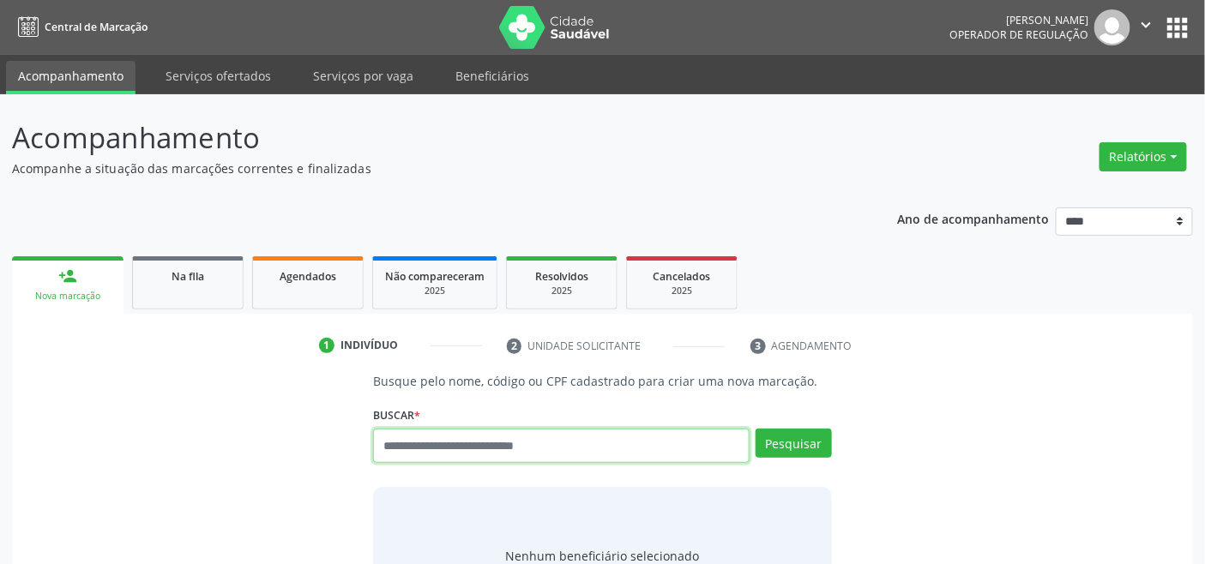
click at [474, 444] on input "text" at bounding box center [561, 446] width 376 height 34
type input "***"
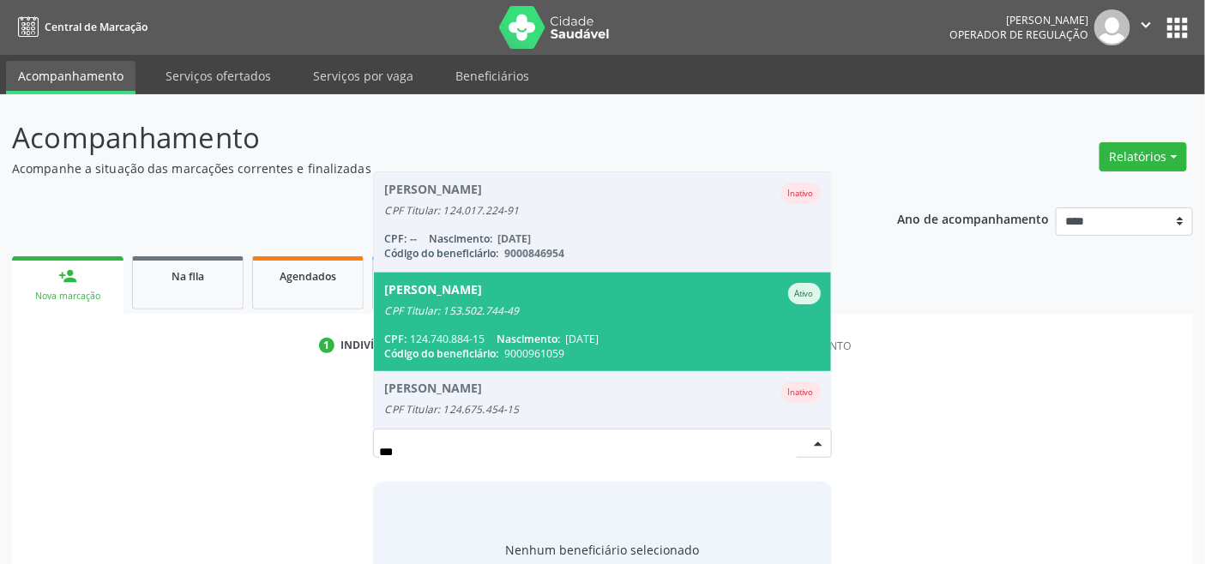
click at [458, 323] on span "[PERSON_NAME] CPF Titular: 153.502.744-49 CPF: 124.740.884-15 Nascimento: [DATE…" at bounding box center [602, 322] width 456 height 99
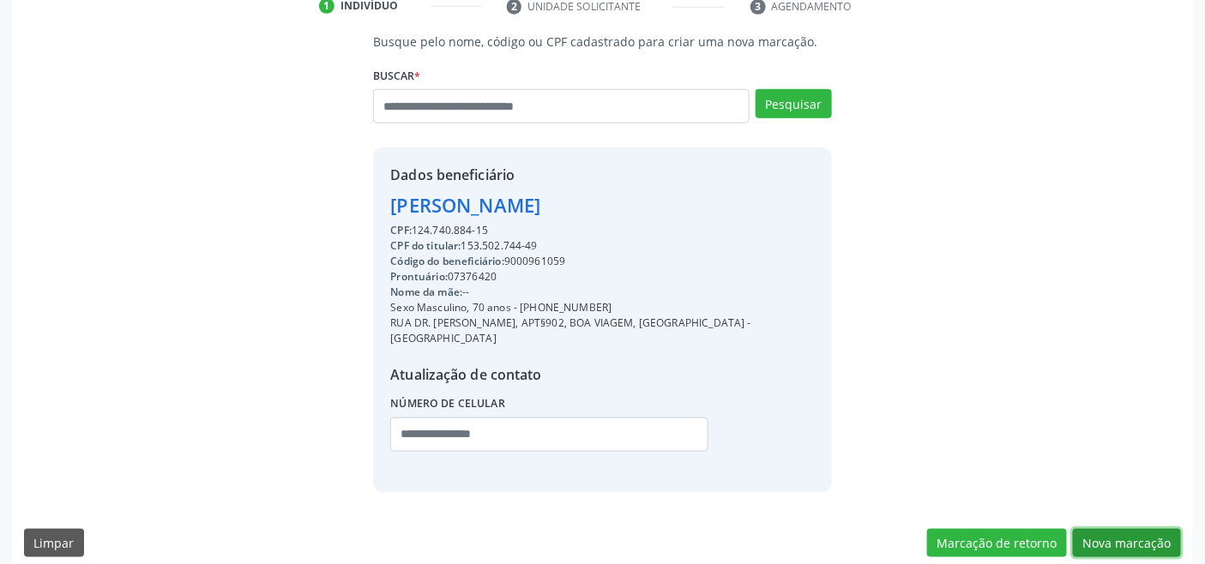
click at [870, 529] on button "Nova marcação" at bounding box center [1127, 543] width 108 height 29
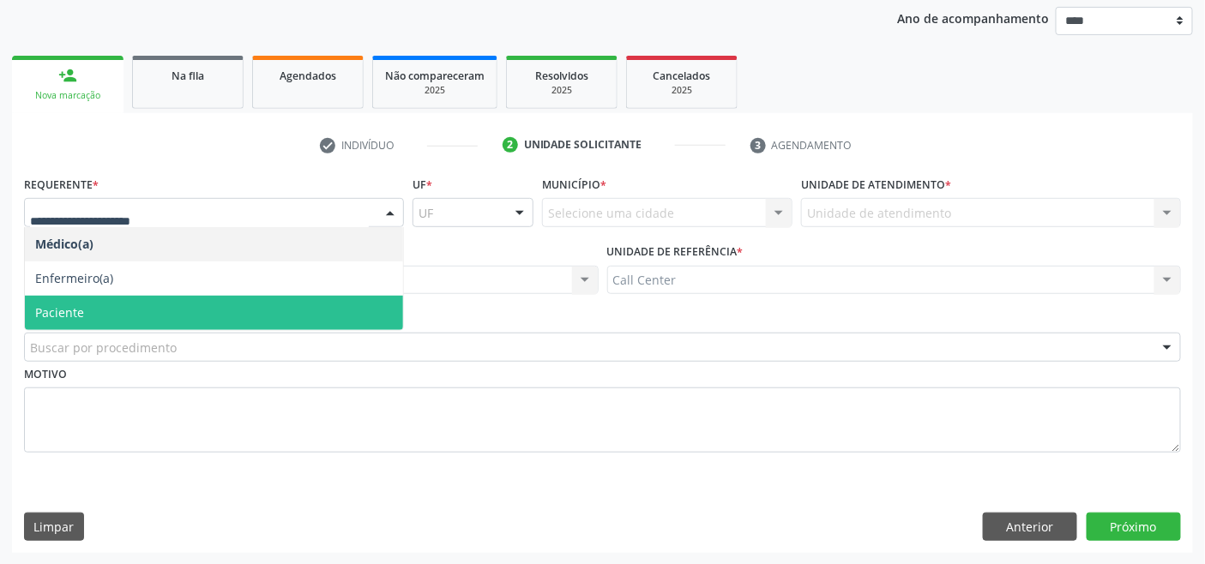
click at [170, 322] on span "Paciente" at bounding box center [214, 313] width 378 height 34
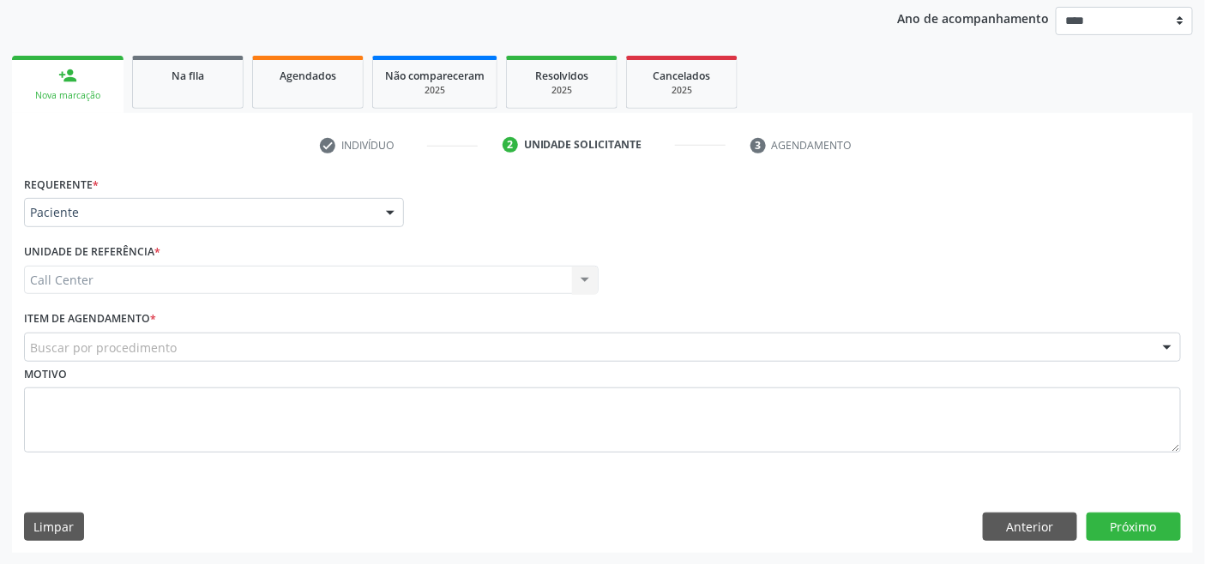
click at [201, 349] on div "Buscar por procedimento" at bounding box center [602, 347] width 1157 height 29
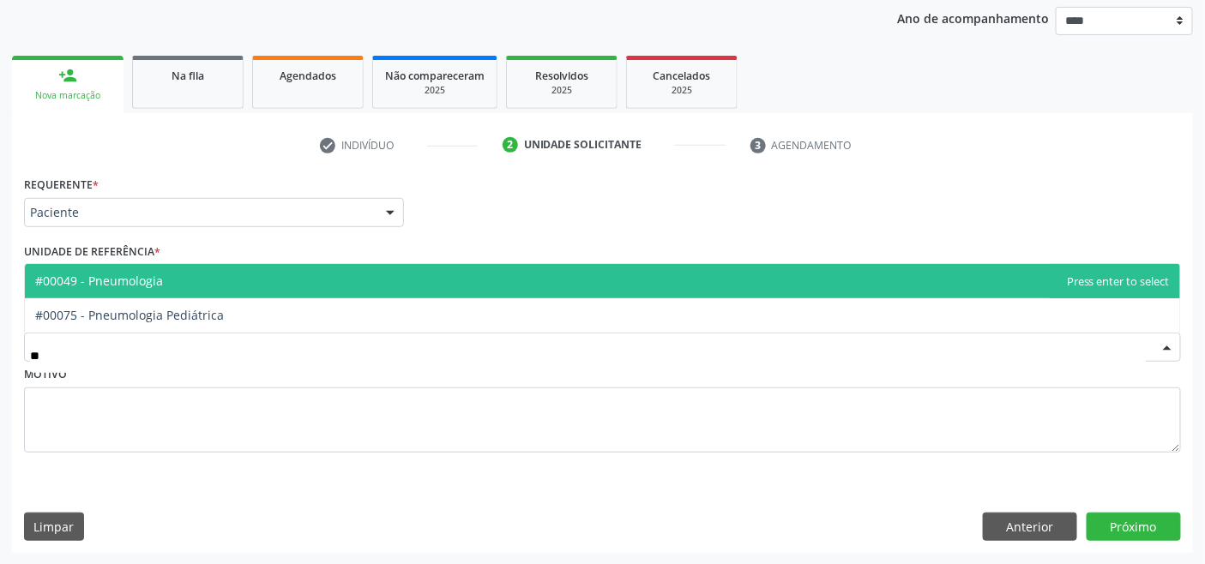
click at [150, 287] on span "#00049 - Pneumologia" at bounding box center [99, 281] width 128 height 16
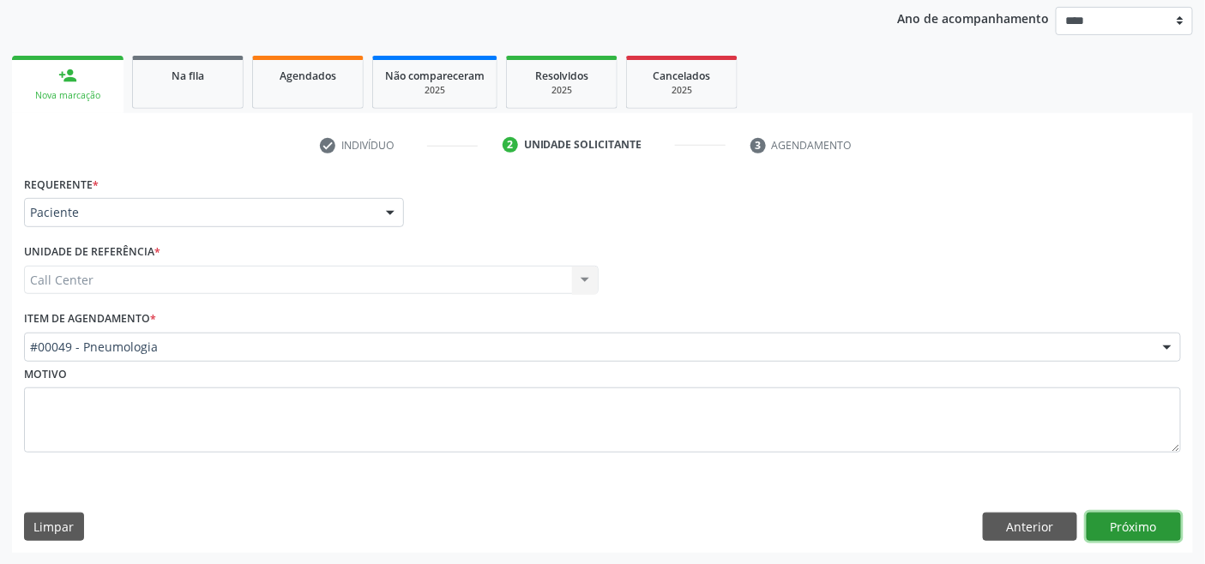
click at [870, 528] on button "Próximo" at bounding box center [1134, 527] width 94 height 29
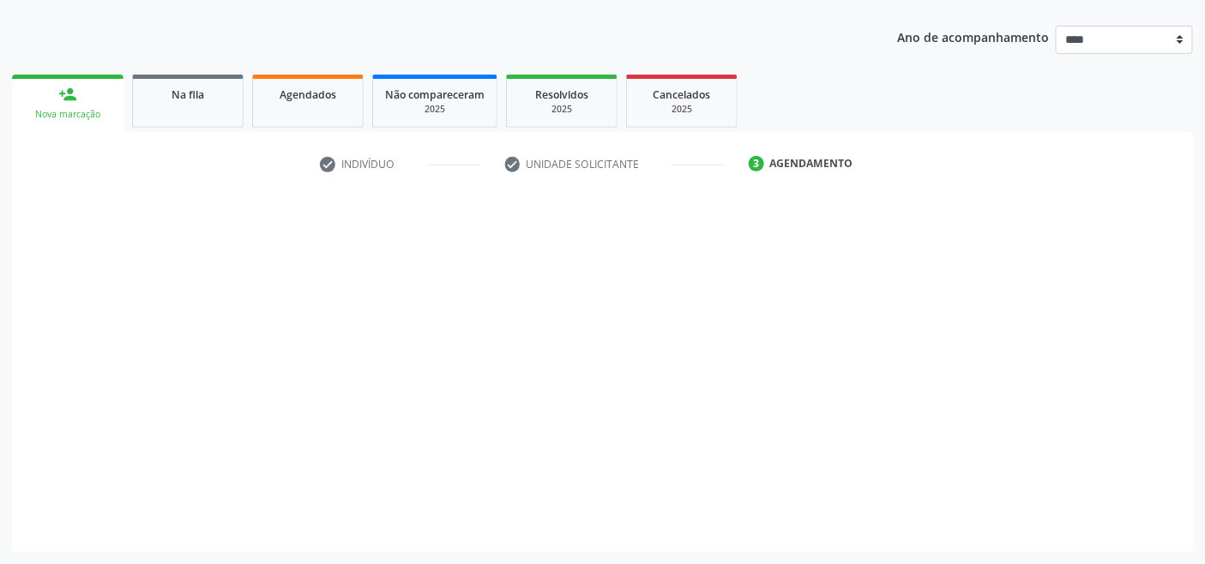
scroll to position [181, 0]
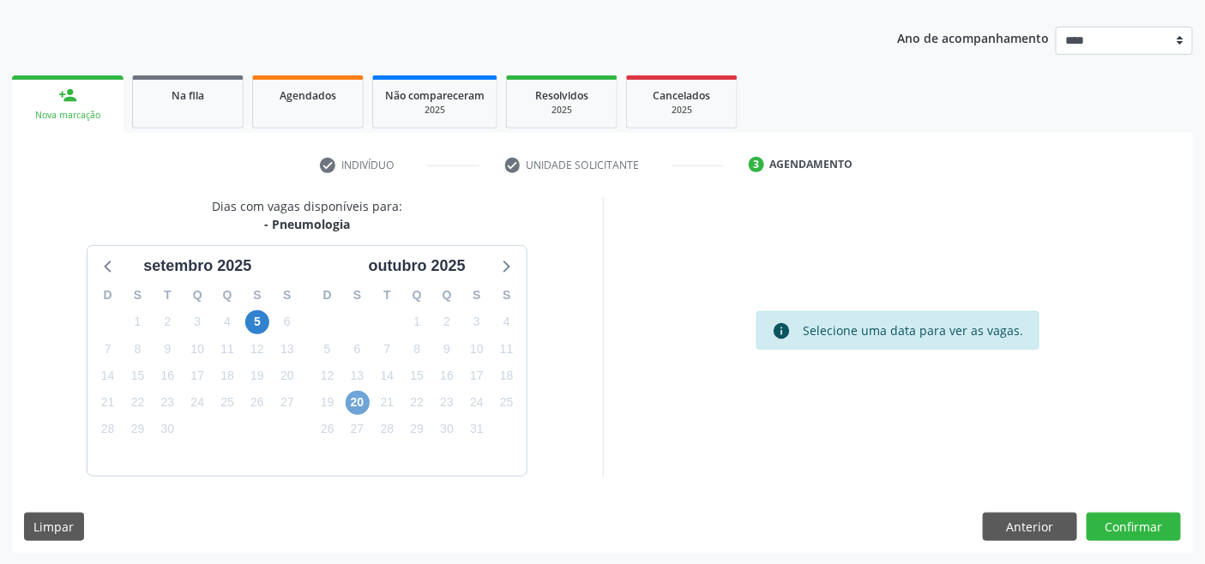
click at [360, 401] on span "20" at bounding box center [358, 403] width 24 height 24
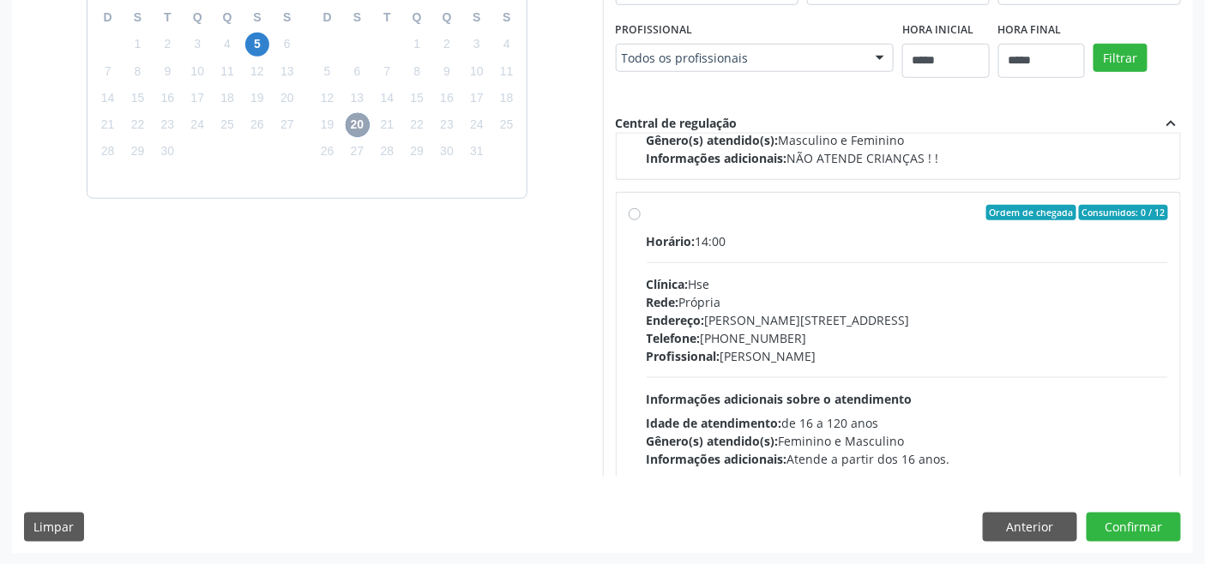
scroll to position [570, 0]
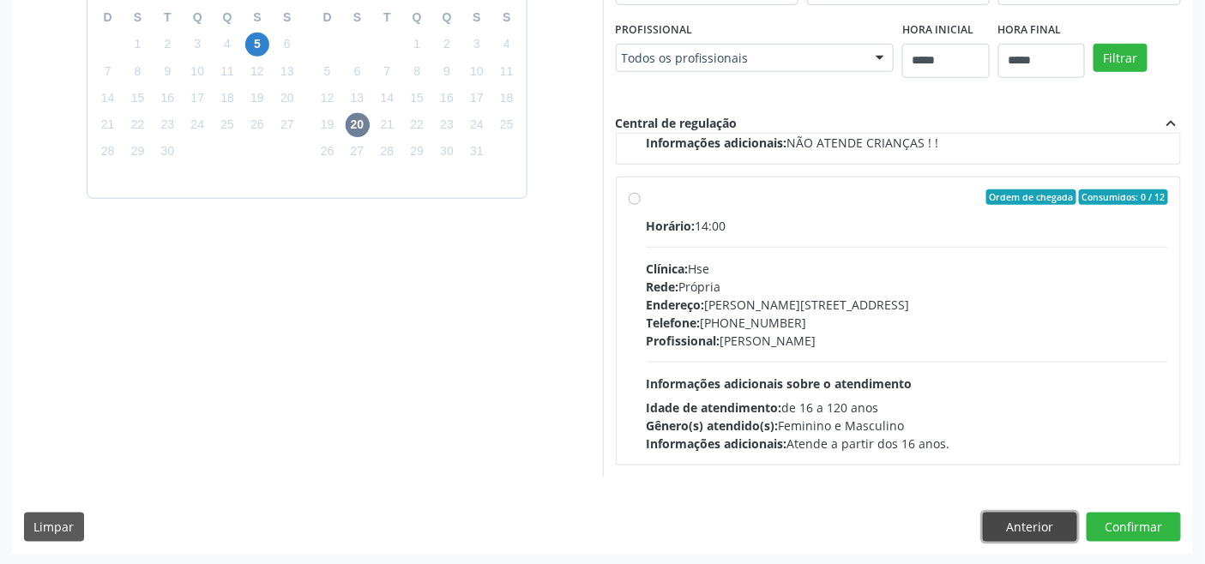
click at [870, 523] on button "Anterior" at bounding box center [1030, 527] width 94 height 29
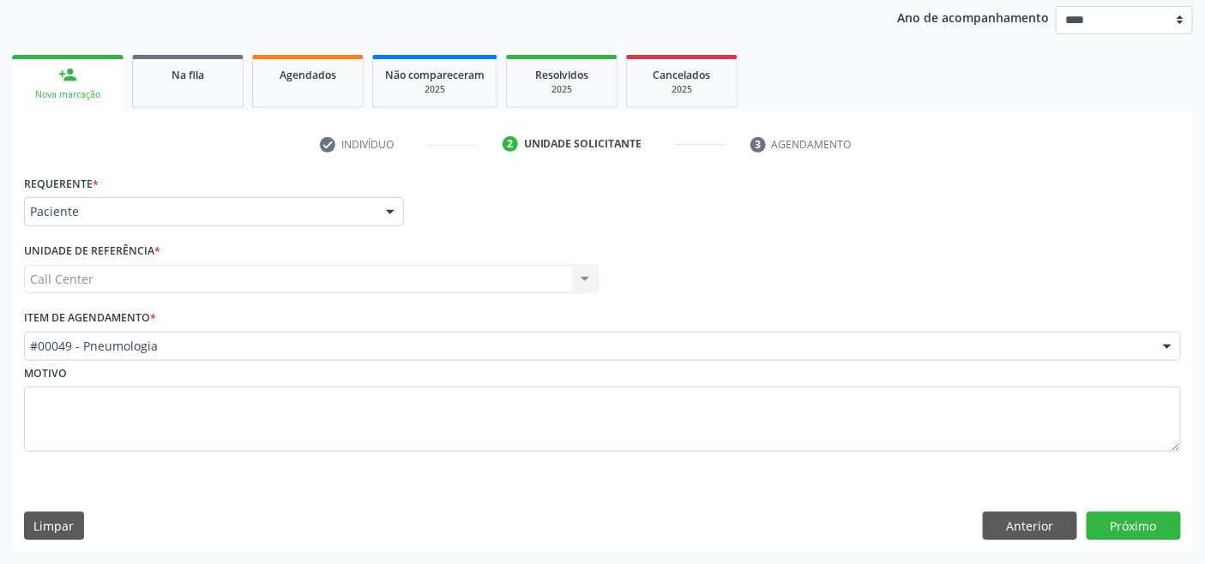
scroll to position [201, 0]
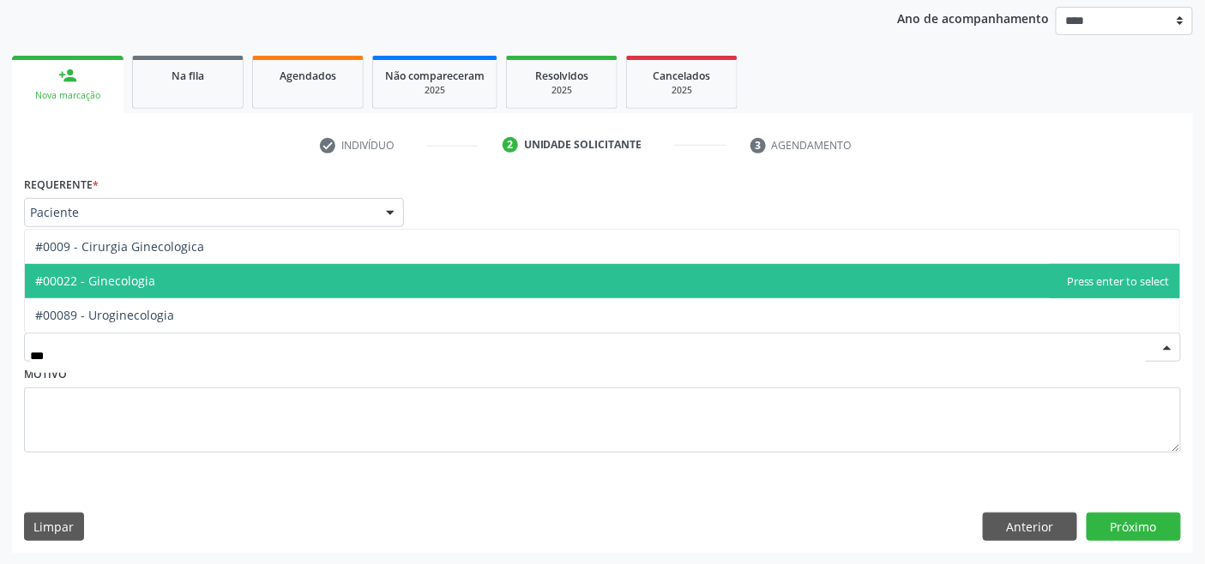
click at [197, 293] on span "#00022 - Ginecologia" at bounding box center [602, 281] width 1155 height 34
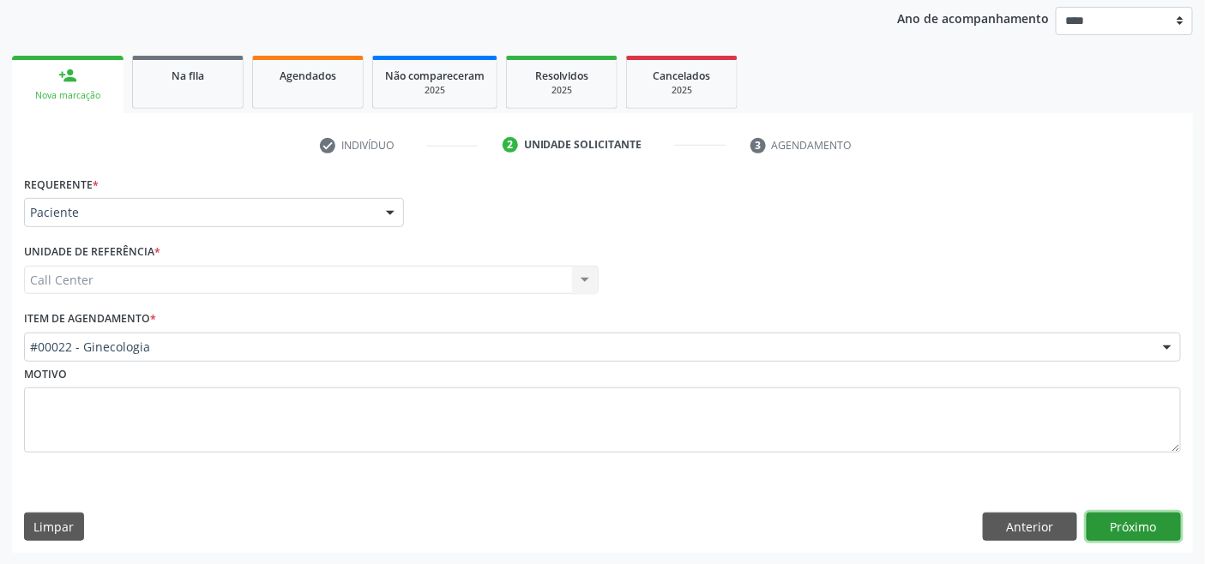
click at [870, 525] on button "Próximo" at bounding box center [1134, 527] width 94 height 29
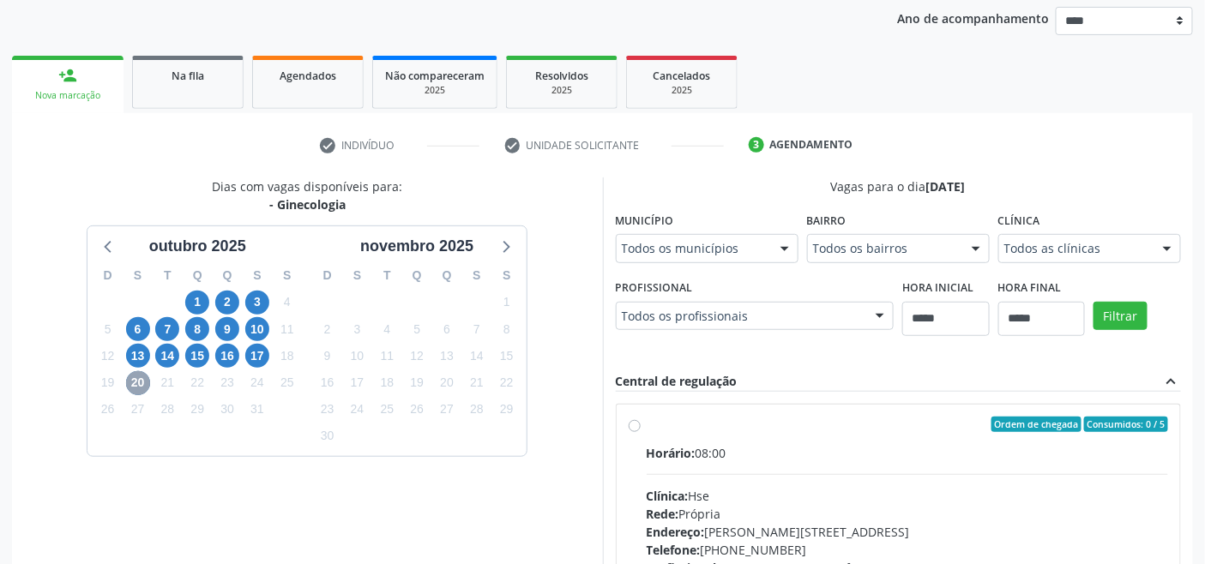
click at [141, 382] on span "20" at bounding box center [138, 383] width 24 height 24
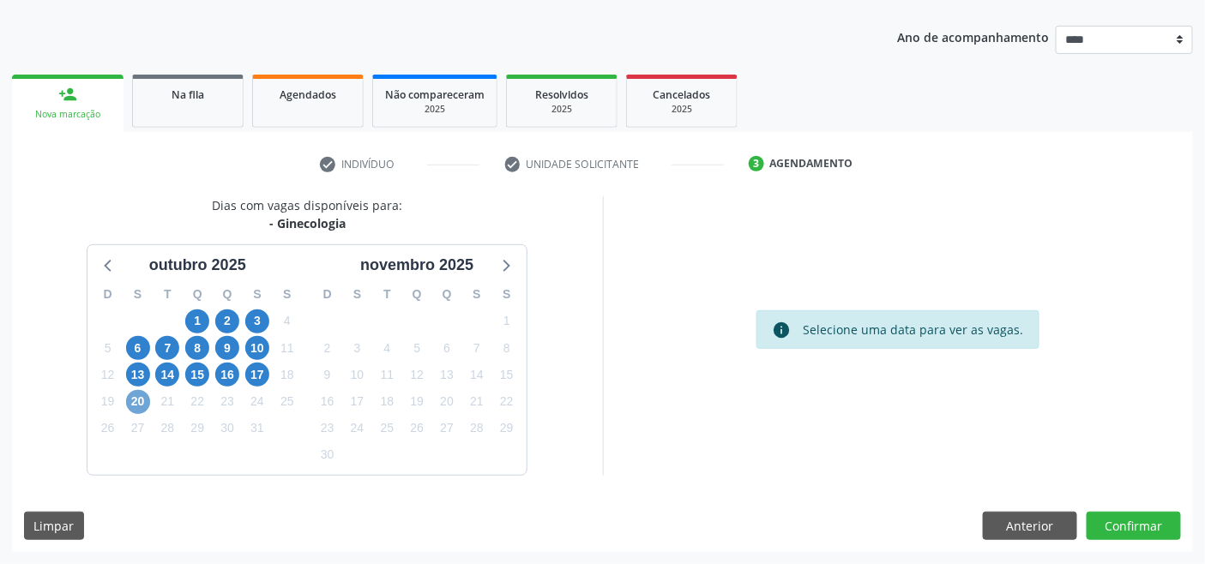
scroll to position [181, 0]
click at [139, 396] on span "20" at bounding box center [138, 403] width 24 height 24
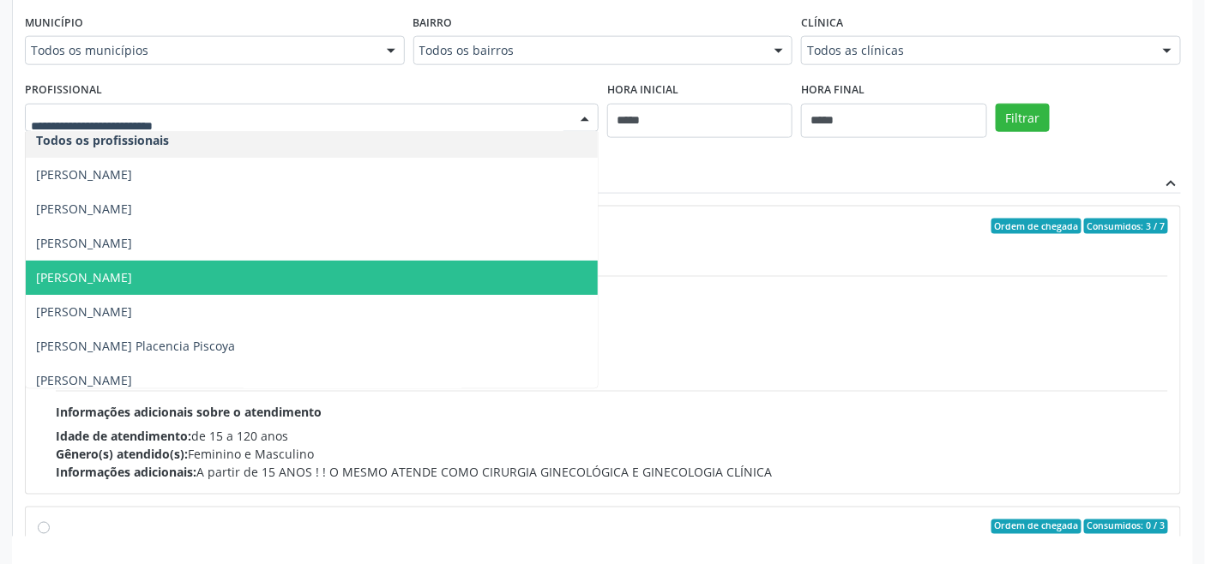
scroll to position [18, 0]
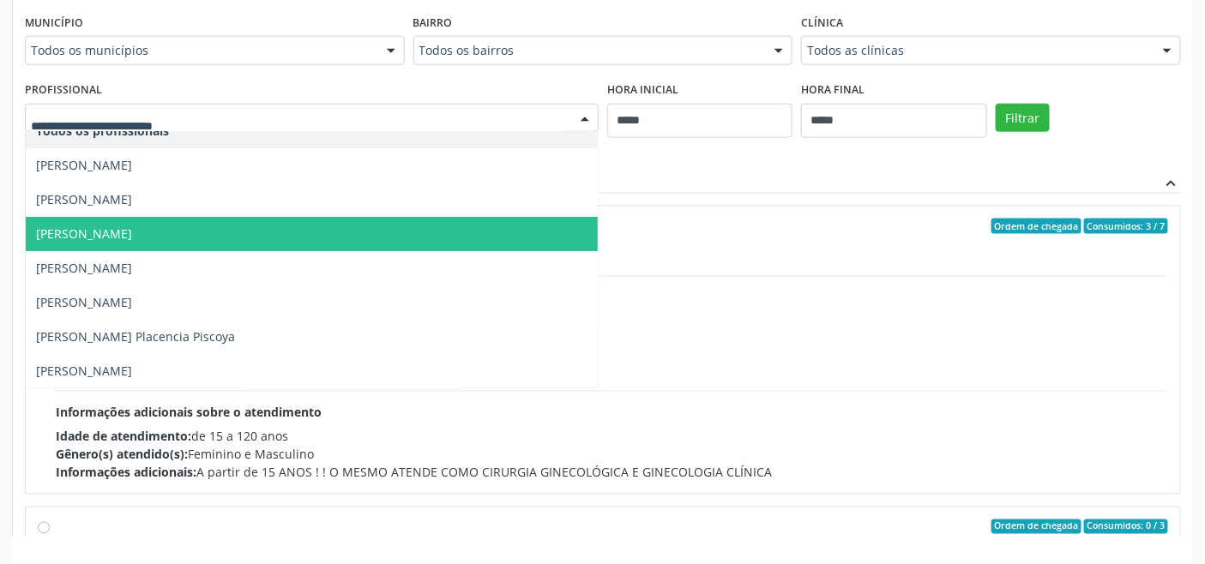
click at [716, 181] on div "Central de regulação expand_less" at bounding box center [603, 184] width 1156 height 20
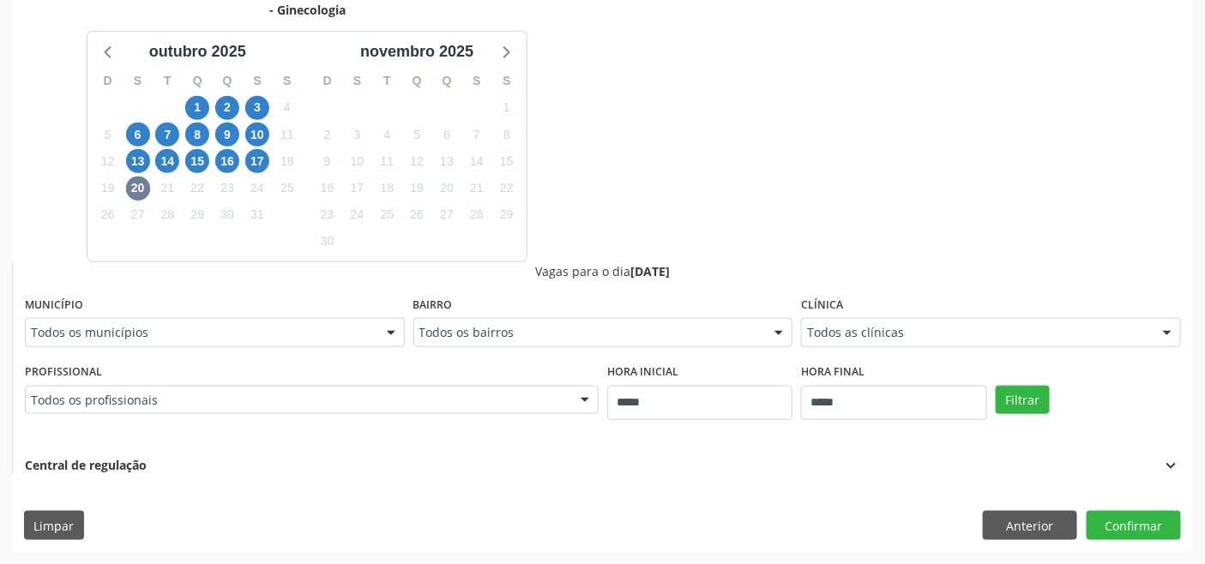
scroll to position [181, 0]
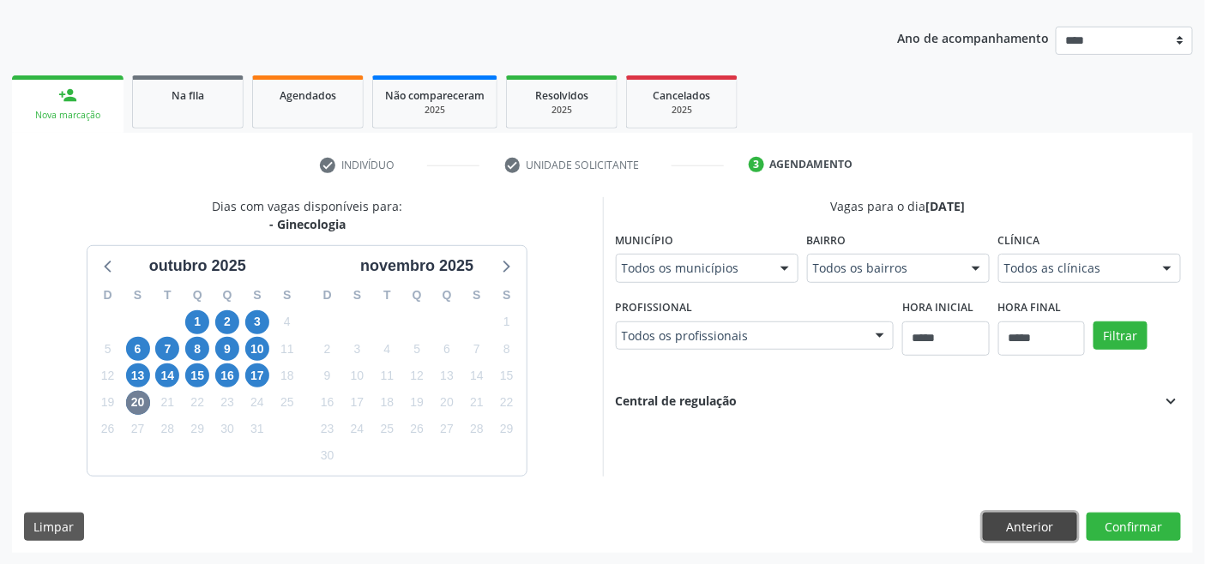
click at [870, 521] on button "Anterior" at bounding box center [1030, 527] width 94 height 29
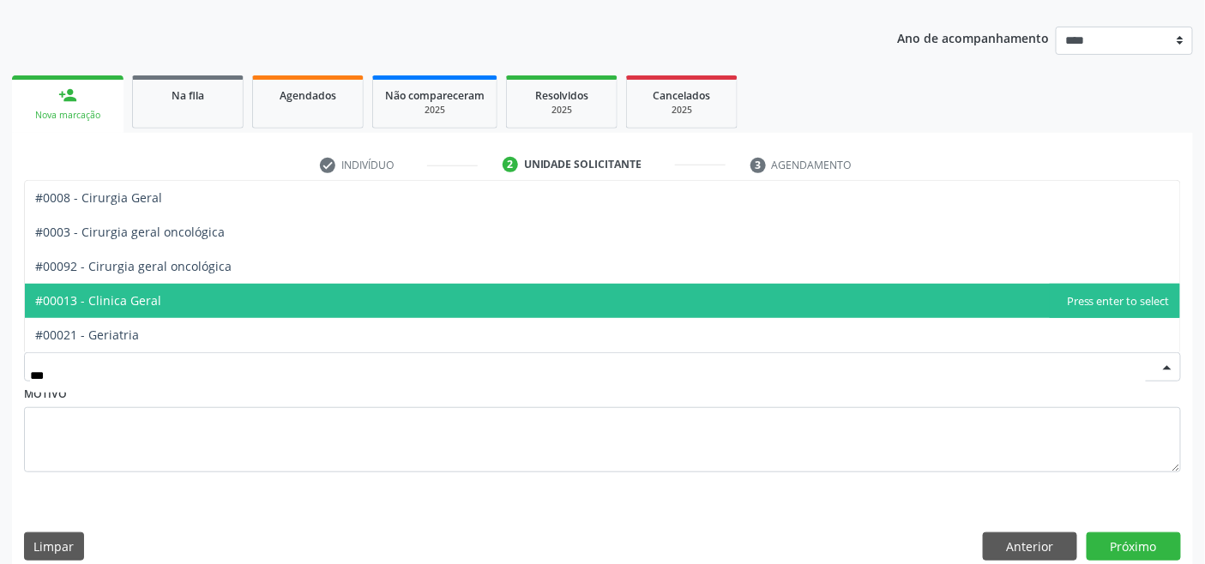
click at [187, 302] on span "#00013 - Clinica Geral" at bounding box center [602, 301] width 1155 height 34
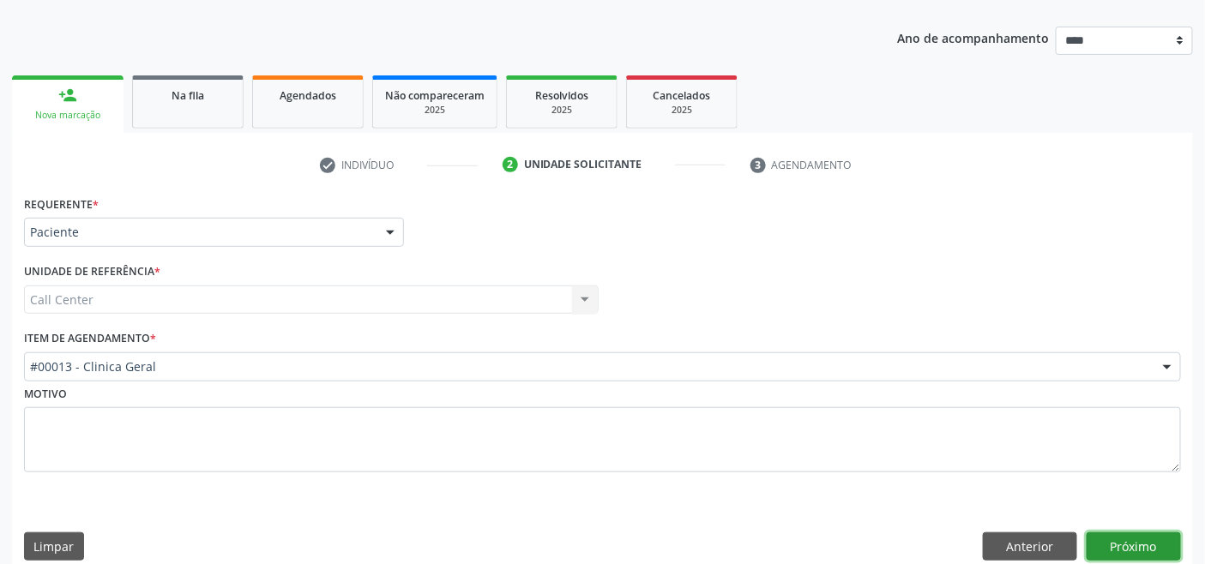
click at [870, 549] on button "Próximo" at bounding box center [1134, 547] width 94 height 29
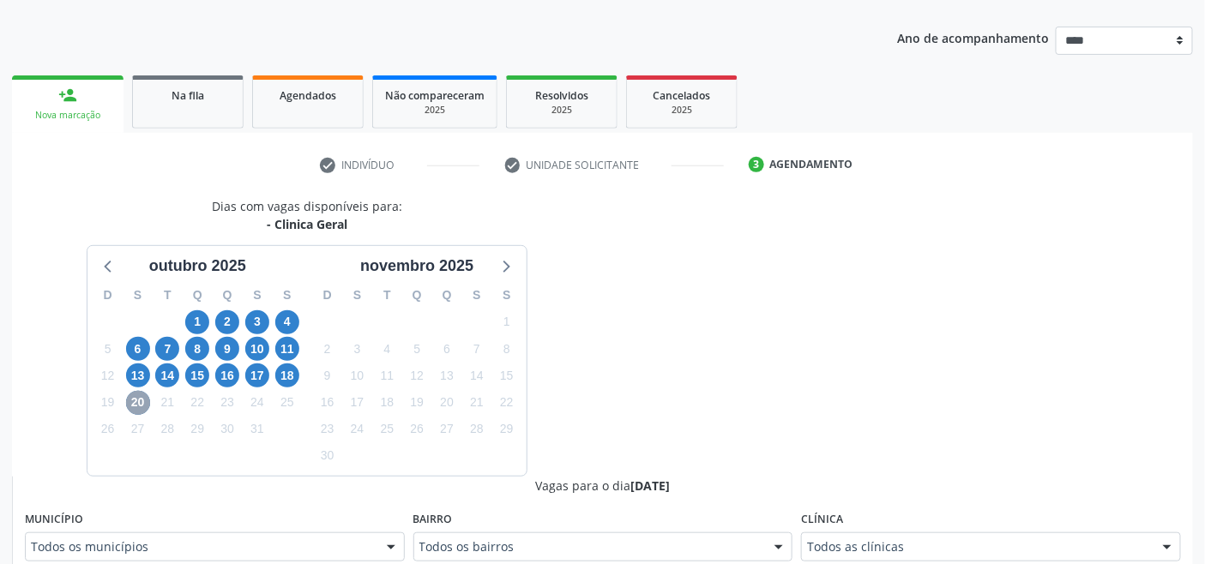
click at [130, 395] on span "20" at bounding box center [138, 403] width 24 height 24
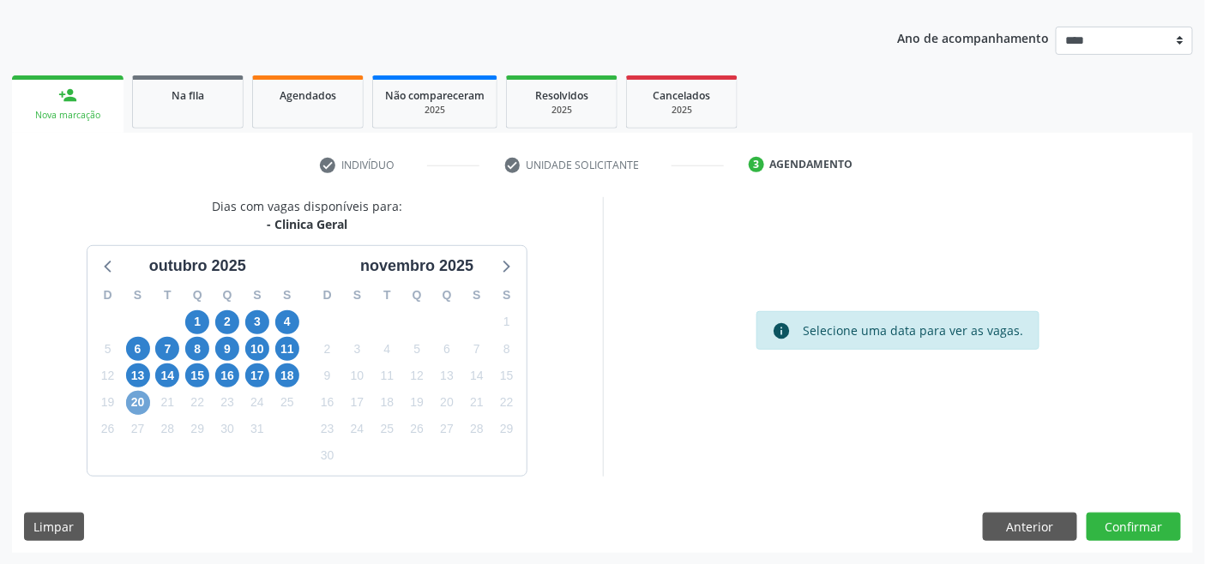
click at [141, 407] on span "20" at bounding box center [138, 403] width 24 height 24
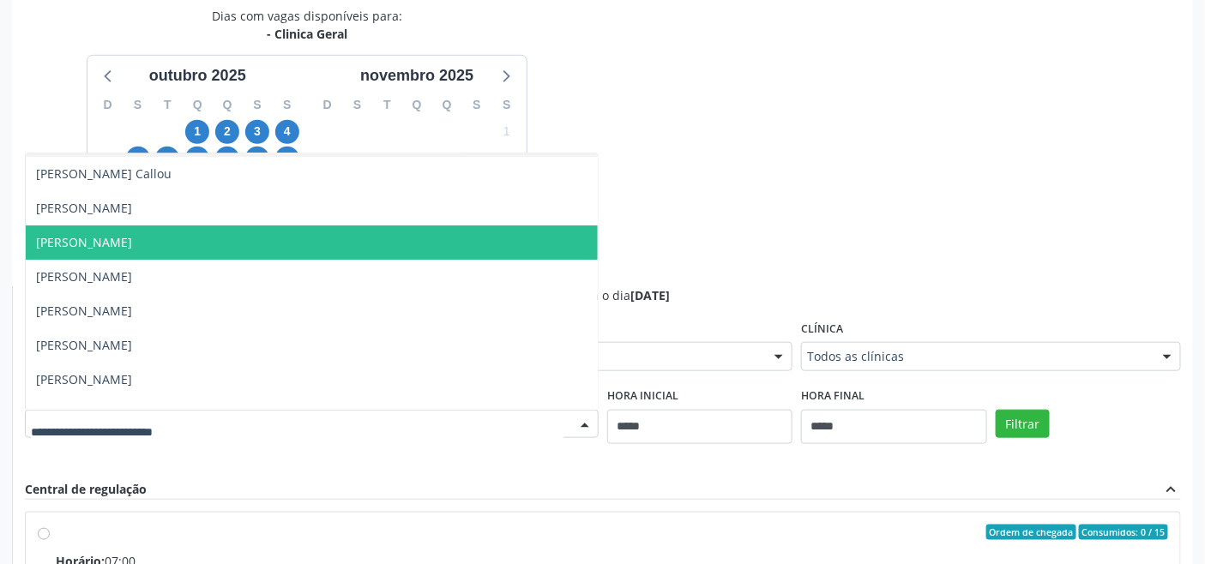
scroll to position [95, 0]
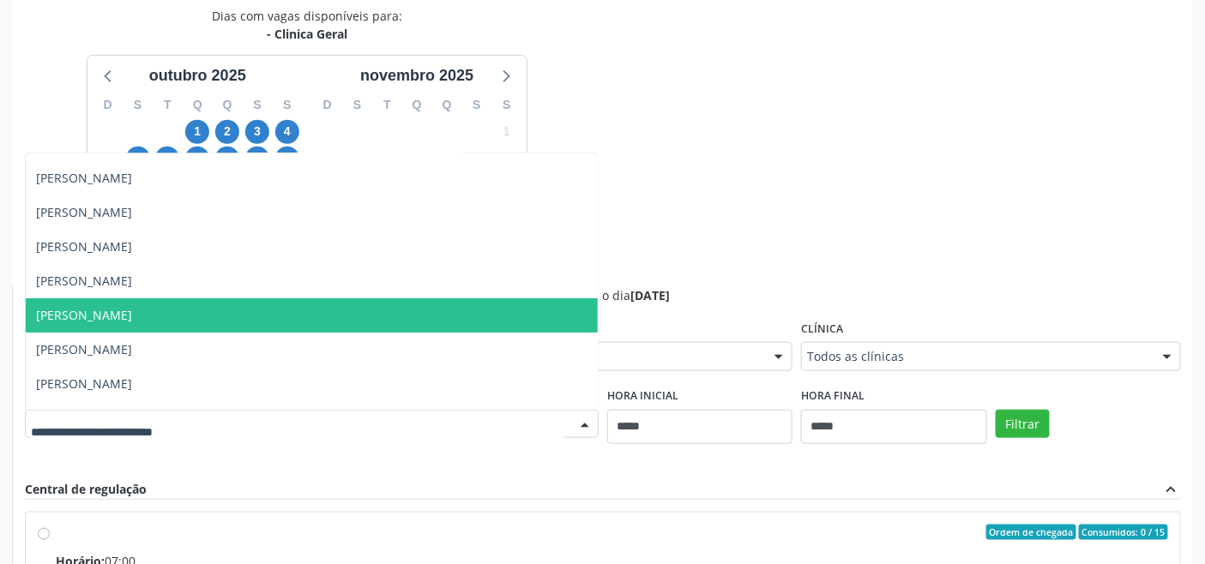
click at [837, 226] on div "Dias com vagas disponíveis para: - Clinica Geral outubro 2025 D S T Q Q S S 28 …" at bounding box center [602, 425] width 1181 height 836
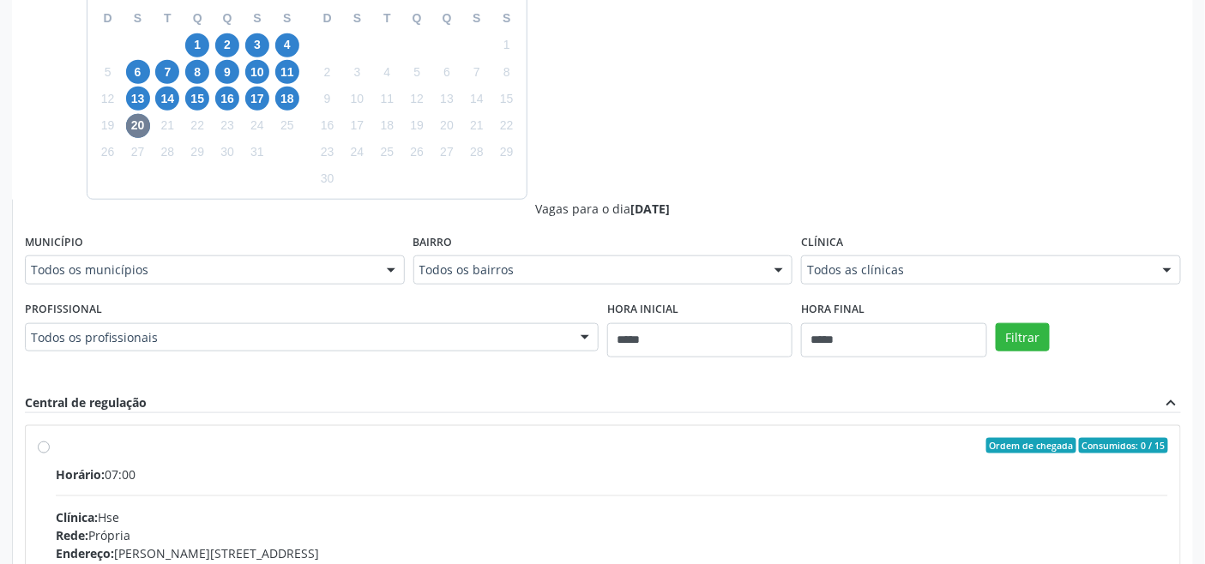
scroll to position [739, 0]
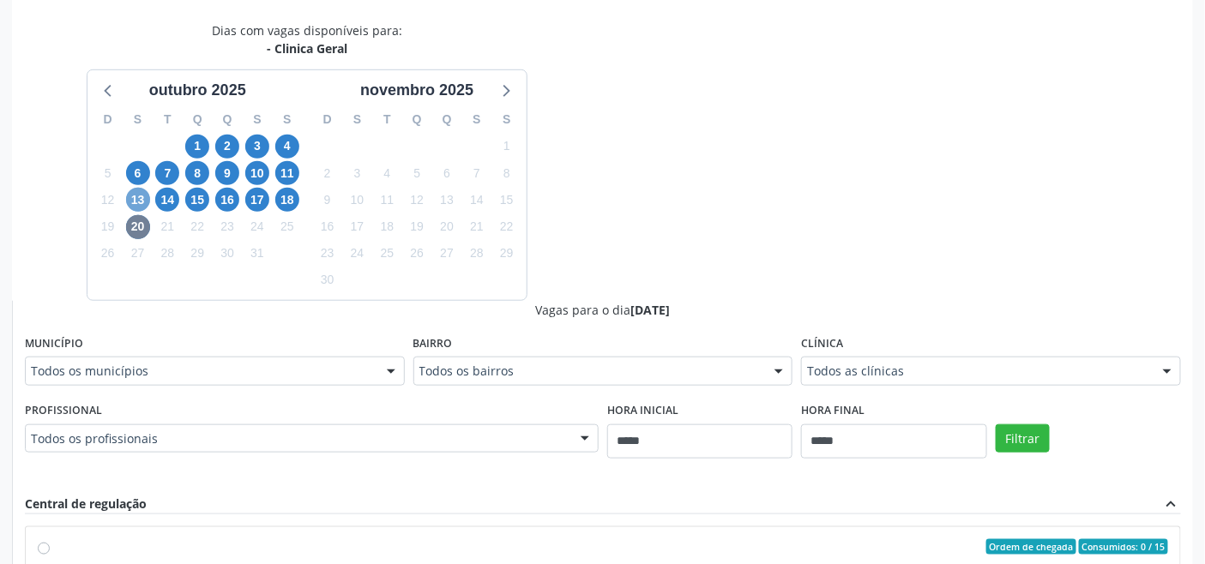
drag, startPoint x: 143, startPoint y: 194, endPoint x: 195, endPoint y: 230, distance: 62.8
click at [143, 195] on span "13" at bounding box center [138, 200] width 24 height 24
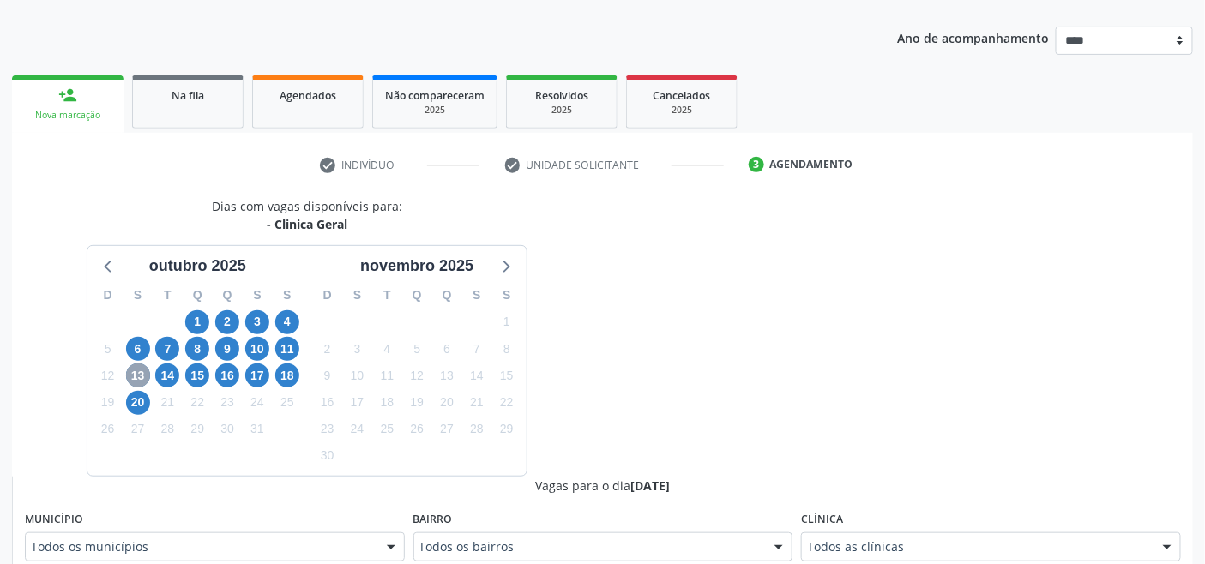
scroll to position [357, 0]
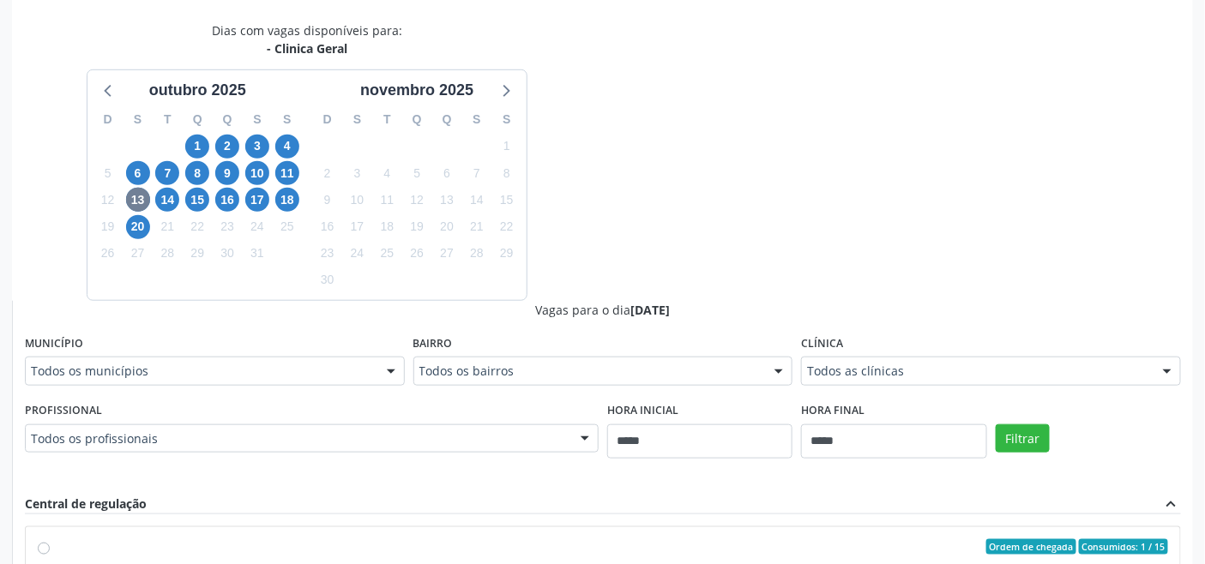
drag, startPoint x: 478, startPoint y: 437, endPoint x: 464, endPoint y: 425, distance: 18.8
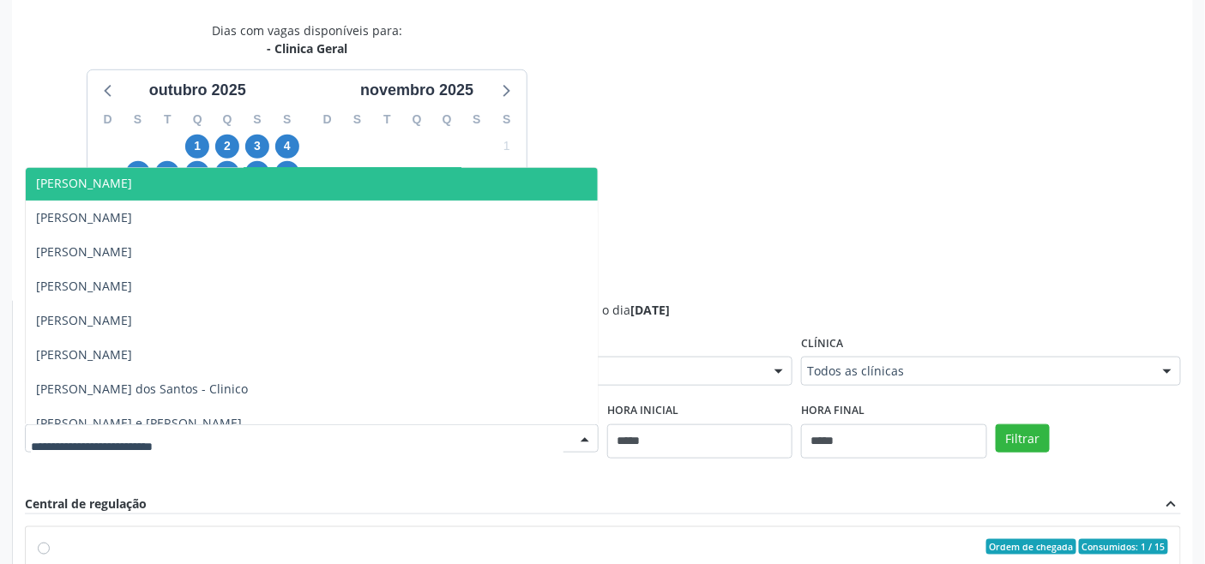
scroll to position [190, 0]
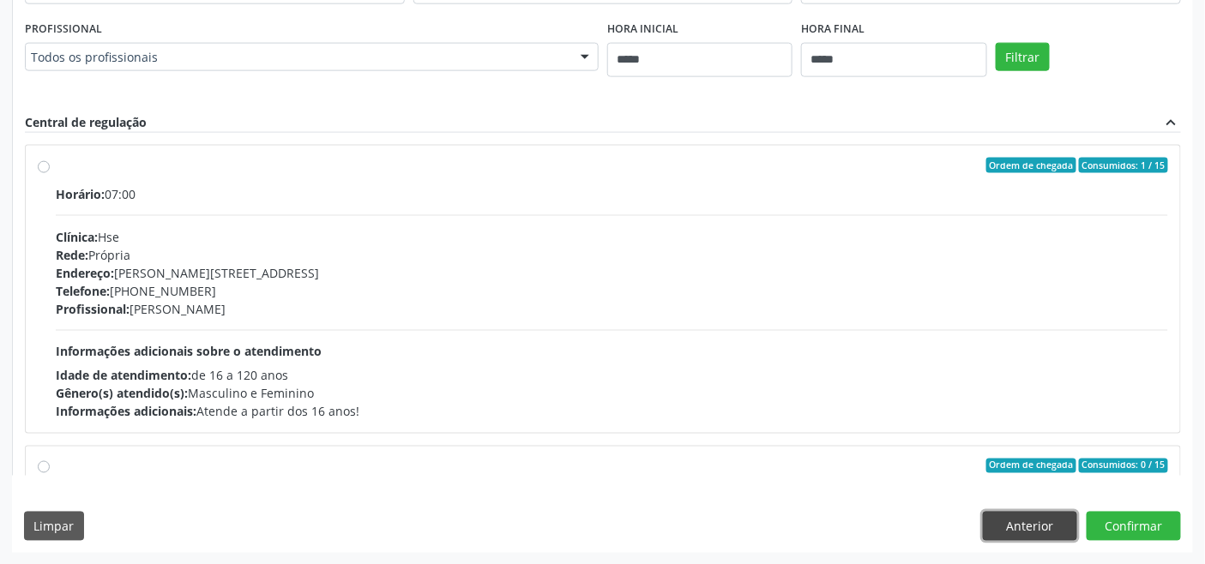
click at [870, 524] on button "Anterior" at bounding box center [1030, 526] width 94 height 29
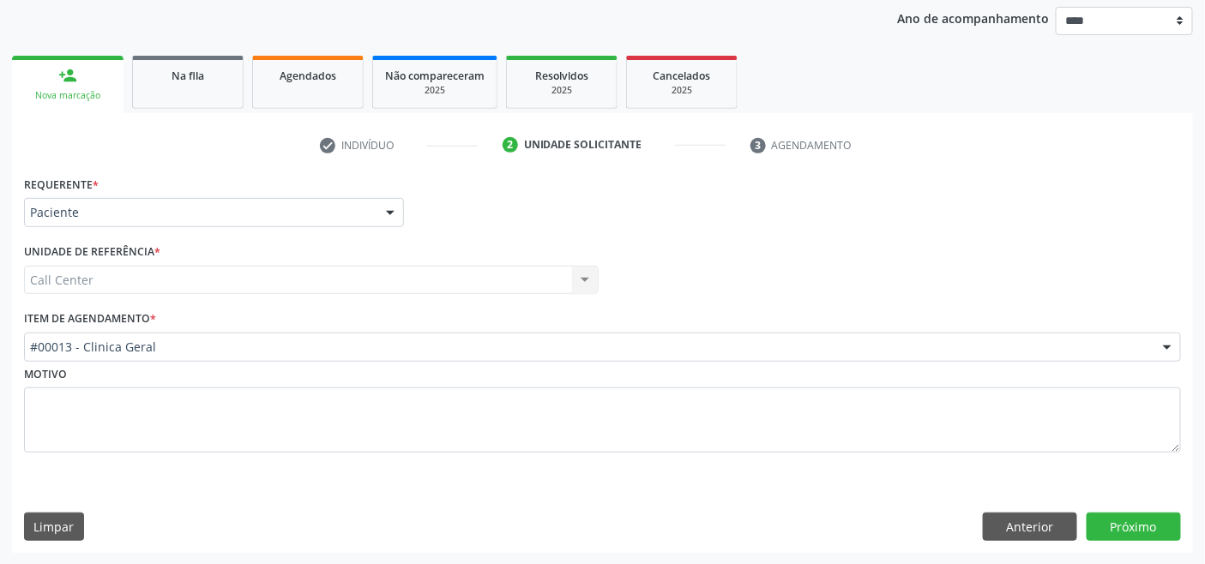
click at [238, 333] on div "#00013 - Clinica Geral" at bounding box center [602, 347] width 1157 height 29
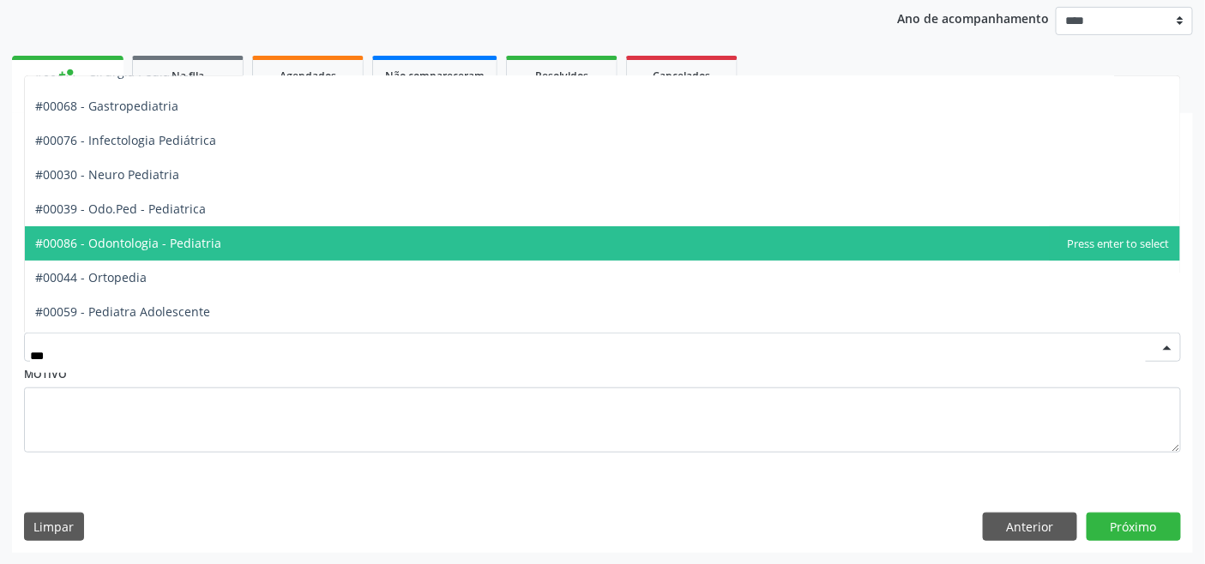
scroll to position [95, 0]
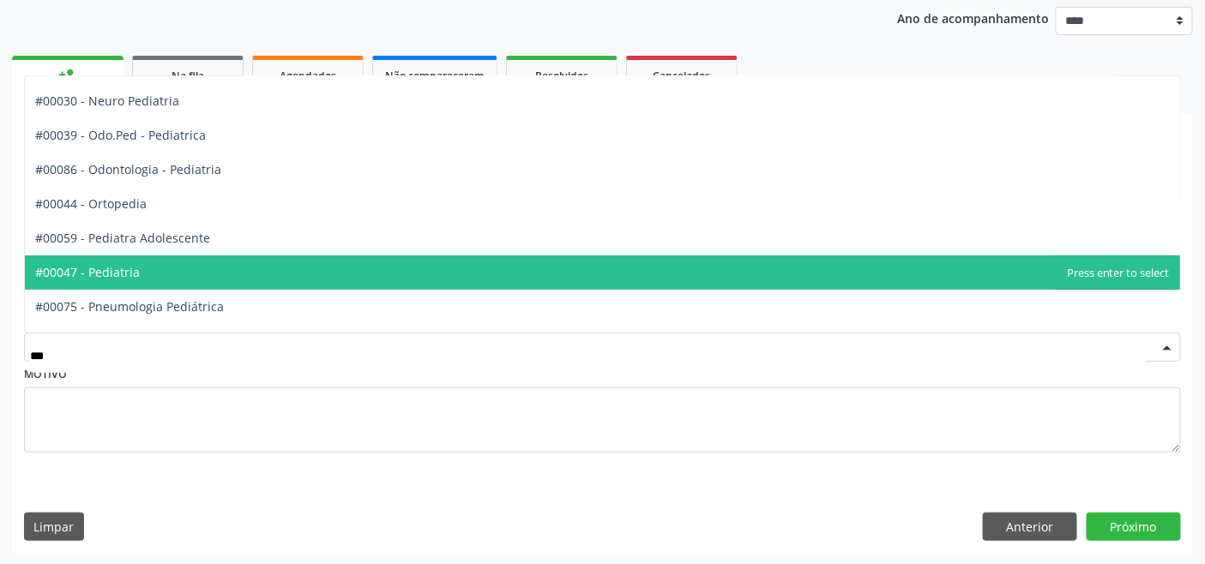
click at [208, 269] on span "#00047 - Pediatria" at bounding box center [602, 273] width 1155 height 34
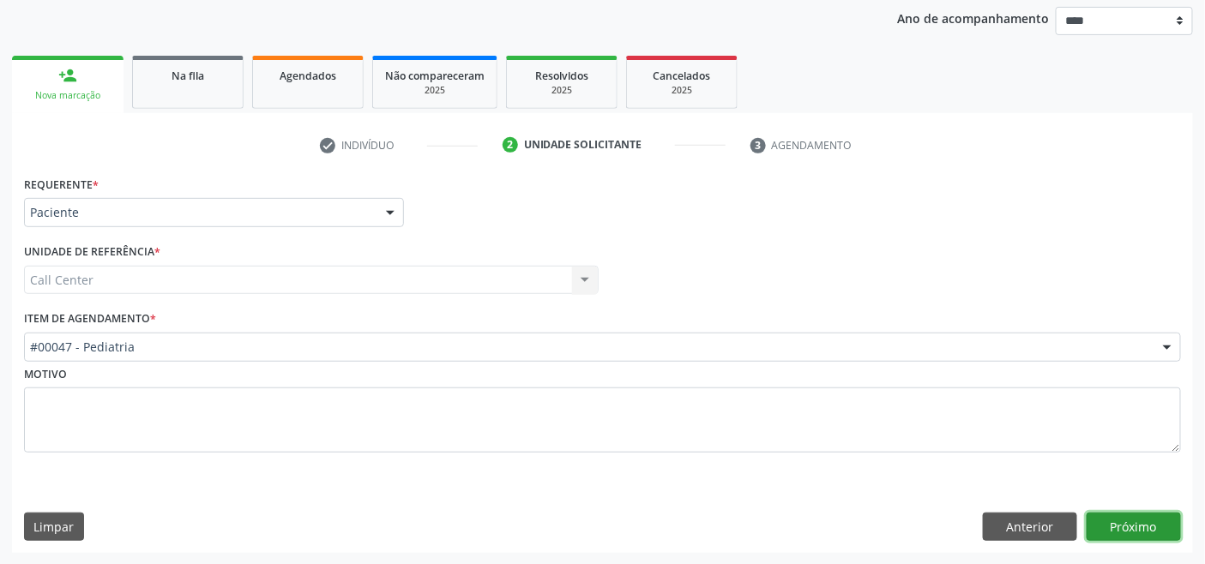
click at [870, 522] on button "Próximo" at bounding box center [1134, 527] width 94 height 29
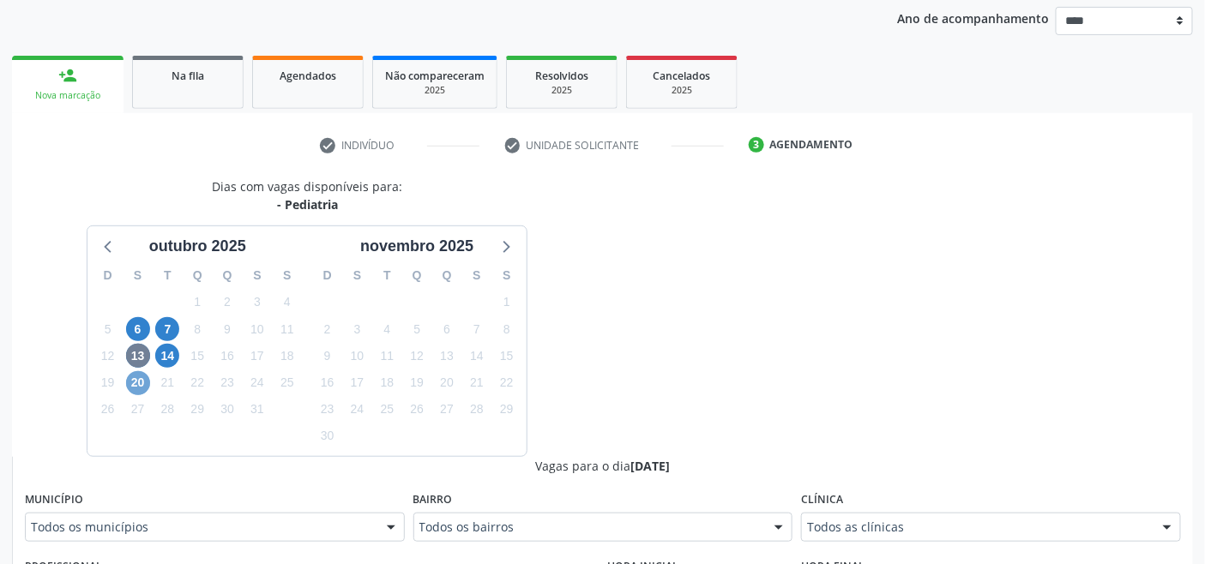
click at [140, 381] on span "20" at bounding box center [138, 383] width 24 height 24
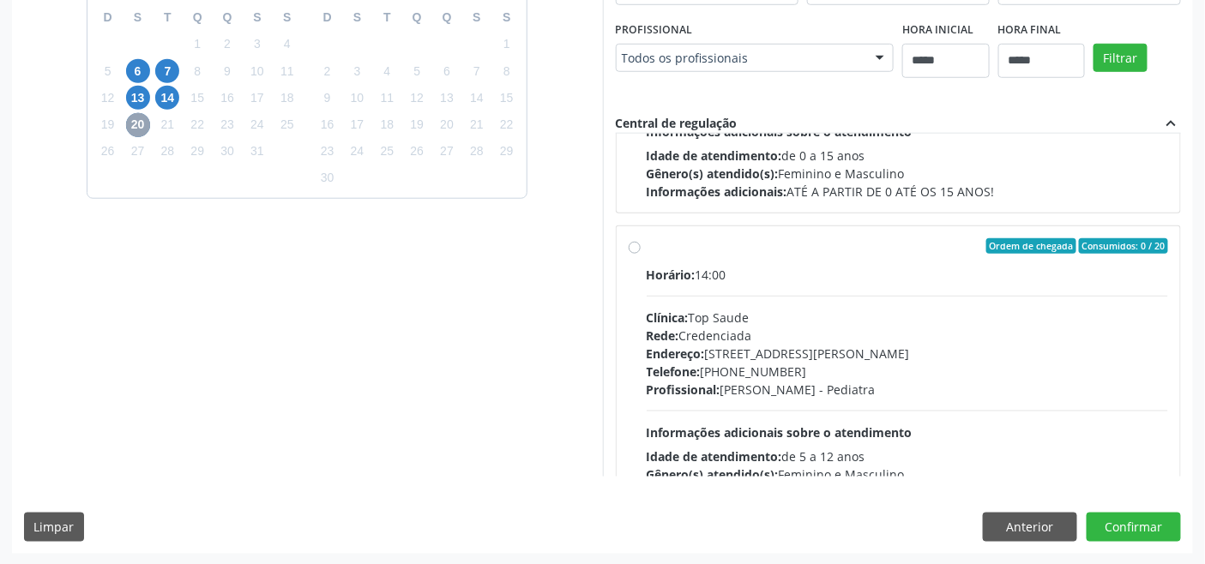
scroll to position [285, 0]
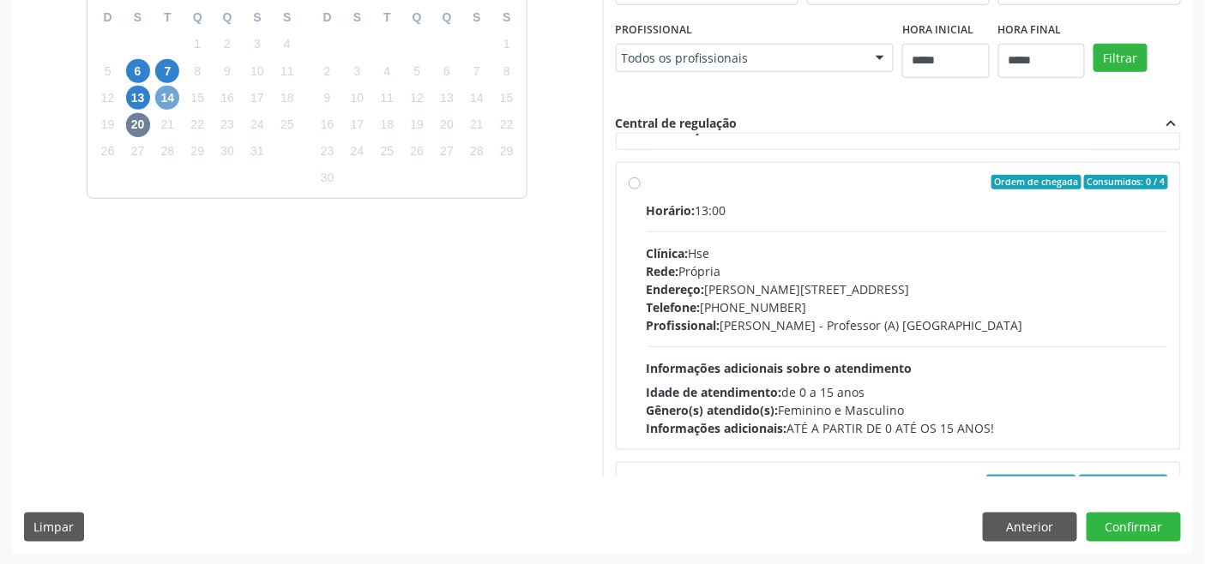
click at [165, 94] on span "14" at bounding box center [167, 98] width 24 height 24
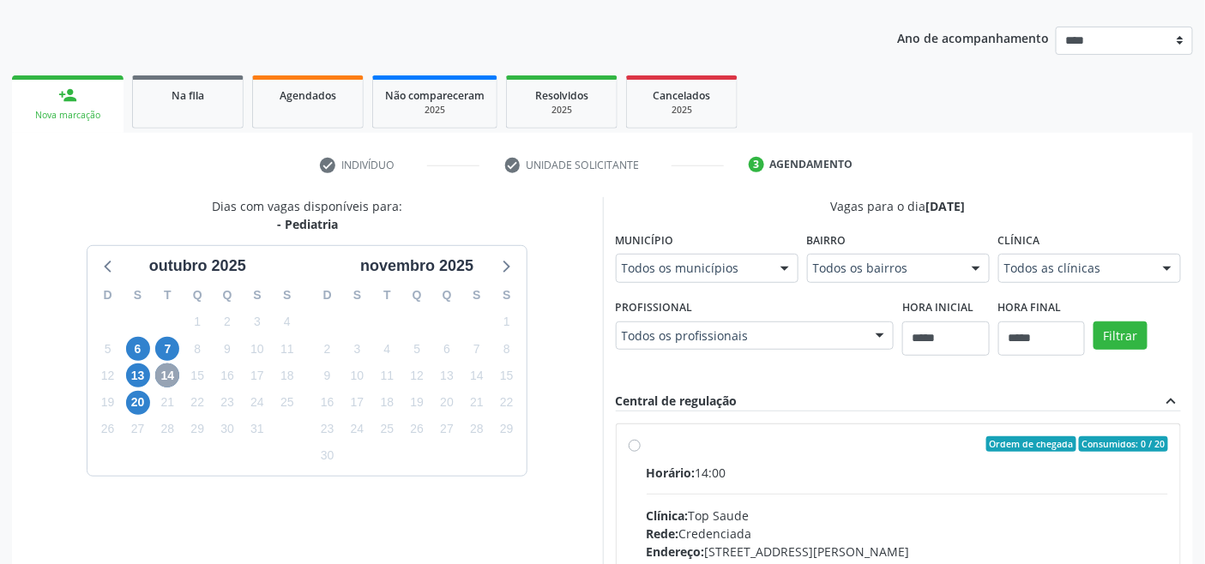
scroll to position [429, 0]
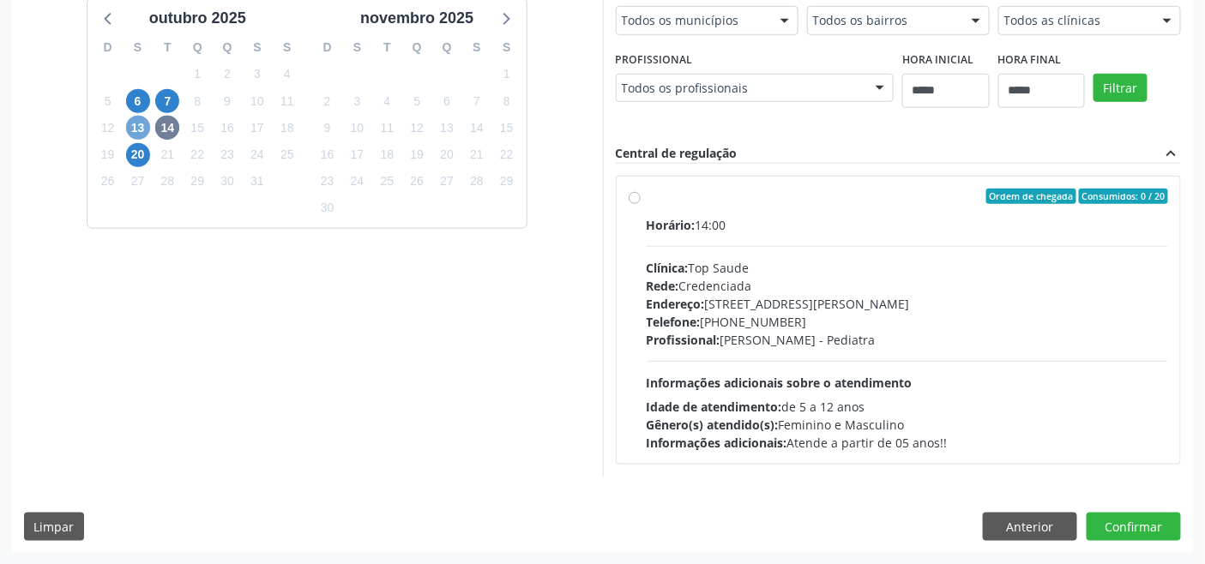
click at [139, 125] on span "13" at bounding box center [138, 128] width 24 height 24
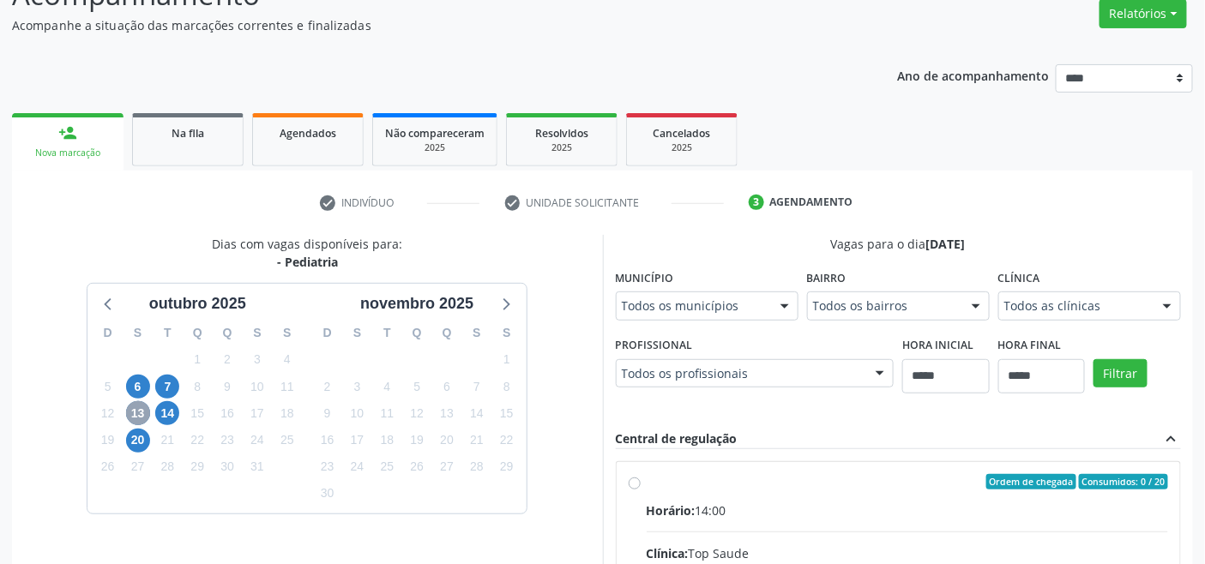
scroll to position [142, 0]
click at [113, 303] on icon at bounding box center [109, 304] width 22 height 22
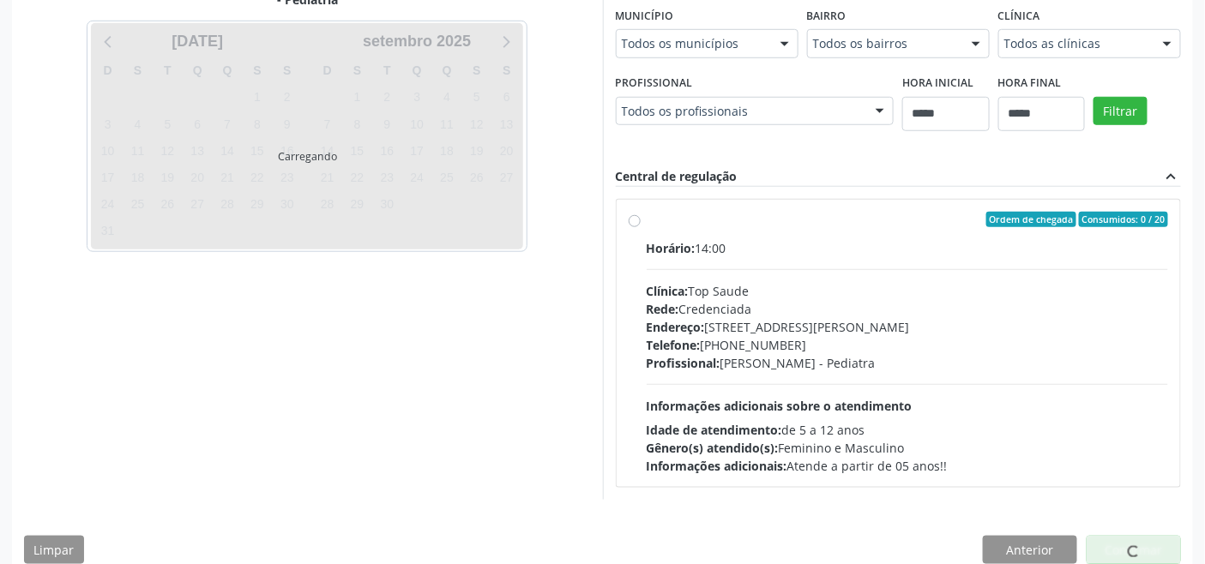
scroll to position [429, 0]
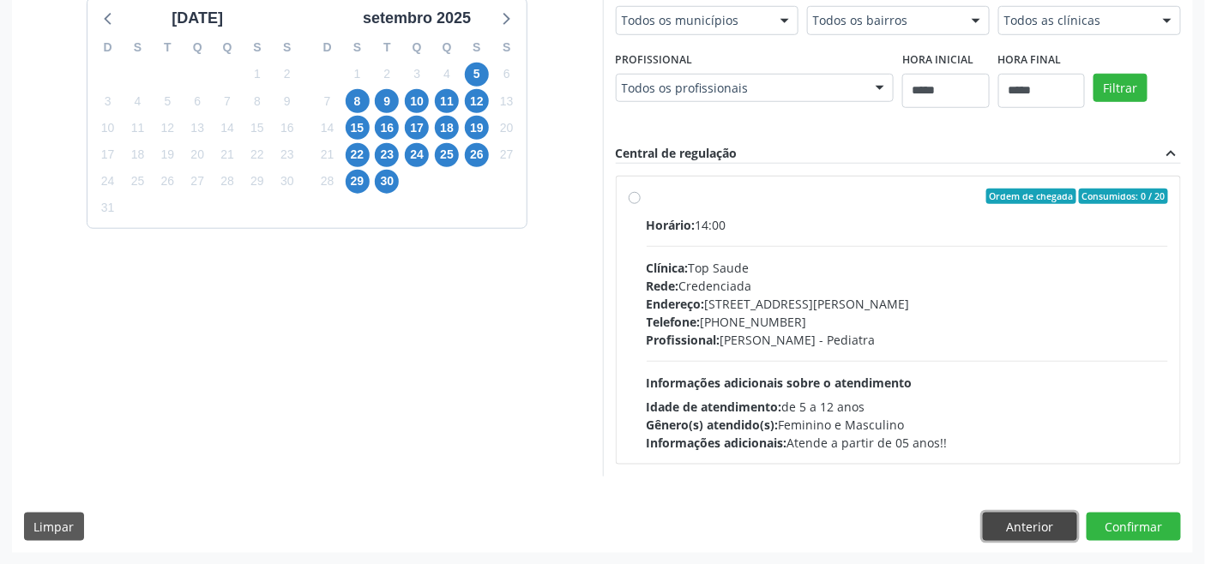
drag, startPoint x: 1021, startPoint y: 525, endPoint x: 998, endPoint y: 518, distance: 24.2
click at [870, 525] on button "Anterior" at bounding box center [1030, 527] width 94 height 29
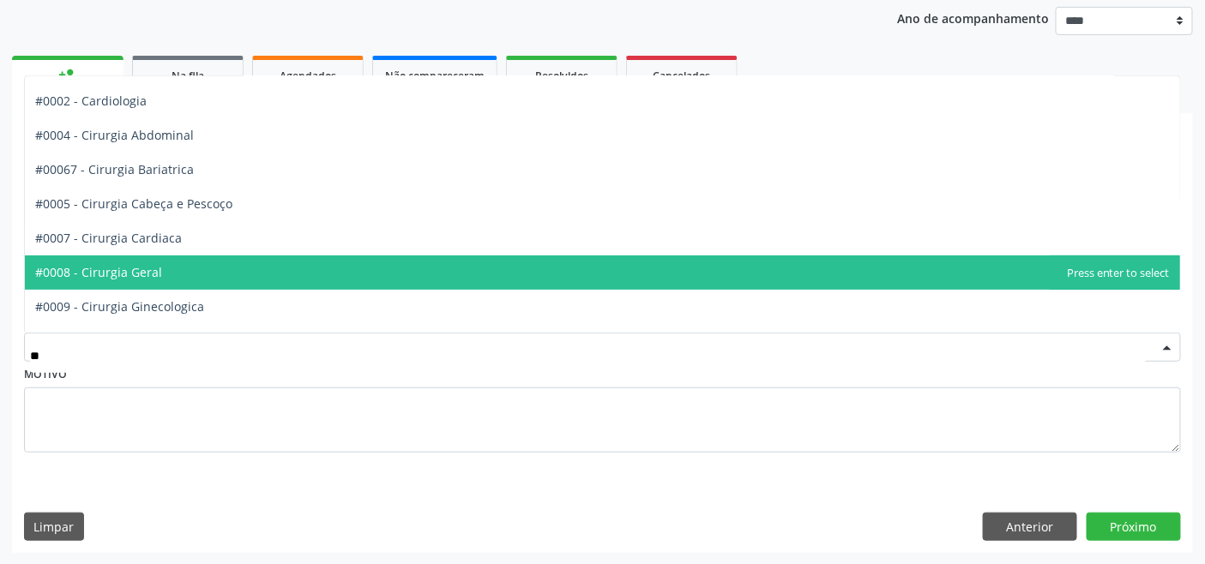
scroll to position [0, 0]
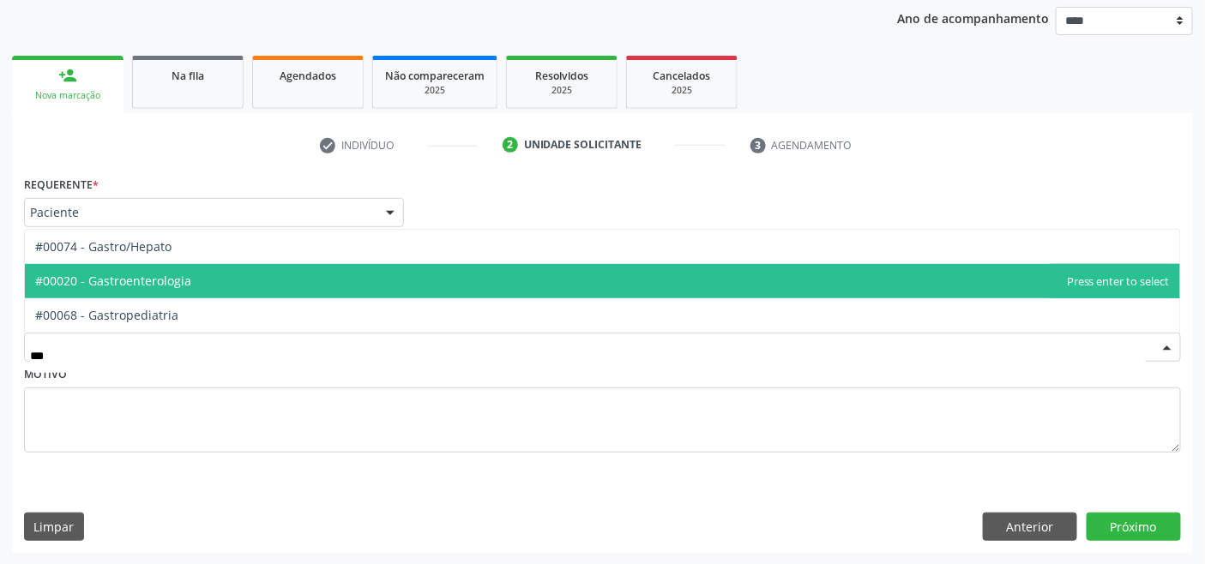
click at [142, 284] on span "#00020 - Gastroenterologia" at bounding box center [113, 281] width 156 height 16
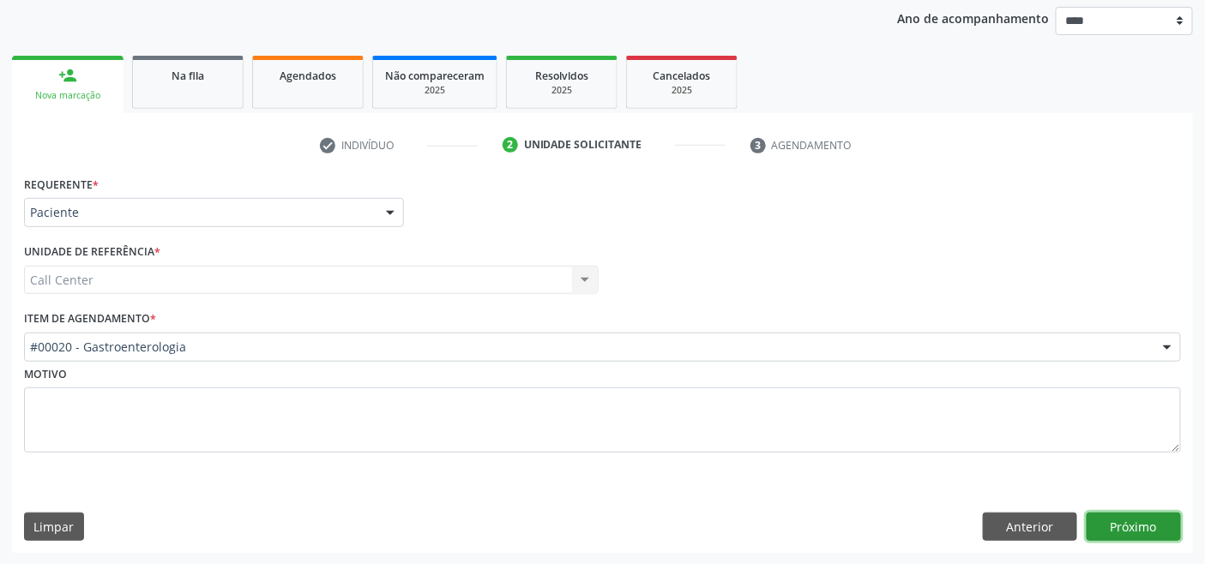
click at [870, 527] on button "Próximo" at bounding box center [1134, 527] width 94 height 29
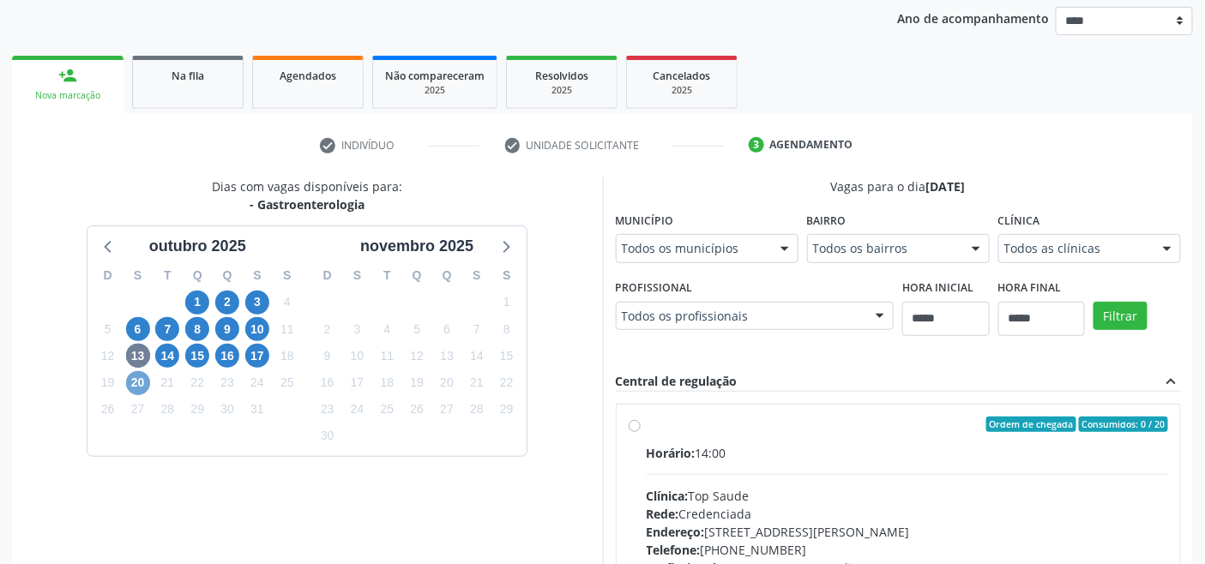
click at [140, 384] on span "20" at bounding box center [138, 383] width 24 height 24
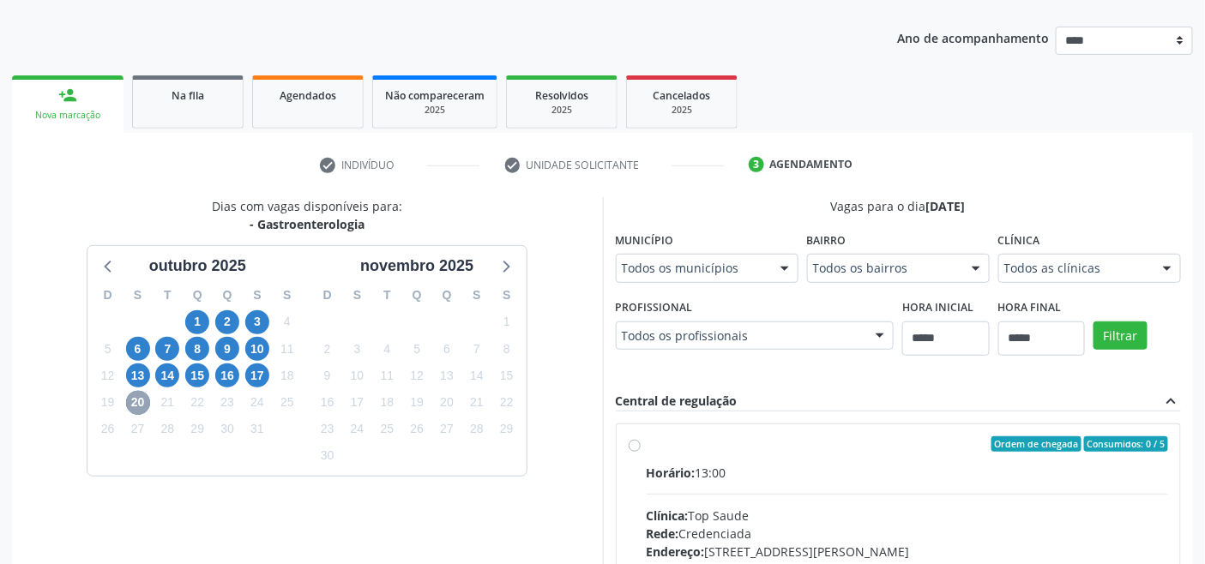
scroll to position [201, 0]
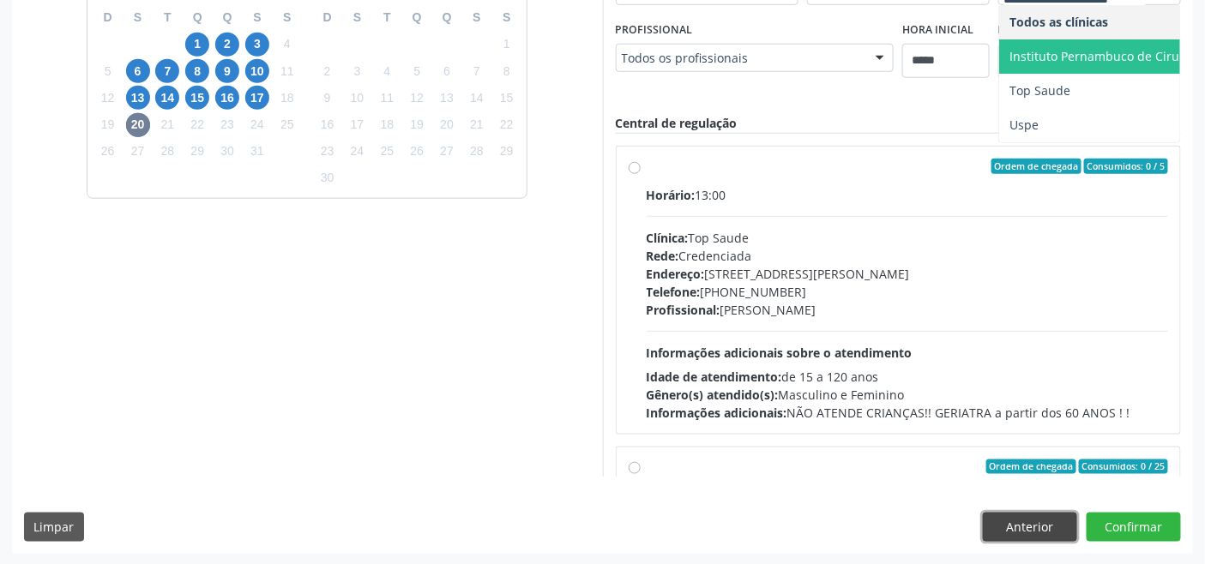
click at [870, 524] on button "Anterior" at bounding box center [1030, 527] width 94 height 29
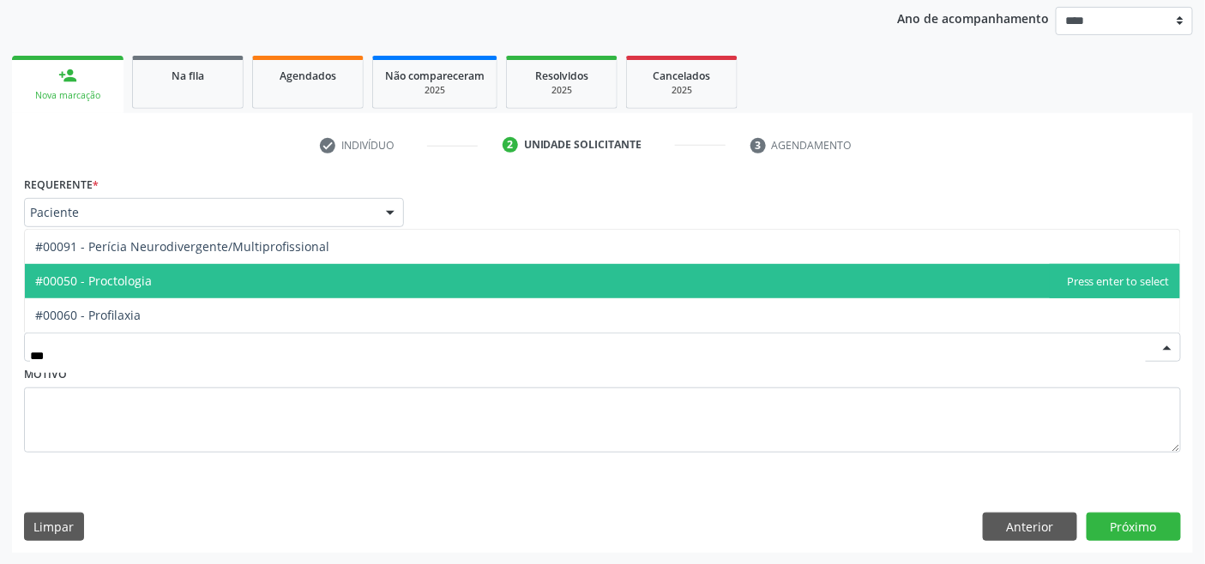
click at [267, 283] on span "#00050 - Proctologia" at bounding box center [602, 281] width 1155 height 34
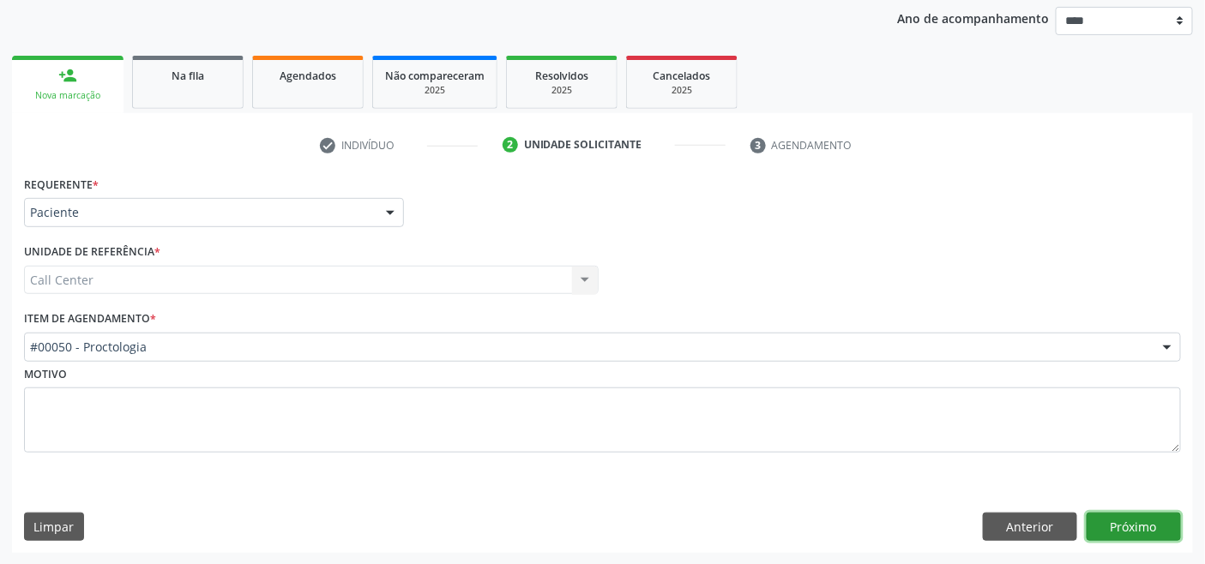
click at [870, 522] on button "Próximo" at bounding box center [1134, 527] width 94 height 29
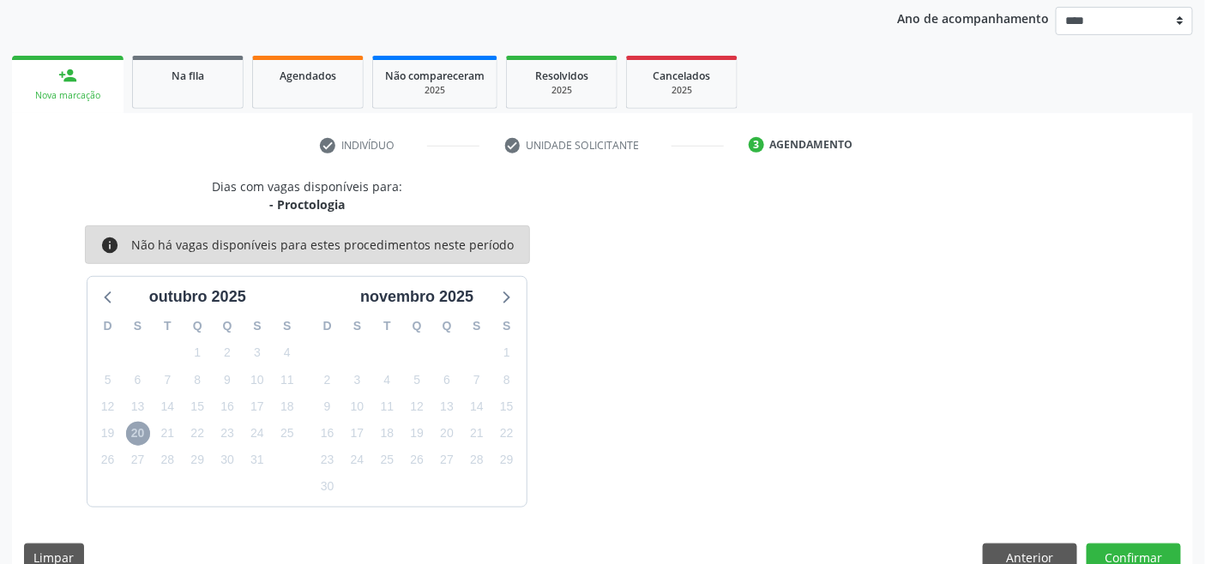
click at [138, 434] on span "20" at bounding box center [138, 434] width 24 height 24
click at [106, 289] on icon at bounding box center [109, 297] width 22 height 22
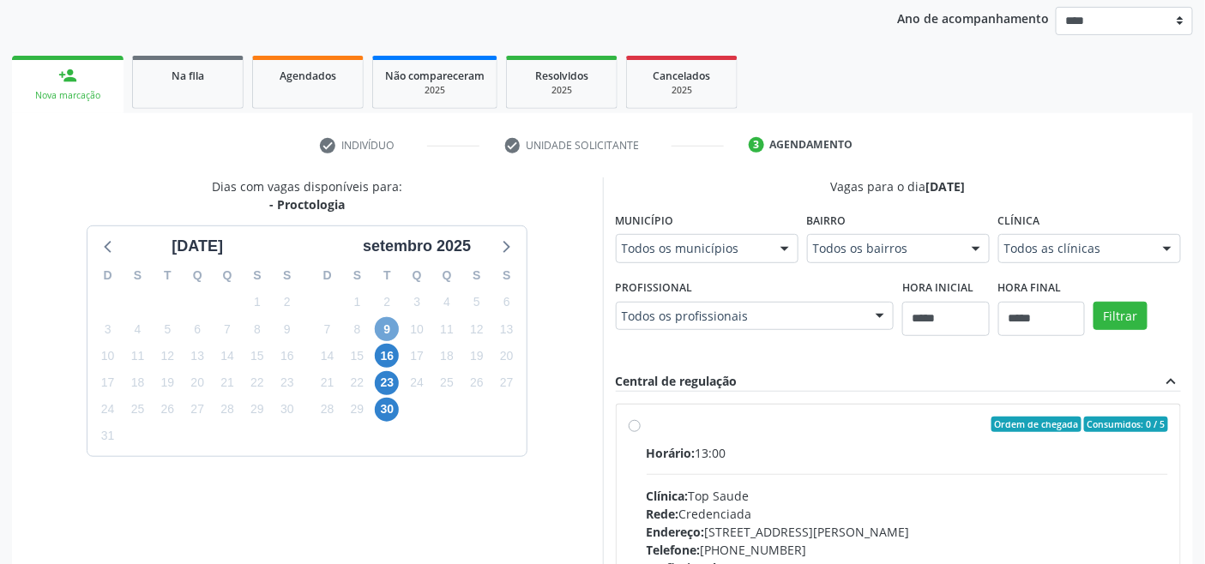
click at [388, 326] on span "9" at bounding box center [387, 329] width 24 height 24
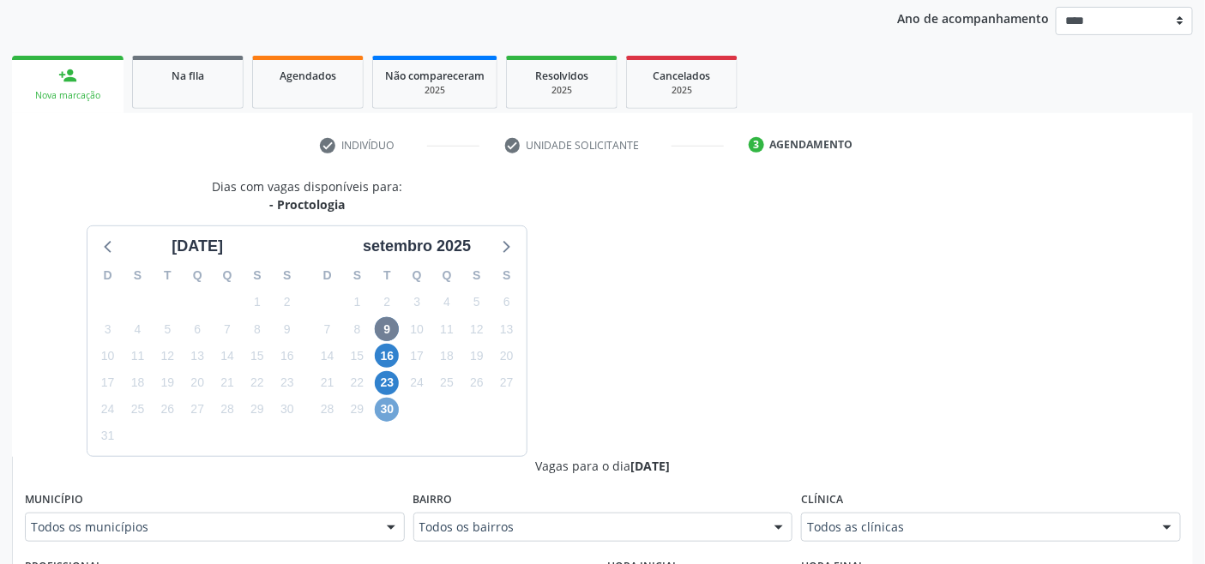
click at [387, 407] on span "30" at bounding box center [387, 410] width 24 height 24
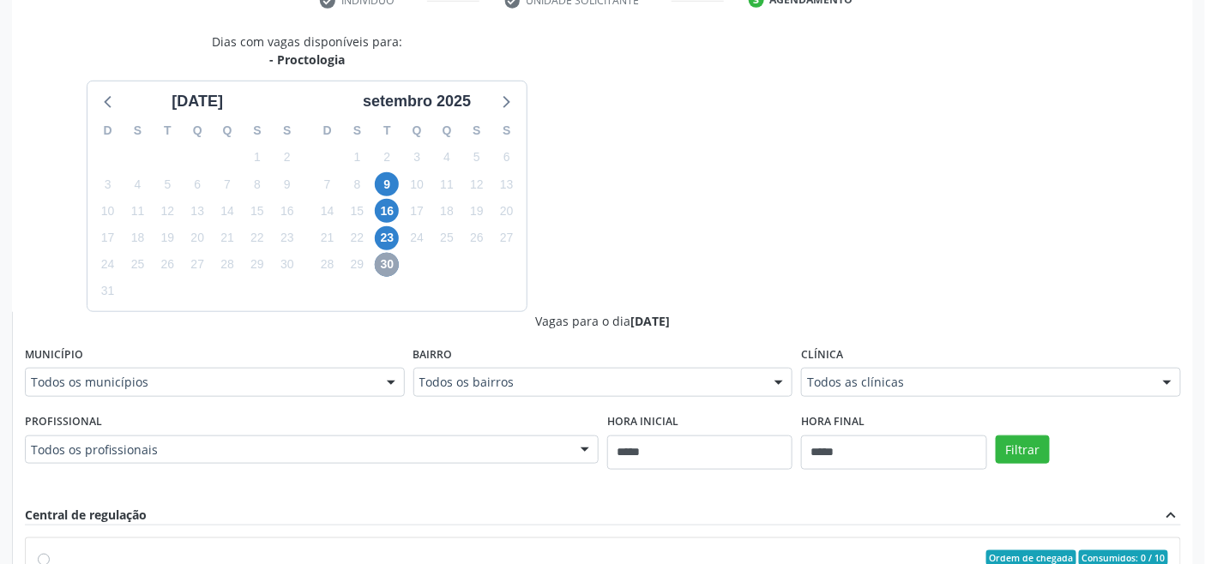
scroll to position [327, 0]
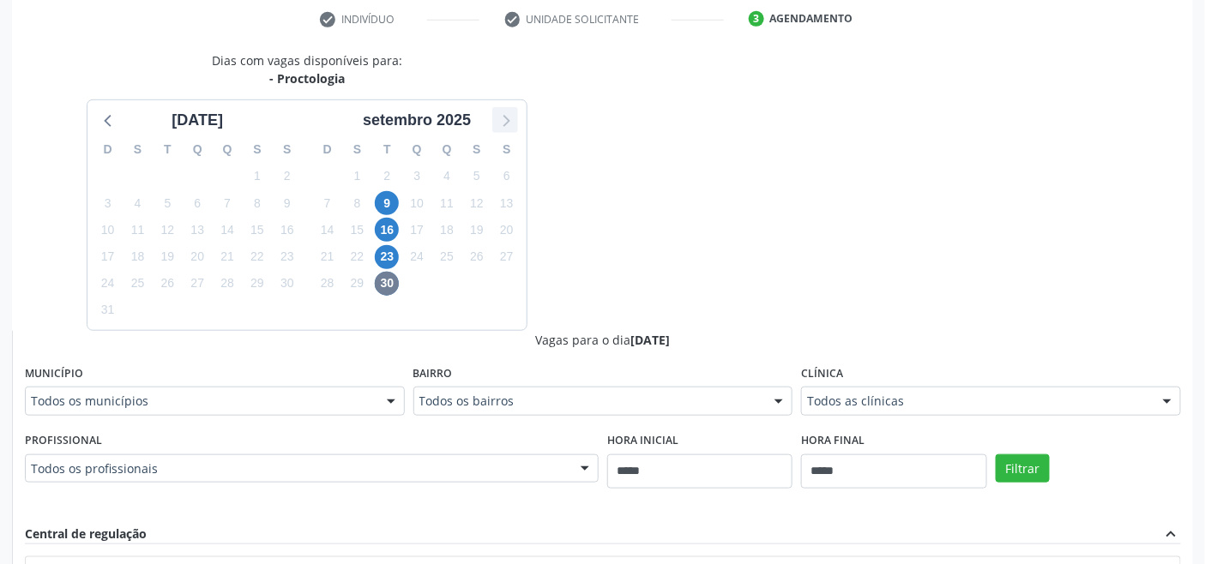
click at [511, 124] on icon at bounding box center [505, 120] width 22 height 22
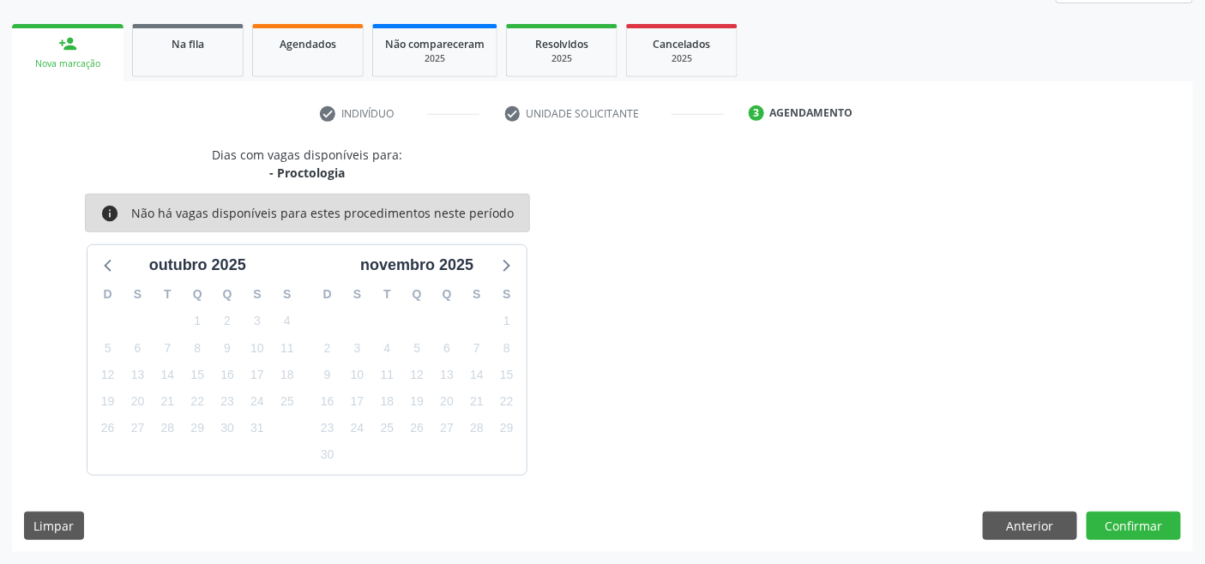
scroll to position [232, 0]
drag, startPoint x: 1038, startPoint y: 528, endPoint x: 983, endPoint y: 513, distance: 56.8
click at [870, 525] on button "Anterior" at bounding box center [1030, 527] width 94 height 29
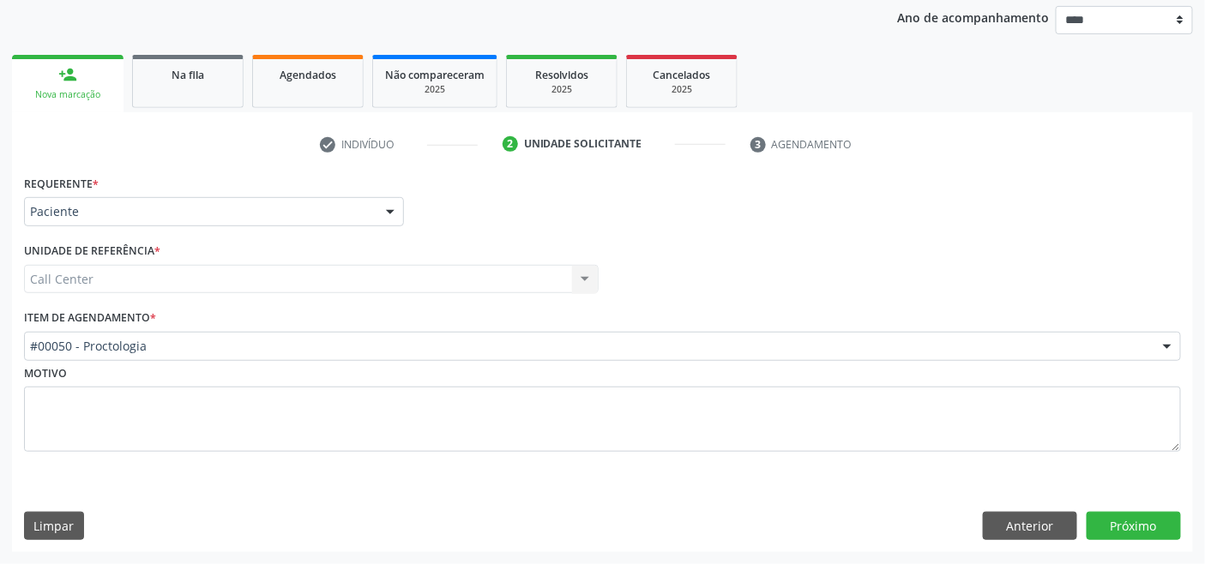
scroll to position [201, 0]
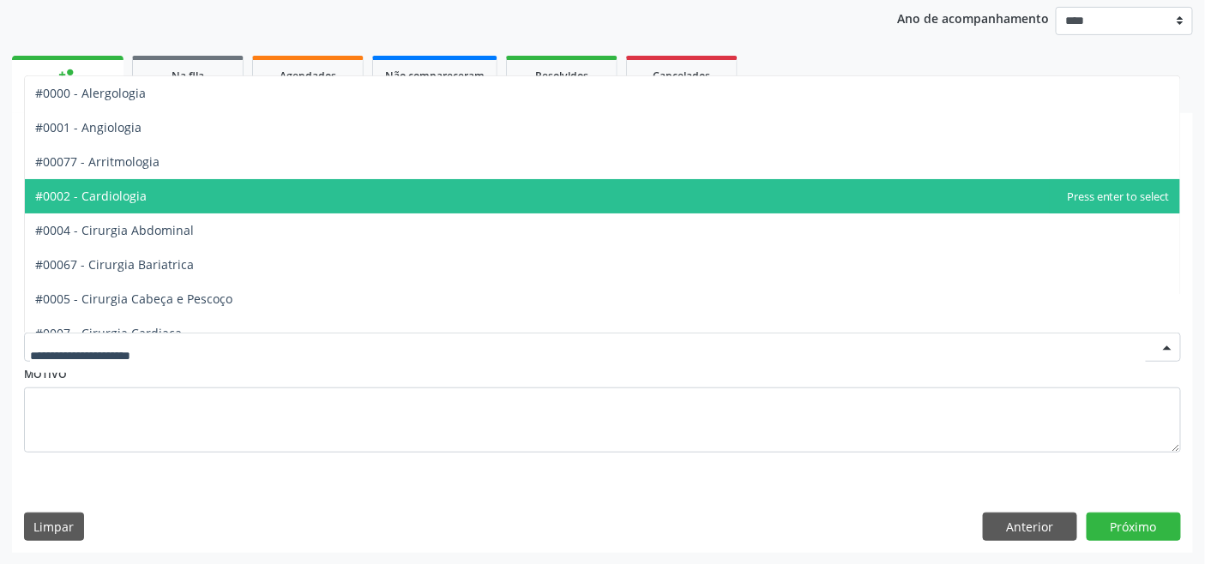
drag, startPoint x: 164, startPoint y: 187, endPoint x: 190, endPoint y: 218, distance: 40.8
click at [164, 190] on span "#0002 - Cardiologia" at bounding box center [602, 196] width 1155 height 34
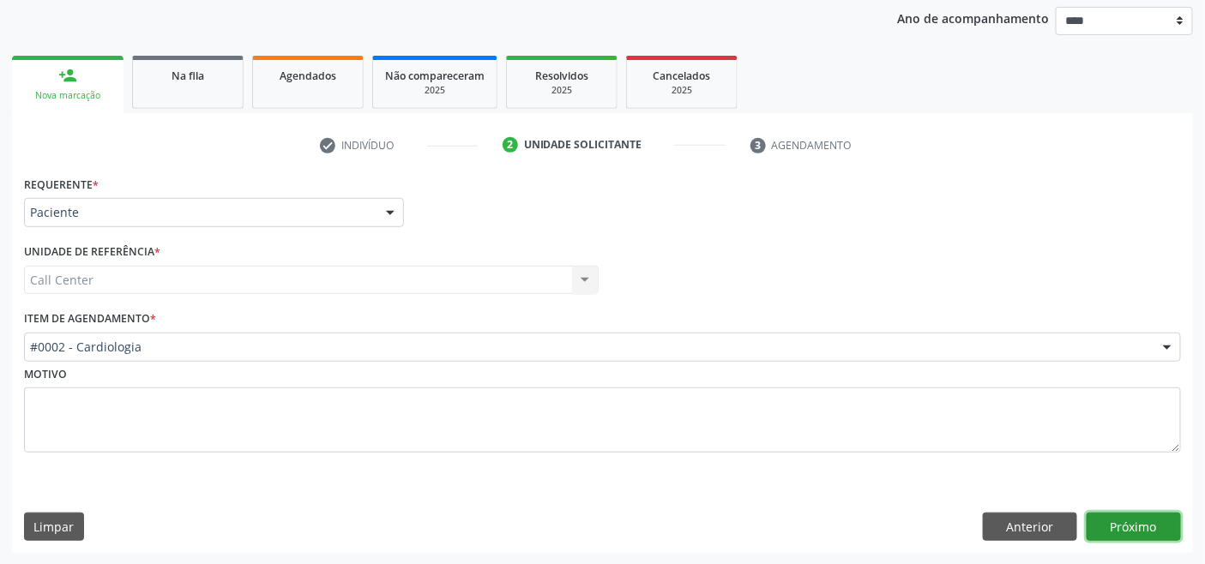
click at [870, 522] on button "Próximo" at bounding box center [1134, 527] width 94 height 29
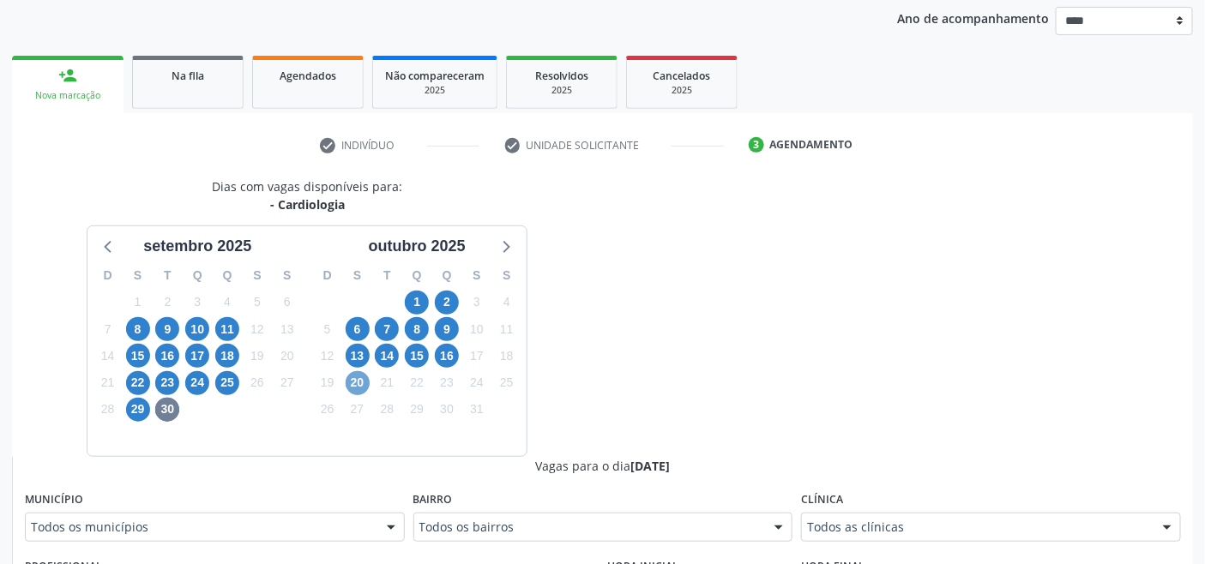
click at [357, 388] on span "20" at bounding box center [358, 383] width 24 height 24
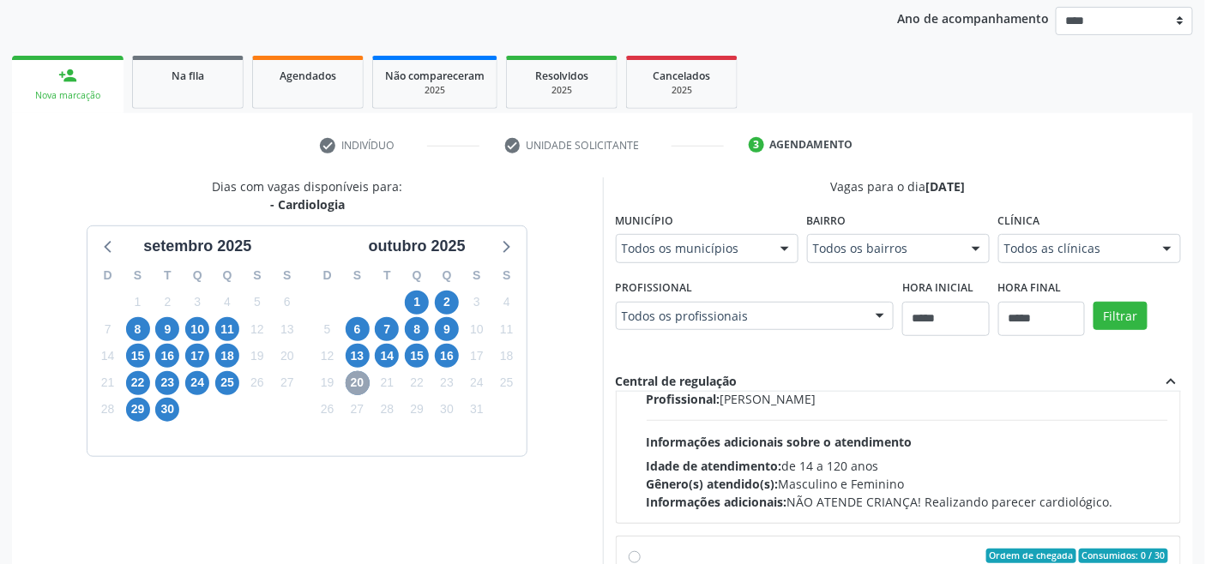
scroll to position [270, 0]
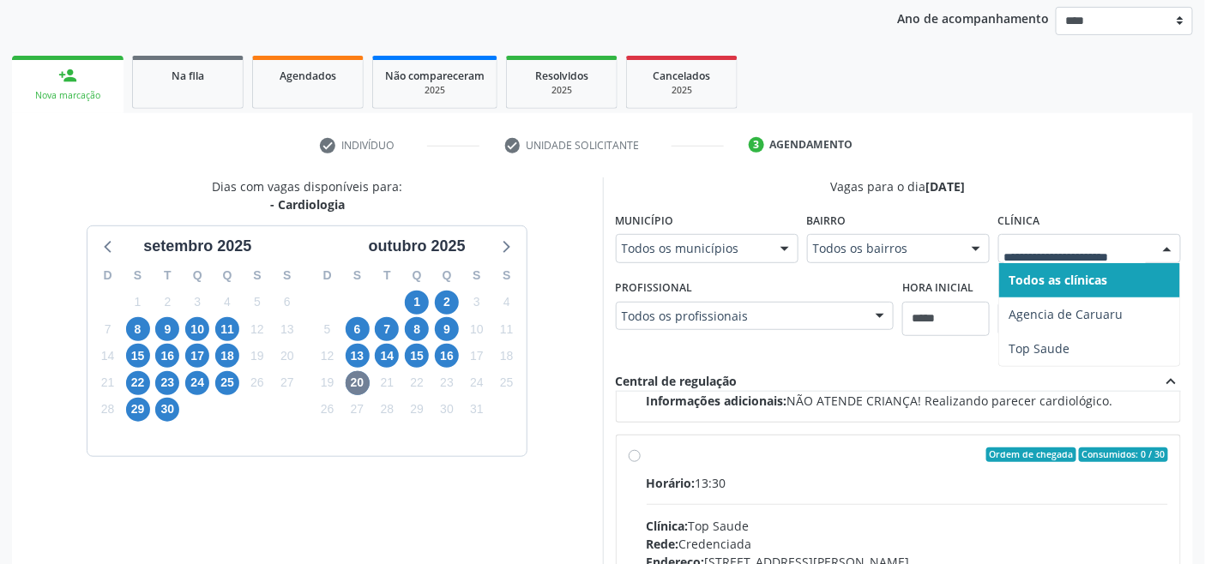
drag, startPoint x: 1042, startPoint y: 256, endPoint x: 860, endPoint y: 304, distance: 188.1
click at [870, 256] on div at bounding box center [1089, 248] width 183 height 29
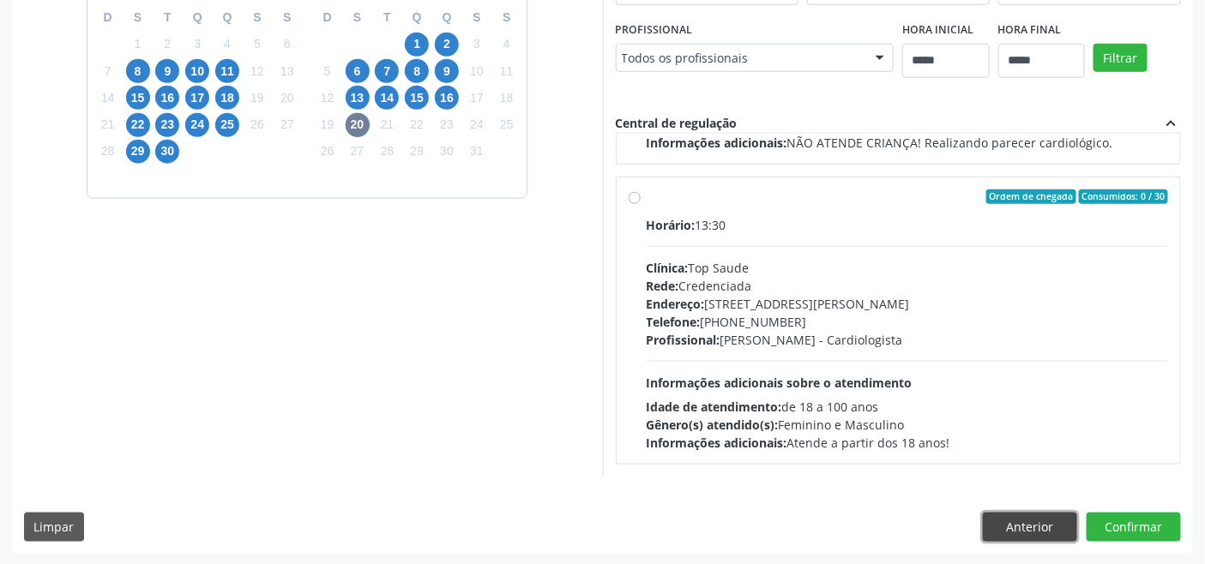
click at [870, 533] on button "Anterior" at bounding box center [1030, 527] width 94 height 29
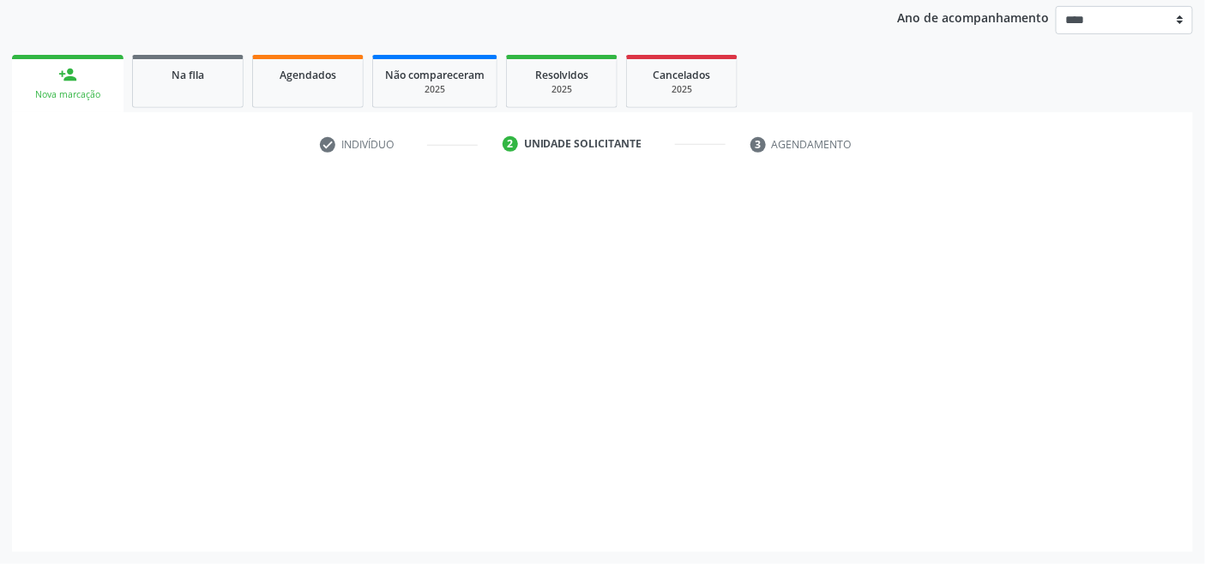
scroll to position [201, 0]
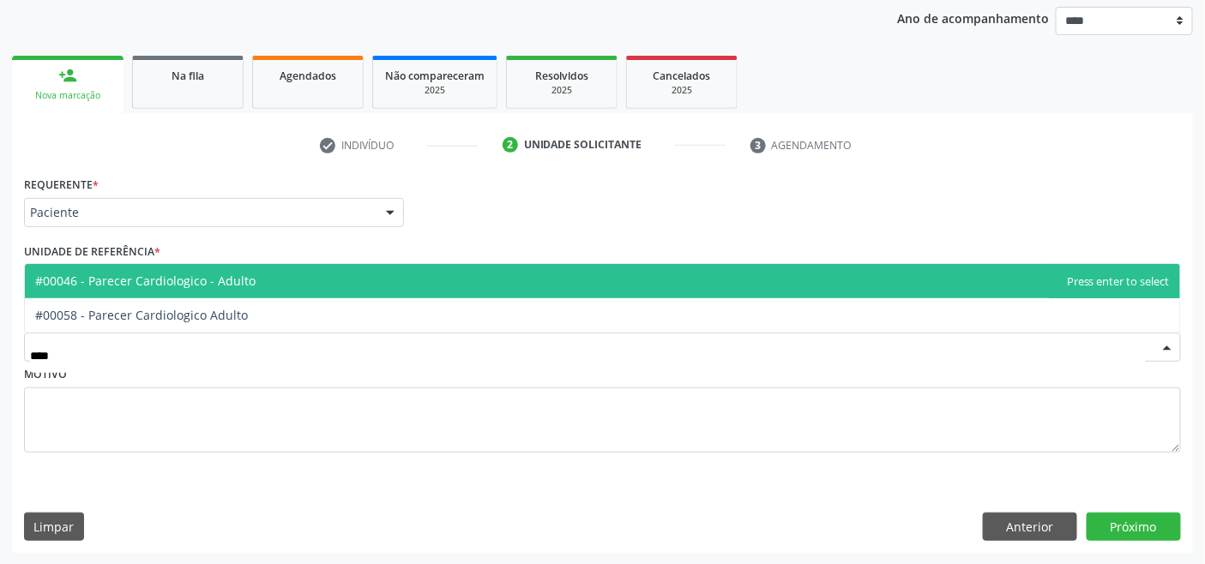
click at [228, 285] on span "#00046 - Parecer Cardiologico - Adulto" at bounding box center [145, 281] width 220 height 16
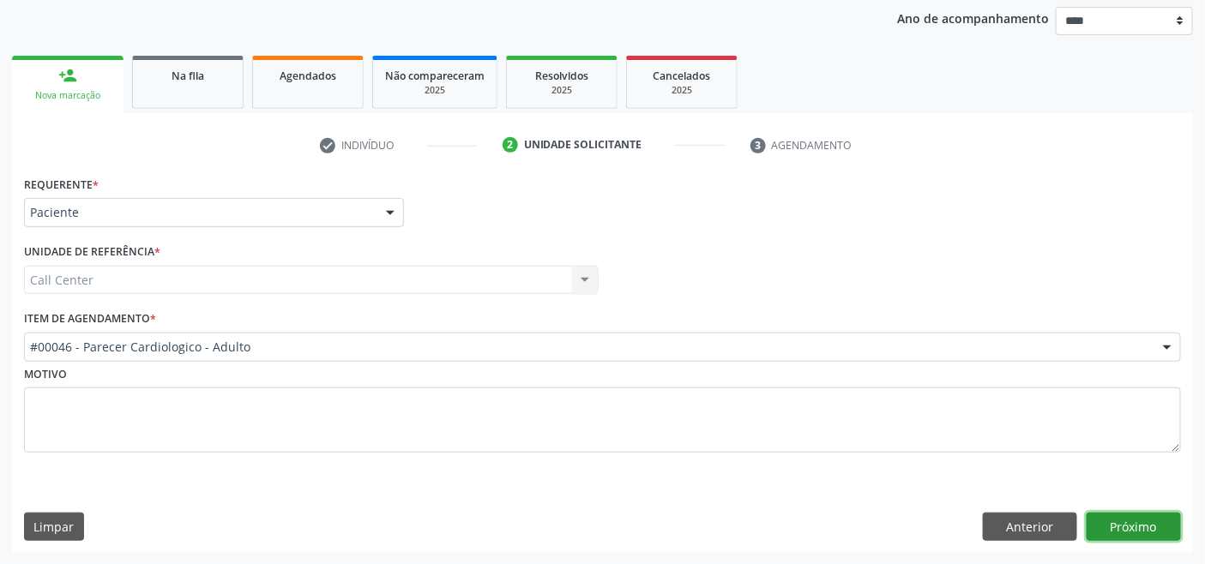
click at [870, 524] on button "Próximo" at bounding box center [1134, 527] width 94 height 29
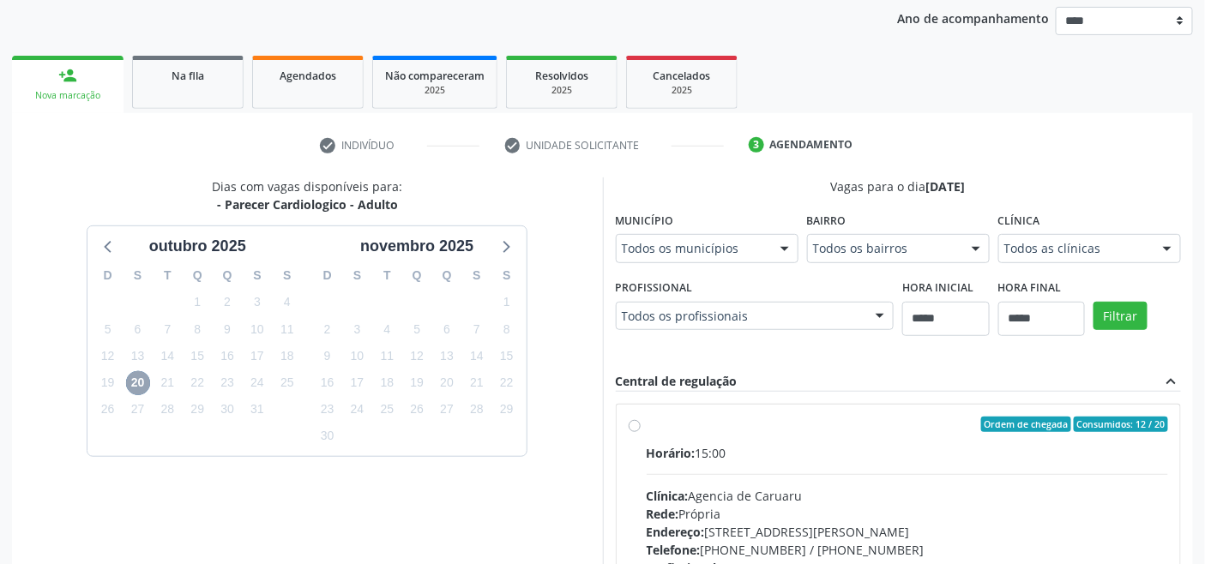
click at [140, 371] on span "20" at bounding box center [138, 383] width 24 height 24
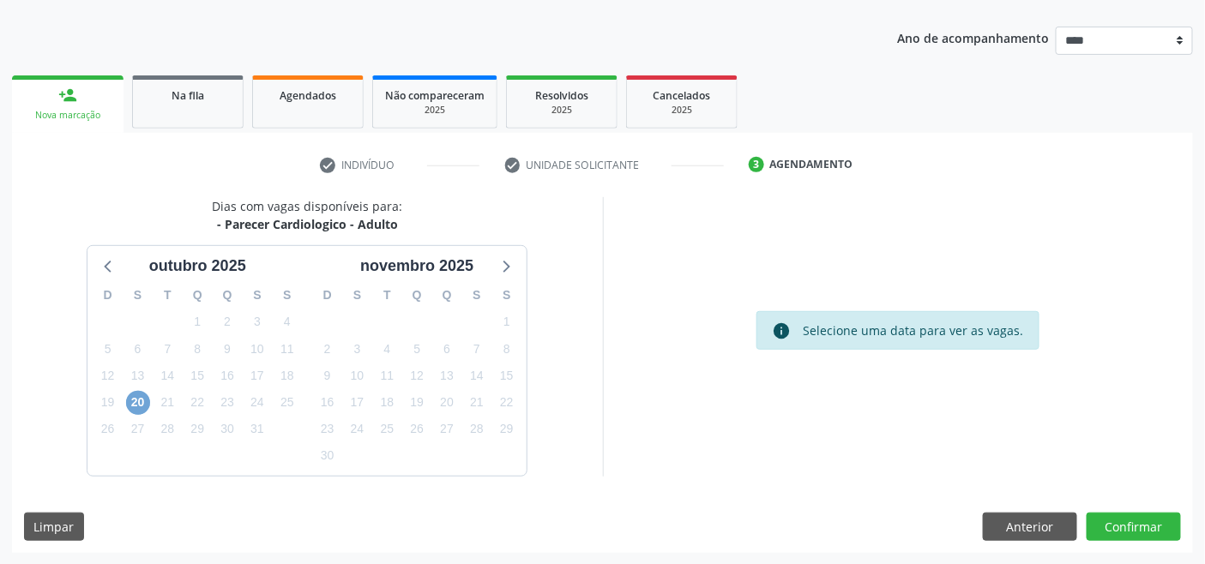
click at [142, 401] on span "20" at bounding box center [138, 403] width 24 height 24
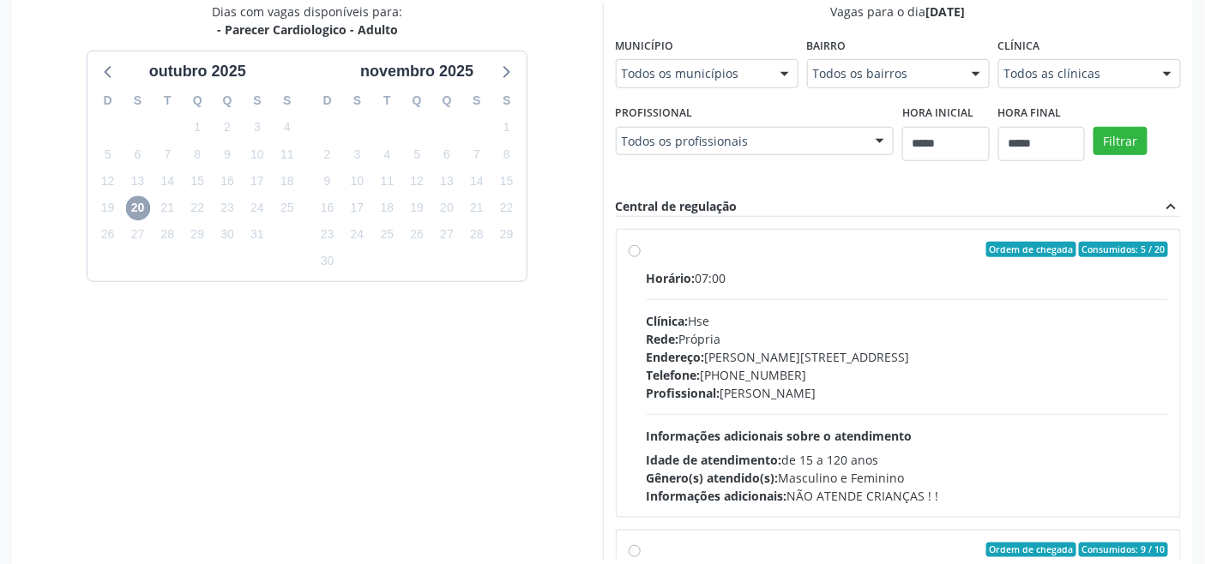
scroll to position [364, 0]
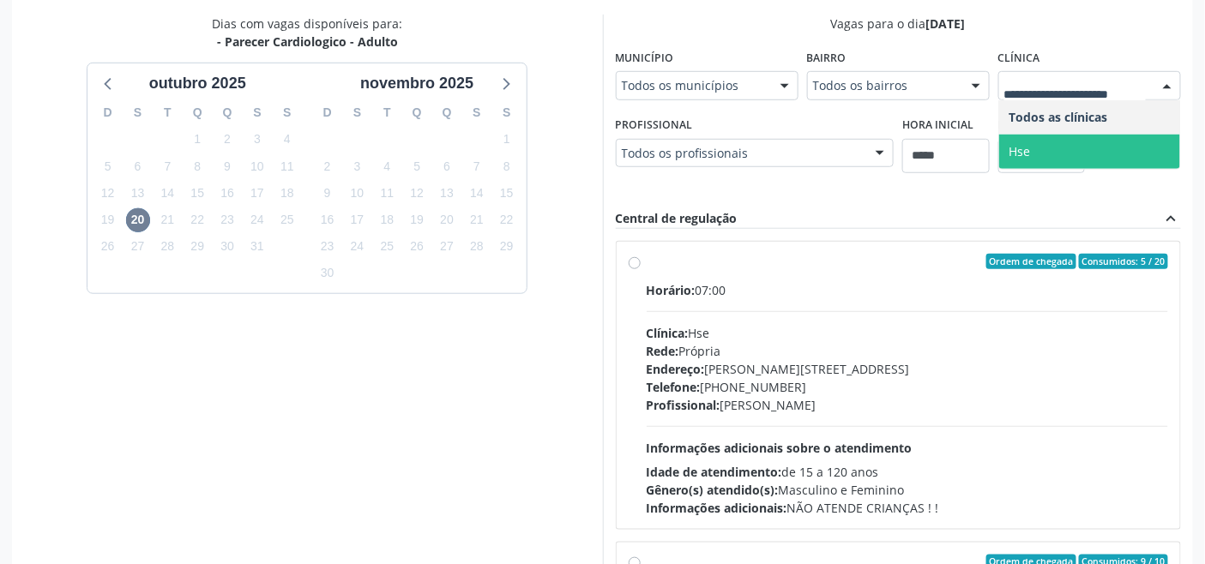
click at [675, 141] on div "Todos os profissionais" at bounding box center [755, 153] width 279 height 29
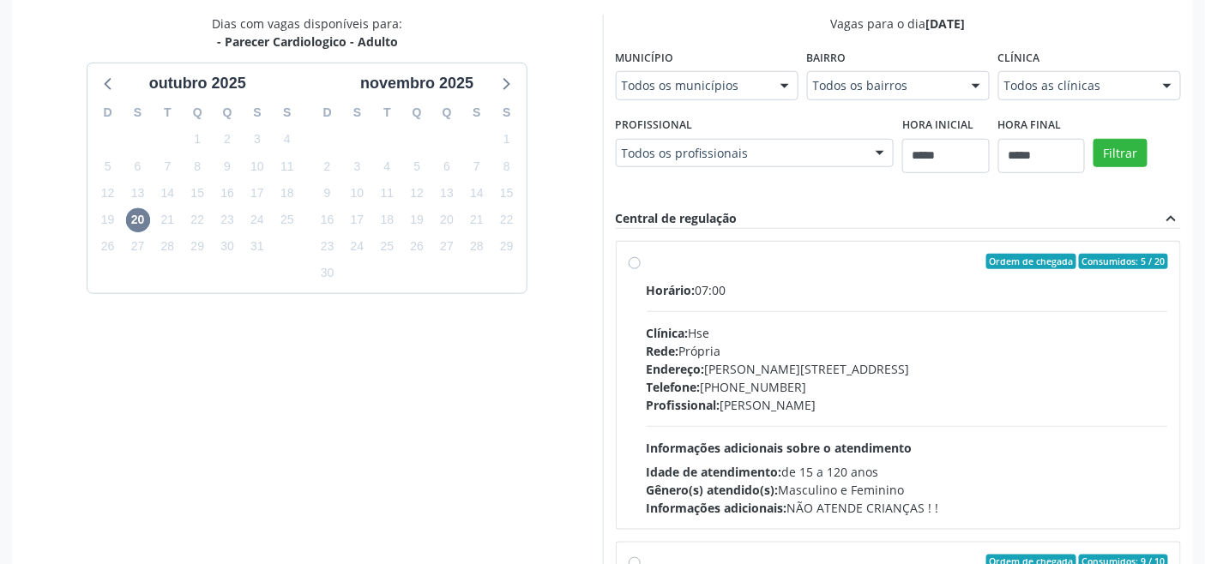
click at [503, 390] on div "Dias com vagas disponíveis para: - Parecer Cardiologico - Adulto outubro 2025 D…" at bounding box center [307, 294] width 591 height 558
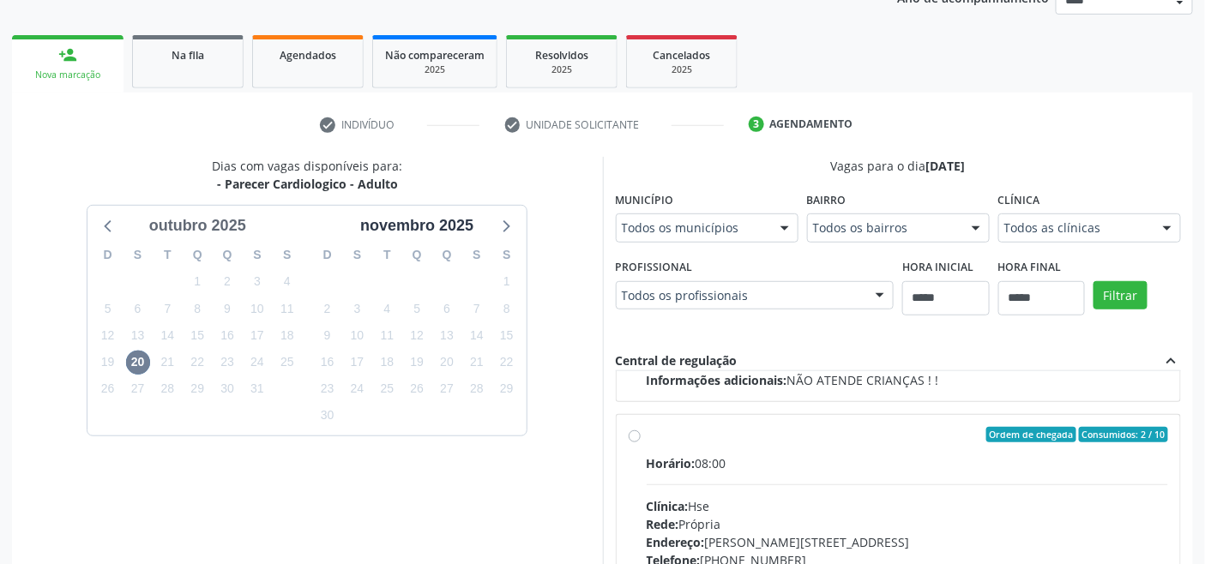
scroll to position [78, 0]
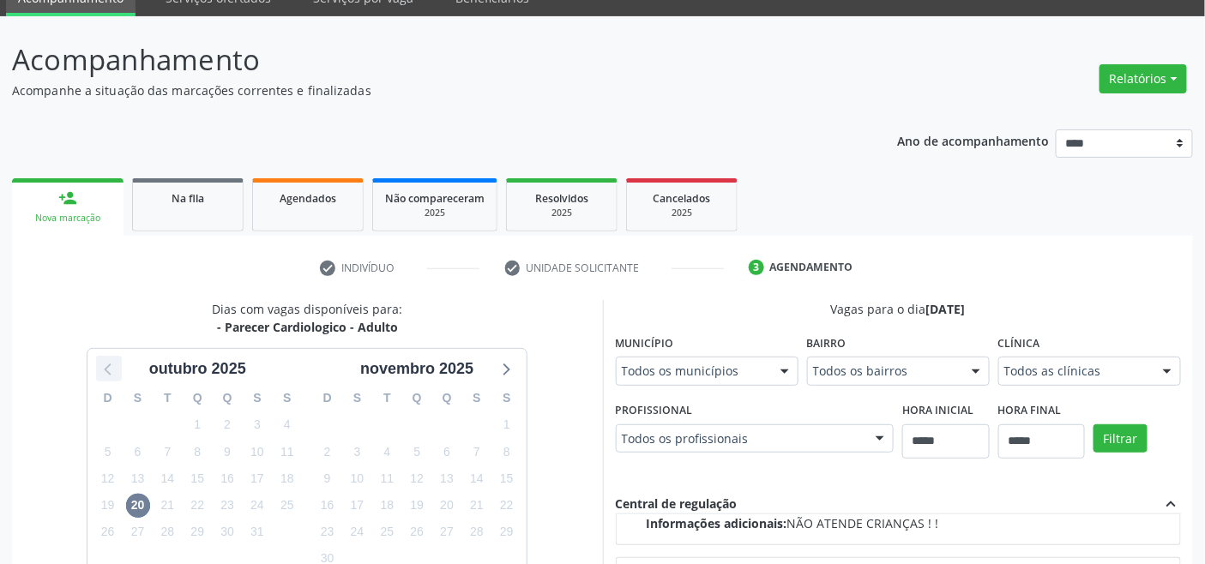
click at [106, 369] on icon at bounding box center [108, 371] width 7 height 12
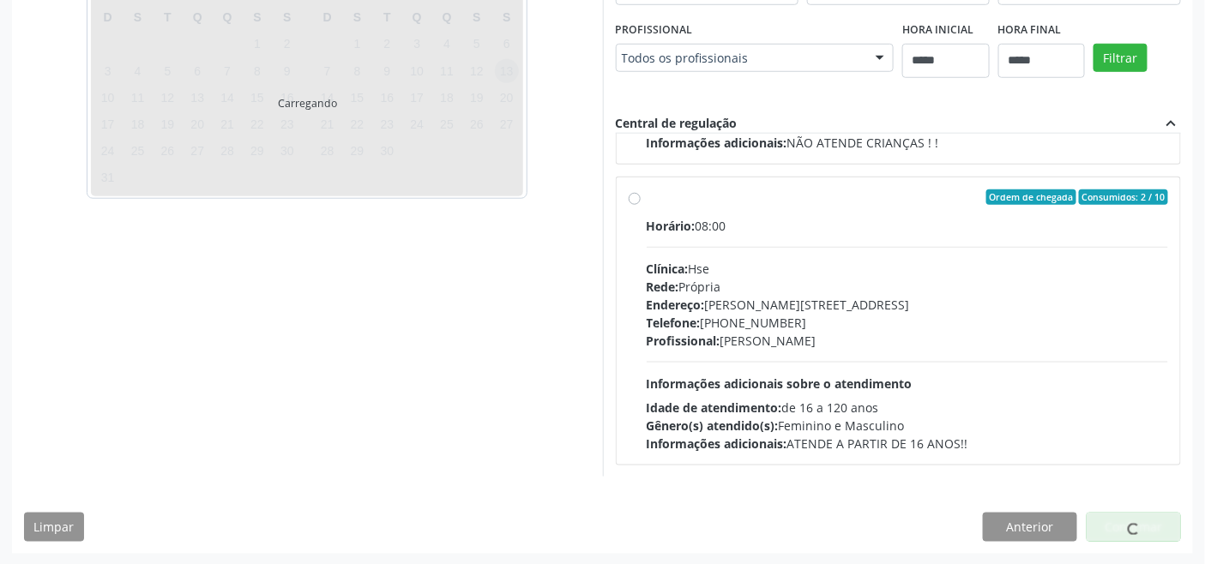
scroll to position [232, 0]
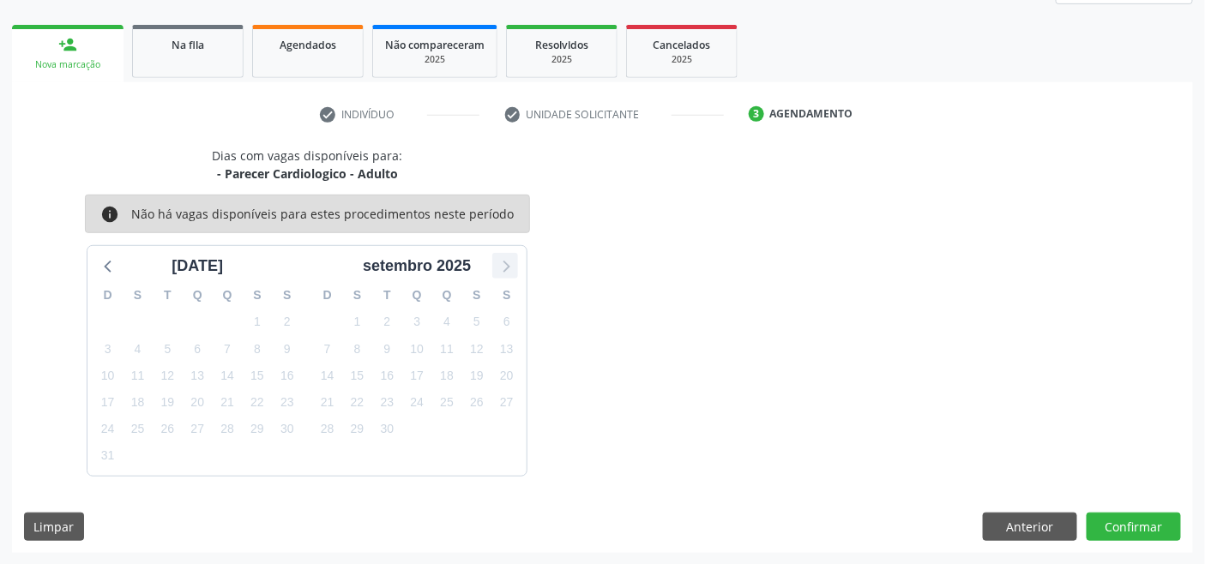
click at [506, 269] on icon at bounding box center [507, 268] width 7 height 12
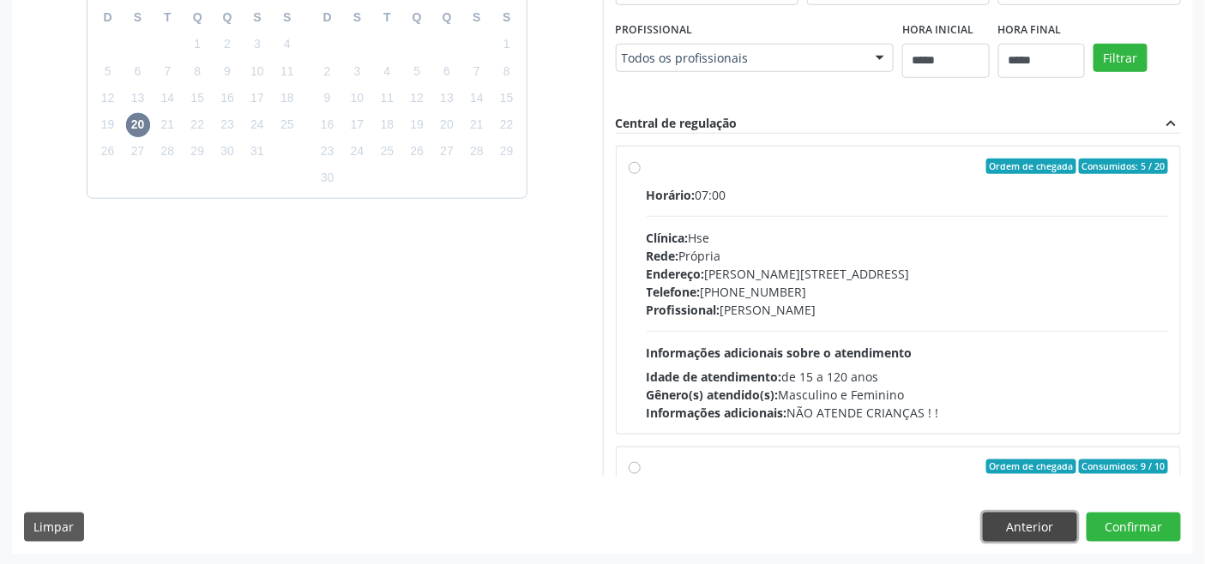
click at [870, 525] on button "Anterior" at bounding box center [1030, 527] width 94 height 29
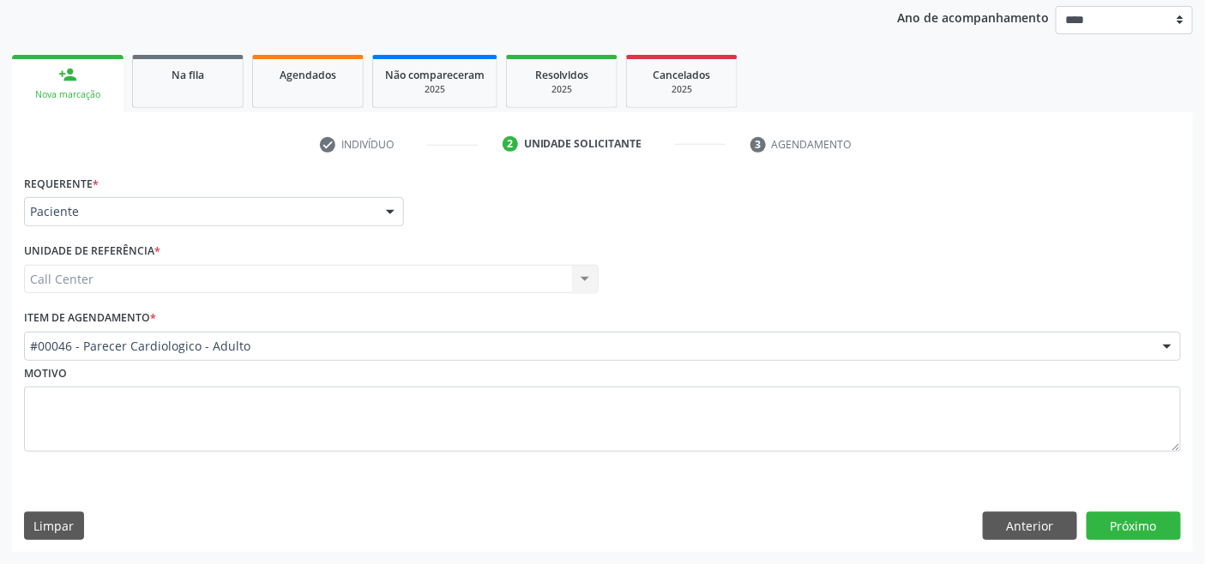
scroll to position [201, 0]
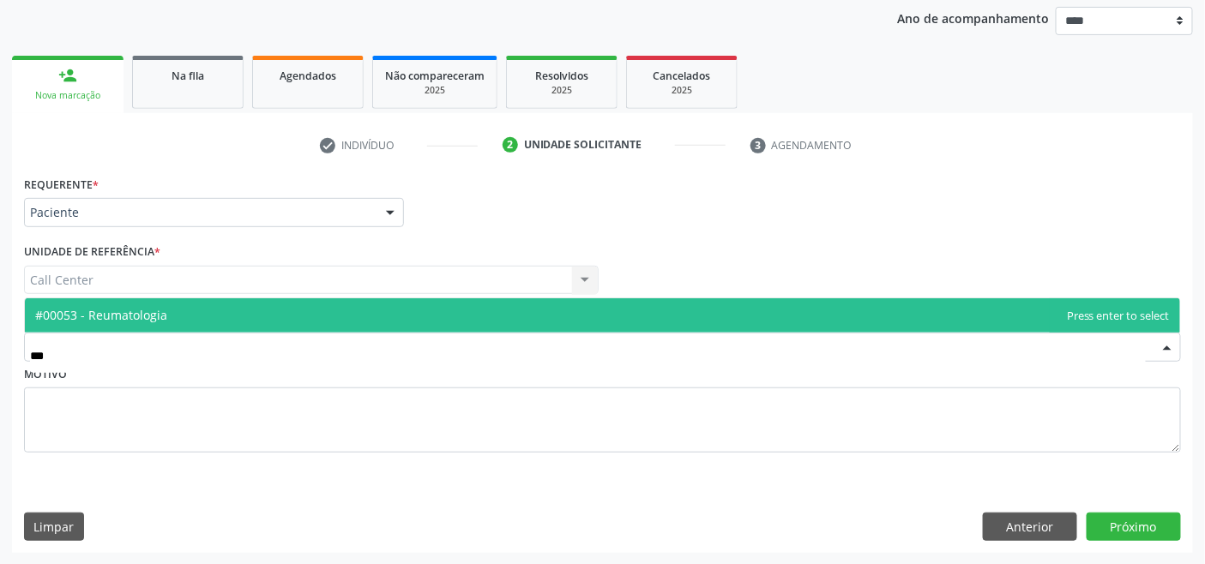
click at [210, 307] on span "#00053 - Reumatologia" at bounding box center [602, 316] width 1155 height 34
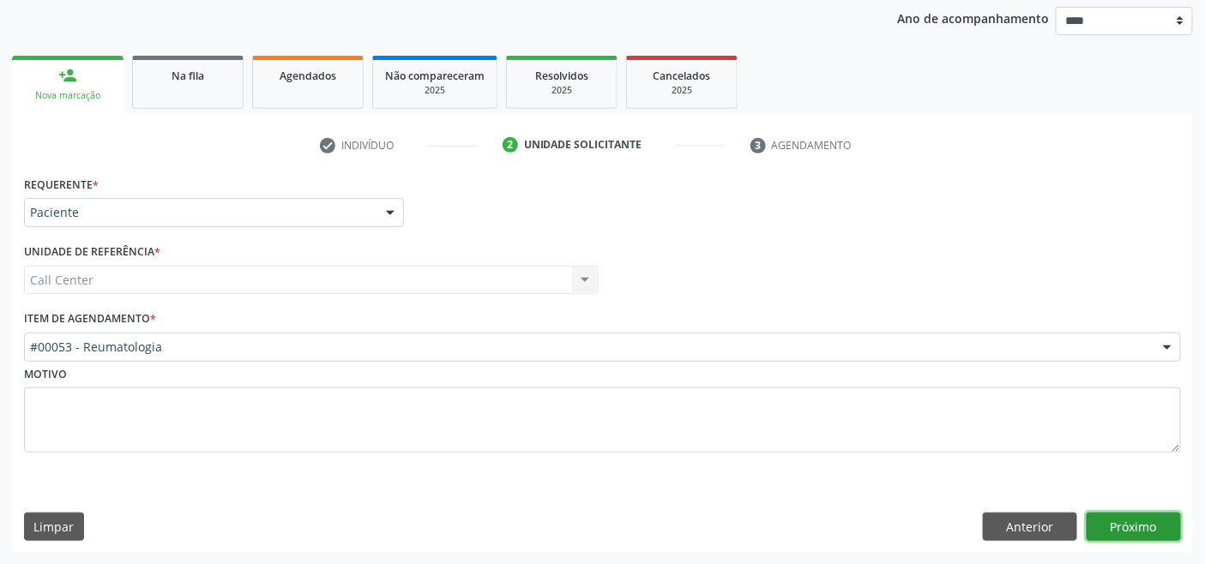
click at [870, 523] on button "Próximo" at bounding box center [1134, 527] width 94 height 29
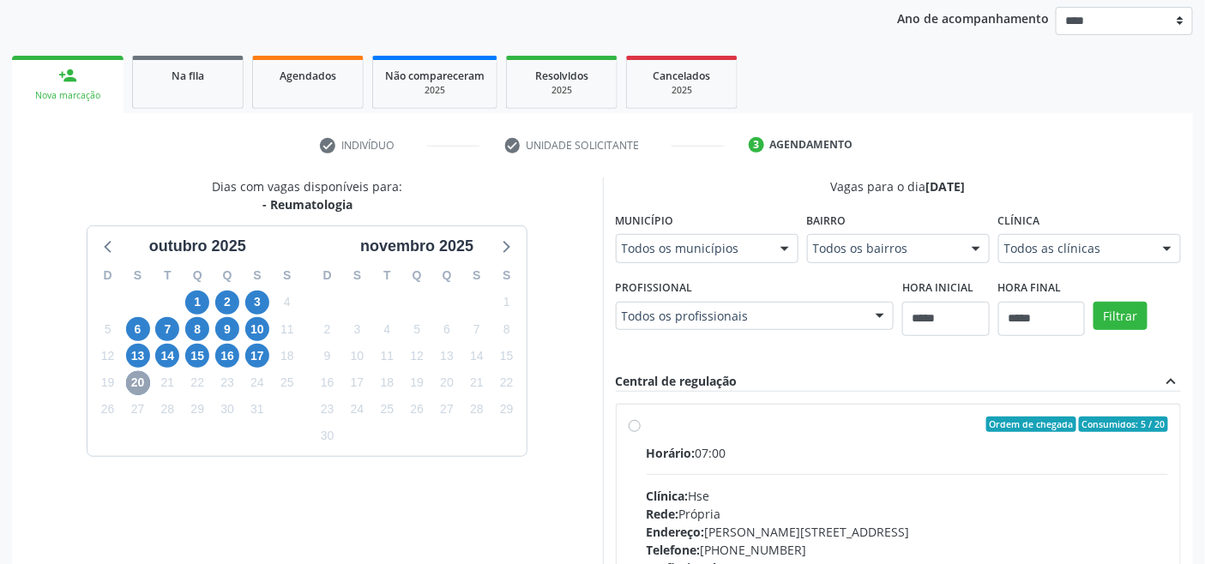
click at [137, 383] on span "20" at bounding box center [138, 383] width 24 height 24
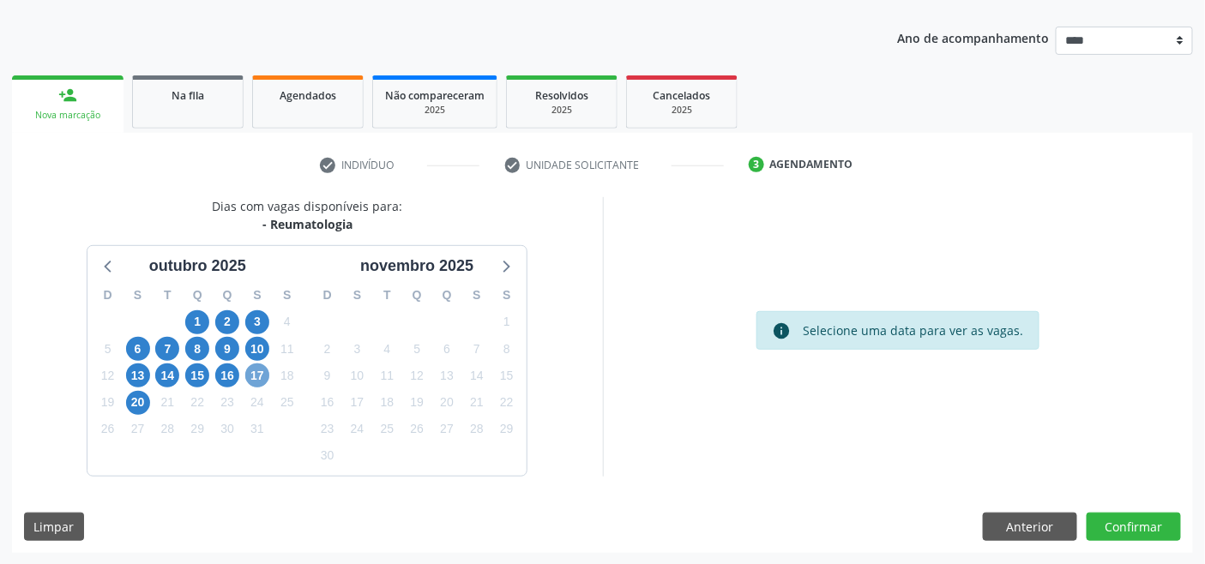
click at [255, 367] on span "17" at bounding box center [257, 376] width 24 height 24
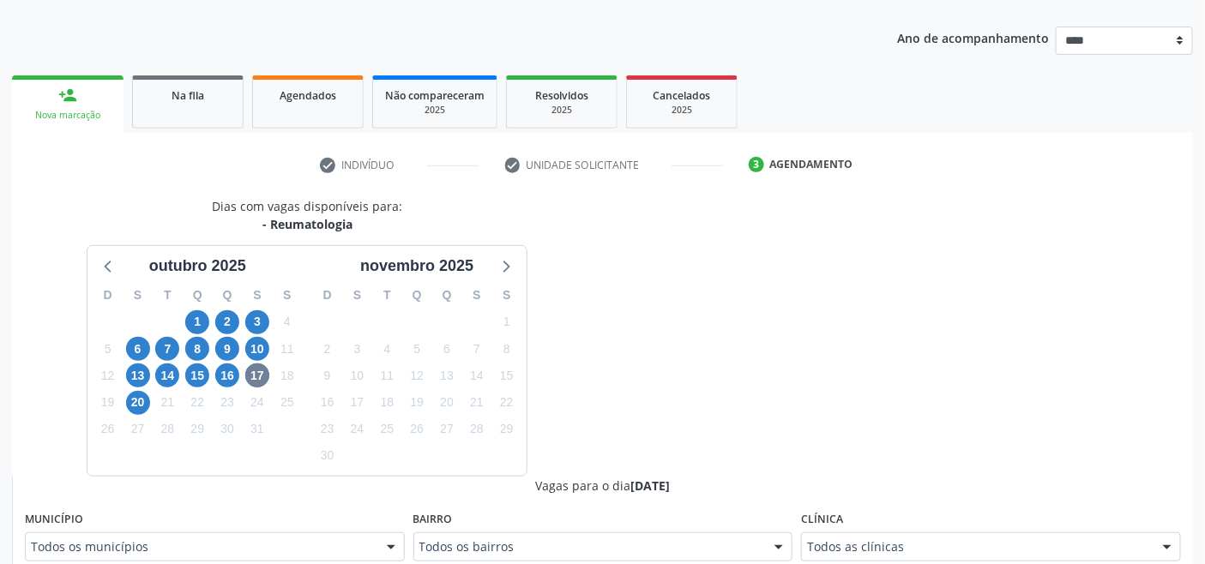
scroll to position [189, 0]
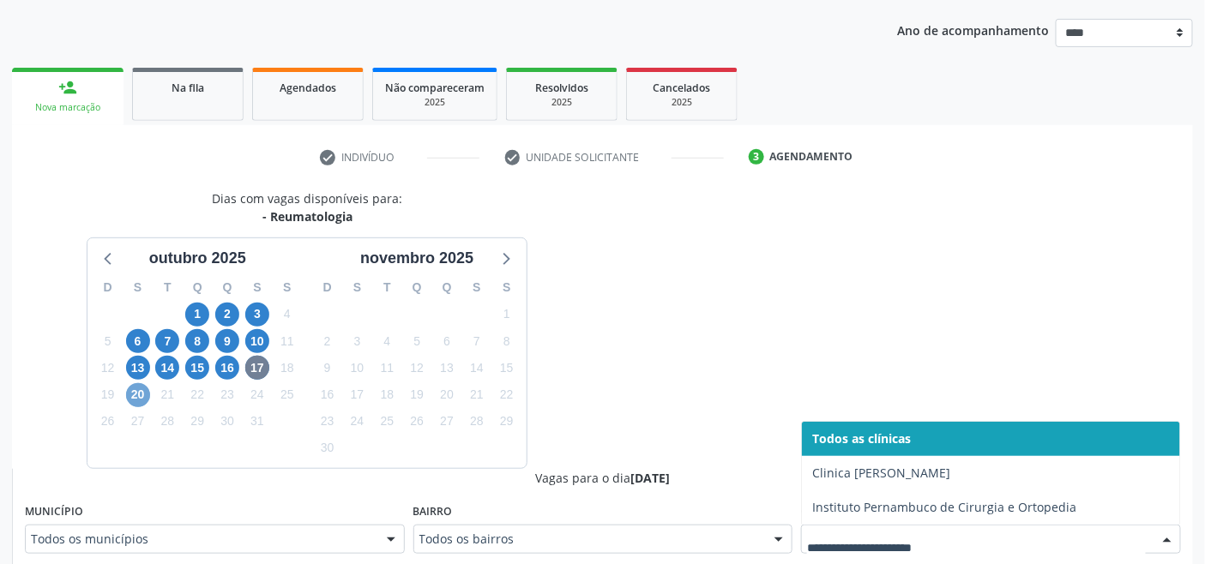
click at [134, 393] on span "20" at bounding box center [138, 395] width 24 height 24
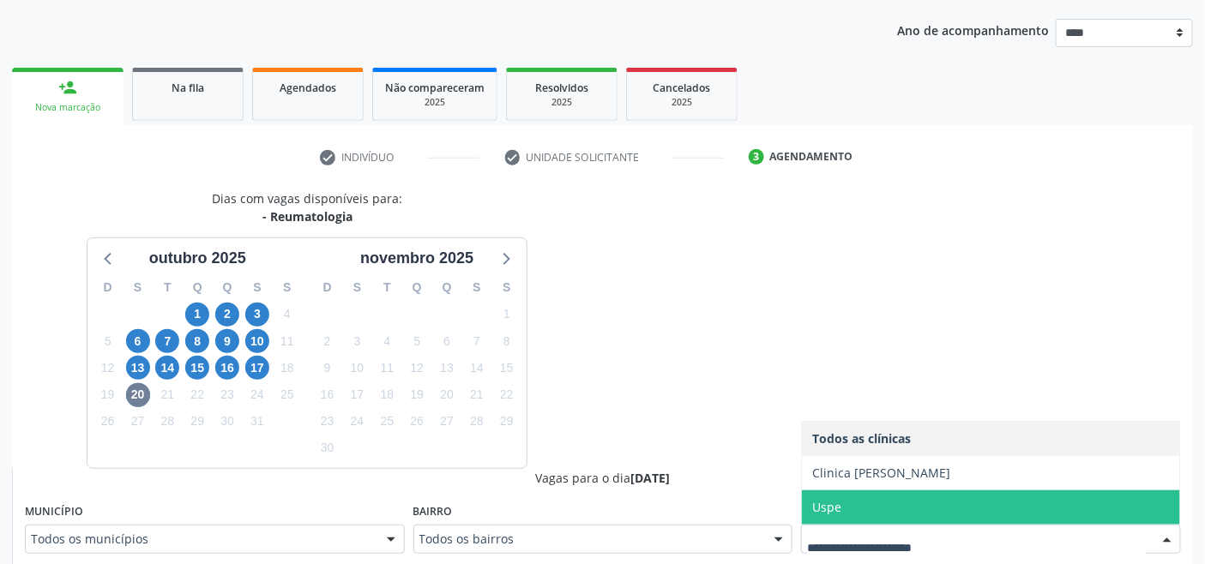
click at [828, 511] on span "Uspe" at bounding box center [826, 507] width 29 height 16
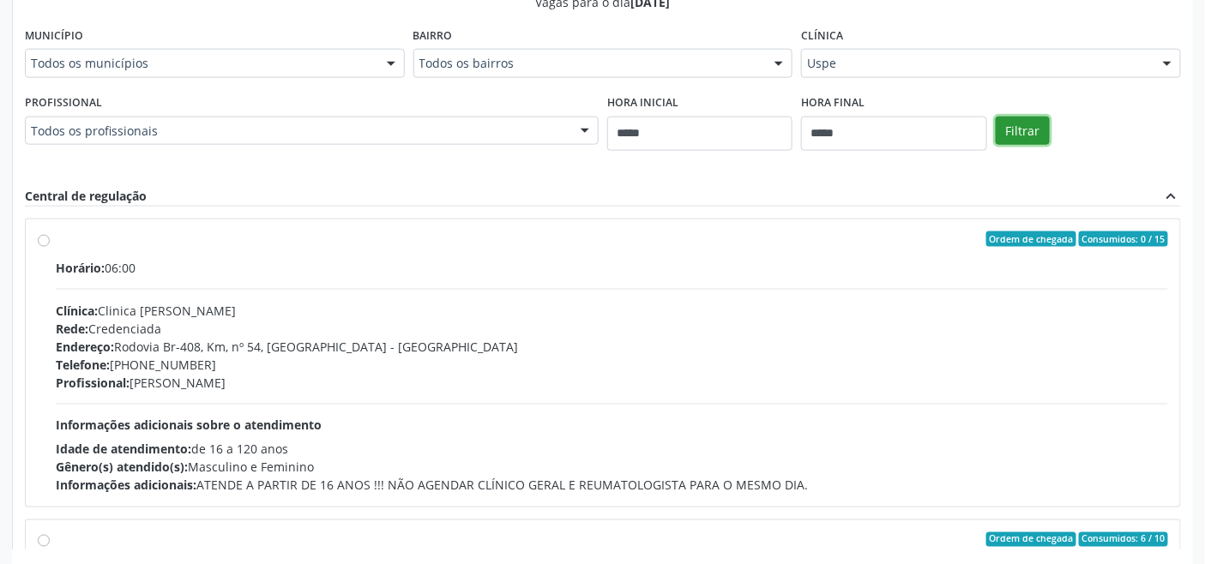
click at [870, 140] on button "Filtrar" at bounding box center [1023, 131] width 54 height 29
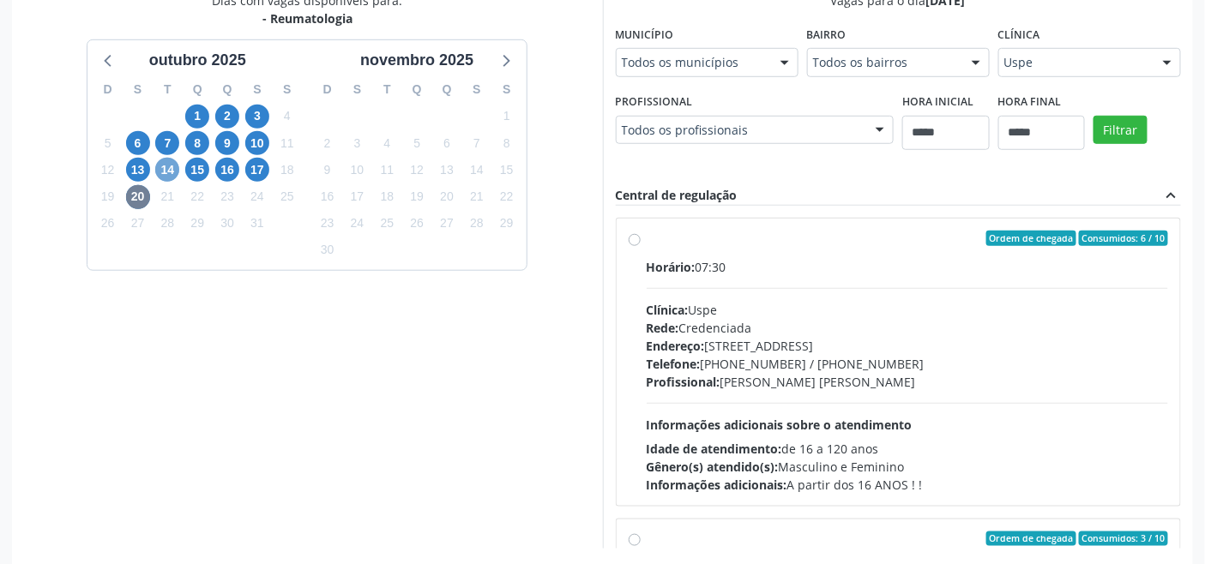
click at [166, 167] on span "14" at bounding box center [167, 170] width 24 height 24
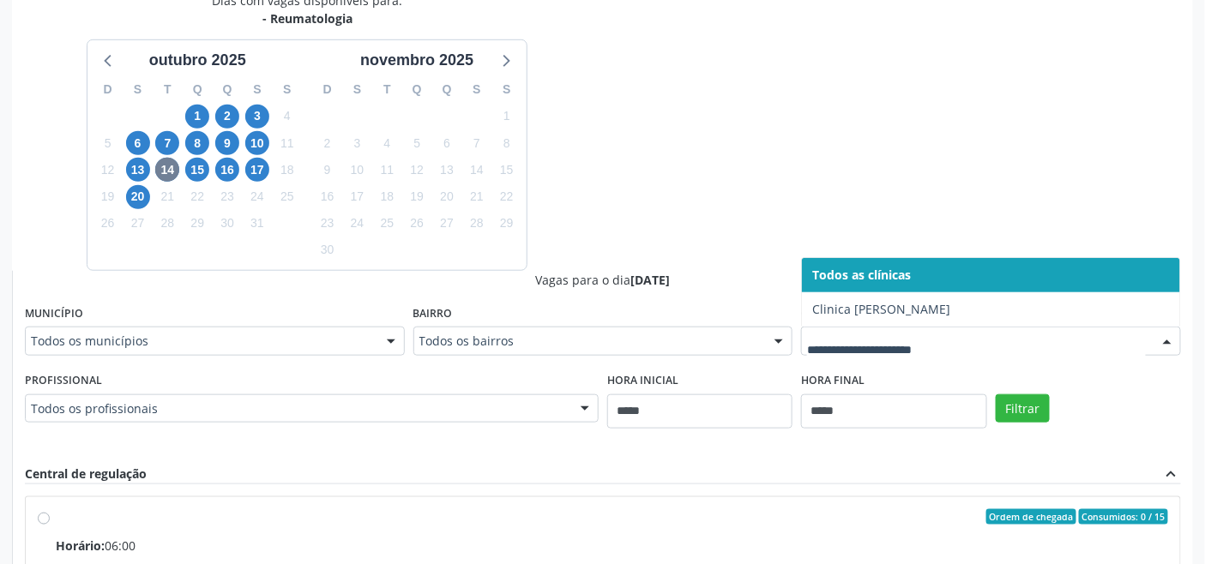
click at [244, 161] on div "17" at bounding box center [258, 170] width 30 height 27
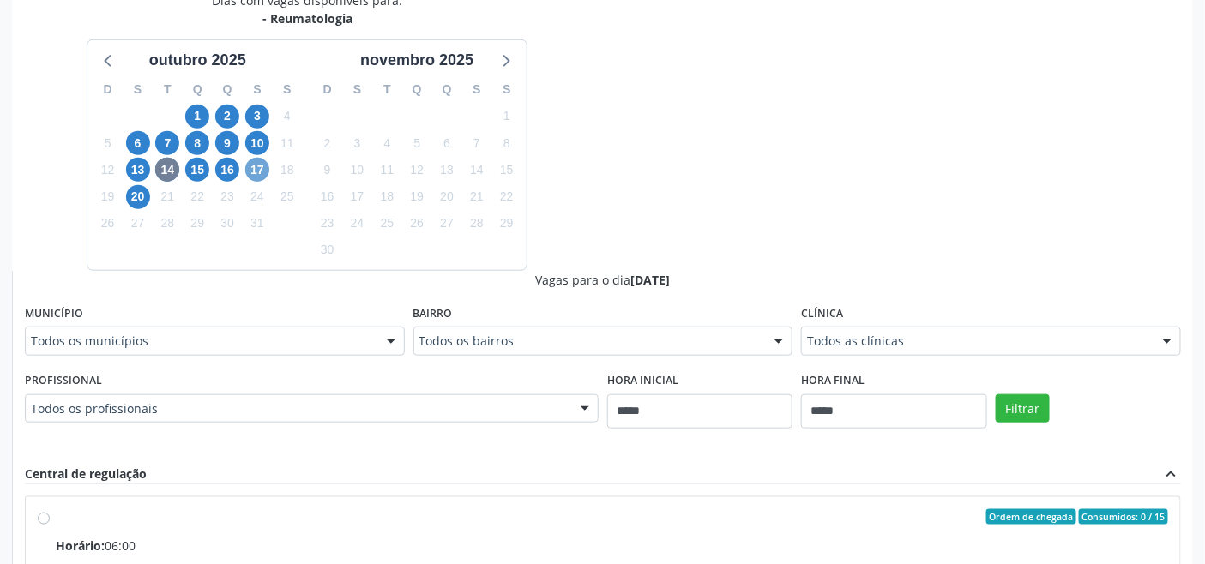
click at [253, 172] on span "17" at bounding box center [257, 170] width 24 height 24
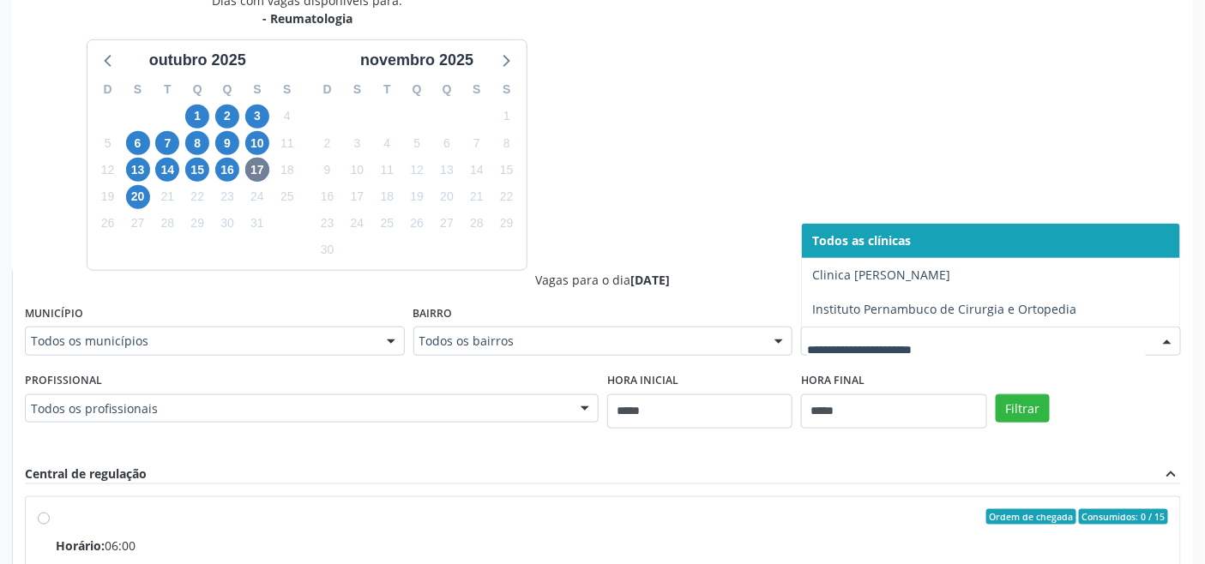
click at [870, 331] on div at bounding box center [991, 341] width 380 height 29
click at [641, 219] on div "Dias com vagas disponíveis para: - Reumatologia outubro 2025 D S T Q Q S S 28 2…" at bounding box center [602, 409] width 1181 height 836
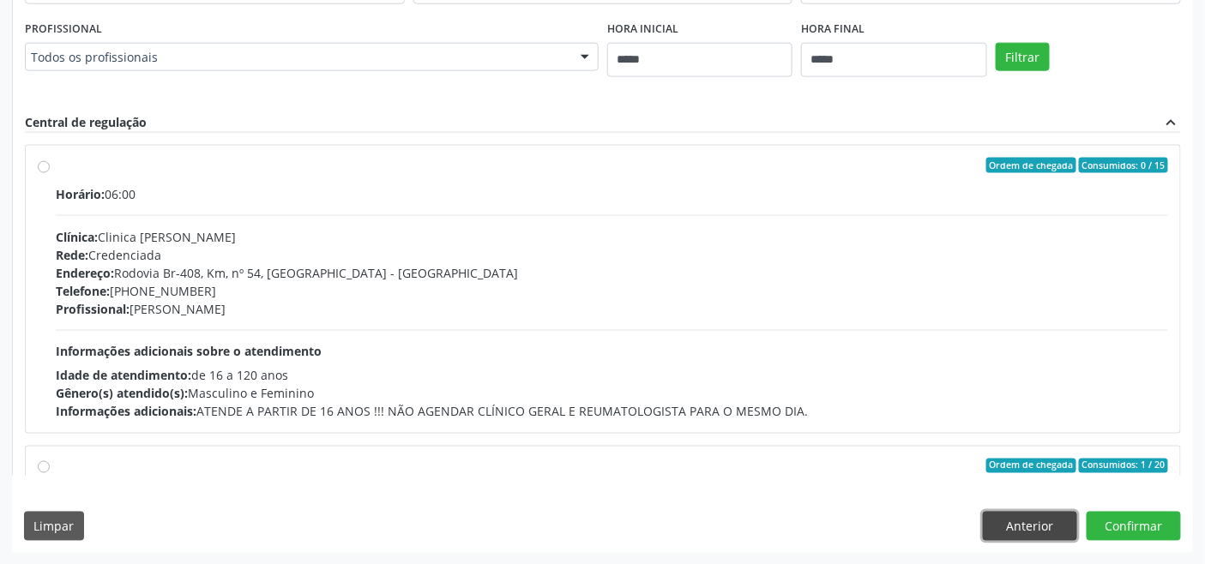
click at [870, 526] on button "Anterior" at bounding box center [1030, 526] width 94 height 29
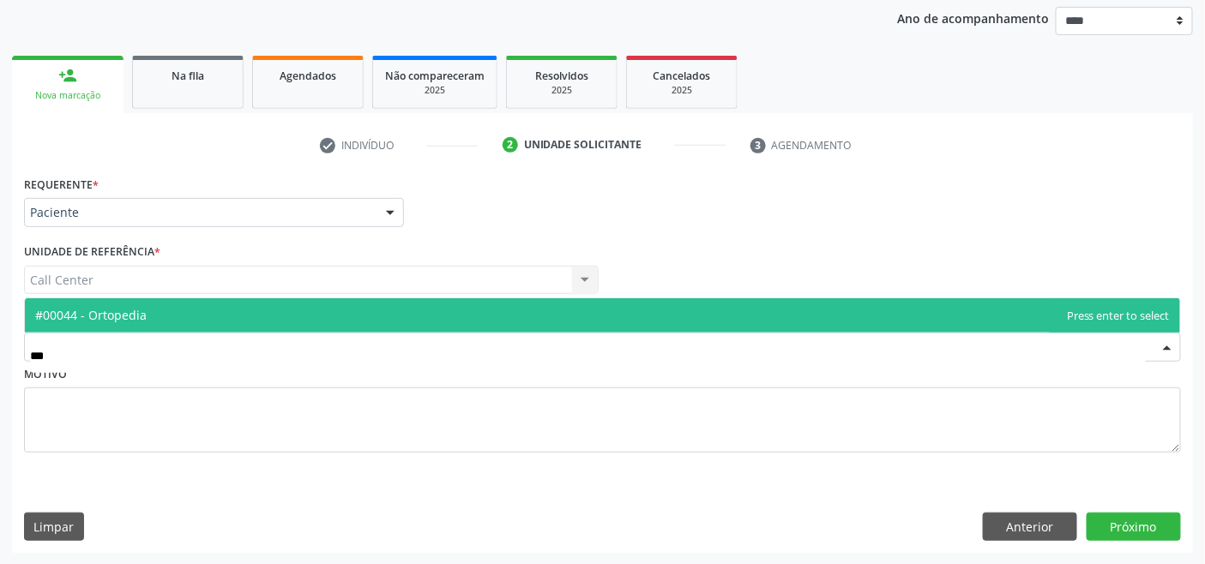
drag, startPoint x: 202, startPoint y: 306, endPoint x: 295, endPoint y: 335, distance: 97.1
click at [202, 305] on span "#00044 - Ortopedia" at bounding box center [602, 316] width 1155 height 34
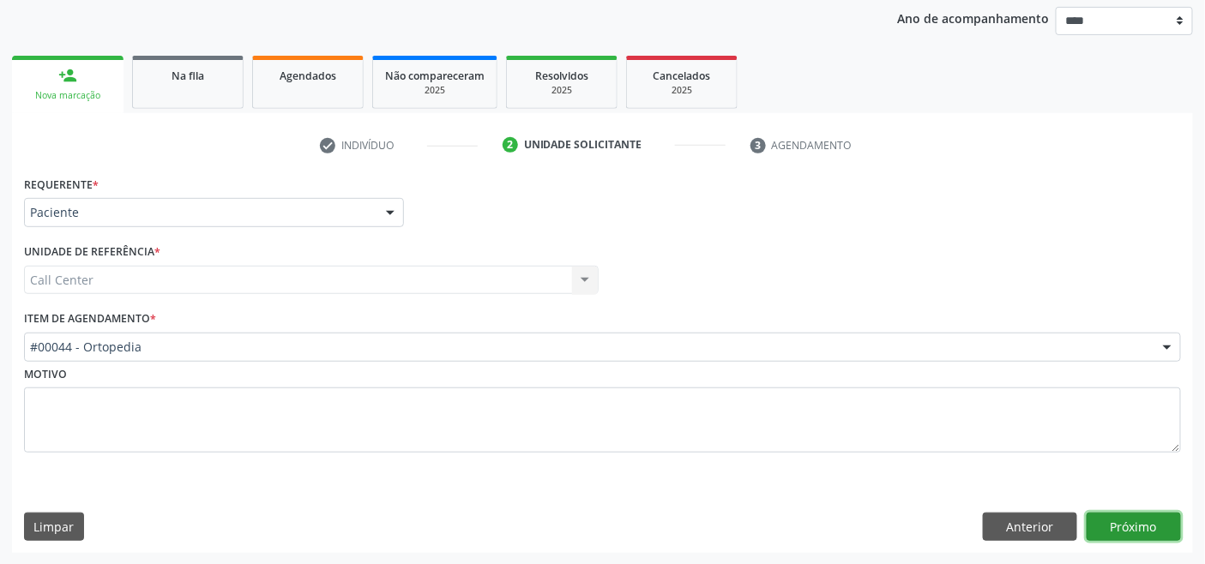
click at [870, 524] on button "Próximo" at bounding box center [1134, 527] width 94 height 29
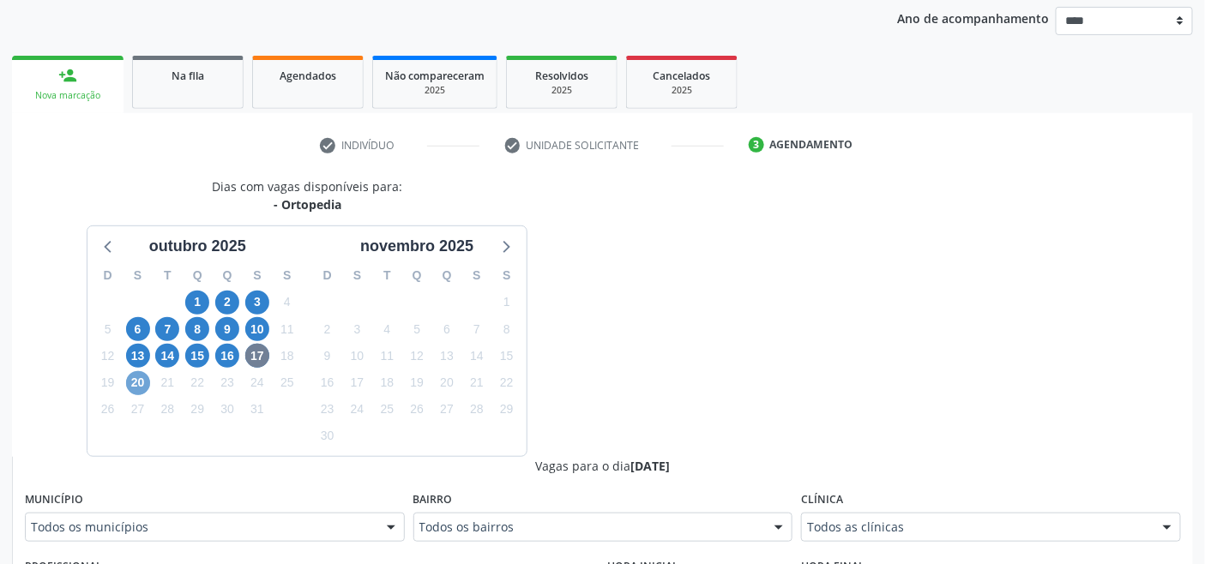
click at [139, 386] on span "20" at bounding box center [138, 383] width 24 height 24
click at [264, 356] on span "17" at bounding box center [257, 356] width 24 height 24
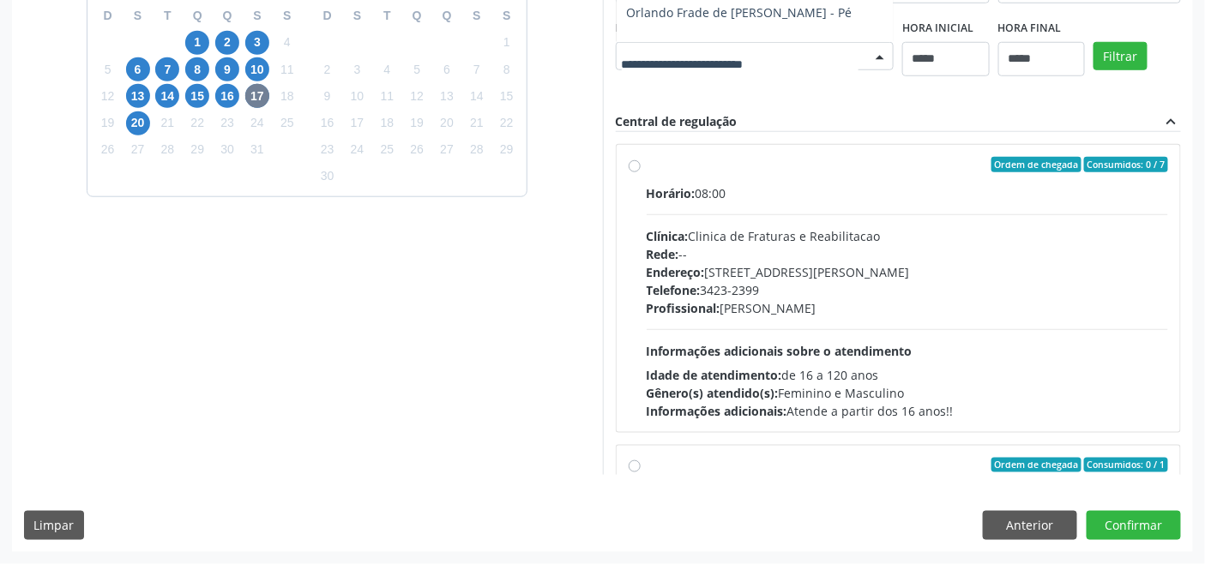
scroll to position [40, 0]
click at [779, 98] on div "Dias com vagas disponíveis para: - Ortopedia outubro 2025 D S T Q Q S S 28 29 3…" at bounding box center [602, 197] width 1181 height 558
click at [133, 112] on span "20" at bounding box center [138, 124] width 24 height 24
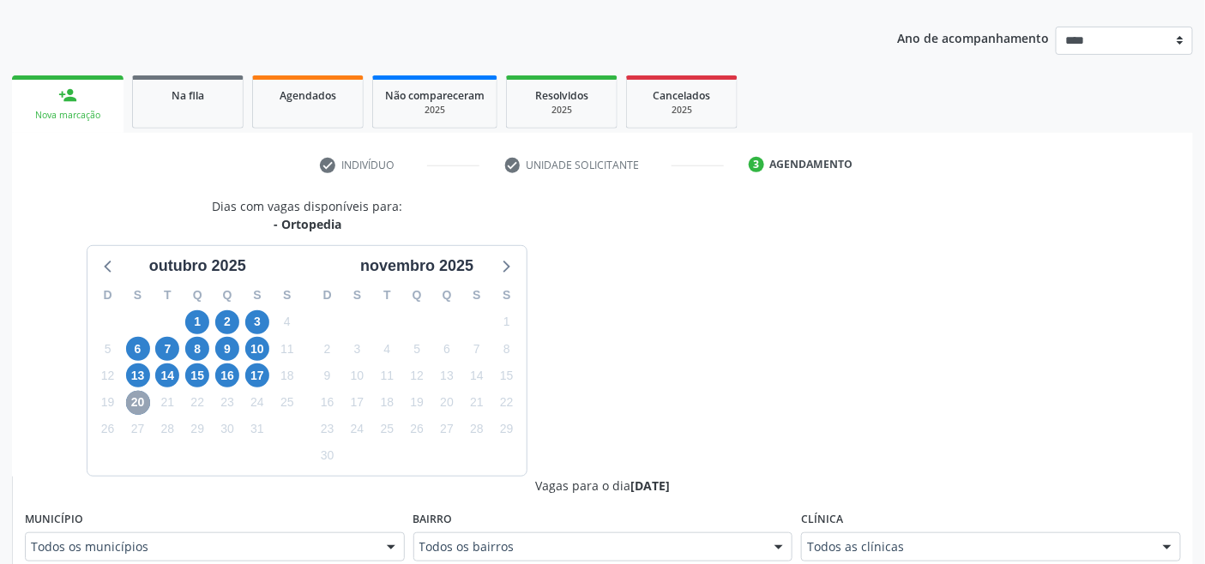
scroll to position [486, 0]
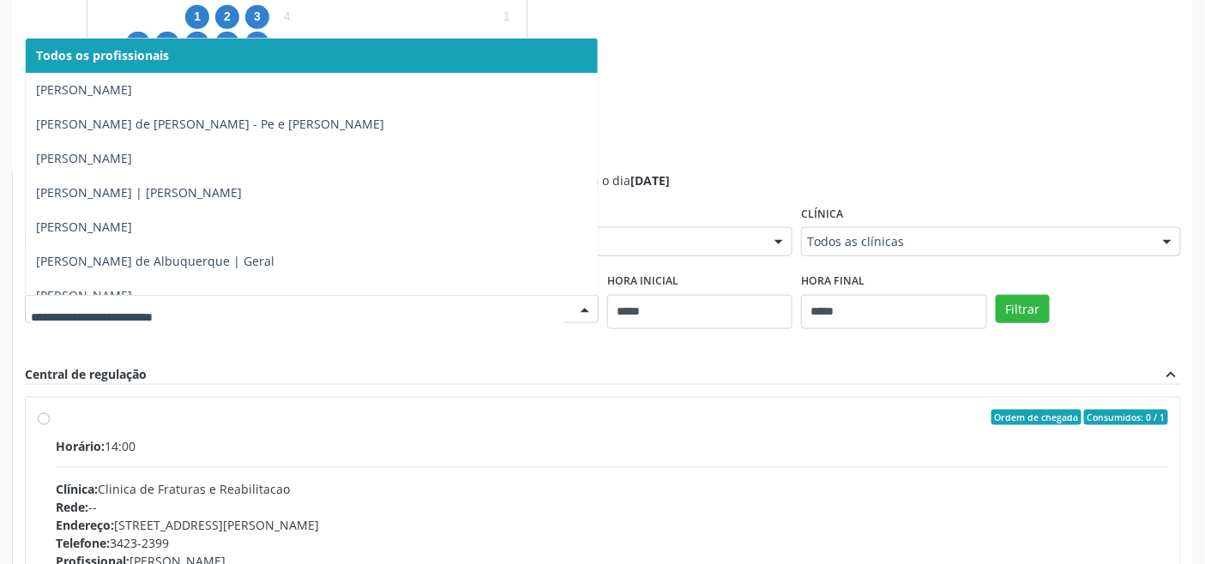
drag, startPoint x: 492, startPoint y: 306, endPoint x: 452, endPoint y: 304, distance: 39.5
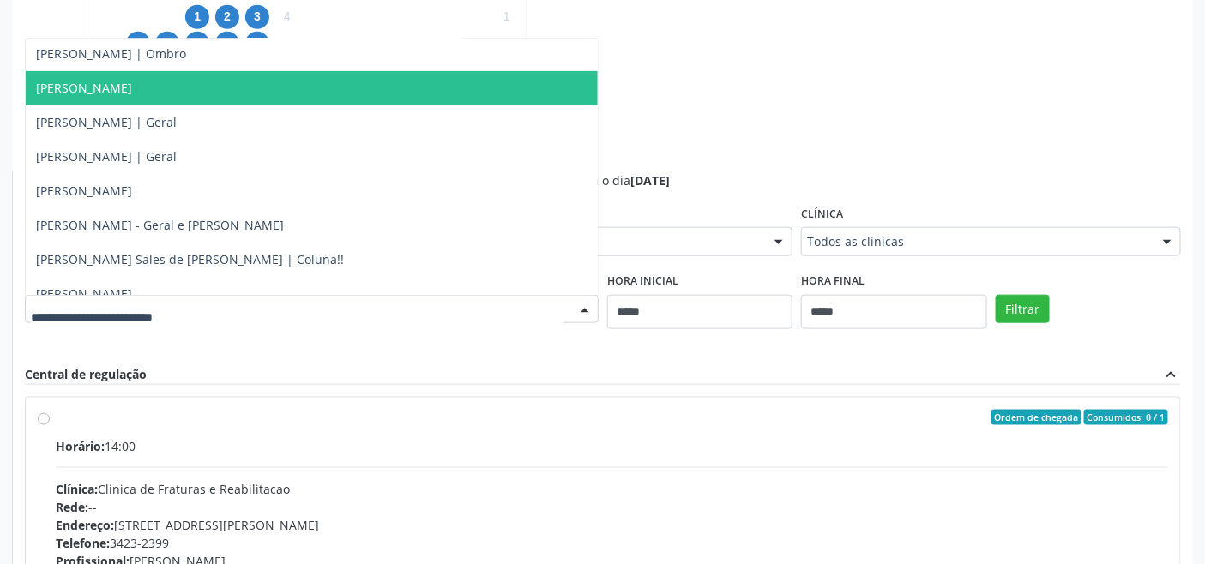
scroll to position [286, 0]
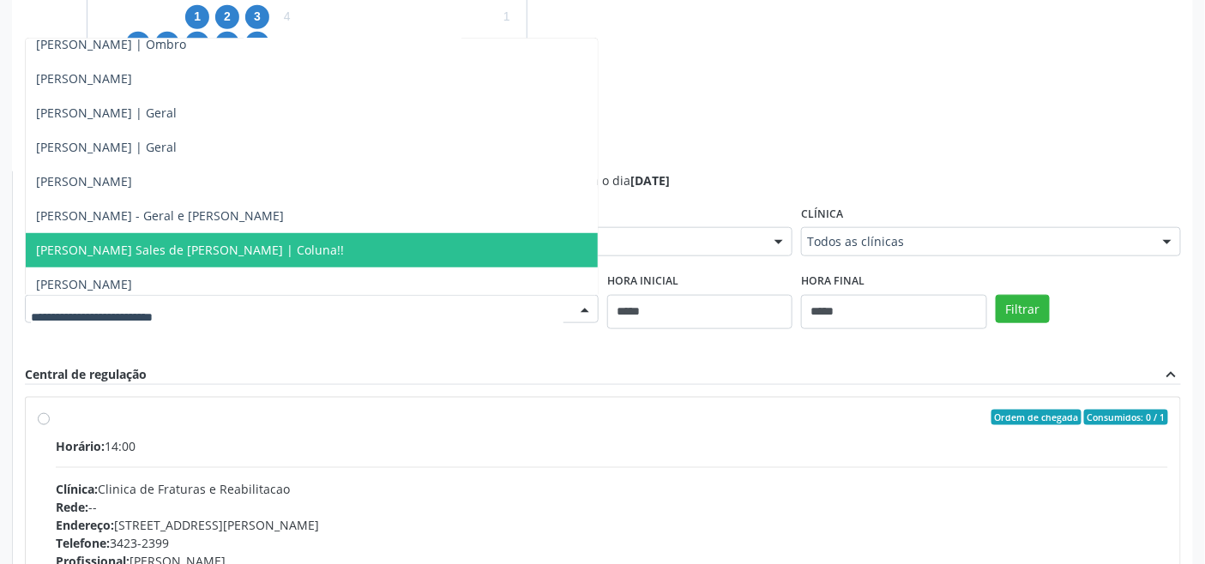
click at [238, 242] on span "Lucas Nunes Sales de Melo | Coluna!!" at bounding box center [190, 250] width 308 height 16
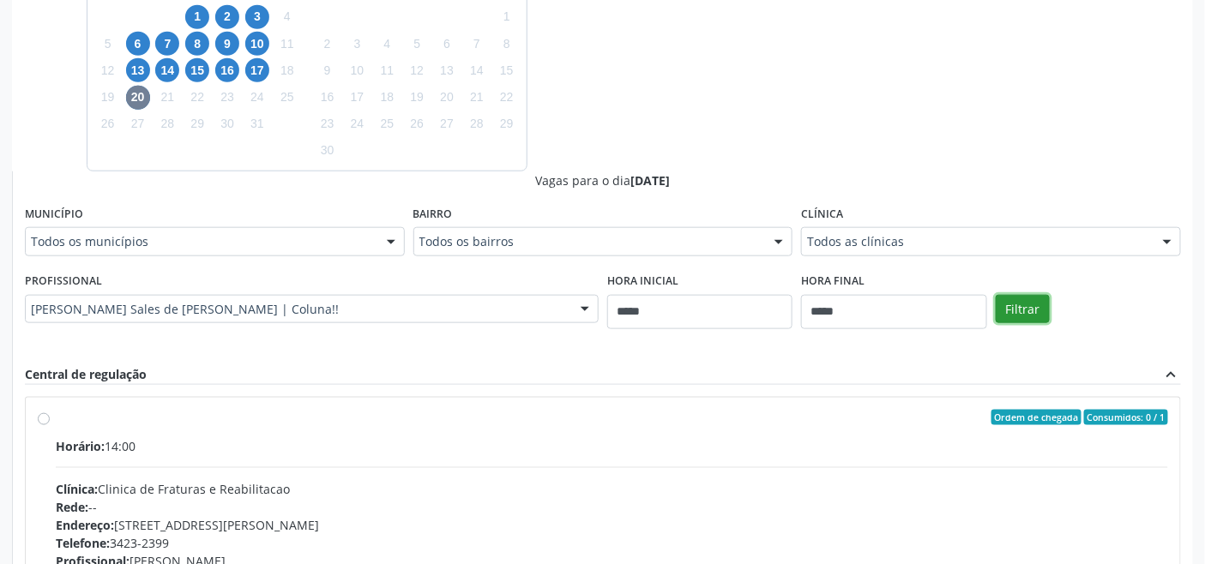
click at [870, 311] on button "Filtrar" at bounding box center [1023, 309] width 54 height 29
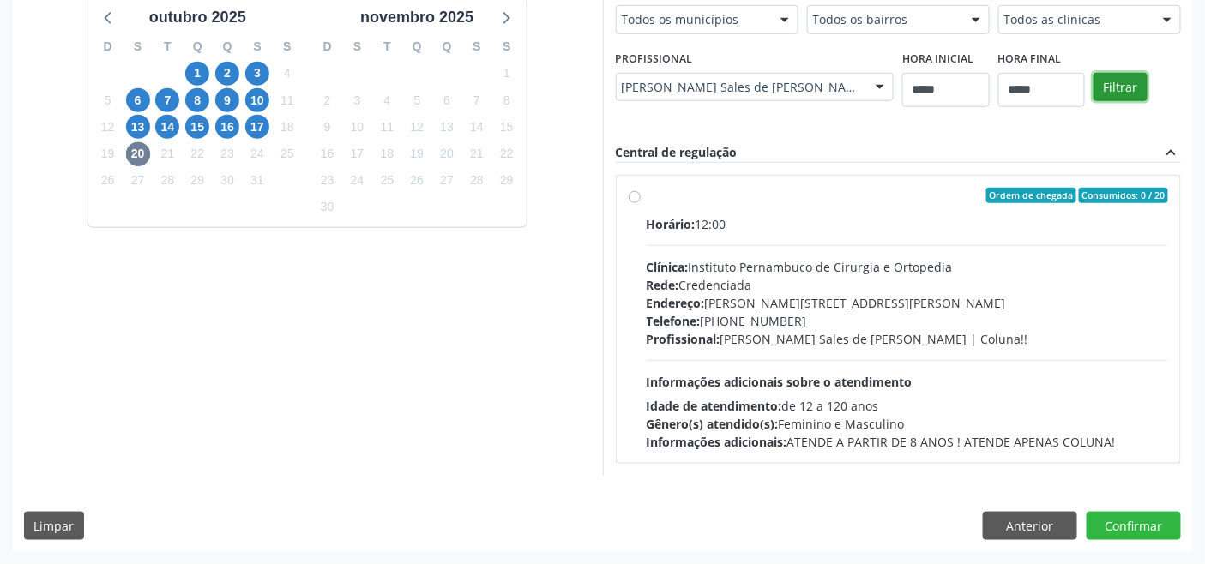
scroll to position [429, 0]
click at [870, 34] on div "Todos as clínicas Todos as clínicas Agencia de Caruaru Centro Medico de Arcover…" at bounding box center [1089, 20] width 183 height 29
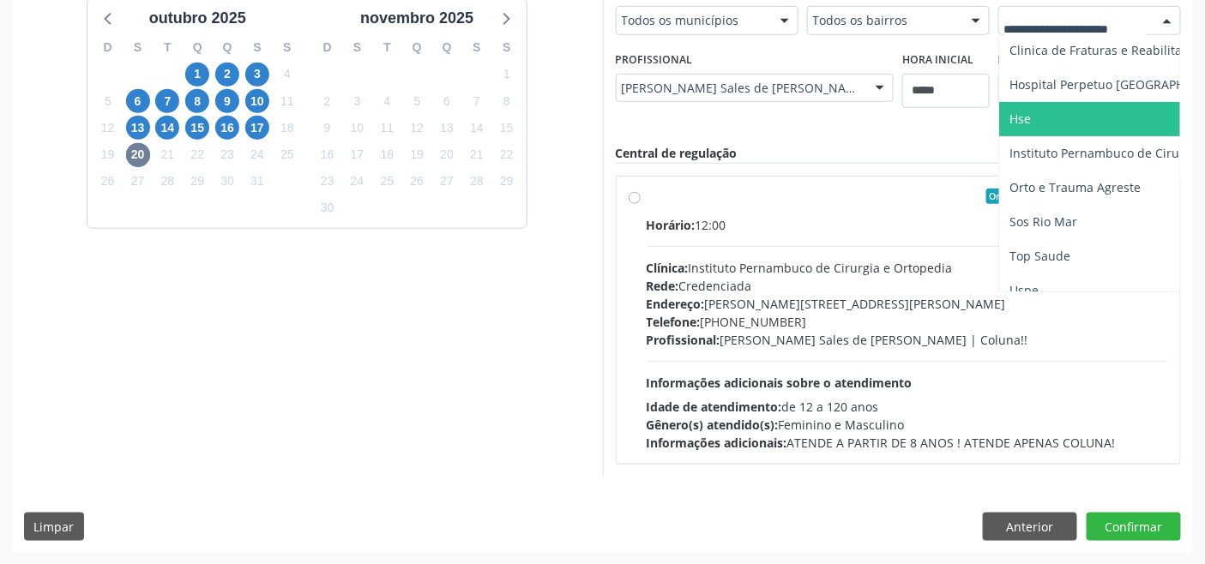
scroll to position [169, 0]
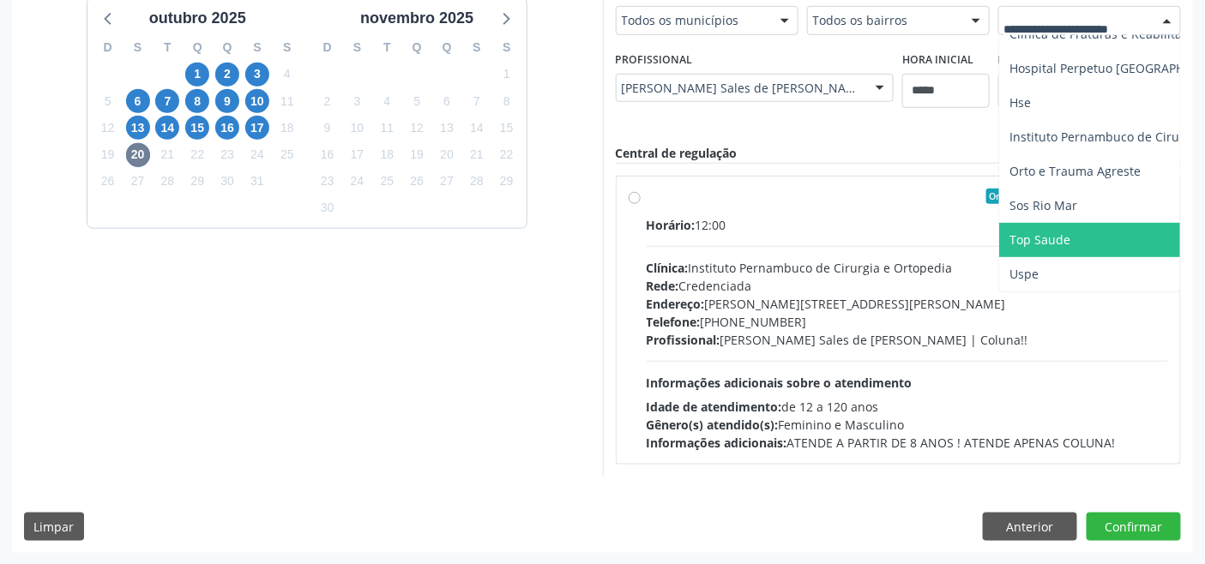
click at [733, 75] on div "Lucas Nunes Sales de Melo | Coluna!!" at bounding box center [755, 88] width 279 height 29
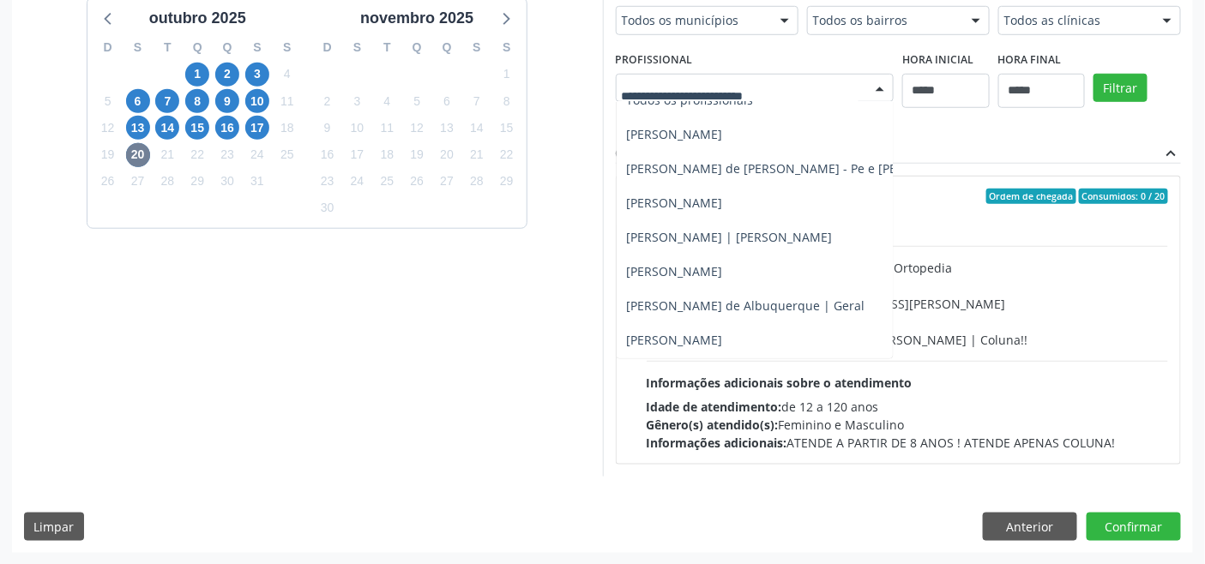
scroll to position [0, 0]
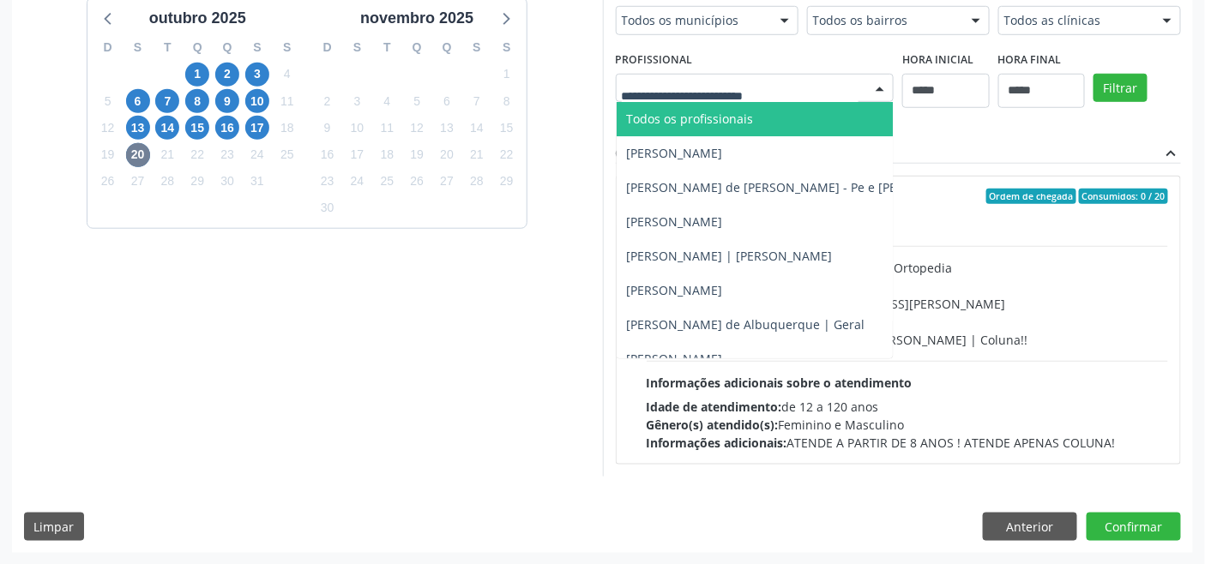
click at [721, 115] on span "Todos os profissionais" at bounding box center [690, 119] width 127 height 16
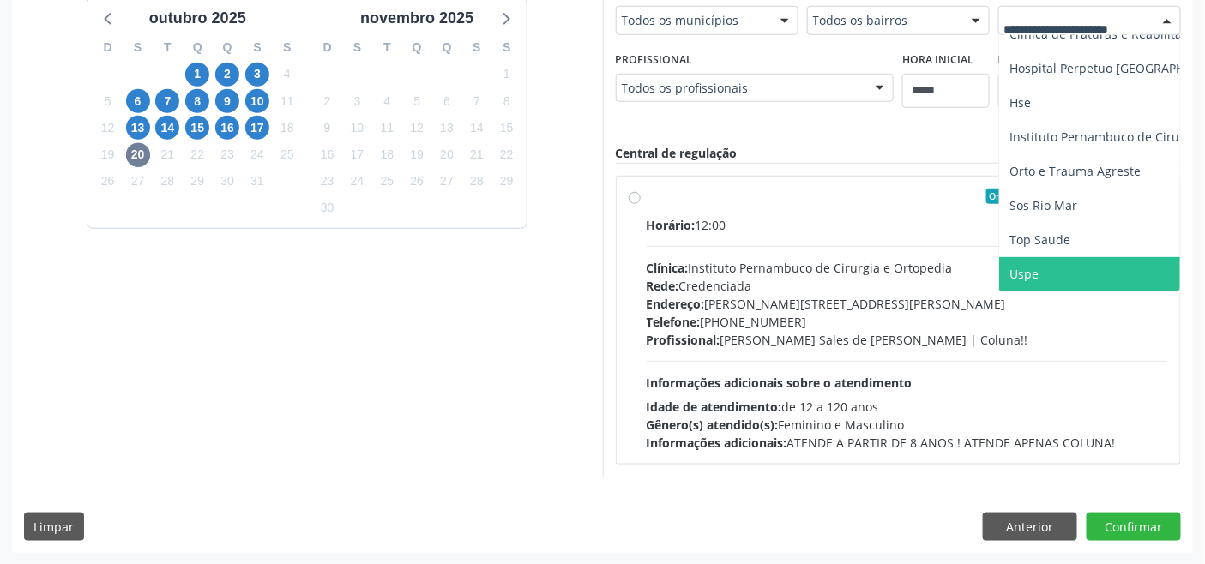
drag, startPoint x: 1035, startPoint y: 245, endPoint x: 1068, endPoint y: 155, distance: 95.8
click at [870, 257] on span "Uspe" at bounding box center [1141, 274] width 285 height 34
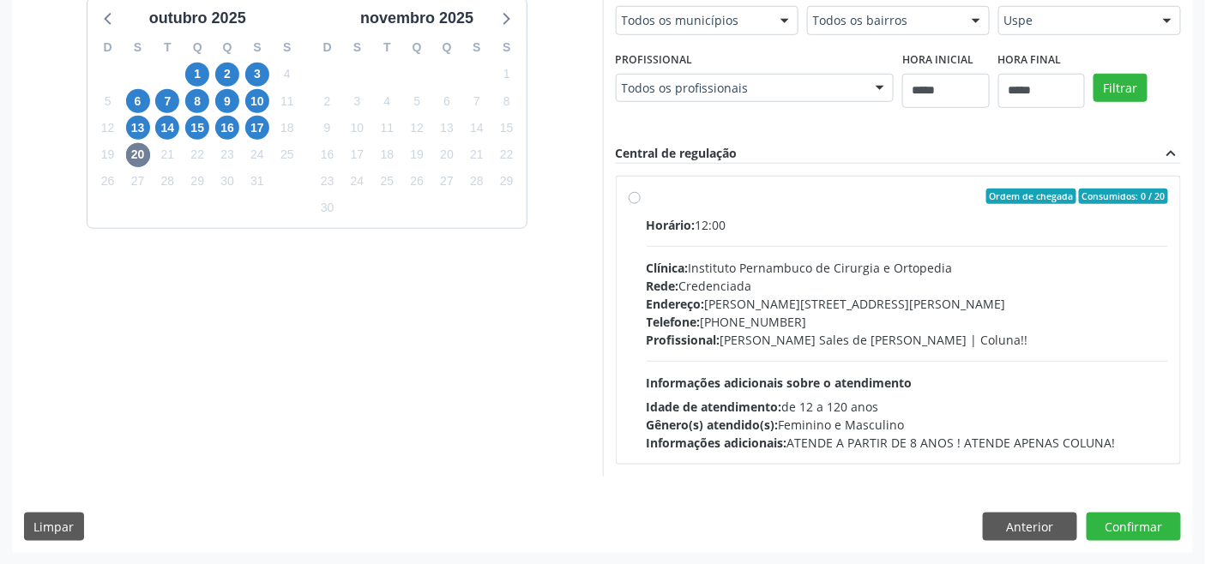
click at [870, 67] on div "Filtrar" at bounding box center [1137, 86] width 96 height 79
click at [870, 95] on button "Filtrar" at bounding box center [1121, 88] width 54 height 29
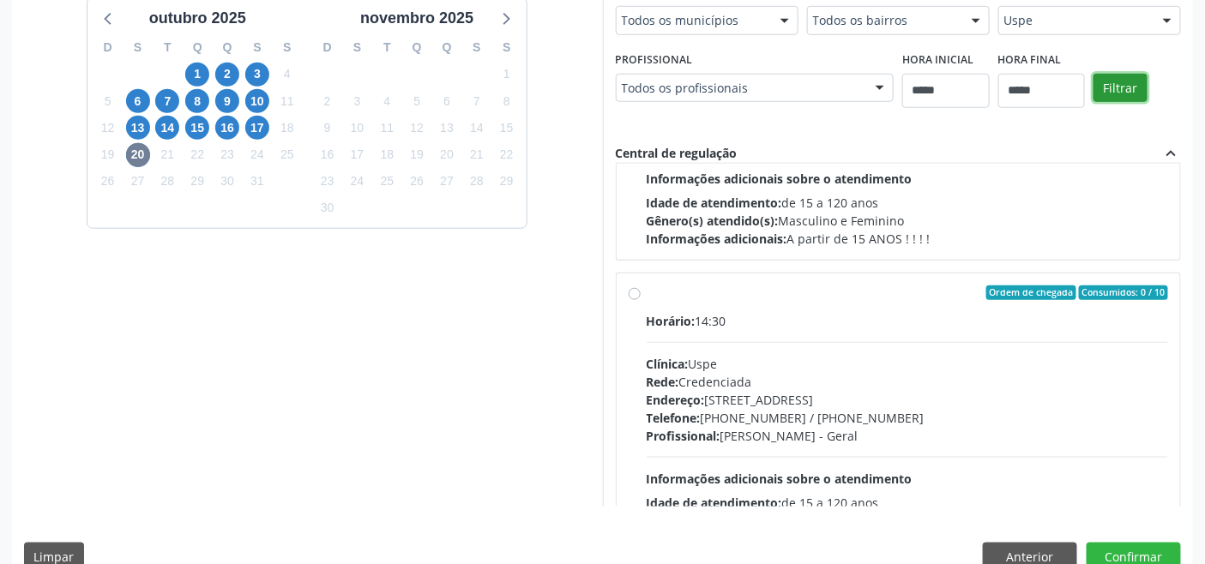
scroll to position [2200, 0]
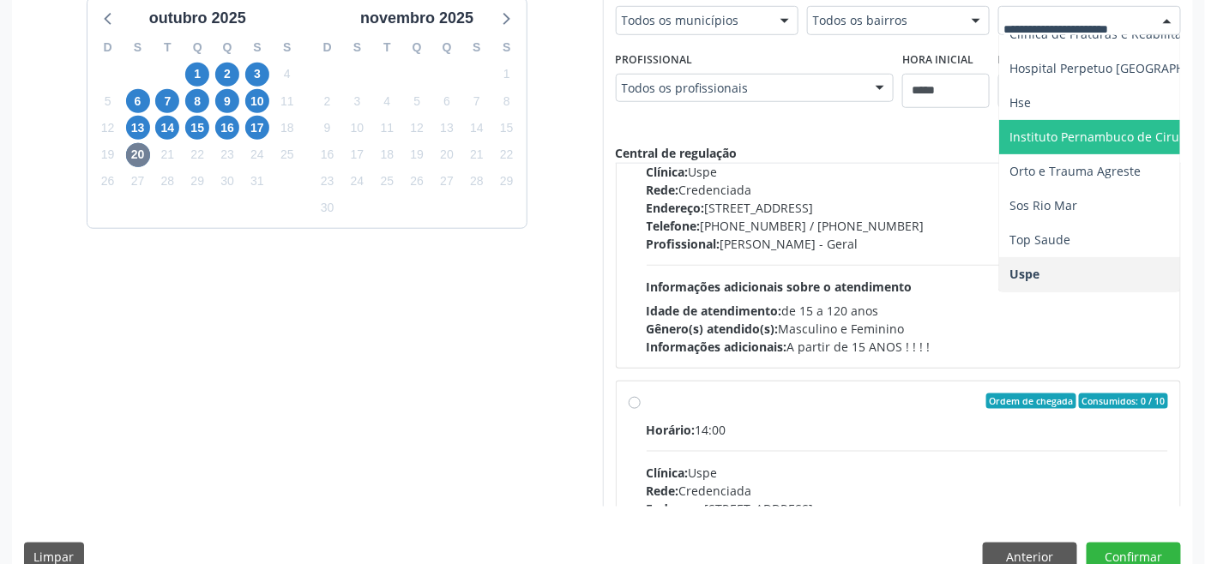
click at [870, 88] on span "Hse" at bounding box center [1141, 103] width 285 height 34
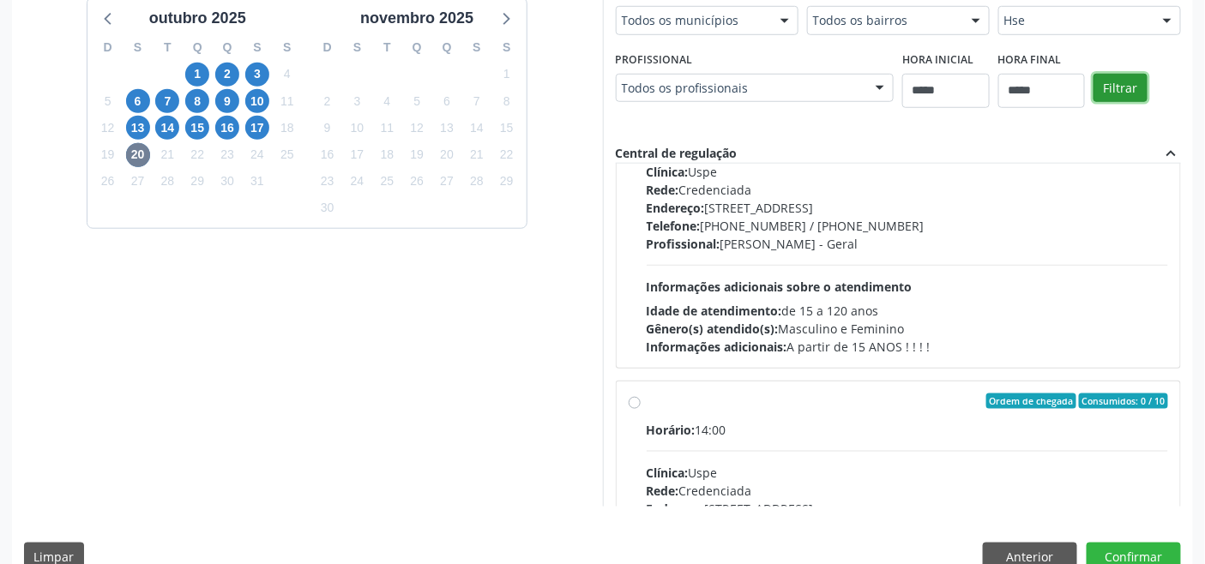
click at [870, 84] on button "Filtrar" at bounding box center [1121, 88] width 54 height 29
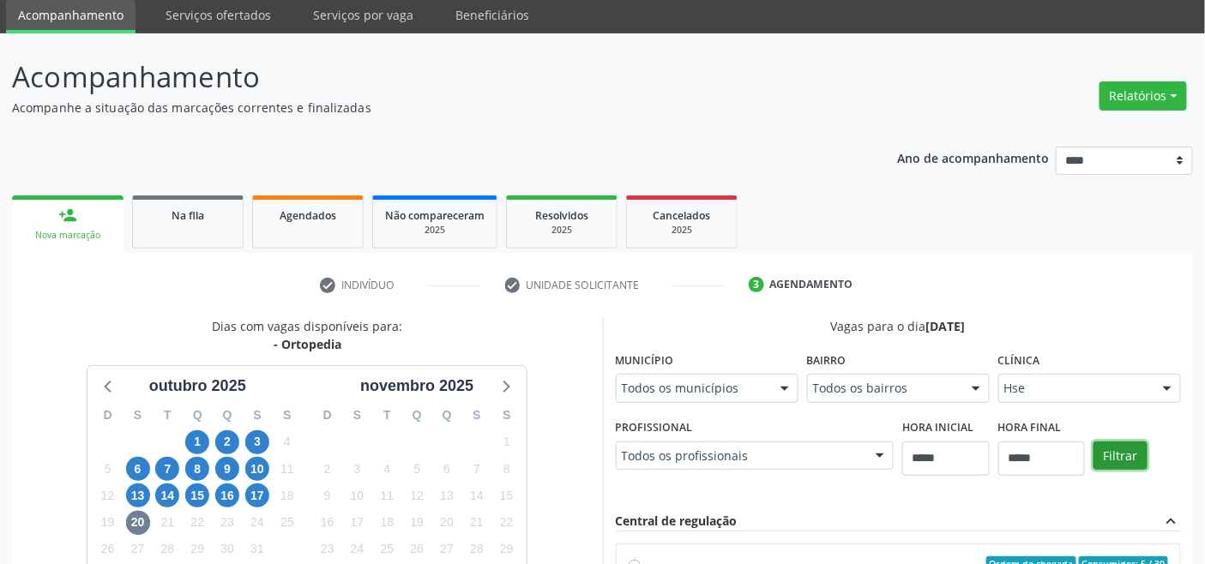
scroll to position [381, 0]
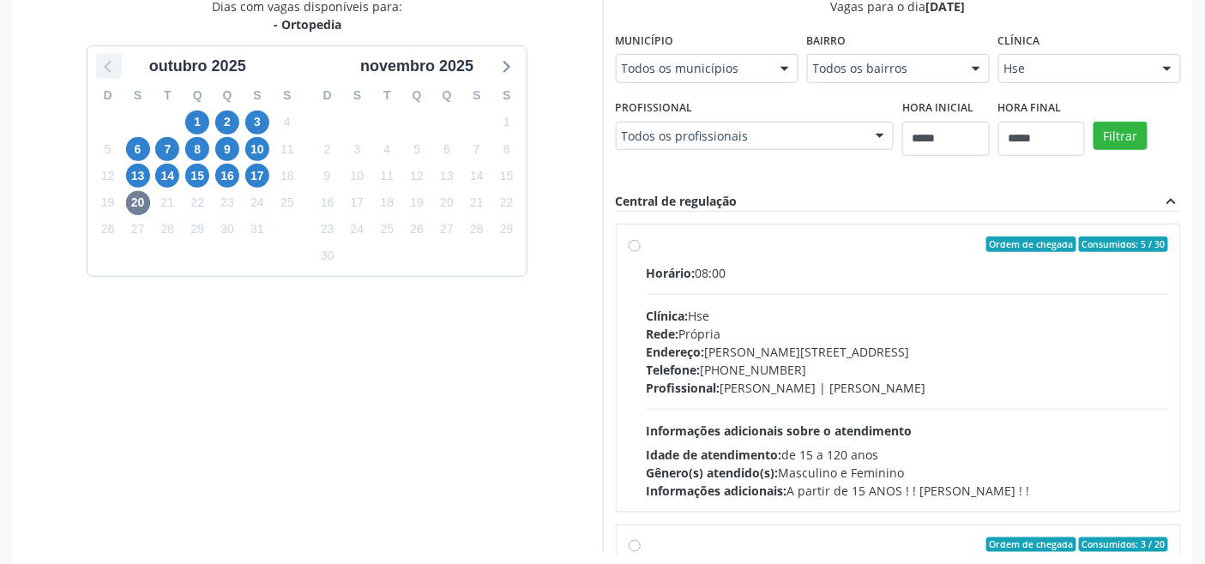
click at [110, 66] on icon at bounding box center [109, 66] width 22 height 22
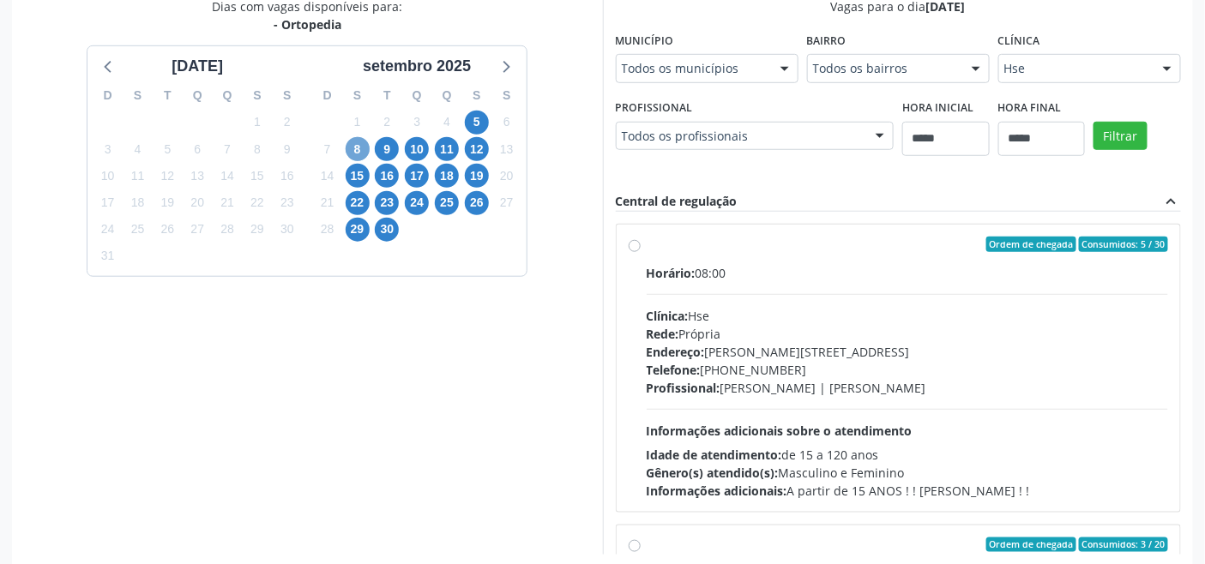
click at [358, 148] on span "8" at bounding box center [358, 149] width 24 height 24
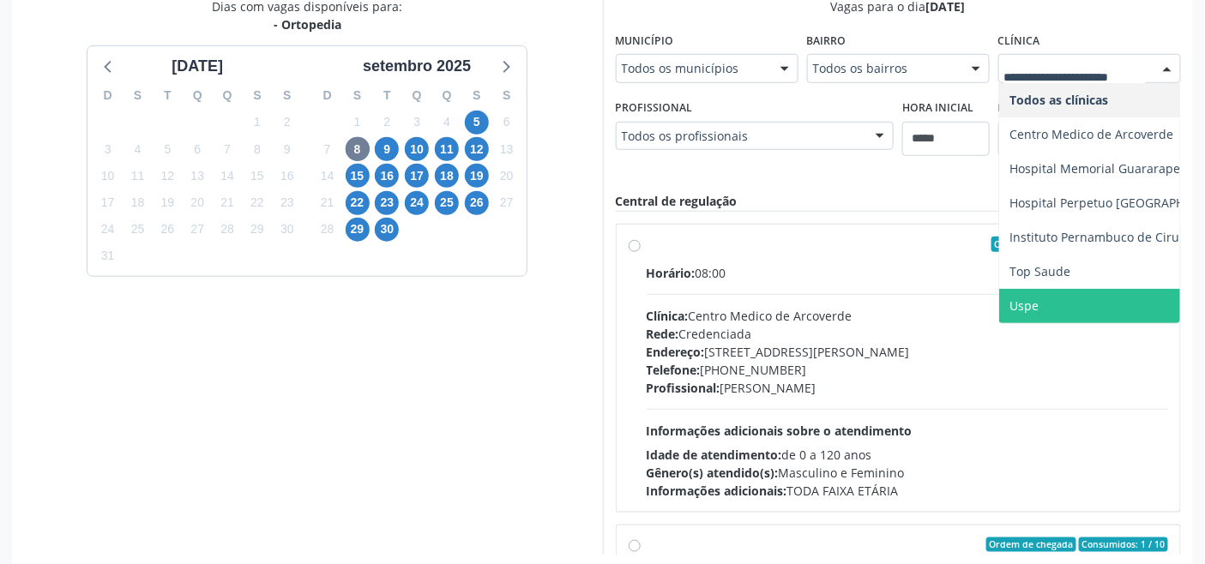
click at [870, 302] on span "Uspe" at bounding box center [1141, 306] width 285 height 34
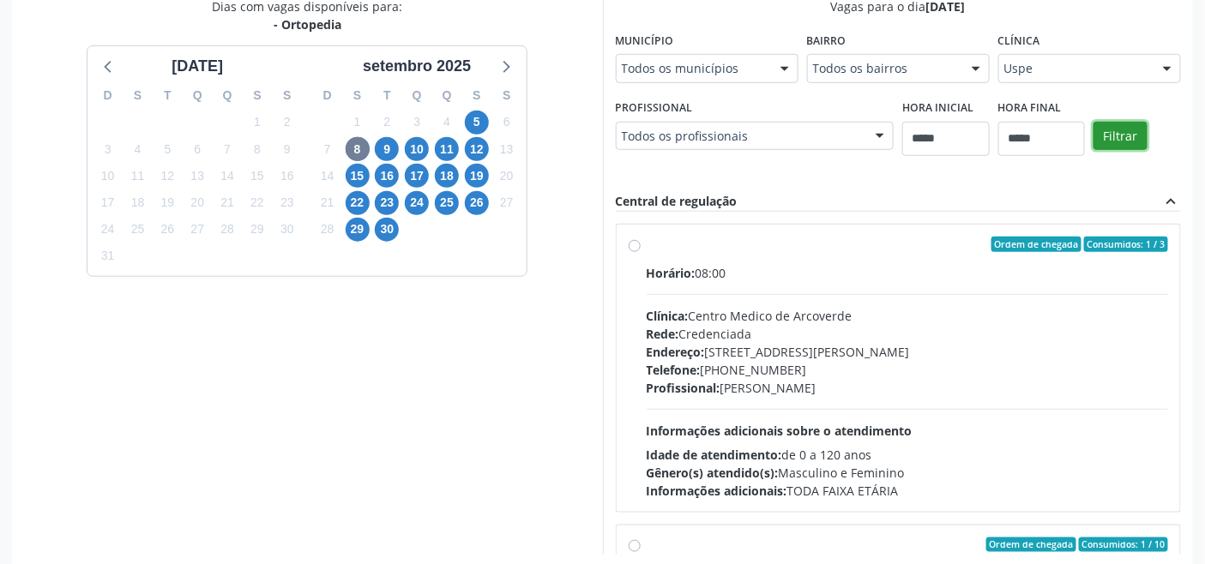
click at [870, 141] on button "Filtrar" at bounding box center [1121, 136] width 54 height 29
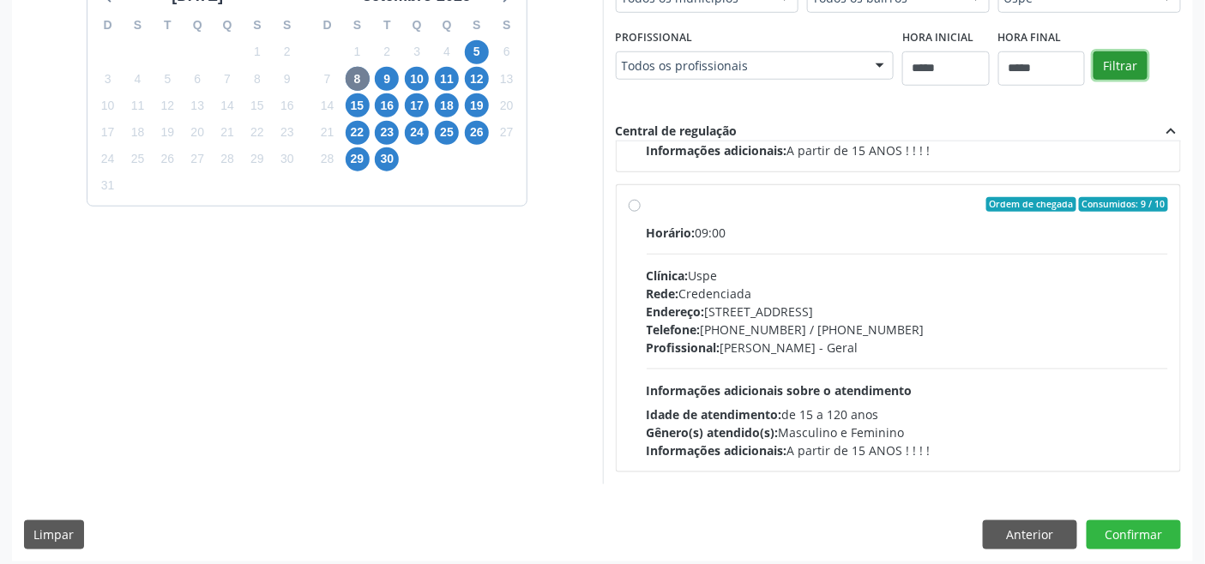
scroll to position [459, 0]
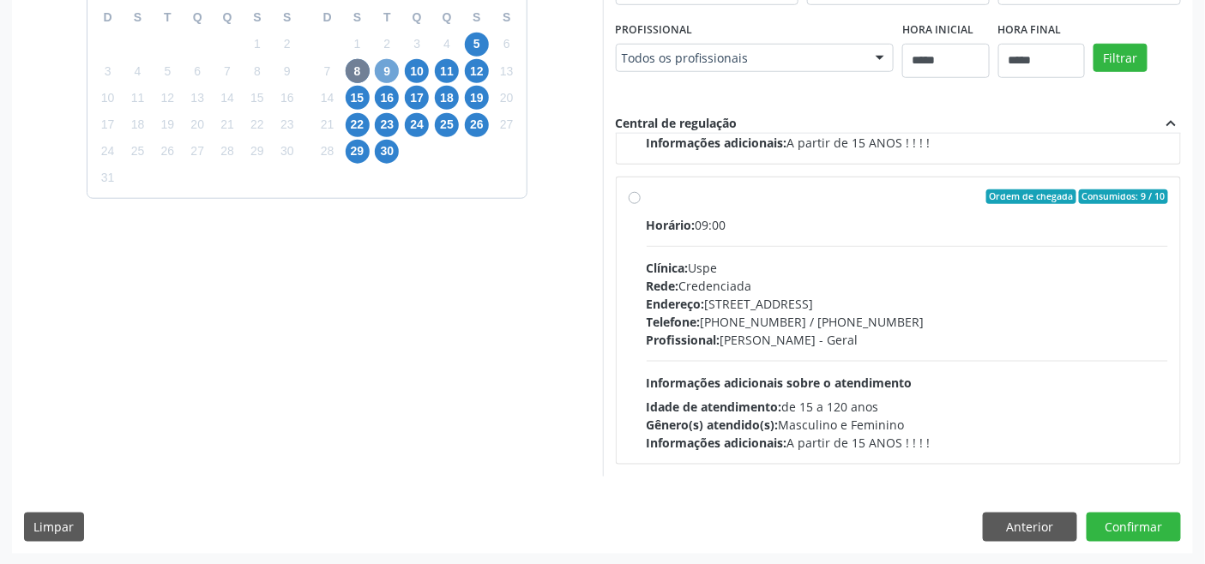
click at [383, 73] on span "9" at bounding box center [387, 71] width 24 height 24
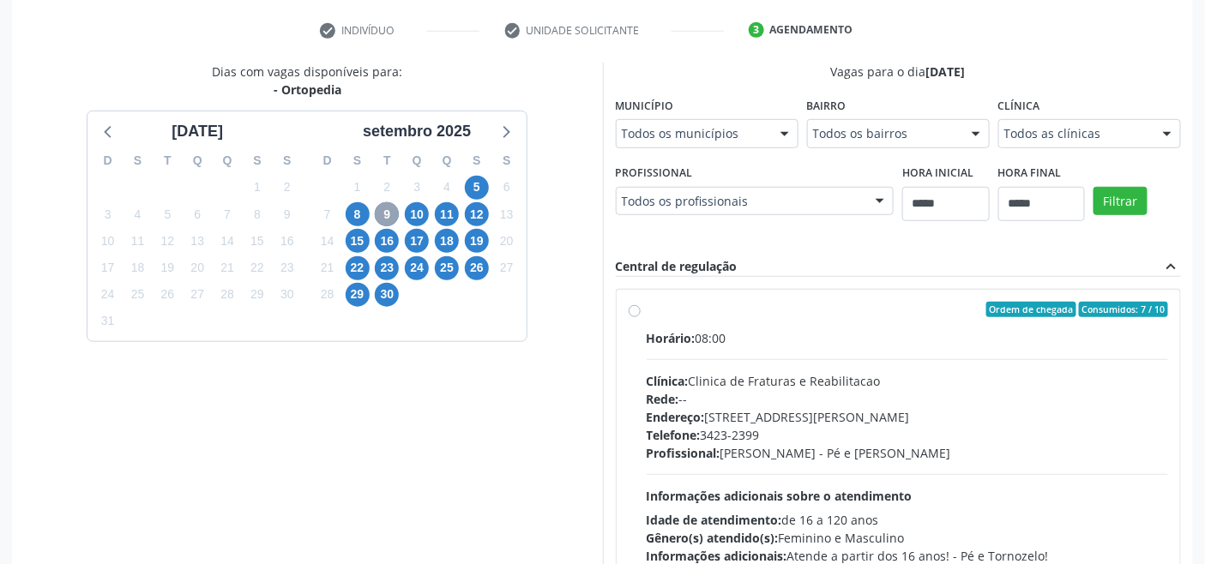
scroll to position [268, 0]
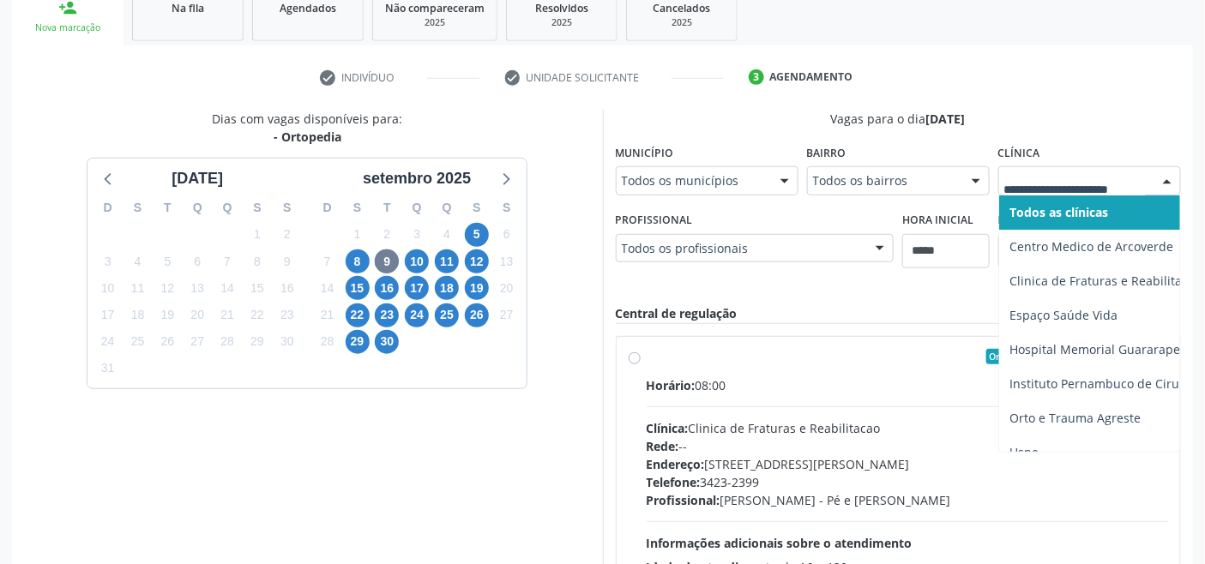
click at [870, 168] on div at bounding box center [1089, 180] width 183 height 29
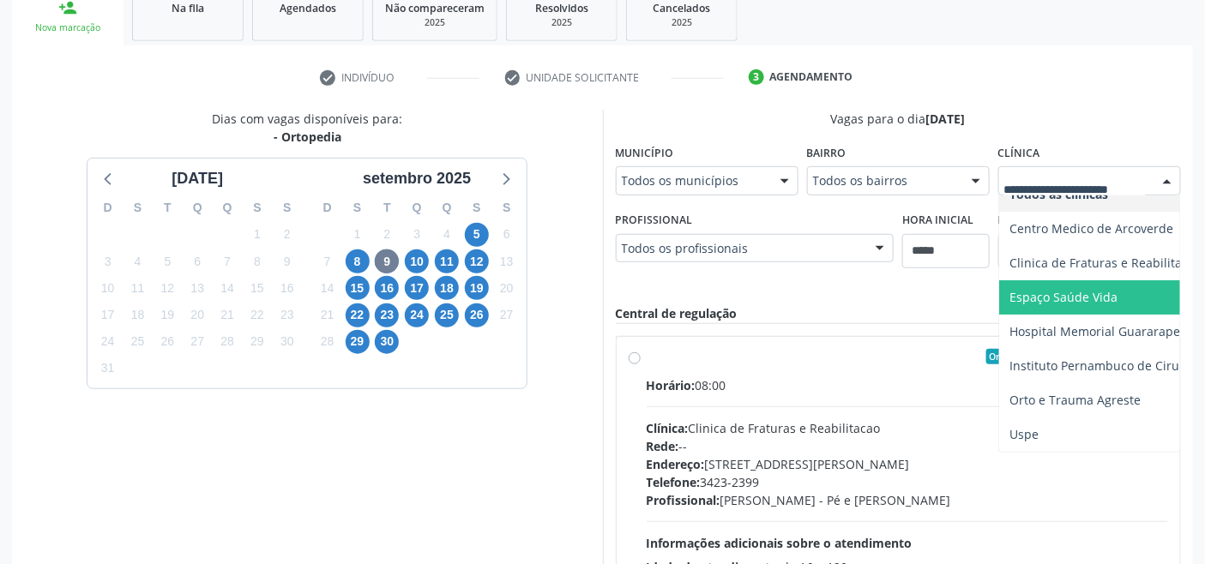
scroll to position [32, 0]
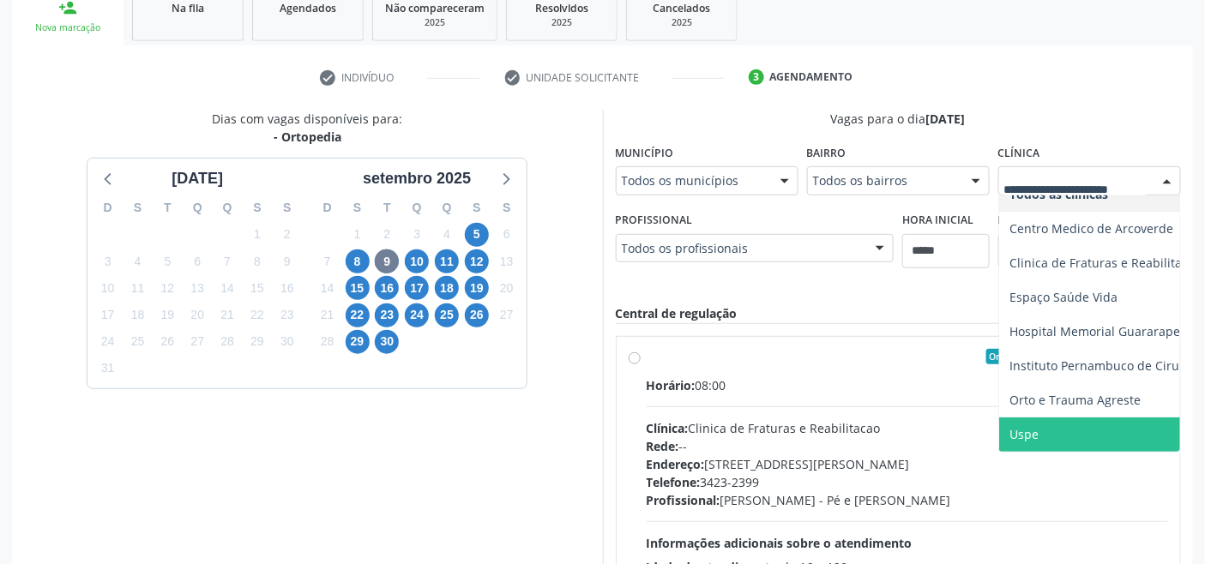
click at [870, 421] on span "Uspe" at bounding box center [1141, 435] width 285 height 34
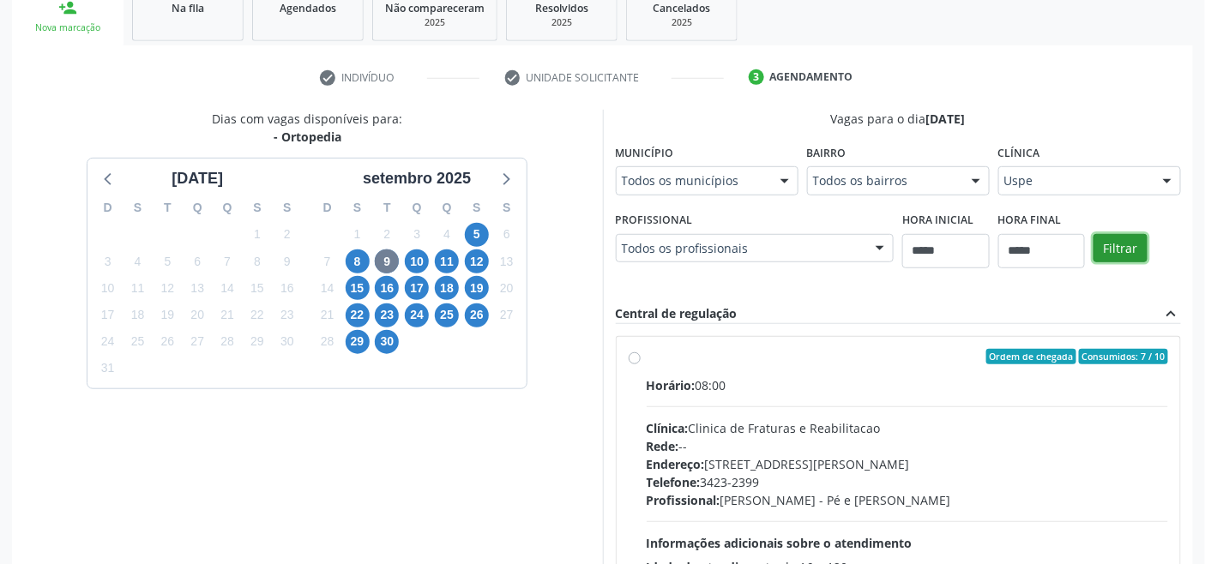
click at [870, 244] on button "Filtrar" at bounding box center [1121, 248] width 54 height 29
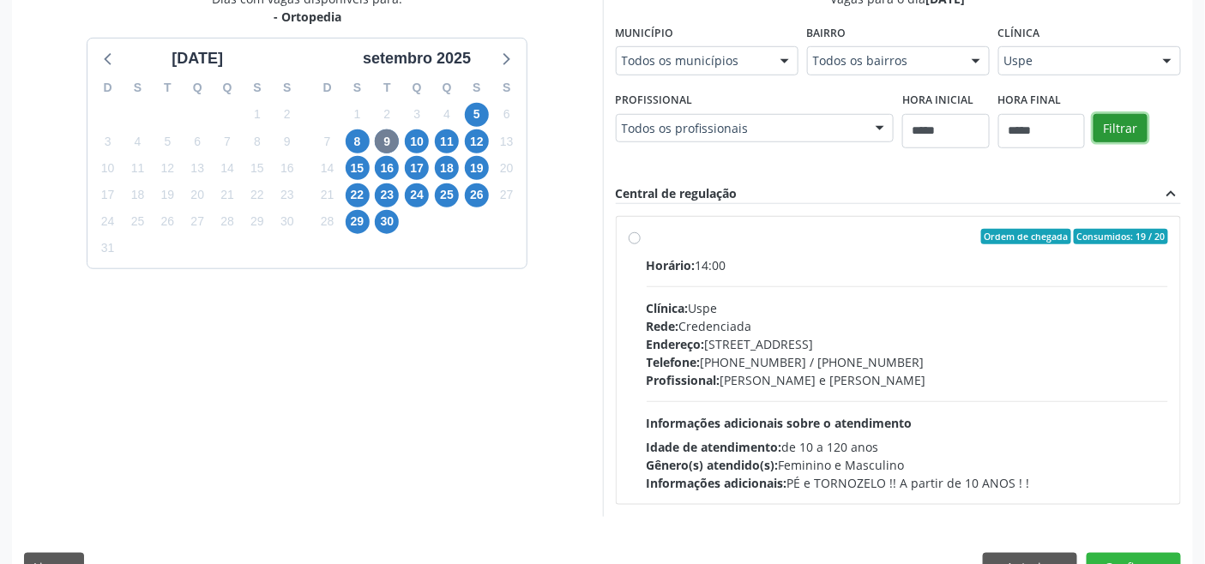
scroll to position [429, 0]
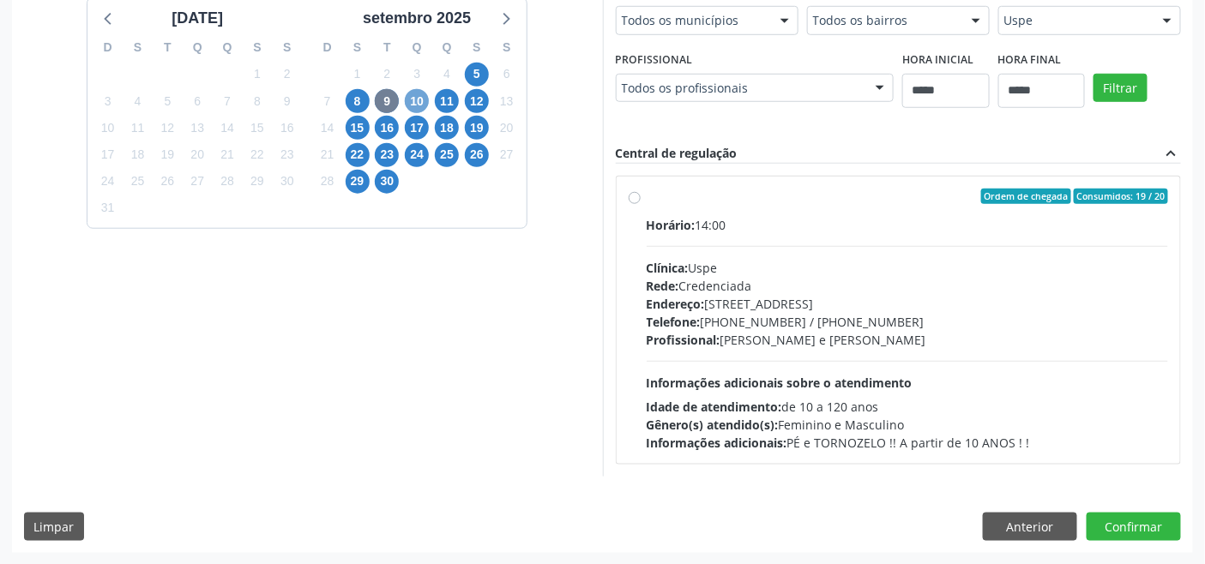
click at [418, 97] on span "10" at bounding box center [417, 101] width 24 height 24
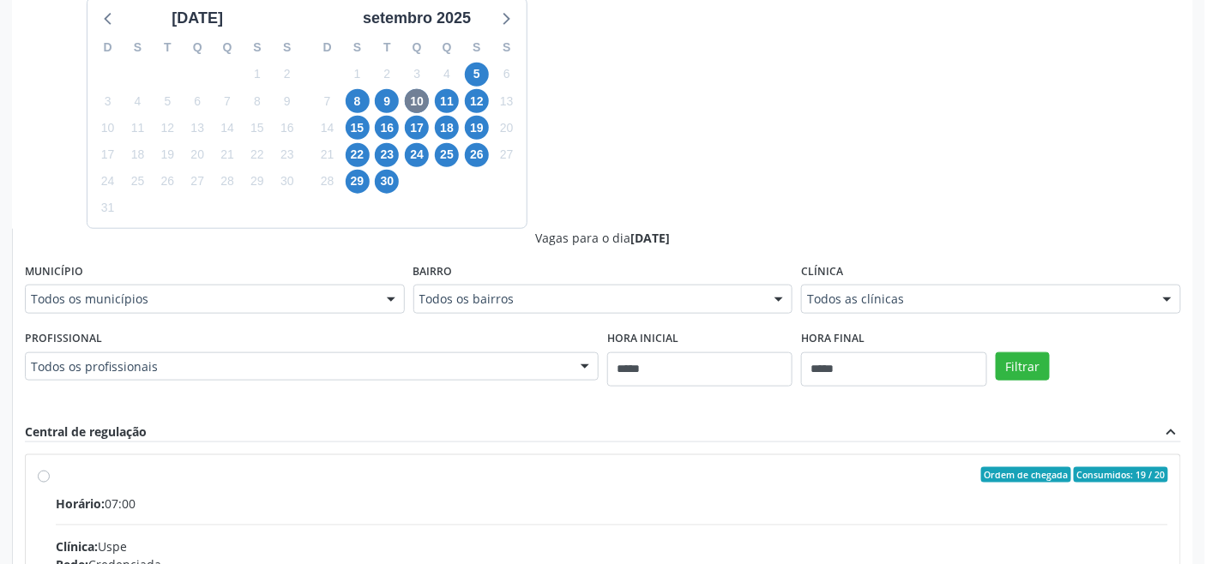
click at [870, 288] on div "Todos as clínicas" at bounding box center [991, 299] width 380 height 29
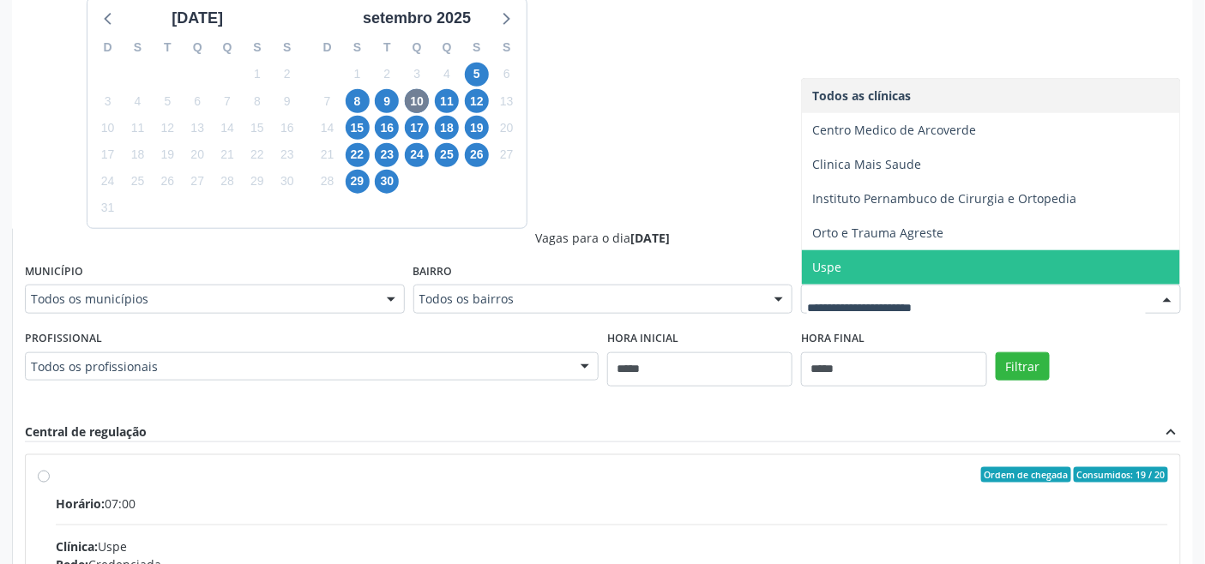
click at [870, 267] on span "Uspe" at bounding box center [991, 267] width 378 height 34
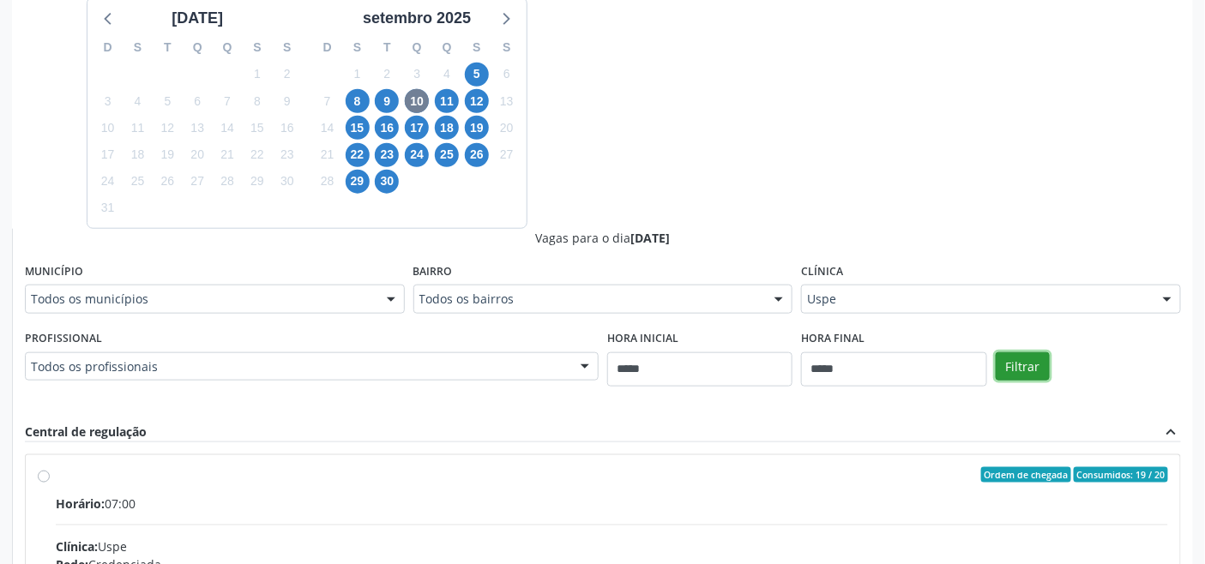
click at [870, 359] on button "Filtrar" at bounding box center [1023, 367] width 54 height 29
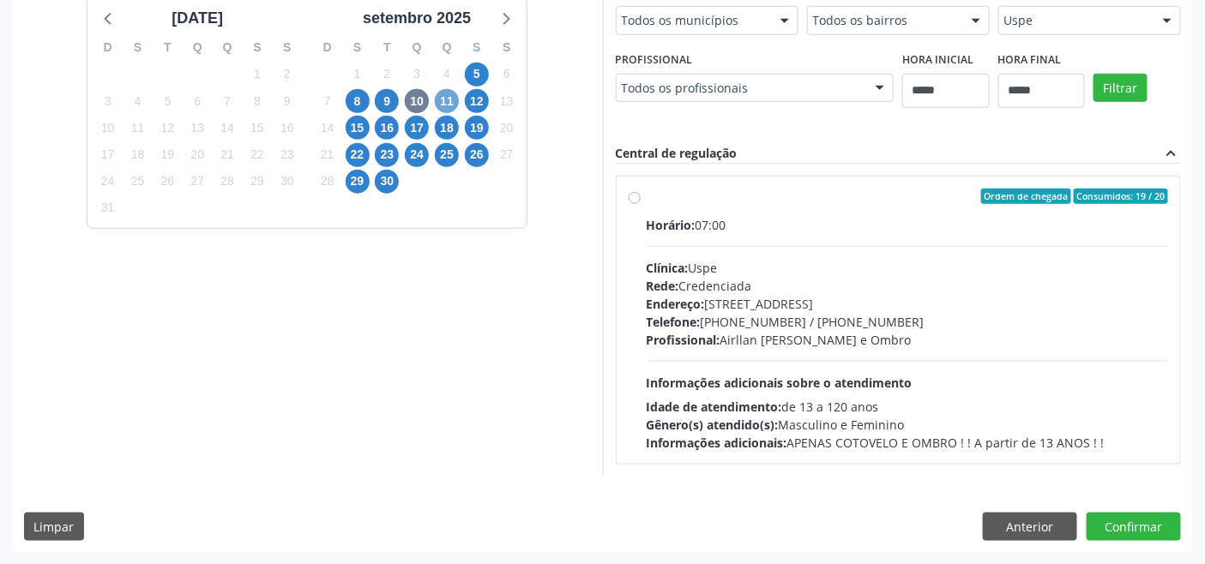
click at [440, 101] on span "11" at bounding box center [447, 101] width 24 height 24
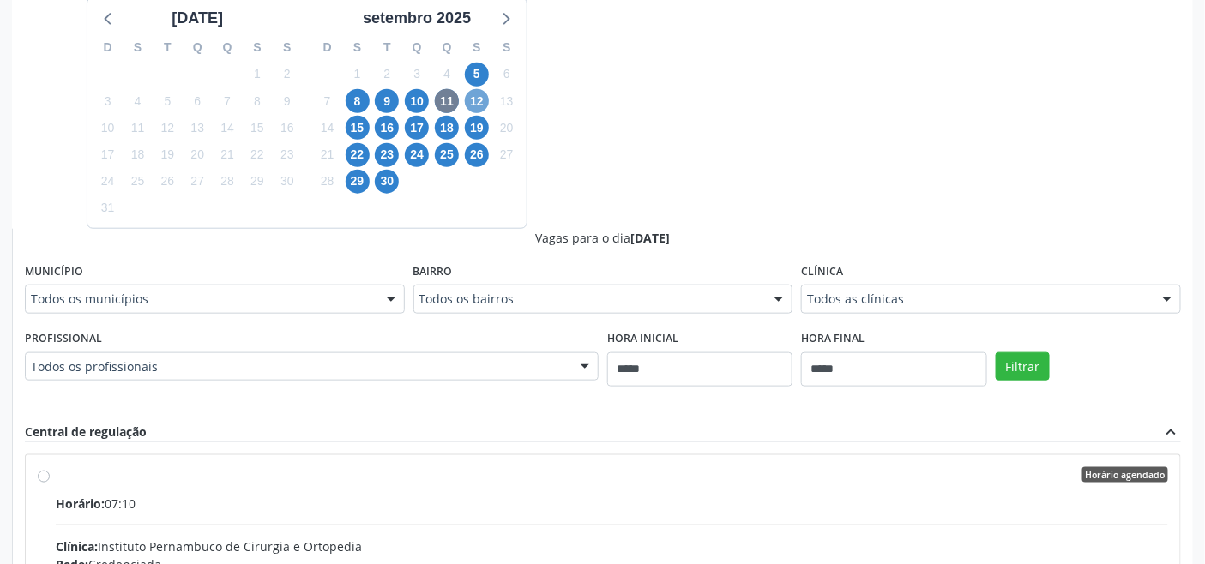
click at [472, 99] on span "12" at bounding box center [477, 101] width 24 height 24
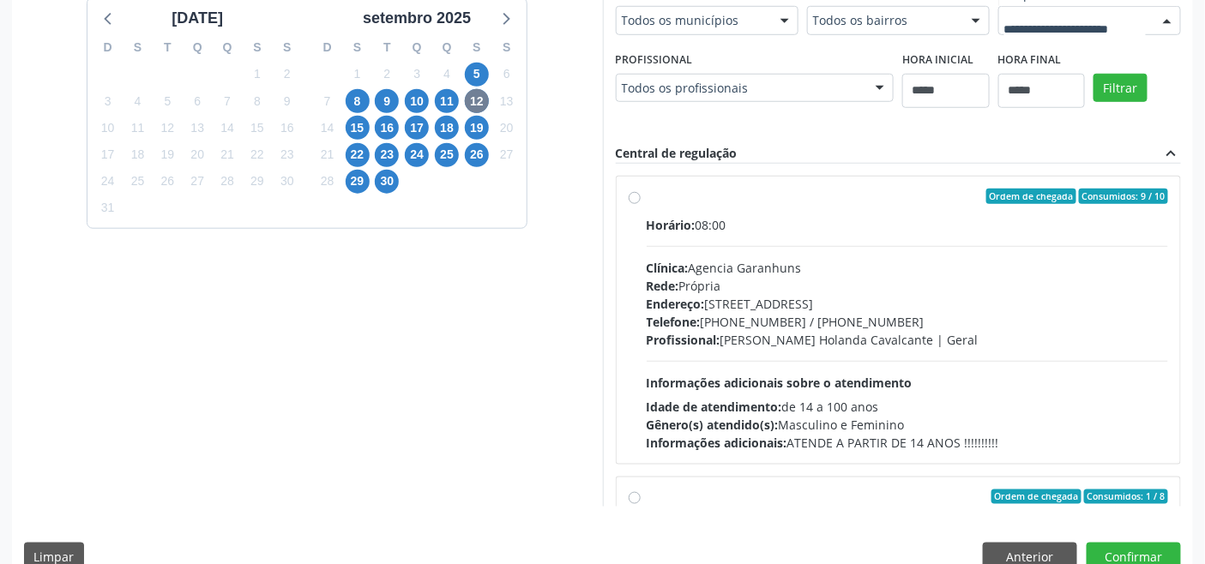
scroll to position [58, 0]
click at [356, 127] on span "15" at bounding box center [358, 128] width 24 height 24
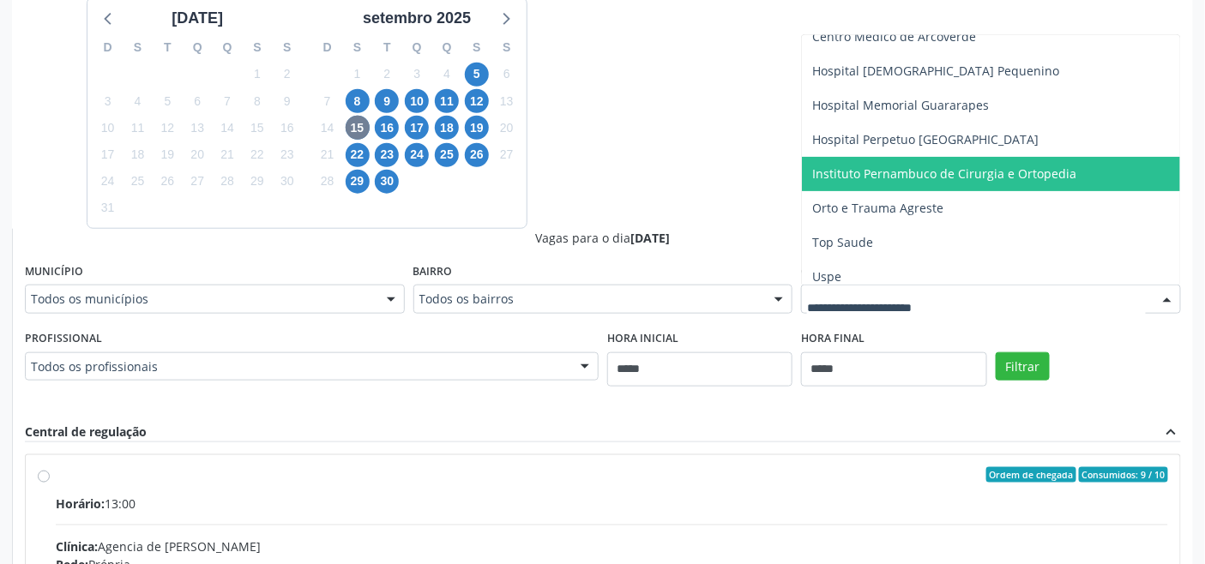
scroll to position [93, 0]
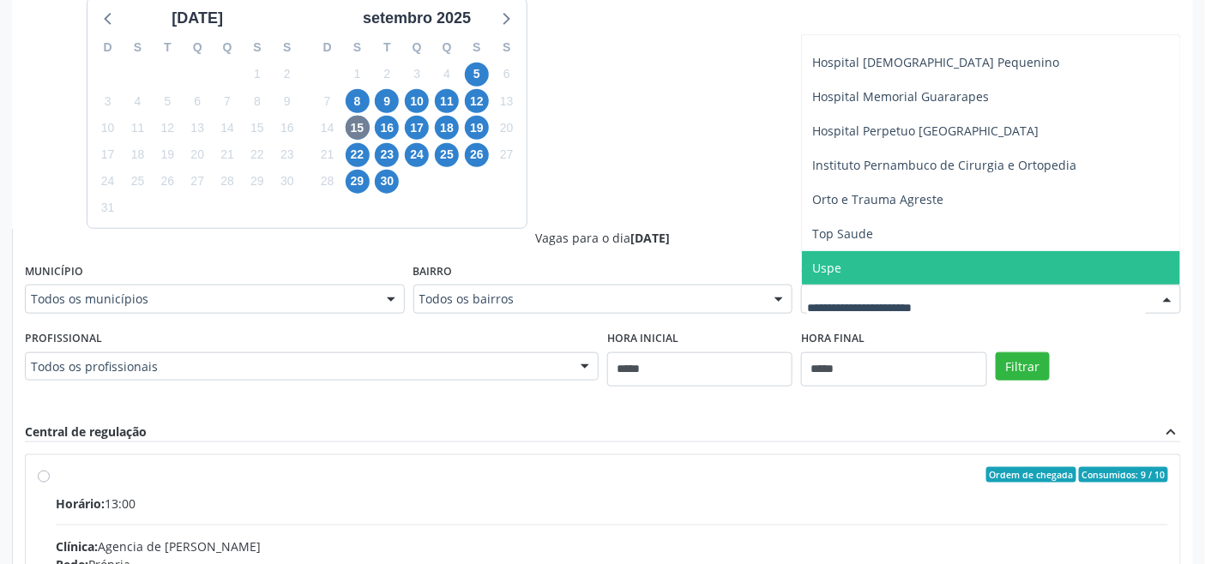
click at [870, 271] on span "Uspe" at bounding box center [991, 268] width 378 height 34
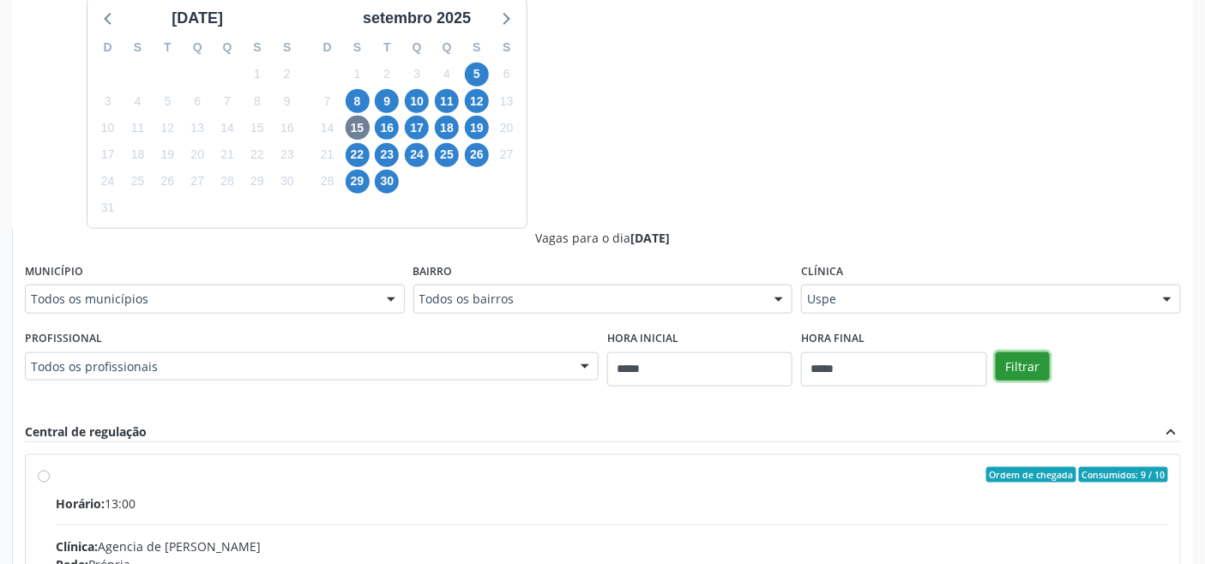
click at [870, 362] on button "Filtrar" at bounding box center [1023, 367] width 54 height 29
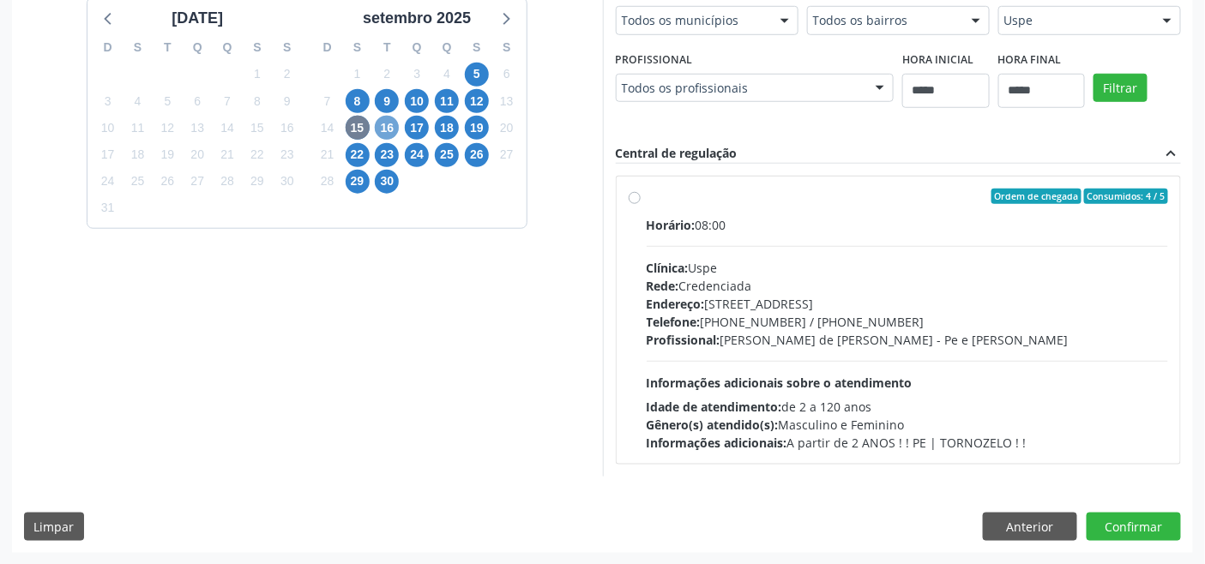
click at [389, 130] on span "16" at bounding box center [387, 128] width 24 height 24
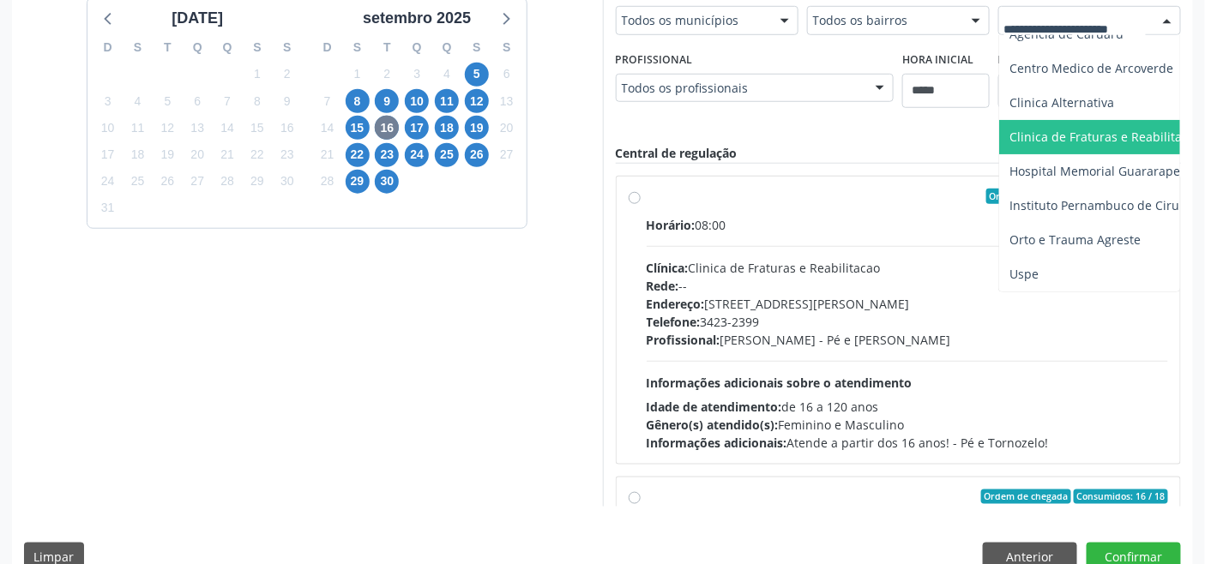
scroll to position [66, 0]
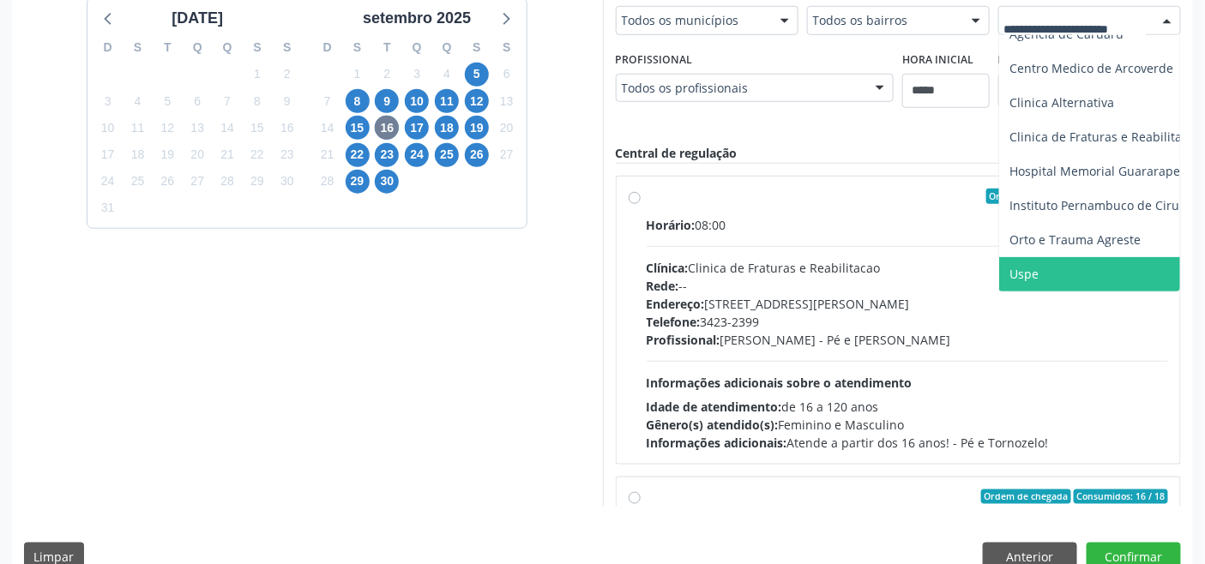
click at [870, 257] on span "Uspe" at bounding box center [1141, 274] width 285 height 34
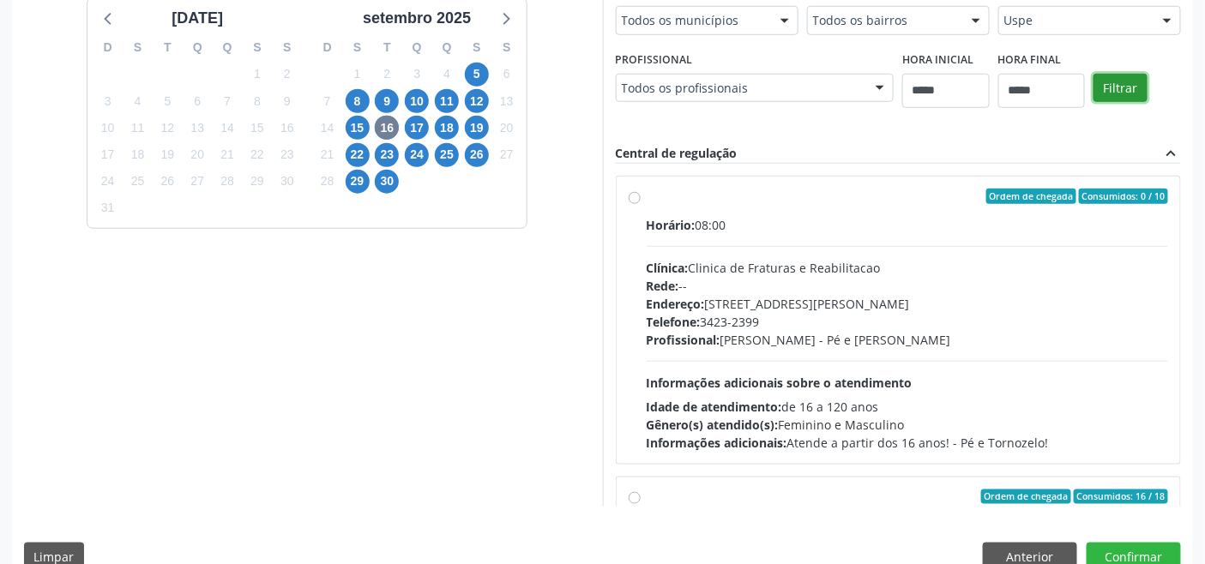
click at [870, 86] on button "Filtrar" at bounding box center [1121, 88] width 54 height 29
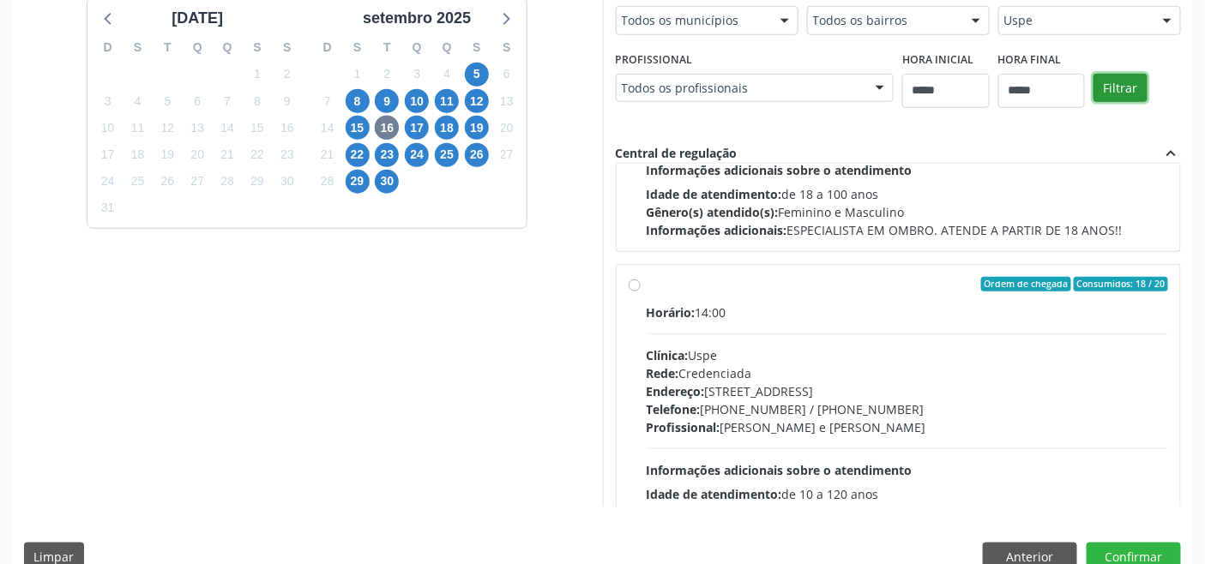
scroll to position [270, 0]
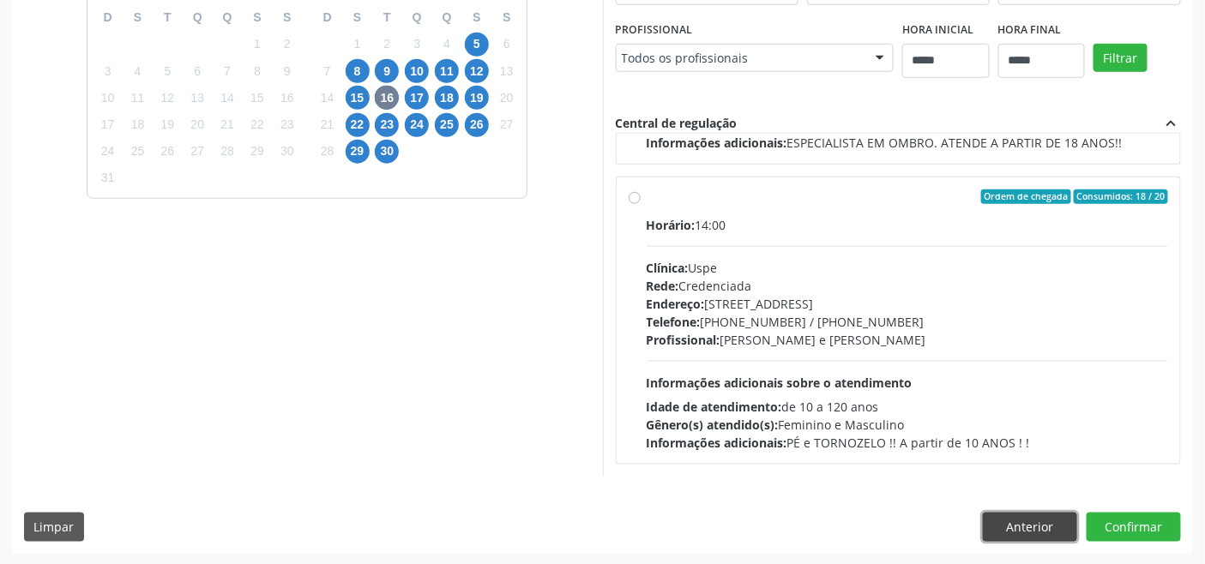
click at [870, 527] on button "Anterior" at bounding box center [1030, 527] width 94 height 29
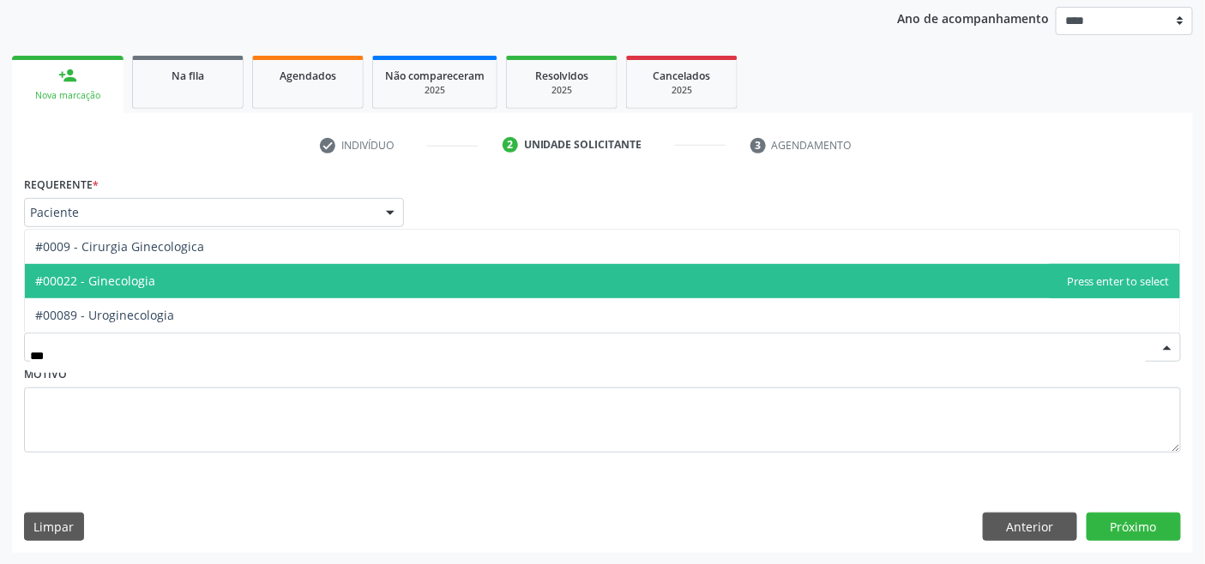
click at [130, 273] on span "#00022 - Ginecologia" at bounding box center [95, 281] width 120 height 16
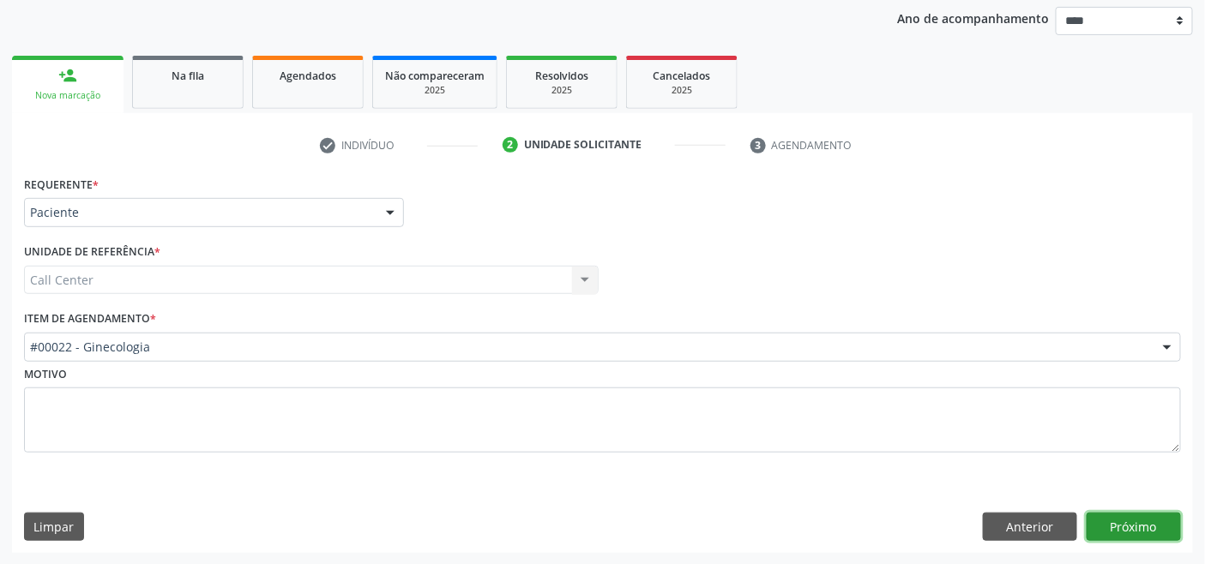
click at [870, 520] on button "Próximo" at bounding box center [1134, 527] width 94 height 29
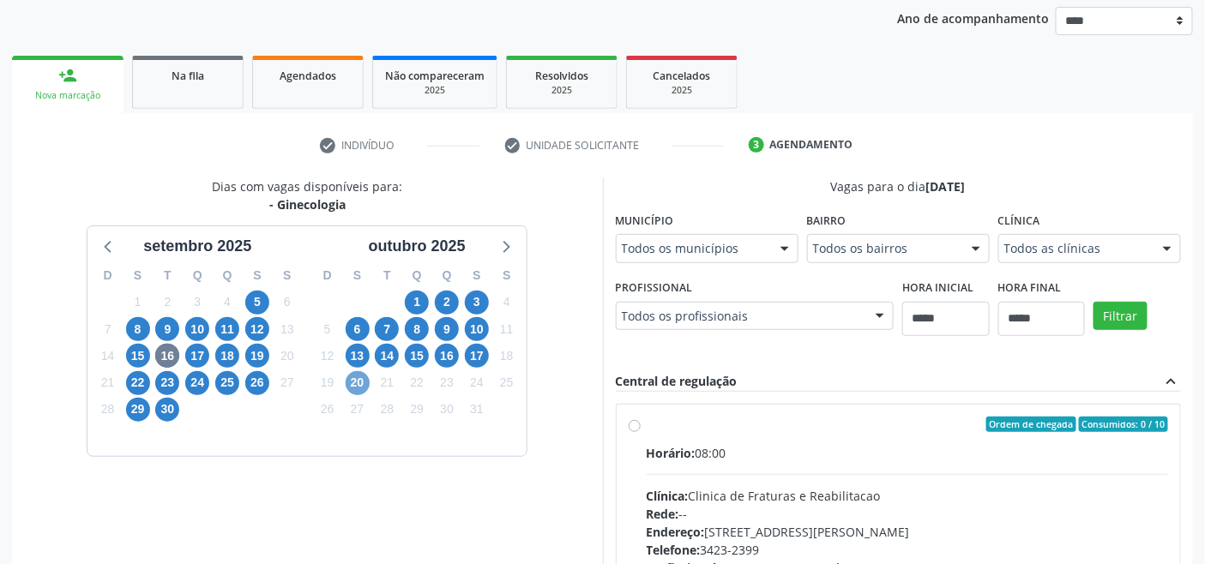
click at [353, 378] on span "20" at bounding box center [358, 383] width 24 height 24
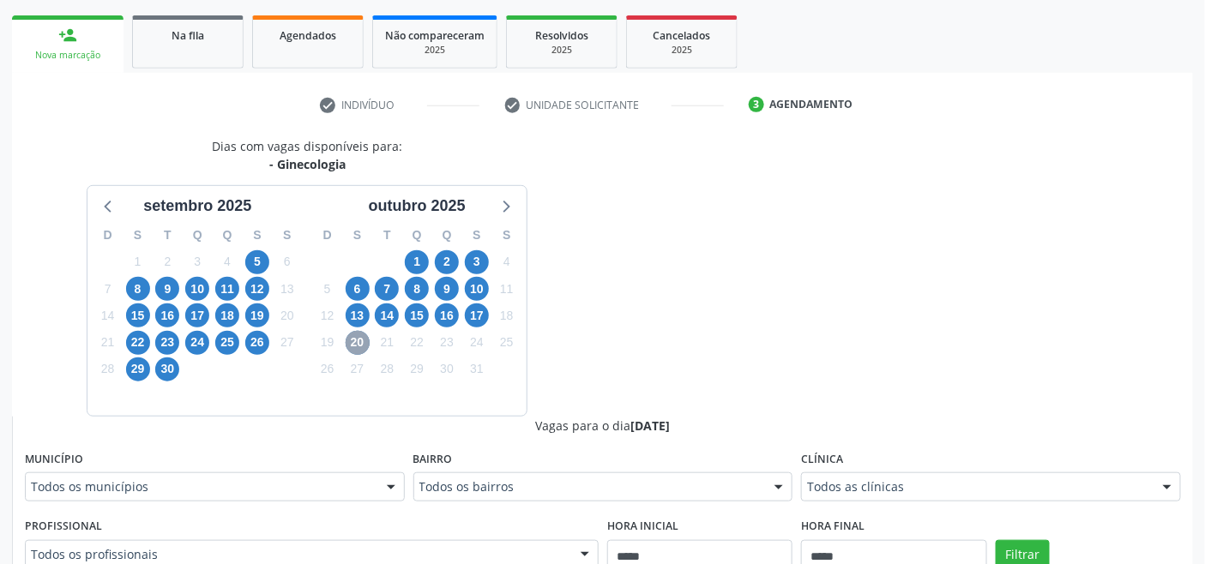
scroll to position [582, 0]
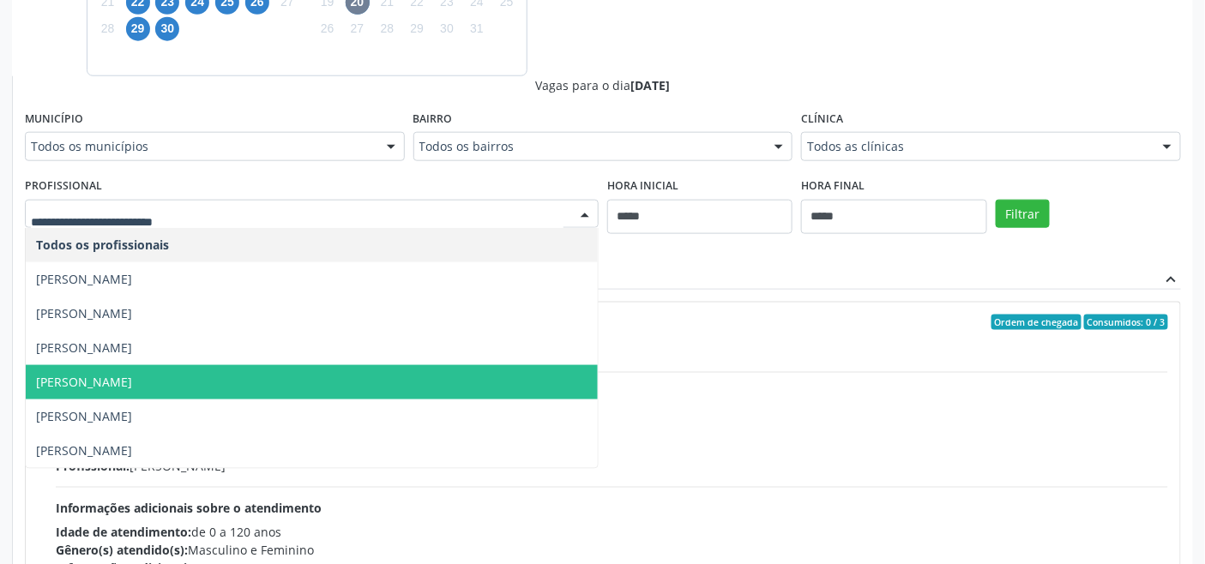
click at [255, 374] on span "Rita Clara Baltar de Medeiros" at bounding box center [312, 382] width 572 height 34
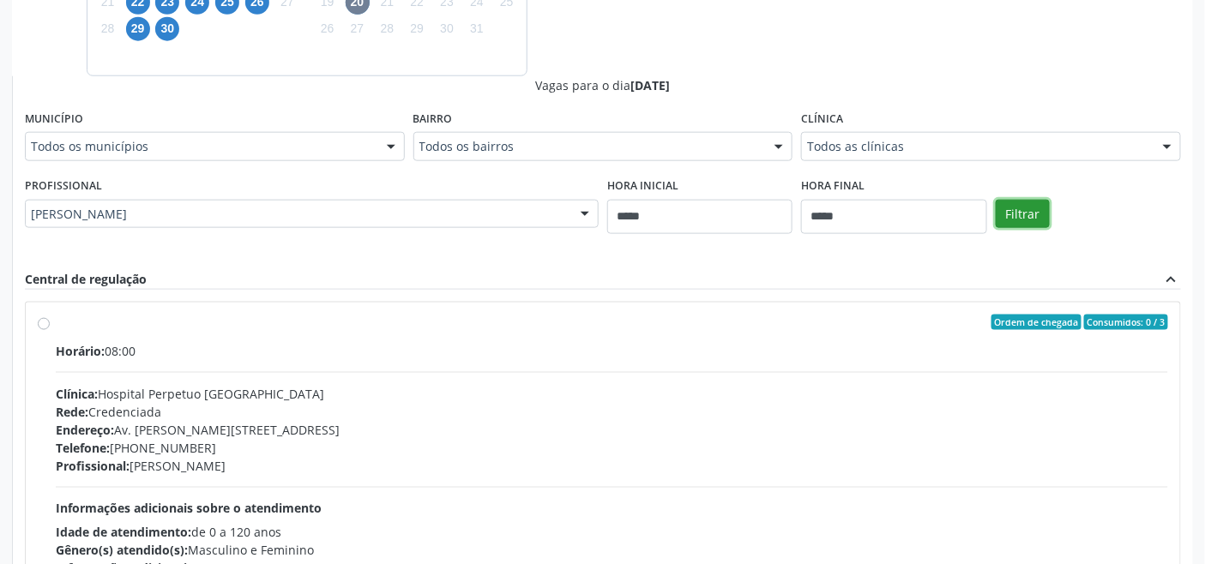
click at [870, 209] on button "Filtrar" at bounding box center [1023, 214] width 54 height 29
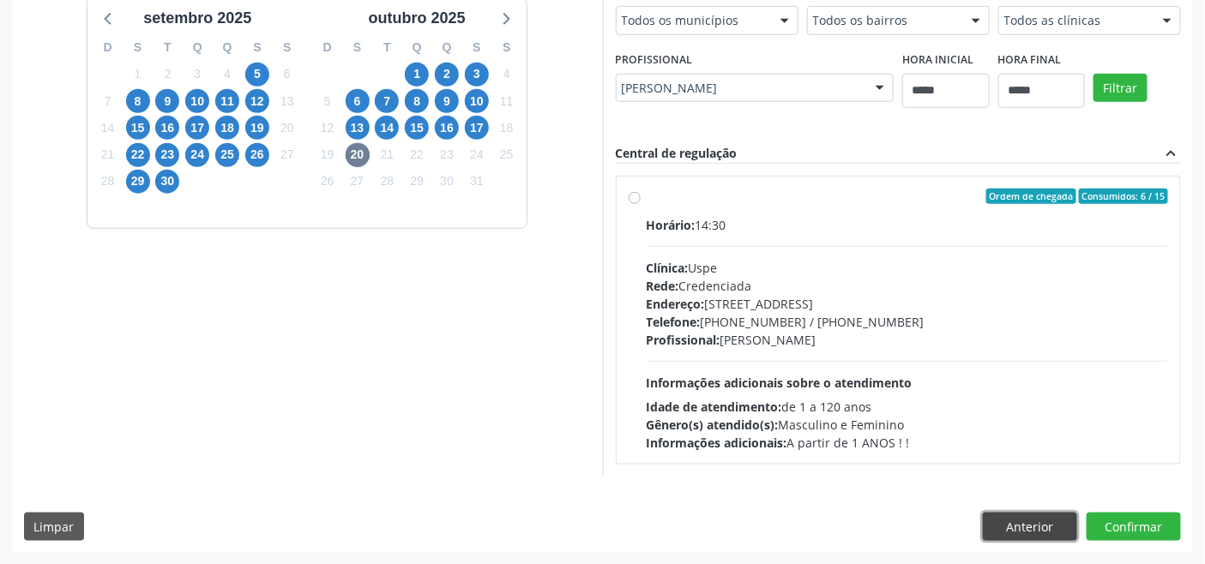
click at [870, 527] on button "Anterior" at bounding box center [1030, 527] width 94 height 29
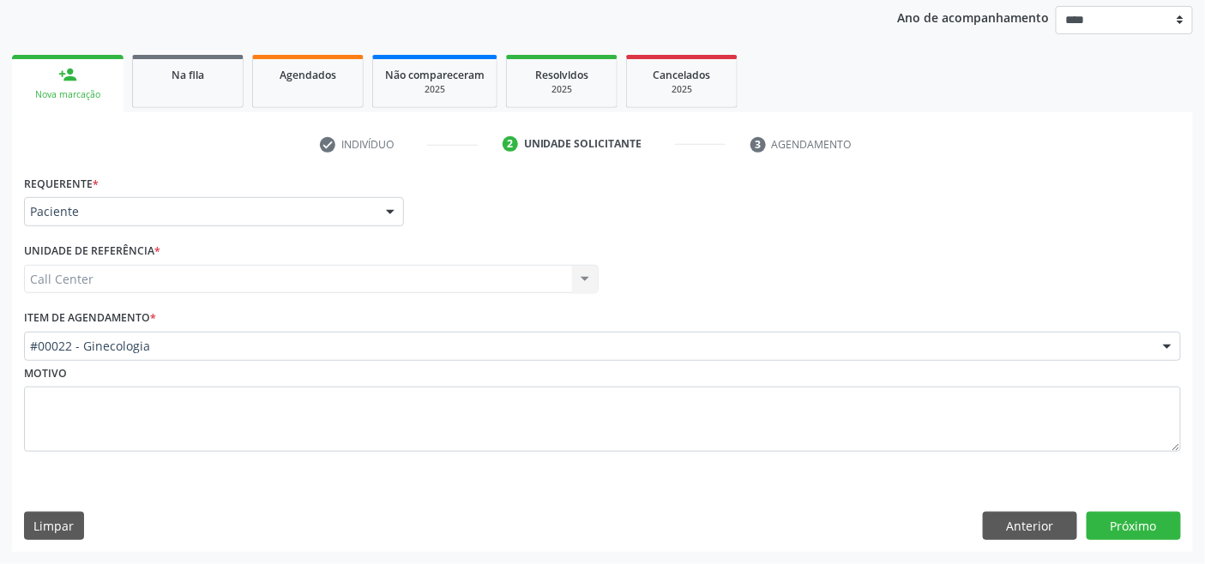
scroll to position [201, 0]
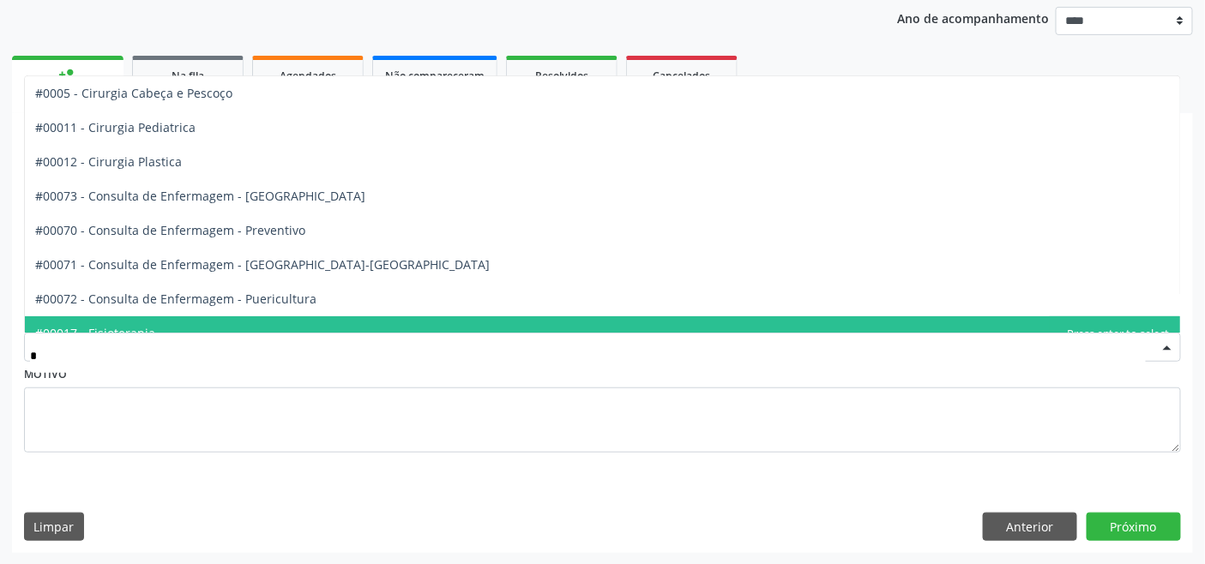
type input "**"
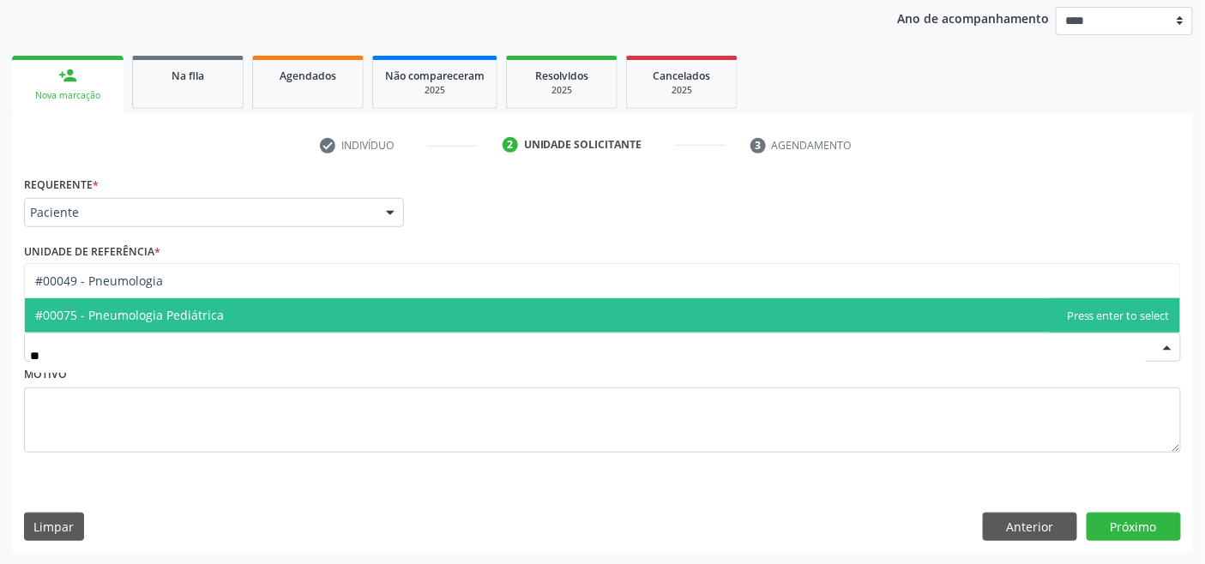
click at [172, 280] on span "#00049 - Pneumologia" at bounding box center [602, 281] width 1155 height 34
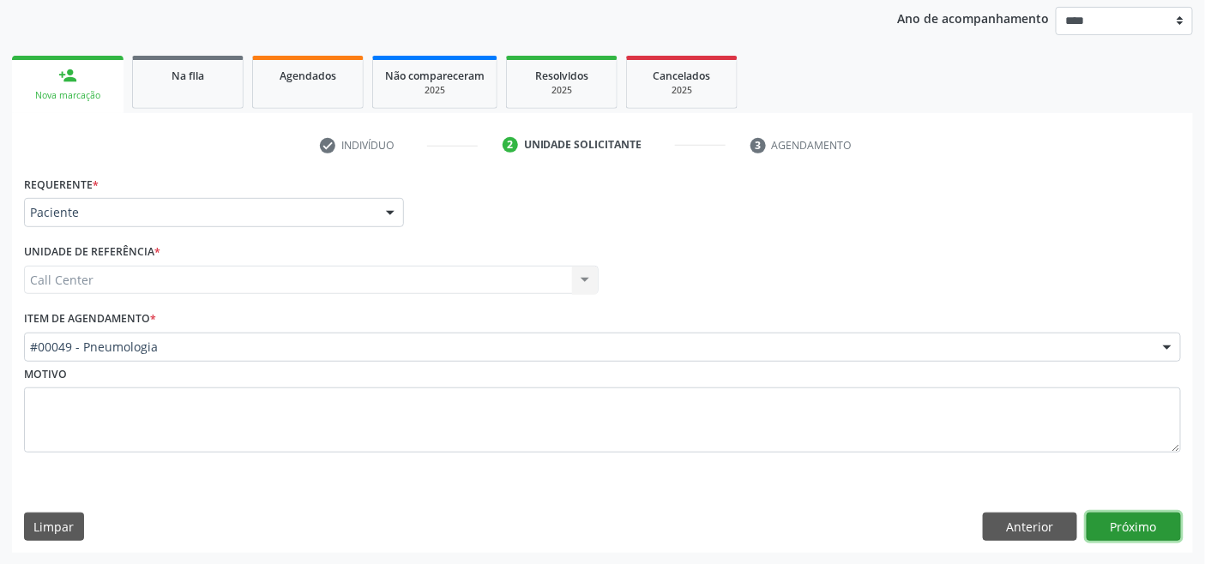
click at [870, 528] on button "Próximo" at bounding box center [1134, 527] width 94 height 29
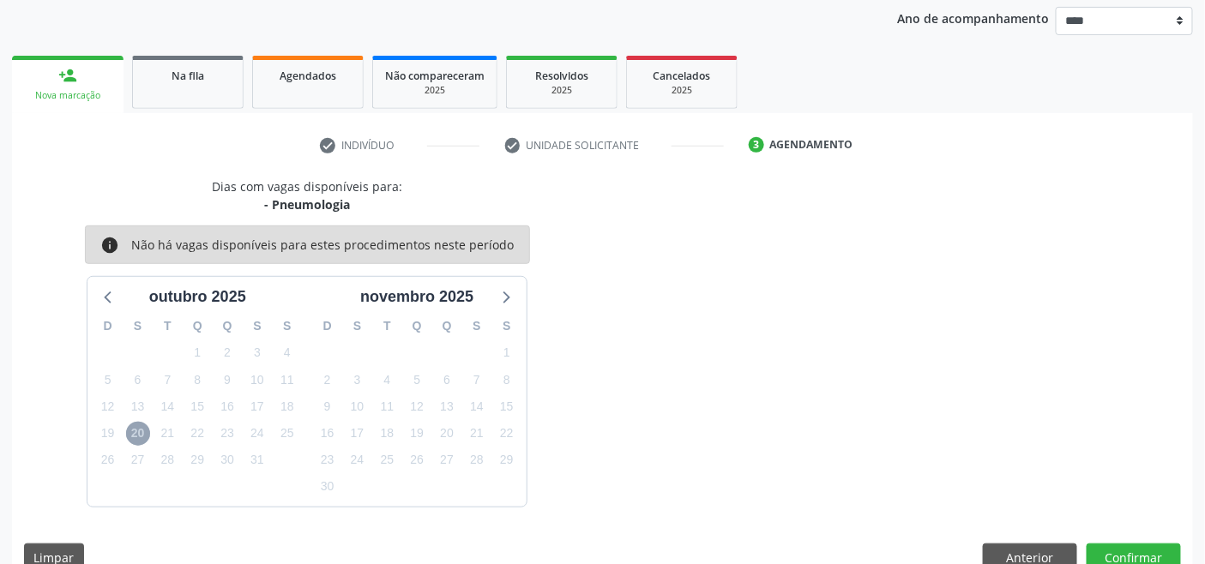
click at [130, 434] on span "20" at bounding box center [138, 434] width 24 height 24
click at [133, 436] on span "20" at bounding box center [138, 434] width 24 height 24
click at [144, 437] on span "20" at bounding box center [138, 434] width 24 height 24
click at [143, 437] on span "20" at bounding box center [138, 434] width 24 height 24
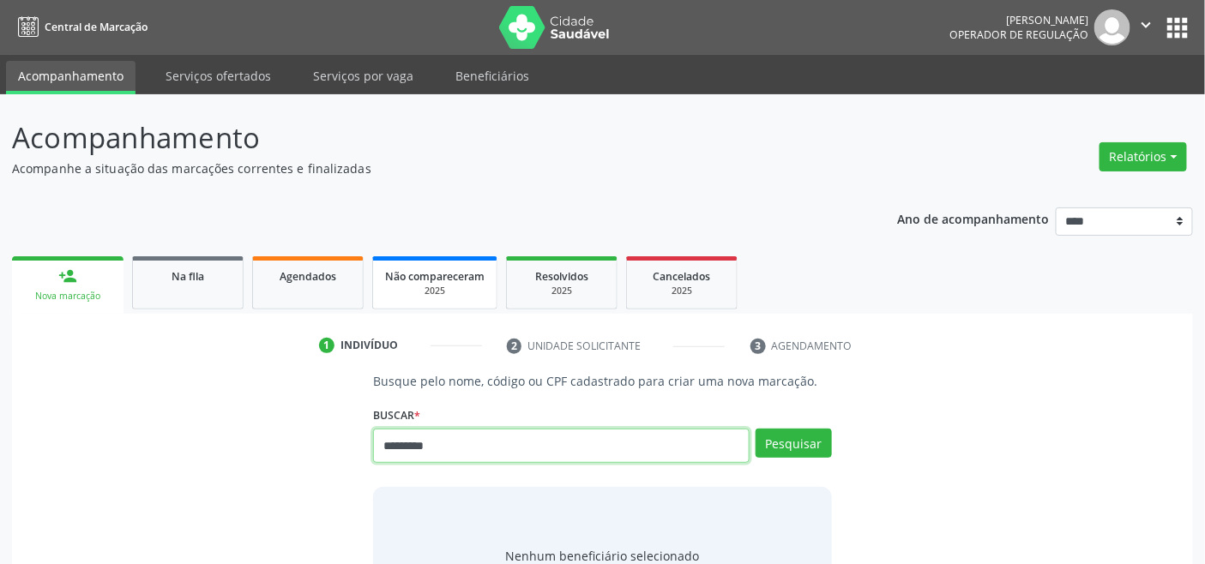
type input "*********"
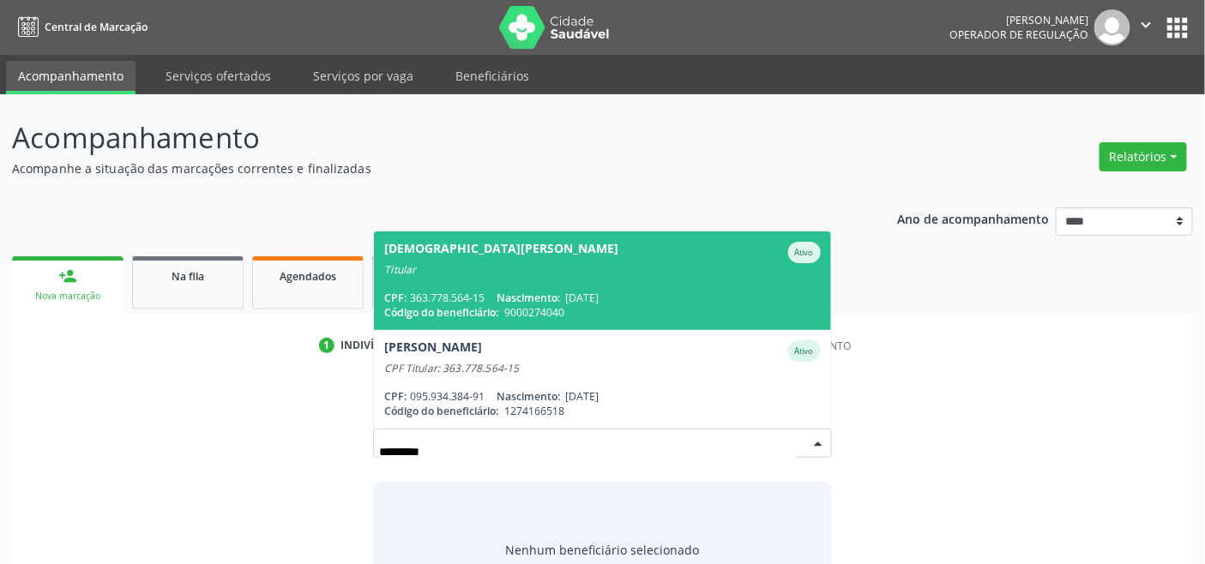
click at [589, 297] on span "[DATE]" at bounding box center [581, 298] width 33 height 15
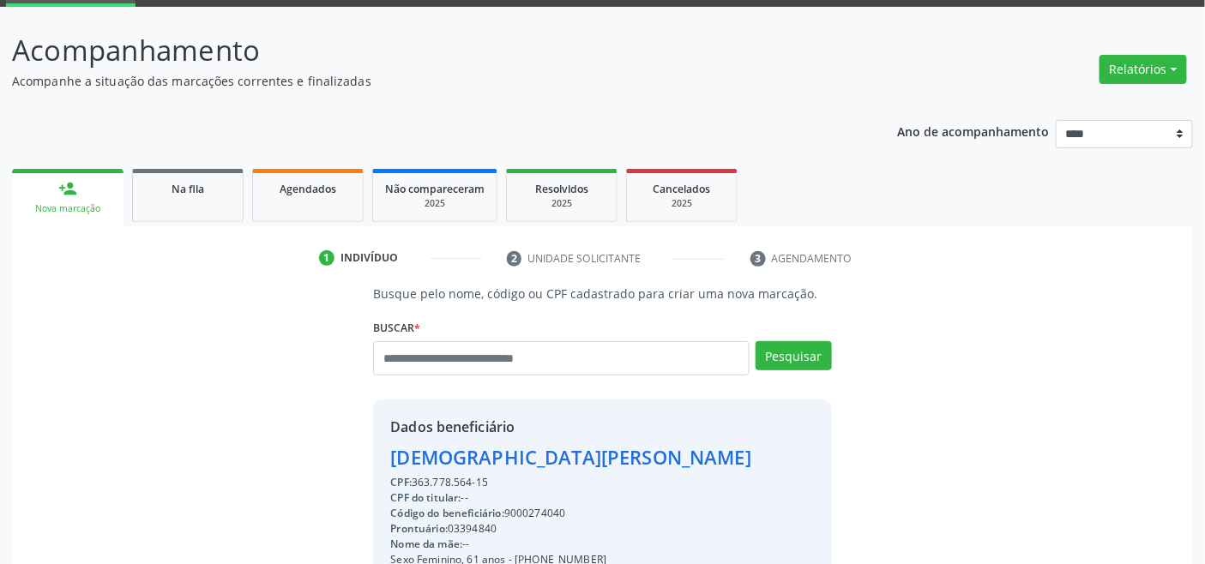
scroll to position [340, 0]
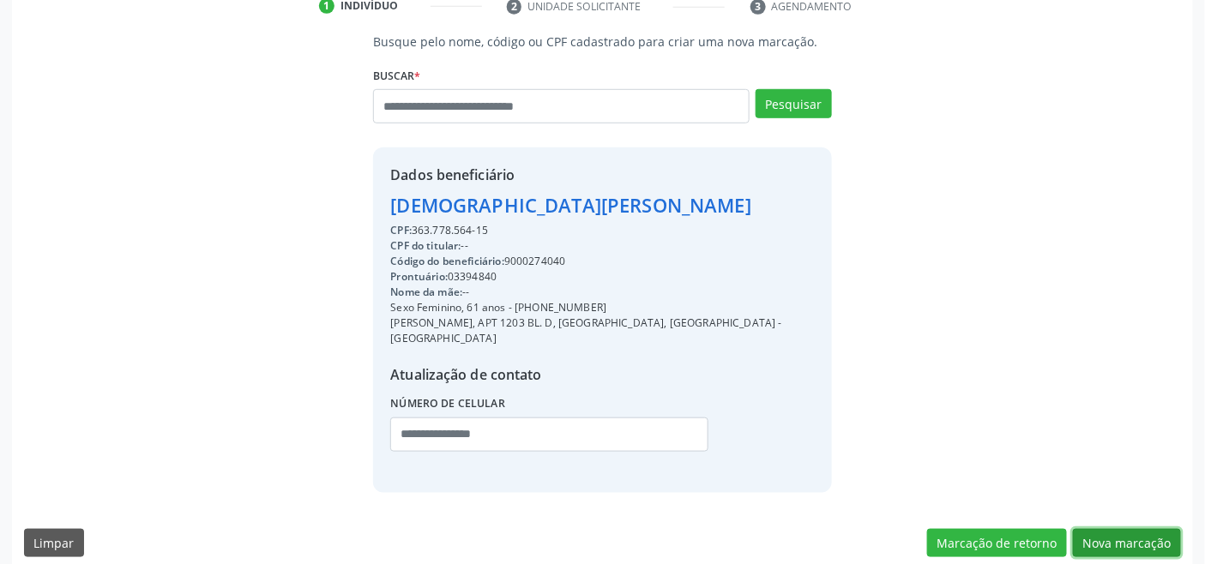
drag, startPoint x: 1133, startPoint y: 521, endPoint x: 1143, endPoint y: 512, distance: 13.4
click at [870, 529] on button "Nova marcação" at bounding box center [1127, 543] width 108 height 29
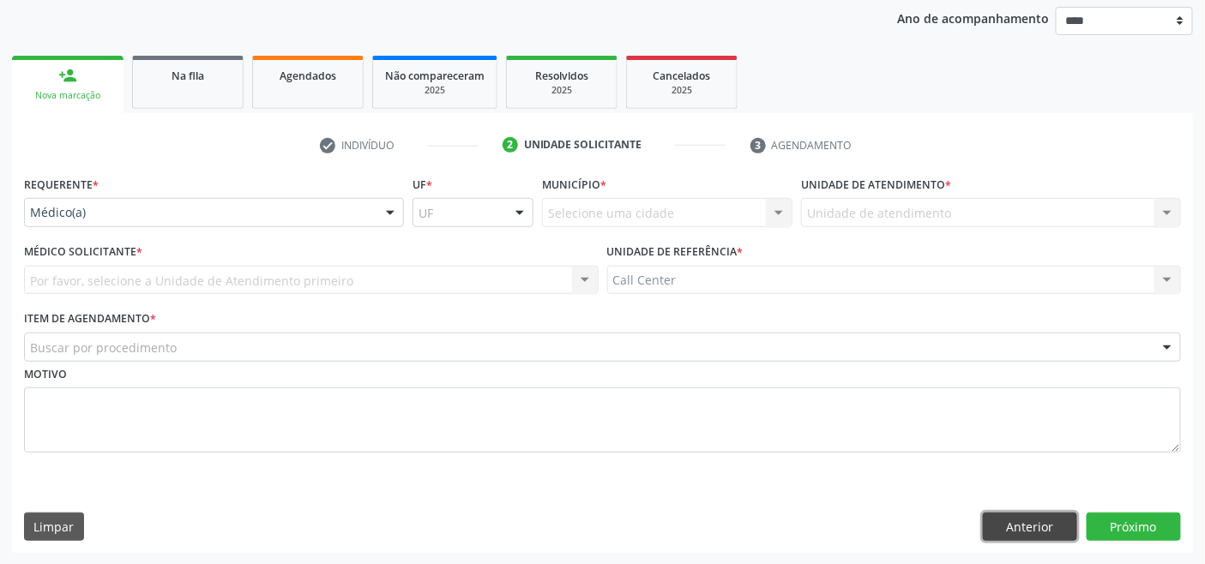
click at [870, 527] on button "Anterior" at bounding box center [1030, 527] width 94 height 29
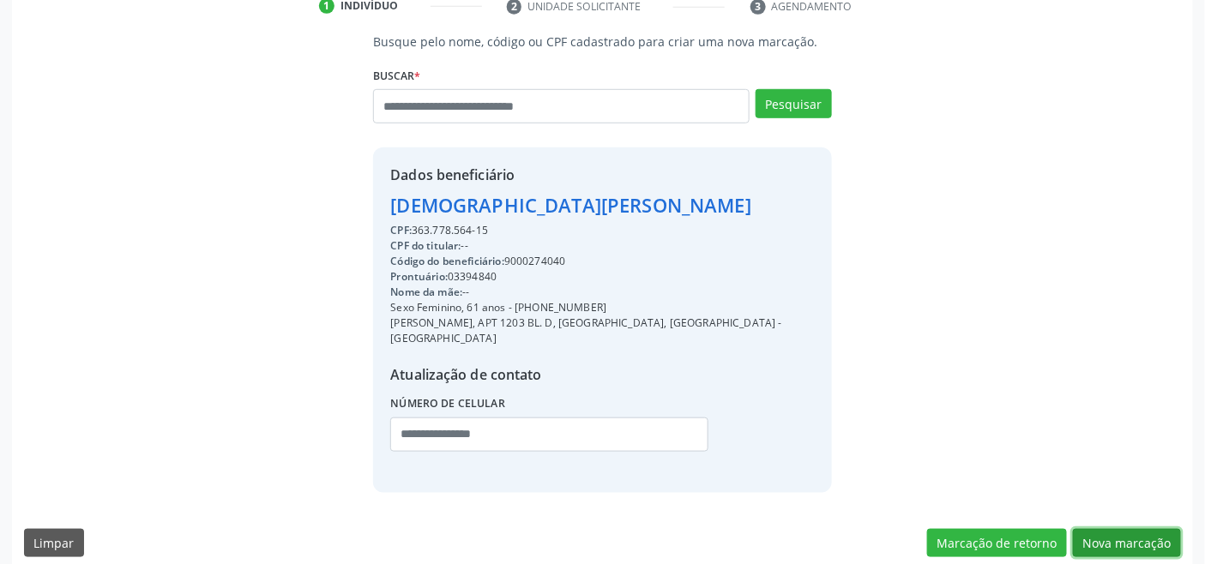
click at [870, 529] on button "Nova marcação" at bounding box center [1127, 543] width 108 height 29
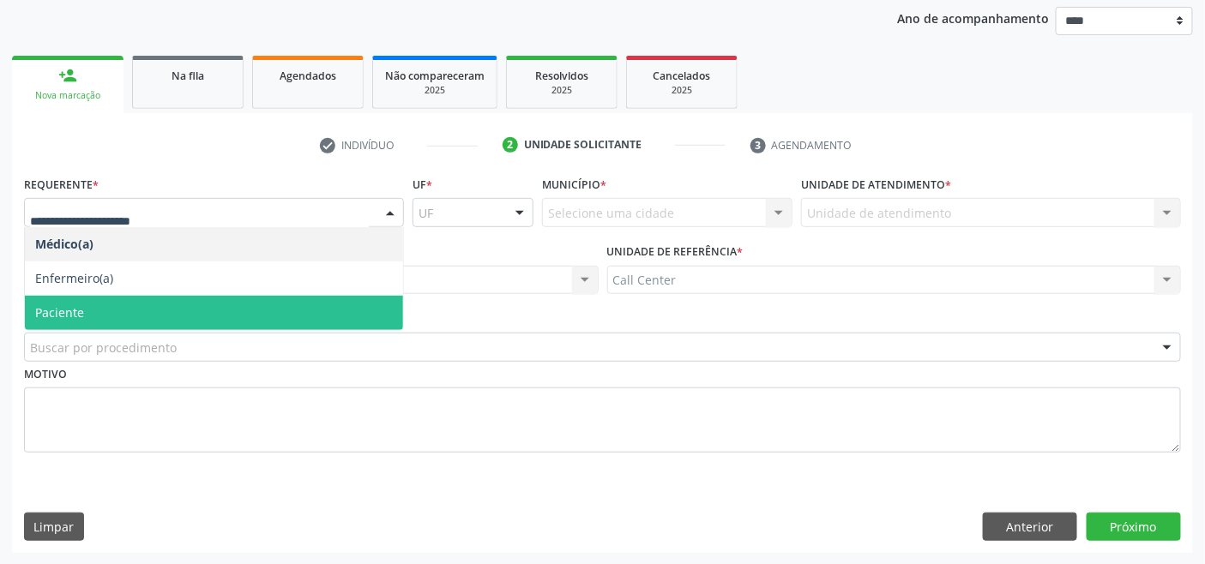
click at [110, 307] on span "Paciente" at bounding box center [214, 313] width 378 height 34
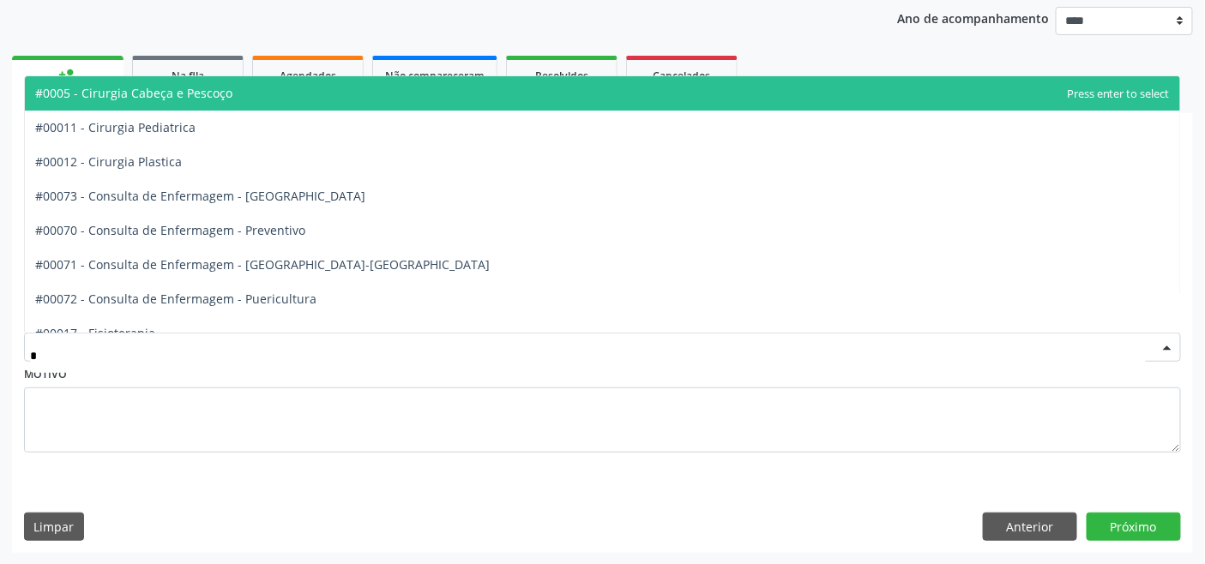
type input "**"
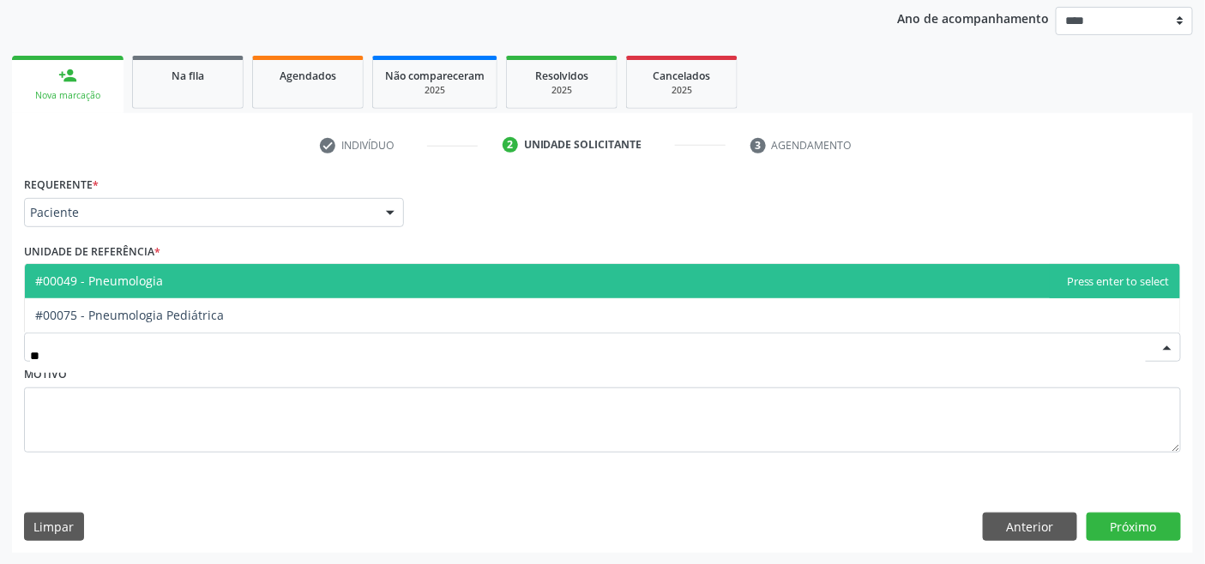
click at [134, 268] on span "#00049 - Pneumologia" at bounding box center [602, 281] width 1155 height 34
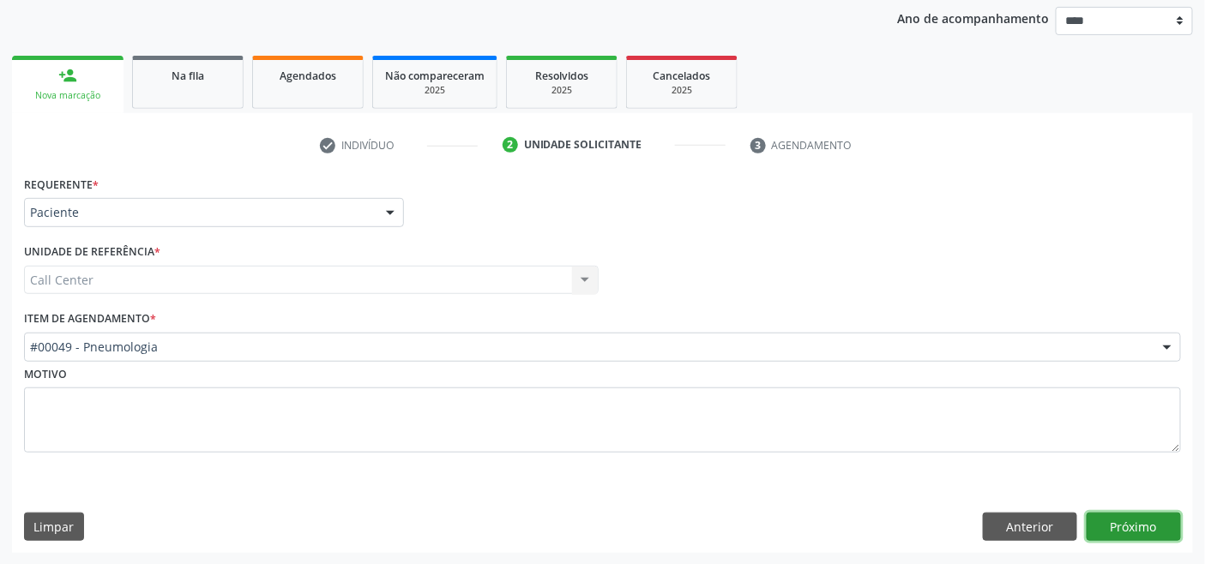
click at [870, 519] on button "Próximo" at bounding box center [1134, 527] width 94 height 29
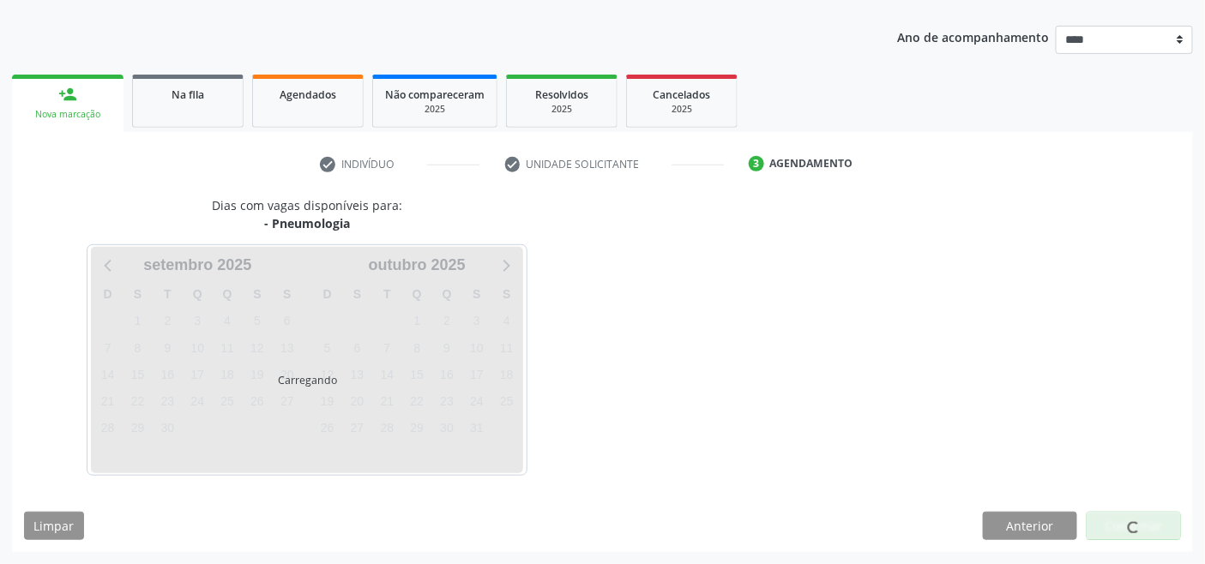
scroll to position [181, 0]
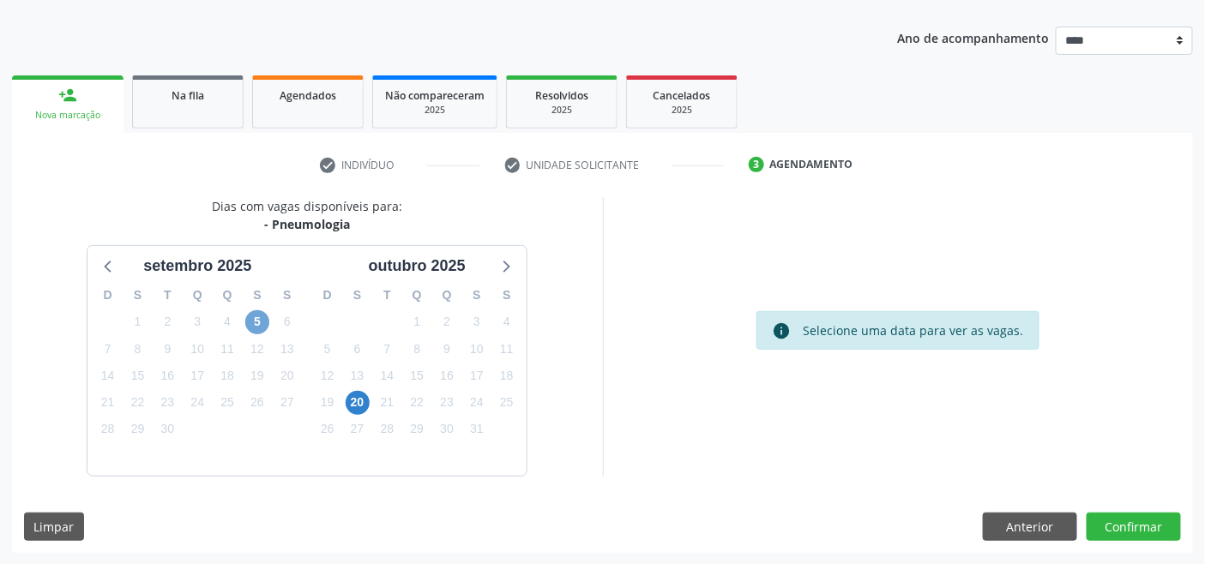
click at [257, 323] on span "5" at bounding box center [257, 323] width 24 height 24
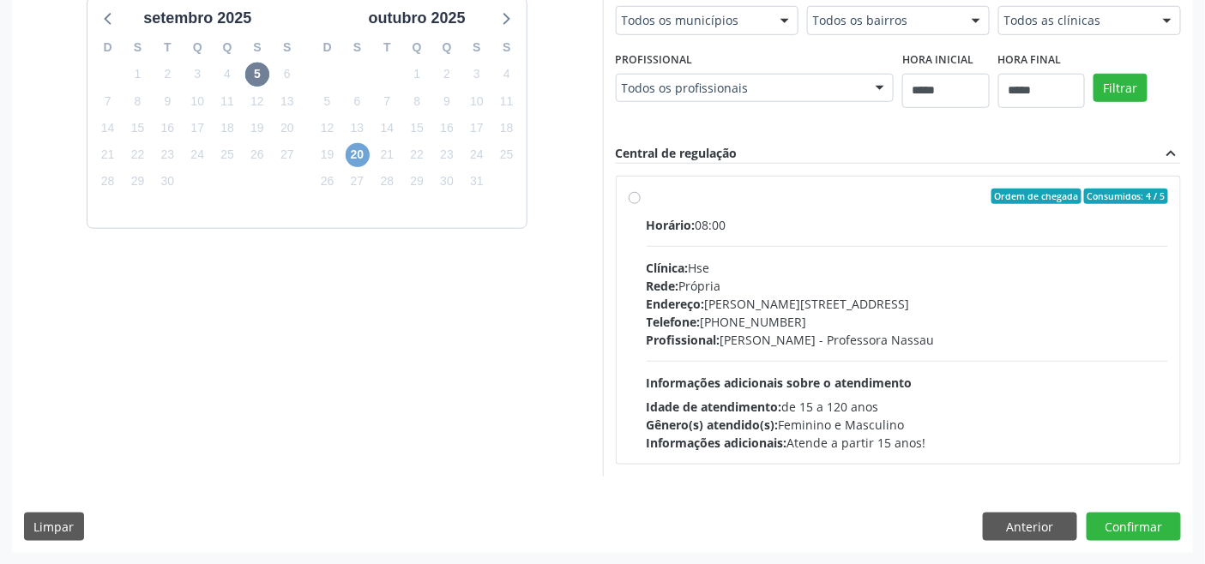
click at [360, 152] on span "20" at bounding box center [358, 155] width 24 height 24
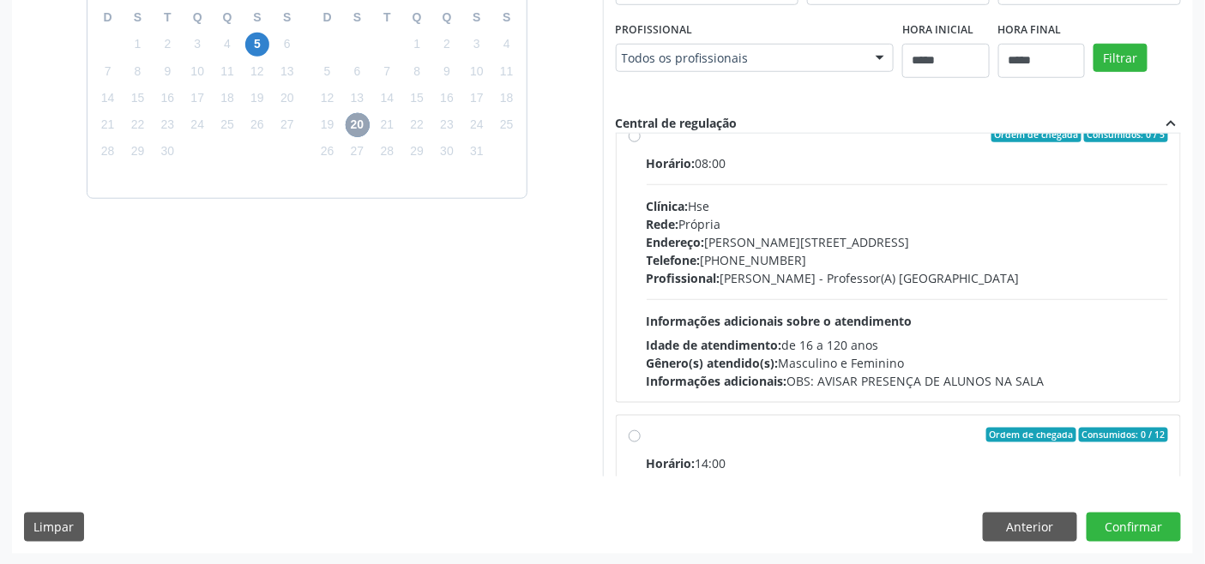
scroll to position [0, 0]
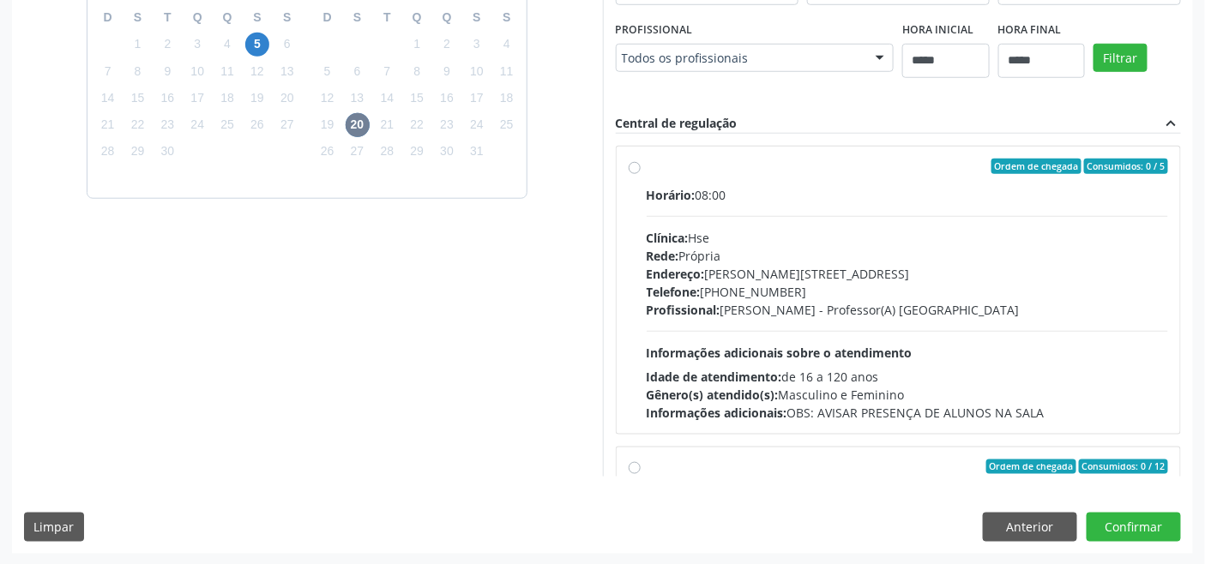
click at [769, 323] on div "Horário: 08:00 Clínica: Hse Rede: Própria Endereço: Av Rosa e Silva, nº 36, Esp…" at bounding box center [908, 304] width 522 height 236
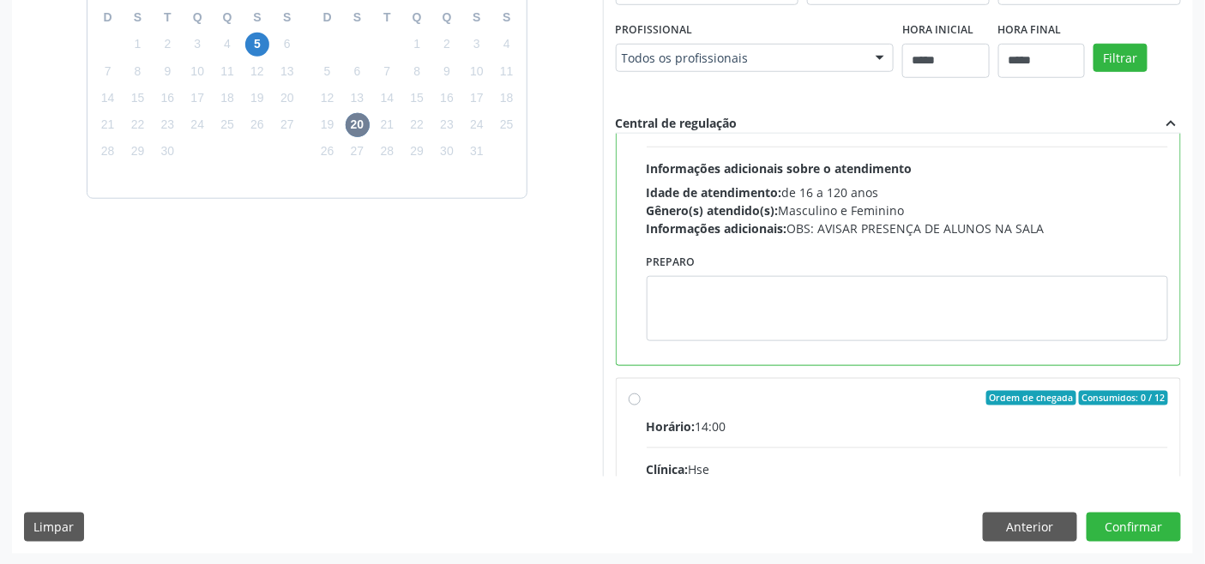
scroll to position [190, 0]
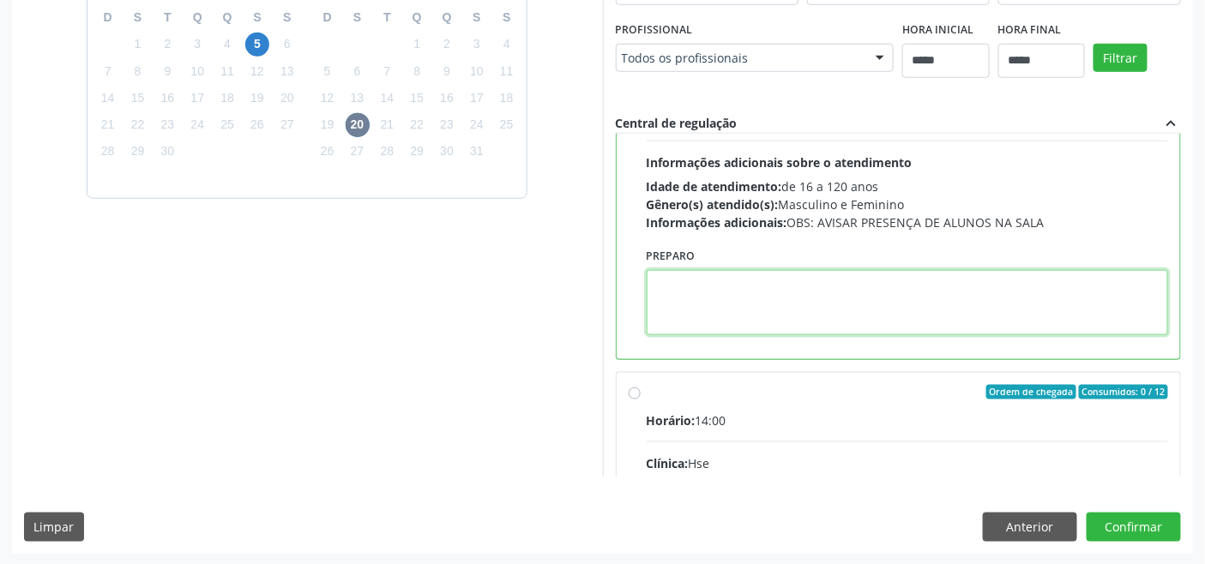
paste textarea "**********"
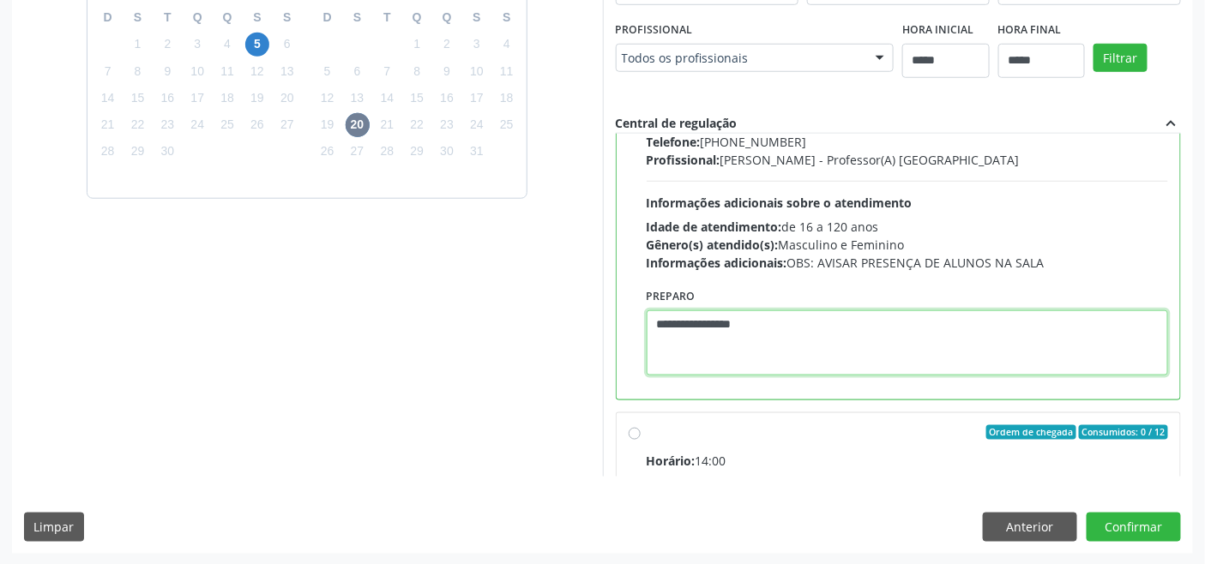
scroll to position [0, 0]
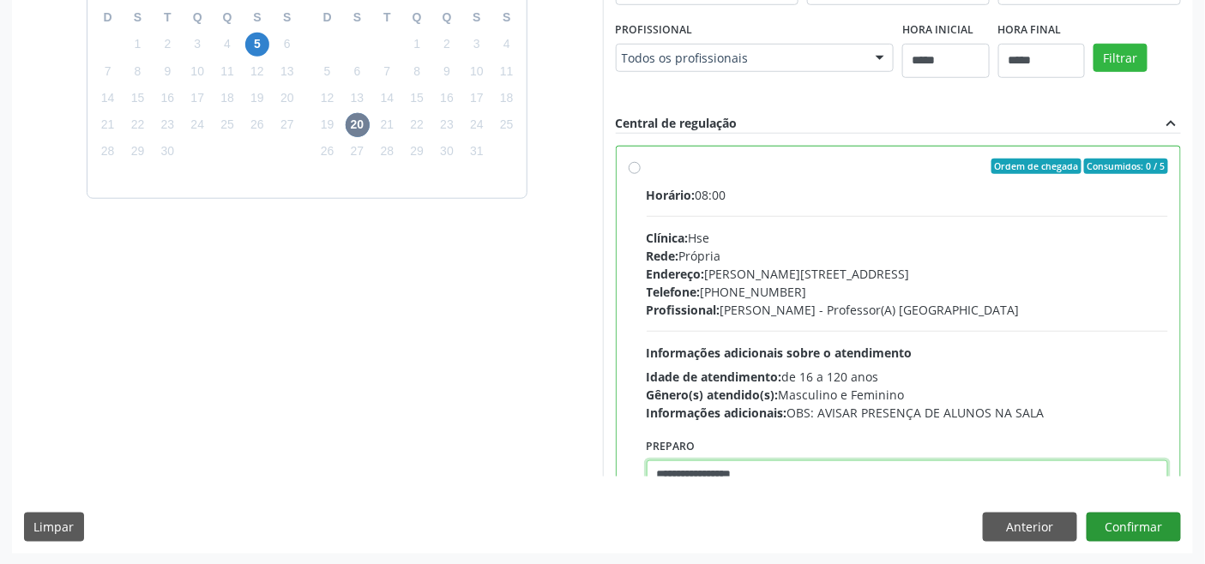
type textarea "**********"
click at [870, 525] on button "Confirmar" at bounding box center [1134, 527] width 94 height 29
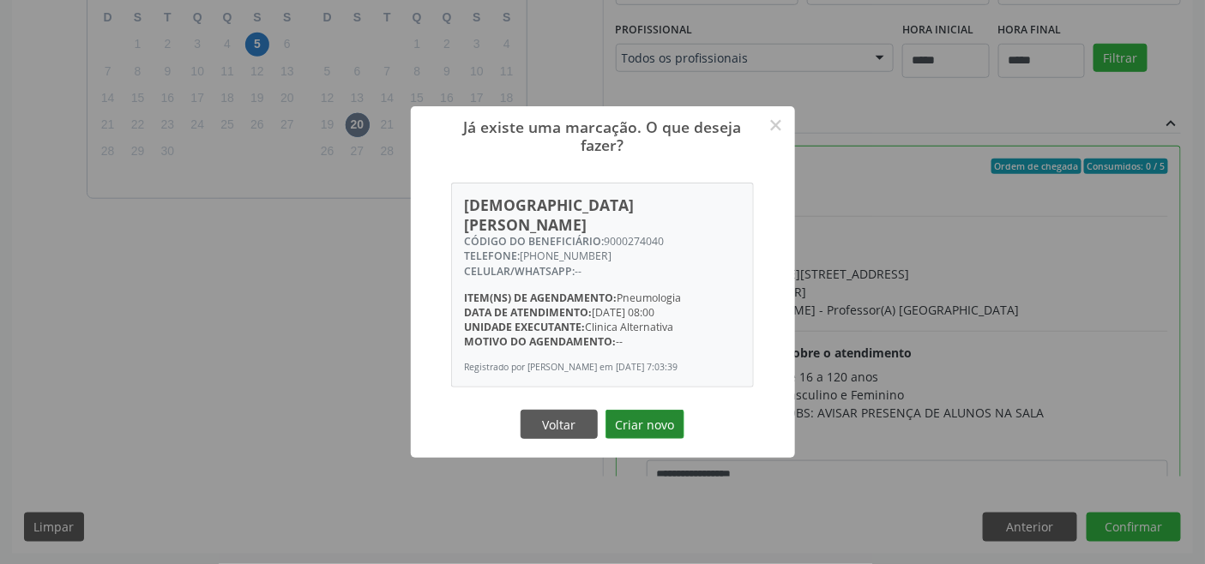
click at [654, 425] on button "Criar novo" at bounding box center [645, 424] width 79 height 29
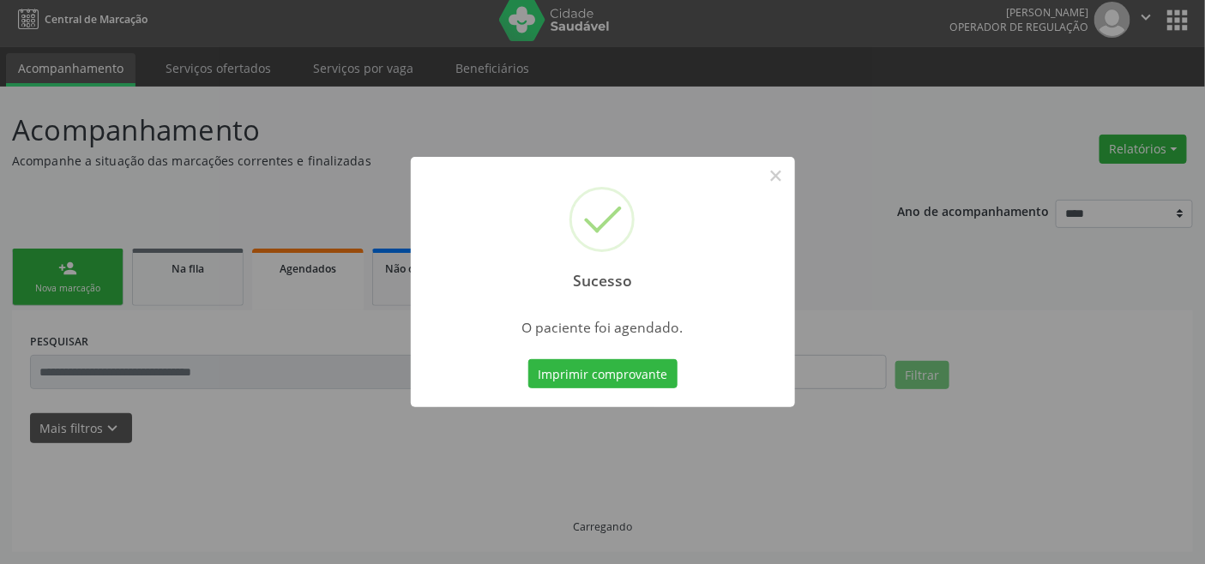
scroll to position [6, 0]
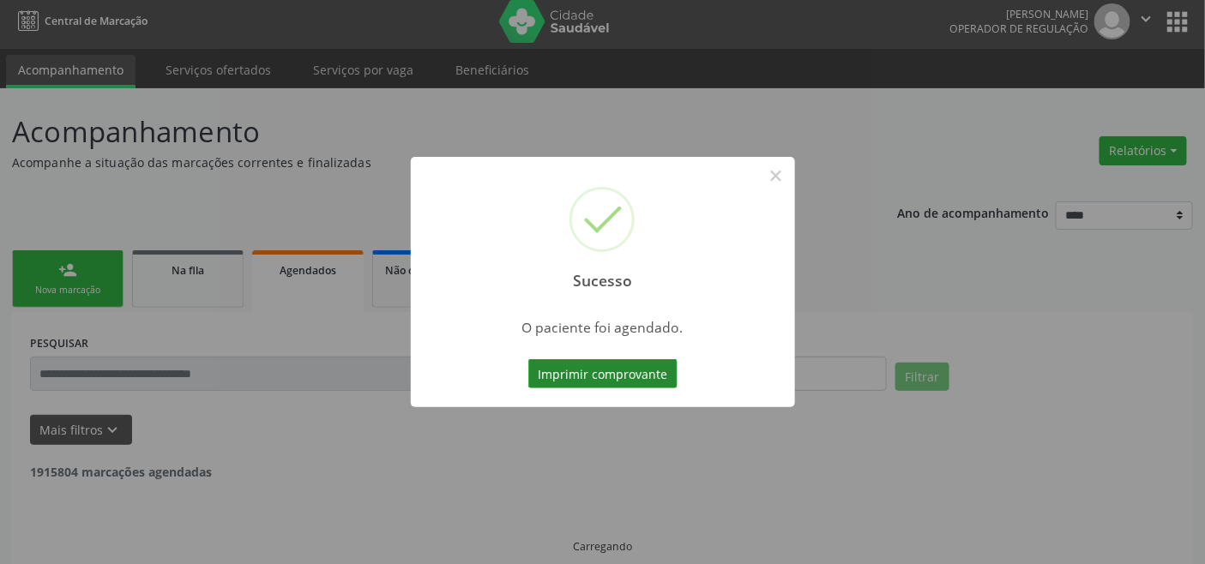
click at [588, 373] on button "Imprimir comprovante" at bounding box center [602, 373] width 149 height 29
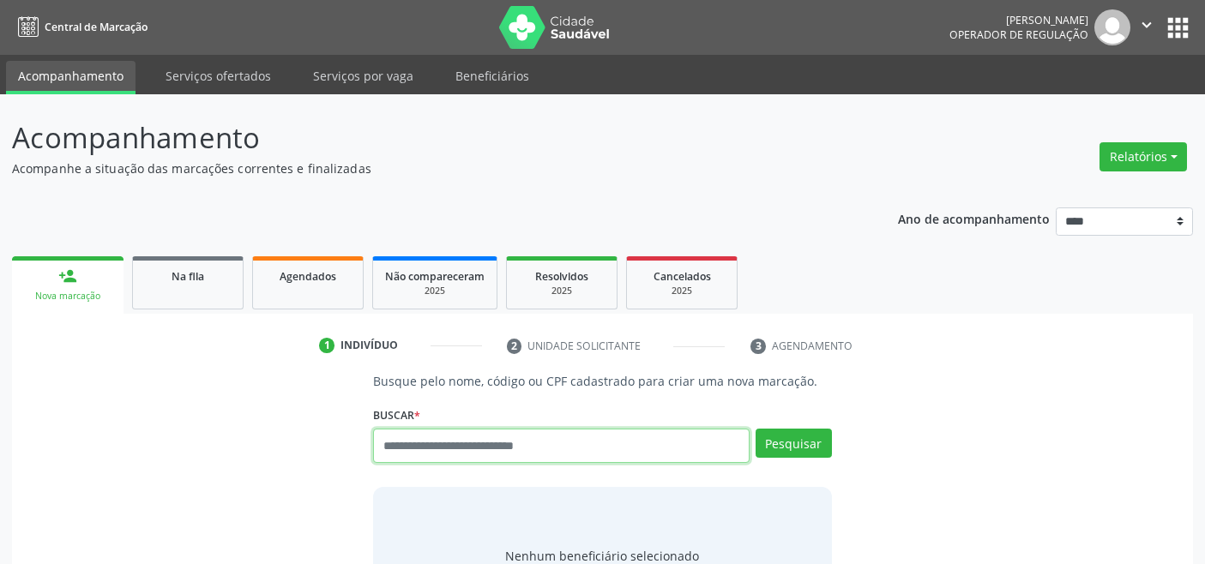
scroll to position [6, 0]
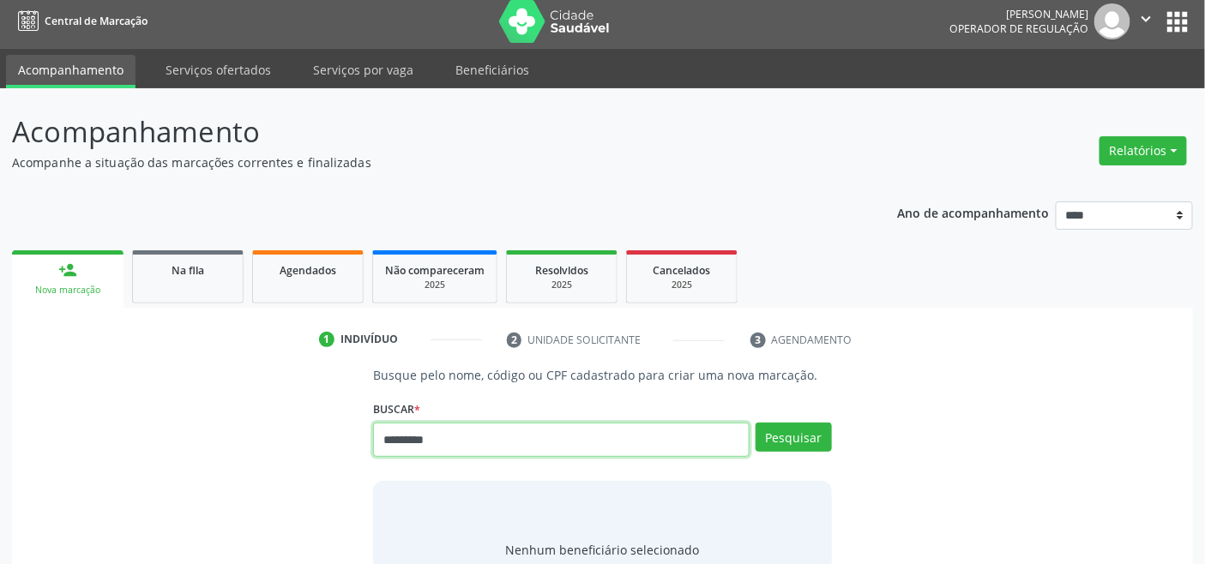
type input "*********"
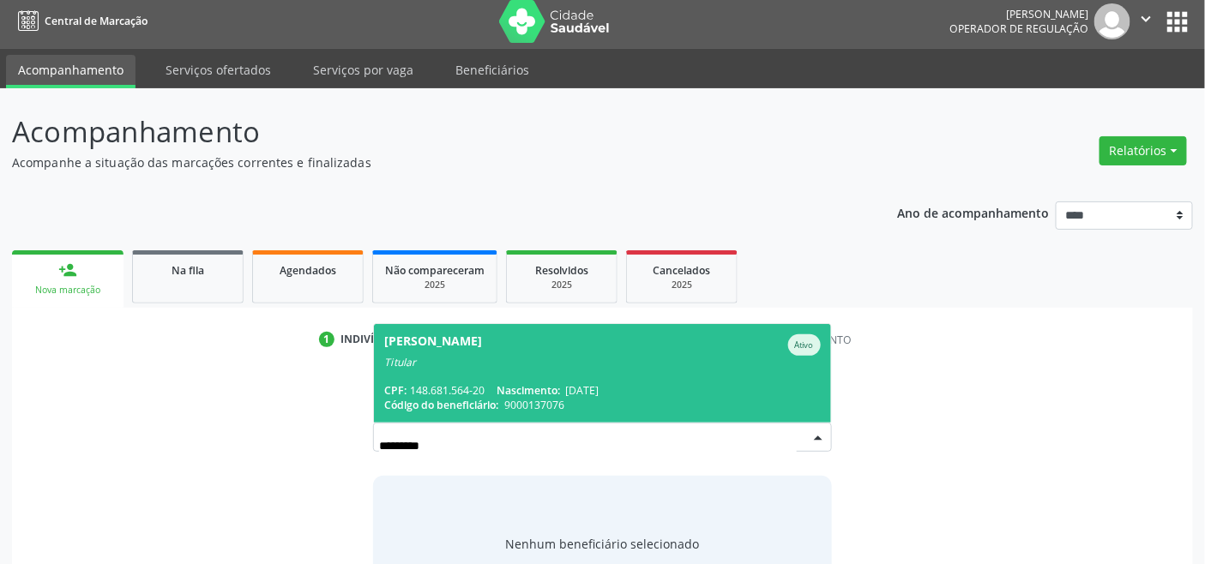
click at [521, 395] on span "Nascimento:" at bounding box center [528, 390] width 63 height 15
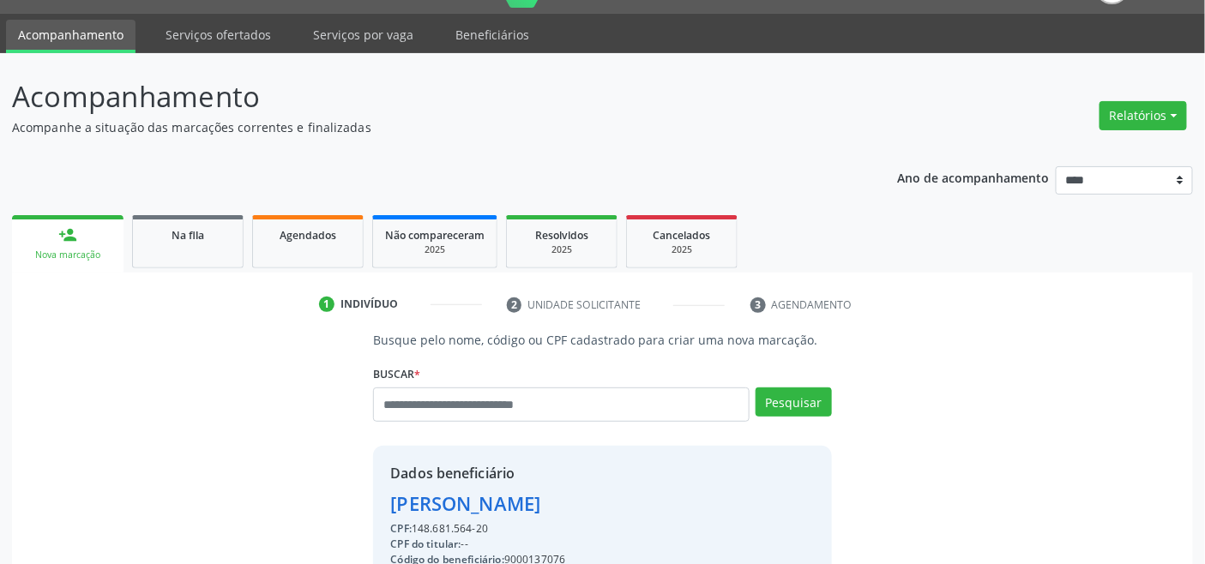
scroll to position [340, 0]
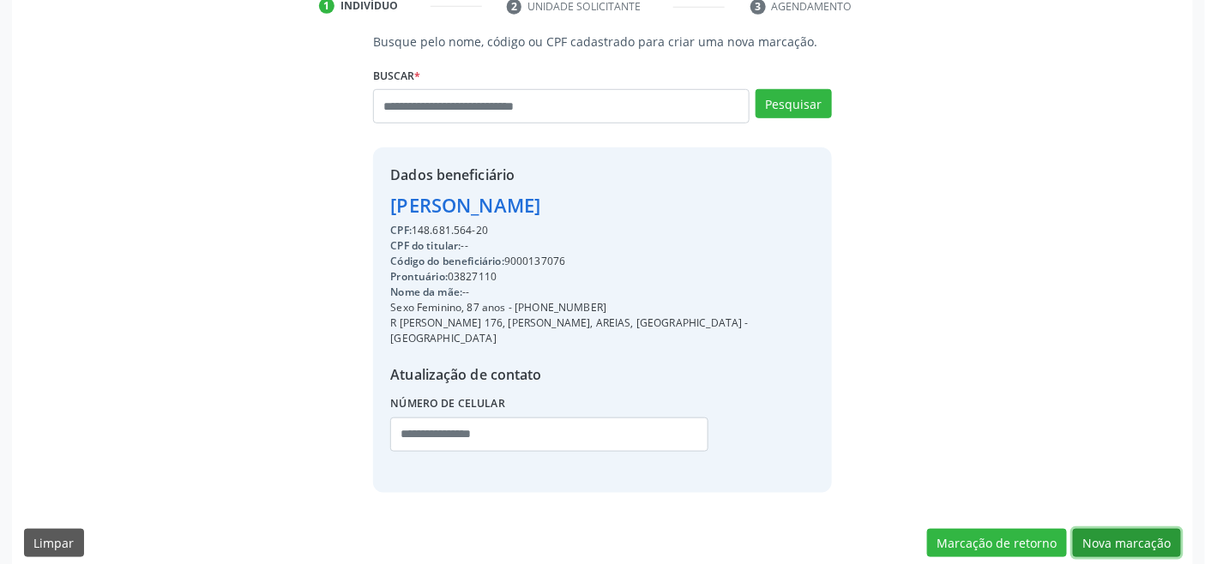
click at [1116, 529] on button "Nova marcação" at bounding box center [1127, 543] width 108 height 29
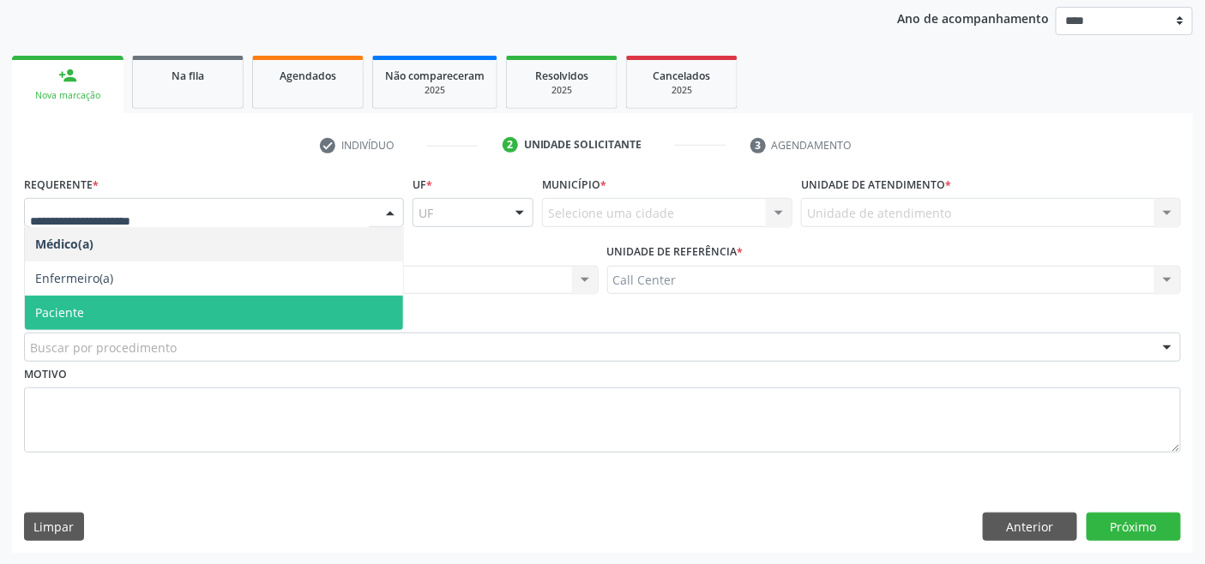
click at [101, 310] on span "Paciente" at bounding box center [214, 313] width 378 height 34
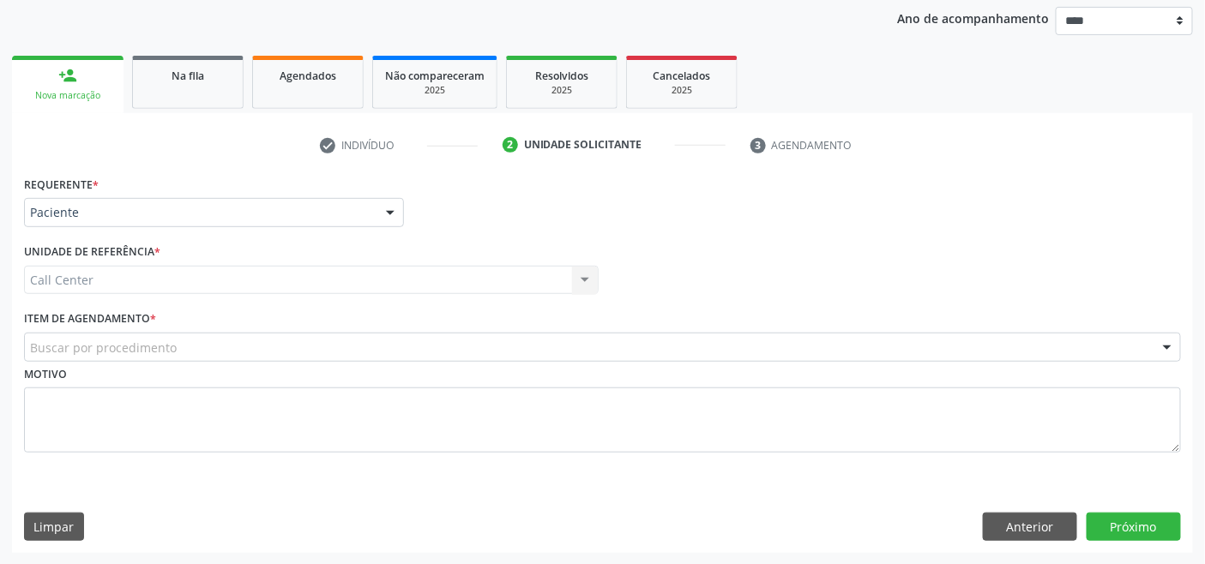
click at [107, 333] on div "Buscar por procedimento" at bounding box center [602, 347] width 1157 height 29
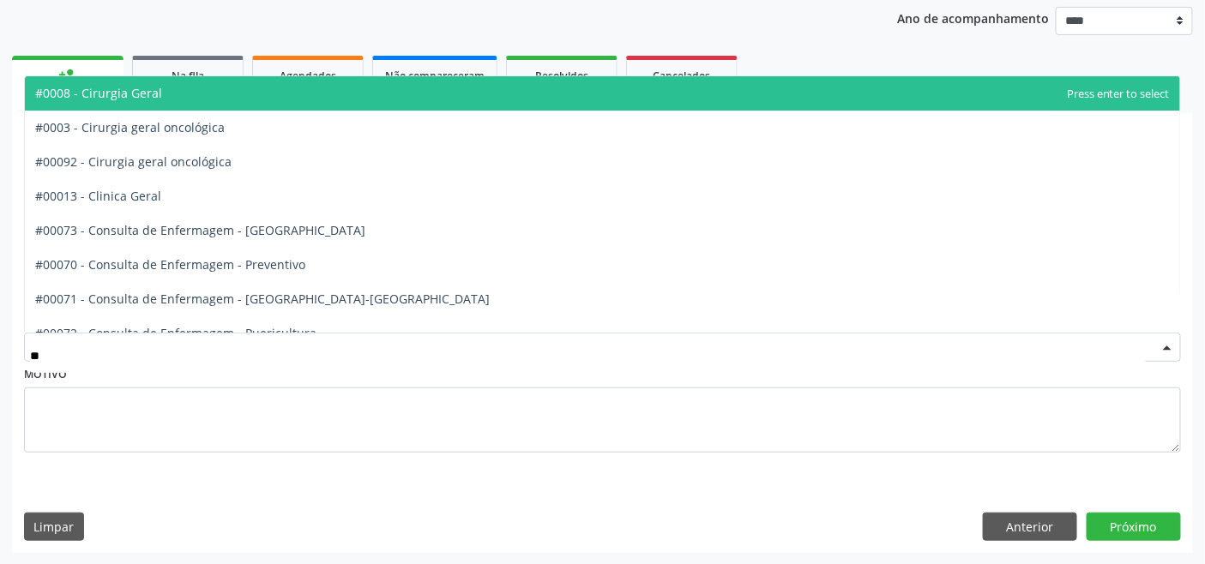
type input "***"
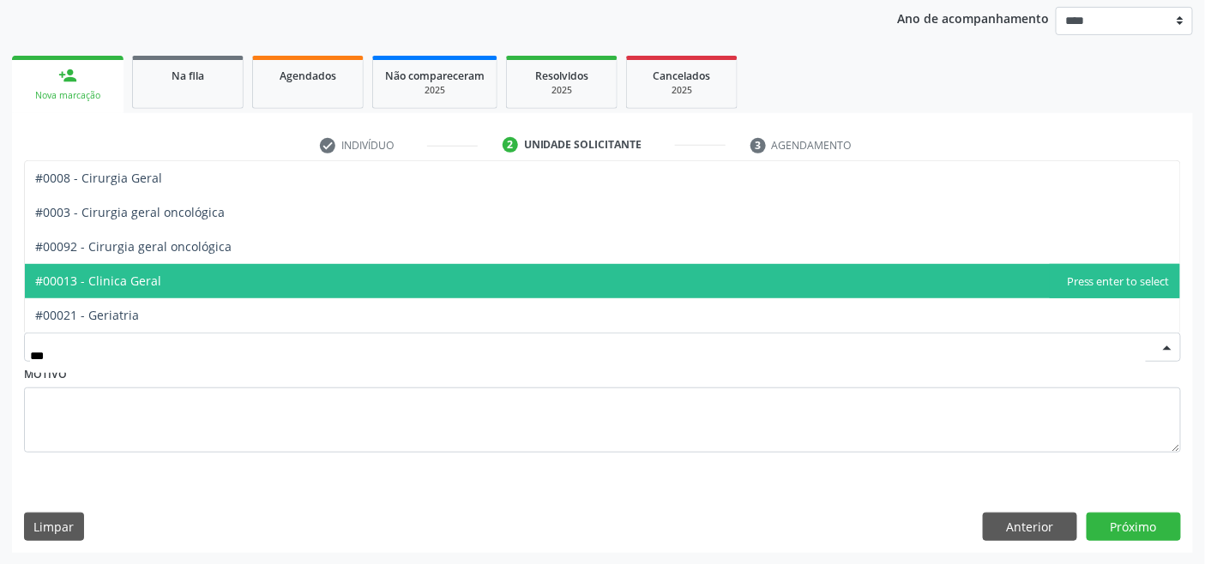
drag, startPoint x: 131, startPoint y: 281, endPoint x: 314, endPoint y: 336, distance: 190.8
click at [132, 281] on span "#00013 - Clinica Geral" at bounding box center [98, 281] width 126 height 16
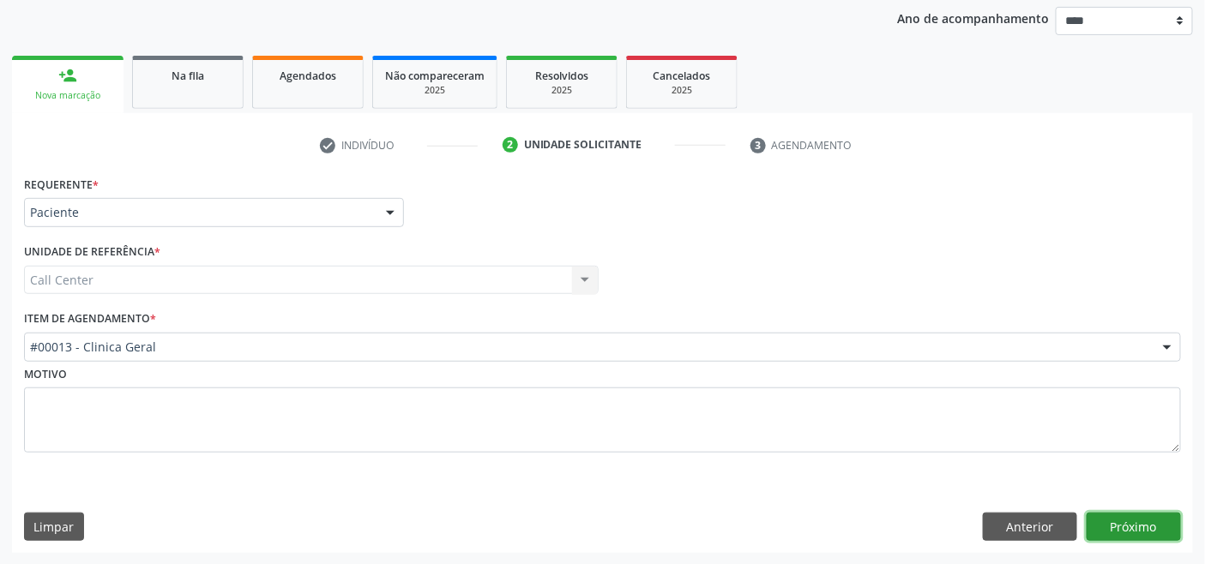
click at [1120, 534] on button "Próximo" at bounding box center [1134, 527] width 94 height 29
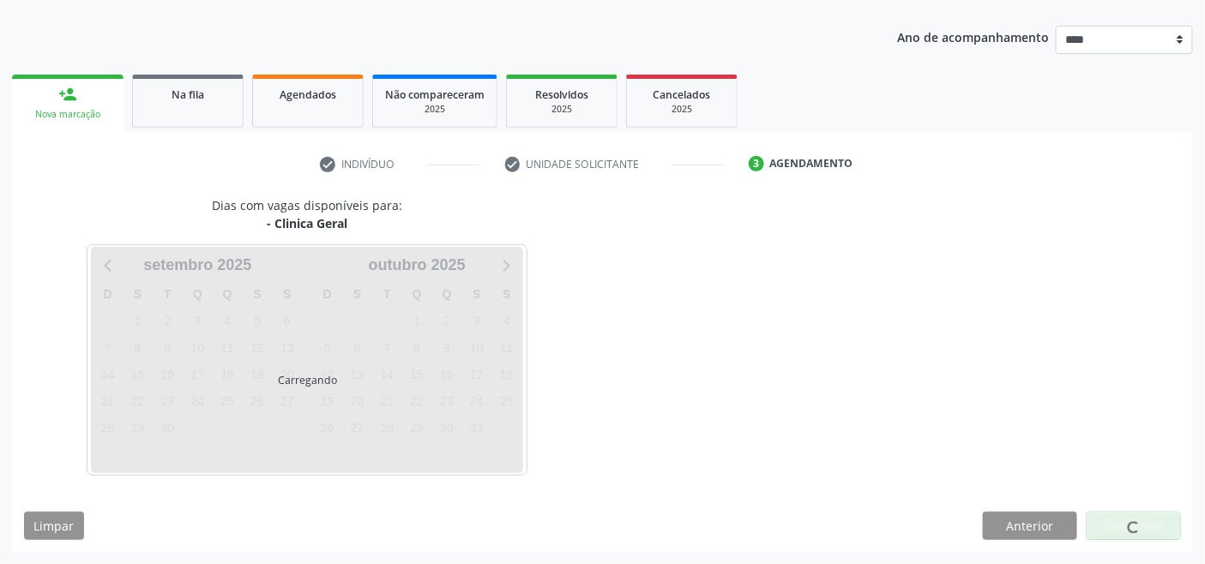
scroll to position [181, 0]
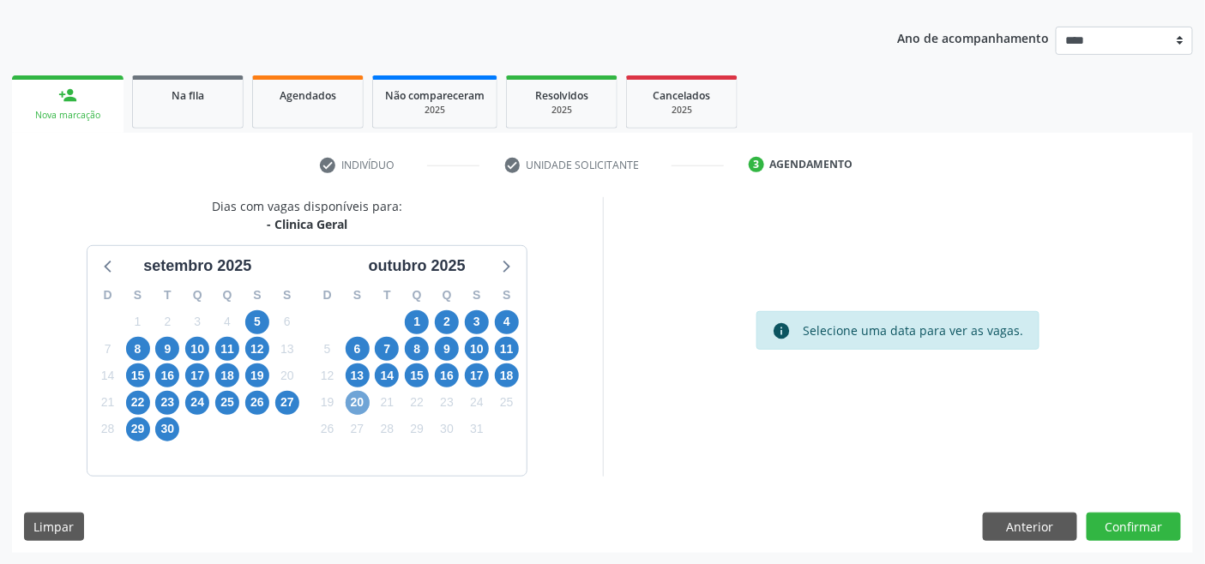
click at [357, 407] on span "20" at bounding box center [358, 403] width 24 height 24
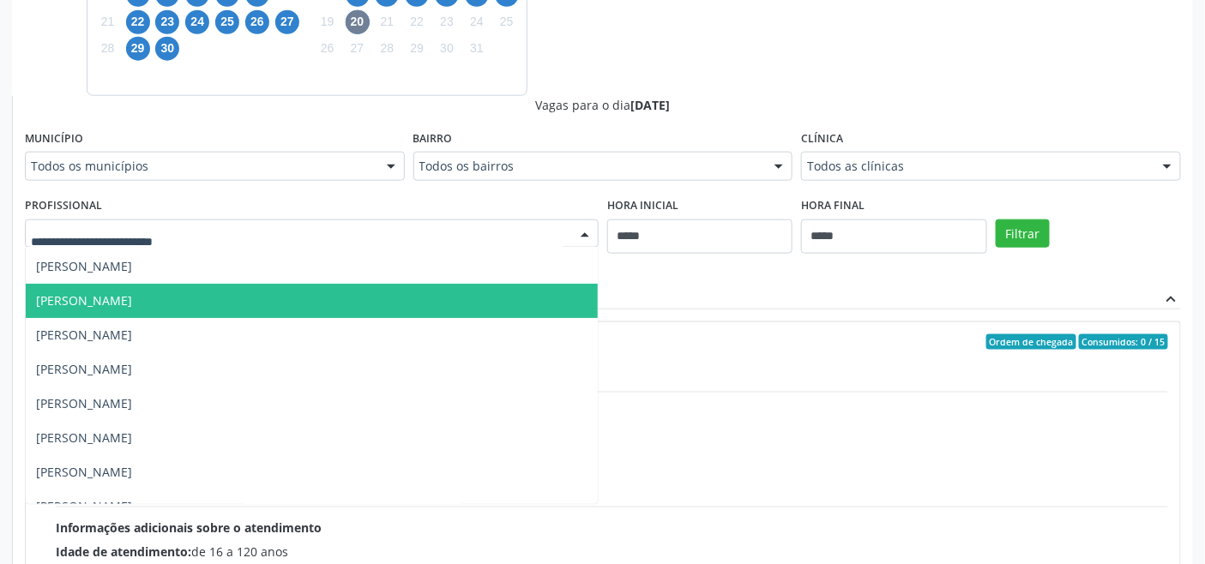
scroll to position [190, 0]
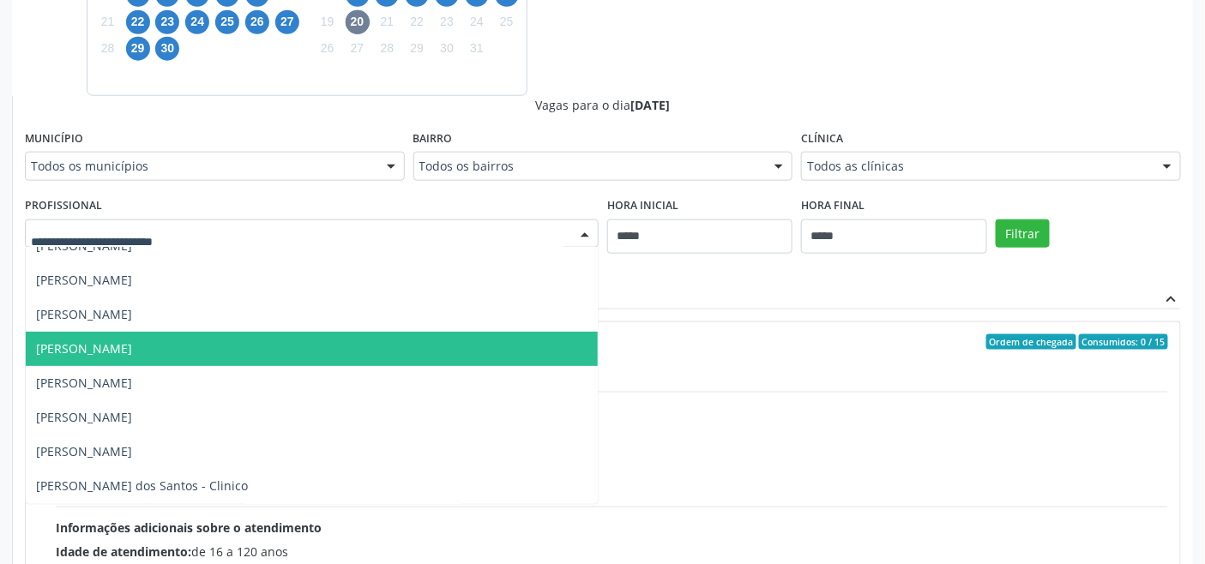
click at [132, 344] on span "Hanna Marcela Domingos Marcelino" at bounding box center [84, 349] width 96 height 16
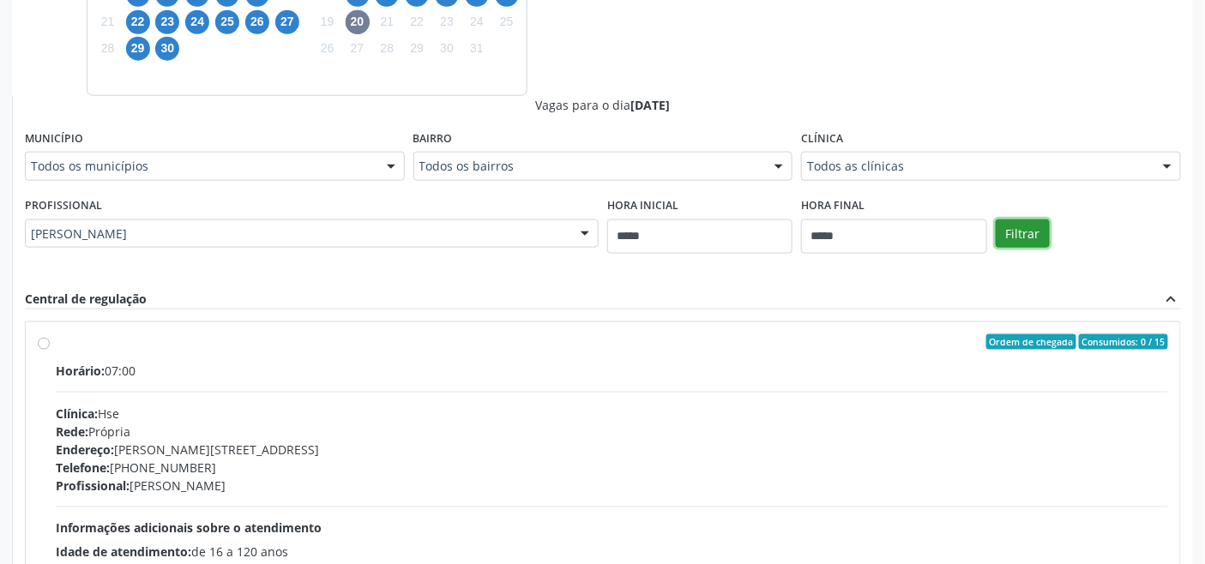
click at [1005, 235] on button "Filtrar" at bounding box center [1023, 234] width 54 height 29
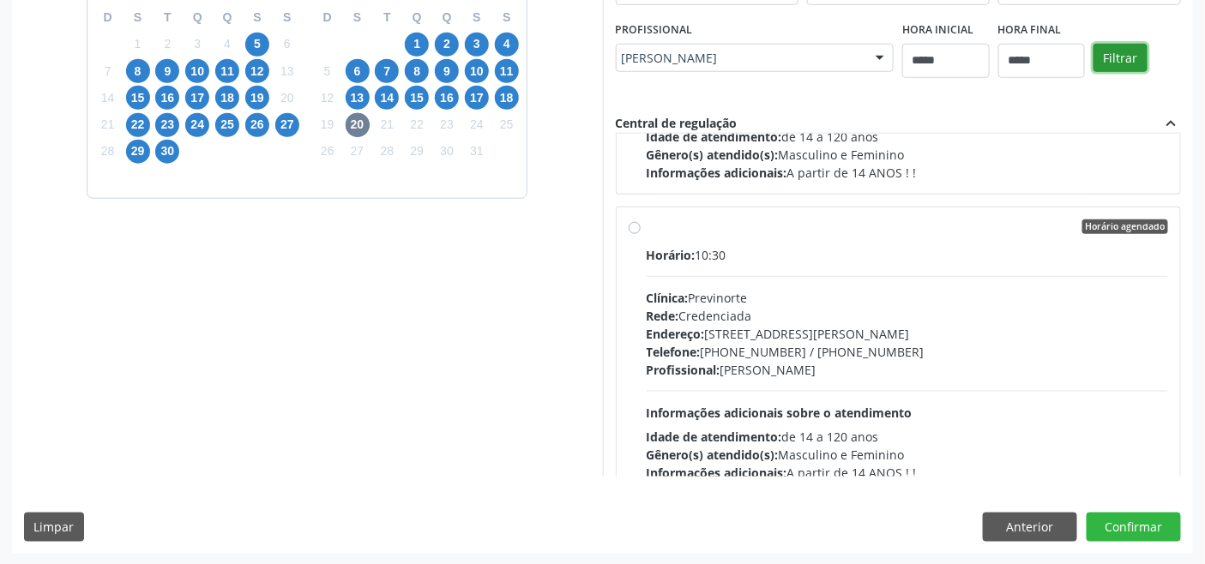
scroll to position [270, 0]
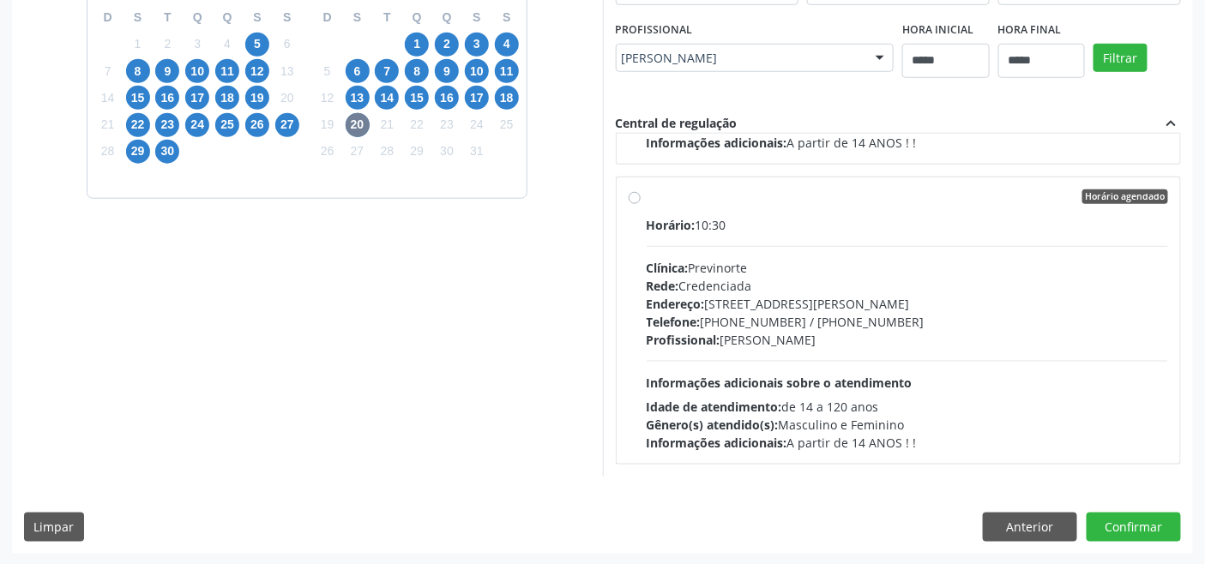
click at [762, 301] on div "Endereço: Praça Papa Joao, nº 616, Centro, Paulista - PE" at bounding box center [908, 304] width 522 height 18
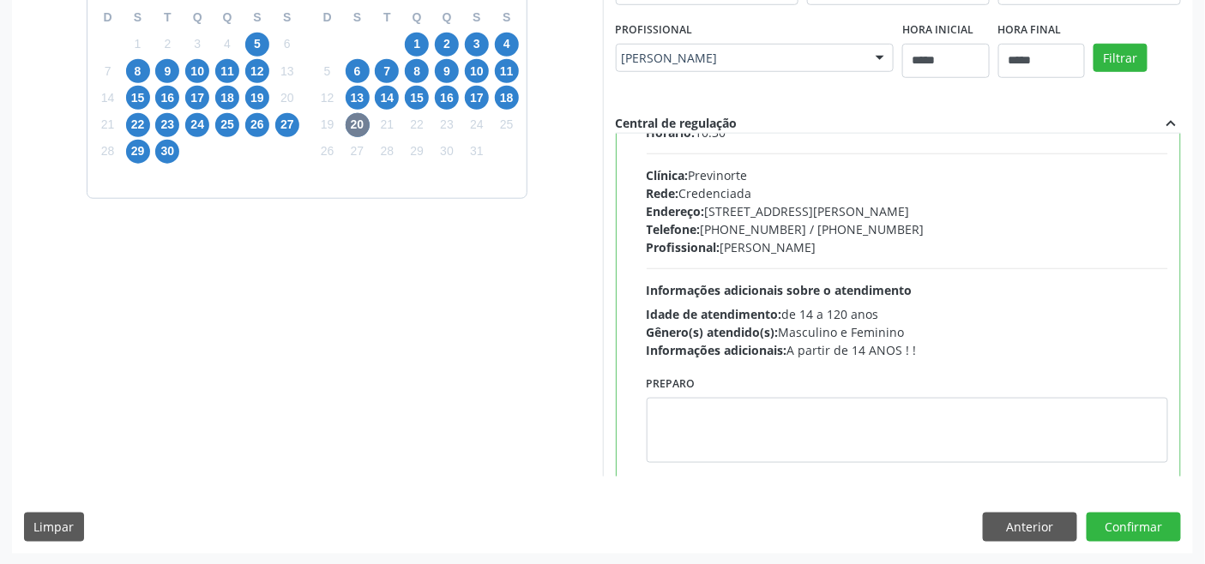
scroll to position [386, 0]
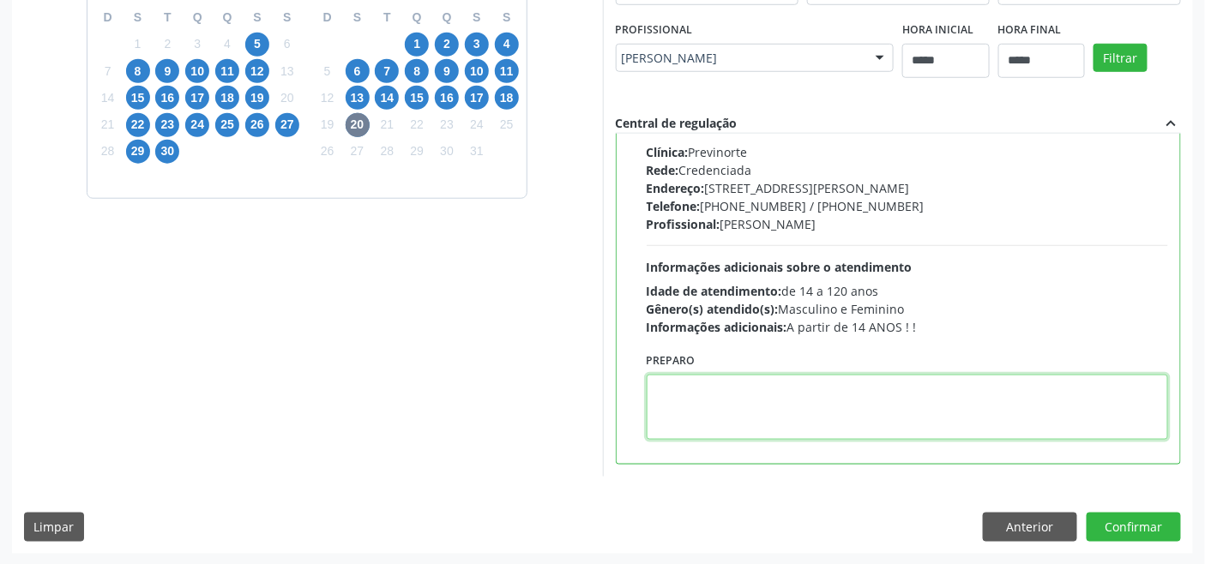
paste textarea "**********"
type textarea "**********"
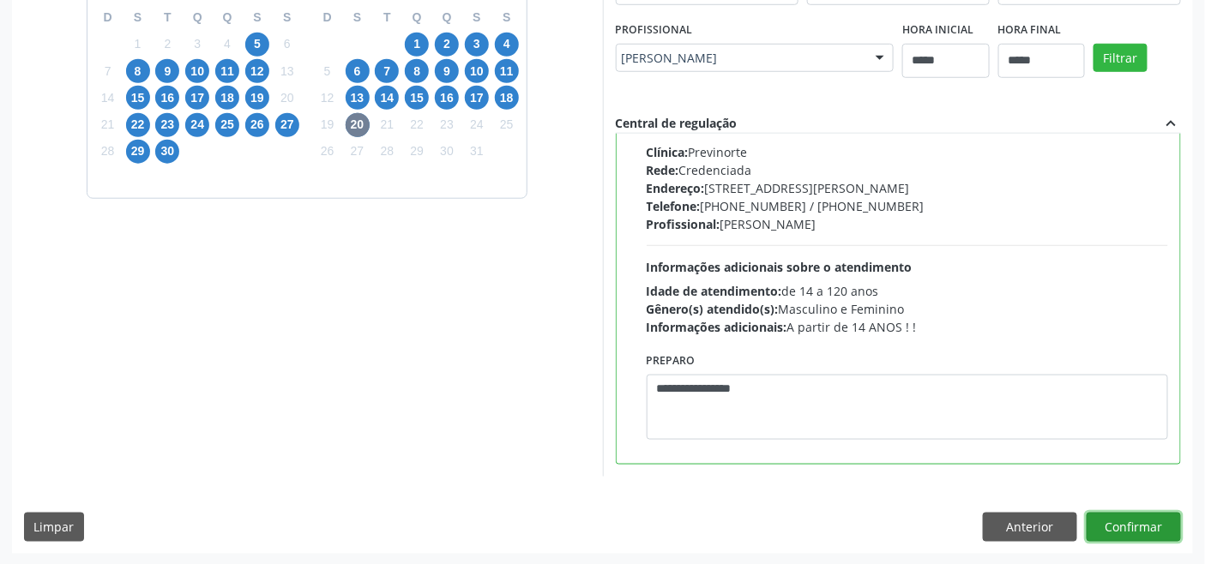
click at [1146, 517] on button "Confirmar" at bounding box center [1134, 527] width 94 height 29
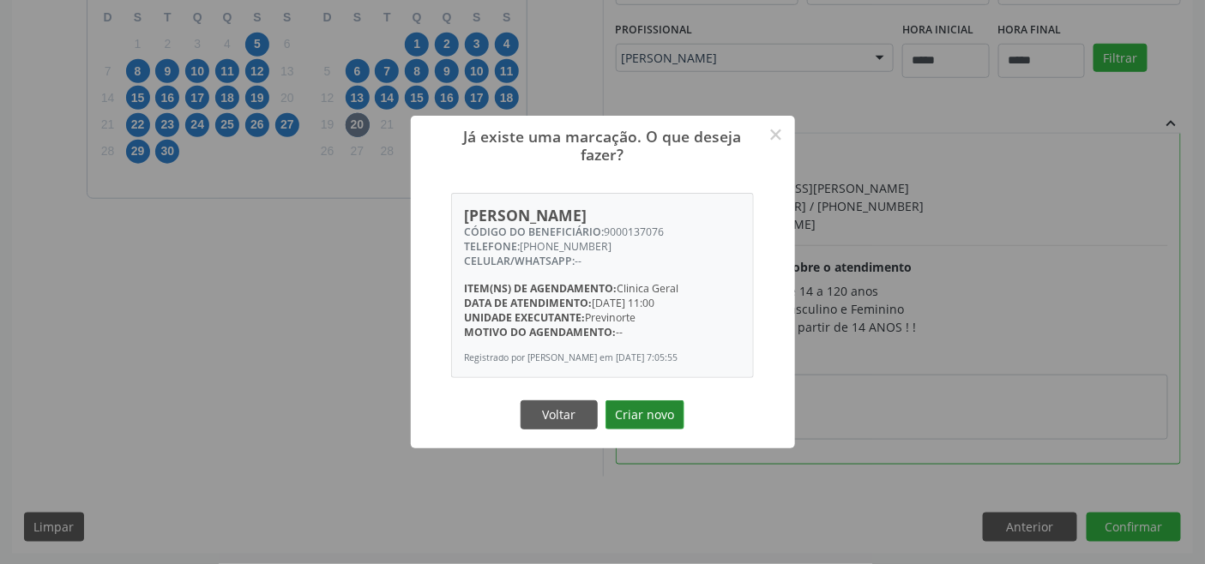
click at [665, 413] on button "Criar novo" at bounding box center [645, 415] width 79 height 29
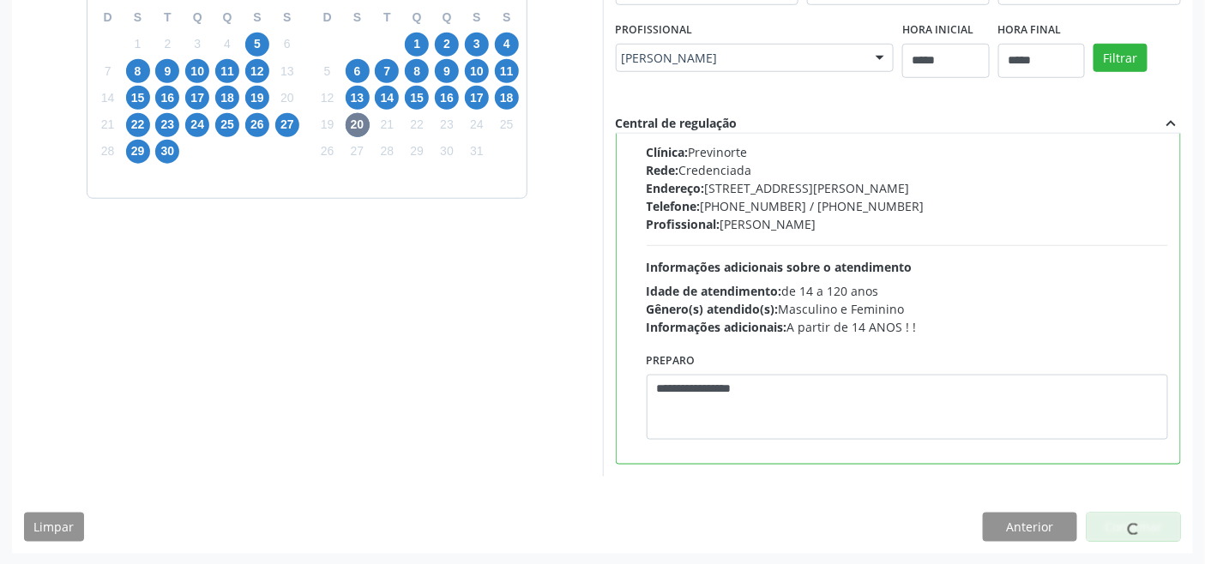
scroll to position [6, 0]
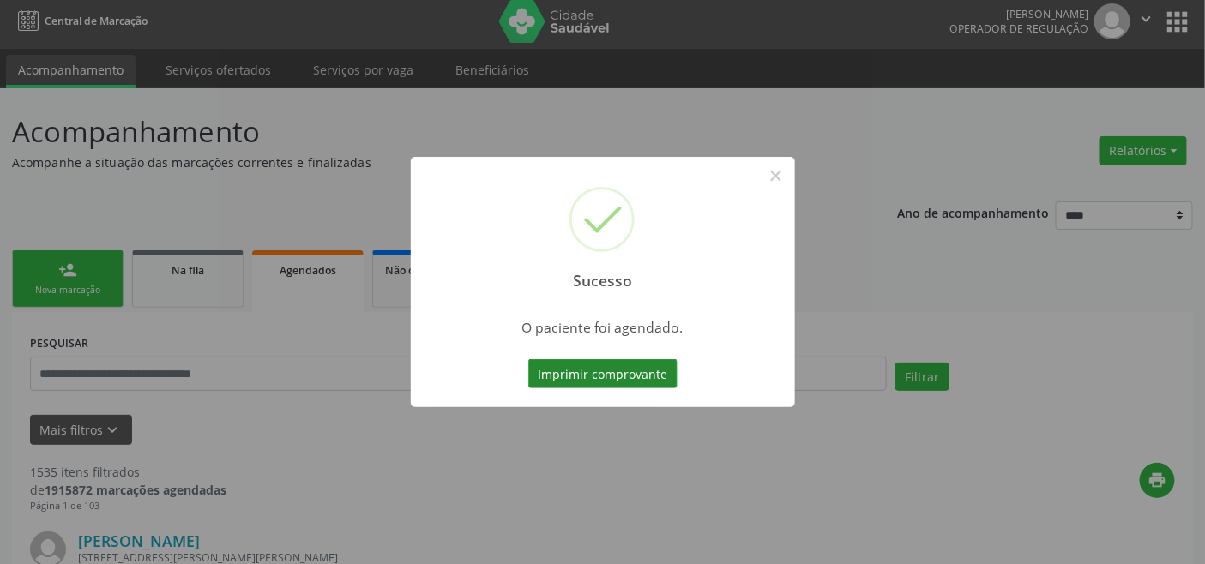
click at [667, 379] on button "Imprimir comprovante" at bounding box center [602, 373] width 149 height 29
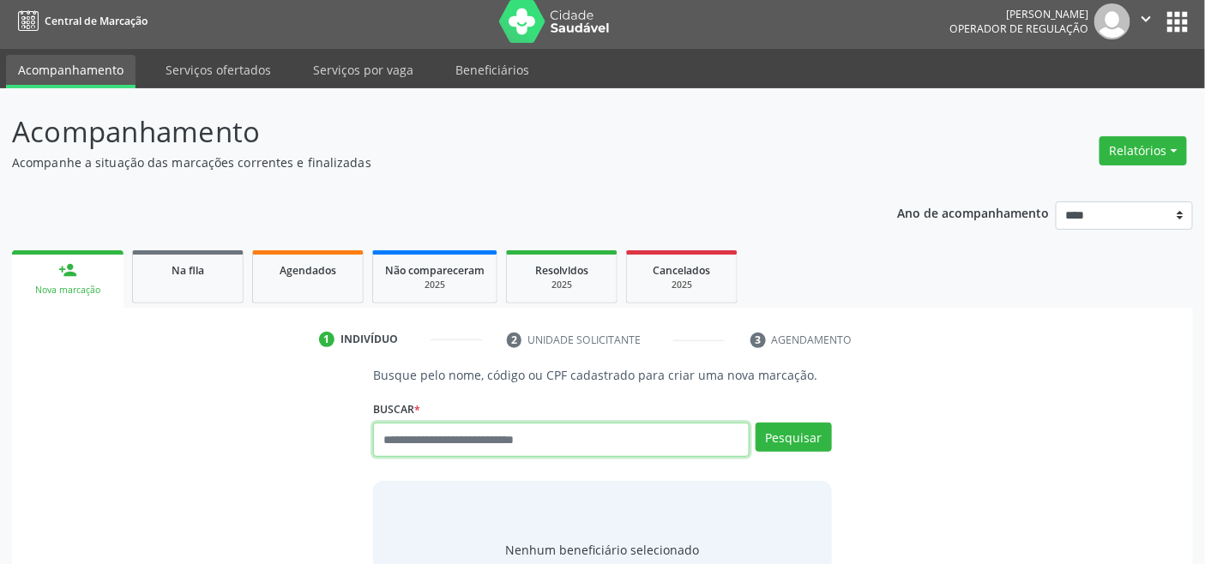
scroll to position [6, 0]
paste input "**********"
type input "**********"
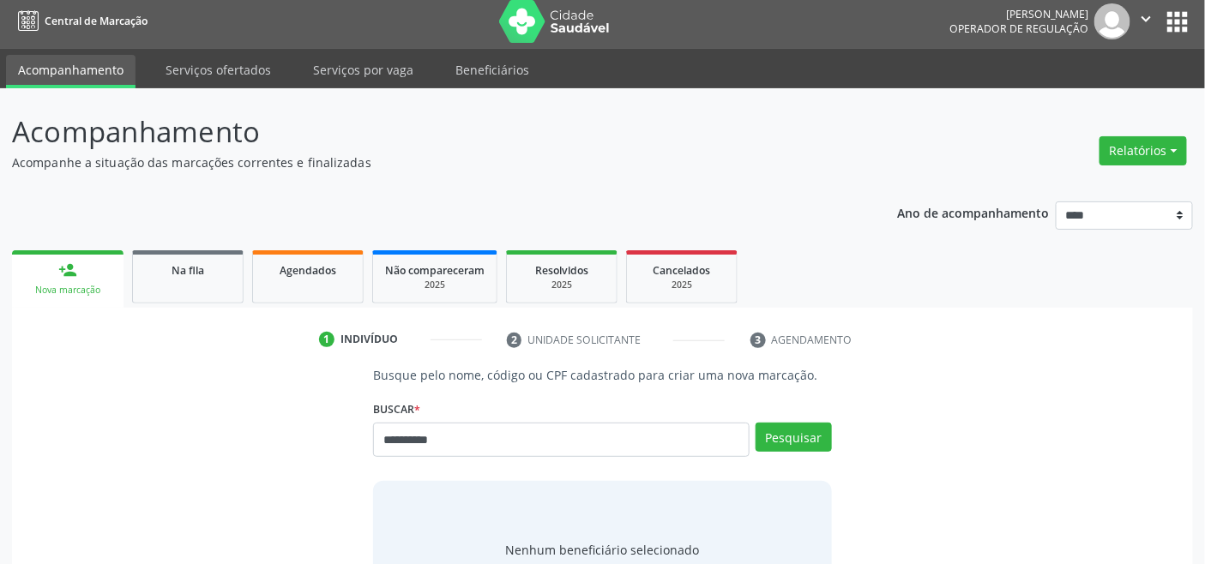
click at [789, 415] on div "**********" at bounding box center [602, 432] width 458 height 73
click at [802, 427] on button "Pesquisar" at bounding box center [794, 437] width 76 height 29
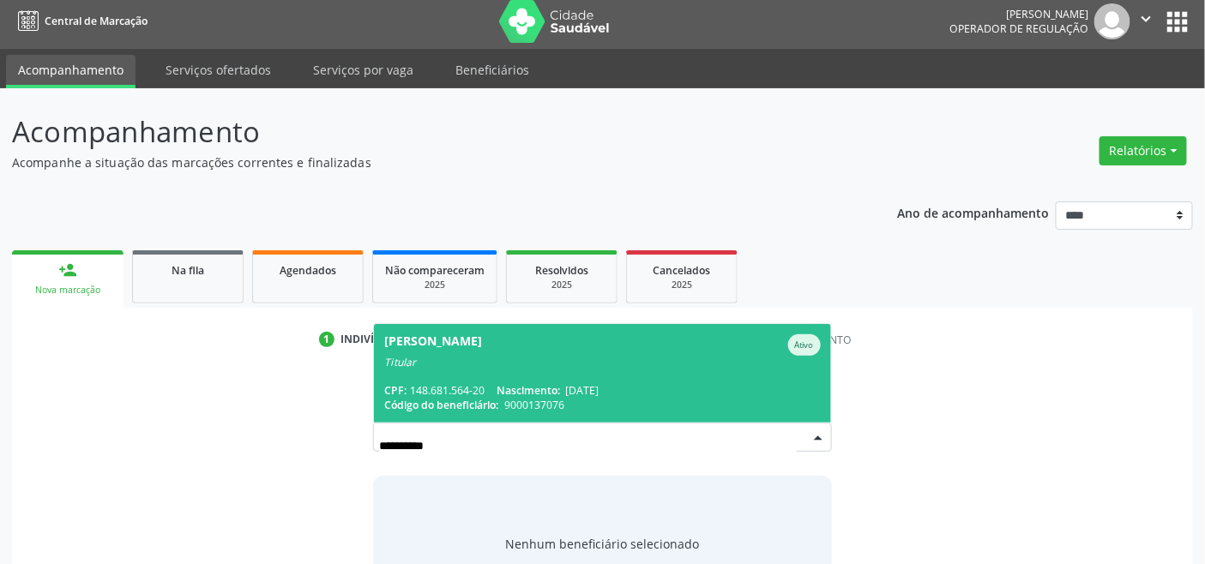
click at [529, 361] on div "Titular" at bounding box center [602, 363] width 436 height 14
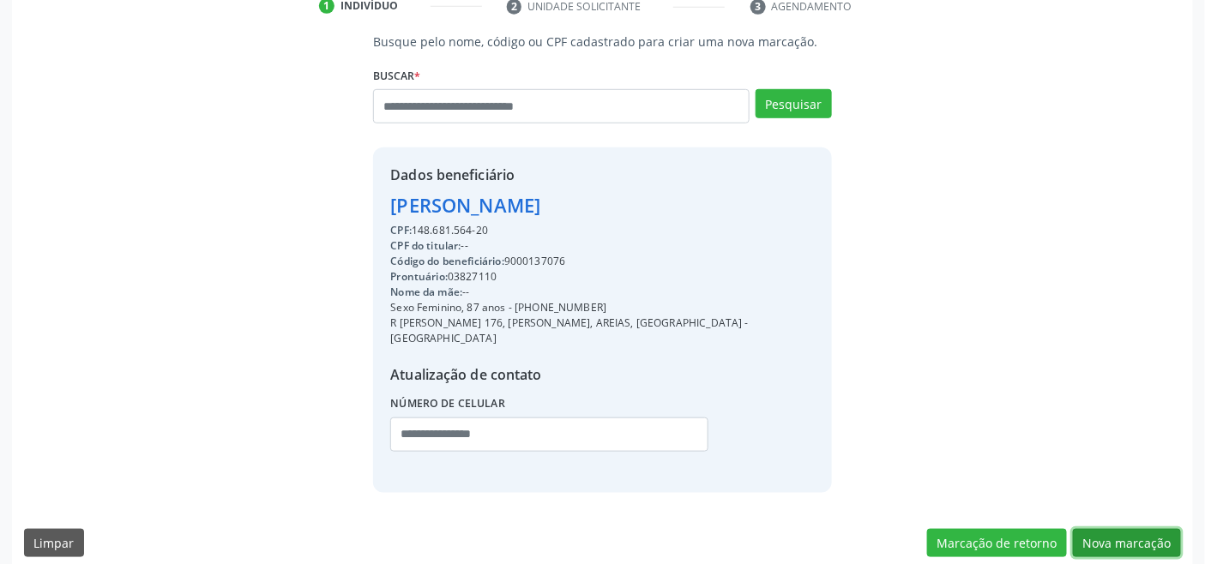
click at [1116, 529] on button "Nova marcação" at bounding box center [1127, 543] width 108 height 29
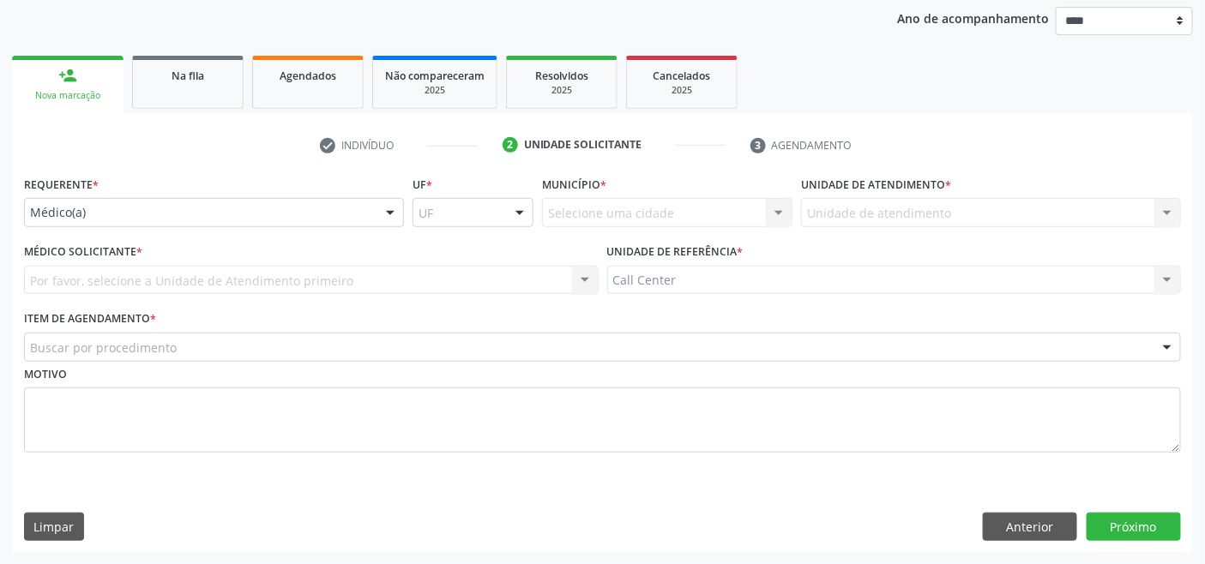
drag, startPoint x: 124, startPoint y: 209, endPoint x: 136, endPoint y: 244, distance: 36.1
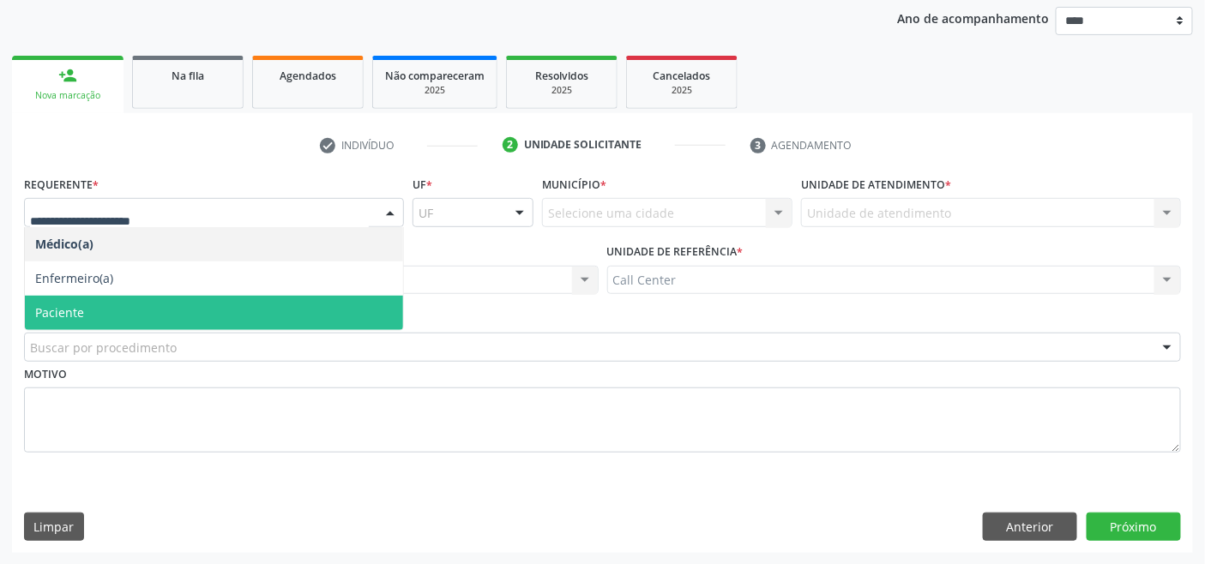
click at [126, 317] on span "Paciente" at bounding box center [214, 313] width 378 height 34
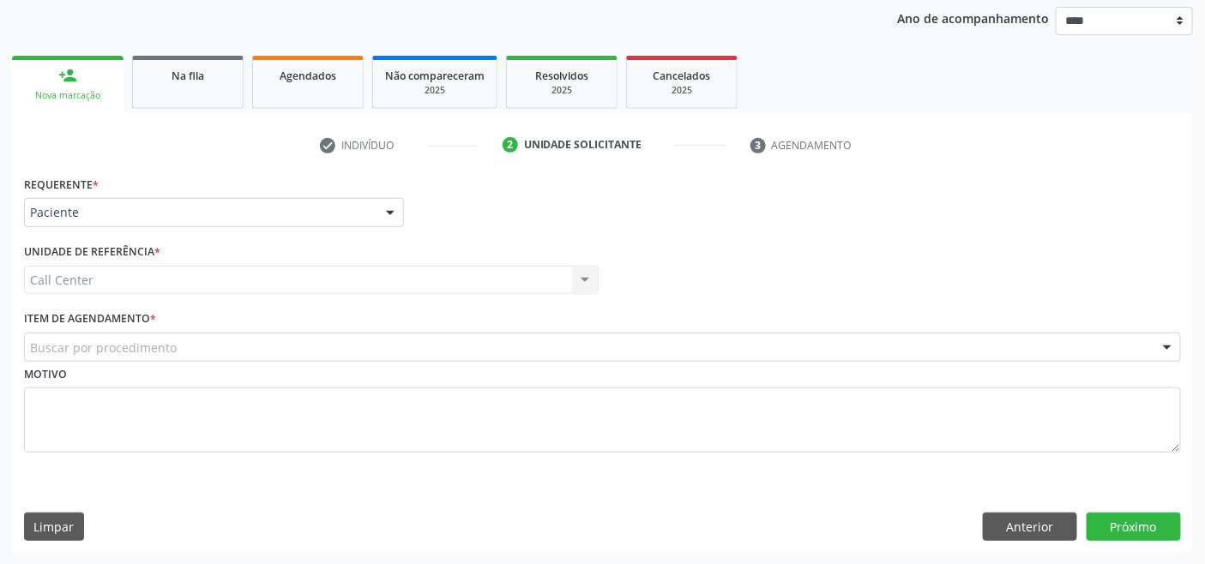
click at [133, 335] on div "Buscar por procedimento" at bounding box center [602, 347] width 1157 height 29
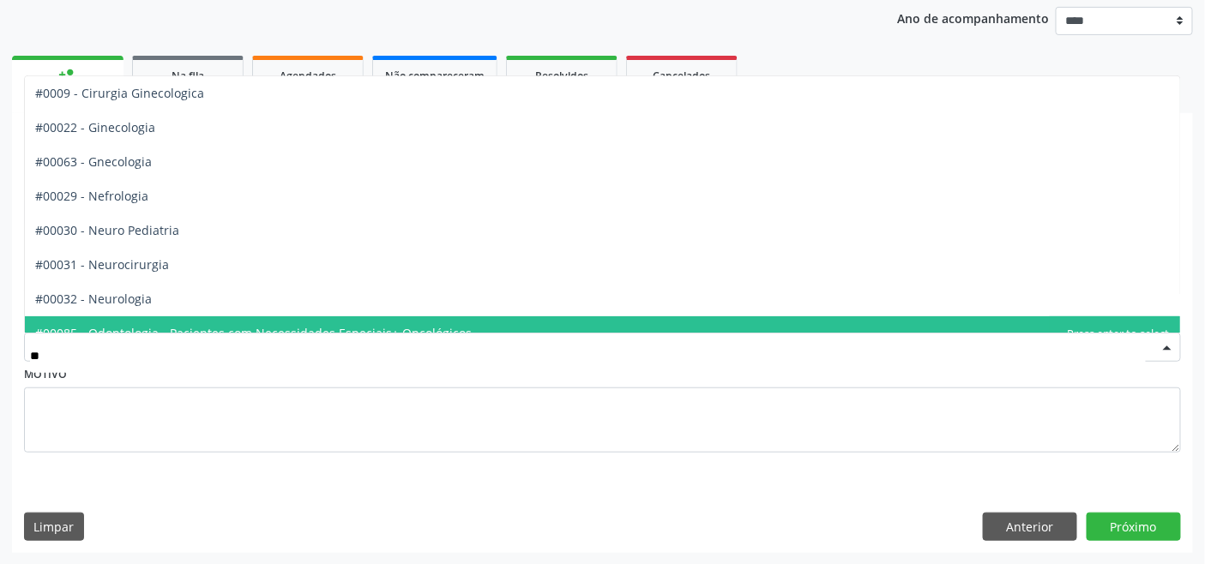
type input "***"
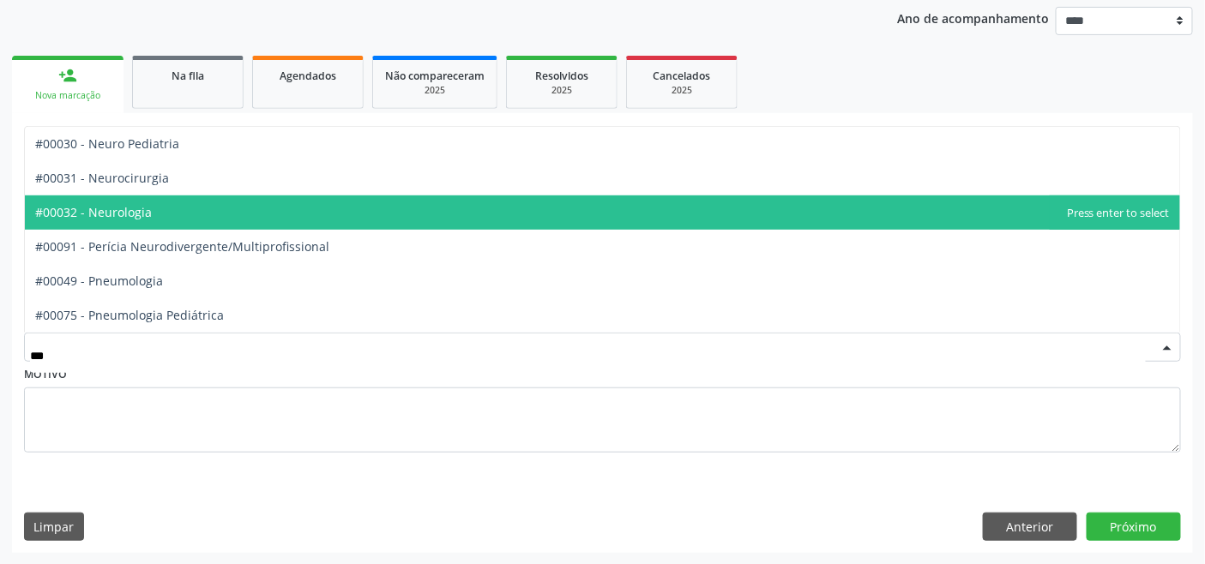
click at [141, 214] on span "#00032 - Neurologia" at bounding box center [93, 212] width 117 height 16
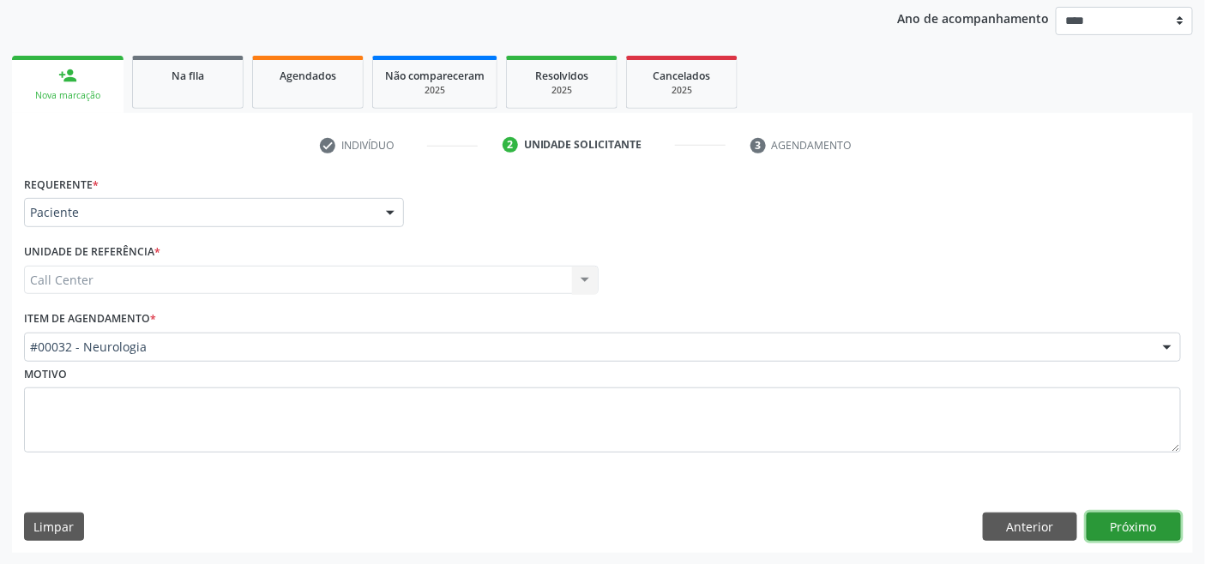
click at [1131, 521] on button "Próximo" at bounding box center [1134, 527] width 94 height 29
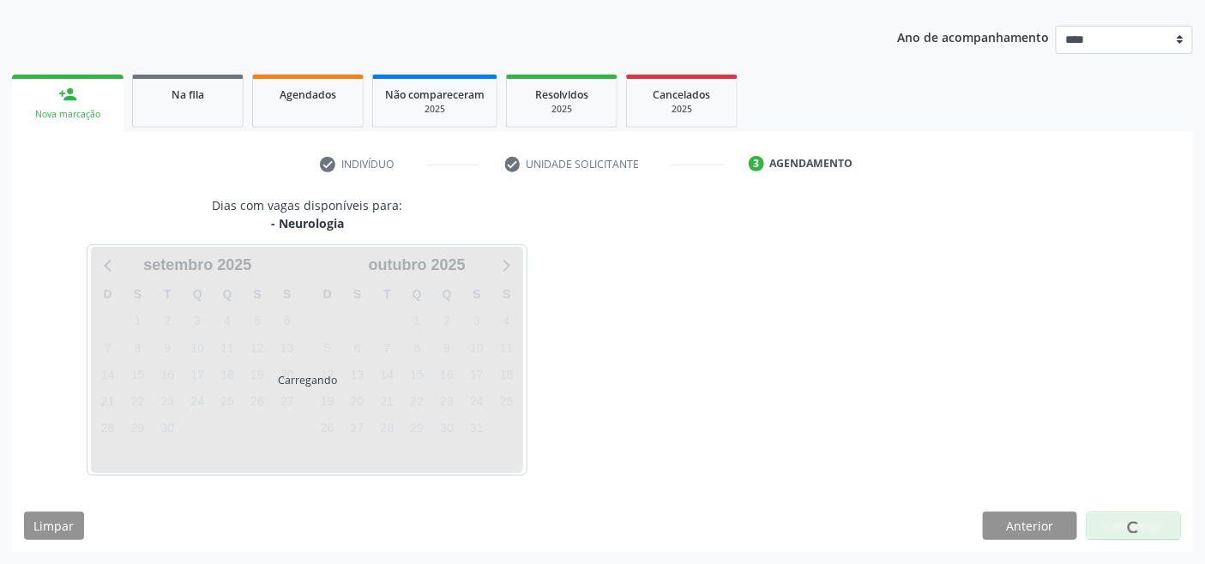
scroll to position [181, 0]
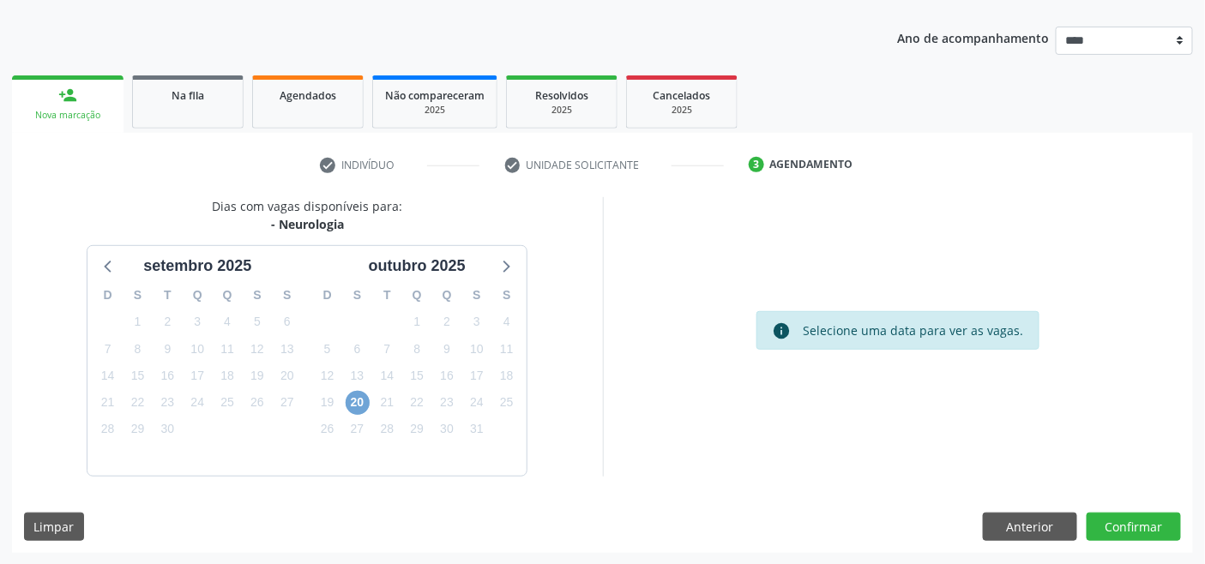
click at [353, 399] on span "20" at bounding box center [358, 403] width 24 height 24
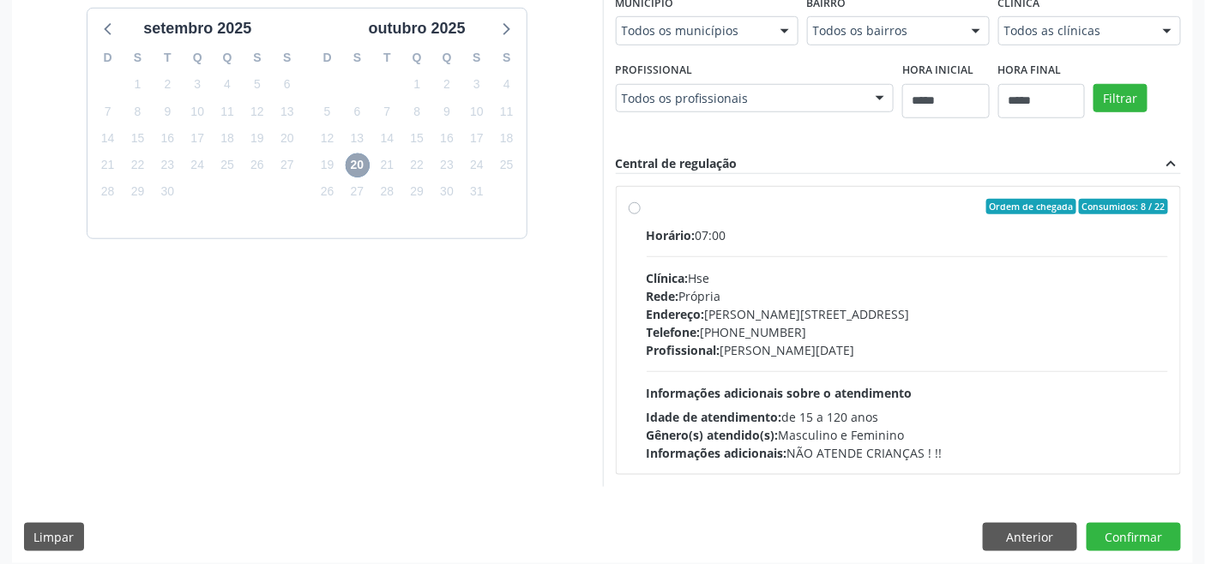
scroll to position [429, 0]
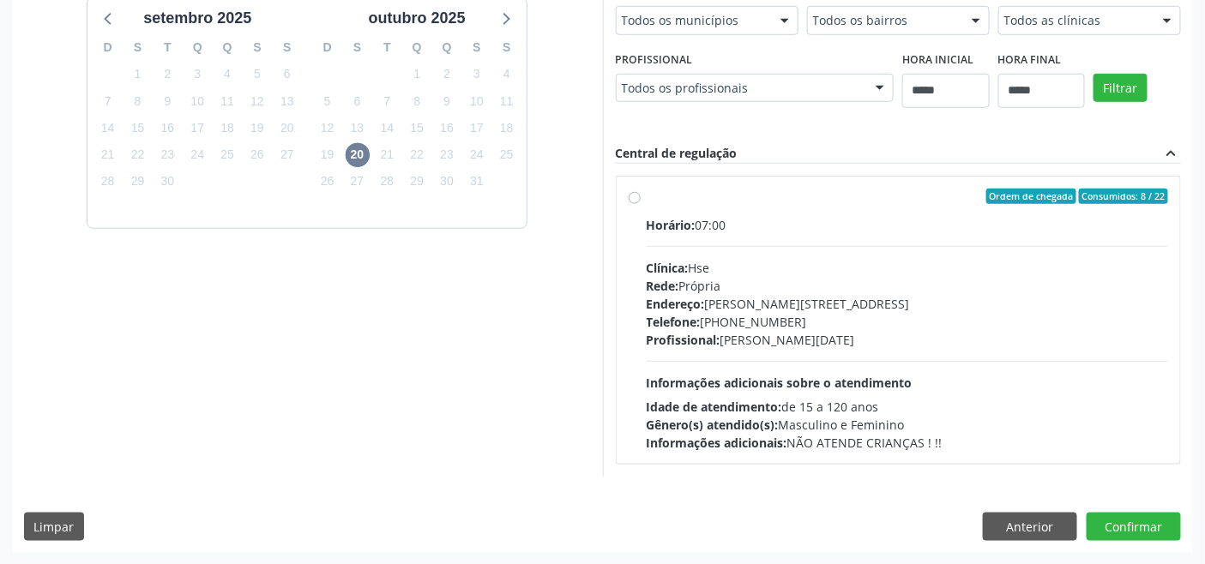
click at [691, 340] on span "Profissional:" at bounding box center [684, 340] width 74 height 16
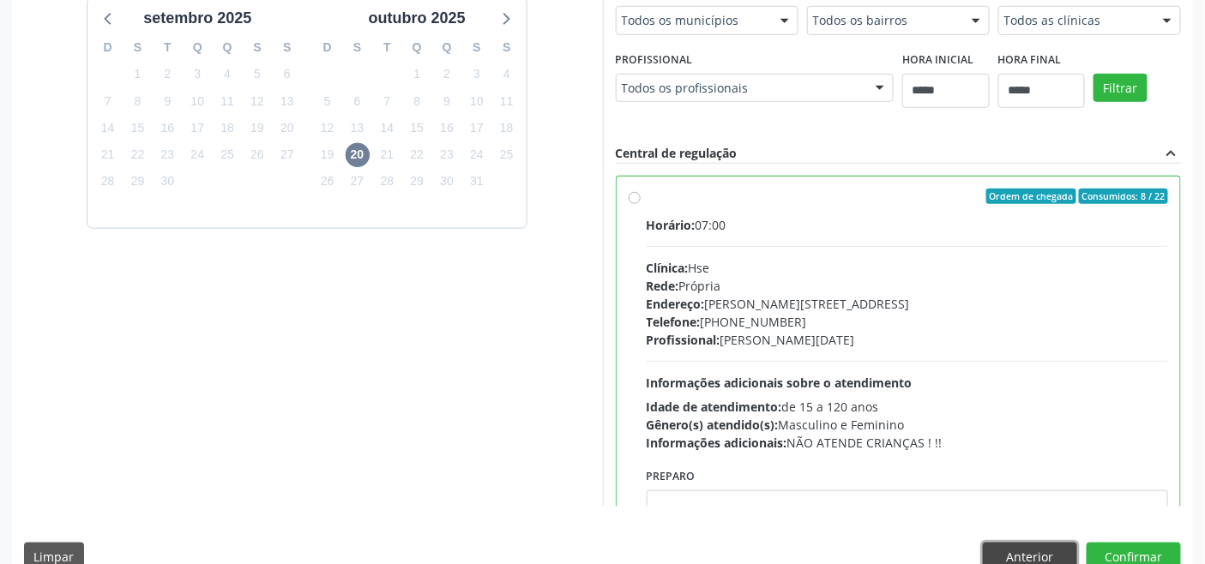
click at [1038, 553] on button "Anterior" at bounding box center [1030, 557] width 94 height 29
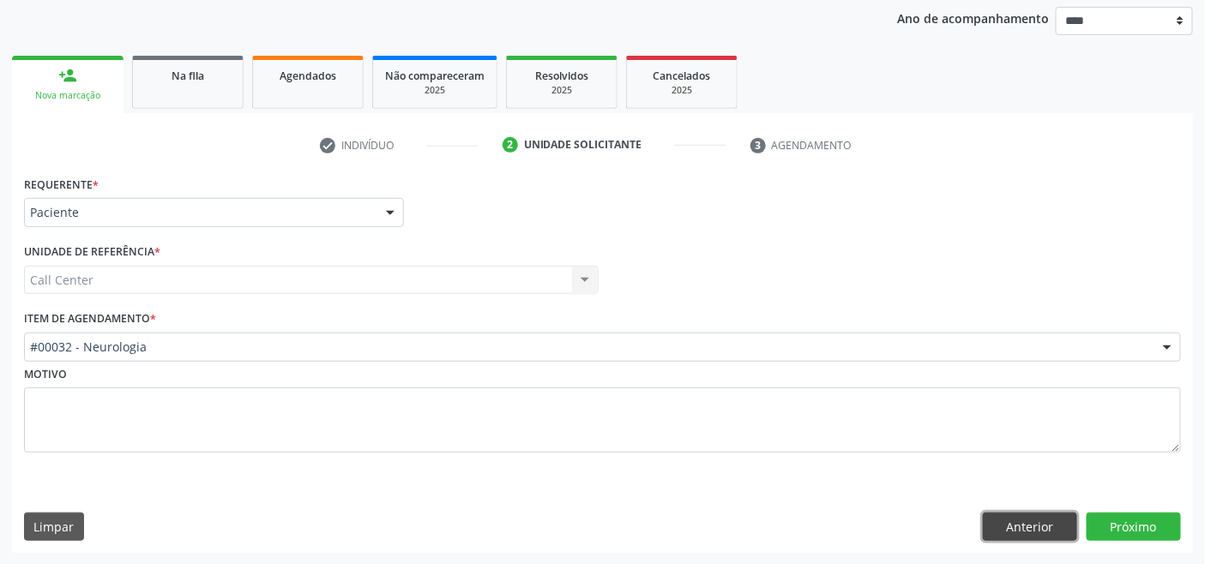
click at [1036, 520] on button "Anterior" at bounding box center [1030, 527] width 94 height 29
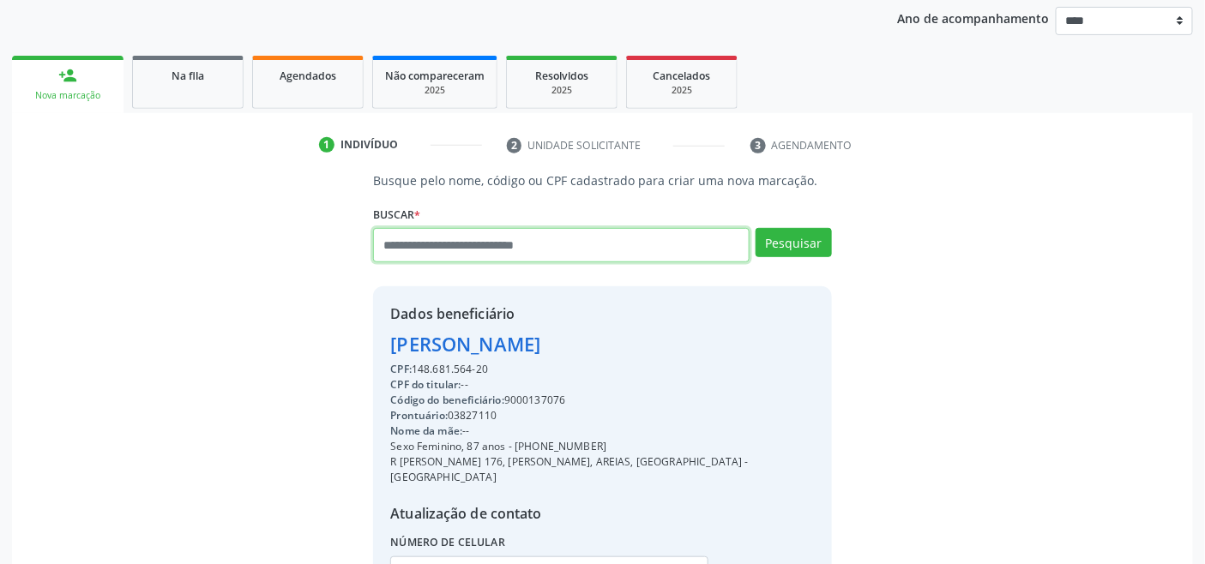
drag, startPoint x: 567, startPoint y: 244, endPoint x: 546, endPoint y: 234, distance: 23.8
click at [568, 244] on input "text" at bounding box center [561, 245] width 376 height 34
type input "*********"
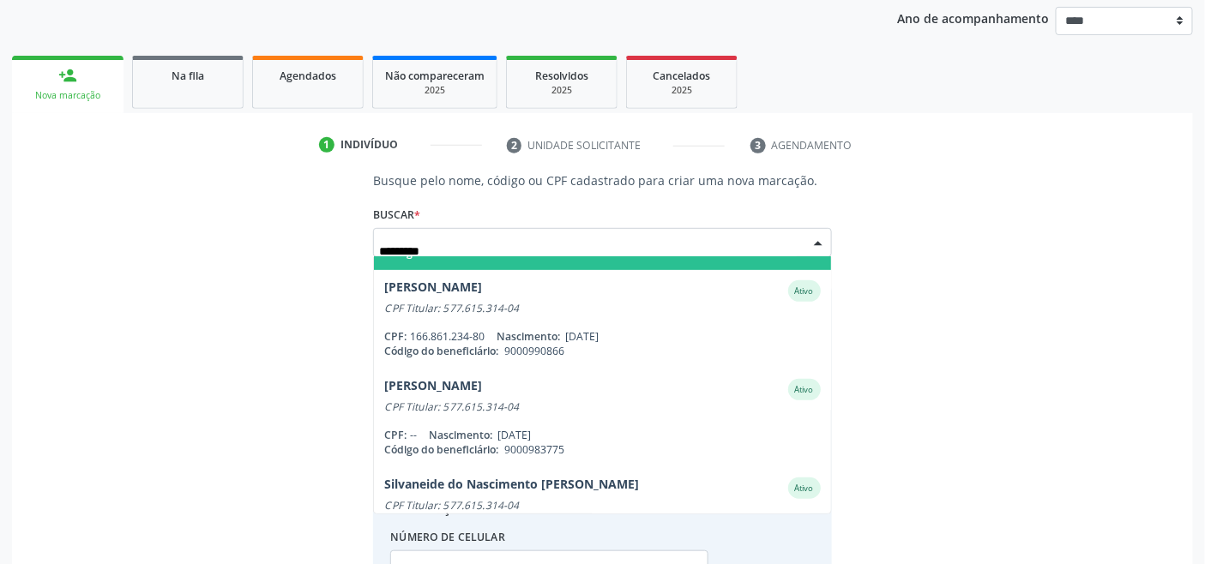
scroll to position [286, 0]
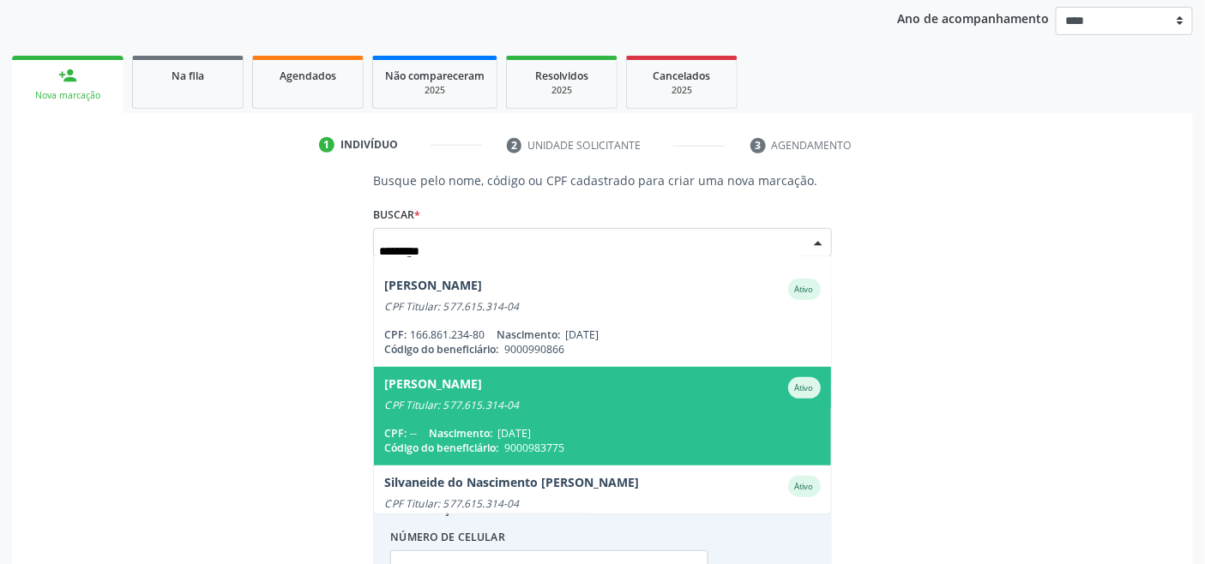
drag, startPoint x: 576, startPoint y: 426, endPoint x: 585, endPoint y: 417, distance: 12.8
click at [576, 426] on div "CPF: -- Nascimento: 24/07/2015" at bounding box center [602, 433] width 436 height 15
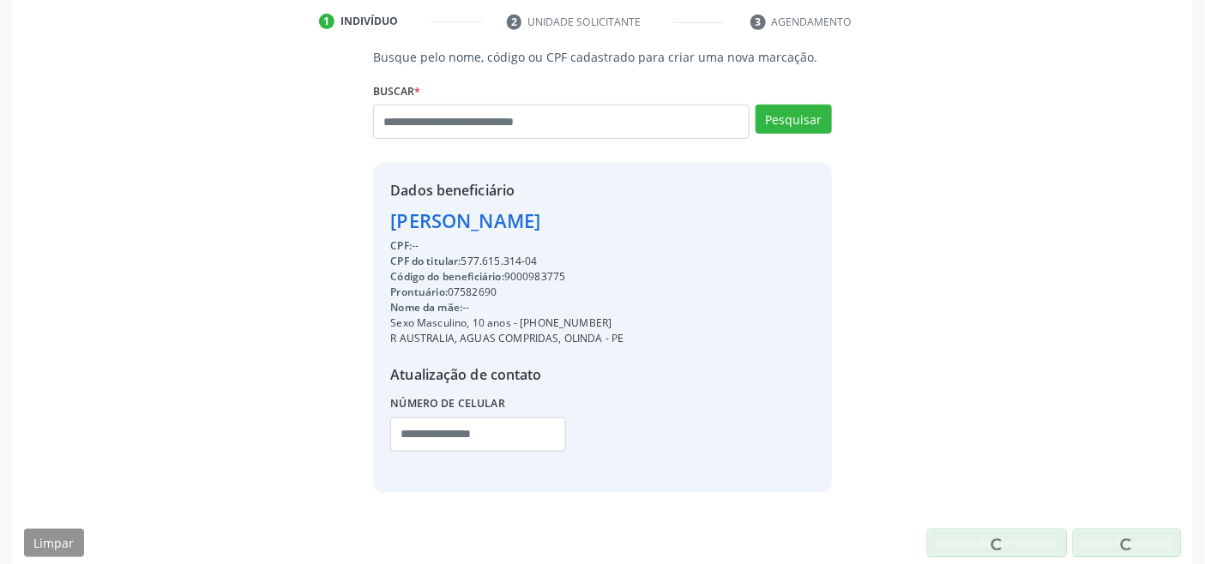
scroll to position [340, 0]
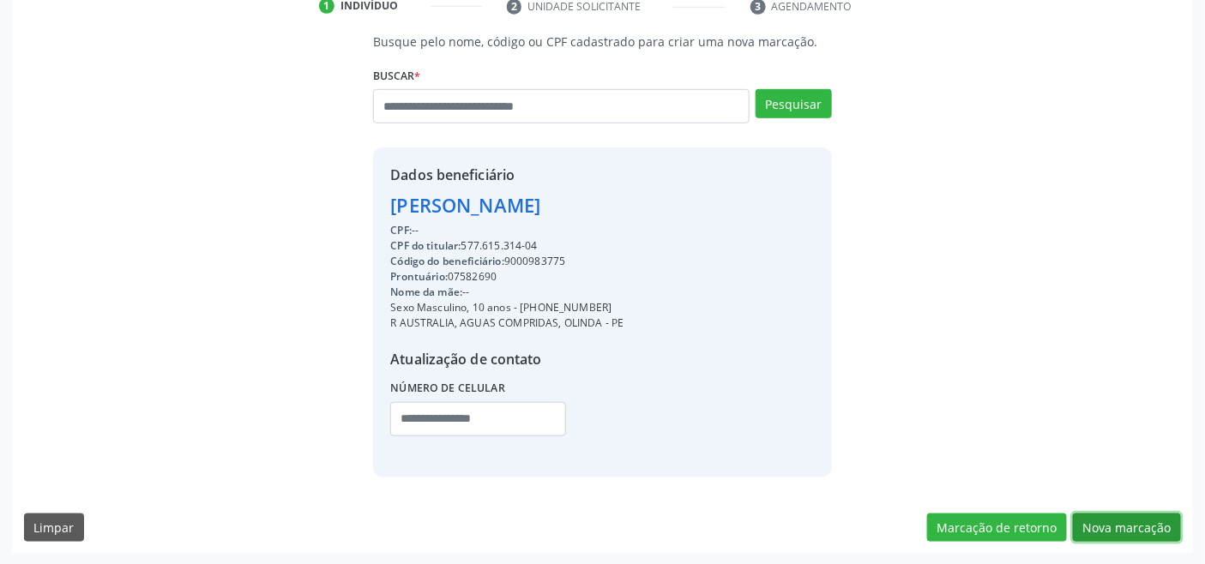
click at [1124, 524] on button "Nova marcação" at bounding box center [1127, 528] width 108 height 29
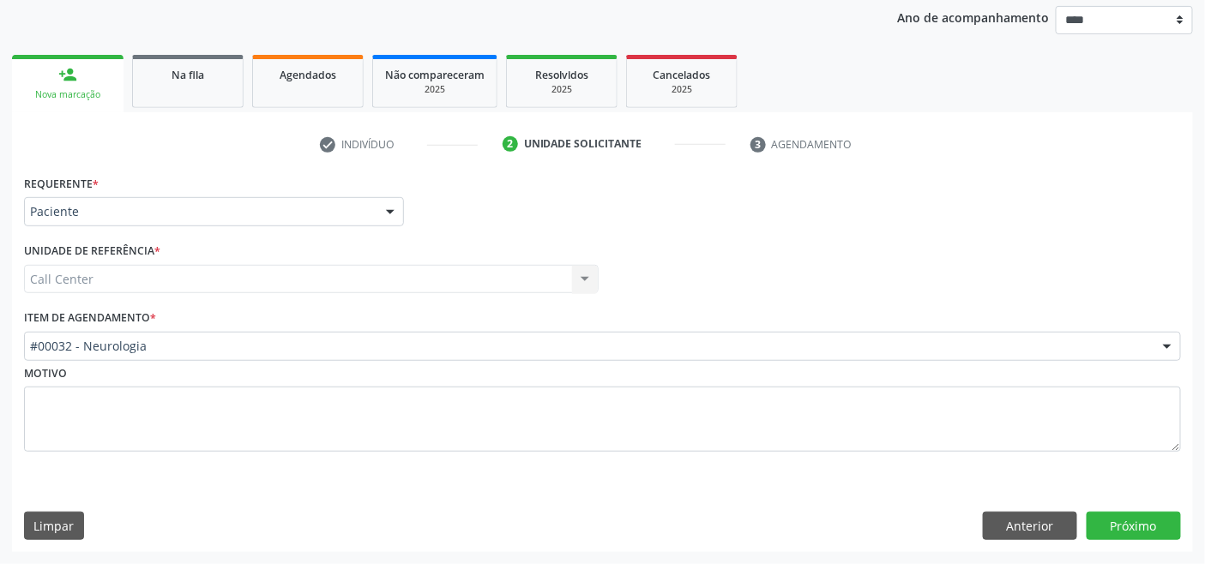
scroll to position [201, 0]
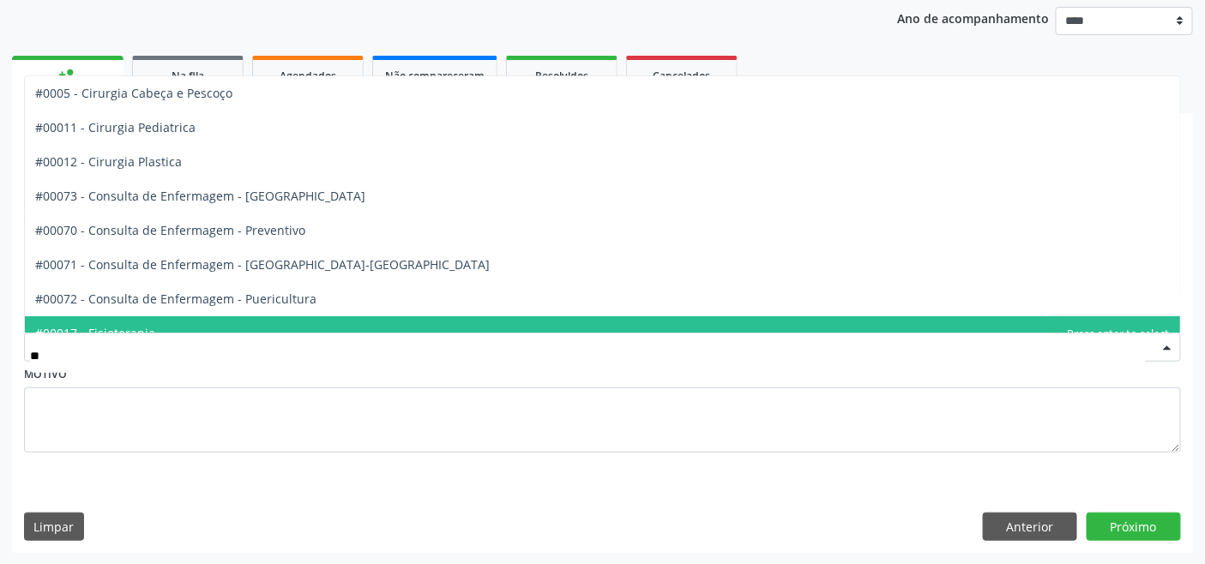
type input "***"
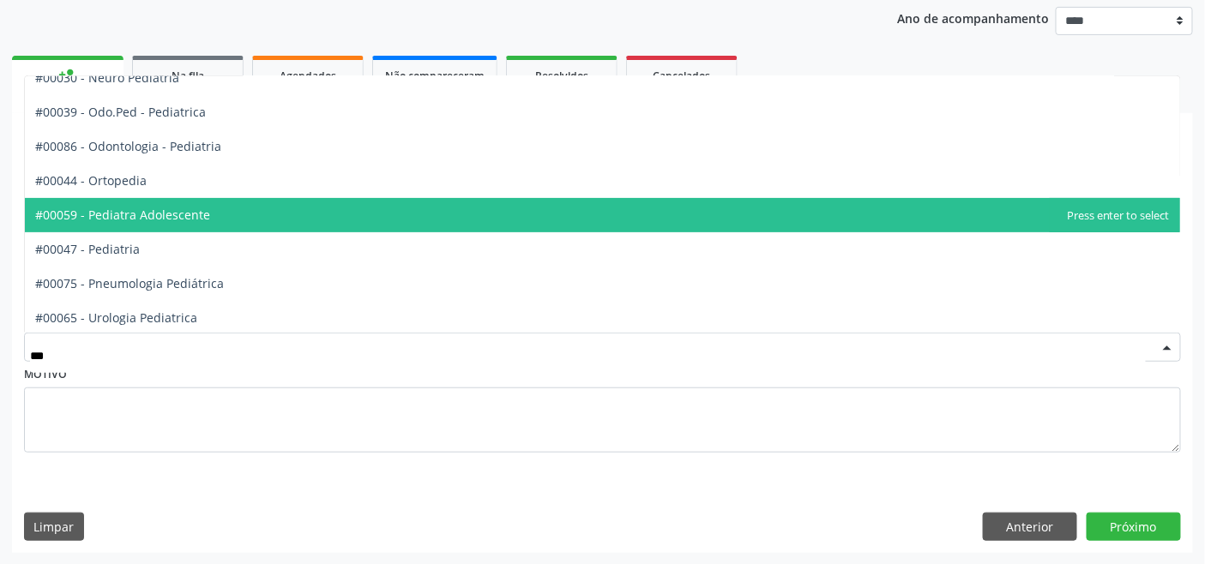
scroll to position [121, 0]
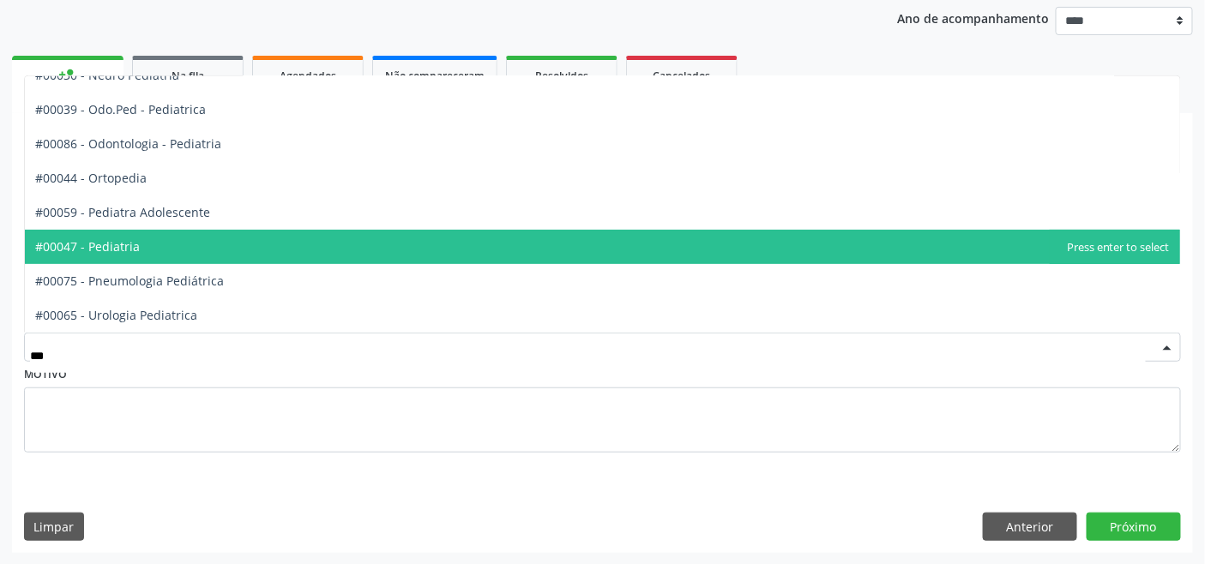
click at [175, 233] on span "#00047 - Pediatria" at bounding box center [602, 247] width 1155 height 34
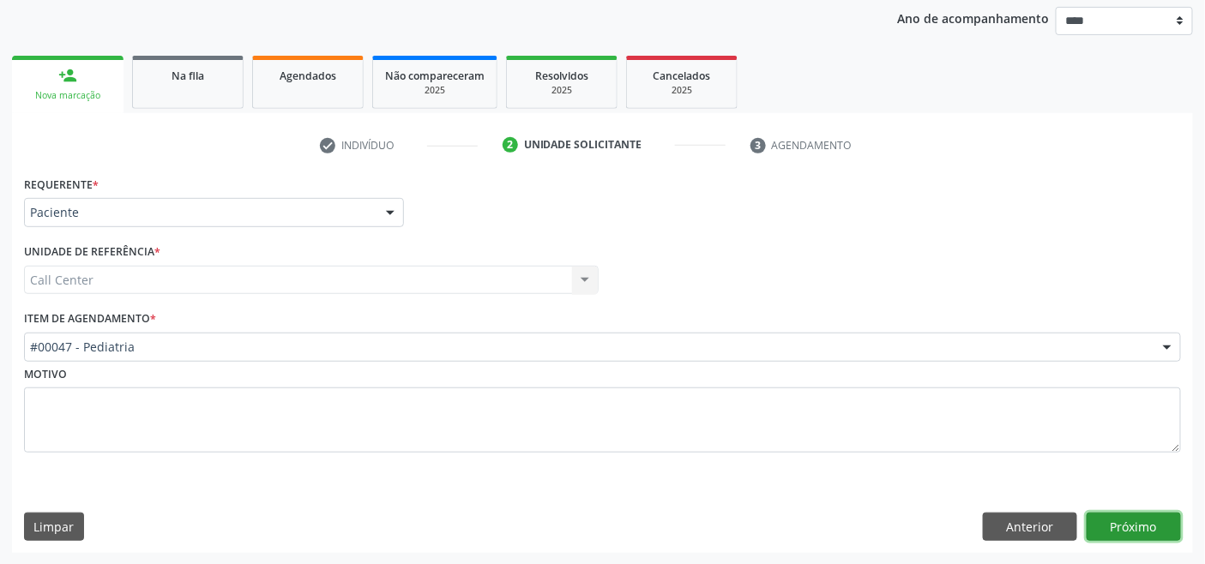
click at [1128, 528] on button "Próximo" at bounding box center [1134, 527] width 94 height 29
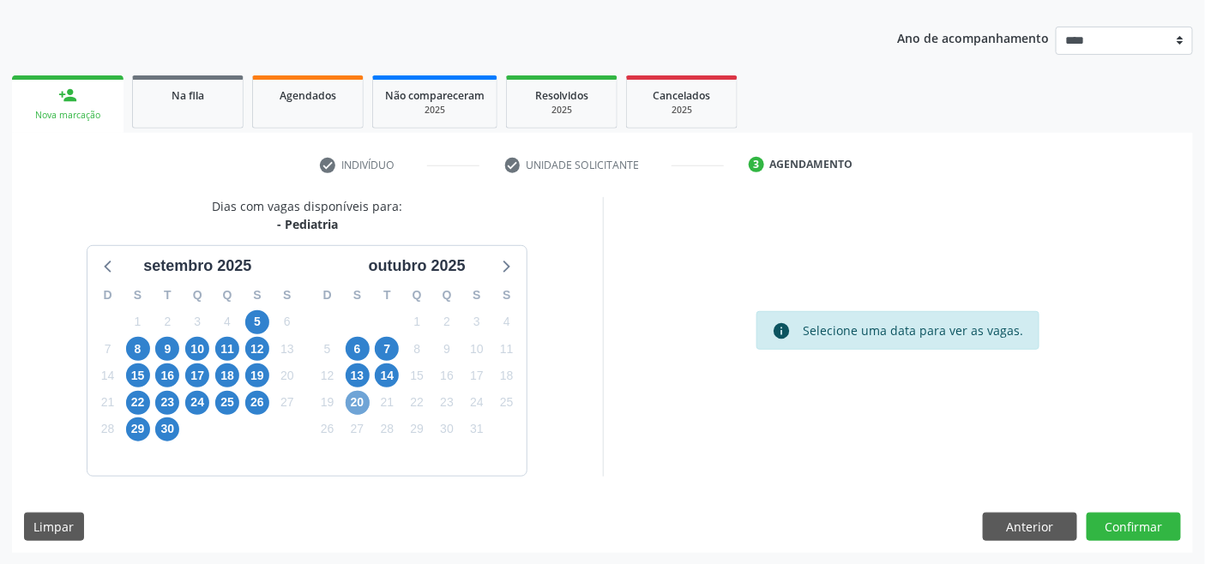
click at [353, 405] on span "20" at bounding box center [358, 403] width 24 height 24
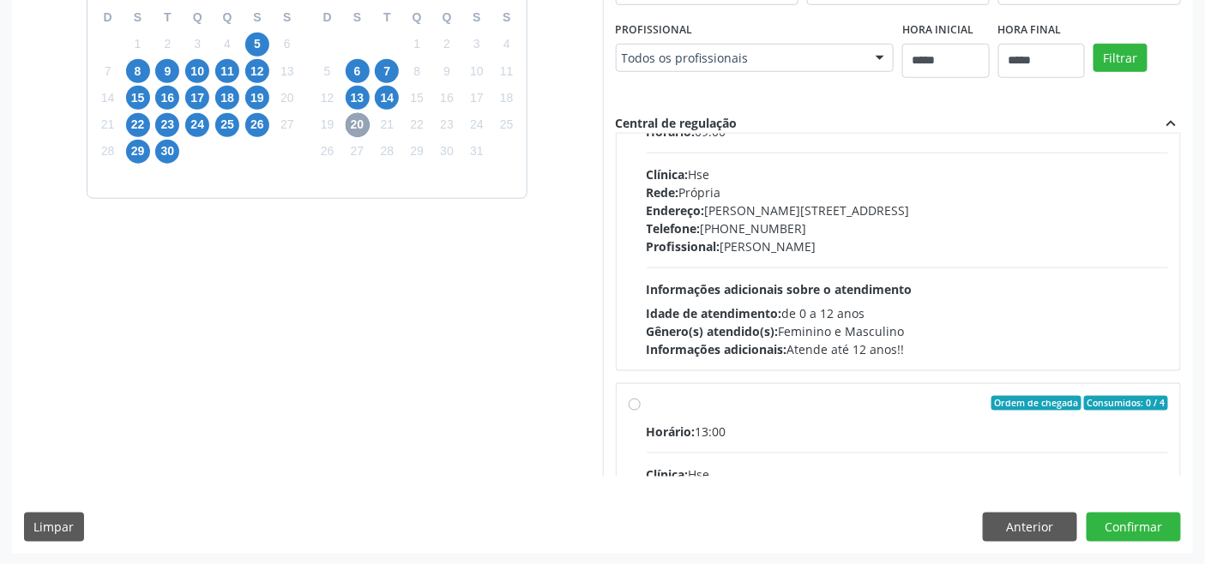
scroll to position [0, 0]
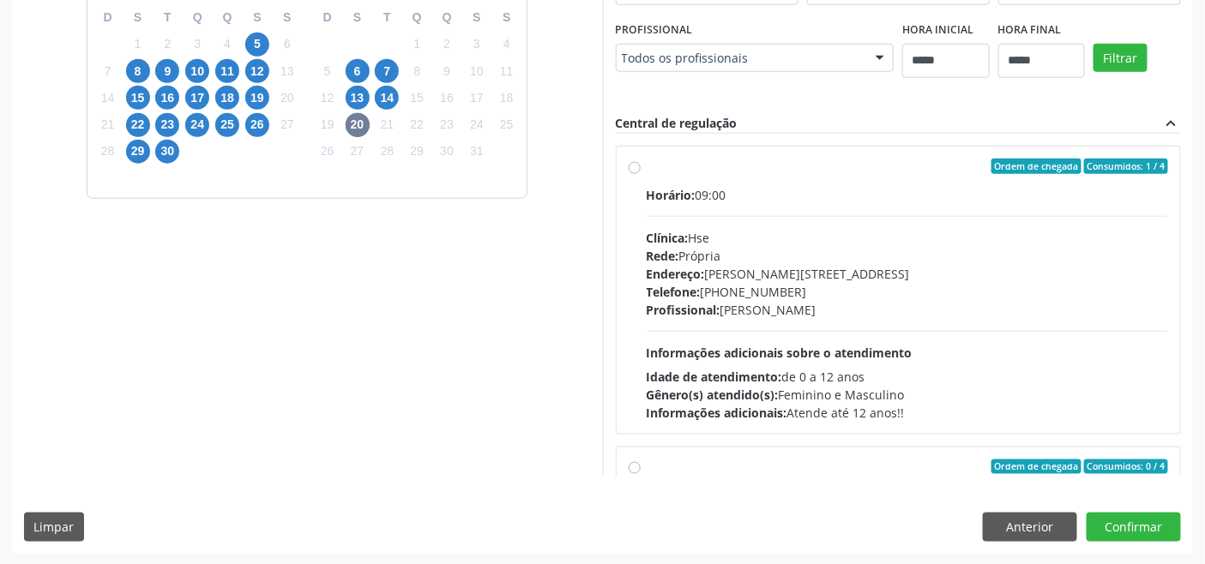
click at [790, 283] on div "Telefone: (81) 31834500" at bounding box center [908, 292] width 522 height 18
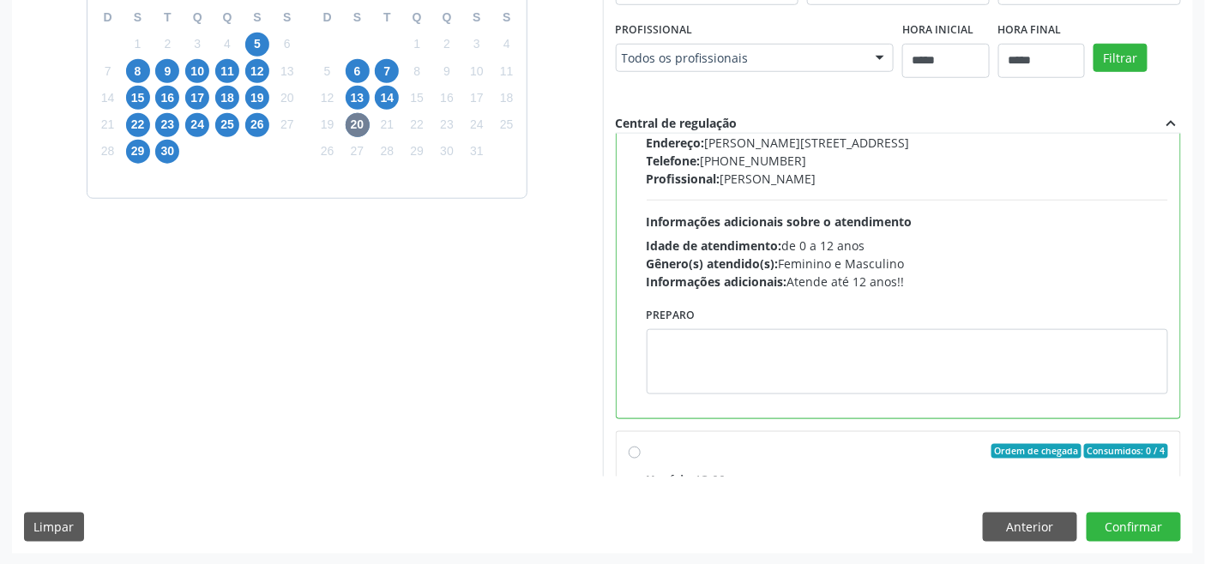
scroll to position [190, 0]
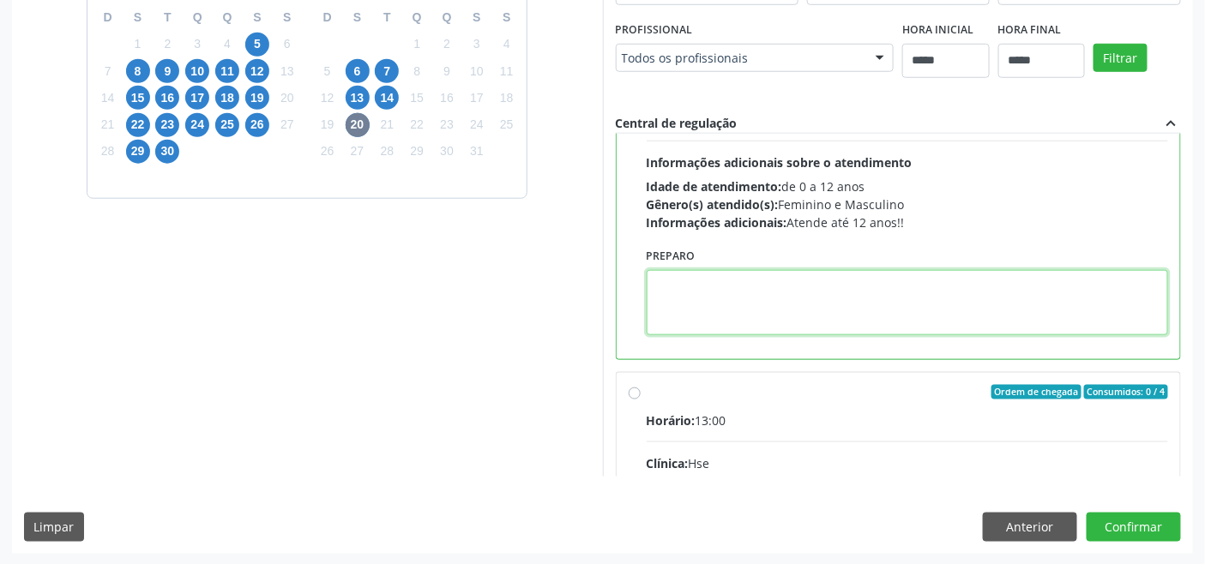
paste textarea "**********"
type textarea "**********"
drag, startPoint x: 763, startPoint y: 285, endPoint x: 399, endPoint y: 302, distance: 365.0
click at [400, 302] on div "Dias com vagas disponíveis para: - Pediatria setembro 2025 D S T Q Q S S 31 1 2…" at bounding box center [602, 198] width 1181 height 558
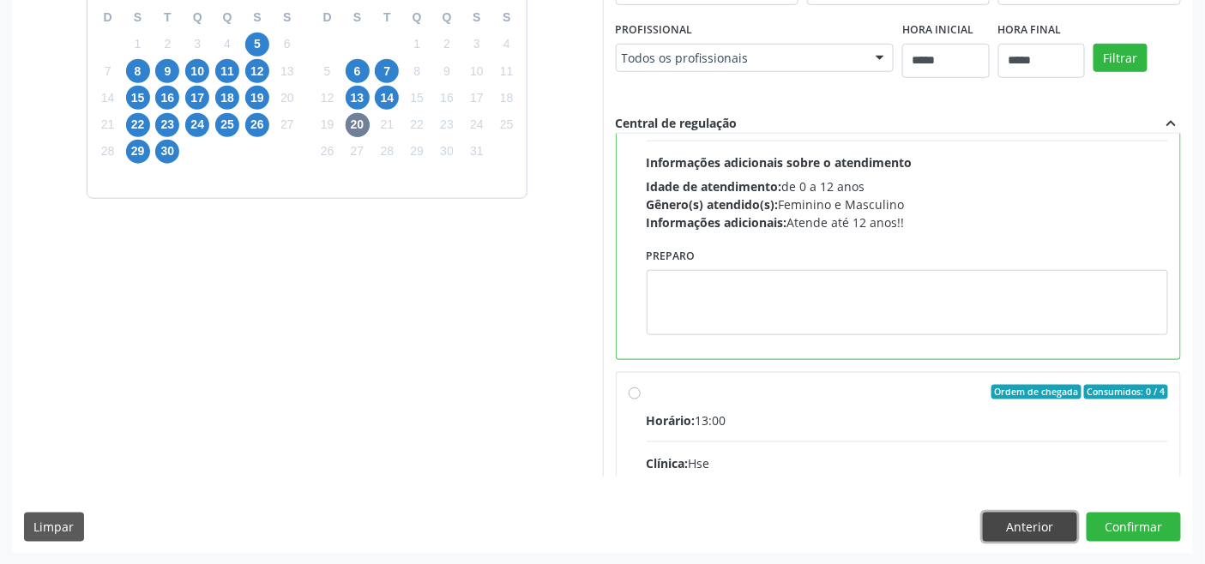
drag, startPoint x: 1044, startPoint y: 516, endPoint x: 1023, endPoint y: 521, distance: 21.9
click at [1043, 516] on button "Anterior" at bounding box center [1030, 527] width 94 height 29
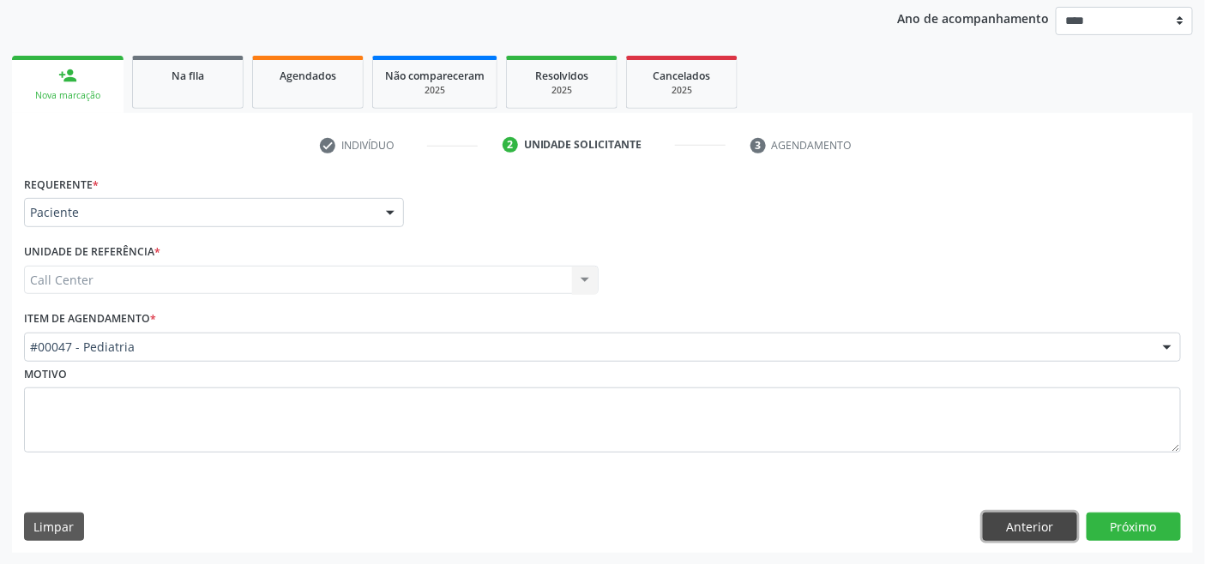
click at [1023, 521] on button "Anterior" at bounding box center [1030, 527] width 94 height 29
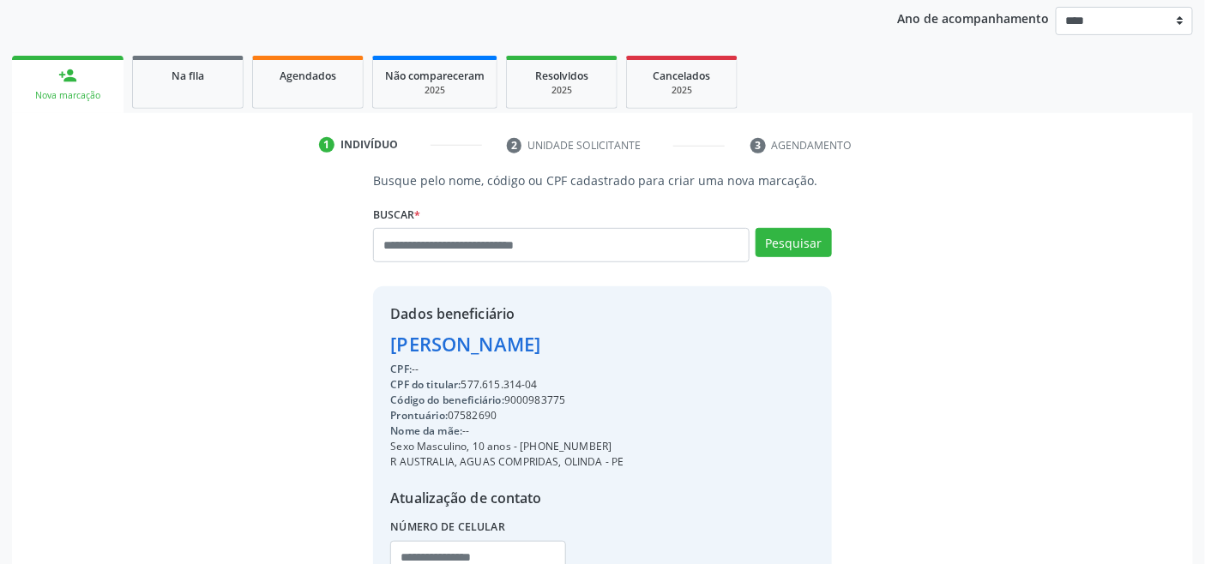
click at [553, 444] on div "Sexo Masculino, 10 anos - (81) 98650-1098" at bounding box center [506, 446] width 233 height 15
click at [554, 444] on div "Sexo Masculino, 10 anos - (81) 98650-1098" at bounding box center [506, 446] width 233 height 15
drag, startPoint x: 522, startPoint y: 446, endPoint x: 601, endPoint y: 444, distance: 79.8
click at [601, 444] on div "Sexo Masculino, 10 anos - (81) 98650-1098" at bounding box center [506, 446] width 233 height 15
copy div "(81) 98650-1098"
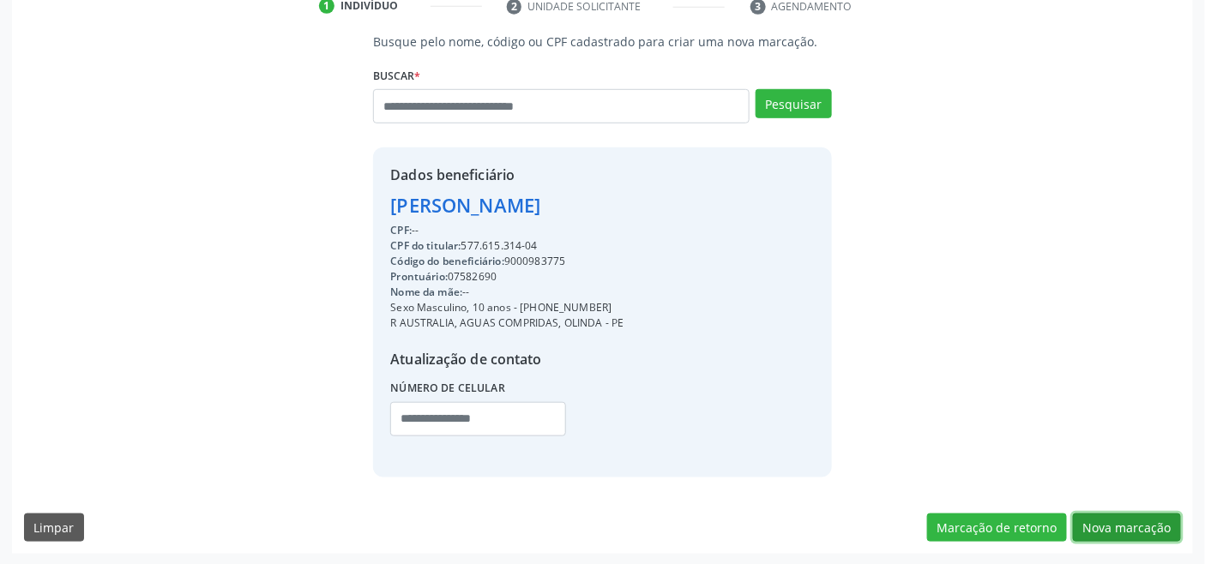
click at [1147, 528] on button "Nova marcação" at bounding box center [1127, 528] width 108 height 29
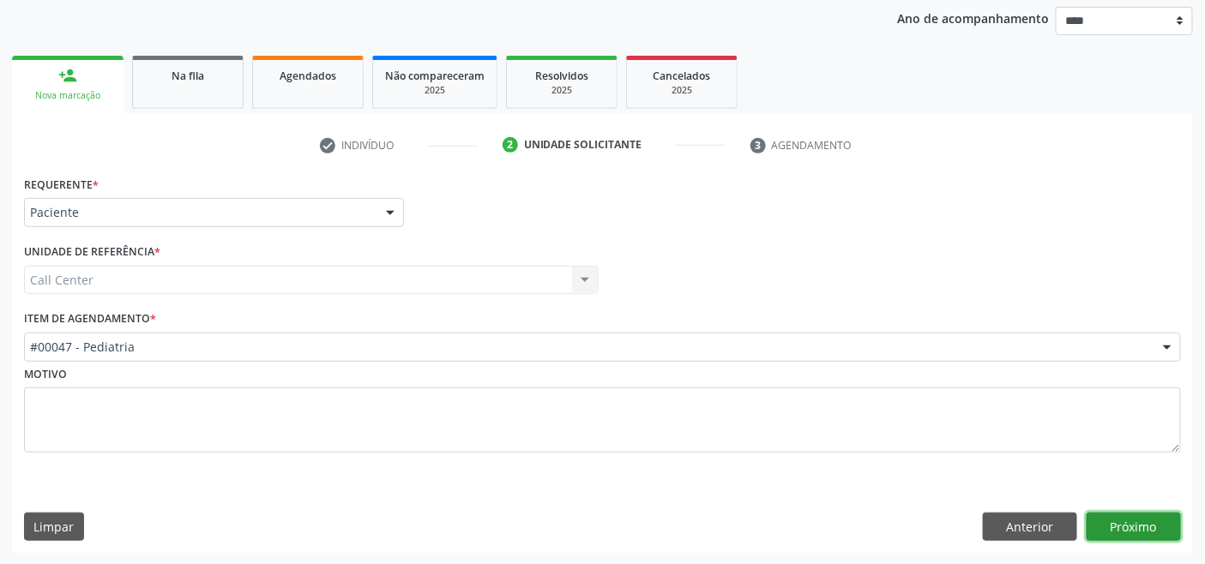
click at [1143, 522] on button "Próximo" at bounding box center [1134, 527] width 94 height 29
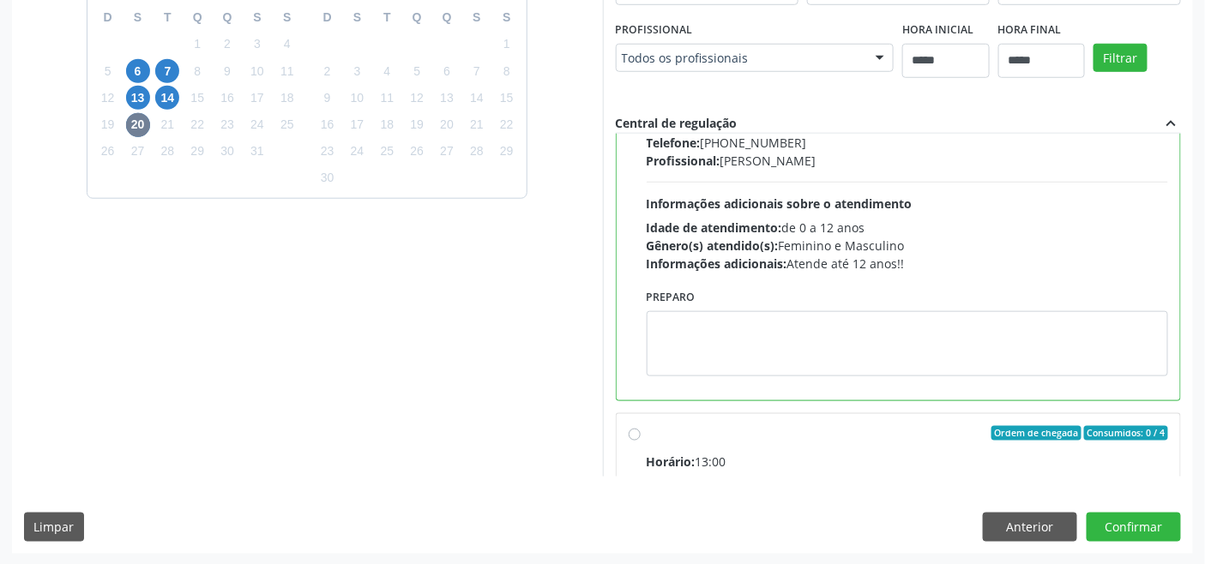
scroll to position [190, 0]
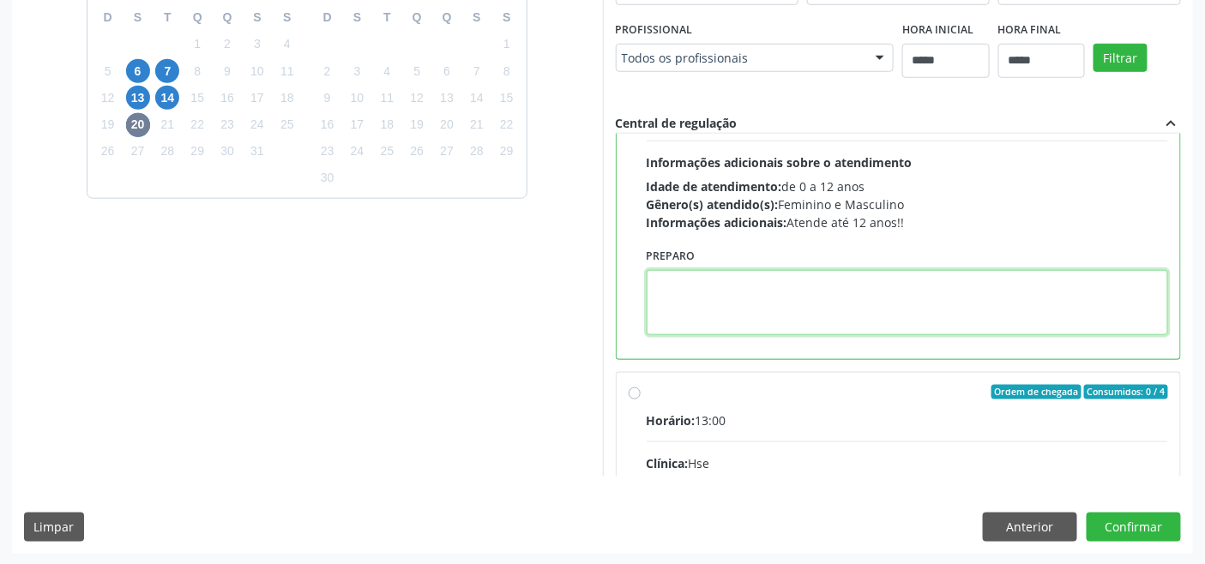
paste textarea "**********"
type textarea "**********"
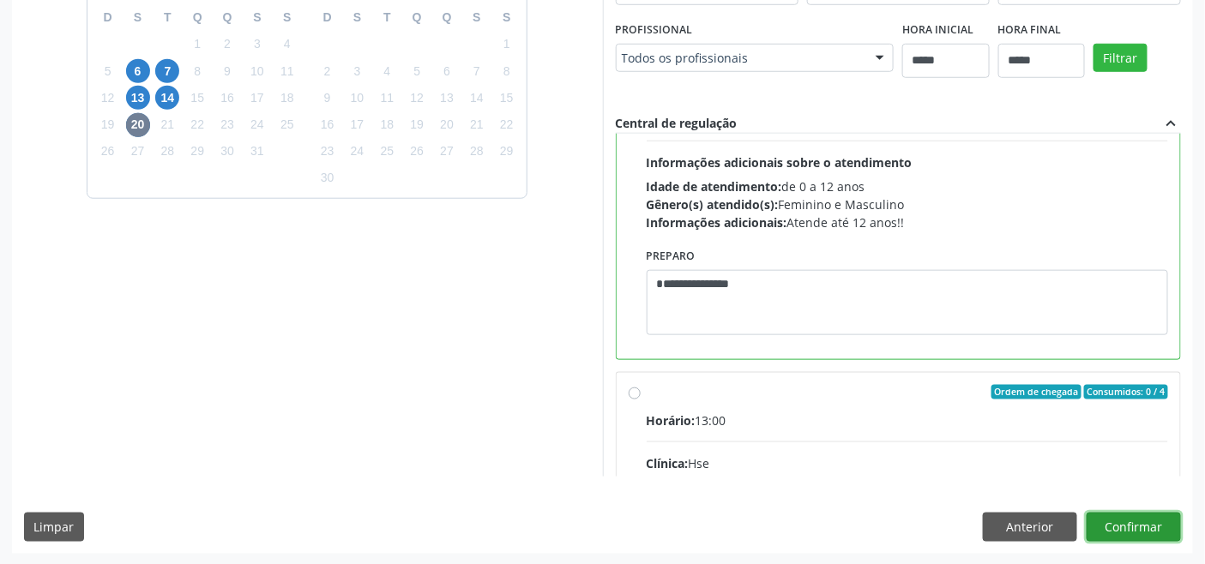
click at [1120, 526] on button "Confirmar" at bounding box center [1134, 527] width 94 height 29
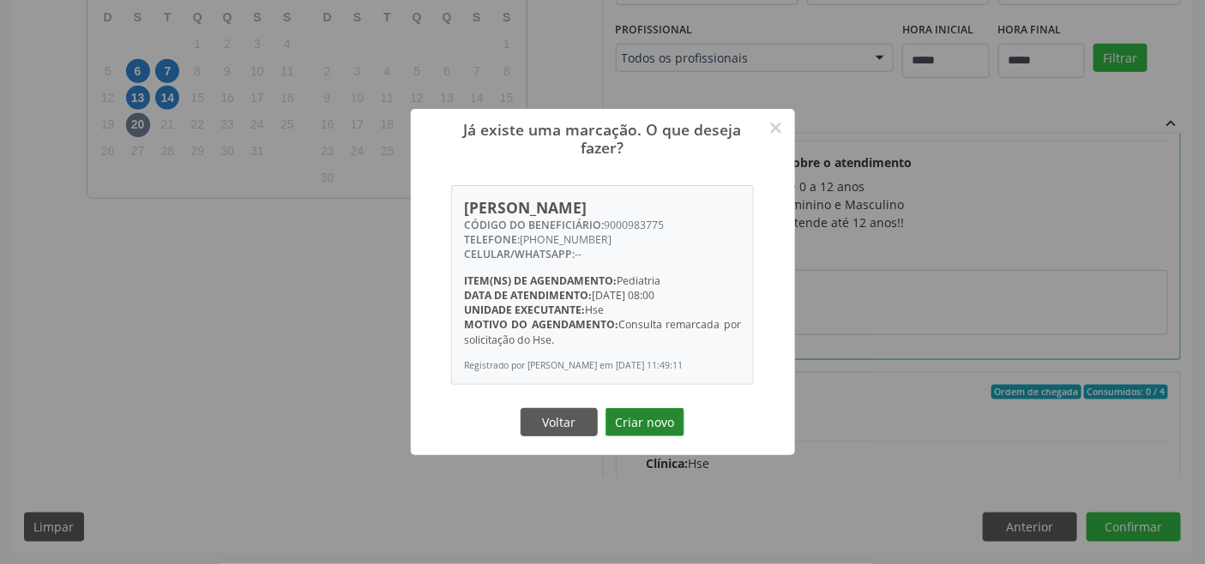
click at [640, 415] on button "Criar novo" at bounding box center [645, 422] width 79 height 29
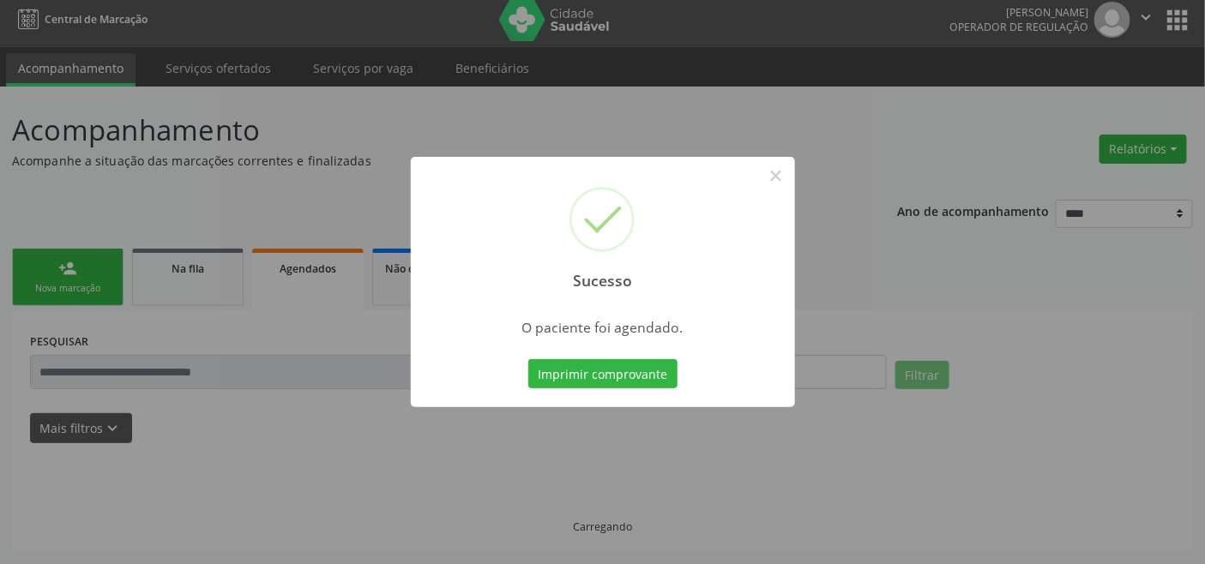
scroll to position [6, 0]
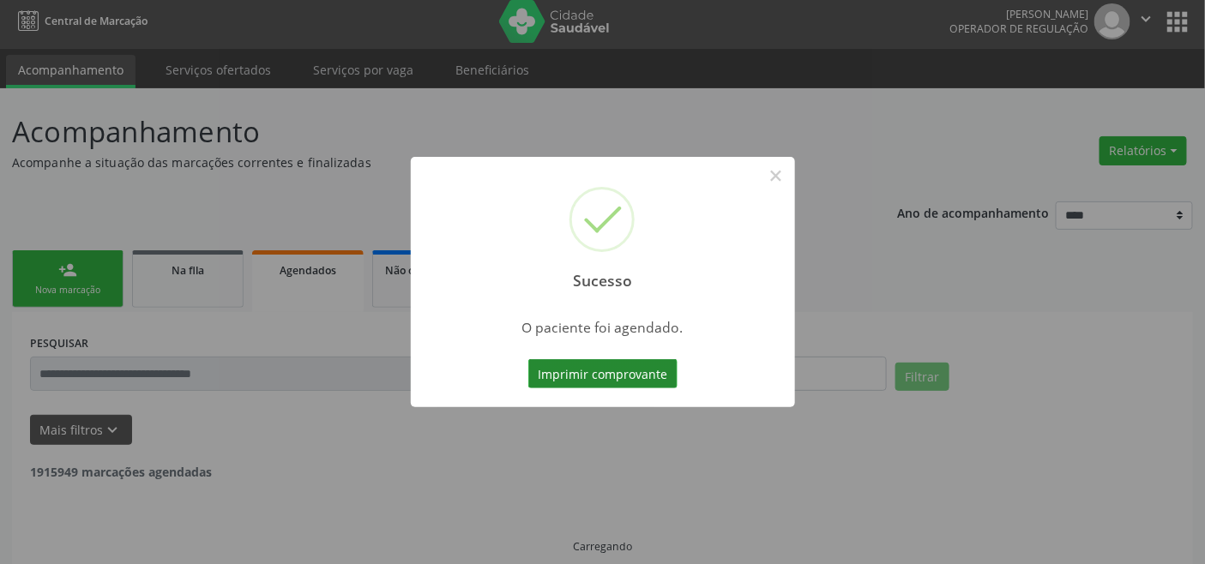
click at [638, 380] on button "Imprimir comprovante" at bounding box center [602, 373] width 149 height 29
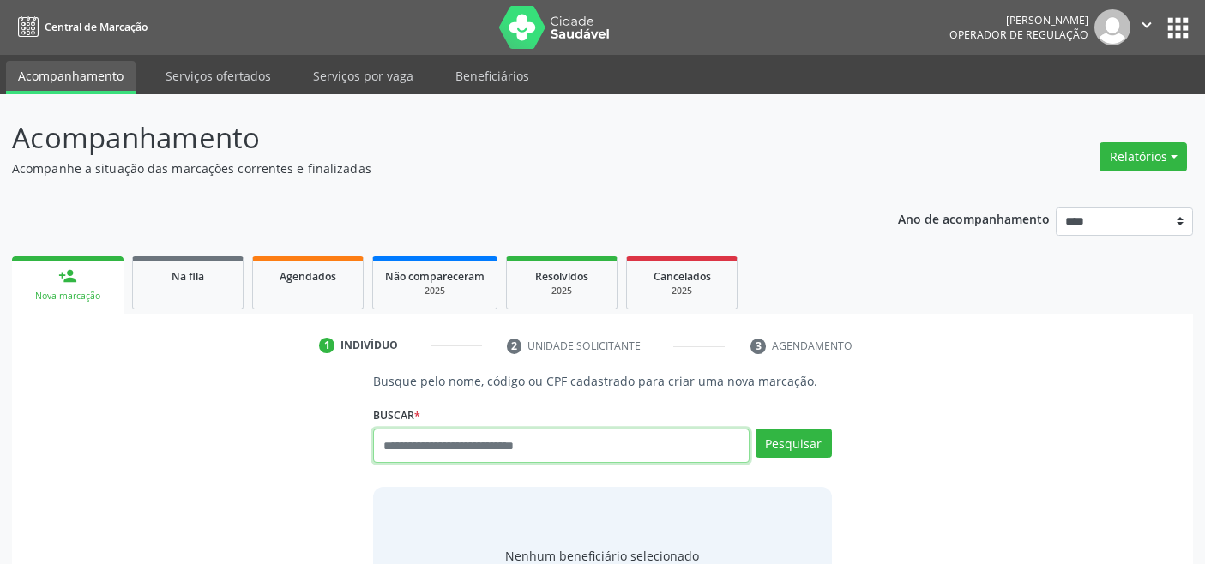
scroll to position [6, 0]
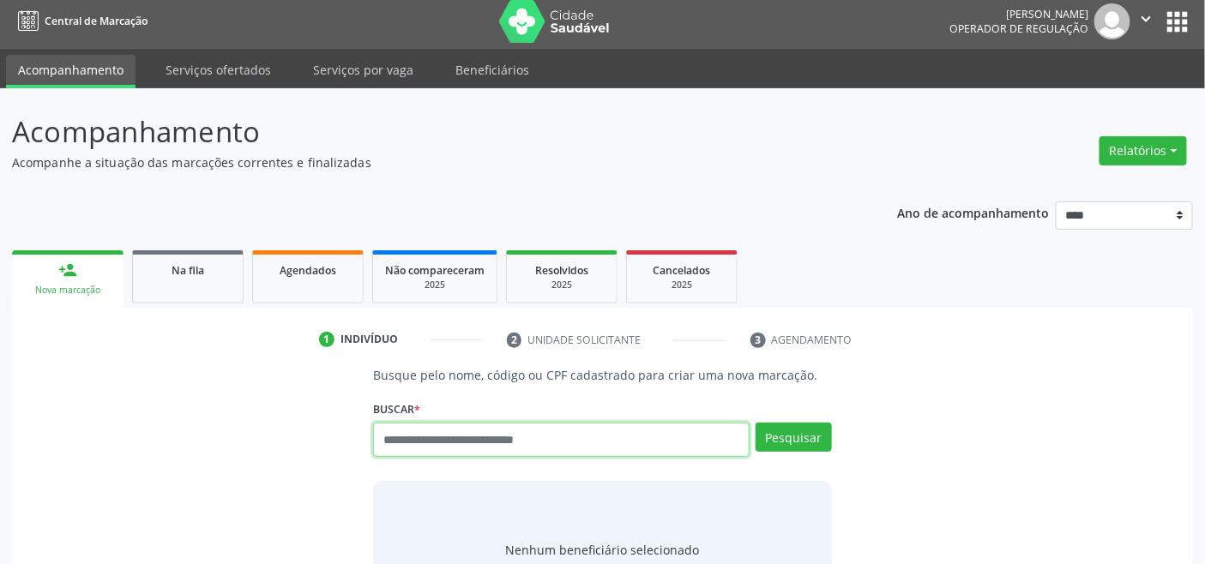
paste input "**********"
type input "**********"
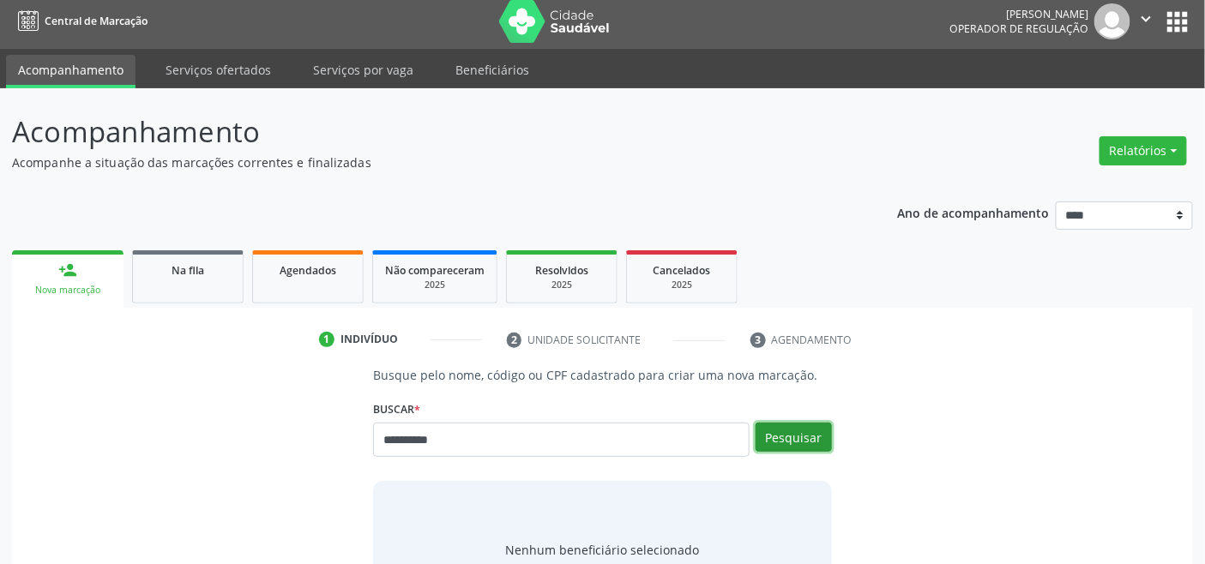
click at [791, 432] on button "Pesquisar" at bounding box center [794, 437] width 76 height 29
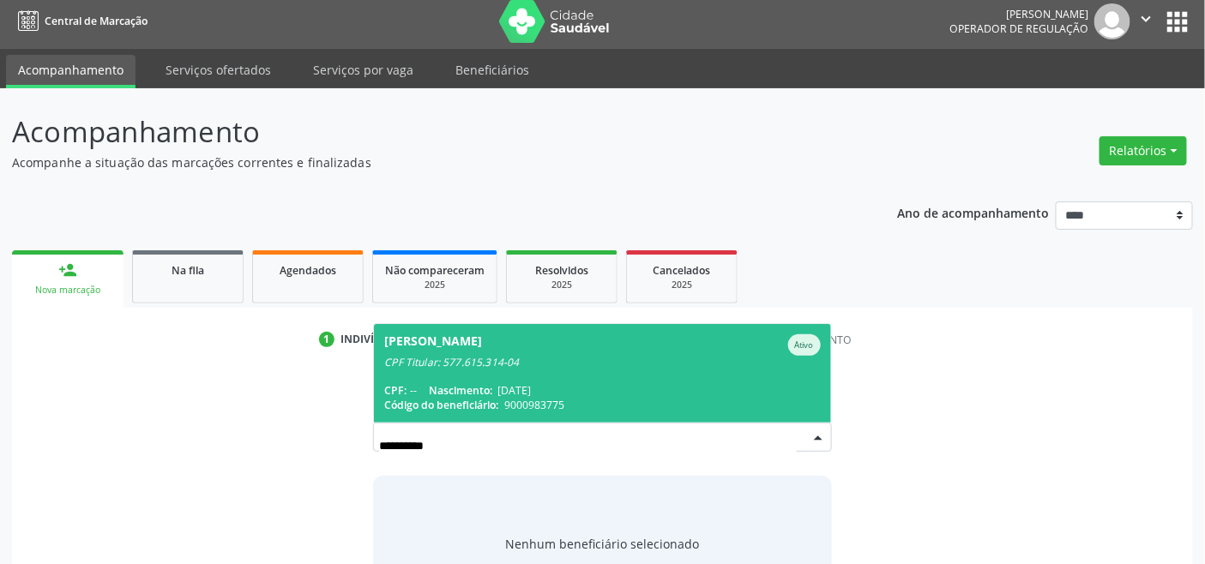
click at [522, 374] on span "Julio Cesar Oliveira Lopes da Silva Ativo CPF Titular: 577.615.314-04 CPF: -- N…" at bounding box center [602, 373] width 456 height 99
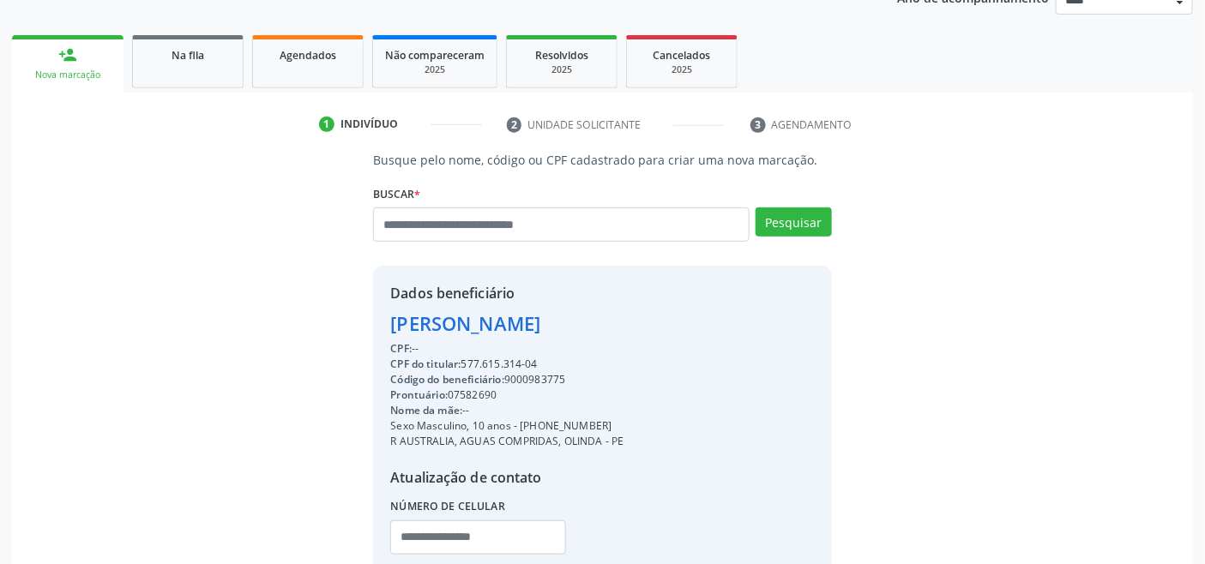
scroll to position [293, 0]
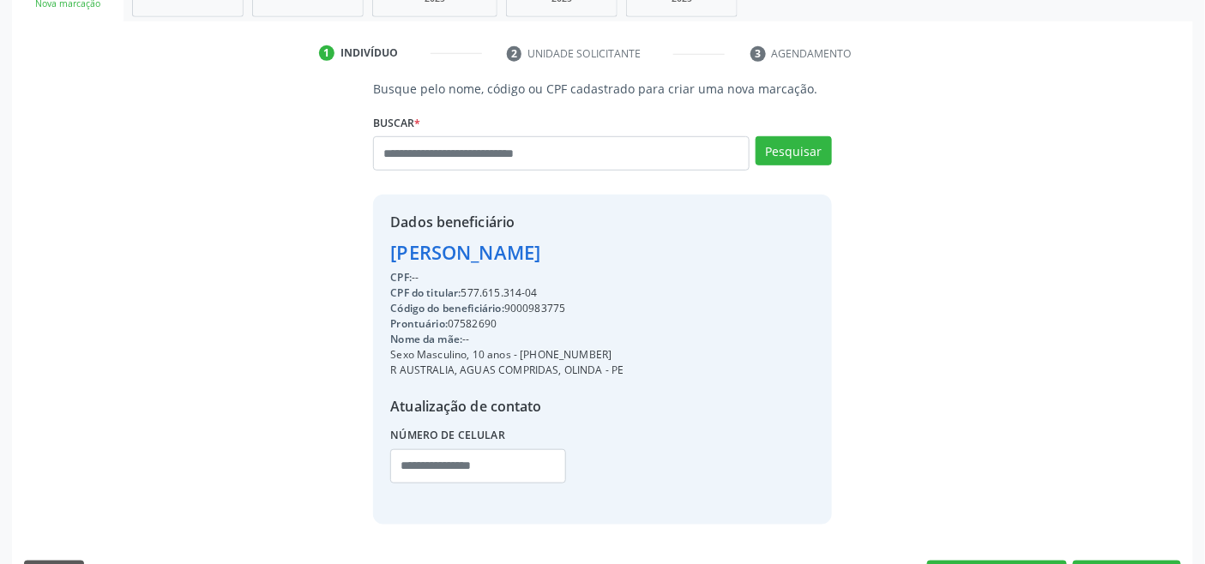
click at [477, 287] on div "CPF do titular: 577.615.314-04" at bounding box center [506, 293] width 233 height 15
copy div "577.615.314"
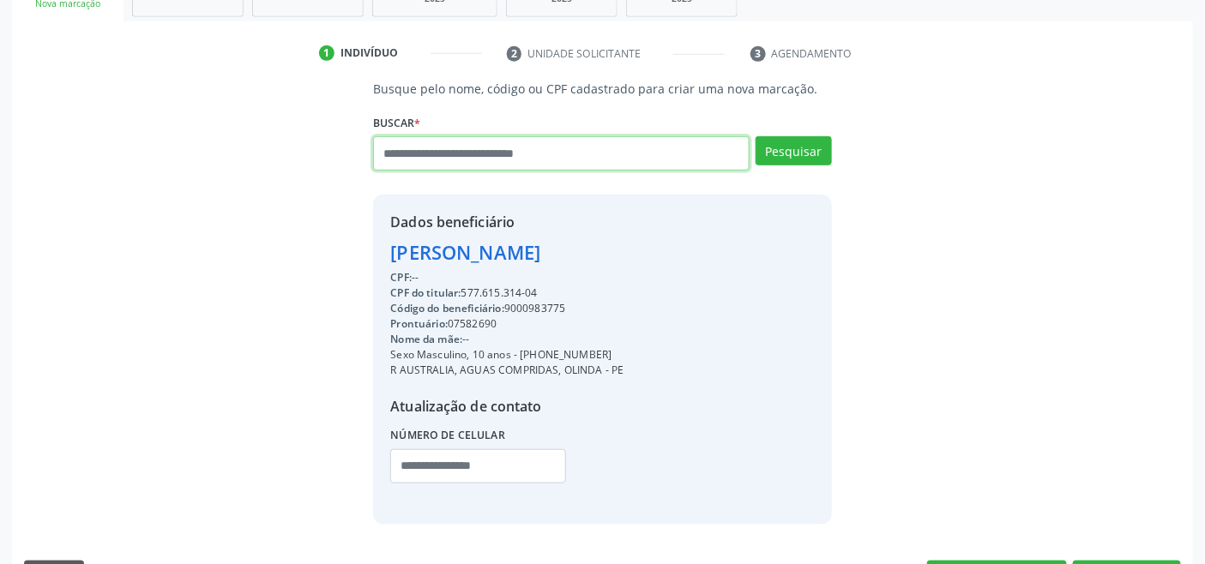
paste input "**********"
type input "**********"
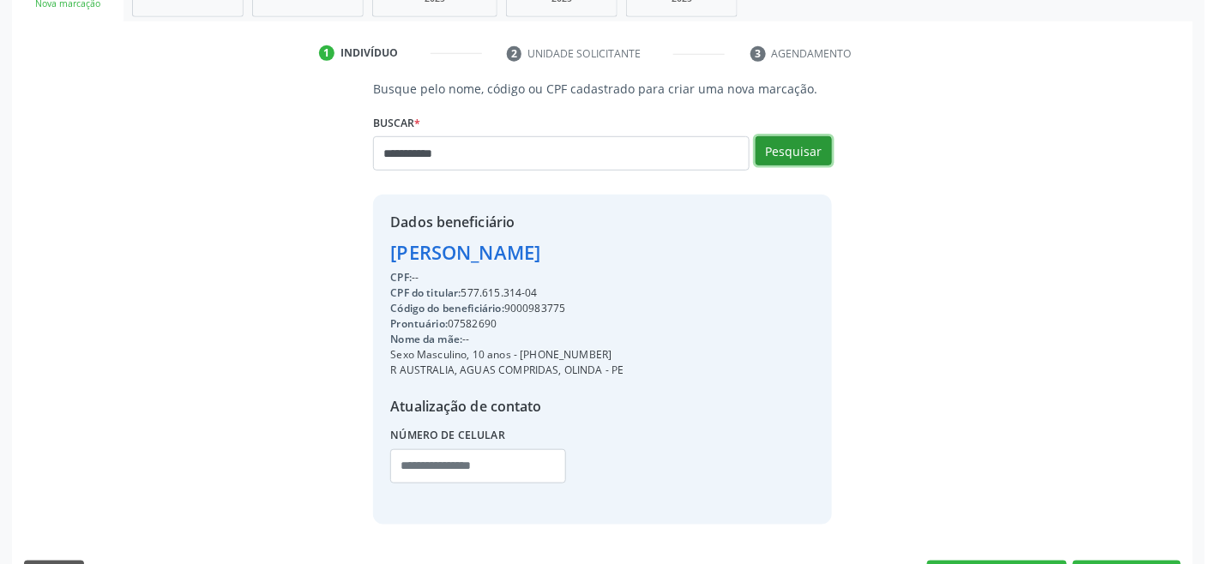
click at [796, 142] on button "Pesquisar" at bounding box center [794, 150] width 76 height 29
type input "**********"
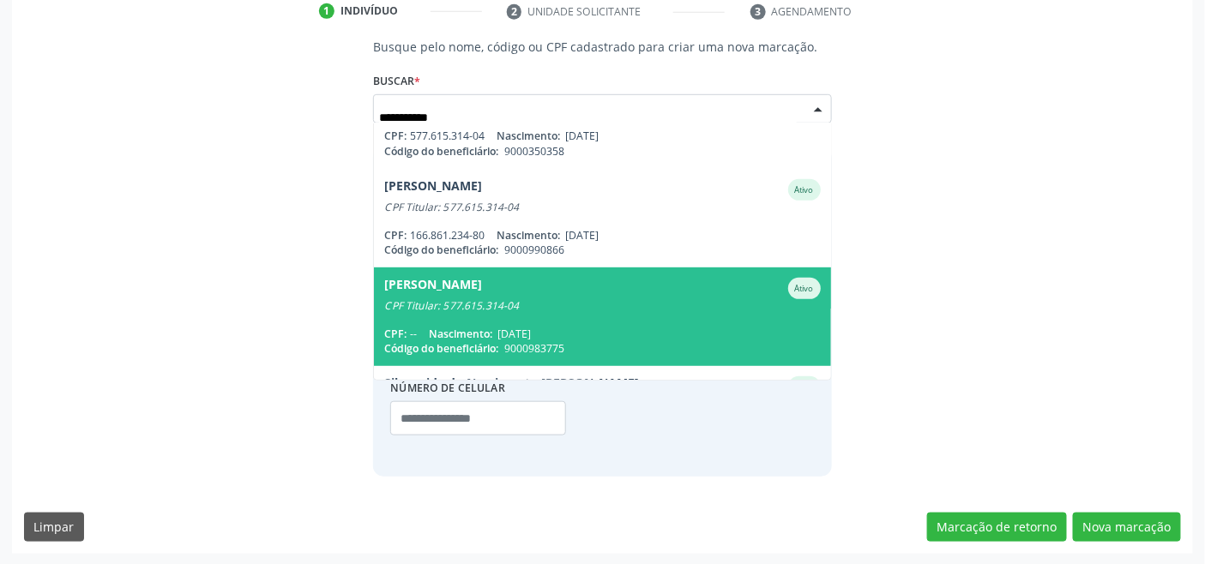
scroll to position [242, 0]
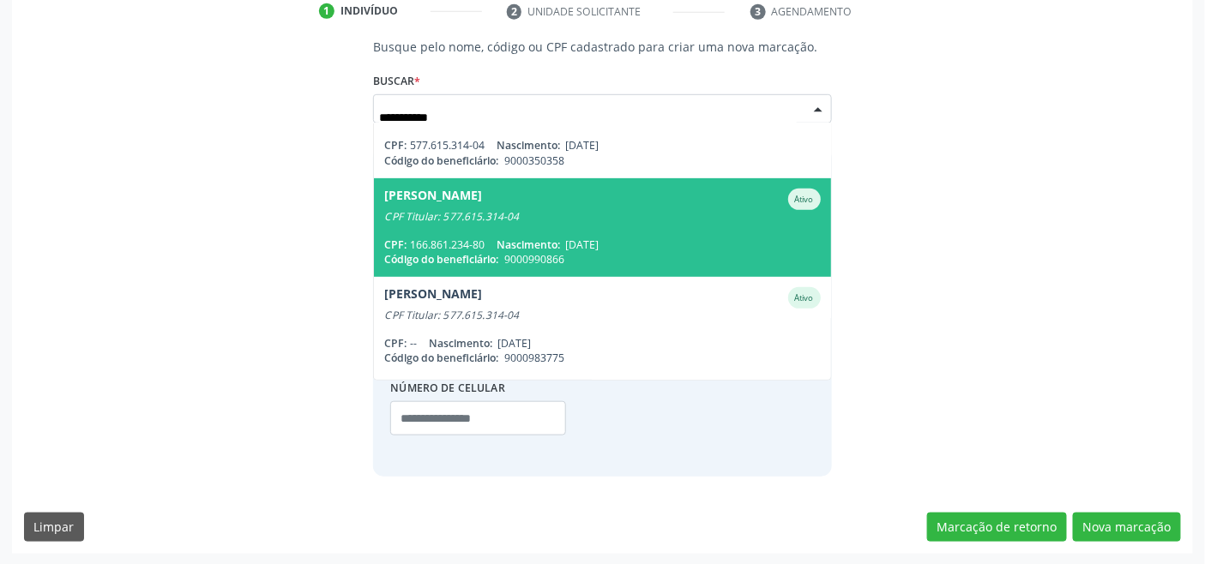
click at [534, 235] on span "Julia Katarina Torres de Oliveira Lopes Ativo CPF Titular: 577.615.314-04 CPF: …" at bounding box center [602, 227] width 456 height 99
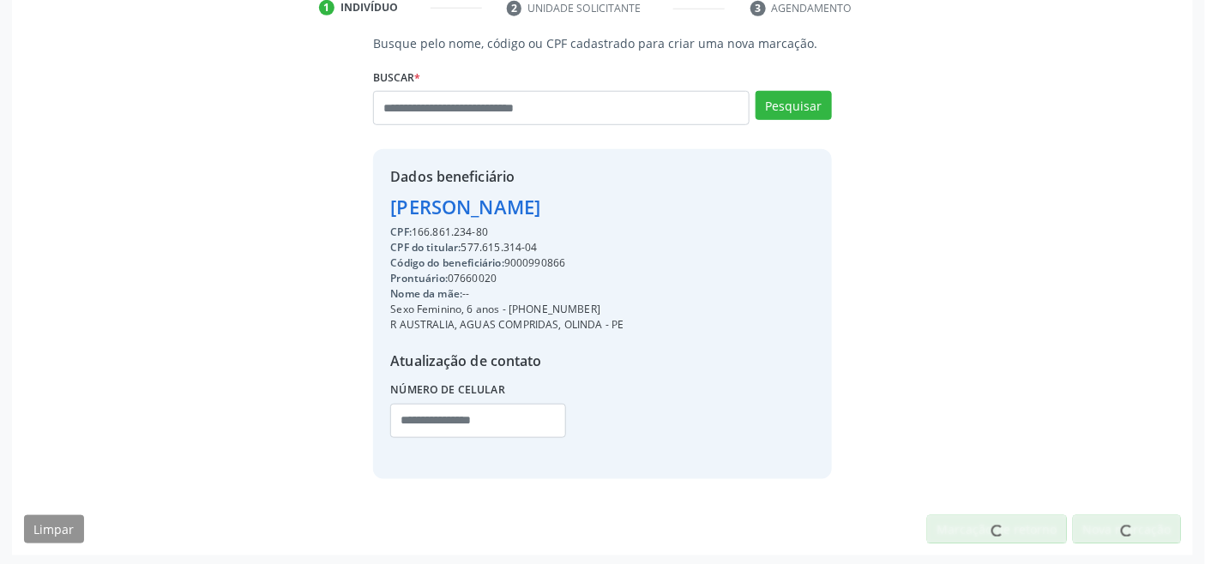
scroll to position [340, 0]
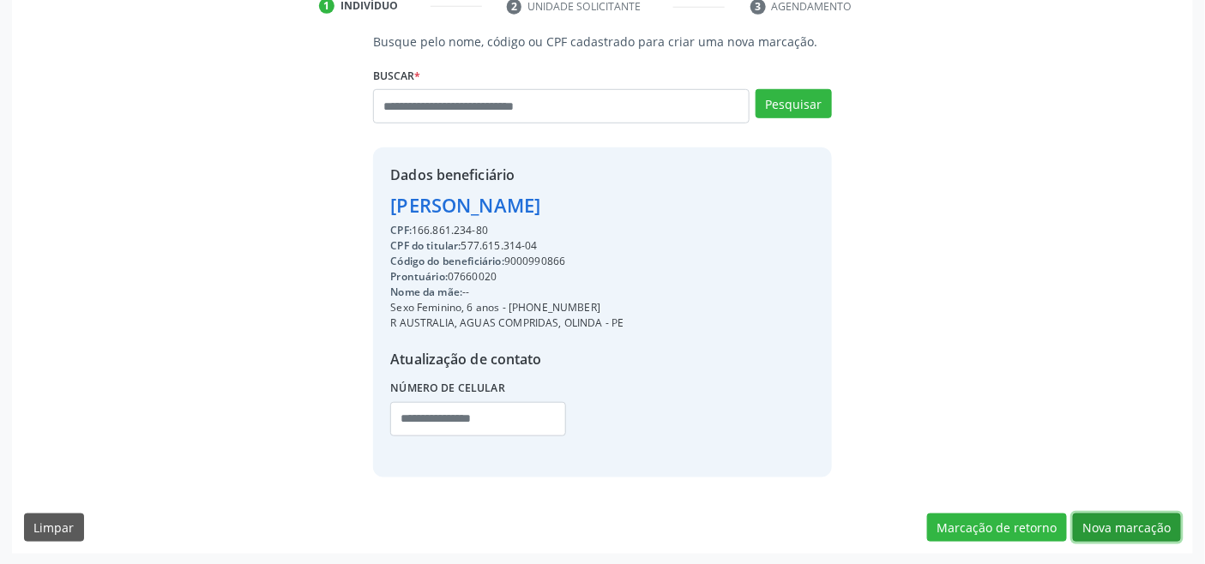
drag, startPoint x: 1130, startPoint y: 516, endPoint x: 894, endPoint y: 496, distance: 236.8
click at [1126, 518] on button "Nova marcação" at bounding box center [1127, 528] width 108 height 29
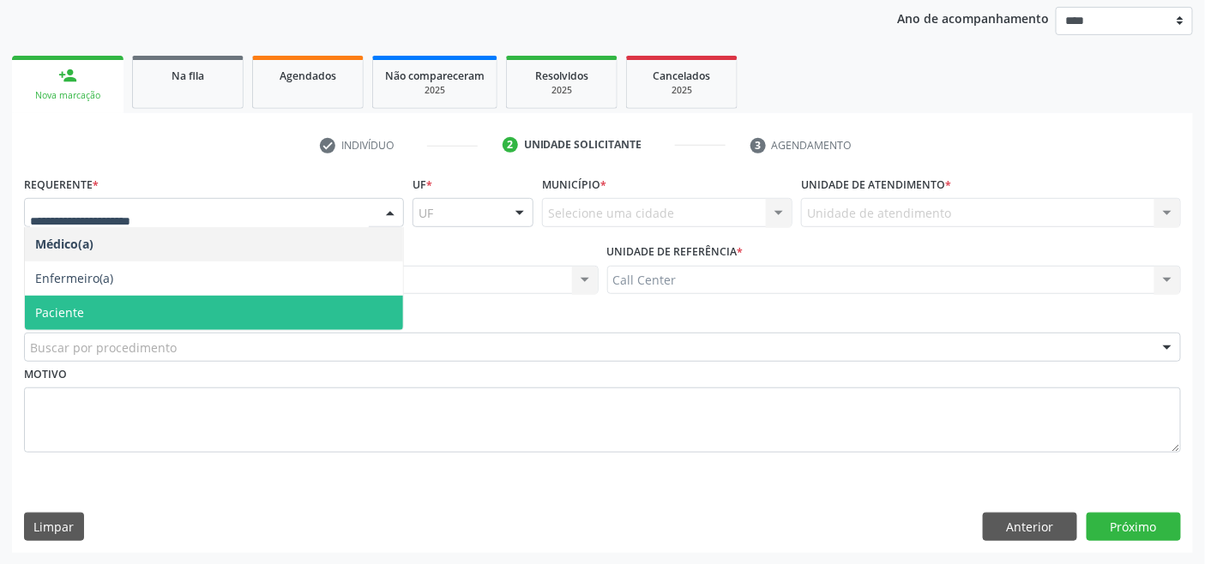
click at [131, 305] on span "Paciente" at bounding box center [214, 313] width 378 height 34
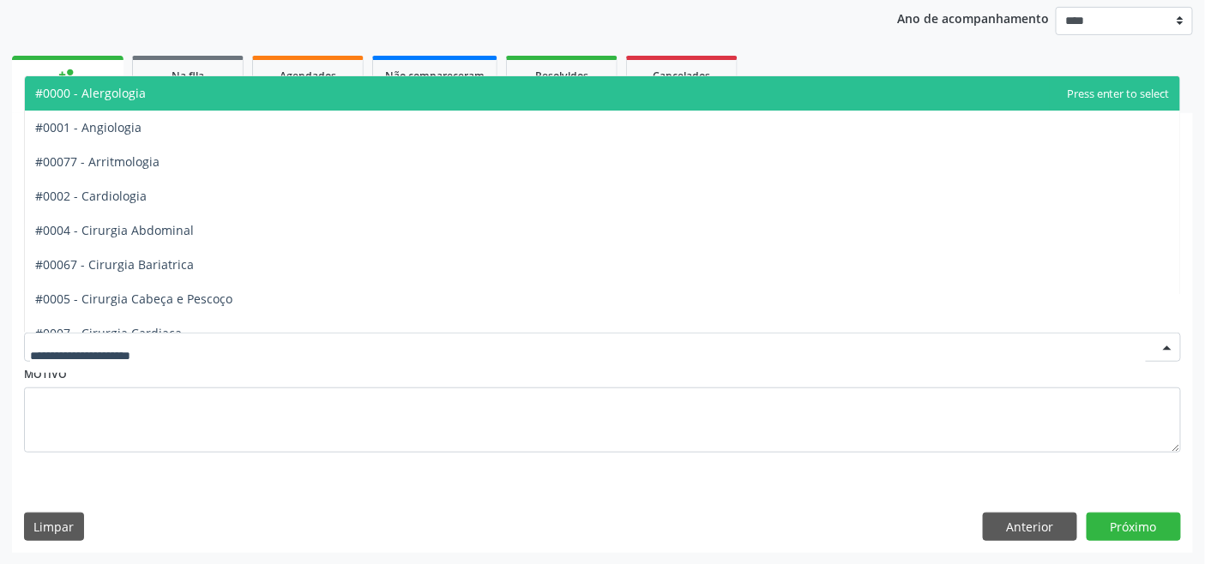
click at [404, 336] on div at bounding box center [602, 347] width 1157 height 29
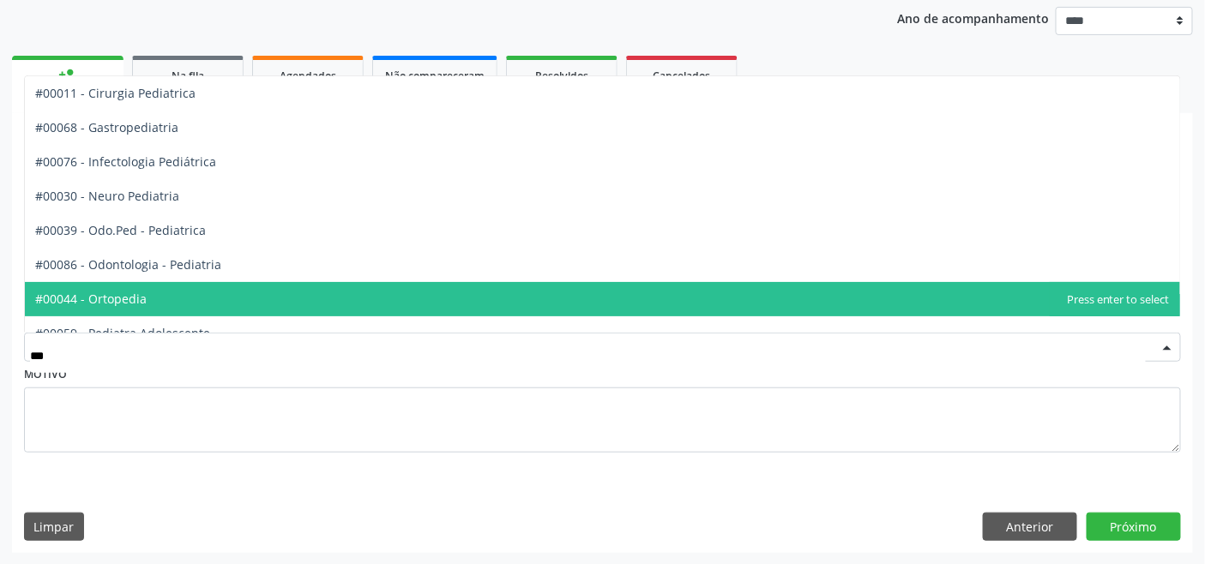
type input "****"
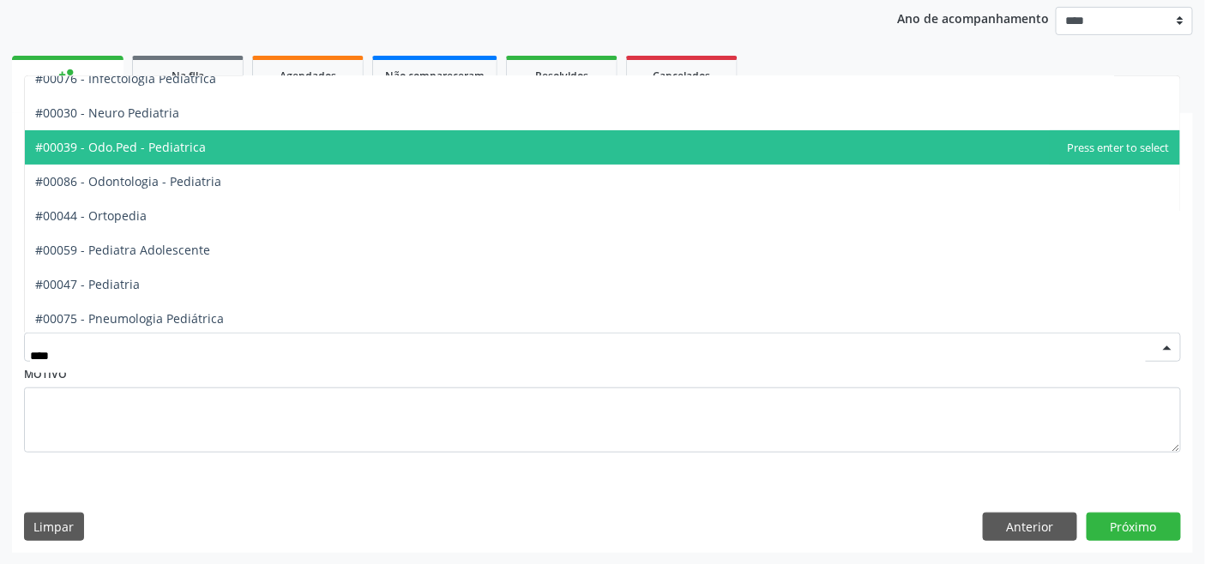
scroll to position [121, 0]
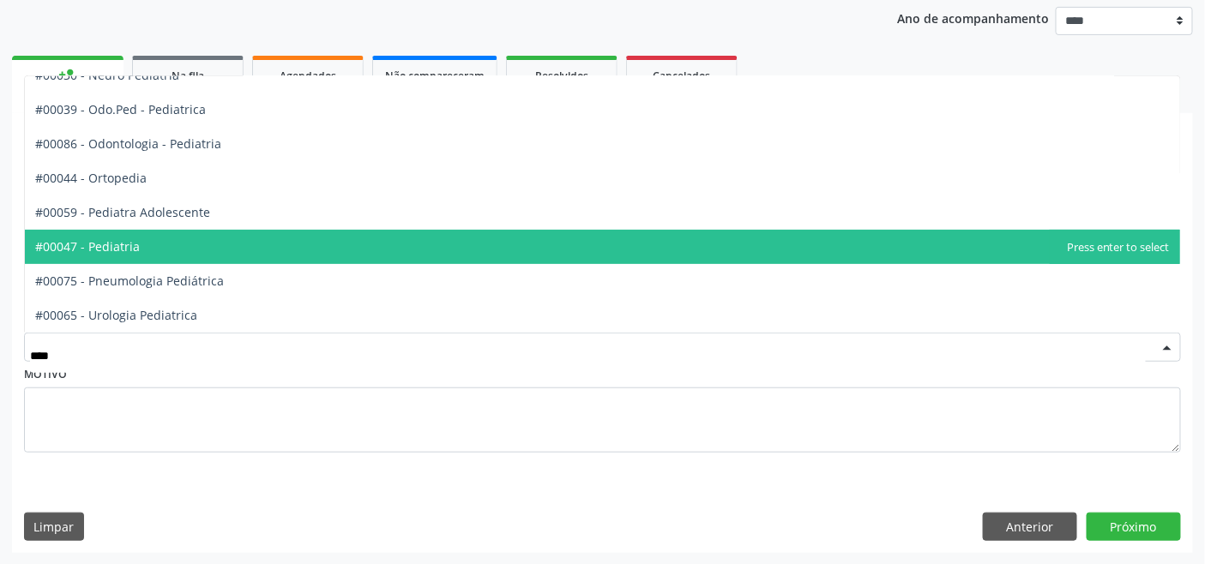
click at [184, 250] on span "#00047 - Pediatria" at bounding box center [602, 247] width 1155 height 34
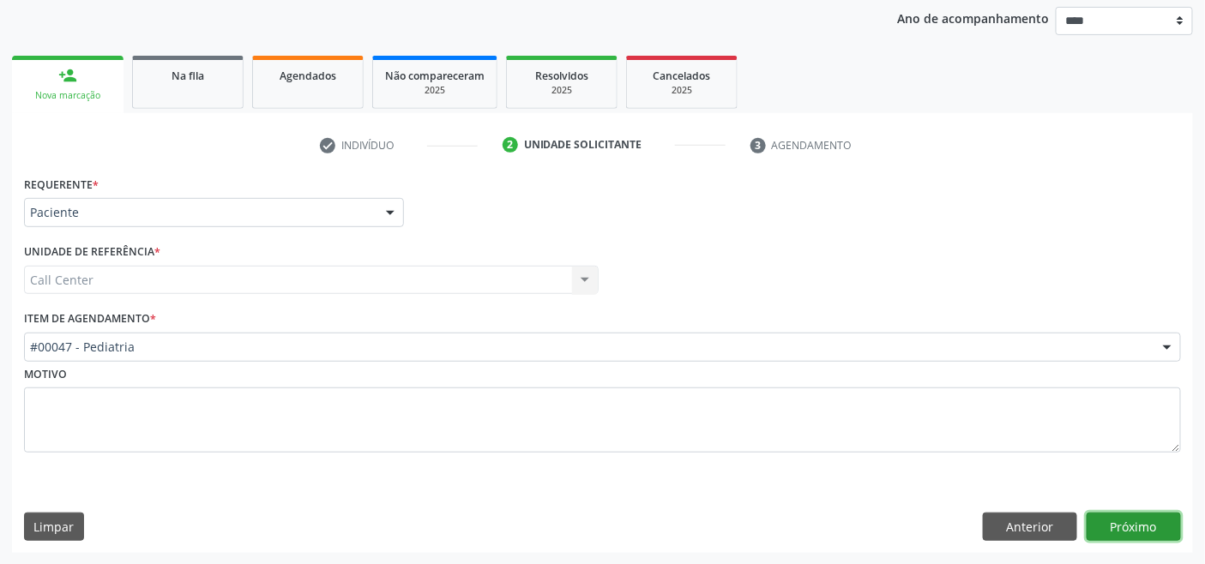
click at [1125, 518] on button "Próximo" at bounding box center [1134, 527] width 94 height 29
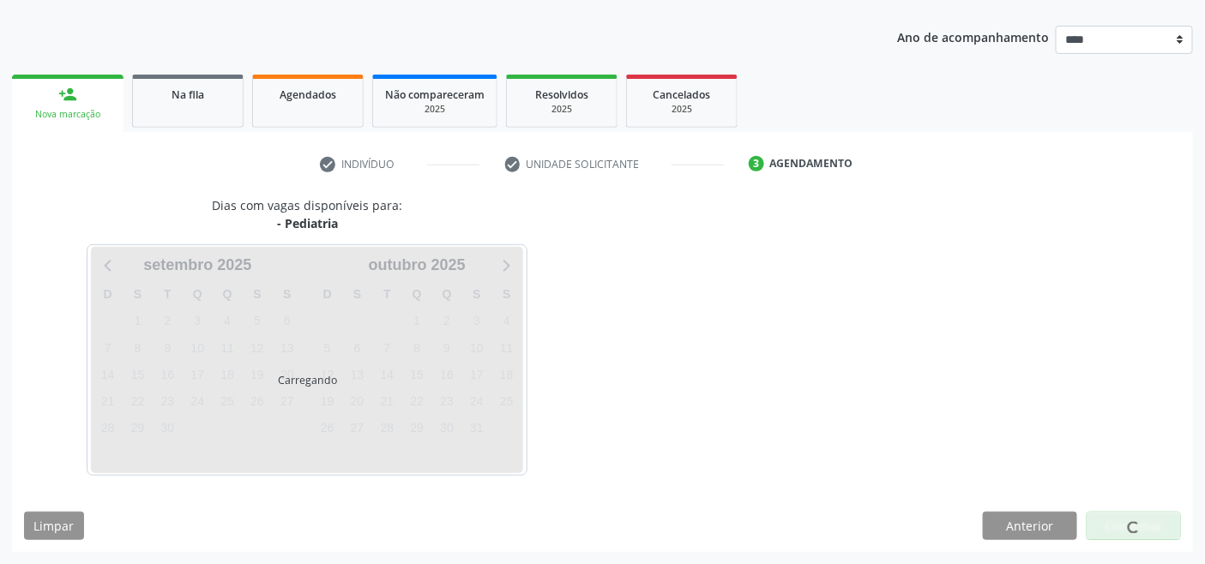
scroll to position [181, 0]
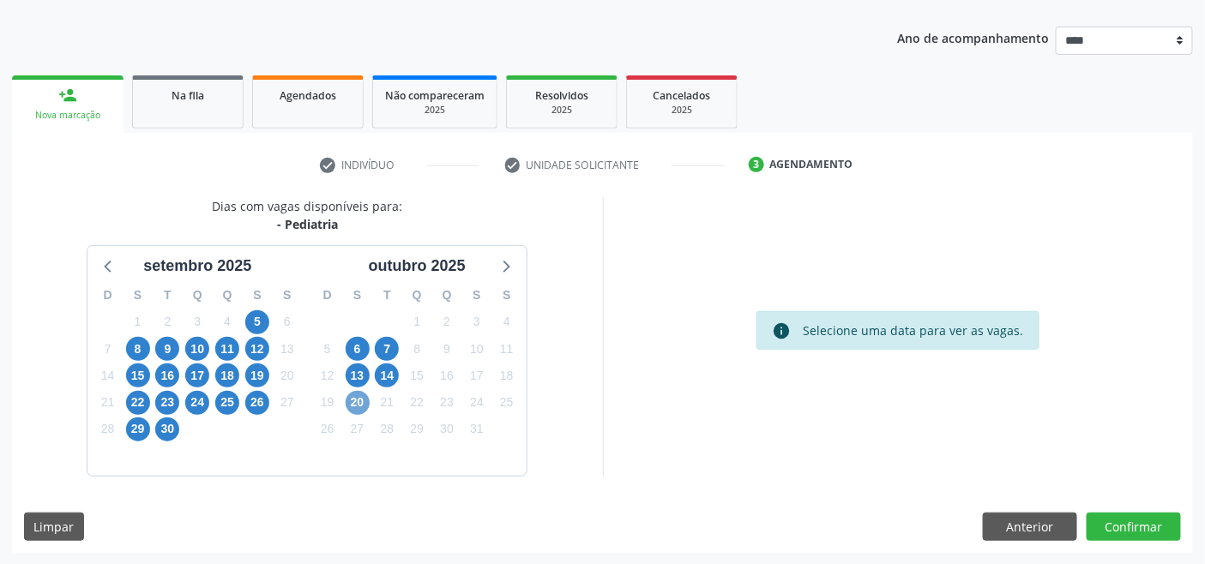
drag, startPoint x: 347, startPoint y: 397, endPoint x: 299, endPoint y: 251, distance: 153.8
click at [346, 397] on span "20" at bounding box center [358, 403] width 24 height 24
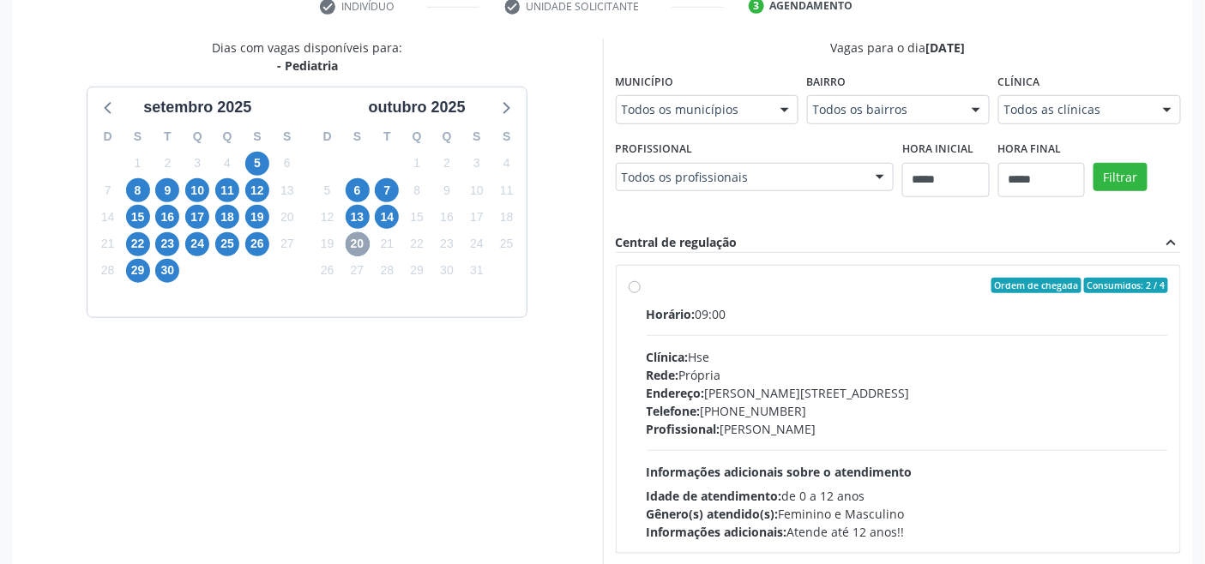
scroll to position [459, 0]
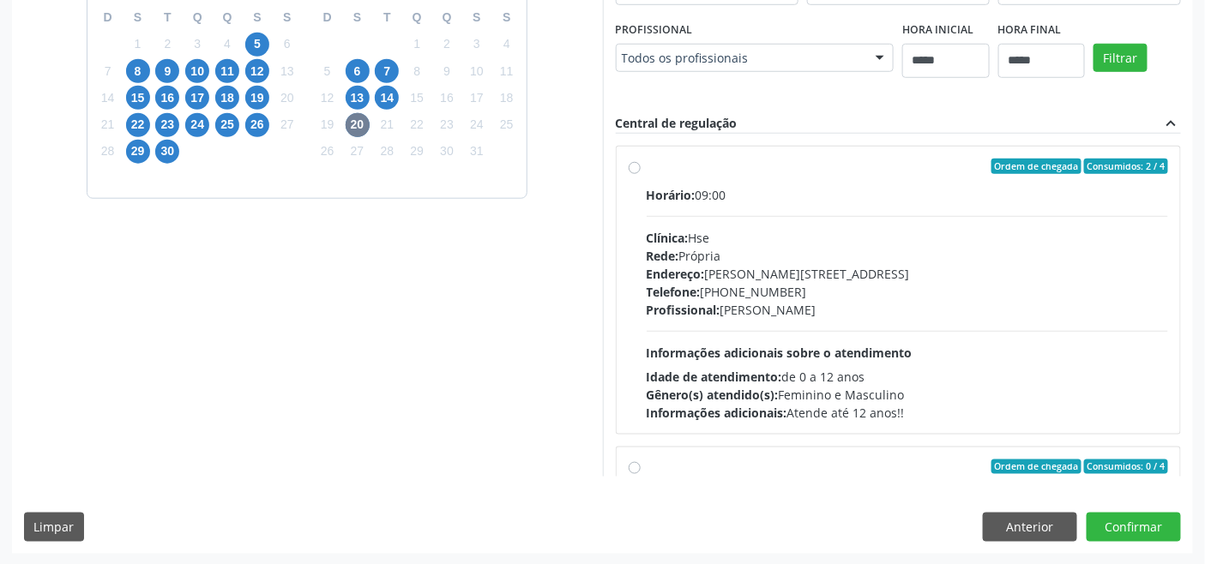
click at [729, 347] on span "Informações adicionais sobre o atendimento" at bounding box center [780, 353] width 266 height 16
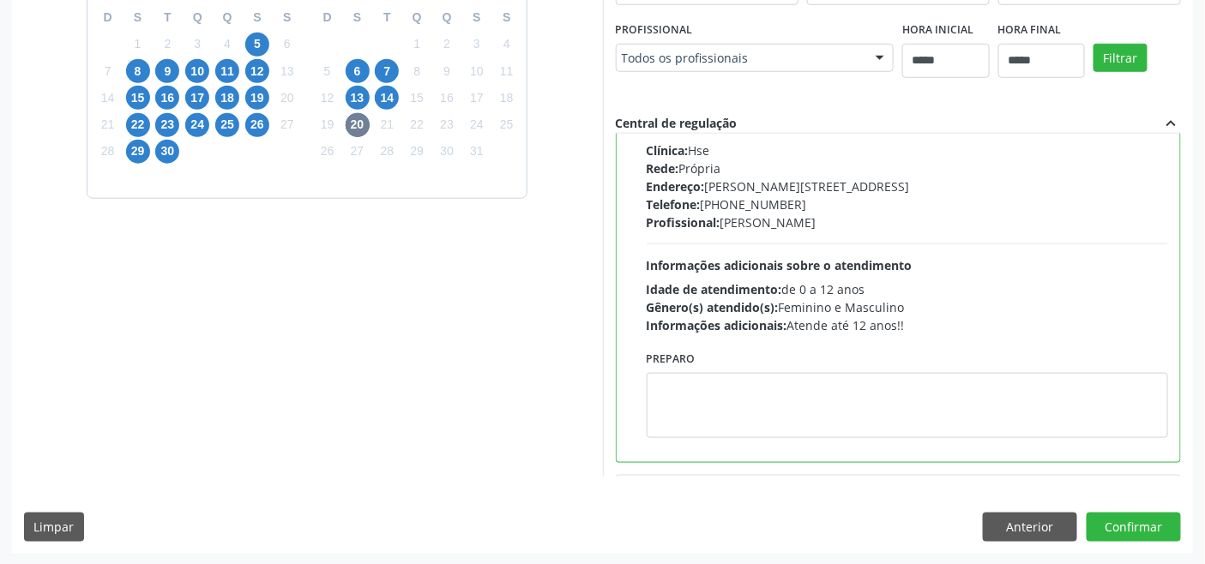
scroll to position [95, 0]
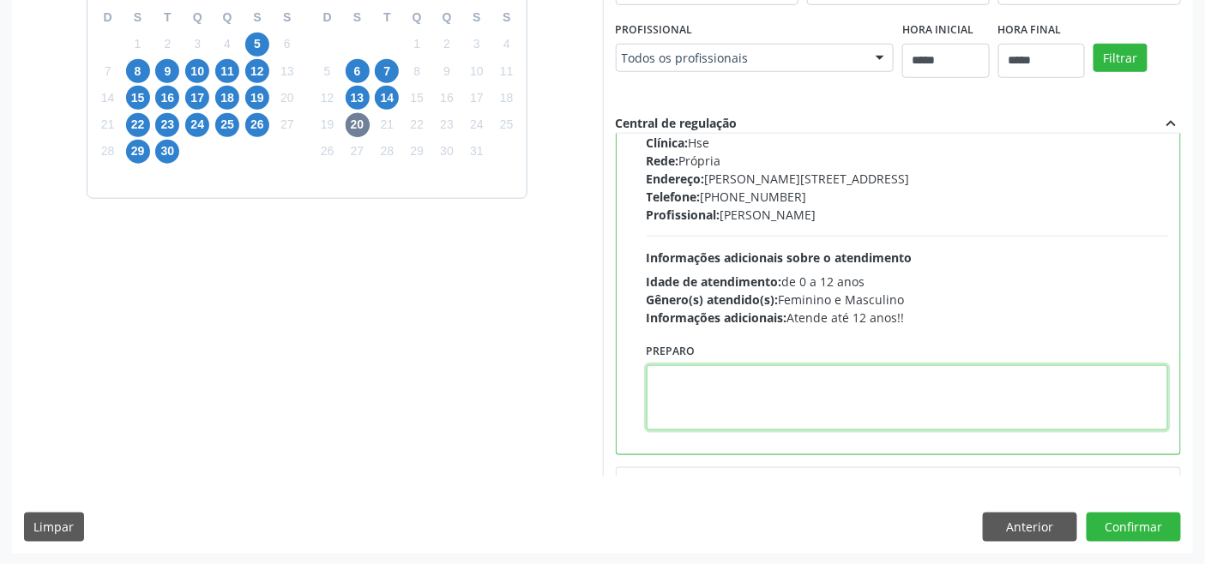
paste textarea "**********"
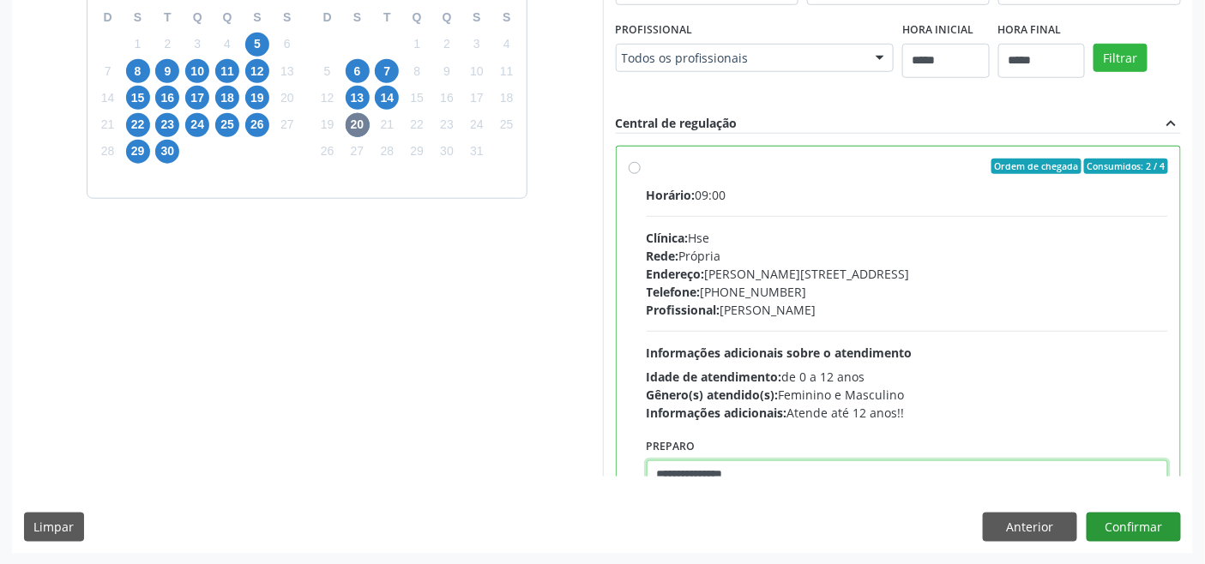
type textarea "**********"
click at [1147, 528] on button "Confirmar" at bounding box center [1134, 527] width 94 height 29
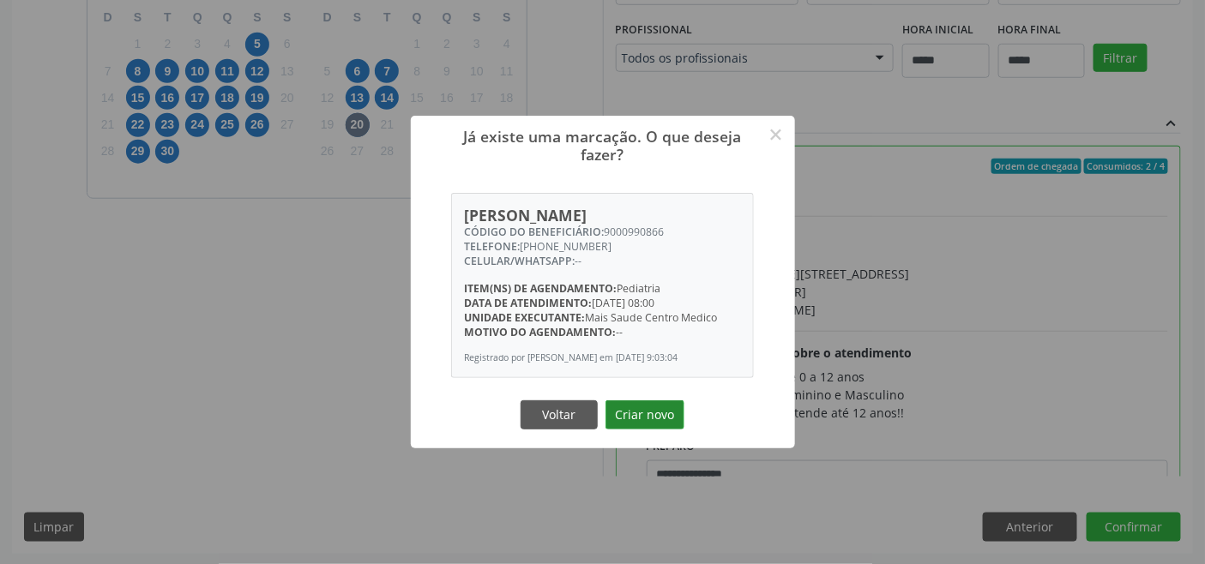
click at [654, 430] on button "Criar novo" at bounding box center [645, 415] width 79 height 29
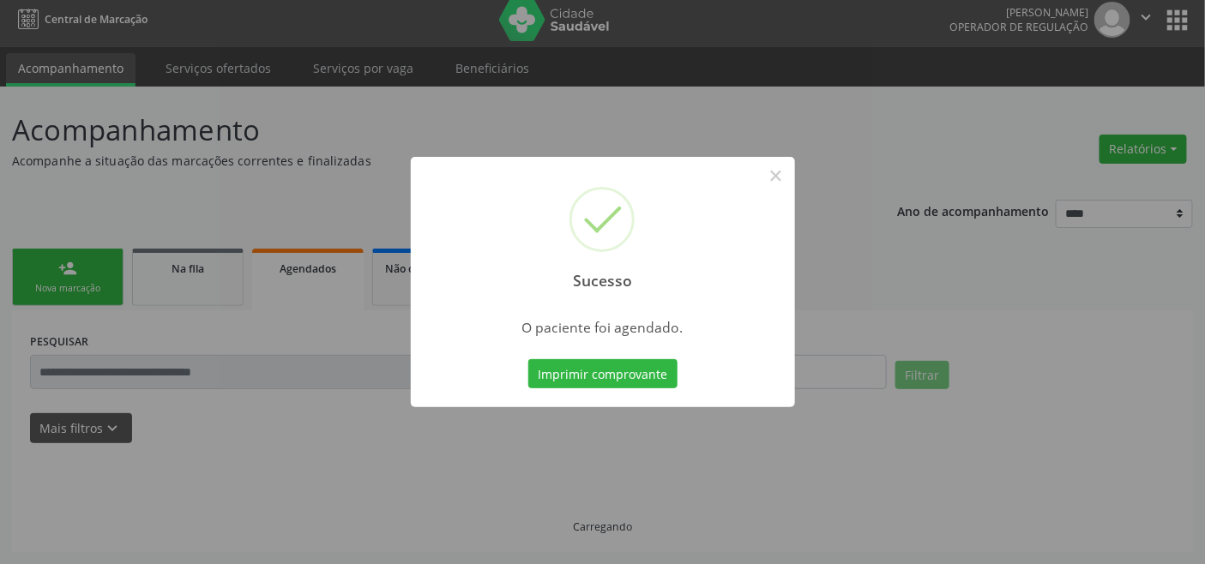
scroll to position [6, 0]
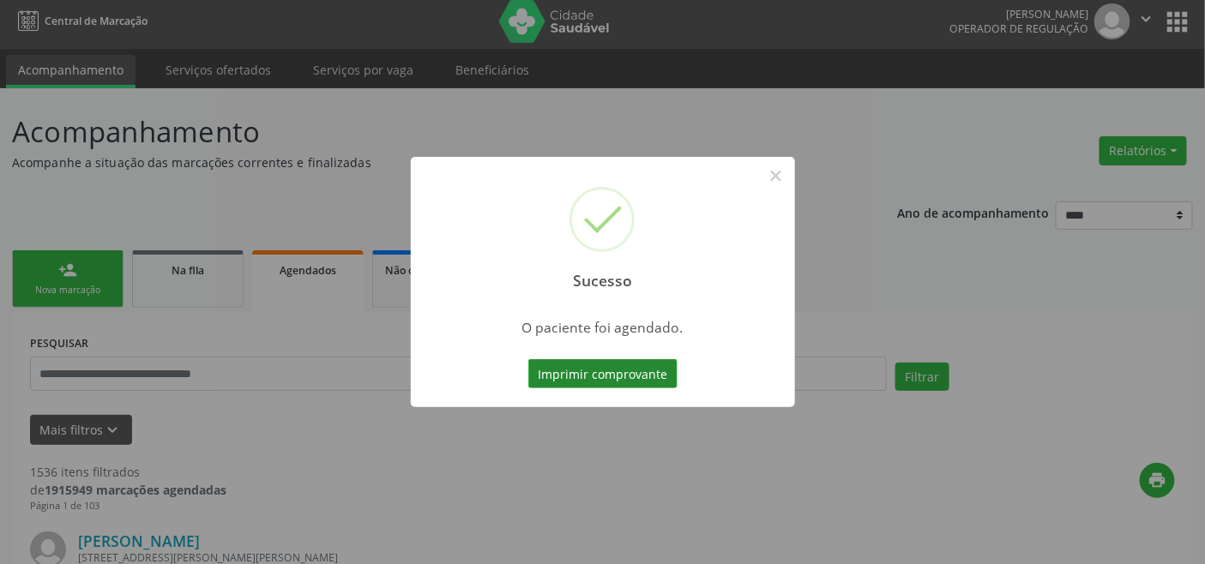
click at [609, 377] on button "Imprimir comprovante" at bounding box center [602, 373] width 149 height 29
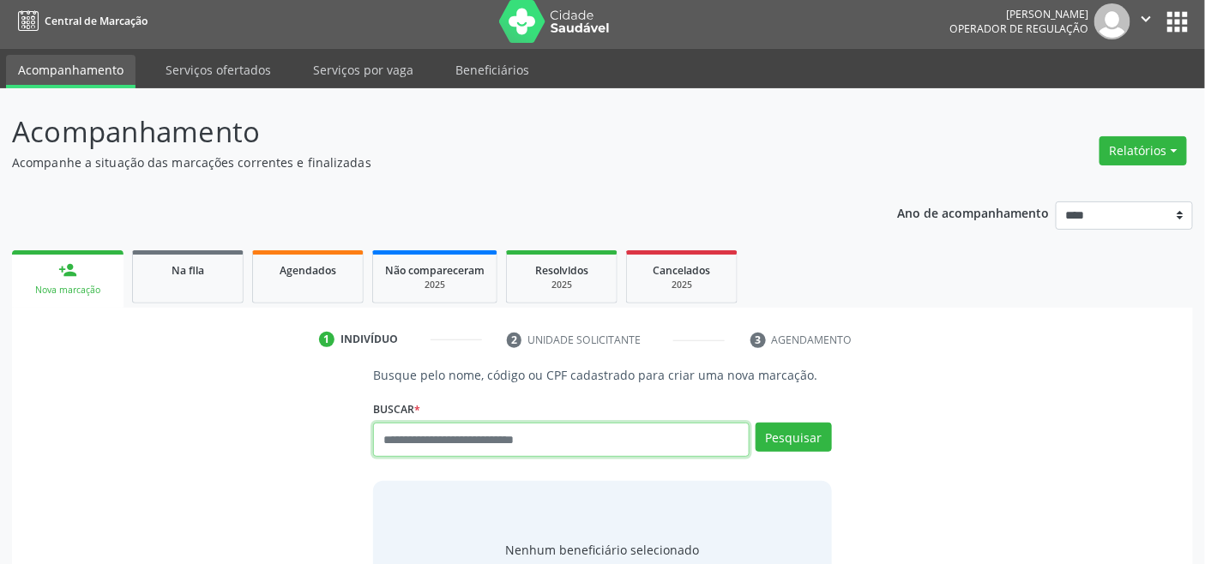
scroll to position [6, 0]
paste input "**********"
type input "**********"
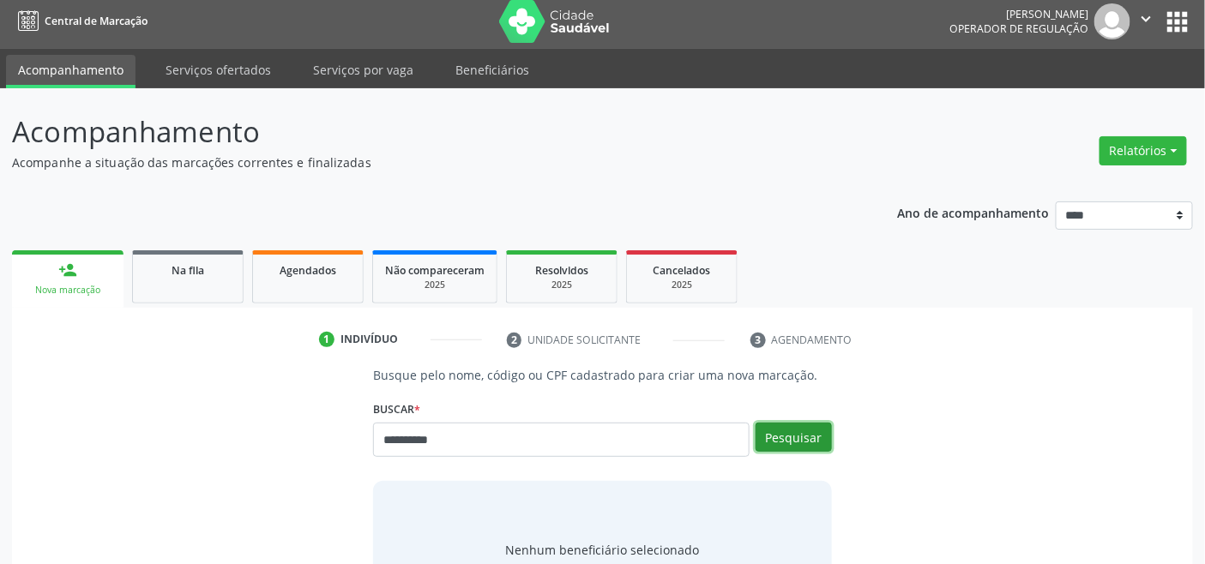
click at [811, 432] on button "Pesquisar" at bounding box center [794, 437] width 76 height 29
type input "**********"
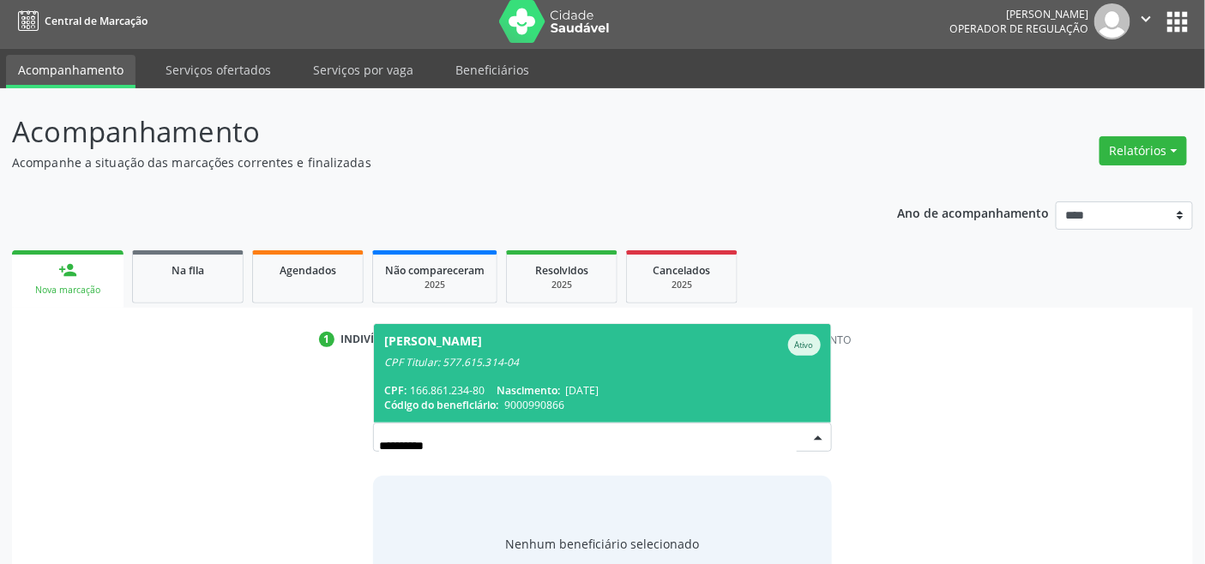
click at [482, 350] on div "[PERSON_NAME]" at bounding box center [433, 345] width 98 height 21
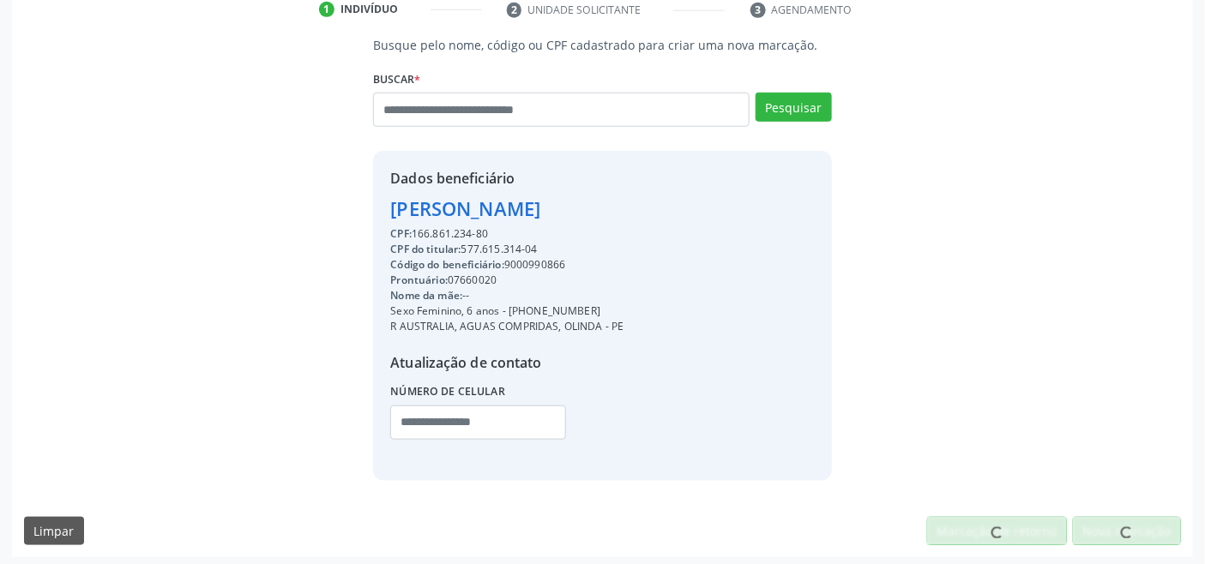
scroll to position [340, 0]
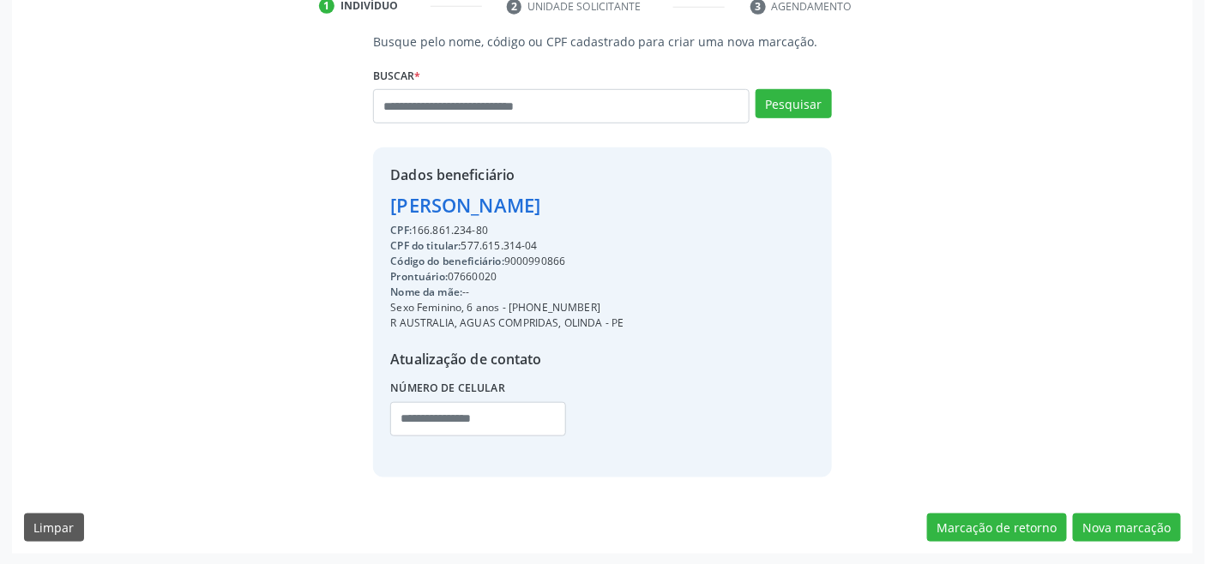
click at [491, 241] on div "CPF do titular: 577.615.314-04" at bounding box center [506, 245] width 233 height 15
copy div "577.615.314"
paste input "**********"
type input "**********"
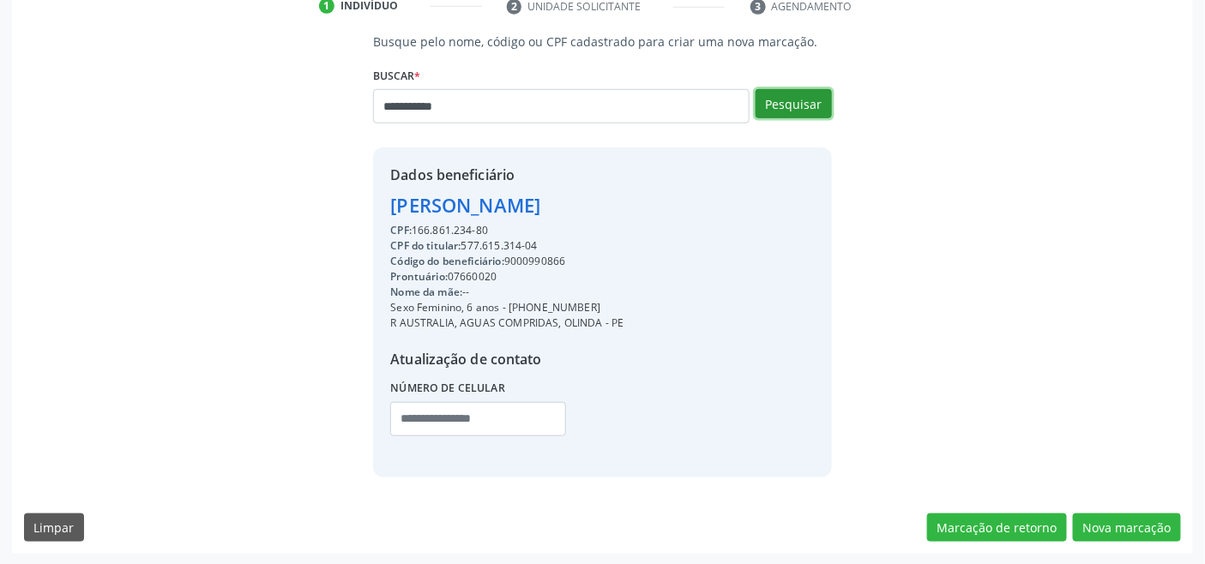
click at [791, 96] on button "Pesquisar" at bounding box center [794, 103] width 76 height 29
type input "**********"
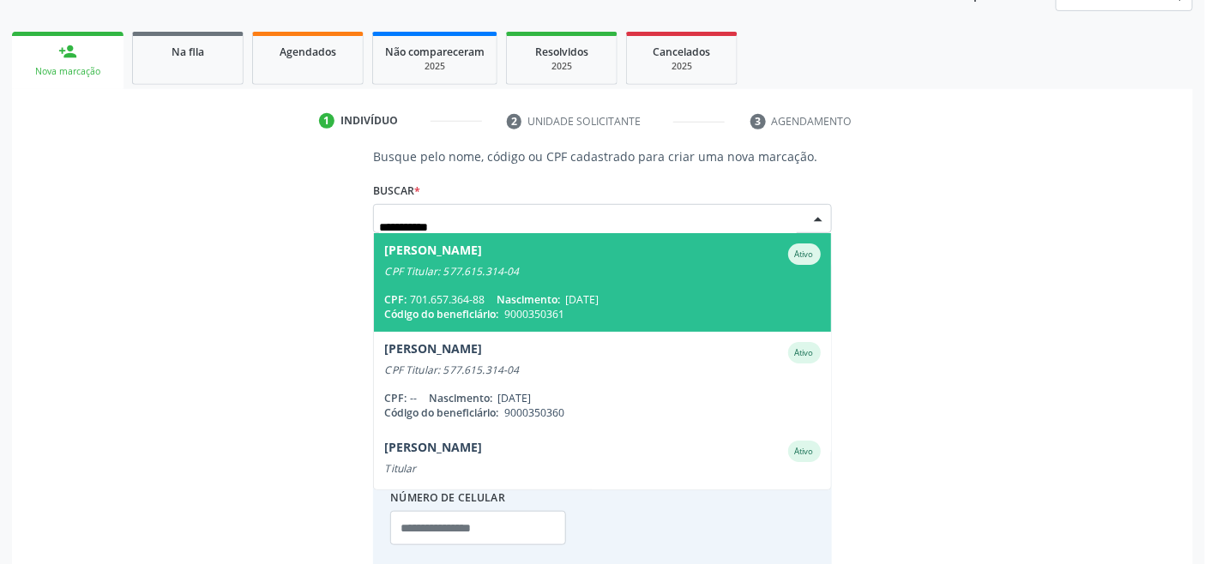
scroll to position [335, 0]
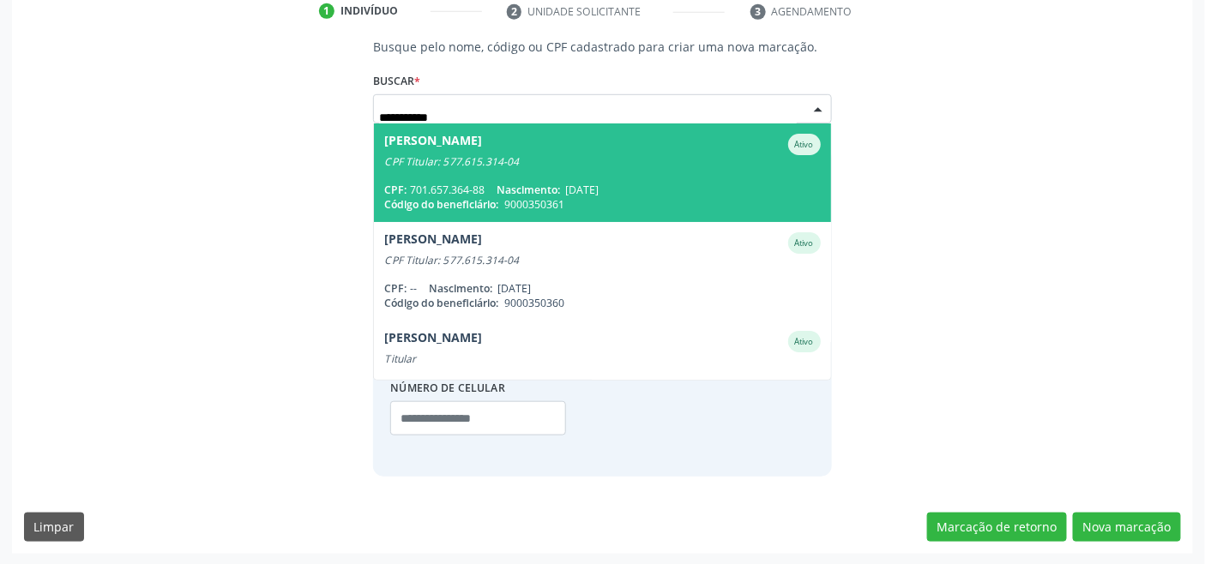
click at [559, 183] on span "Nascimento:" at bounding box center [528, 190] width 63 height 15
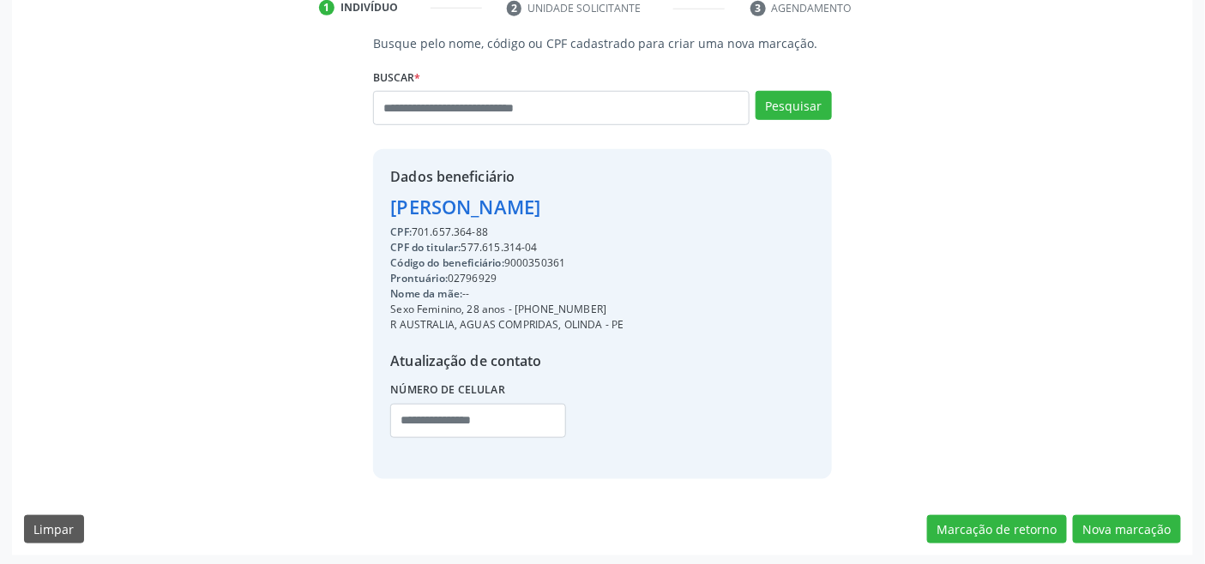
scroll to position [340, 0]
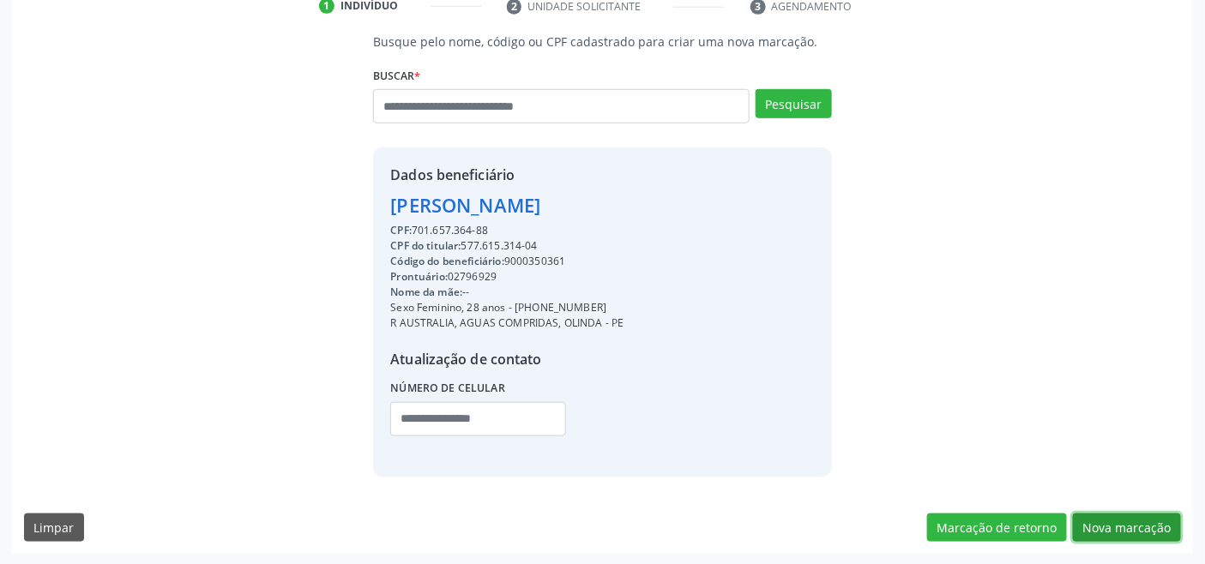
drag, startPoint x: 1119, startPoint y: 525, endPoint x: 785, endPoint y: 470, distance: 339.0
click at [1117, 524] on button "Nova marcação" at bounding box center [1127, 528] width 108 height 29
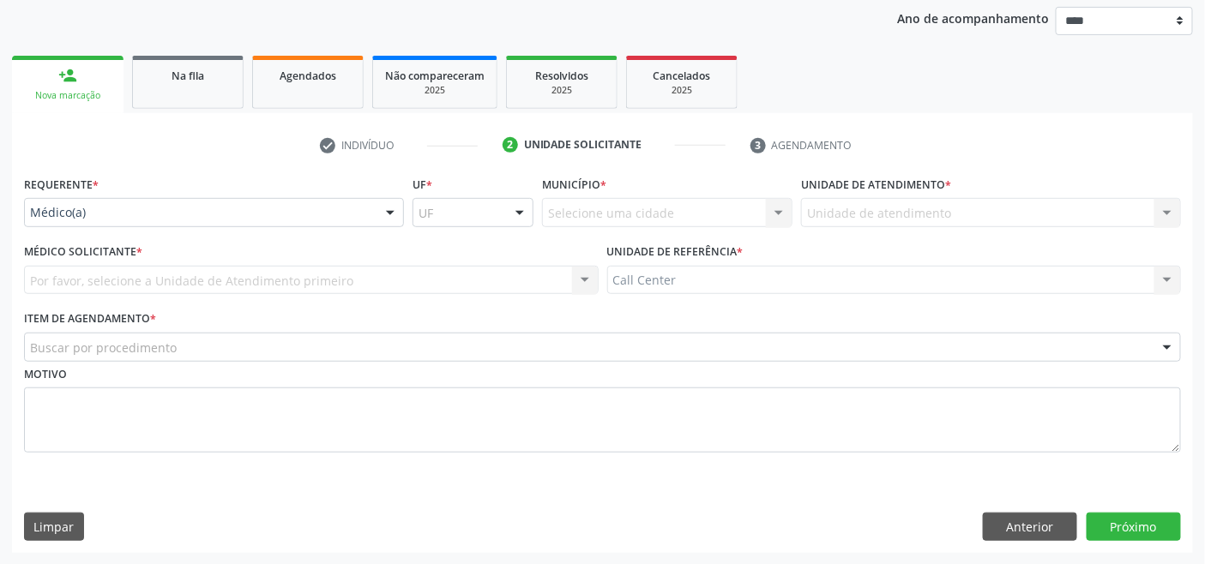
drag, startPoint x: 132, startPoint y: 210, endPoint x: 139, endPoint y: 236, distance: 26.6
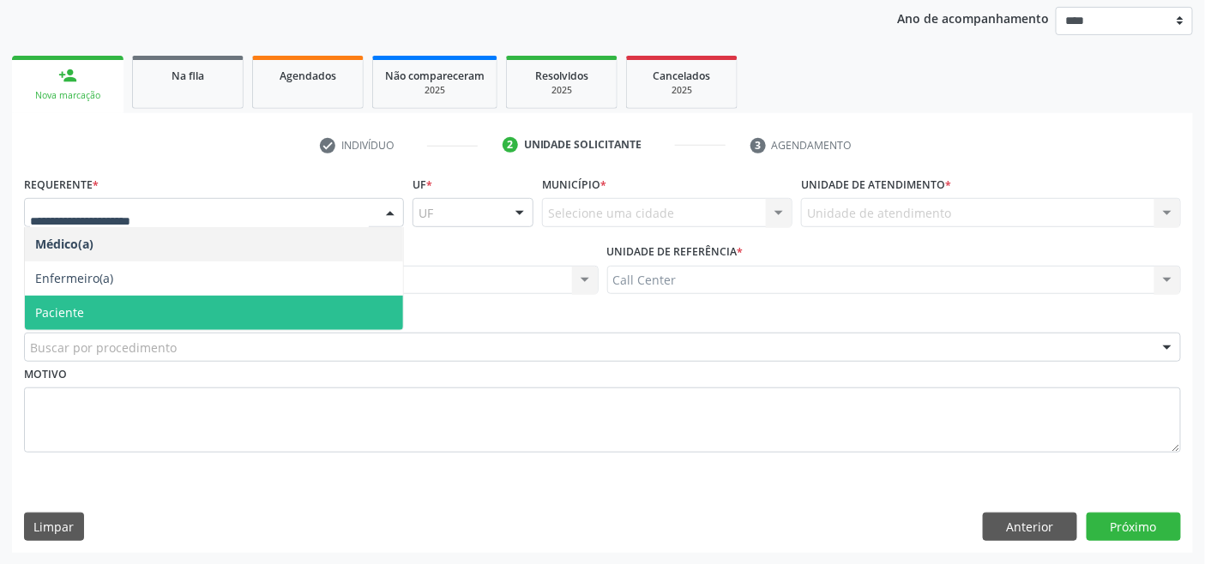
drag, startPoint x: 124, startPoint y: 302, endPoint x: 129, endPoint y: 327, distance: 25.4
click at [123, 303] on span "Paciente" at bounding box center [214, 313] width 378 height 34
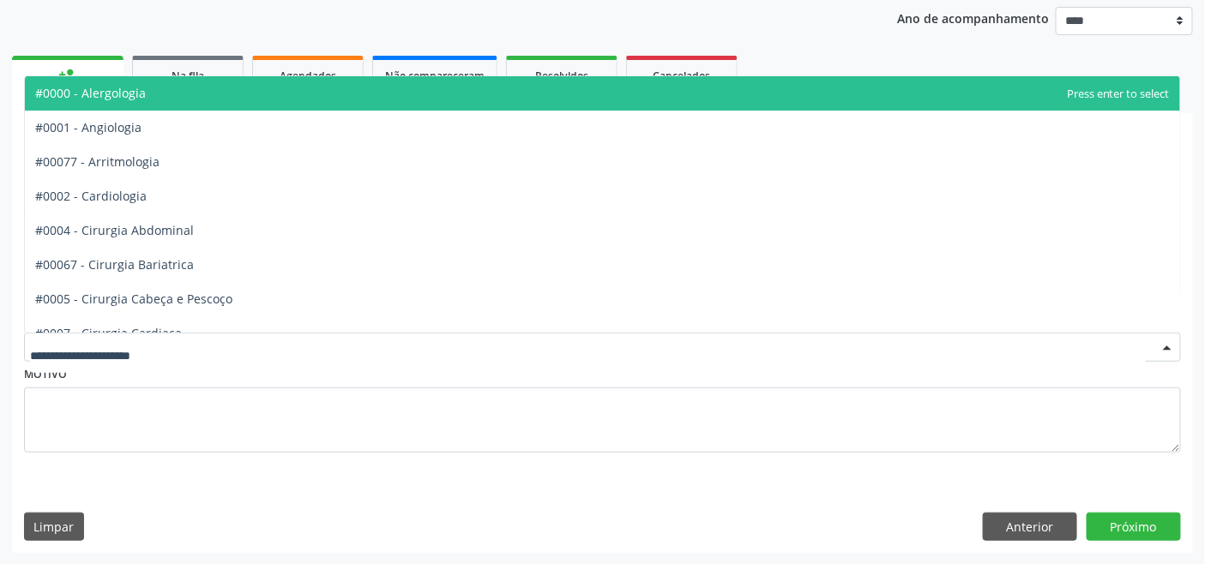
click at [129, 335] on div at bounding box center [602, 347] width 1157 height 29
type input "***"
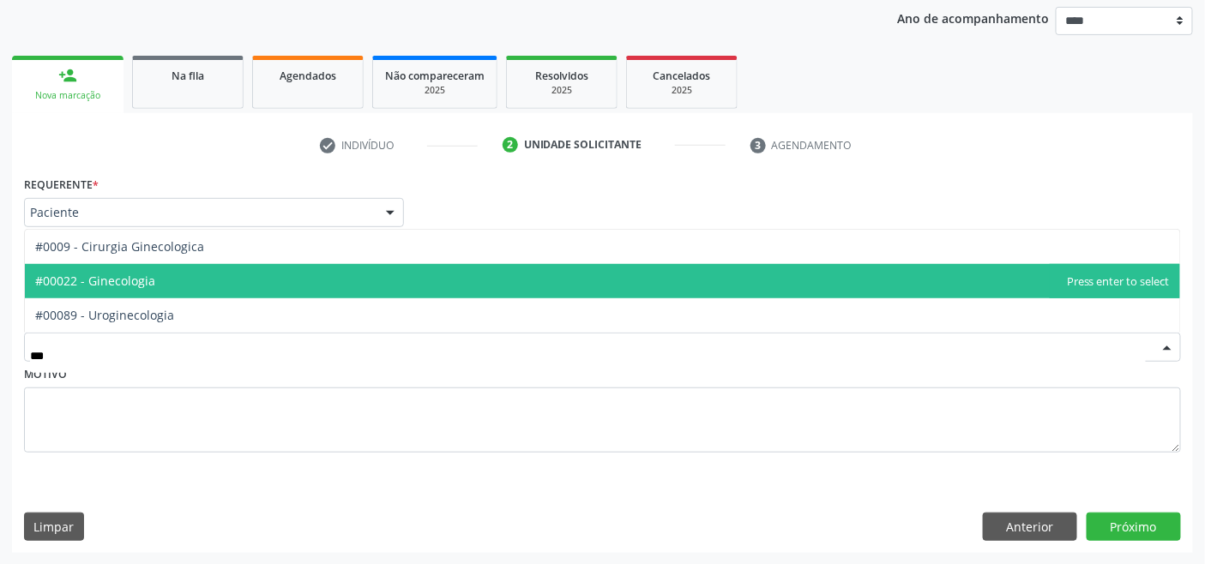
click at [197, 280] on span "#00022 - Ginecologia" at bounding box center [602, 281] width 1155 height 34
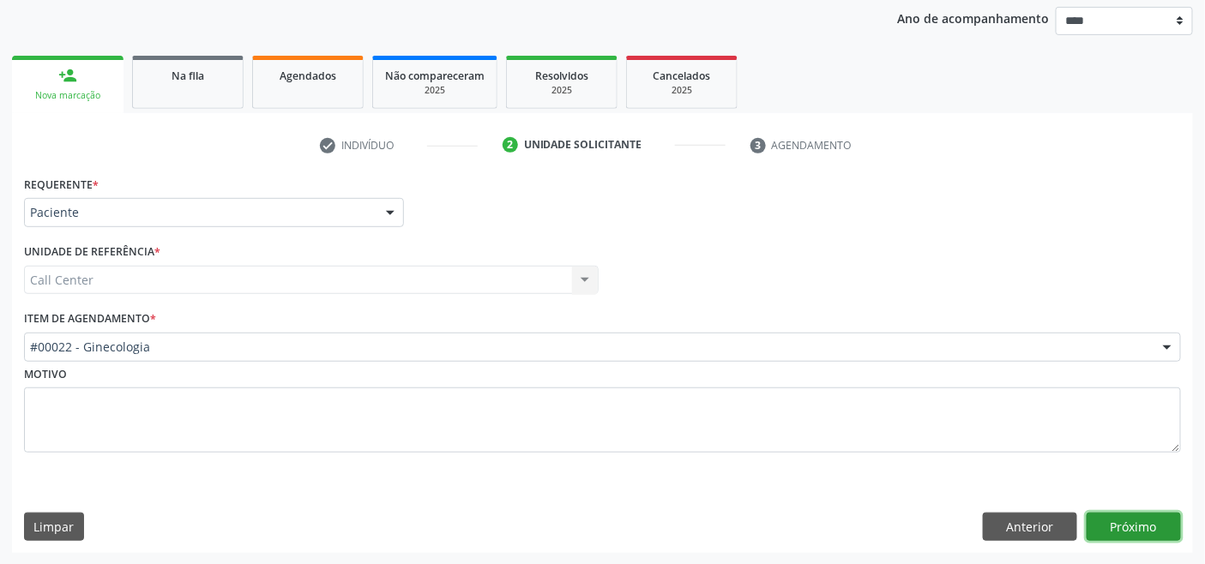
click at [1110, 515] on button "Próximo" at bounding box center [1134, 527] width 94 height 29
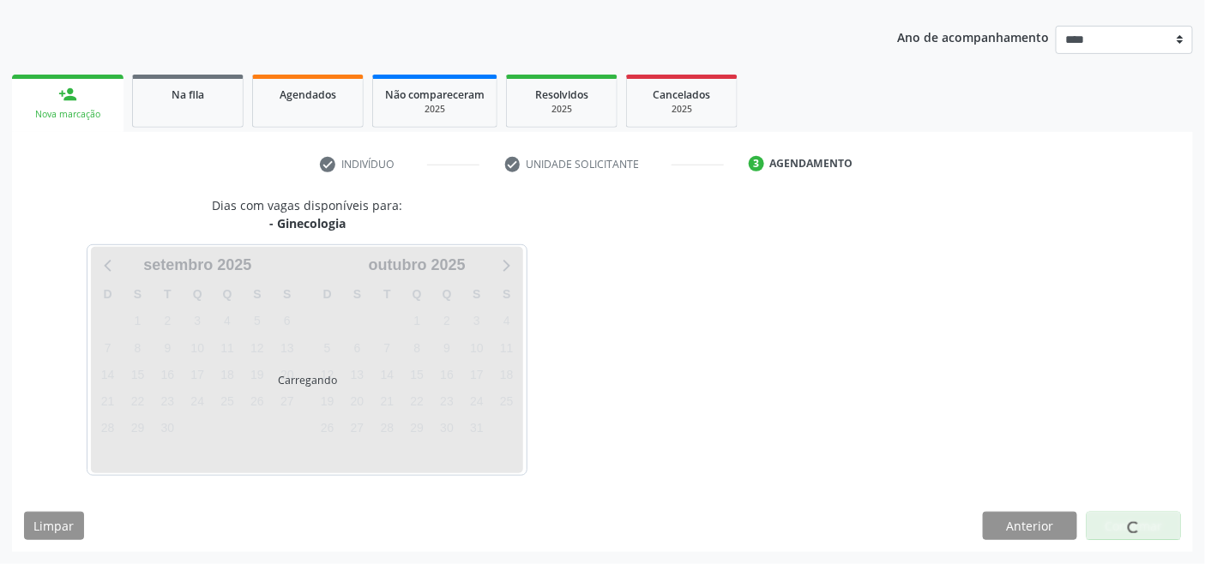
scroll to position [181, 0]
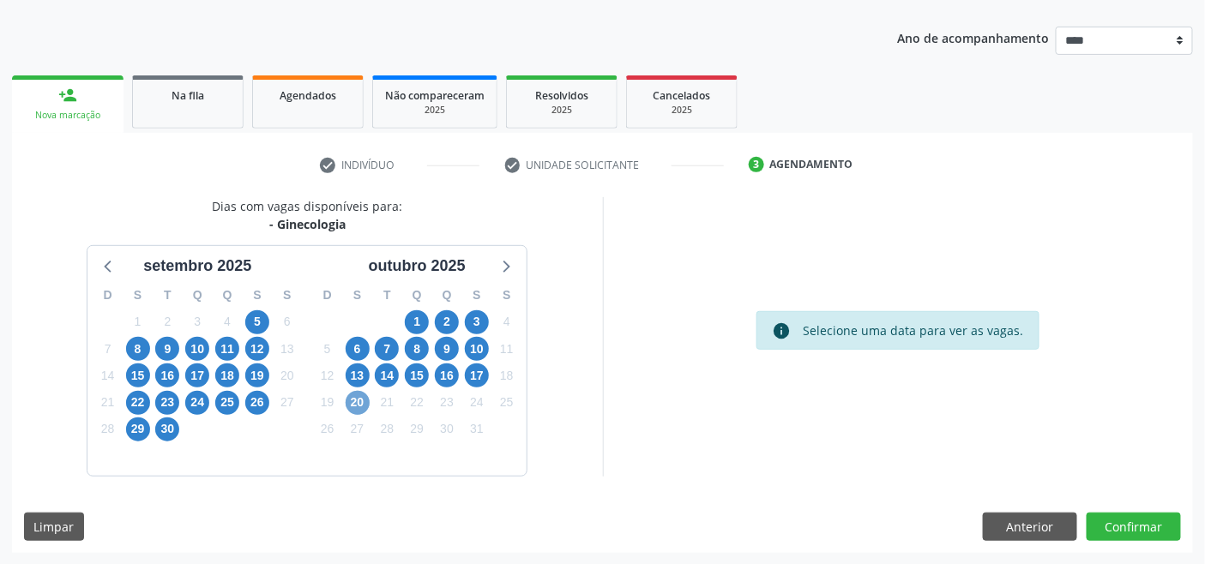
click at [355, 401] on span "20" at bounding box center [358, 403] width 24 height 24
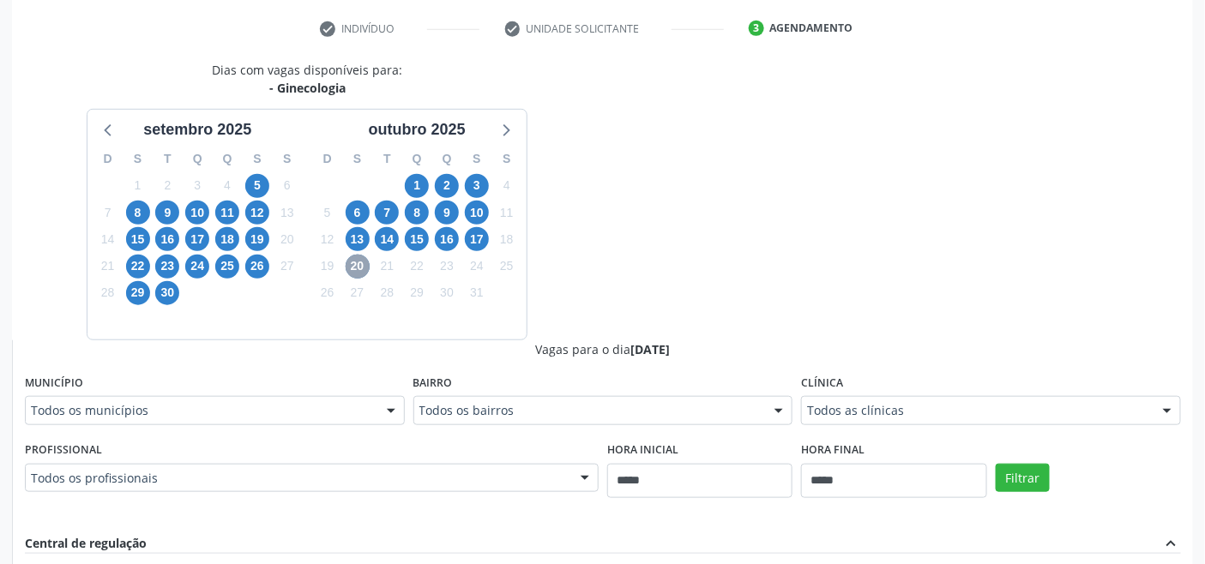
scroll to position [371, 0]
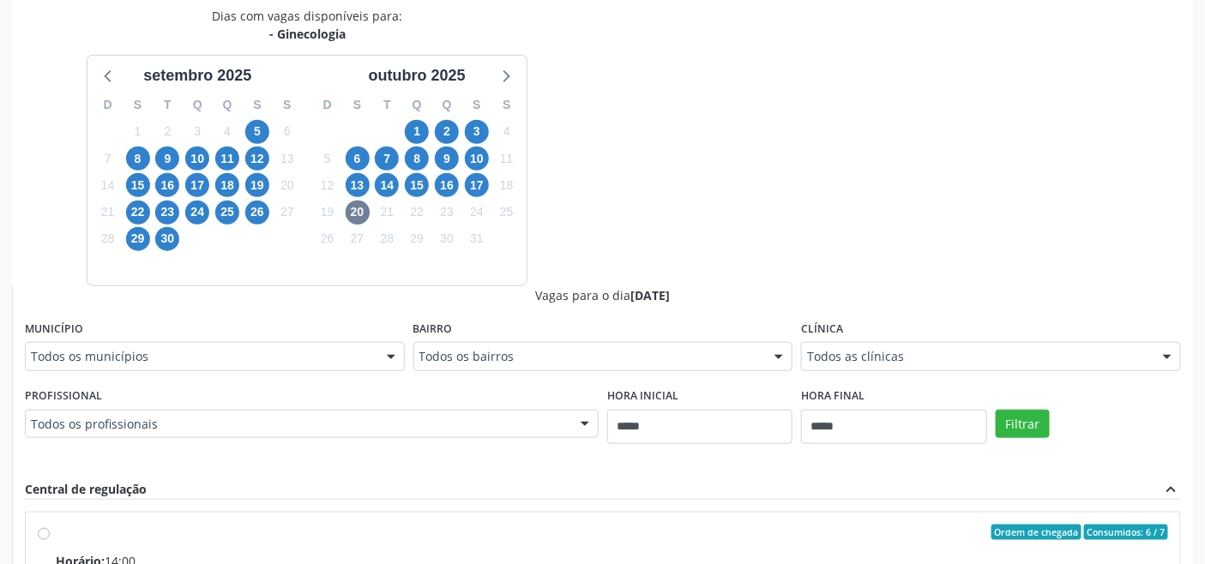
click at [775, 268] on div "Dias com vagas disponíveis para: - Ginecologia setembro 2025 D S T Q Q S S 31 1…" at bounding box center [602, 425] width 1181 height 836
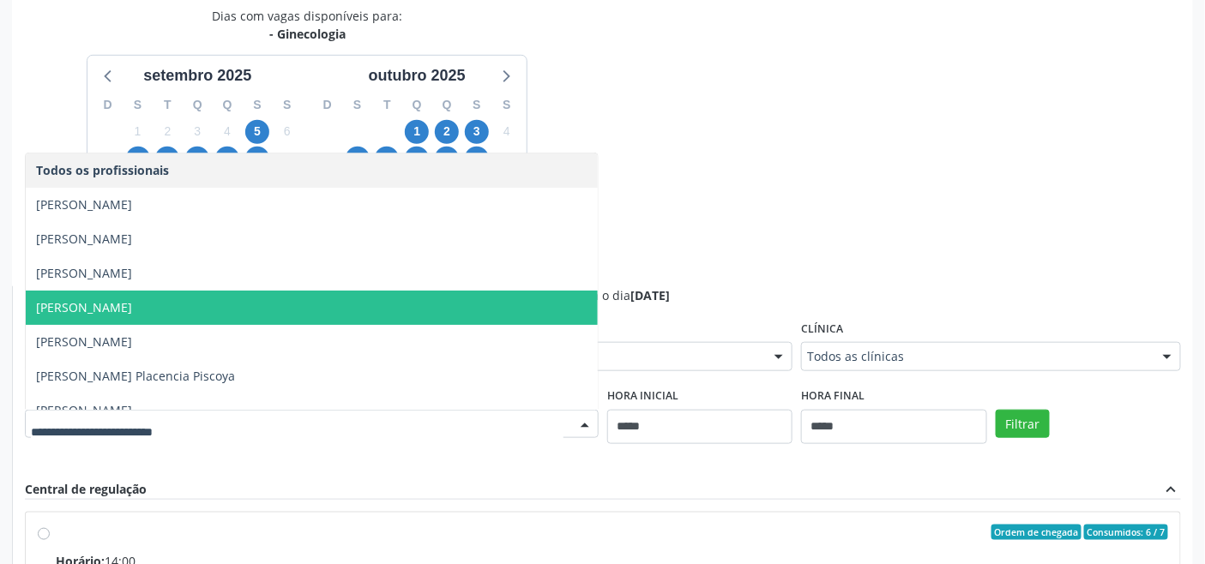
click at [132, 311] on span "Rita Clara Baltar de Medeiros" at bounding box center [84, 307] width 96 height 16
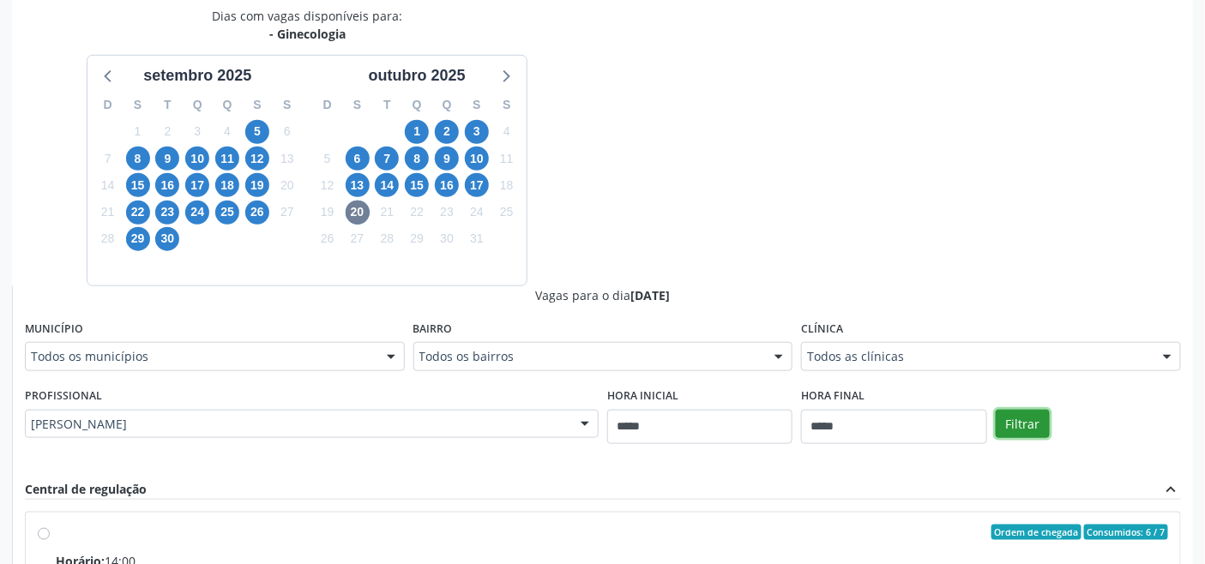
click at [1023, 418] on button "Filtrar" at bounding box center [1023, 424] width 54 height 29
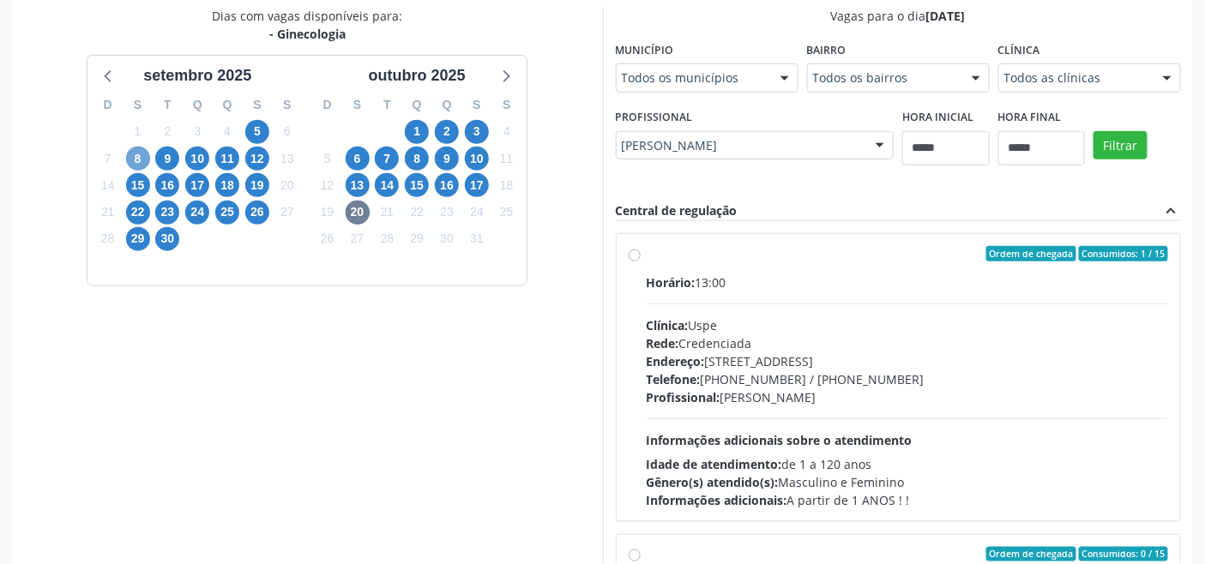
drag, startPoint x: 140, startPoint y: 154, endPoint x: 166, endPoint y: 190, distance: 44.1
click at [140, 155] on span "8" at bounding box center [138, 159] width 24 height 24
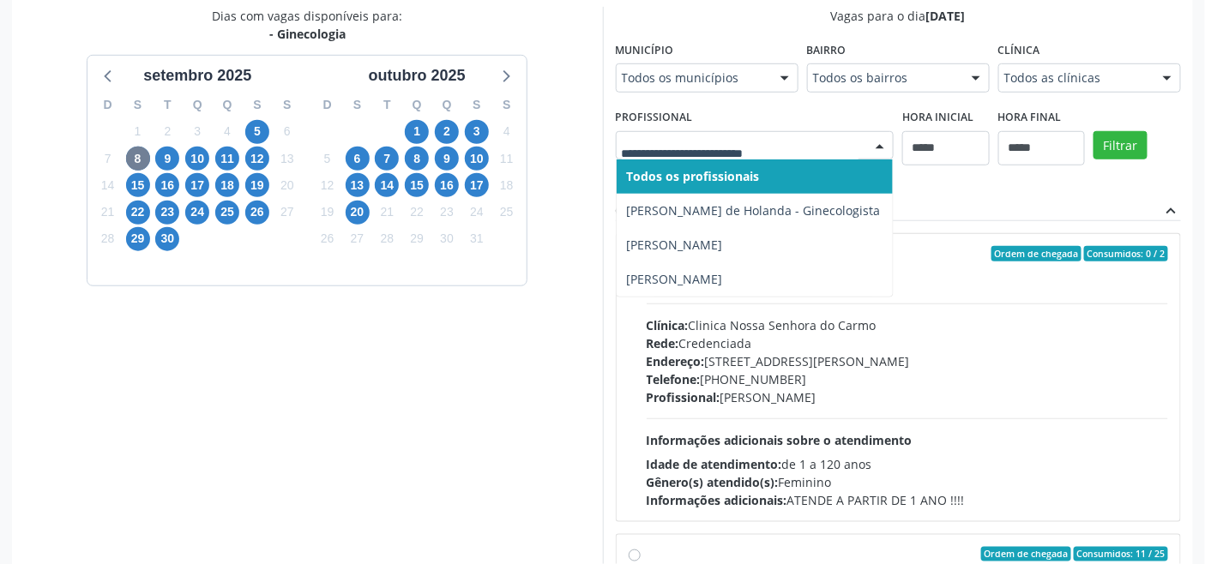
drag, startPoint x: 730, startPoint y: 140, endPoint x: 719, endPoint y: 154, distance: 18.4
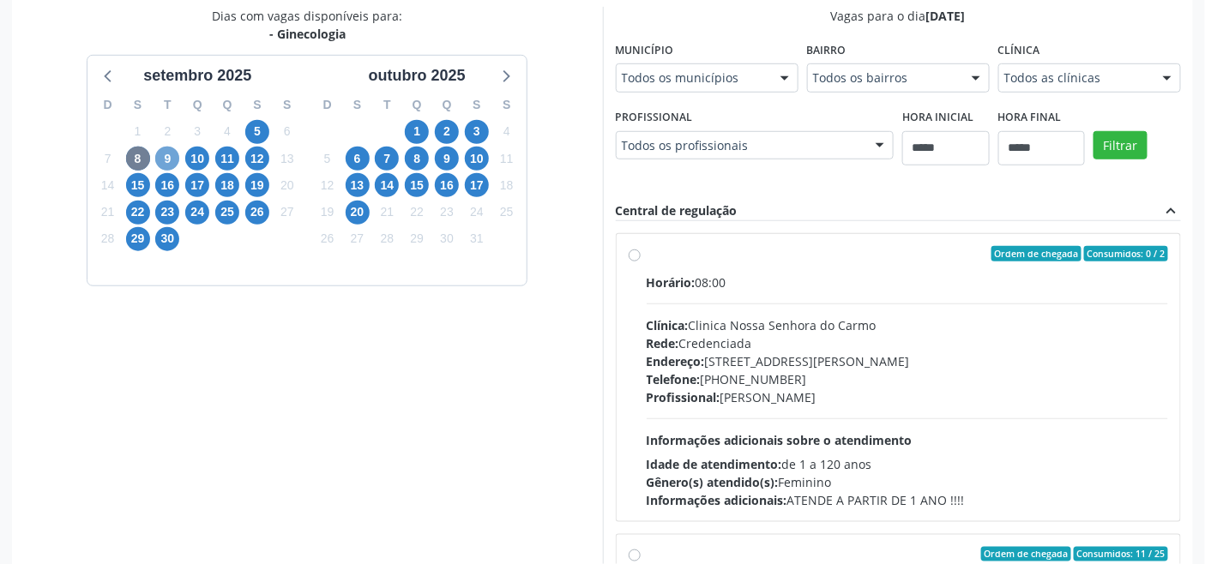
click at [157, 158] on span "9" at bounding box center [167, 159] width 24 height 24
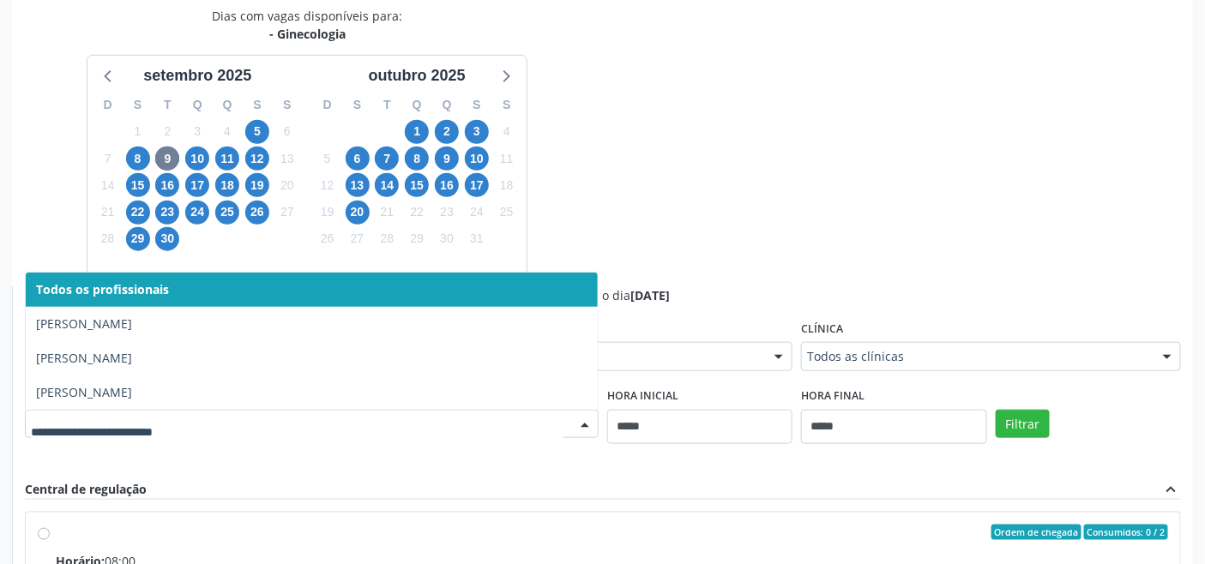
drag, startPoint x: 391, startPoint y: 412, endPoint x: 378, endPoint y: 410, distance: 13.0
click at [387, 413] on div at bounding box center [312, 424] width 574 height 29
click at [194, 165] on span "10" at bounding box center [197, 159] width 24 height 24
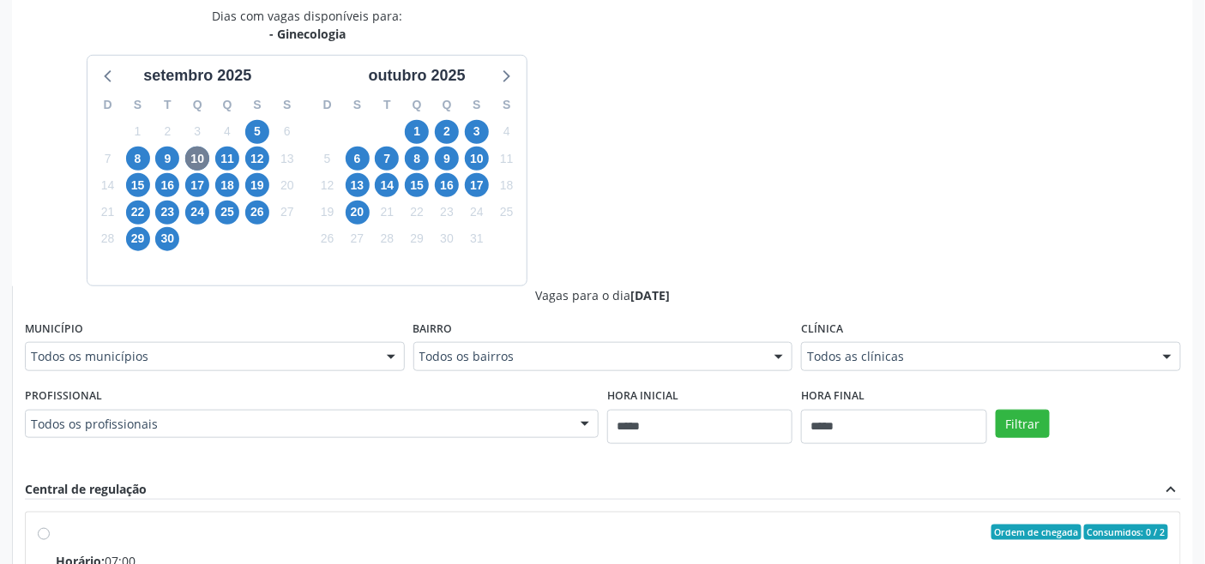
click at [452, 407] on div "Profissional Todos os profissionais Todos os profissionais Ana Lúcia Vilanova d…" at bounding box center [312, 410] width 574 height 55
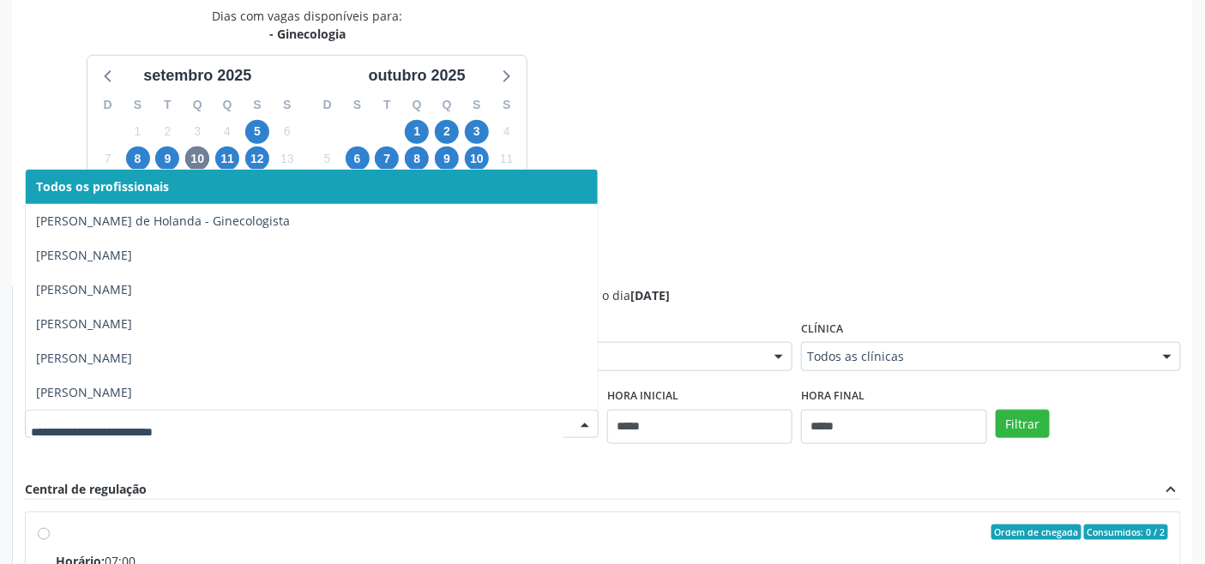
click at [408, 413] on div at bounding box center [312, 424] width 574 height 29
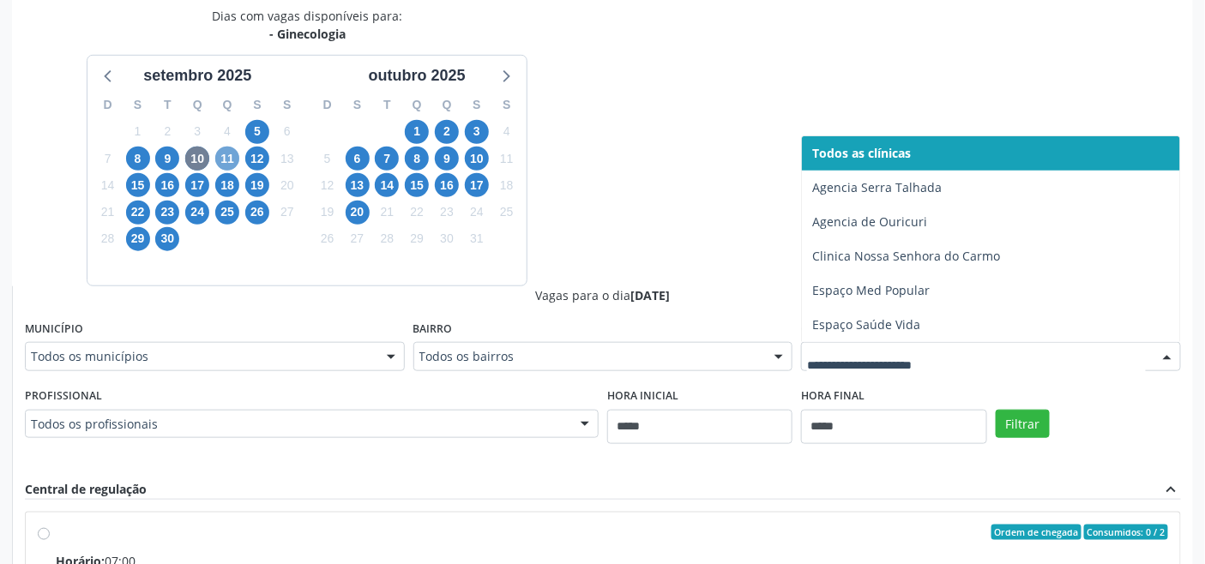
click at [226, 150] on span "11" at bounding box center [227, 159] width 24 height 24
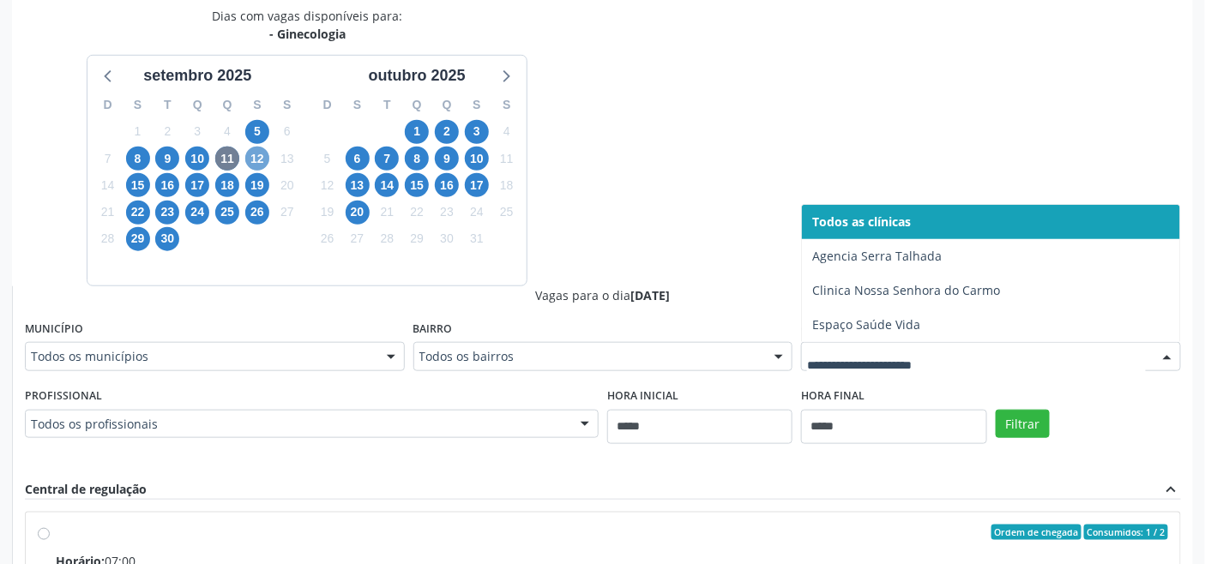
click at [259, 156] on span "12" at bounding box center [257, 159] width 24 height 24
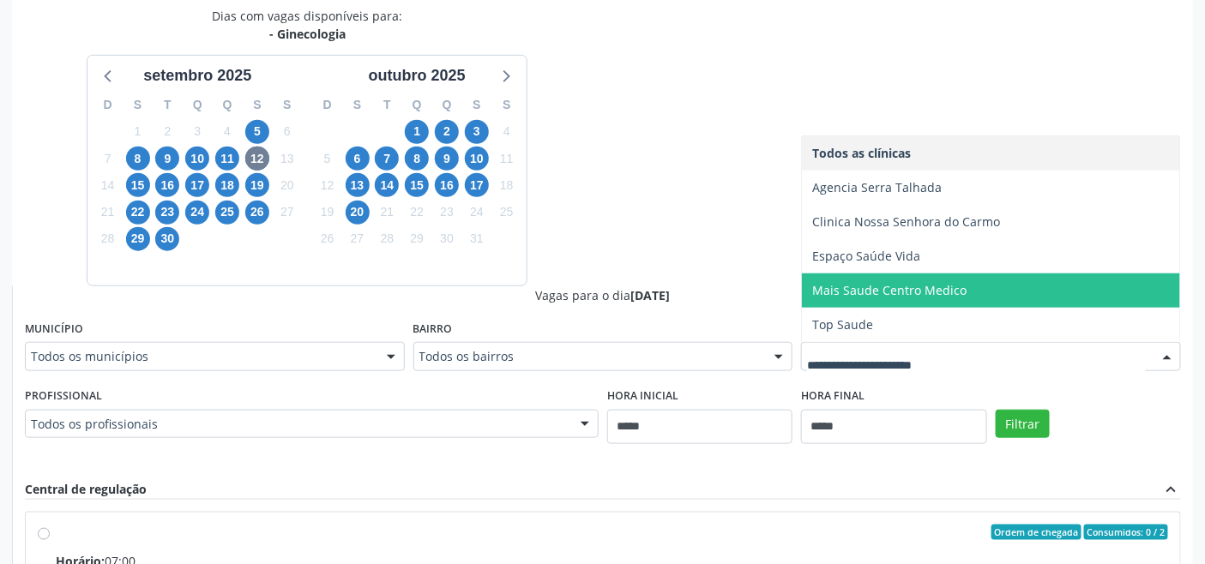
click at [860, 299] on span "Mais Saude Centro Medico" at bounding box center [991, 291] width 378 height 34
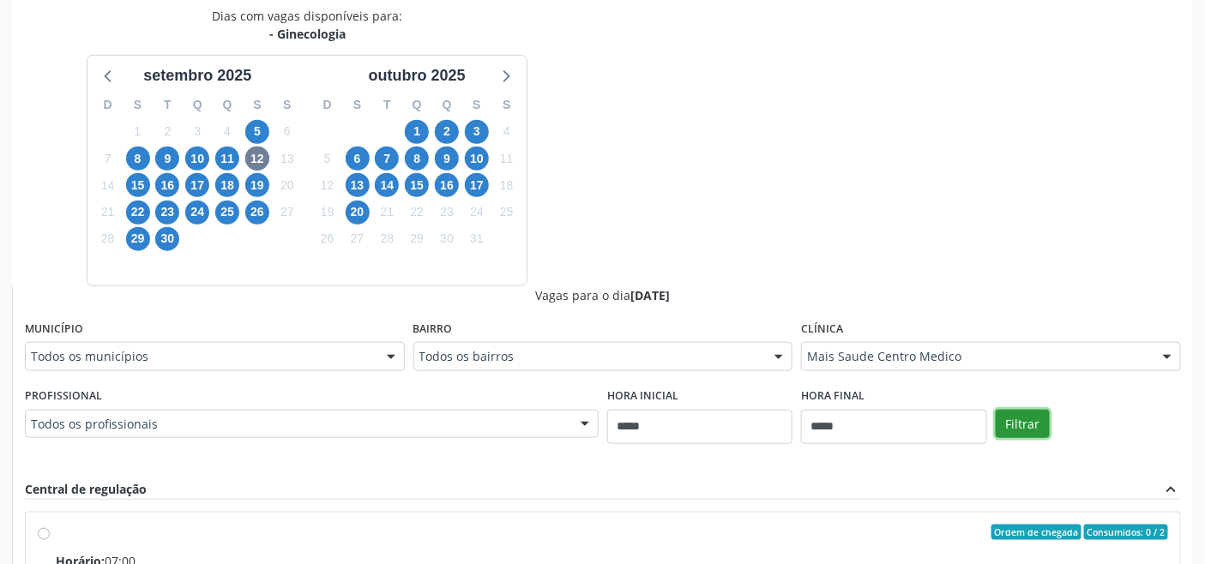
drag, startPoint x: 1028, startPoint y: 416, endPoint x: 1019, endPoint y: 410, distance: 10.5
click at [1027, 415] on button "Filtrar" at bounding box center [1023, 424] width 54 height 29
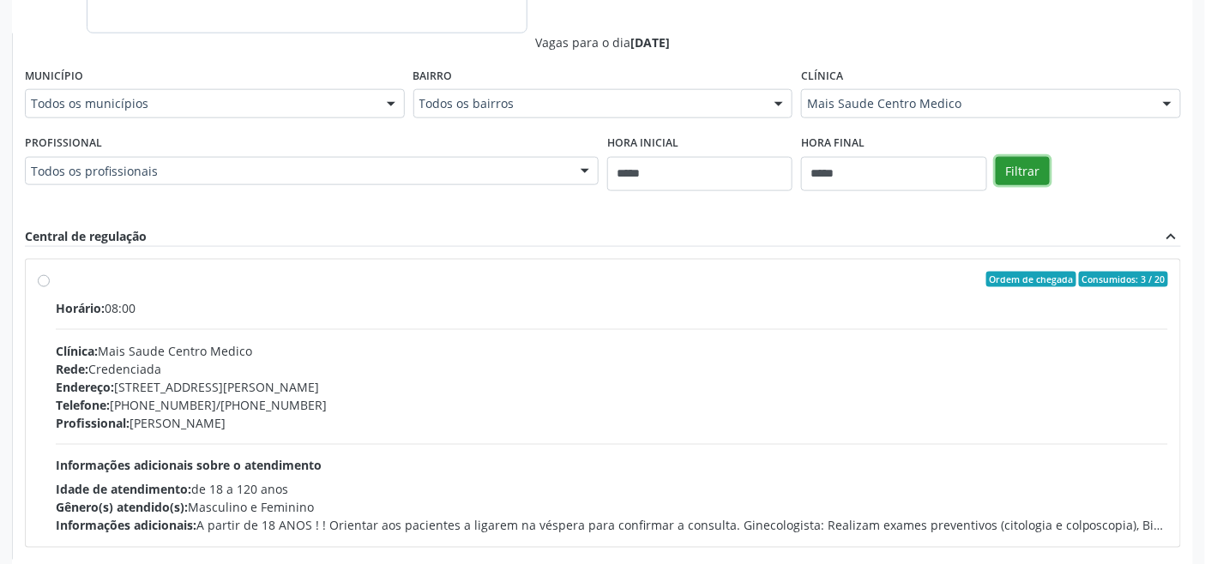
scroll to position [327, 0]
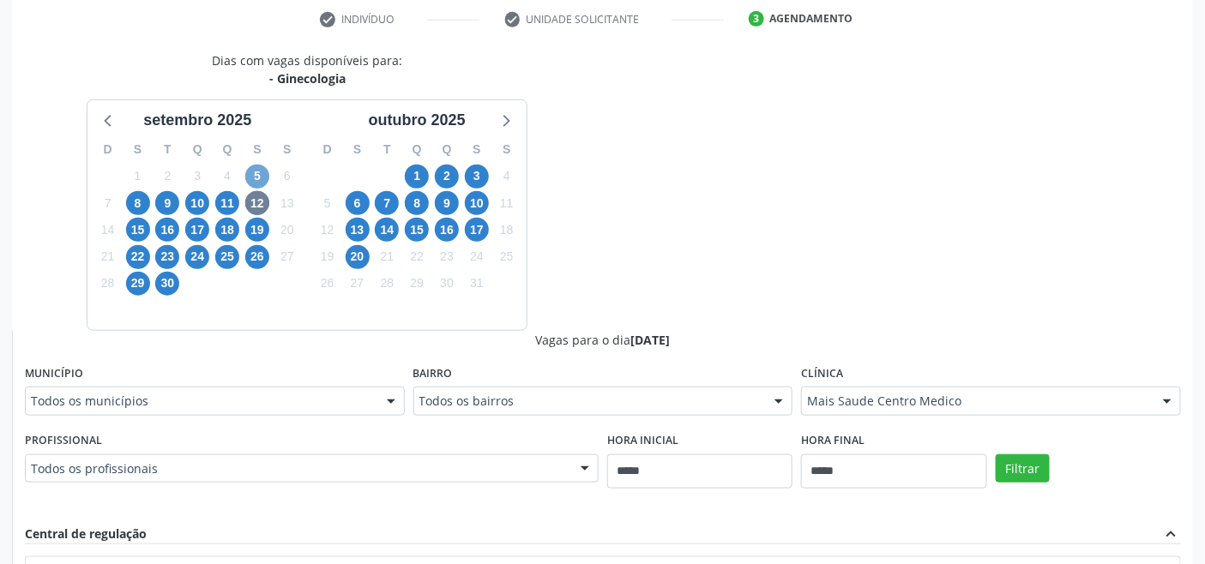
click at [250, 173] on span "5" at bounding box center [257, 177] width 24 height 24
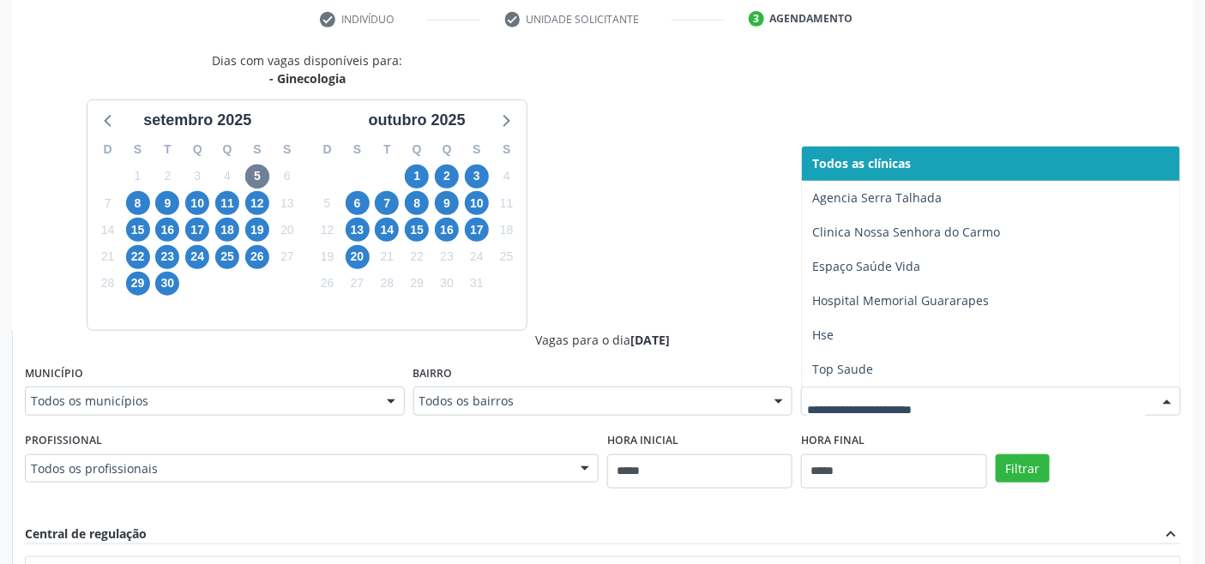
click at [884, 392] on div at bounding box center [991, 401] width 380 height 29
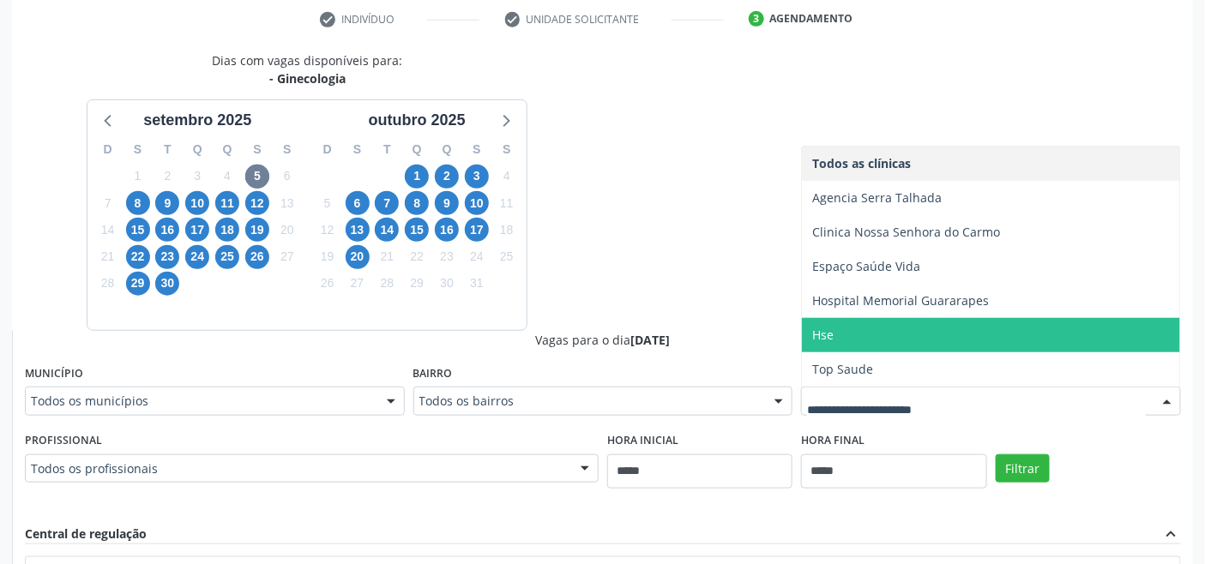
click at [839, 343] on span "Hse" at bounding box center [991, 335] width 378 height 34
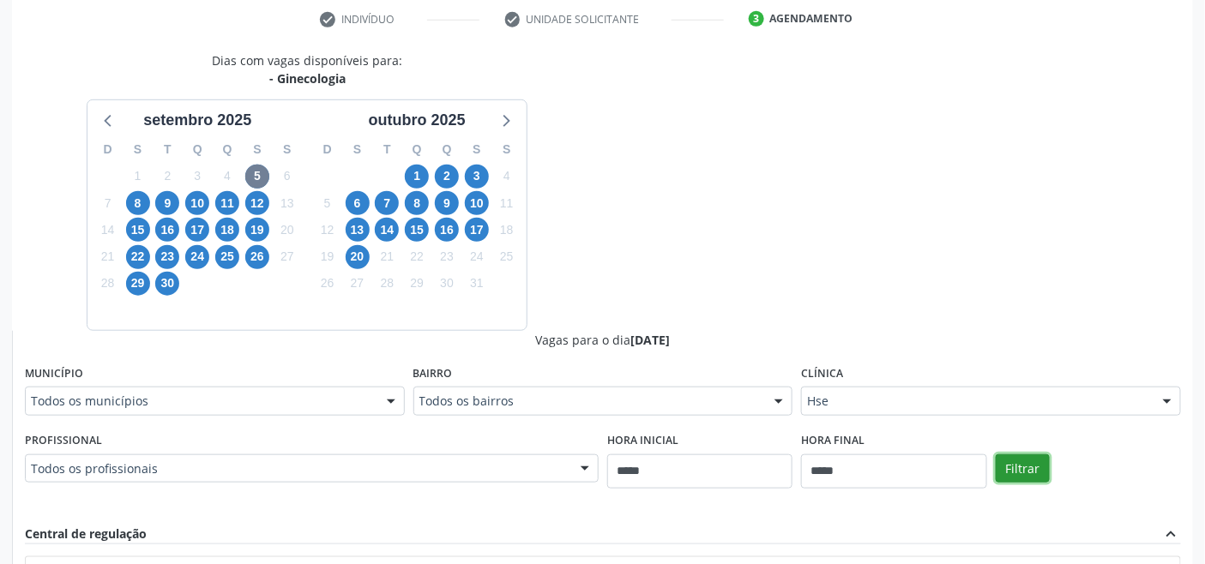
click at [1041, 474] on button "Filtrar" at bounding box center [1023, 469] width 54 height 29
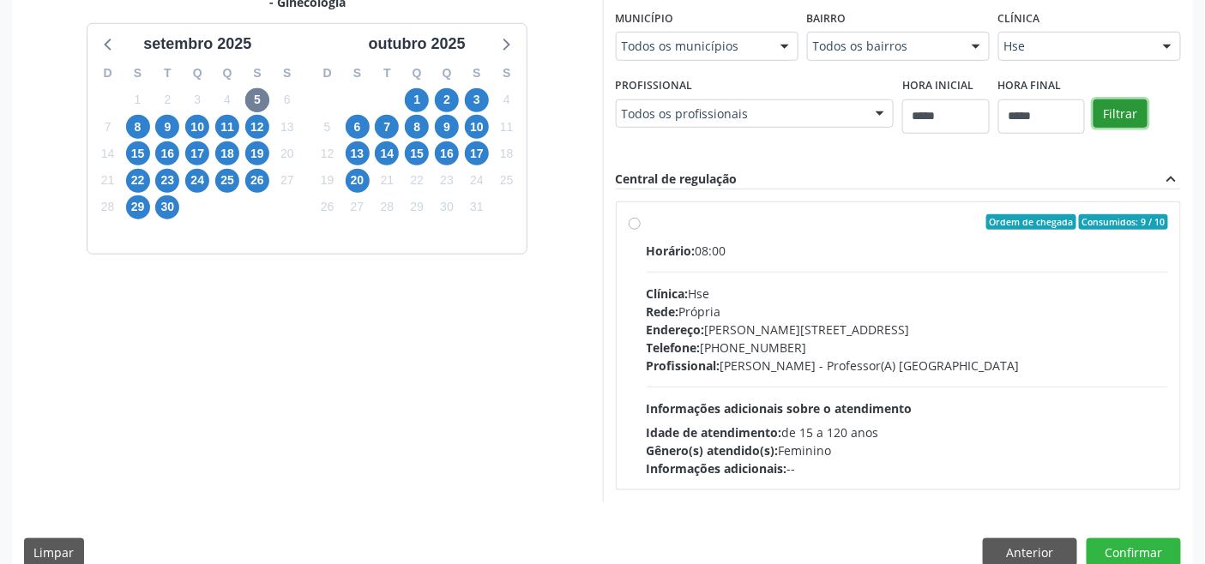
scroll to position [429, 0]
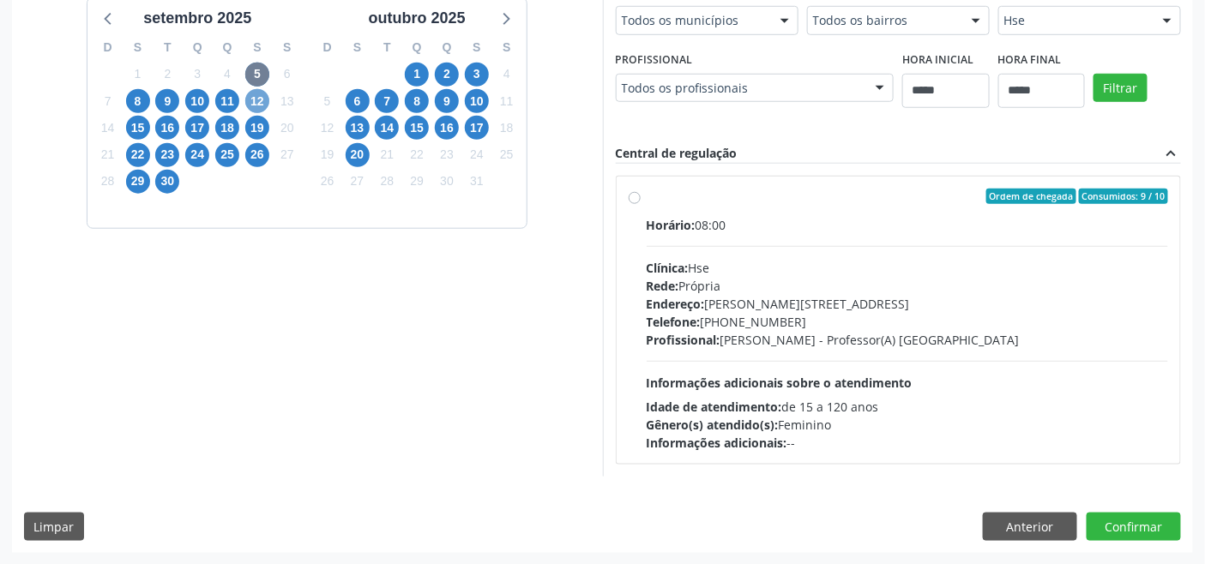
click at [259, 100] on span "12" at bounding box center [257, 101] width 24 height 24
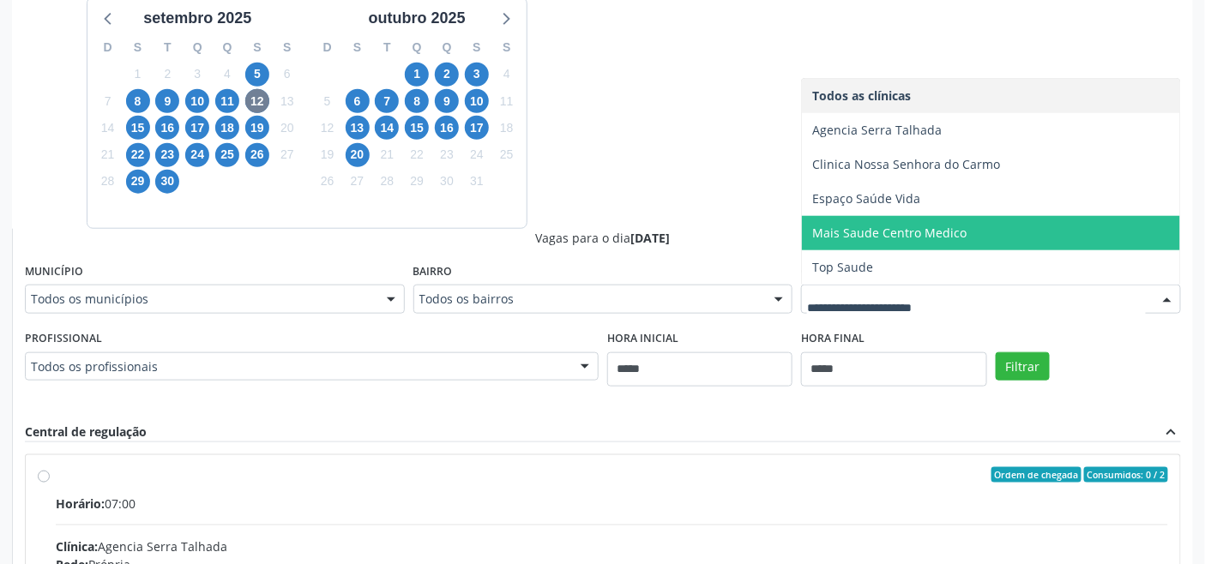
click at [866, 233] on span "Mais Saude Centro Medico" at bounding box center [889, 233] width 154 height 16
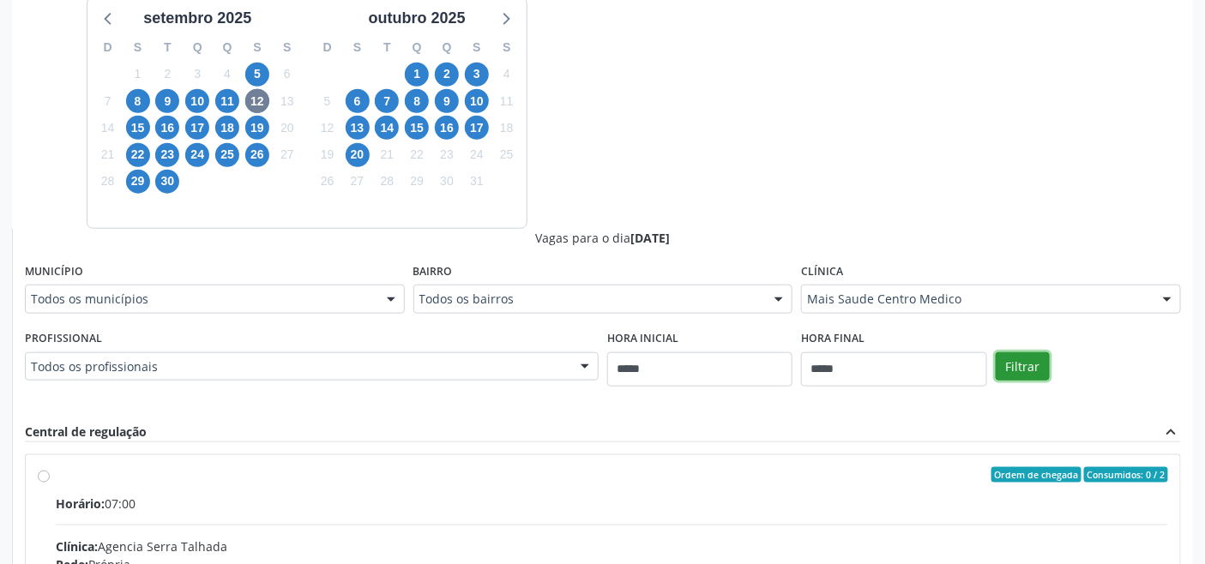
click at [1023, 364] on button "Filtrar" at bounding box center [1023, 367] width 54 height 29
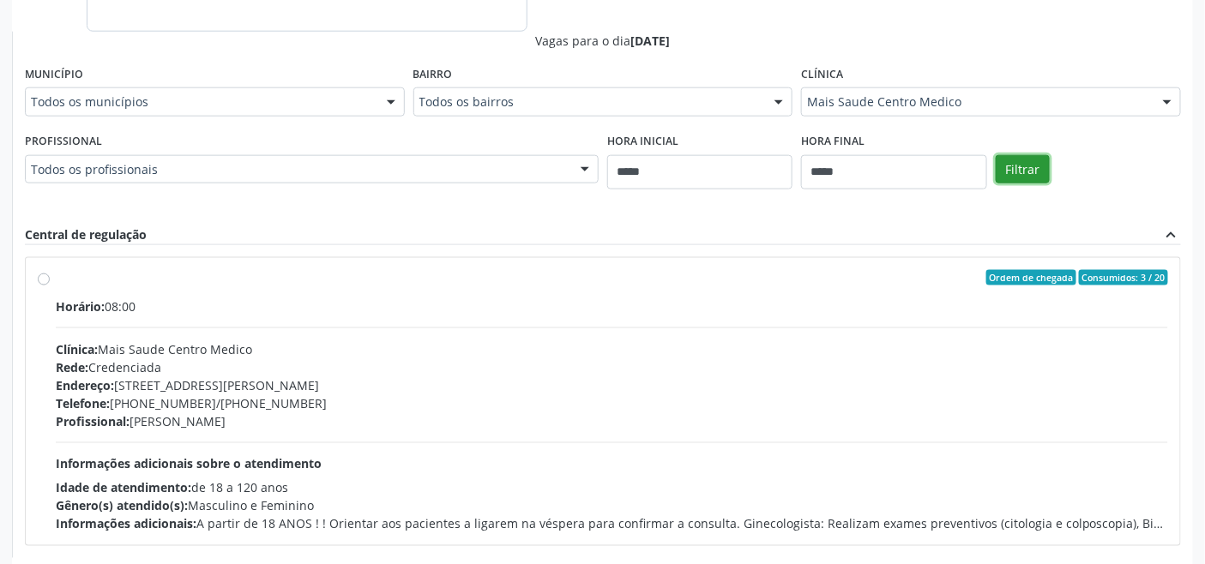
scroll to position [708, 0]
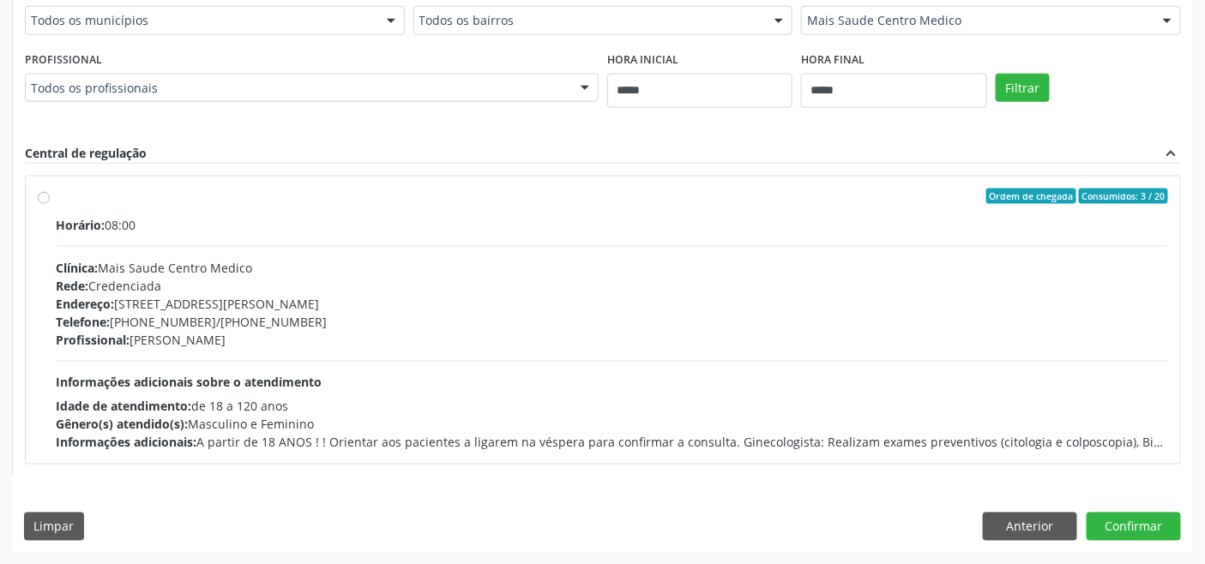
click at [287, 375] on span "Informações adicionais sobre o atendimento" at bounding box center [189, 383] width 266 height 16
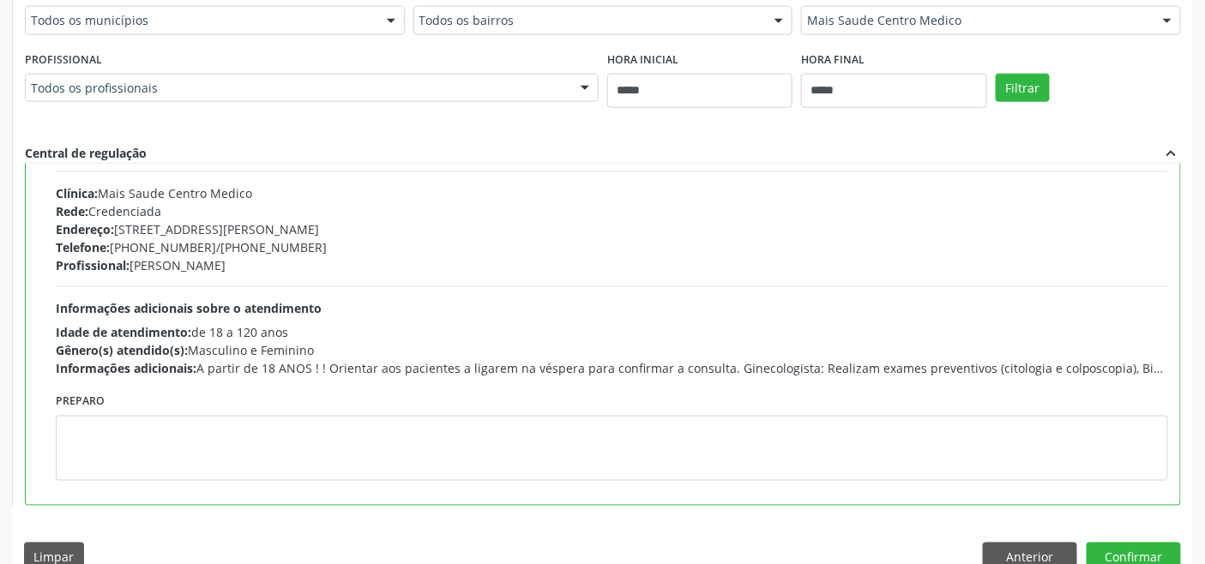
scroll to position [86, 0]
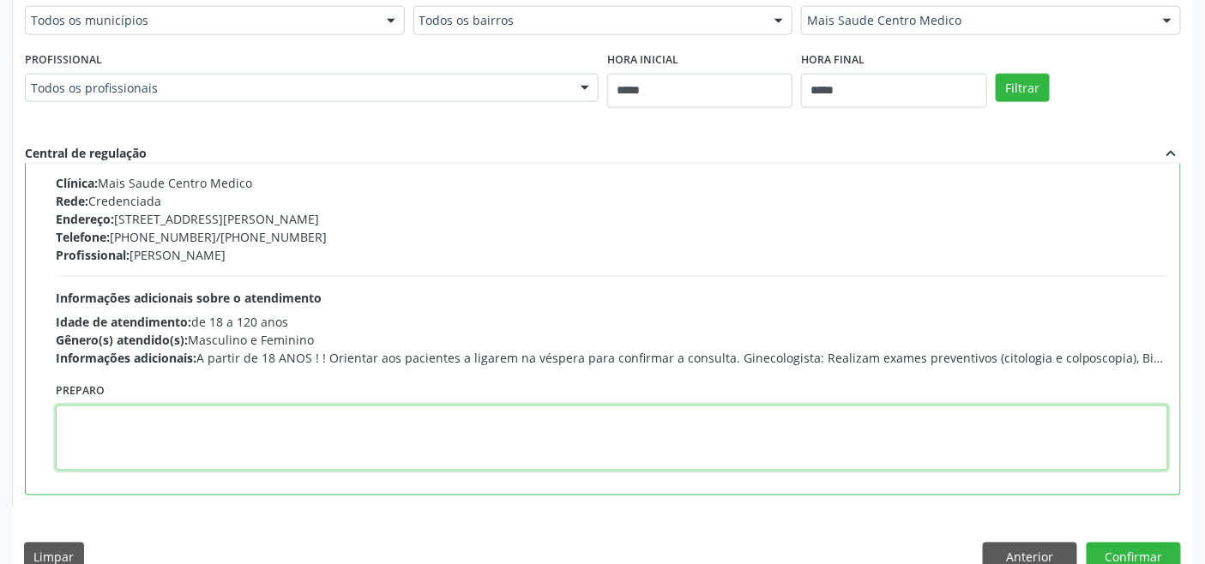
paste textarea "**********"
type textarea "**********"
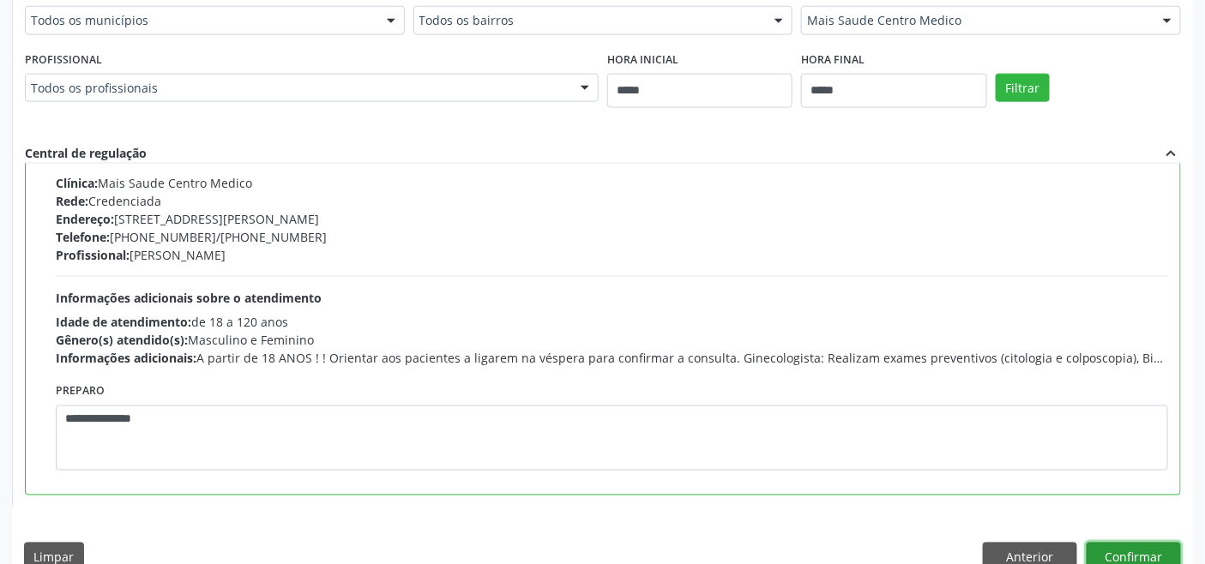
click at [1139, 547] on button "Confirmar" at bounding box center [1134, 557] width 94 height 29
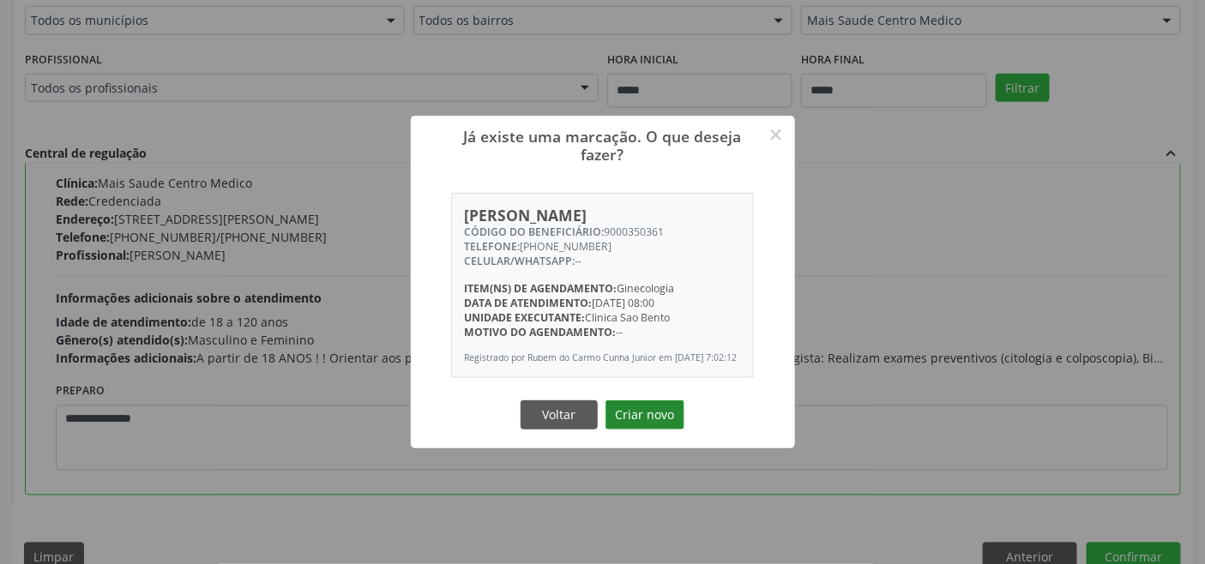
click at [648, 418] on button "Criar novo" at bounding box center [645, 415] width 79 height 29
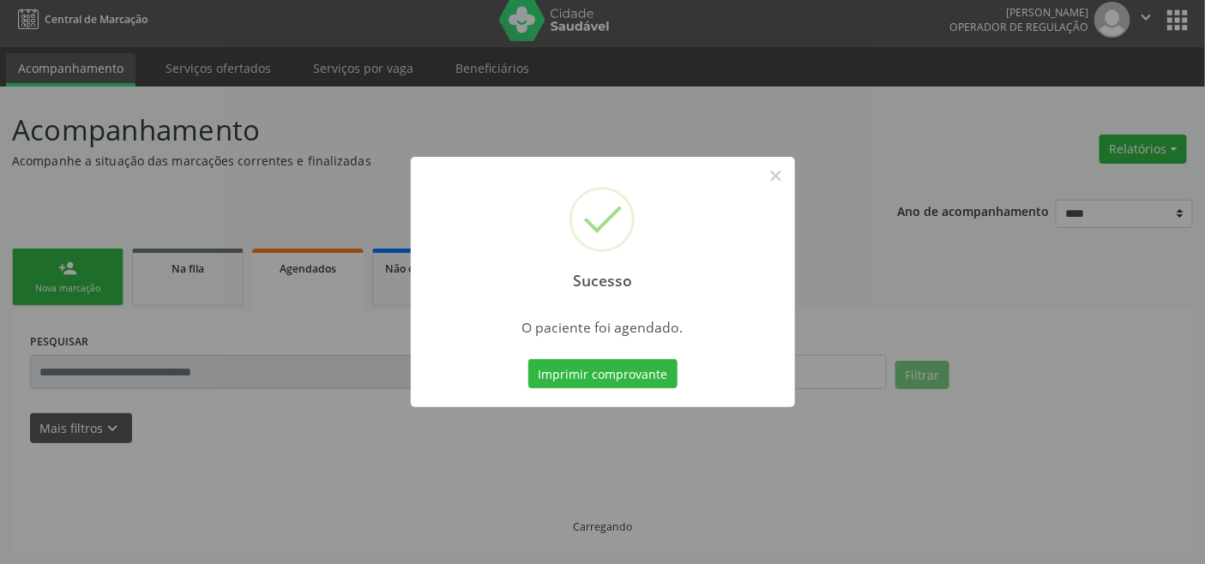
scroll to position [6, 0]
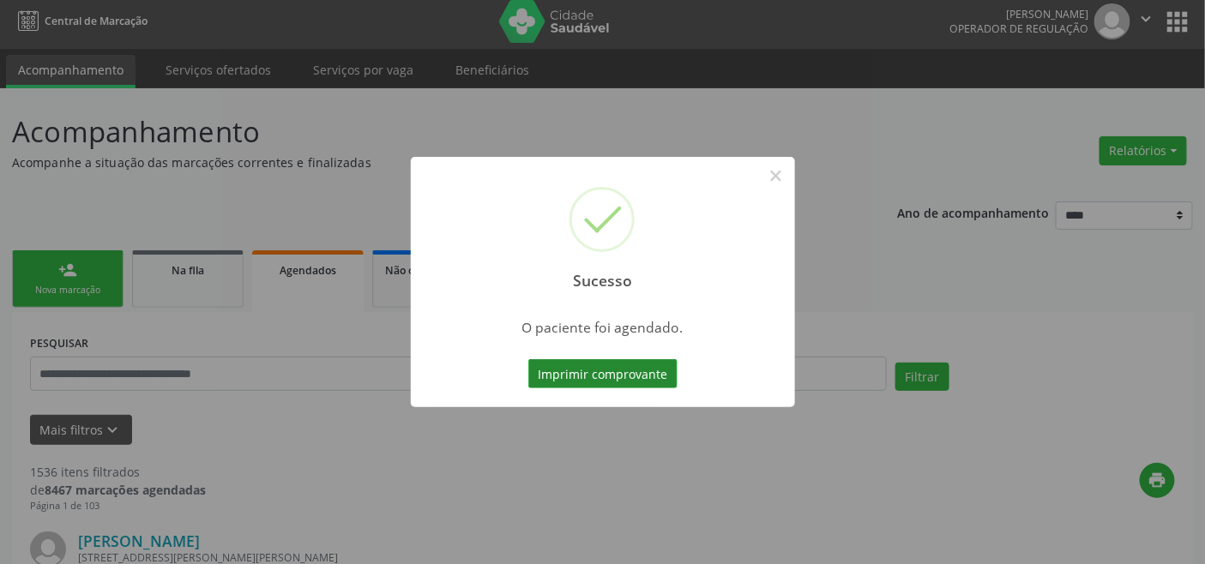
click at [641, 372] on button "Imprimir comprovante" at bounding box center [602, 373] width 149 height 29
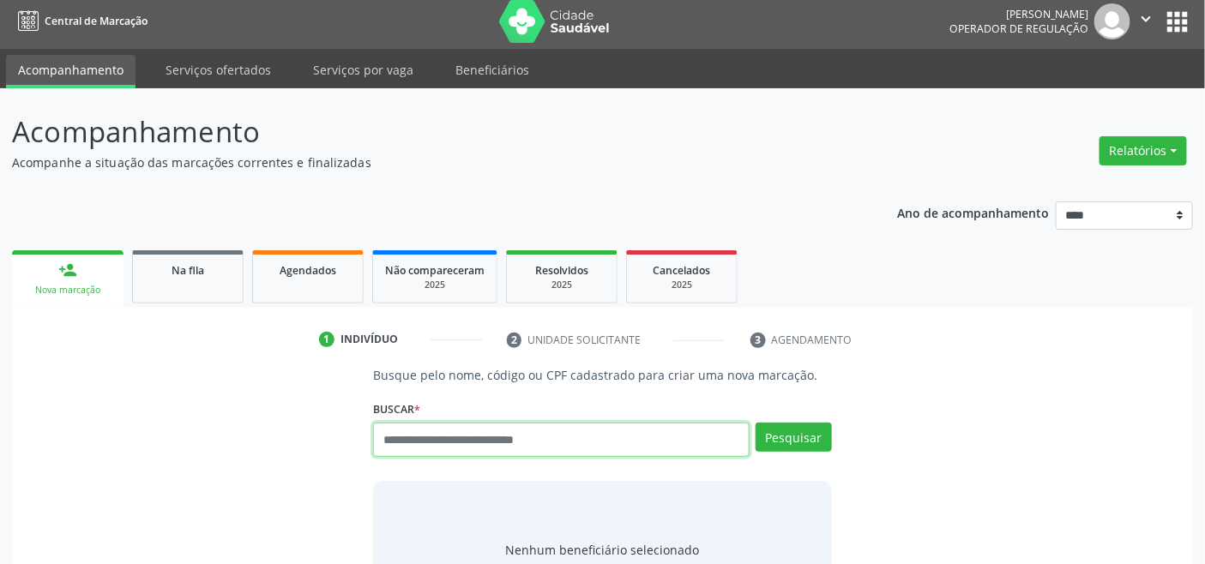
scroll to position [6, 0]
type input "*********"
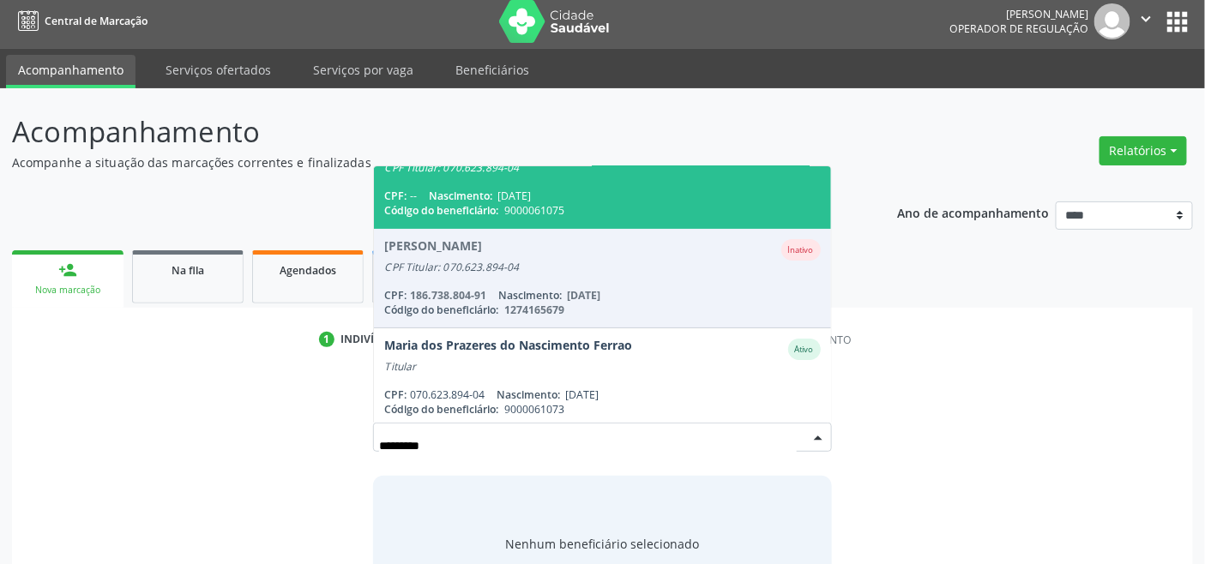
scroll to position [40, 0]
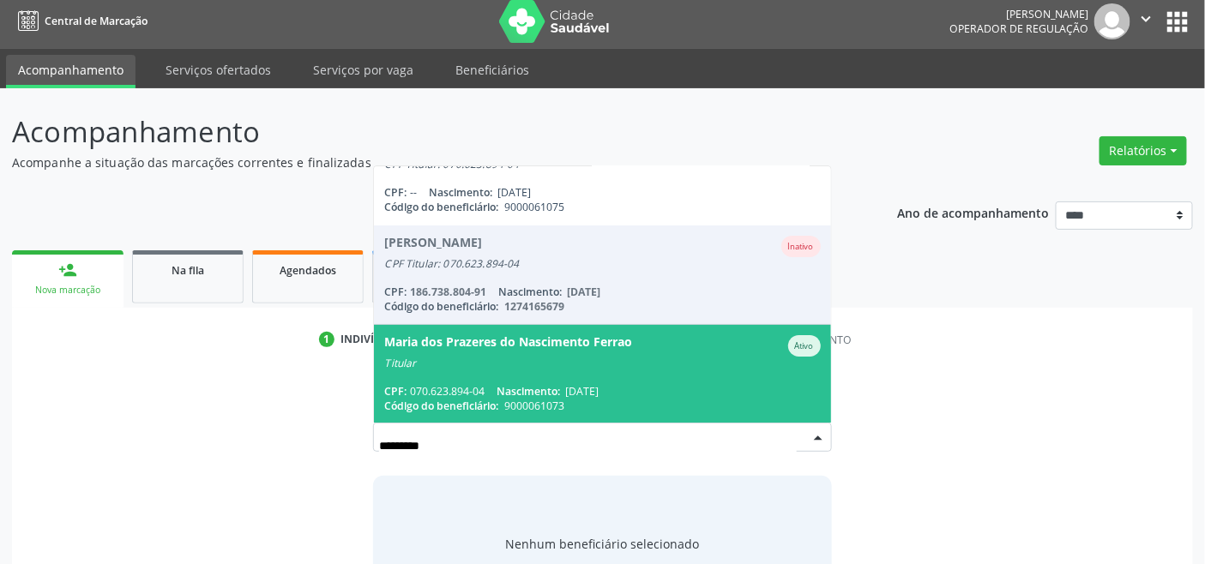
click at [646, 360] on div "Titular" at bounding box center [602, 364] width 436 height 14
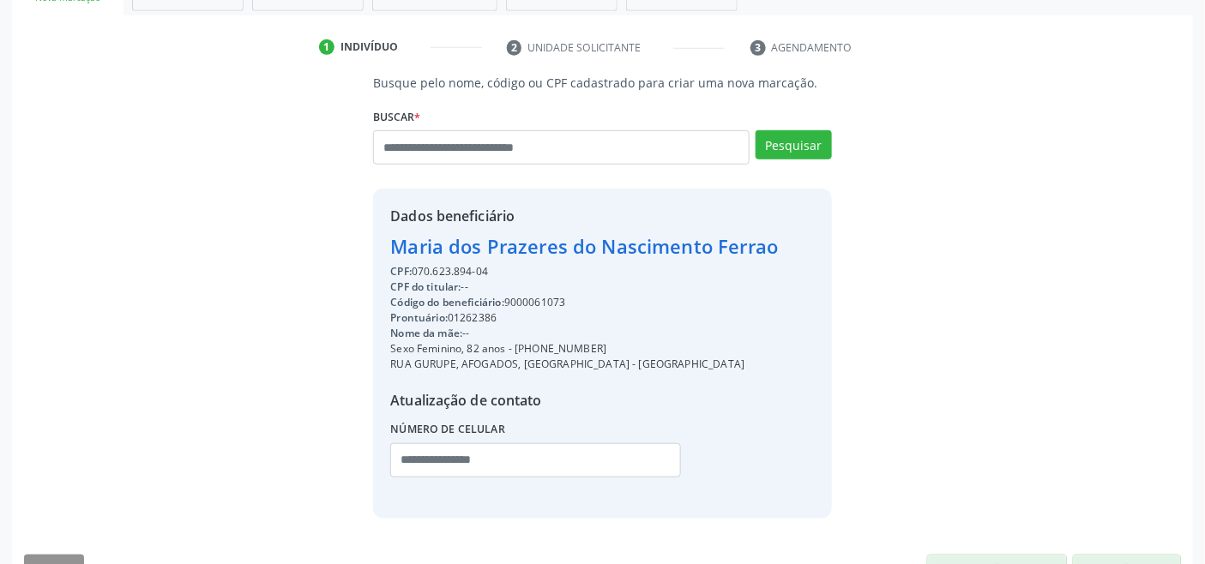
scroll to position [340, 0]
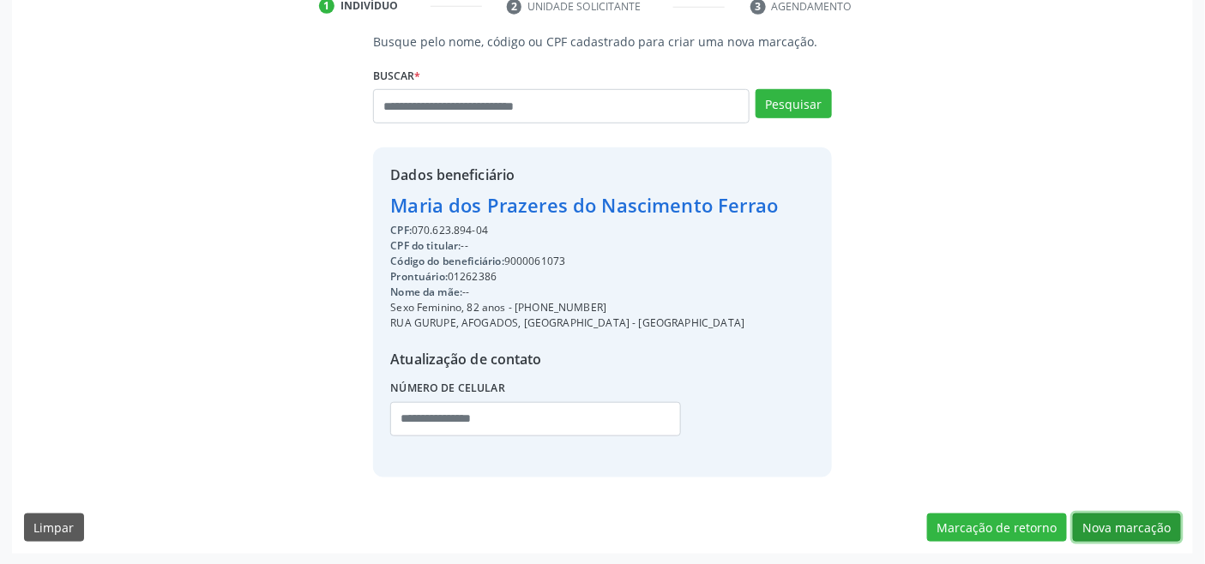
click at [1129, 517] on button "Nova marcação" at bounding box center [1127, 528] width 108 height 29
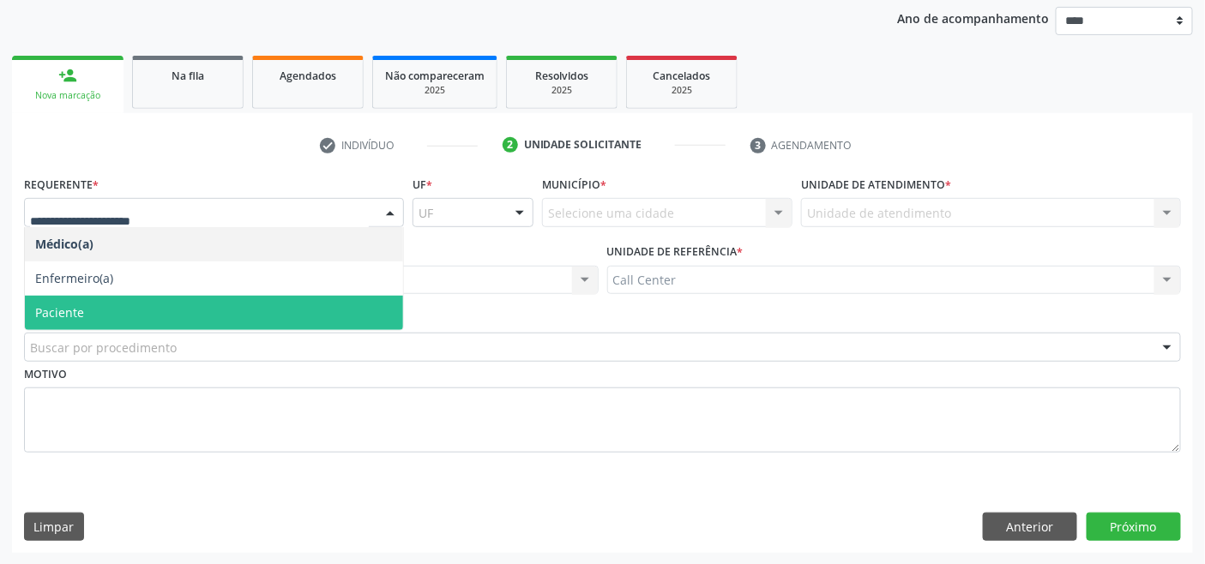
click at [87, 305] on span "Paciente" at bounding box center [214, 313] width 378 height 34
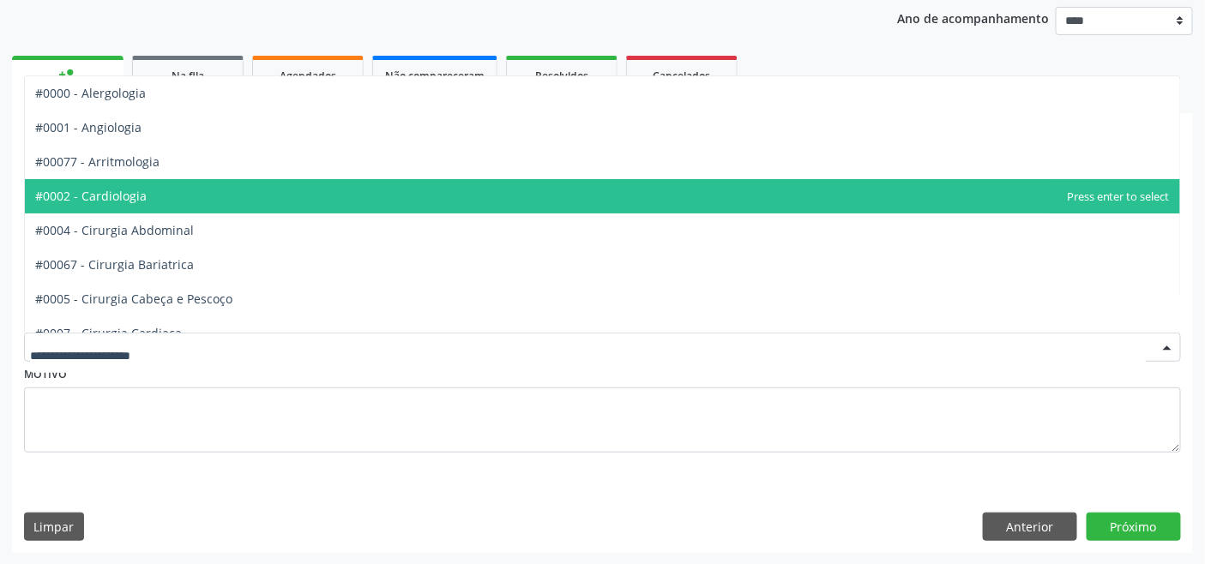
drag, startPoint x: 137, startPoint y: 195, endPoint x: 260, endPoint y: 252, distance: 135.5
click at [137, 196] on span "#0002 - Cardiologia" at bounding box center [91, 196] width 112 height 16
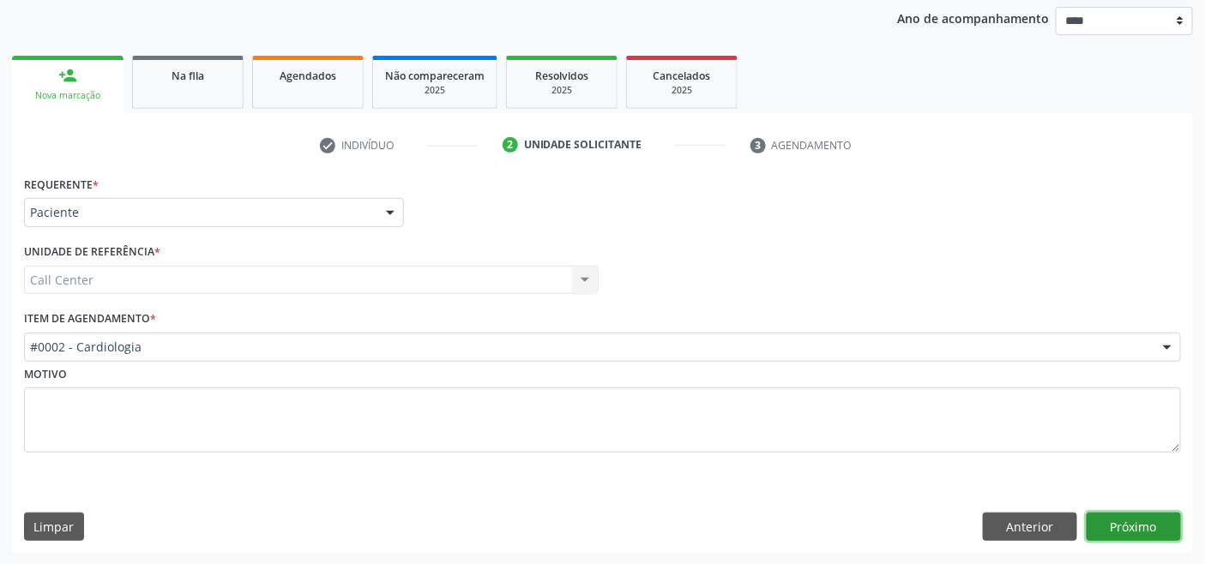
click at [1154, 525] on button "Próximo" at bounding box center [1134, 527] width 94 height 29
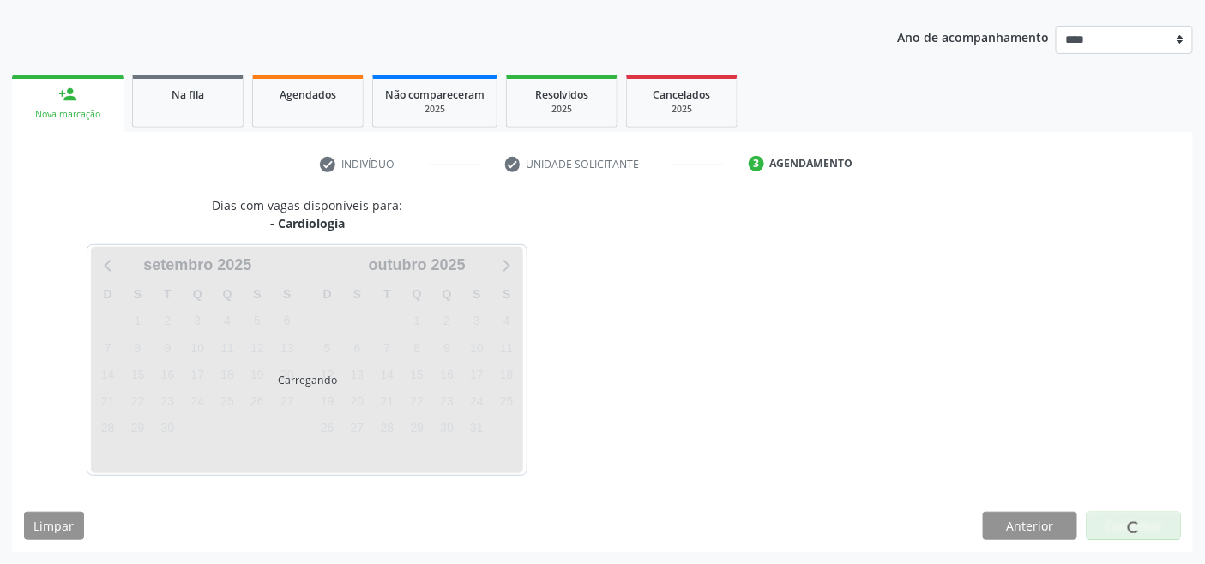
scroll to position [181, 0]
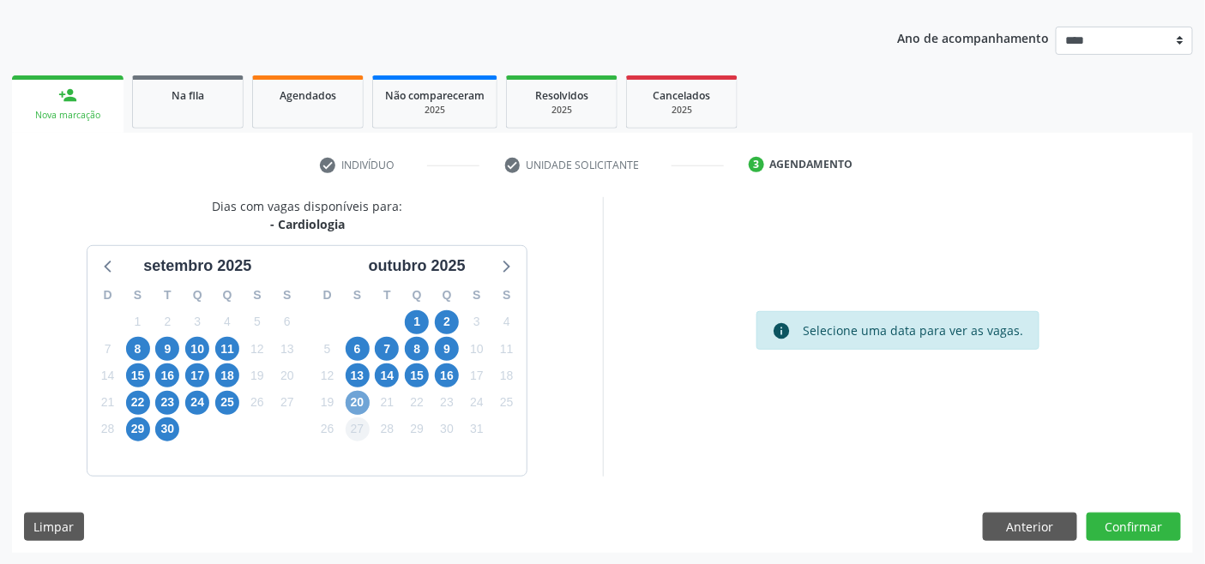
drag, startPoint x: 356, startPoint y: 409, endPoint x: 362, endPoint y: 421, distance: 13.4
click at [356, 413] on span "20" at bounding box center [358, 403] width 24 height 24
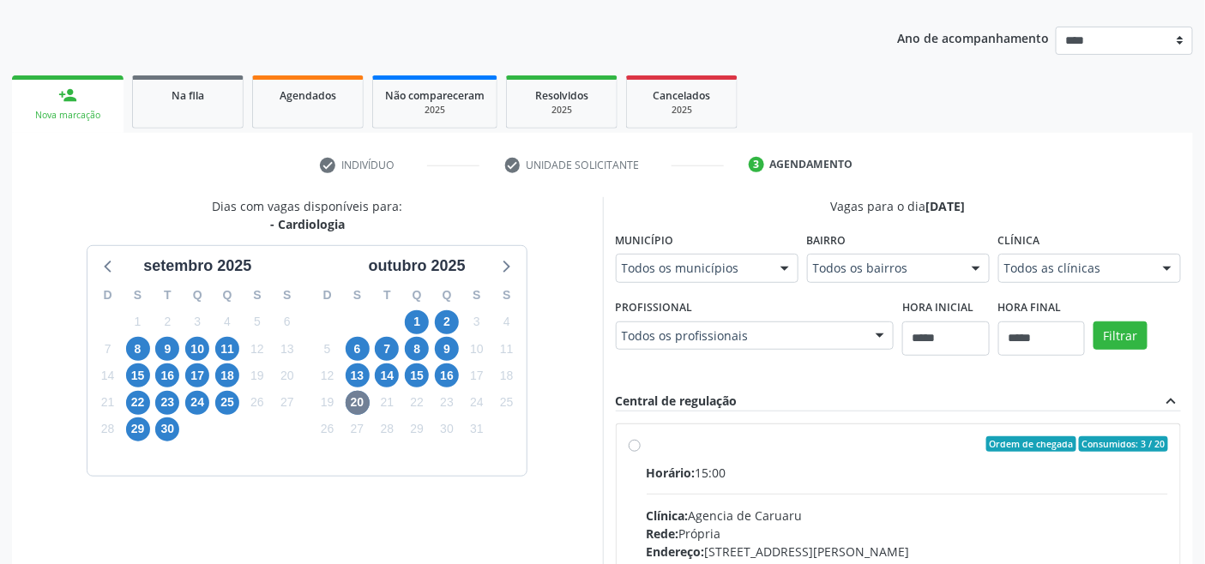
drag, startPoint x: 1065, startPoint y: 268, endPoint x: 1060, endPoint y: 278, distance: 11.5
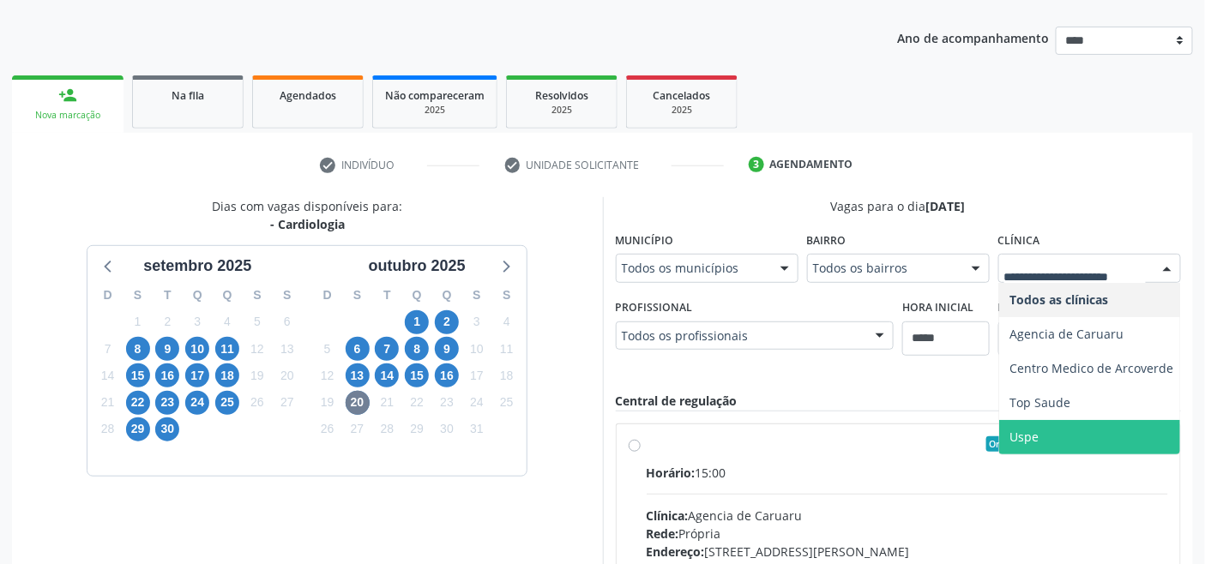
click at [1041, 427] on span "Uspe" at bounding box center [1091, 437] width 184 height 34
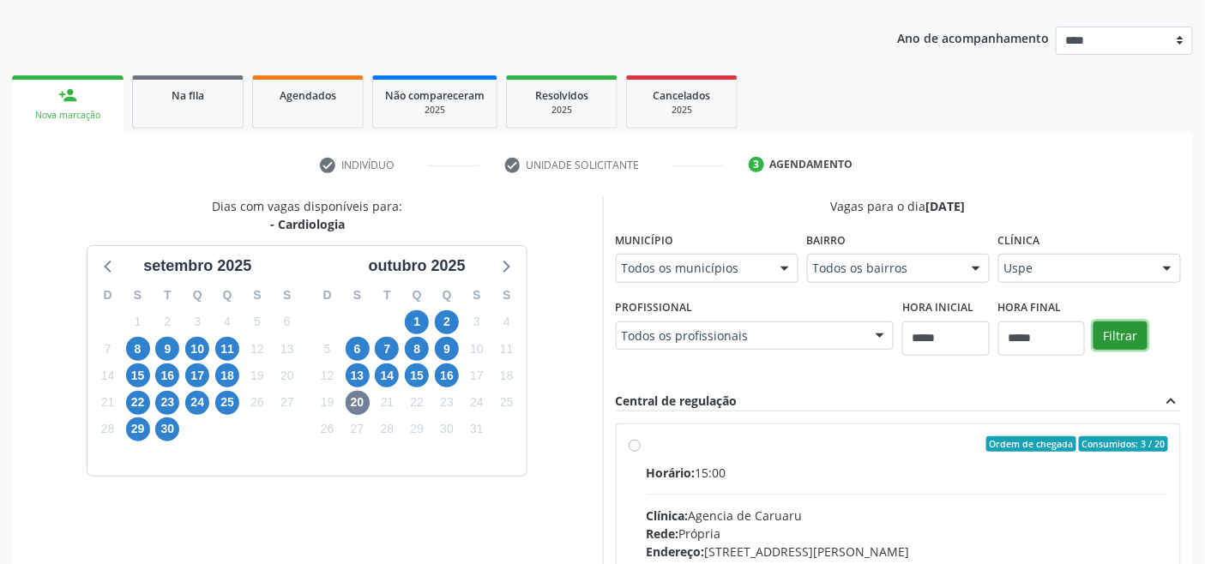
click at [1102, 338] on button "Filtrar" at bounding box center [1121, 336] width 54 height 29
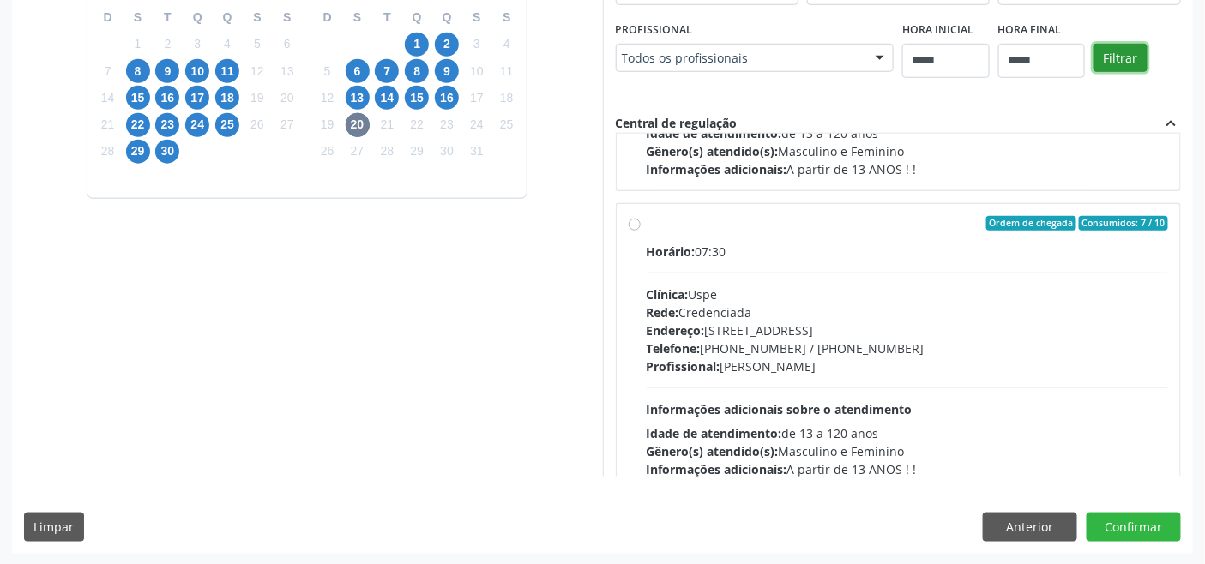
scroll to position [234, 0]
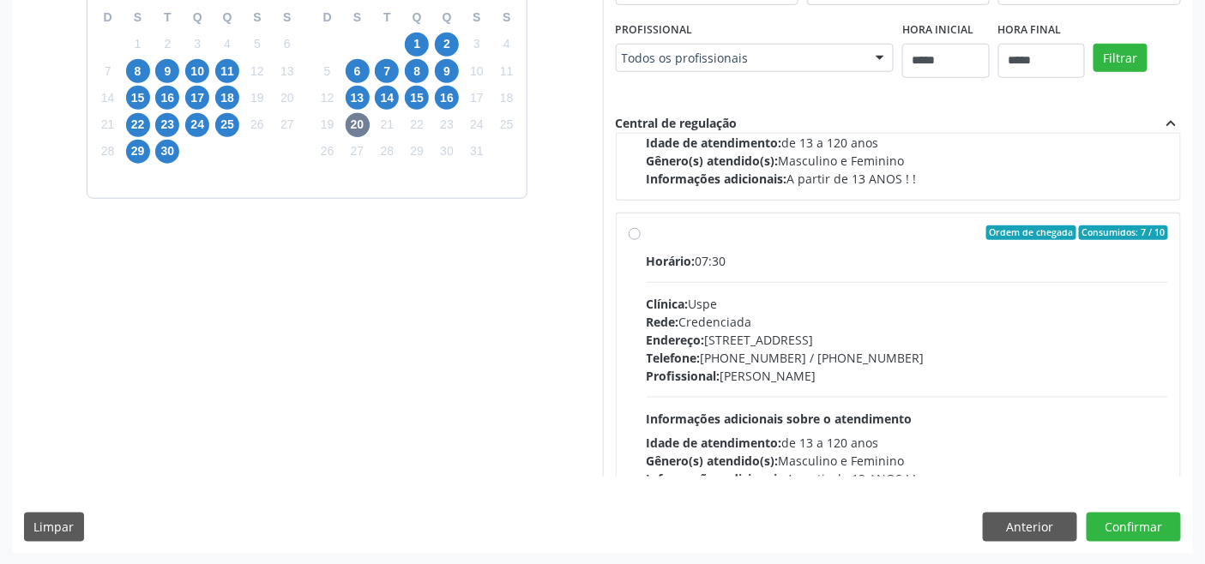
click at [775, 327] on div "Rede: Credenciada" at bounding box center [908, 322] width 522 height 18
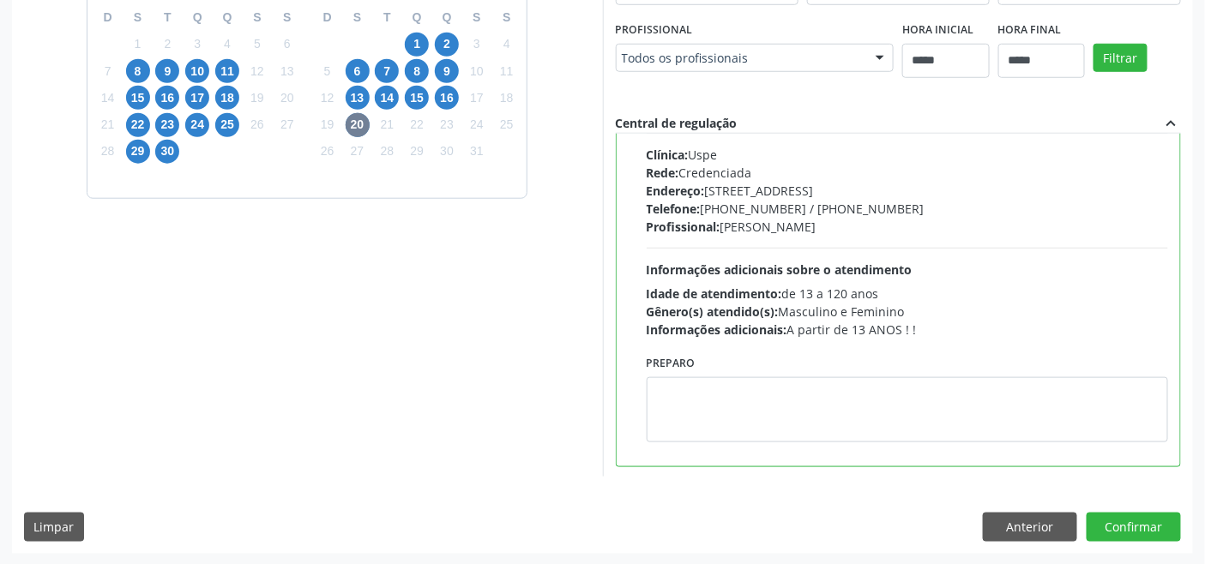
scroll to position [425, 0]
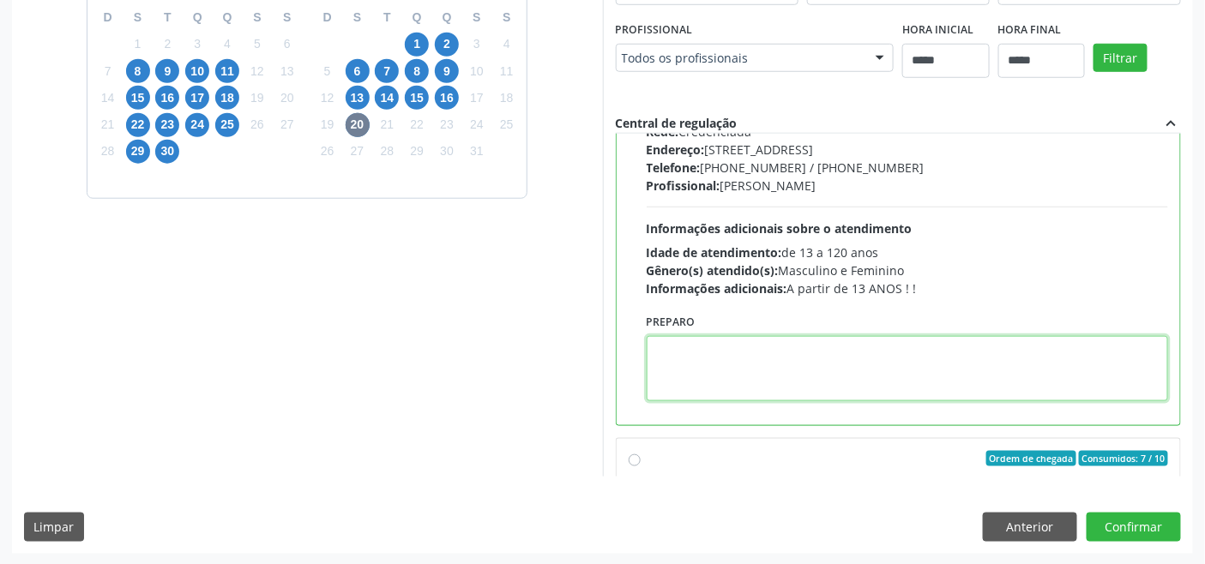
paste textarea "**********"
type textarea "**********"
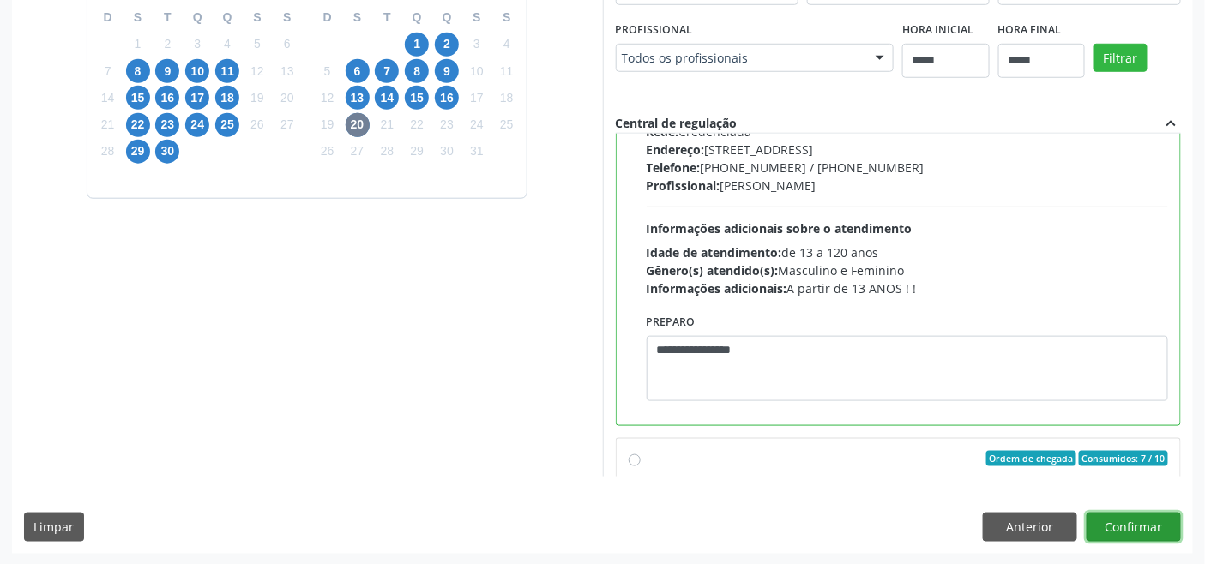
click at [1105, 516] on button "Confirmar" at bounding box center [1134, 527] width 94 height 29
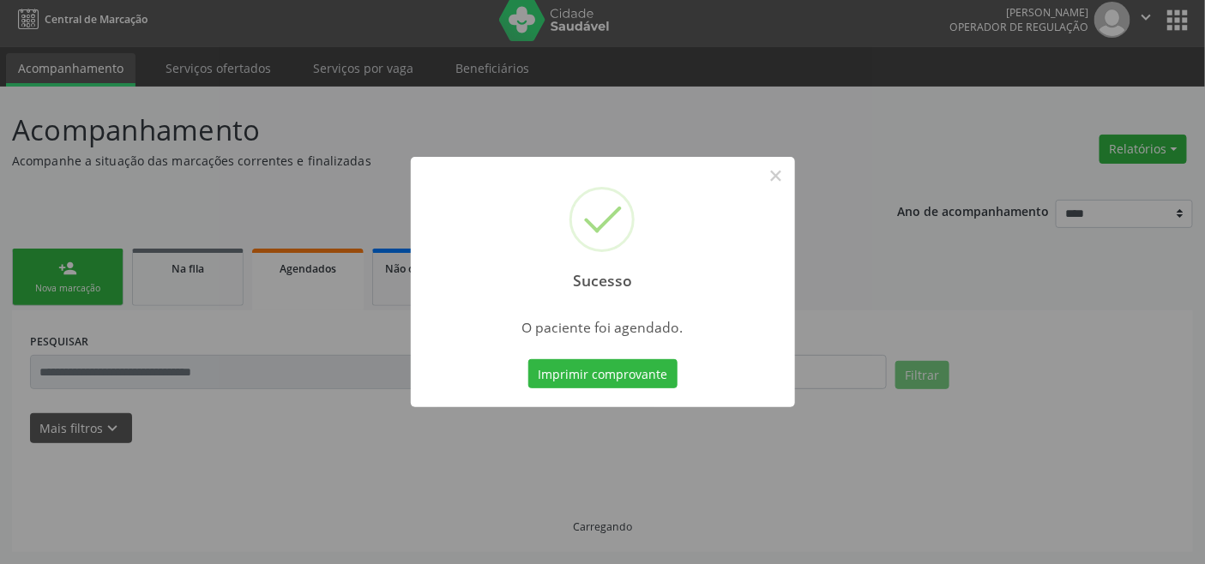
scroll to position [6, 0]
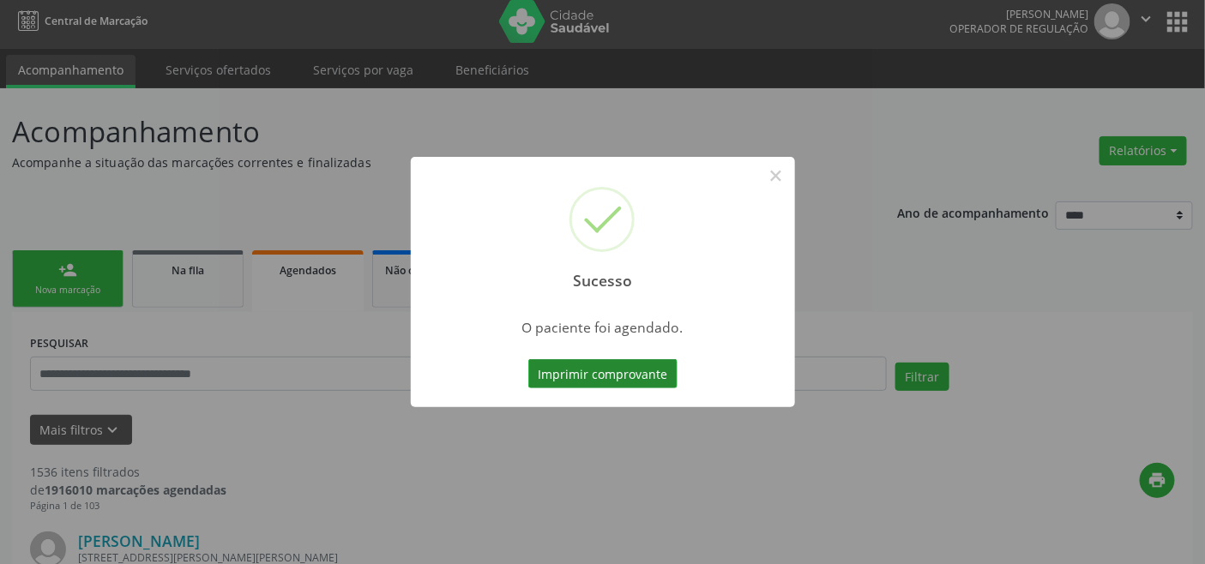
click at [609, 365] on button "Imprimir comprovante" at bounding box center [602, 373] width 149 height 29
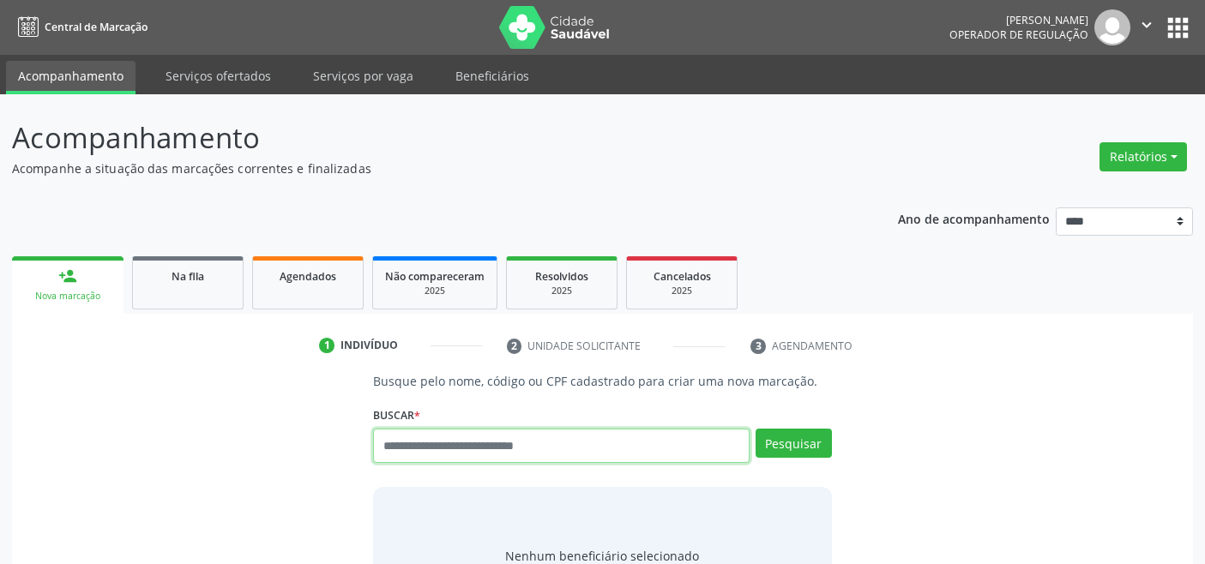
scroll to position [6, 0]
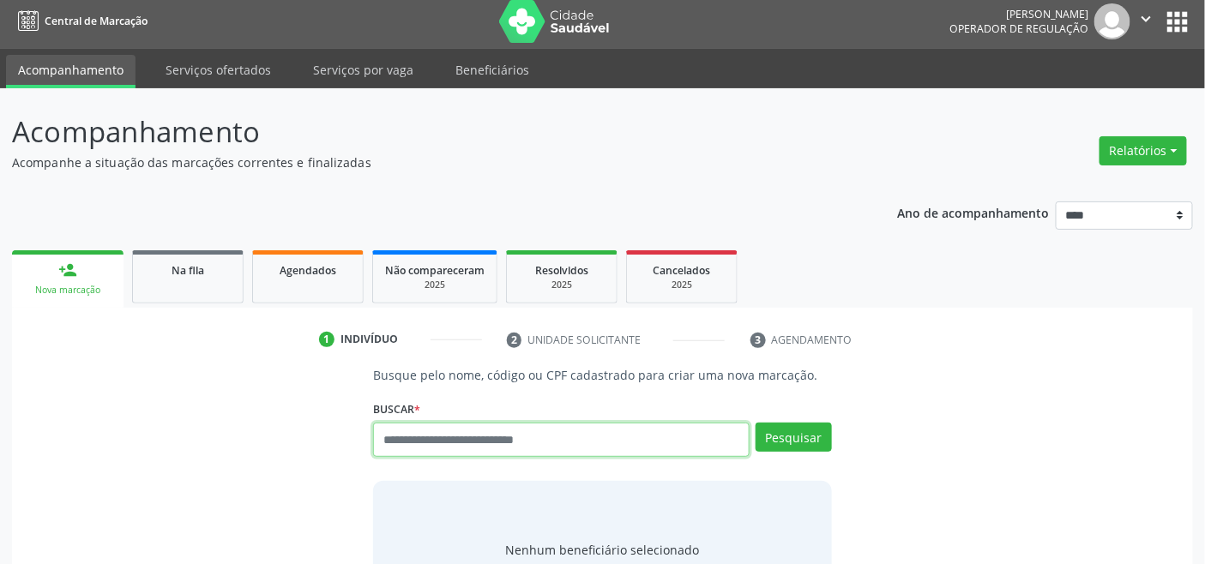
paste input "**********"
type input "**********"
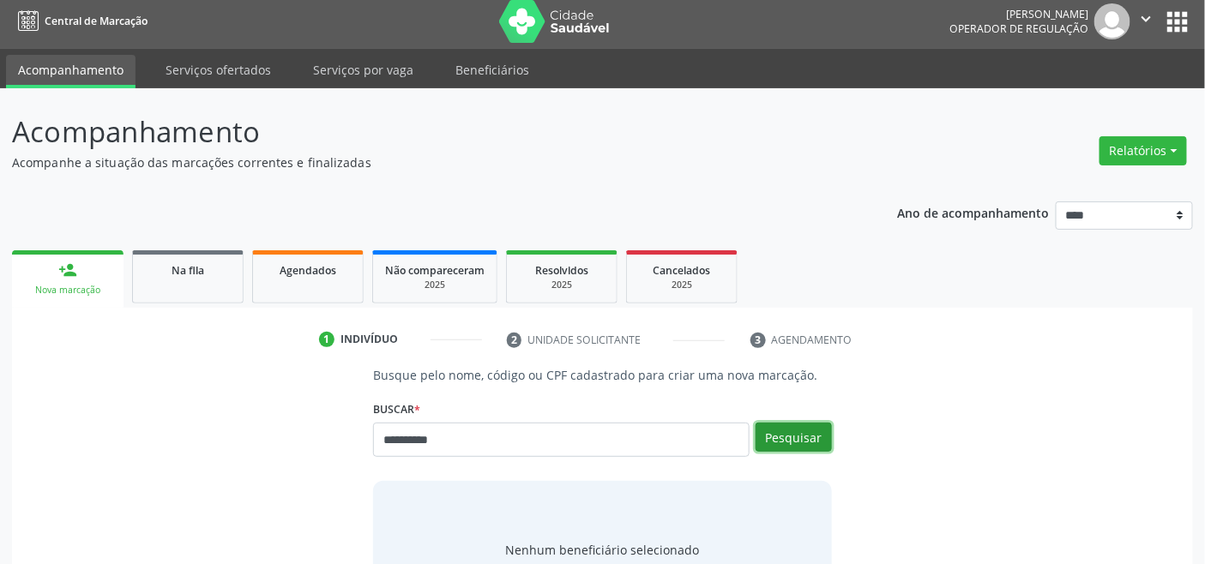
click at [790, 426] on button "Pesquisar" at bounding box center [794, 437] width 76 height 29
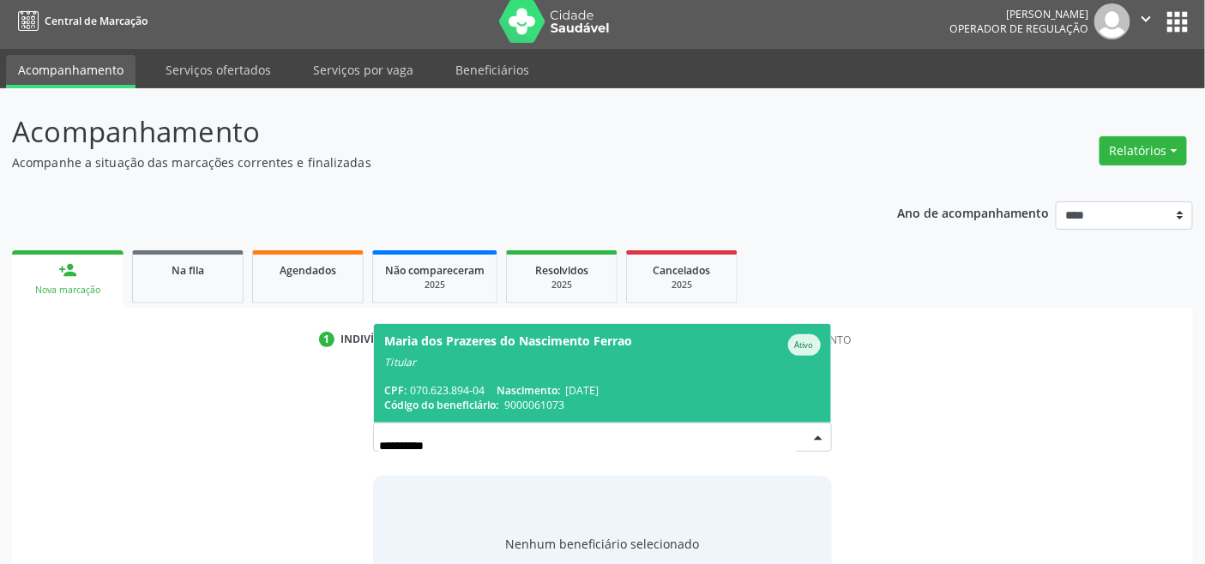
click at [508, 347] on div "Maria dos Prazeres do Nascimento Ferrao" at bounding box center [508, 345] width 248 height 21
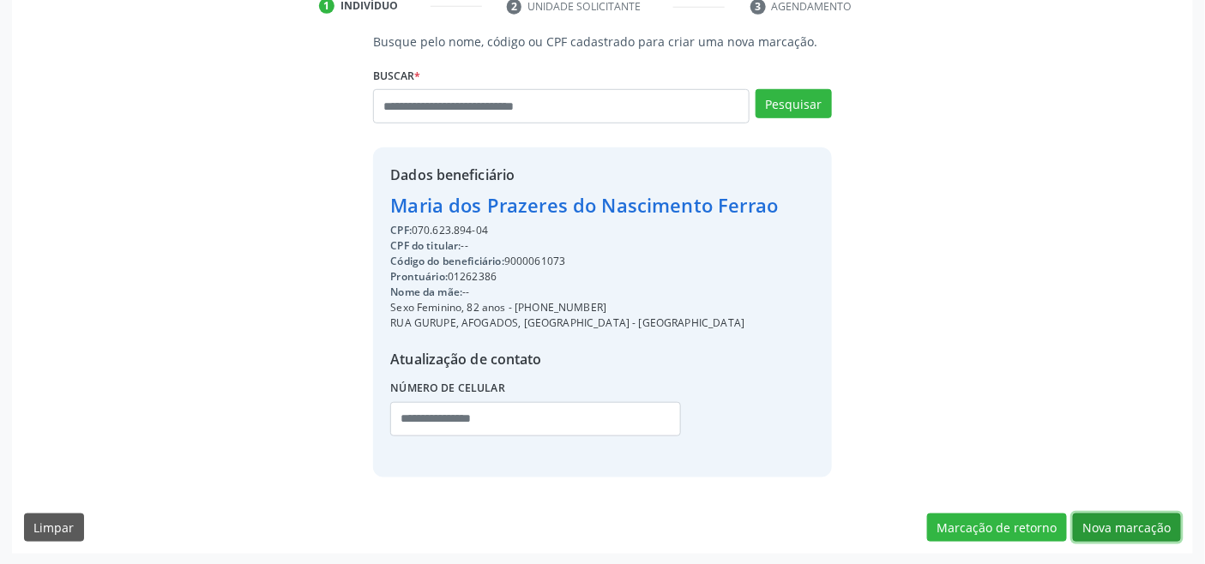
click at [1133, 518] on button "Nova marcação" at bounding box center [1127, 528] width 108 height 29
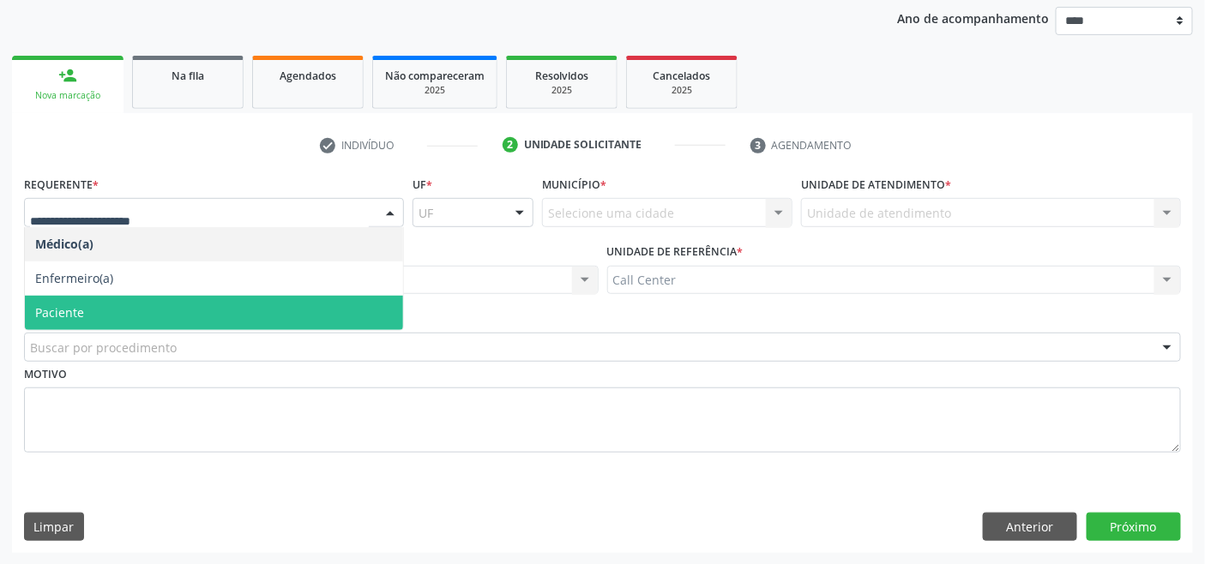
click at [155, 312] on span "Paciente" at bounding box center [214, 313] width 378 height 34
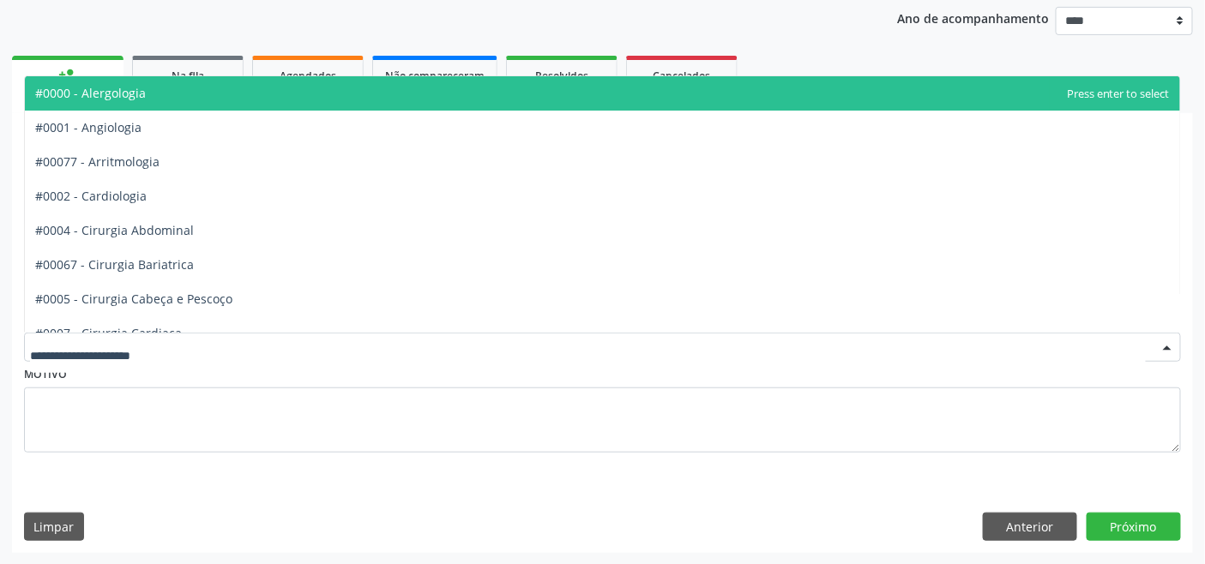
type input "*"
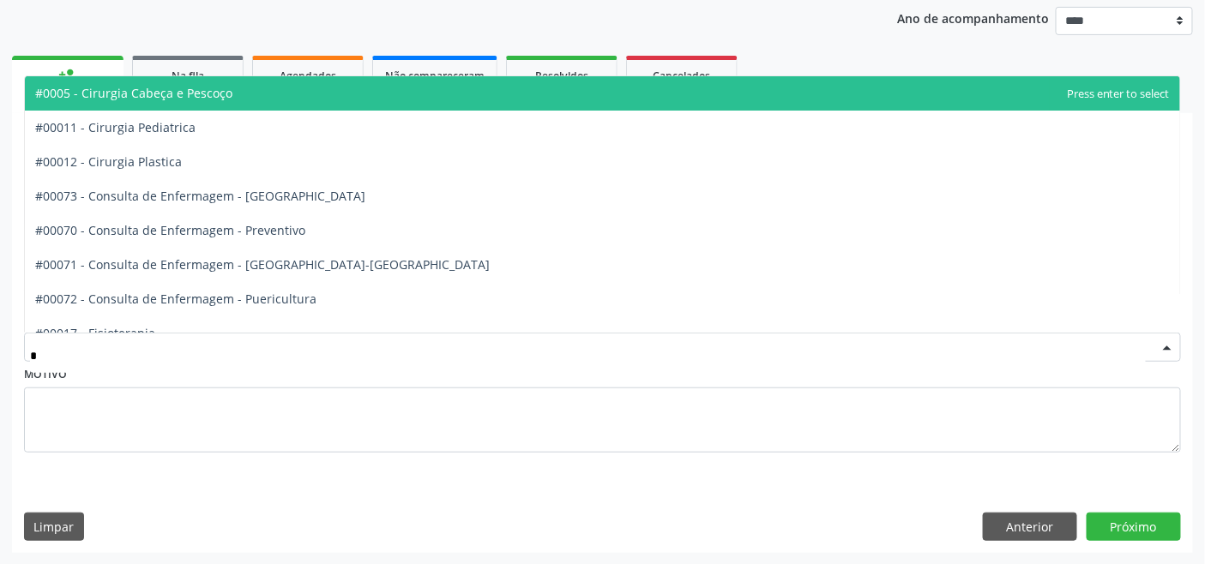
type input "**"
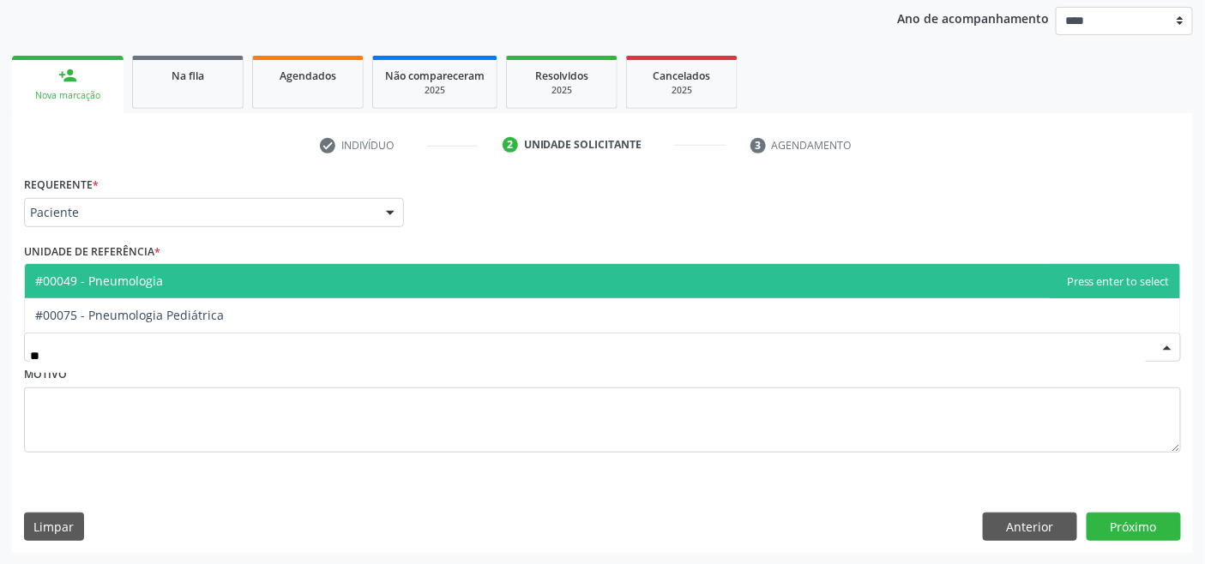
click at [130, 287] on span "#00049 - Pneumologia" at bounding box center [99, 281] width 128 height 16
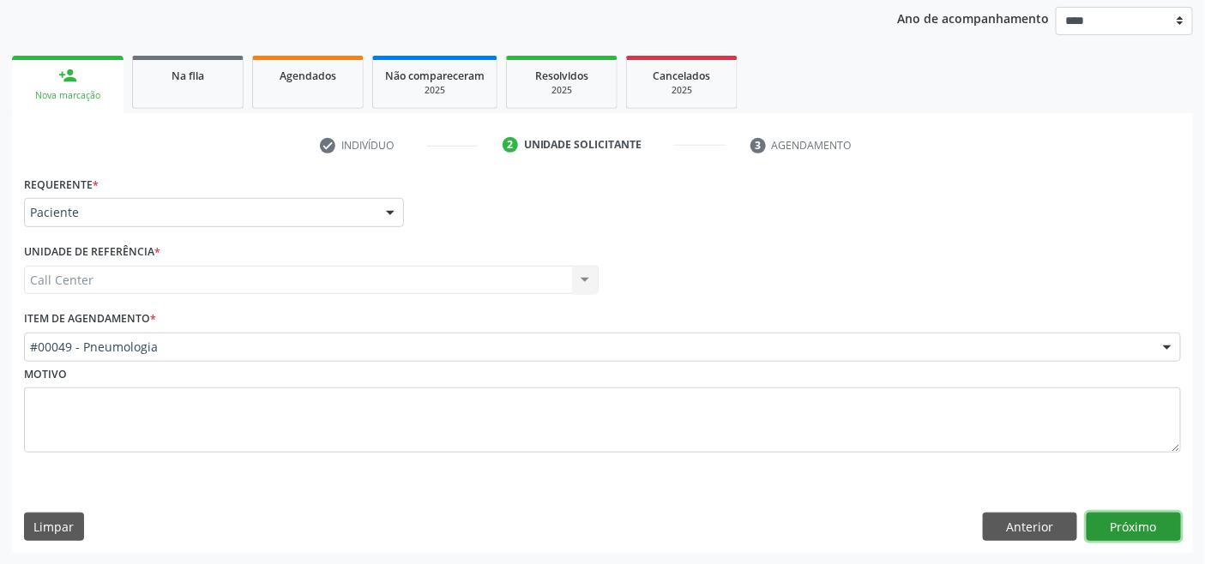
click at [1132, 527] on button "Próximo" at bounding box center [1134, 527] width 94 height 29
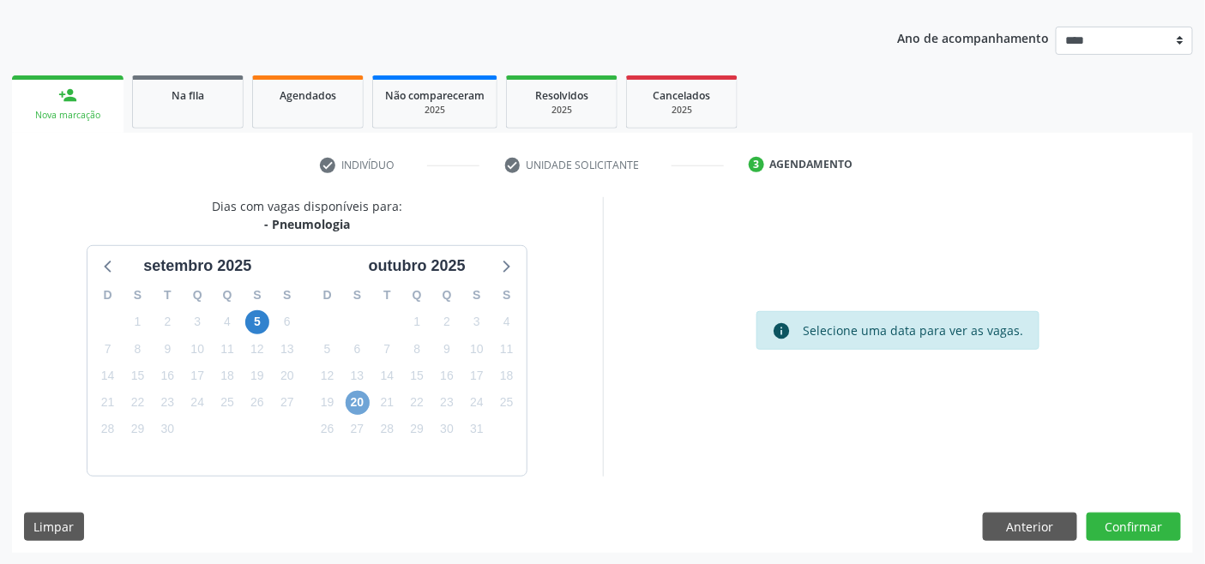
click at [353, 407] on span "20" at bounding box center [358, 403] width 24 height 24
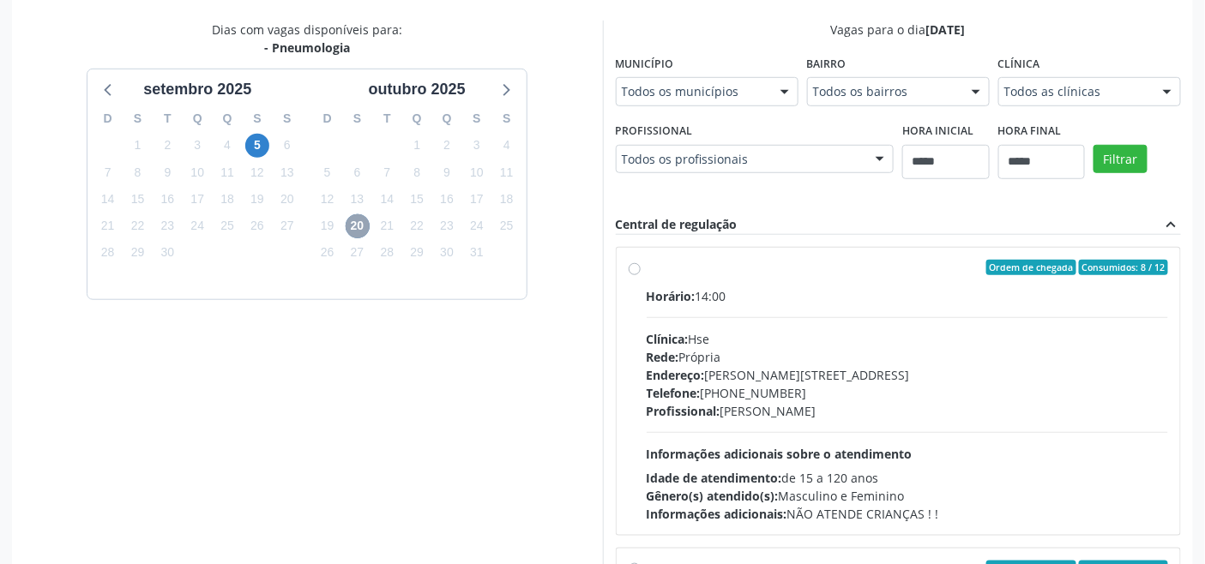
scroll to position [459, 0]
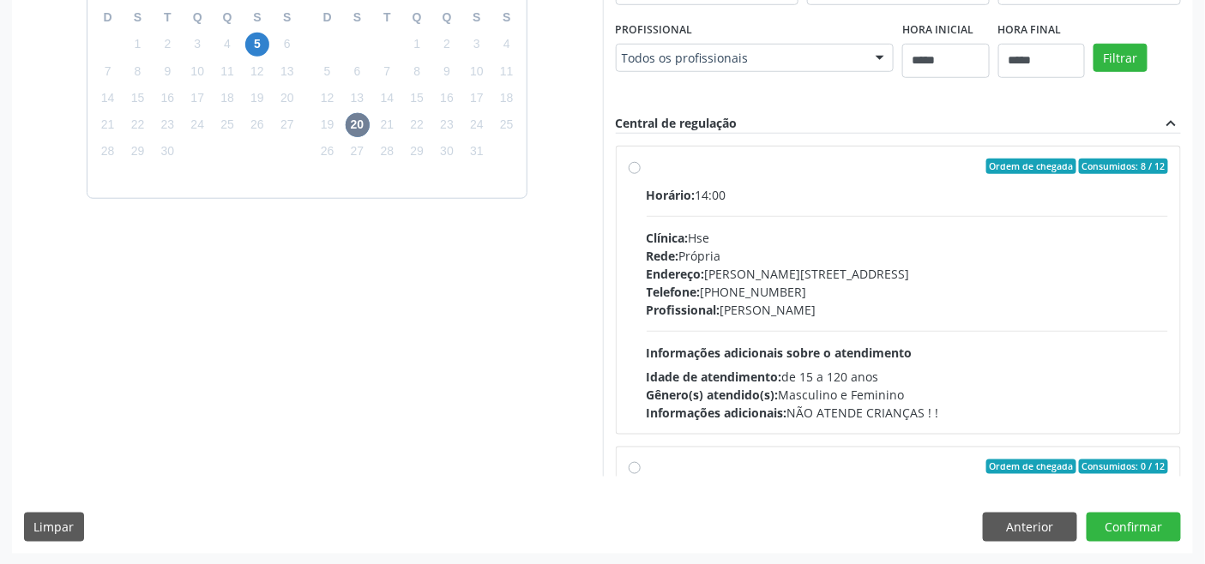
click at [725, 322] on div "Horário: 14:00 Clínica: Hse Rede: [PERSON_NAME]: [PERSON_NAME][STREET_ADDRESS] …" at bounding box center [908, 304] width 522 height 236
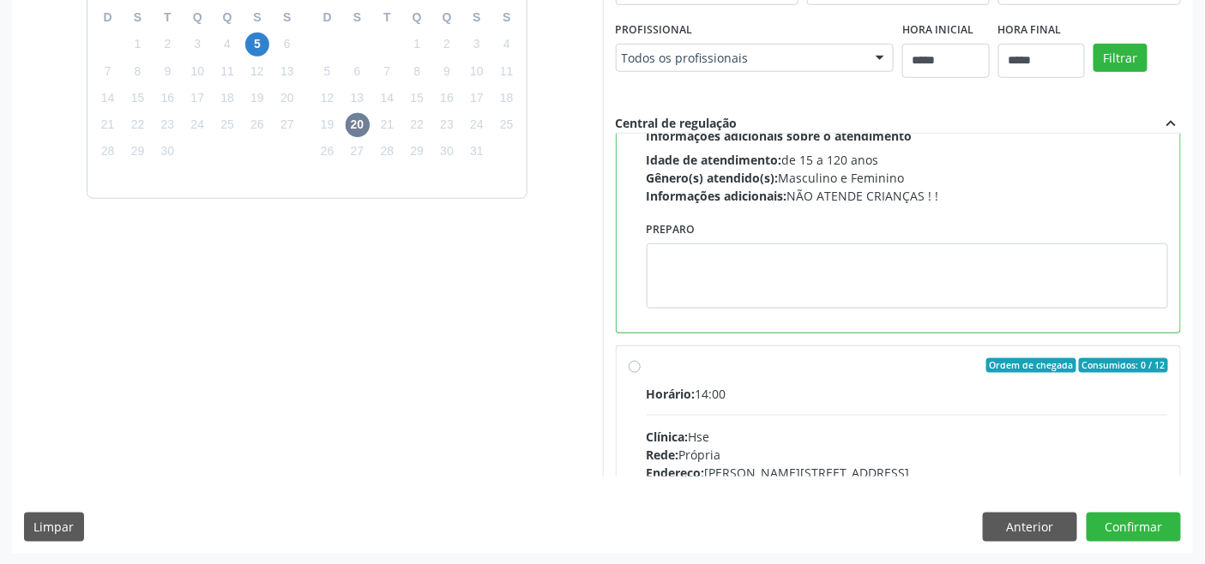
scroll to position [286, 0]
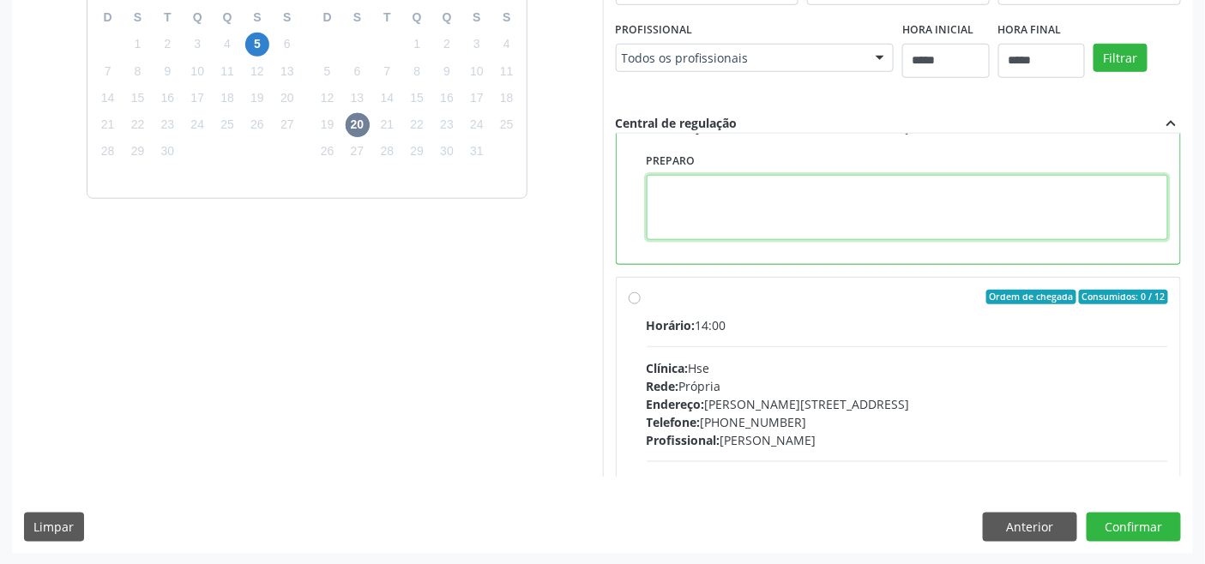
paste textarea "**********"
type textarea "**********"
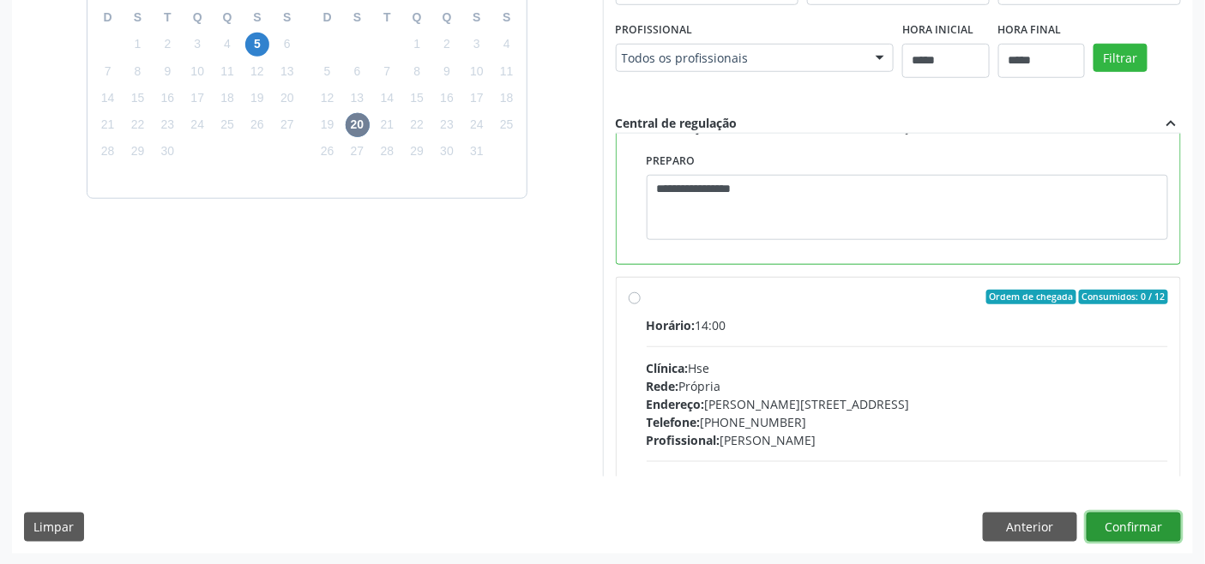
click at [1117, 526] on button "Confirmar" at bounding box center [1134, 527] width 94 height 29
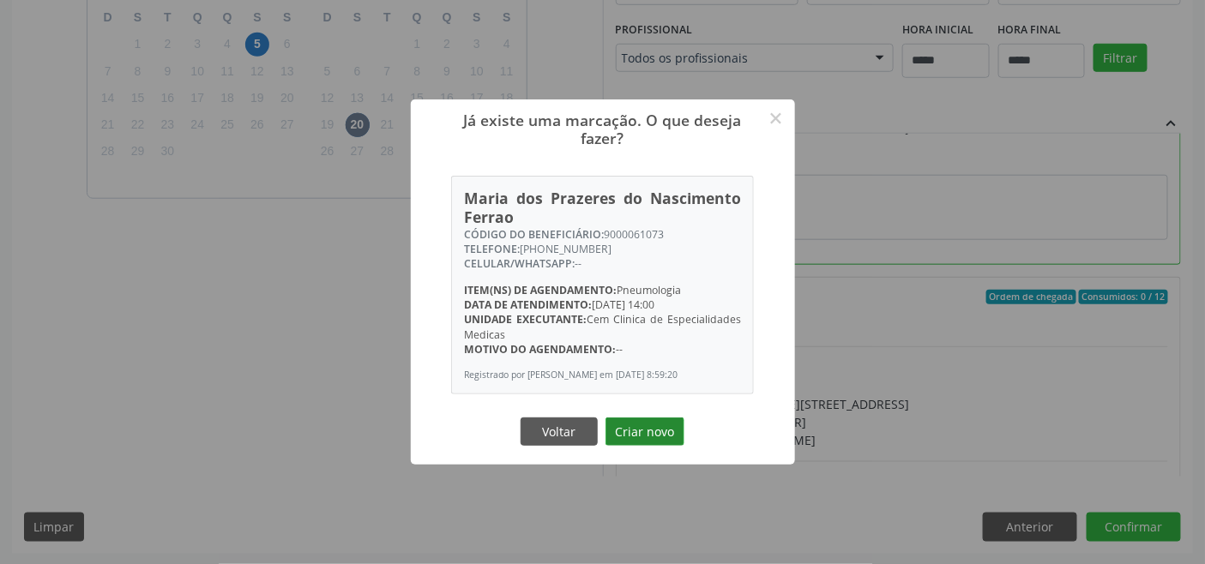
click at [637, 434] on button "Criar novo" at bounding box center [645, 432] width 79 height 29
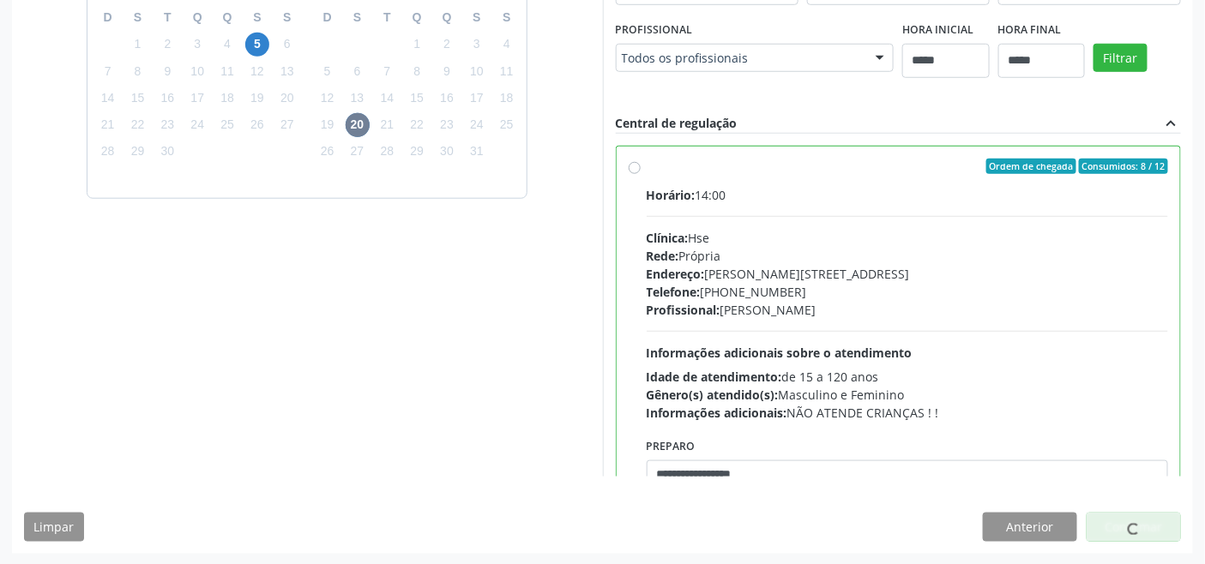
scroll to position [6, 0]
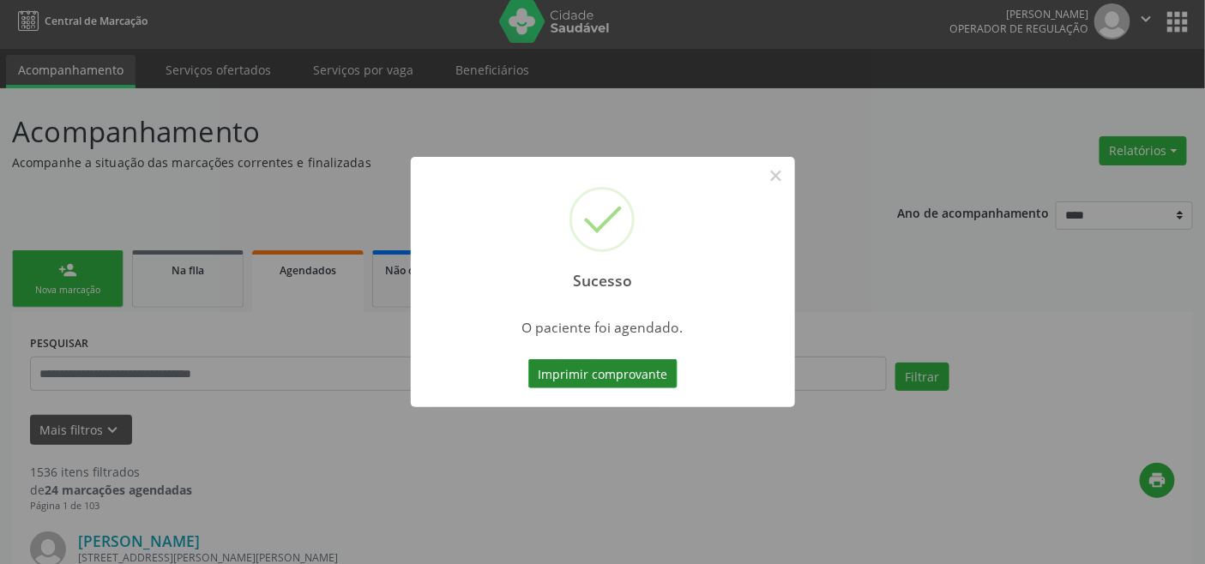
click at [576, 366] on button "Imprimir comprovante" at bounding box center [602, 373] width 149 height 29
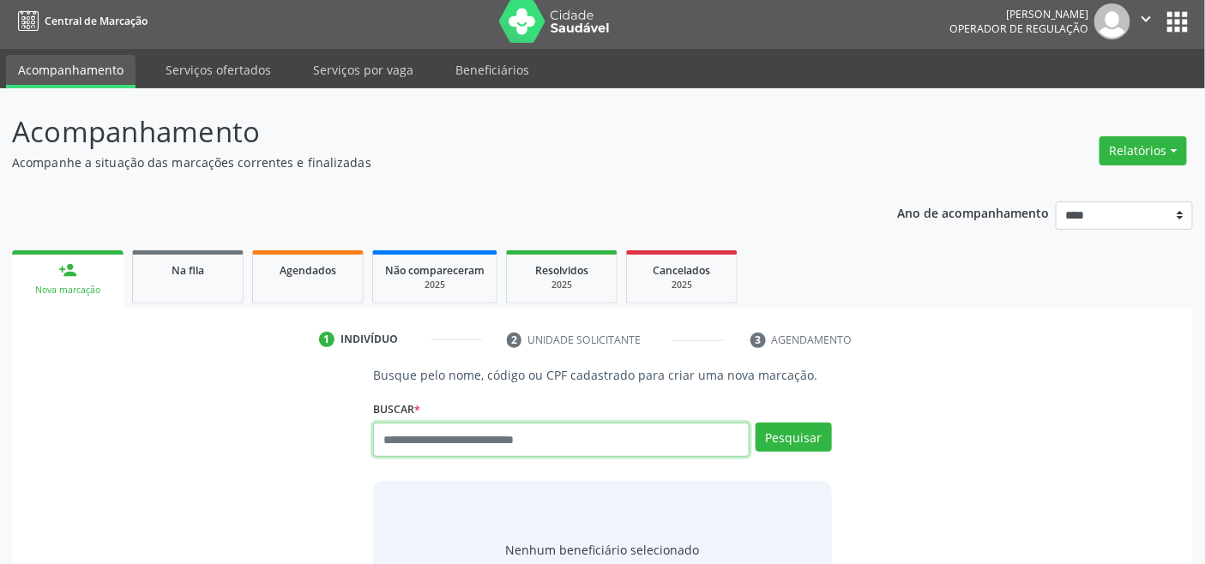
scroll to position [6, 0]
paste input "**********"
type input "**********"
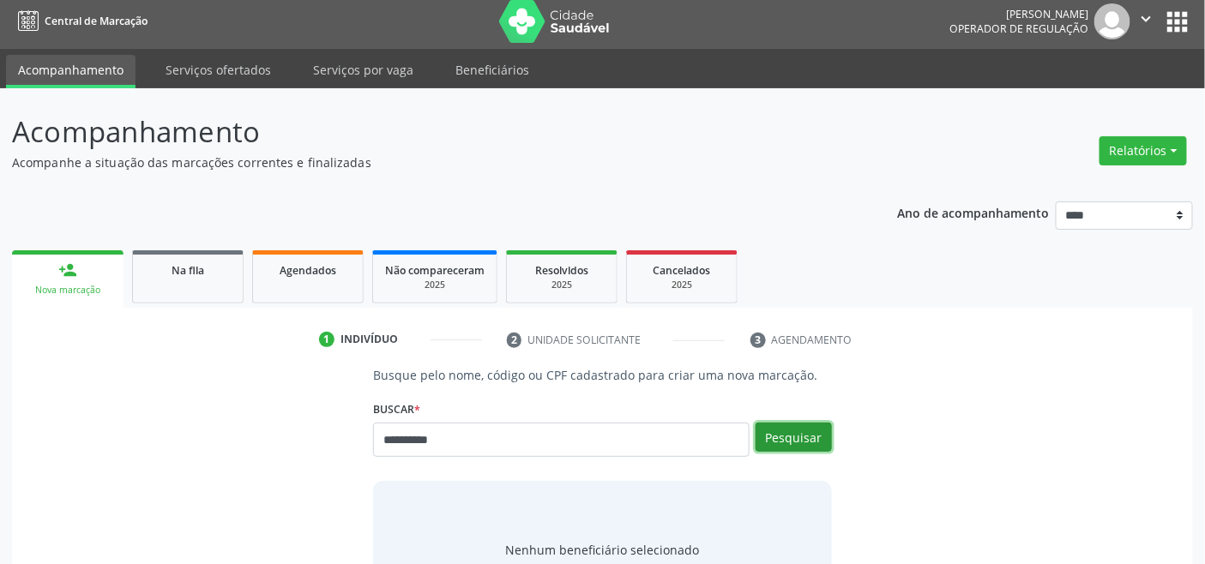
drag, startPoint x: 801, startPoint y: 436, endPoint x: 773, endPoint y: 427, distance: 29.6
click at [802, 436] on button "Pesquisar" at bounding box center [794, 437] width 76 height 29
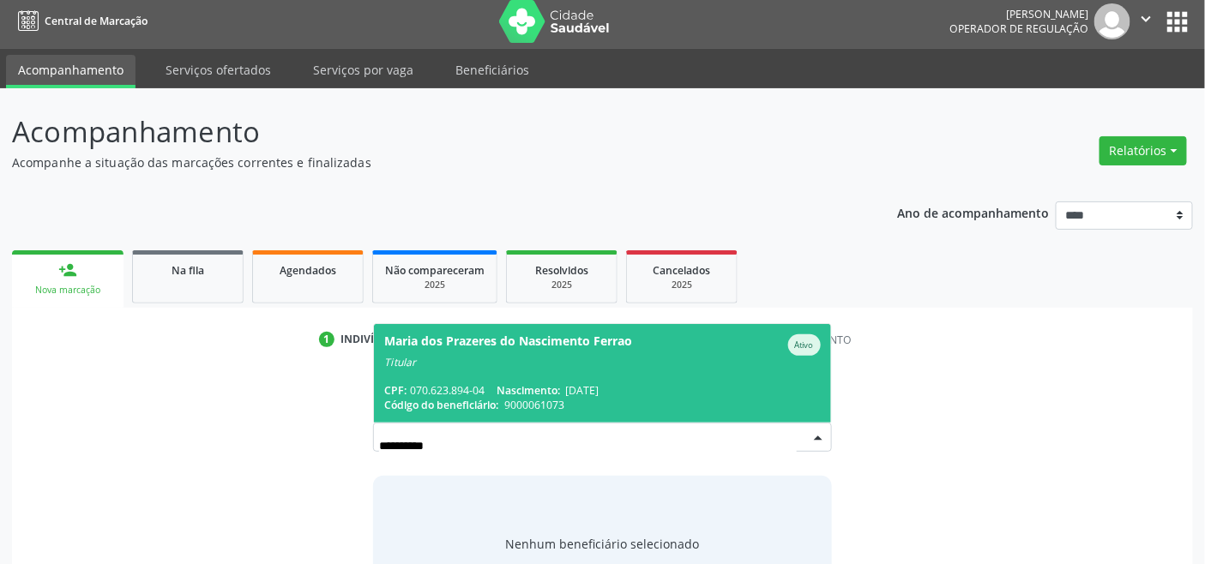
drag, startPoint x: 547, startPoint y: 396, endPoint x: 550, endPoint y: 386, distance: 10.6
click at [547, 393] on span "Maria dos Prazeres do Nascimento Ferrao Ativo Titular CPF: 070.623.894-04 Nasci…" at bounding box center [602, 373] width 456 height 99
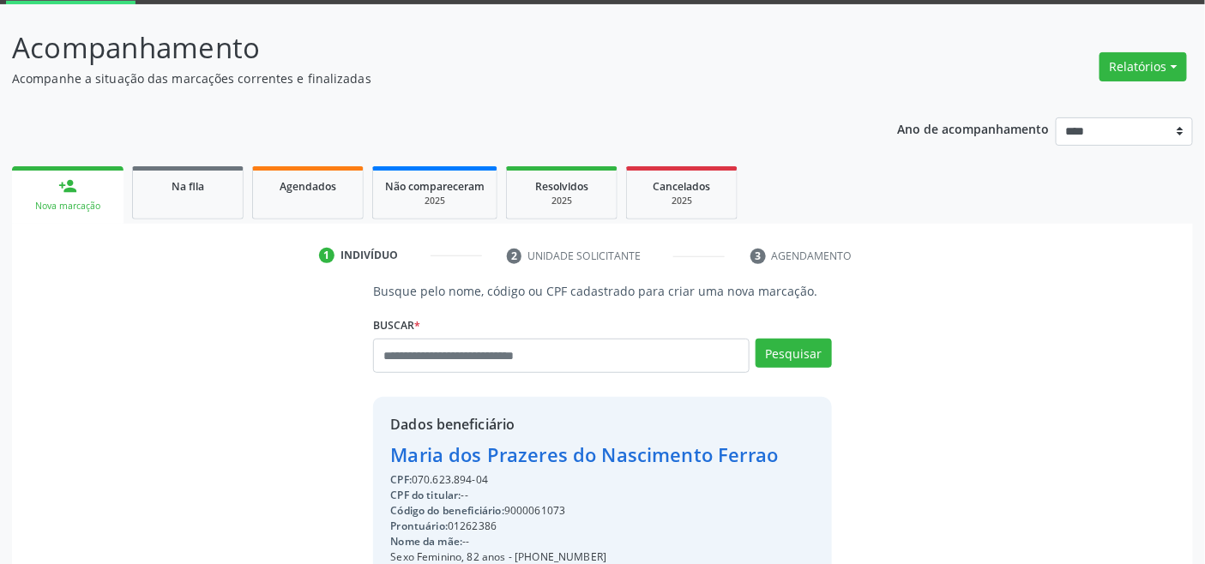
scroll to position [340, 0]
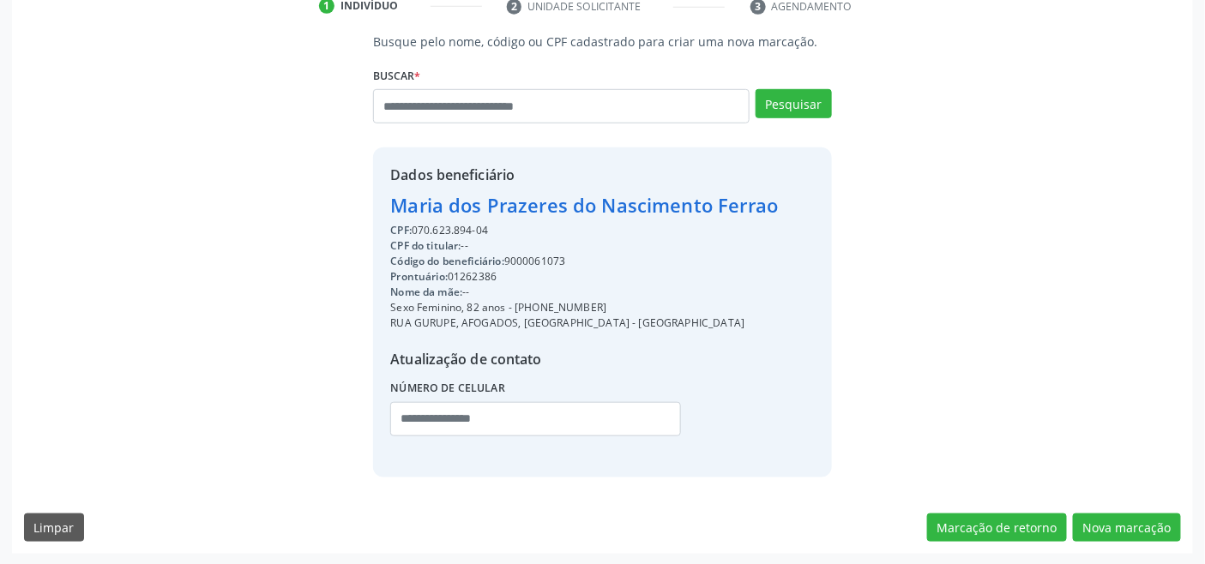
click at [444, 230] on div "CPF: 070.623.894-04" at bounding box center [584, 230] width 388 height 15
copy div "070.623.894"
paste input "**********"
type input "**********"
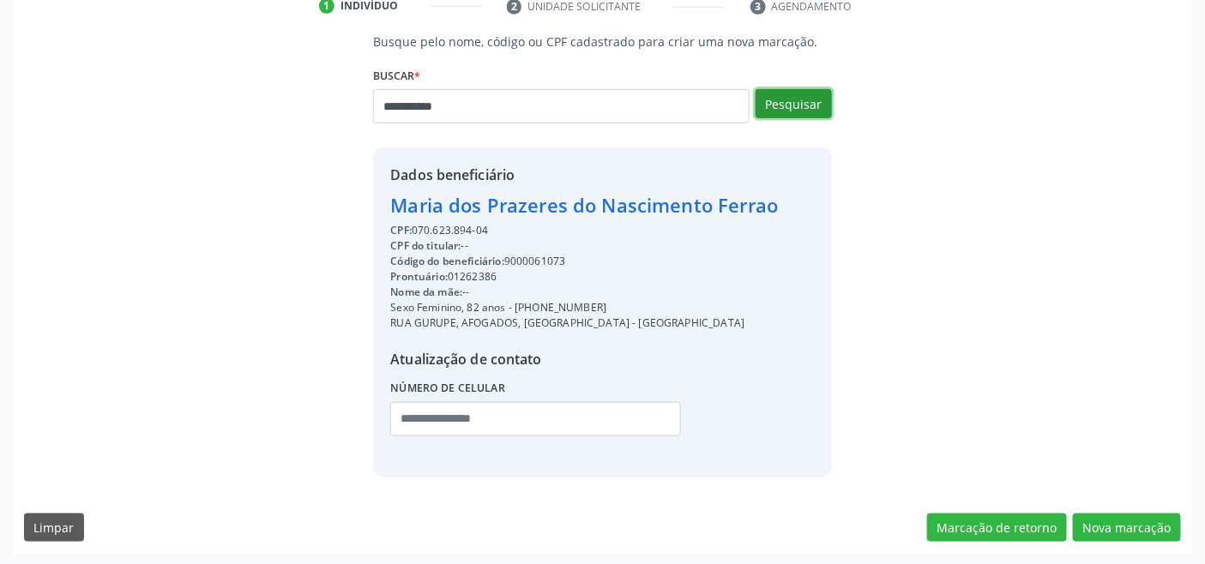
click at [775, 105] on button "Pesquisar" at bounding box center [794, 103] width 76 height 29
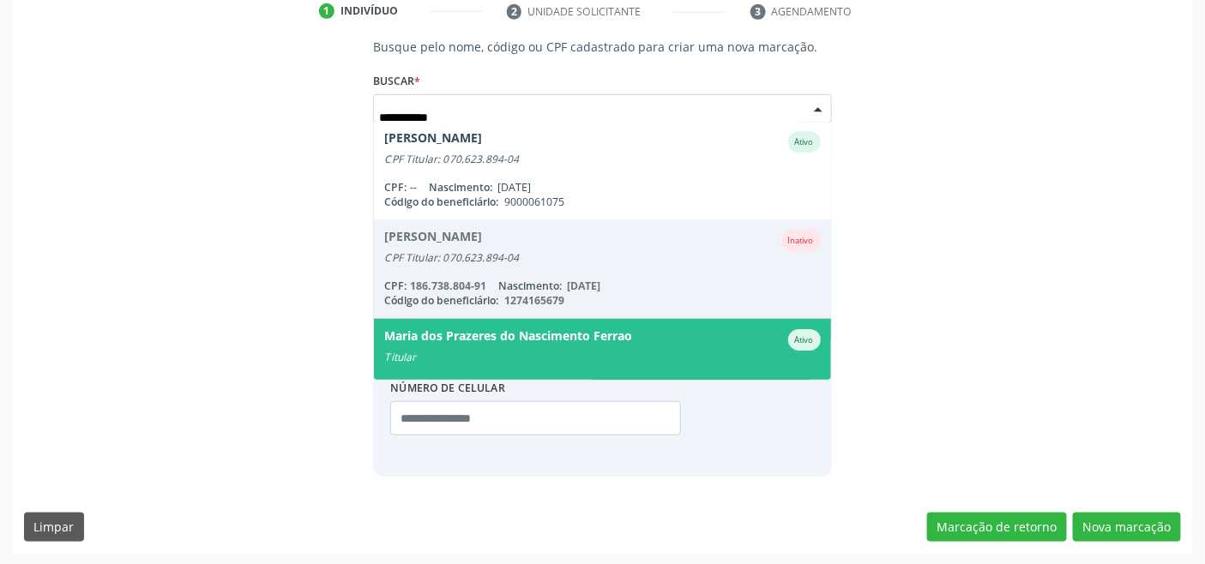
scroll to position [0, 0]
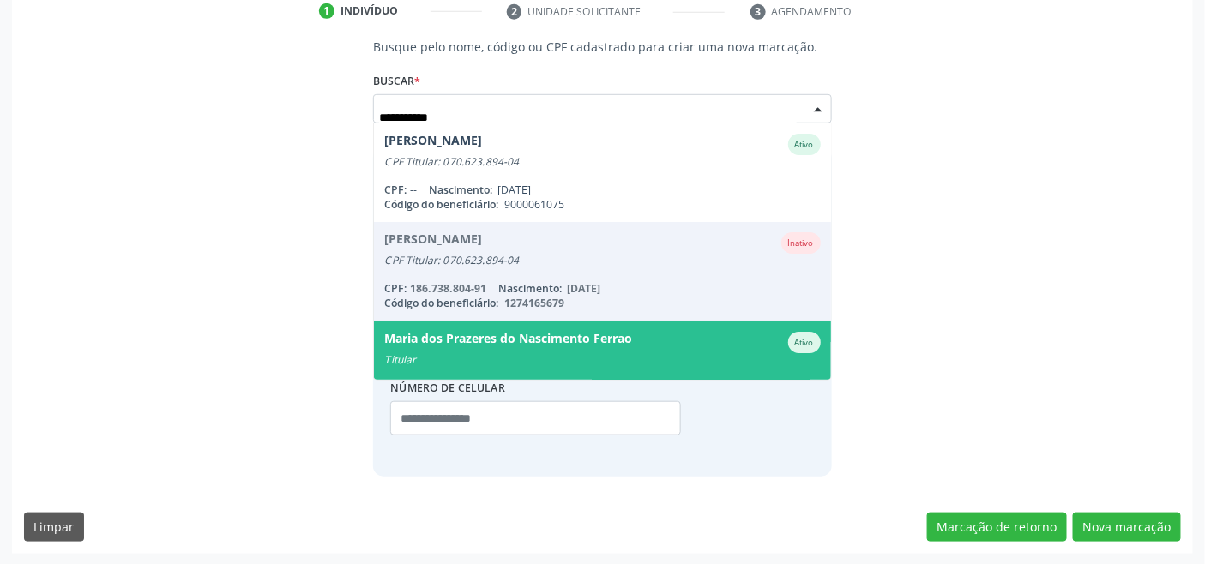
click at [524, 184] on span "28/10/1970" at bounding box center [514, 190] width 33 height 15
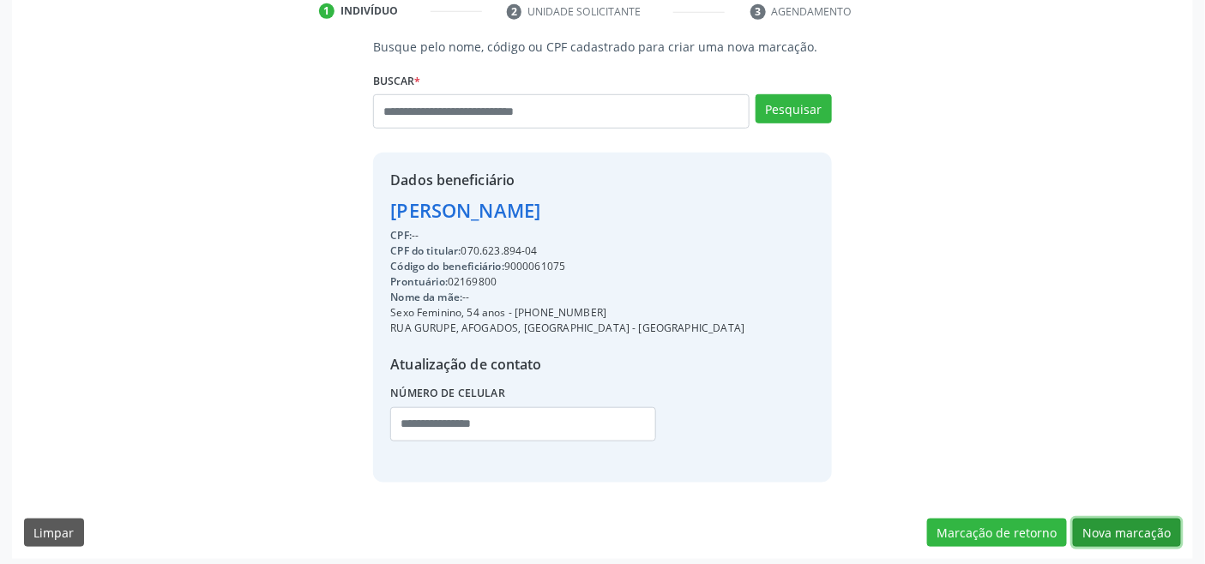
drag, startPoint x: 1119, startPoint y: 527, endPoint x: 1083, endPoint y: 522, distance: 36.4
click at [1115, 527] on button "Nova marcação" at bounding box center [1127, 533] width 108 height 29
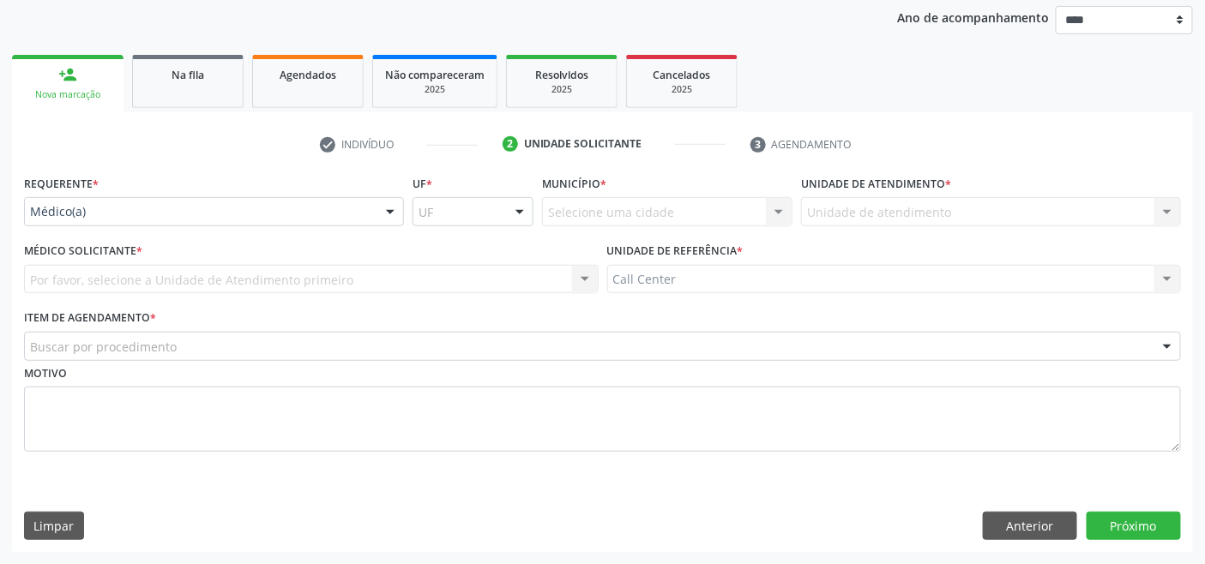
scroll to position [201, 0]
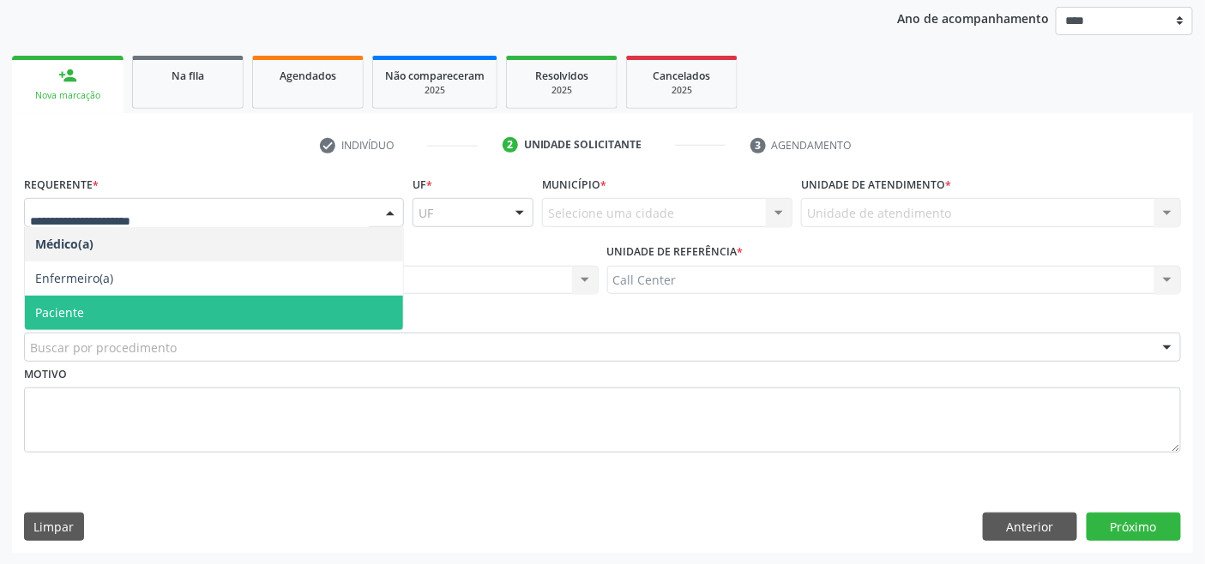
click at [81, 311] on span "Paciente" at bounding box center [59, 313] width 49 height 16
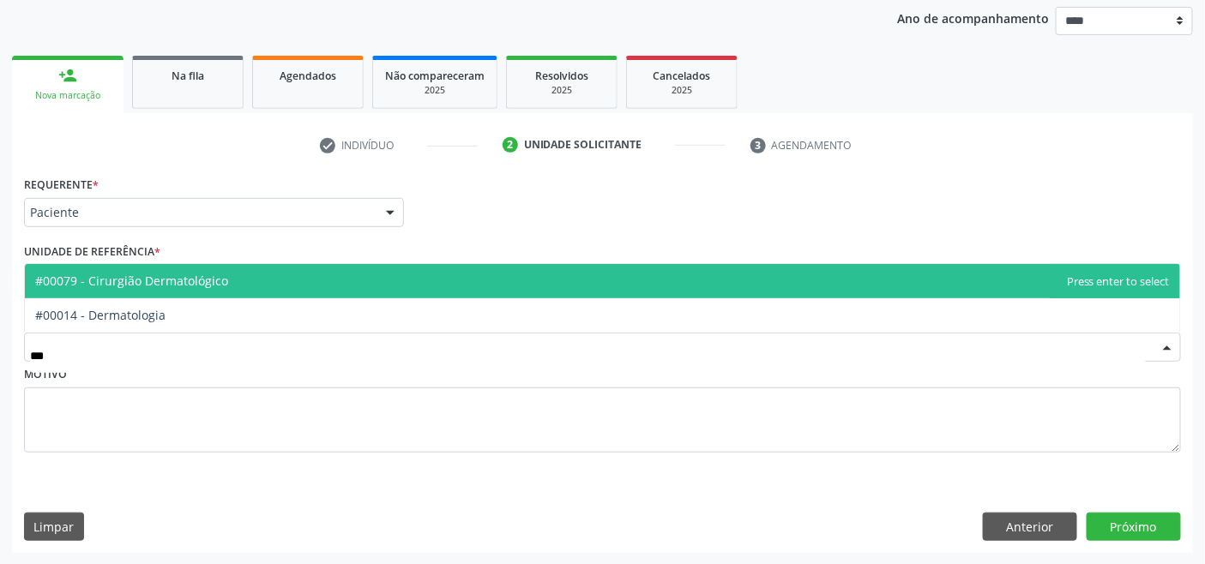
click at [139, 293] on span "#00079 - Cirurgião Dermatológico" at bounding box center [602, 281] width 1155 height 34
type input "***"
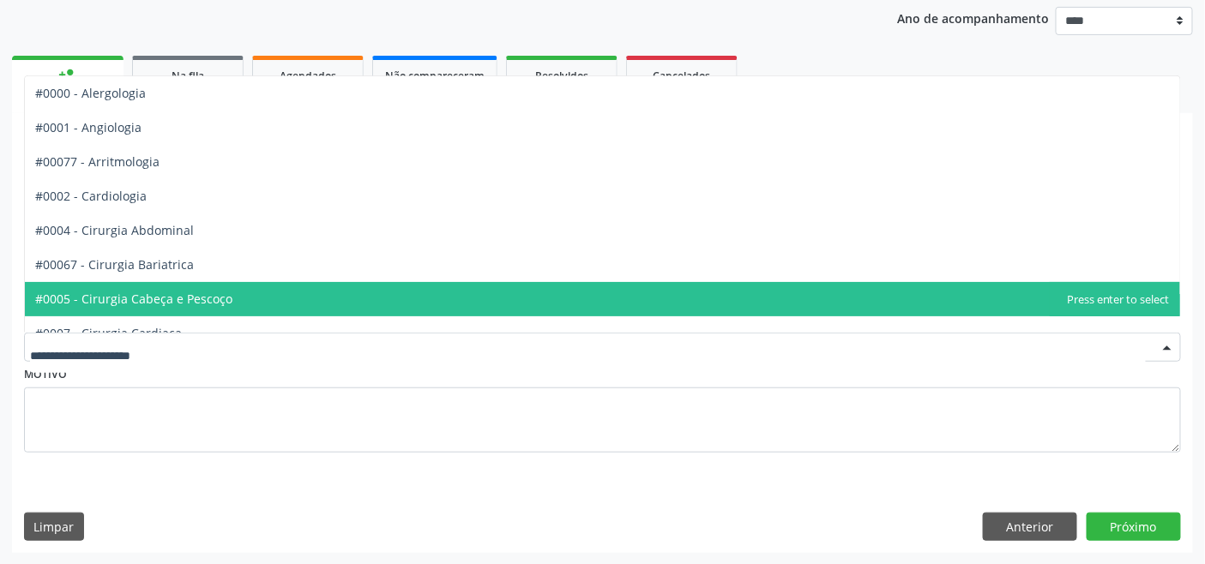
click at [158, 355] on div at bounding box center [602, 347] width 1157 height 29
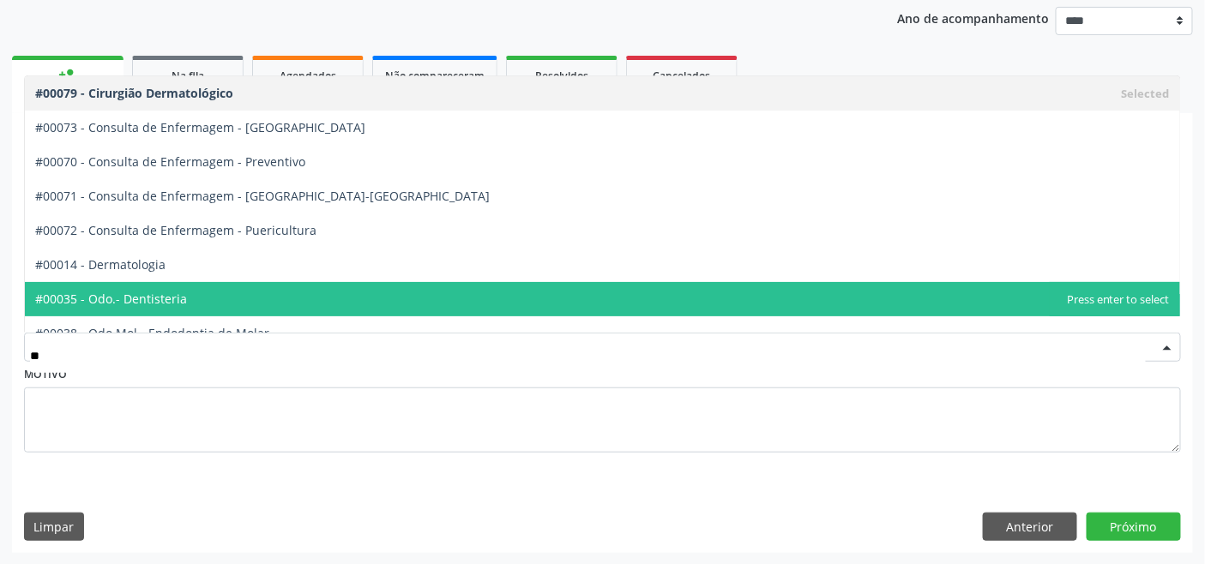
type input "***"
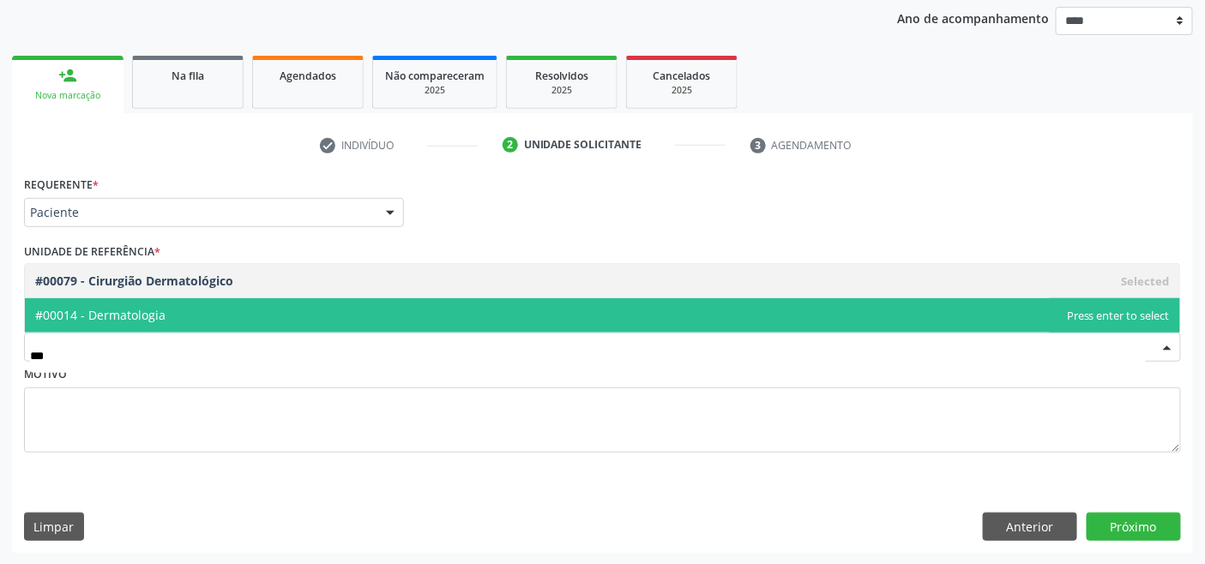
click at [178, 312] on span "#00014 - Dermatologia" at bounding box center [602, 316] width 1155 height 34
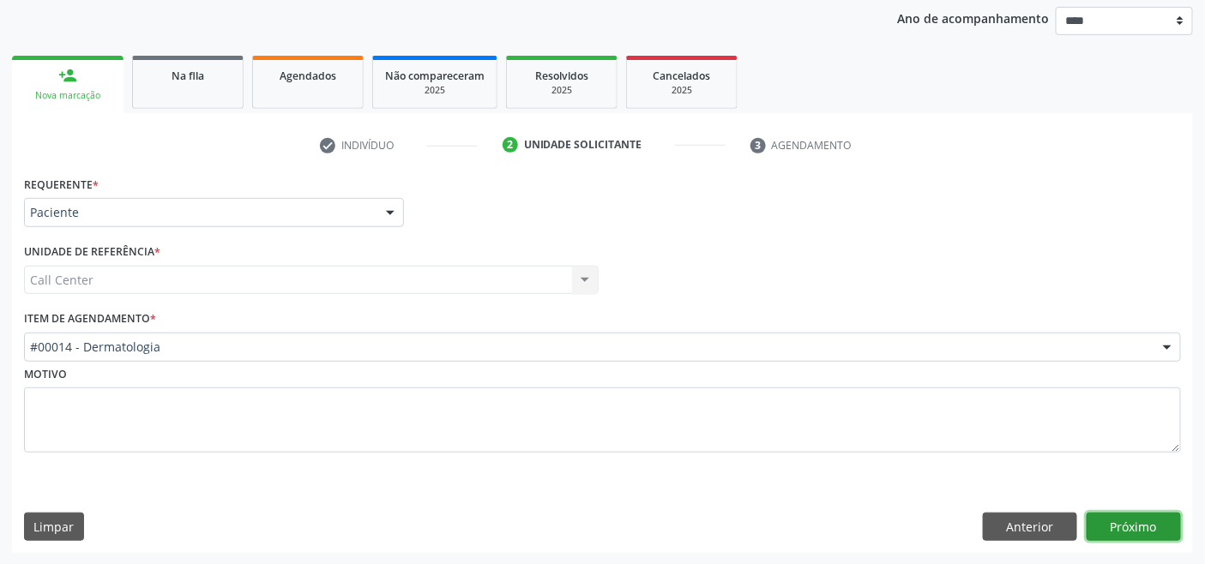
click at [1138, 525] on button "Próximo" at bounding box center [1134, 527] width 94 height 29
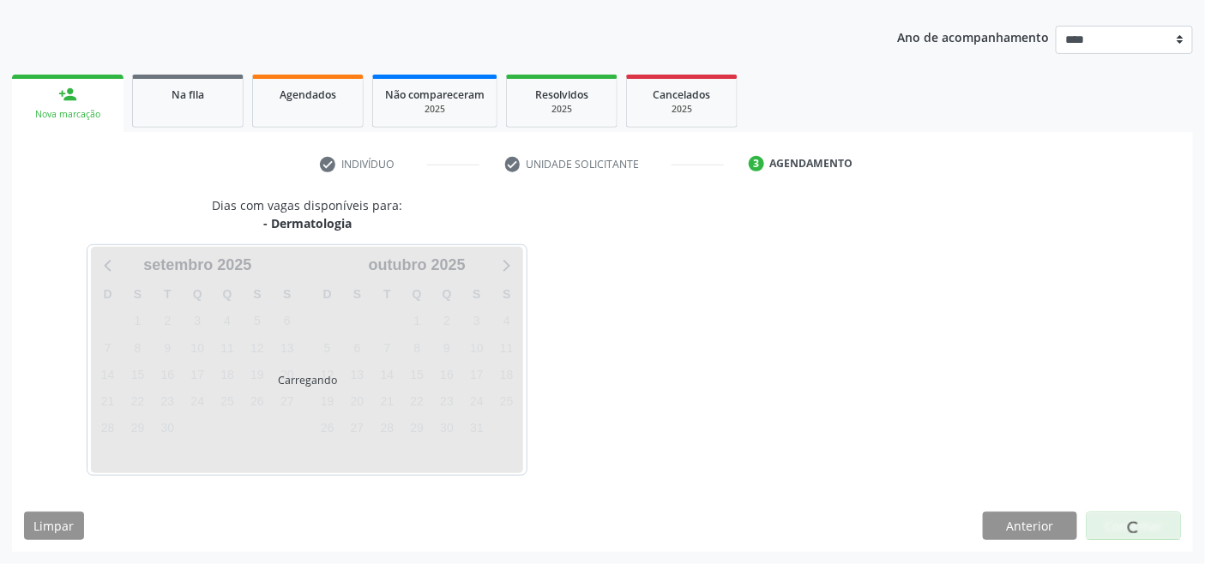
scroll to position [181, 0]
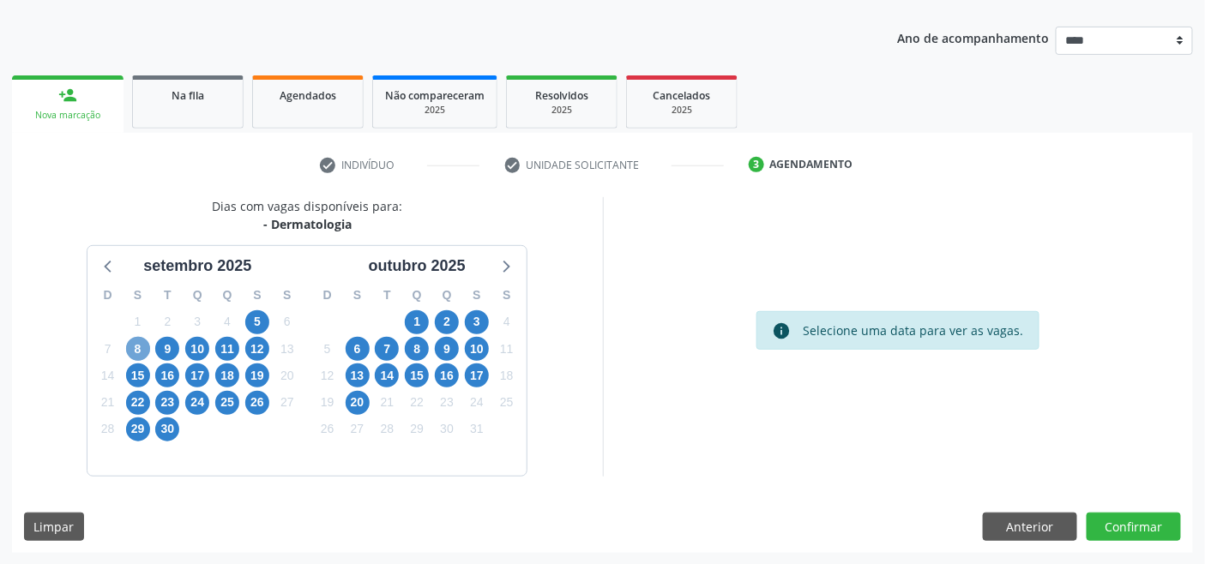
click at [136, 347] on span "8" at bounding box center [138, 349] width 24 height 24
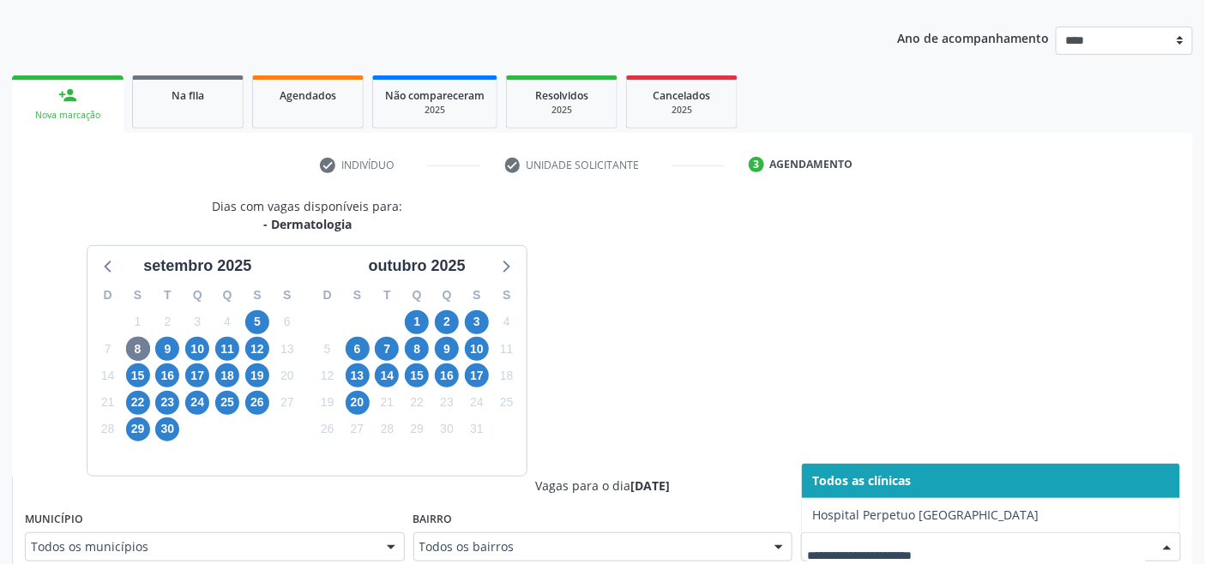
scroll to position [189, 0]
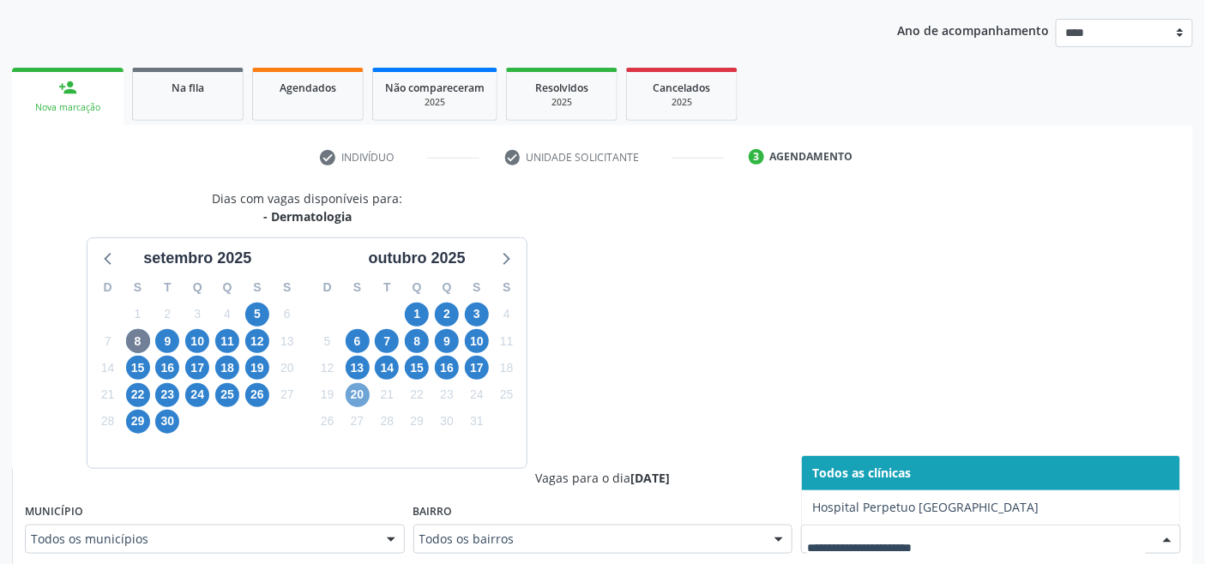
click at [358, 395] on span "20" at bounding box center [358, 395] width 24 height 24
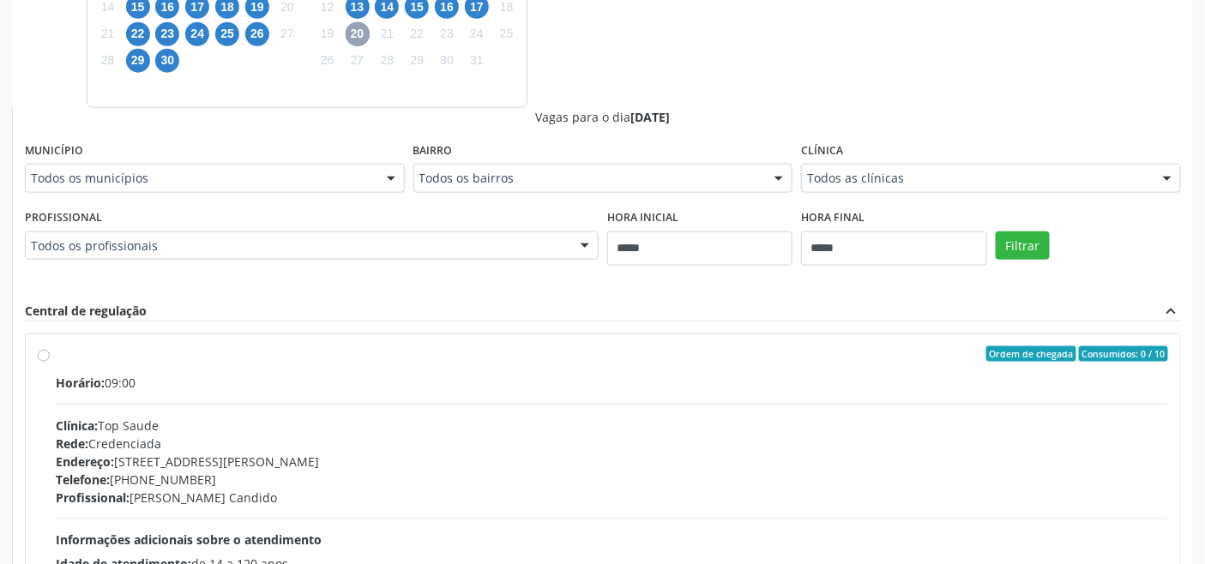
scroll to position [570, 0]
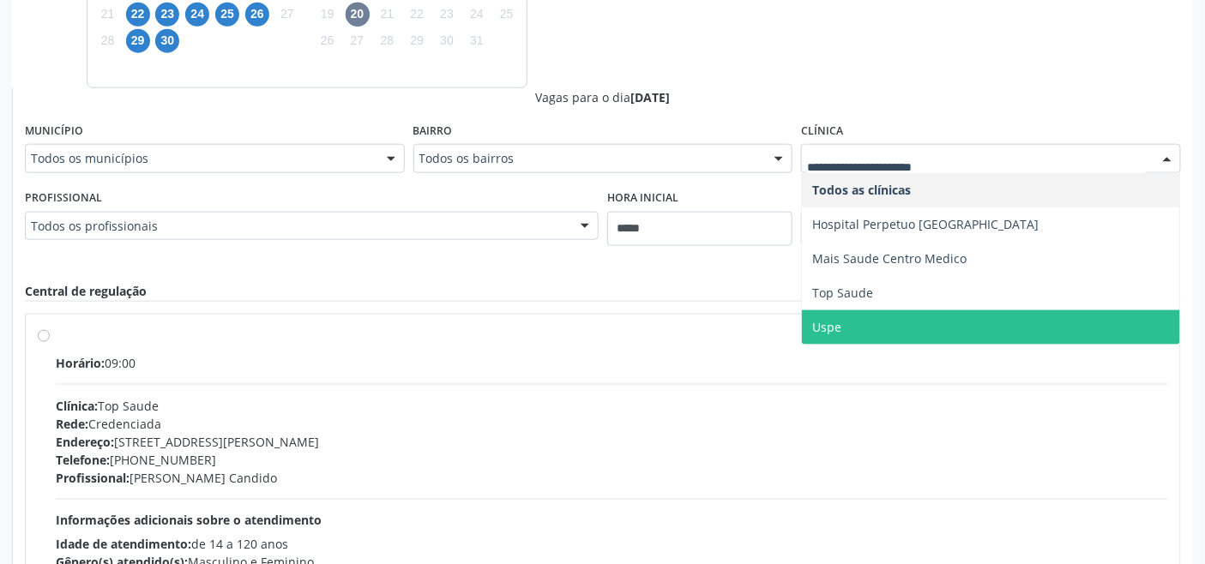
click at [827, 323] on span "Uspe" at bounding box center [826, 327] width 29 height 16
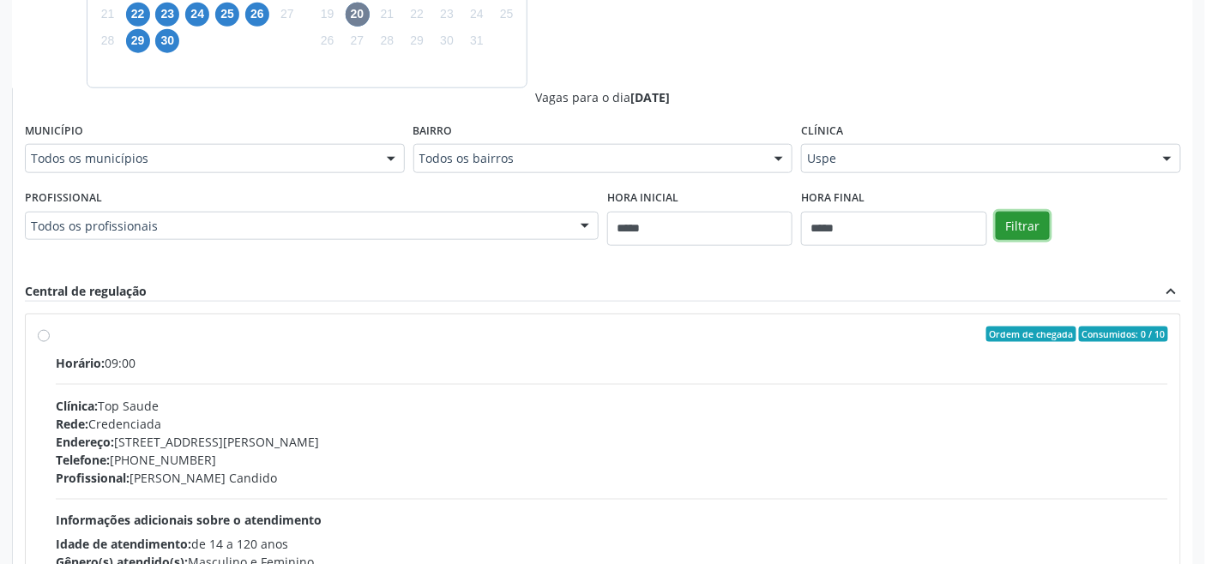
click at [1015, 221] on button "Filtrar" at bounding box center [1023, 226] width 54 height 29
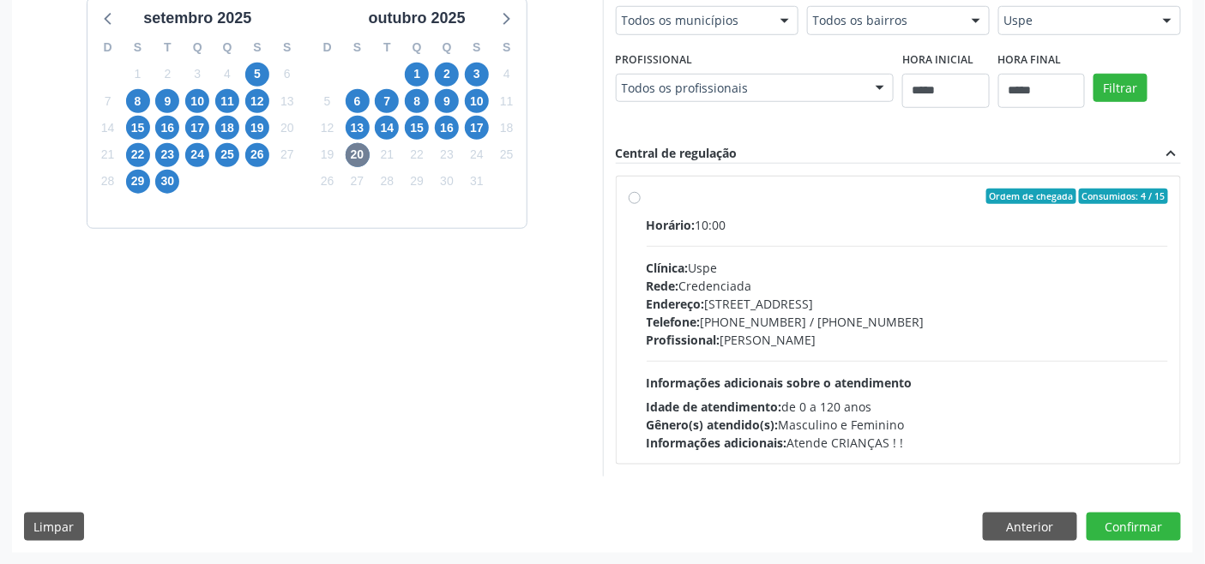
click at [758, 287] on div "Rede: Credenciada" at bounding box center [908, 286] width 522 height 18
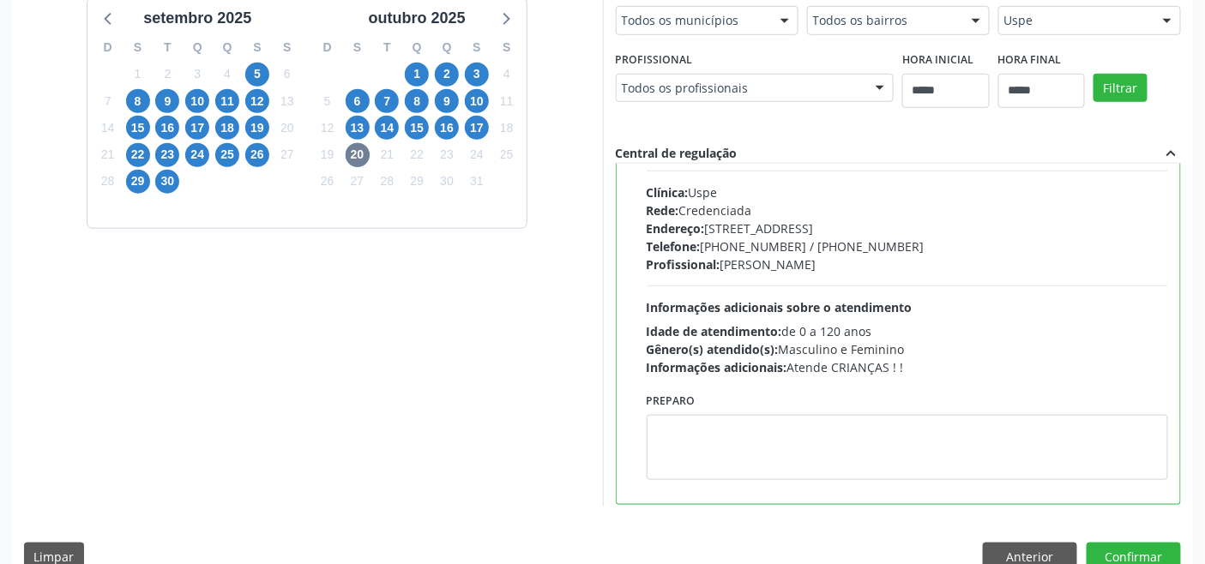
scroll to position [84, 0]
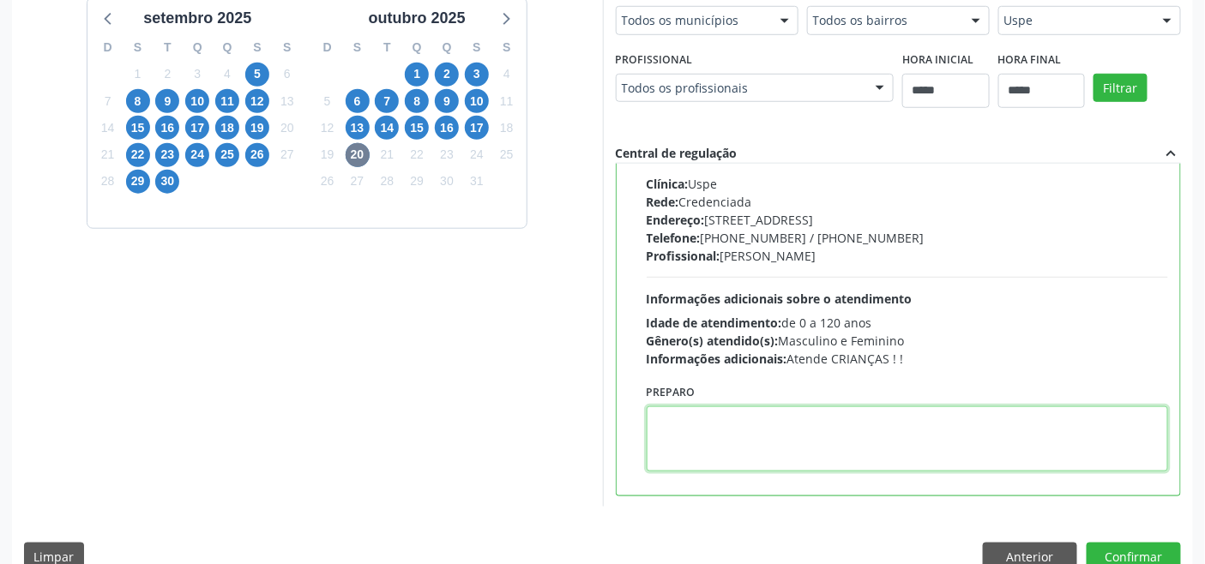
click at [696, 435] on textarea at bounding box center [908, 439] width 522 height 65
paste textarea "**********"
type textarea "**********"
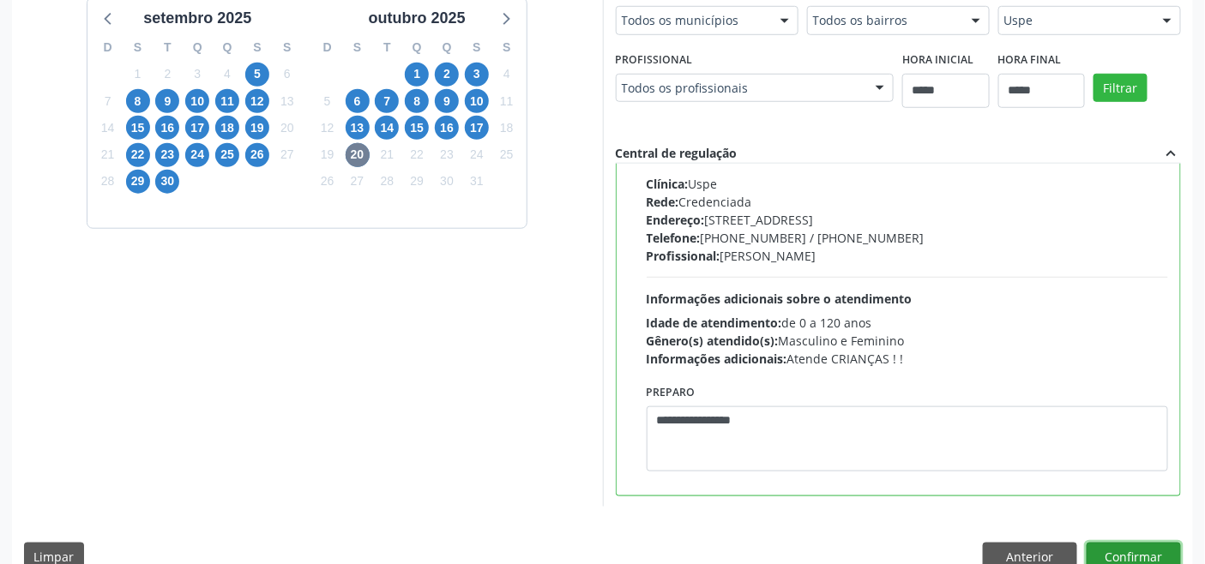
click at [1142, 554] on button "Confirmar" at bounding box center [1134, 557] width 94 height 29
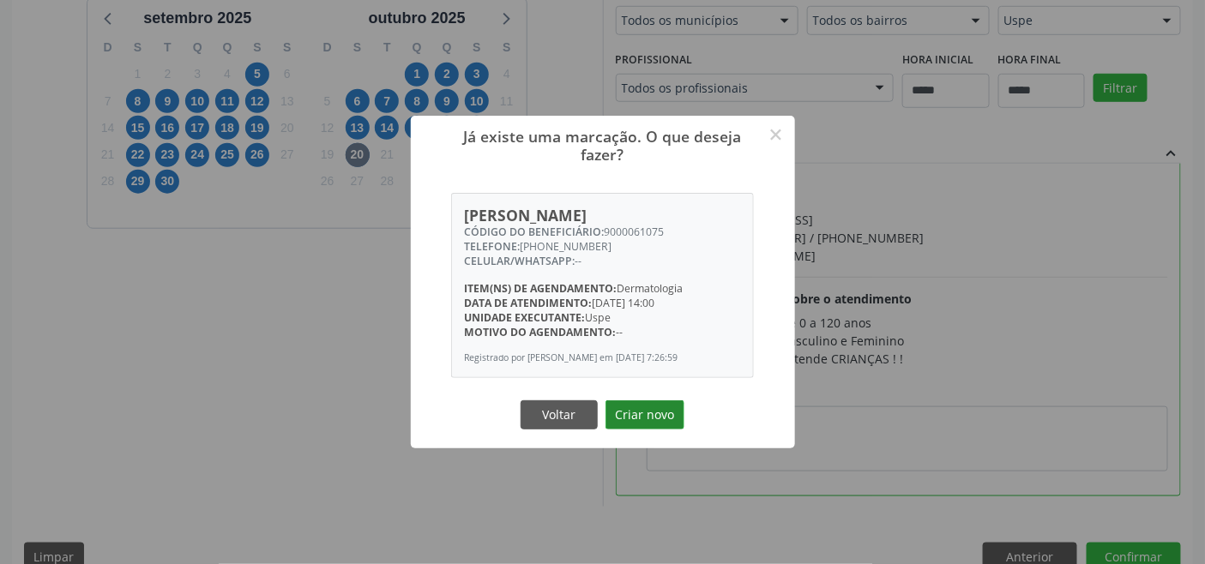
click at [661, 410] on button "Criar novo" at bounding box center [645, 415] width 79 height 29
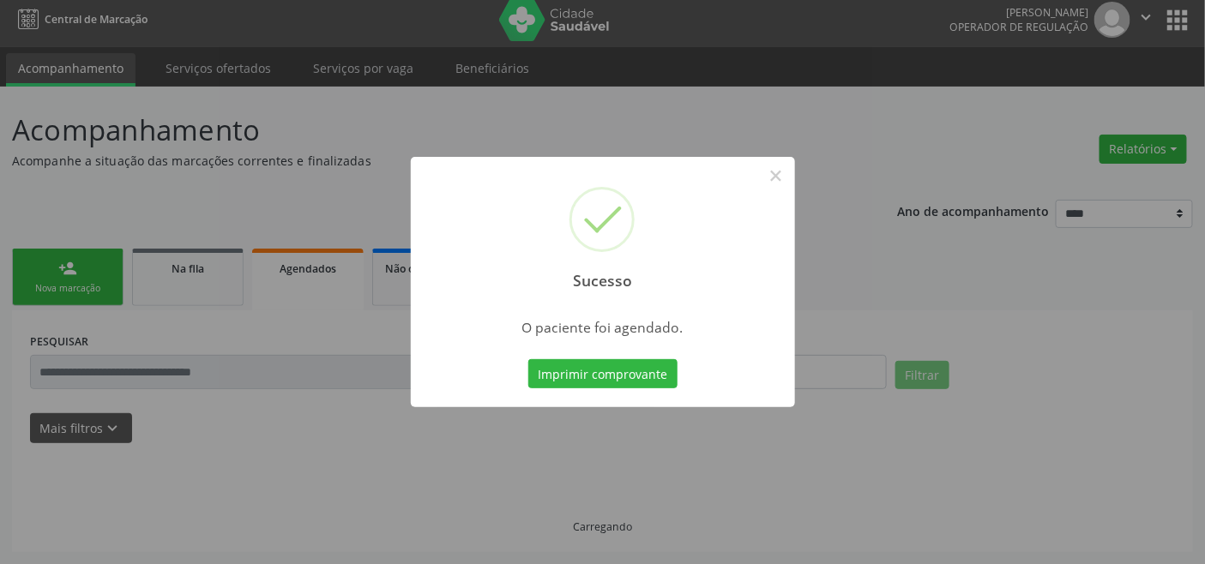
scroll to position [6, 0]
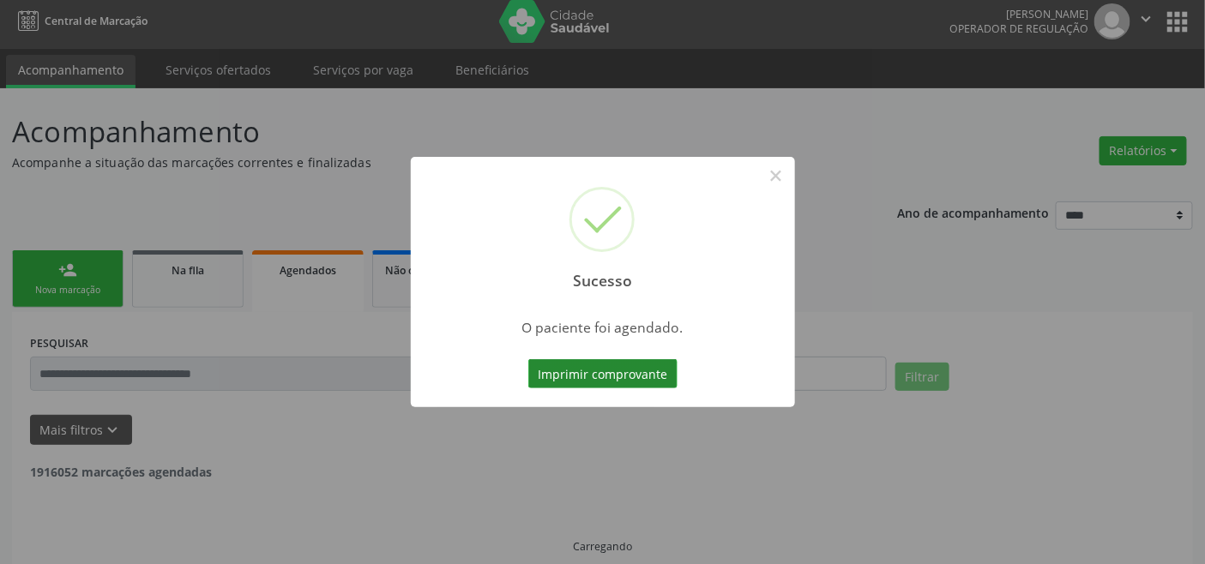
click at [614, 380] on button "Imprimir comprovante" at bounding box center [602, 373] width 149 height 29
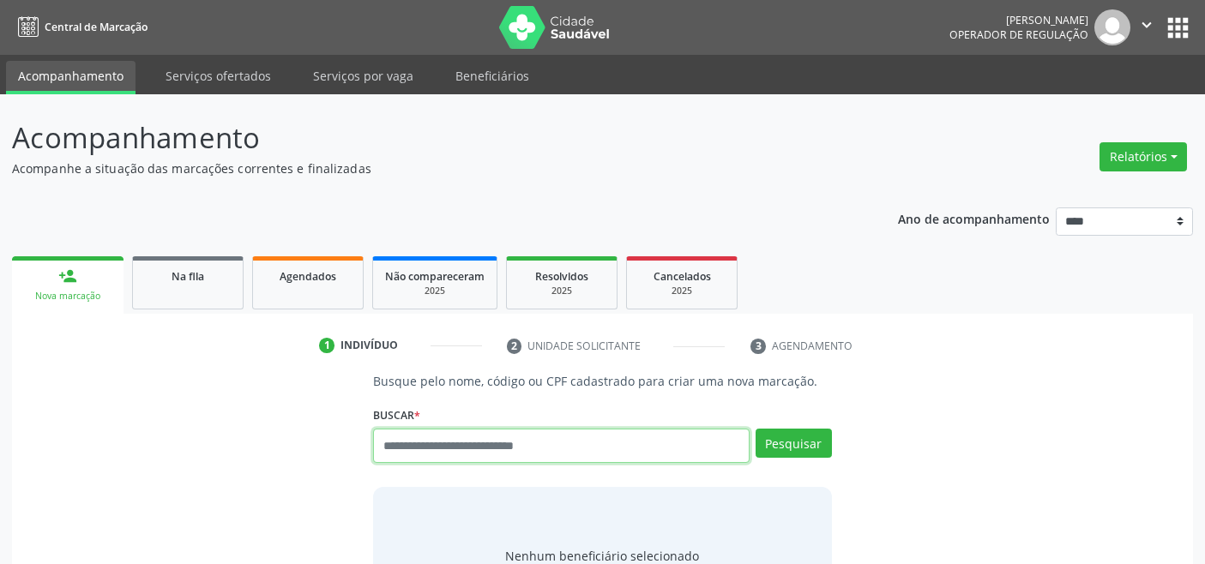
scroll to position [6, 0]
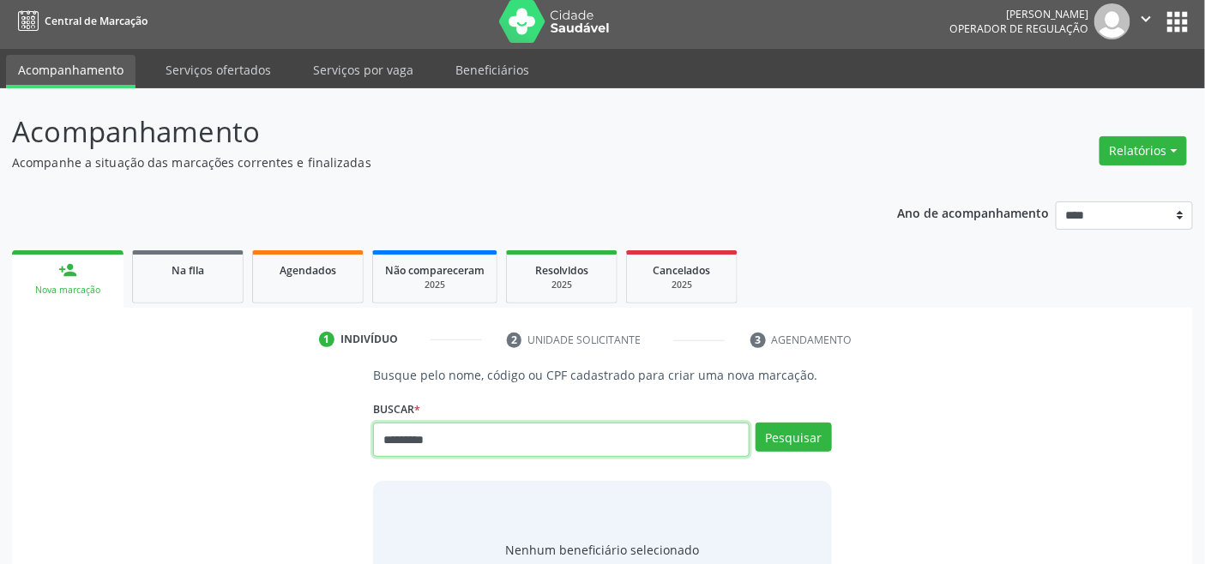
type input "*********"
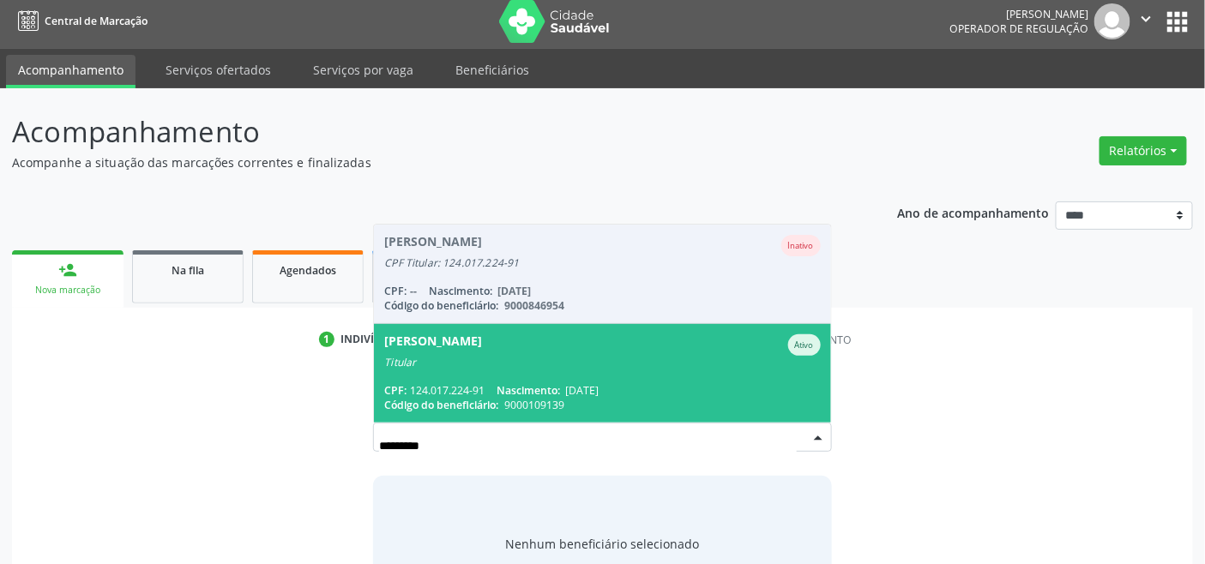
click at [485, 375] on span "Maria Jose da Silva Melo Ativo Titular CPF: 124.017.224-91 Nascimento: 22/03/19…" at bounding box center [602, 373] width 456 height 99
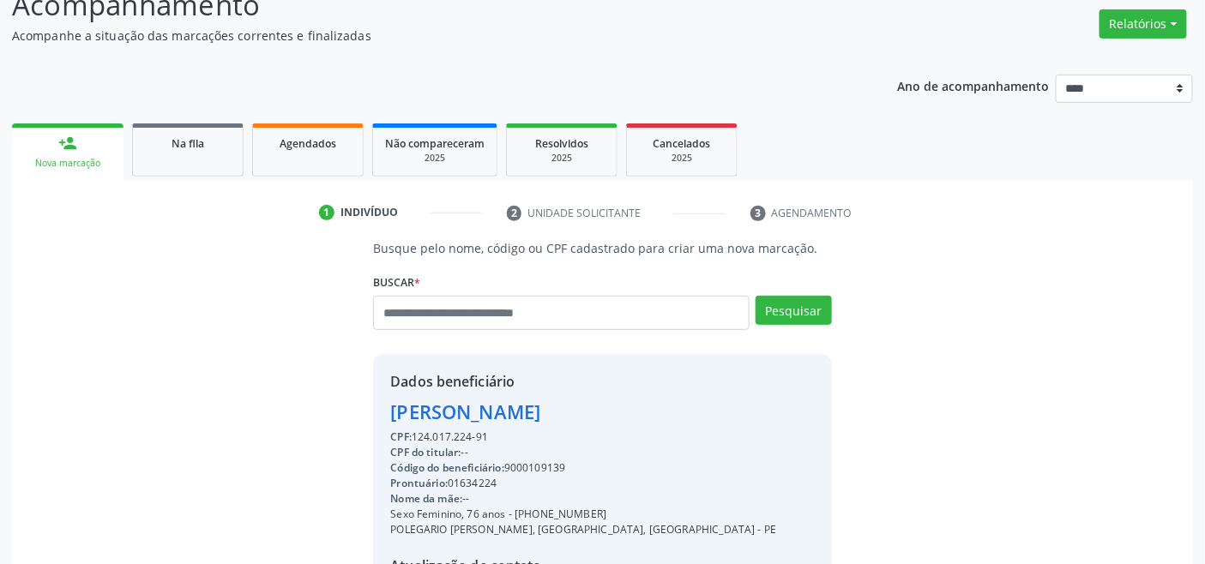
scroll to position [340, 0]
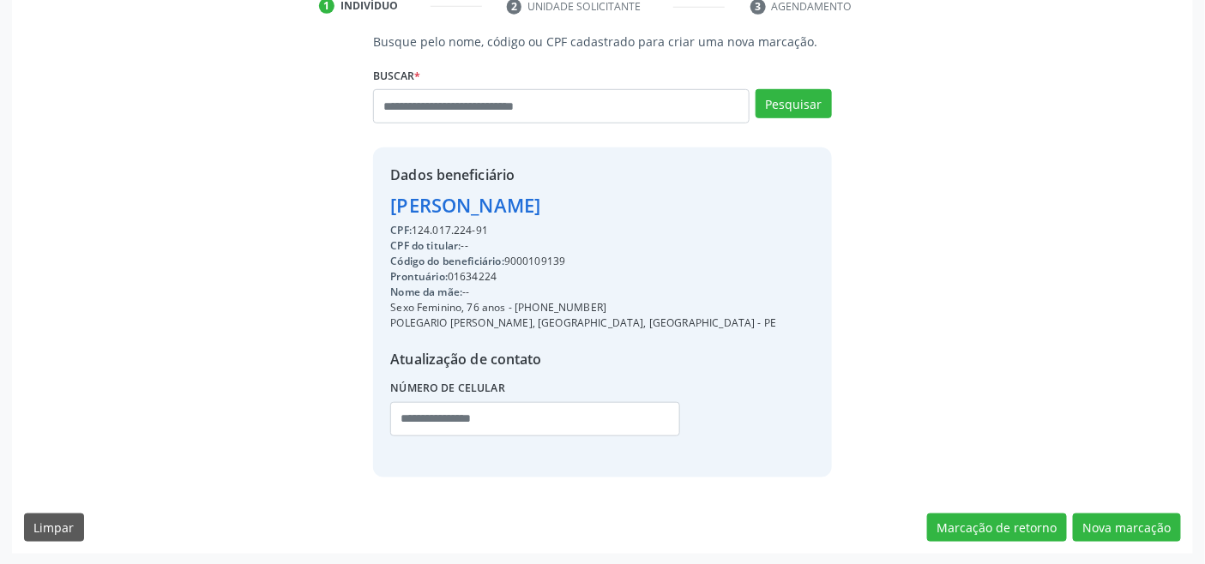
click at [542, 266] on div "Código do beneficiário: 9000109139" at bounding box center [583, 261] width 386 height 15
copy div "9000109139"
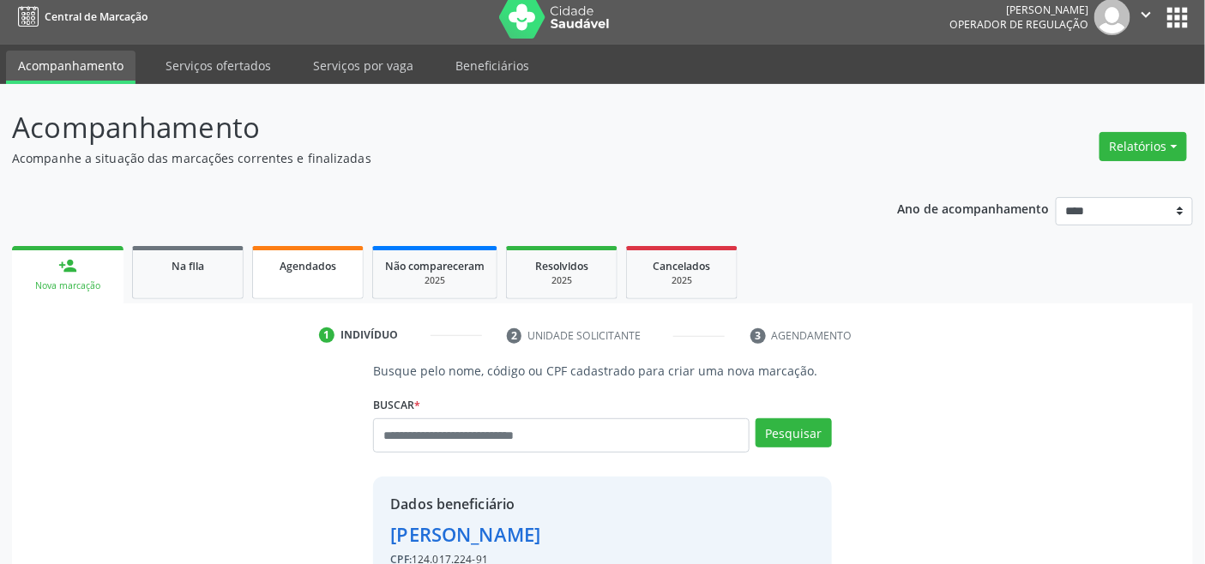
scroll to position [0, 0]
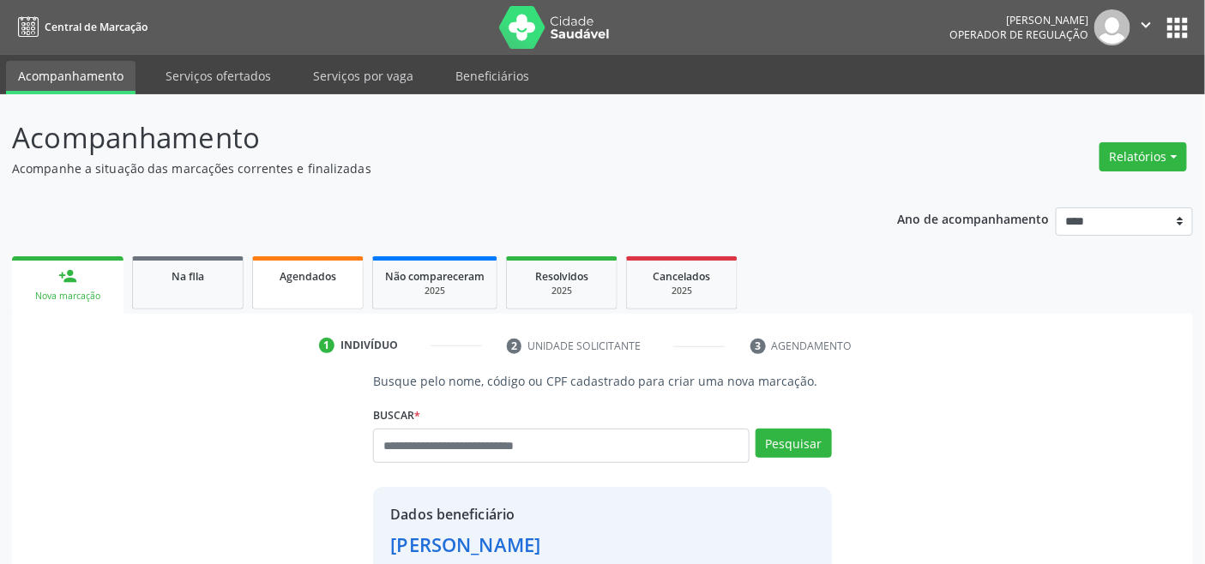
click at [316, 288] on link "Agendados" at bounding box center [308, 282] width 112 height 53
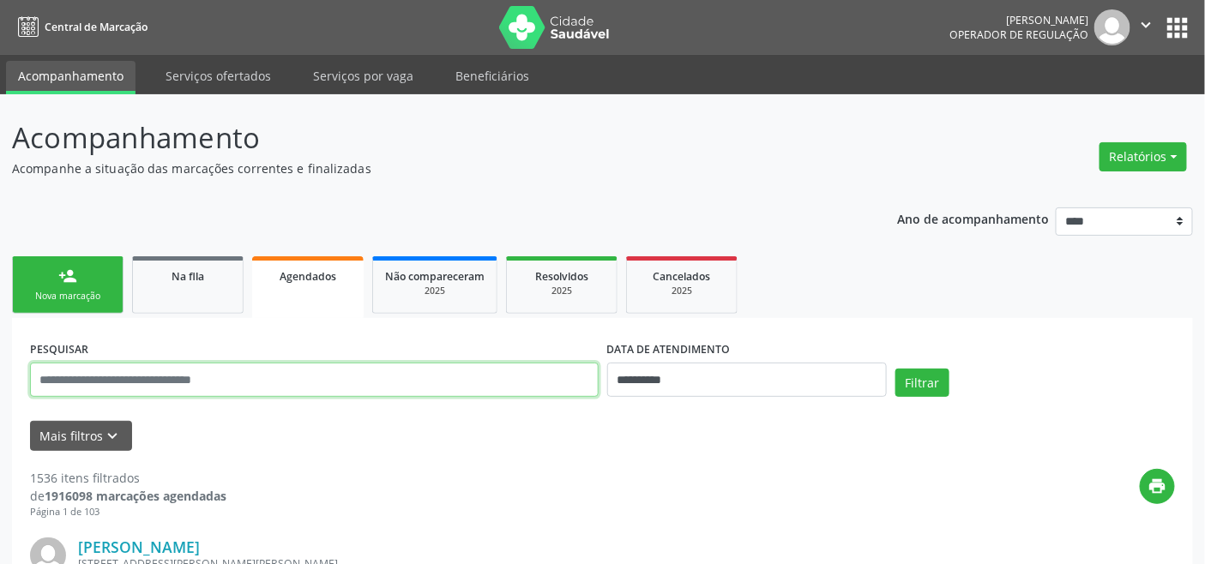
paste input "**********"
type input "**********"
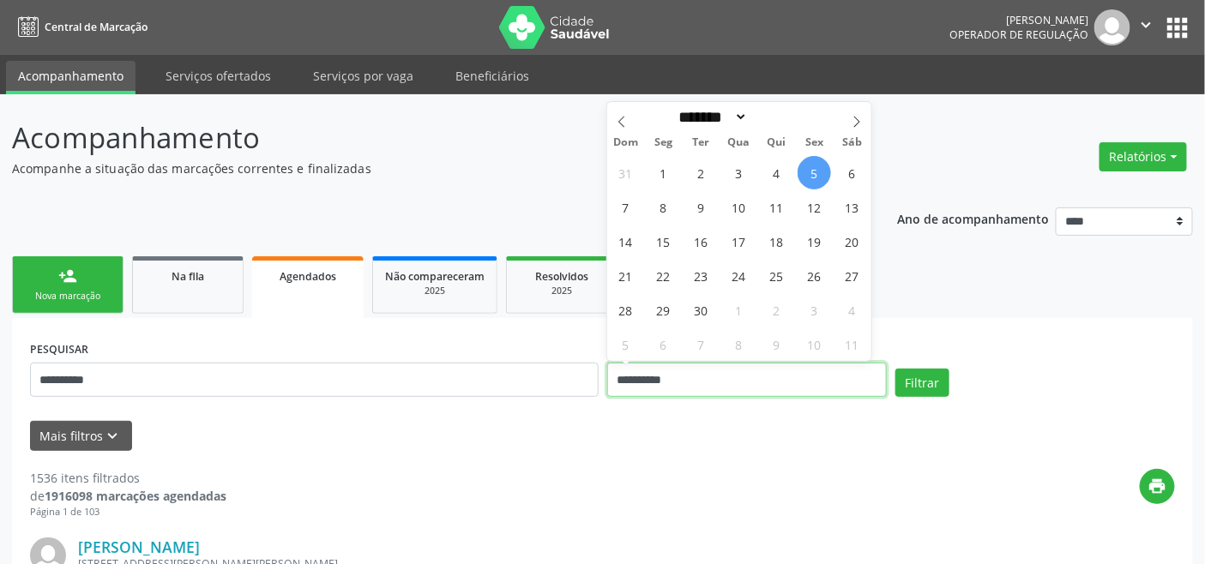
click at [746, 378] on input "**********" at bounding box center [747, 380] width 280 height 34
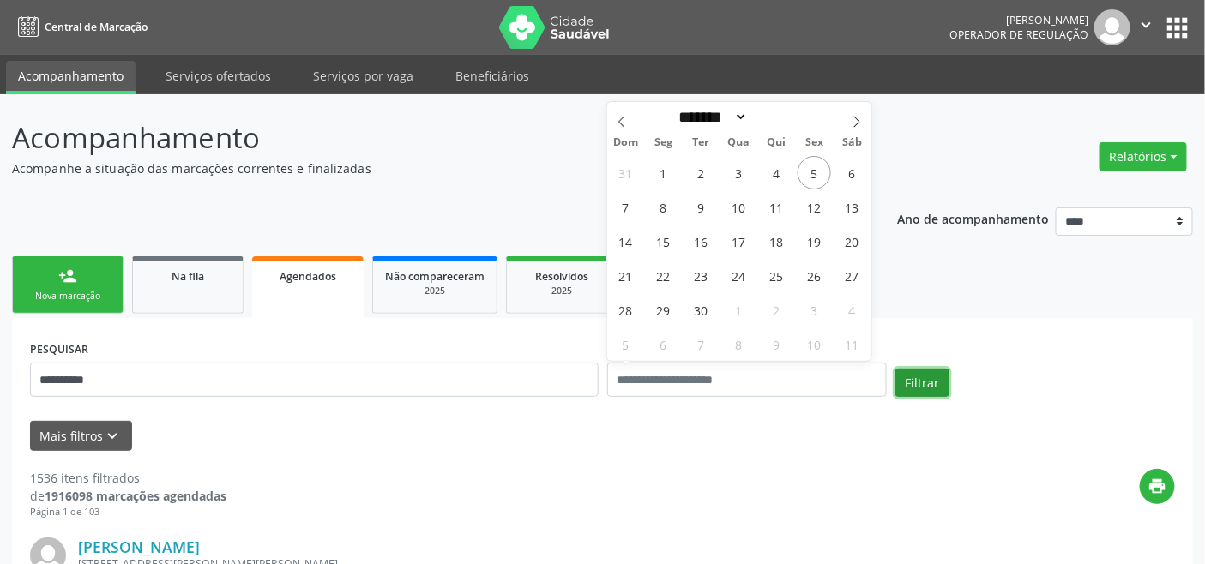
click at [920, 383] on button "Filtrar" at bounding box center [923, 383] width 54 height 29
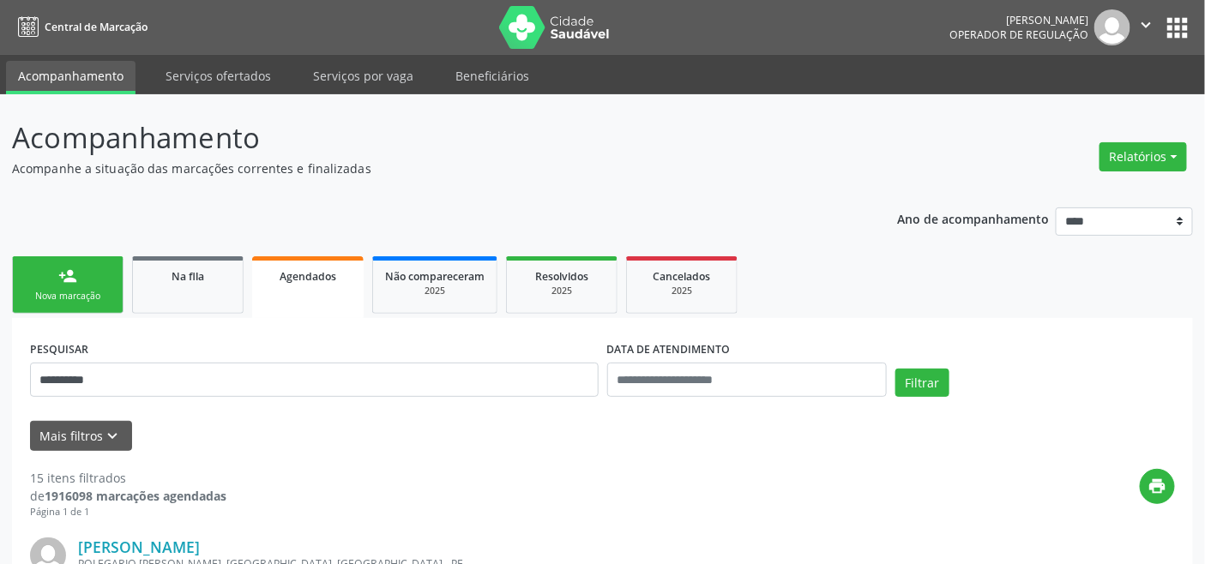
click at [88, 272] on link "person_add Nova marcação" at bounding box center [68, 284] width 112 height 57
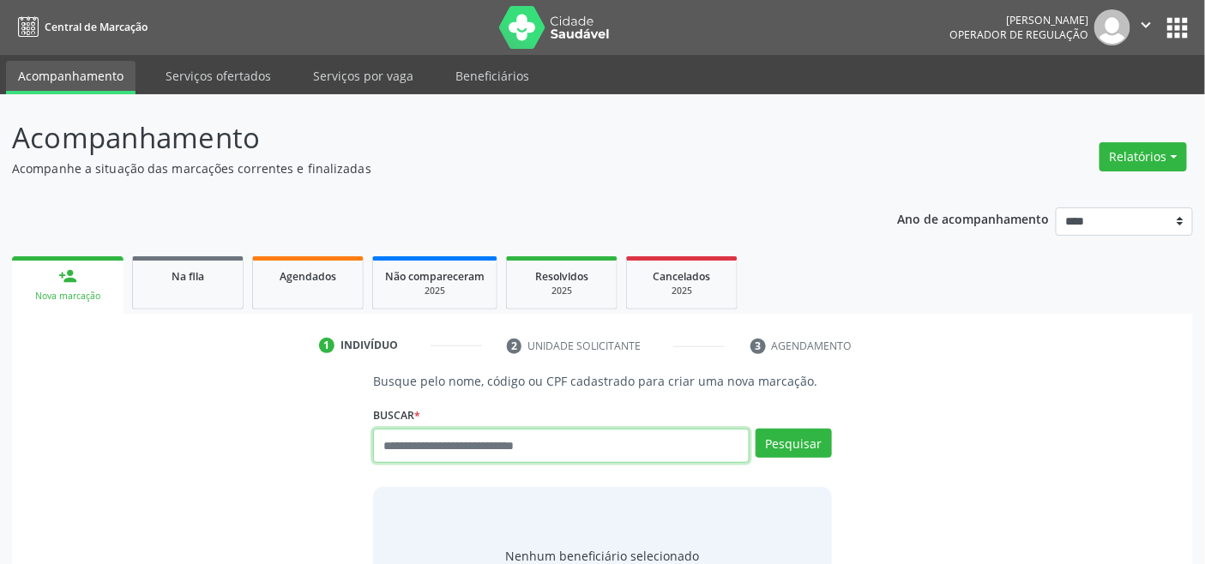
drag, startPoint x: 452, startPoint y: 444, endPoint x: 453, endPoint y: 455, distance: 11.2
click at [455, 453] on input "text" at bounding box center [561, 446] width 376 height 34
type input "**********"
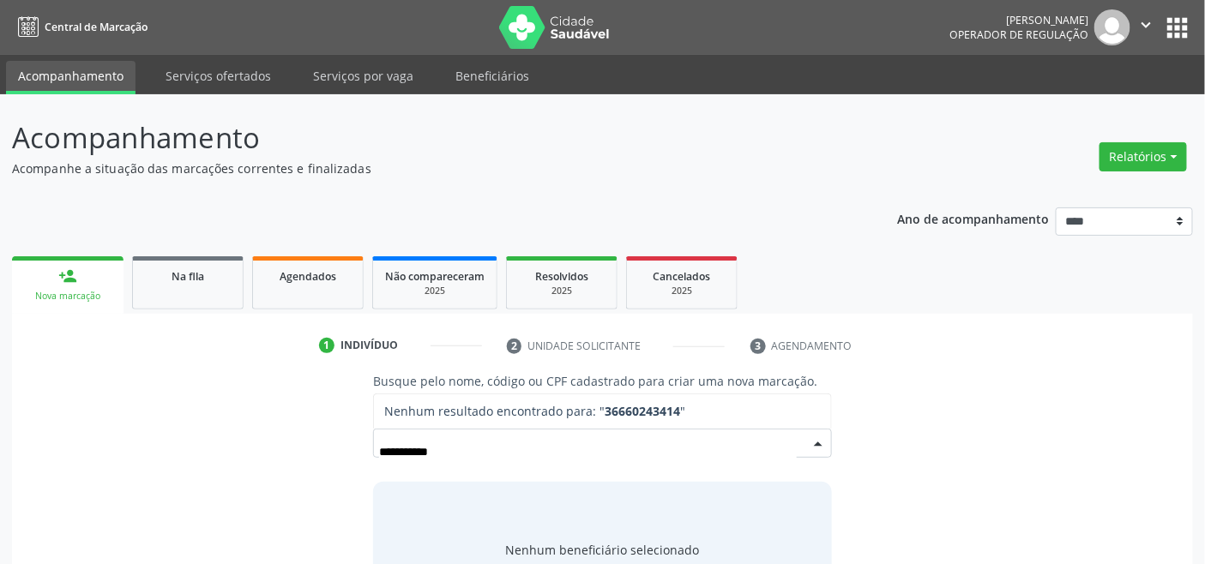
click at [400, 450] on input "**********" at bounding box center [587, 452] width 417 height 34
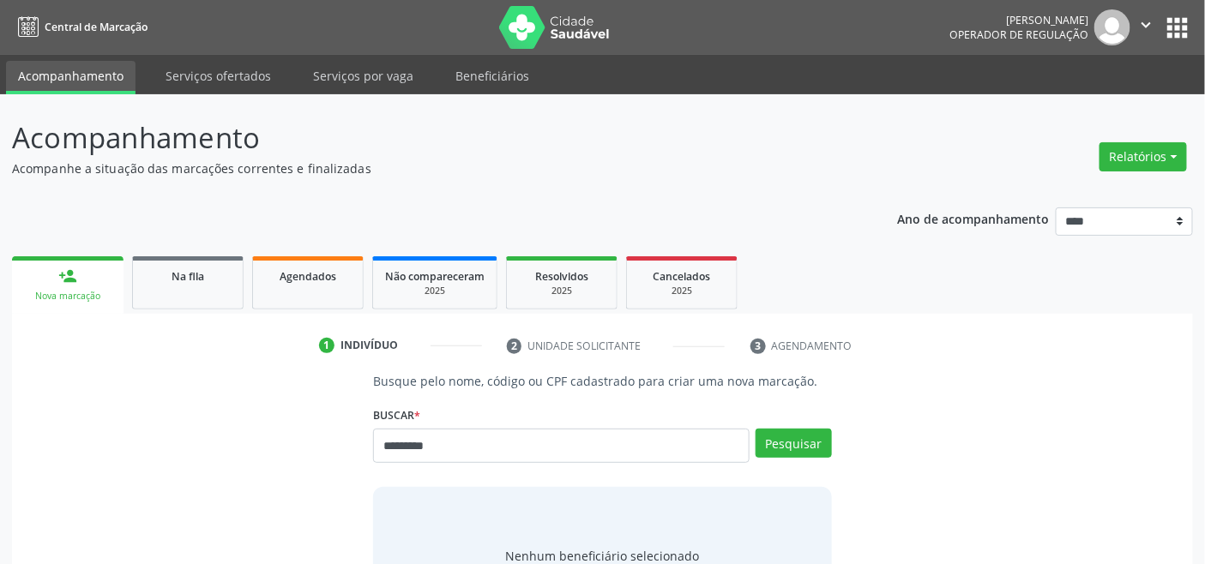
click at [395, 448] on input "*********" at bounding box center [561, 446] width 376 height 34
click at [476, 443] on input "********" at bounding box center [561, 446] width 376 height 34
type input "*********"
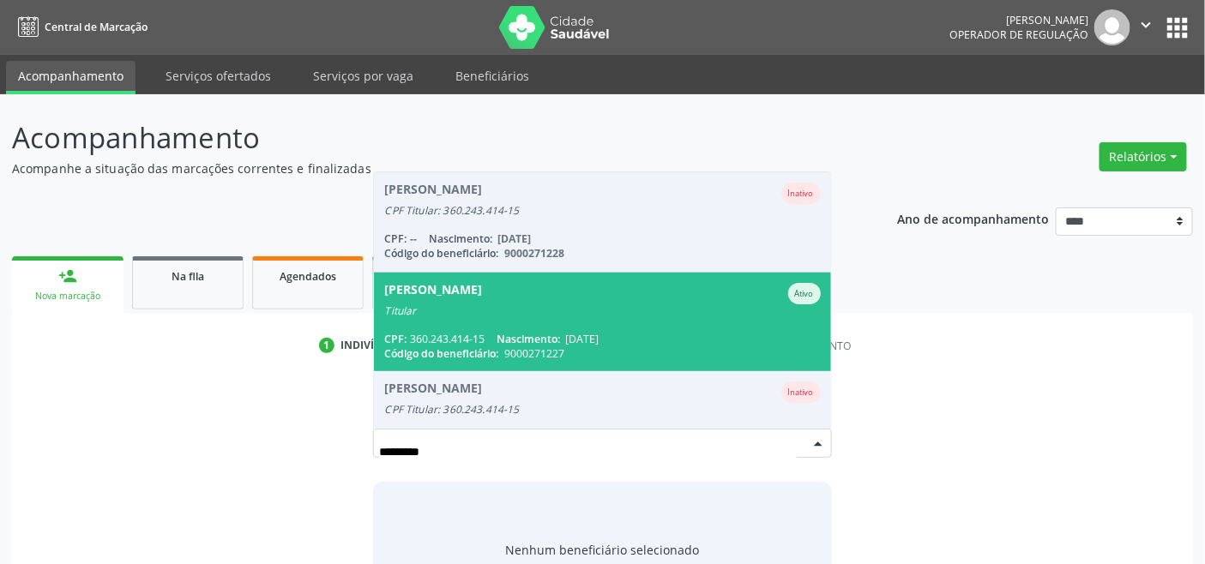
click at [502, 309] on div "Titular" at bounding box center [602, 312] width 436 height 14
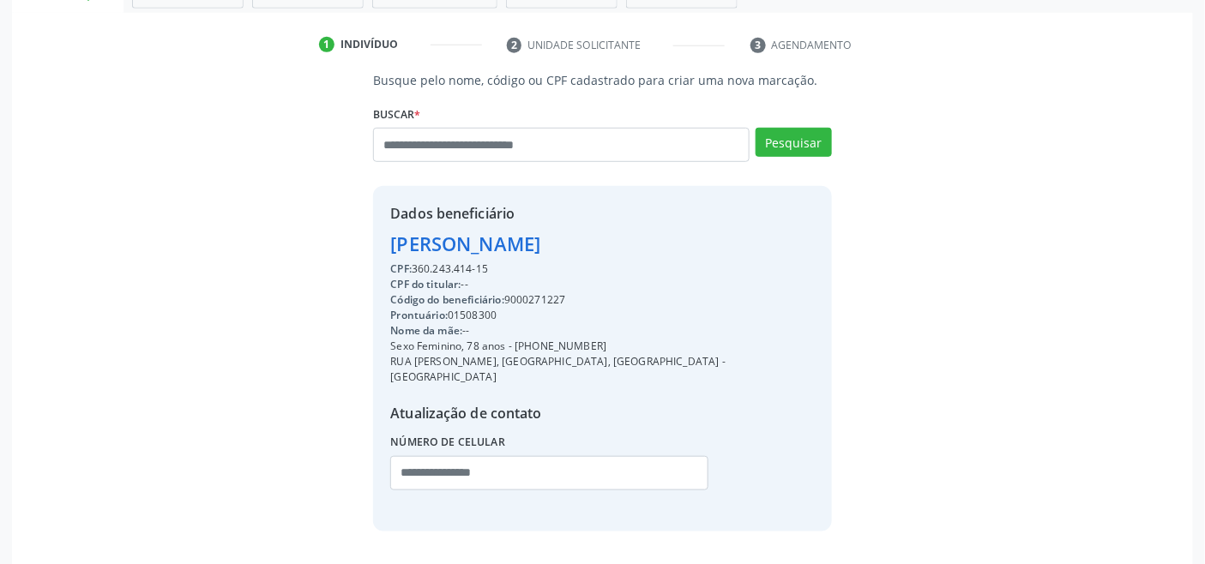
scroll to position [340, 0]
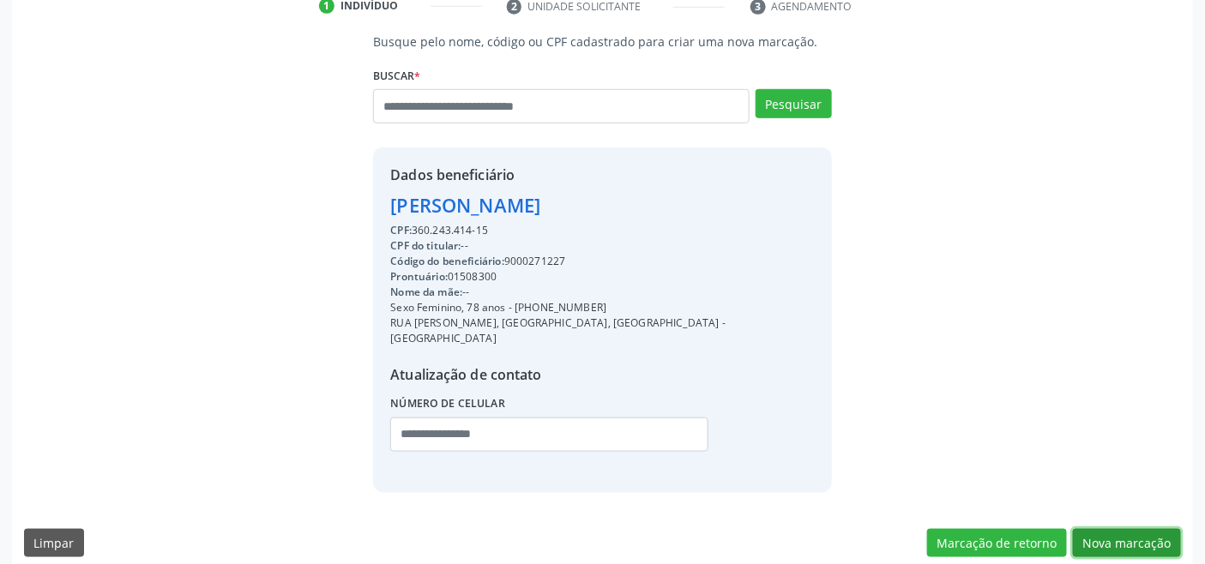
click at [1138, 529] on button "Nova marcação" at bounding box center [1127, 543] width 108 height 29
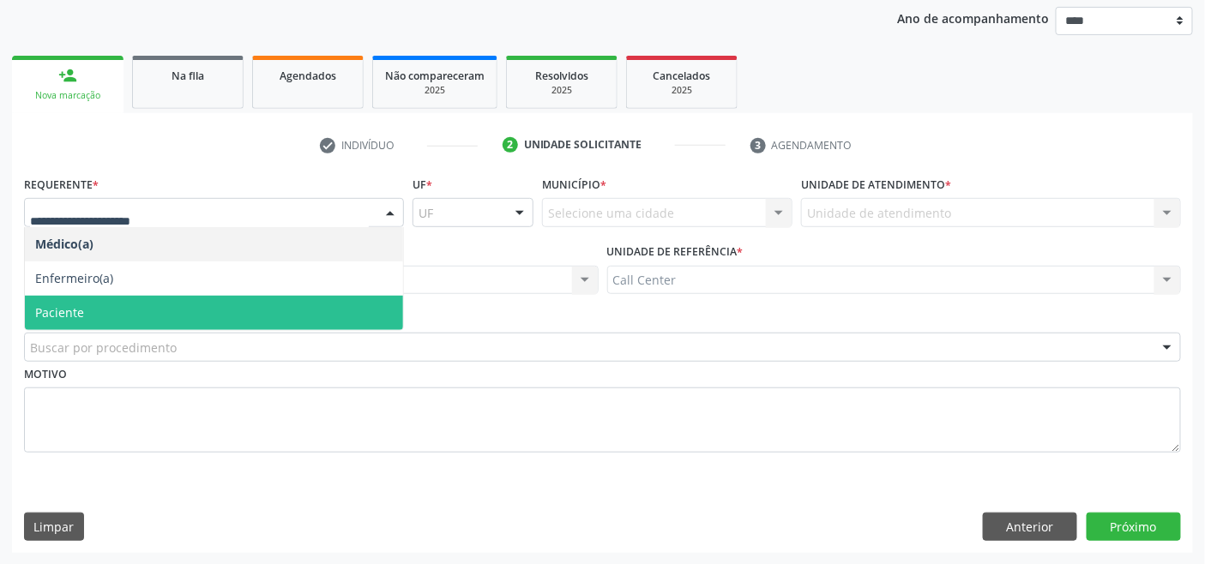
click at [130, 301] on span "Paciente" at bounding box center [214, 313] width 378 height 34
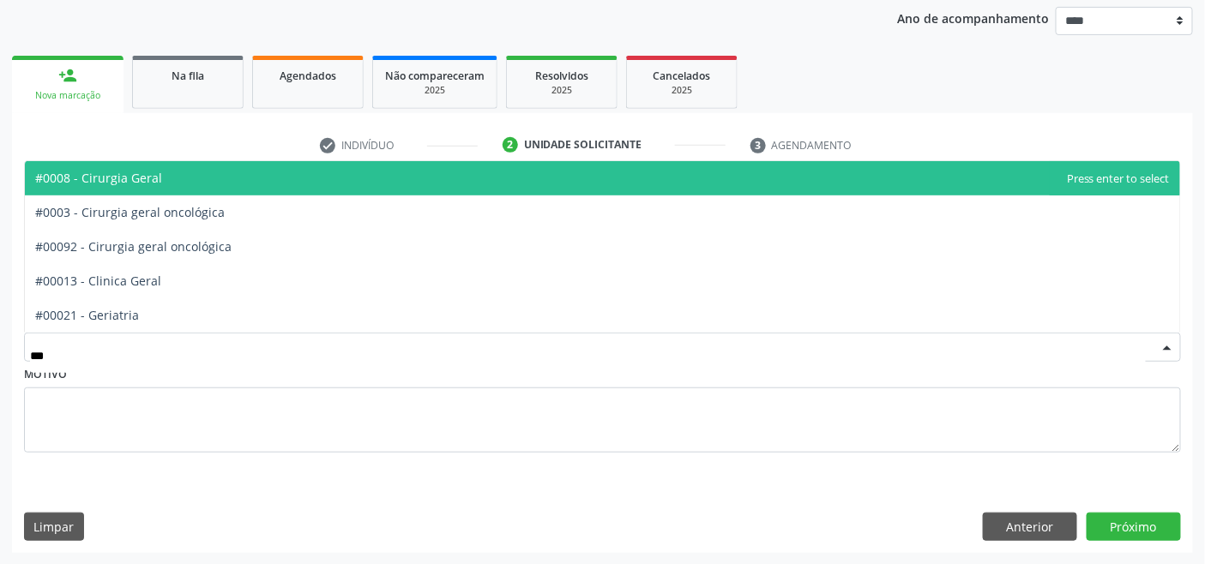
type input "****"
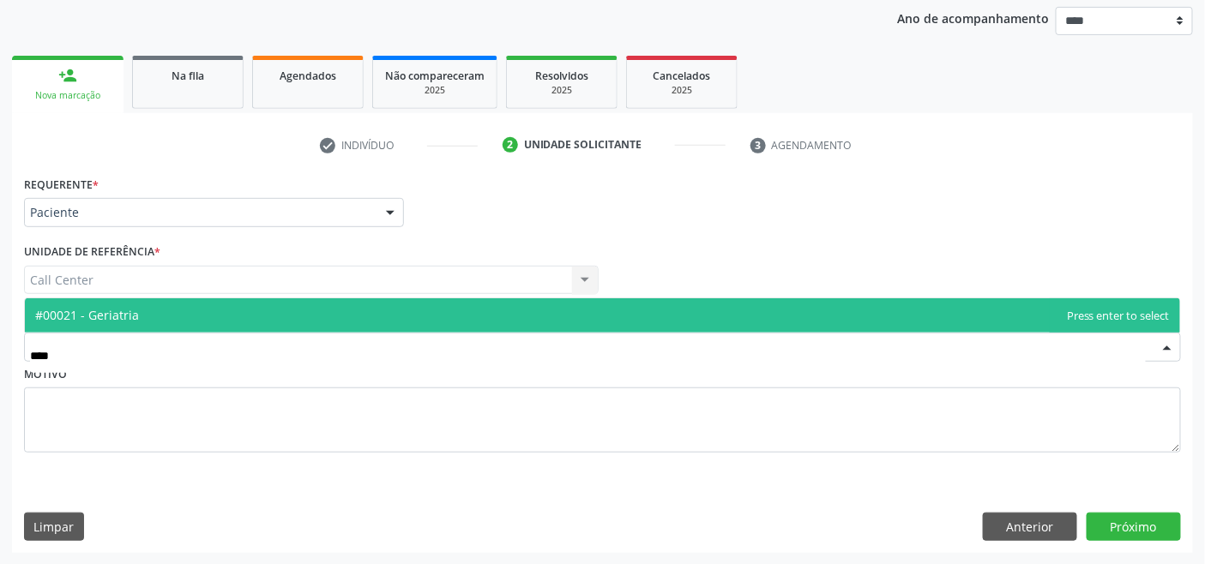
click at [175, 311] on span "#00021 - Geriatria" at bounding box center [602, 316] width 1155 height 34
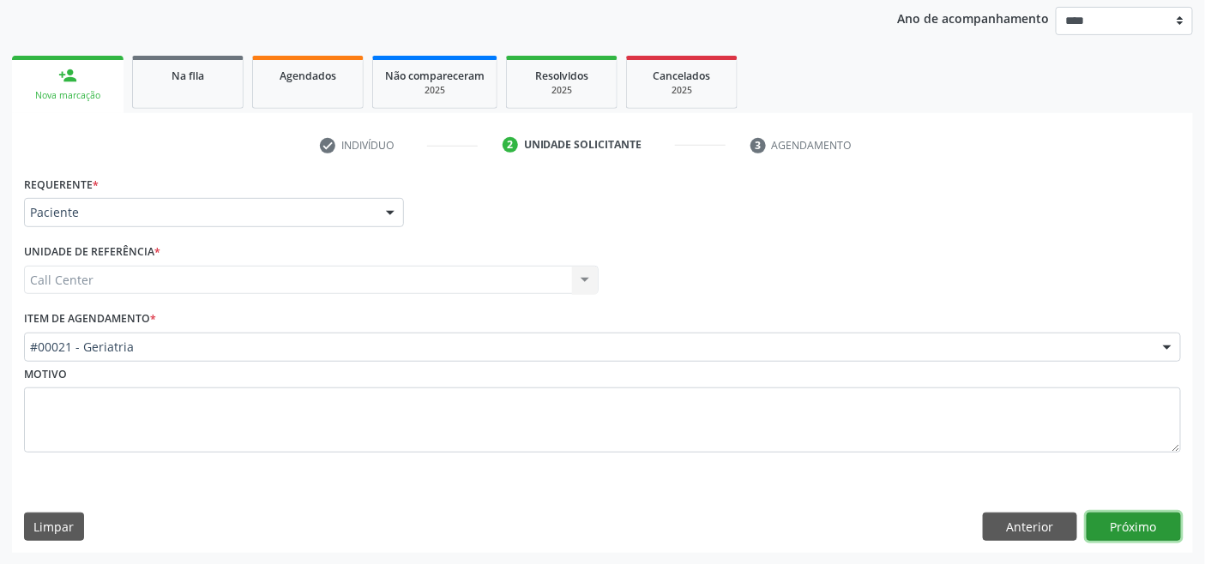
click at [1146, 519] on button "Próximo" at bounding box center [1134, 527] width 94 height 29
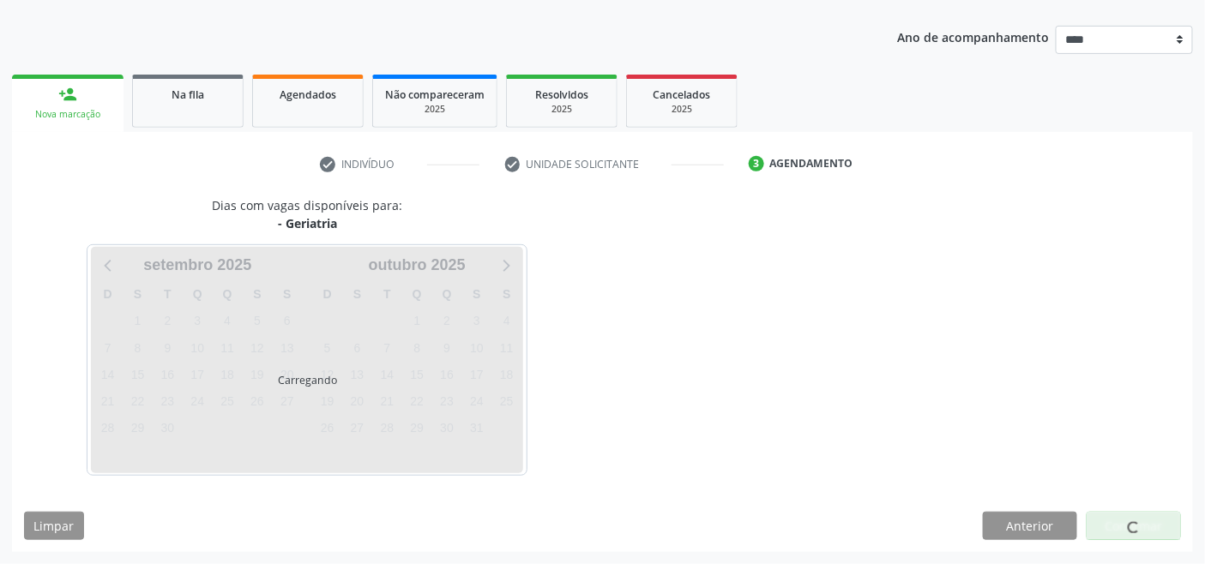
scroll to position [181, 0]
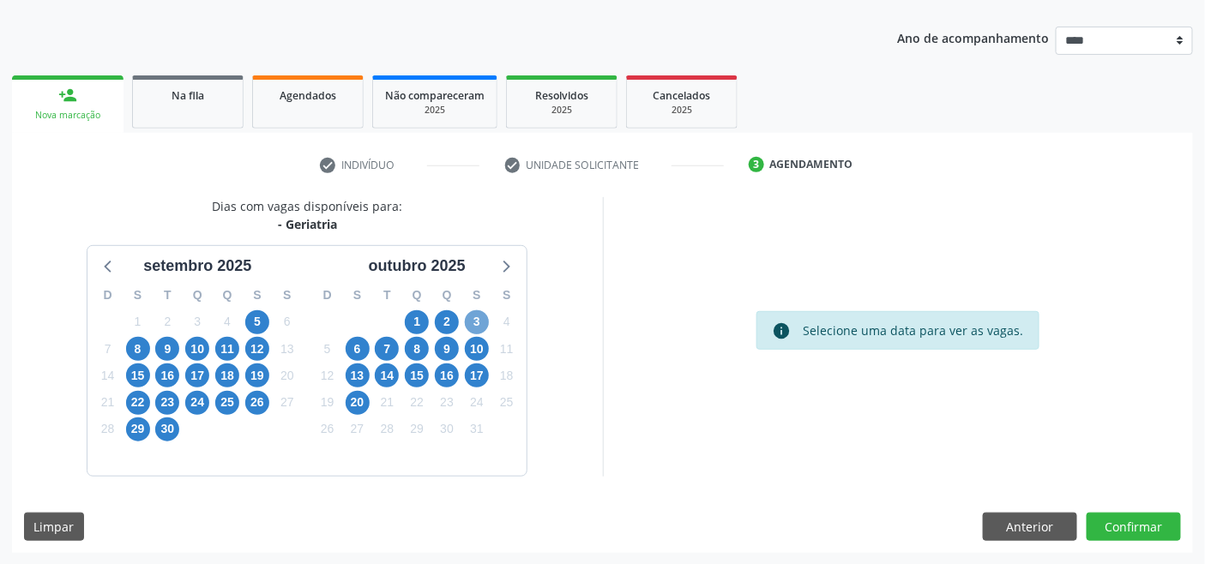
click at [478, 324] on span "3" at bounding box center [477, 323] width 24 height 24
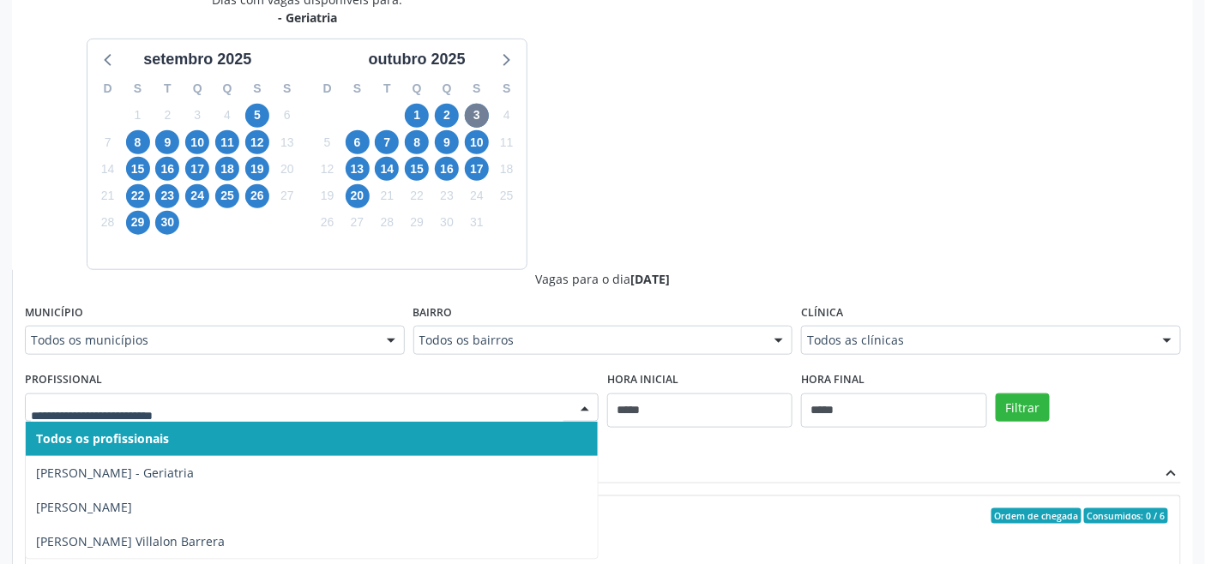
scroll to position [371, 0]
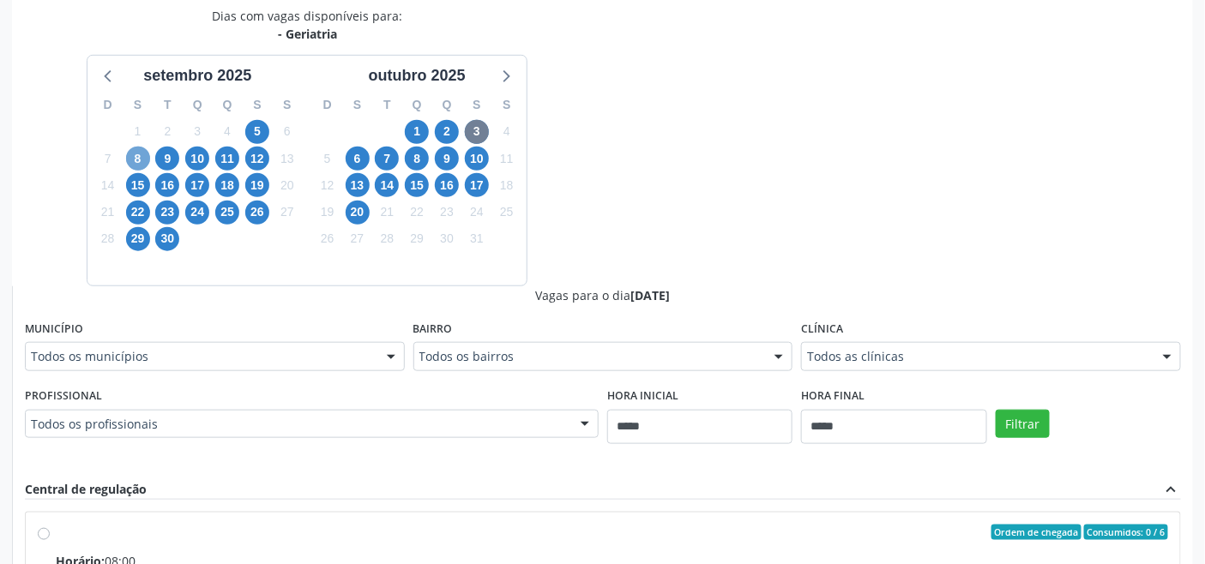
click at [129, 152] on span "8" at bounding box center [138, 159] width 24 height 24
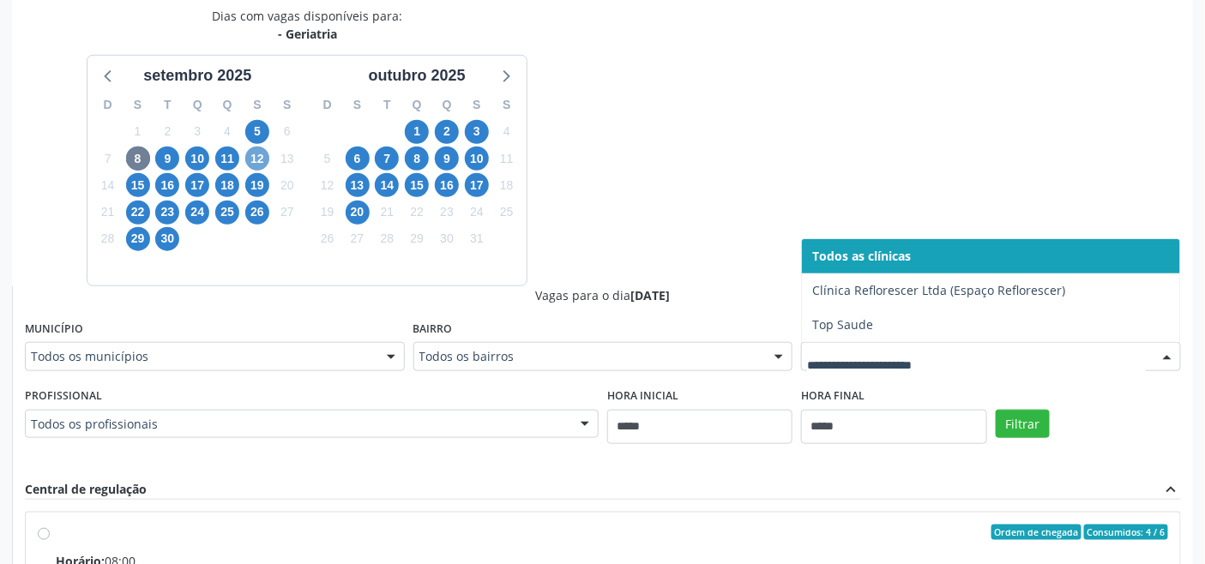
click at [255, 154] on span "12" at bounding box center [257, 159] width 24 height 24
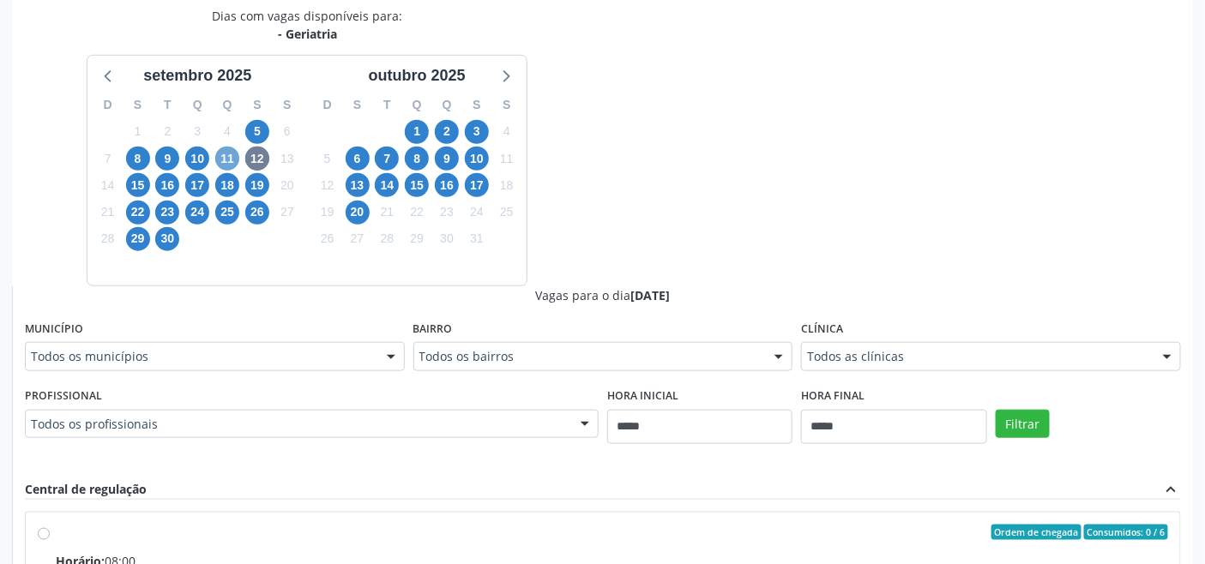
click at [224, 155] on span "11" at bounding box center [227, 159] width 24 height 24
click at [806, 353] on div "Todos as clínicas" at bounding box center [991, 356] width 380 height 29
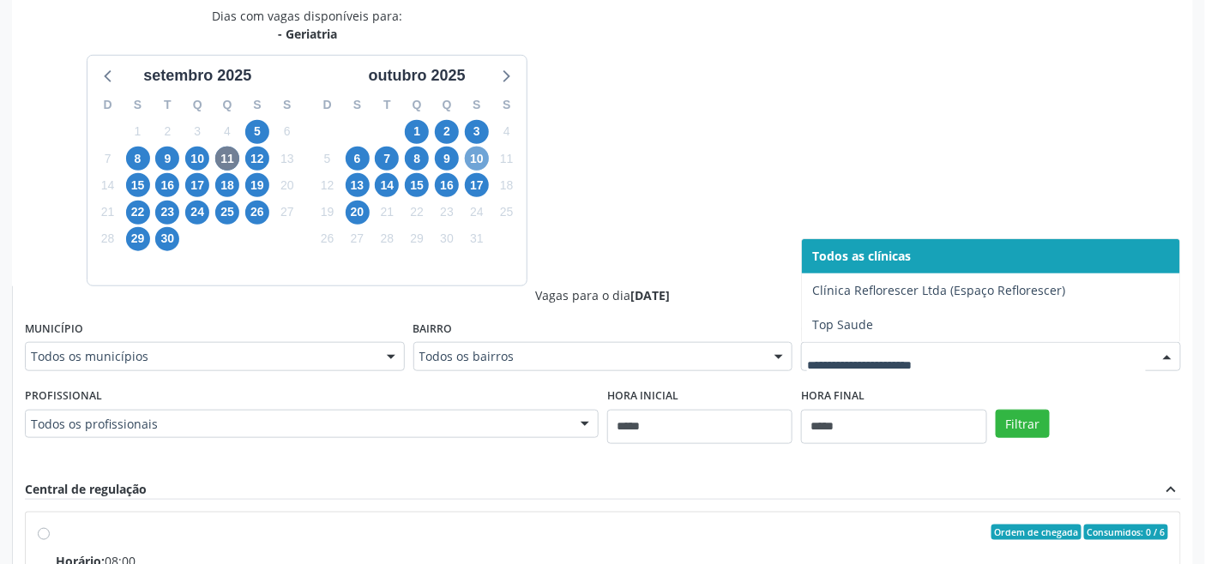
click at [478, 151] on span "10" at bounding box center [477, 159] width 24 height 24
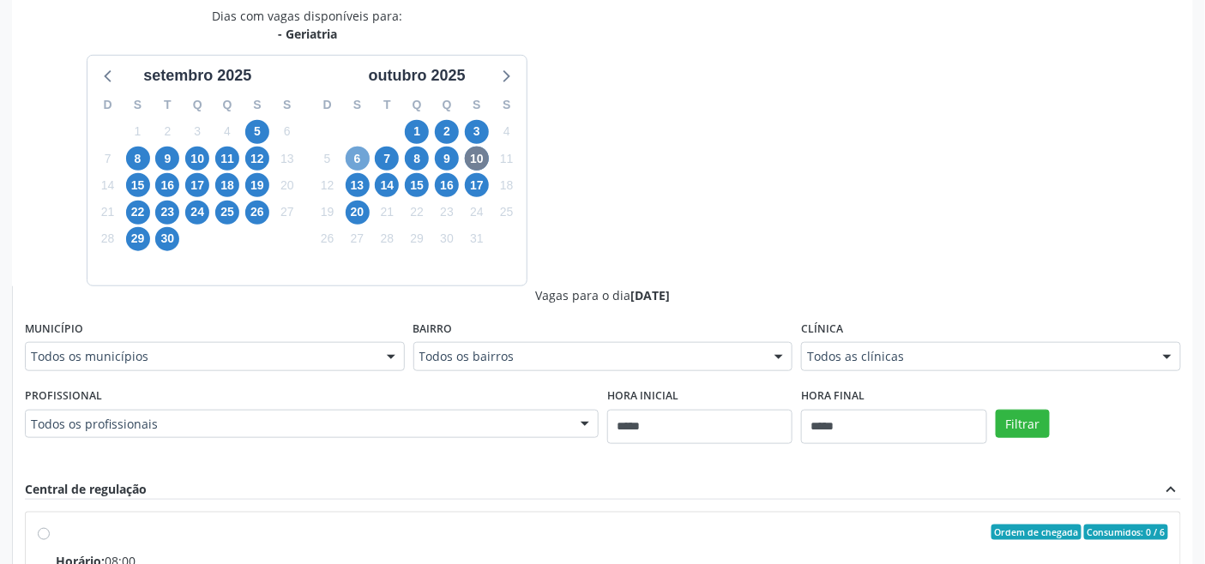
click at [359, 157] on span "6" at bounding box center [358, 159] width 24 height 24
click at [483, 154] on span "10" at bounding box center [477, 159] width 24 height 24
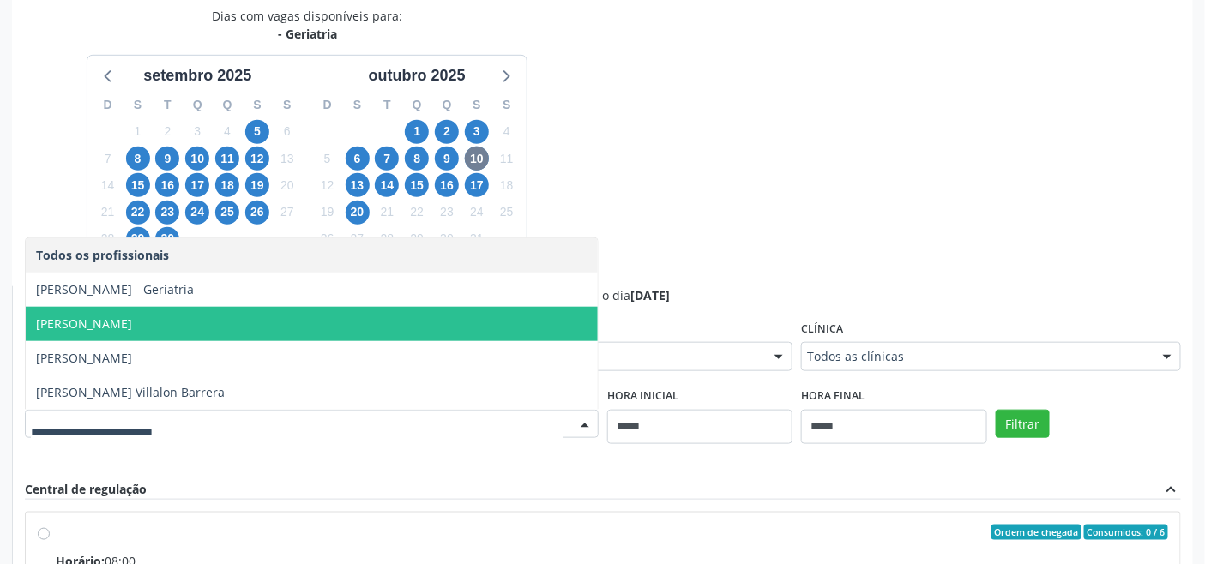
click at [120, 327] on span "Gescimar Ribeiro da Silva" at bounding box center [84, 324] width 96 height 16
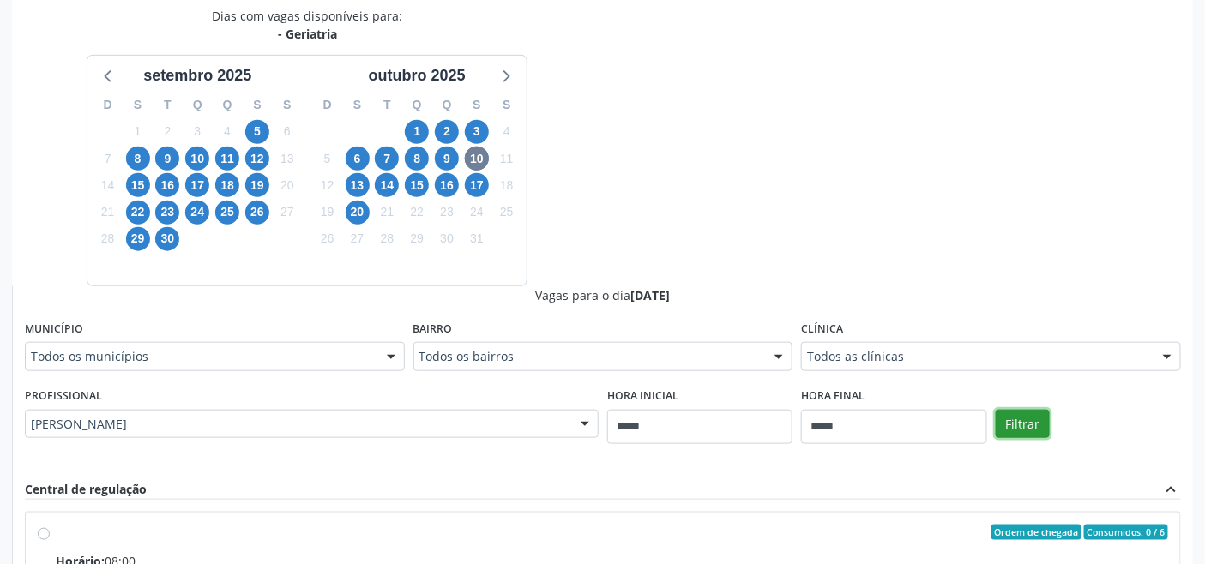
click at [1032, 424] on button "Filtrar" at bounding box center [1023, 424] width 54 height 29
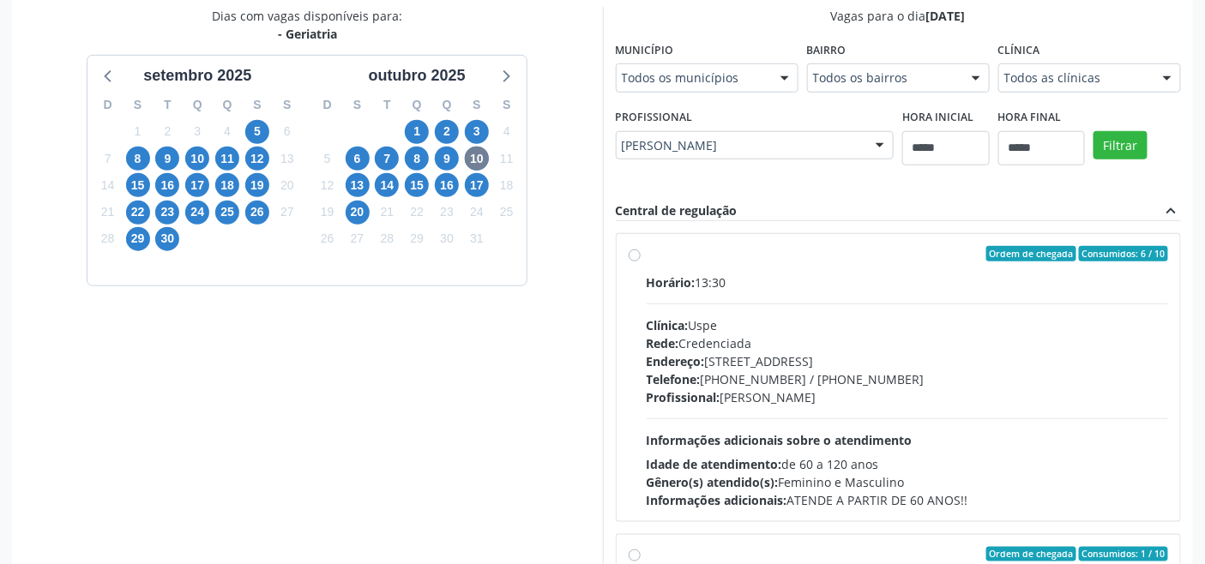
drag, startPoint x: 791, startPoint y: 341, endPoint x: 779, endPoint y: 343, distance: 12.1
click at [790, 341] on div "Rede: Credenciada" at bounding box center [908, 344] width 522 height 18
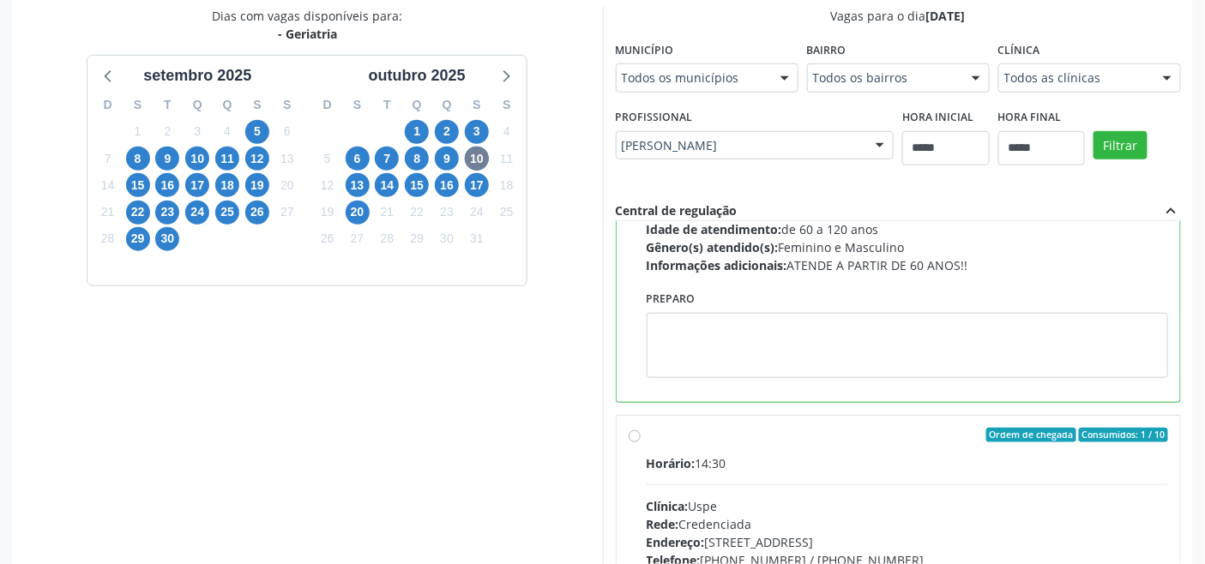
scroll to position [195, 0]
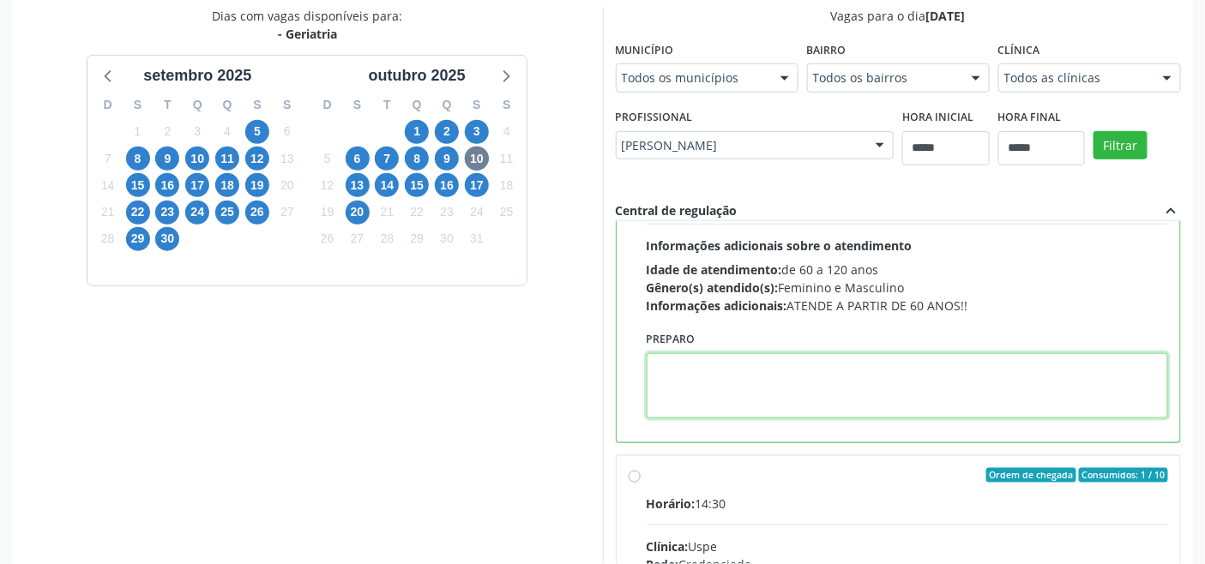
paste textarea "**********"
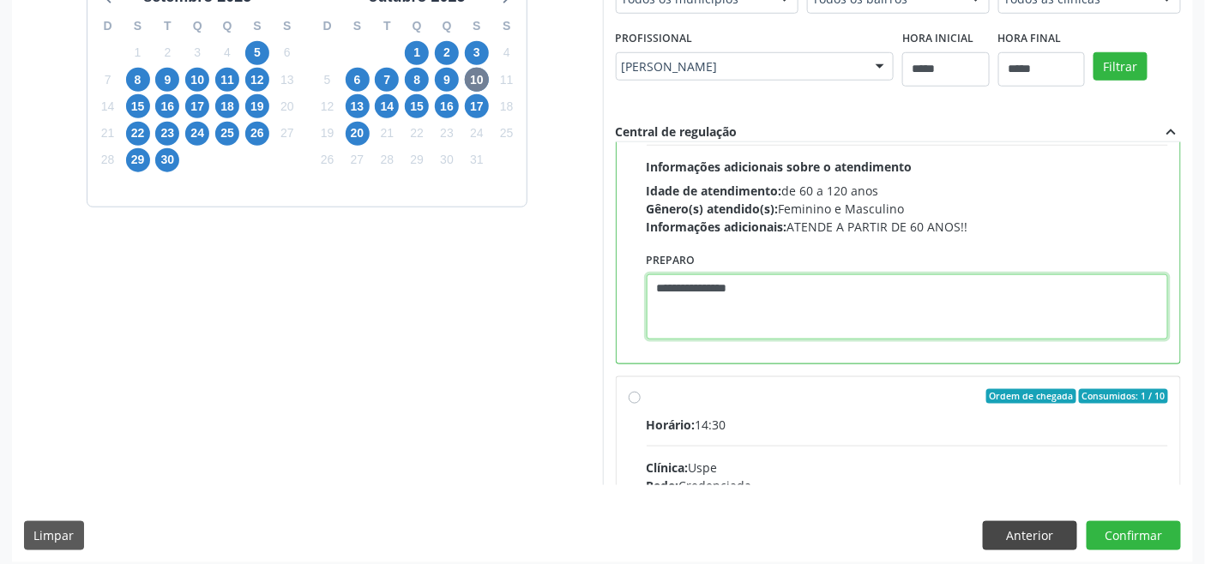
scroll to position [459, 0]
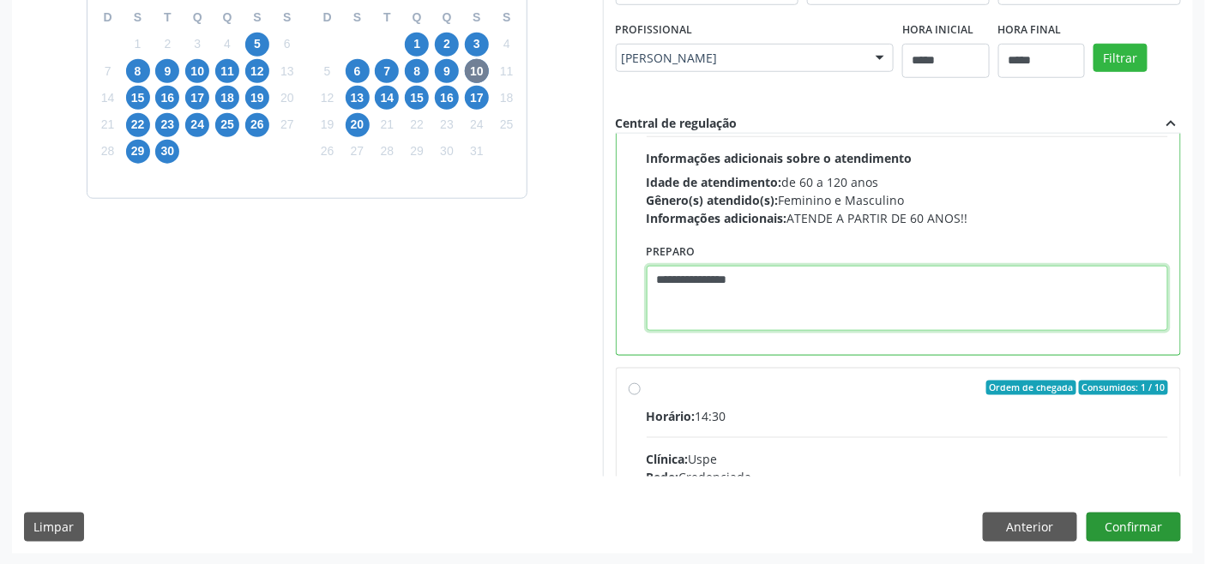
type textarea "**********"
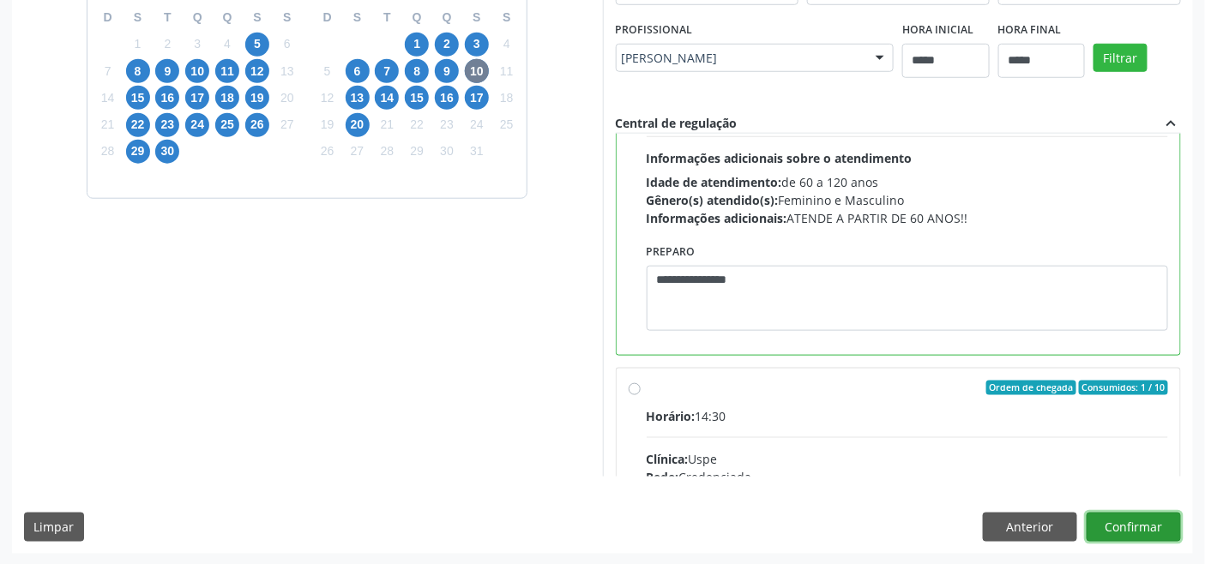
click at [1119, 523] on button "Confirmar" at bounding box center [1134, 527] width 94 height 29
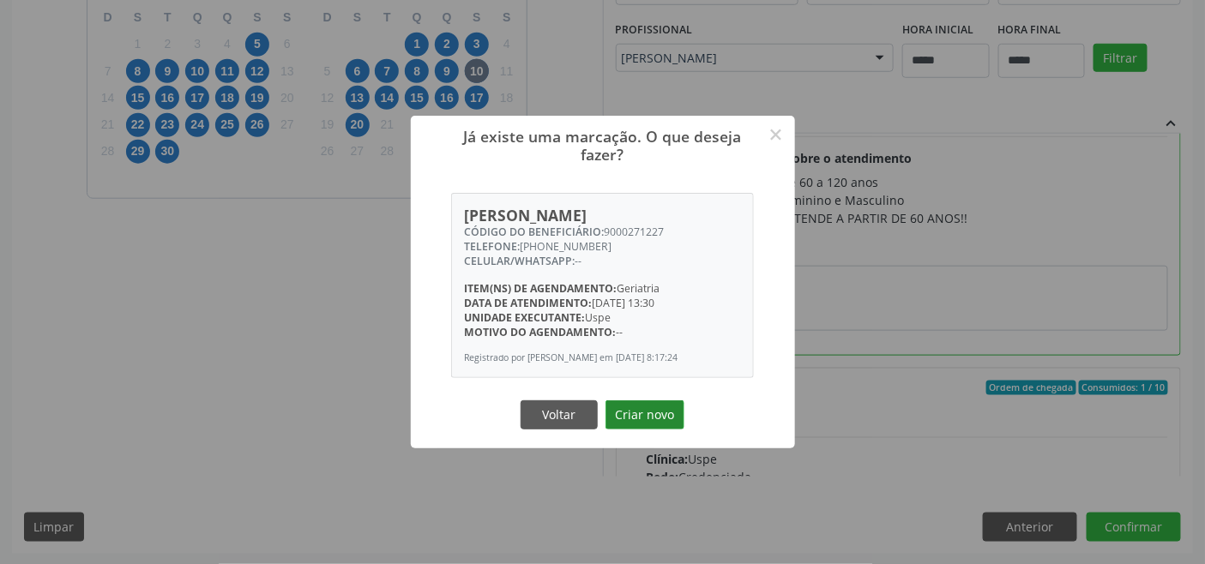
click at [628, 413] on button "Criar novo" at bounding box center [645, 415] width 79 height 29
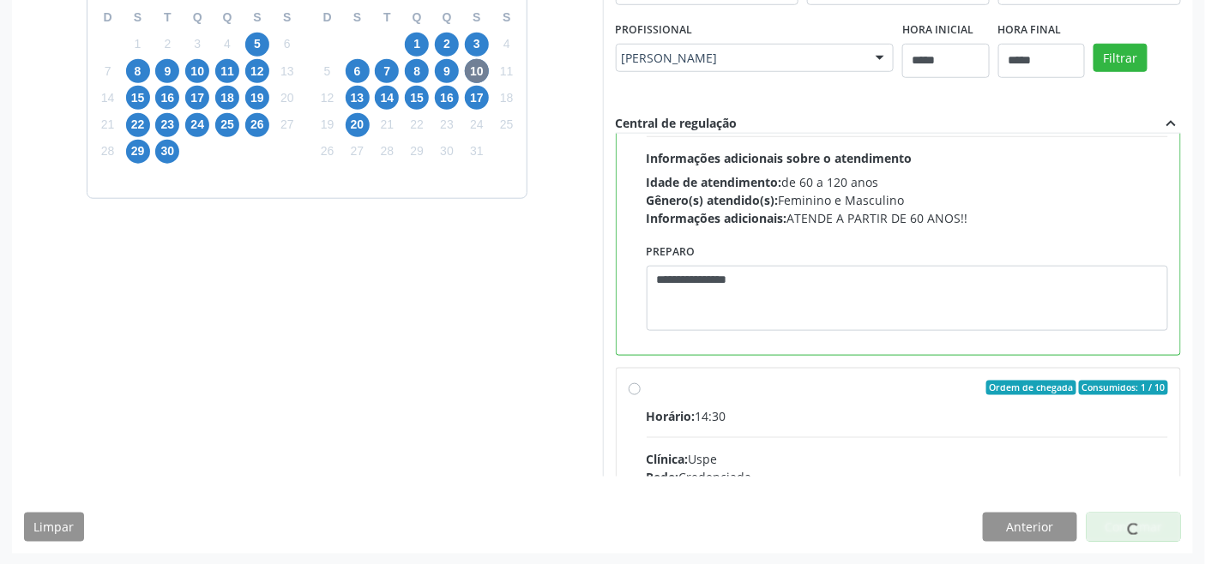
scroll to position [6, 0]
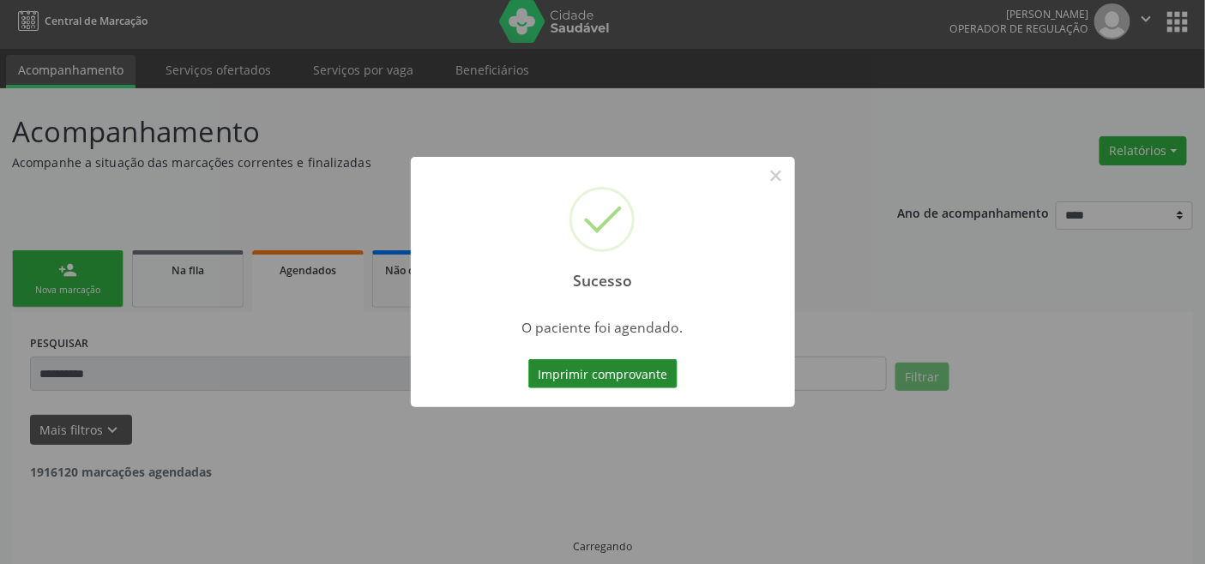
click at [624, 362] on button "Imprimir comprovante" at bounding box center [602, 373] width 149 height 29
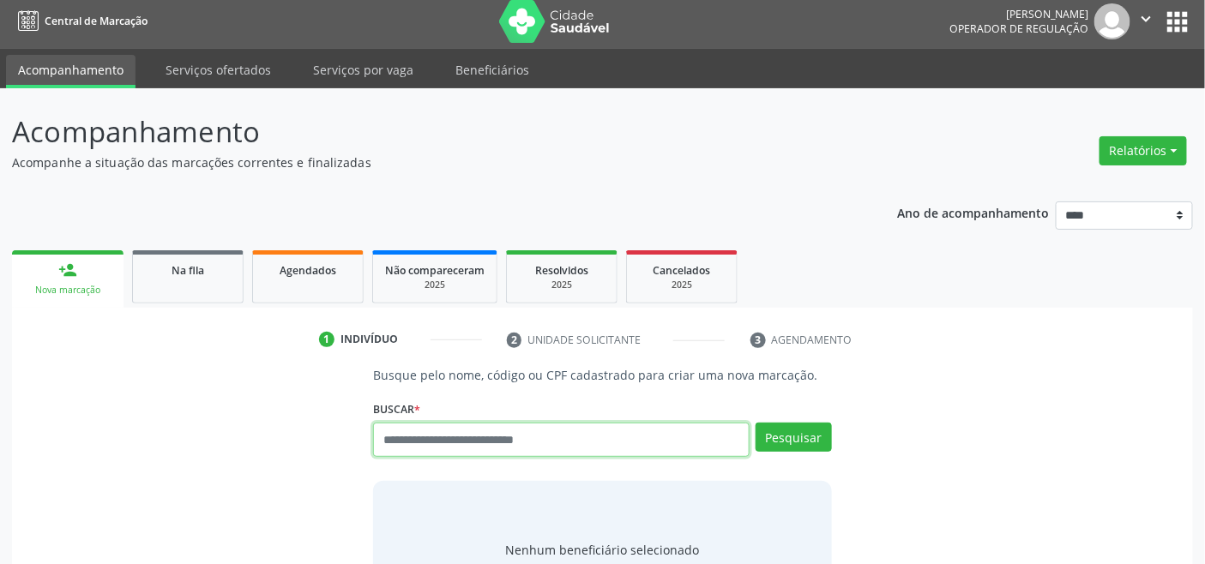
scroll to position [6, 0]
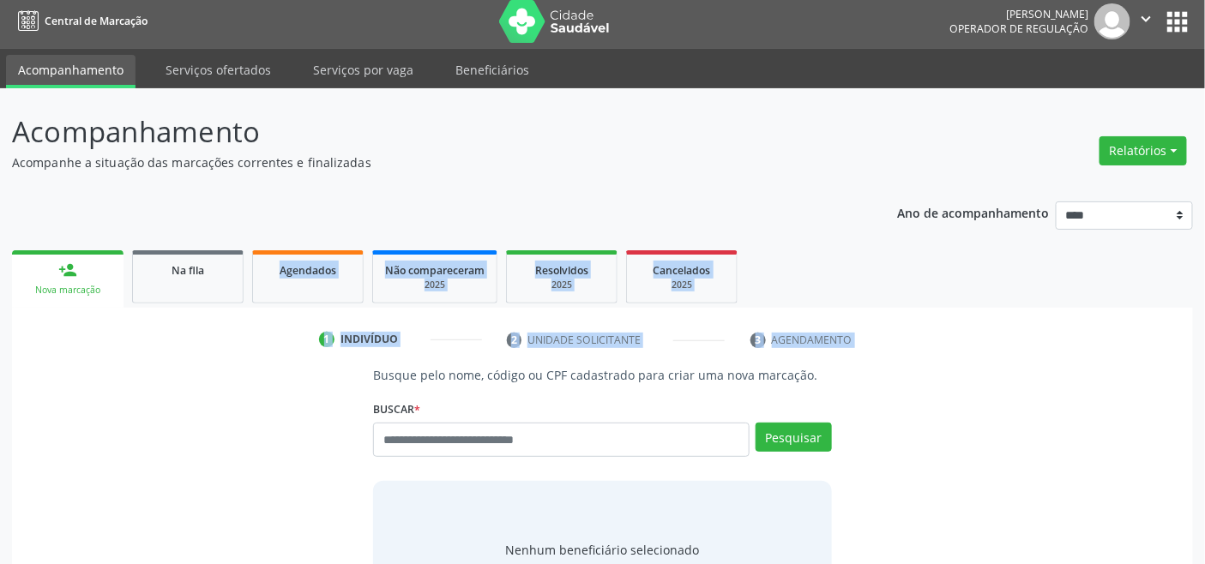
click at [286, 207] on div "Acompanhamento Acompanhe a situação das marcações correntes e finalizadas Relat…" at bounding box center [602, 397] width 1205 height 619
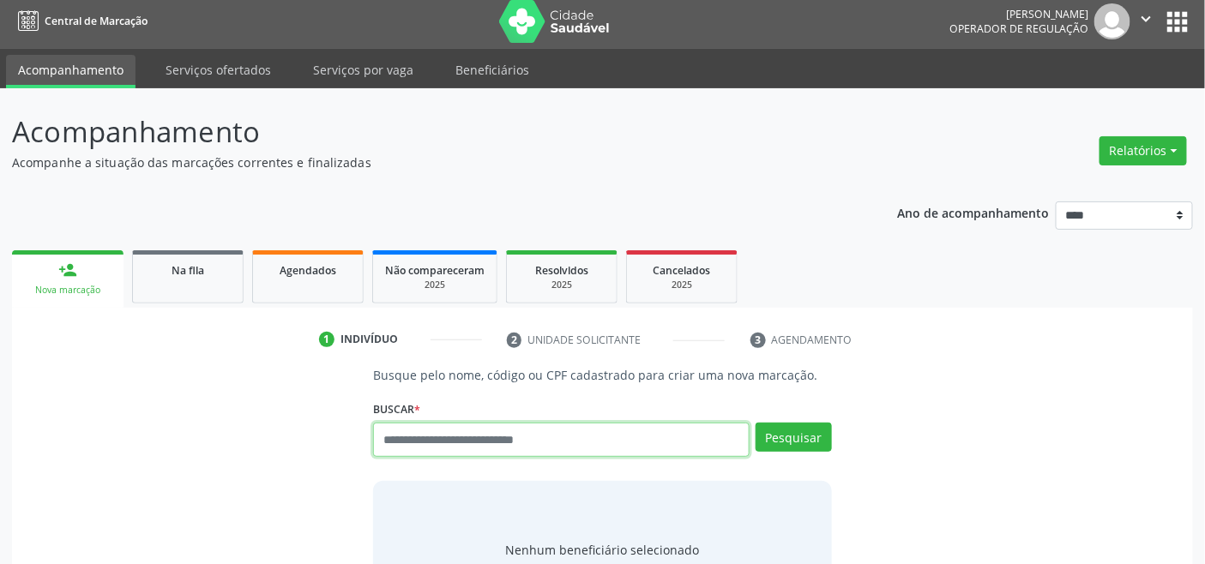
drag, startPoint x: 431, startPoint y: 424, endPoint x: 435, endPoint y: 432, distance: 9.6
click at [431, 425] on input "text" at bounding box center [561, 440] width 376 height 34
click at [442, 448] on input "text" at bounding box center [561, 440] width 376 height 34
type input "*********"
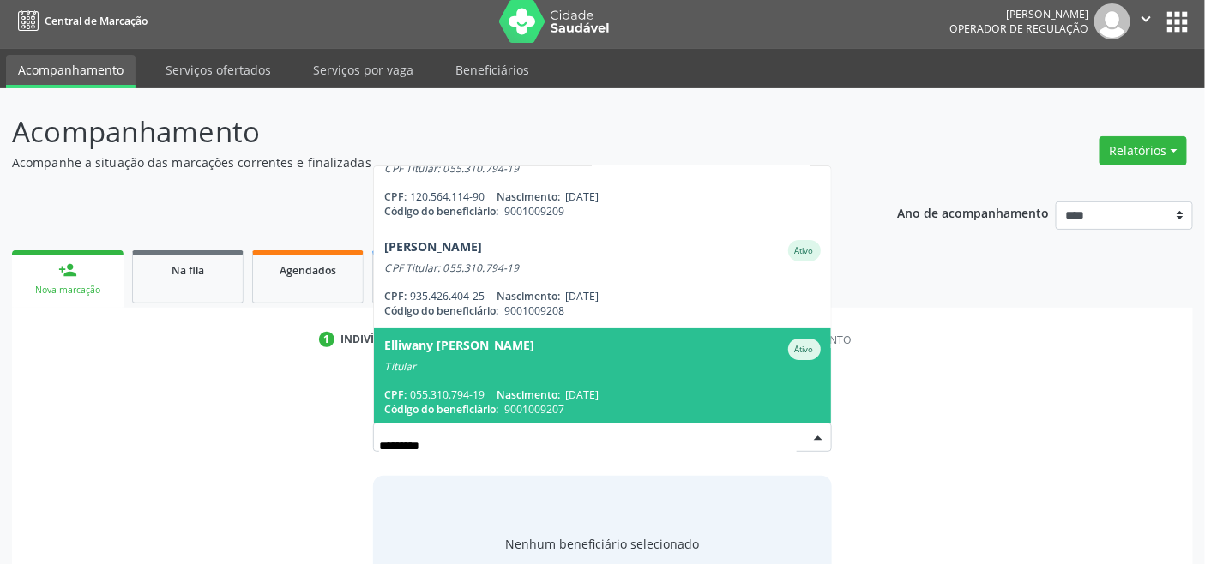
scroll to position [39, 0]
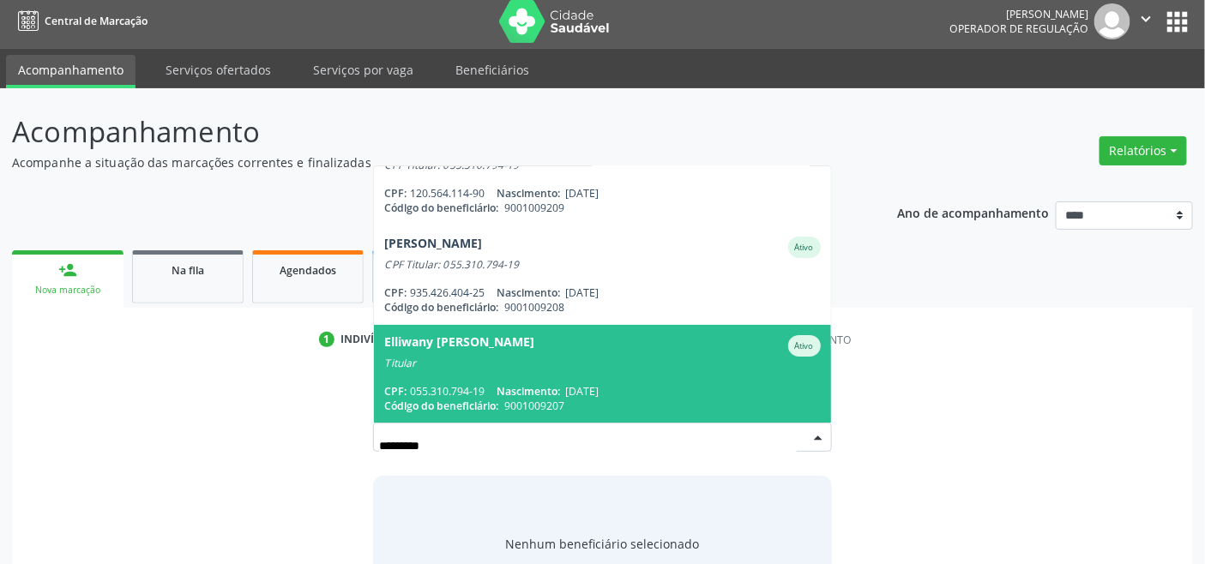
click at [527, 379] on span "Elliwany [PERSON_NAME] Ativo Titular CPF: 055.310.794-19 Nascimento: [DATE] Cód…" at bounding box center [602, 374] width 456 height 99
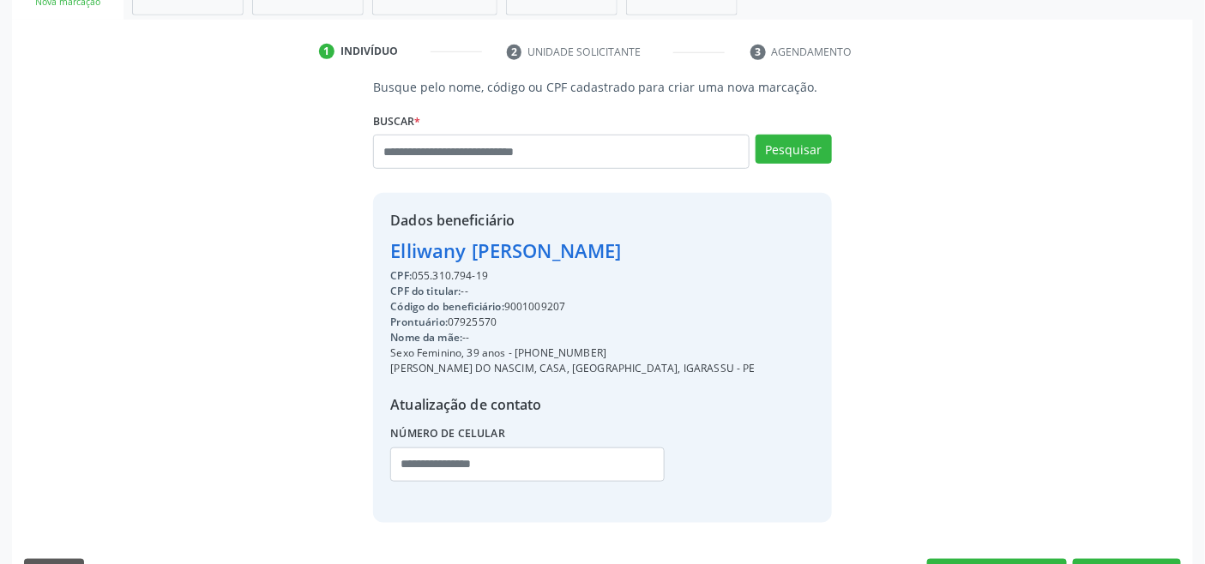
scroll to position [340, 0]
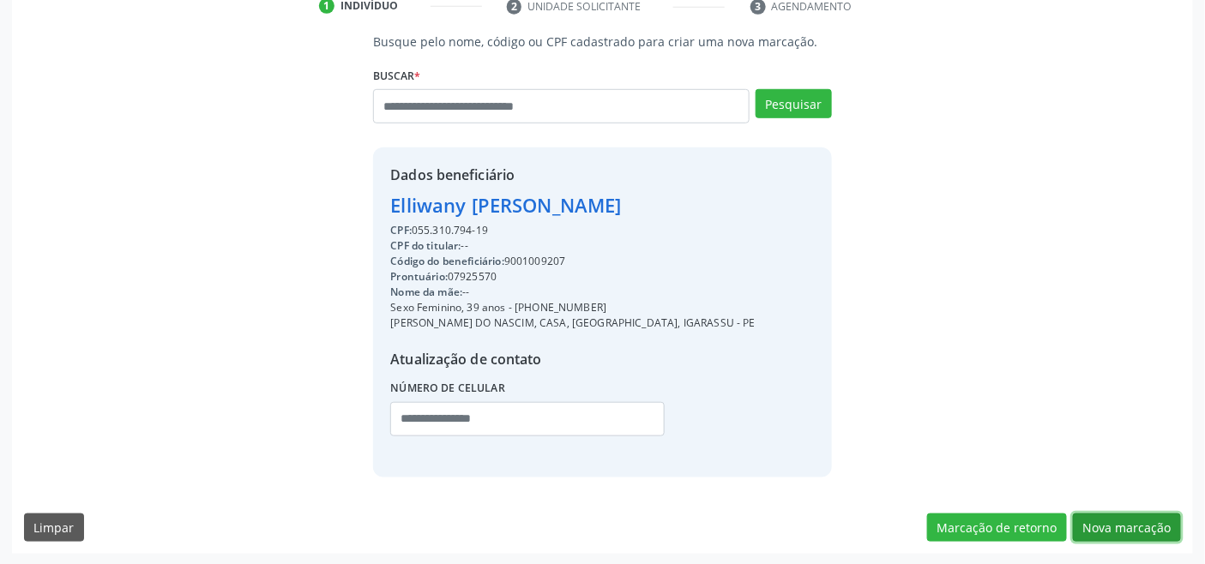
click at [1099, 525] on button "Nova marcação" at bounding box center [1127, 528] width 108 height 29
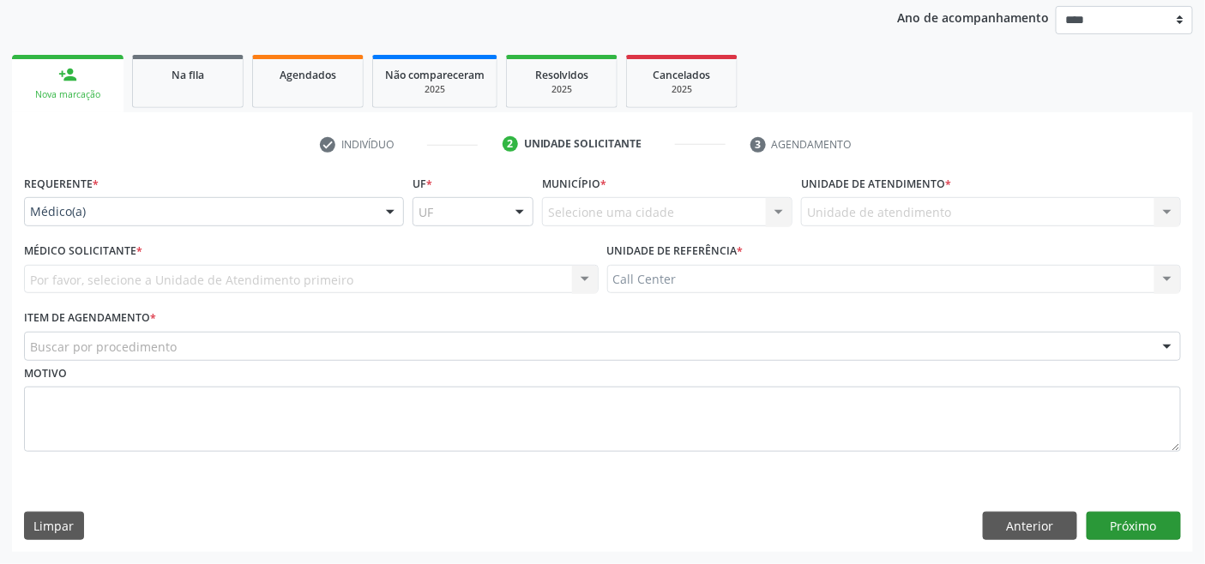
scroll to position [201, 0]
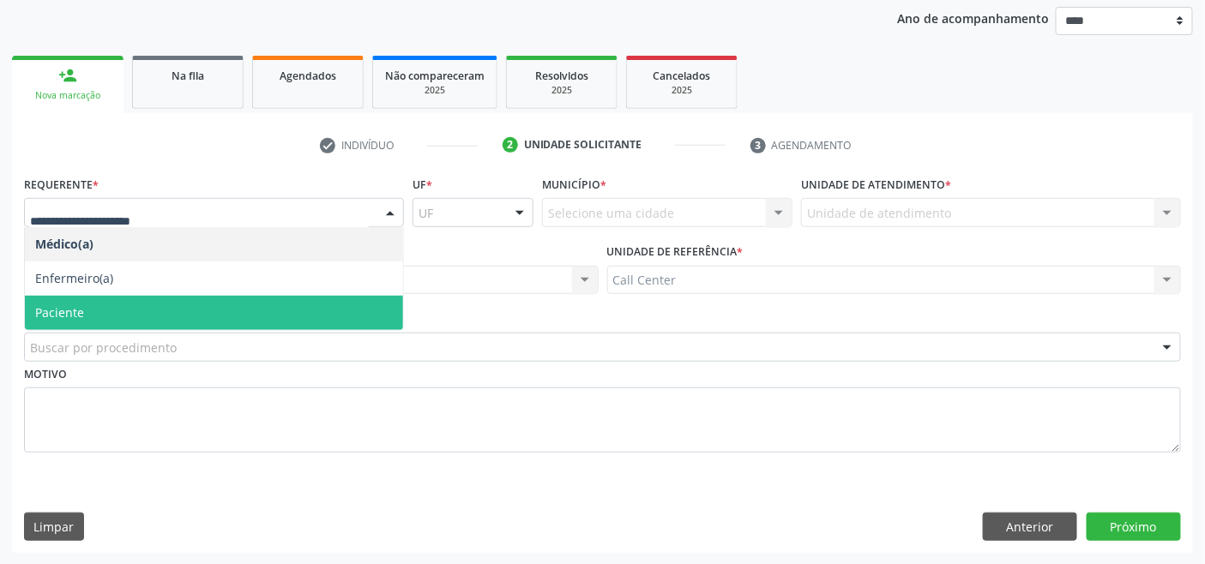
click at [122, 305] on span "Paciente" at bounding box center [214, 313] width 378 height 34
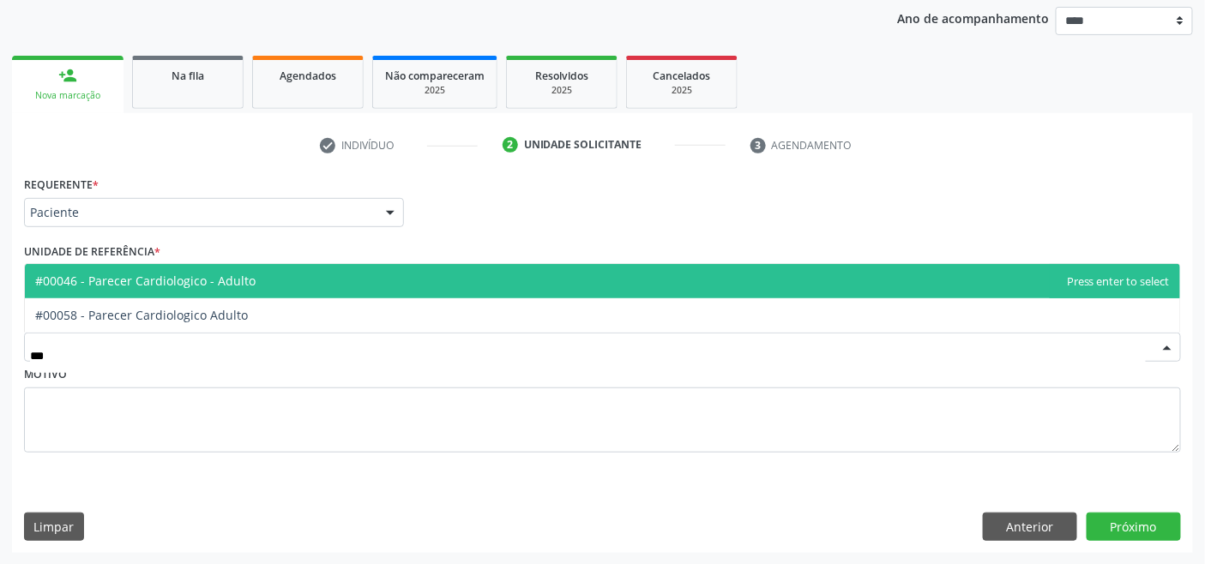
type input "****"
click at [267, 294] on span "#00046 - Parecer Cardiologico - Adulto" at bounding box center [602, 281] width 1155 height 34
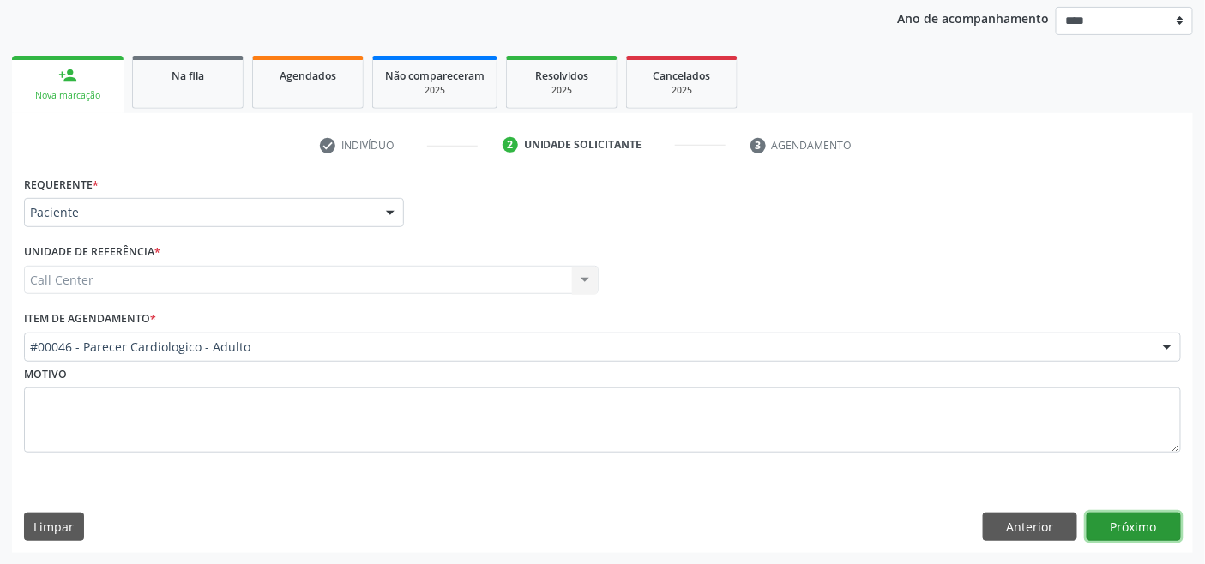
click at [1146, 520] on button "Próximo" at bounding box center [1134, 527] width 94 height 29
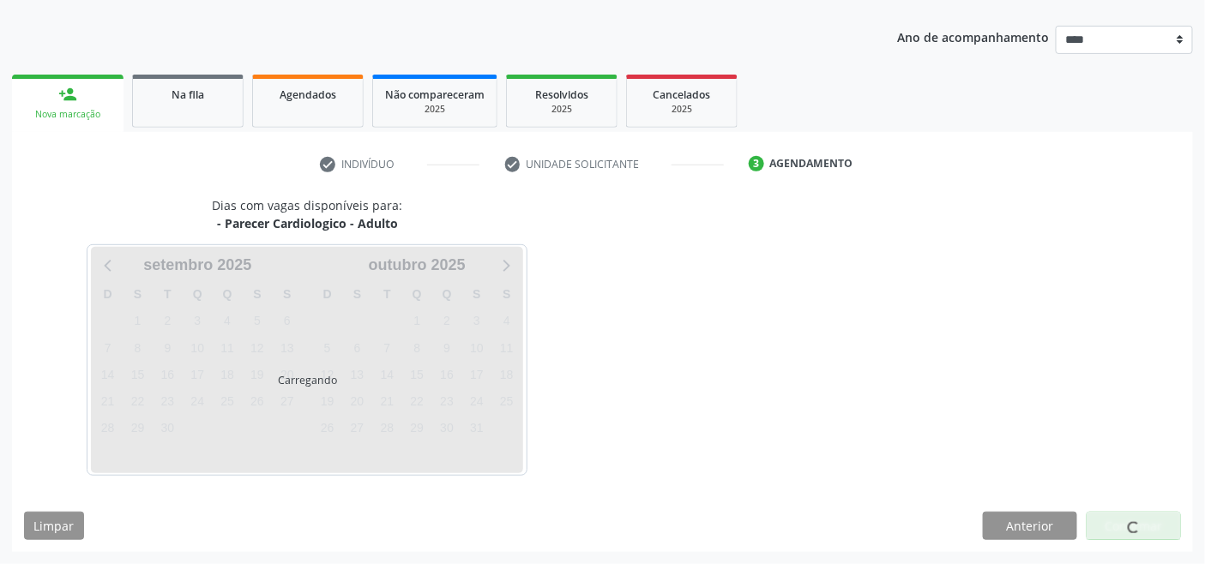
scroll to position [181, 0]
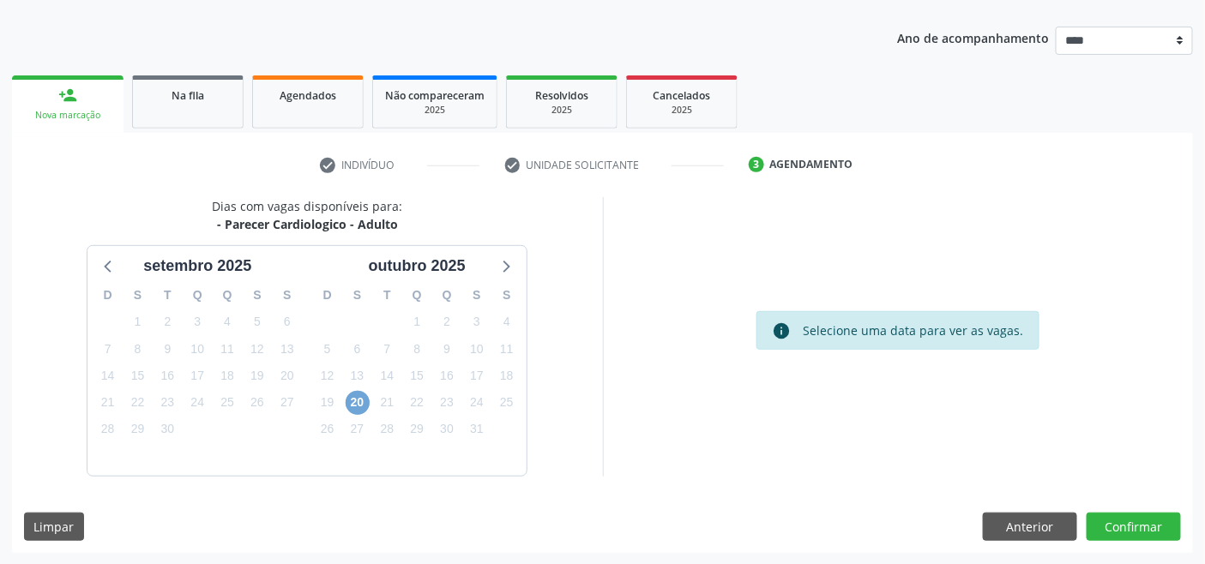
click at [357, 396] on span "20" at bounding box center [358, 403] width 24 height 24
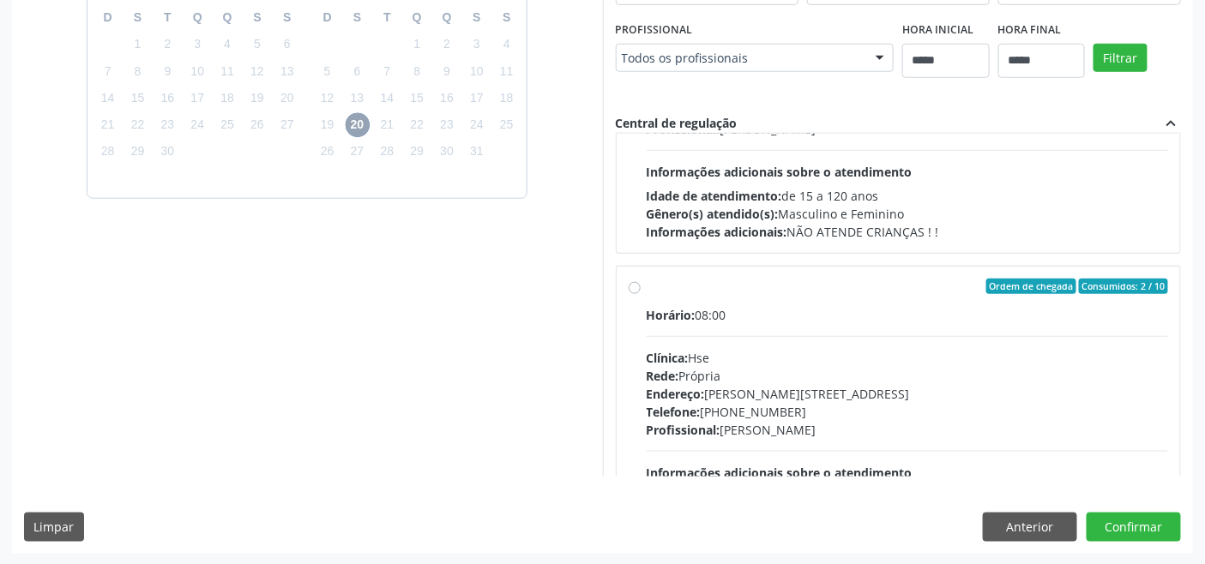
scroll to position [570, 0]
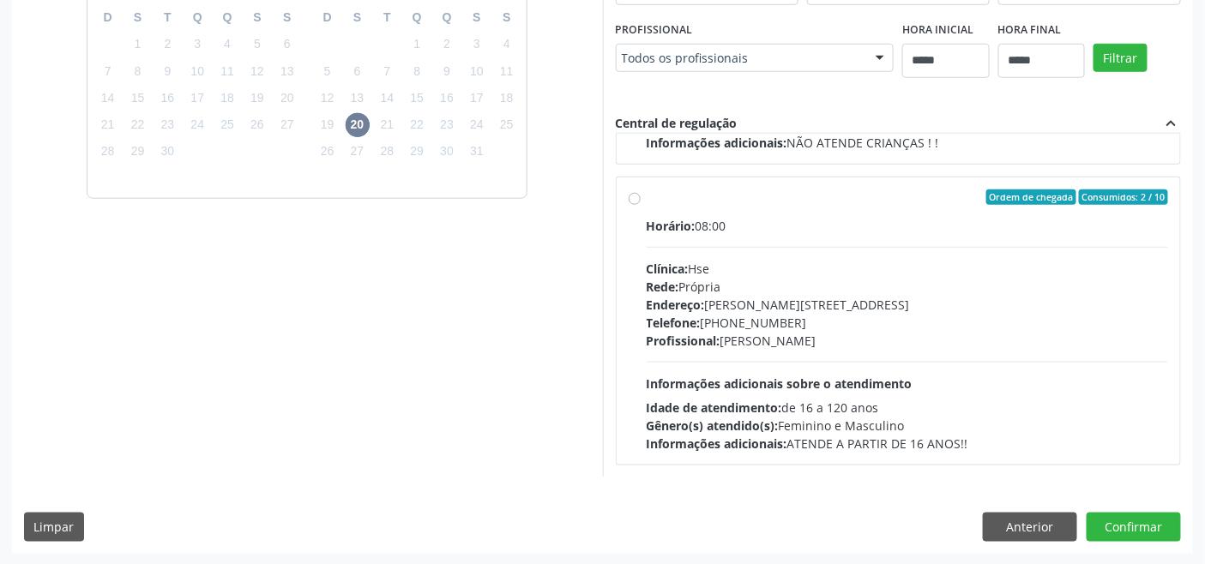
click at [744, 350] on div "Horário: 08:00 Clínica: Hse Rede: [PERSON_NAME]: [PERSON_NAME][STREET_ADDRESS] …" at bounding box center [908, 335] width 522 height 236
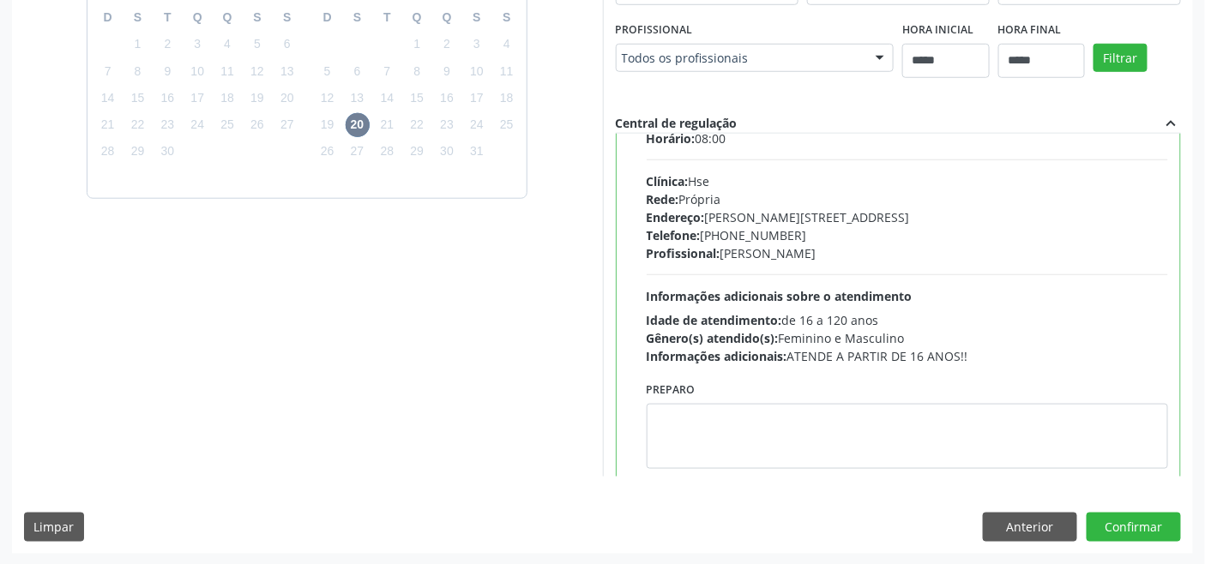
scroll to position [687, 0]
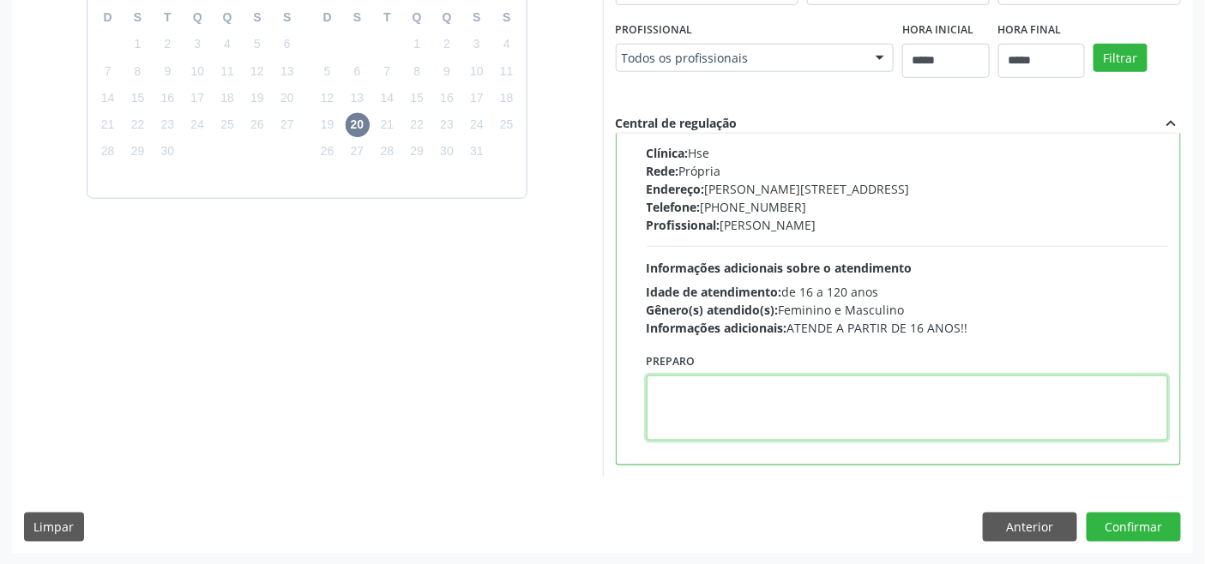
paste textarea "**********"
type textarea "**********"
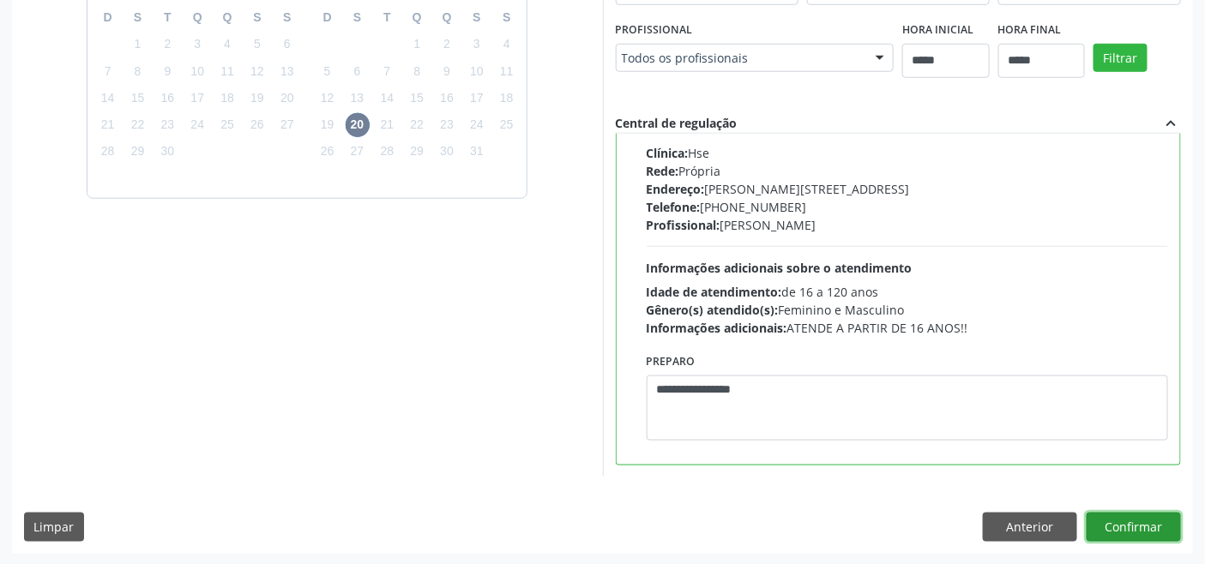
click at [1137, 518] on button "Confirmar" at bounding box center [1134, 527] width 94 height 29
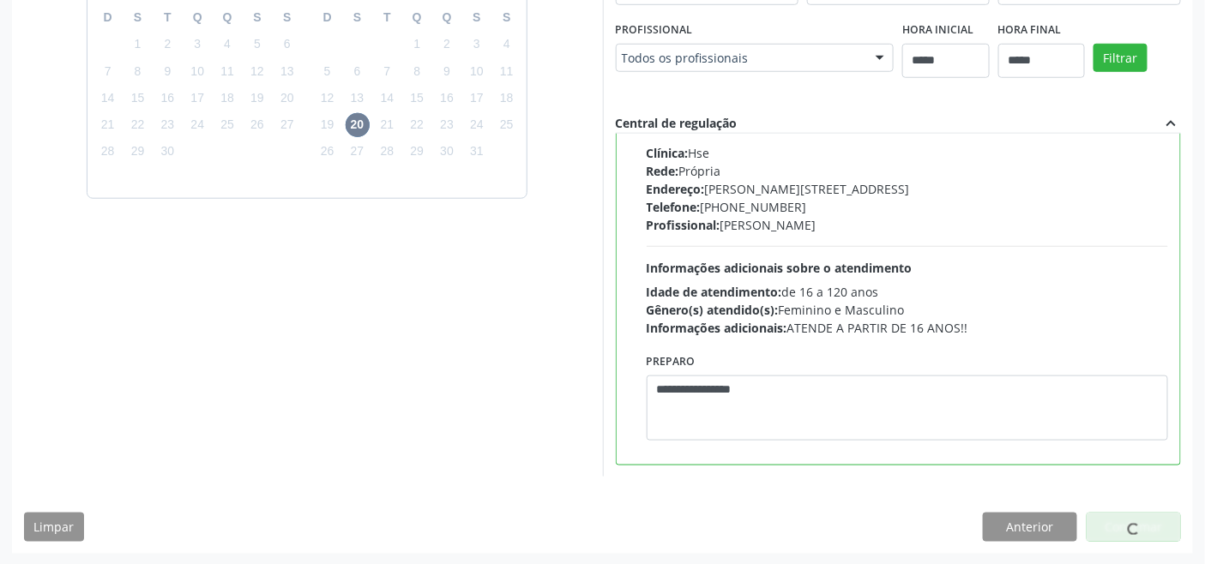
scroll to position [6, 0]
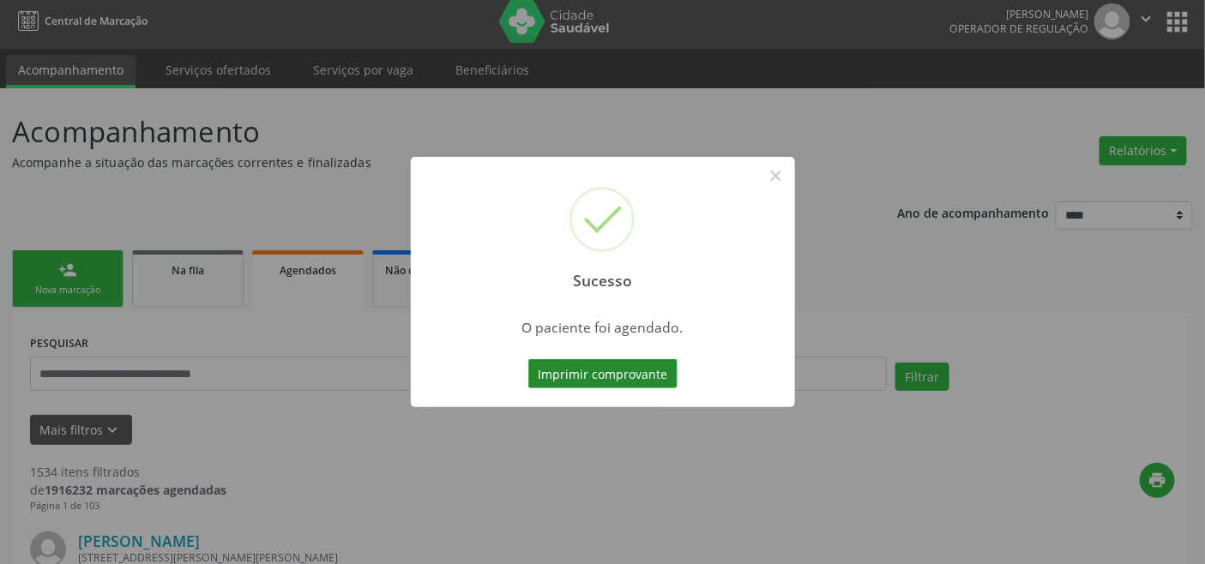
click at [637, 378] on button "Imprimir comprovante" at bounding box center [602, 373] width 149 height 29
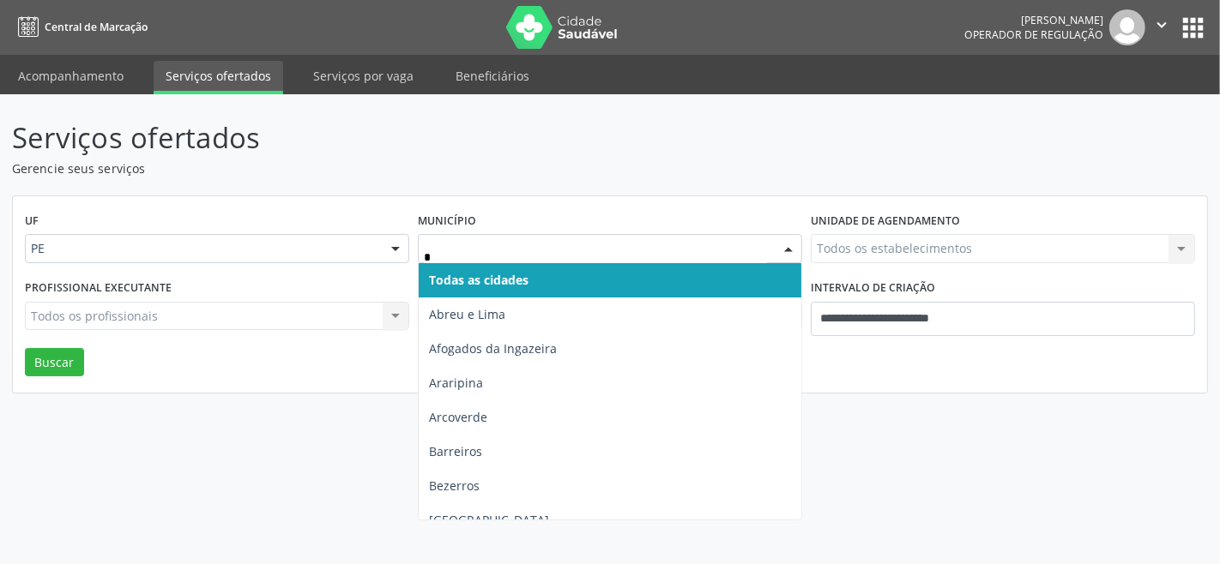
type input "**"
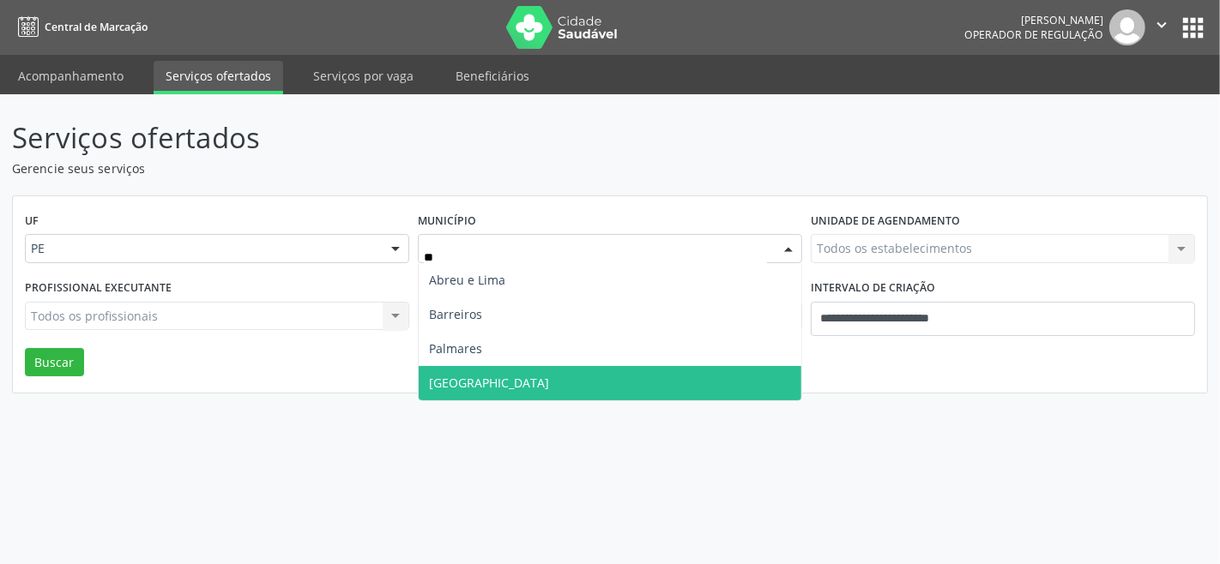
click at [465, 380] on span "[GEOGRAPHIC_DATA]" at bounding box center [610, 383] width 383 height 34
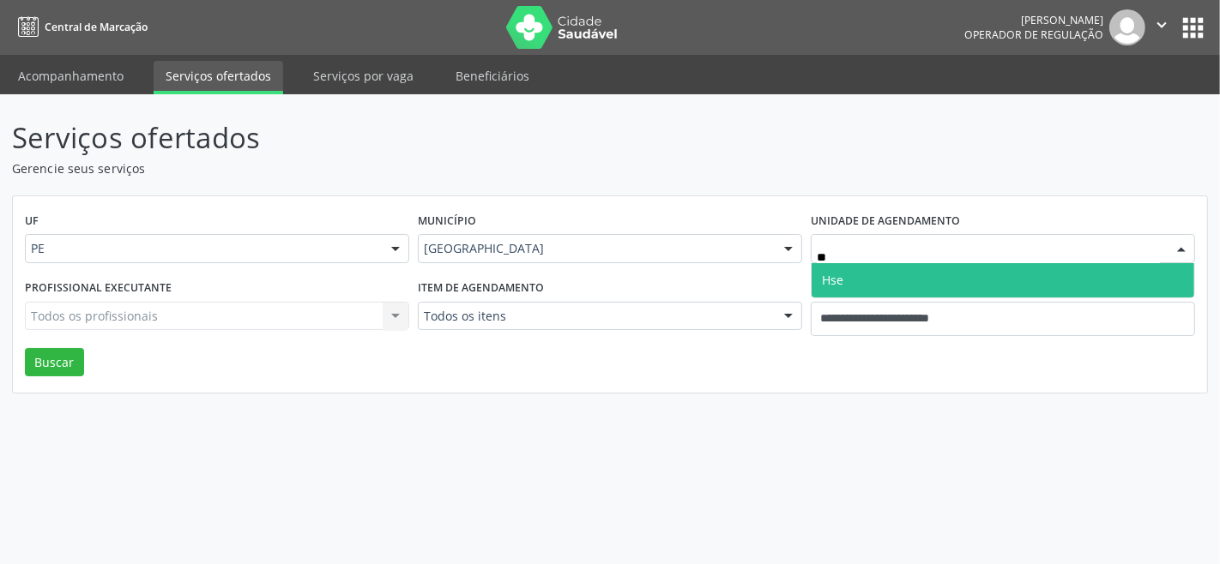
type input "***"
click at [858, 277] on span "Hse" at bounding box center [1002, 280] width 383 height 34
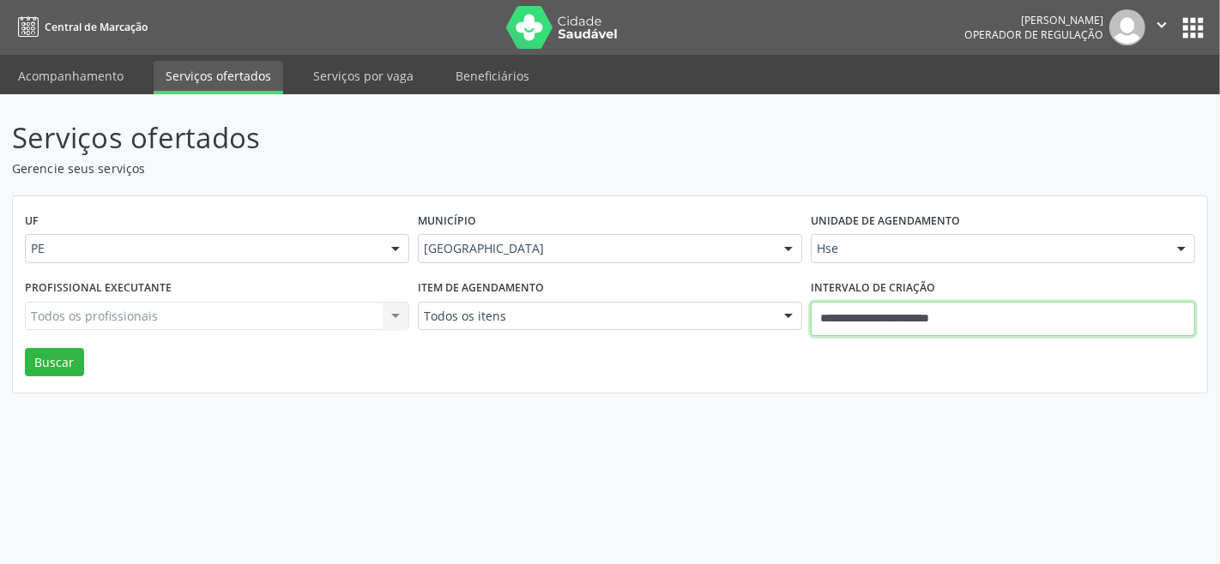
click at [931, 310] on input "**********" at bounding box center [1003, 319] width 384 height 34
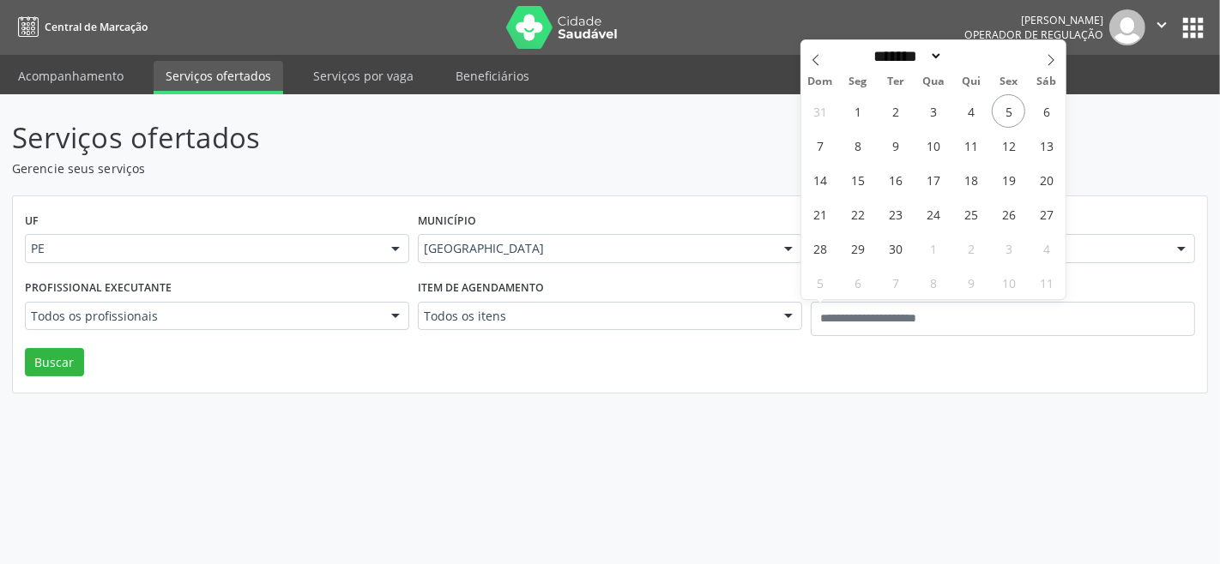
click at [632, 155] on p "Serviços ofertados" at bounding box center [430, 138] width 837 height 43
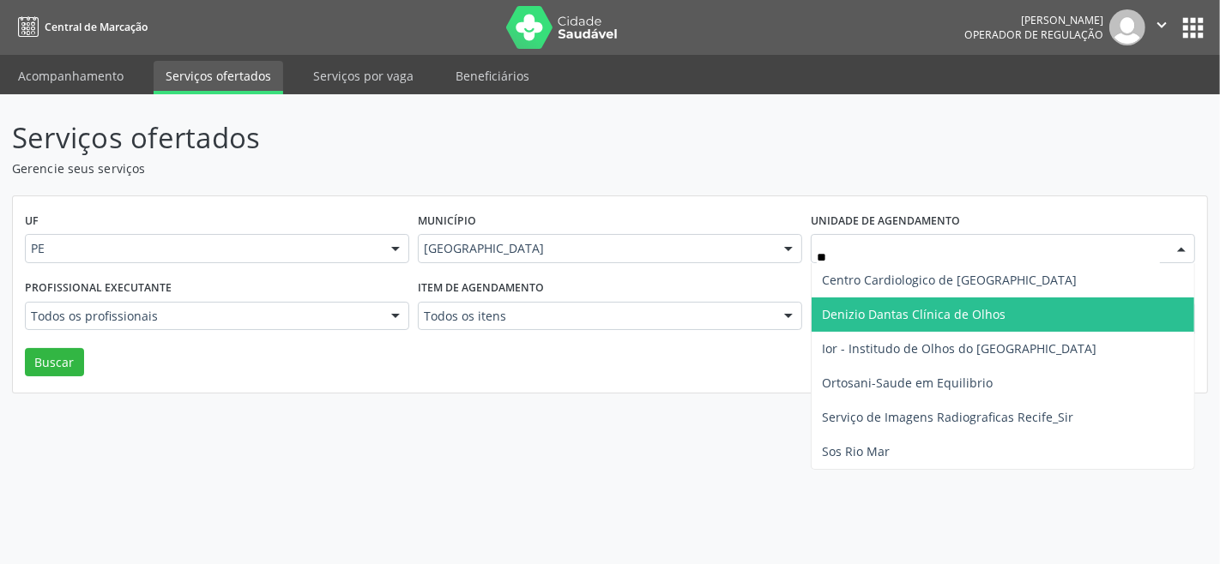
type input "***"
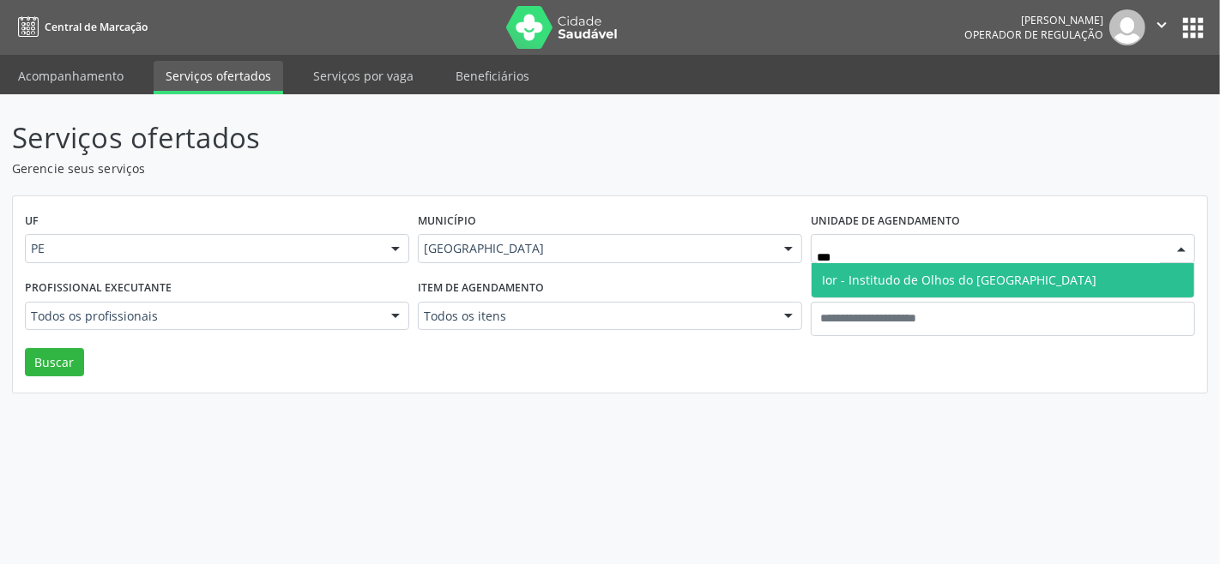
click at [962, 281] on span "Ior - Institudo de Olhos do [GEOGRAPHIC_DATA]" at bounding box center [959, 280] width 274 height 16
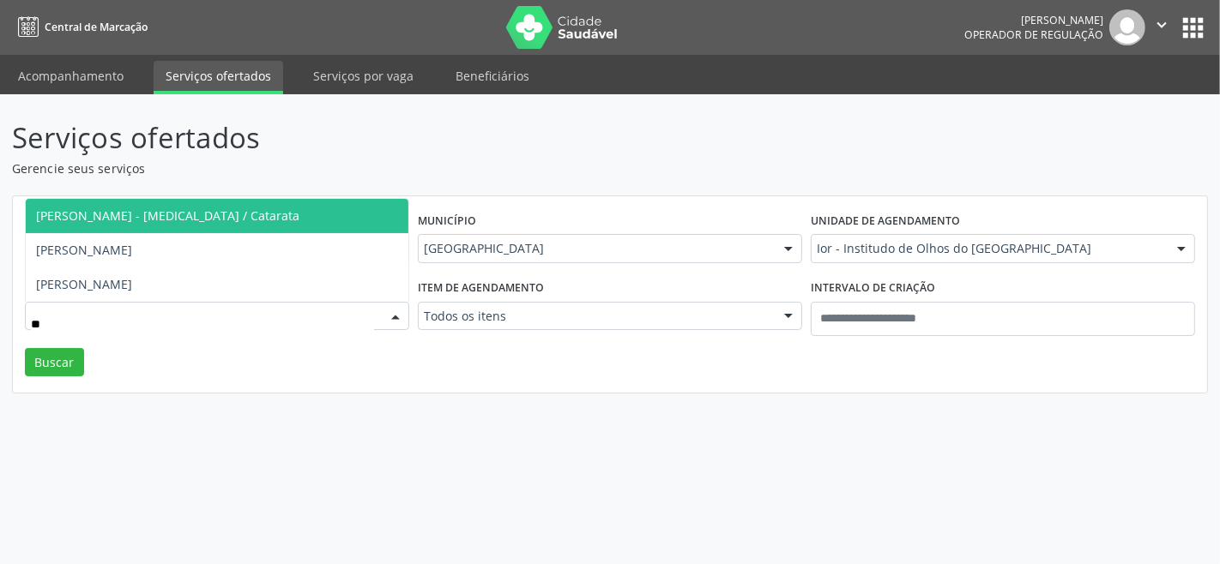
type input "***"
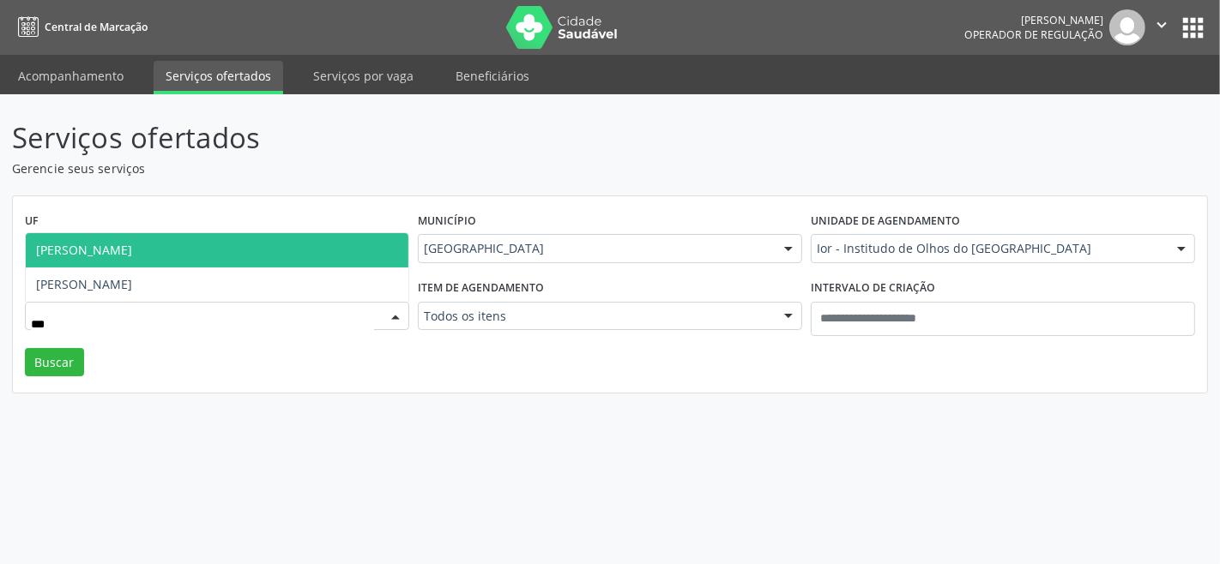
click at [163, 243] on span "[PERSON_NAME]" at bounding box center [217, 250] width 383 height 34
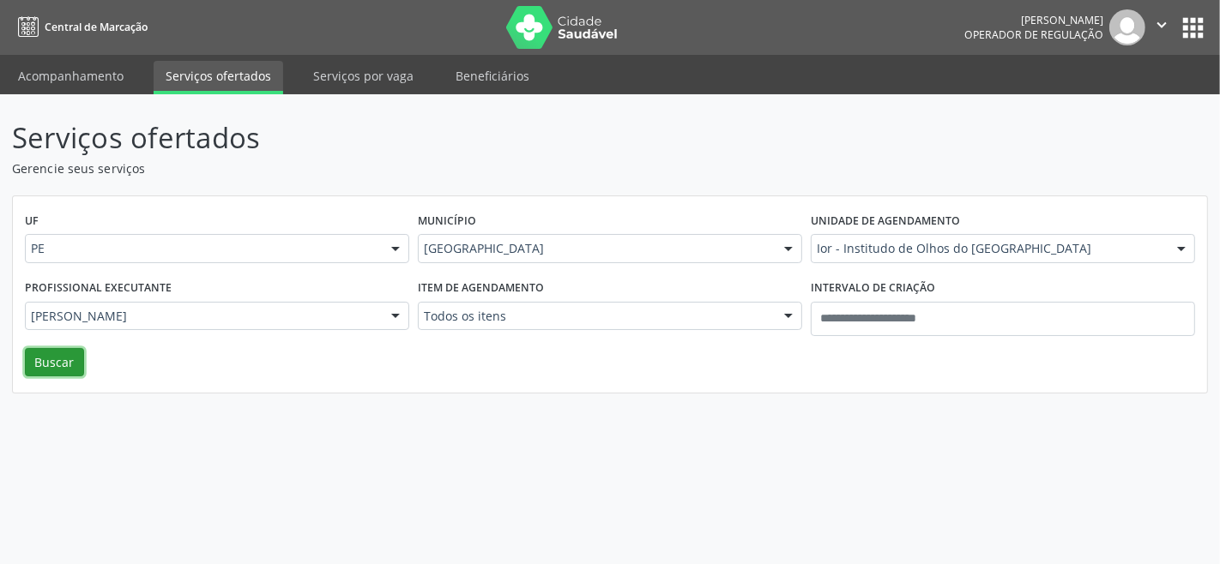
click at [55, 358] on button "Buscar" at bounding box center [54, 362] width 59 height 29
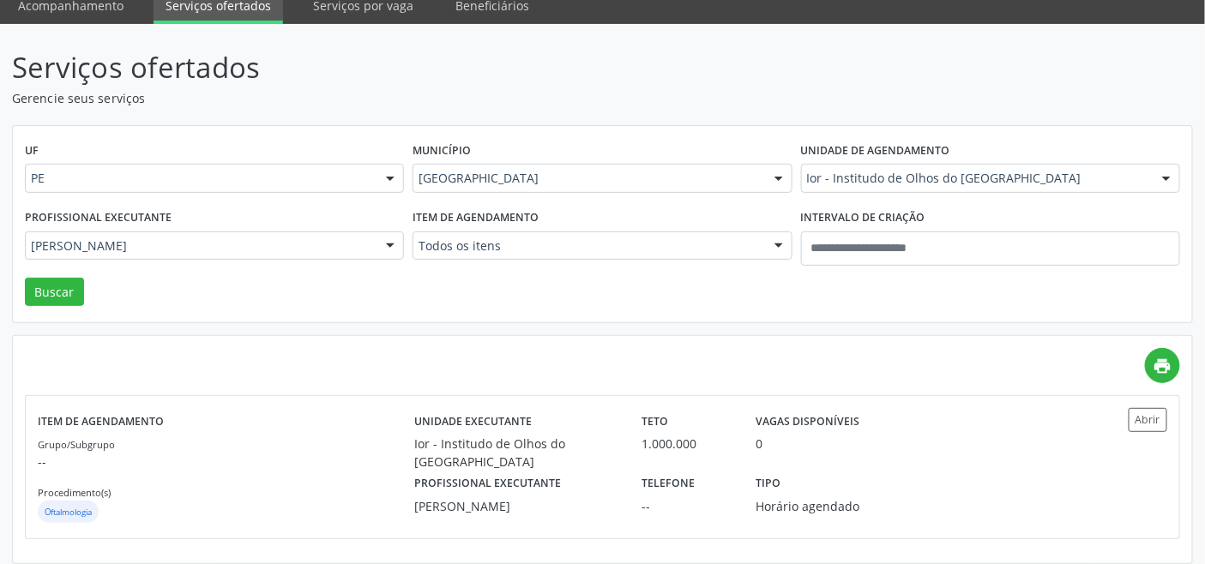
scroll to position [81, 0]
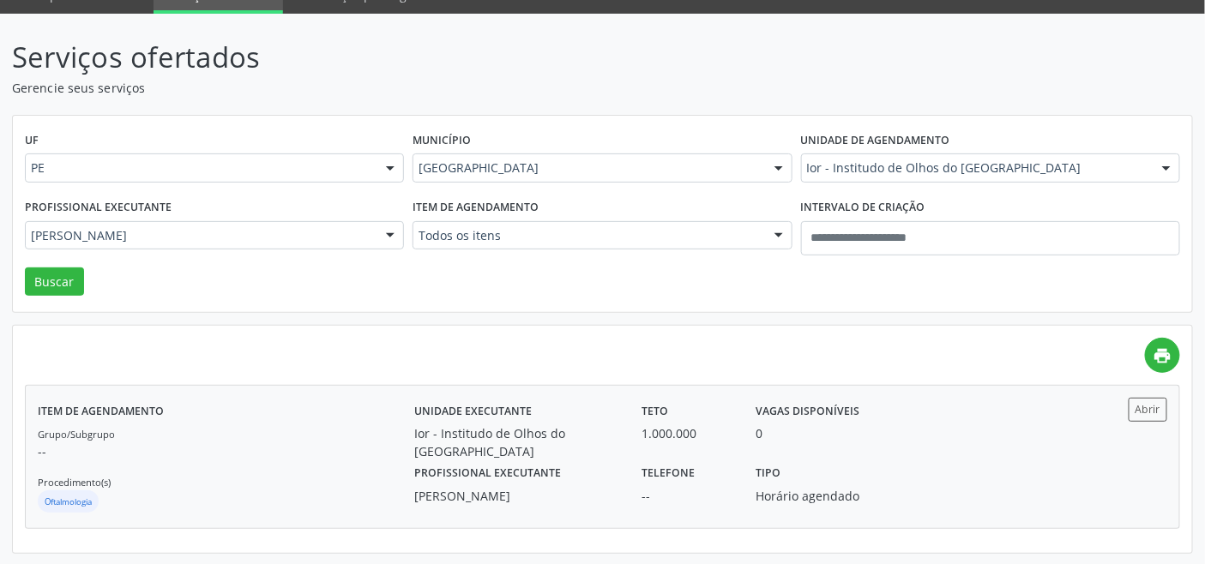
click at [348, 443] on p "--" at bounding box center [226, 452] width 377 height 18
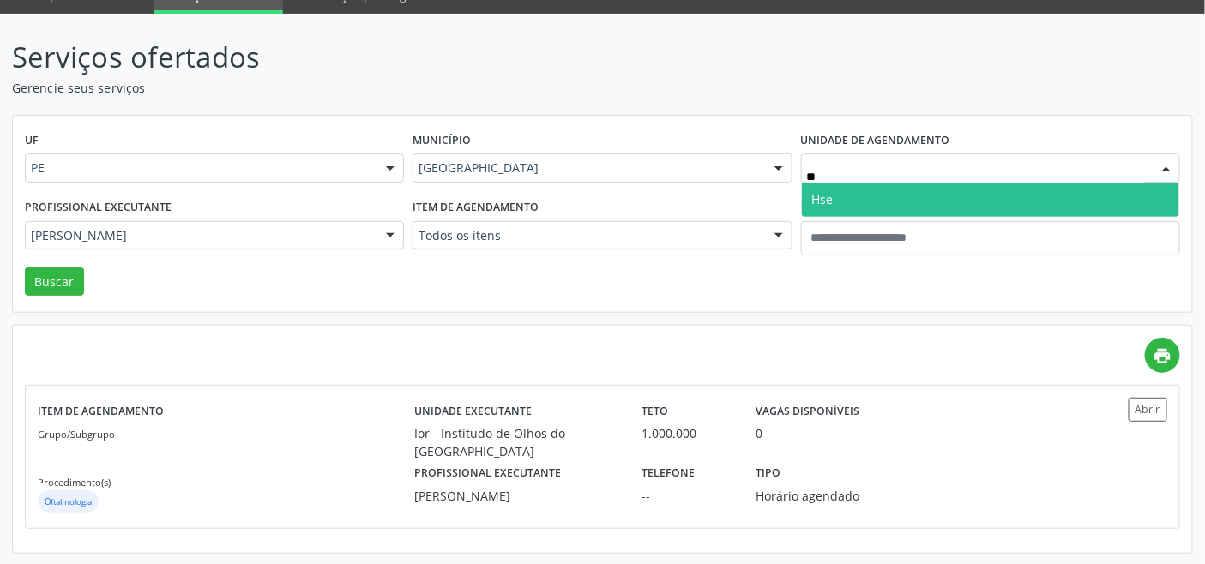
type input "***"
click at [850, 192] on span "Hse" at bounding box center [990, 200] width 377 height 34
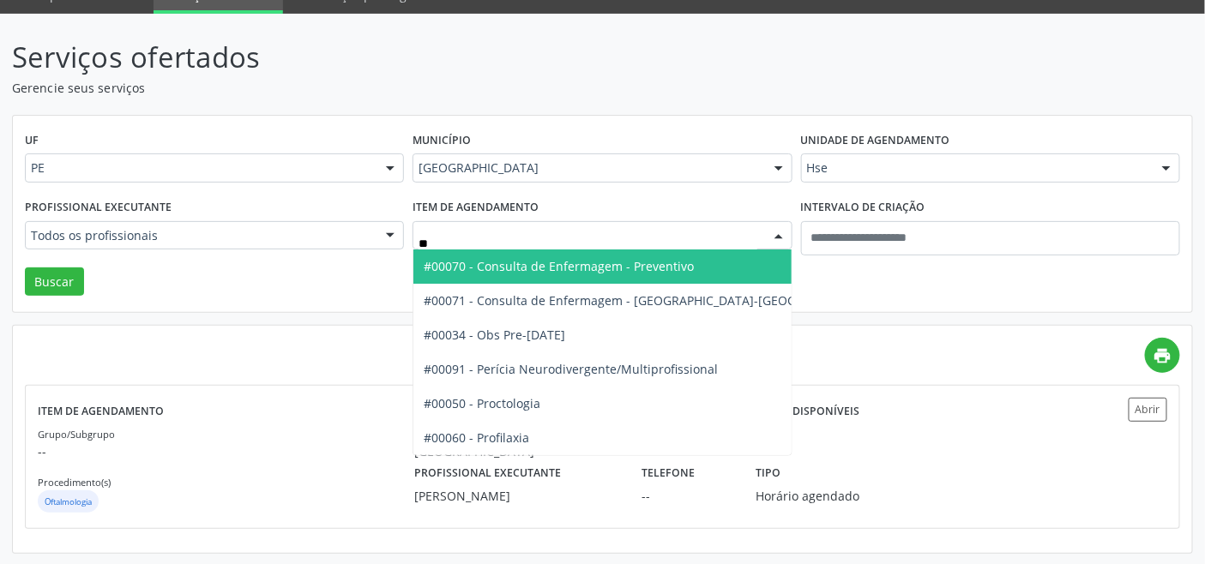
type input "***"
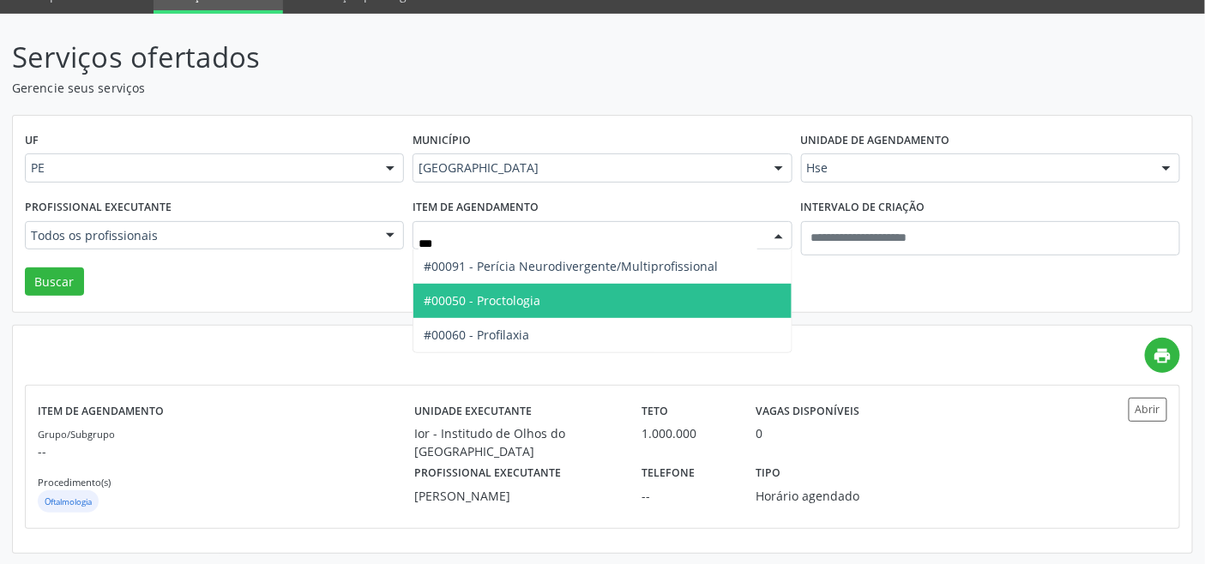
click at [501, 293] on span "#00050 - Proctologia" at bounding box center [482, 301] width 117 height 16
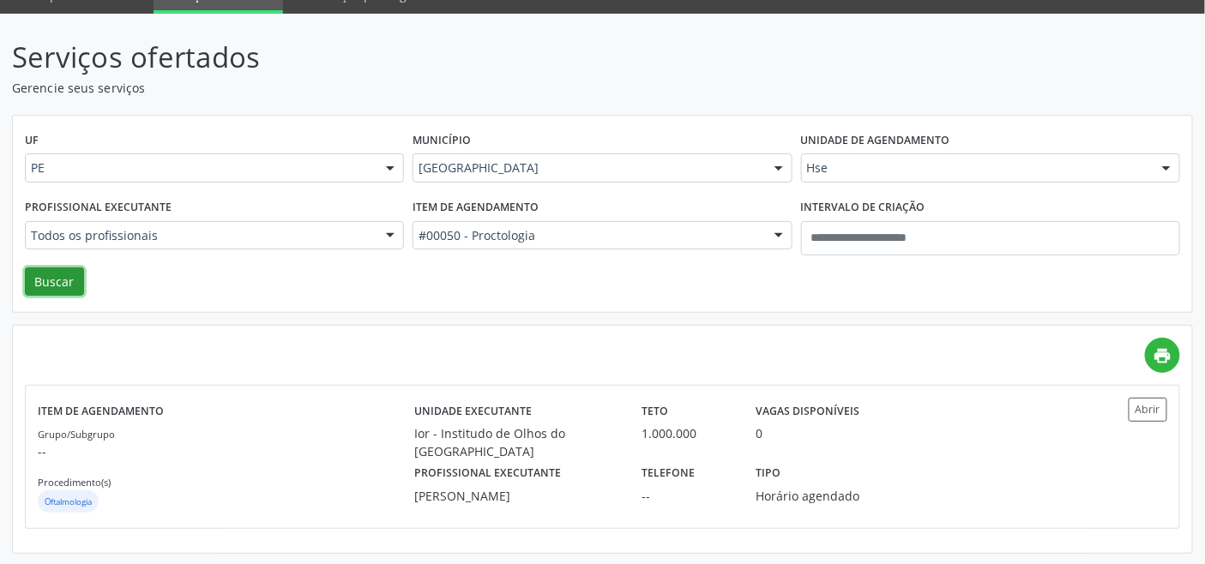
click at [55, 281] on button "Buscar" at bounding box center [54, 282] width 59 height 29
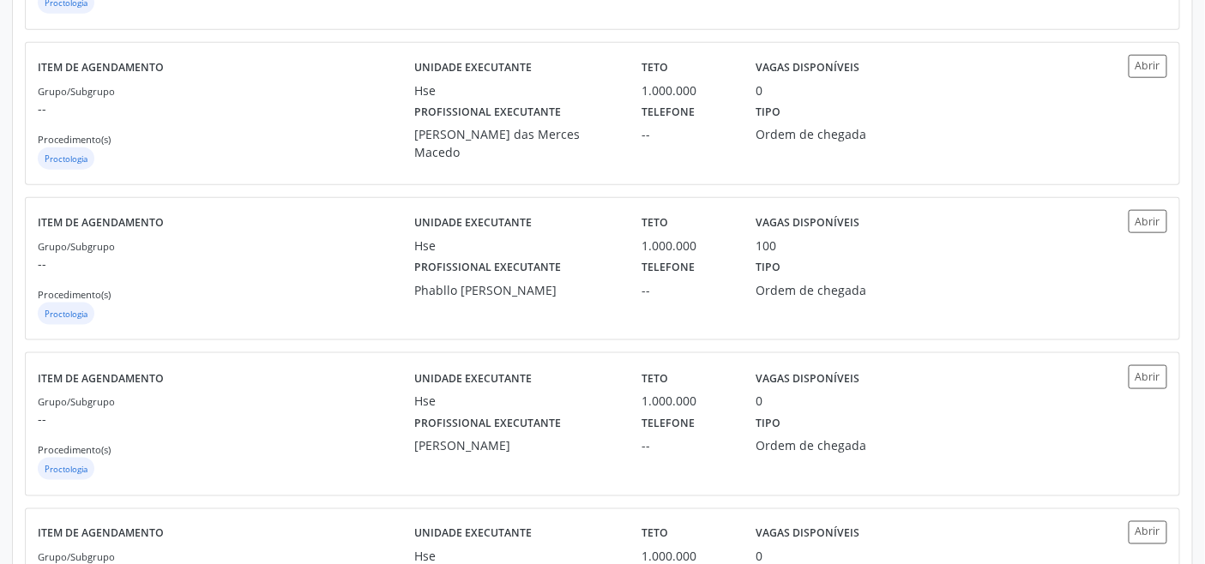
scroll to position [443, 0]
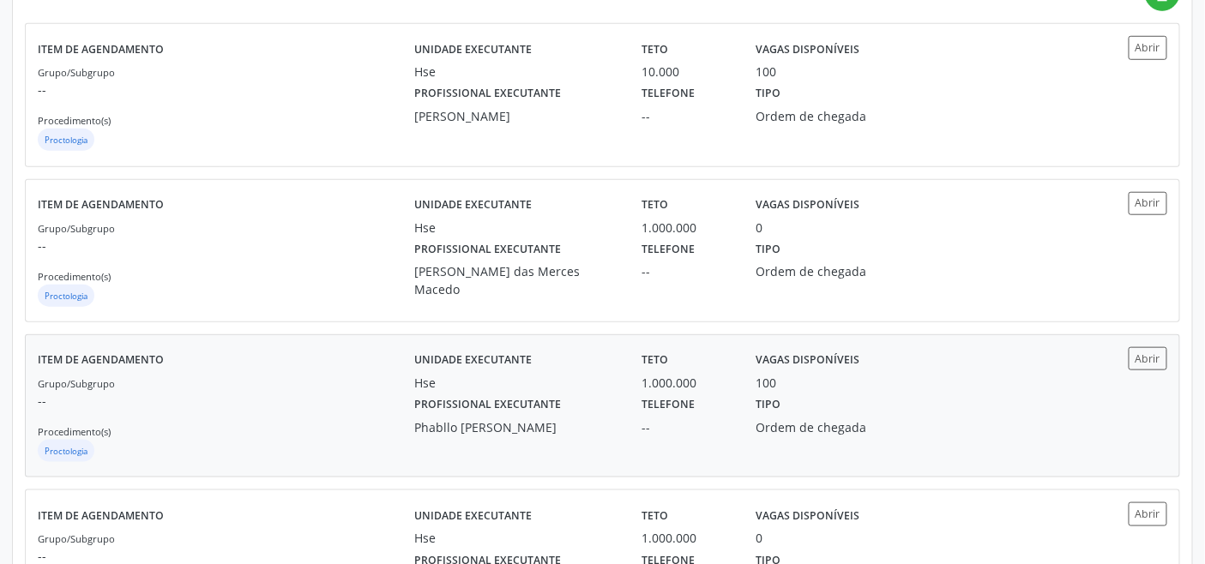
click at [353, 388] on div "Grupo/Subgrupo -- Procedimento(s) Proctologia" at bounding box center [226, 420] width 377 height 92
click at [339, 105] on div "Grupo/Subgrupo -- Procedimento(s) Proctologia" at bounding box center [226, 109] width 377 height 92
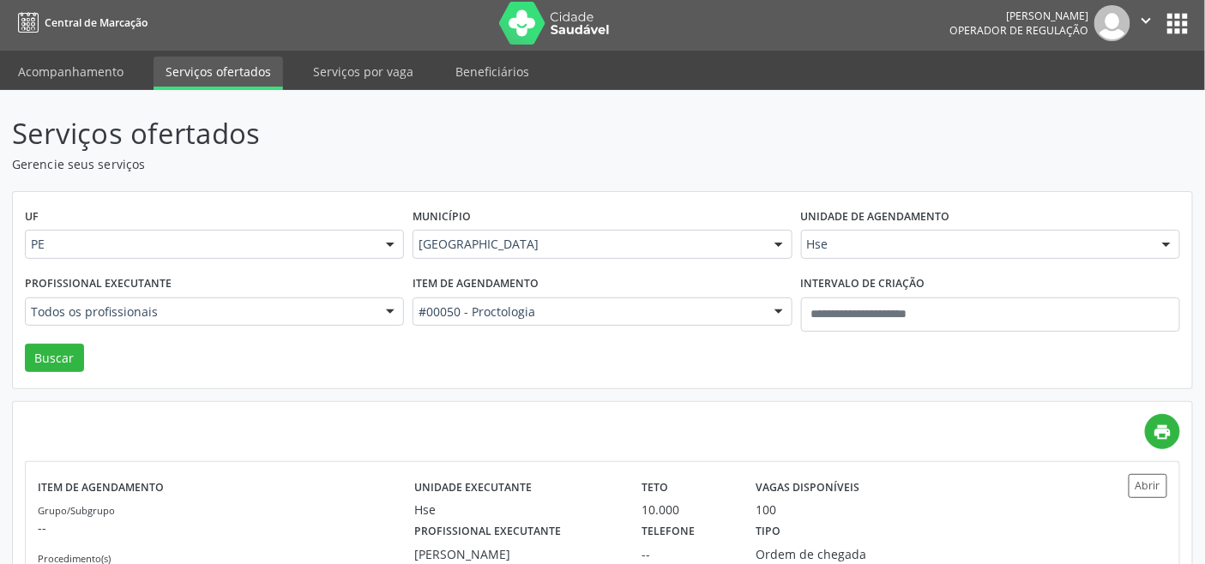
scroll to position [0, 0]
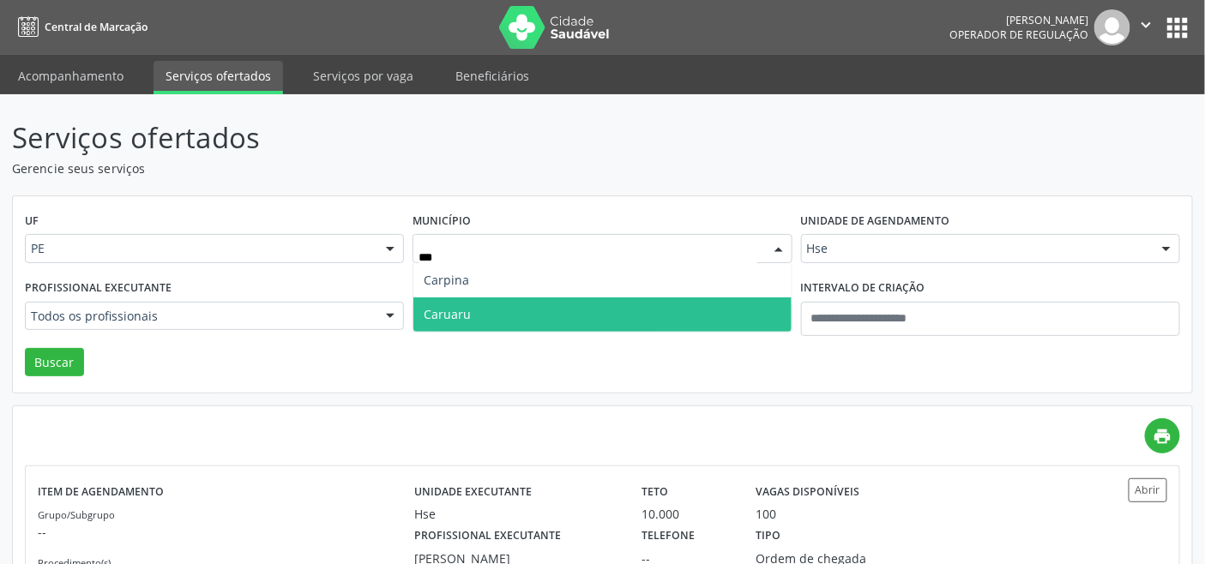
click at [463, 316] on span "Caruaru" at bounding box center [447, 314] width 47 height 16
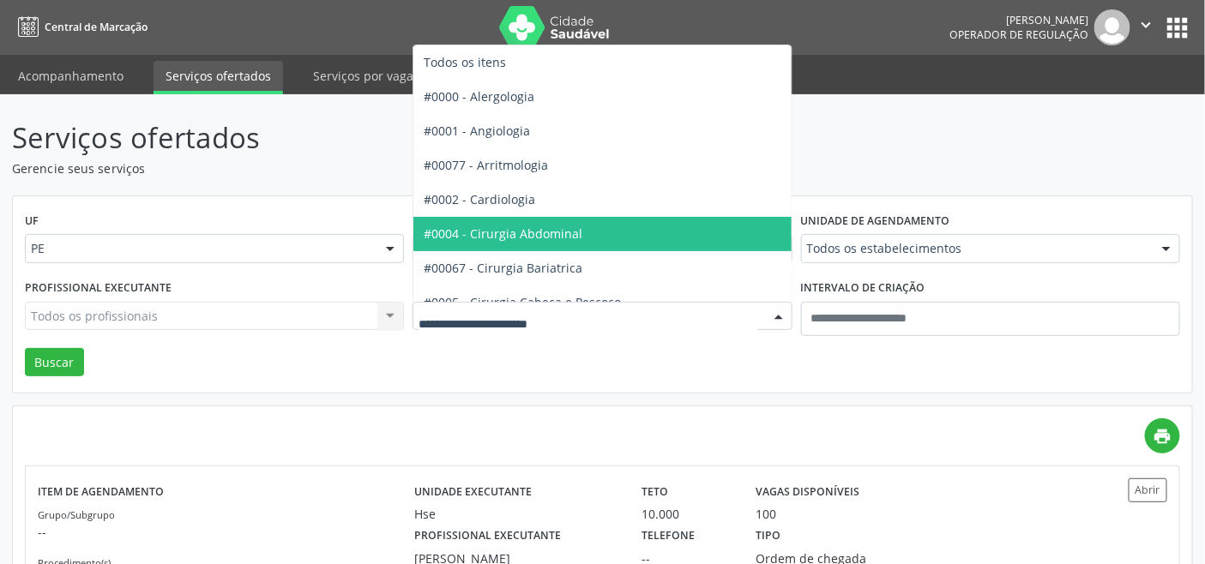
click at [495, 201] on span "#0002 - Cardiologia" at bounding box center [480, 199] width 112 height 16
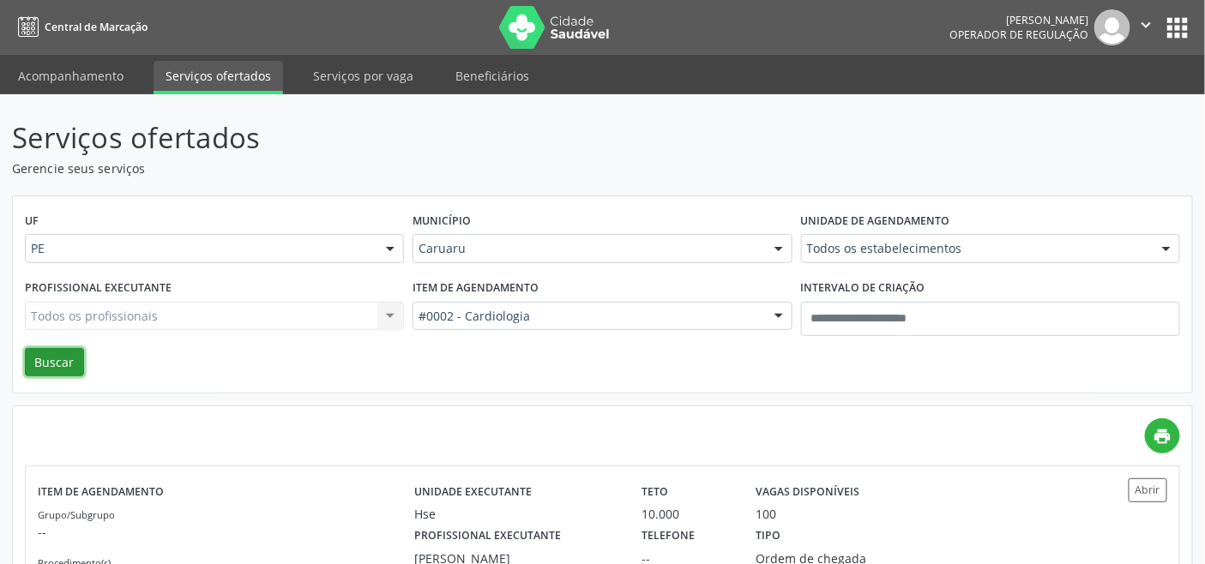
click at [40, 352] on button "Buscar" at bounding box center [54, 362] width 59 height 29
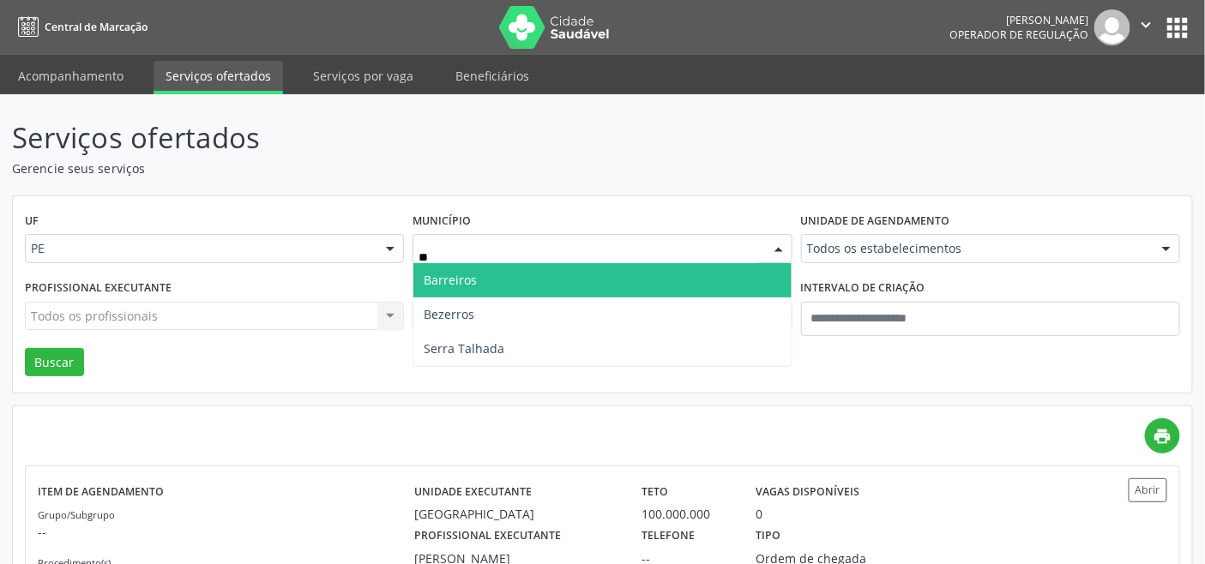
type input "*"
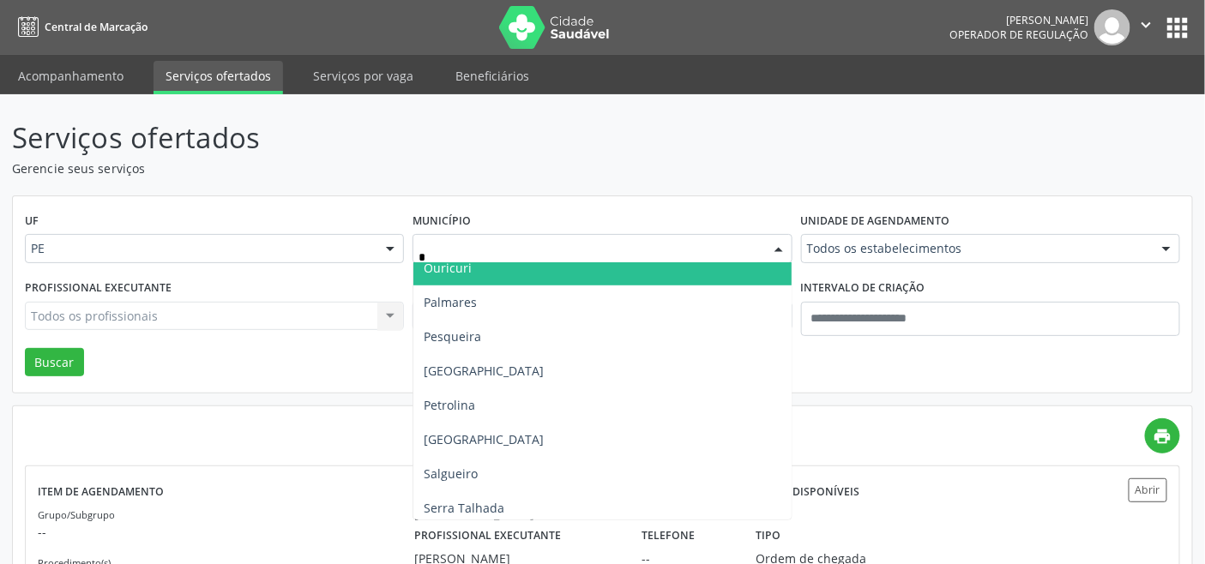
scroll to position [476, 0]
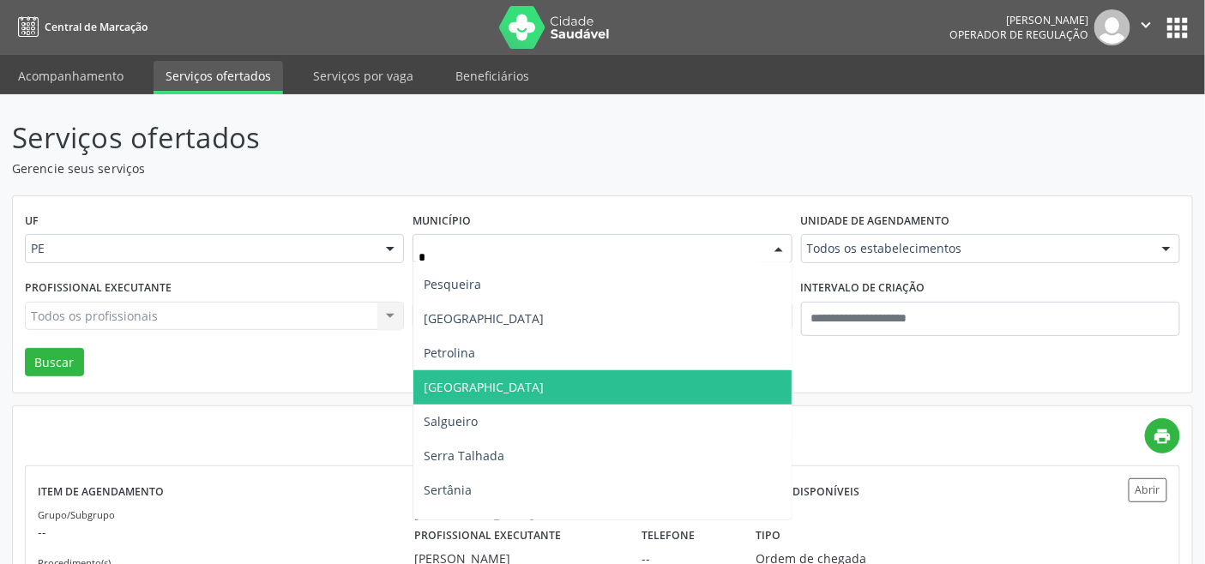
click at [459, 390] on span "Recife" at bounding box center [601, 388] width 377 height 34
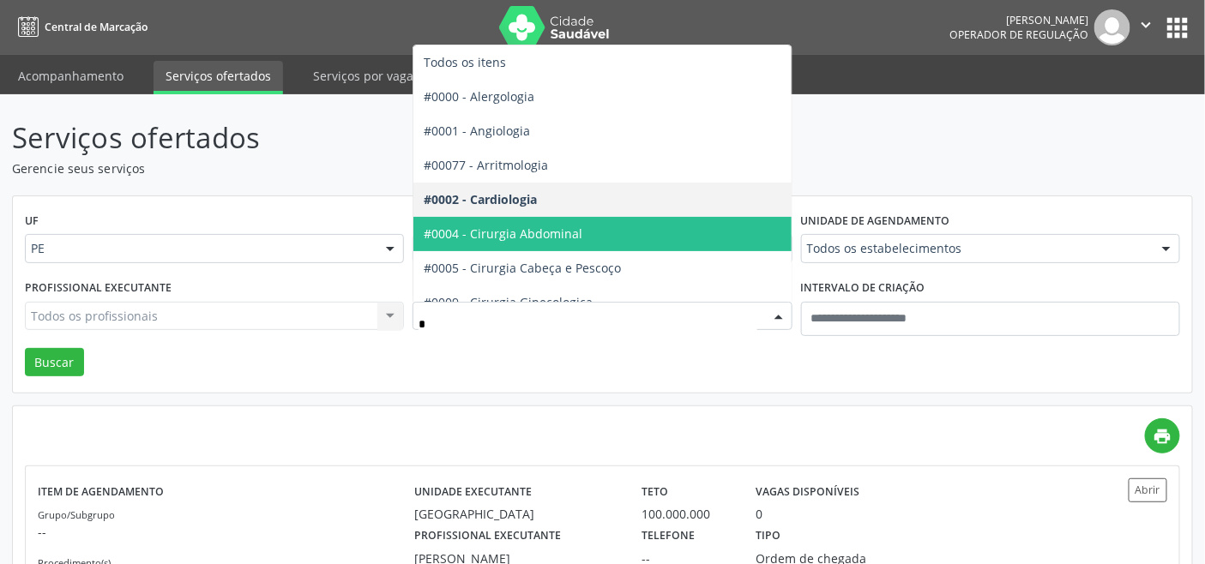
type input "**"
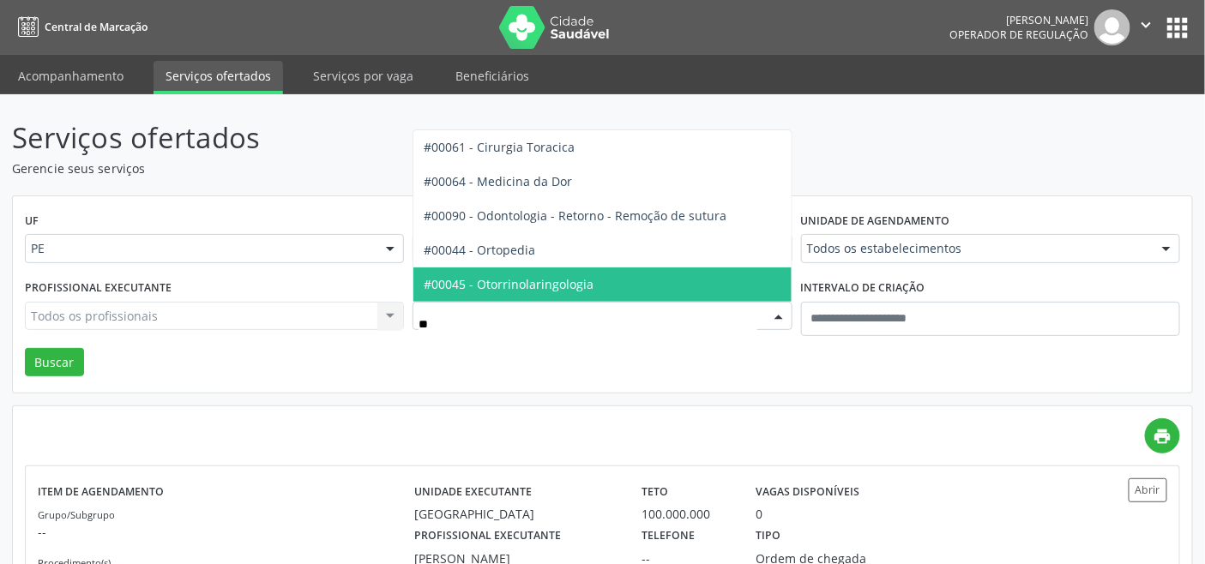
click at [525, 256] on span "#00044 - Ortopedia" at bounding box center [480, 250] width 112 height 16
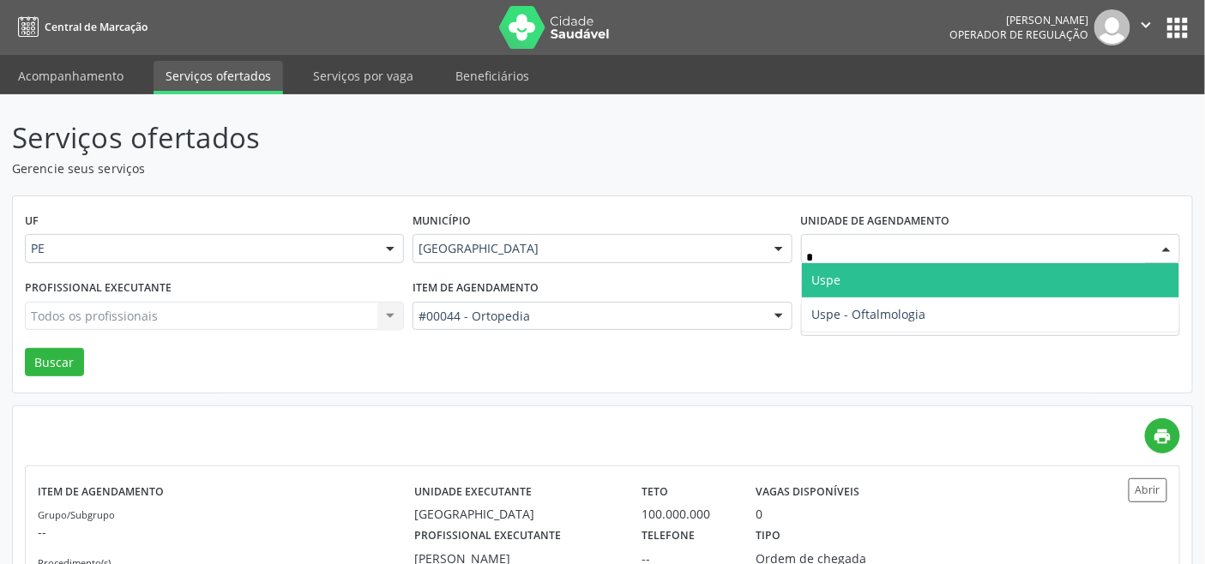
type input "**"
drag, startPoint x: 848, startPoint y: 279, endPoint x: 600, endPoint y: 297, distance: 247.7
click at [847, 279] on span "Uspe" at bounding box center [990, 280] width 377 height 34
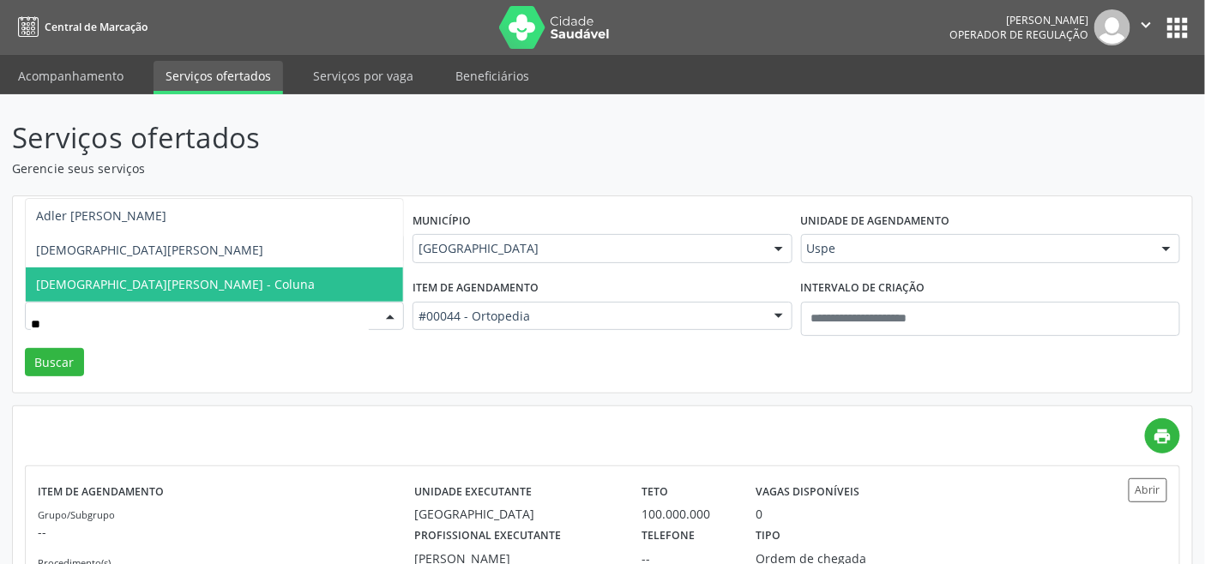
type input "***"
click at [223, 283] on span "Cristiano Almeida Bastos - Coluna" at bounding box center [175, 284] width 279 height 16
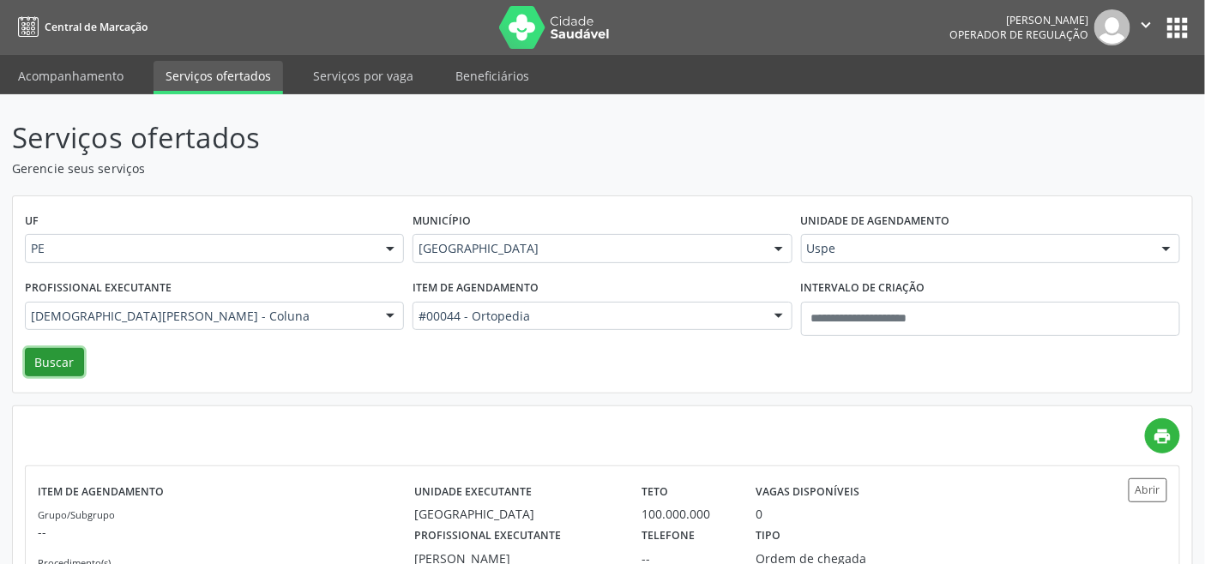
click at [63, 357] on button "Buscar" at bounding box center [54, 362] width 59 height 29
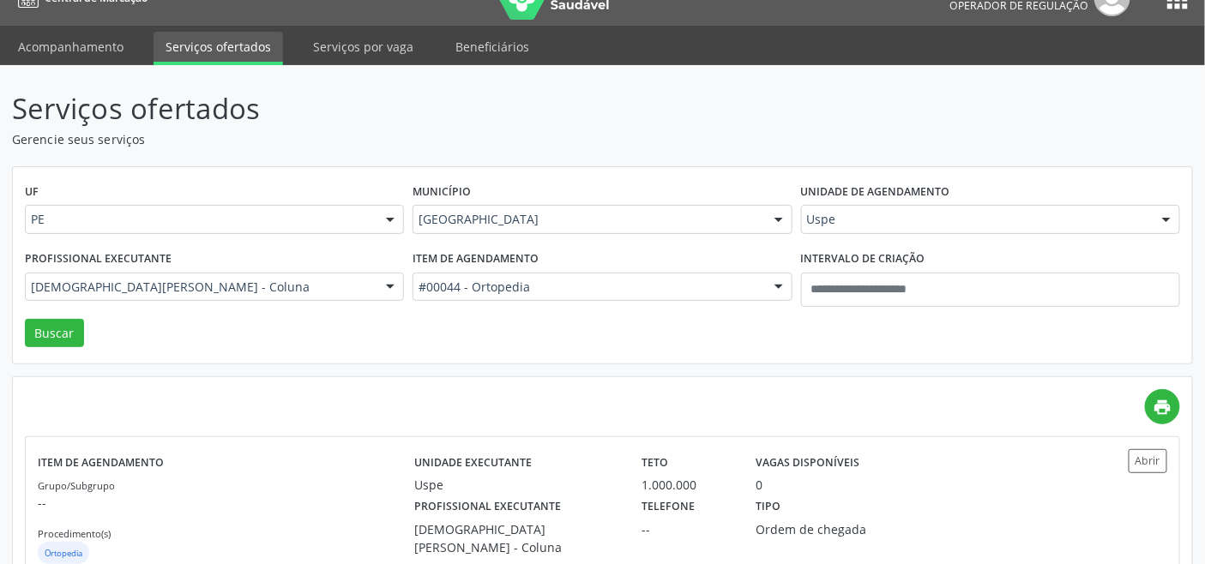
scroll to position [81, 0]
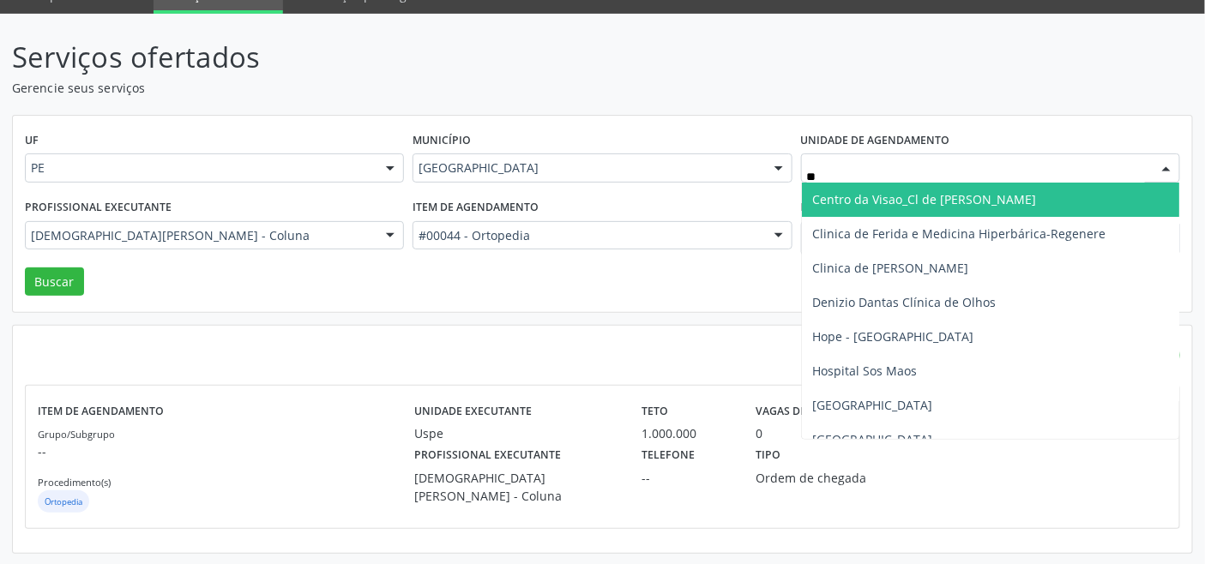
type input "***"
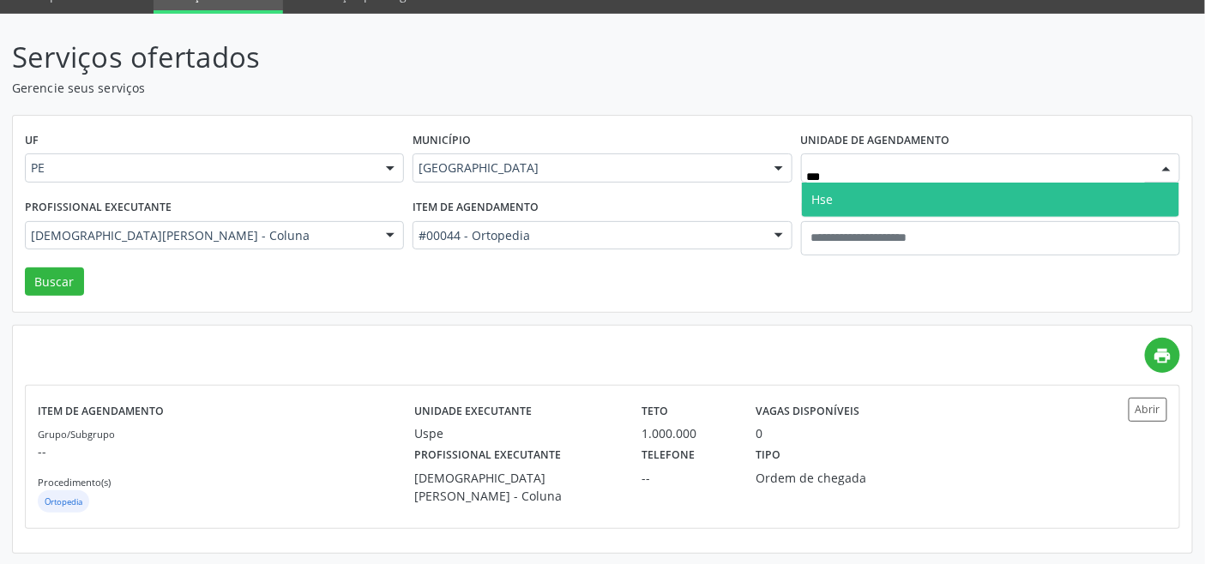
click at [845, 194] on span "Hse" at bounding box center [990, 200] width 377 height 34
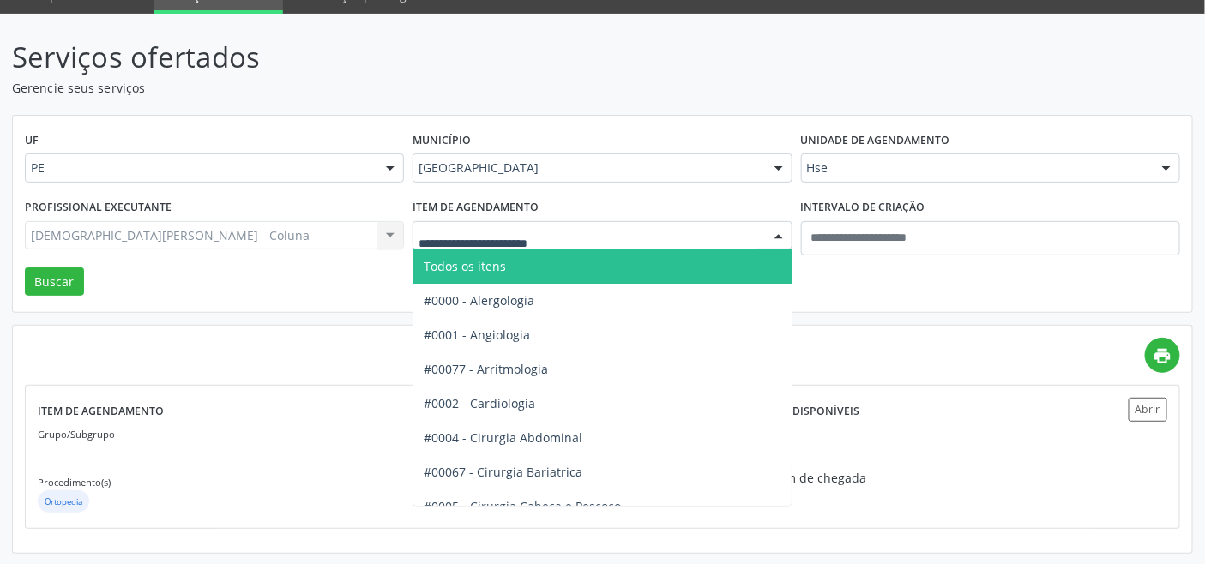
drag, startPoint x: 509, startPoint y: 266, endPoint x: 474, endPoint y: 285, distance: 39.9
click at [504, 269] on span "Todos os itens" at bounding box center [650, 267] width 475 height 34
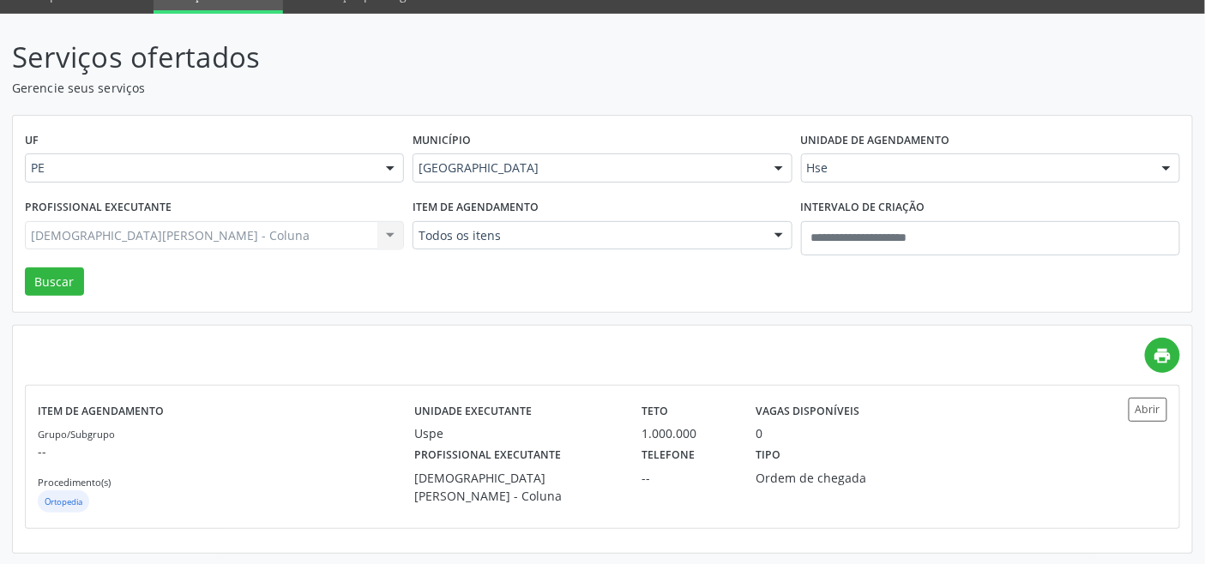
click at [296, 233] on div "Cristiano Almeida Bastos - Coluna Todos os profissionais Aderaldo Tadeu de Mora…" at bounding box center [214, 235] width 379 height 29
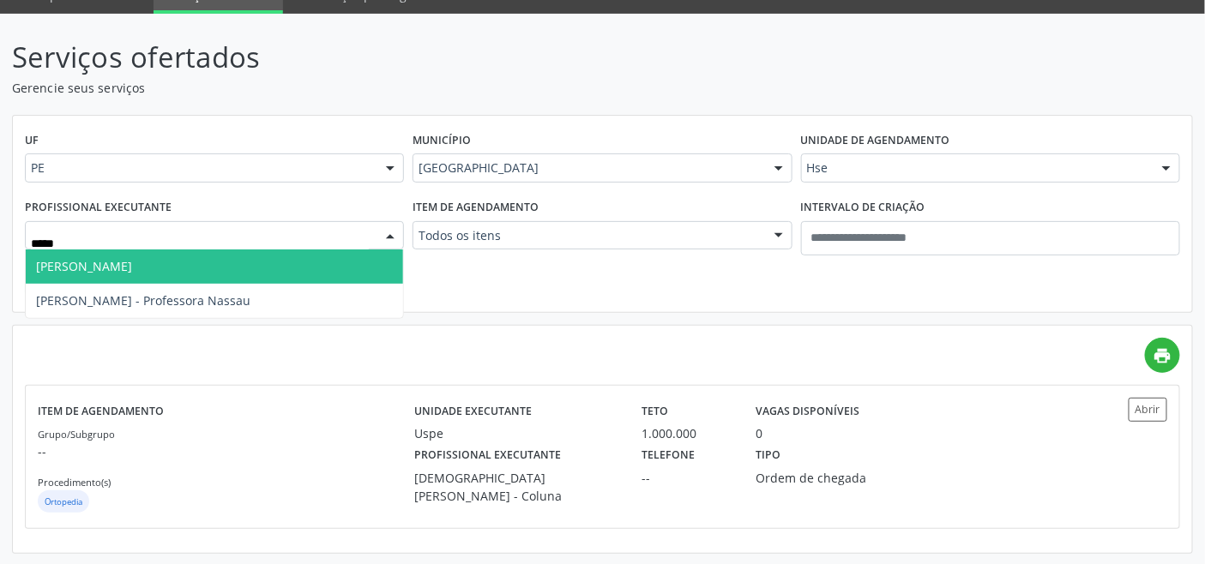
click at [198, 268] on span "Melissa de Moura Rolim" at bounding box center [214, 267] width 377 height 34
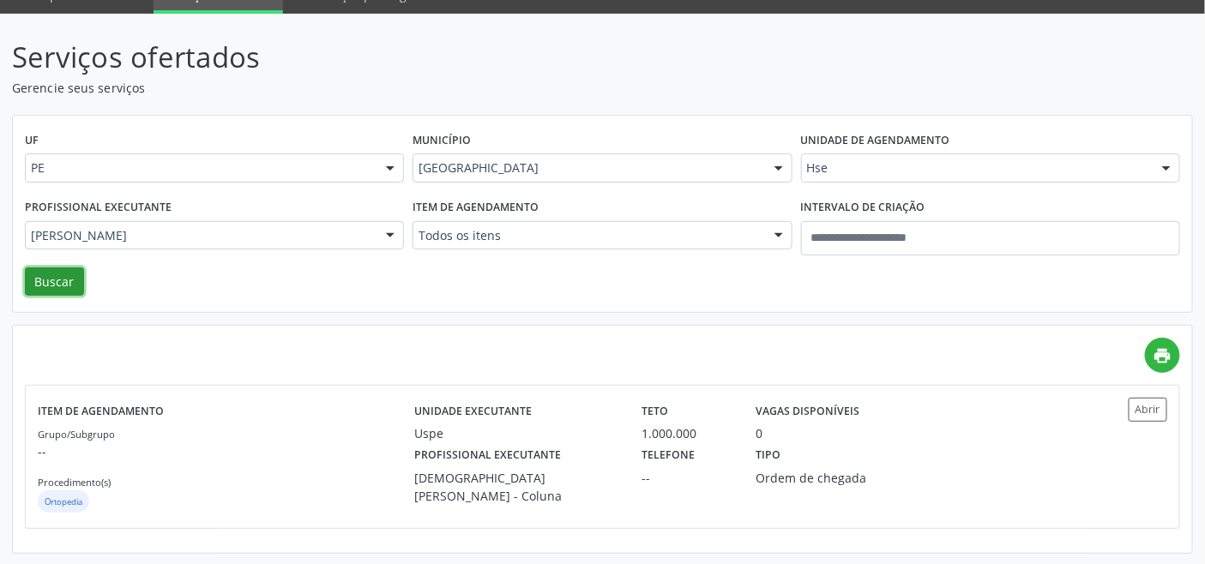
click at [55, 283] on button "Buscar" at bounding box center [54, 282] width 59 height 29
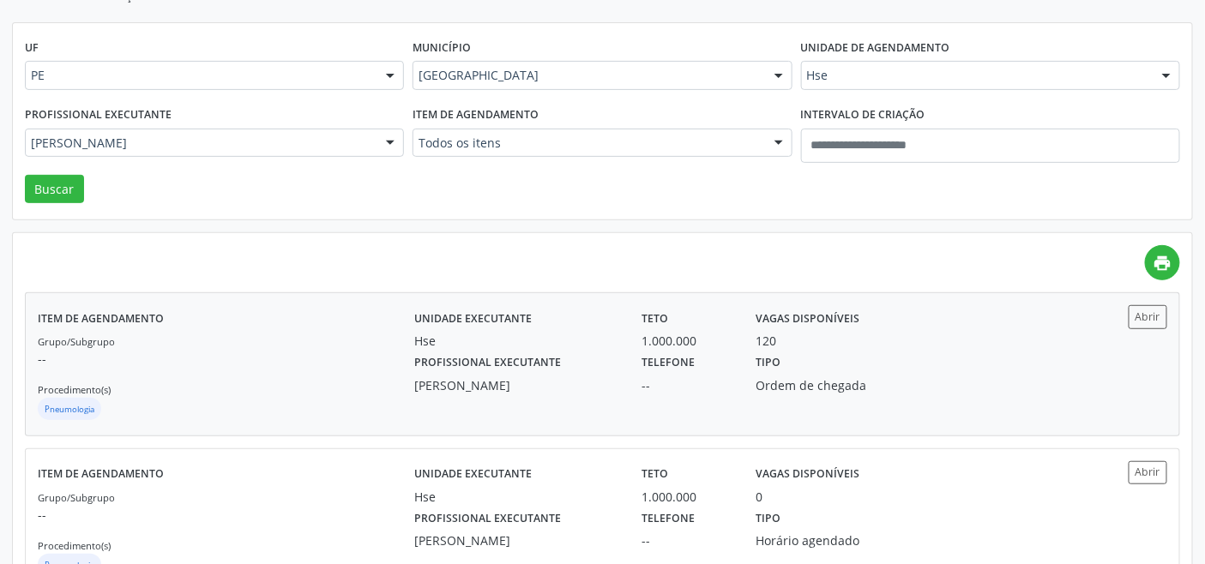
scroll to position [237, 0]
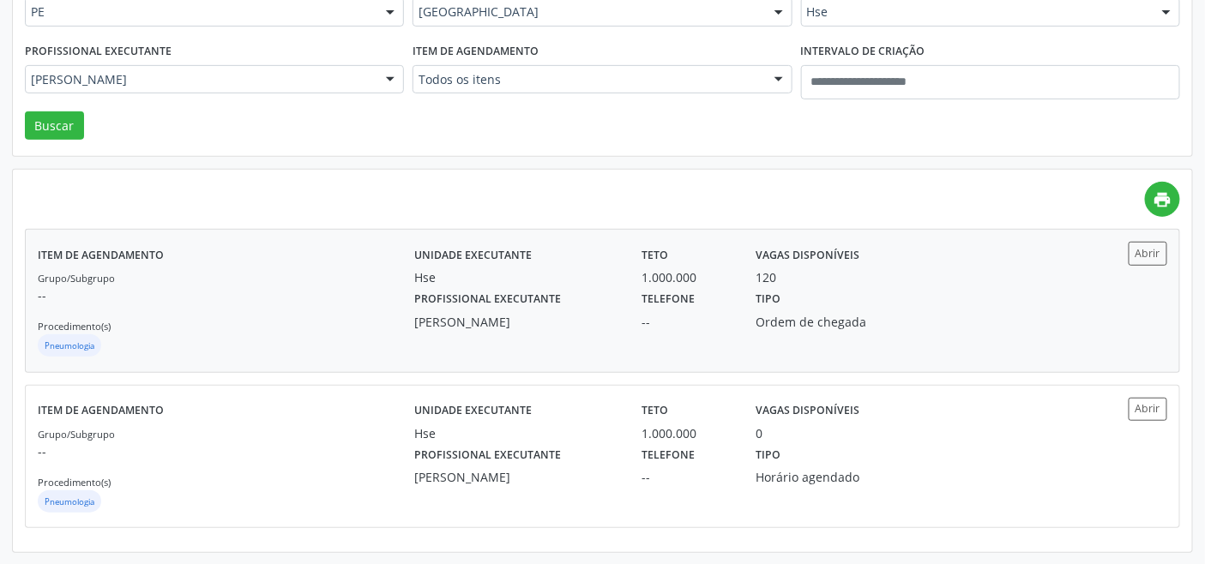
click at [230, 311] on div "Grupo/Subgrupo -- Procedimento(s) Pneumologia" at bounding box center [226, 314] width 377 height 92
click at [305, 63] on div "Profissional executante Melissa de Moura Rolim Todos os profissionais Adalberto…" at bounding box center [215, 75] width 388 height 73
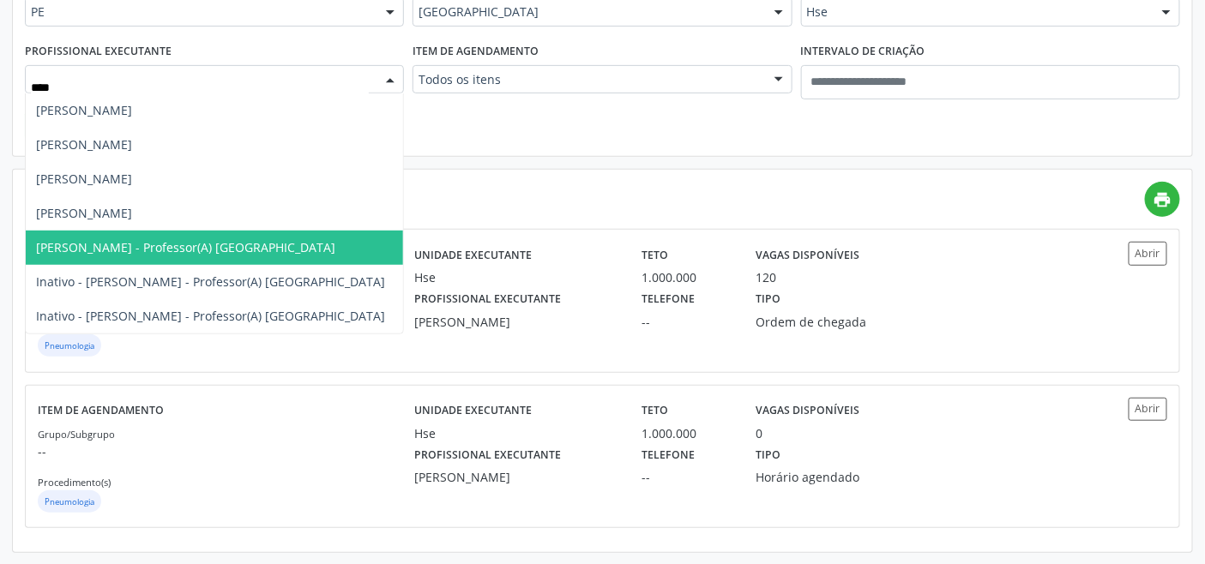
click at [189, 243] on span "Gabriela Felix de Souza - Professor(A) Nassau" at bounding box center [185, 247] width 299 height 16
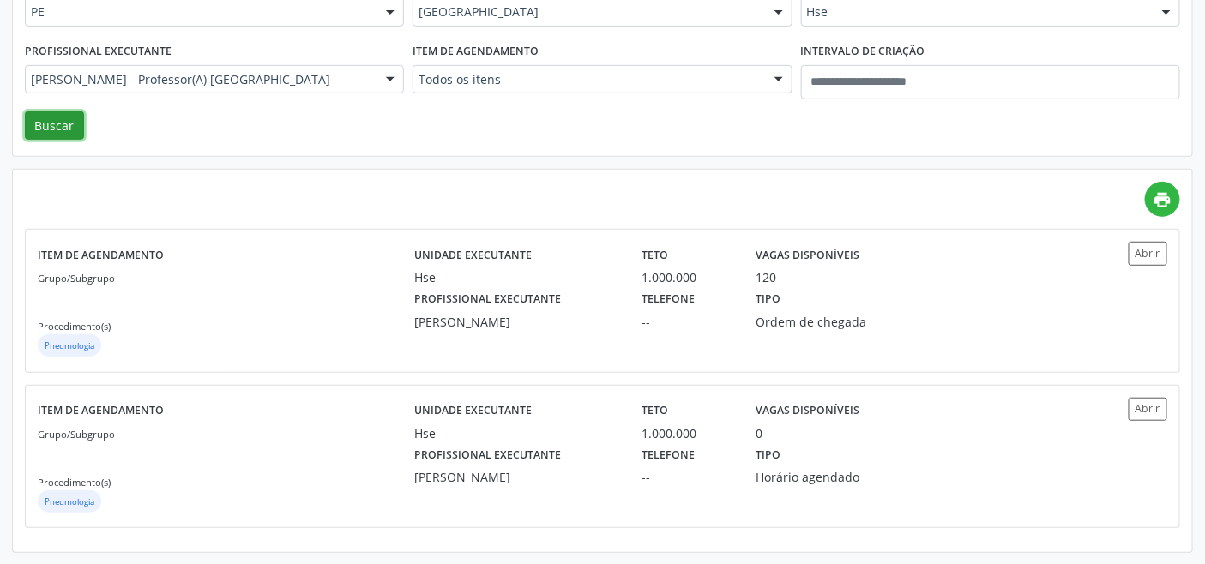
click at [50, 122] on button "Buscar" at bounding box center [54, 126] width 59 height 29
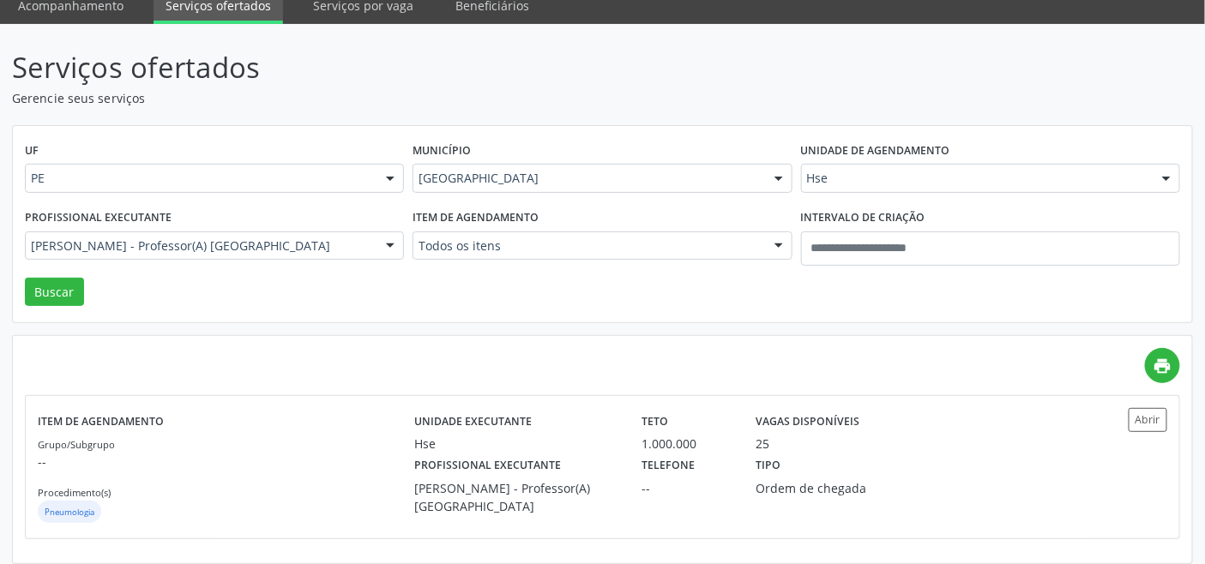
scroll to position [81, 0]
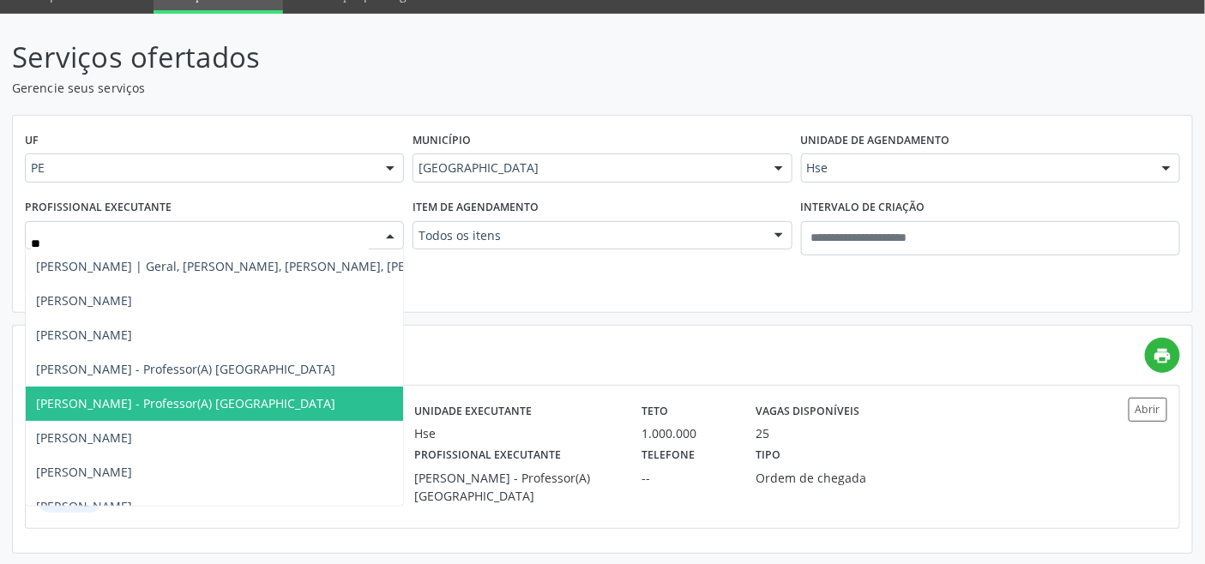
type input "***"
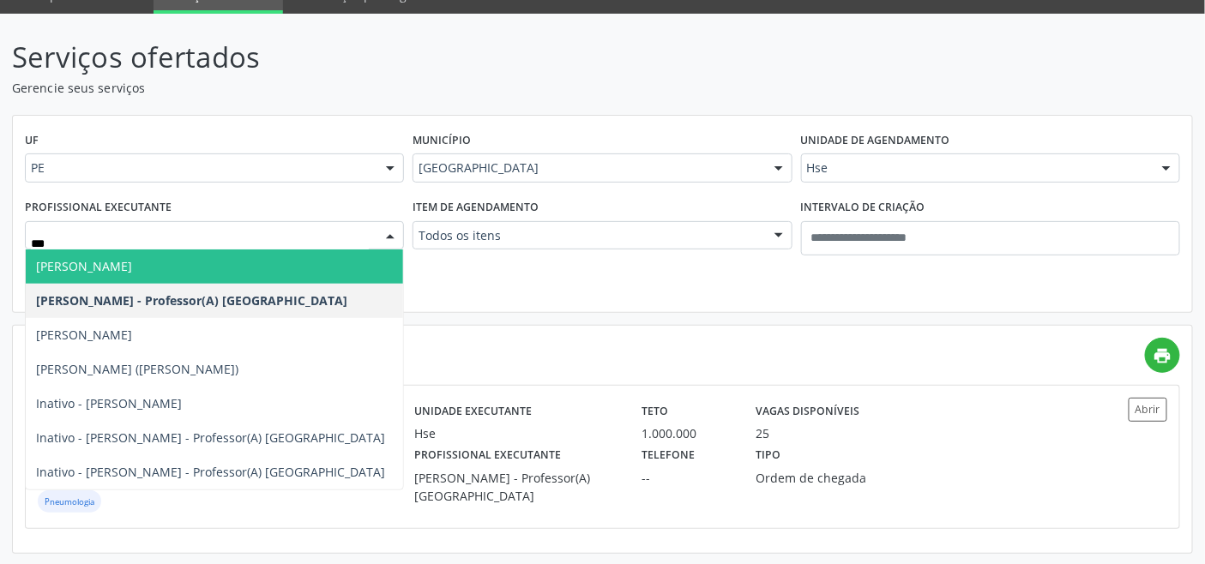
click at [190, 270] on span "Gabriela Felix de Souza" at bounding box center [214, 267] width 377 height 34
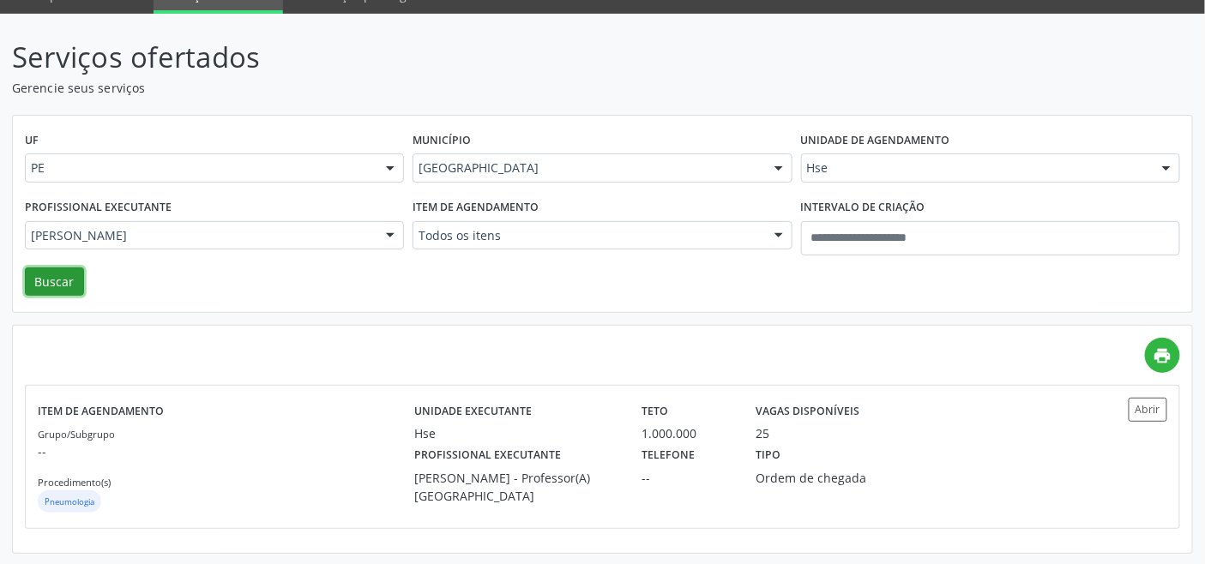
click at [51, 283] on button "Buscar" at bounding box center [54, 282] width 59 height 29
click at [270, 407] on div "Item de agendamento Grupo/Subgrupo -- Procedimento(s) Pneumologia" at bounding box center [226, 457] width 377 height 118
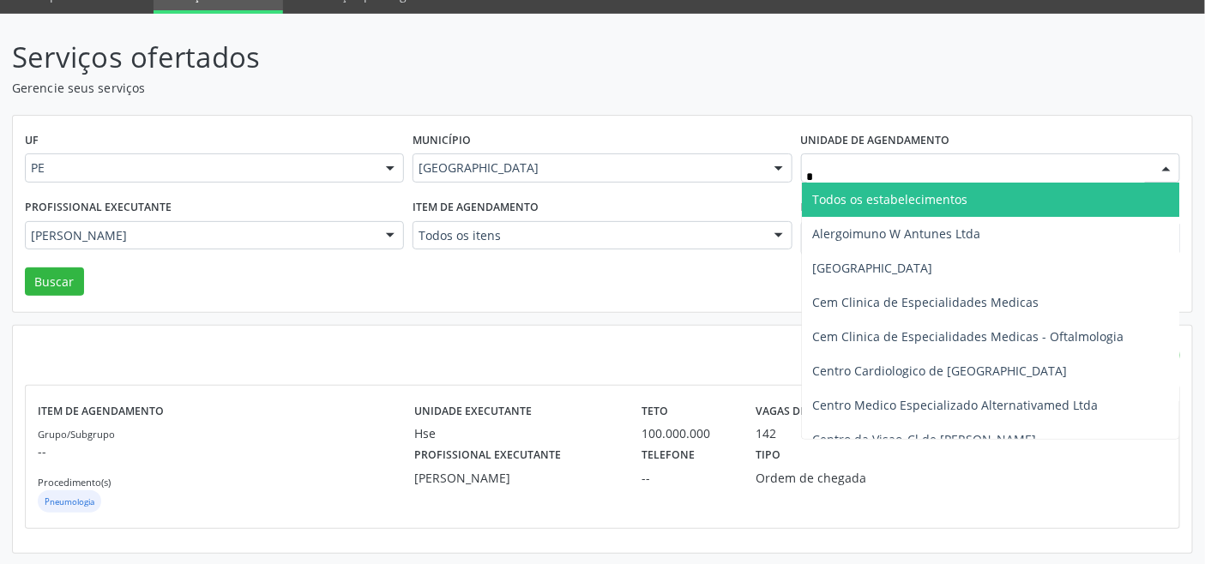
type input "**"
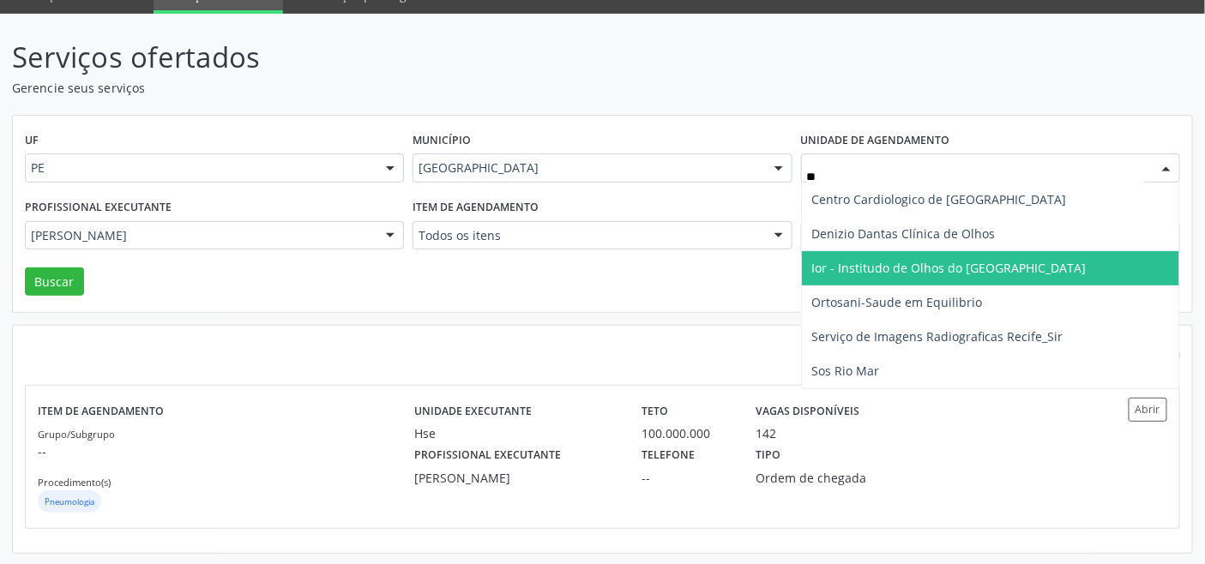
click at [886, 268] on span "Ior - Institudo de Olhos do Recife" at bounding box center [949, 268] width 274 height 16
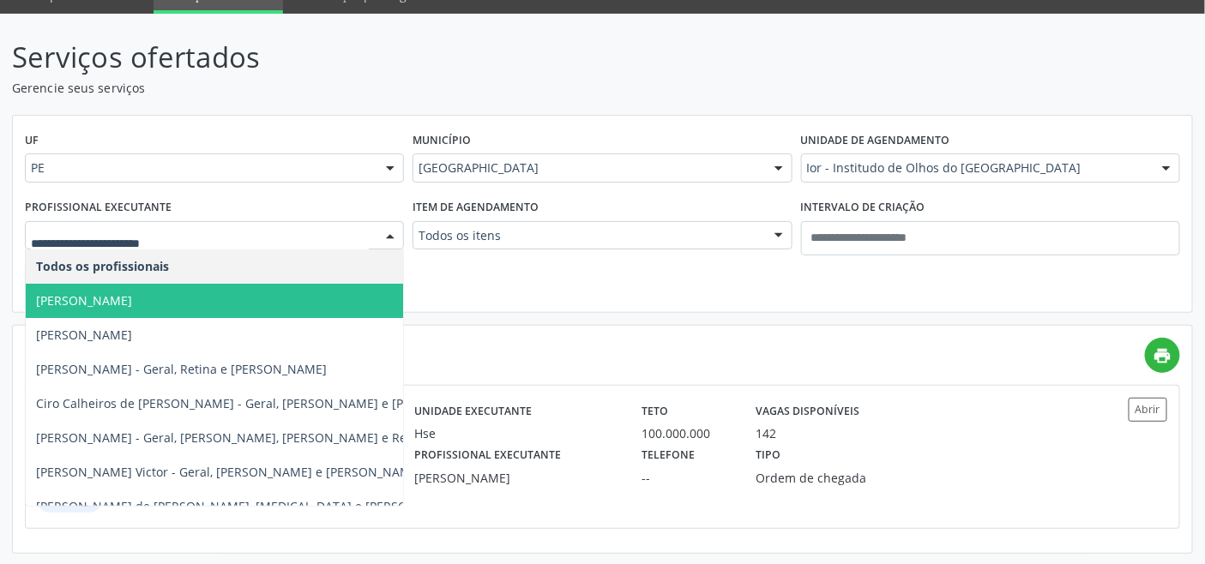
drag, startPoint x: 175, startPoint y: 305, endPoint x: 160, endPoint y: 305, distance: 14.6
click at [173, 305] on span "Adriana Maia Valenca" at bounding box center [262, 301] width 473 height 34
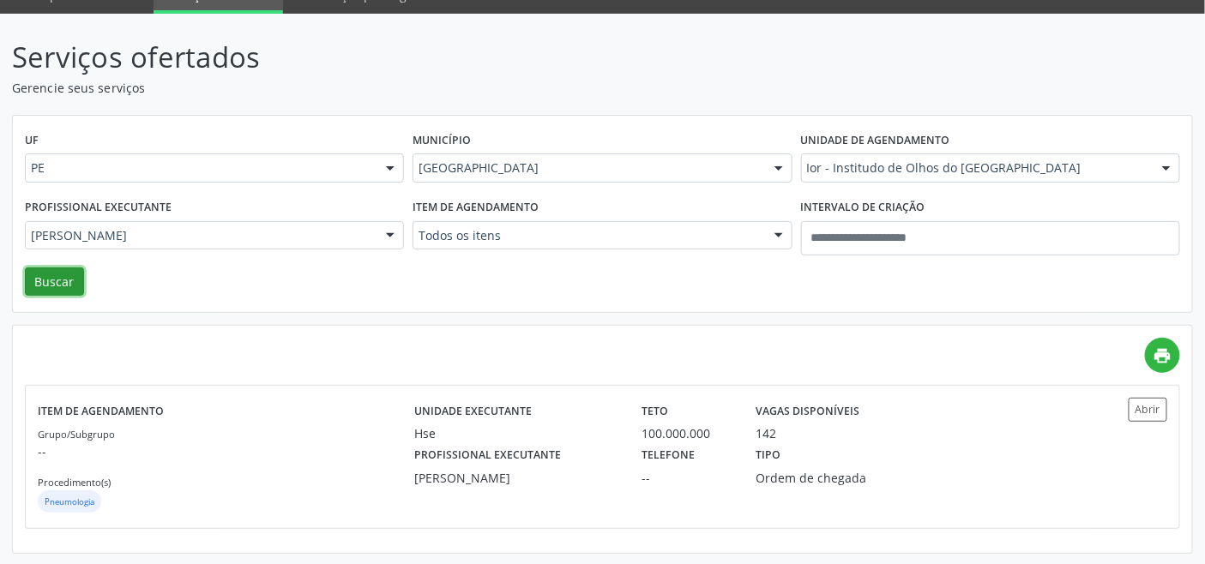
click at [58, 268] on button "Buscar" at bounding box center [54, 282] width 59 height 29
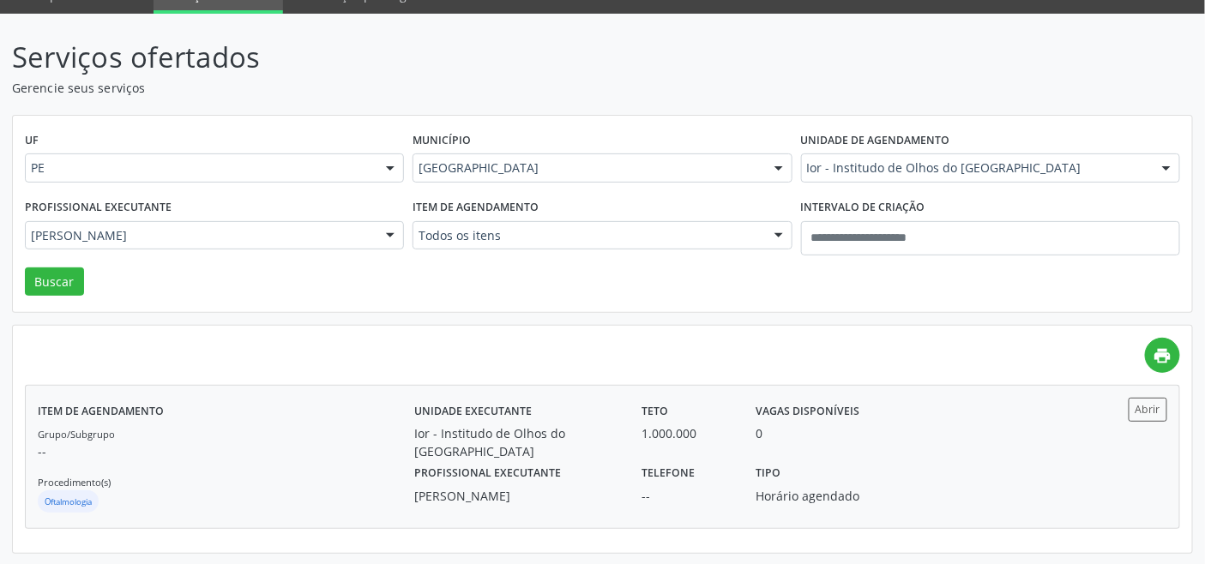
click at [420, 461] on label "Profissional executante" at bounding box center [487, 474] width 147 height 27
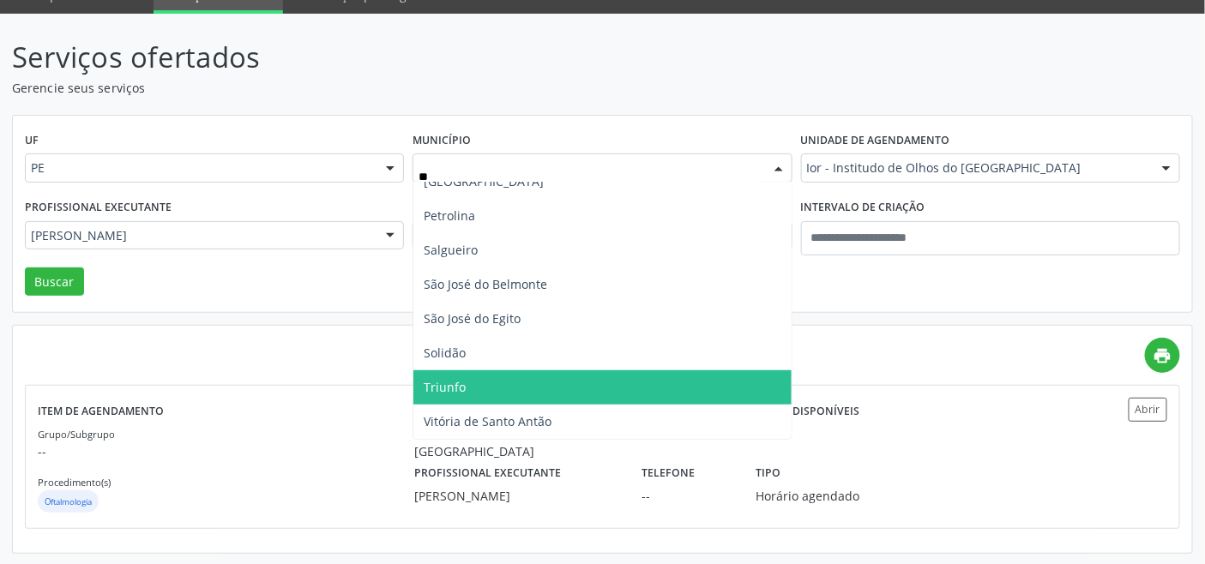
scroll to position [0, 0]
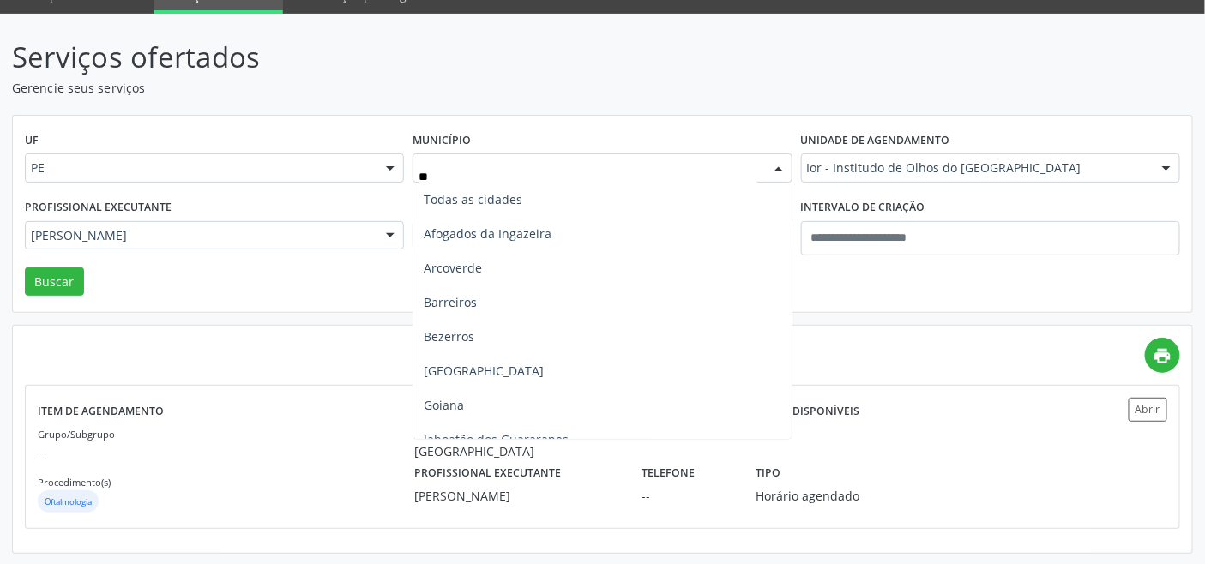
type input "***"
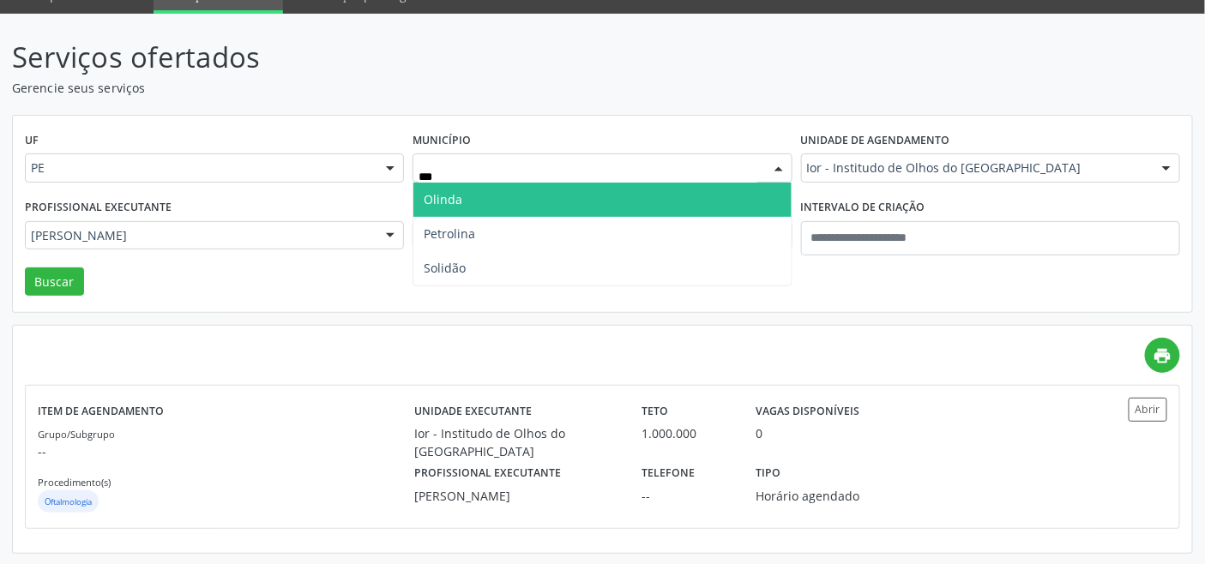
click at [526, 210] on span "Olinda" at bounding box center [601, 200] width 377 height 34
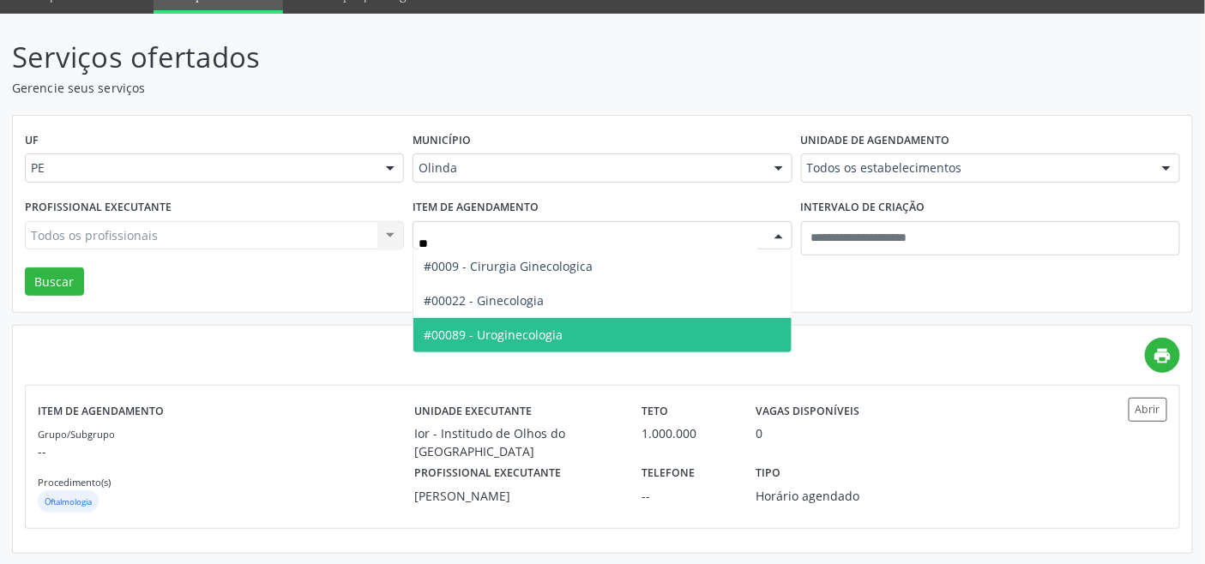
type input "***"
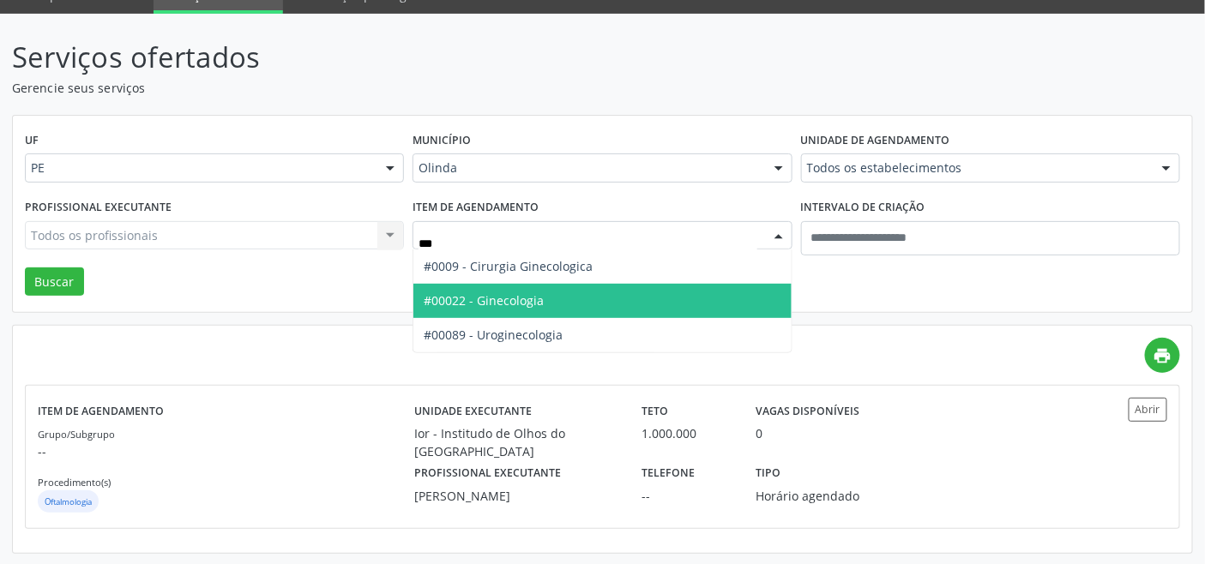
click at [510, 307] on span "#00022 - Ginecologia" at bounding box center [601, 301] width 377 height 34
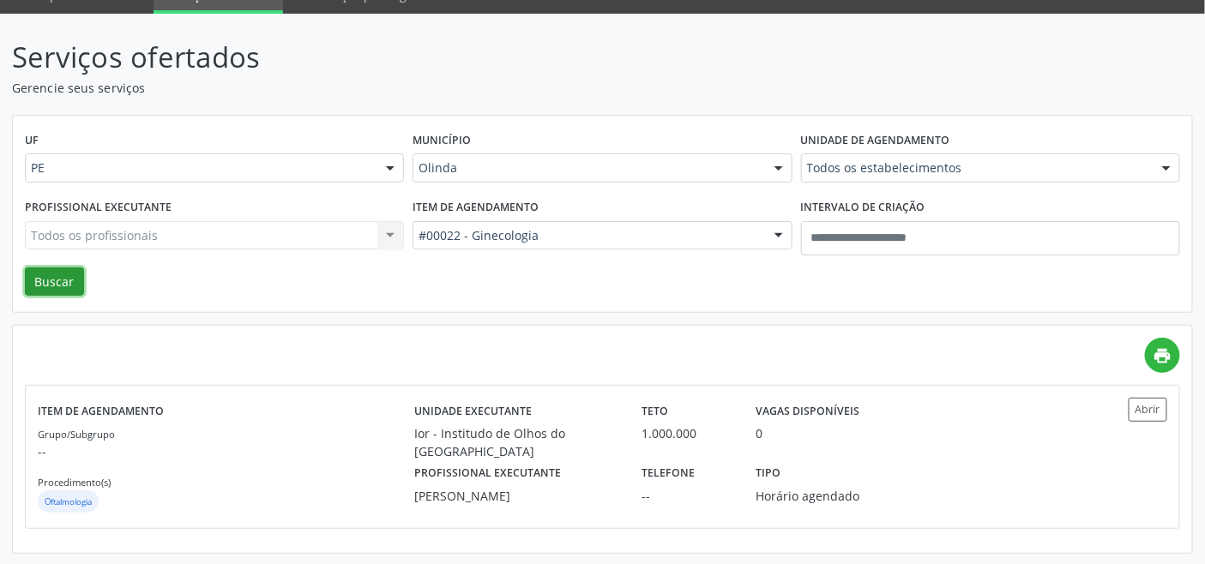
click at [56, 280] on button "Buscar" at bounding box center [54, 282] width 59 height 29
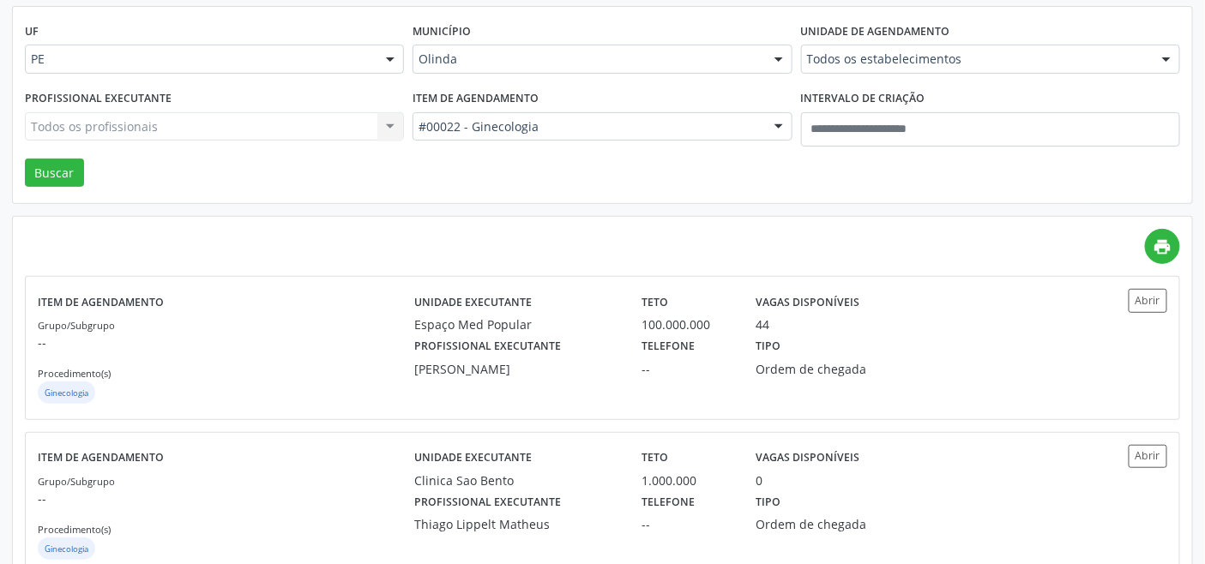
scroll to position [381, 0]
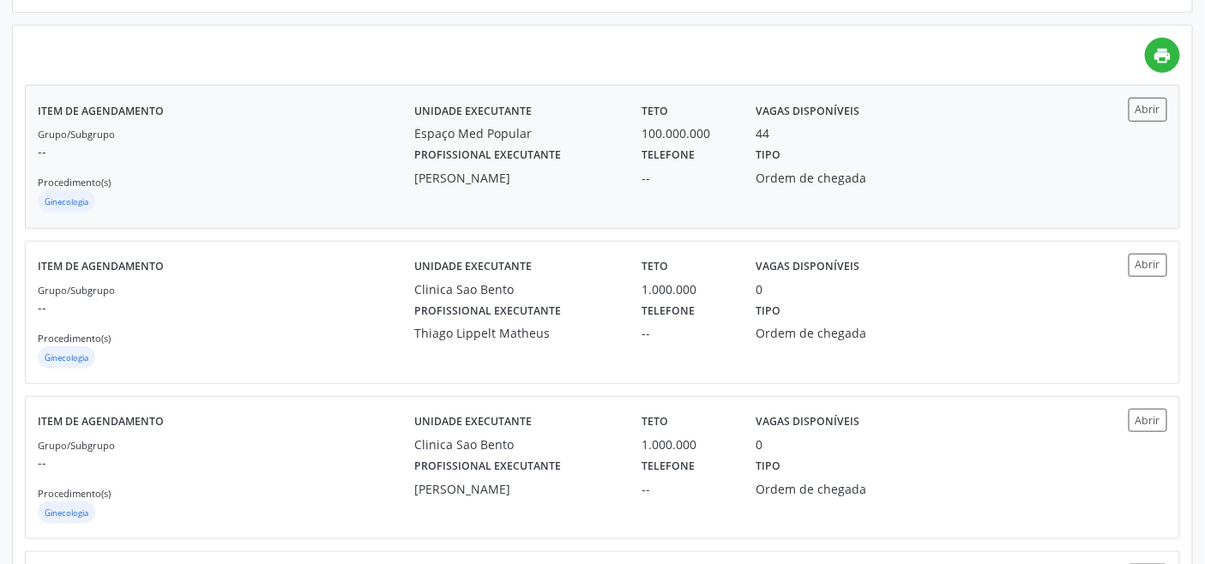
click at [323, 176] on div "Grupo/Subgrupo -- Procedimento(s) Ginecologia" at bounding box center [226, 170] width 377 height 92
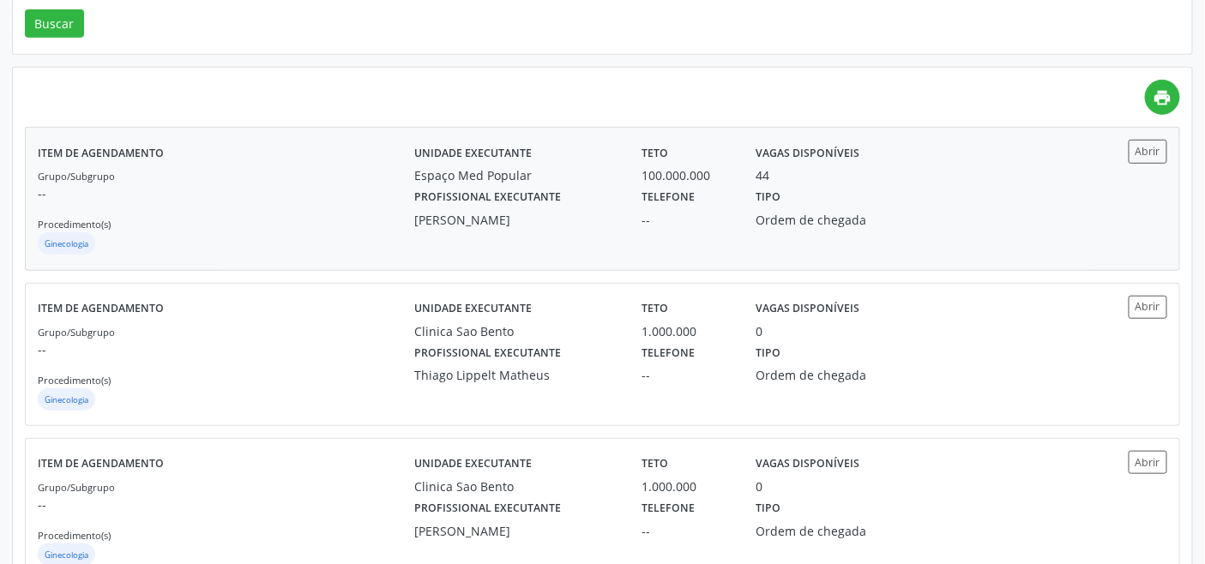
scroll to position [0, 0]
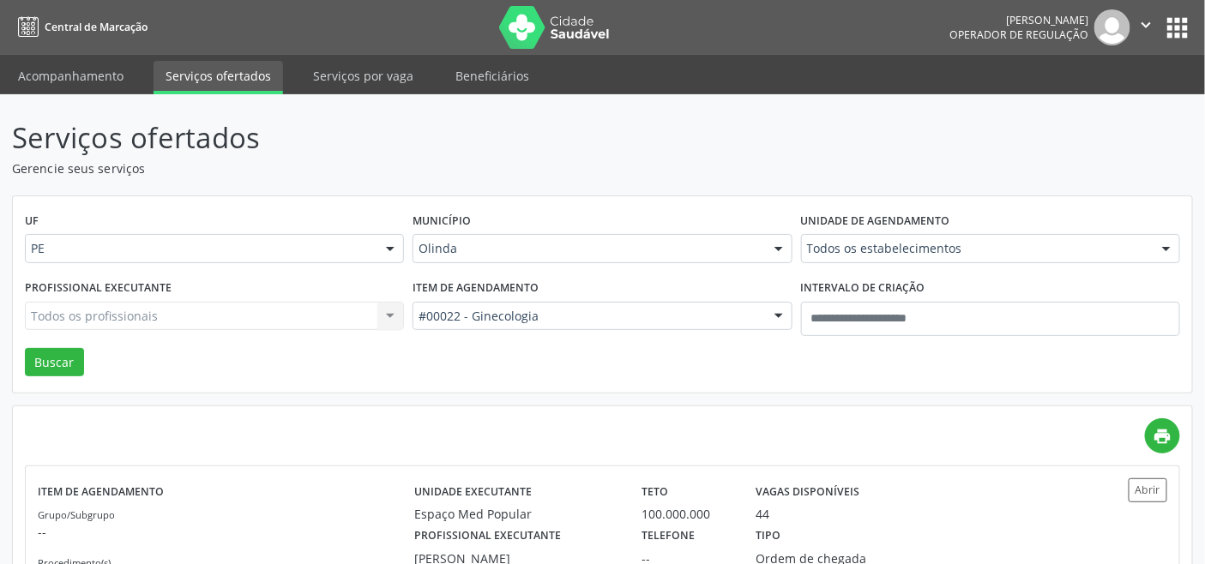
click at [524, 258] on div "Olinda" at bounding box center [602, 248] width 379 height 29
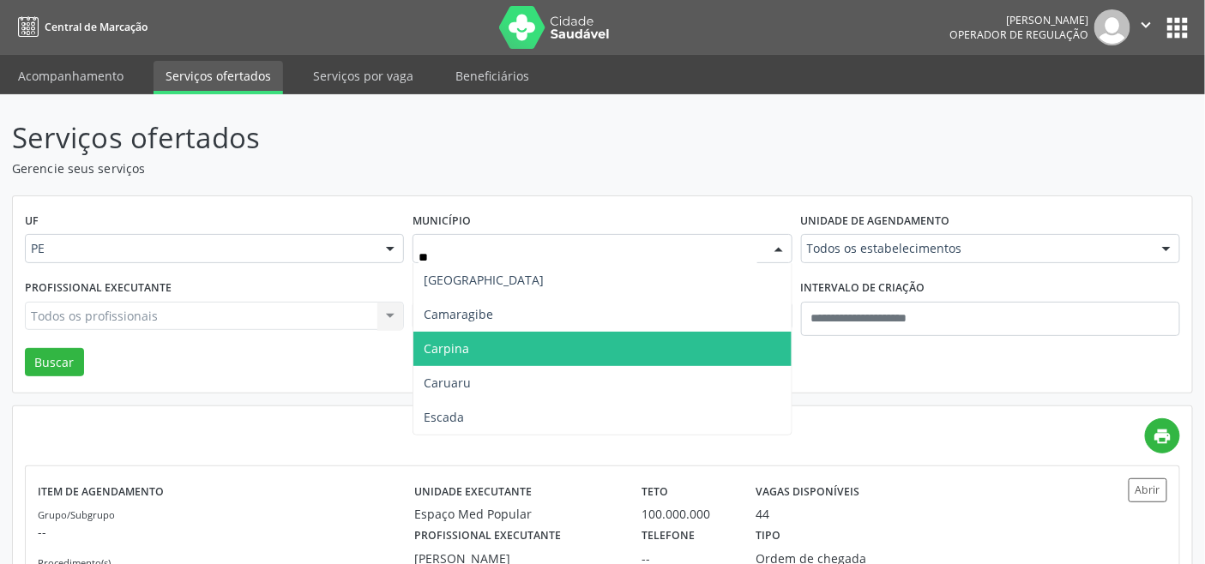
click at [473, 353] on span "Carpina" at bounding box center [601, 349] width 377 height 34
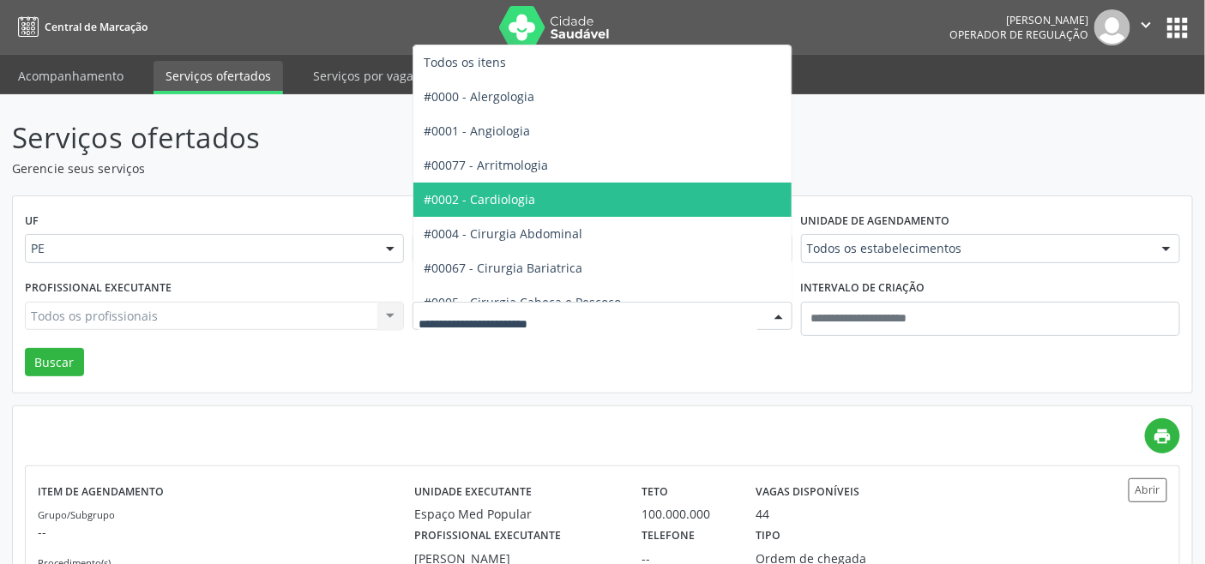
click at [517, 197] on span "#0002 - Cardiologia" at bounding box center [480, 199] width 112 height 16
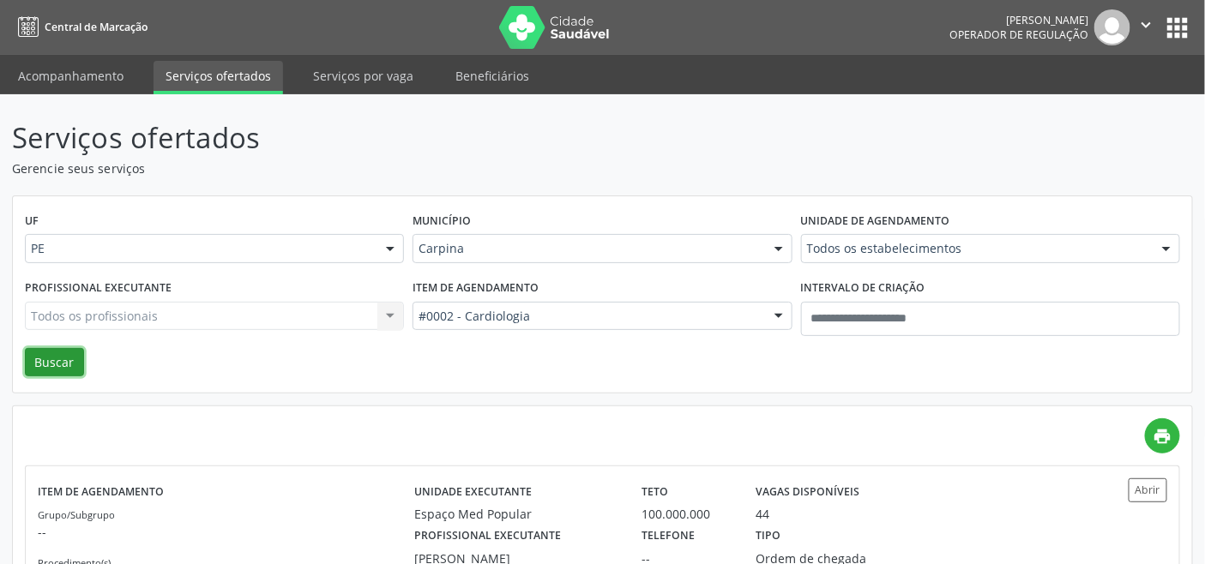
click at [60, 363] on button "Buscar" at bounding box center [54, 362] width 59 height 29
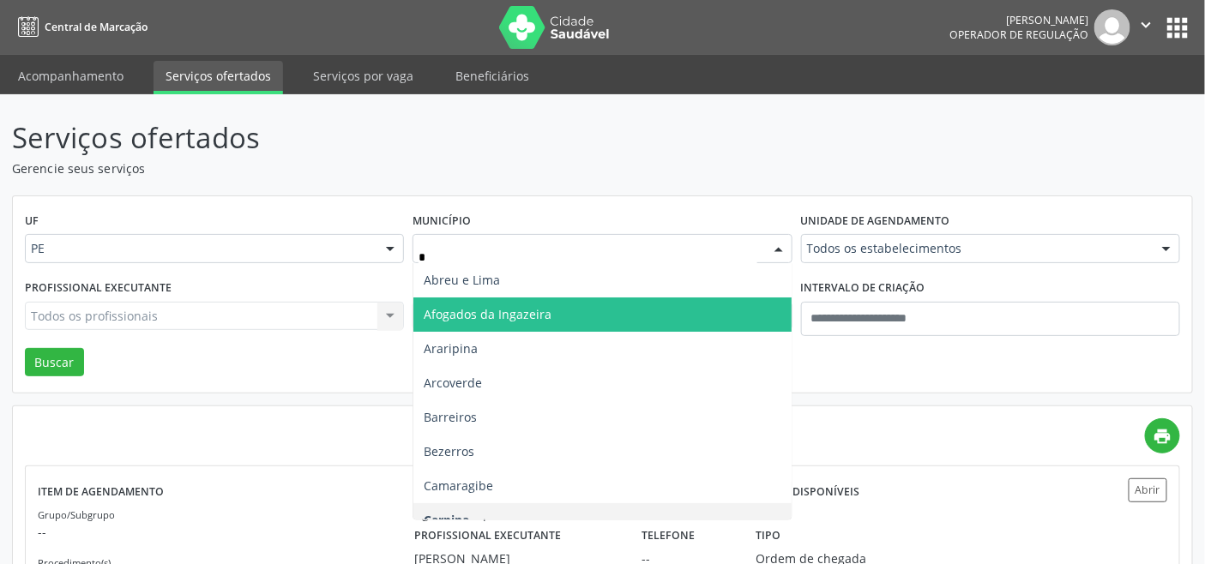
type input "**"
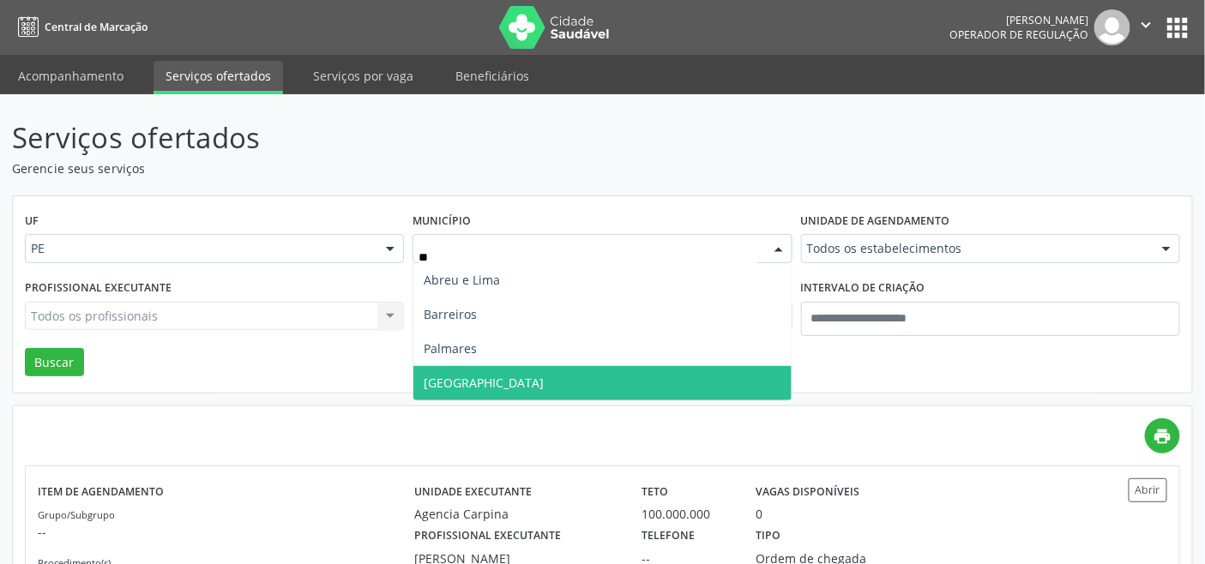
click at [461, 373] on span "Recife" at bounding box center [601, 383] width 377 height 34
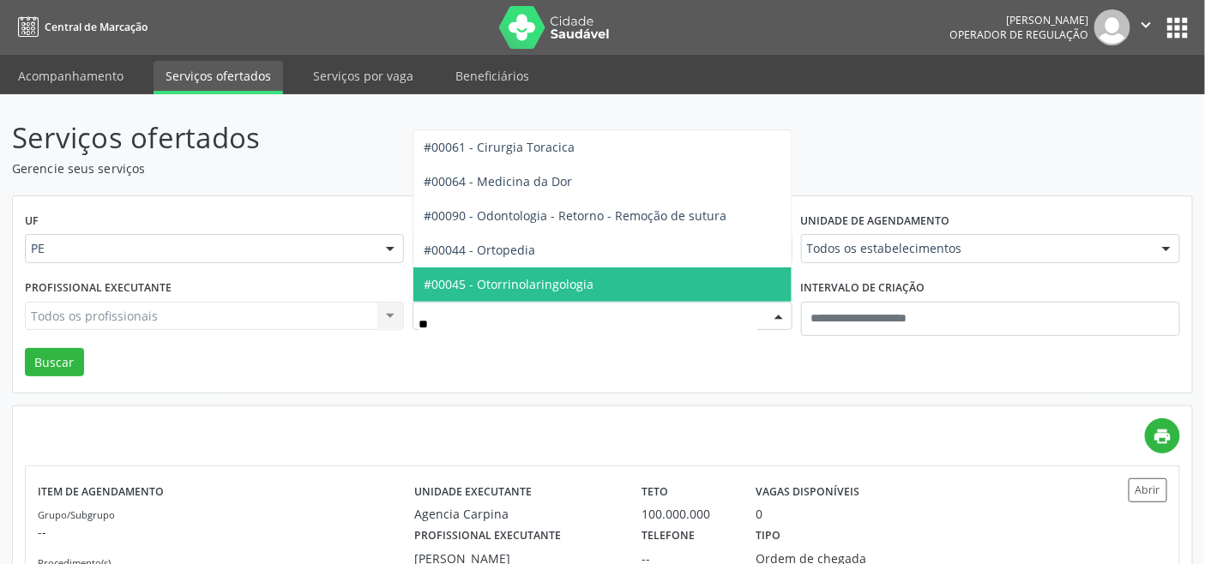
type input "***"
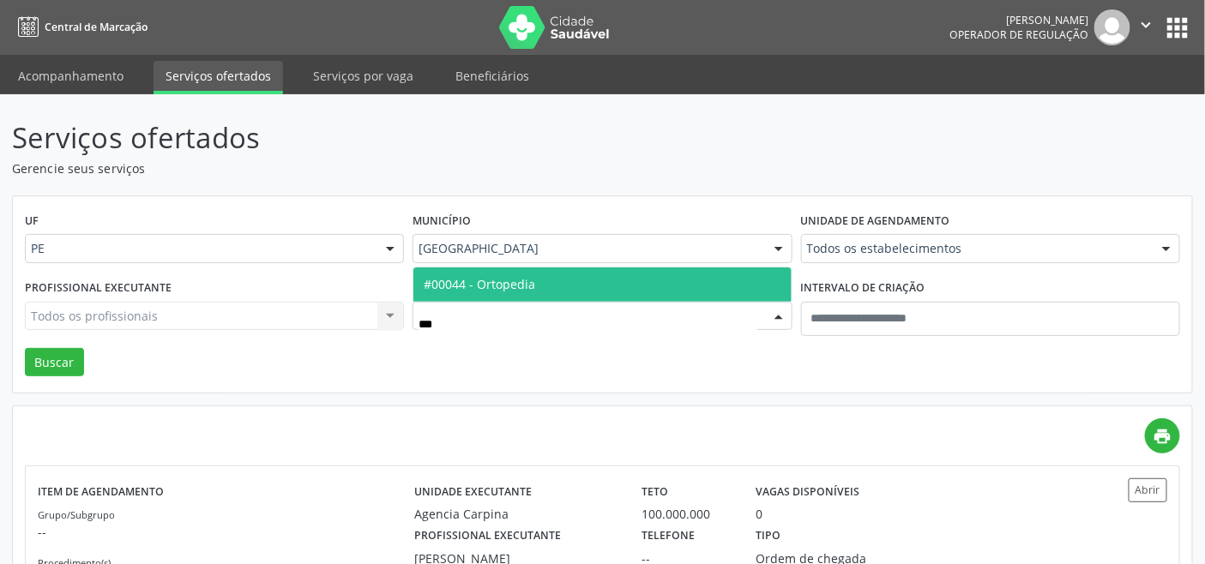
click at [479, 279] on span "#00044 - Ortopedia" at bounding box center [480, 284] width 112 height 16
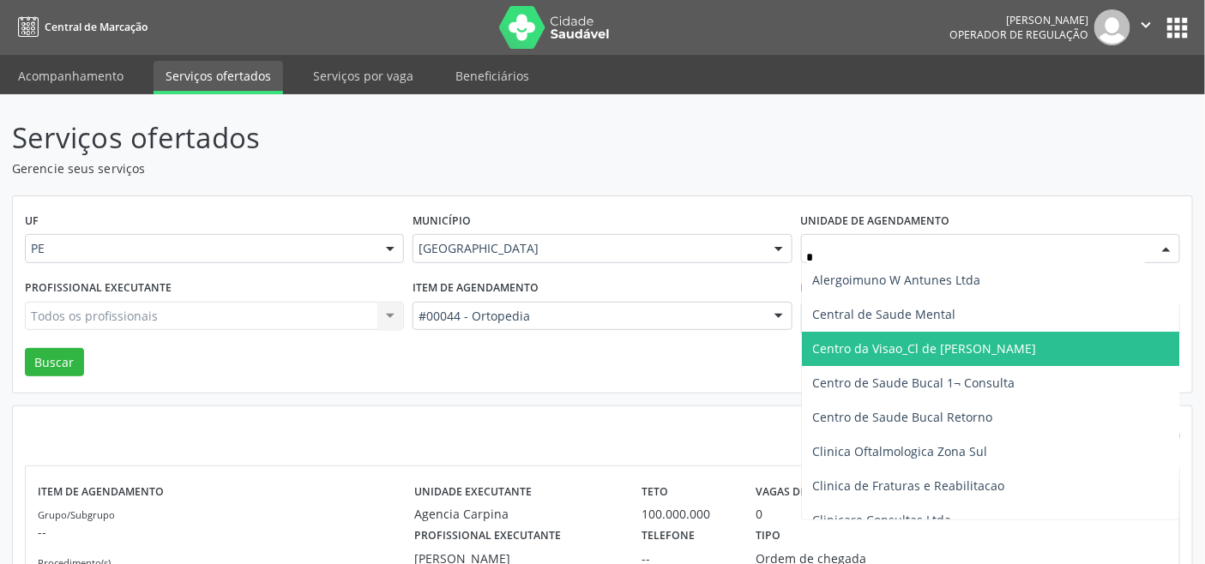
type input "**"
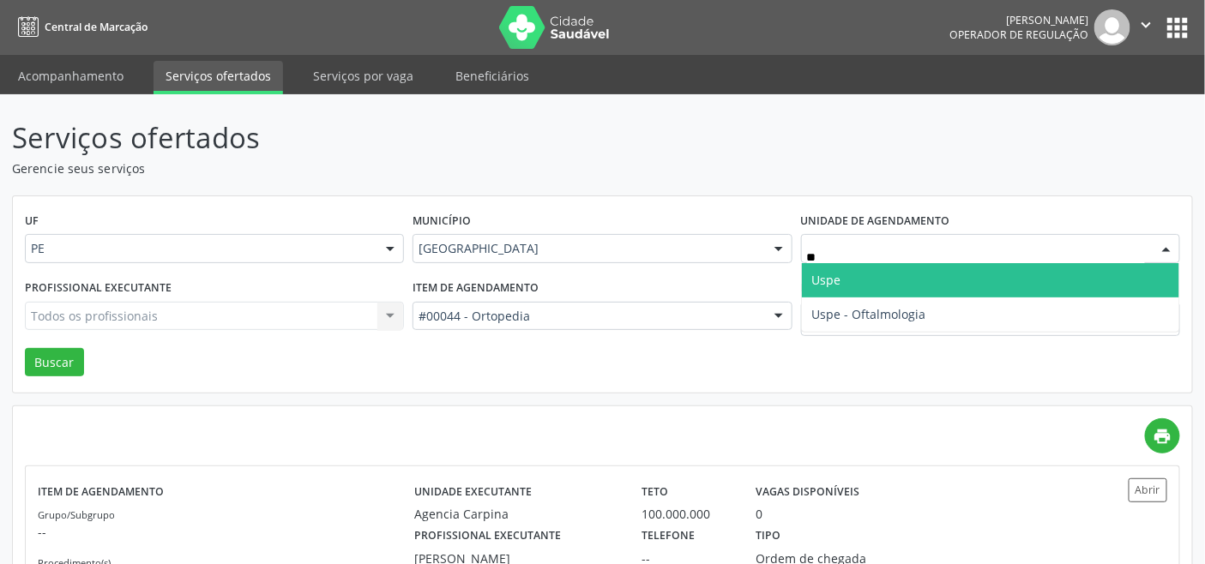
click at [850, 284] on span "Uspe" at bounding box center [990, 280] width 377 height 34
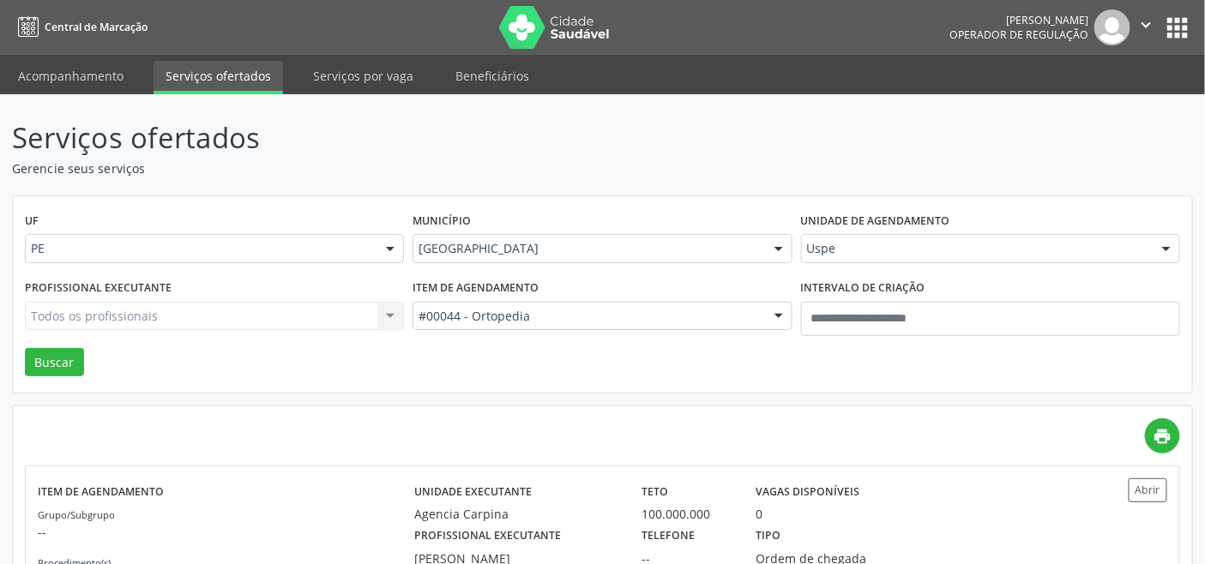
click at [117, 317] on div "Todos os profissionais Todos os profissionais Adriana Maia Valenca Adriana Morg…" at bounding box center [214, 316] width 379 height 29
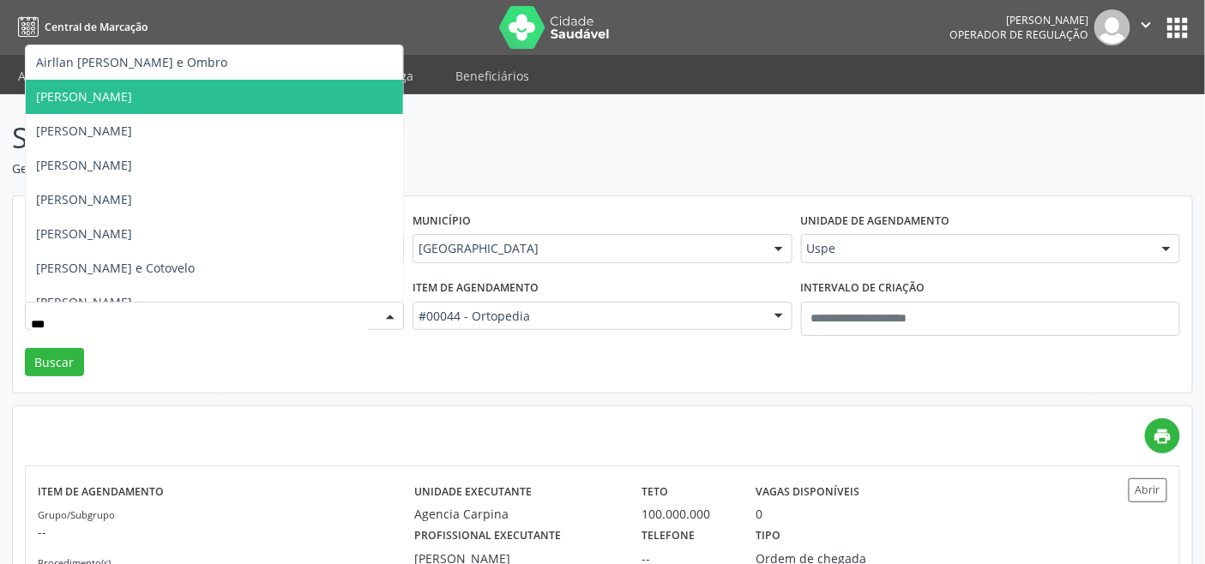
type input "****"
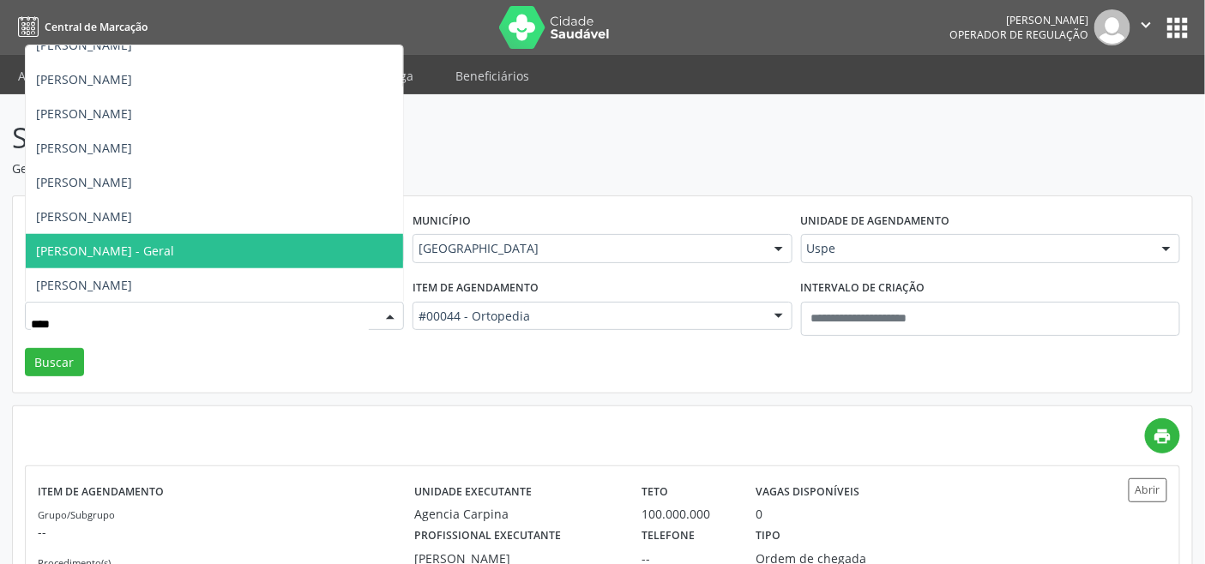
scroll to position [395, 0]
click at [139, 256] on span "Silvio Macedo - Geral" at bounding box center [105, 250] width 138 height 16
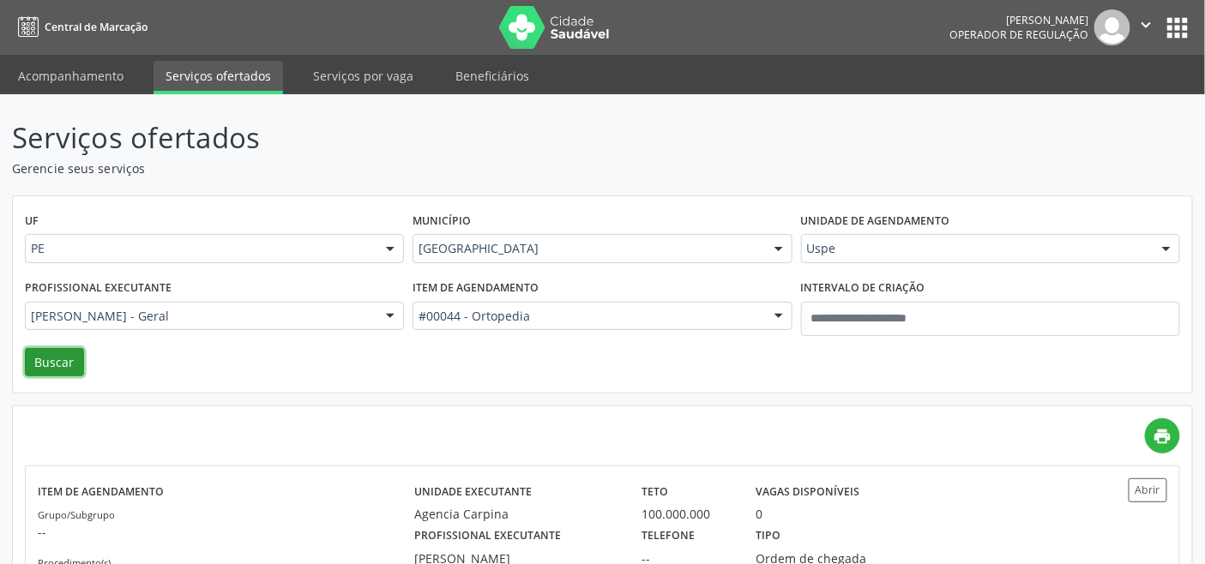
click at [66, 358] on button "Buscar" at bounding box center [54, 362] width 59 height 29
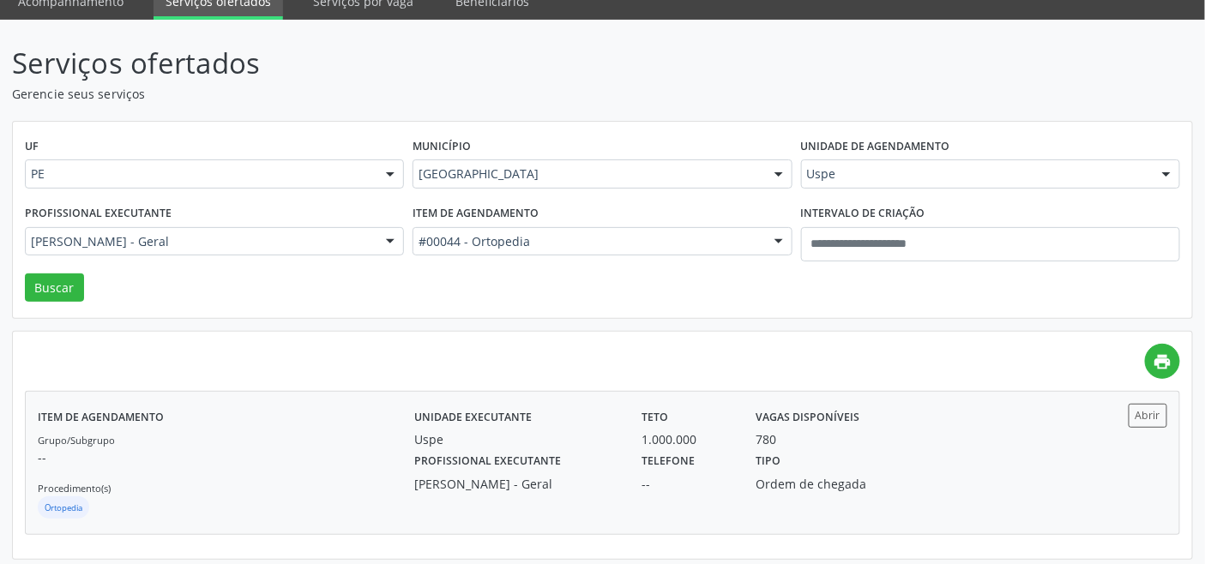
scroll to position [81, 0]
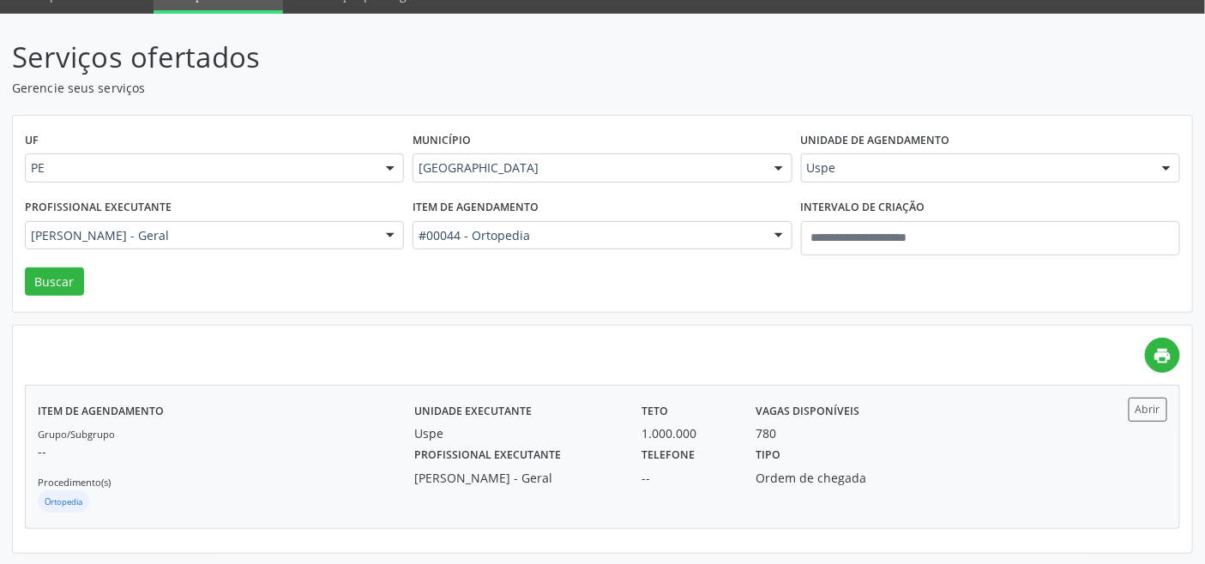
click at [262, 450] on p "--" at bounding box center [226, 452] width 377 height 18
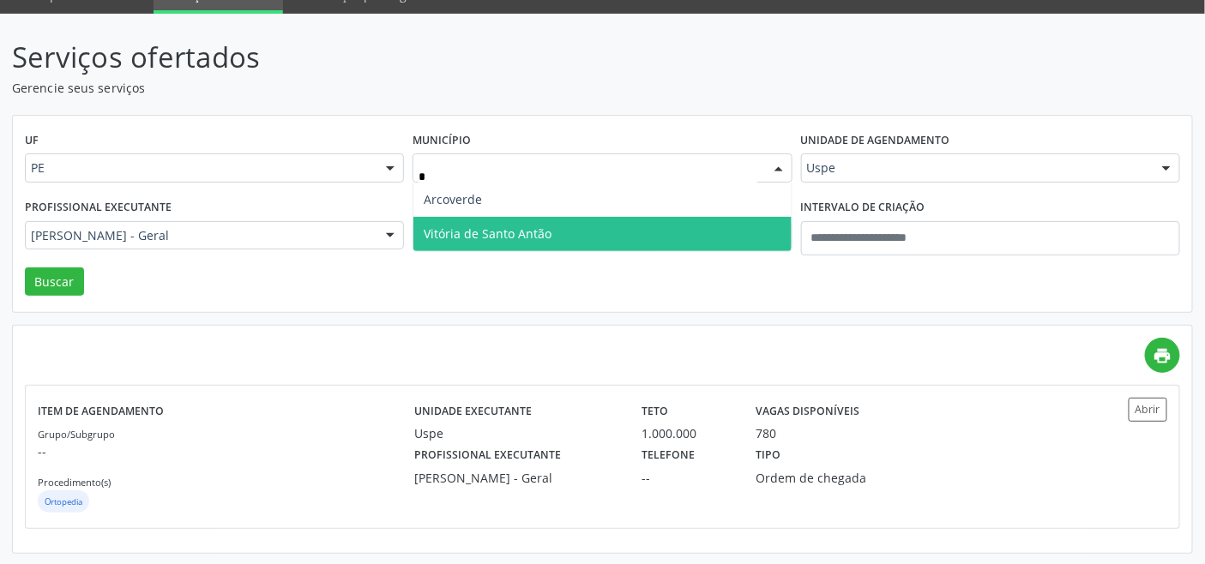
click at [489, 226] on span "Vitória de Santo Antão" at bounding box center [488, 234] width 128 height 16
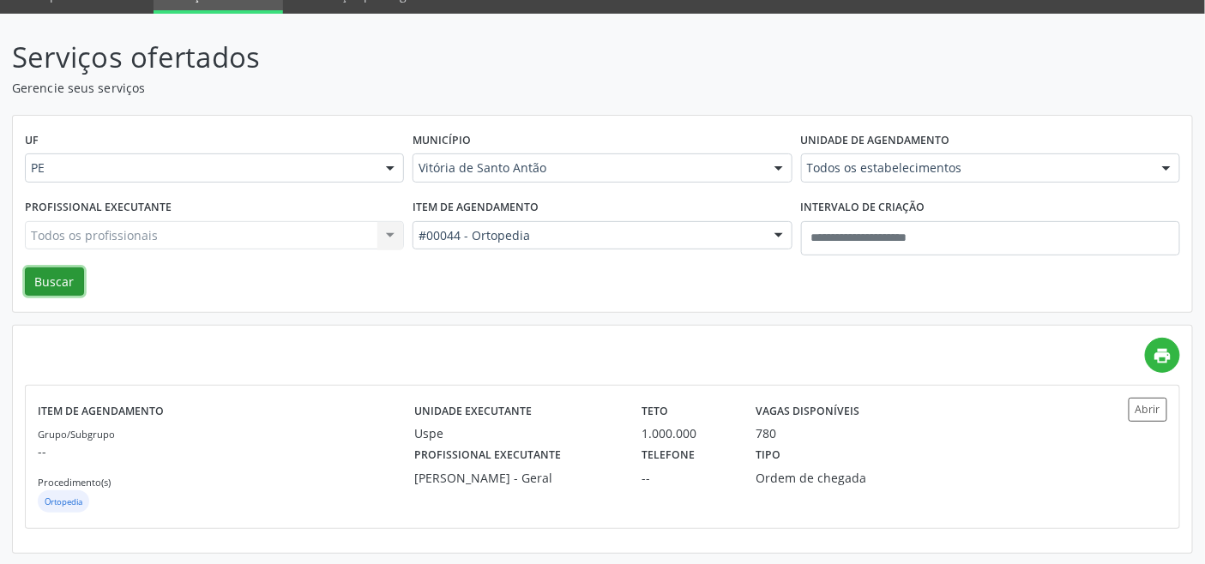
click at [37, 284] on button "Buscar" at bounding box center [54, 282] width 59 height 29
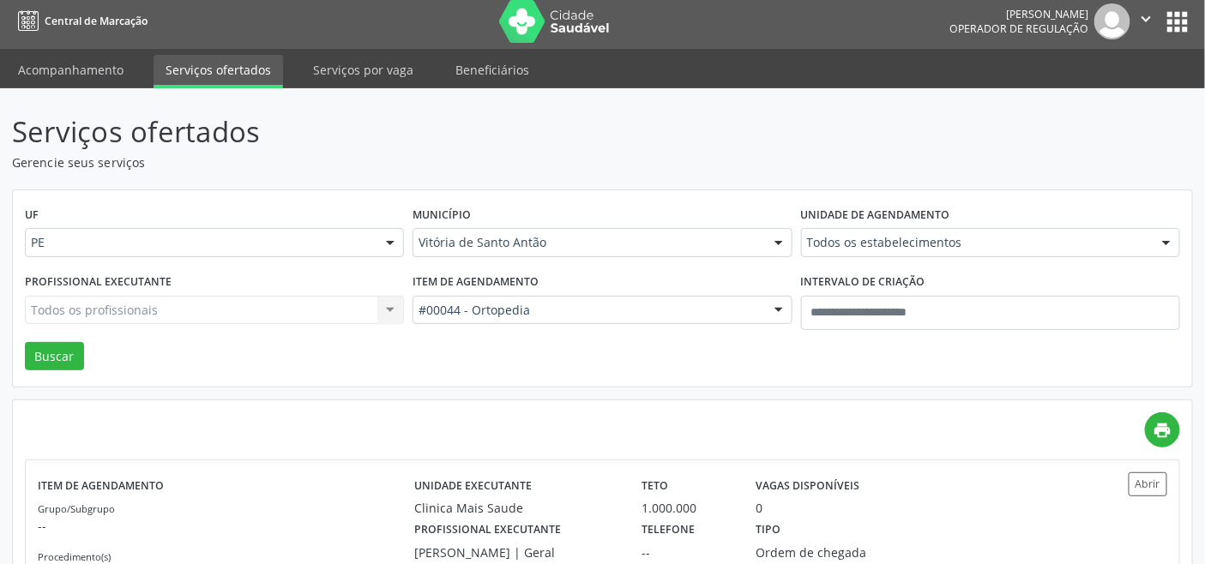
scroll to position [0, 0]
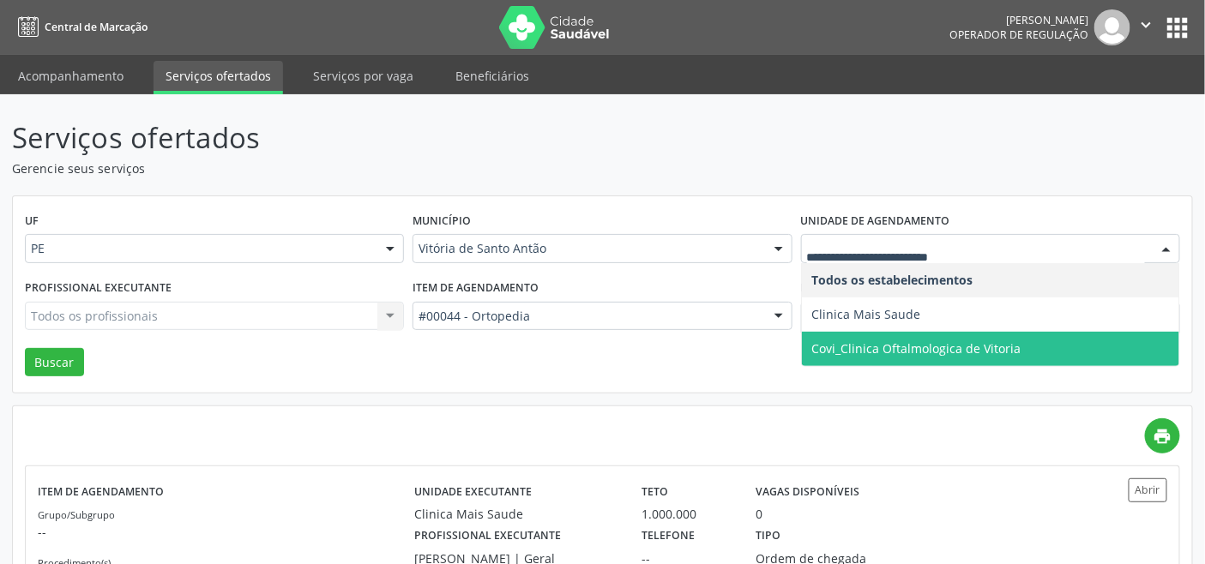
click at [852, 341] on span "Covi_Clinica Oftalmologica de Vitoria" at bounding box center [916, 349] width 209 height 16
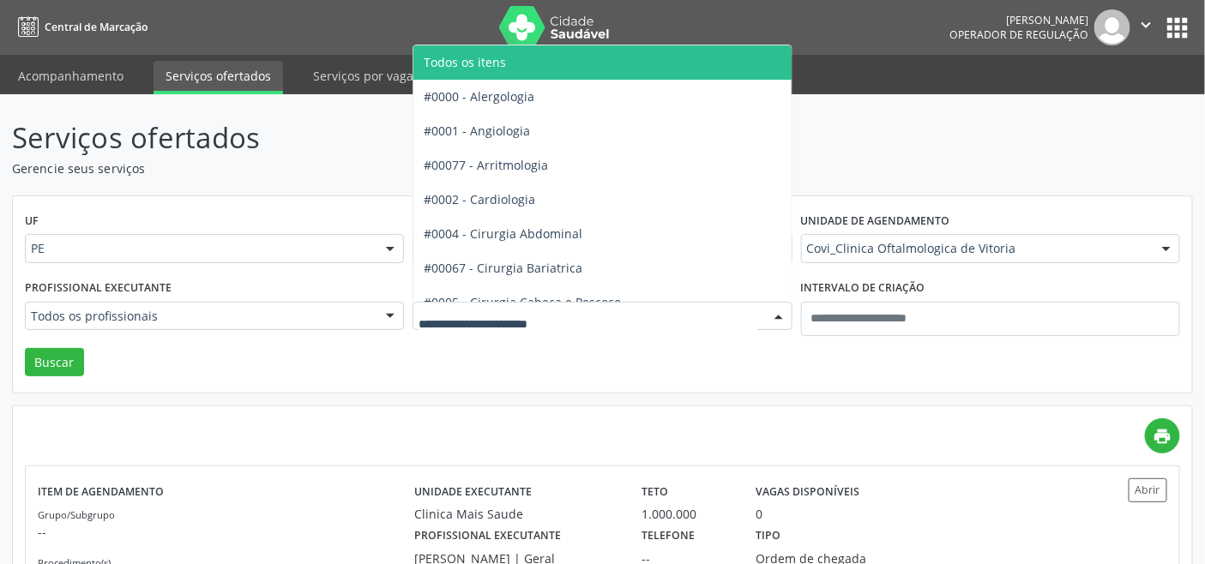
click at [486, 66] on span "Todos os itens" at bounding box center [465, 62] width 82 height 16
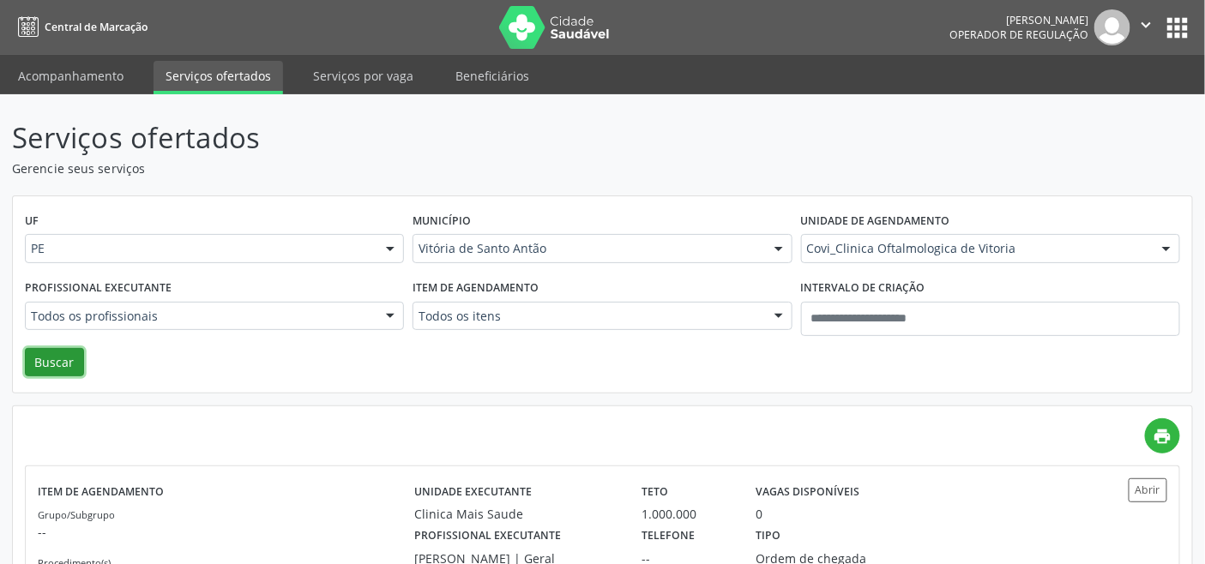
click at [64, 360] on button "Buscar" at bounding box center [54, 362] width 59 height 29
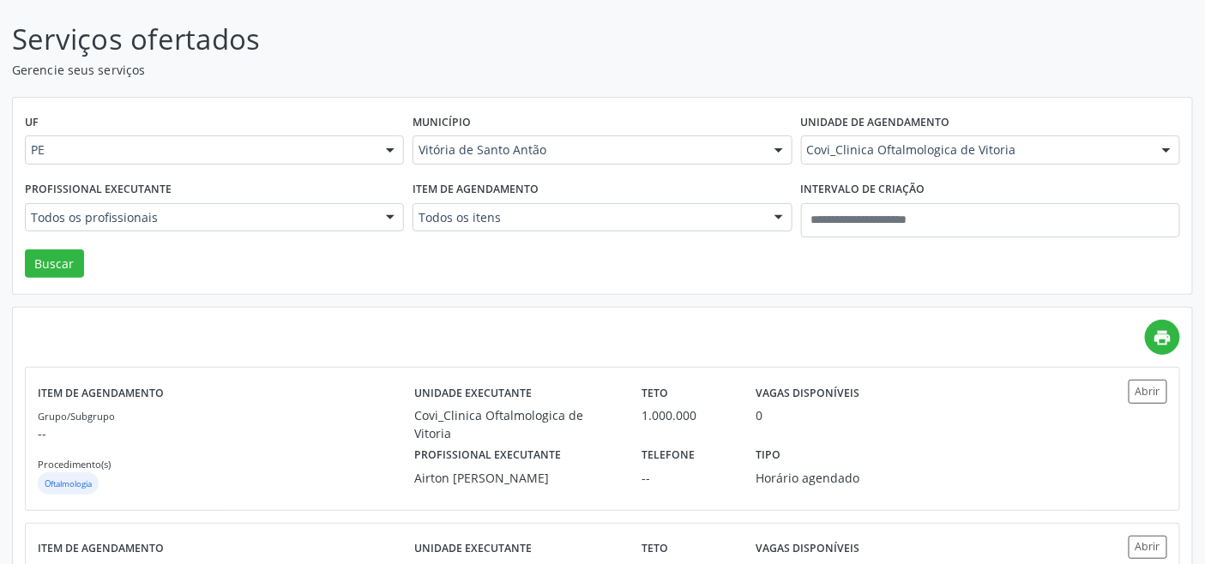
scroll to position [53, 0]
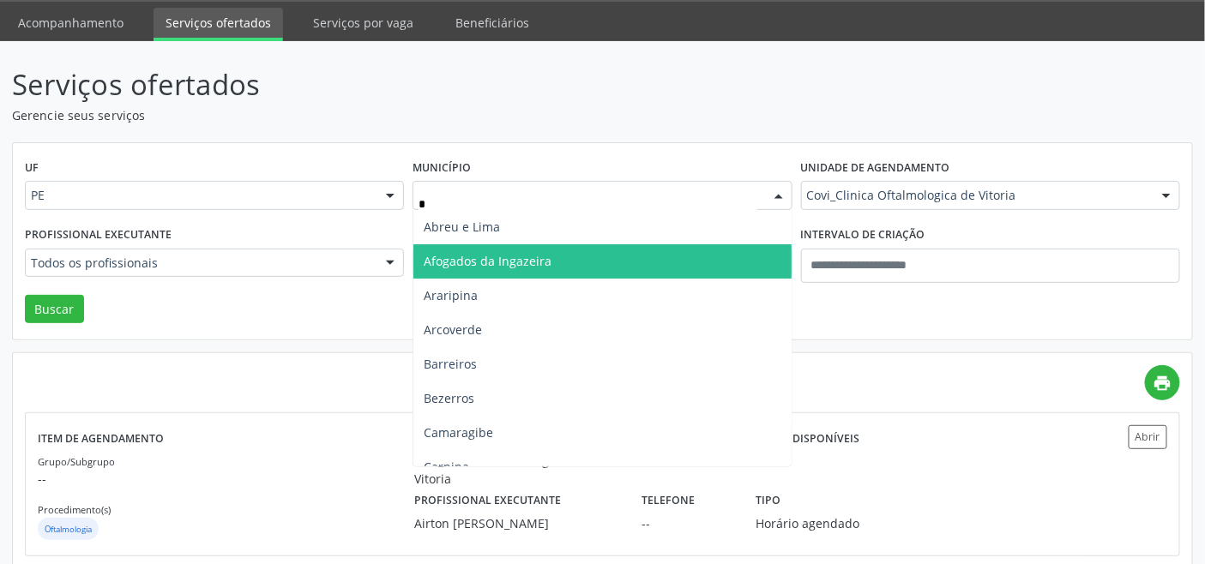
type input "**"
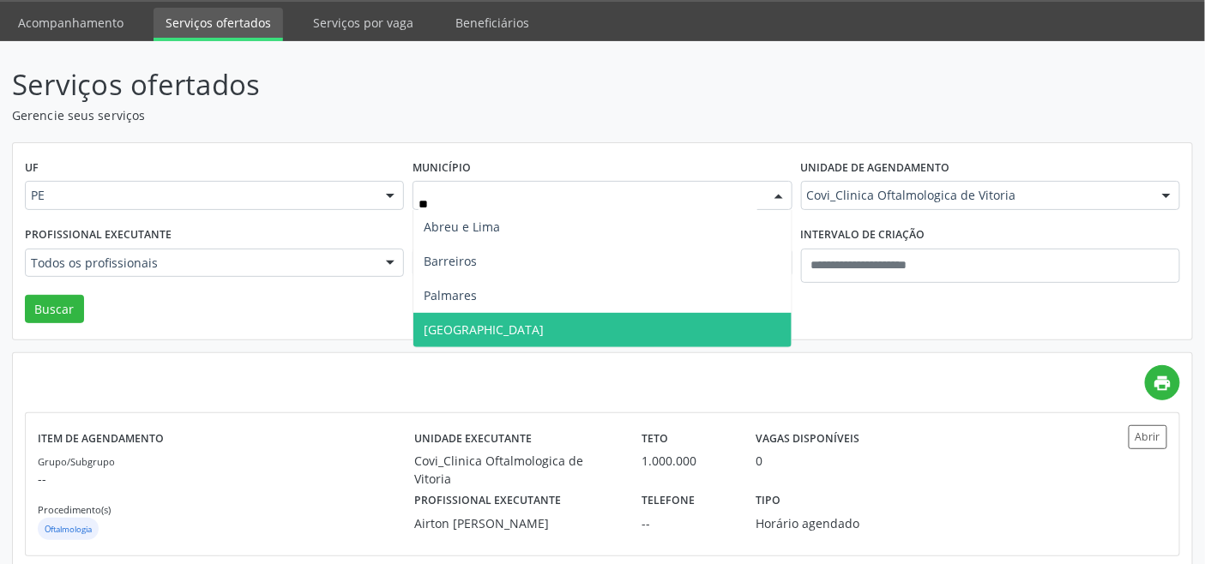
click at [464, 323] on span "Recife" at bounding box center [601, 330] width 377 height 34
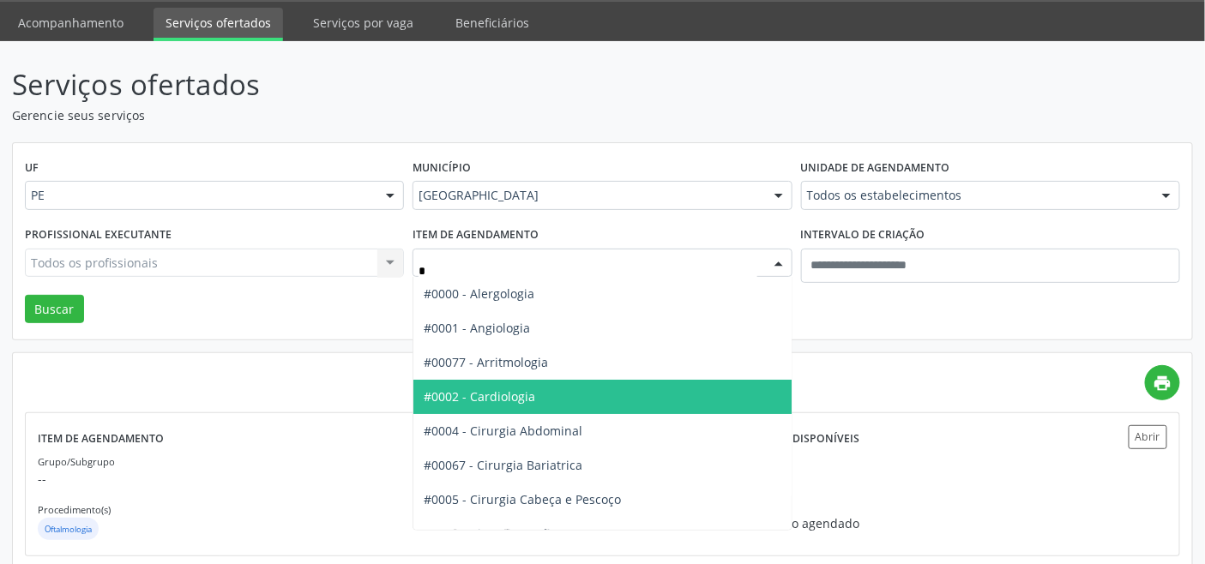
type input "**"
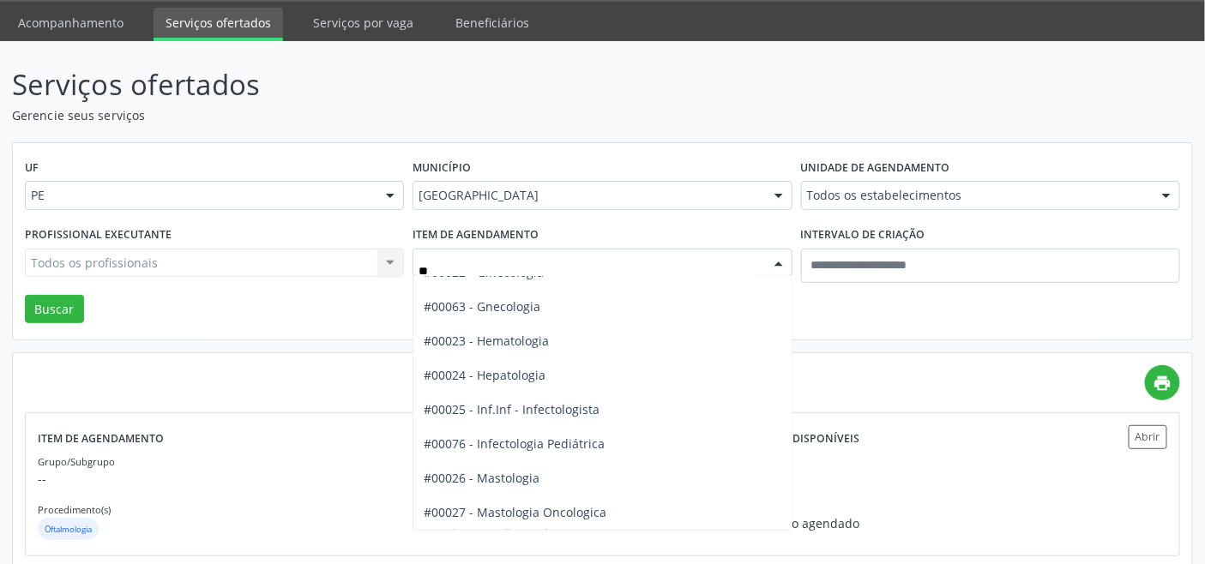
scroll to position [799, 0]
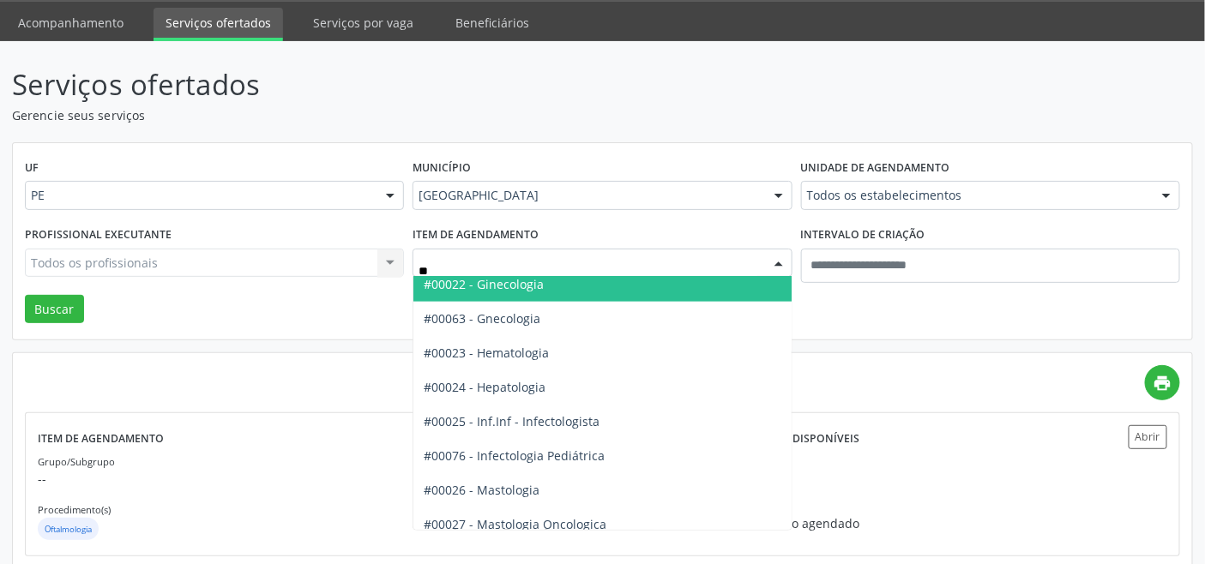
click at [517, 268] on input "**" at bounding box center [588, 272] width 338 height 34
click at [512, 286] on span "#00022 - Ginecologia" at bounding box center [484, 284] width 120 height 16
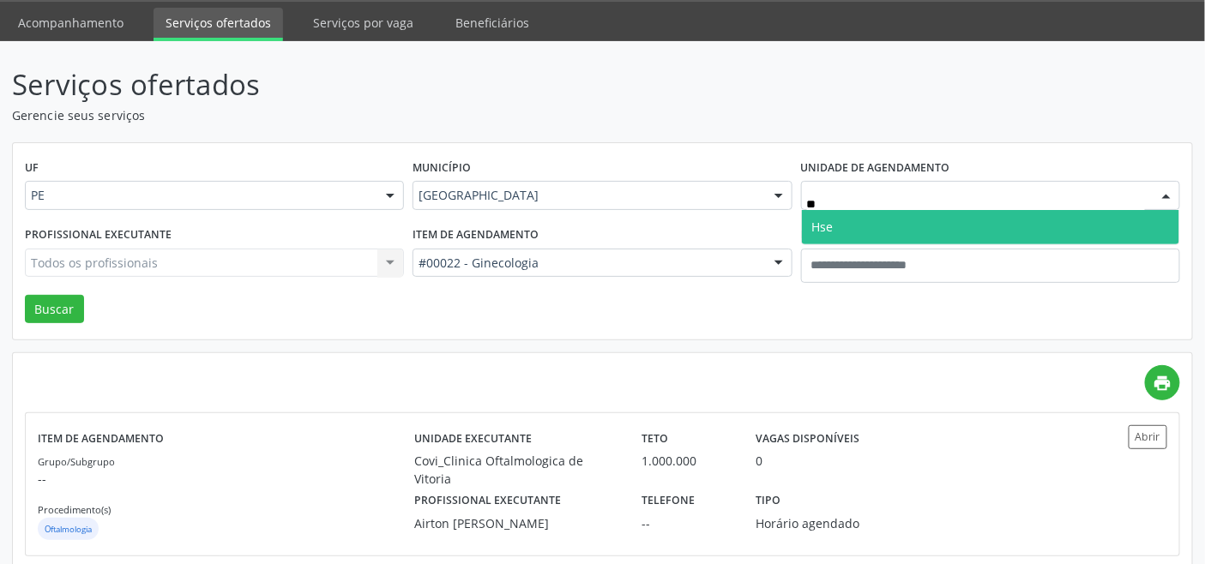
type input "***"
drag, startPoint x: 848, startPoint y: 225, endPoint x: 615, endPoint y: 226, distance: 232.5
click at [847, 225] on span "Hse" at bounding box center [990, 227] width 377 height 34
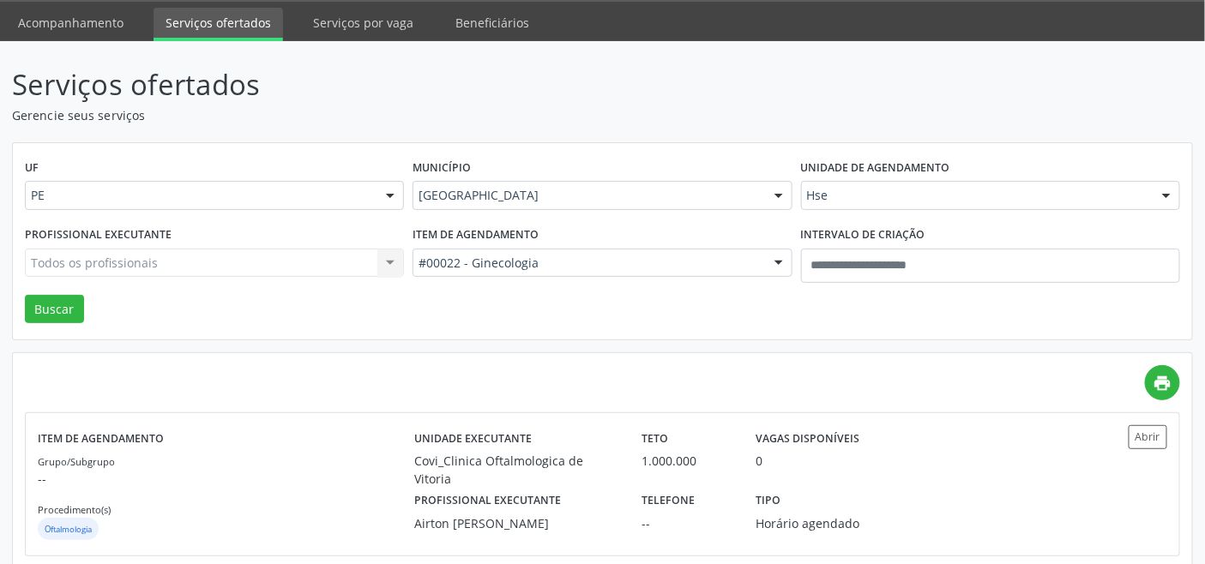
click at [352, 253] on div "Todos os profissionais Todos os profissionais Airton Julio Diniz Ferraz Gomes d…" at bounding box center [214, 263] width 379 height 29
click at [353, 258] on div "Todos os profissionais Todos os profissionais Airton Julio Diniz Ferraz Gomes d…" at bounding box center [214, 263] width 379 height 29
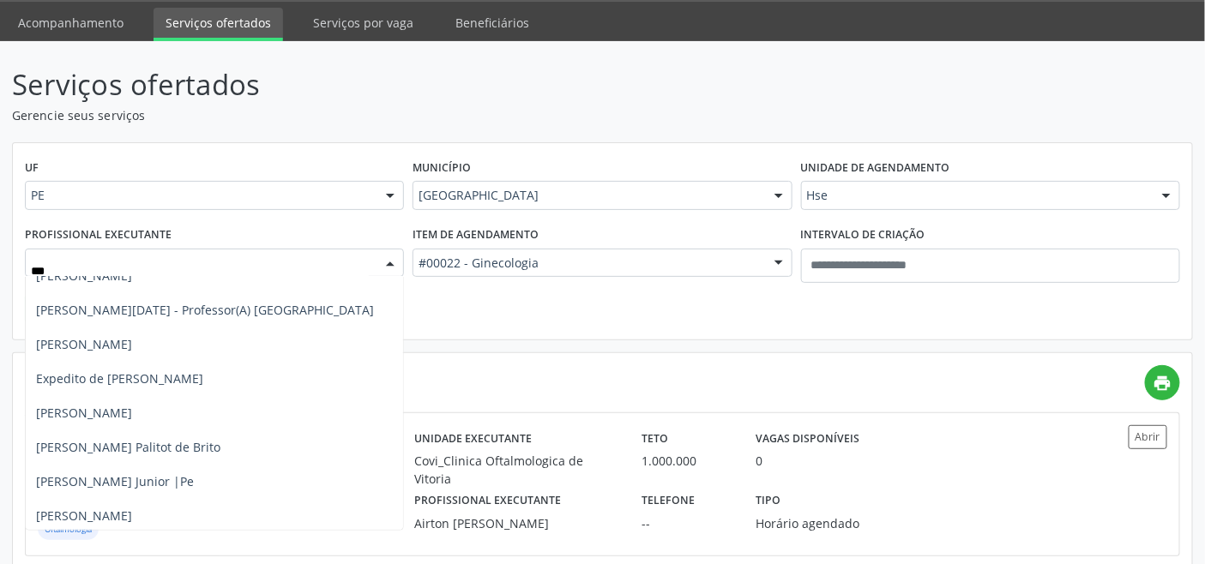
scroll to position [242, 0]
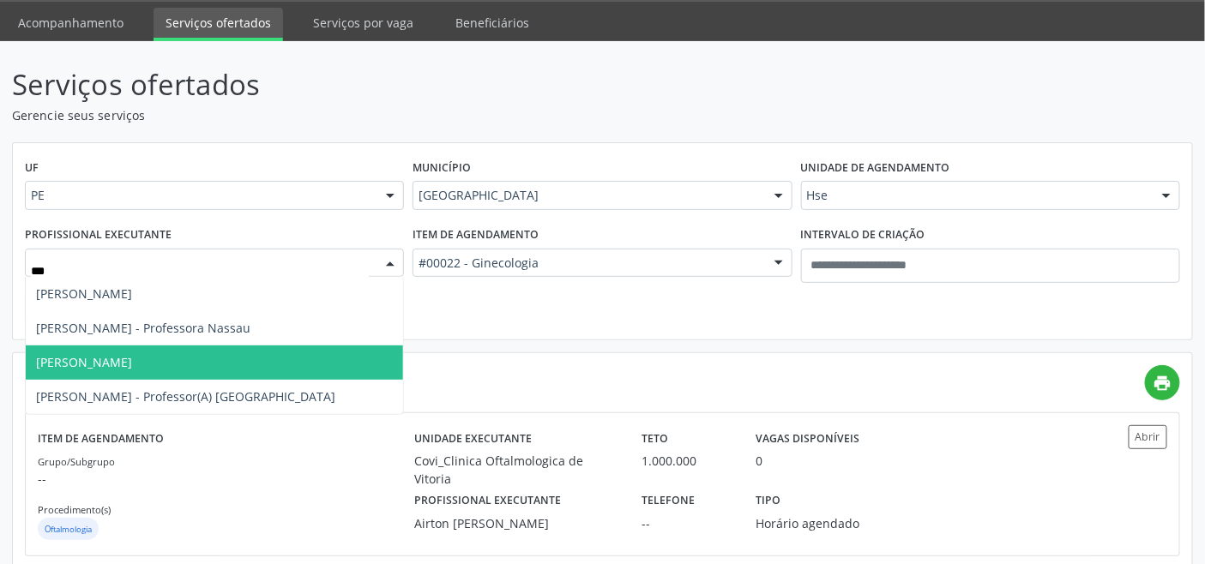
type input "****"
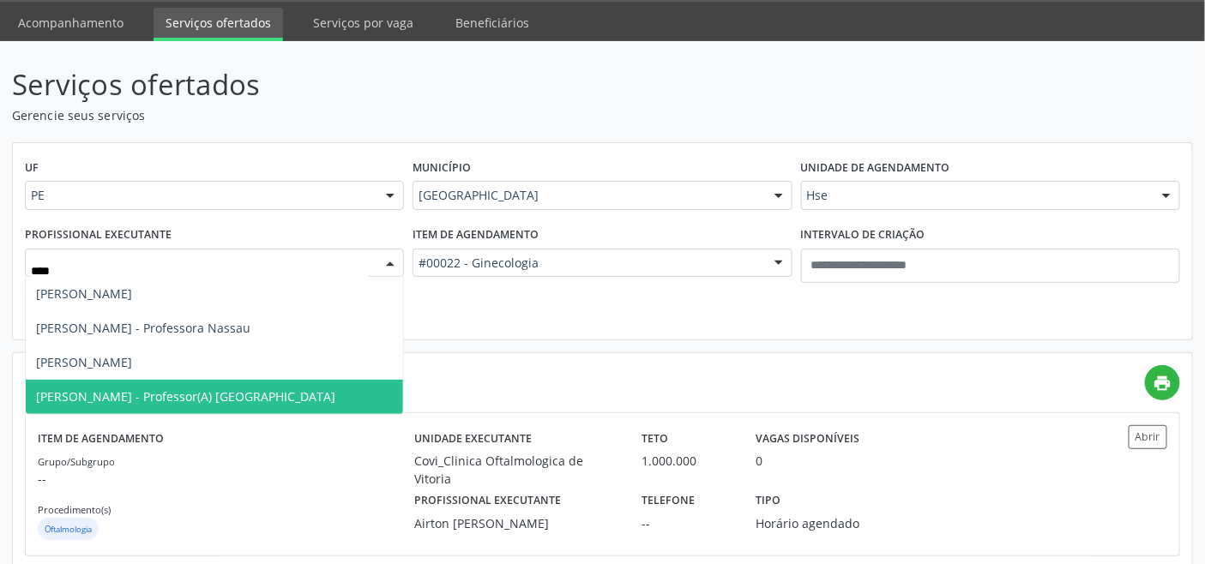
click at [158, 383] on span "Silvana Patricia Rocha Menelau - Professor(A) Nassau" at bounding box center [214, 397] width 377 height 34
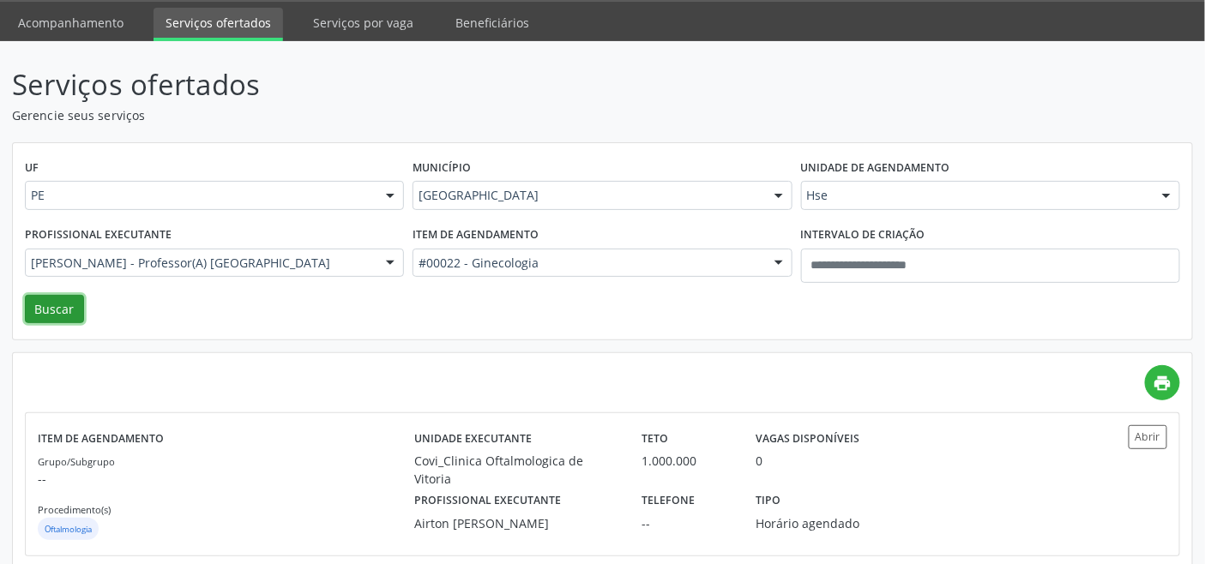
click at [53, 305] on button "Buscar" at bounding box center [54, 309] width 59 height 29
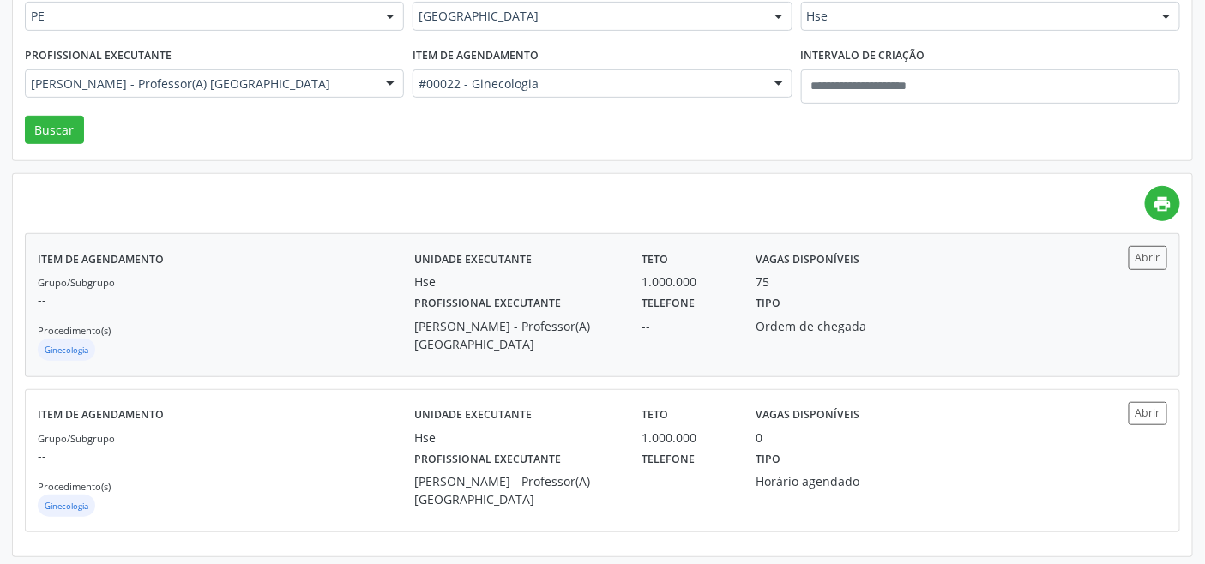
scroll to position [237, 0]
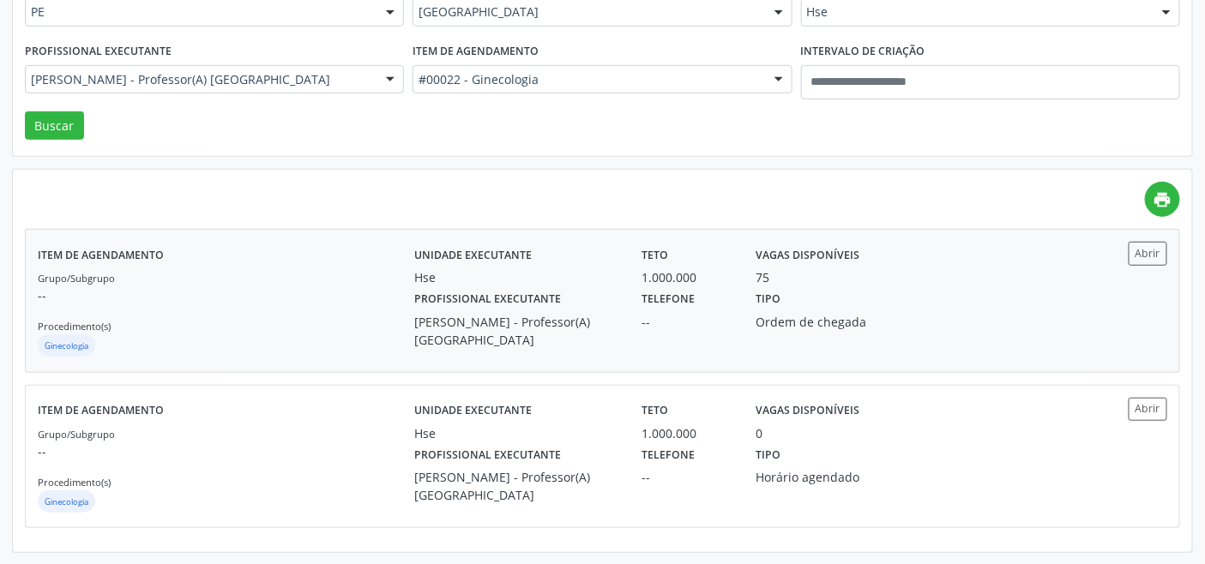
click at [281, 328] on div "Grupo/Subgrupo -- Procedimento(s) Ginecologia" at bounding box center [226, 314] width 377 height 92
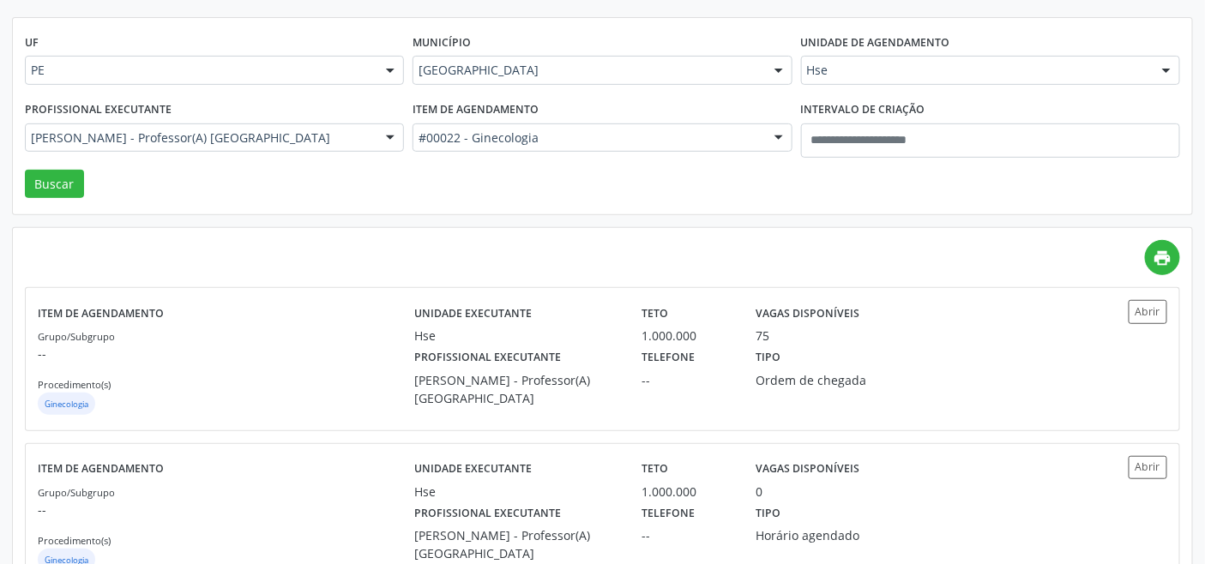
scroll to position [0, 0]
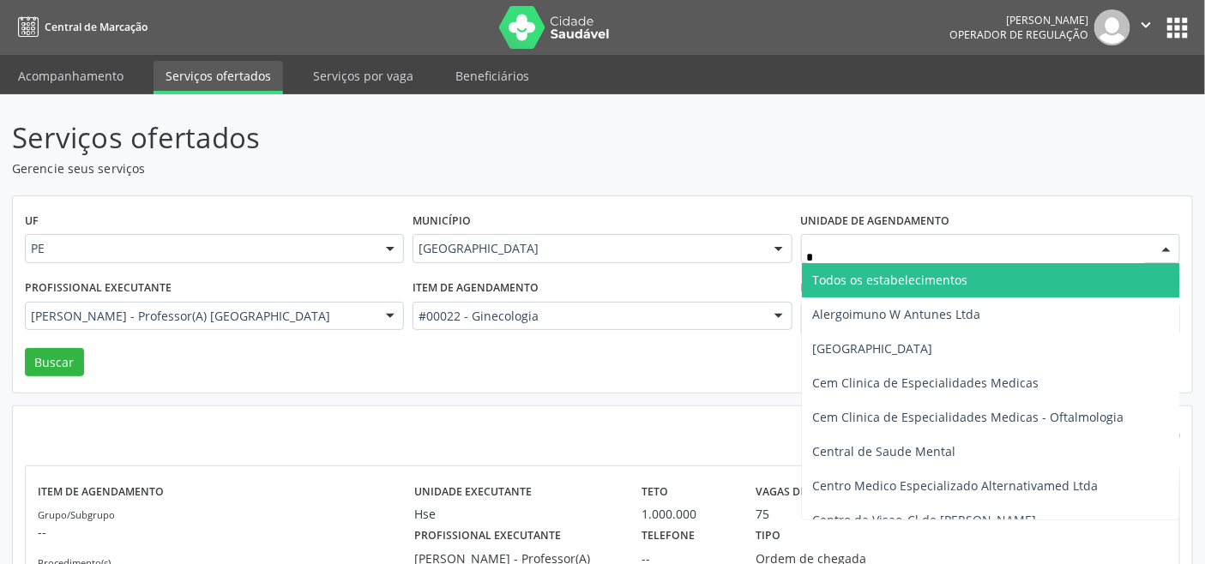
type input "**"
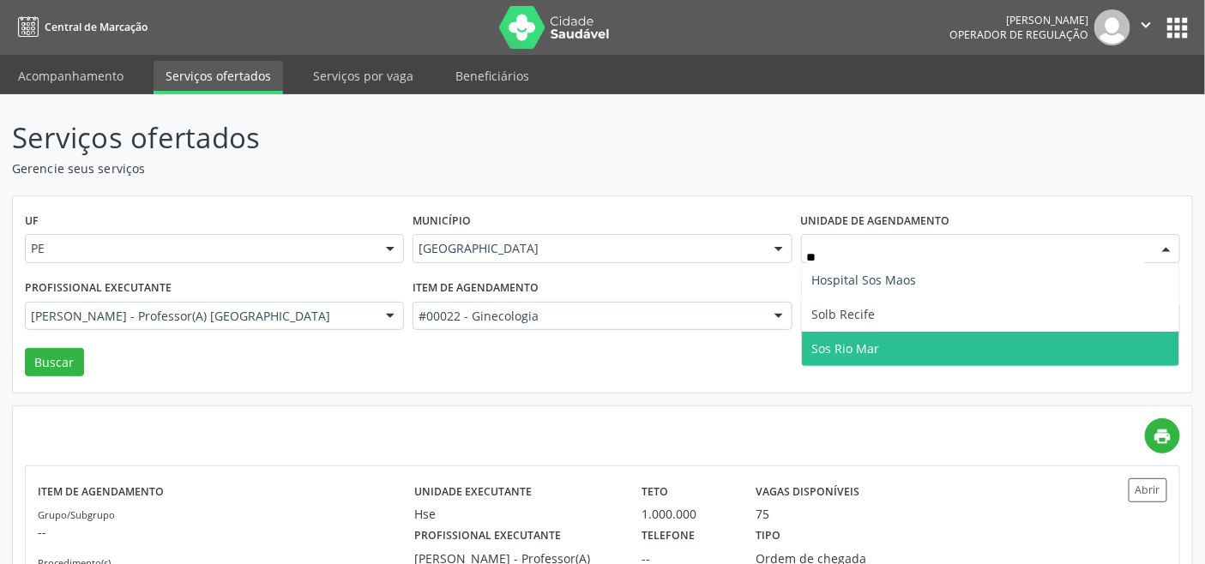
click at [878, 335] on span "Sos Rio Mar" at bounding box center [990, 349] width 377 height 34
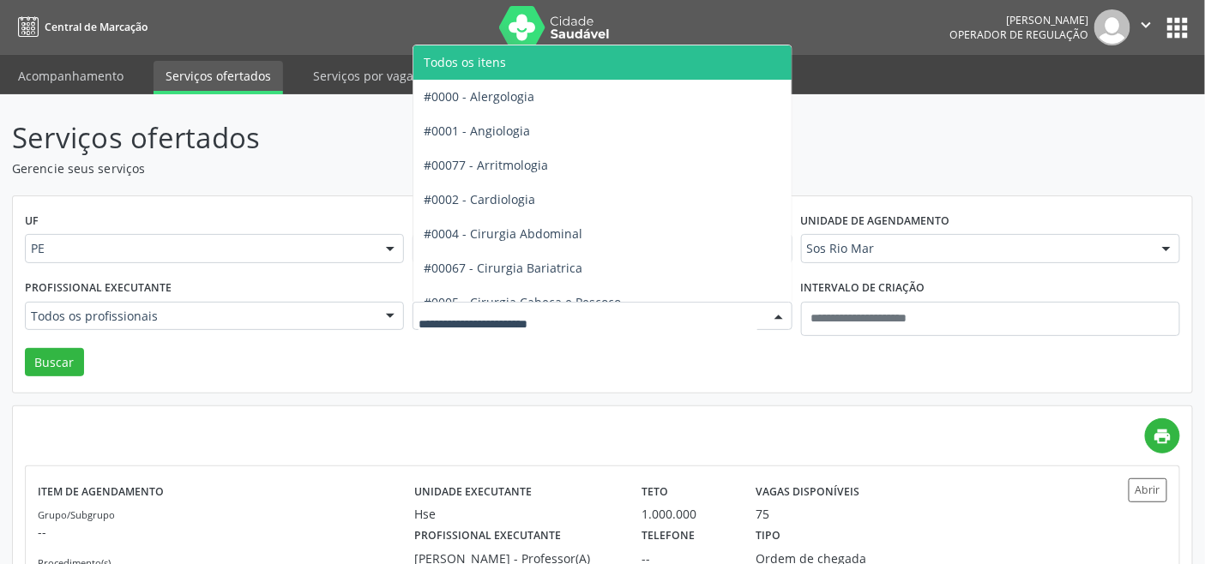
click at [510, 57] on span "Todos os itens" at bounding box center [650, 62] width 475 height 34
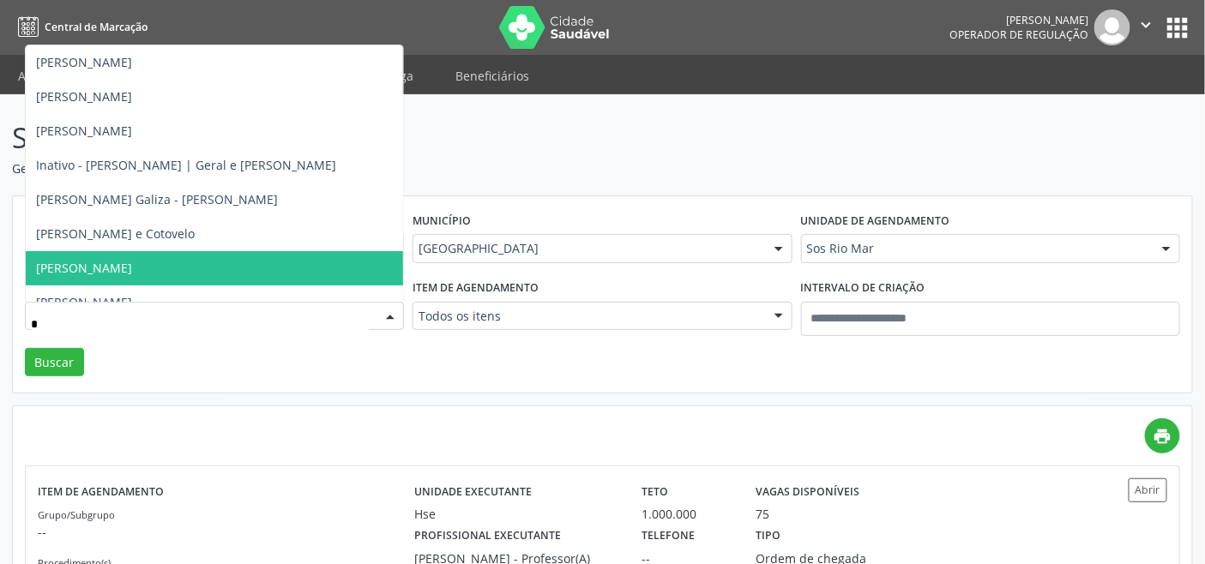
type input "**"
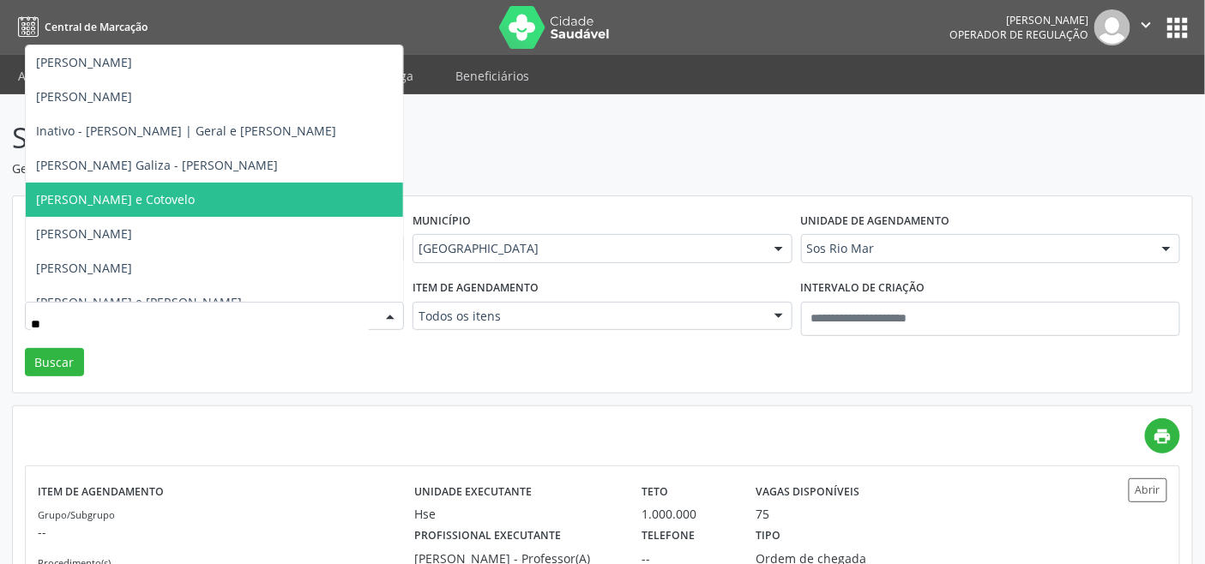
click at [195, 202] on span "Joao Martins da Silva - Ombro e Cotovelo" at bounding box center [115, 199] width 159 height 16
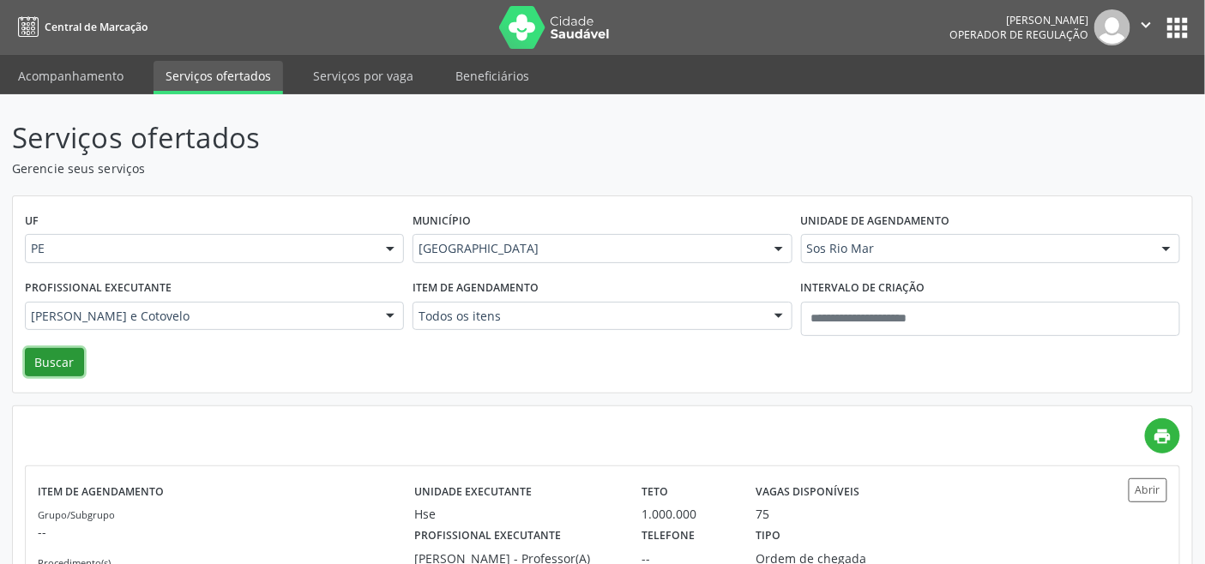
click at [64, 369] on button "Buscar" at bounding box center [54, 362] width 59 height 29
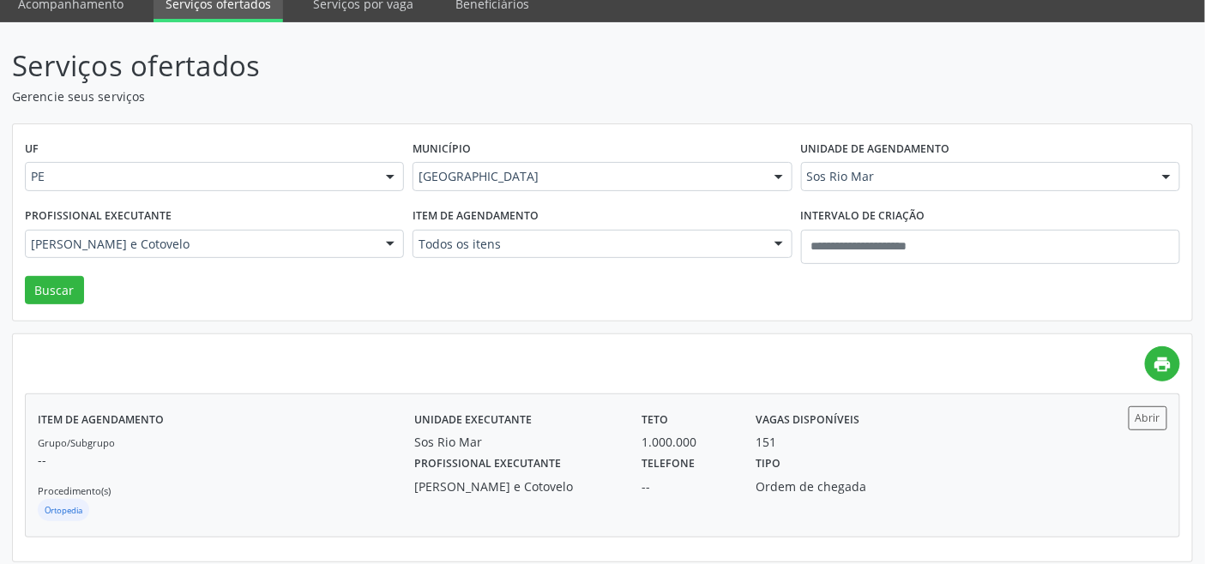
scroll to position [81, 0]
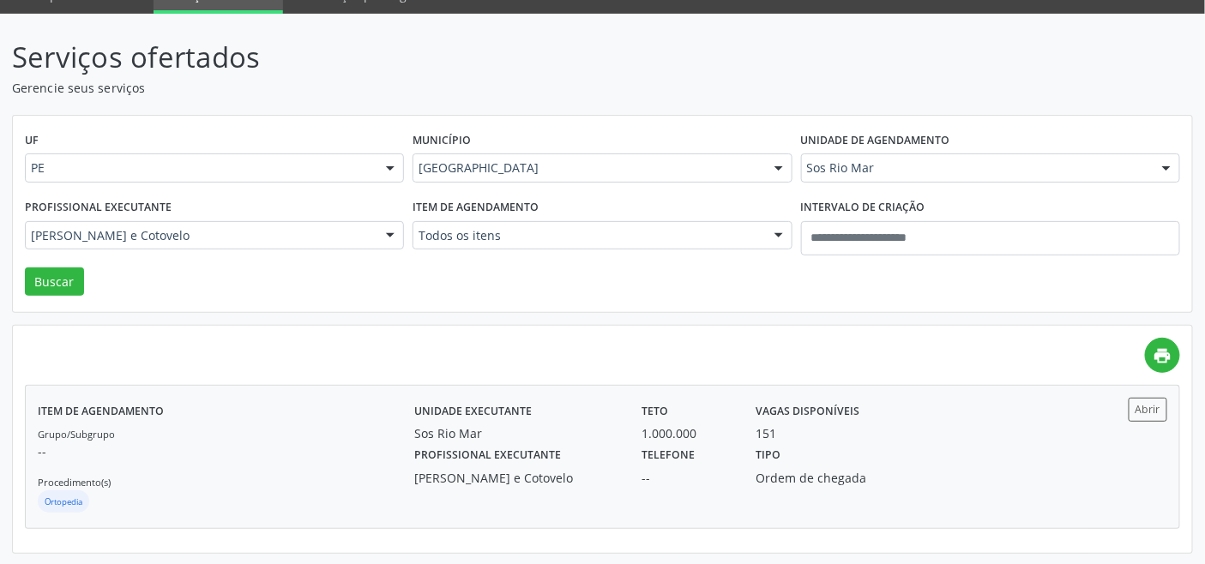
click at [289, 496] on div "Ortopedia" at bounding box center [226, 504] width 377 height 26
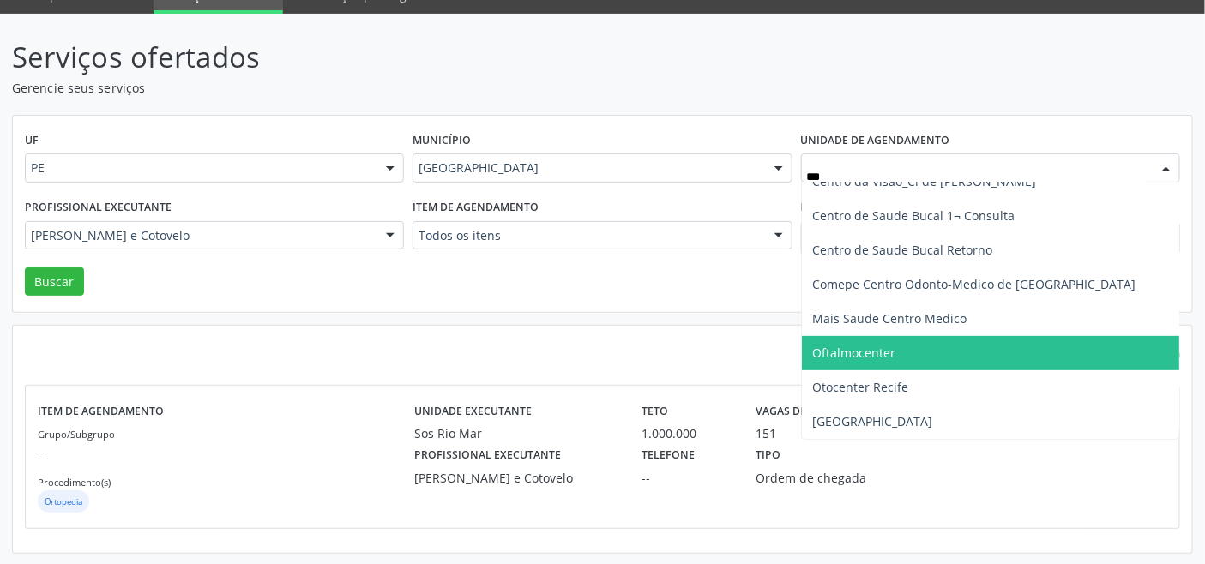
scroll to position [190, 0]
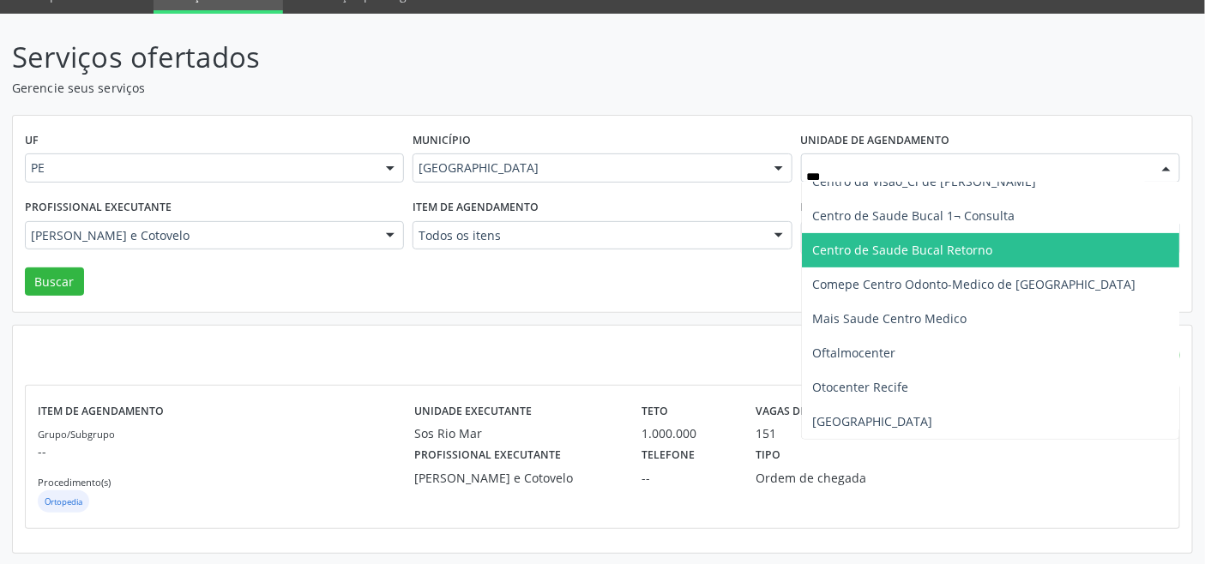
click at [895, 250] on span "Centro de Saude Bucal Retorno" at bounding box center [902, 250] width 180 height 16
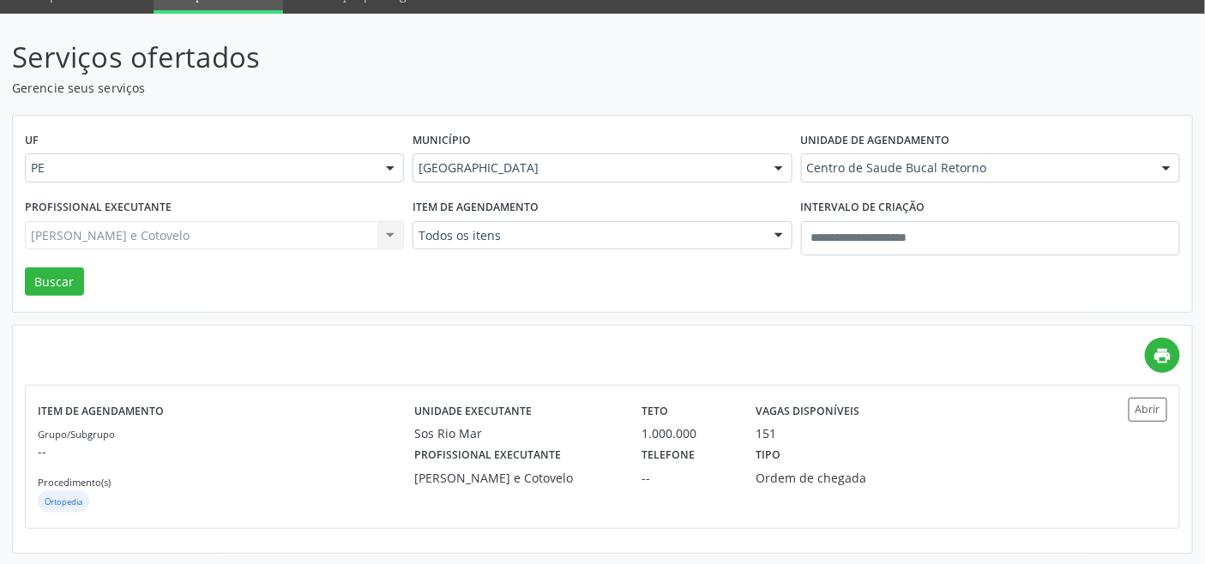
scroll to position [381, 0]
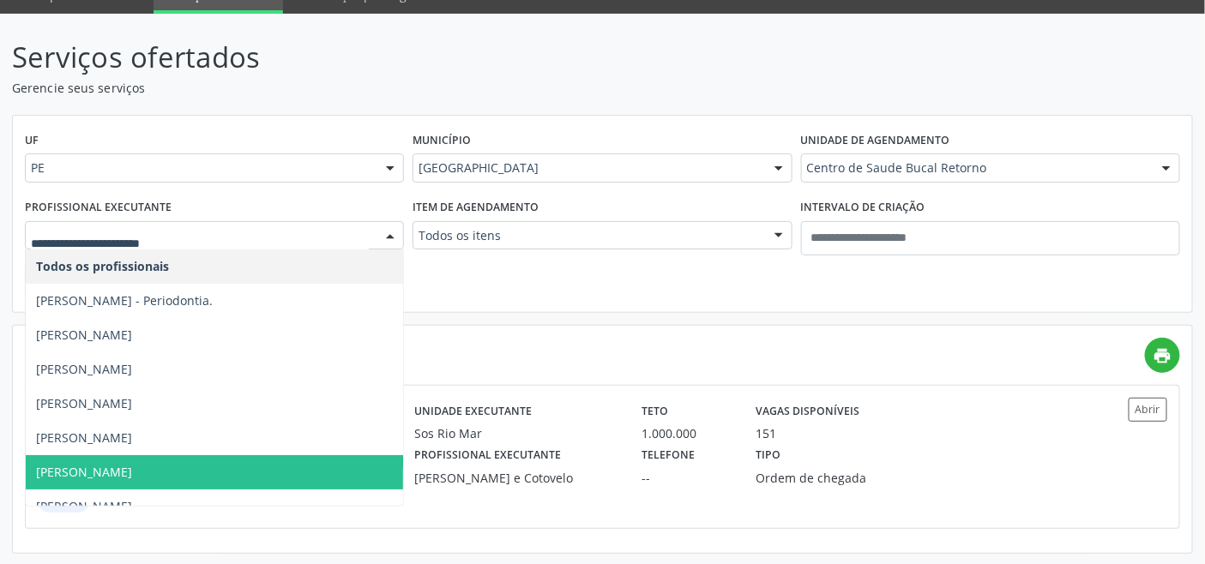
click at [132, 468] on span "Beatriz Batista da Silva" at bounding box center [84, 472] width 96 height 16
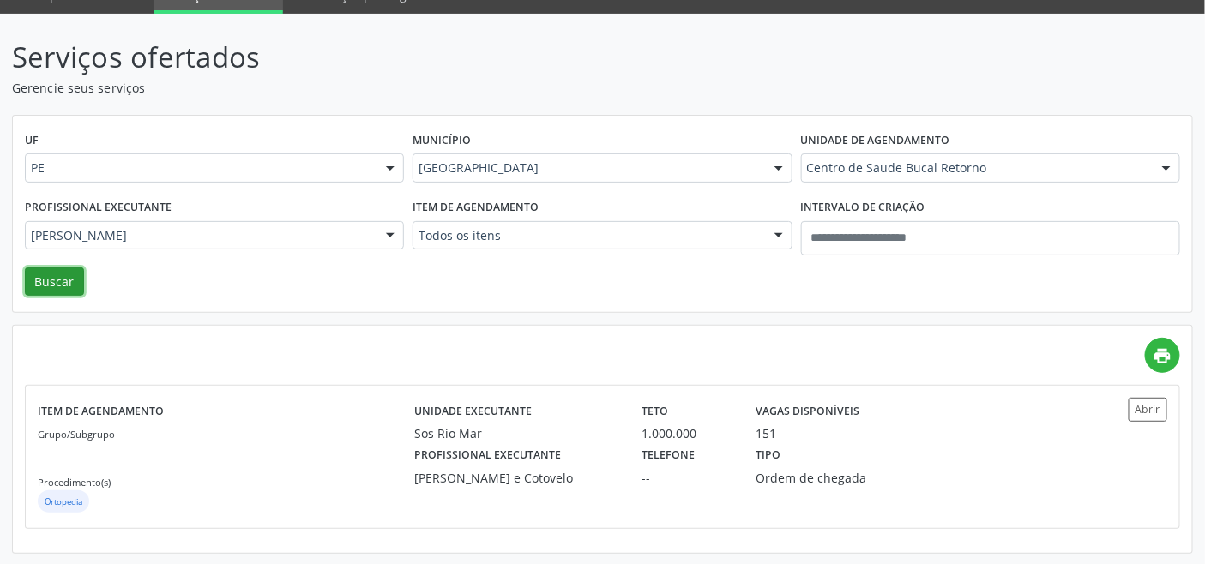
click at [64, 279] on button "Buscar" at bounding box center [54, 282] width 59 height 29
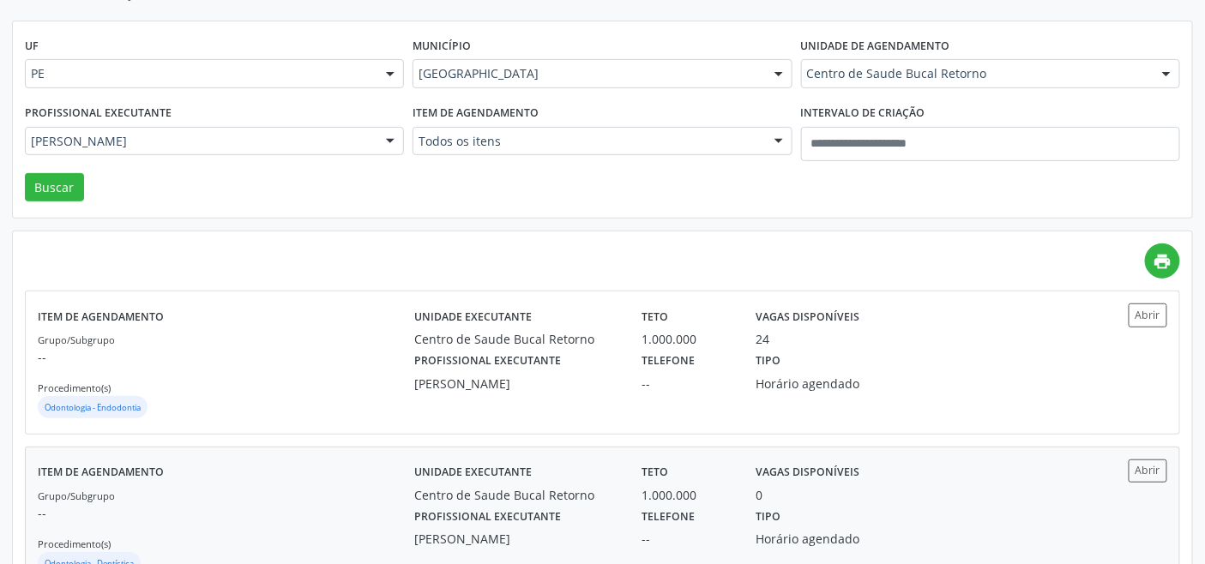
scroll to position [237, 0]
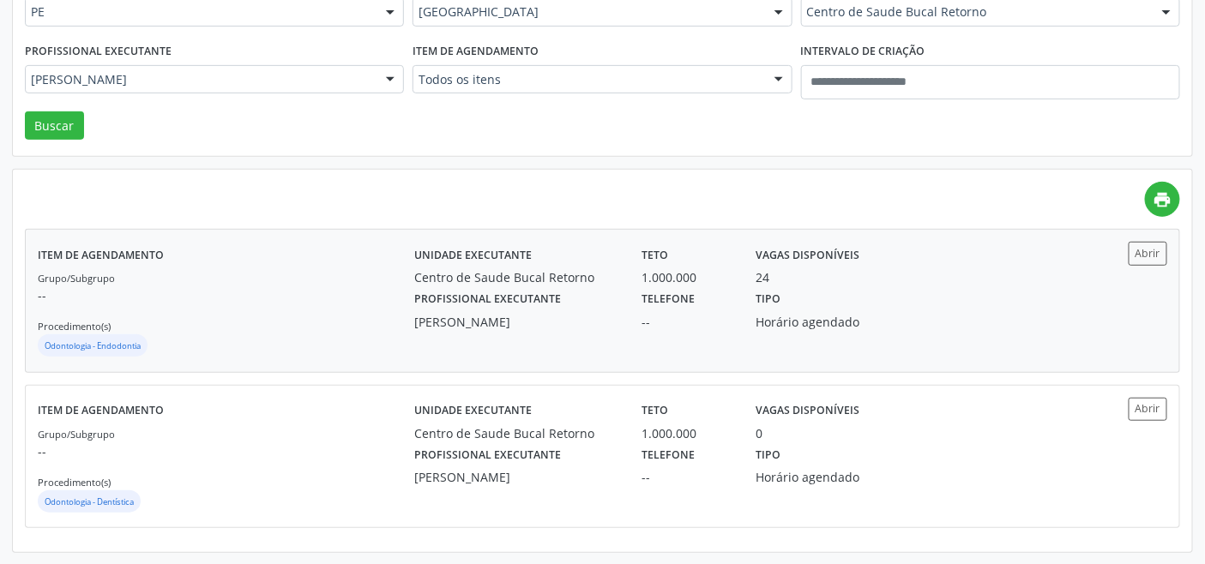
click at [217, 313] on div "Grupo/Subgrupo -- Procedimento(s) Odontologia - Endodontia" at bounding box center [226, 314] width 377 height 92
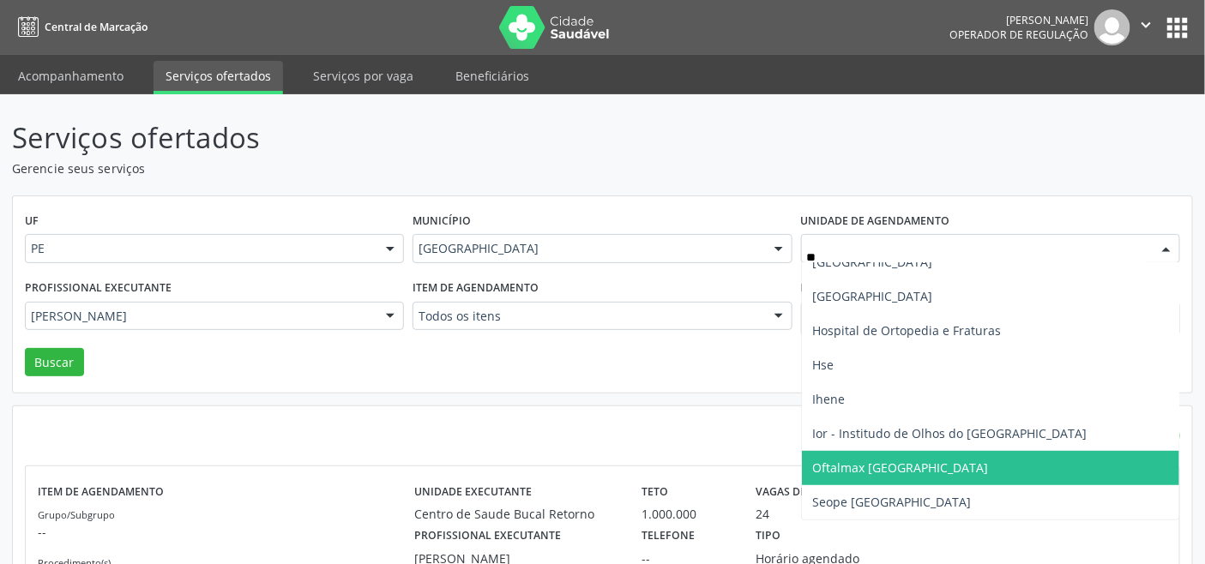
scroll to position [0, 0]
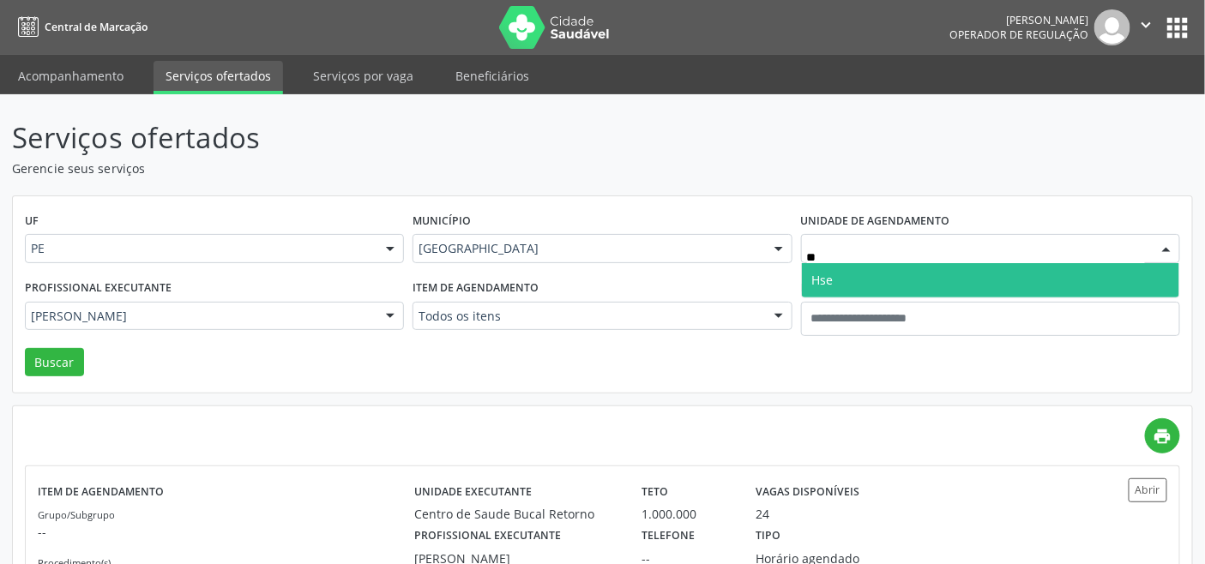
type input "***"
click at [832, 283] on span "Hse" at bounding box center [822, 280] width 21 height 16
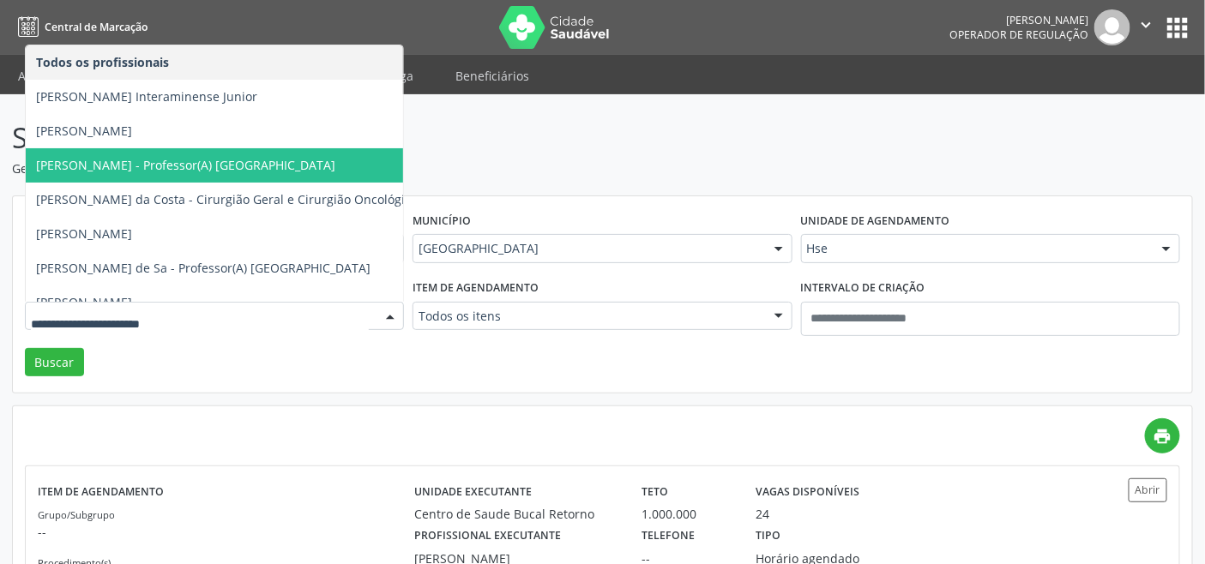
click at [195, 303] on div at bounding box center [214, 316] width 379 height 29
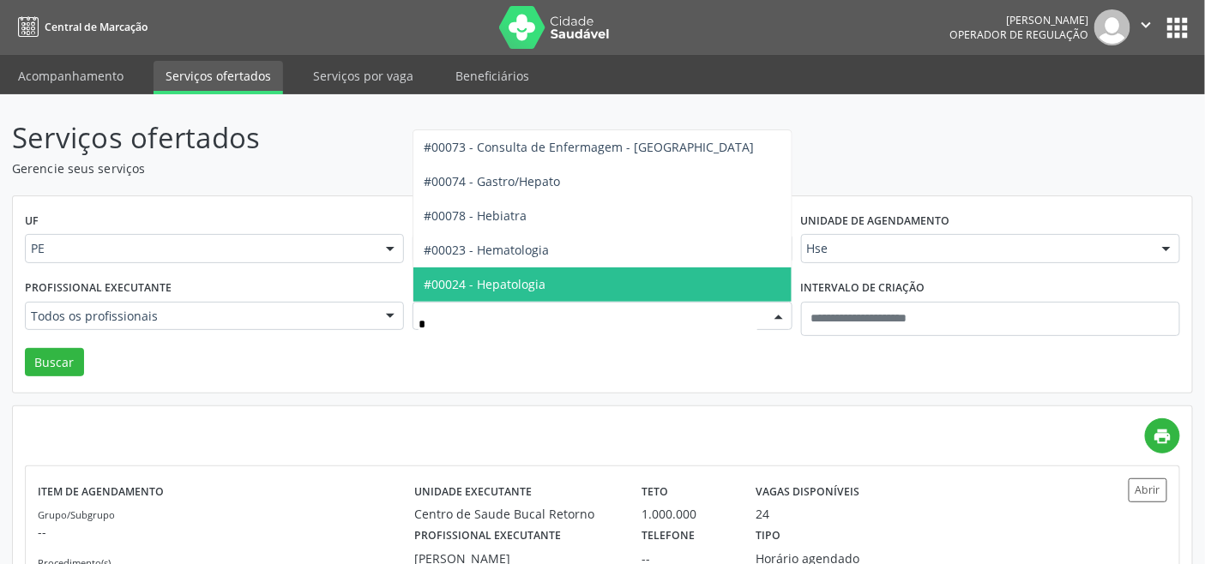
type input "**"
click at [542, 281] on span "#00024 - Hepatologia" at bounding box center [485, 284] width 122 height 16
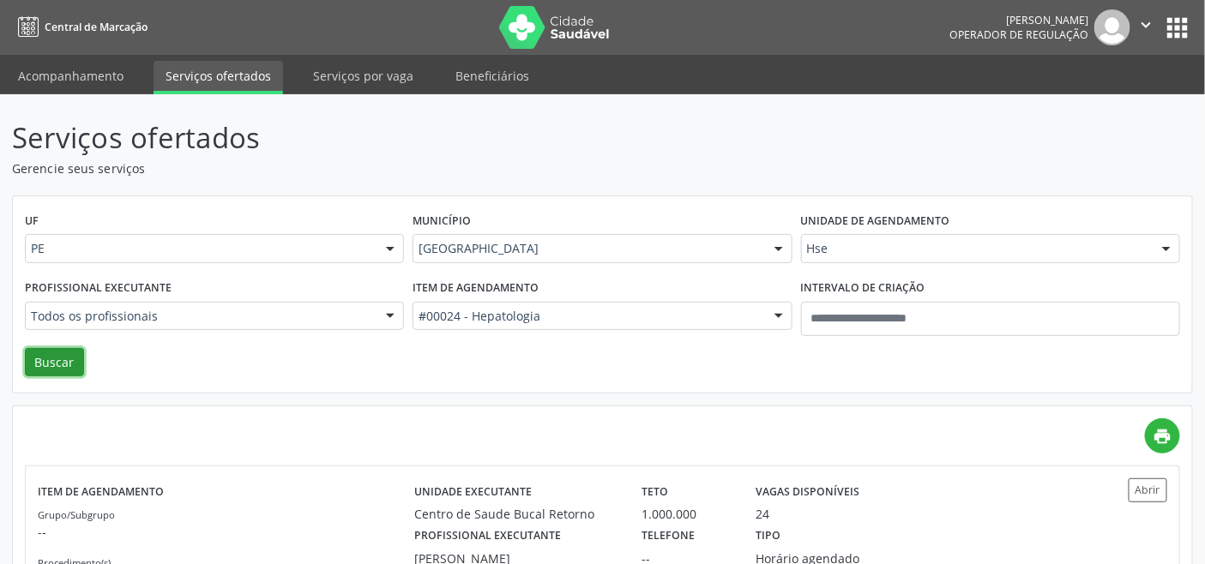
click at [57, 363] on button "Buscar" at bounding box center [54, 362] width 59 height 29
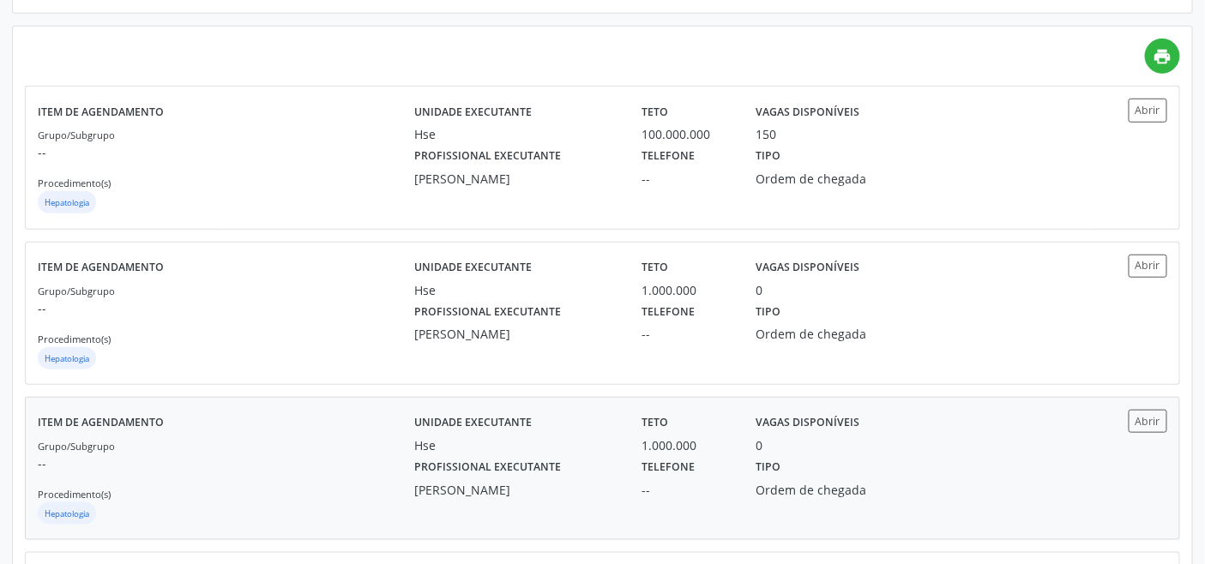
scroll to position [381, 0]
click at [310, 147] on p "--" at bounding box center [226, 151] width 377 height 18
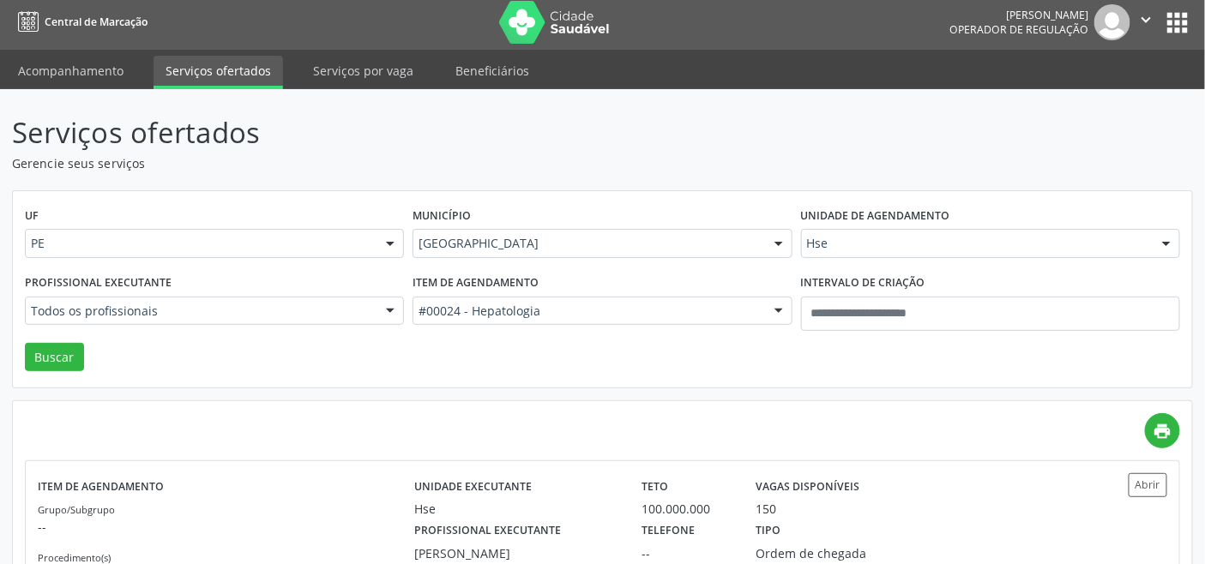
scroll to position [0, 0]
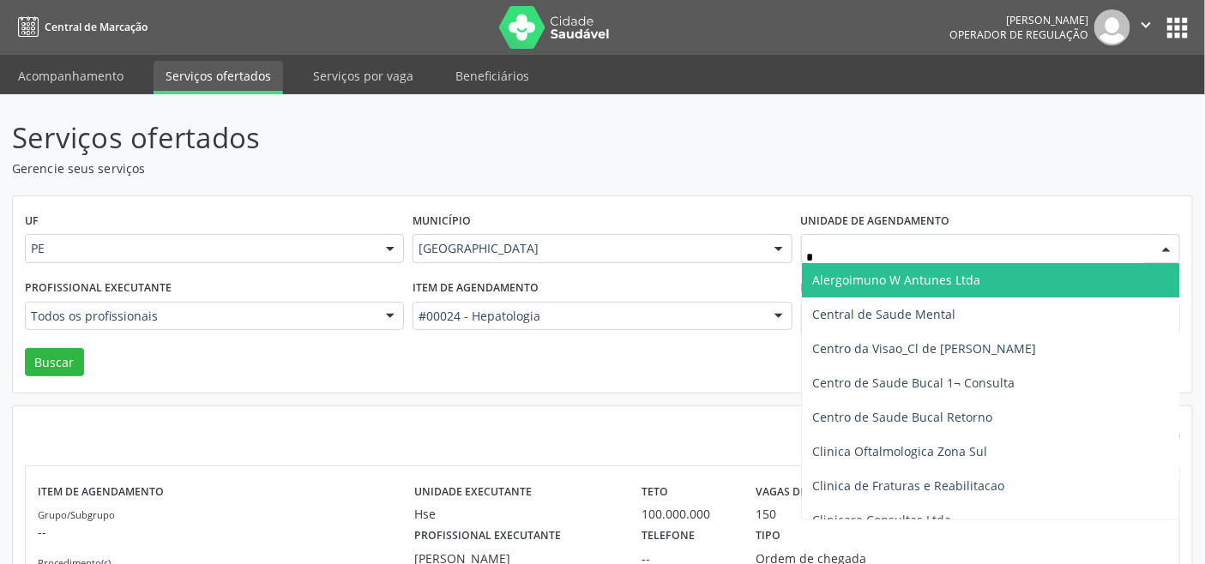
type input "**"
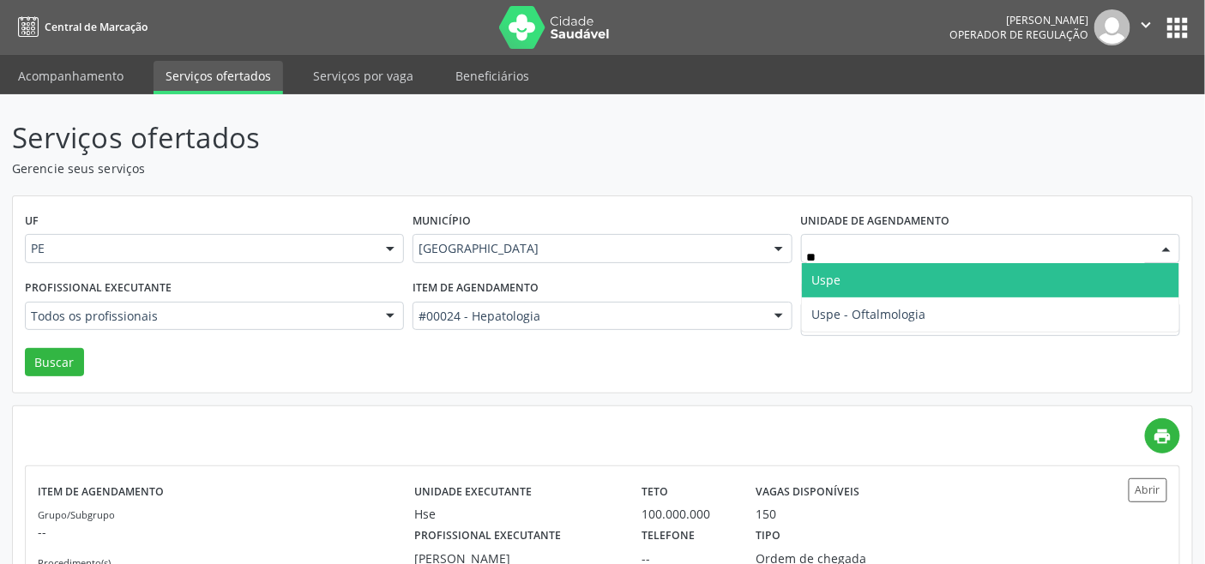
drag, startPoint x: 854, startPoint y: 278, endPoint x: 795, endPoint y: 283, distance: 59.4
click at [854, 279] on span "Uspe" at bounding box center [990, 280] width 377 height 34
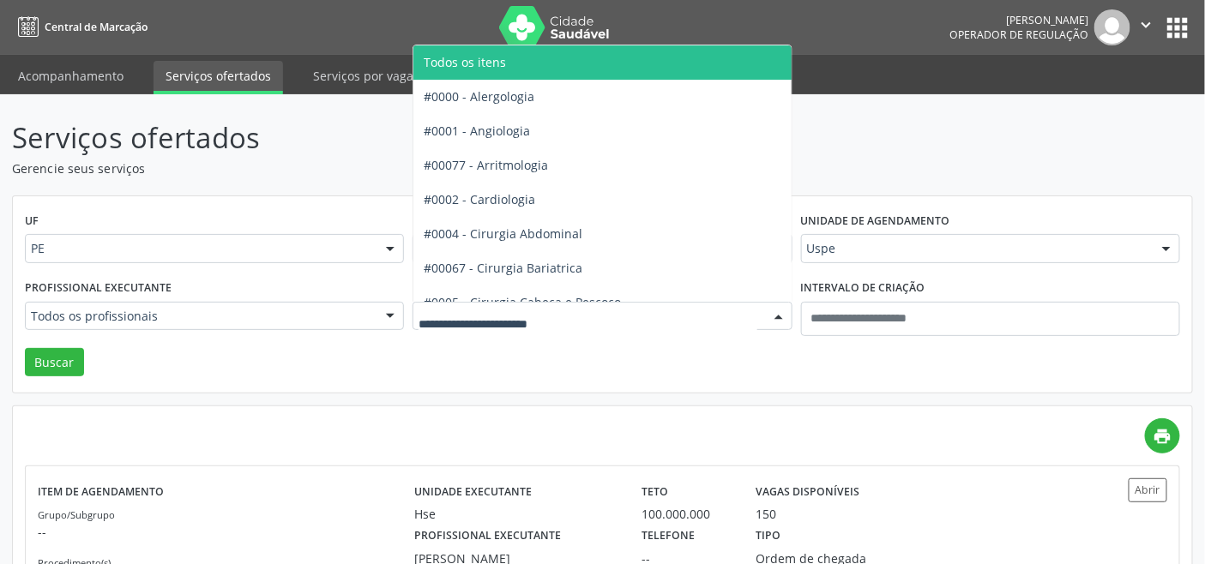
drag, startPoint x: 495, startPoint y: 58, endPoint x: 486, endPoint y: 65, distance: 11.0
click at [496, 58] on span "Todos os itens" at bounding box center [465, 62] width 82 height 16
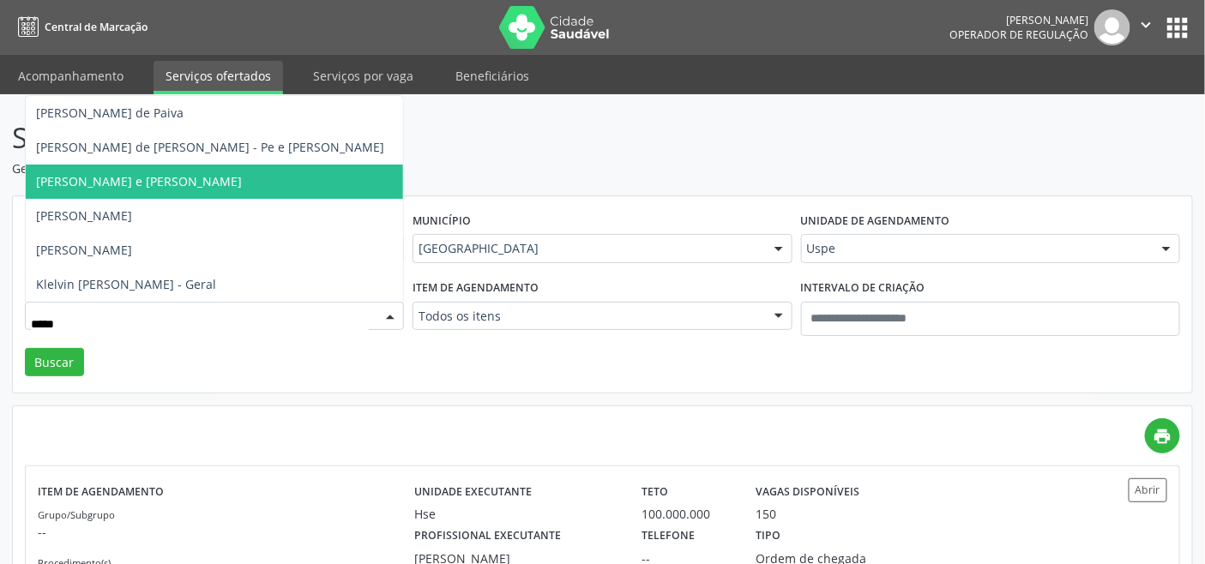
type input "******"
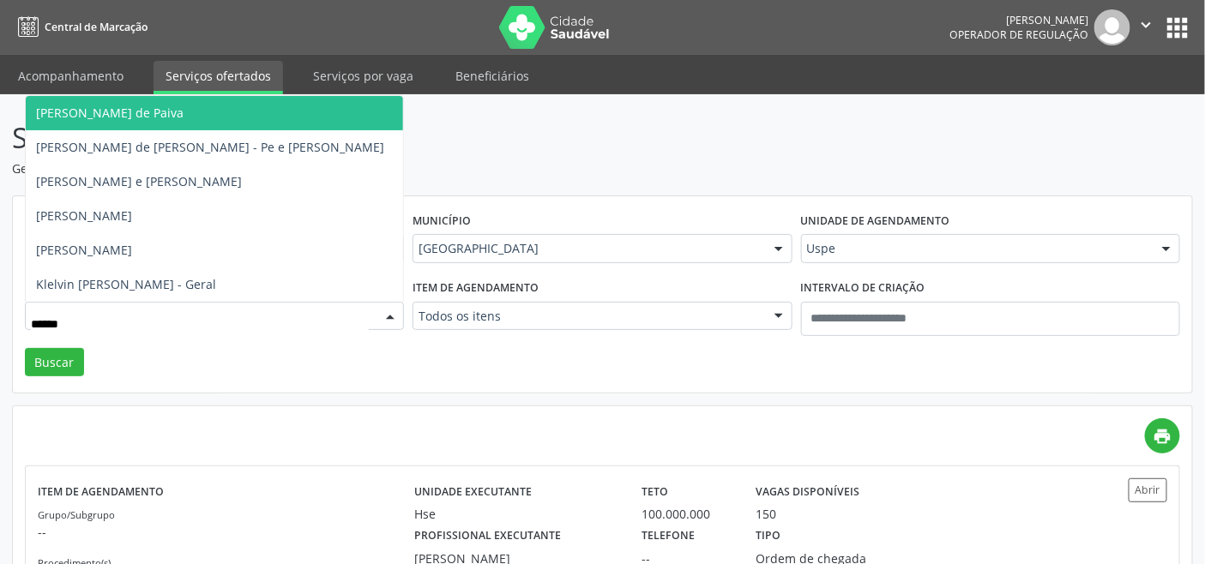
click at [151, 105] on span "Carlos Augusto Guedes de Paiva" at bounding box center [110, 113] width 148 height 16
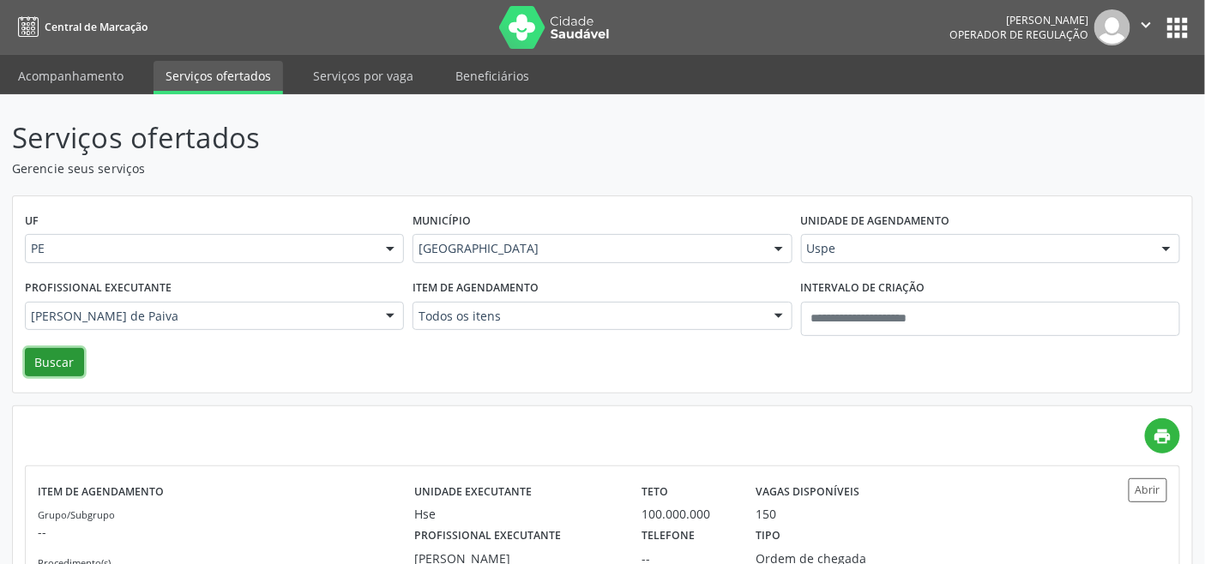
click at [51, 355] on button "Buscar" at bounding box center [54, 362] width 59 height 29
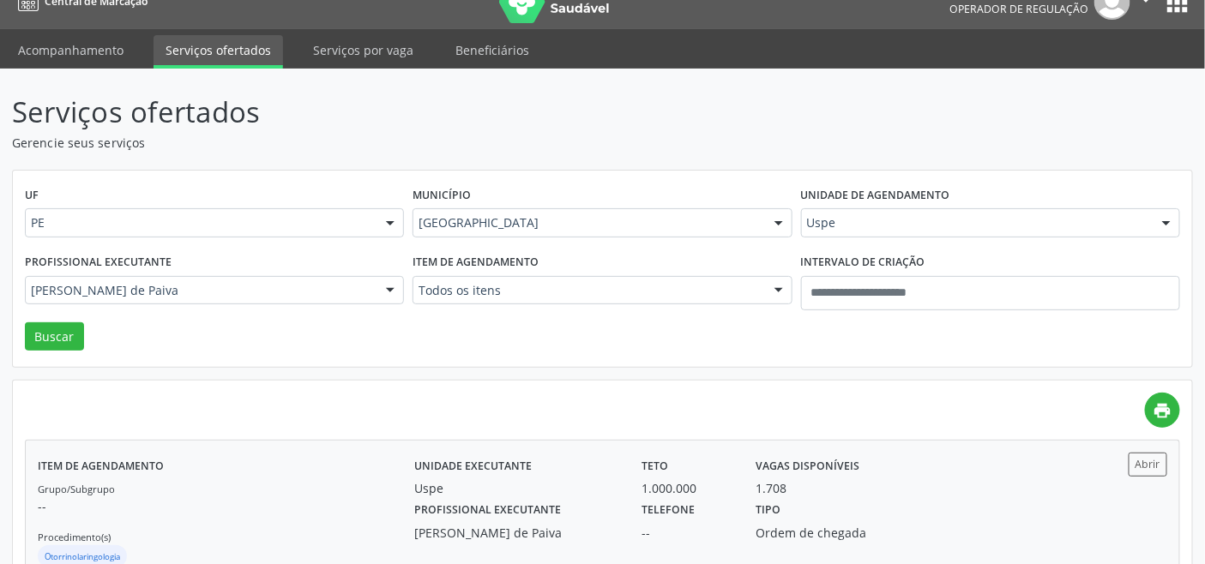
scroll to position [81, 0]
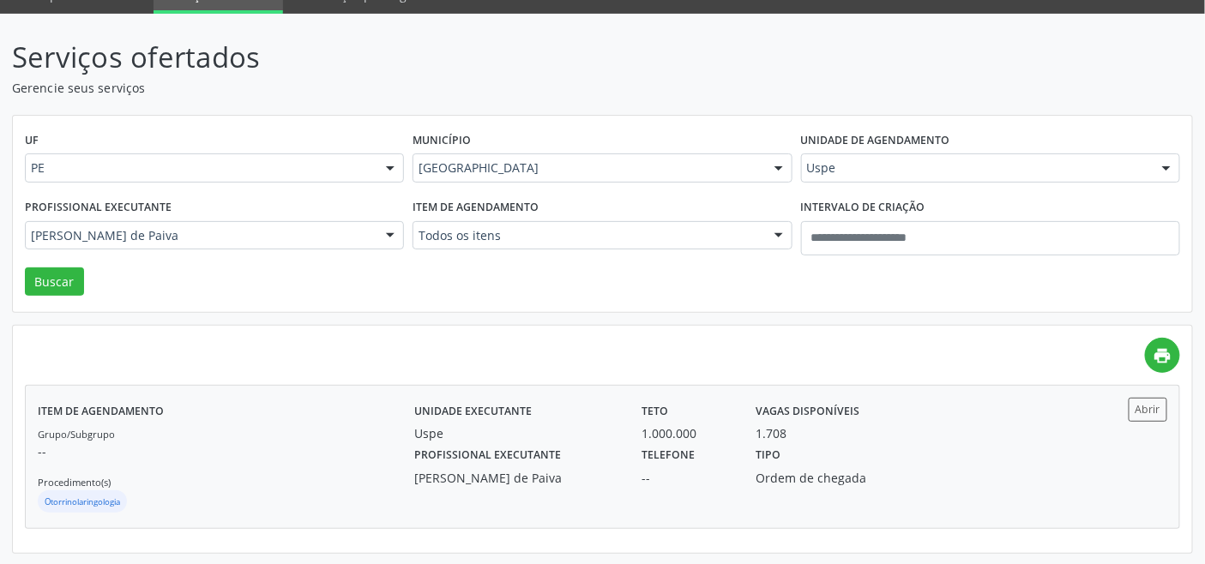
click at [446, 438] on div "Uspe" at bounding box center [515, 434] width 203 height 18
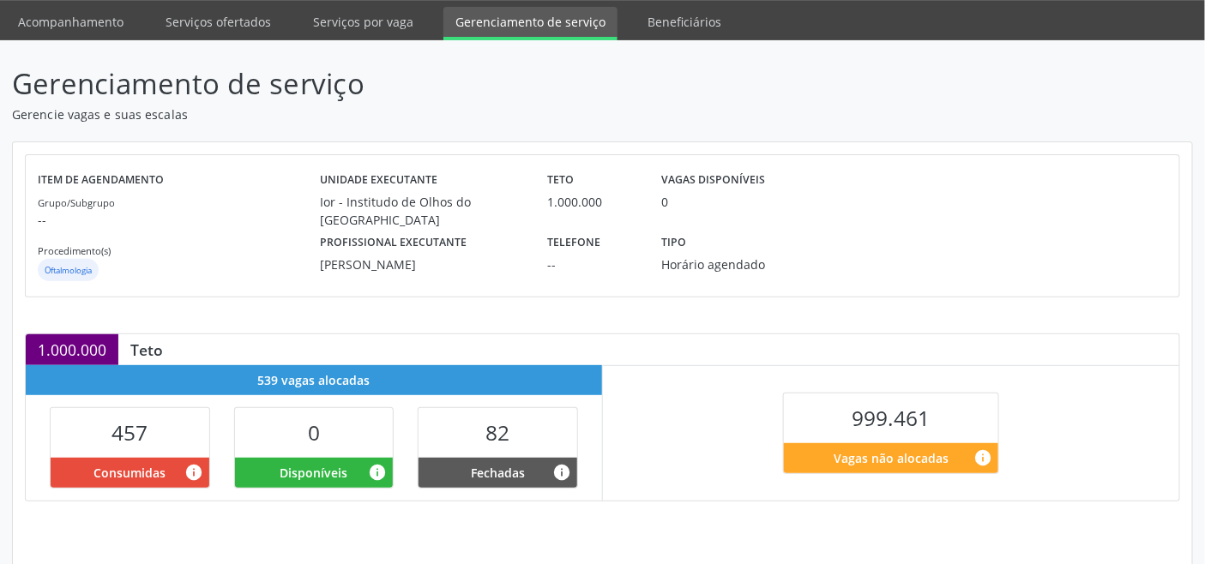
scroll to position [344, 0]
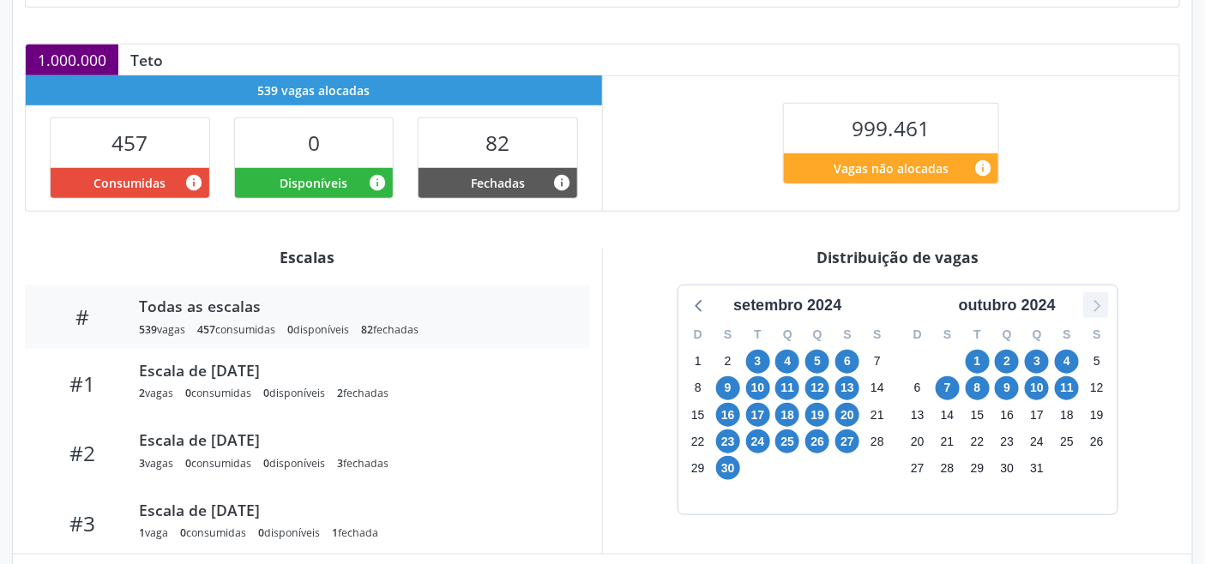
click at [1101, 307] on icon at bounding box center [1096, 305] width 22 height 22
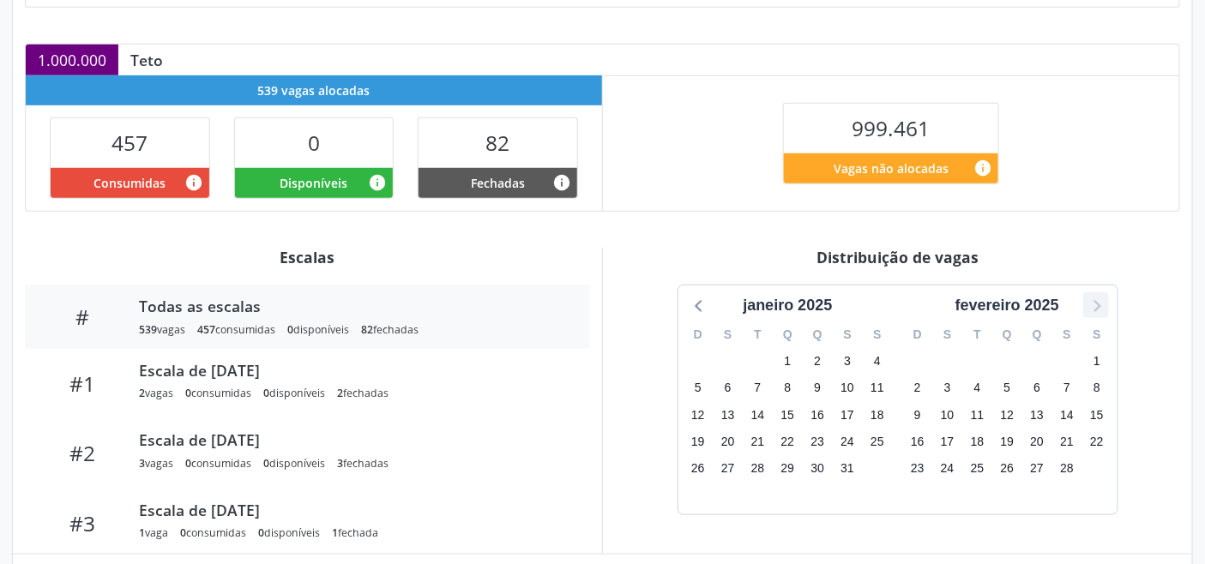
click at [1101, 307] on icon at bounding box center [1096, 305] width 22 height 22
click at [1102, 307] on icon at bounding box center [1096, 305] width 22 height 22
click at [1102, 306] on icon at bounding box center [1096, 305] width 22 height 22
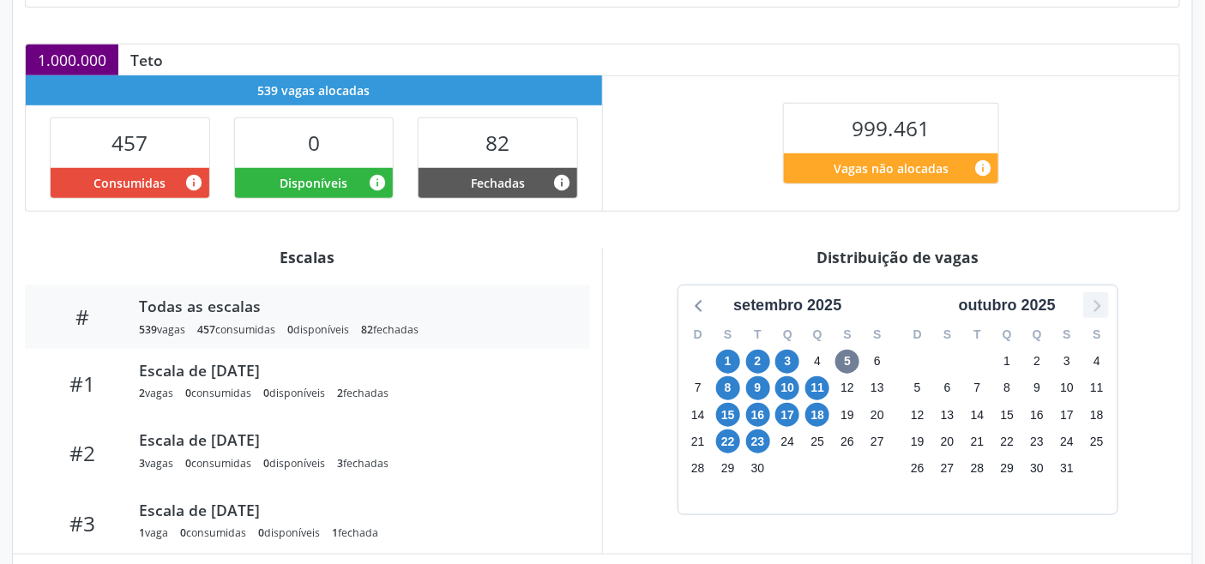
click at [1102, 306] on icon at bounding box center [1096, 305] width 22 height 22
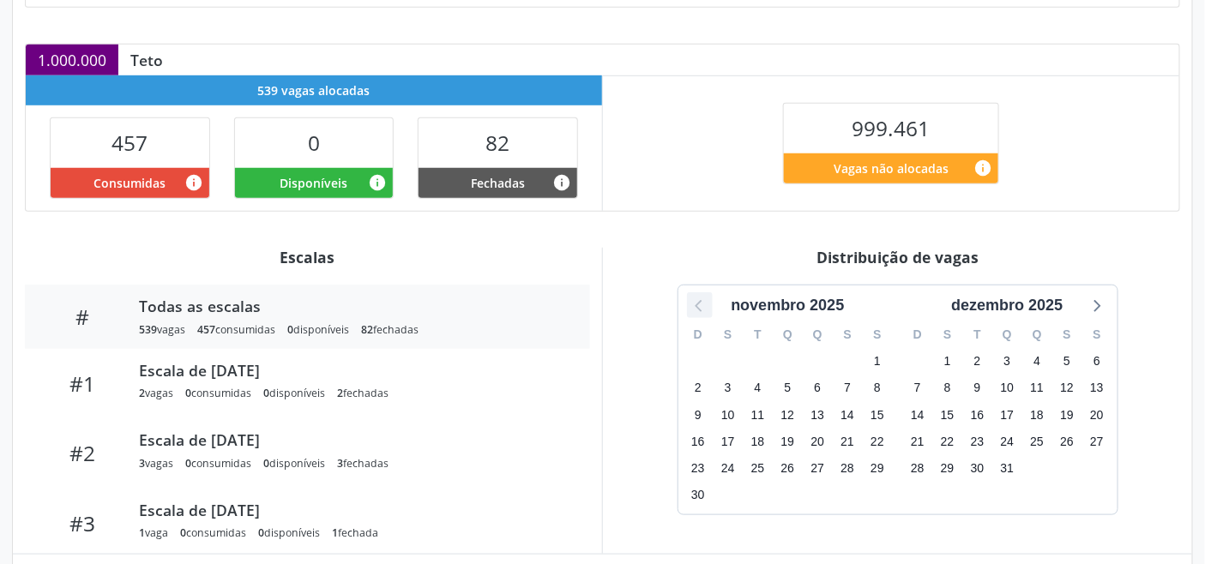
click at [690, 306] on icon at bounding box center [700, 305] width 22 height 22
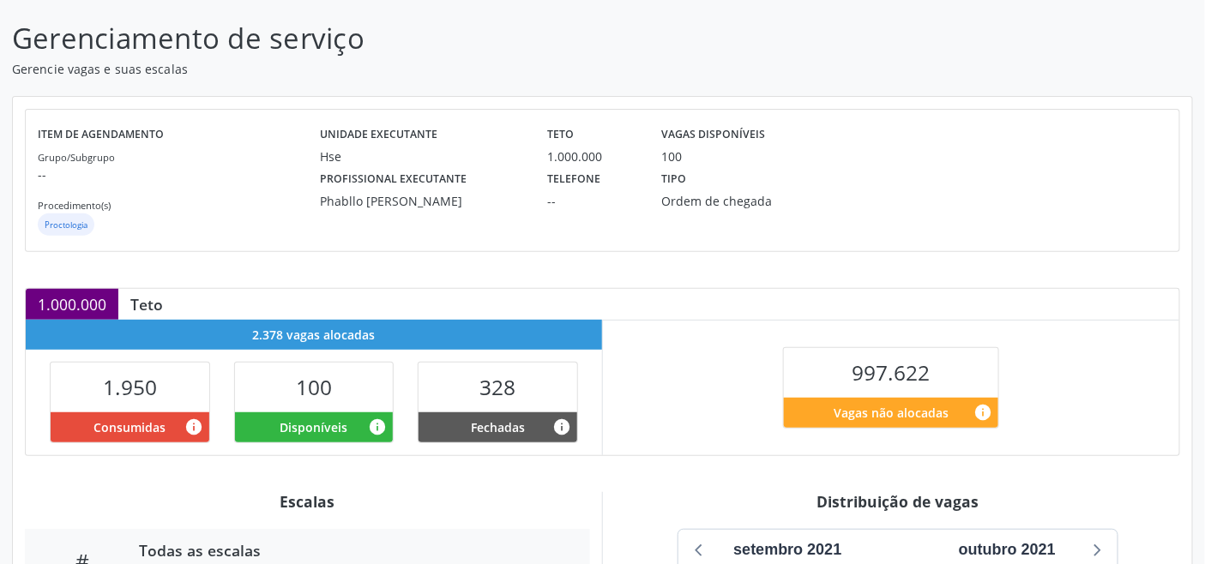
scroll to position [571, 0]
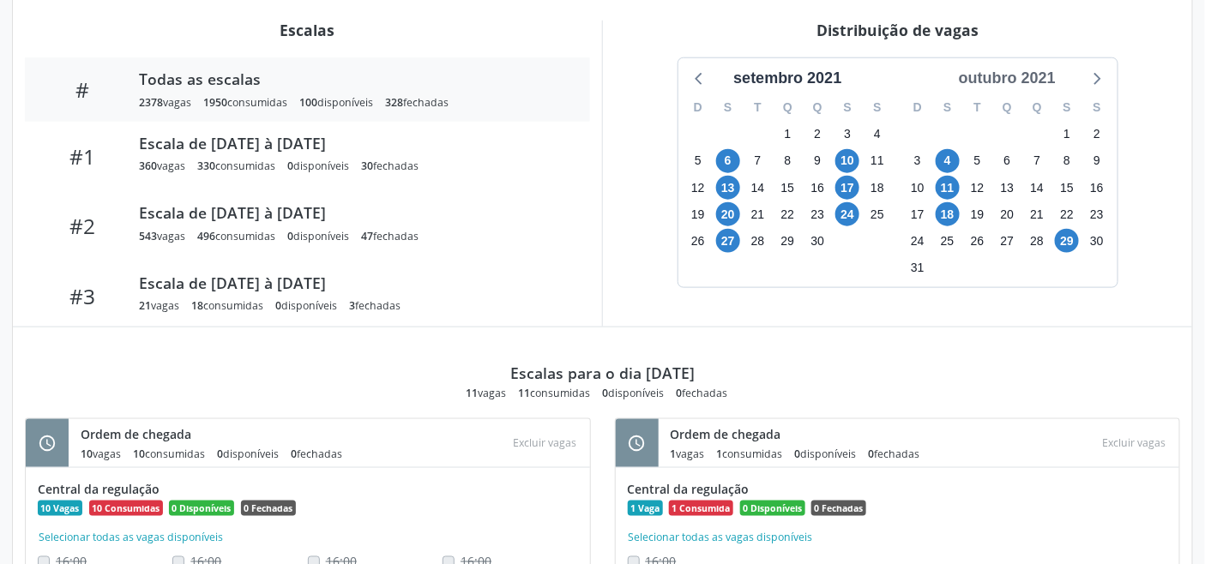
click at [1017, 80] on div "outubro 2021" at bounding box center [1007, 78] width 111 height 23
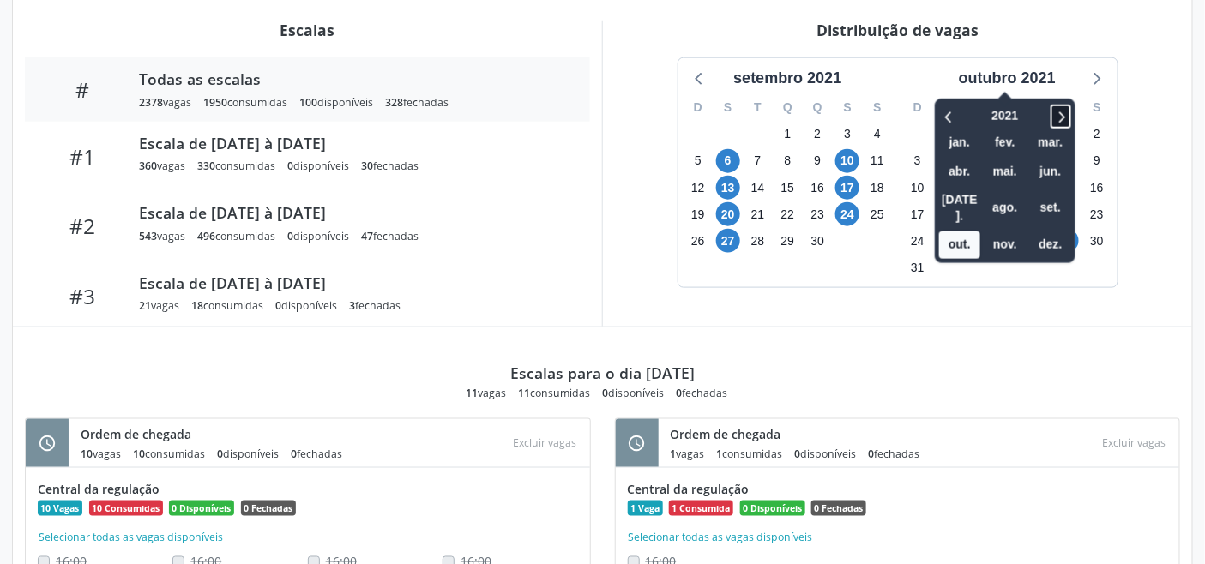
click at [1065, 117] on icon at bounding box center [1062, 117] width 6 height 11
click at [1059, 118] on icon at bounding box center [1061, 116] width 17 height 21
click at [966, 232] on span "out." at bounding box center [959, 245] width 41 height 27
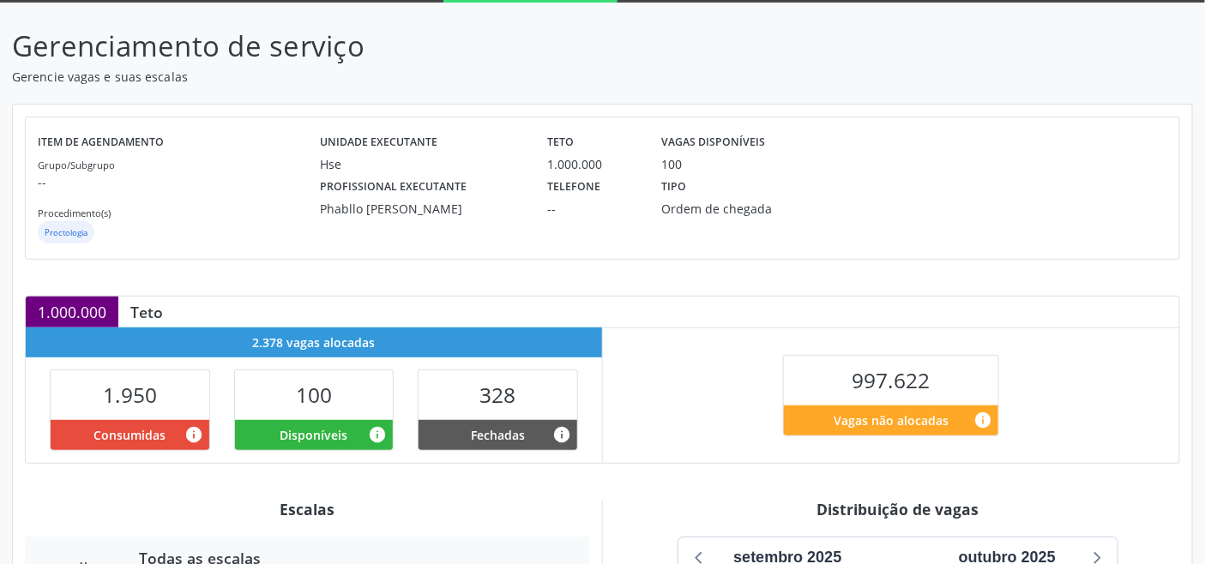
scroll to position [0, 0]
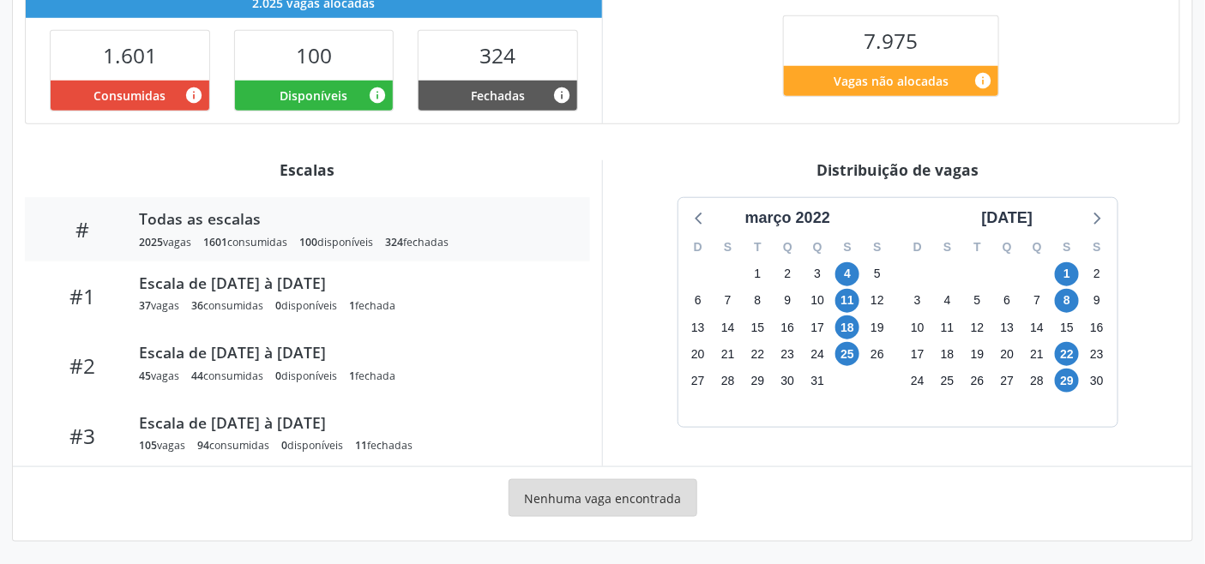
scroll to position [433, 0]
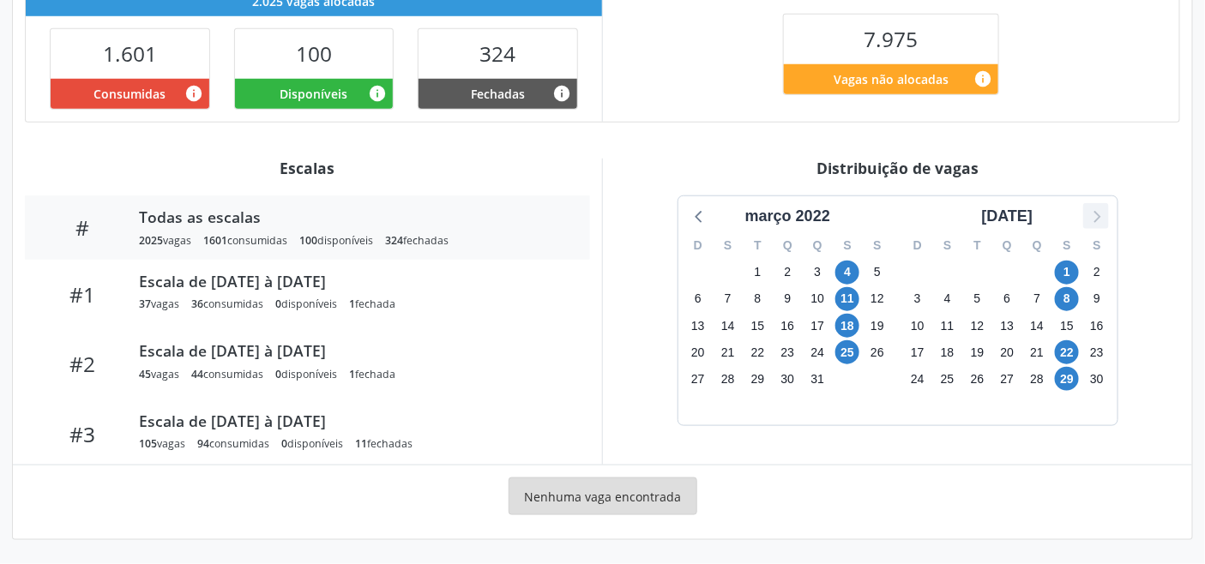
click at [1096, 218] on icon at bounding box center [1096, 216] width 22 height 22
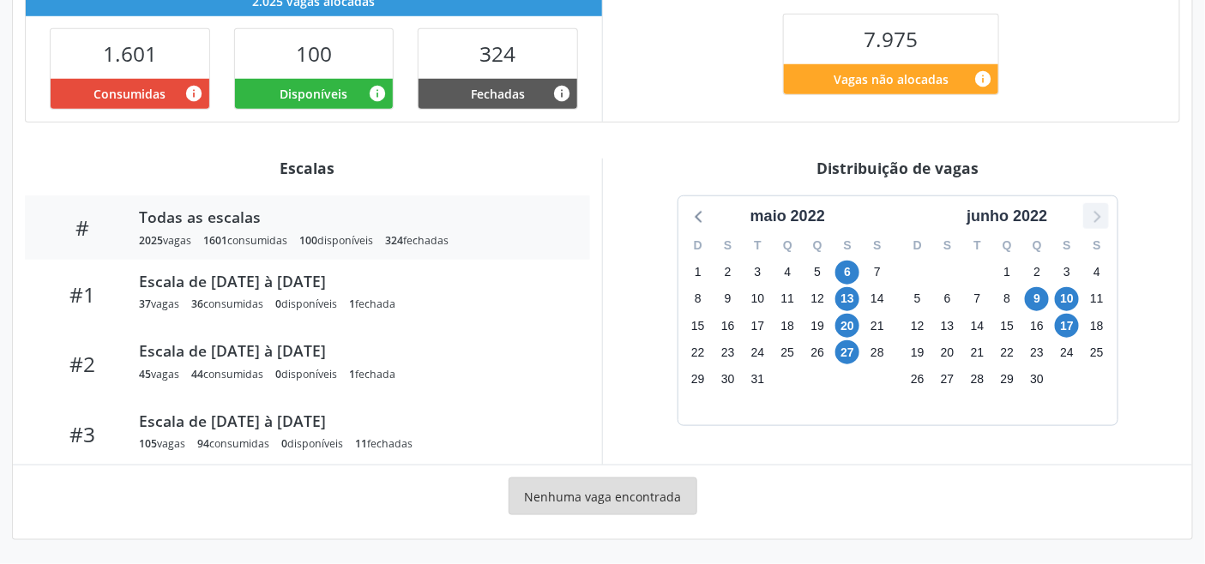
click at [1096, 218] on icon at bounding box center [1096, 216] width 22 height 22
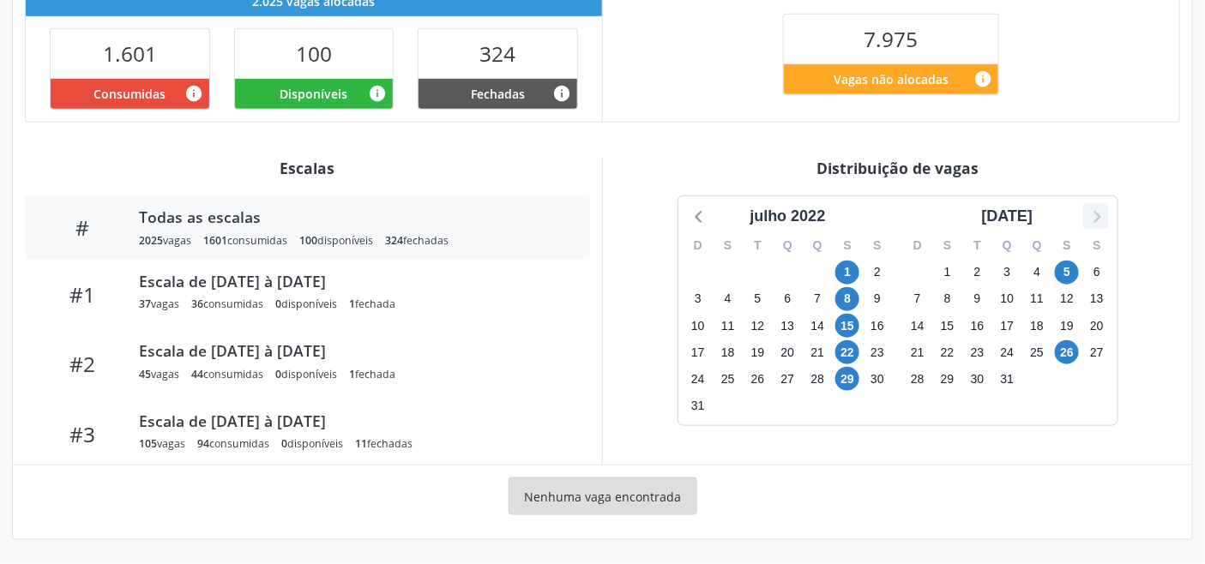
click at [1096, 218] on icon at bounding box center [1096, 216] width 22 height 22
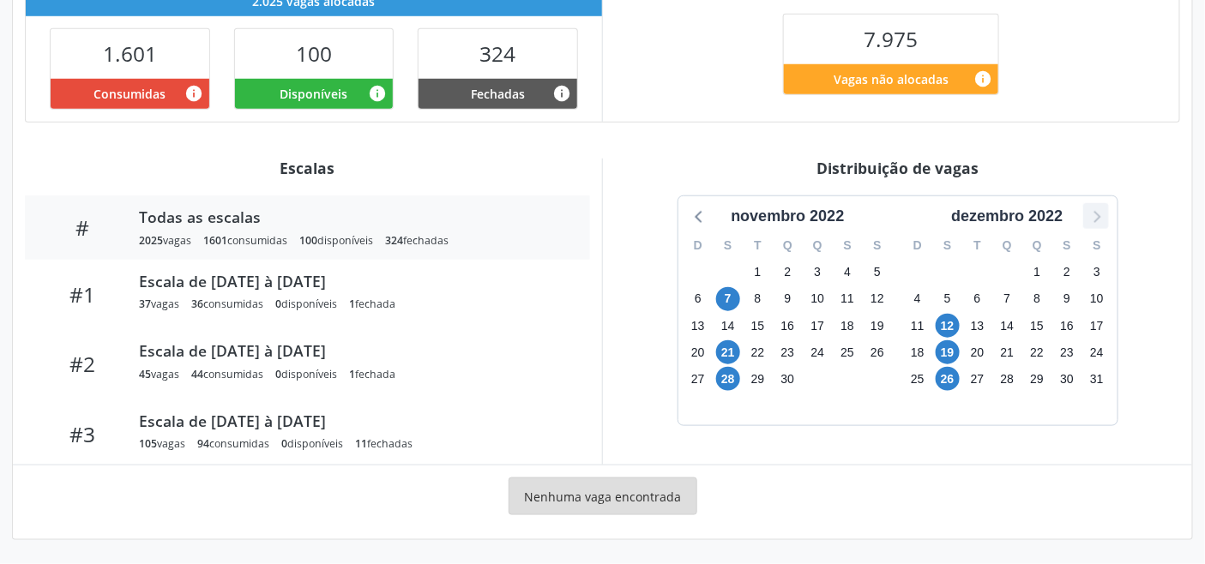
click at [1096, 218] on icon at bounding box center [1096, 216] width 22 height 22
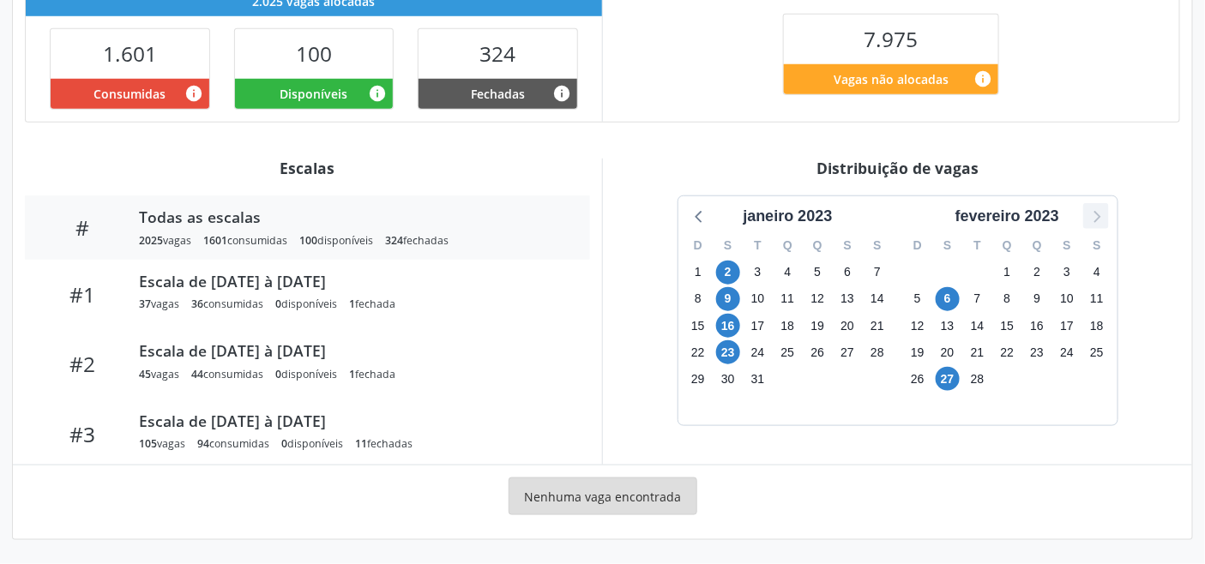
click at [1096, 218] on icon at bounding box center [1096, 216] width 22 height 22
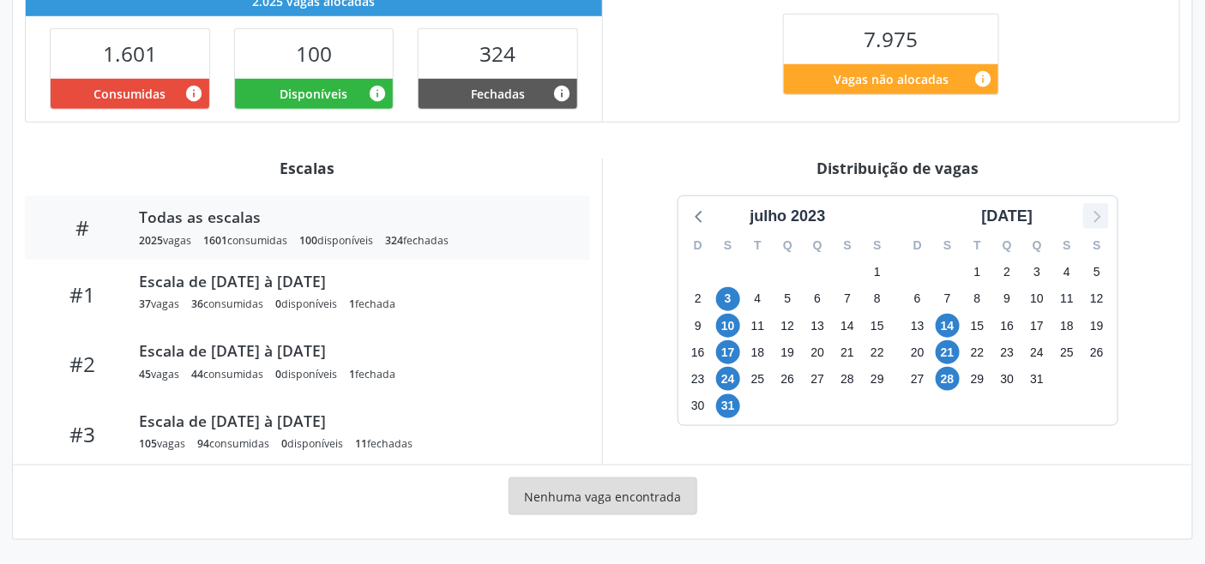
click at [1096, 218] on icon at bounding box center [1096, 216] width 22 height 22
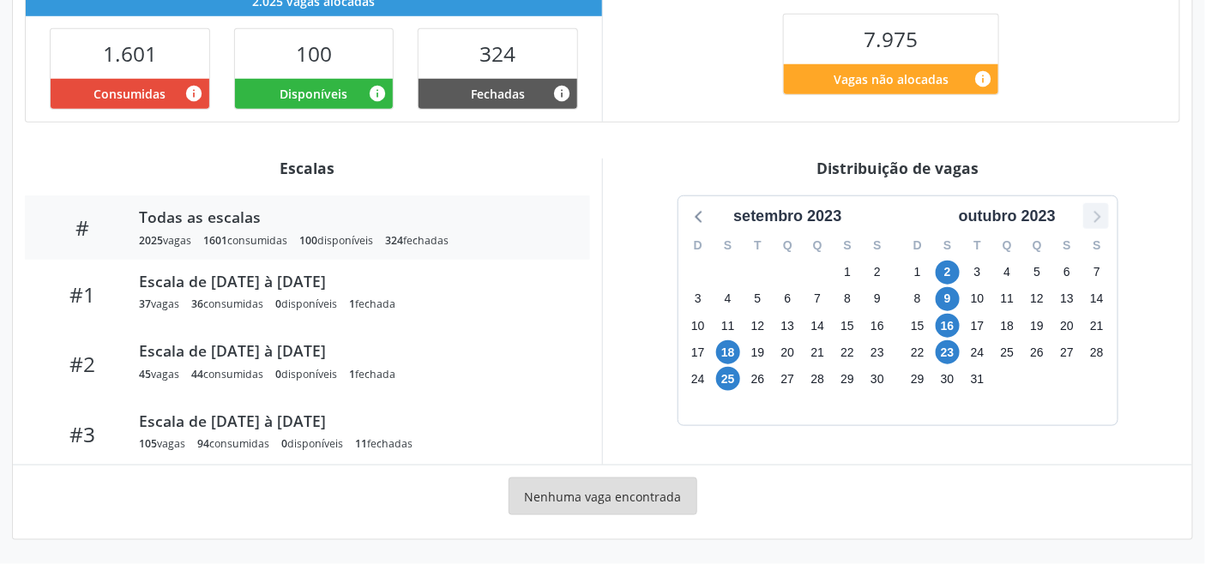
click at [1096, 218] on icon at bounding box center [1096, 216] width 22 height 22
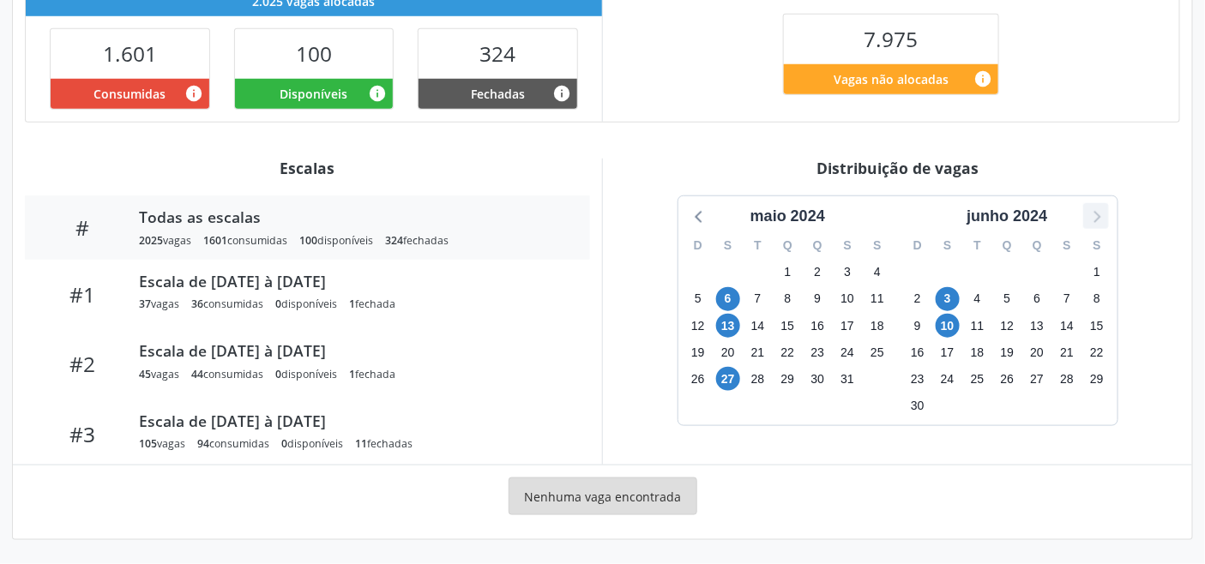
click at [1096, 218] on icon at bounding box center [1096, 216] width 22 height 22
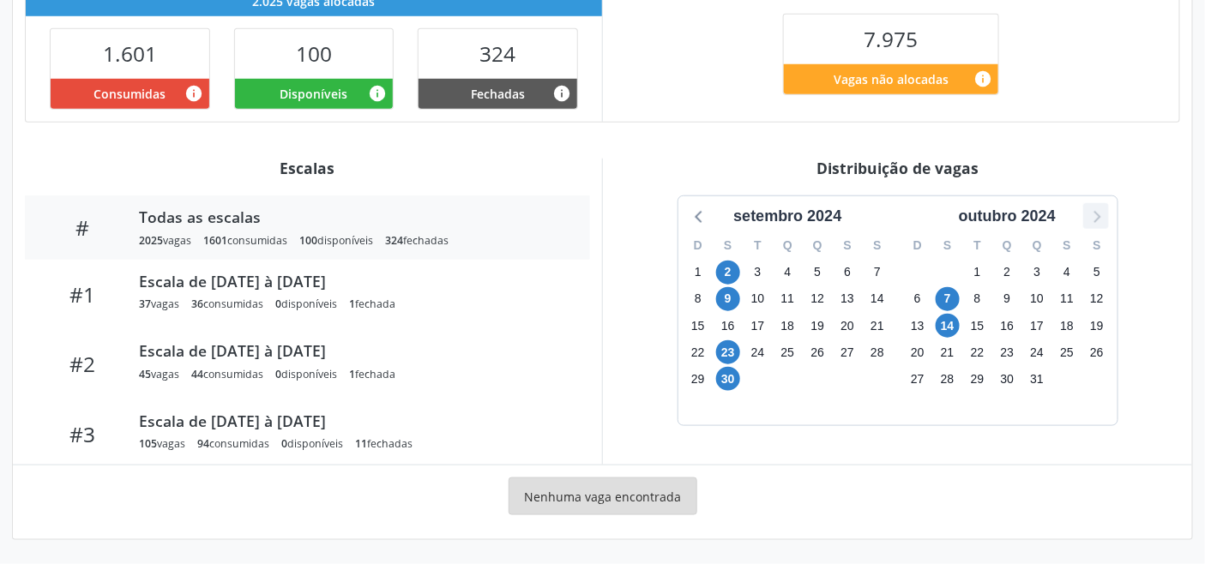
click at [1096, 218] on icon at bounding box center [1096, 216] width 22 height 22
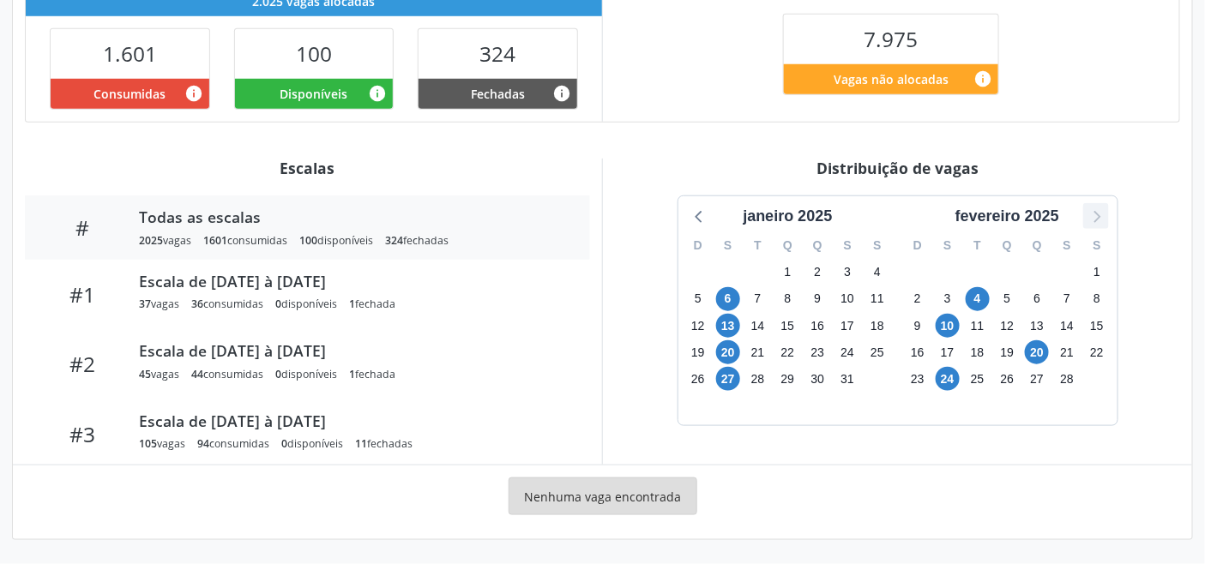
click at [1096, 218] on icon at bounding box center [1096, 216] width 22 height 22
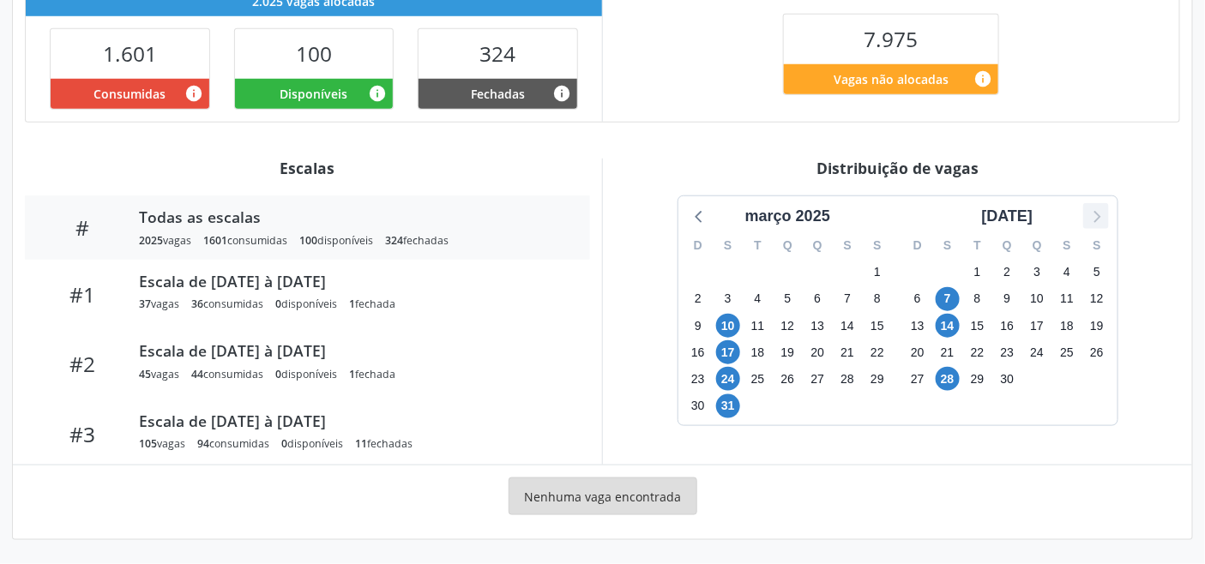
click at [1096, 218] on icon at bounding box center [1096, 216] width 22 height 22
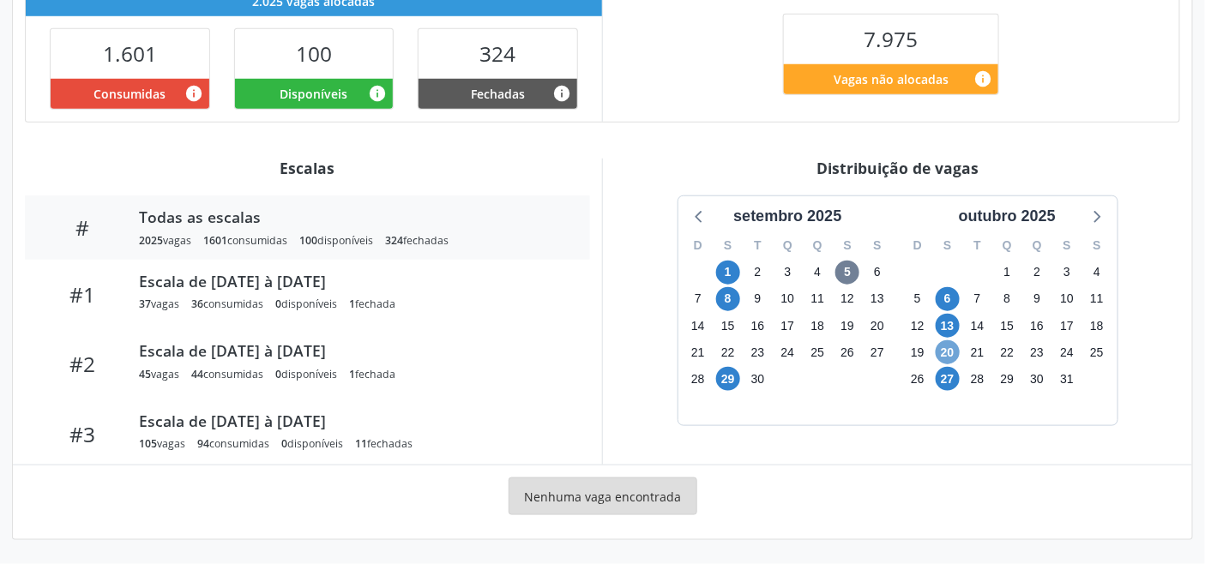
click at [950, 347] on span "20" at bounding box center [948, 353] width 24 height 24
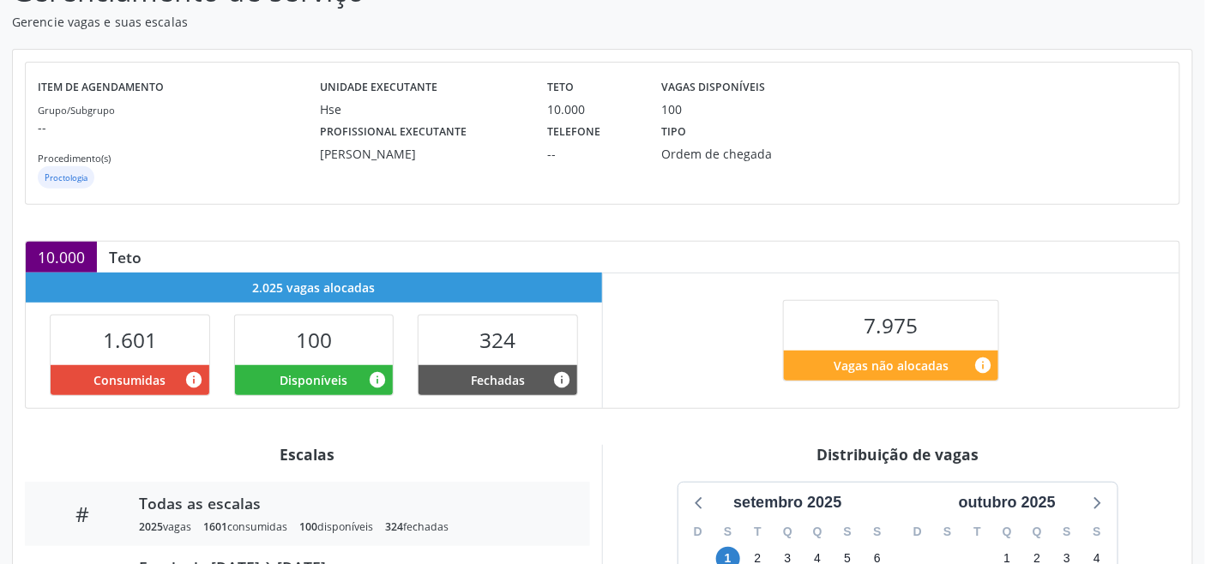
scroll to position [52, 0]
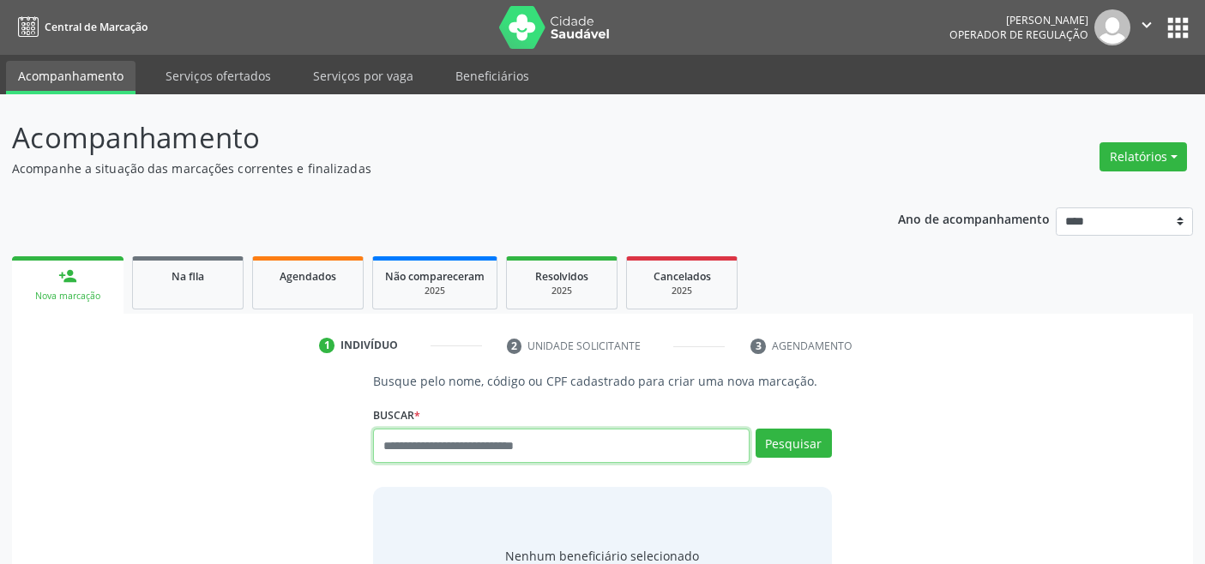
scroll to position [6, 0]
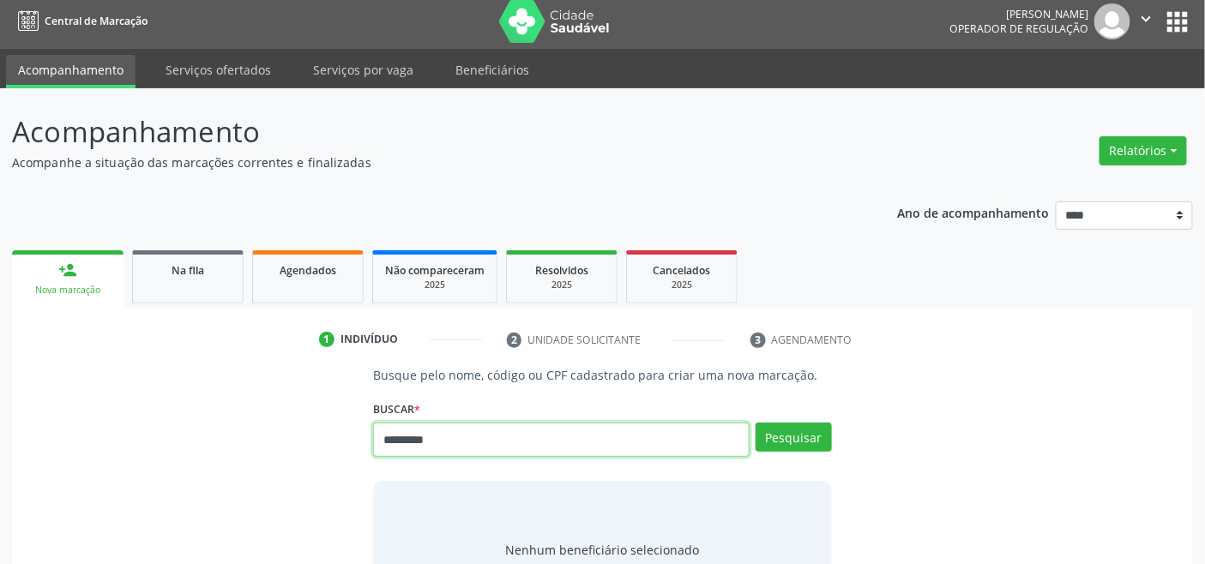
type input "*********"
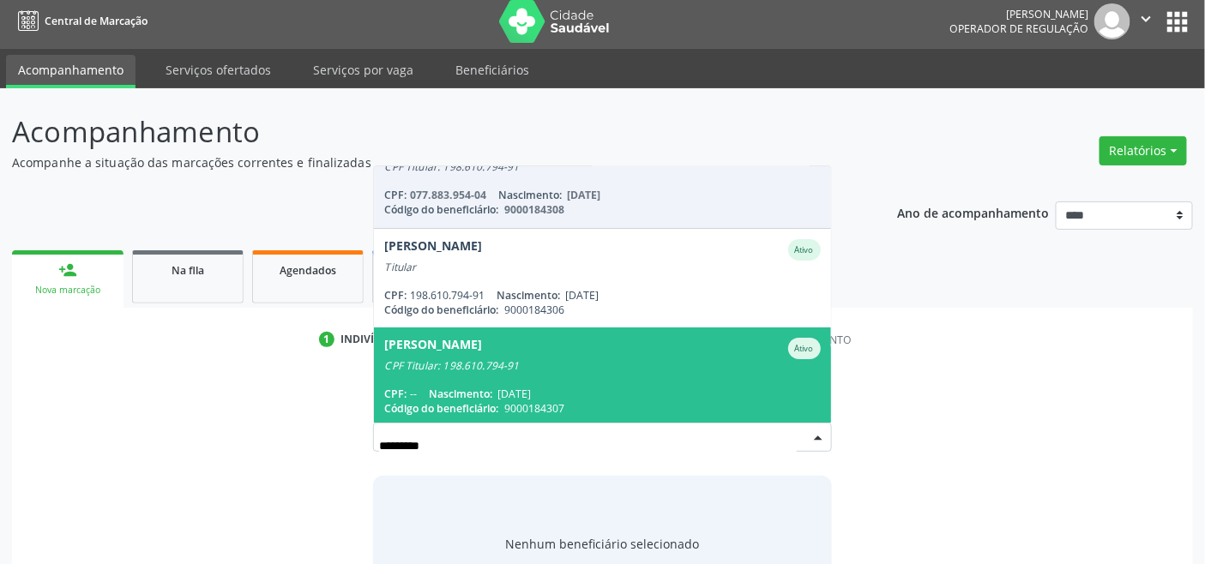
scroll to position [40, 0]
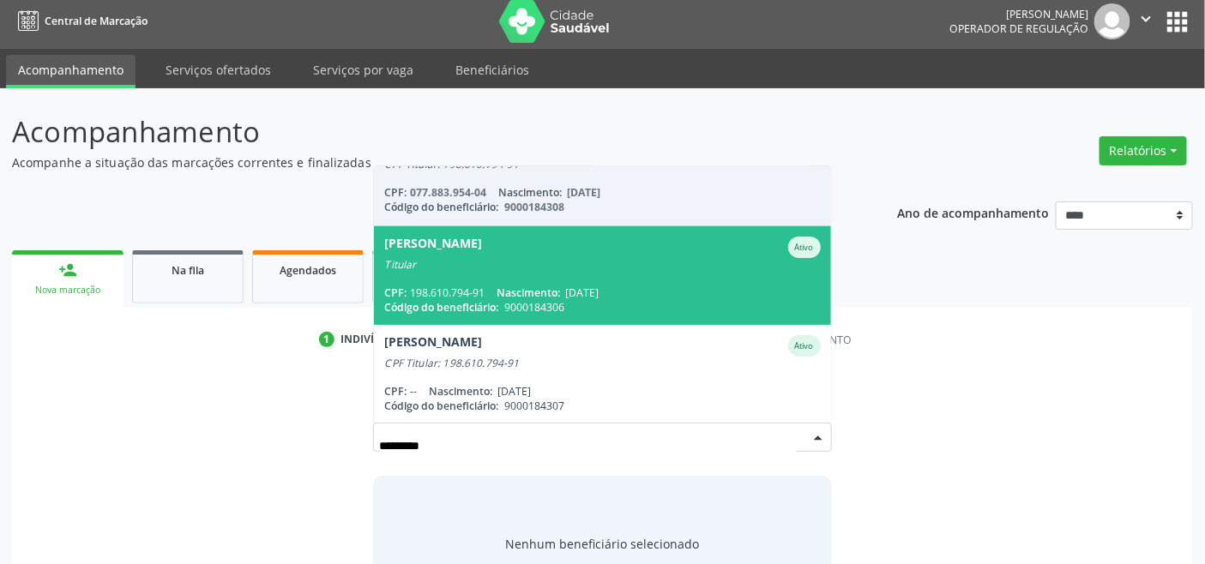
click at [599, 286] on span "[DATE]" at bounding box center [581, 293] width 33 height 15
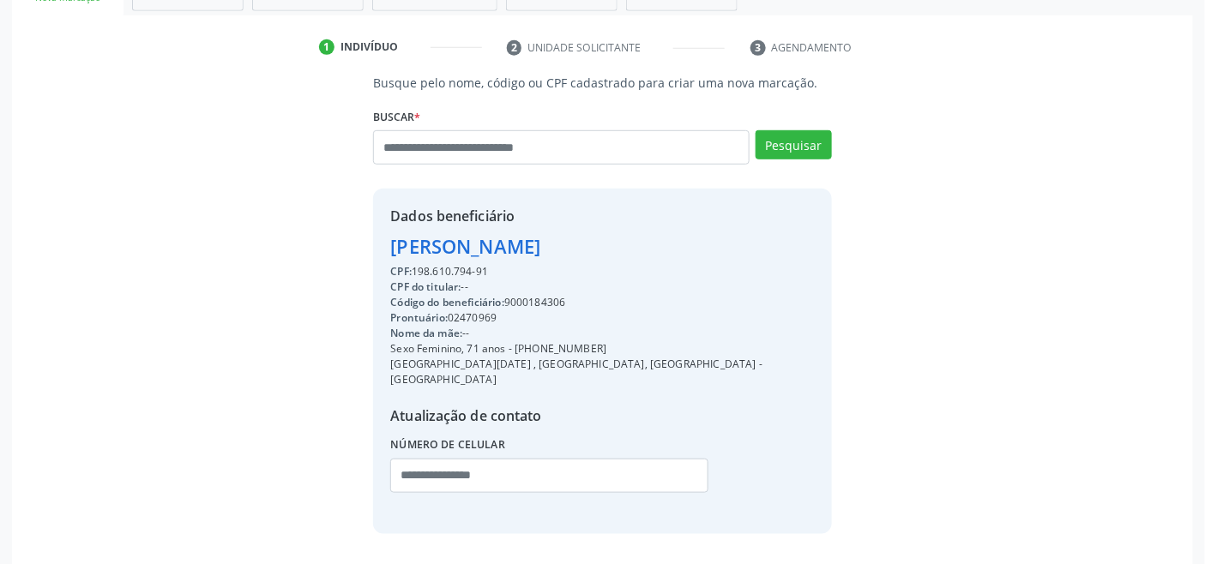
scroll to position [340, 0]
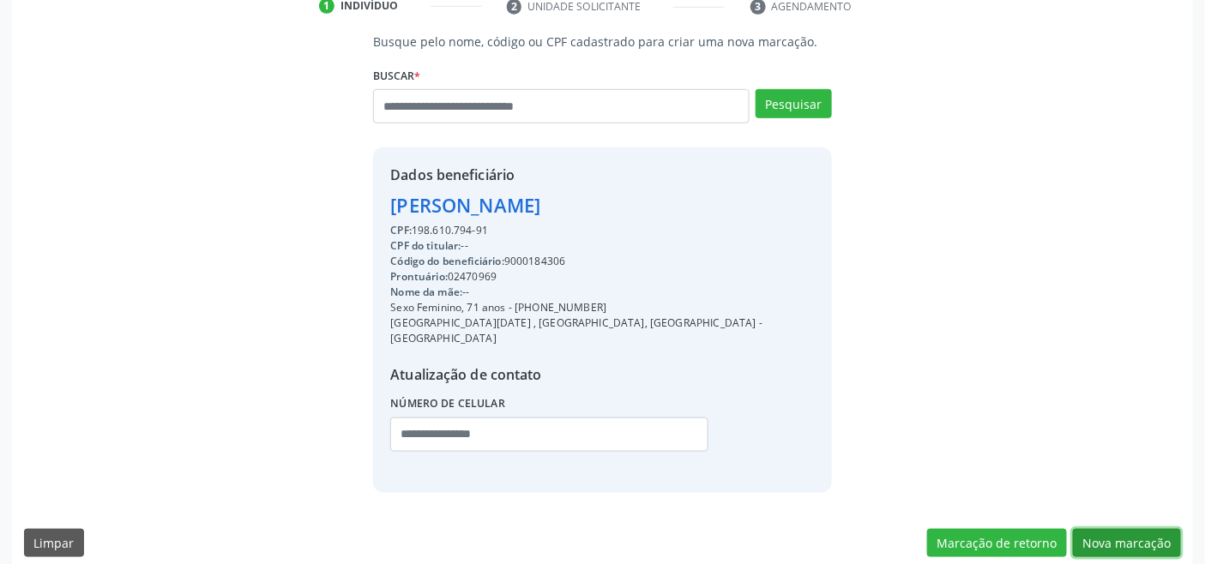
click at [1101, 529] on button "Nova marcação" at bounding box center [1127, 543] width 108 height 29
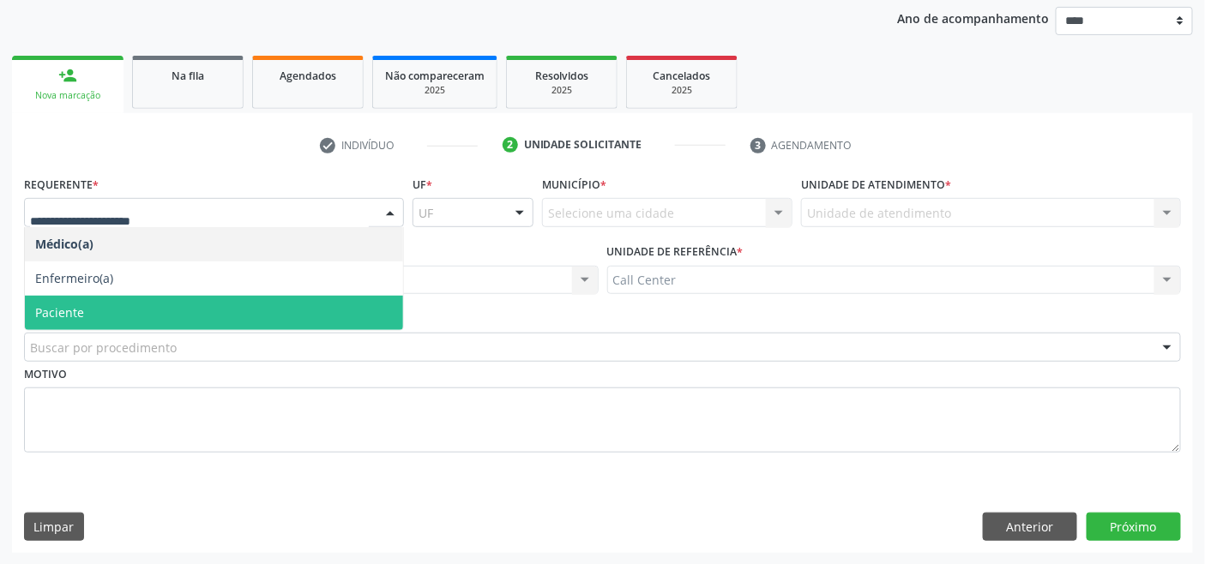
click at [104, 311] on span "Paciente" at bounding box center [214, 313] width 378 height 34
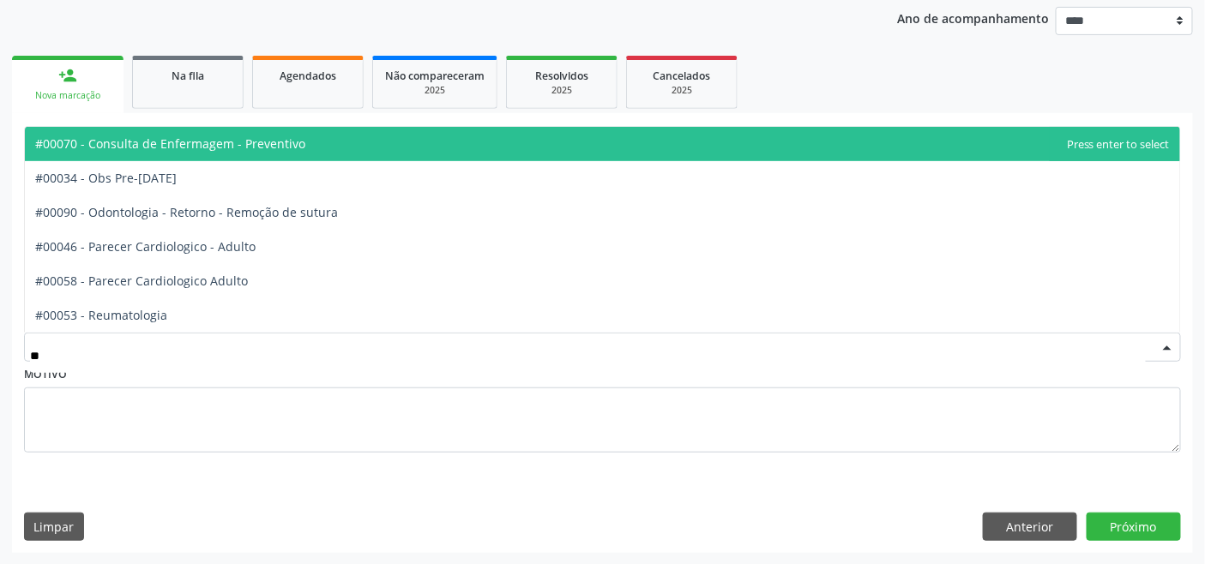
type input "***"
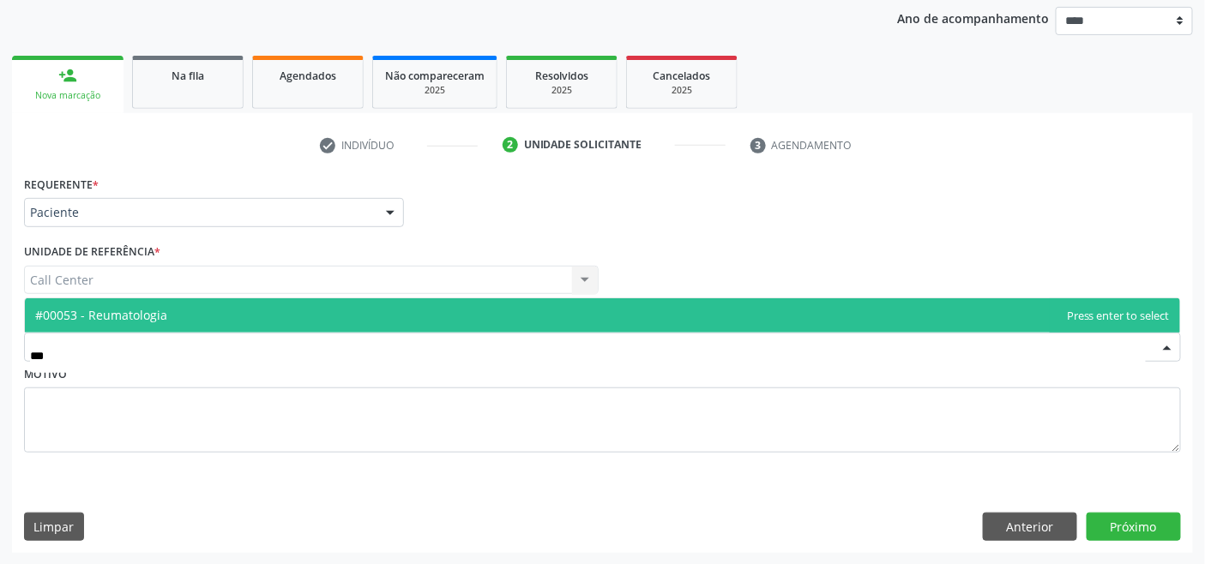
click at [116, 311] on span "#00053 - Reumatologia" at bounding box center [101, 315] width 132 height 16
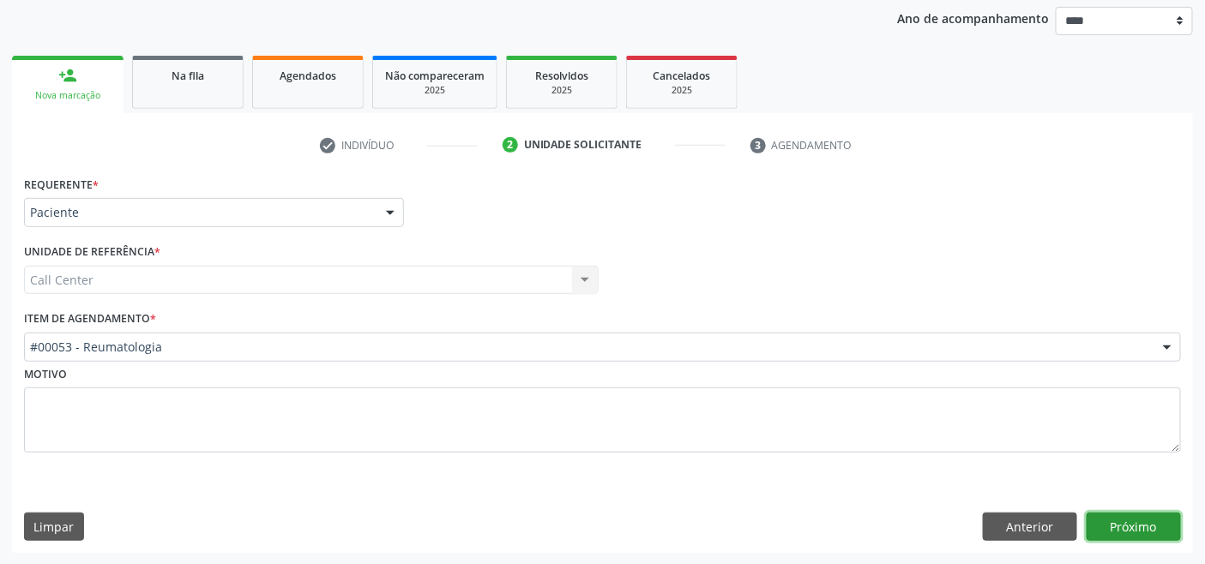
click at [1155, 529] on button "Próximo" at bounding box center [1134, 527] width 94 height 29
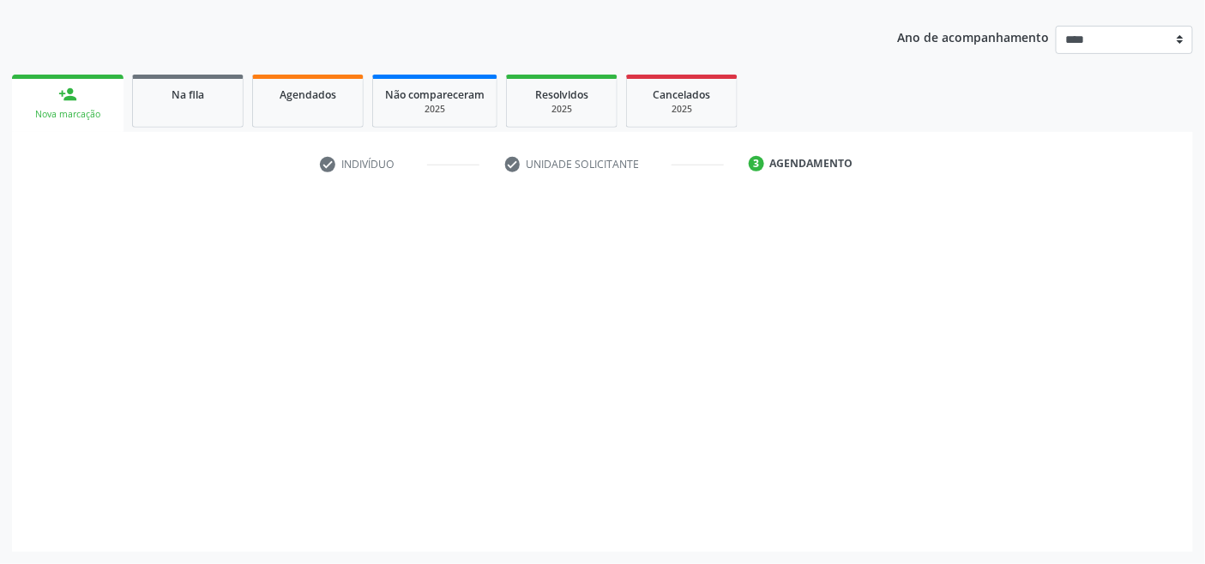
scroll to position [181, 0]
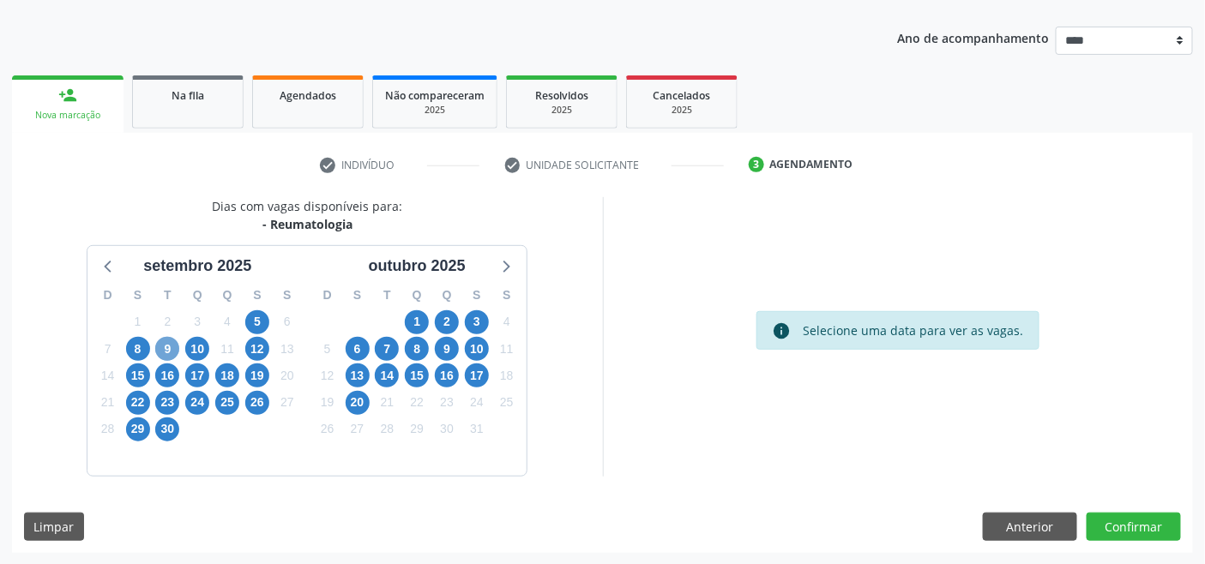
click at [160, 346] on span "9" at bounding box center [167, 349] width 24 height 24
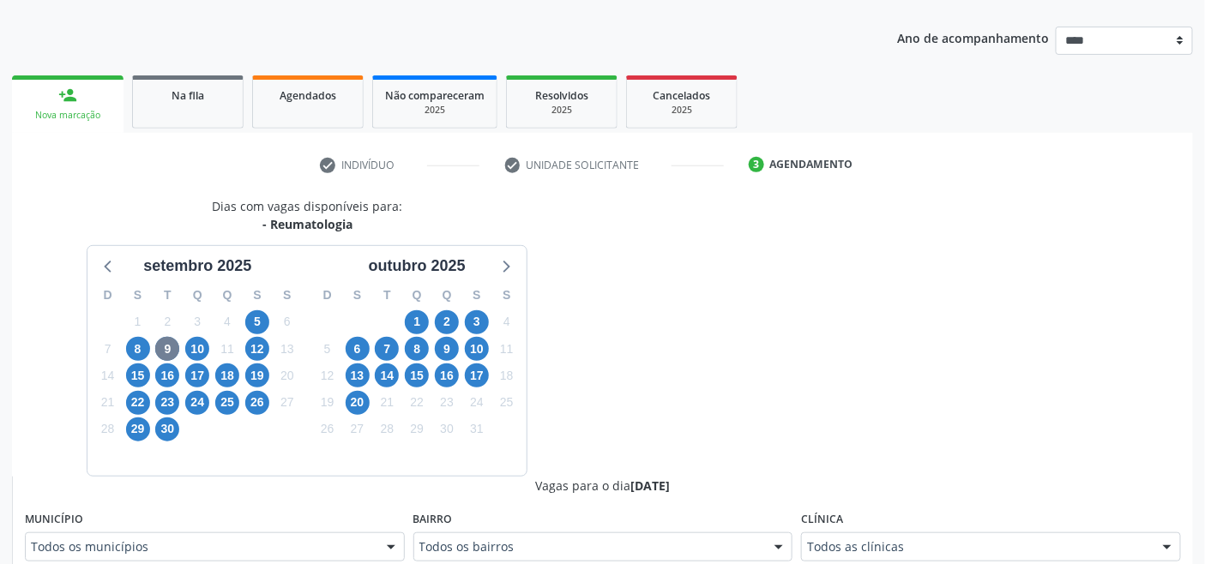
scroll to position [189, 0]
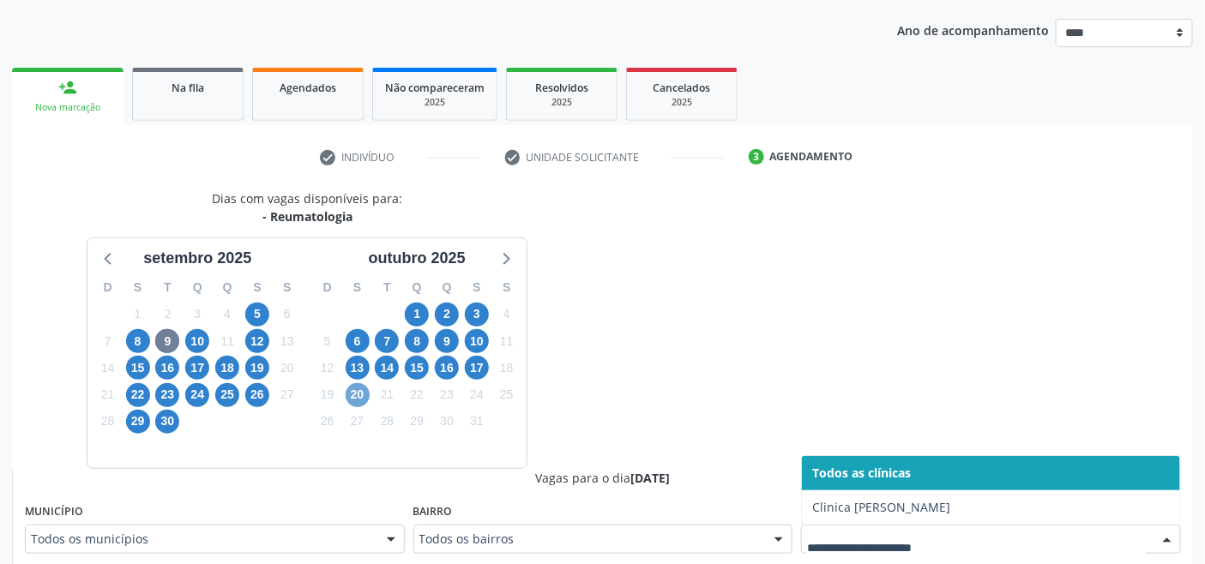
click at [363, 392] on span "20" at bounding box center [358, 395] width 24 height 24
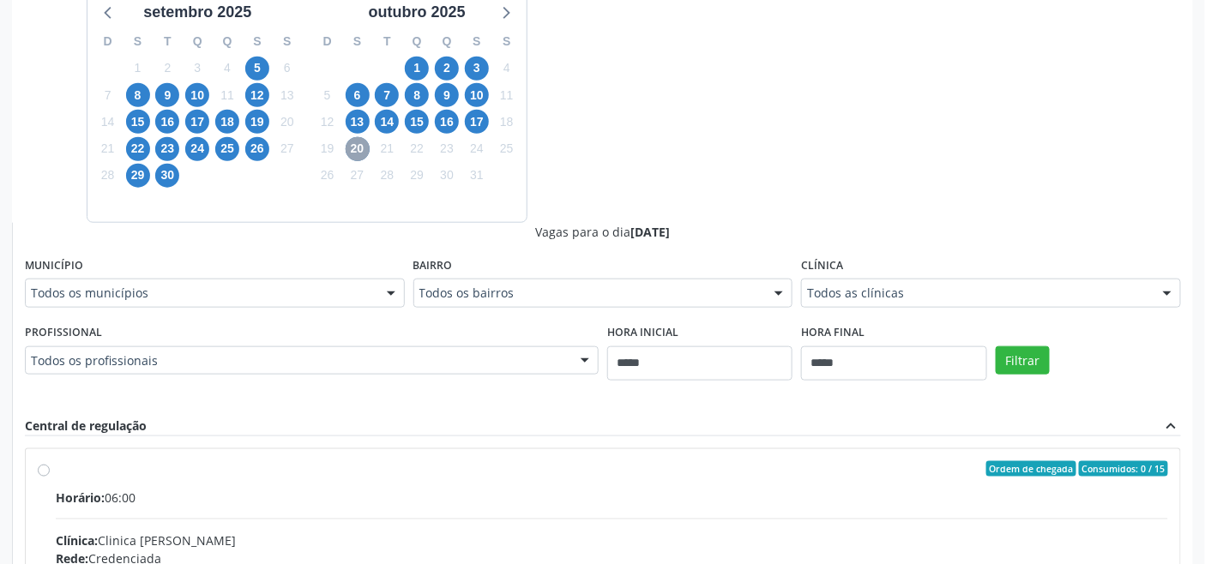
scroll to position [570, 0]
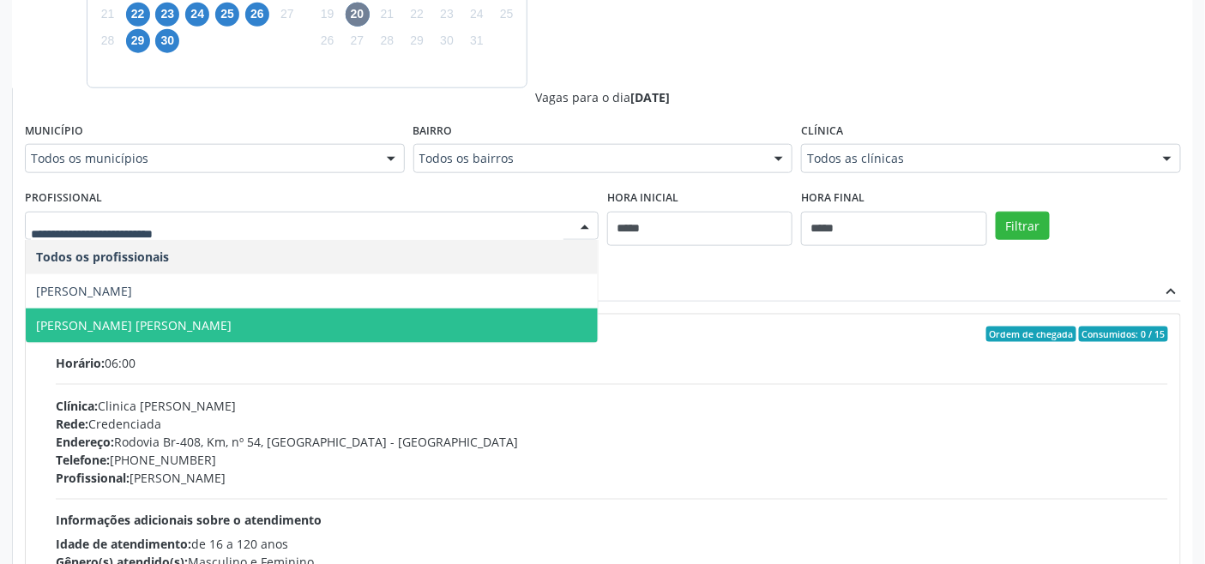
drag, startPoint x: 312, startPoint y: 316, endPoint x: 336, endPoint y: 322, distance: 24.8
click at [312, 317] on span "Karina Dubeux Berardo Carneiro da Cunha" at bounding box center [312, 326] width 572 height 34
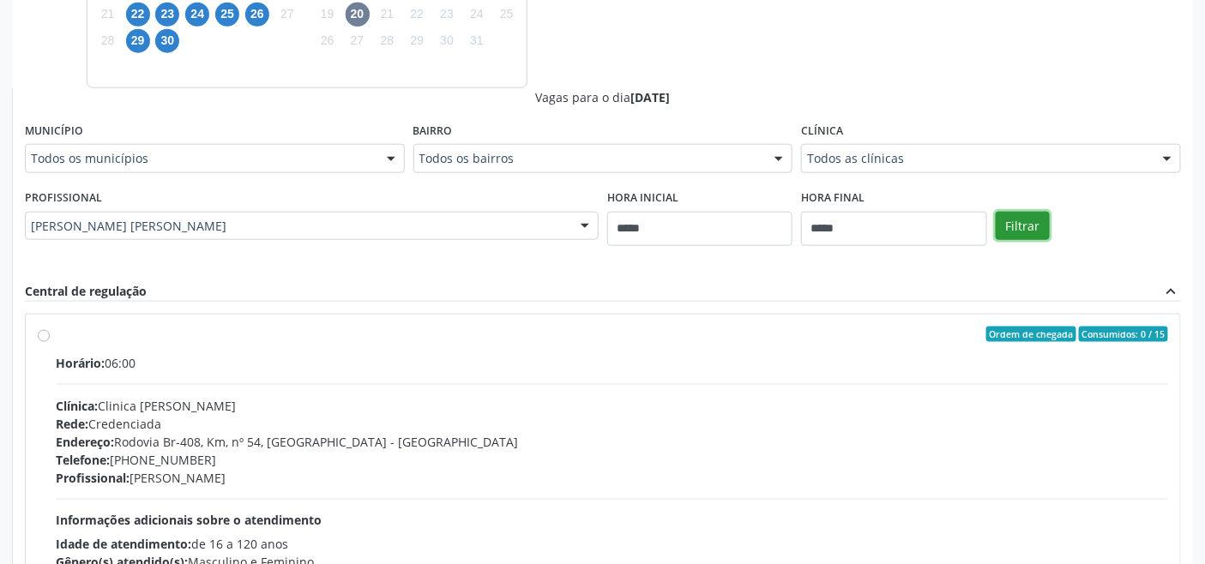
click at [1026, 227] on button "Filtrar" at bounding box center [1023, 226] width 54 height 29
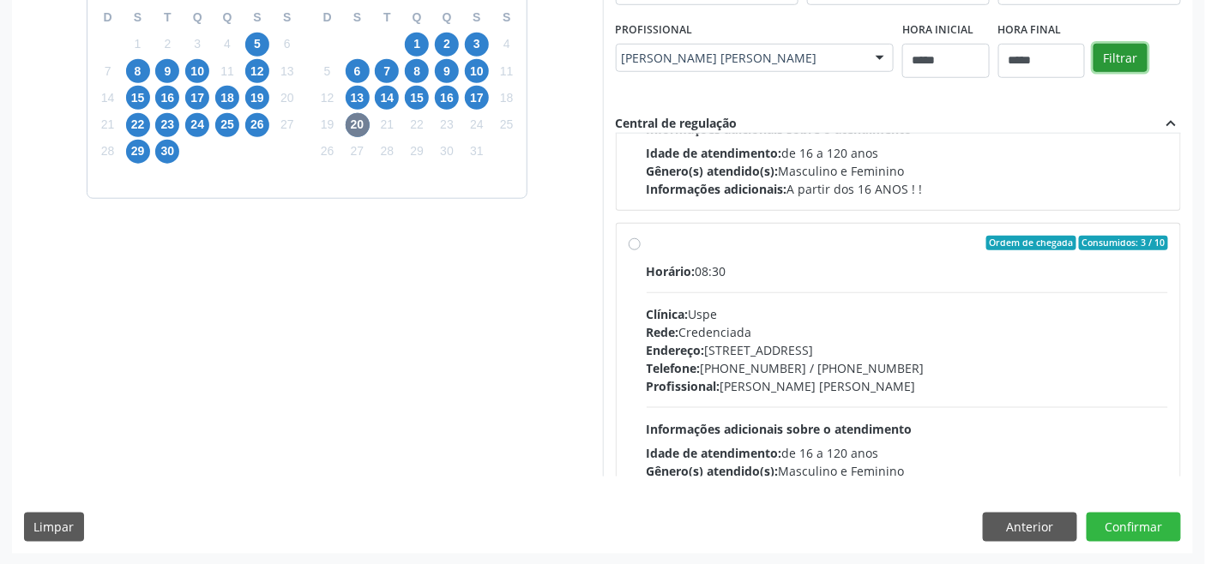
scroll to position [0, 0]
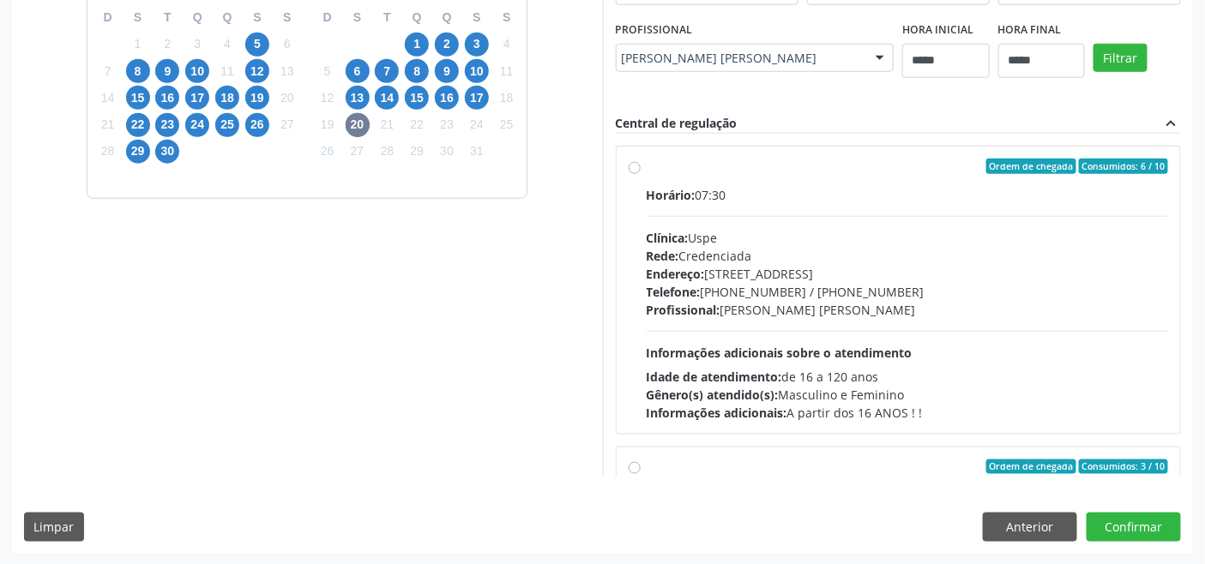
click at [785, 289] on div "Telefone: (81) 3221-8850 / 3035-7616" at bounding box center [908, 292] width 522 height 18
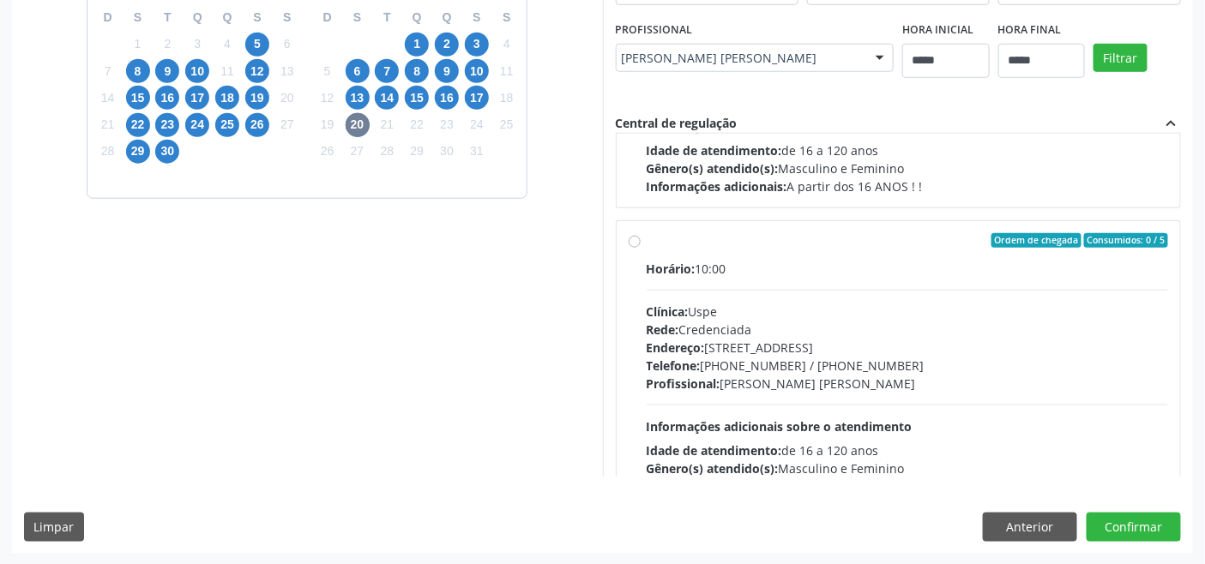
scroll to position [953, 0]
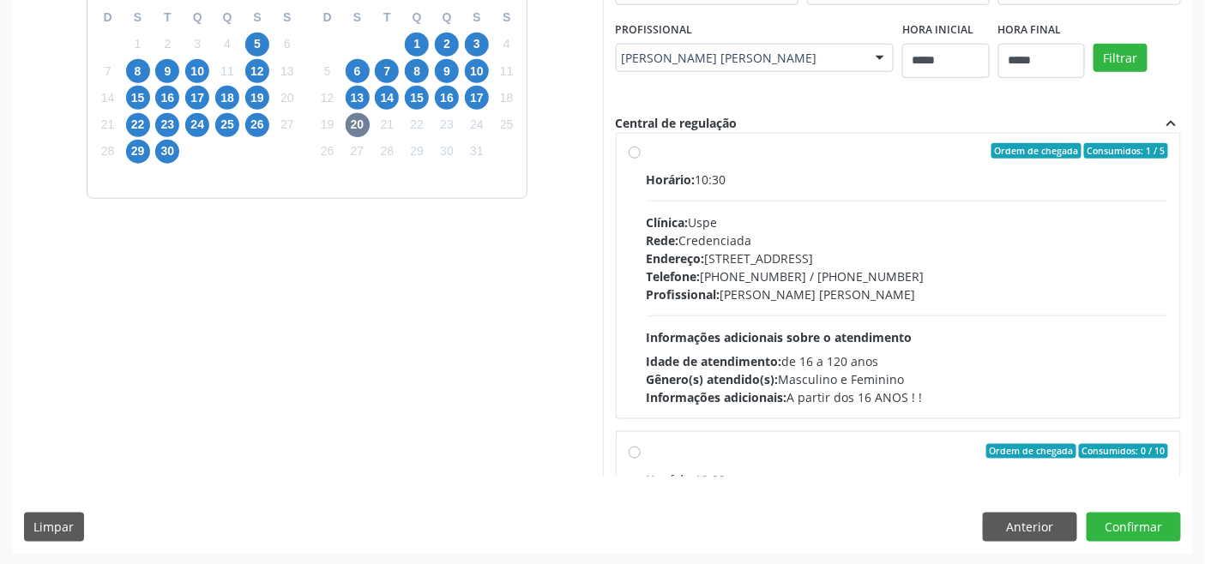
click at [849, 283] on div "Telefone: (81) 3221-8850 / 3035-7616" at bounding box center [908, 277] width 522 height 18
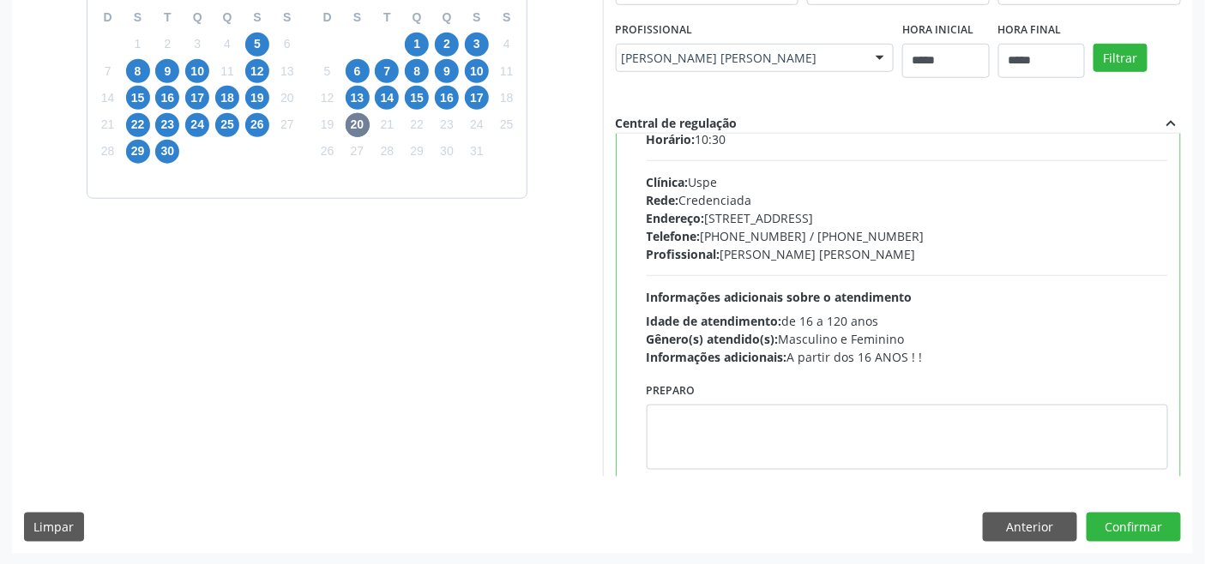
scroll to position [1409, 0]
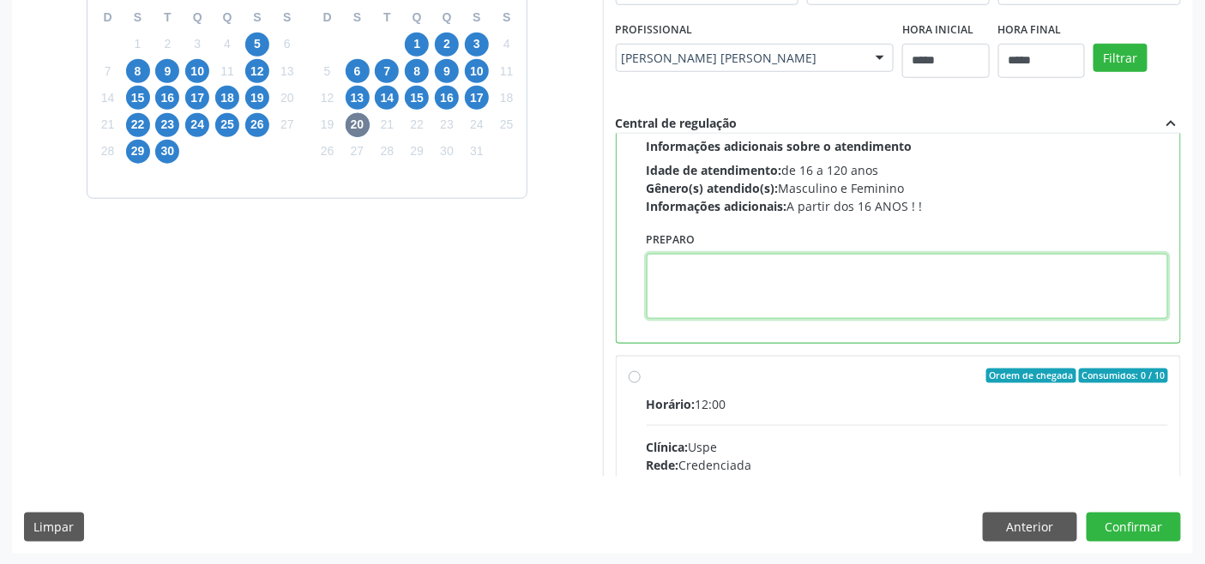
paste textarea "**********"
type textarea "**********"
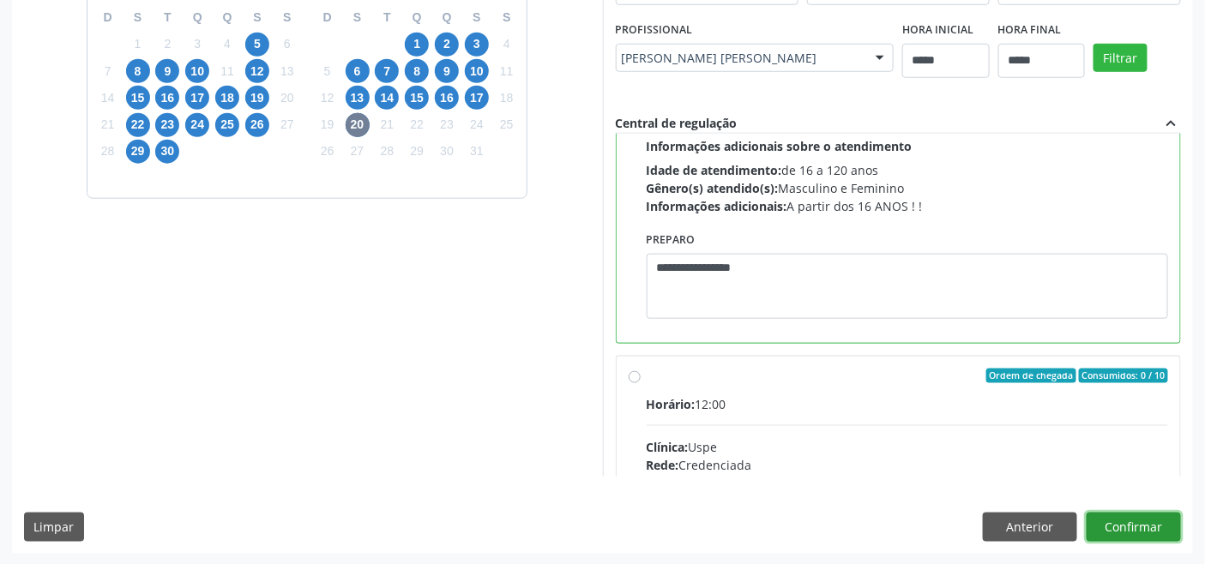
click at [1129, 530] on button "Confirmar" at bounding box center [1134, 527] width 94 height 29
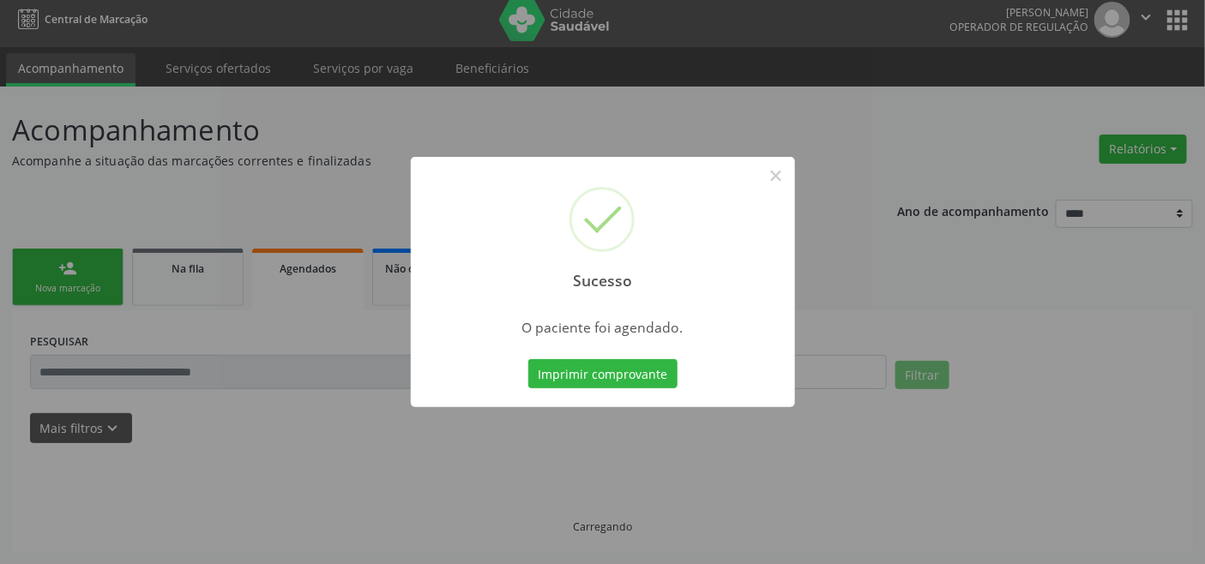
scroll to position [6, 0]
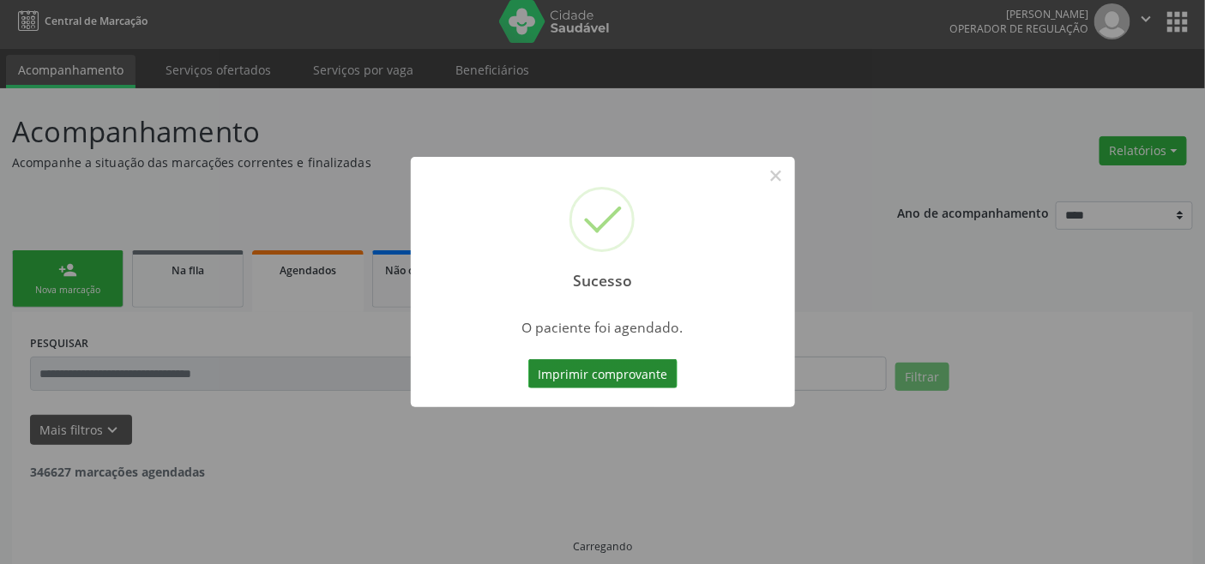
click at [619, 369] on button "Imprimir comprovante" at bounding box center [602, 373] width 149 height 29
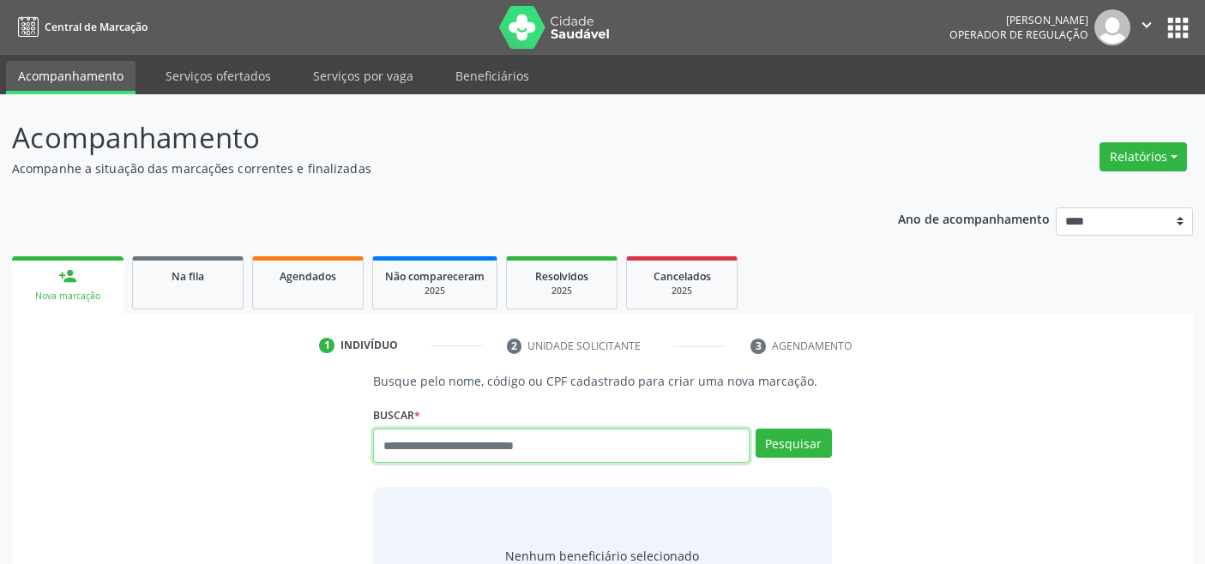
scroll to position [6, 0]
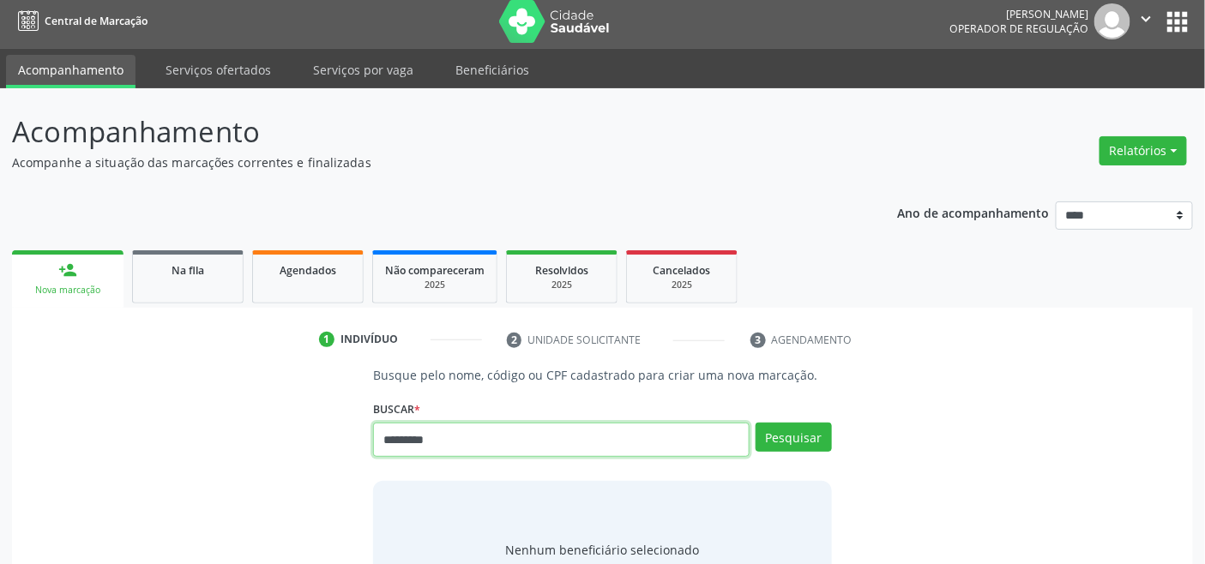
type input "*********"
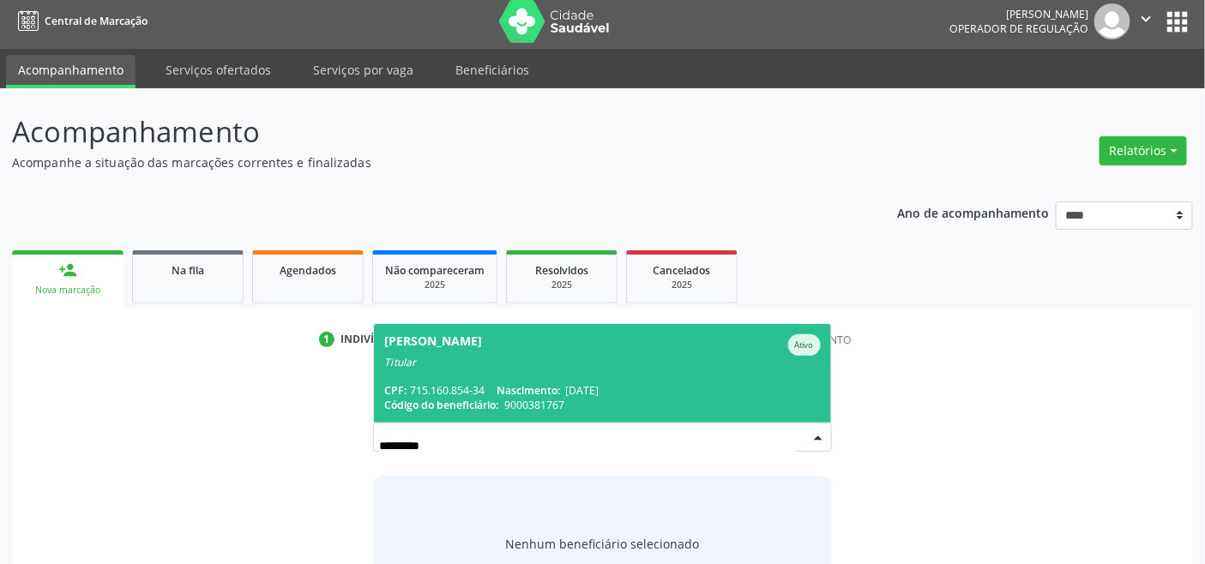
click at [474, 384] on div "CPF: 715.160.854-34 Nascimento: [DATE]" at bounding box center [602, 390] width 436 height 15
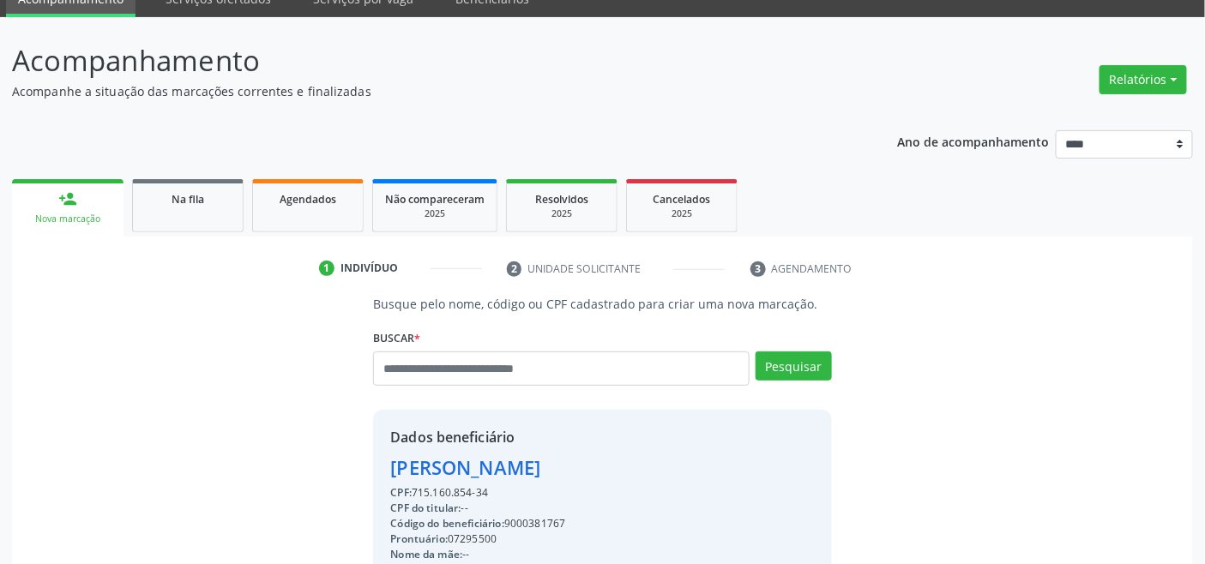
scroll to position [340, 0]
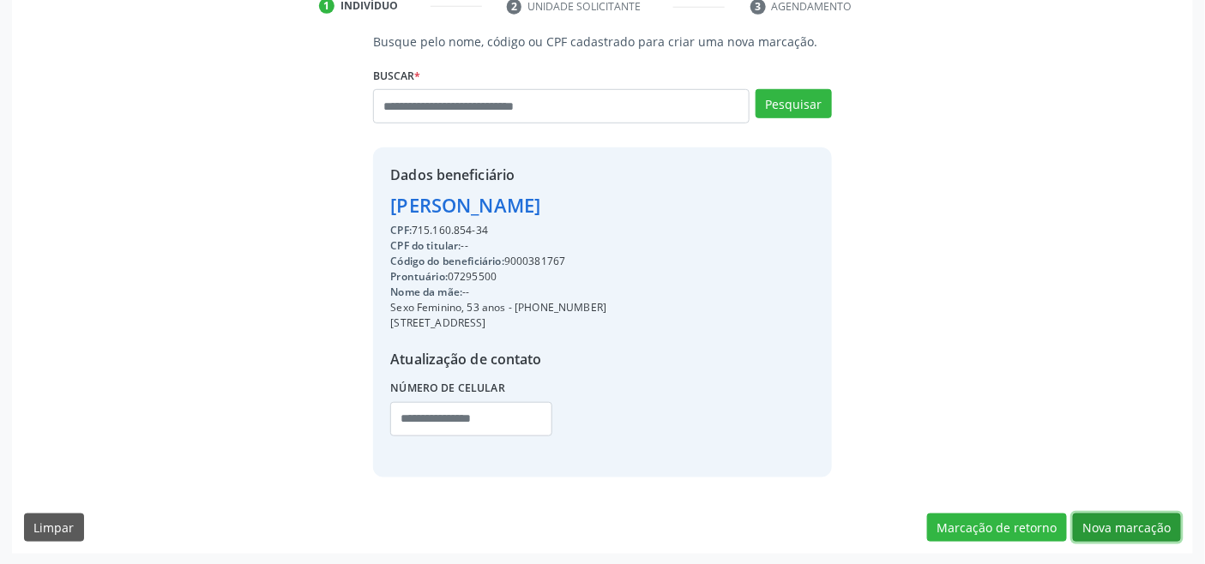
click at [1121, 528] on button "Nova marcação" at bounding box center [1127, 528] width 108 height 29
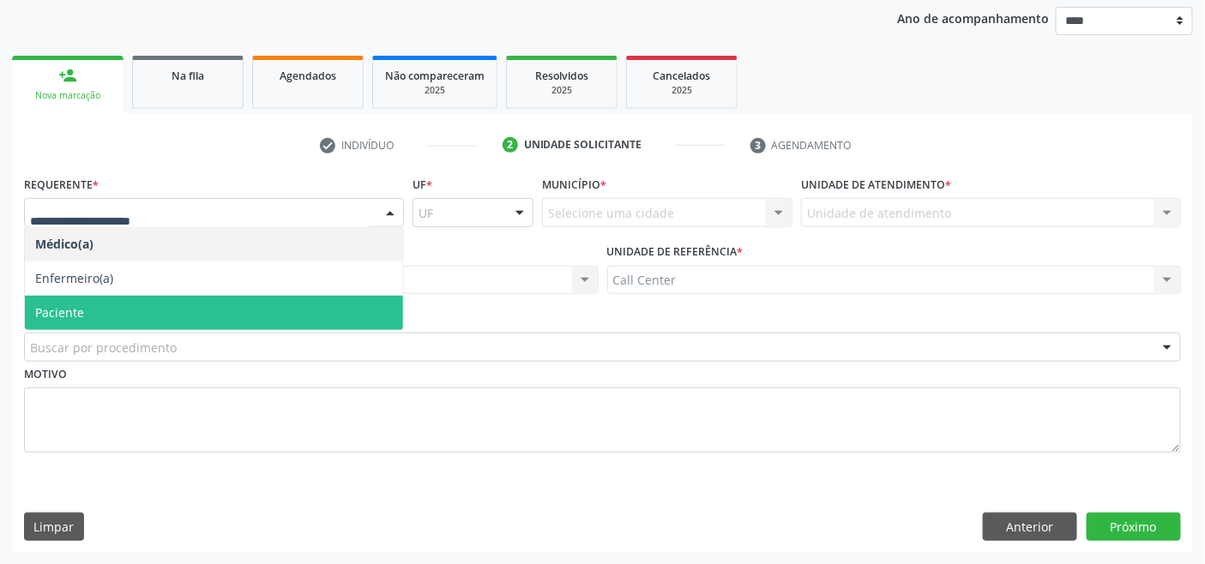
click at [109, 318] on span "Paciente" at bounding box center [214, 313] width 378 height 34
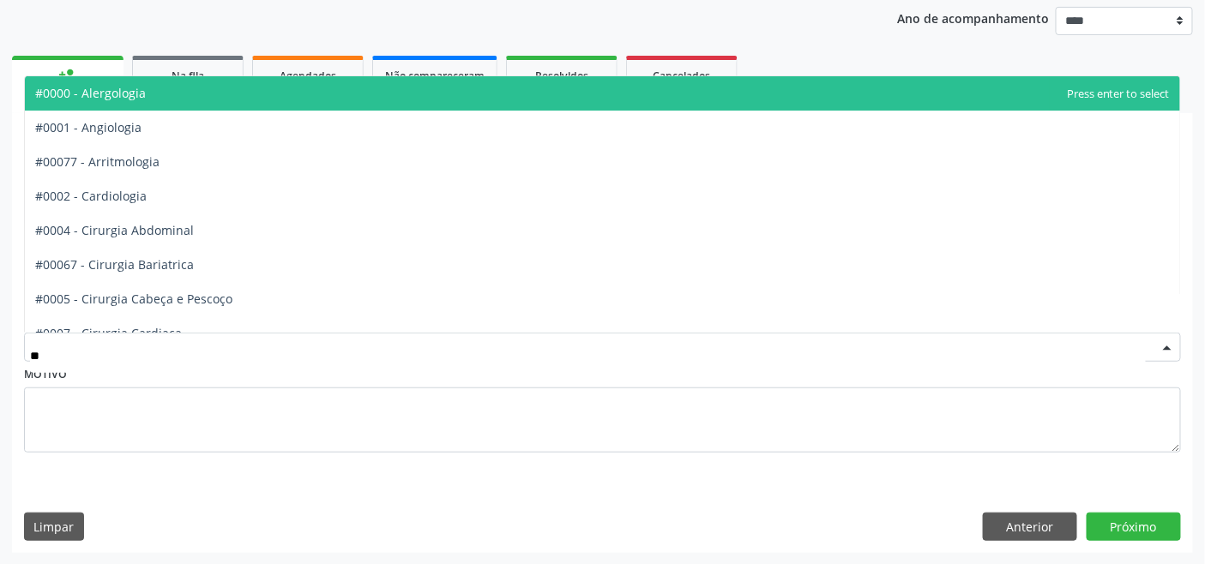
type input "***"
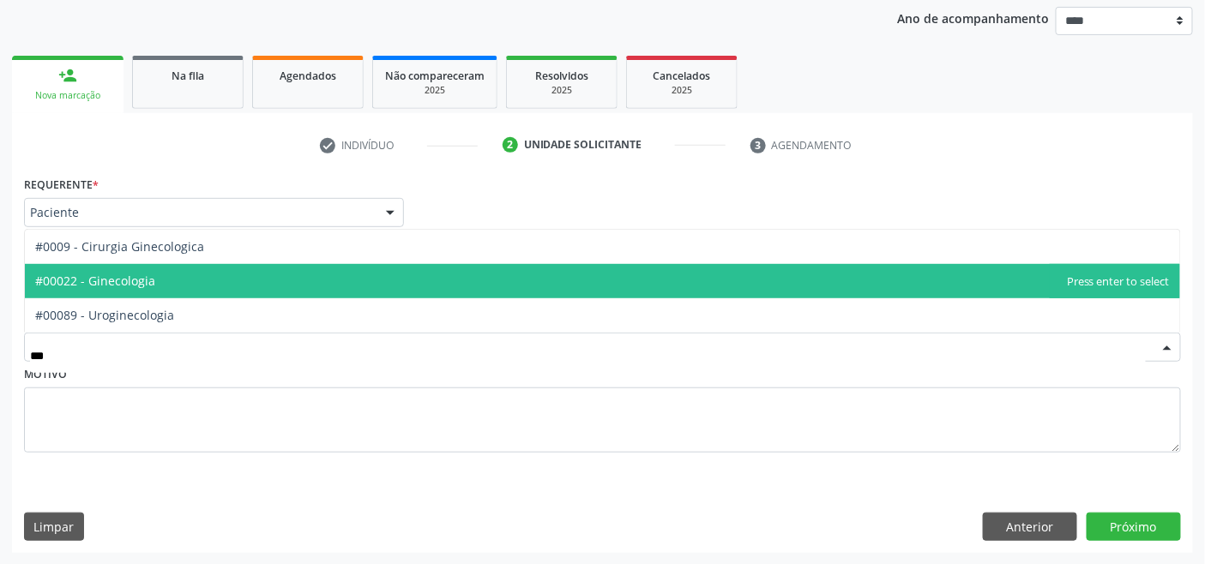
click at [115, 279] on span "#00022 - Ginecologia" at bounding box center [95, 281] width 120 height 16
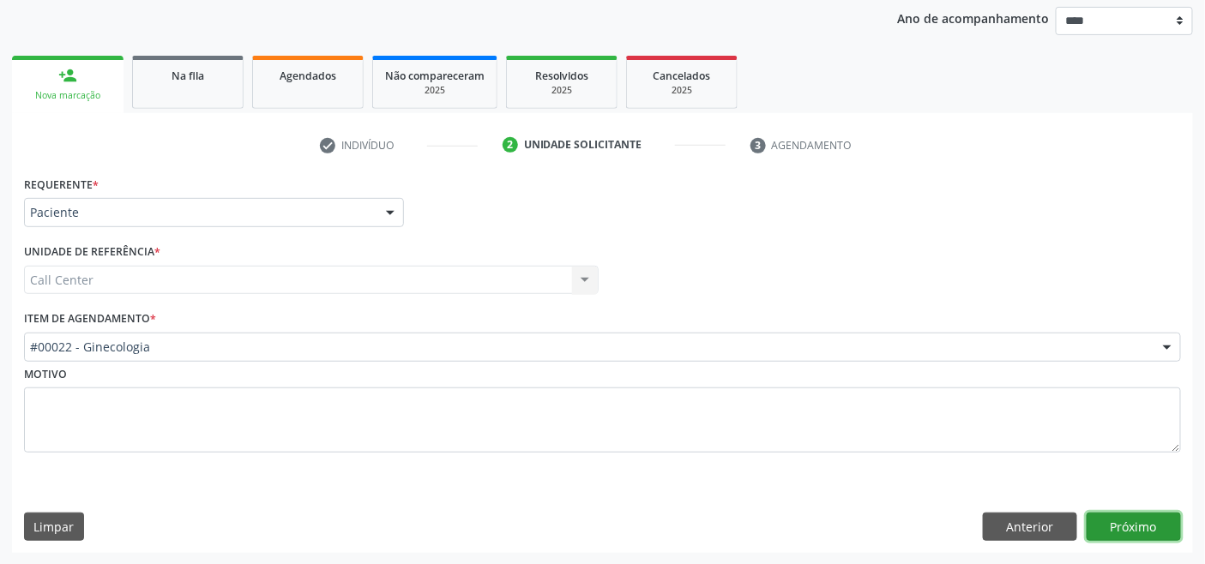
click at [1122, 521] on button "Próximo" at bounding box center [1134, 527] width 94 height 29
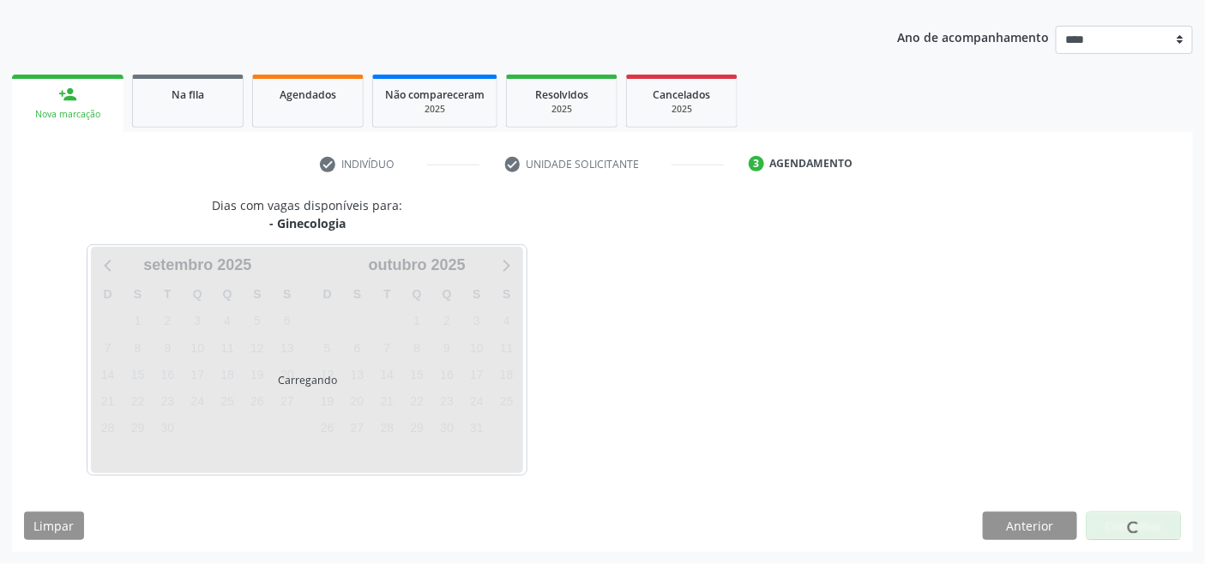
scroll to position [181, 0]
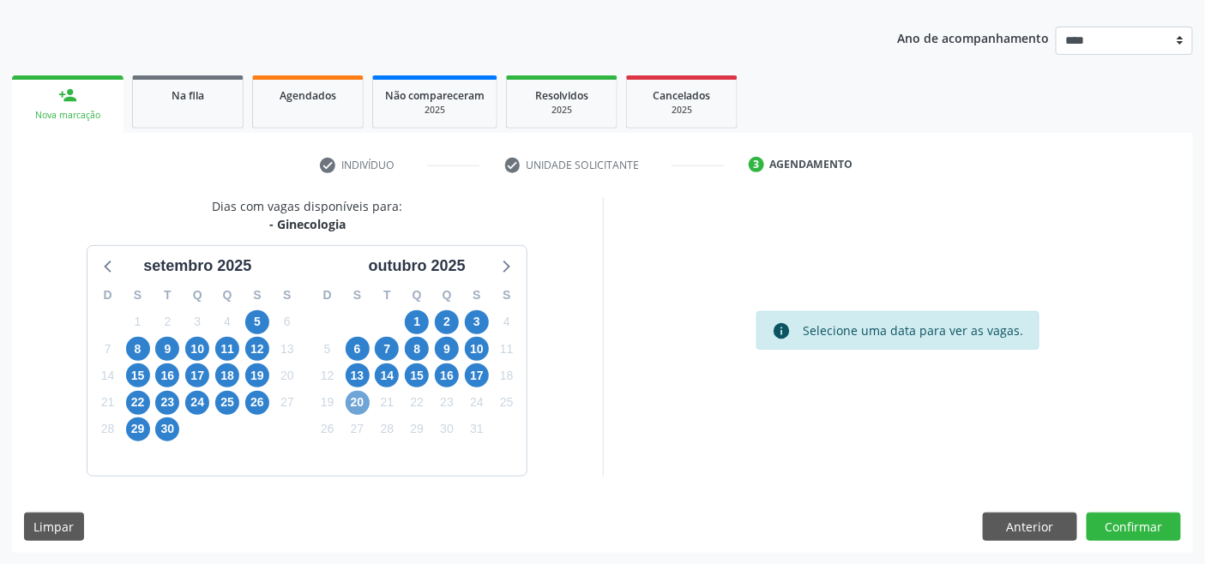
click at [348, 397] on span "20" at bounding box center [358, 403] width 24 height 24
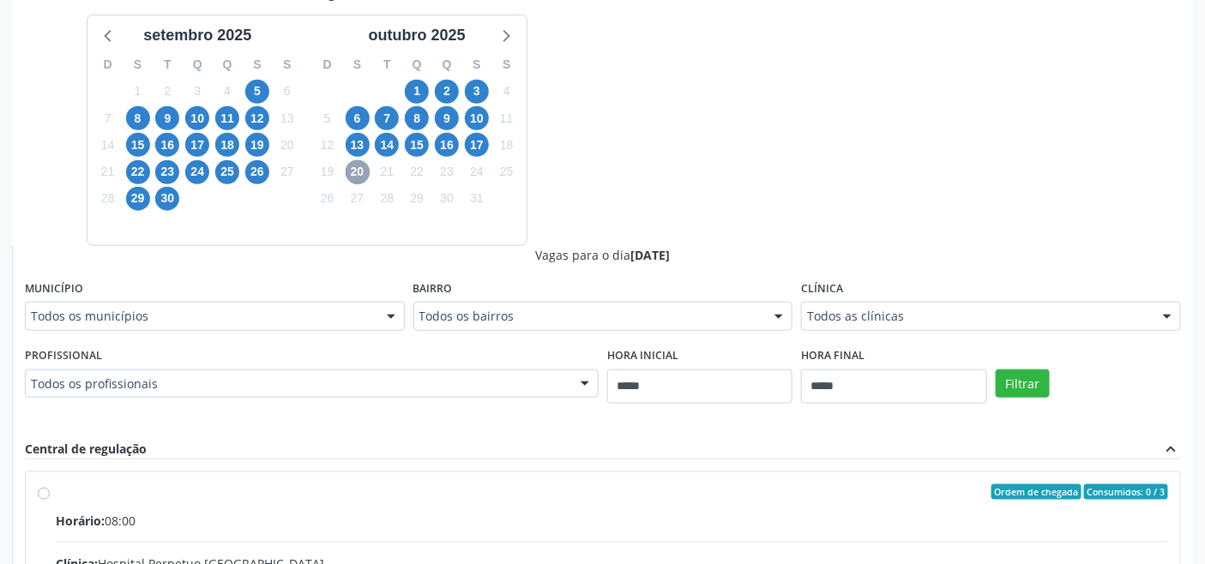
scroll to position [467, 0]
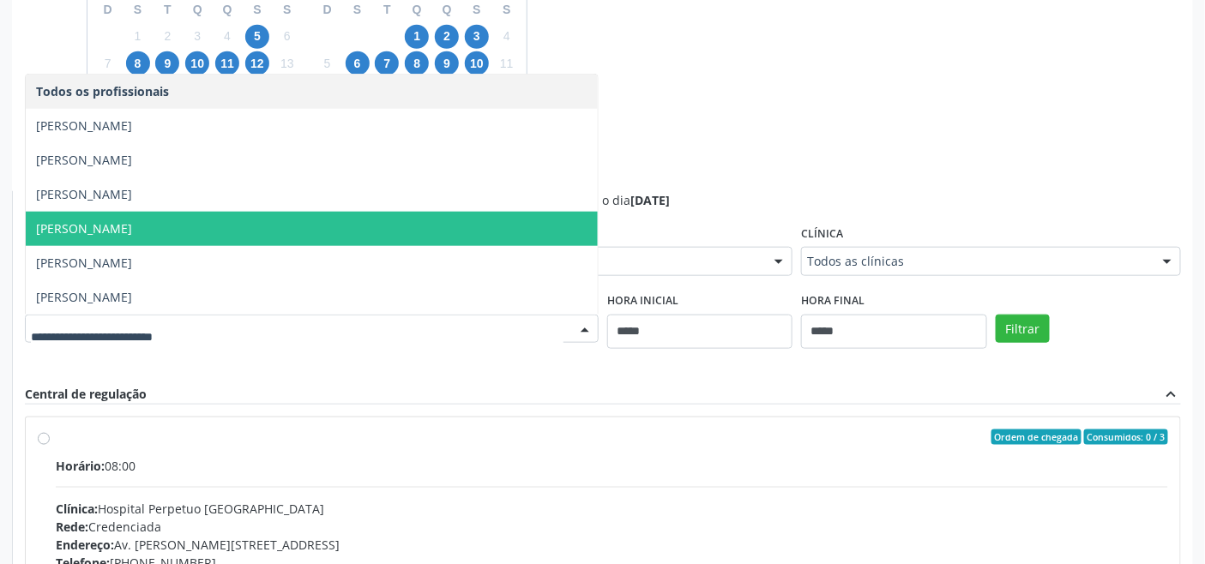
click at [253, 221] on span "[PERSON_NAME]" at bounding box center [312, 229] width 572 height 34
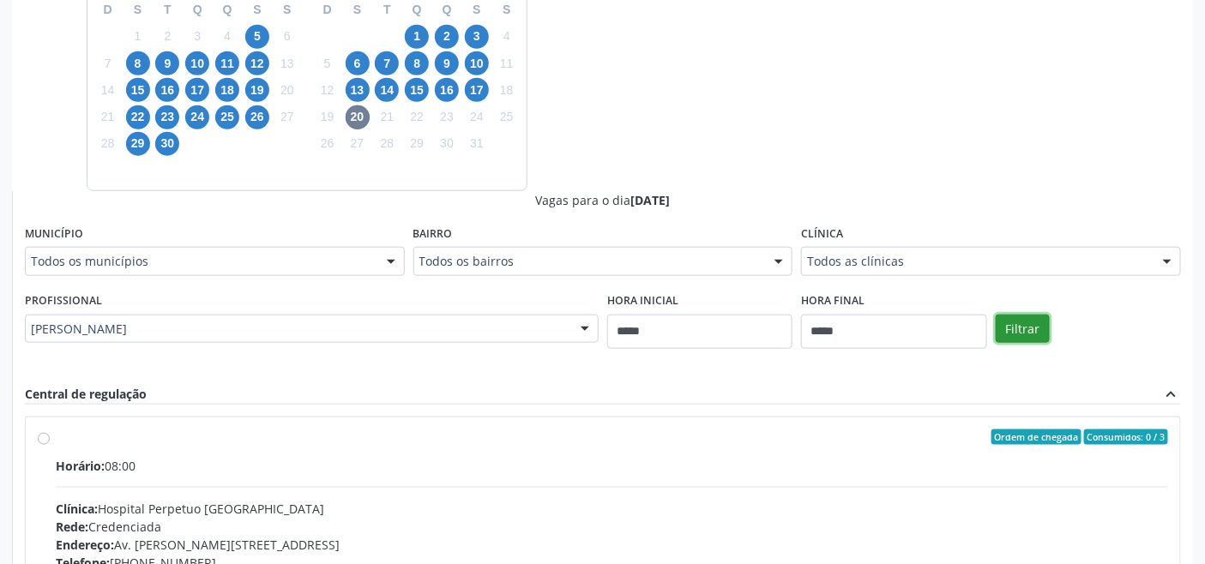
click at [1032, 326] on button "Filtrar" at bounding box center [1023, 329] width 54 height 29
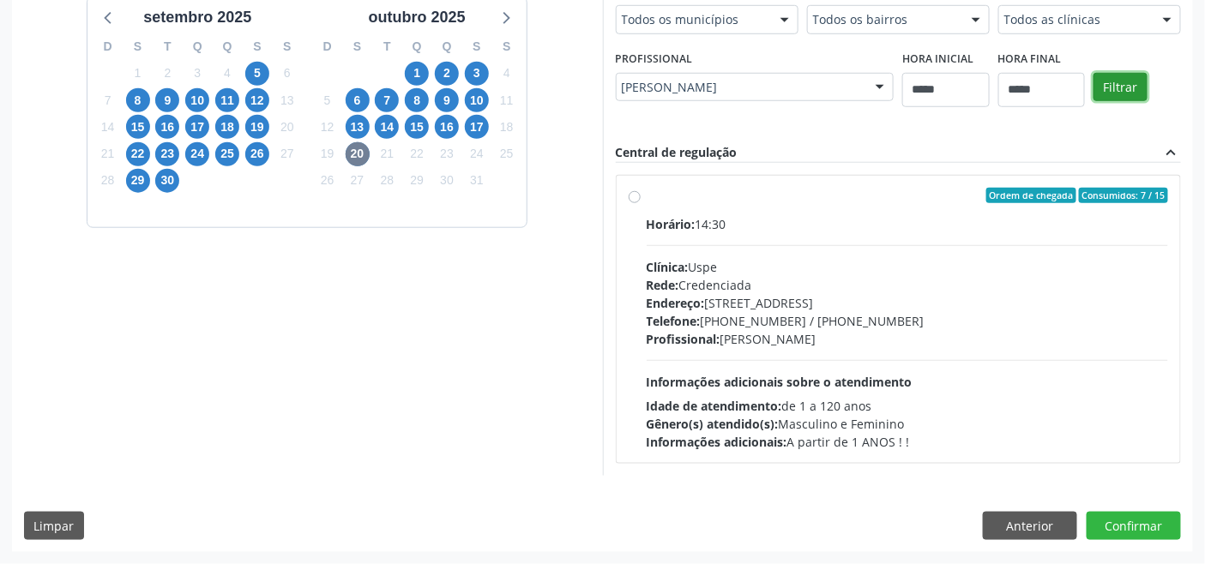
scroll to position [429, 0]
click at [757, 289] on div "Rede: Credenciada" at bounding box center [908, 286] width 522 height 18
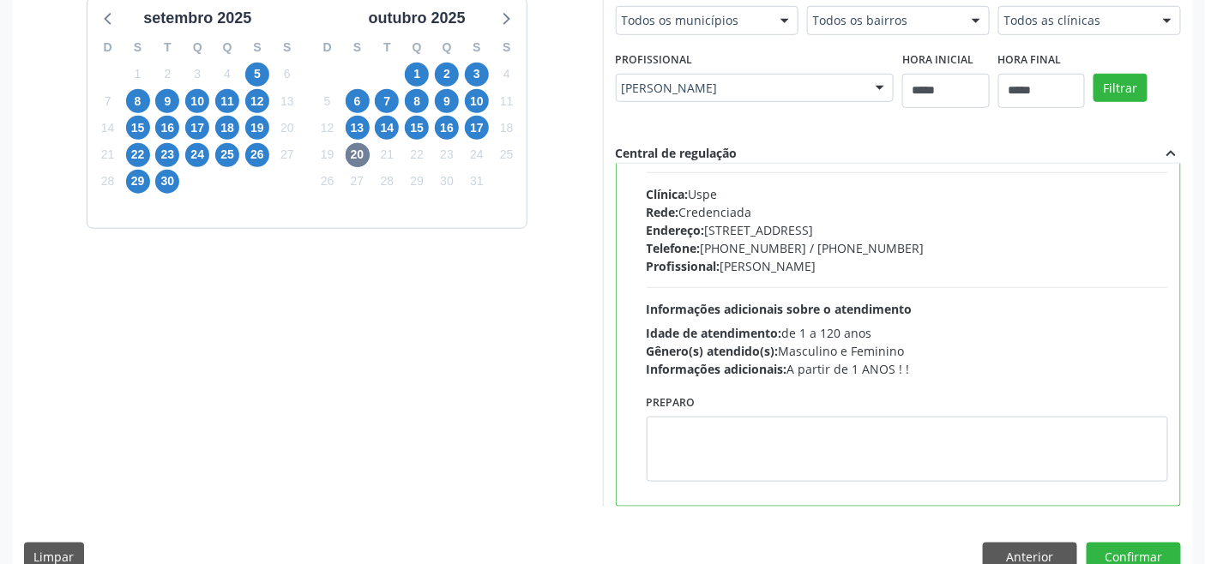
scroll to position [84, 0]
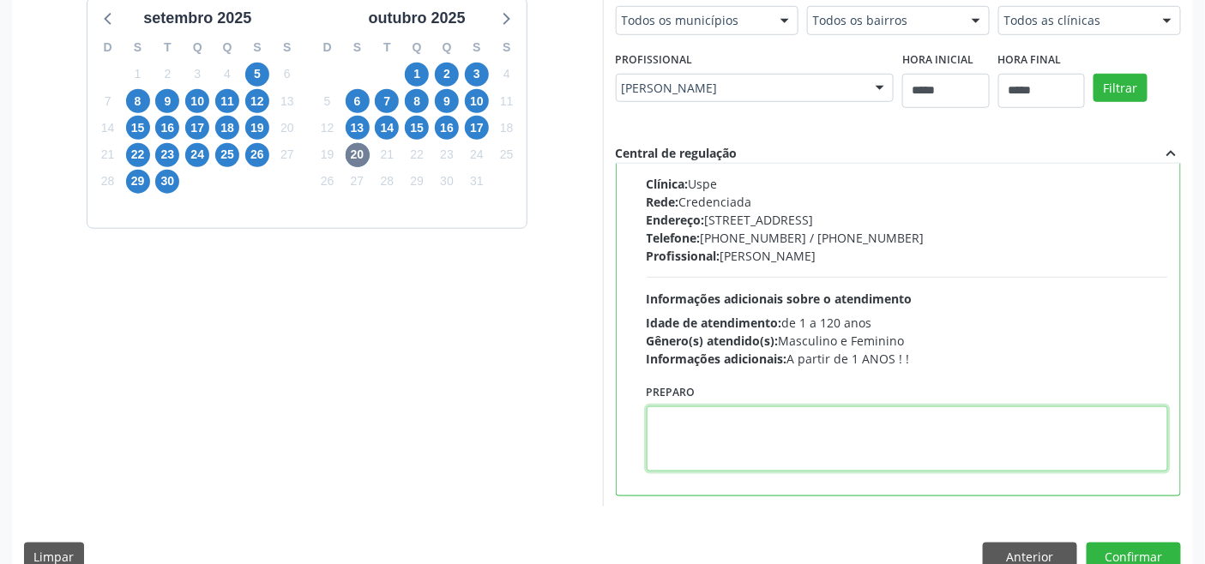
paste textarea "**********"
type textarea "**********"
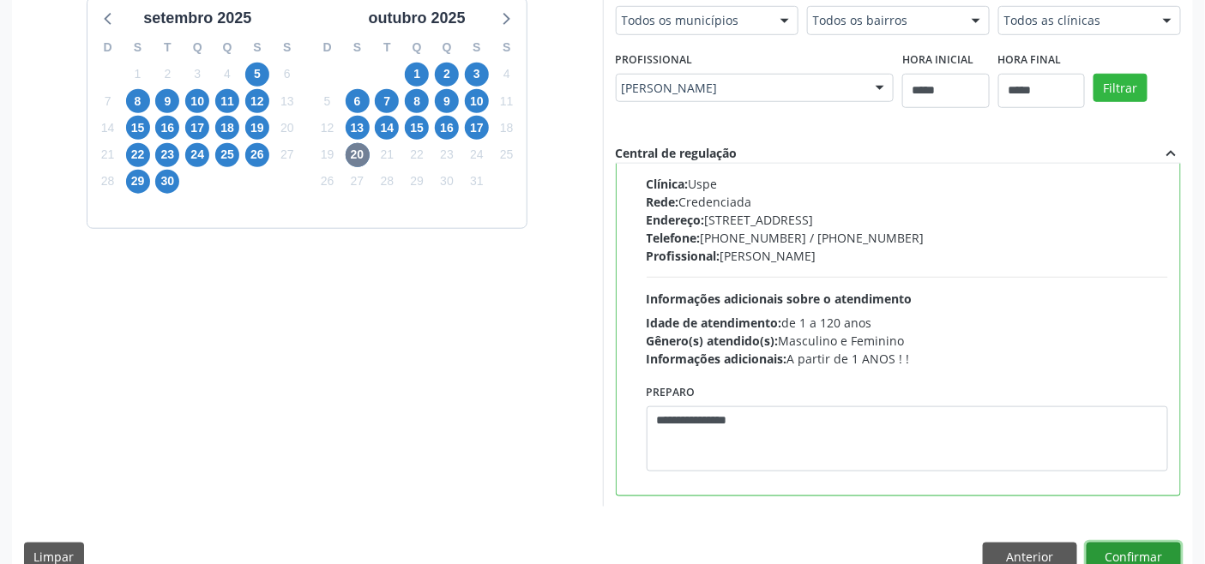
click at [1128, 549] on button "Confirmar" at bounding box center [1134, 557] width 94 height 29
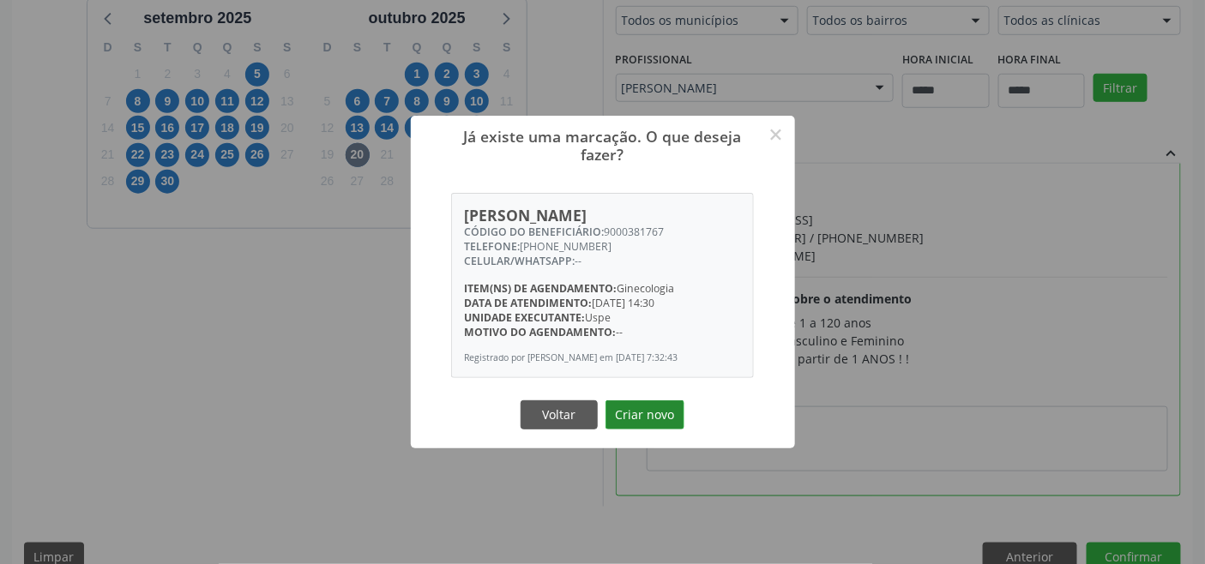
click at [644, 414] on button "Criar novo" at bounding box center [645, 415] width 79 height 29
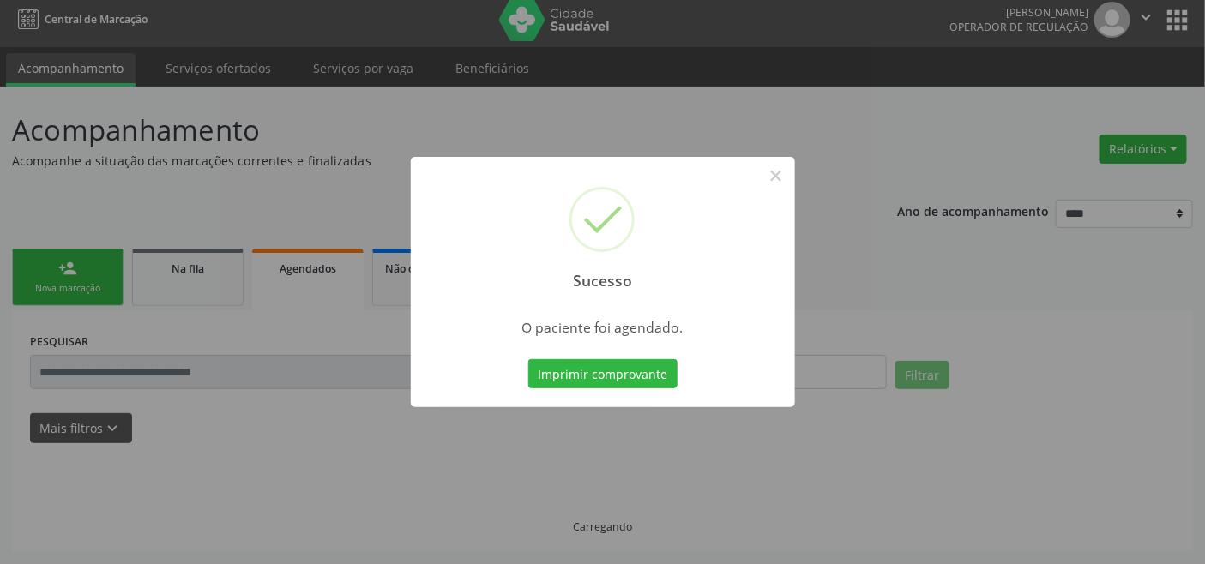
scroll to position [6, 0]
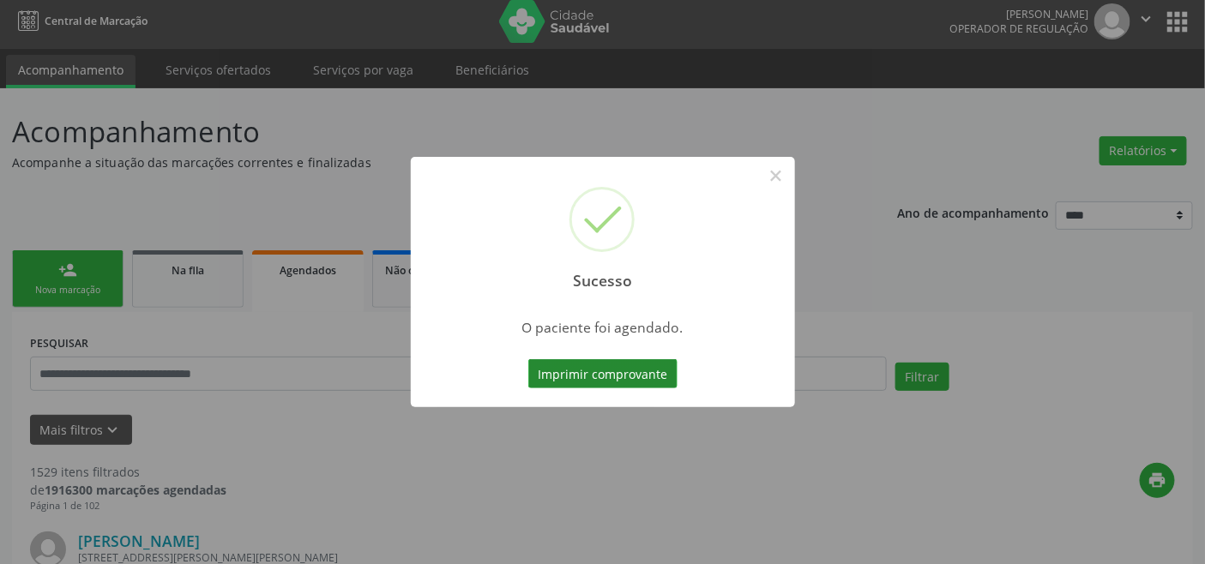
click at [638, 374] on button "Imprimir comprovante" at bounding box center [602, 373] width 149 height 29
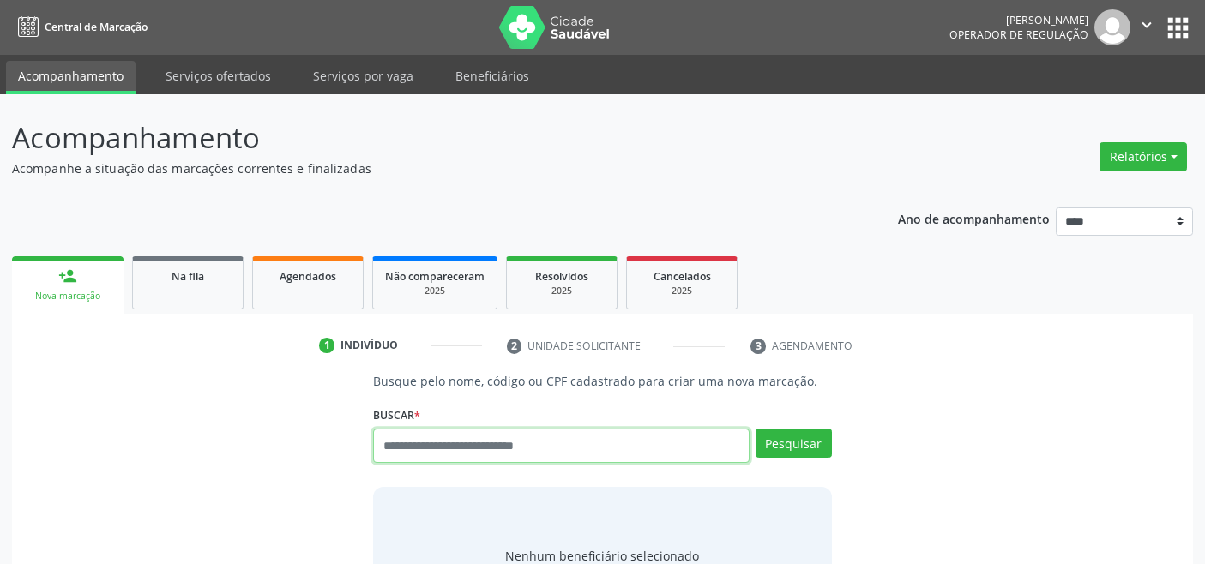
scroll to position [6, 0]
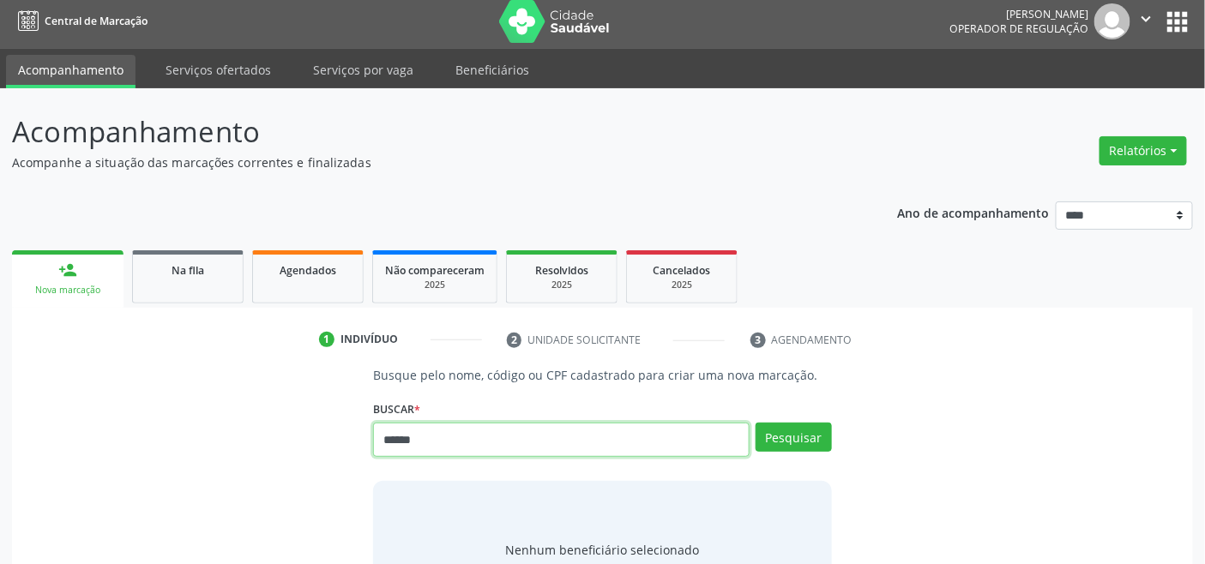
type input "******"
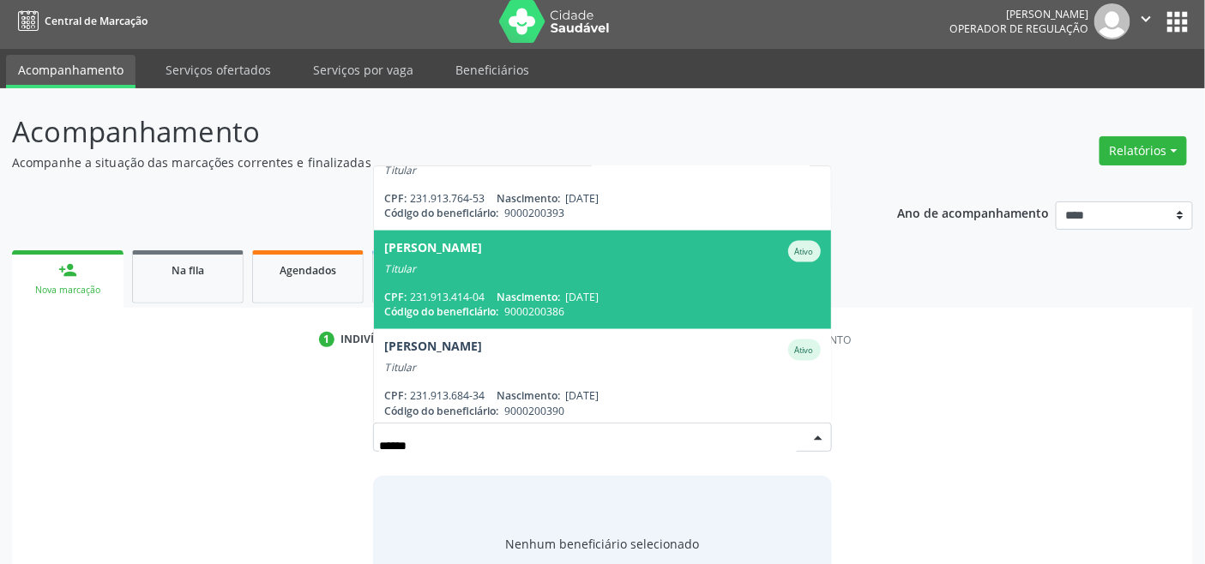
scroll to position [835, 0]
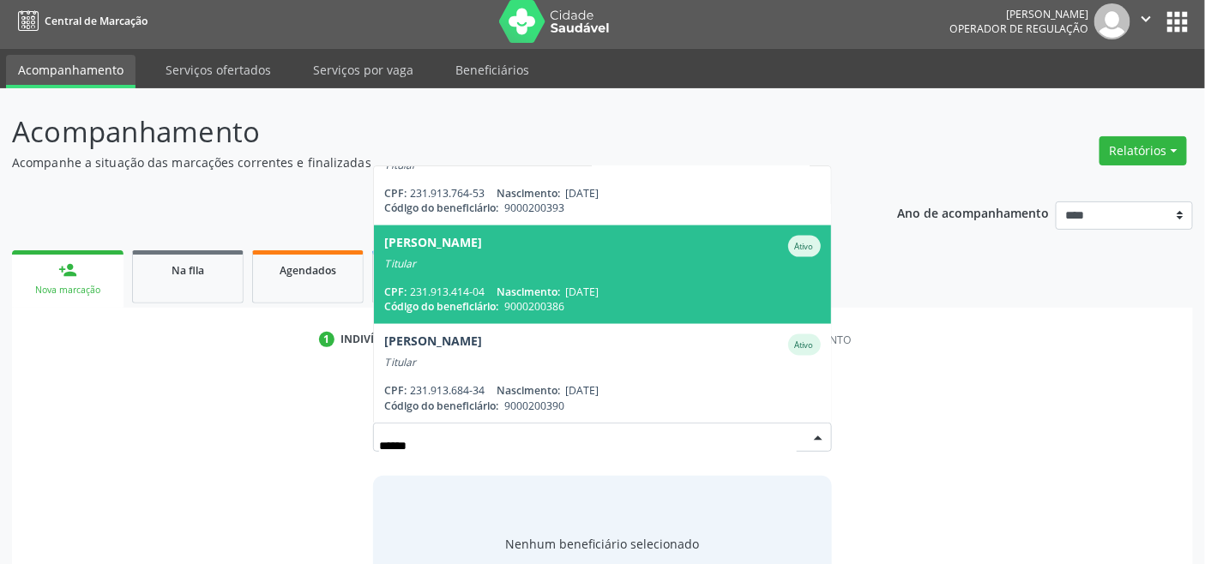
click at [524, 274] on span "[PERSON_NAME] Ativo Titular CPF: 231.913.414-04 Nascimento: [DATE] Código do be…" at bounding box center [602, 275] width 456 height 99
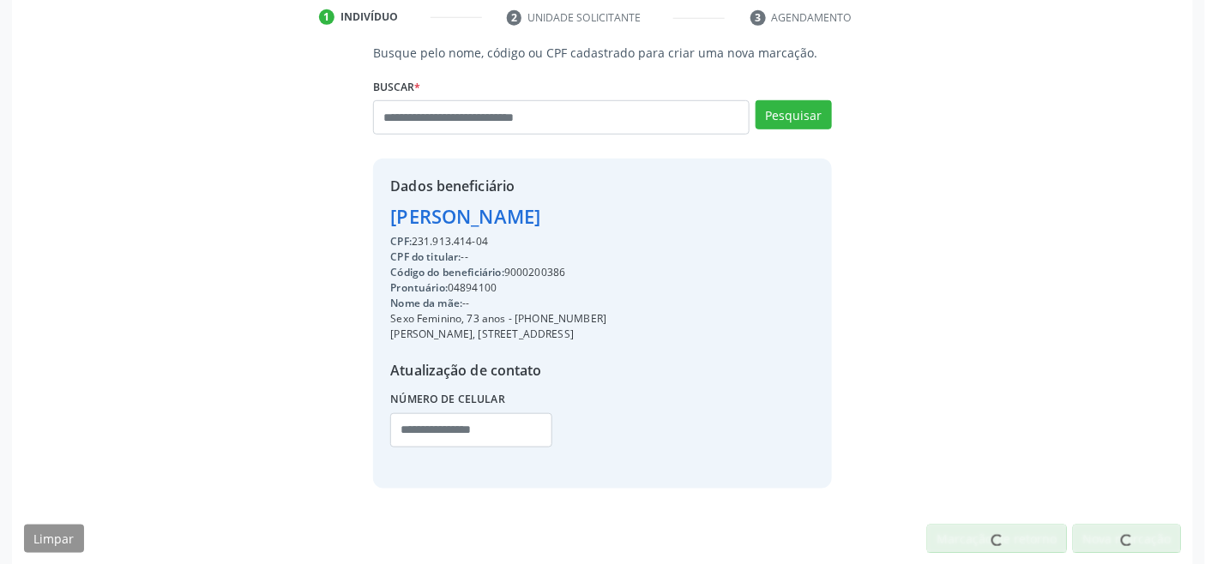
scroll to position [340, 0]
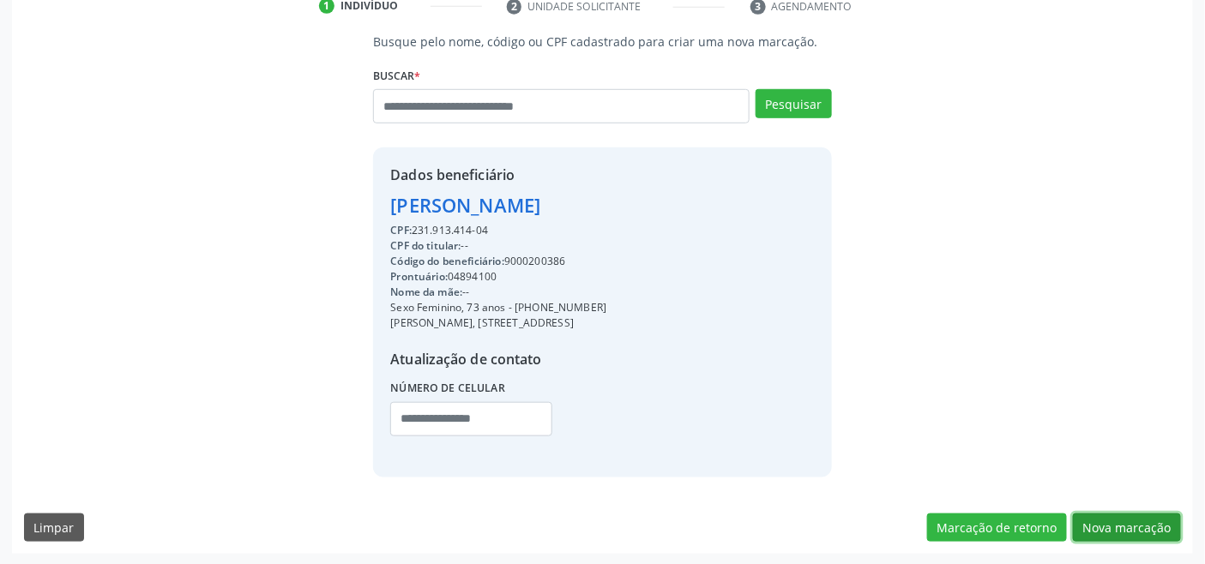
click at [1134, 518] on button "Nova marcação" at bounding box center [1127, 528] width 108 height 29
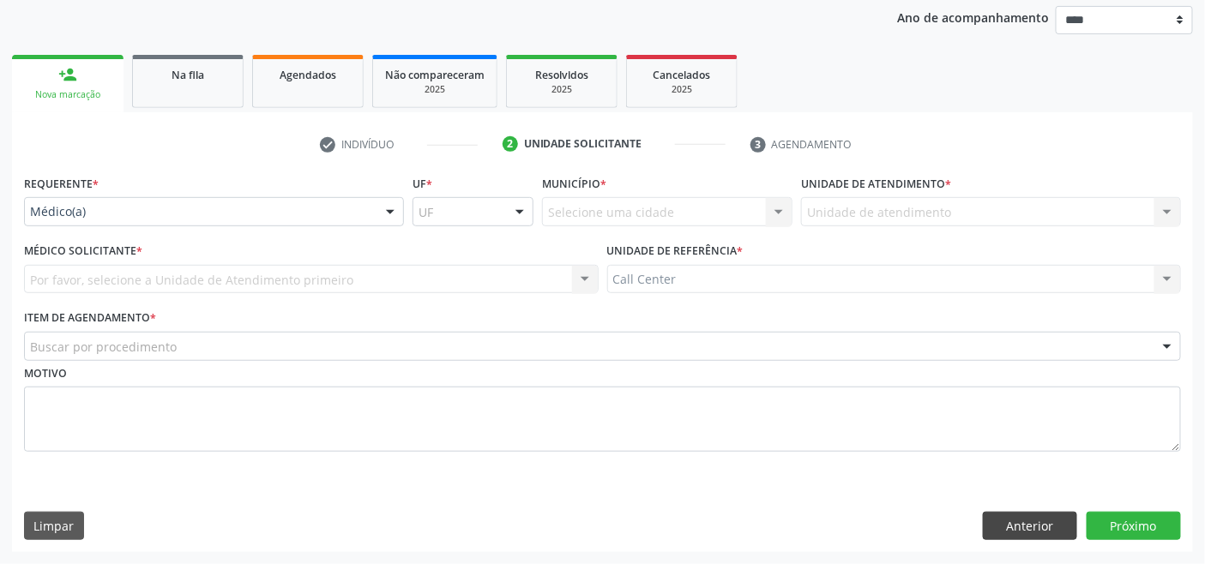
scroll to position [201, 0]
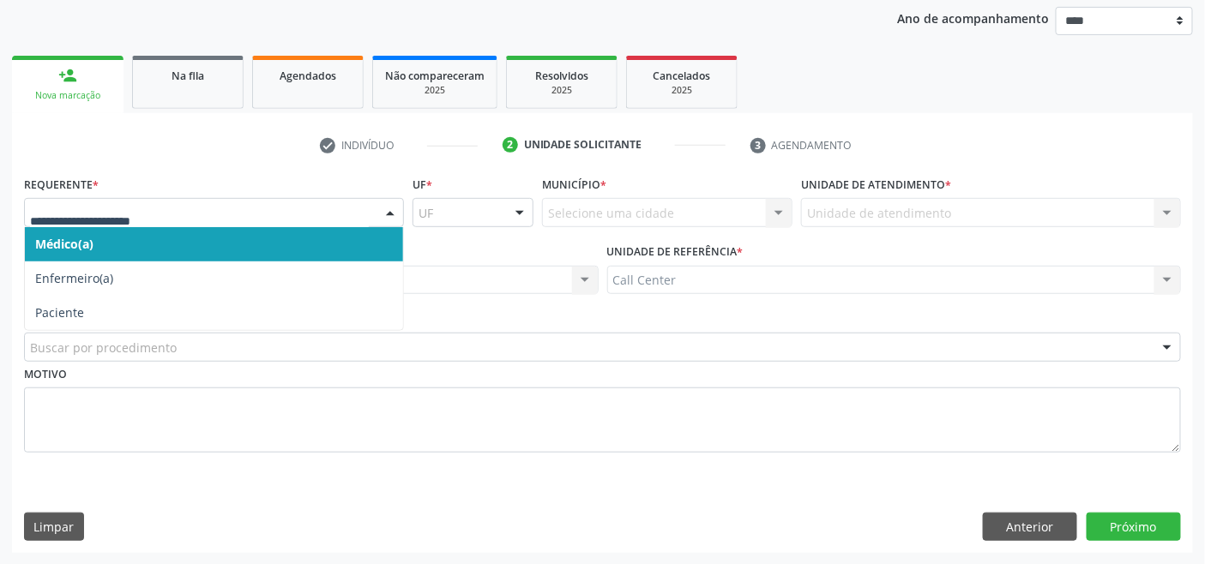
click at [87, 226] on div "Médico(a) Enfermeiro(a) Paciente Nenhum resultado encontrado para: " " Não há n…" at bounding box center [214, 212] width 380 height 29
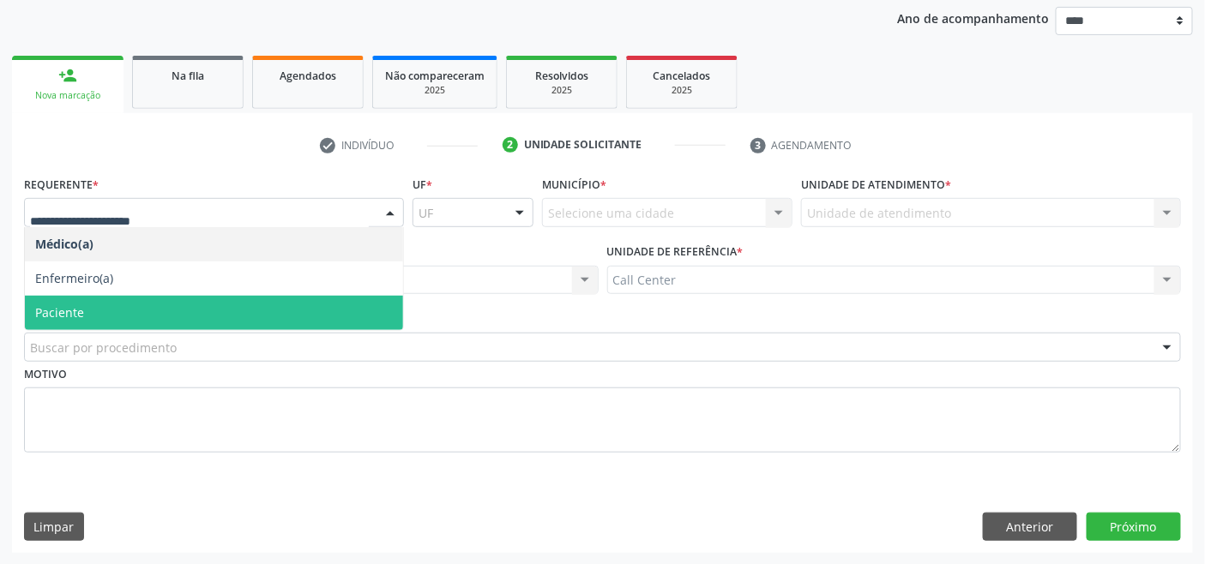
click at [115, 317] on span "Paciente" at bounding box center [214, 313] width 378 height 34
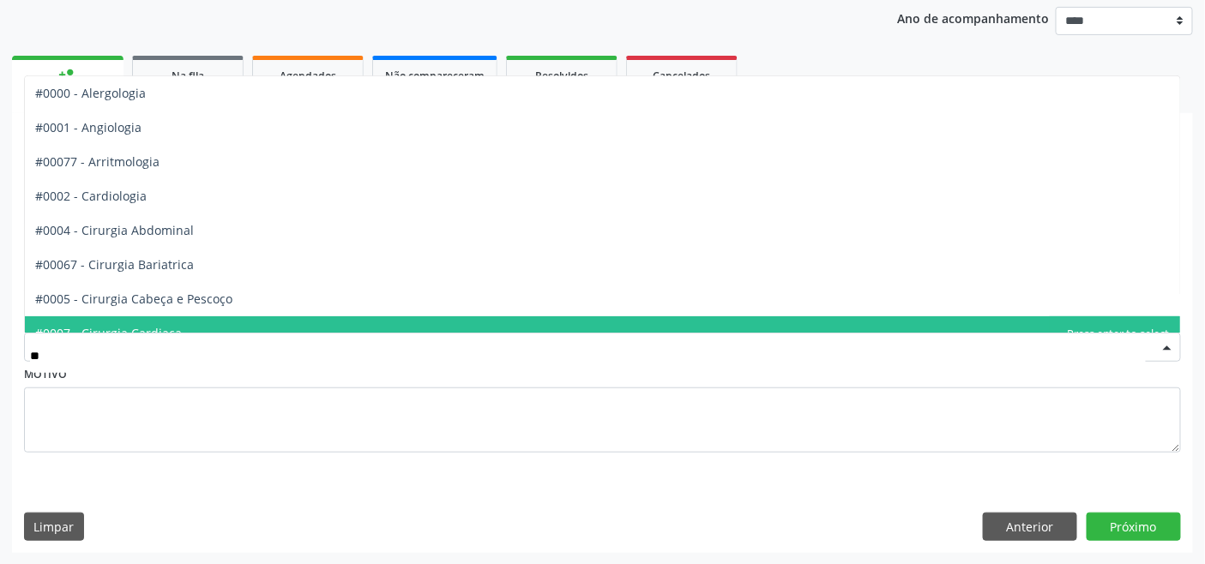
type input "***"
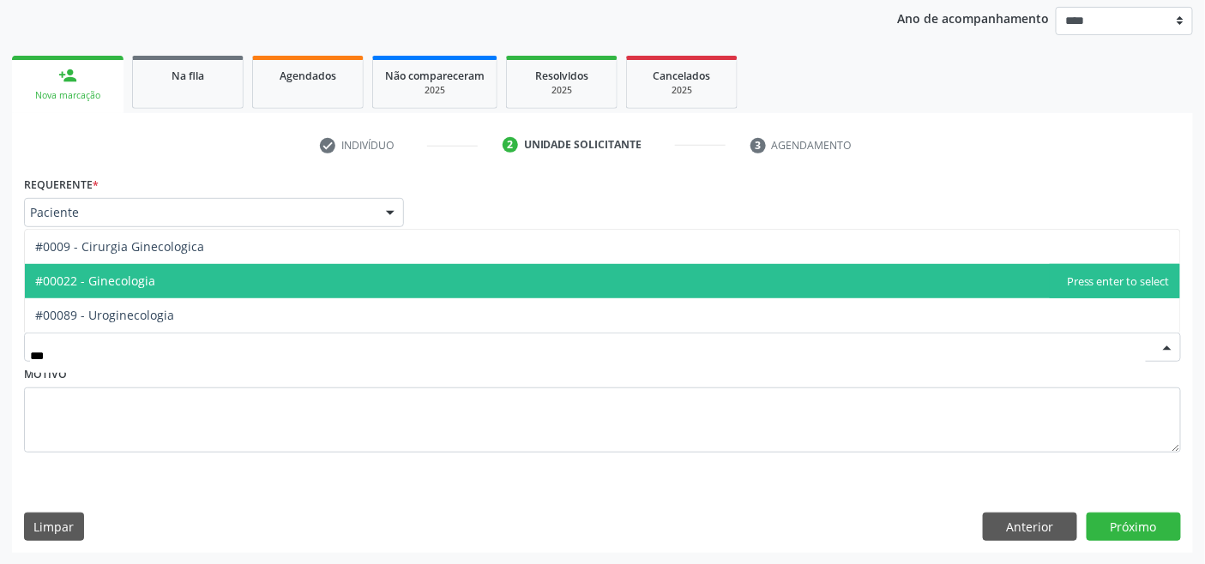
click at [142, 278] on span "#00022 - Ginecologia" at bounding box center [95, 281] width 120 height 16
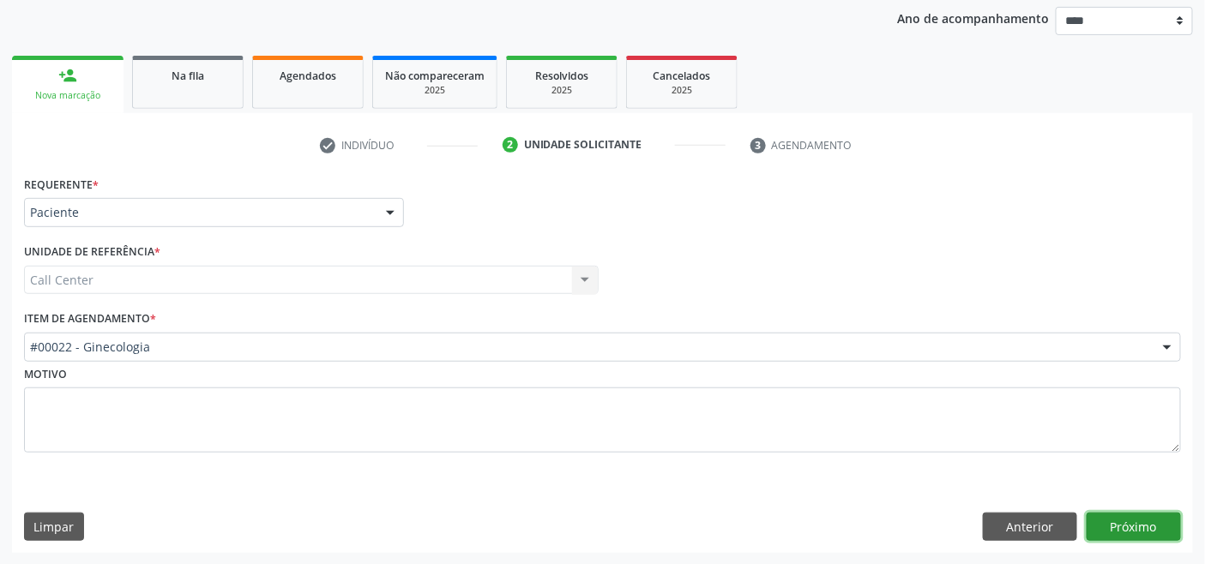
click at [1138, 524] on button "Próximo" at bounding box center [1134, 527] width 94 height 29
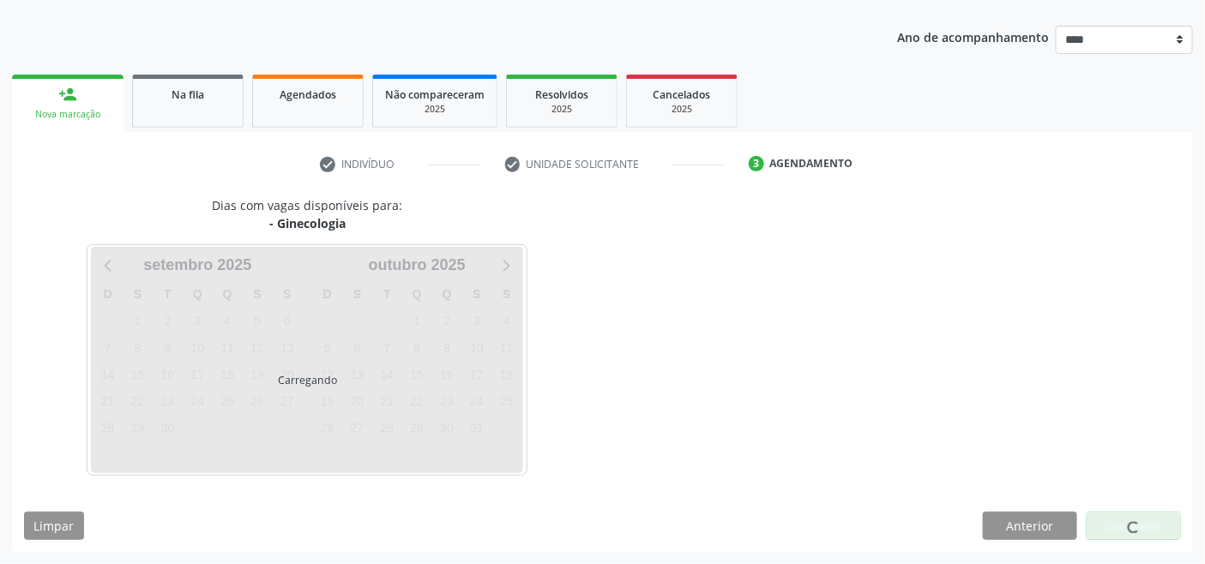
scroll to position [181, 0]
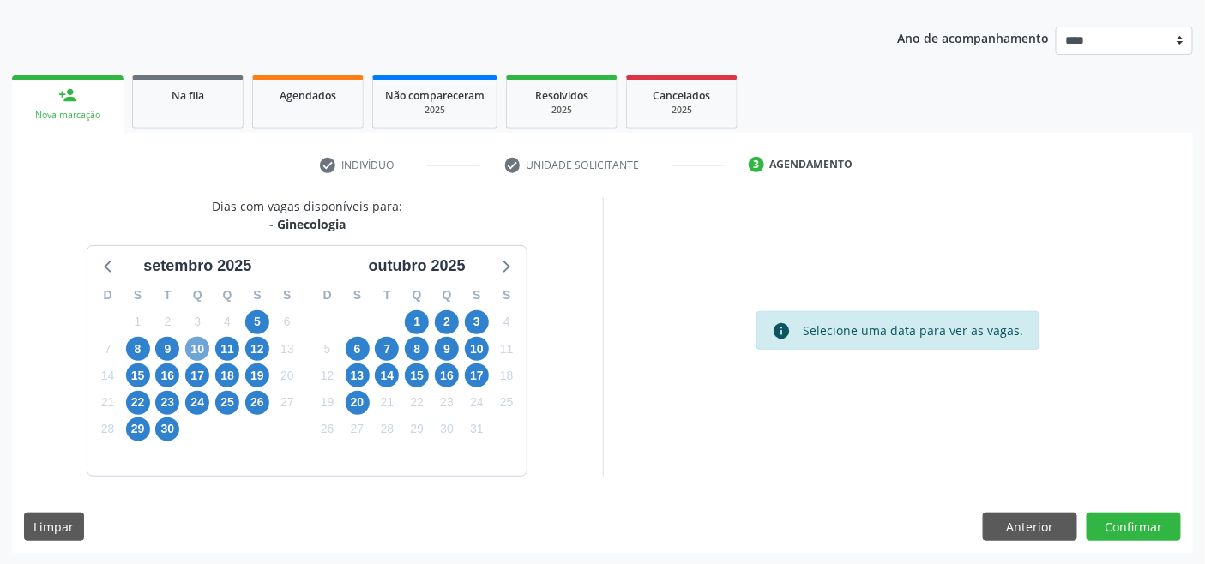
click at [198, 350] on span "10" at bounding box center [197, 349] width 24 height 24
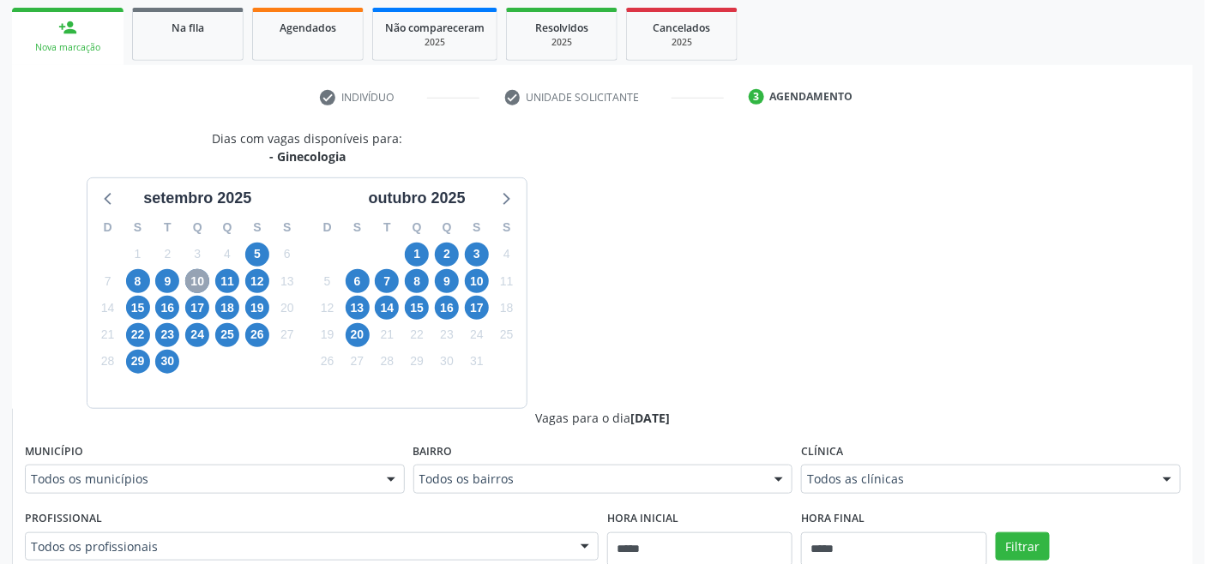
scroll to position [467, 0]
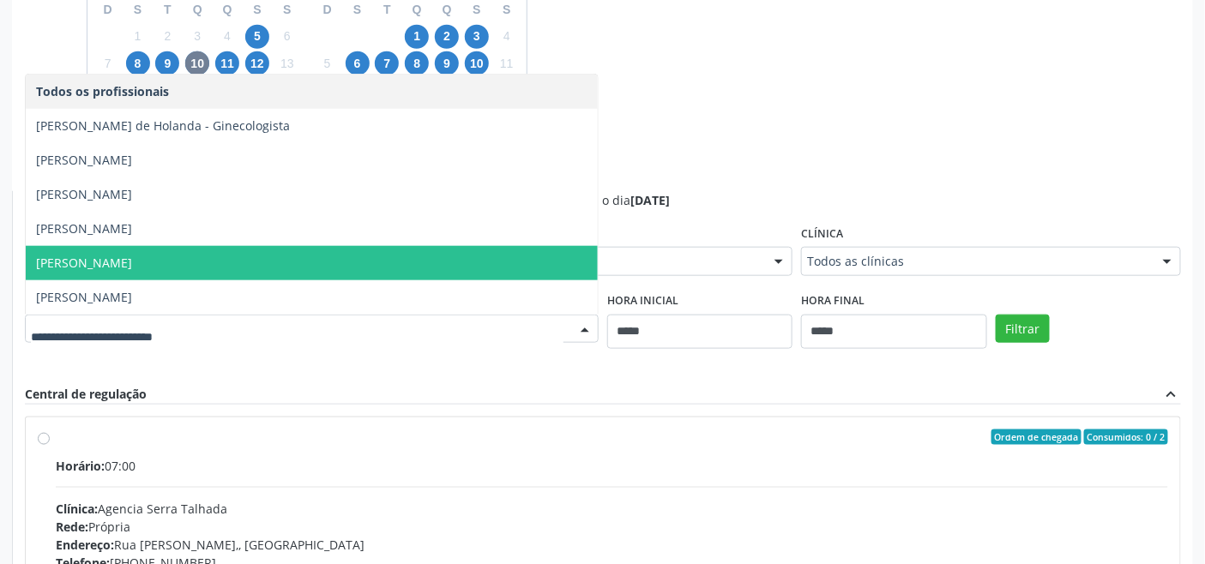
click at [215, 264] on span "Paula Aliano - Ginecologia" at bounding box center [312, 263] width 572 height 34
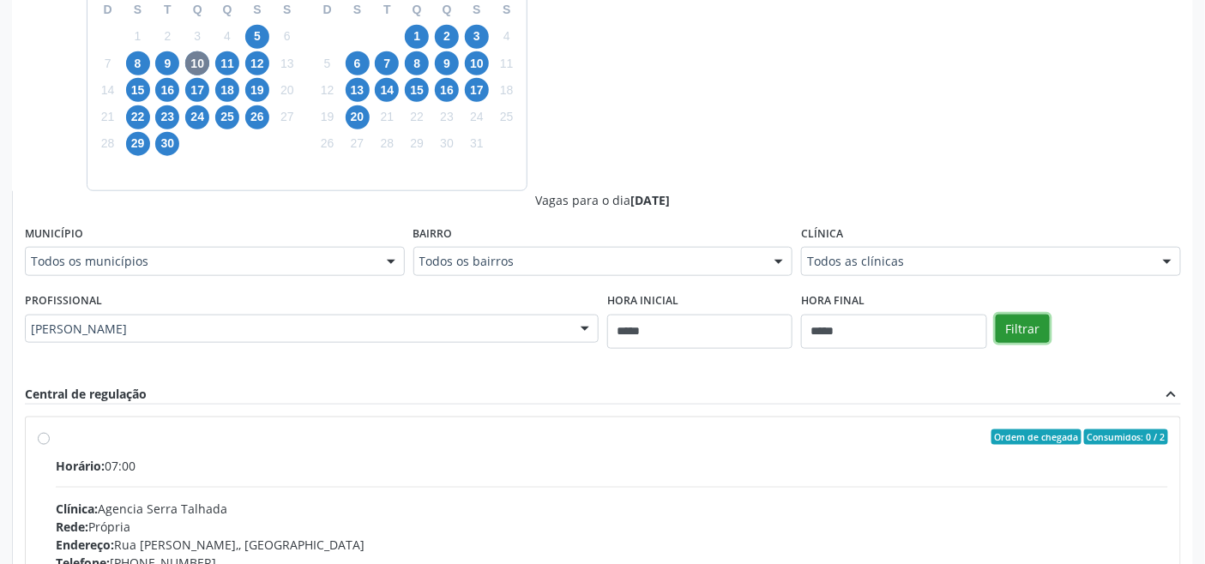
click at [1005, 330] on button "Filtrar" at bounding box center [1023, 329] width 54 height 29
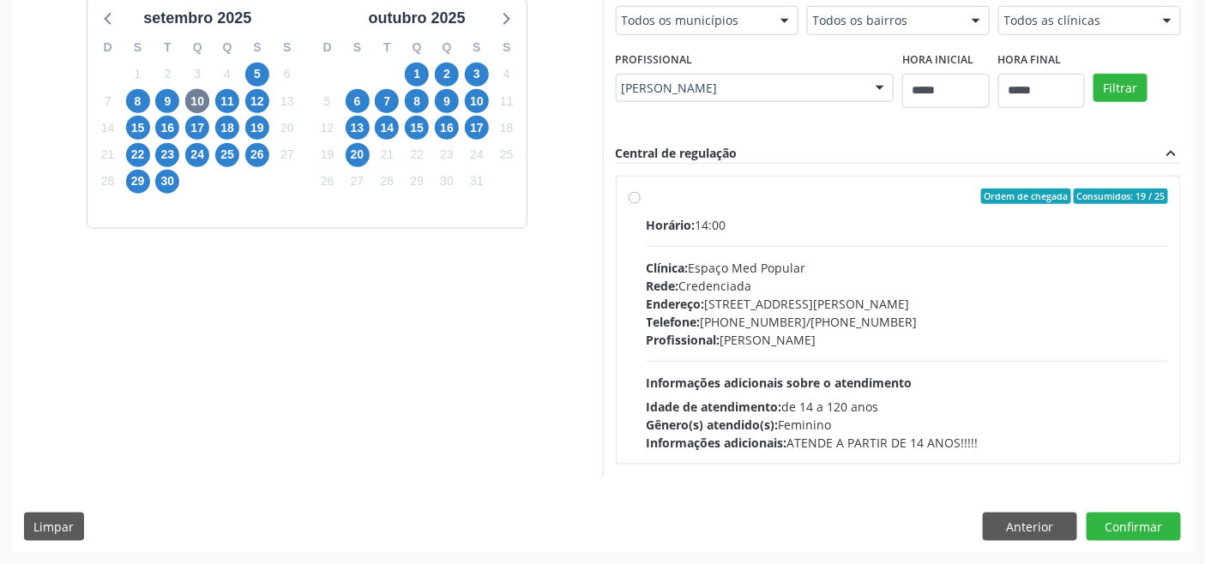
click at [735, 344] on div "Profissional: Paula Aliano - Ginecologia" at bounding box center [908, 340] width 522 height 18
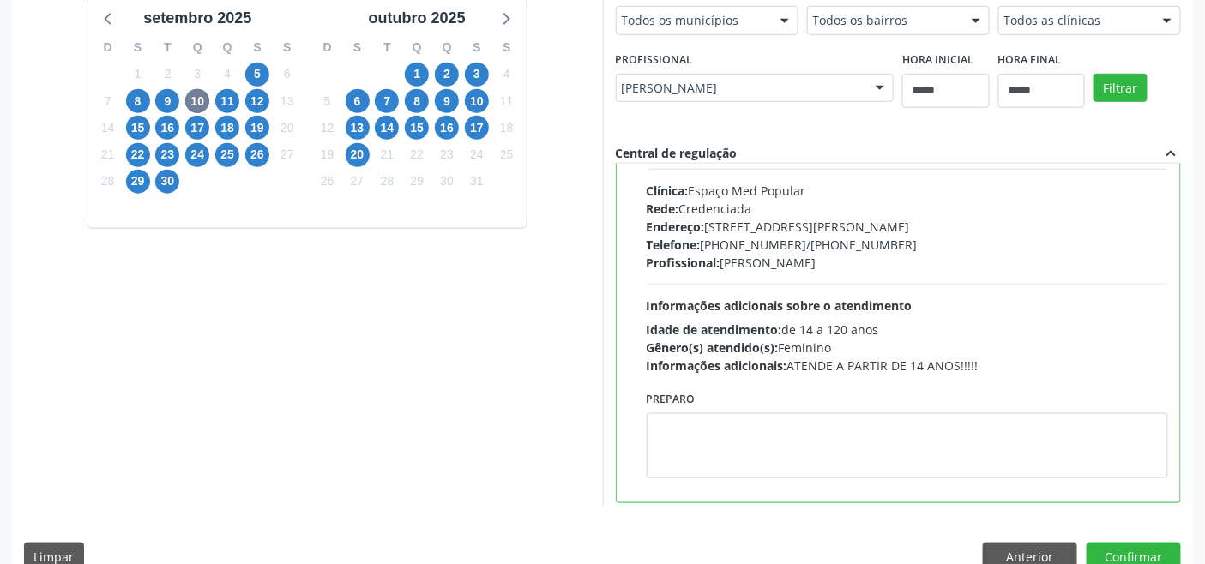
scroll to position [84, 0]
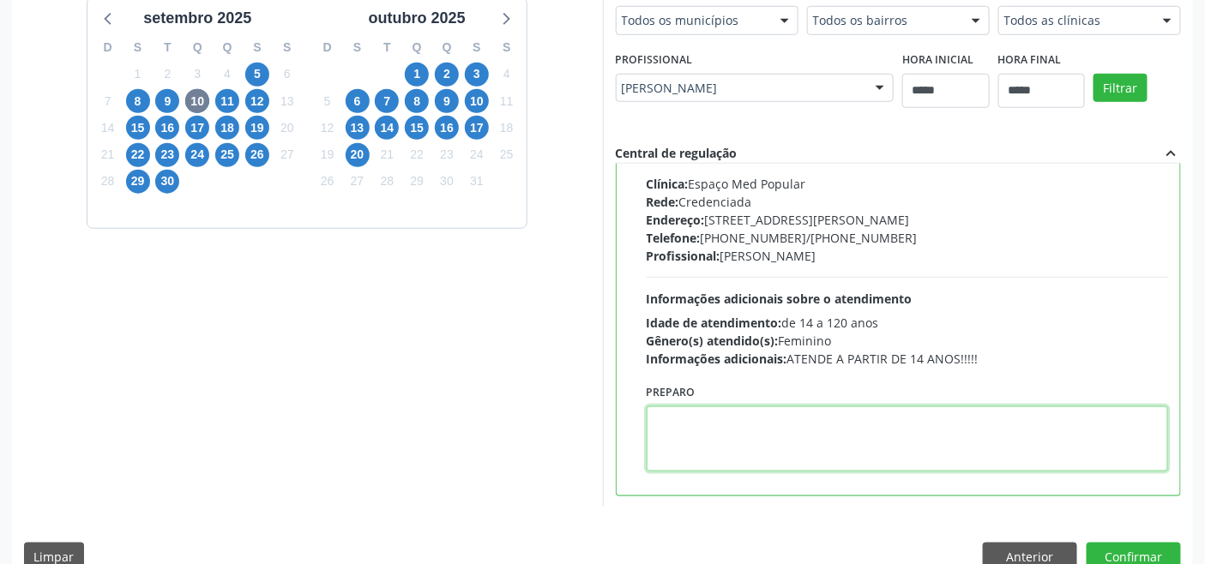
paste textarea "**********"
type textarea "**********"
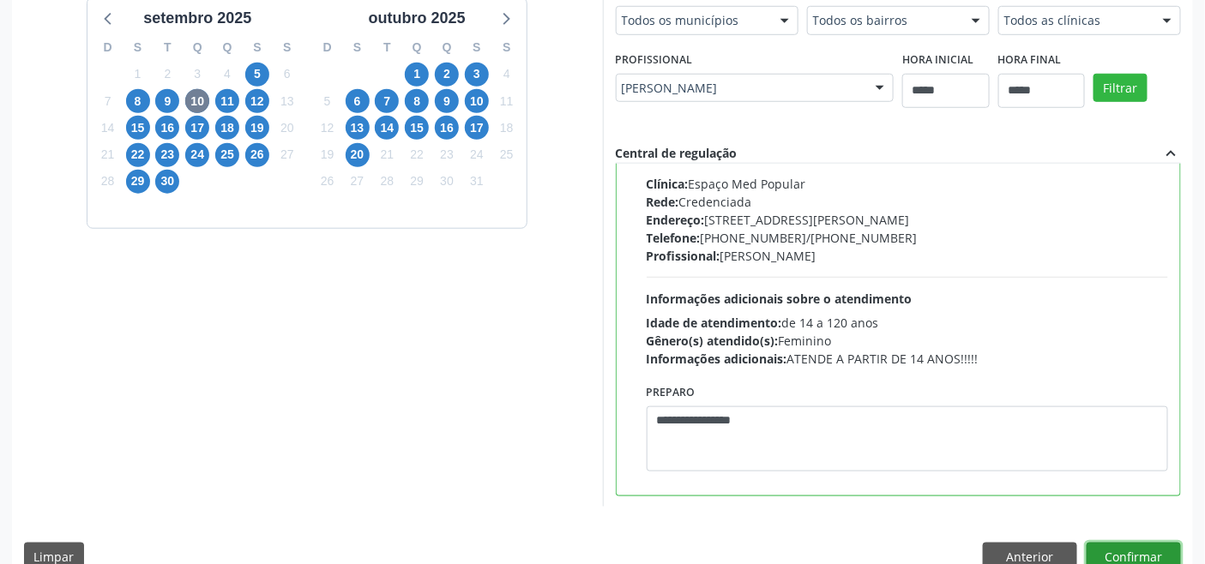
click at [1112, 544] on button "Confirmar" at bounding box center [1134, 557] width 94 height 29
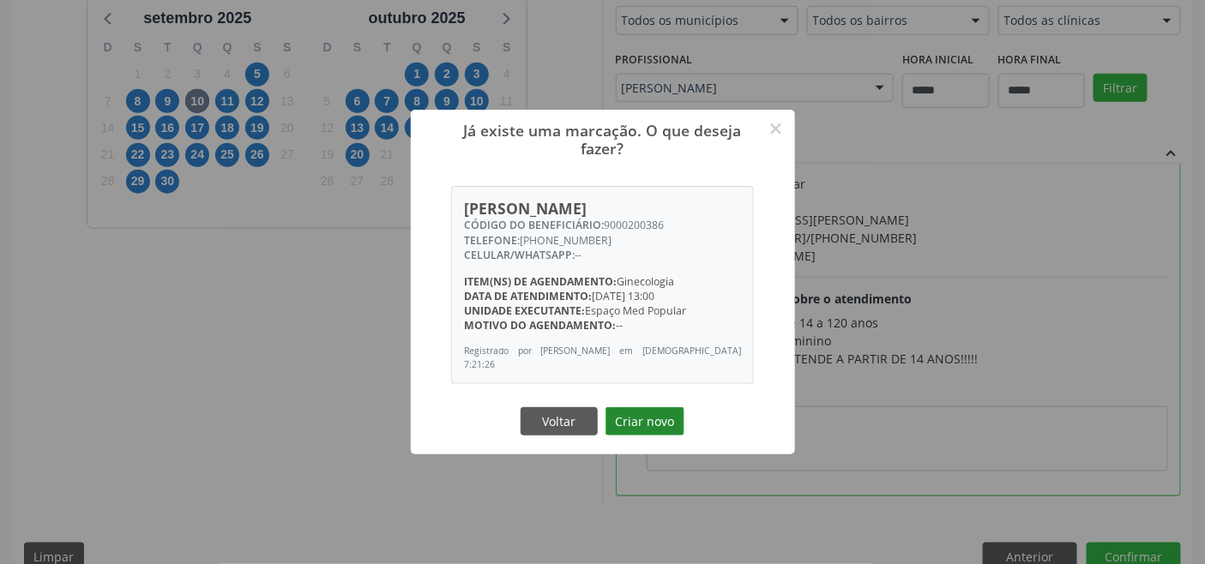
click at [648, 424] on button "Criar novo" at bounding box center [645, 421] width 79 height 29
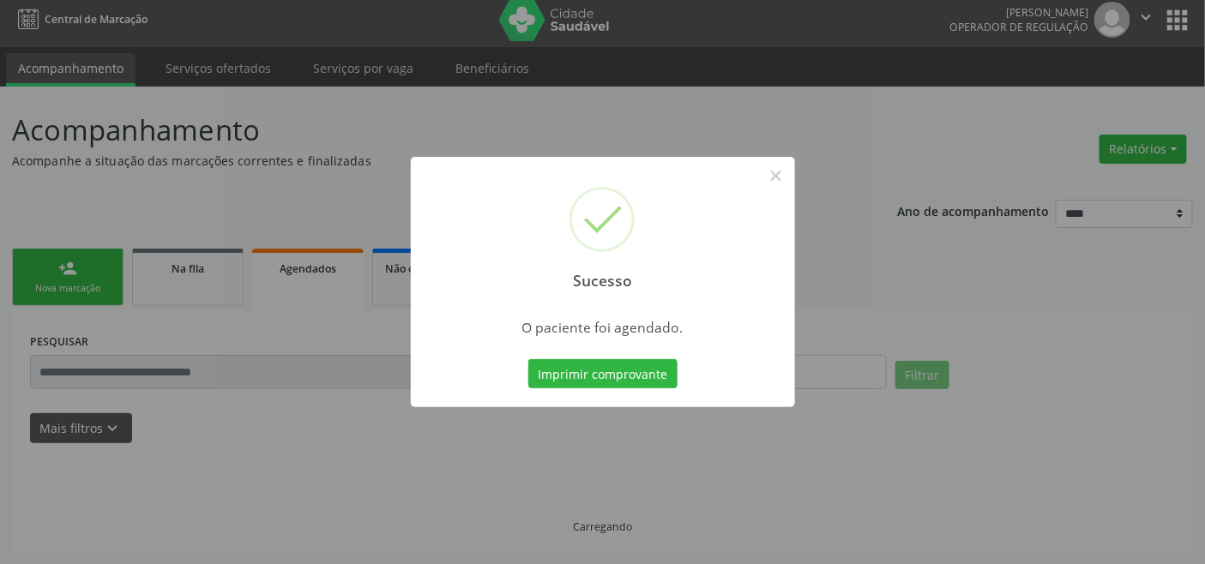
scroll to position [6, 0]
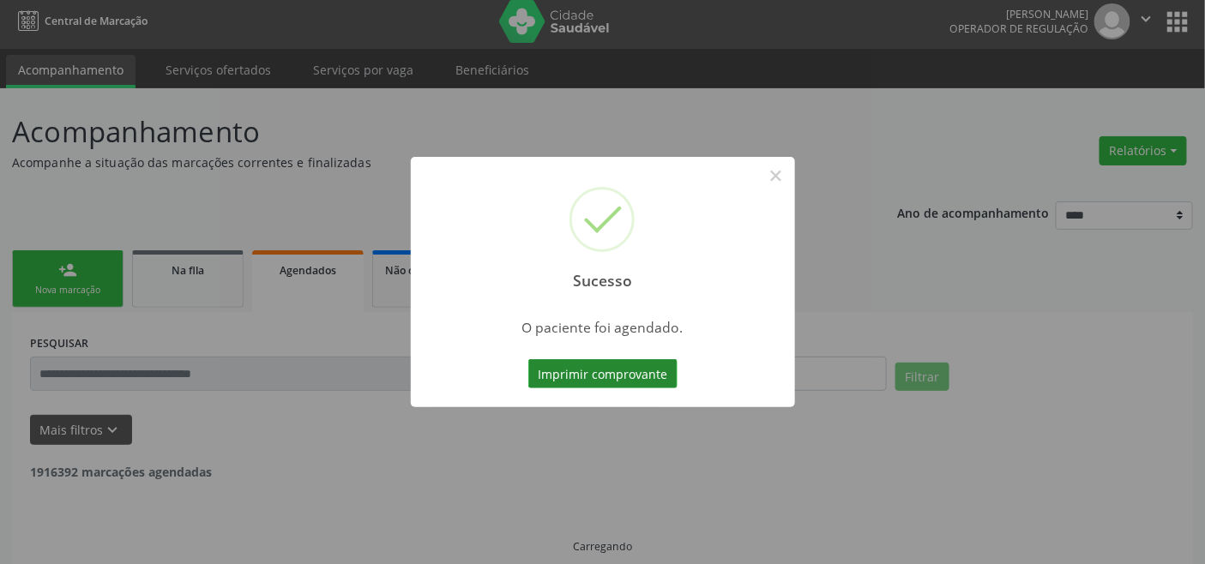
click at [638, 373] on button "Imprimir comprovante" at bounding box center [602, 373] width 149 height 29
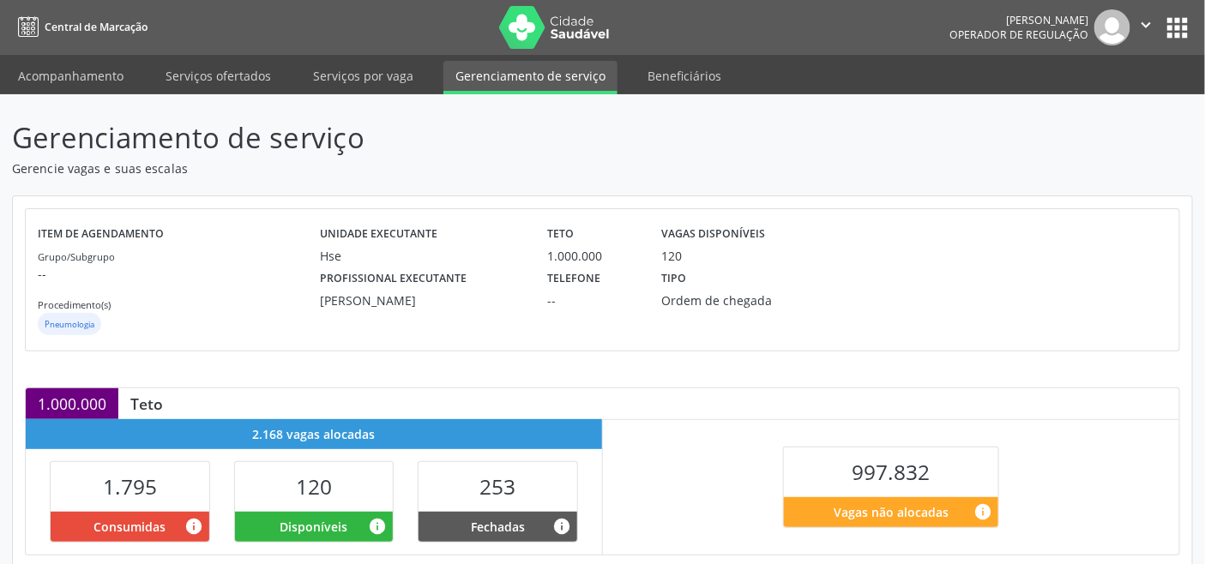
scroll to position [344, 0]
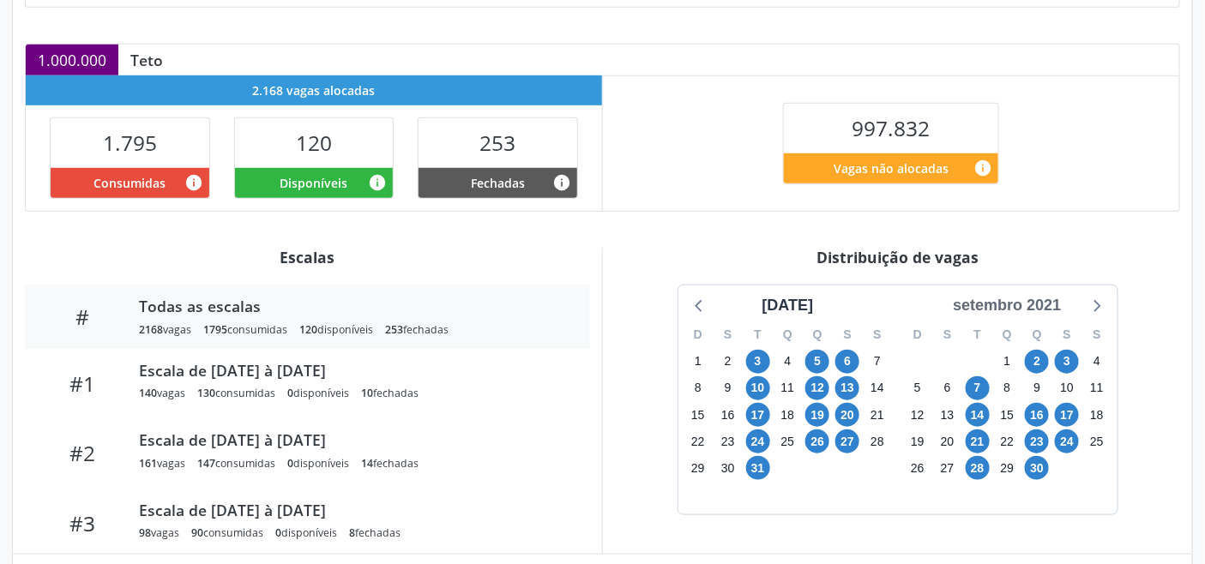
click at [1026, 307] on div "setembro 2021" at bounding box center [1007, 305] width 122 height 23
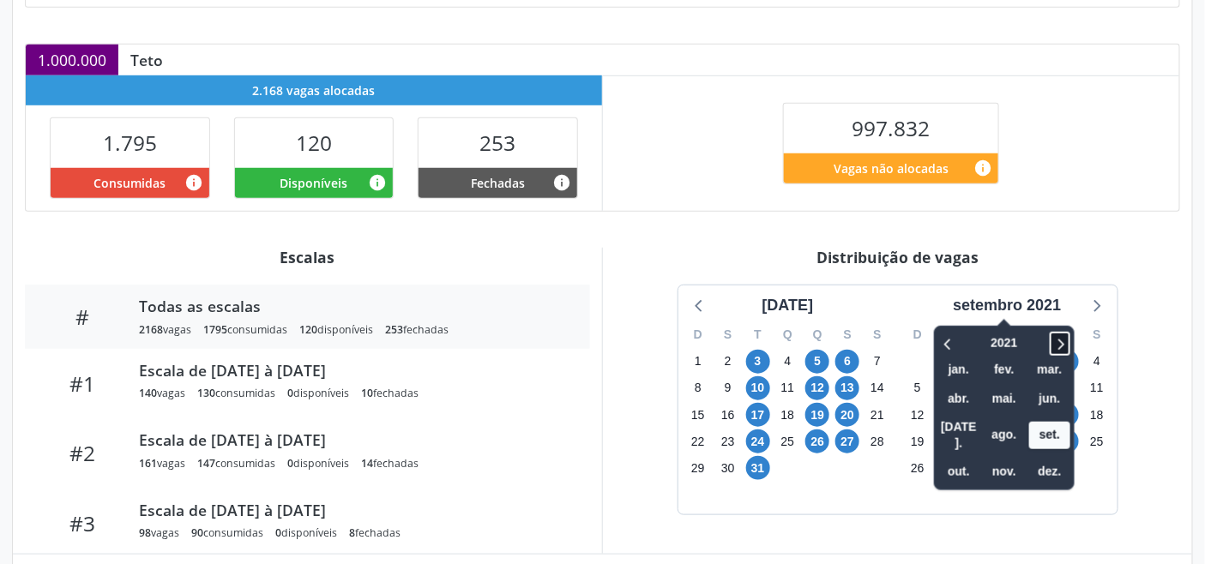
click at [1068, 343] on icon at bounding box center [1060, 344] width 17 height 21
click at [1068, 341] on icon at bounding box center [1060, 344] width 17 height 21
click at [959, 459] on span "out." at bounding box center [958, 472] width 41 height 27
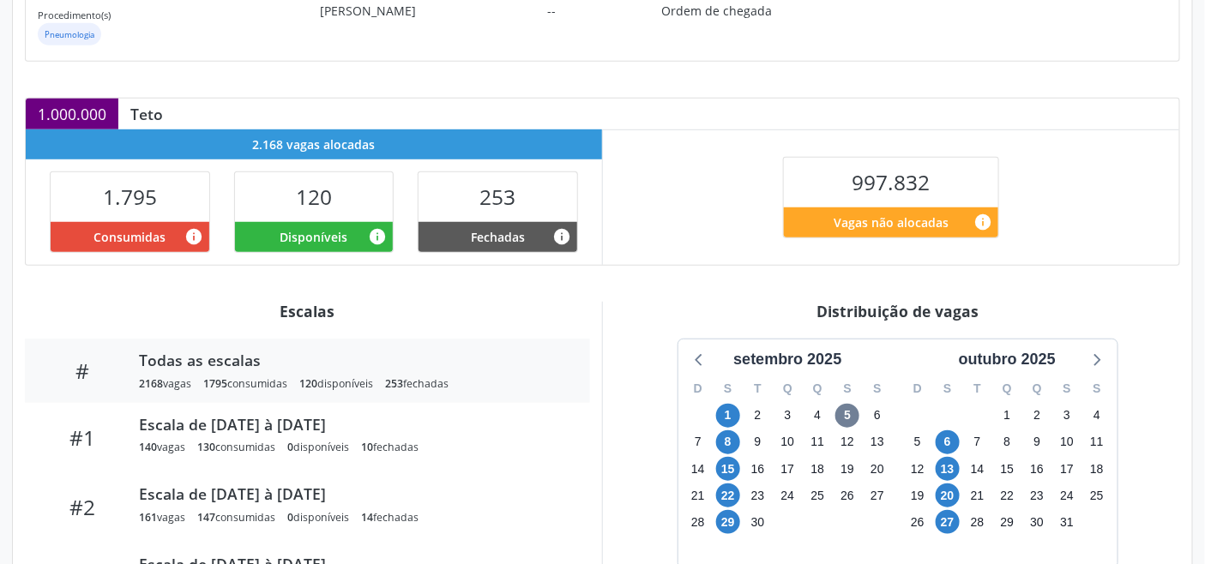
scroll to position [57, 0]
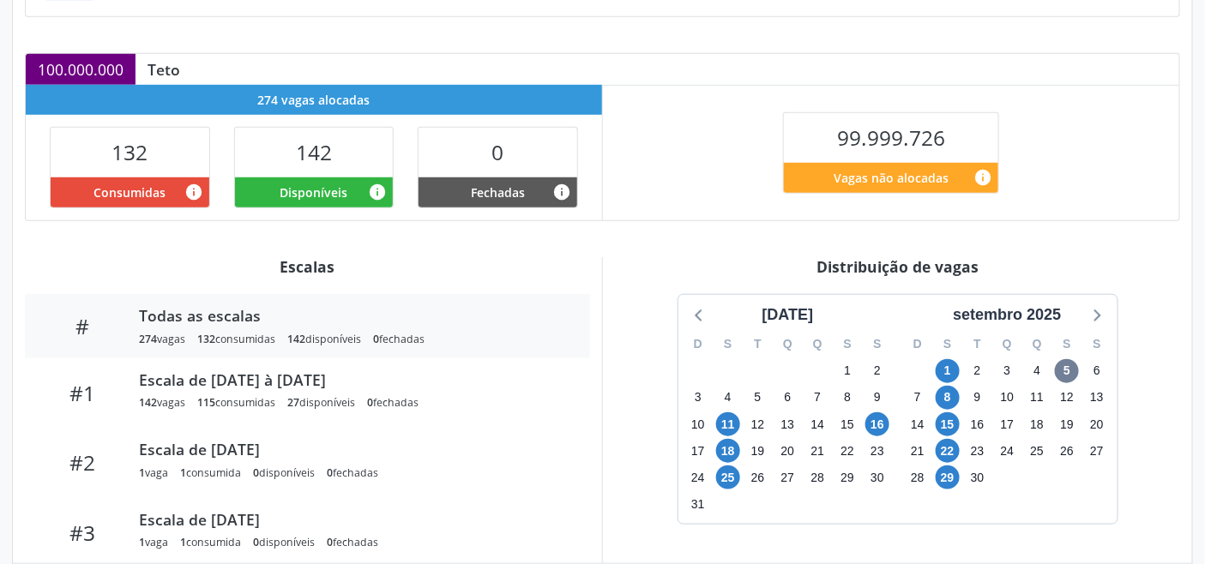
scroll to position [344, 0]
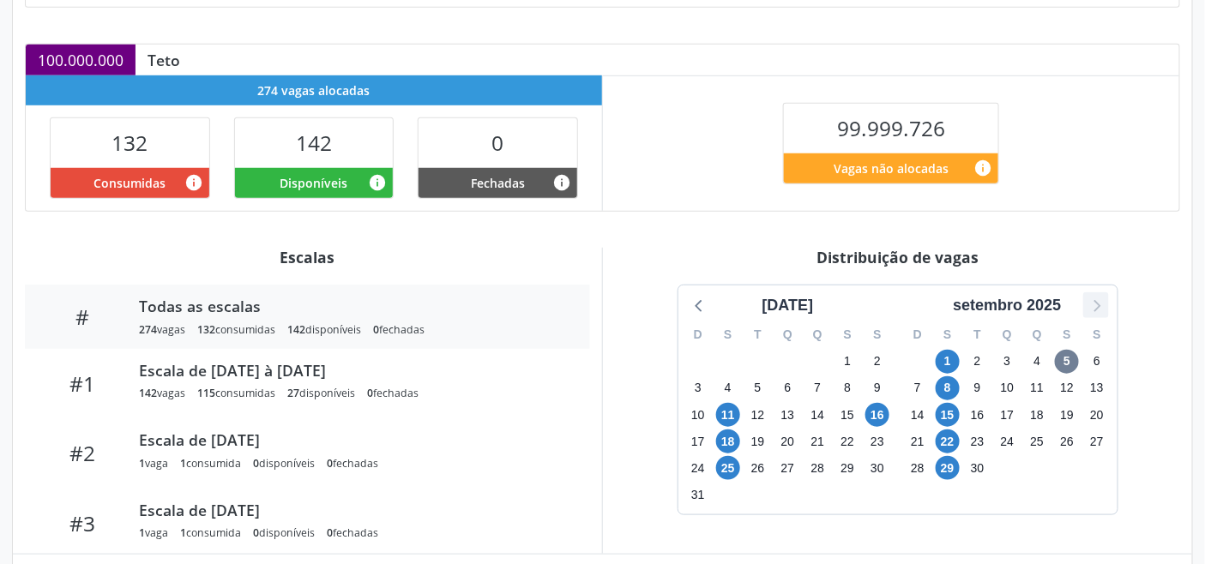
click at [1093, 306] on icon at bounding box center [1096, 305] width 22 height 22
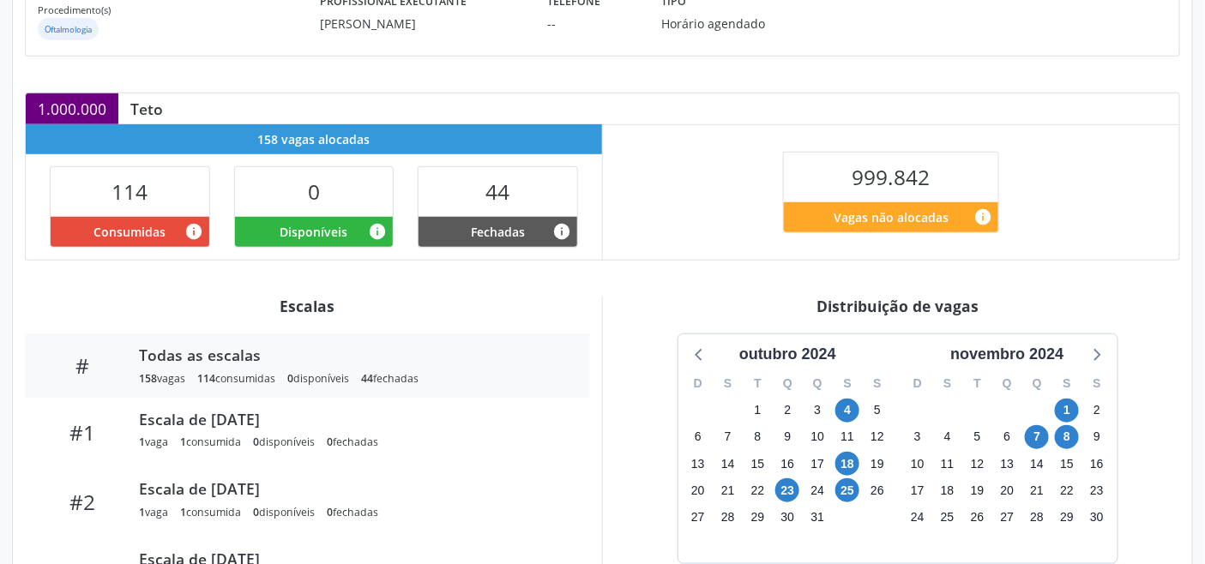
scroll to position [381, 0]
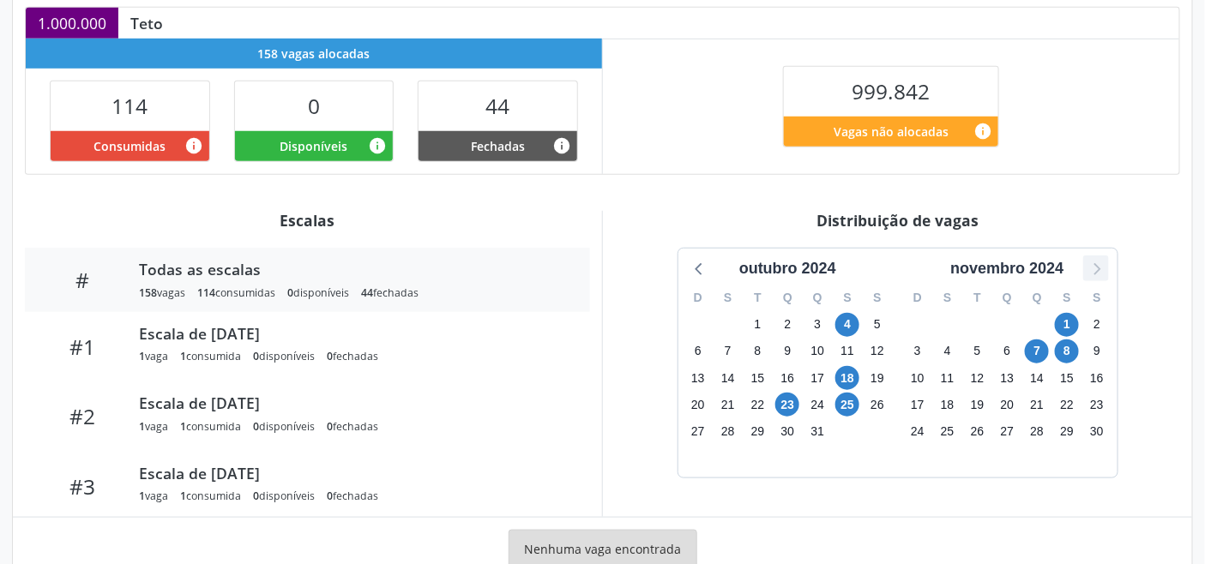
click at [1084, 264] on div at bounding box center [1096, 269] width 26 height 26
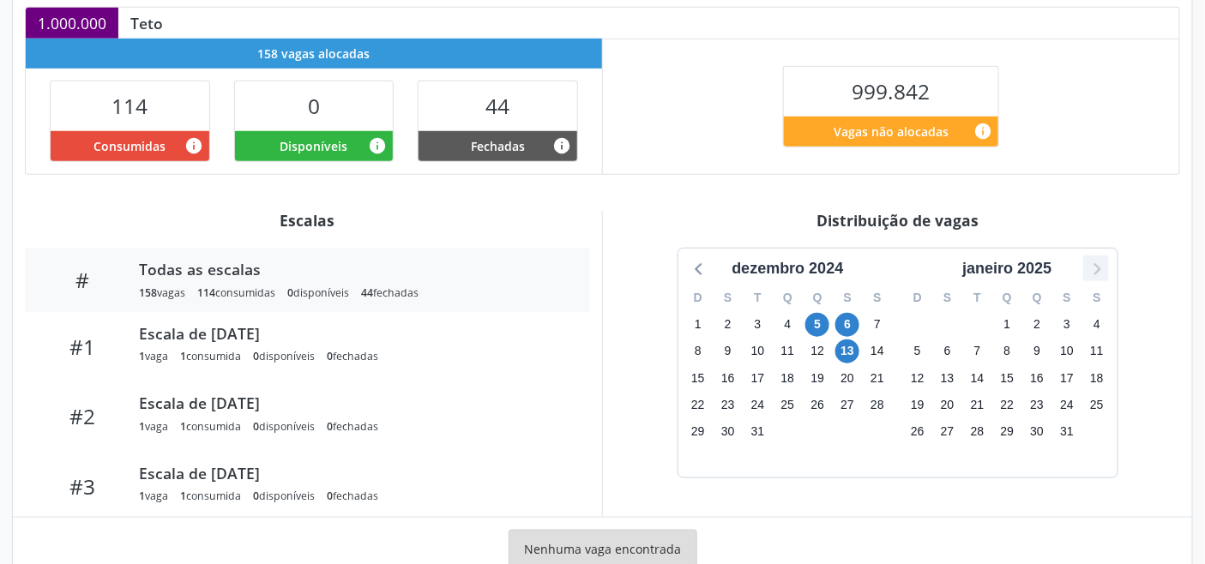
click at [1084, 263] on div at bounding box center [1096, 269] width 26 height 26
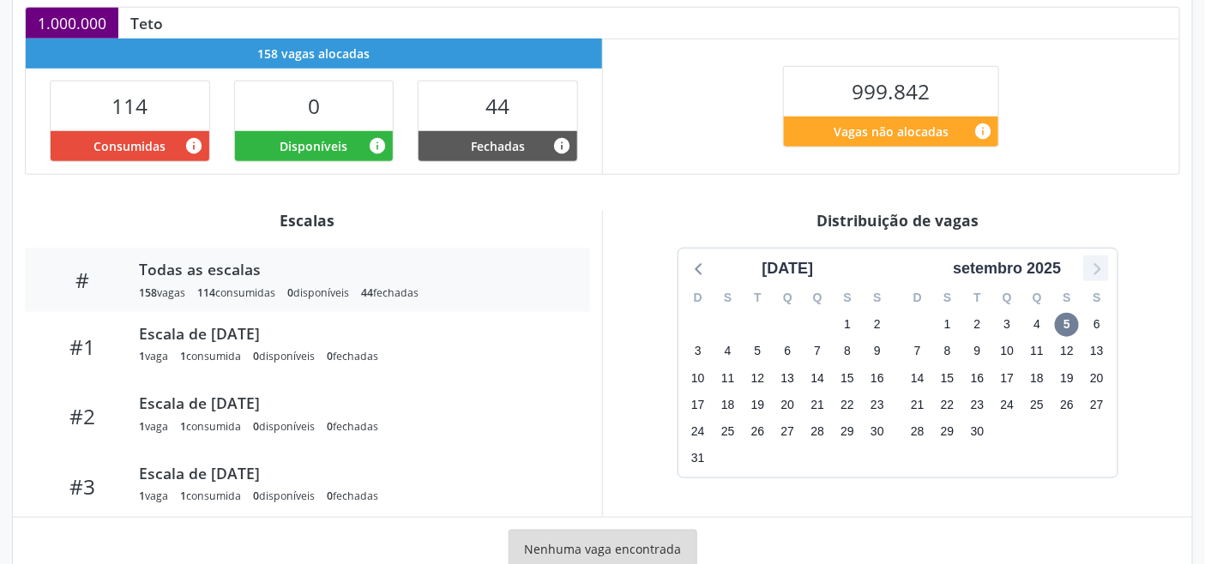
click at [1084, 263] on div at bounding box center [1096, 269] width 26 height 26
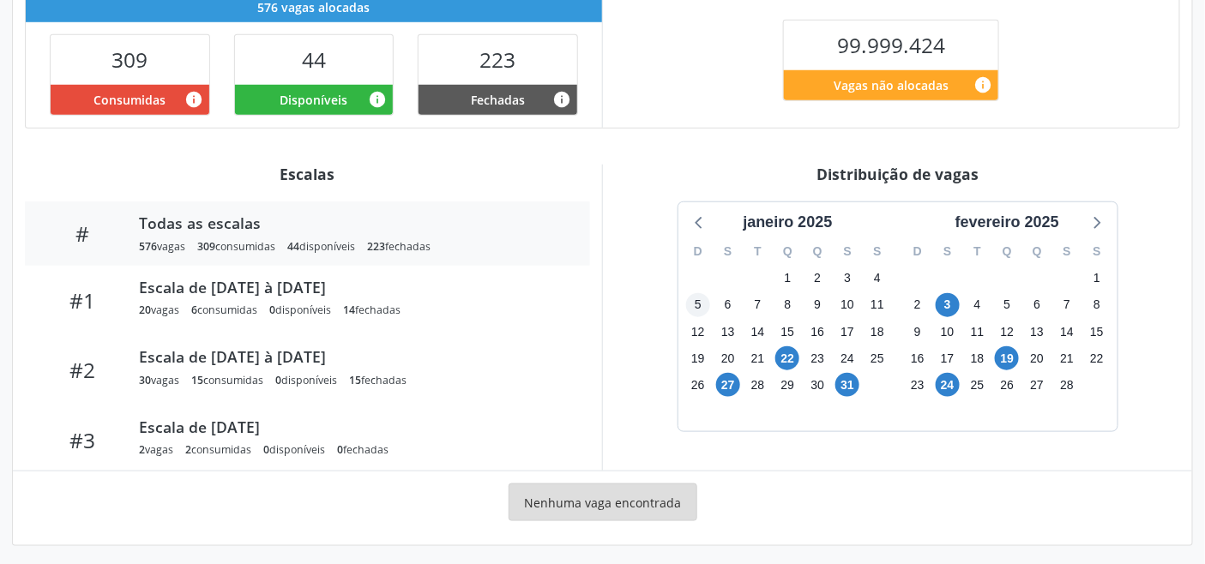
scroll to position [433, 0]
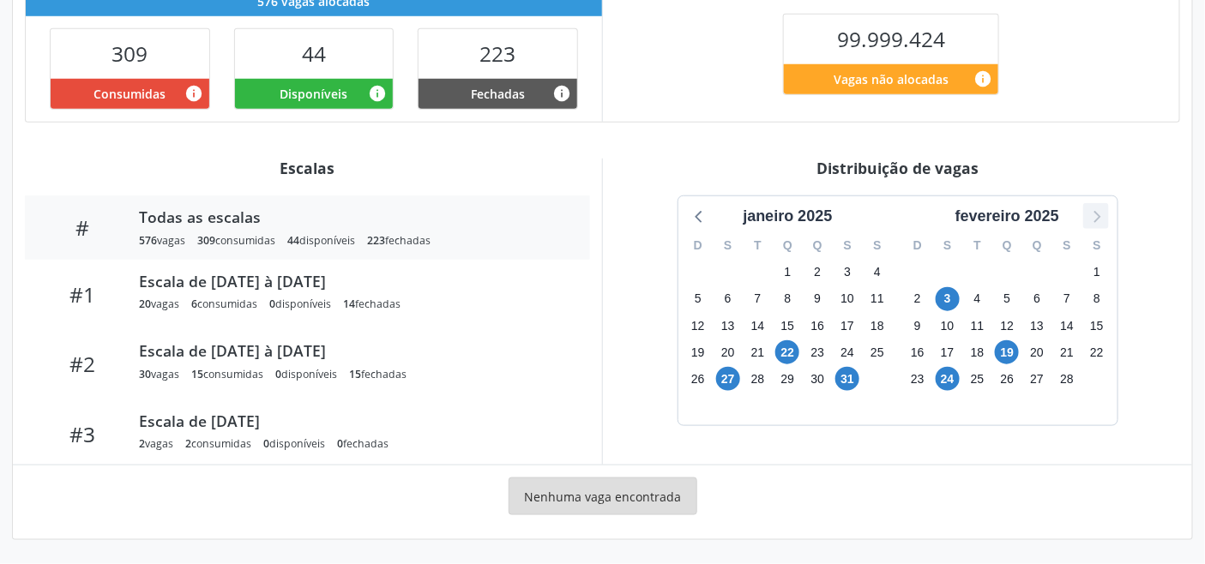
click at [1098, 223] on icon at bounding box center [1096, 216] width 22 height 22
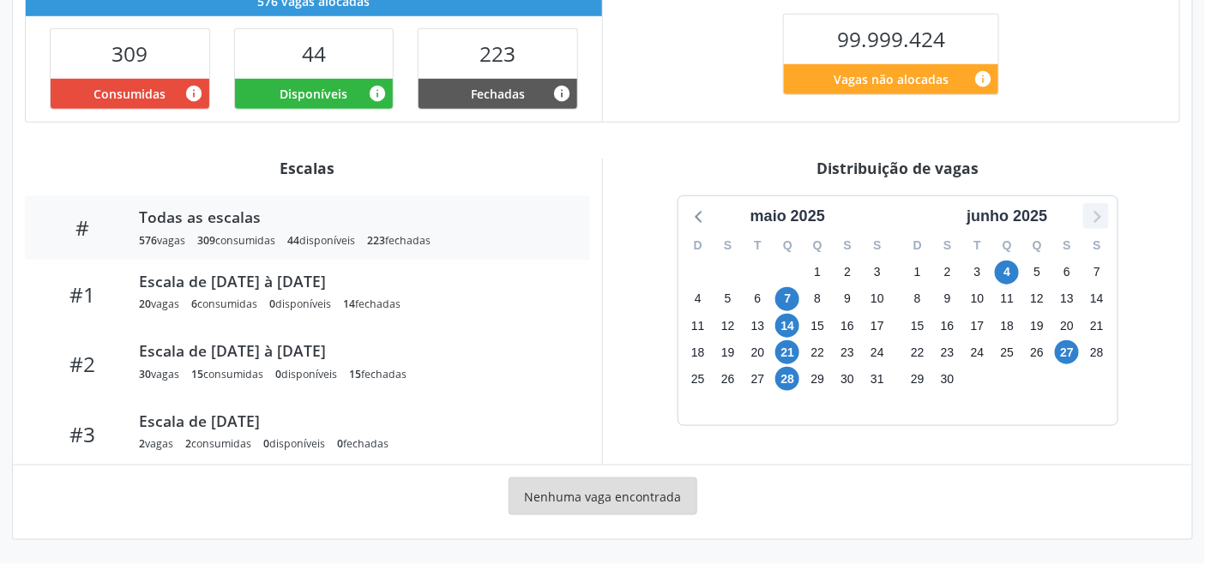
click at [1098, 223] on icon at bounding box center [1096, 216] width 22 height 22
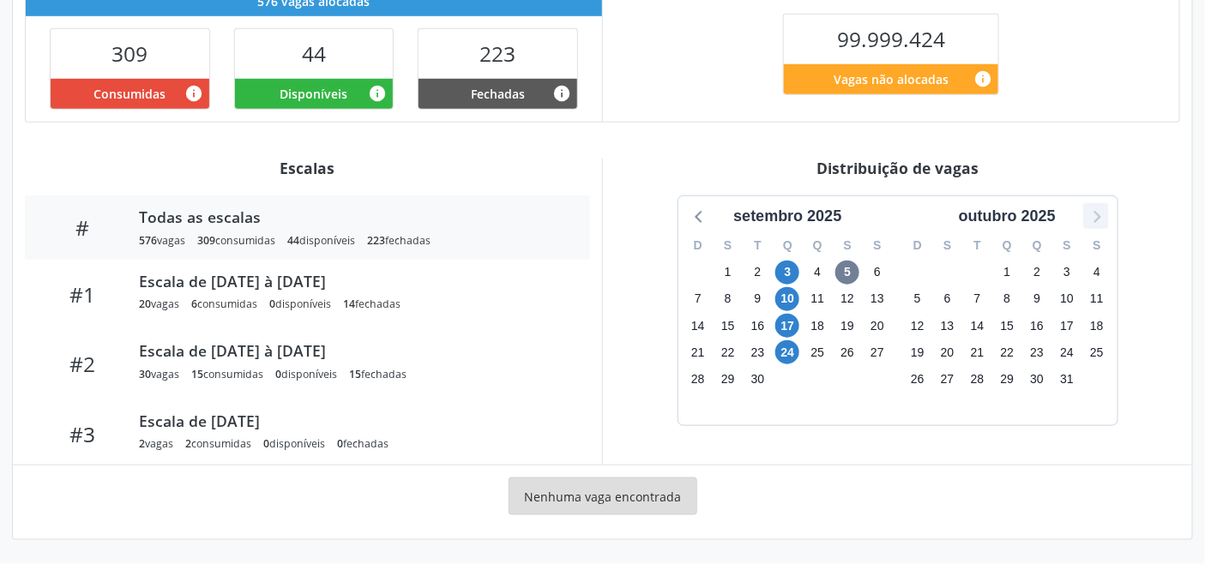
click at [1098, 223] on icon at bounding box center [1096, 216] width 22 height 22
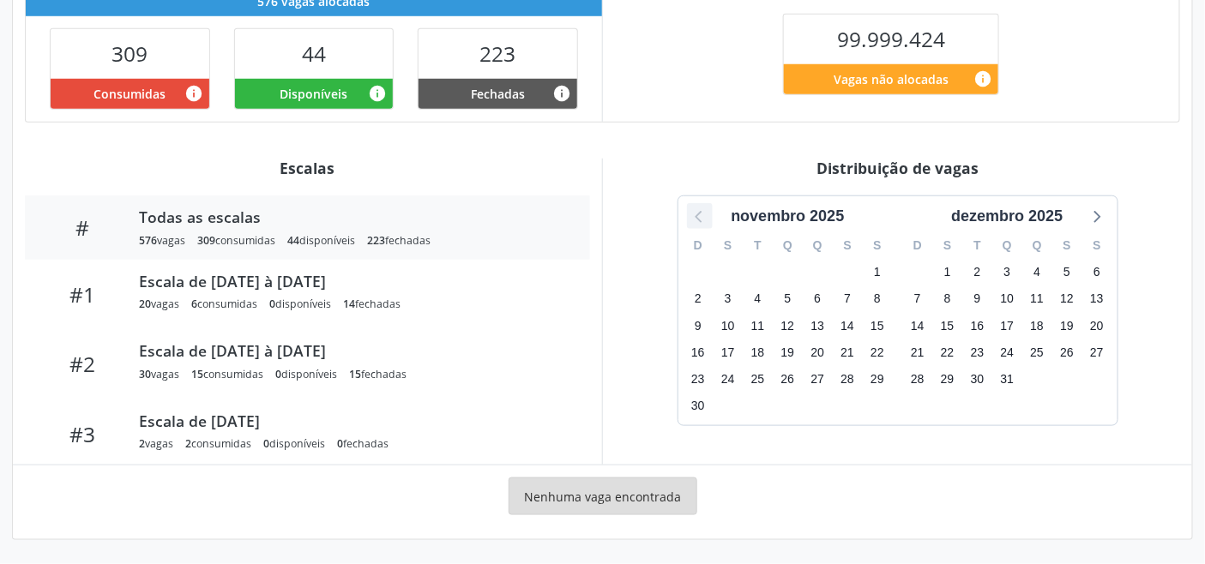
click at [699, 214] on icon at bounding box center [700, 216] width 22 height 22
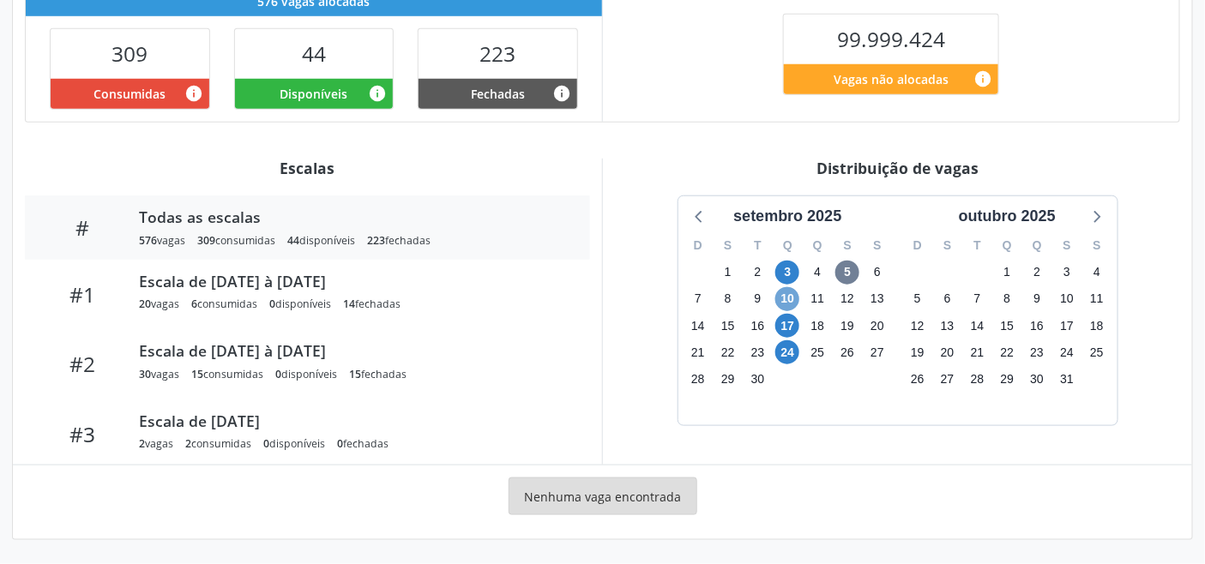
click at [785, 295] on span "10" at bounding box center [787, 299] width 24 height 24
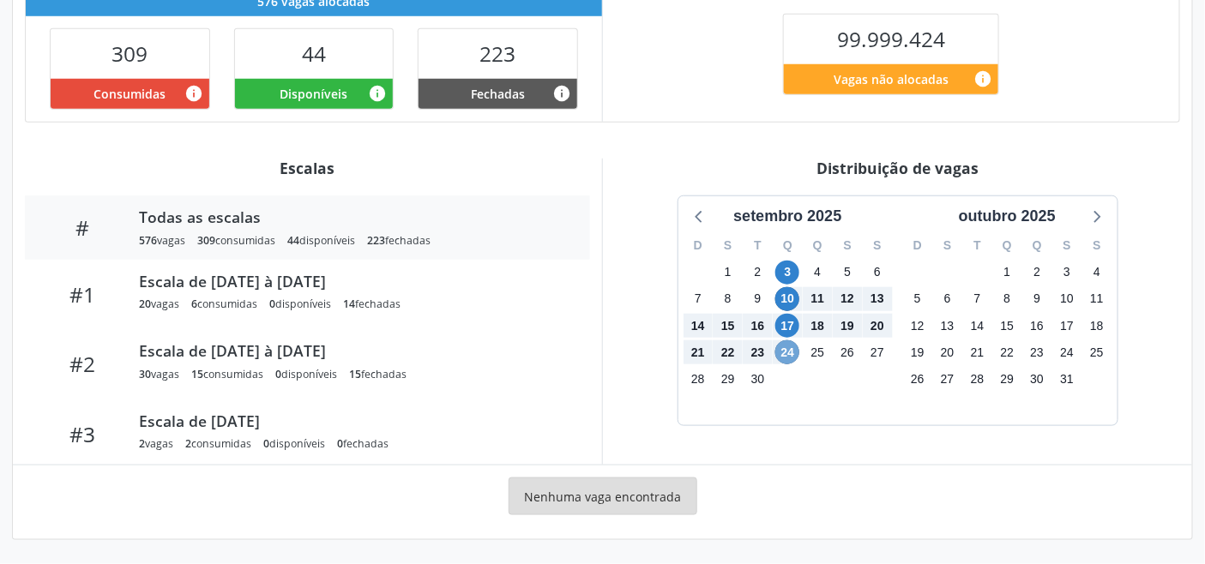
click at [789, 354] on span "24" at bounding box center [787, 353] width 24 height 24
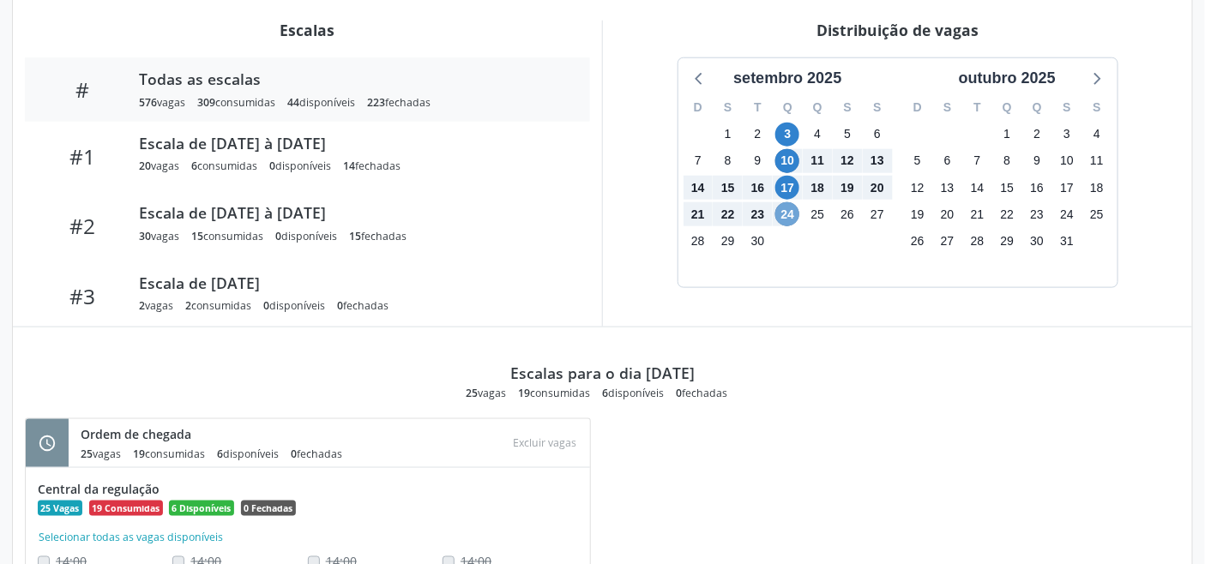
scroll to position [564, 0]
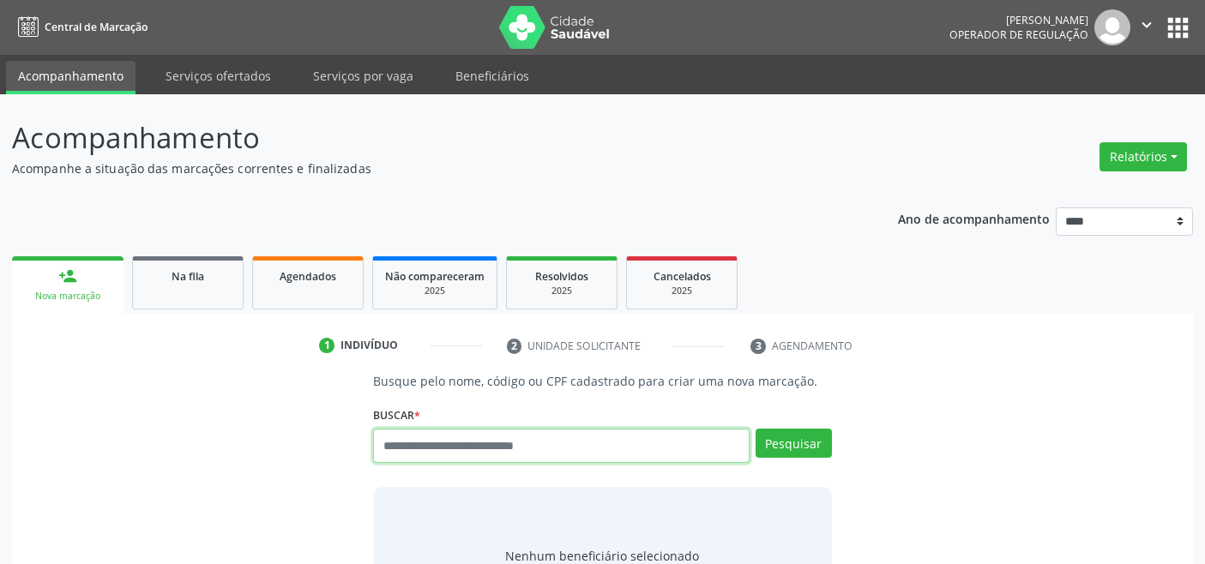
scroll to position [6, 0]
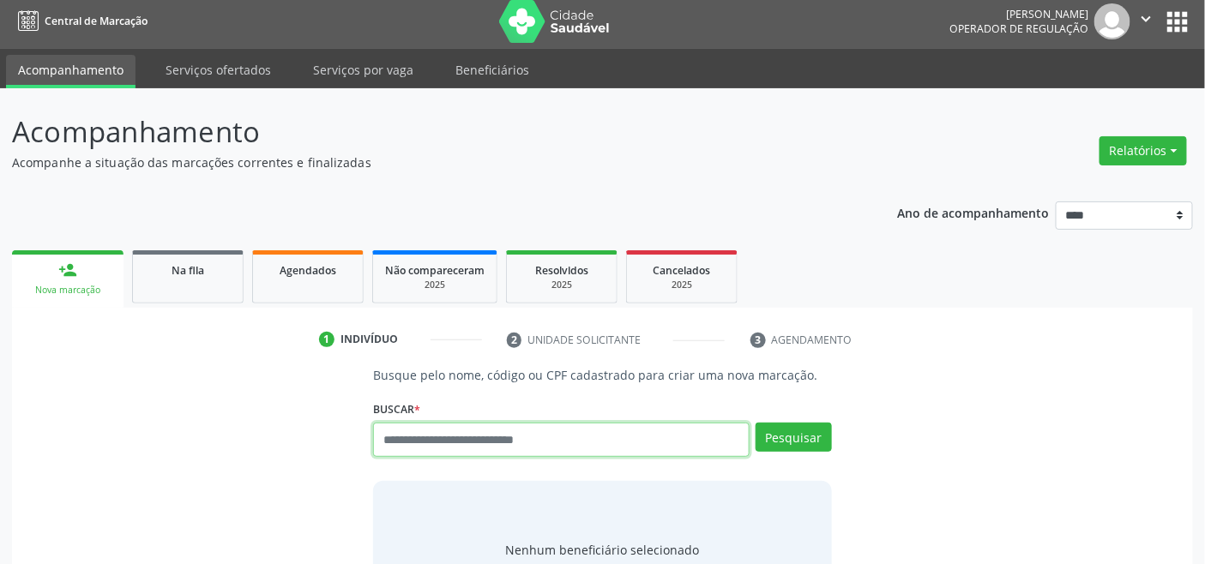
click at [439, 438] on input "text" at bounding box center [561, 440] width 376 height 34
type input "*********"
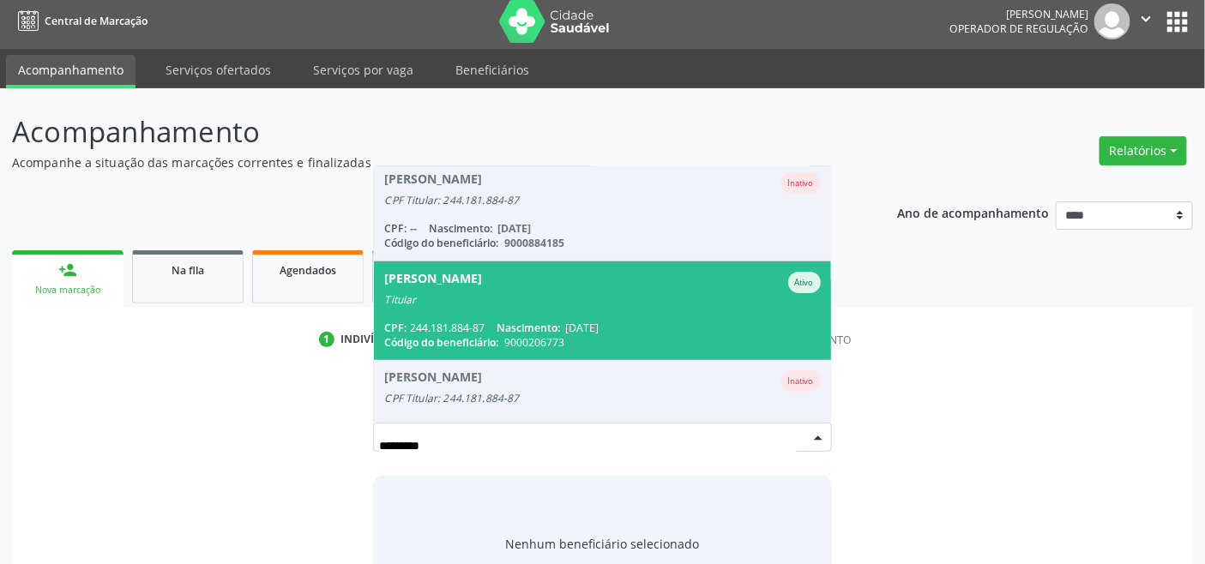
scroll to position [142, 0]
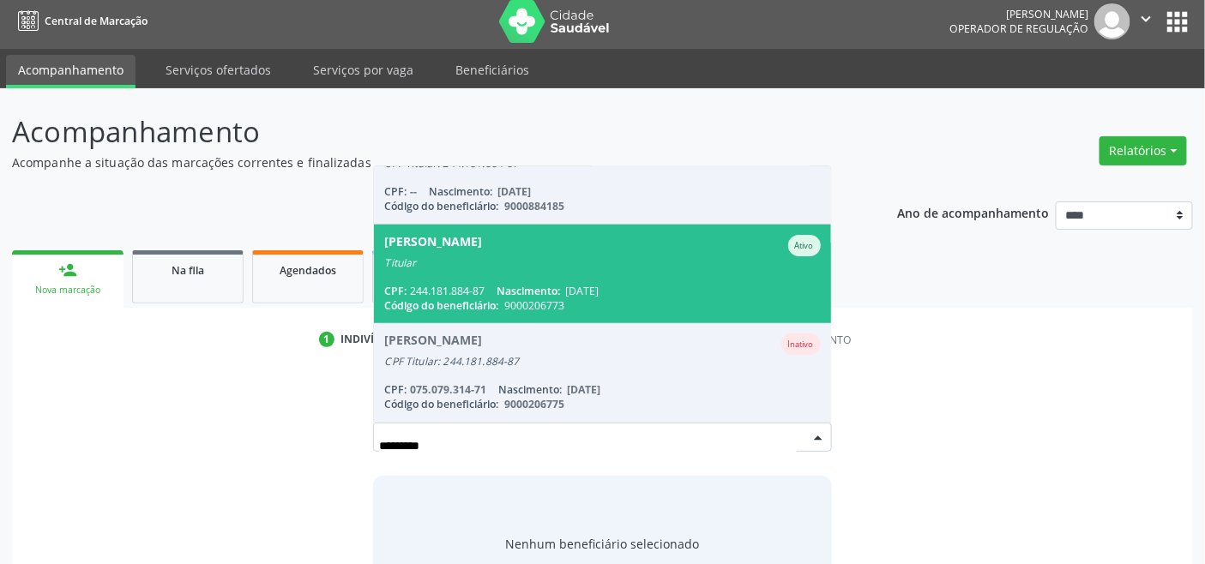
click at [552, 288] on span "Nascimento:" at bounding box center [528, 291] width 63 height 15
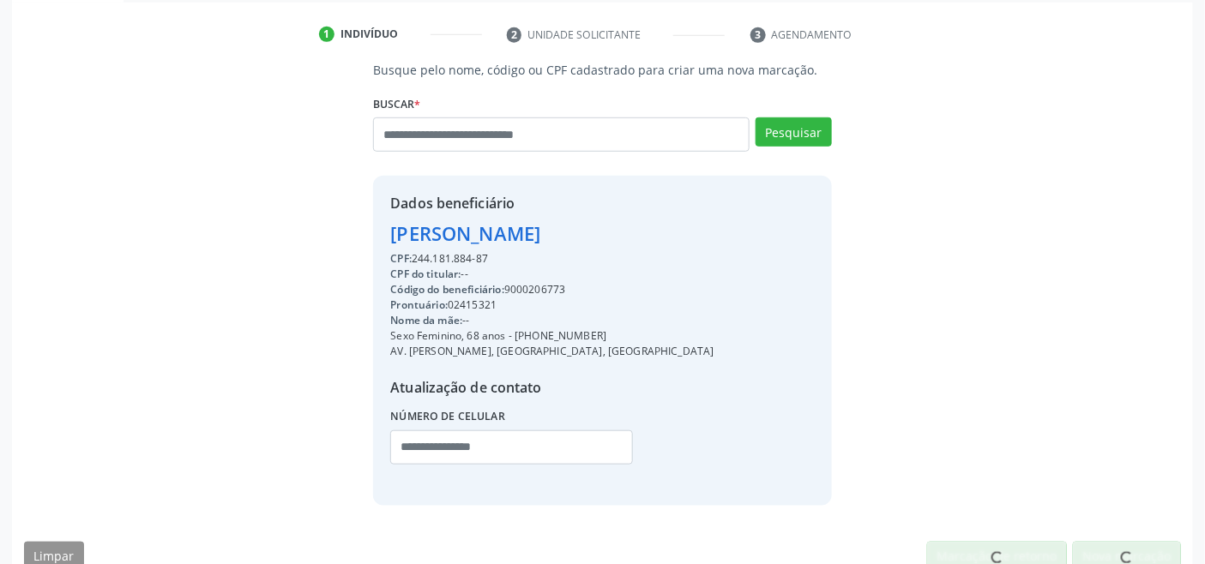
scroll to position [340, 0]
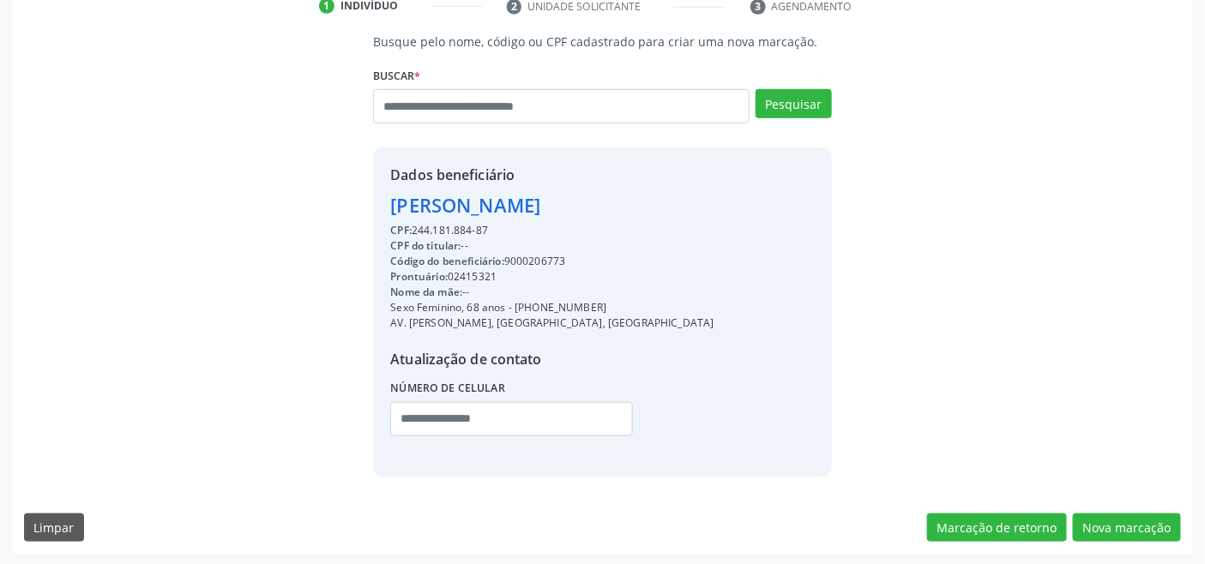
click at [543, 258] on div "Código do beneficiário: 9000206773" at bounding box center [551, 261] width 323 height 15
drag, startPoint x: 543, startPoint y: 258, endPoint x: 595, endPoint y: 253, distance: 52.6
click at [613, 238] on div "CPF do titular: --" at bounding box center [551, 245] width 323 height 15
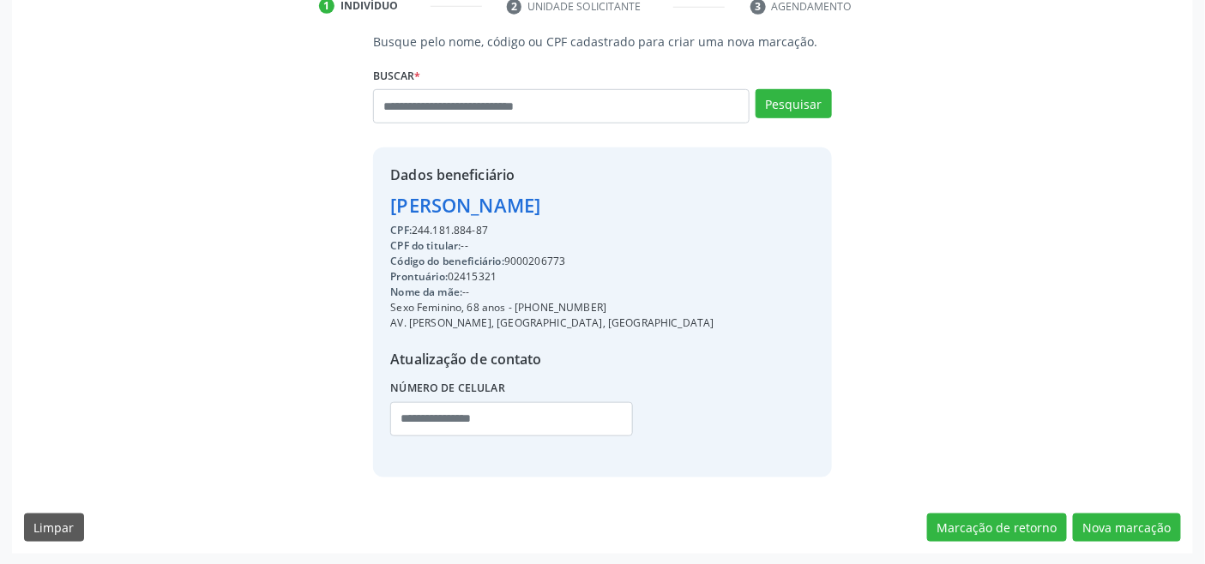
click at [538, 259] on div "Código do beneficiário: 9000206773" at bounding box center [551, 261] width 323 height 15
copy div "9000206773"
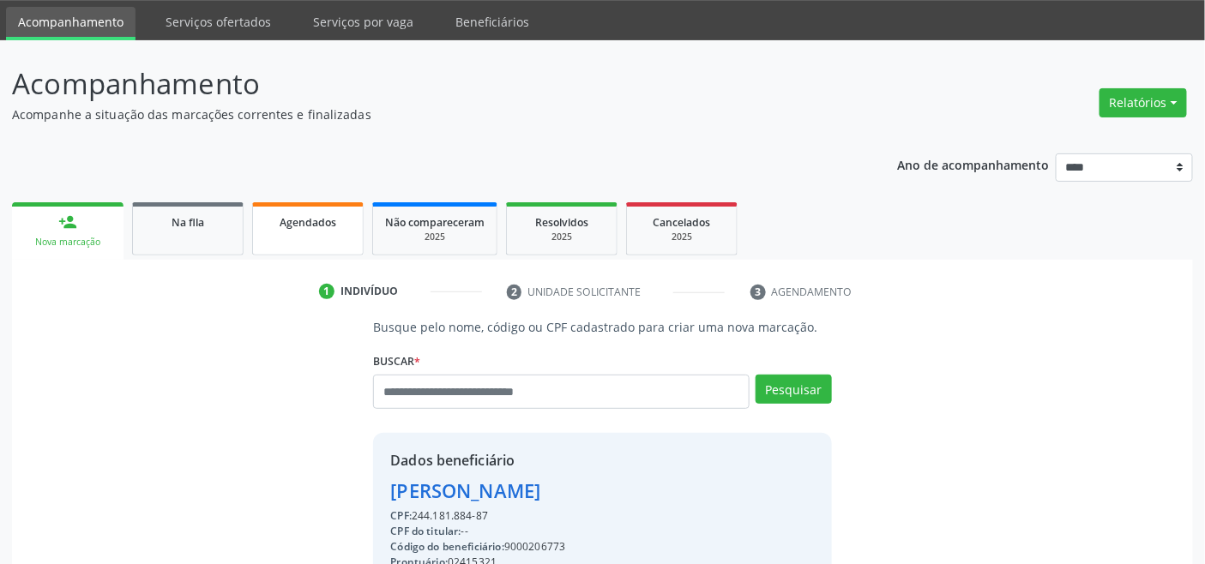
click at [326, 236] on link "Agendados" at bounding box center [308, 228] width 112 height 53
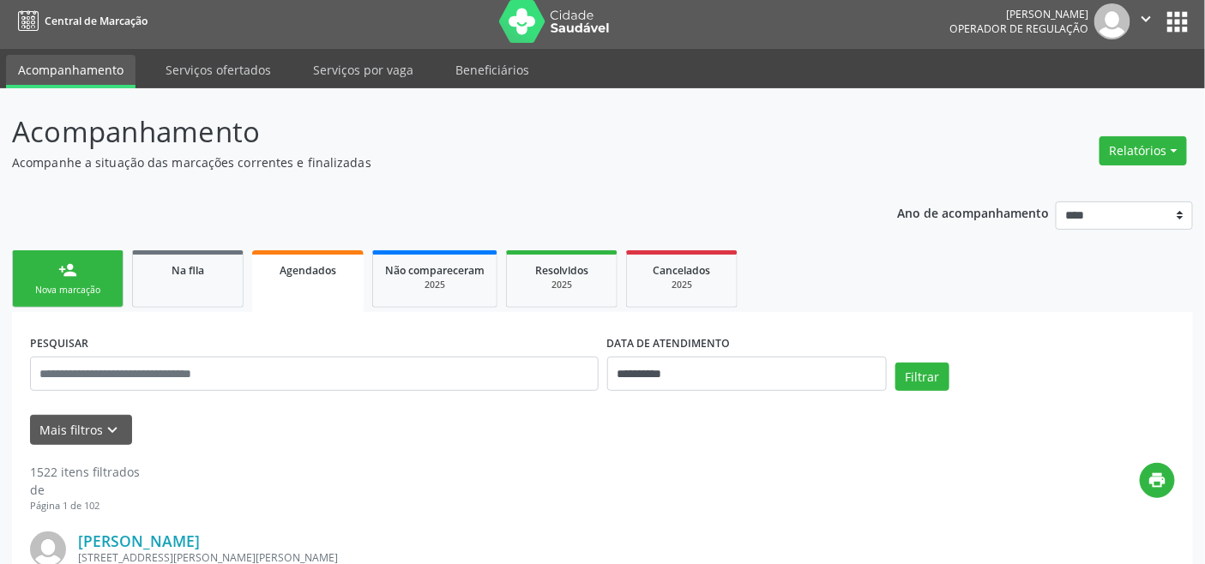
scroll to position [54, 0]
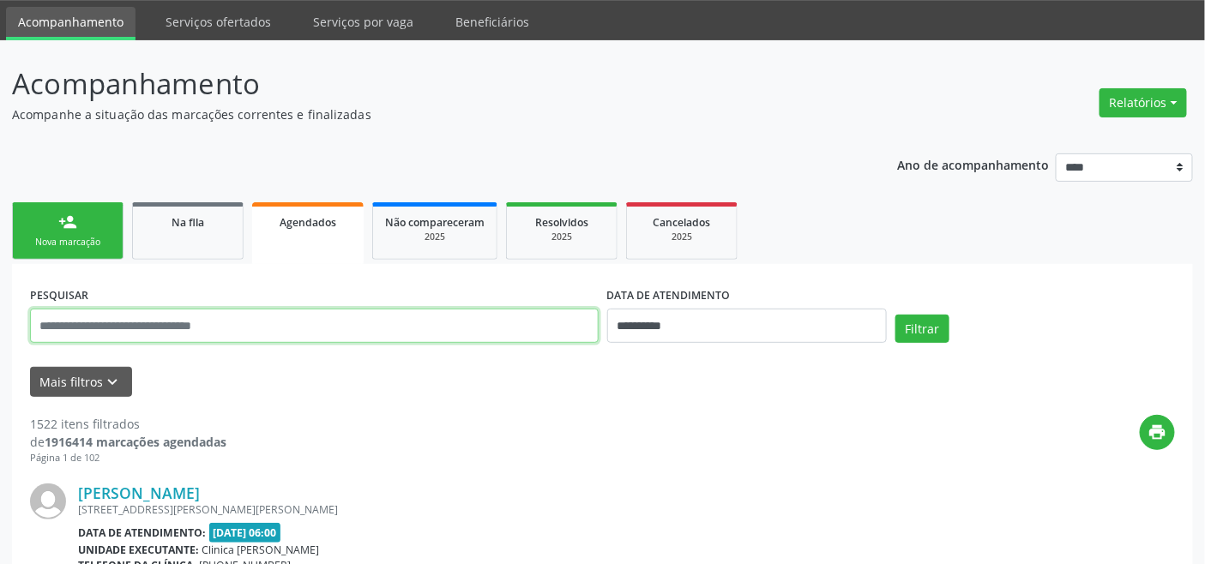
paste input "**********"
type input "**********"
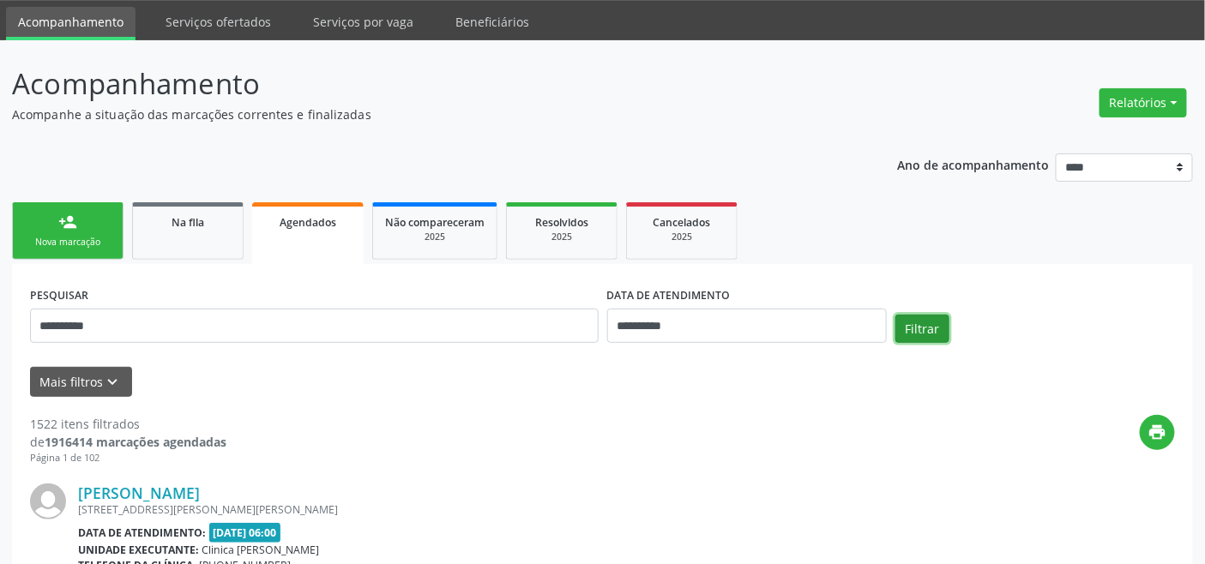
click at [913, 330] on button "Filtrar" at bounding box center [923, 329] width 54 height 29
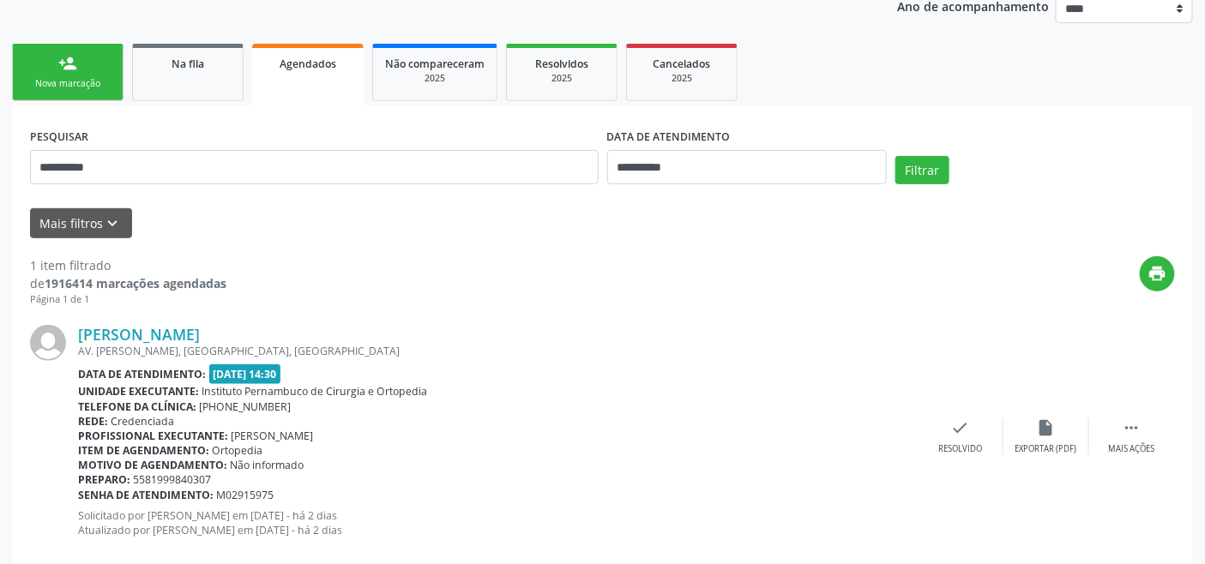
scroll to position [244, 0]
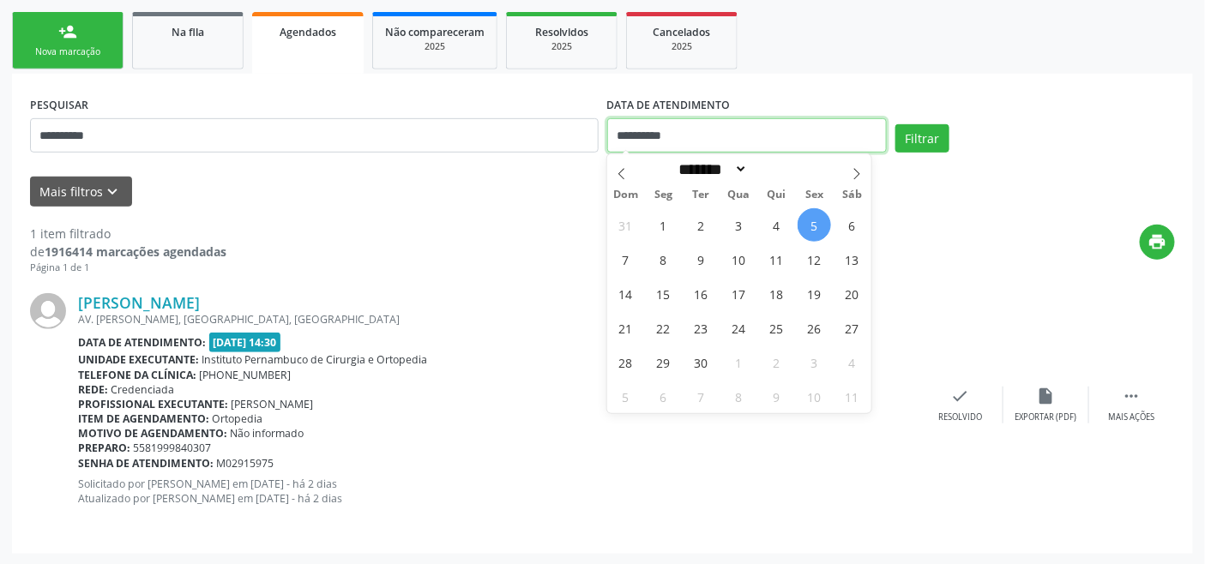
click at [691, 135] on input "**********" at bounding box center [747, 135] width 280 height 34
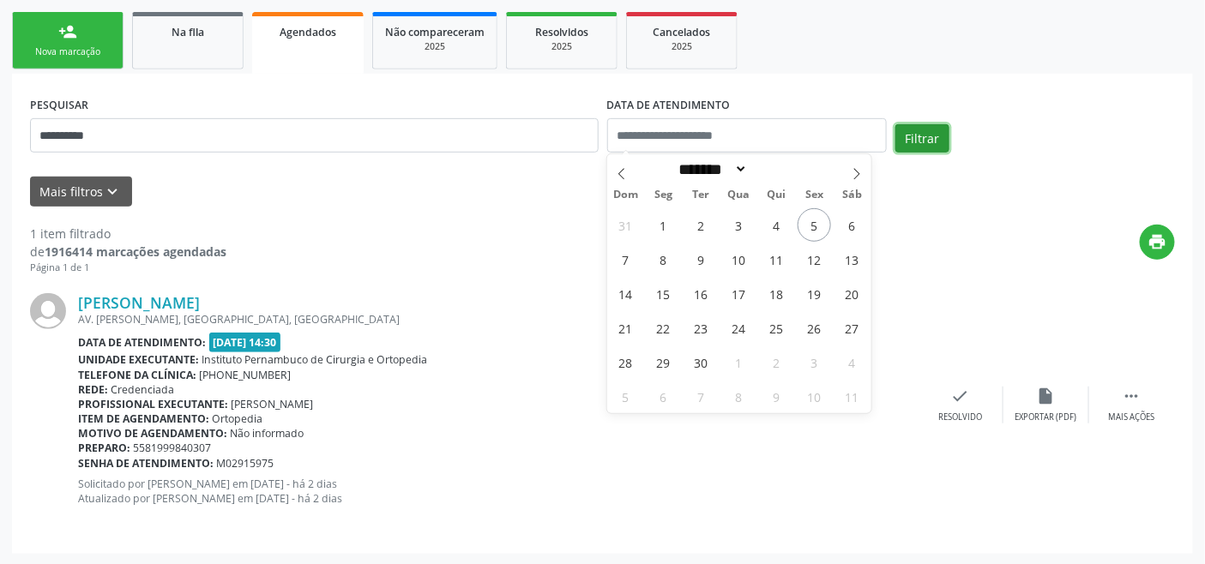
click at [937, 135] on button "Filtrar" at bounding box center [923, 138] width 54 height 29
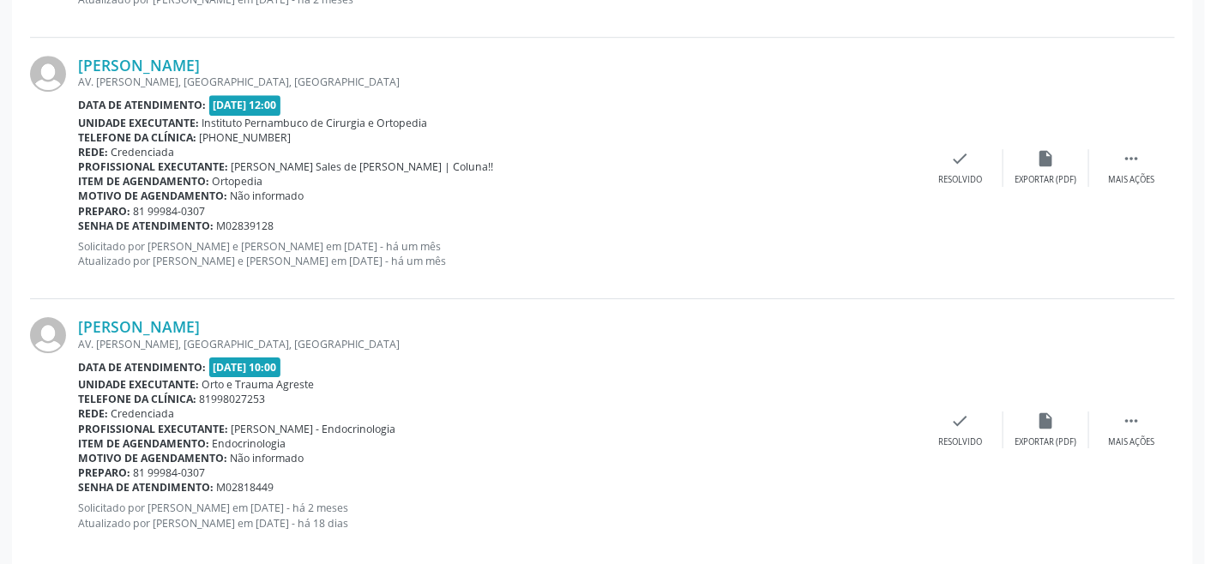
scroll to position [3961, 0]
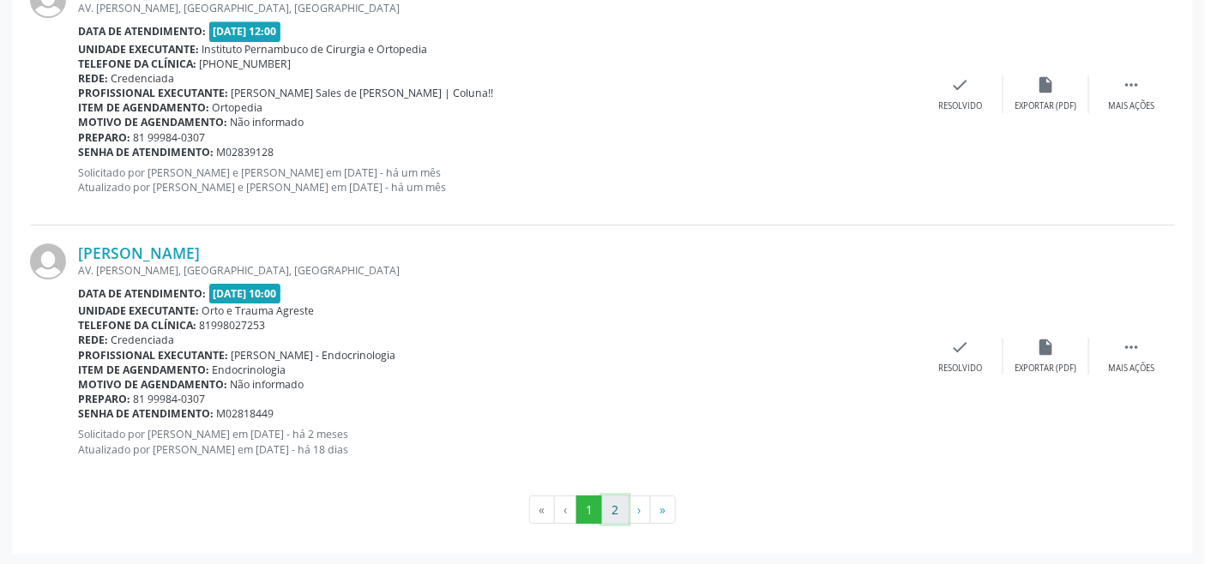
click at [616, 512] on button "2" at bounding box center [615, 510] width 27 height 29
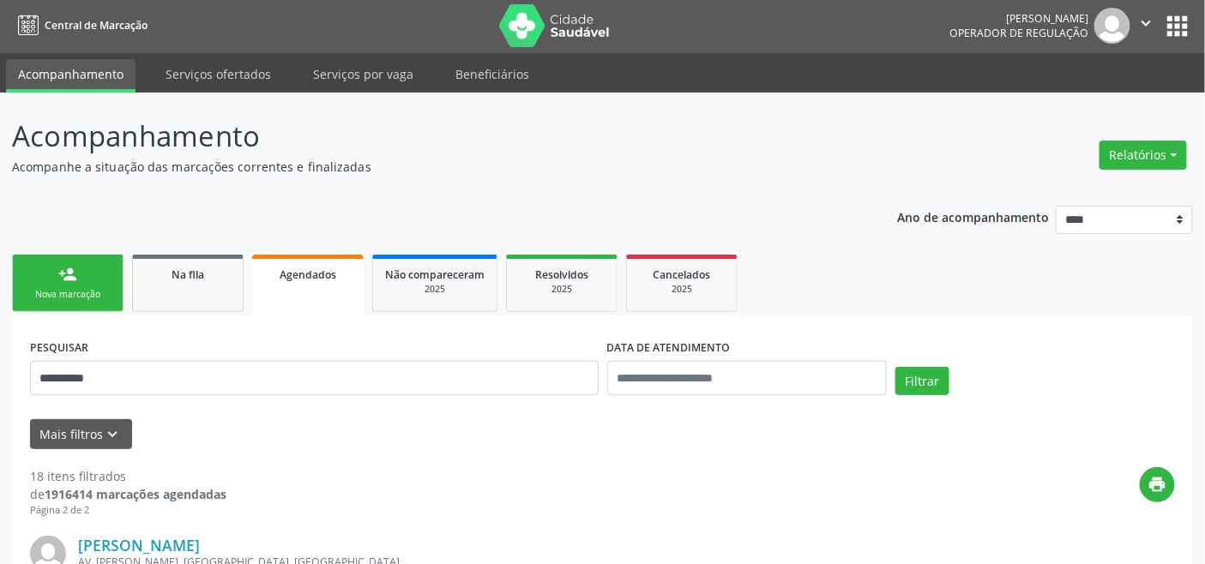
scroll to position [0, 0]
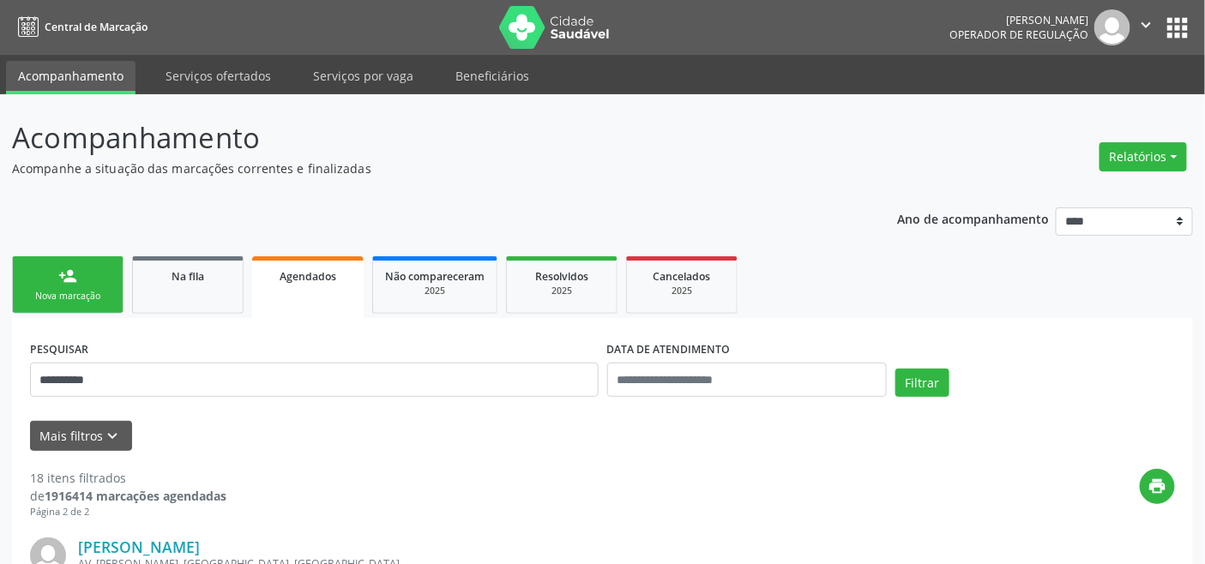
click at [62, 290] on div "Nova marcação" at bounding box center [68, 296] width 86 height 13
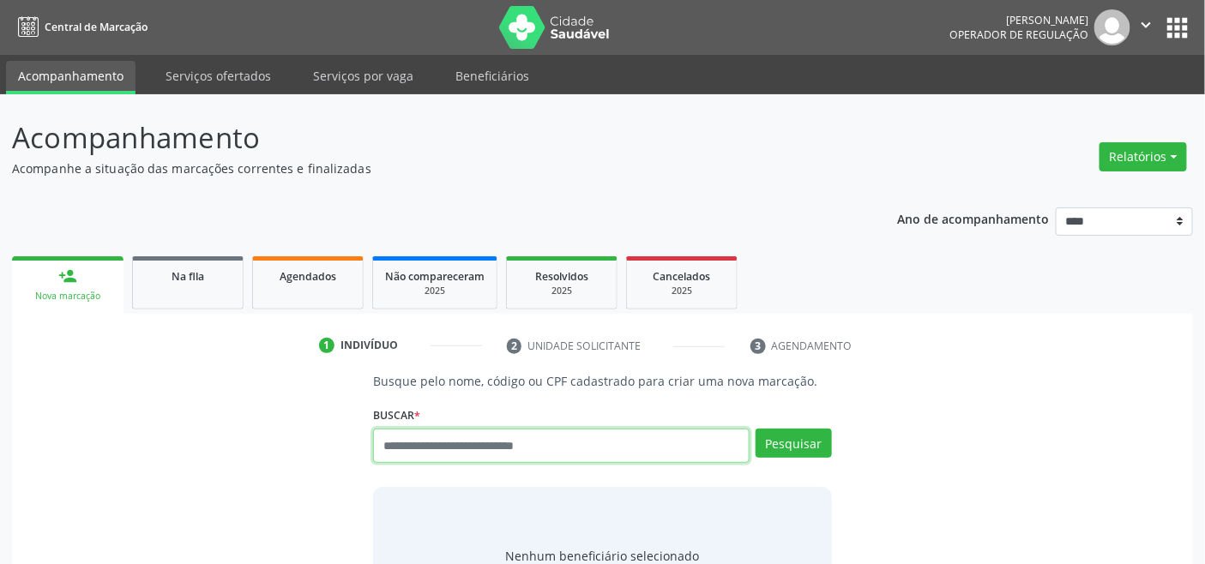
click at [527, 443] on input "text" at bounding box center [561, 446] width 376 height 34
type input "*********"
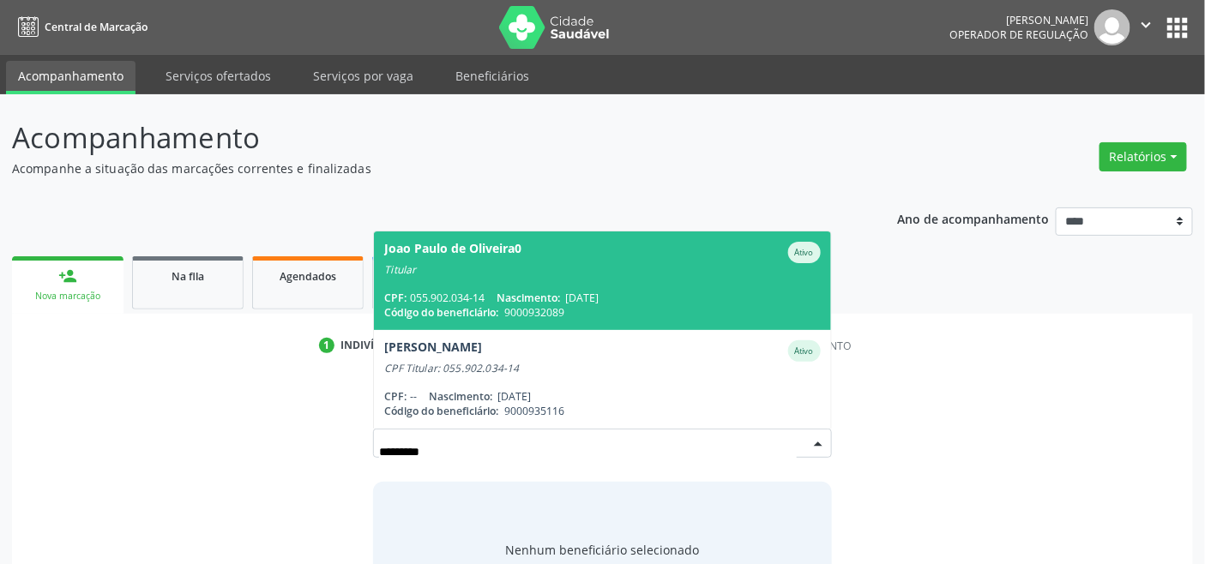
click at [499, 298] on div "CPF: 055.902.034-14 Nascimento: 05/07/1985" at bounding box center [602, 298] width 436 height 15
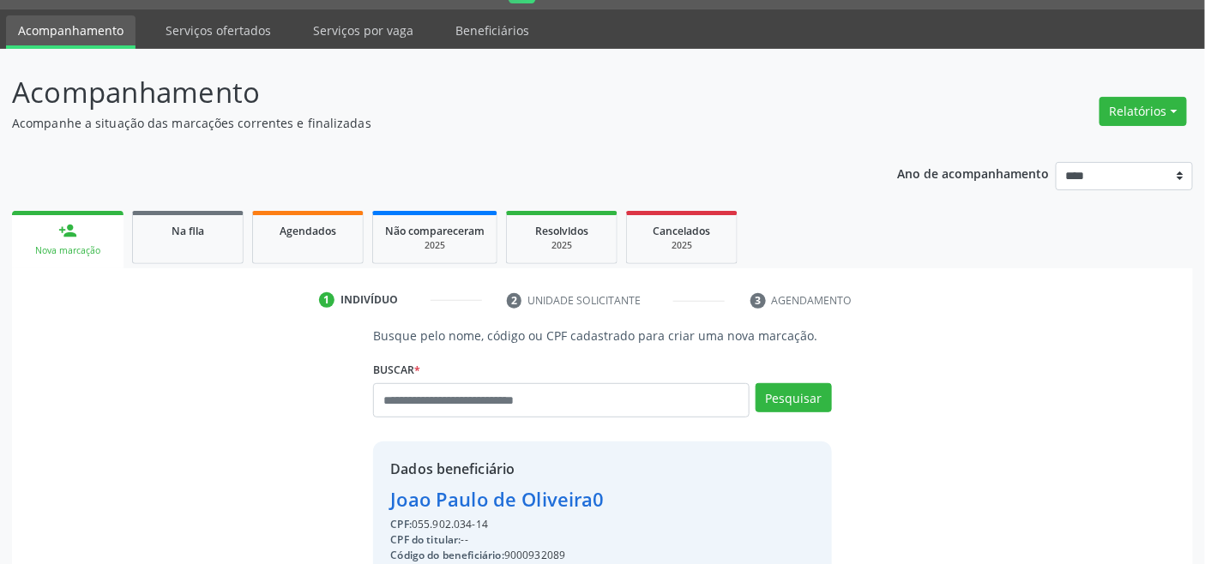
scroll to position [340, 0]
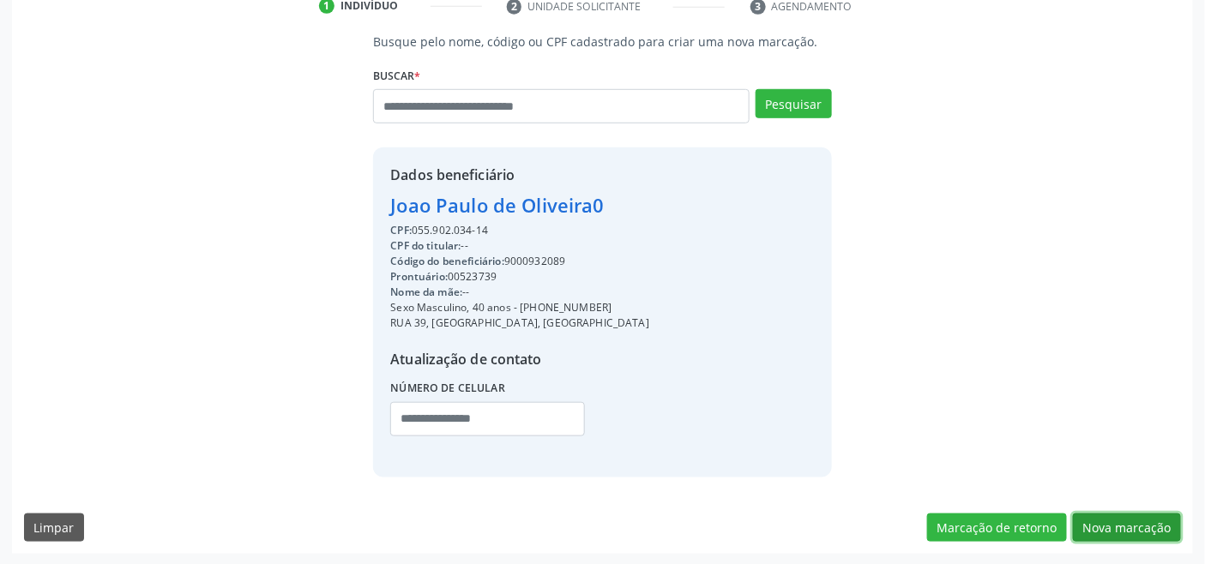
click at [1108, 526] on button "Nova marcação" at bounding box center [1127, 528] width 108 height 29
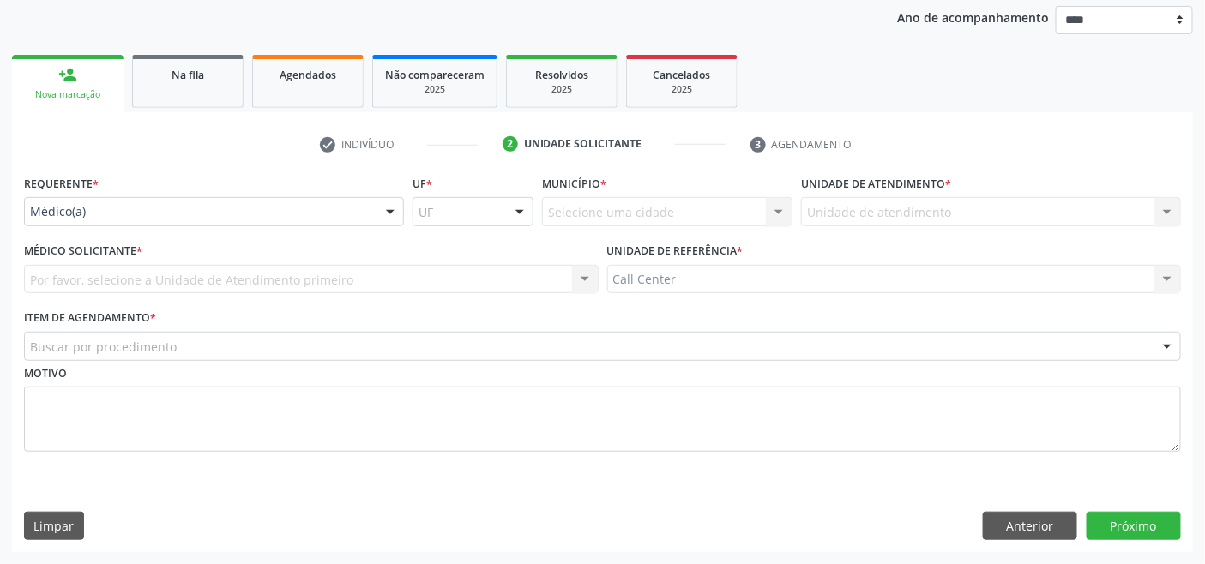
scroll to position [201, 0]
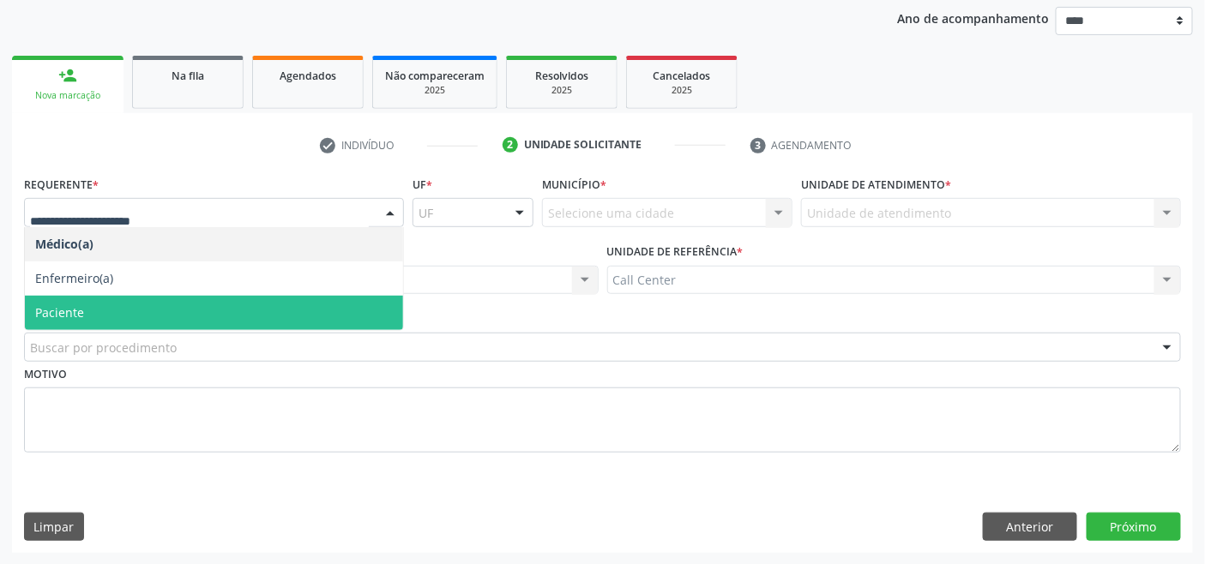
click at [125, 312] on span "Paciente" at bounding box center [214, 313] width 378 height 34
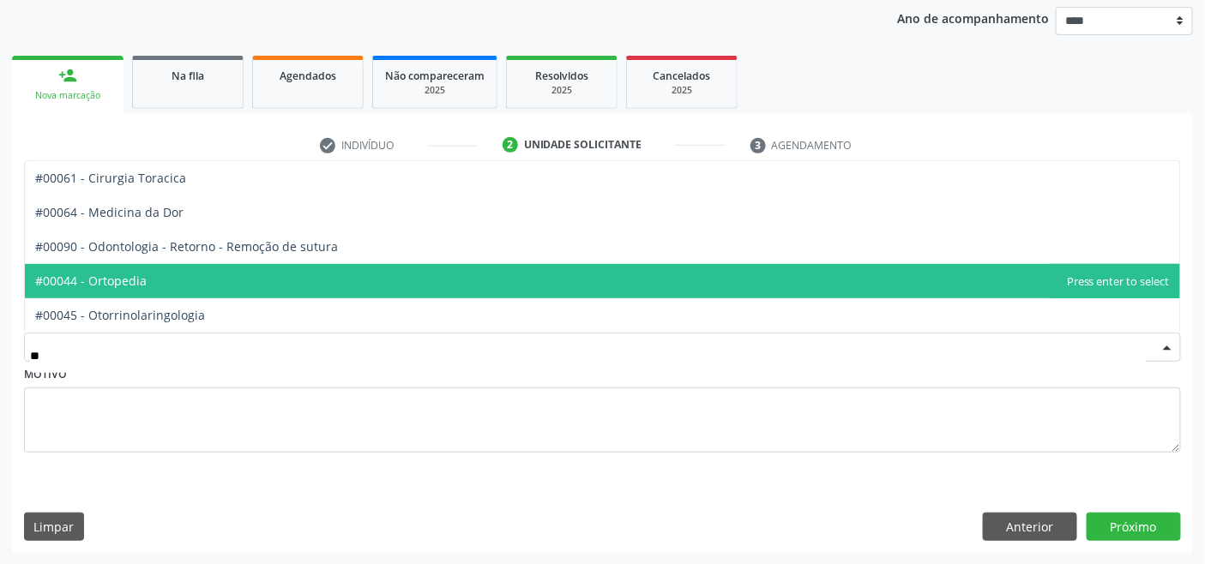
type input "***"
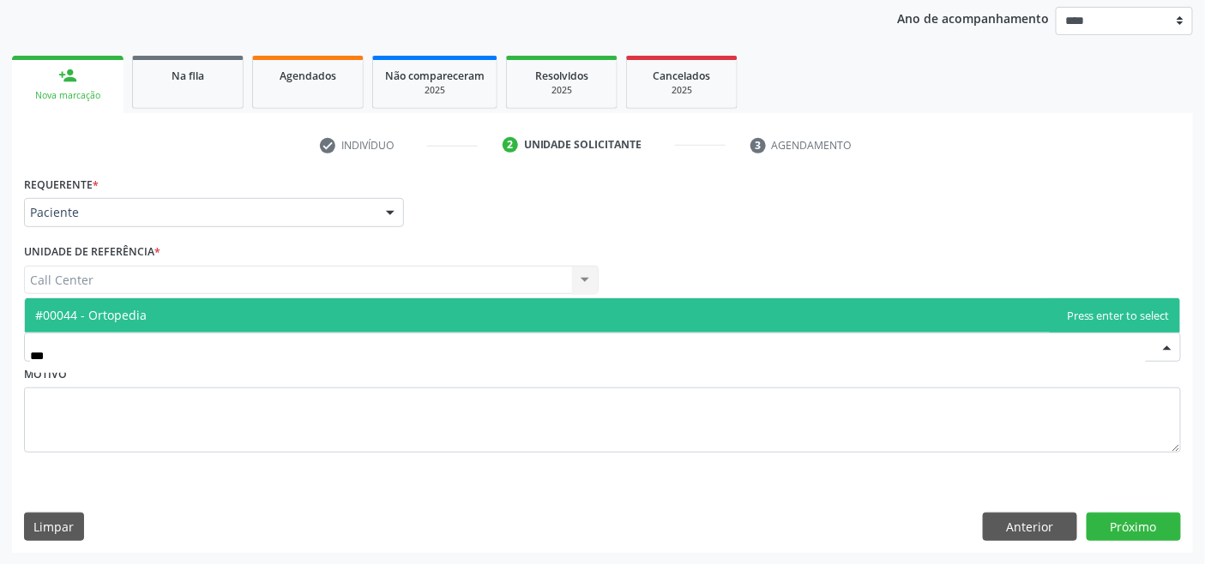
click at [252, 323] on span "#00044 - Ortopedia" at bounding box center [602, 316] width 1155 height 34
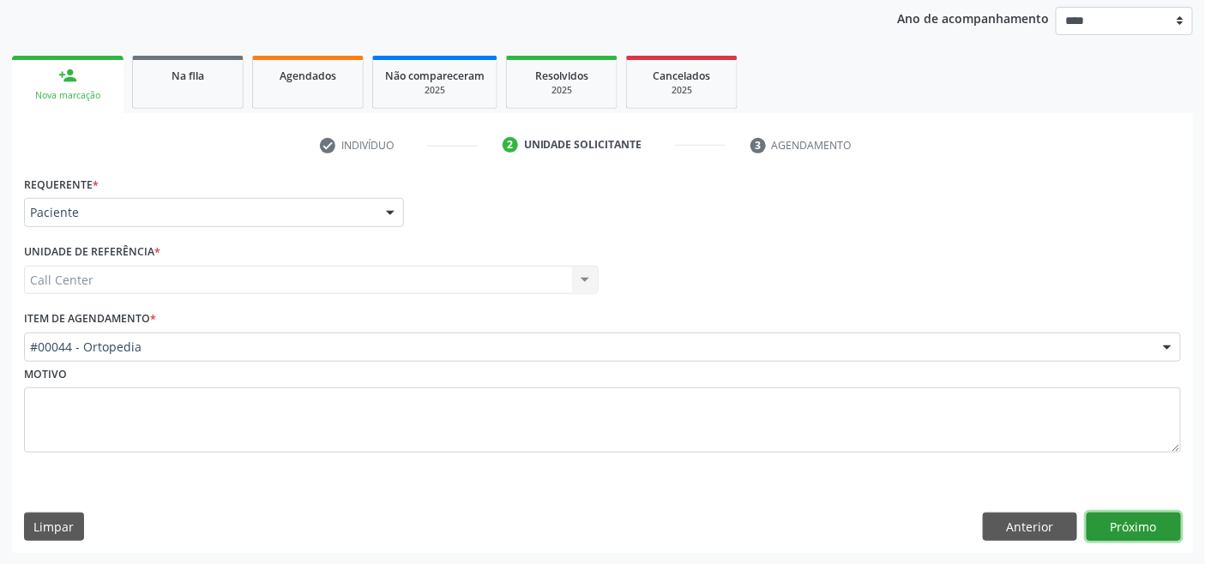
click at [1118, 527] on button "Próximo" at bounding box center [1134, 527] width 94 height 29
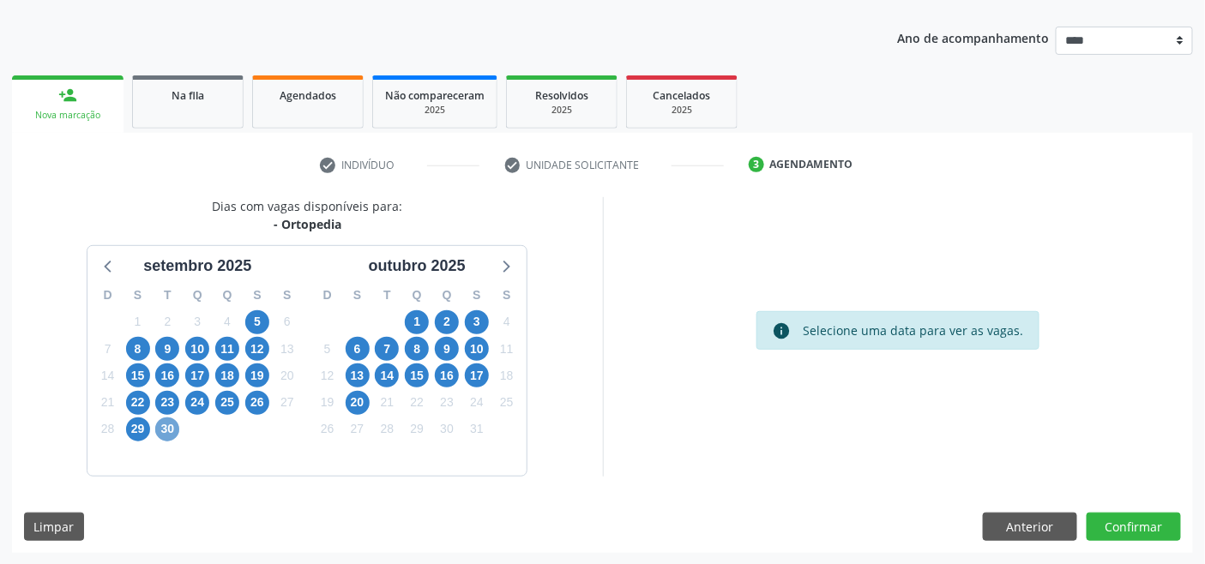
click at [165, 429] on span "30" at bounding box center [167, 430] width 24 height 24
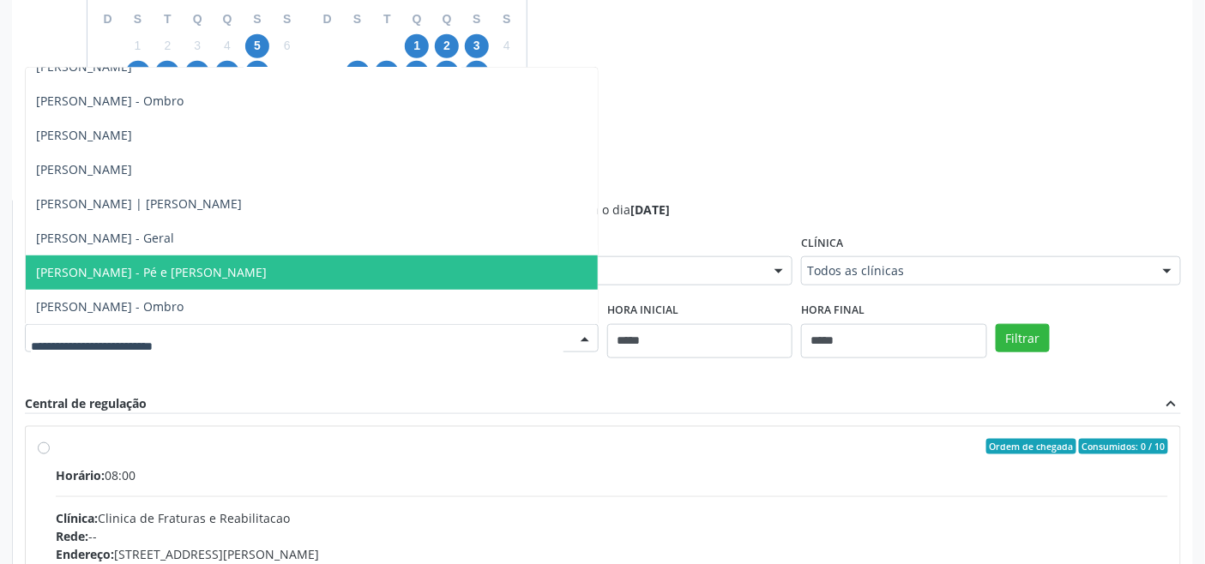
scroll to position [467, 0]
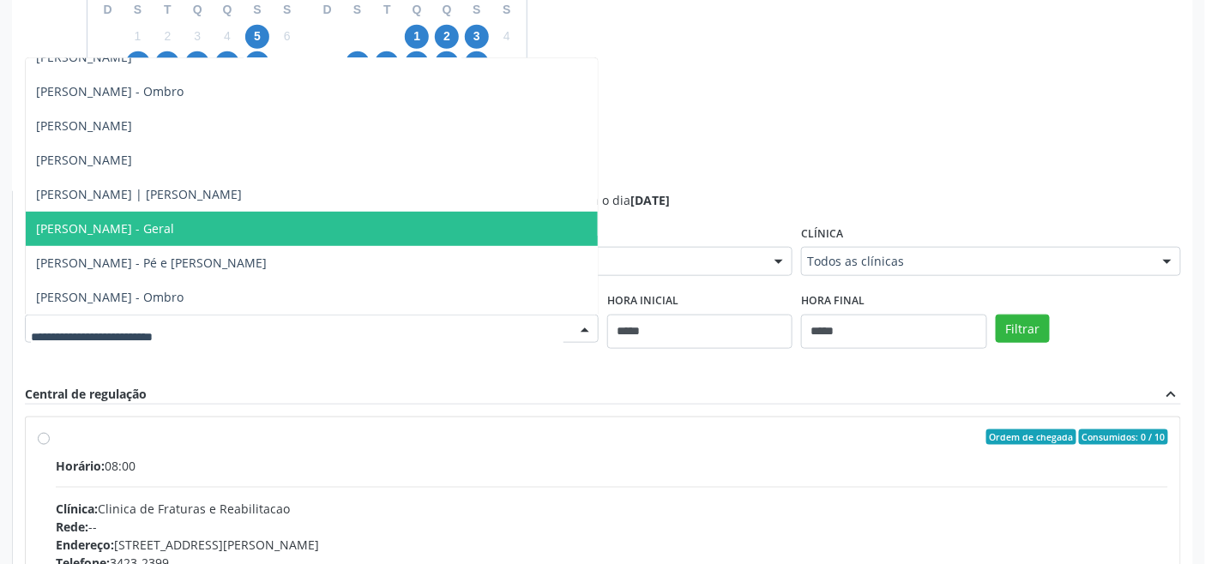
click at [144, 220] on span "Silvio Macedo - Geral" at bounding box center [105, 228] width 138 height 16
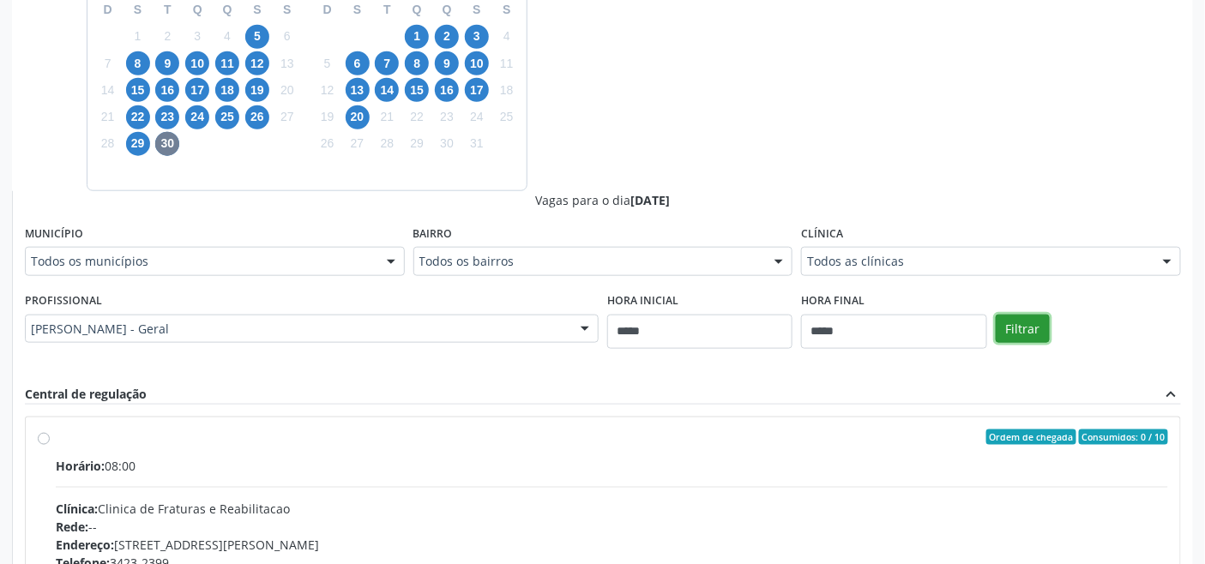
click at [998, 321] on button "Filtrar" at bounding box center [1023, 329] width 54 height 29
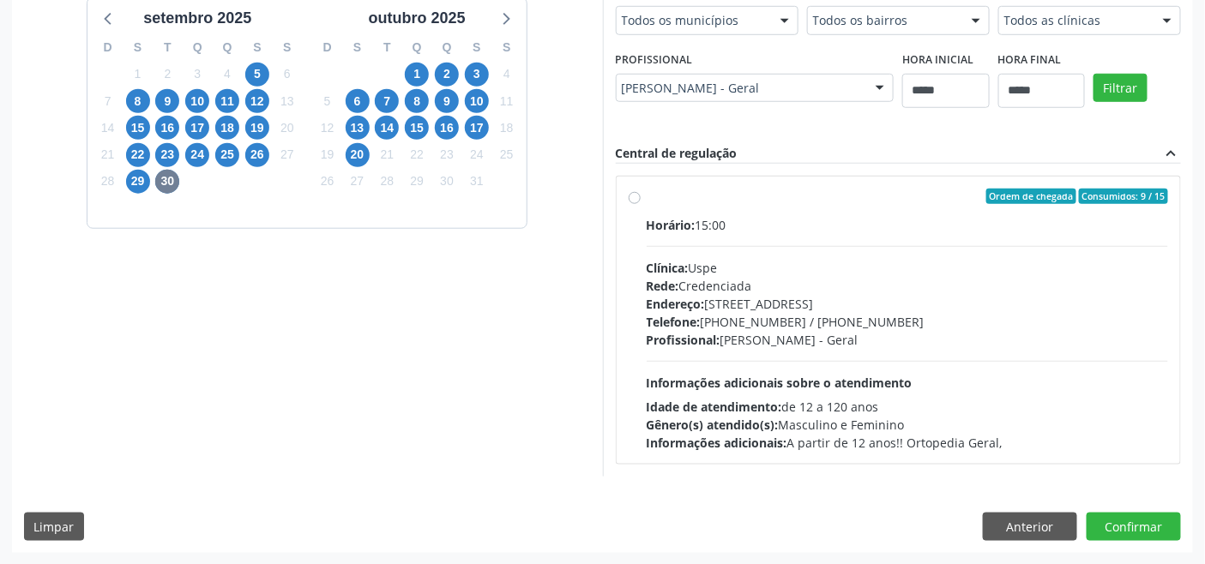
click at [745, 295] on div "Endereço: Rua do Espinheiro, nº 71, Espinheiro, Recife - PE" at bounding box center [908, 304] width 522 height 18
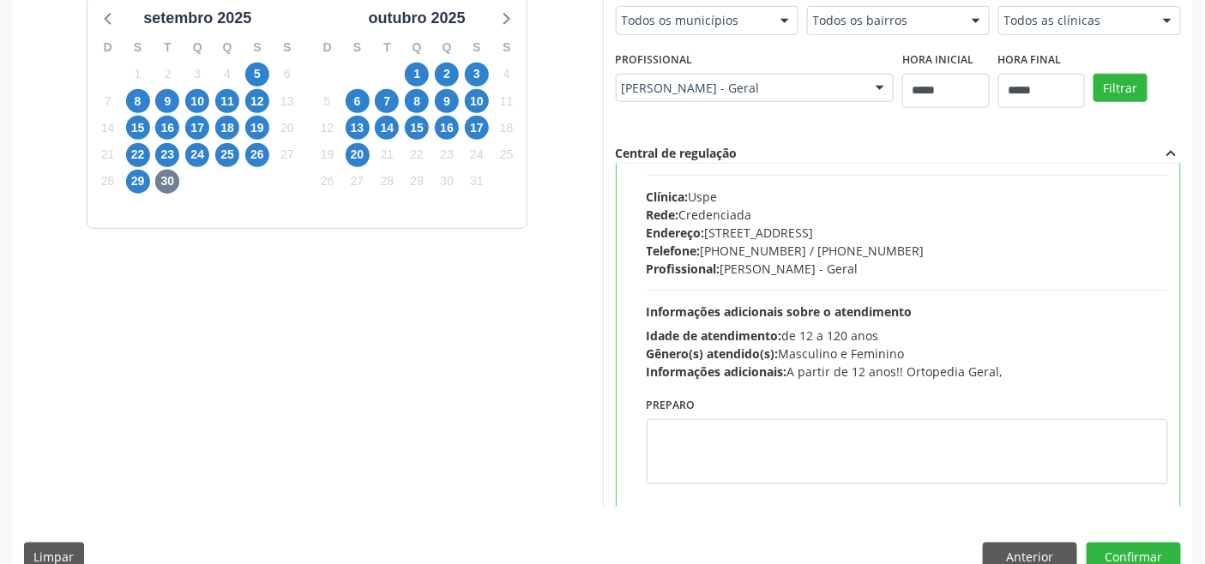
scroll to position [84, 0]
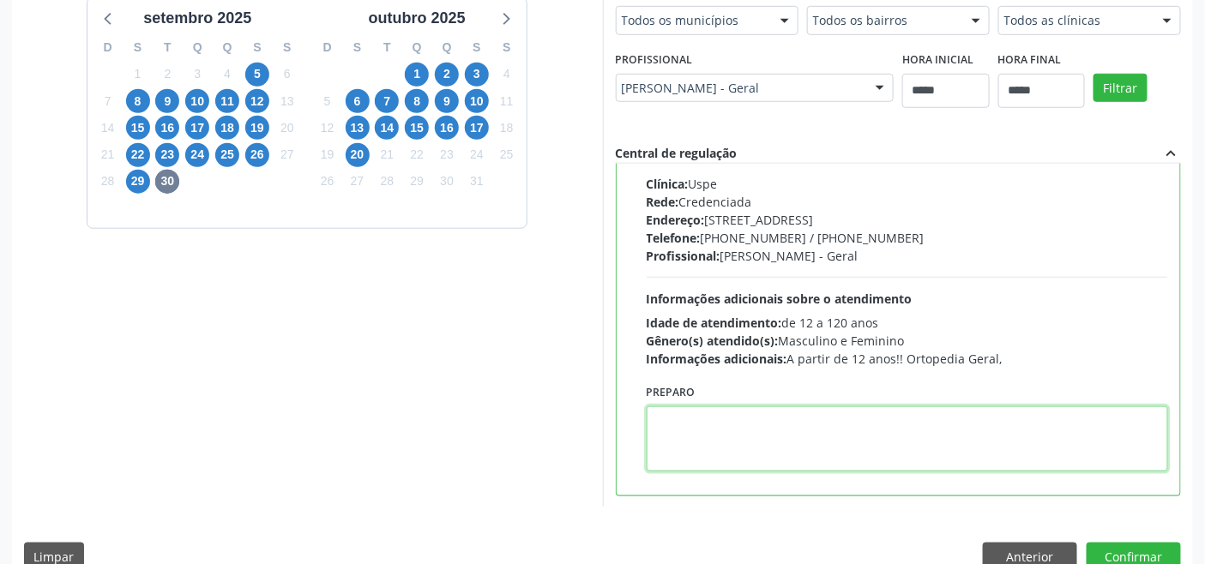
paste textarea "**********"
type textarea "**********"
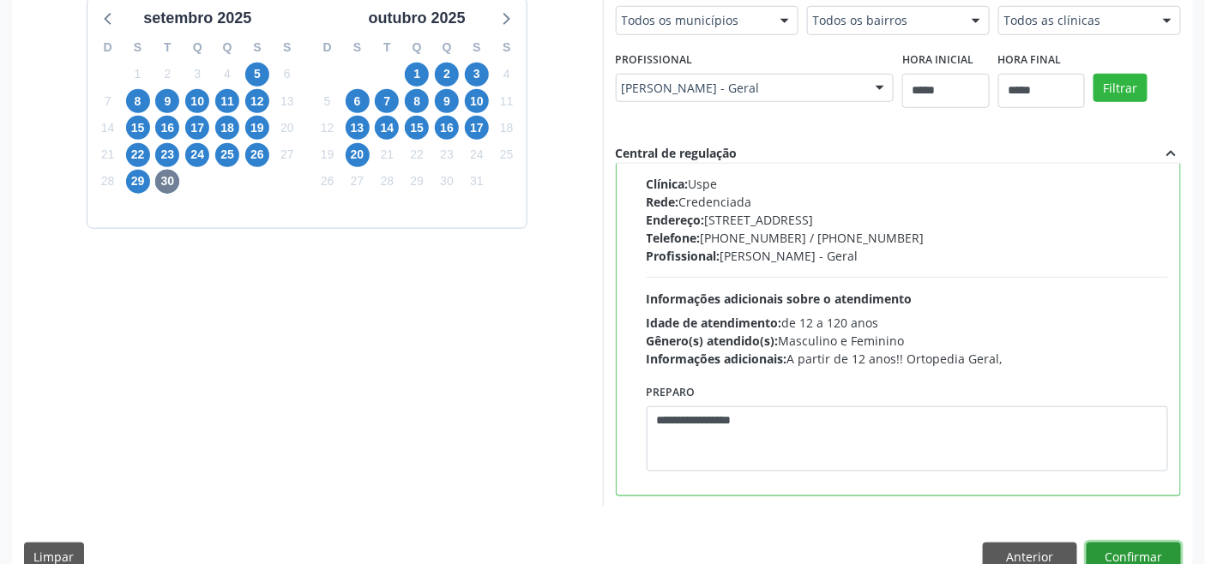
click at [1142, 547] on button "Confirmar" at bounding box center [1134, 557] width 94 height 29
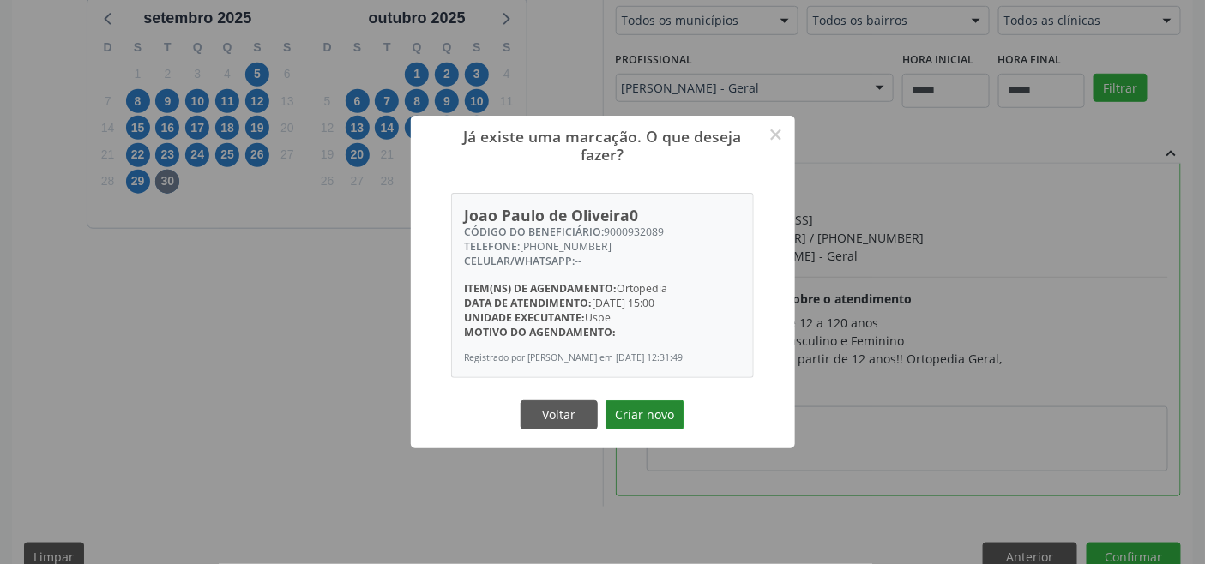
click at [647, 405] on button "Criar novo" at bounding box center [645, 415] width 79 height 29
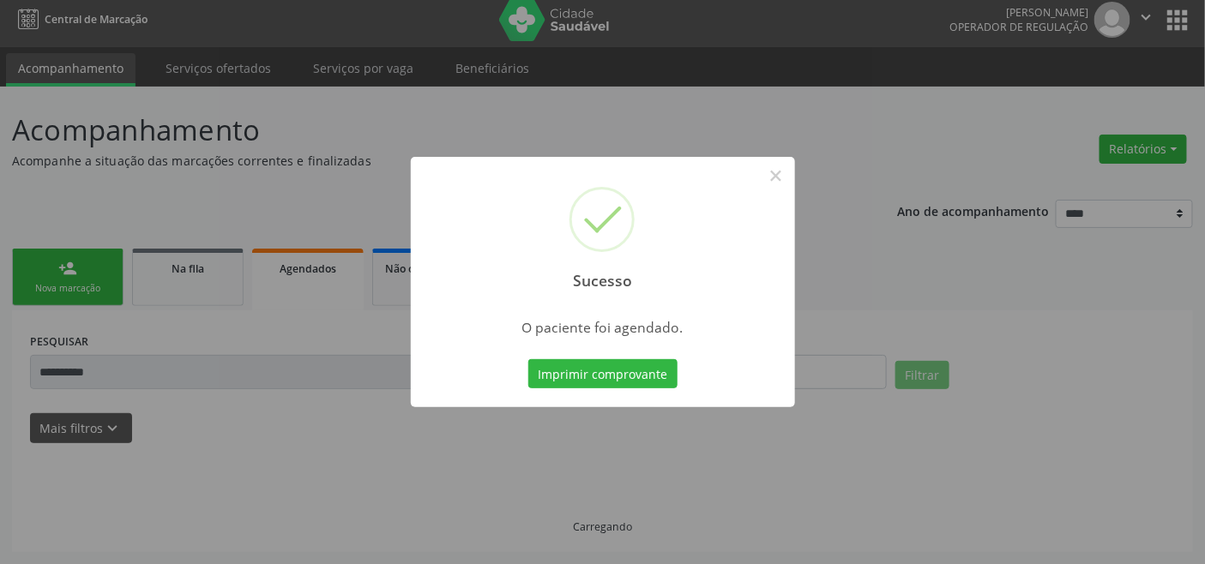
scroll to position [6, 0]
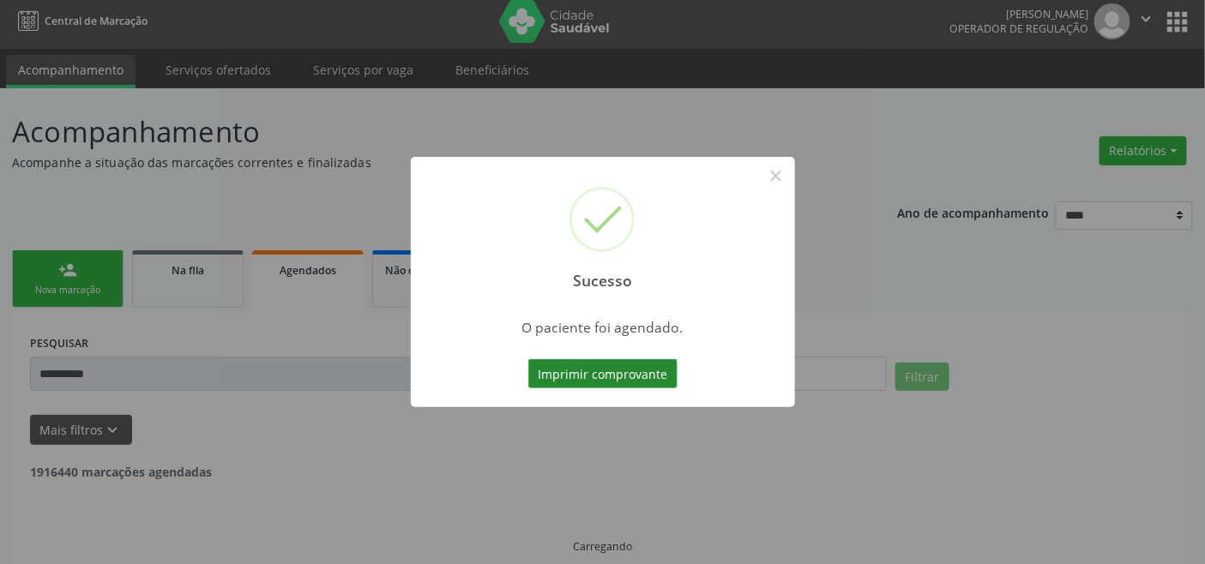
click at [628, 370] on button "Imprimir comprovante" at bounding box center [602, 373] width 149 height 29
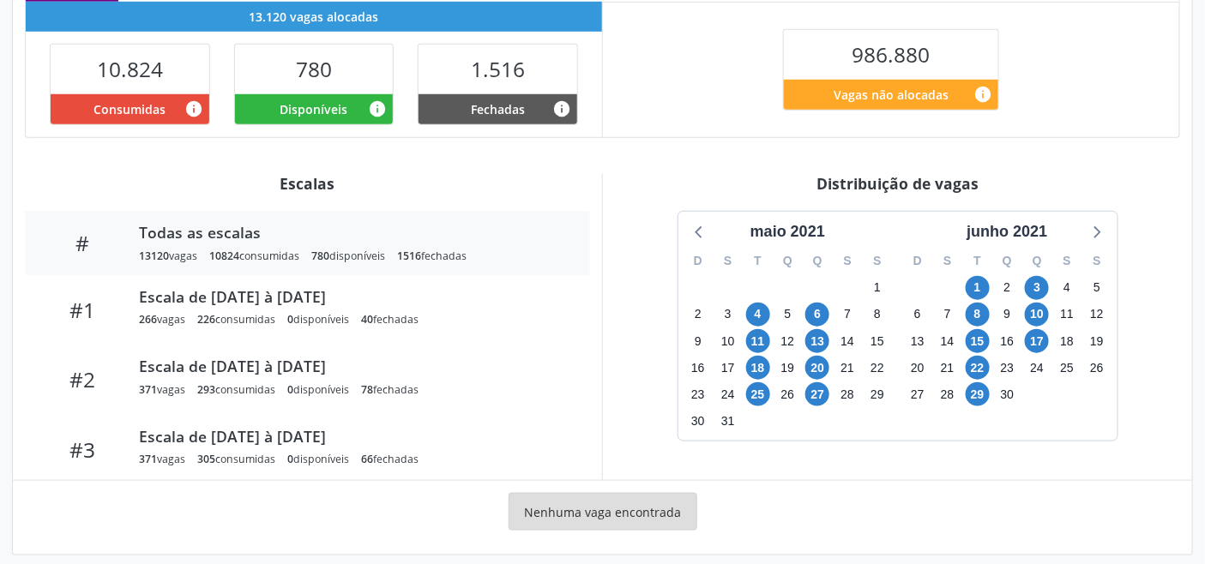
scroll to position [419, 0]
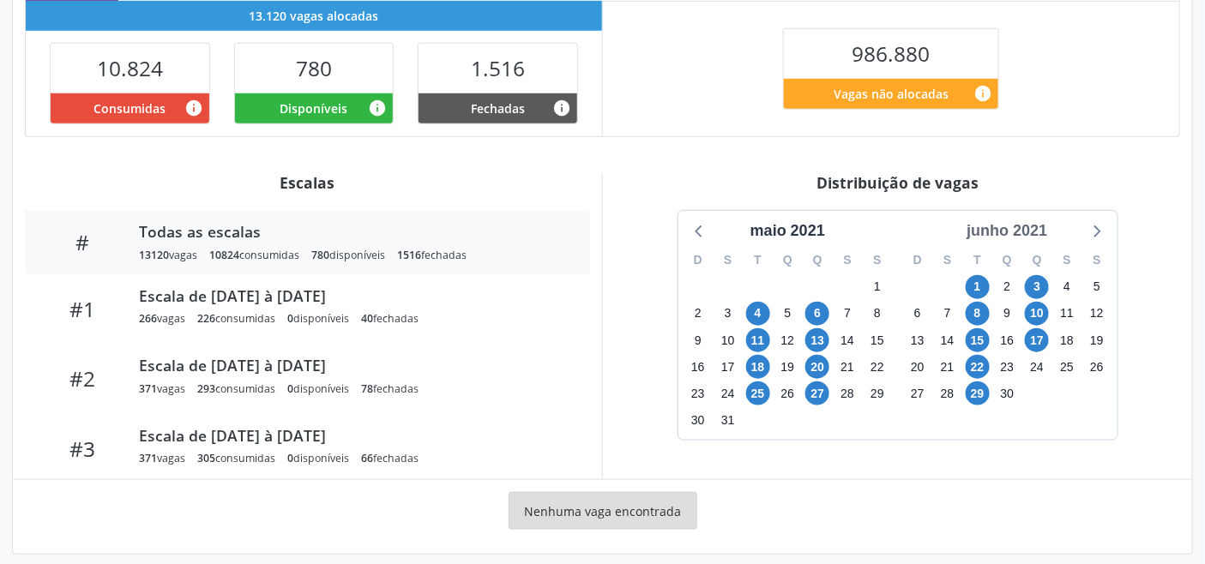
click at [1047, 233] on div "junho 2021" at bounding box center [1007, 231] width 94 height 23
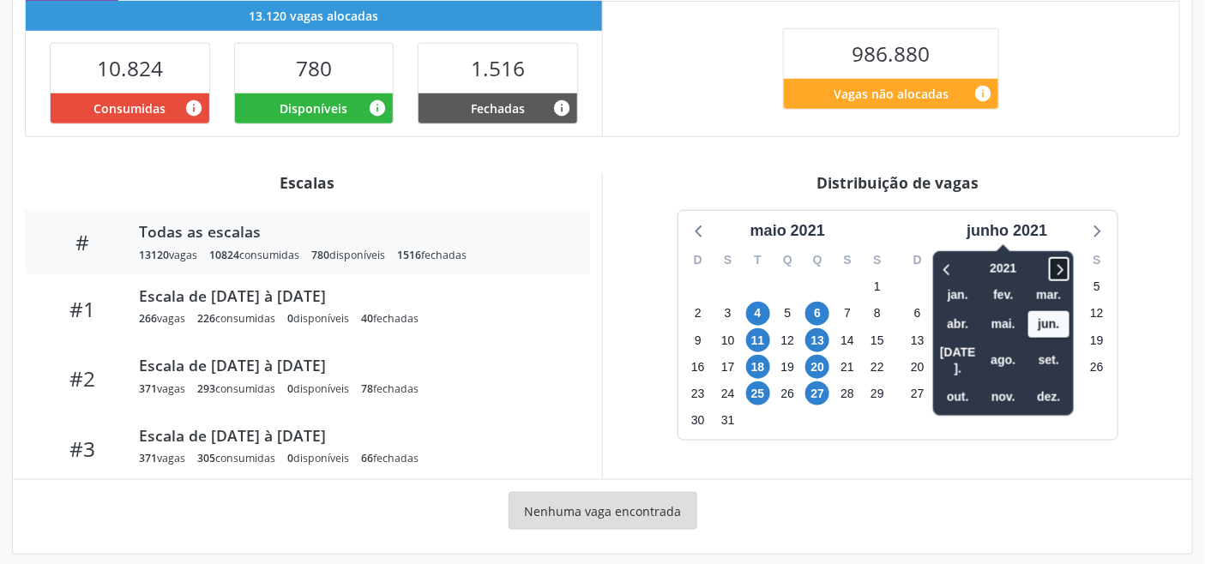
click at [1061, 267] on icon at bounding box center [1059, 269] width 17 height 21
click at [1061, 268] on icon at bounding box center [1059, 269] width 17 height 21
click at [1062, 268] on icon at bounding box center [1059, 269] width 17 height 21
click at [1049, 352] on span "set." at bounding box center [1049, 360] width 41 height 27
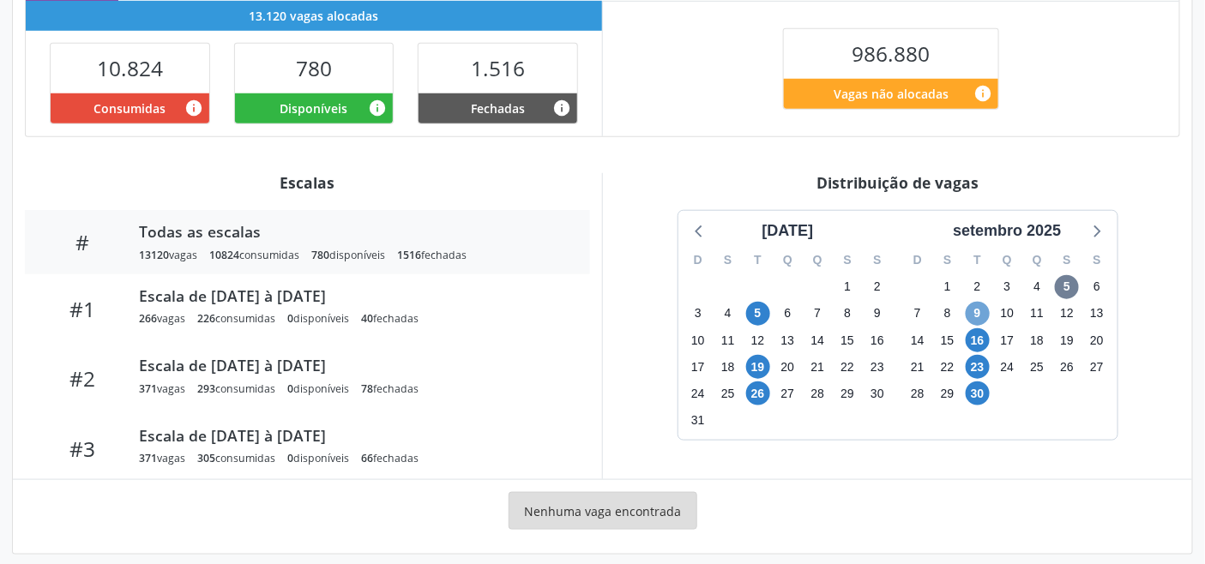
click at [978, 312] on span "9" at bounding box center [978, 314] width 24 height 24
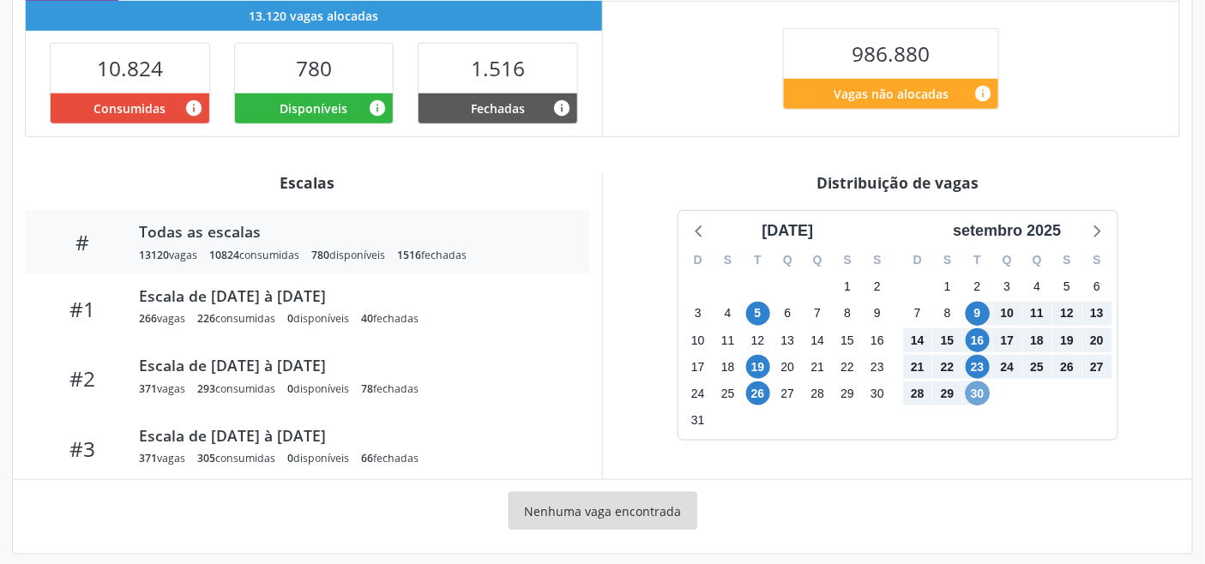
click at [978, 391] on span "30" at bounding box center [978, 394] width 24 height 24
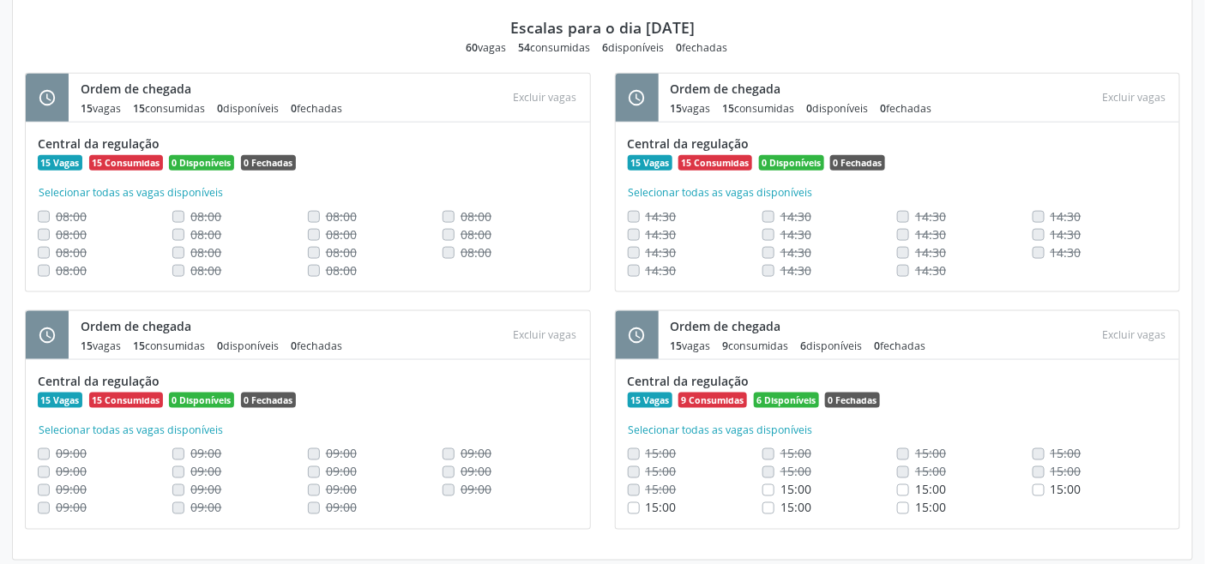
scroll to position [2811, 0]
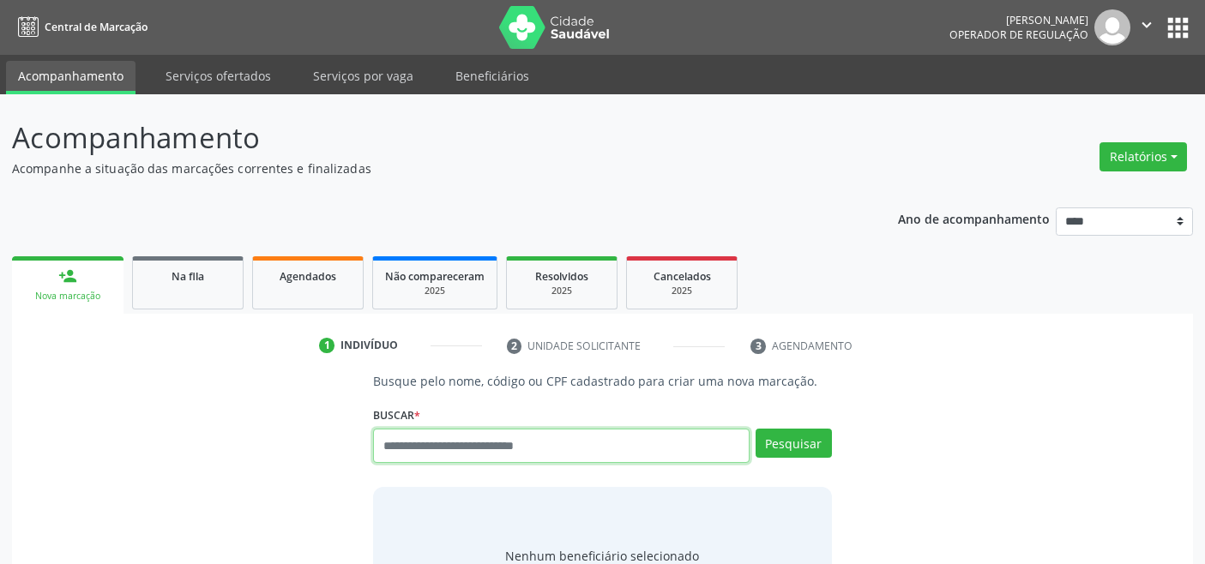
scroll to position [6, 0]
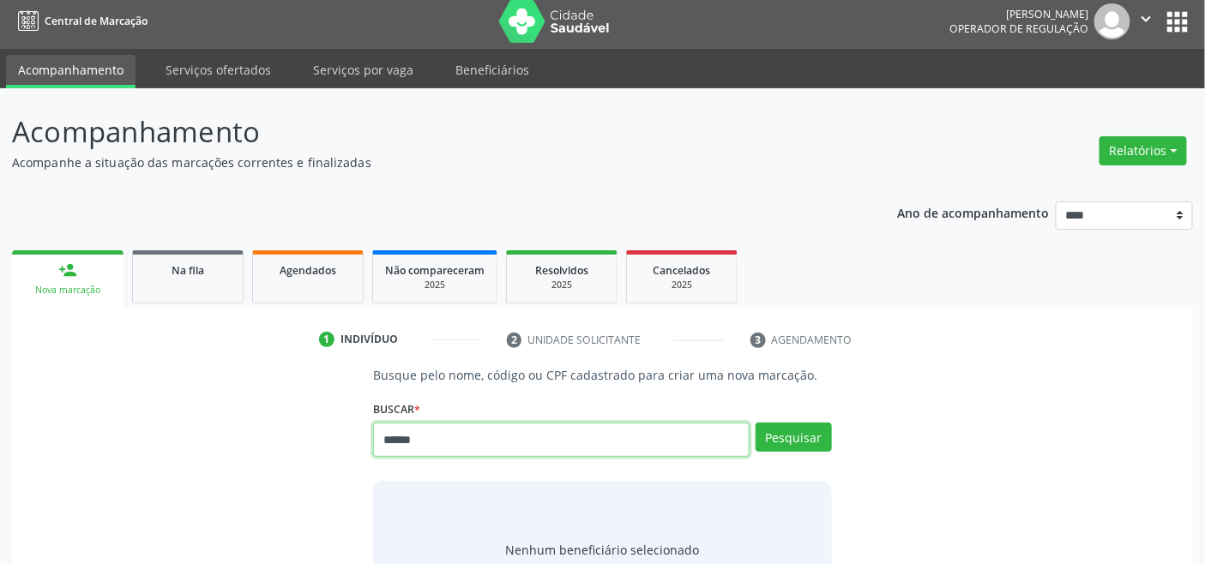
type input "******"
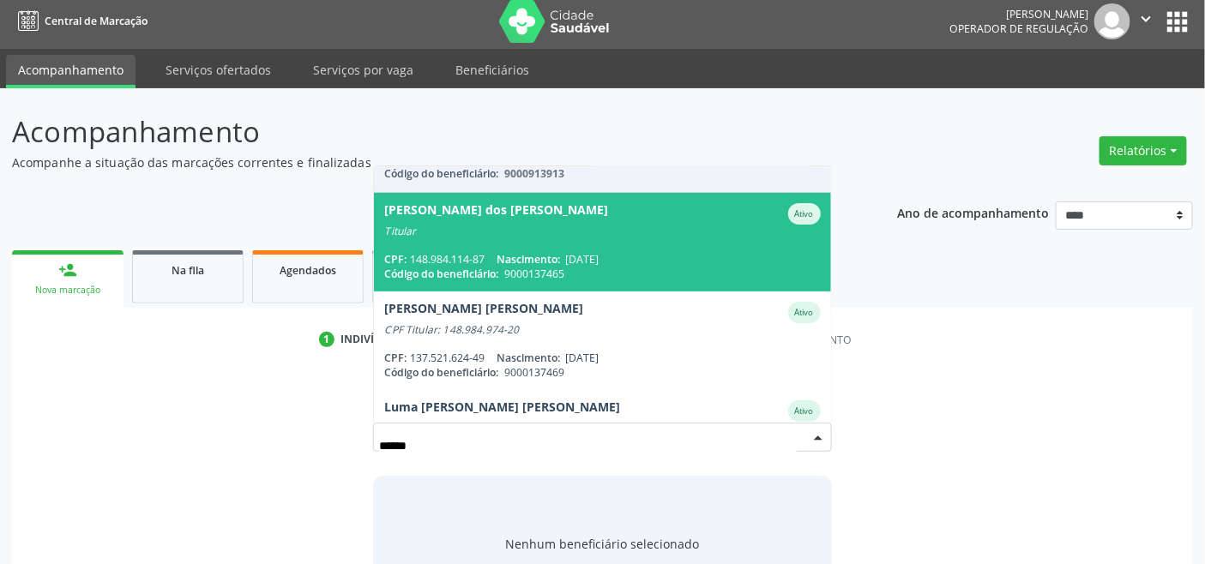
scroll to position [338, 0]
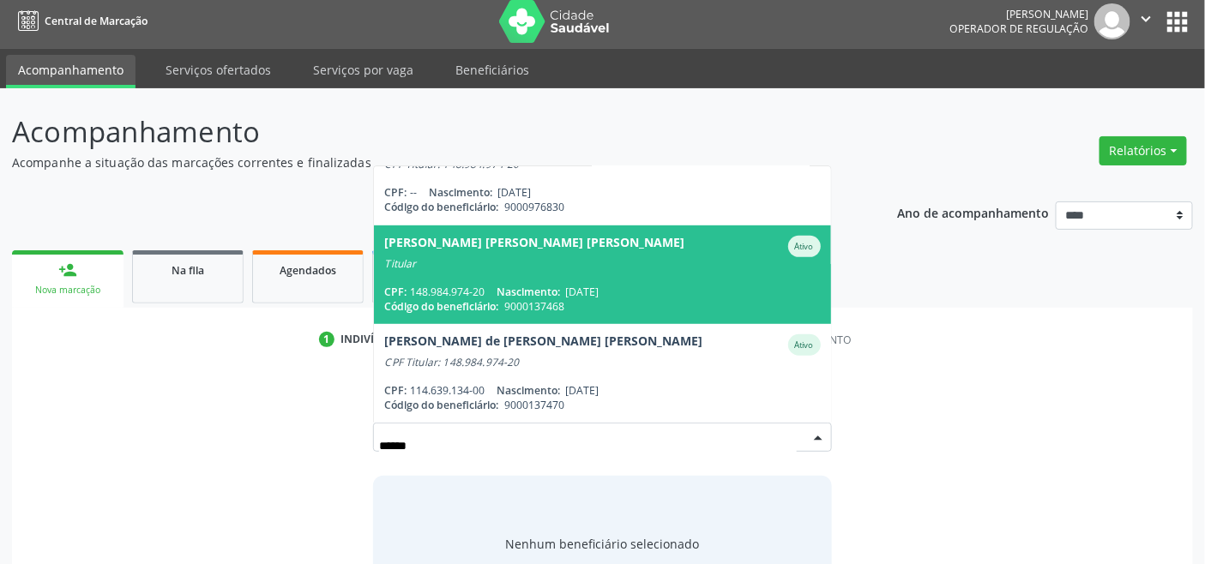
click at [585, 287] on span "[DATE]" at bounding box center [581, 292] width 33 height 15
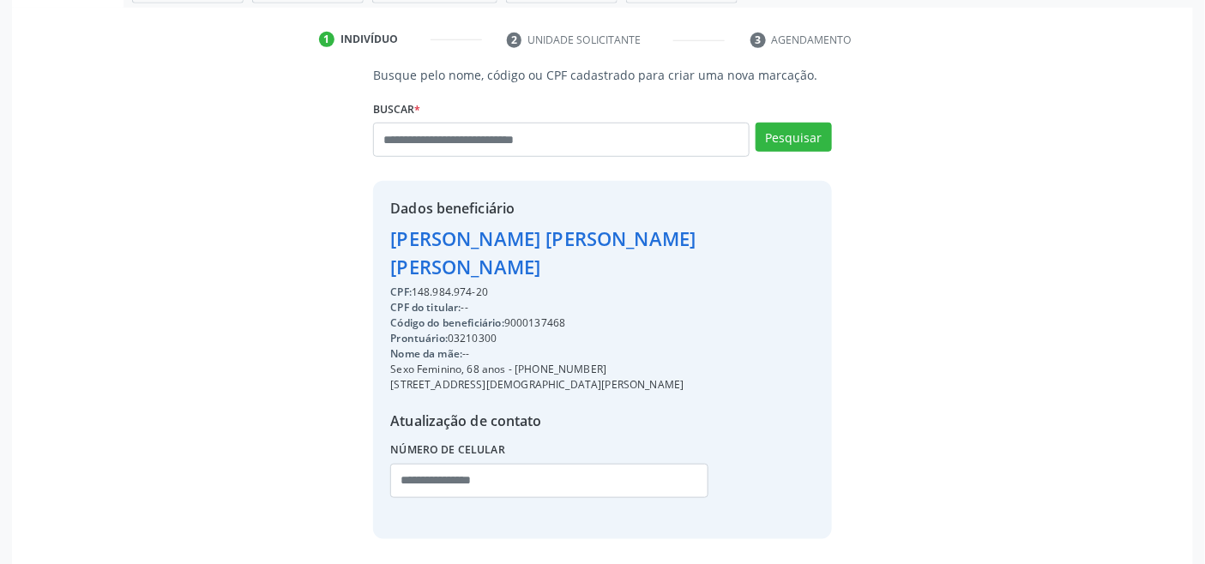
scroll to position [340, 0]
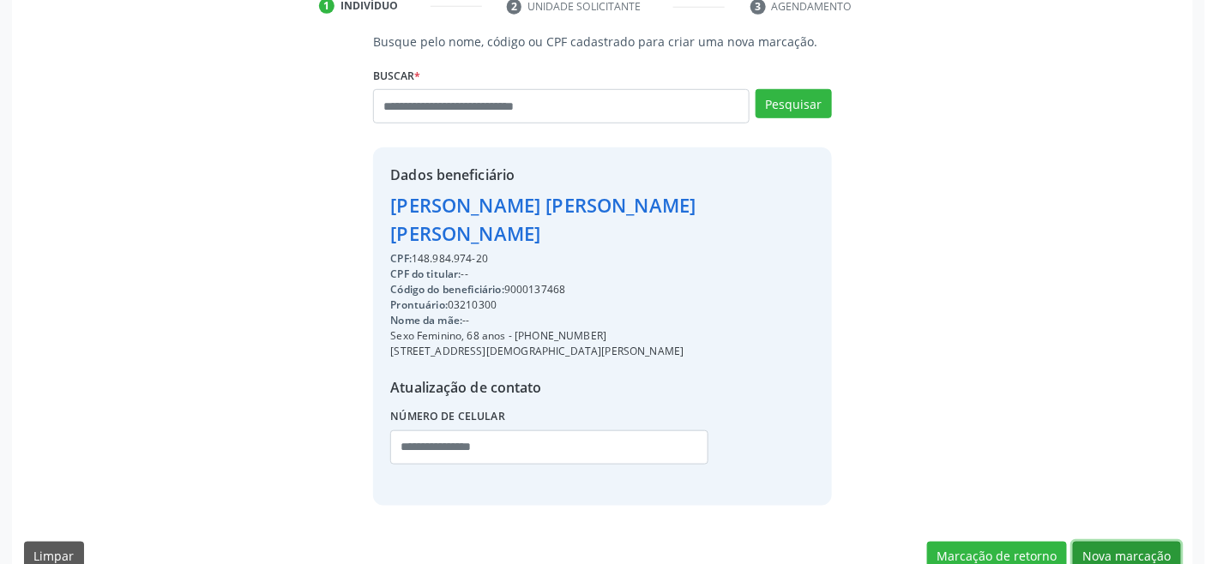
click at [1115, 542] on button "Nova marcação" at bounding box center [1127, 556] width 108 height 29
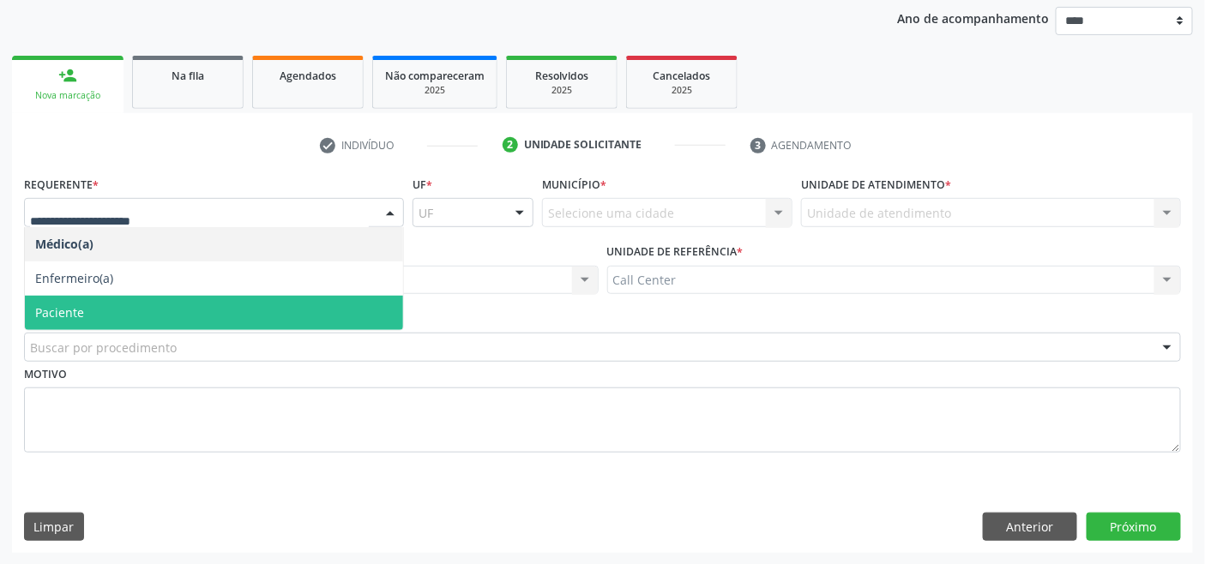
click at [129, 309] on span "Paciente" at bounding box center [214, 313] width 378 height 34
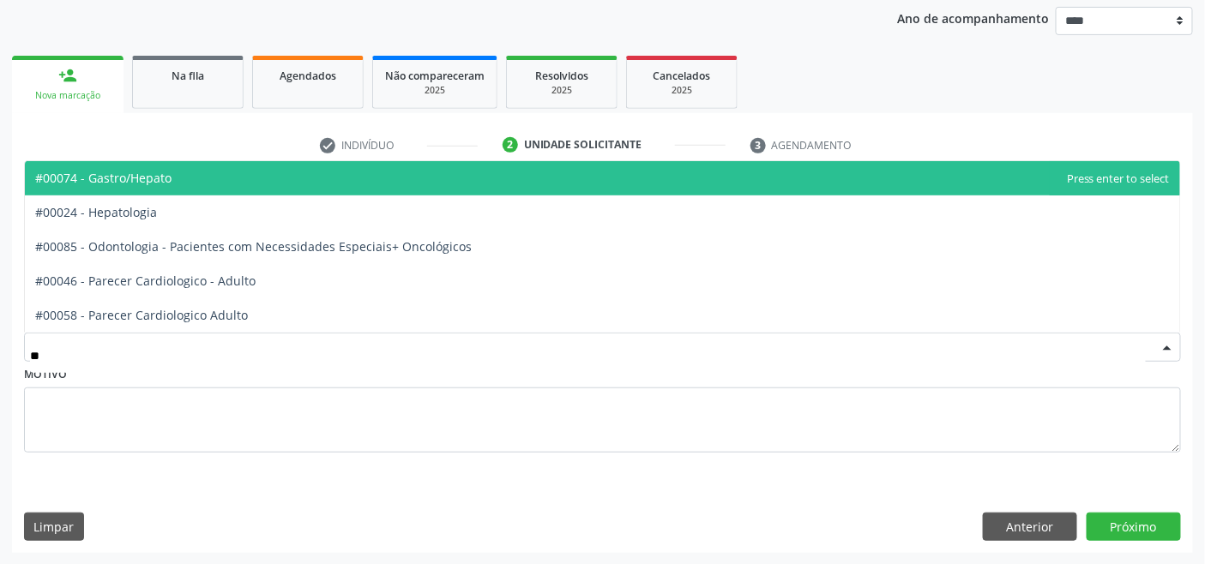
type input "***"
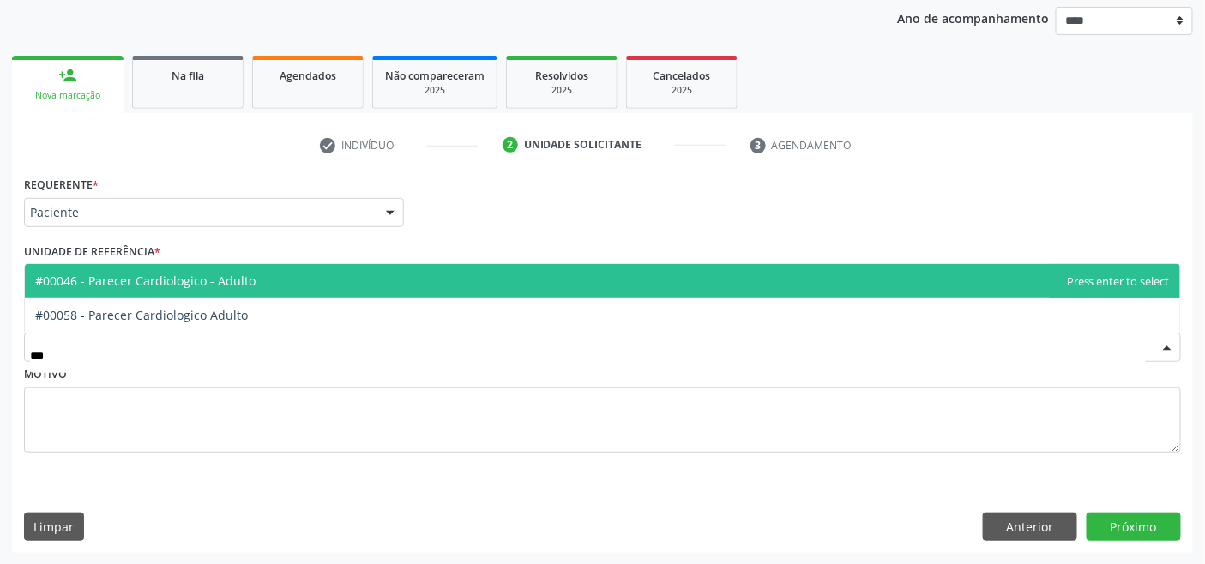
click at [184, 275] on span "#00046 - Parecer Cardiologico - Adulto" at bounding box center [145, 281] width 220 height 16
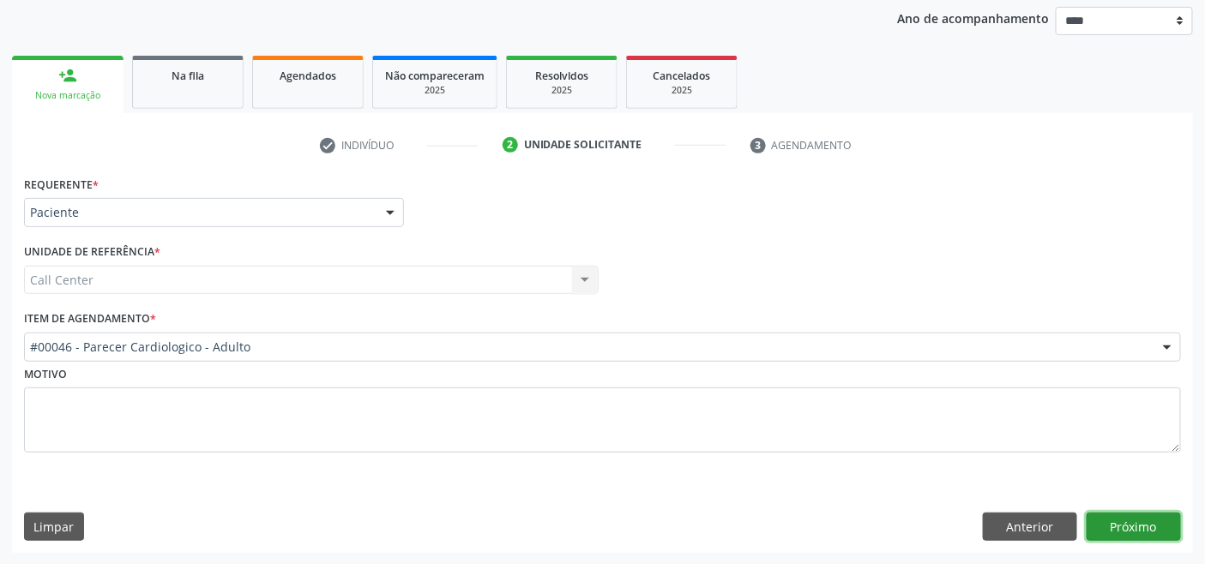
click at [1133, 519] on button "Próximo" at bounding box center [1134, 527] width 94 height 29
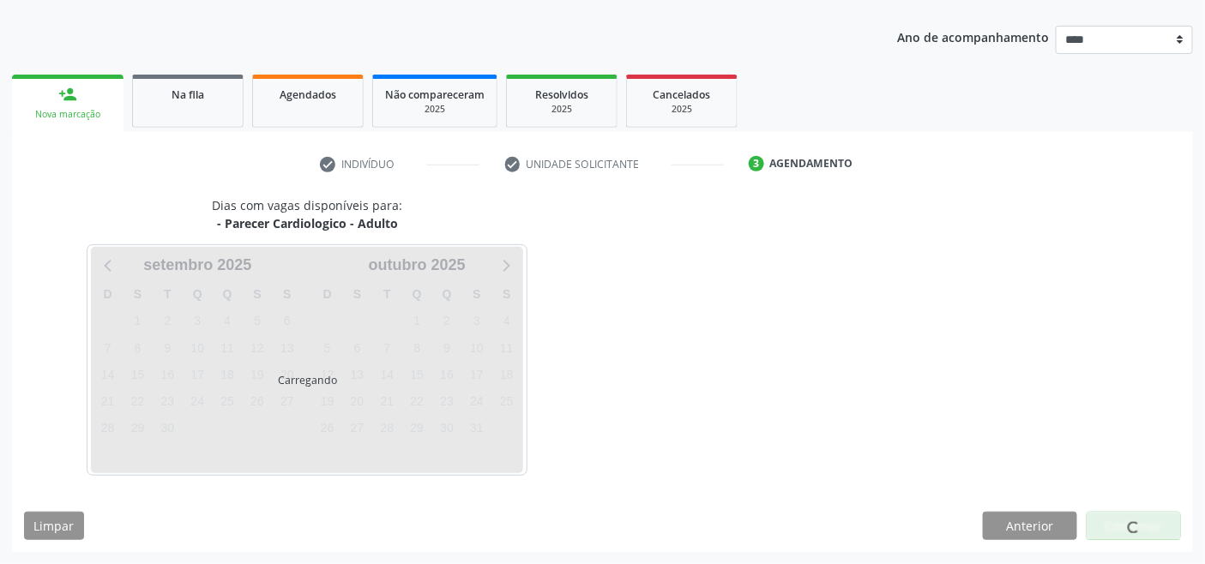
scroll to position [181, 0]
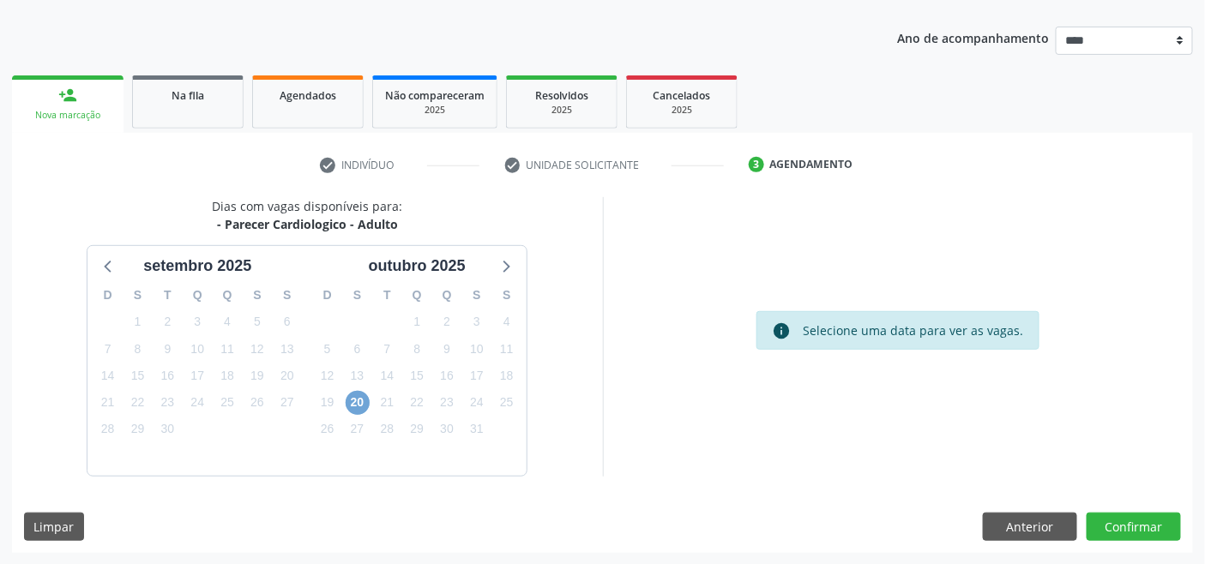
click at [349, 395] on span "20" at bounding box center [358, 403] width 24 height 24
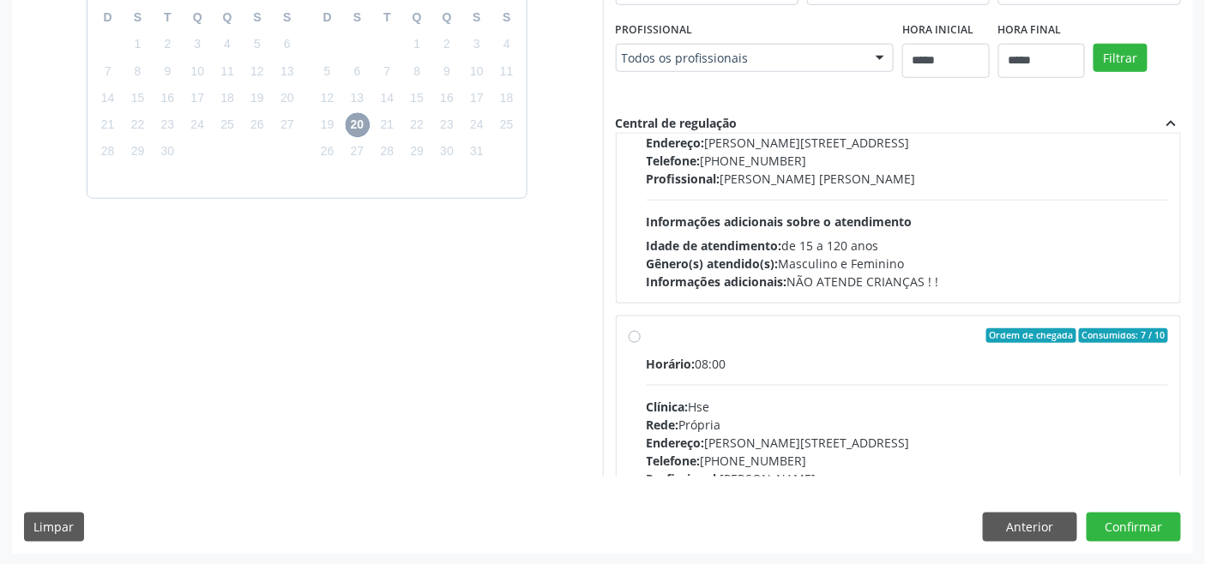
scroll to position [190, 0]
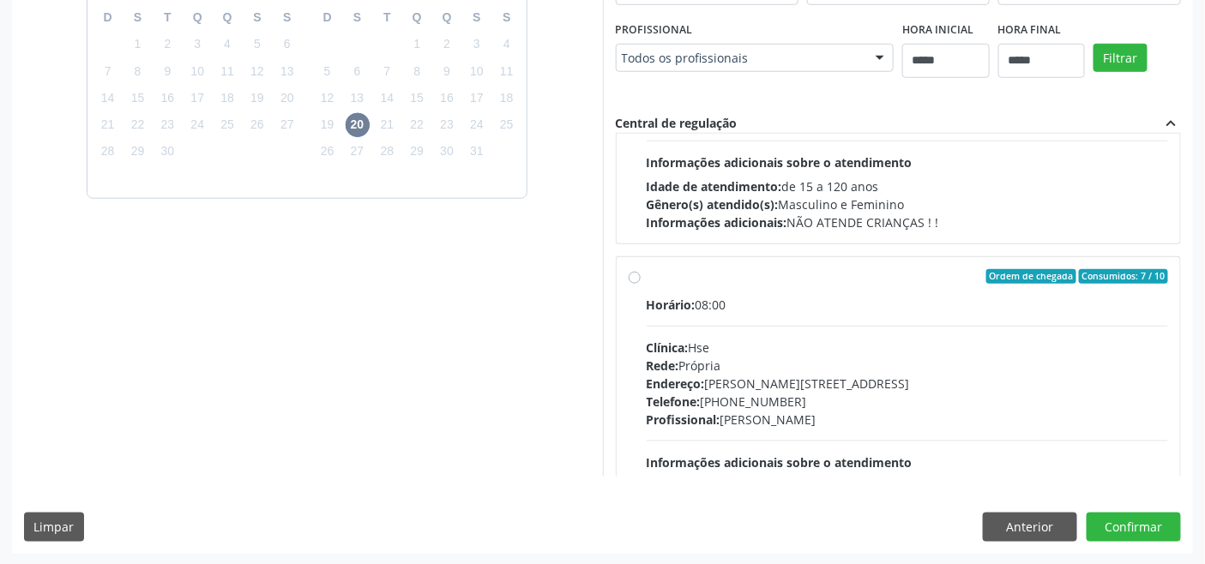
click at [673, 400] on span "Telefone:" at bounding box center [674, 402] width 54 height 16
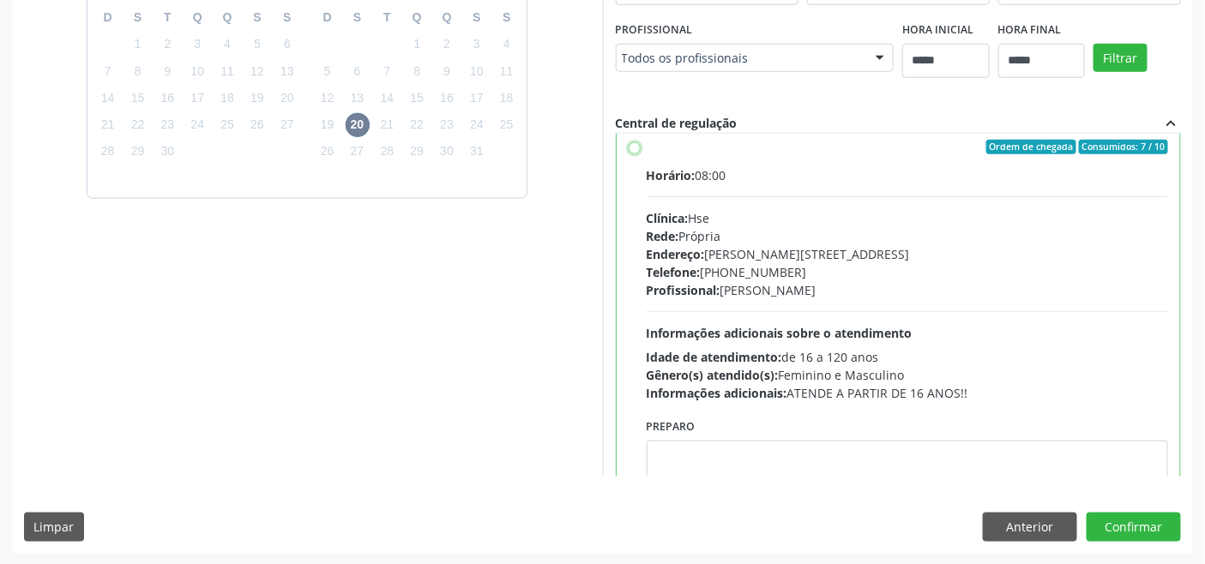
scroll to position [386, 0]
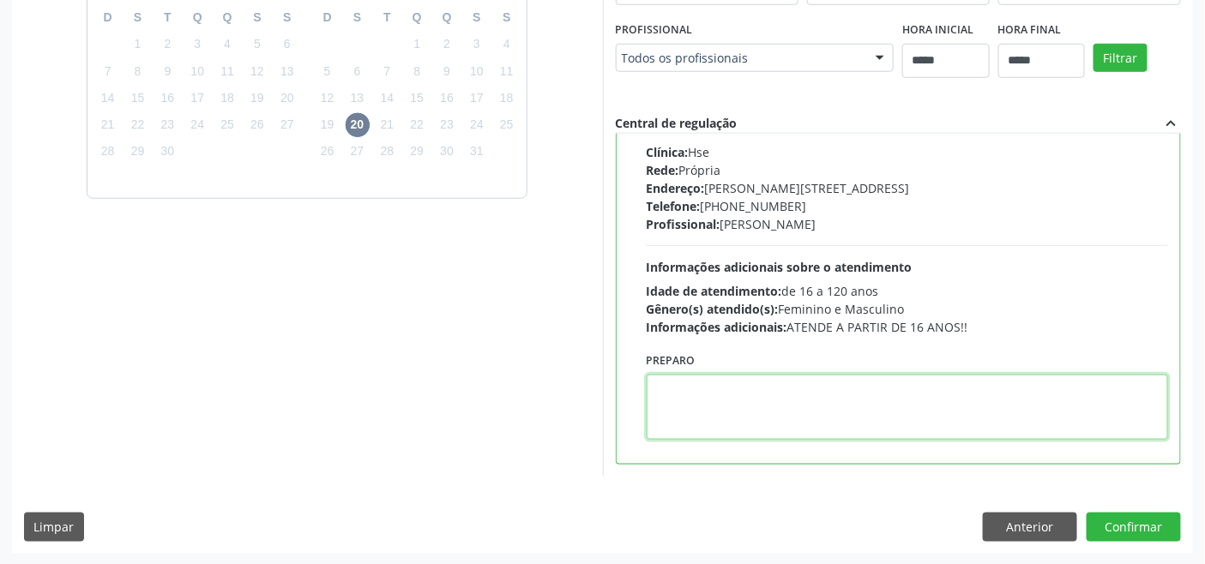
paste textarea "**********"
type textarea "**********"
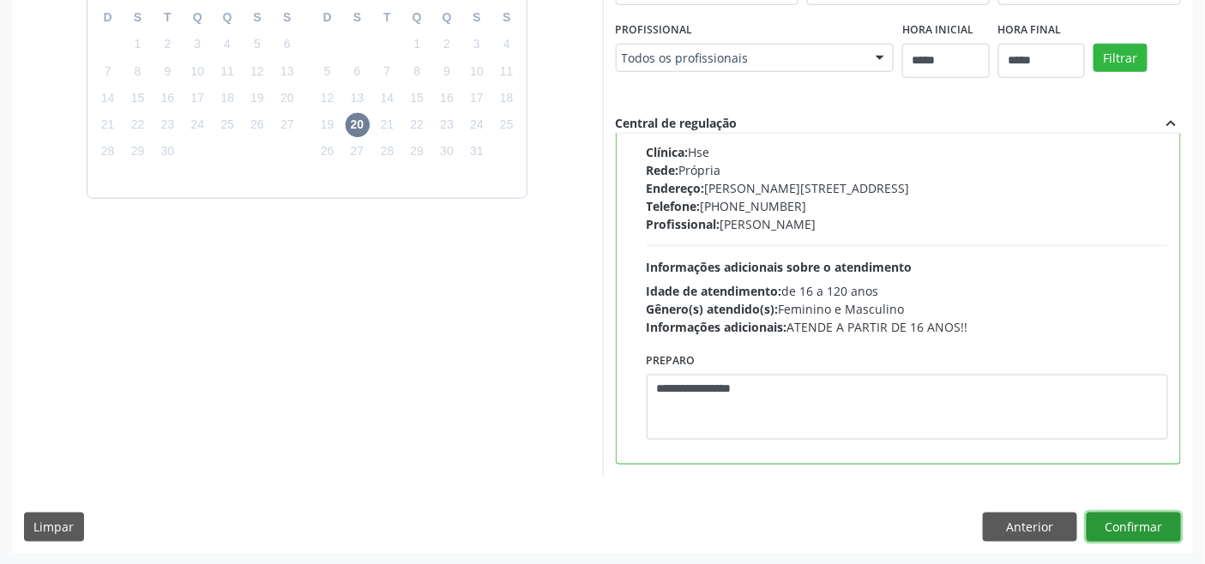
click at [1134, 521] on button "Confirmar" at bounding box center [1134, 527] width 94 height 29
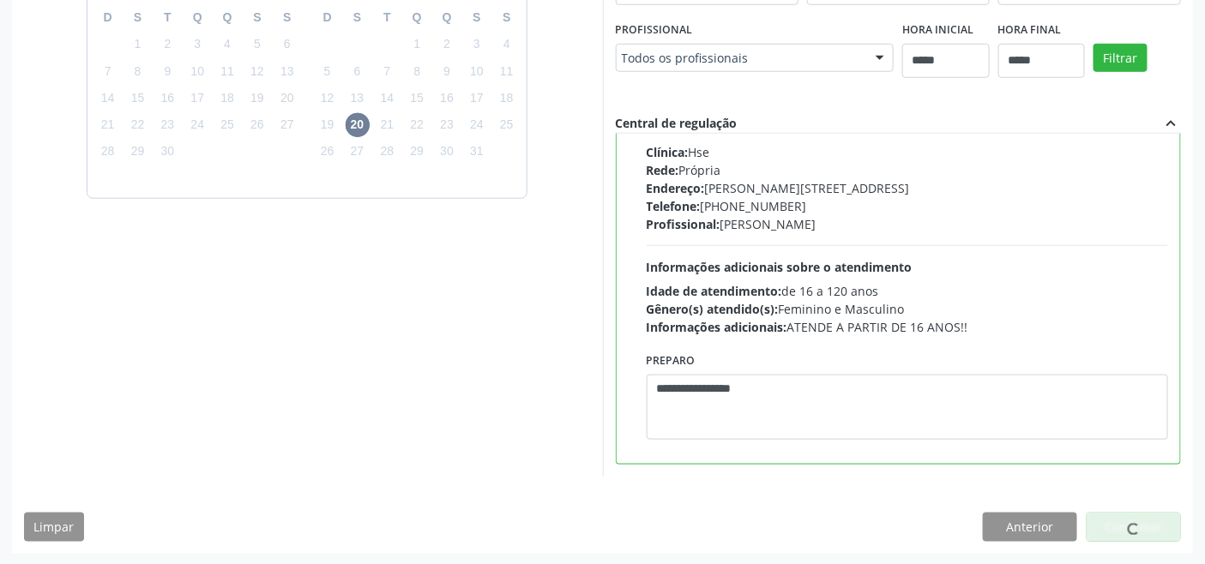
scroll to position [6, 0]
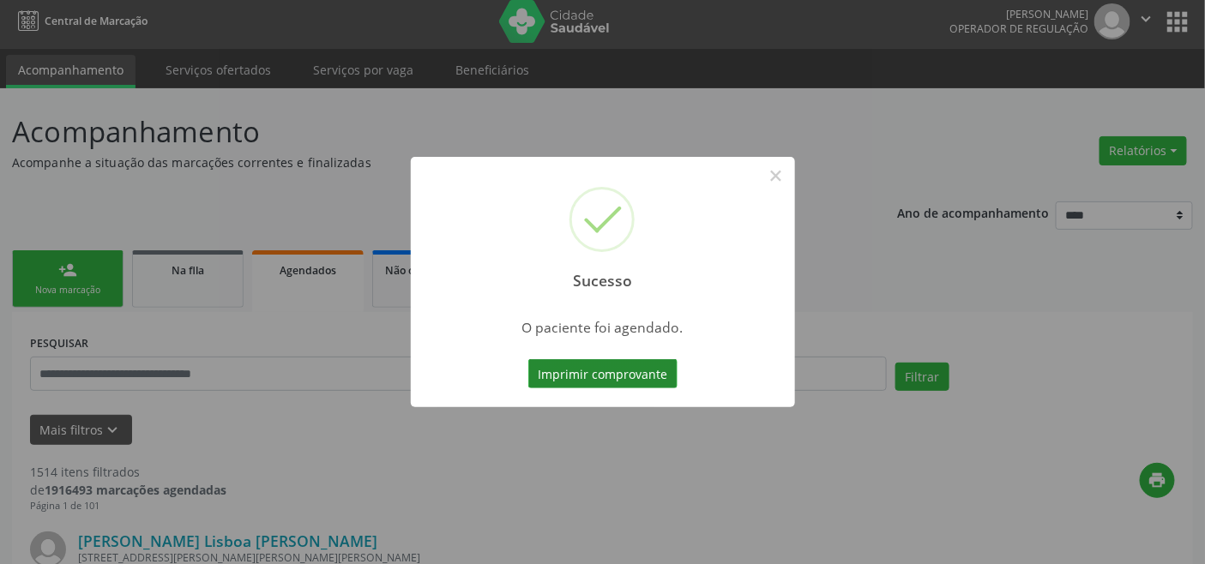
click at [633, 367] on button "Imprimir comprovante" at bounding box center [602, 373] width 149 height 29
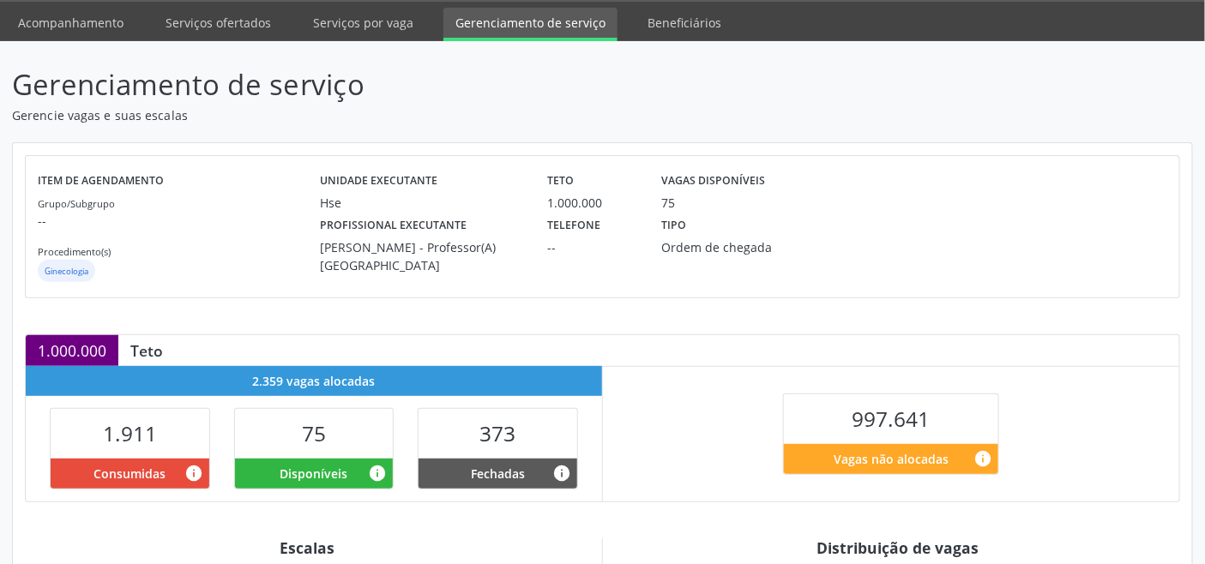
scroll to position [344, 0]
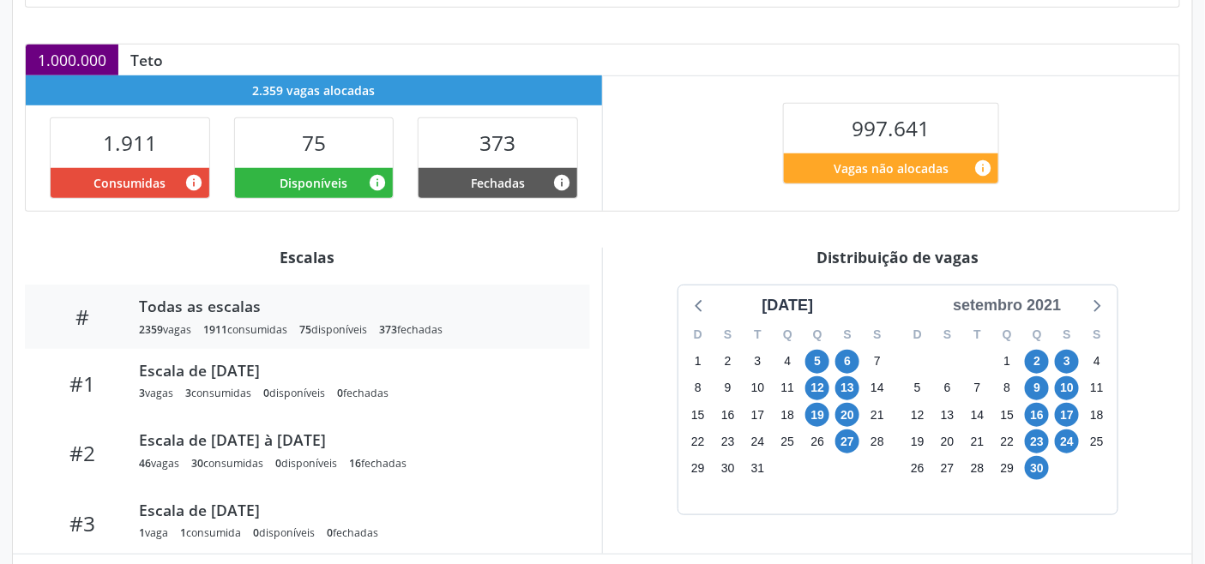
click at [1023, 305] on div "setembro 2021" at bounding box center [1007, 305] width 122 height 23
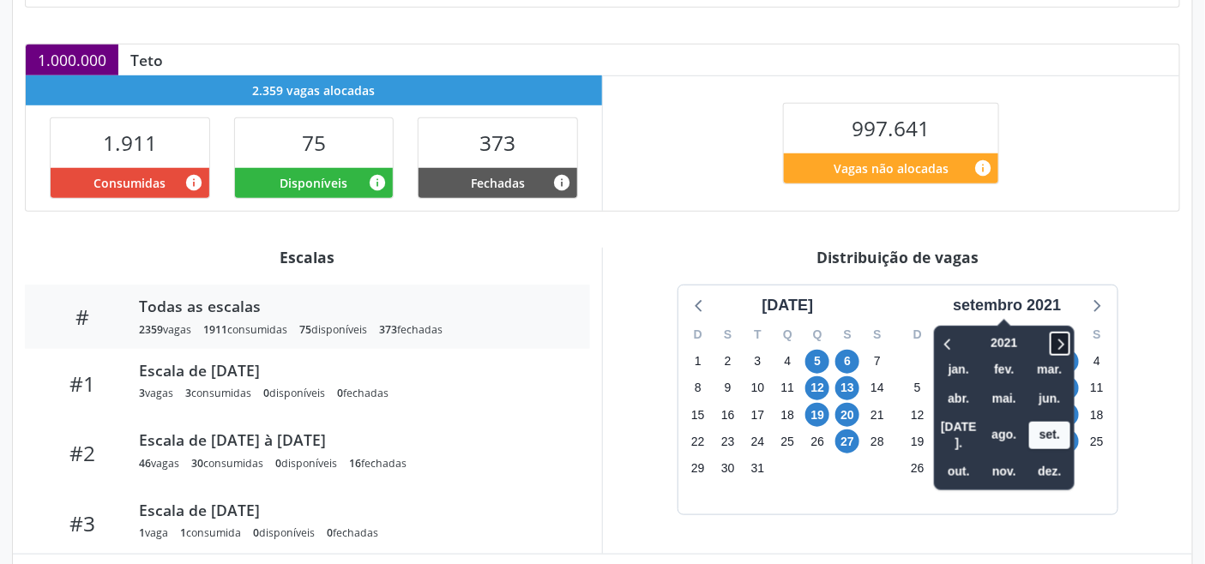
click at [1059, 343] on icon at bounding box center [1060, 344] width 17 height 21
click at [1059, 344] on icon at bounding box center [1060, 344] width 17 height 21
click at [953, 459] on span "out." at bounding box center [958, 472] width 41 height 27
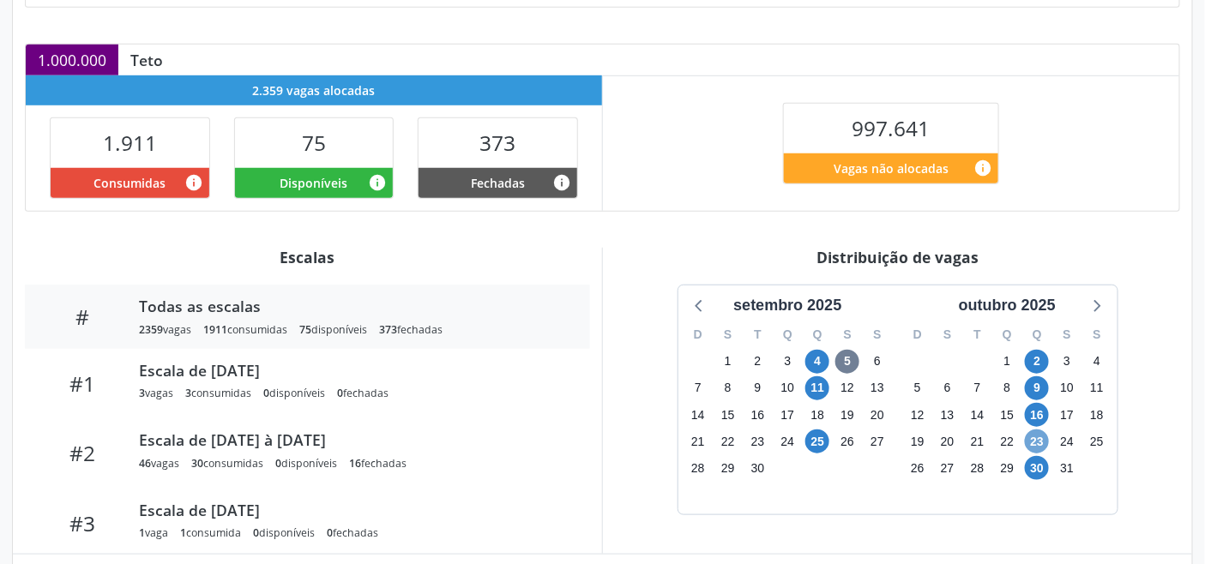
click at [1041, 443] on span "23" at bounding box center [1037, 442] width 24 height 24
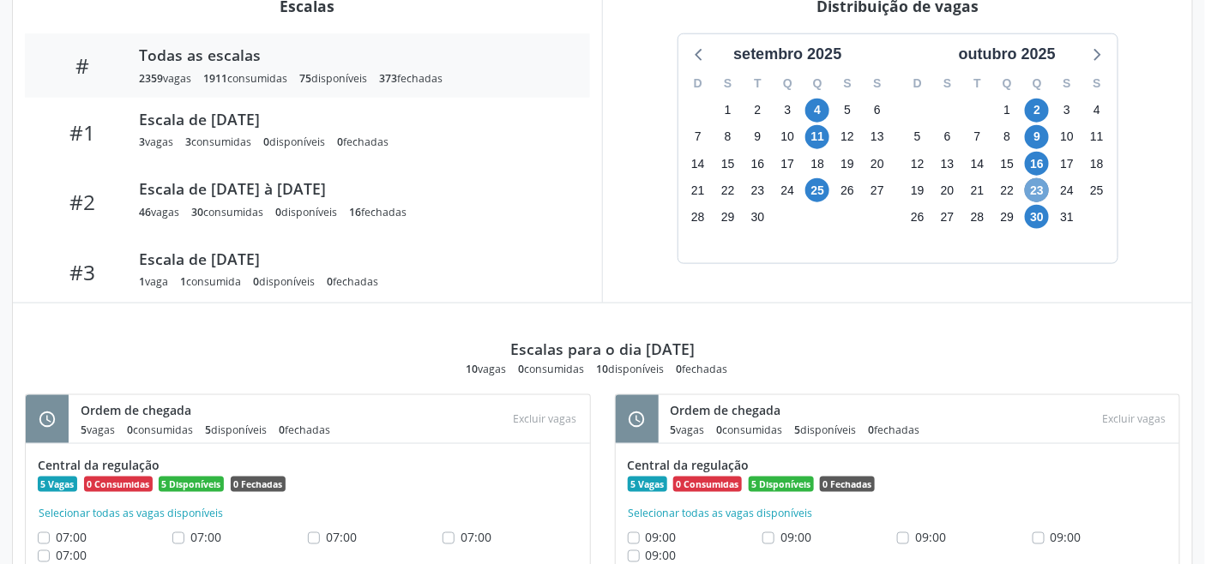
scroll to position [663, 0]
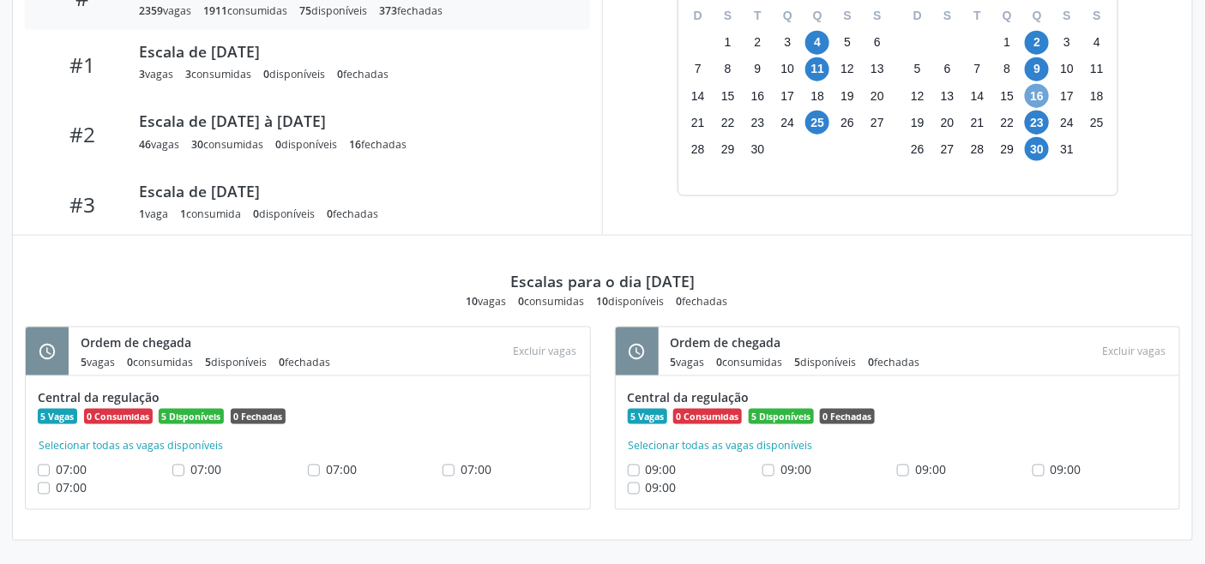
click at [1044, 99] on span "16" at bounding box center [1037, 96] width 24 height 24
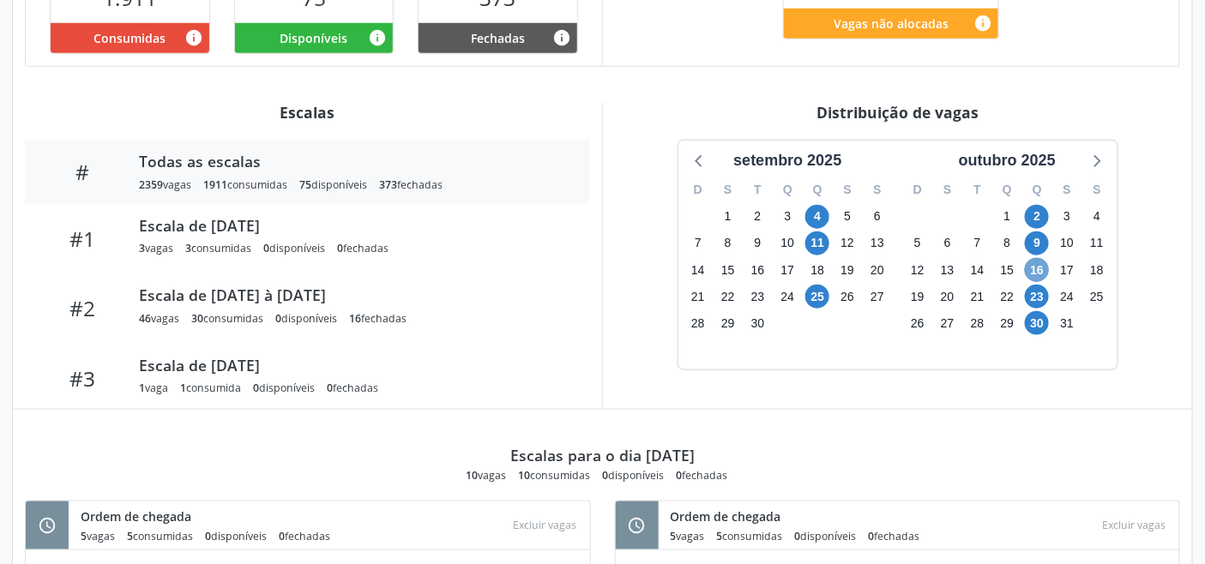
scroll to position [377, 0]
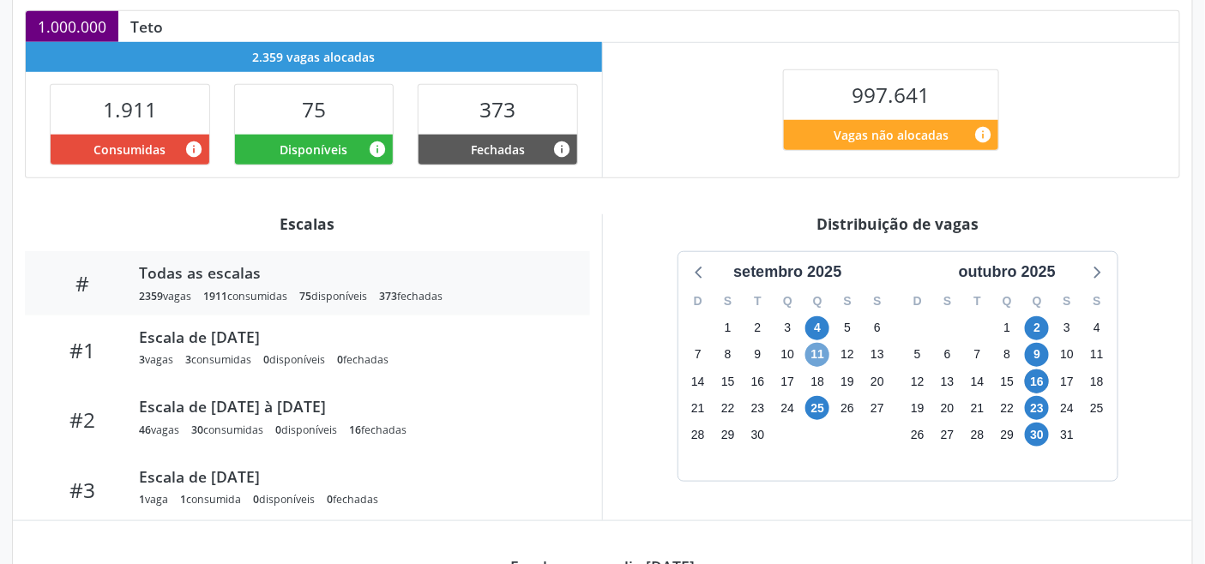
click at [817, 355] on span "11" at bounding box center [817, 355] width 24 height 24
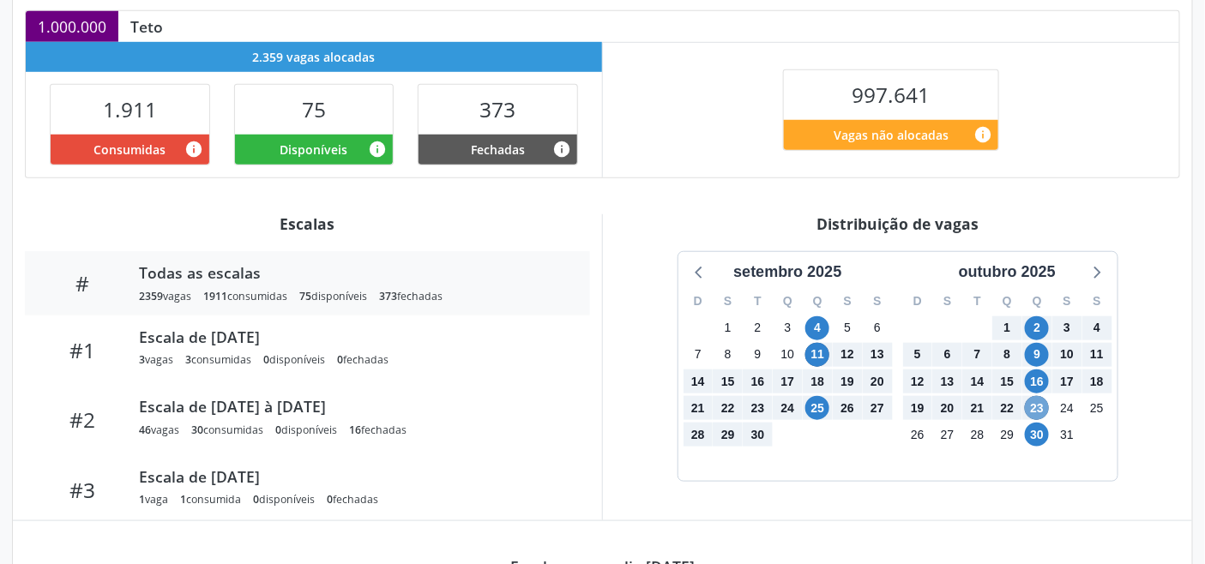
click at [1040, 398] on span "23" at bounding box center [1037, 408] width 24 height 24
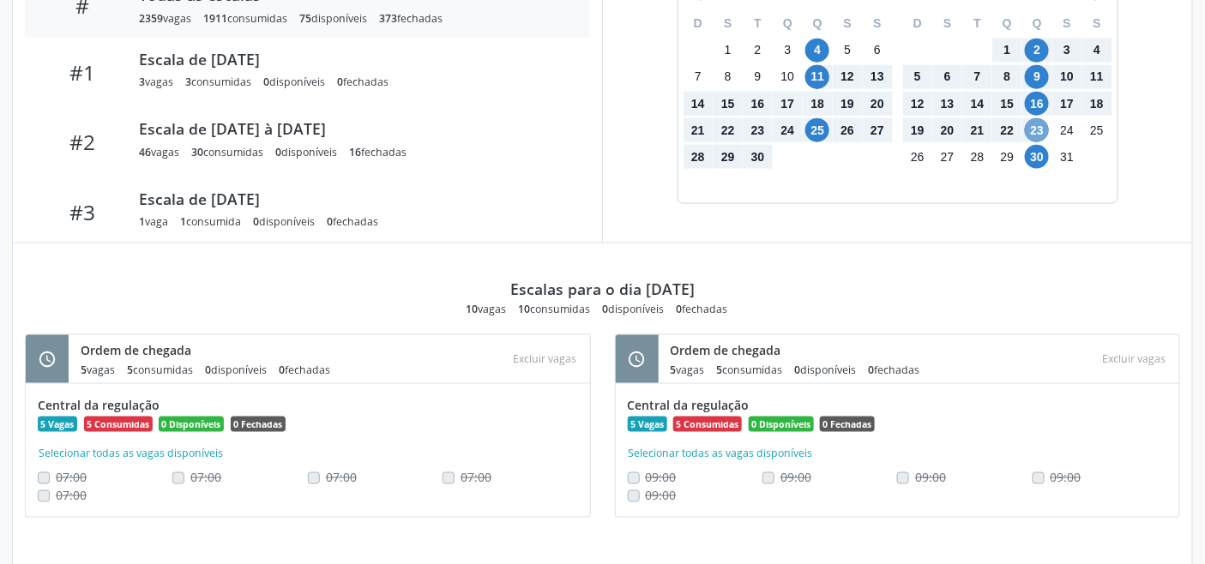
scroll to position [663, 0]
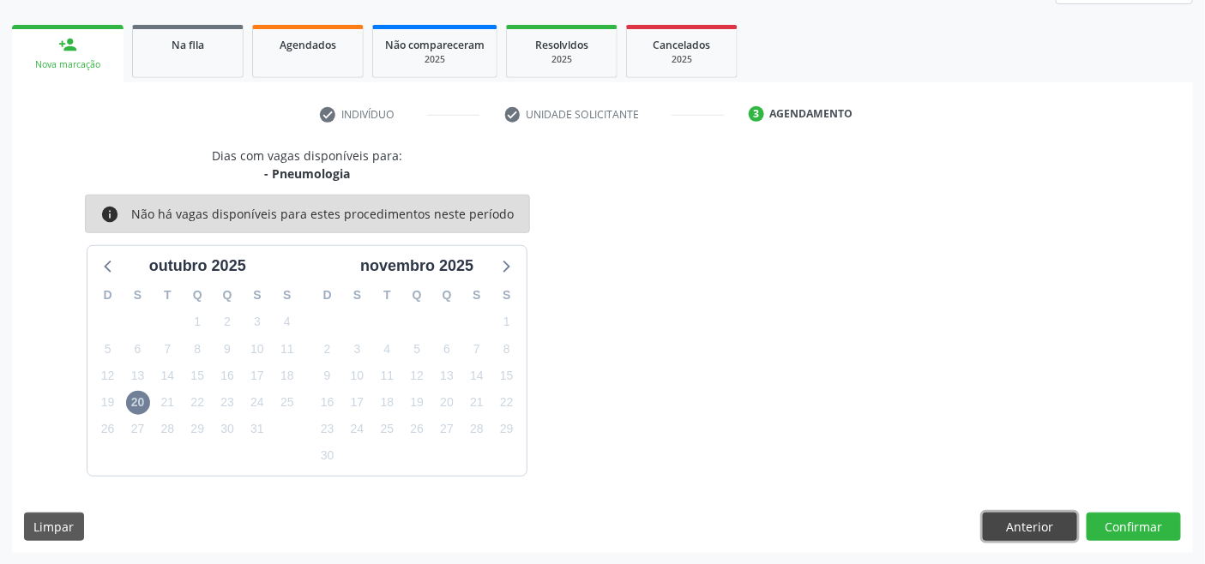
click at [1024, 519] on button "Anterior" at bounding box center [1030, 527] width 94 height 29
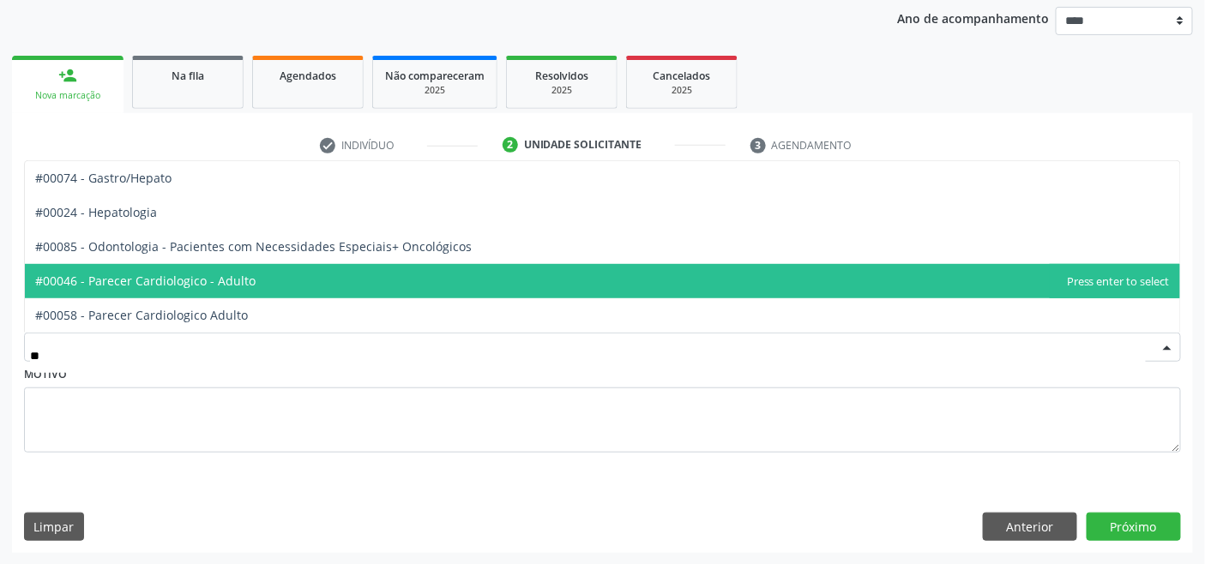
click at [241, 273] on span "#00046 - Parecer Cardiologico - Adulto" at bounding box center [145, 281] width 220 height 16
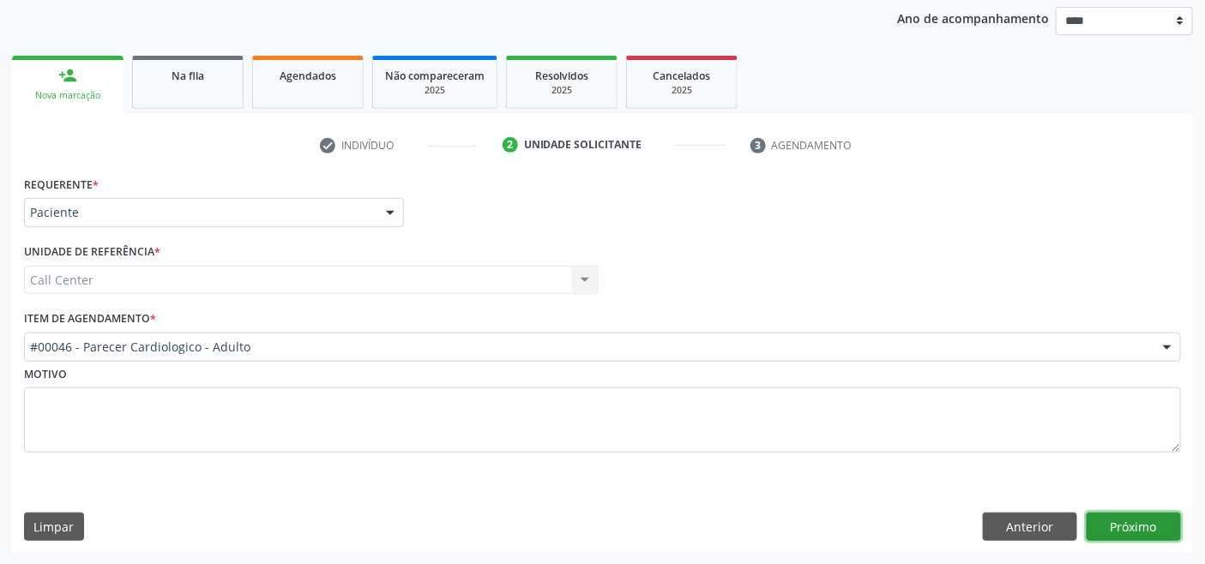
click at [1122, 520] on button "Próximo" at bounding box center [1134, 527] width 94 height 29
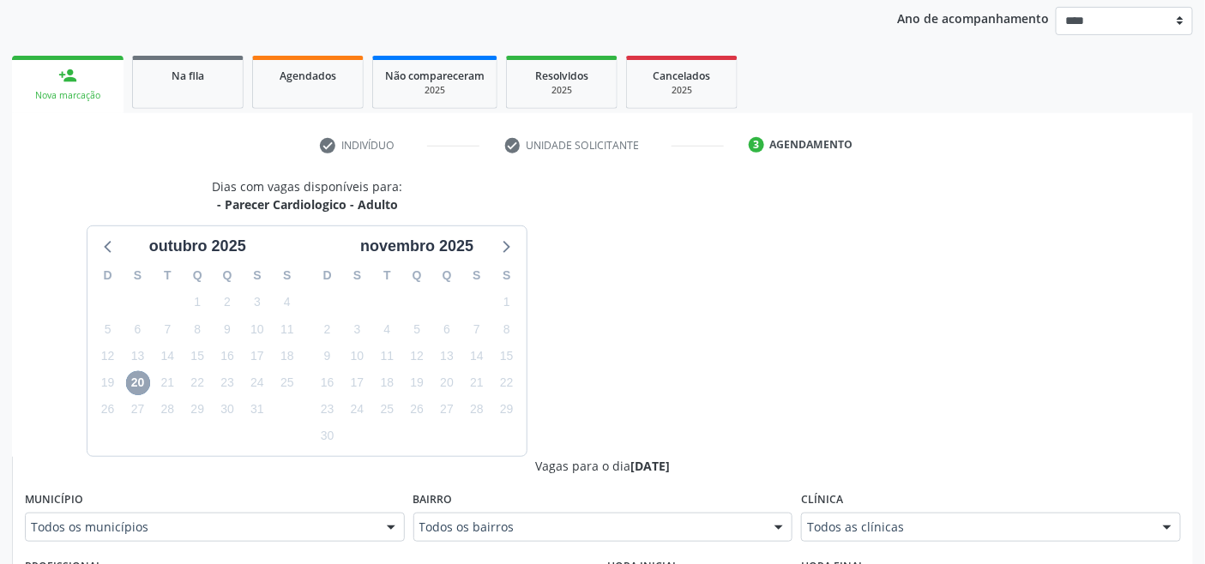
click at [126, 381] on span "20" at bounding box center [138, 383] width 24 height 24
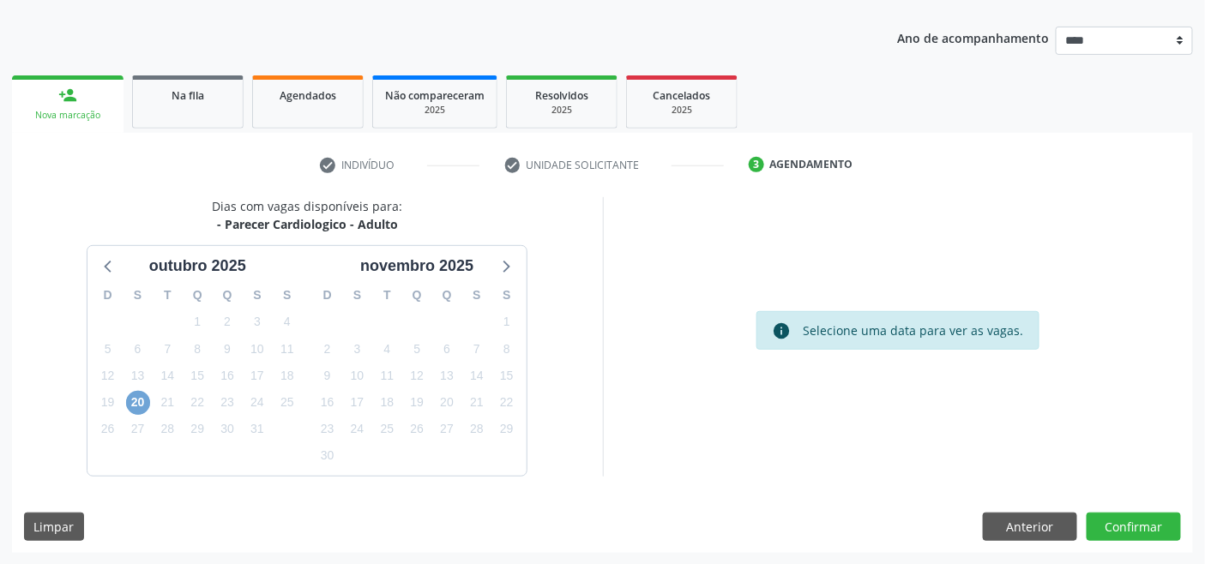
click at [140, 401] on span "20" at bounding box center [138, 403] width 24 height 24
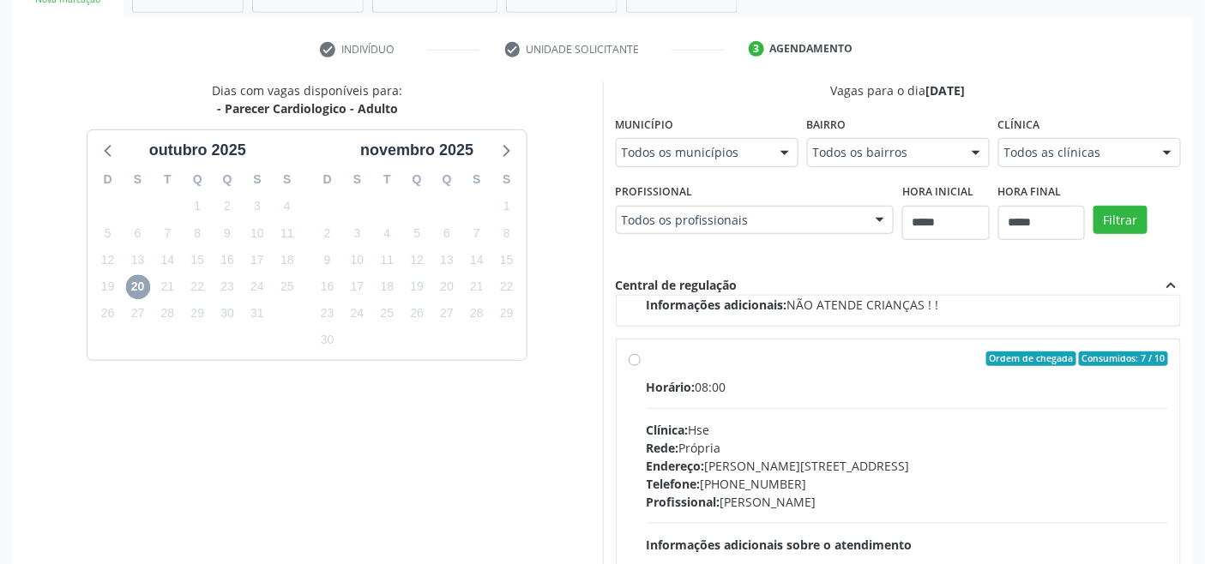
scroll to position [173, 0]
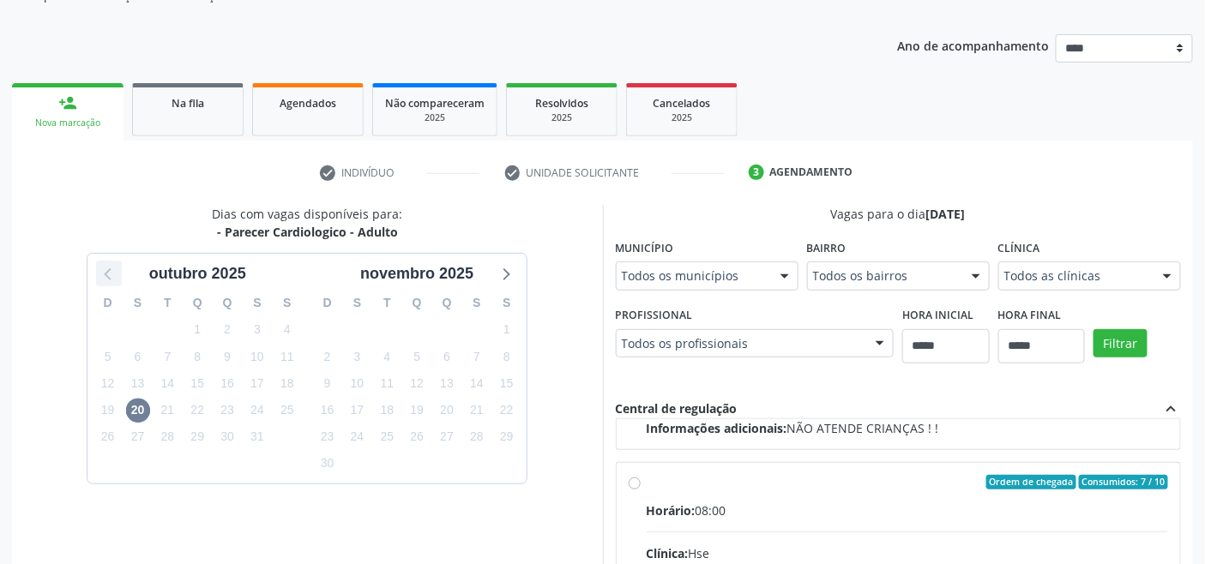
click at [112, 277] on icon at bounding box center [109, 273] width 22 height 22
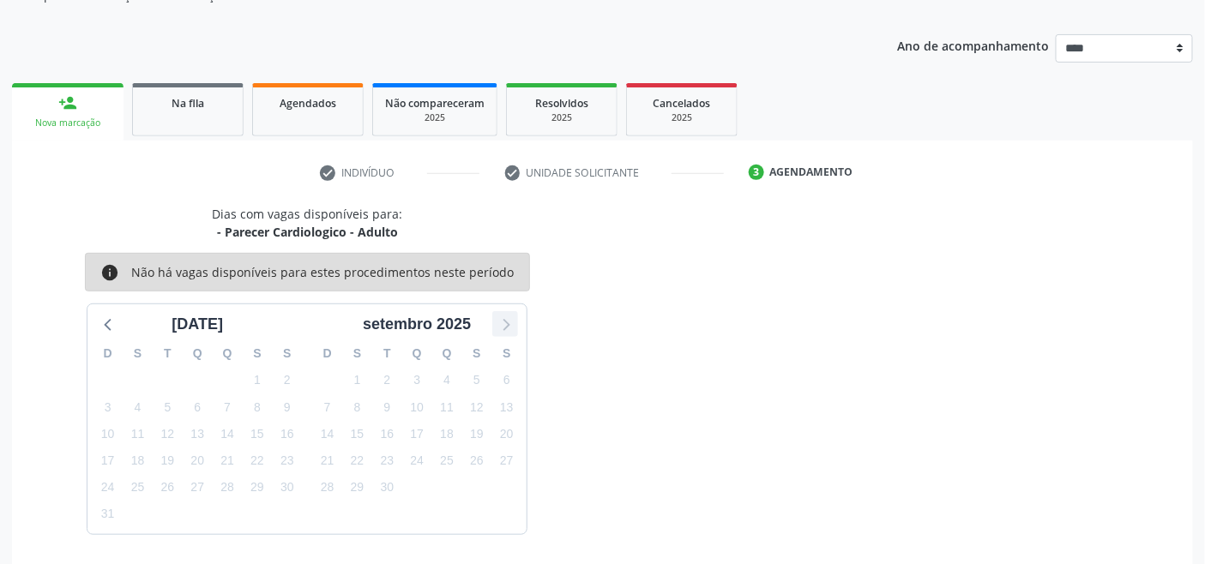
click at [515, 323] on icon at bounding box center [505, 324] width 22 height 22
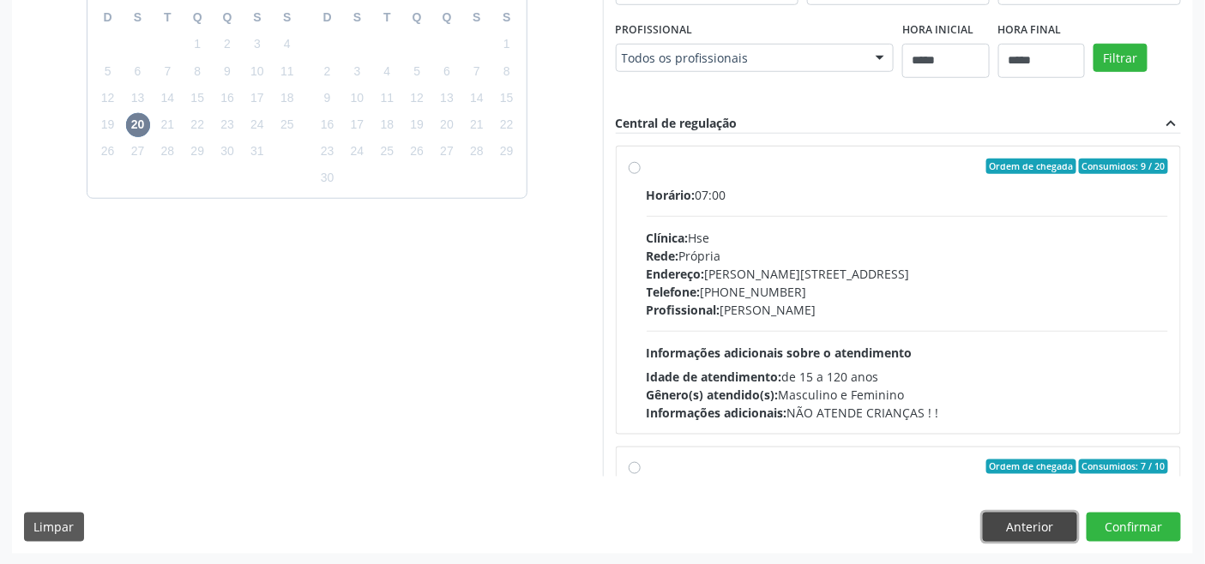
drag, startPoint x: 1032, startPoint y: 529, endPoint x: 925, endPoint y: 516, distance: 108.1
click at [1029, 529] on button "Anterior" at bounding box center [1030, 527] width 94 height 29
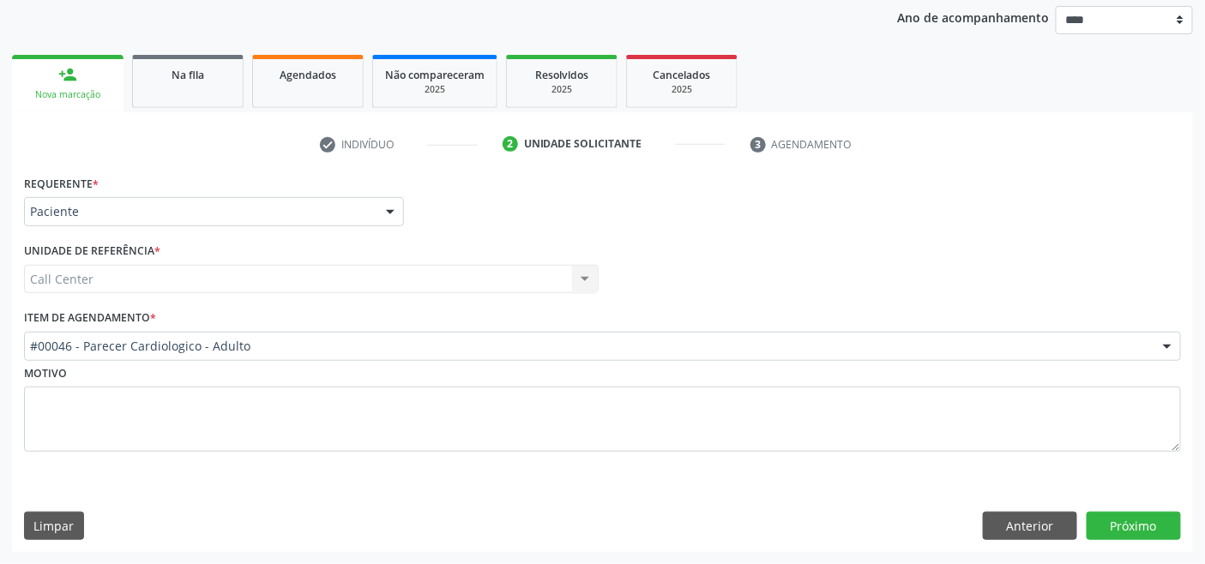
scroll to position [201, 0]
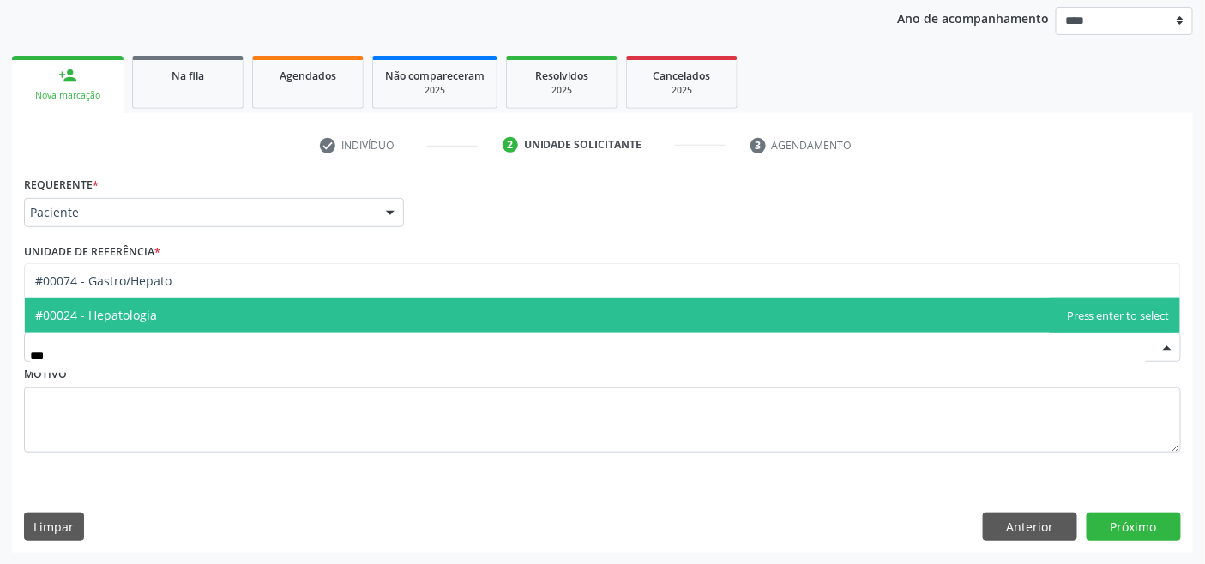
click at [178, 310] on span "#00024 - Hepatologia" at bounding box center [602, 316] width 1155 height 34
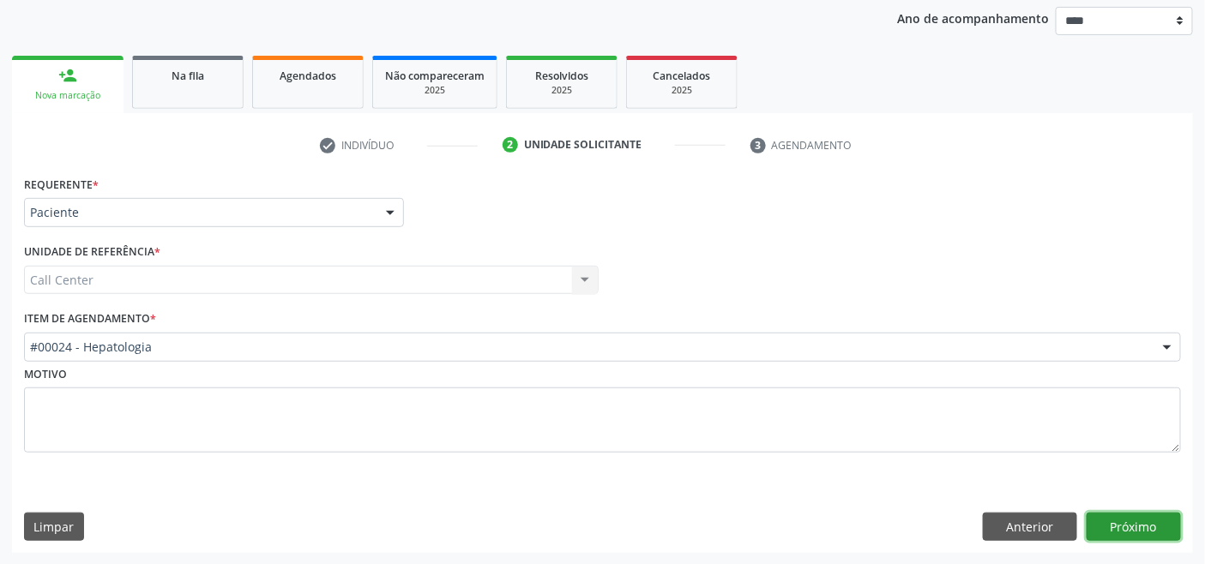
click at [1125, 524] on button "Próximo" at bounding box center [1134, 527] width 94 height 29
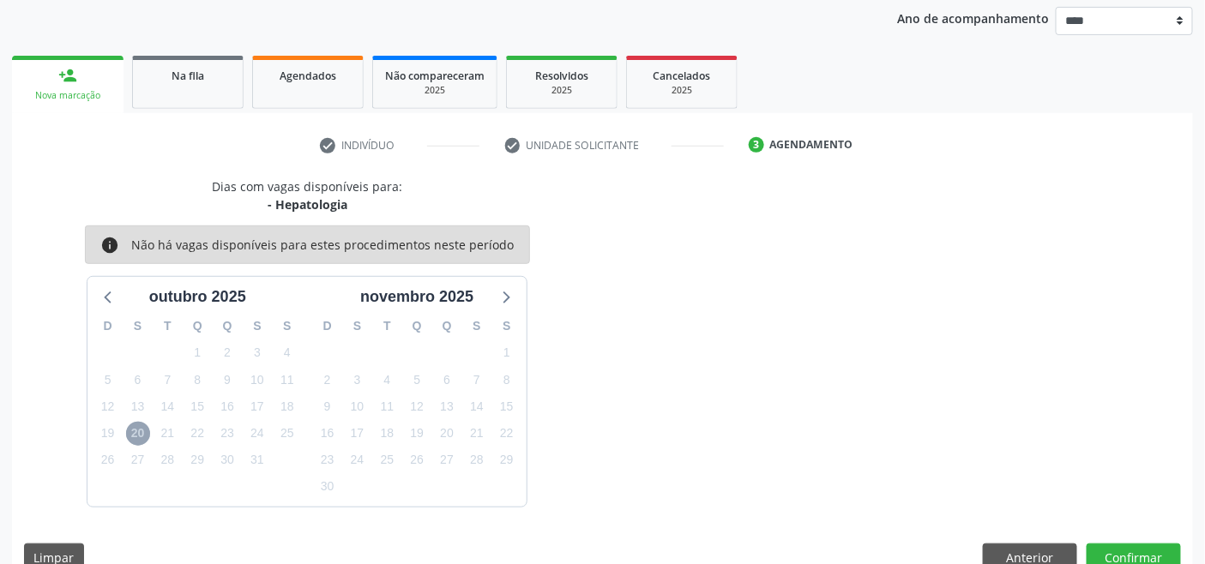
click at [134, 431] on span "20" at bounding box center [138, 434] width 24 height 24
click at [105, 296] on icon at bounding box center [108, 299] width 7 height 12
click at [510, 301] on icon at bounding box center [505, 297] width 22 height 22
click at [1008, 546] on button "Anterior" at bounding box center [1030, 558] width 94 height 29
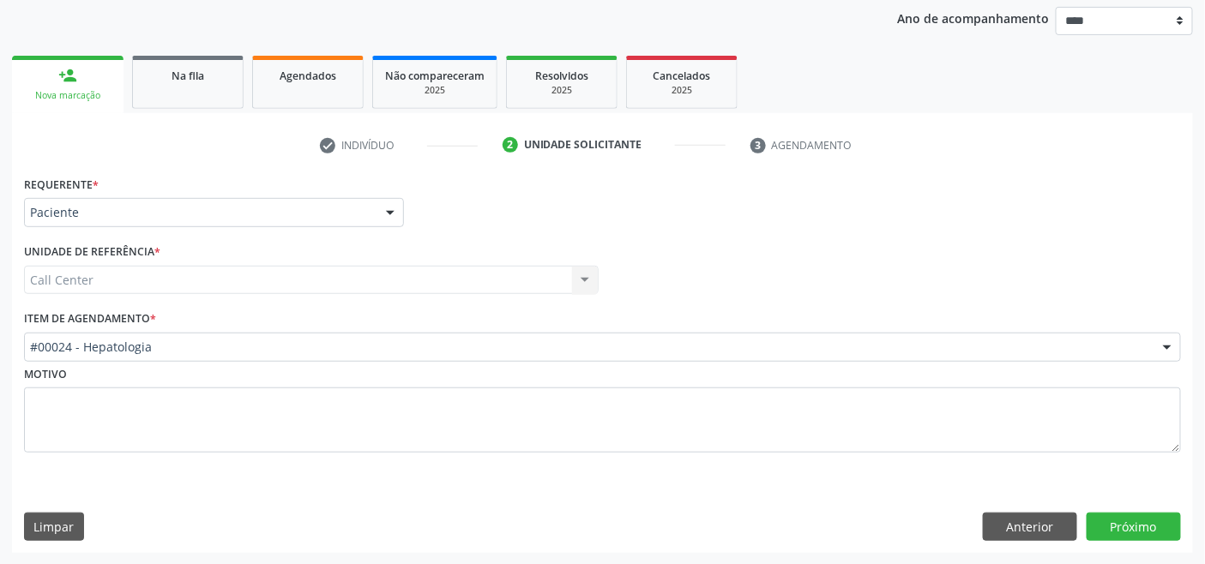
click at [232, 355] on div "#00024 - Hepatologia" at bounding box center [602, 347] width 1157 height 29
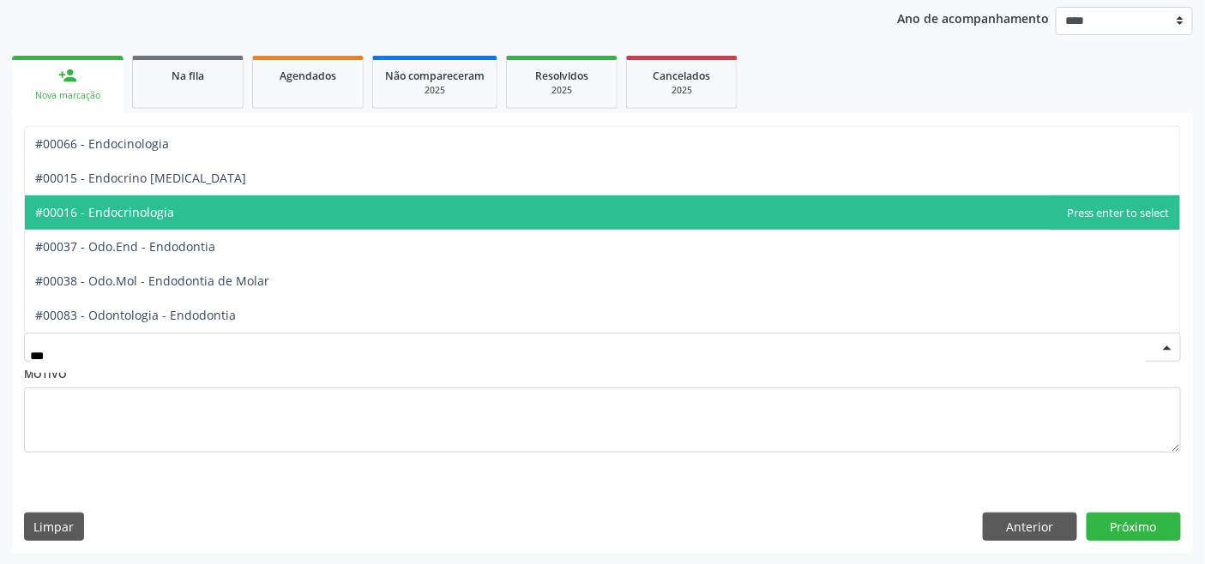
drag, startPoint x: 161, startPoint y: 208, endPoint x: 320, endPoint y: 246, distance: 163.1
click at [161, 209] on span "#00016 - Endocrinologia" at bounding box center [104, 212] width 139 height 16
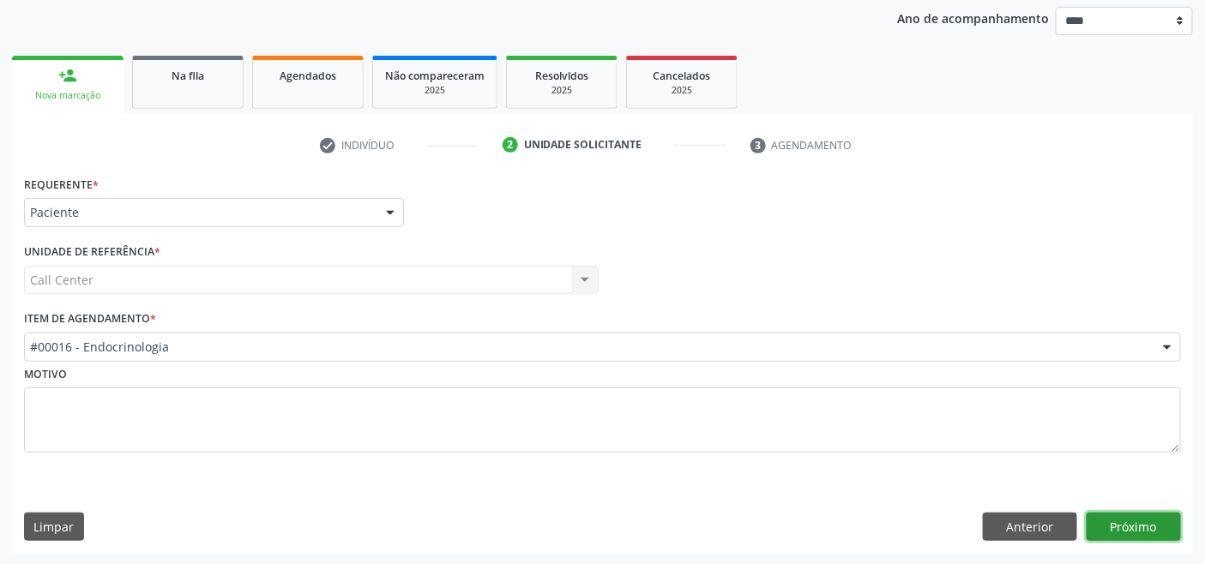
click at [1124, 522] on button "Próximo" at bounding box center [1134, 527] width 94 height 29
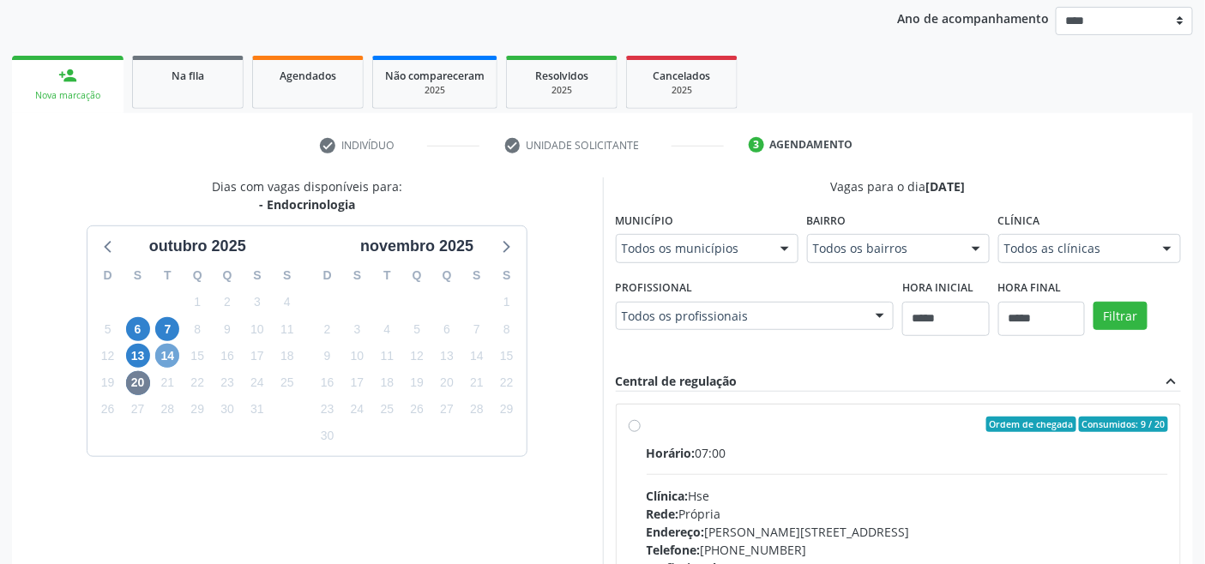
click at [167, 354] on span "14" at bounding box center [167, 356] width 24 height 24
click at [138, 382] on span "20" at bounding box center [138, 383] width 24 height 24
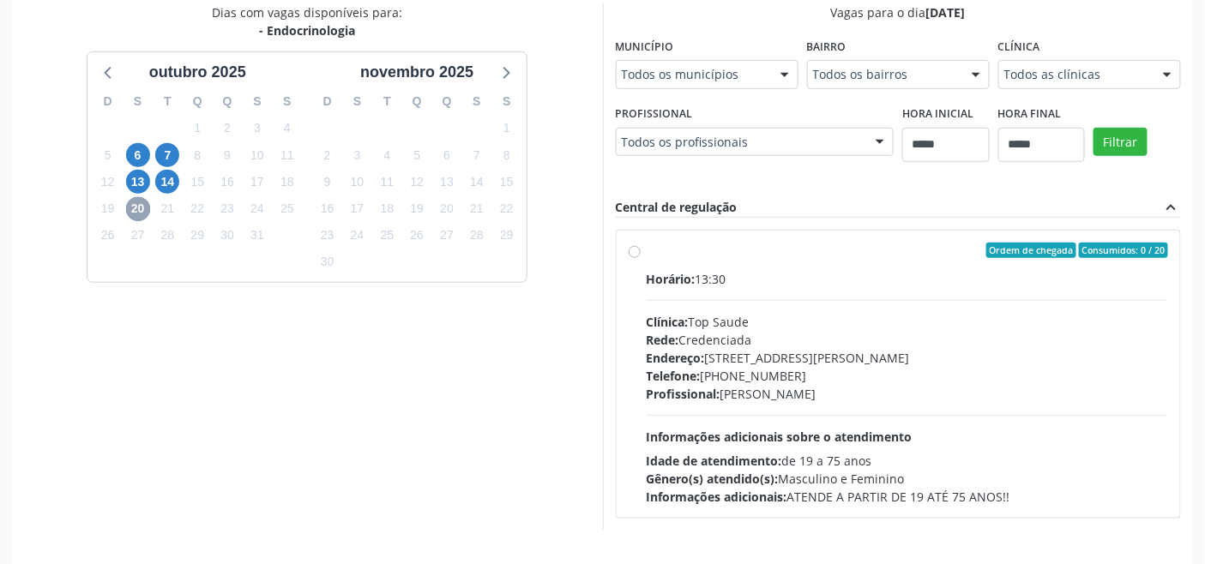
scroll to position [429, 0]
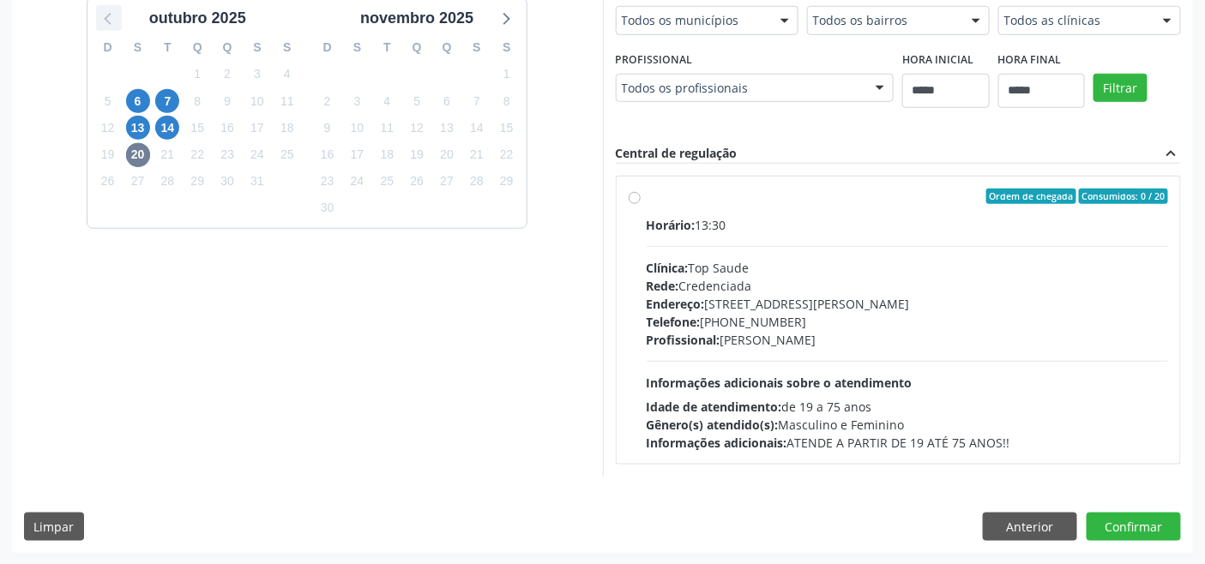
click at [112, 22] on icon at bounding box center [109, 18] width 22 height 22
click at [387, 182] on span "30" at bounding box center [387, 182] width 24 height 24
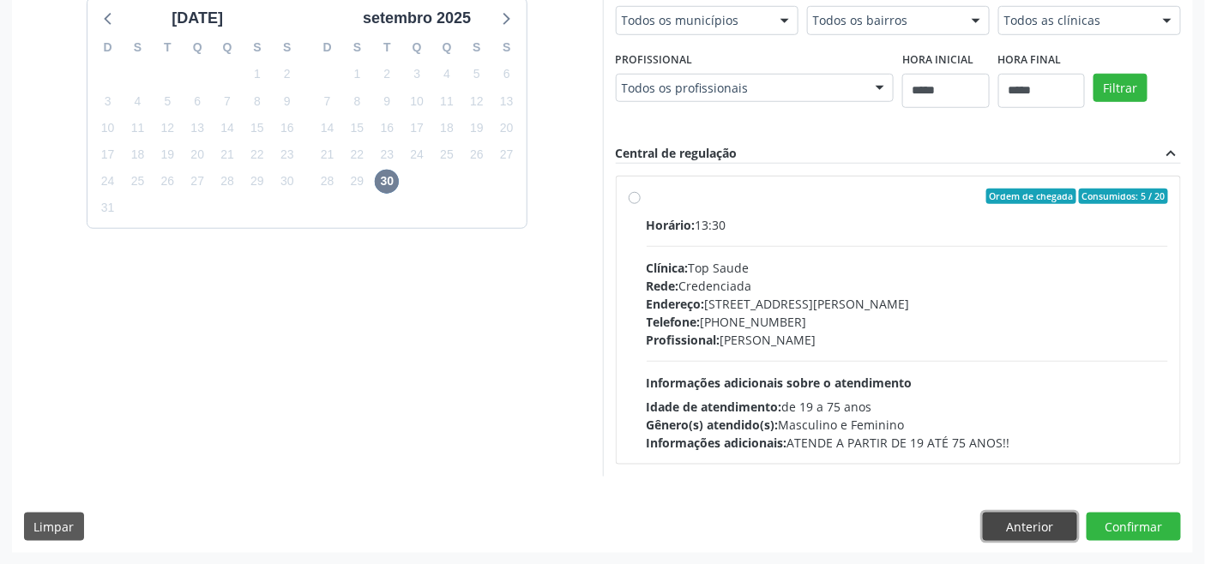
drag, startPoint x: 1034, startPoint y: 521, endPoint x: 968, endPoint y: 479, distance: 78.3
click at [1034, 524] on button "Anterior" at bounding box center [1030, 527] width 94 height 29
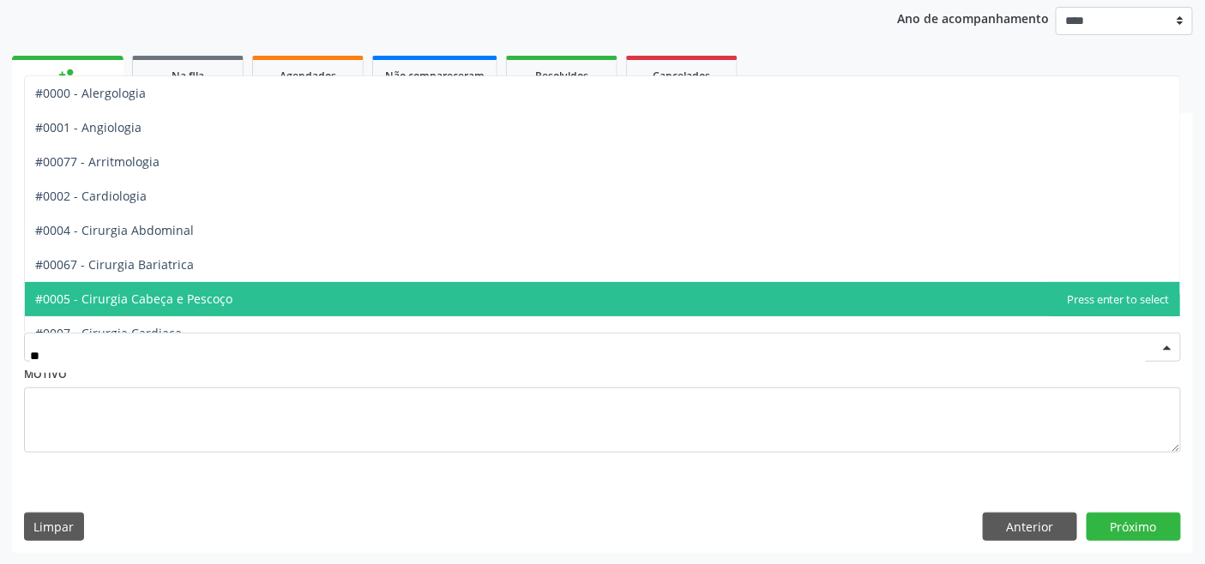
type input "***"
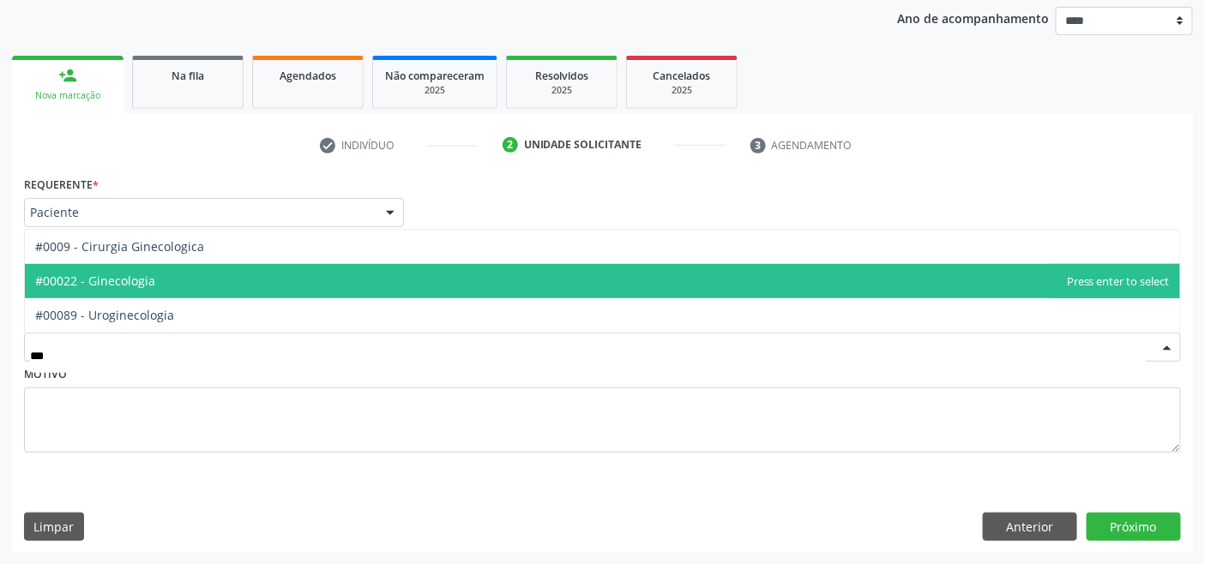
click at [167, 287] on span "#00022 - Ginecologia" at bounding box center [602, 281] width 1155 height 34
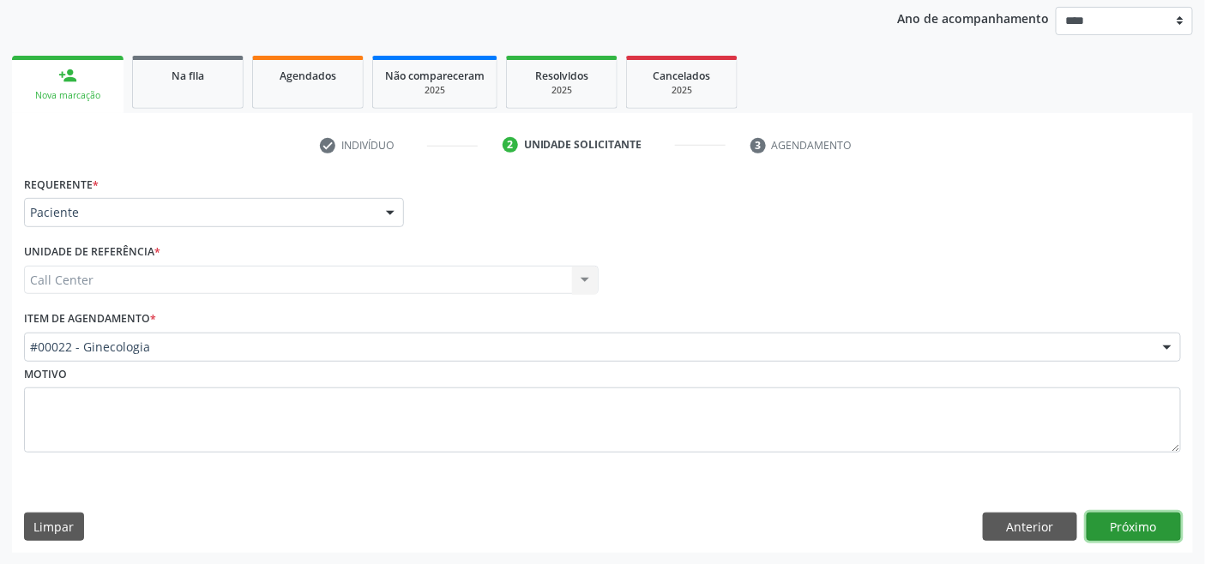
click at [1122, 526] on button "Próximo" at bounding box center [1134, 527] width 94 height 29
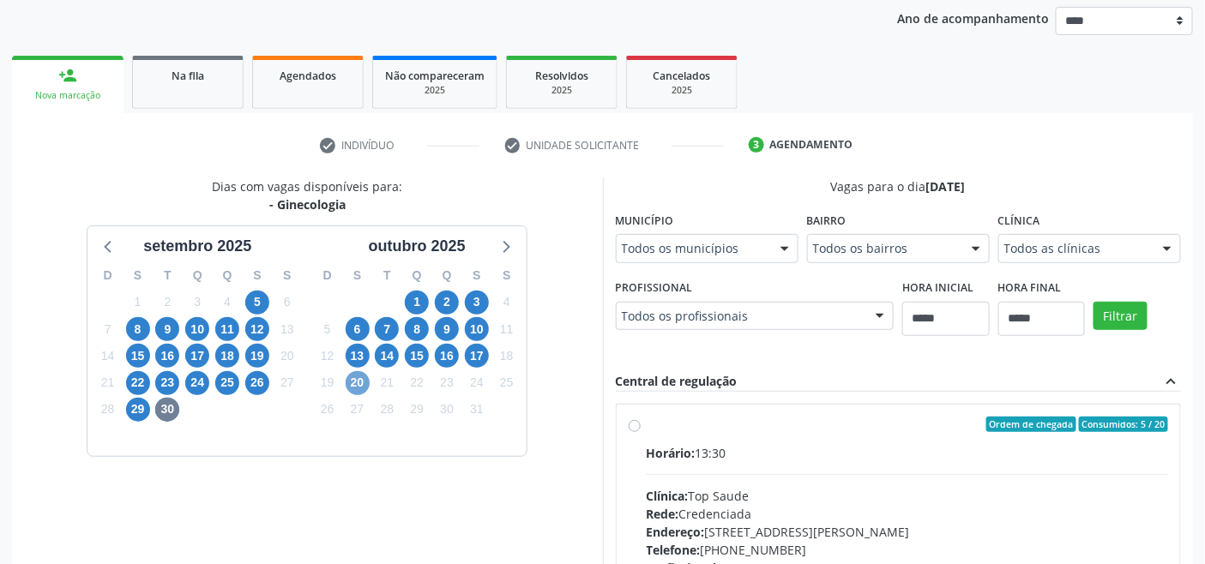
click at [365, 381] on span "20" at bounding box center [358, 383] width 24 height 24
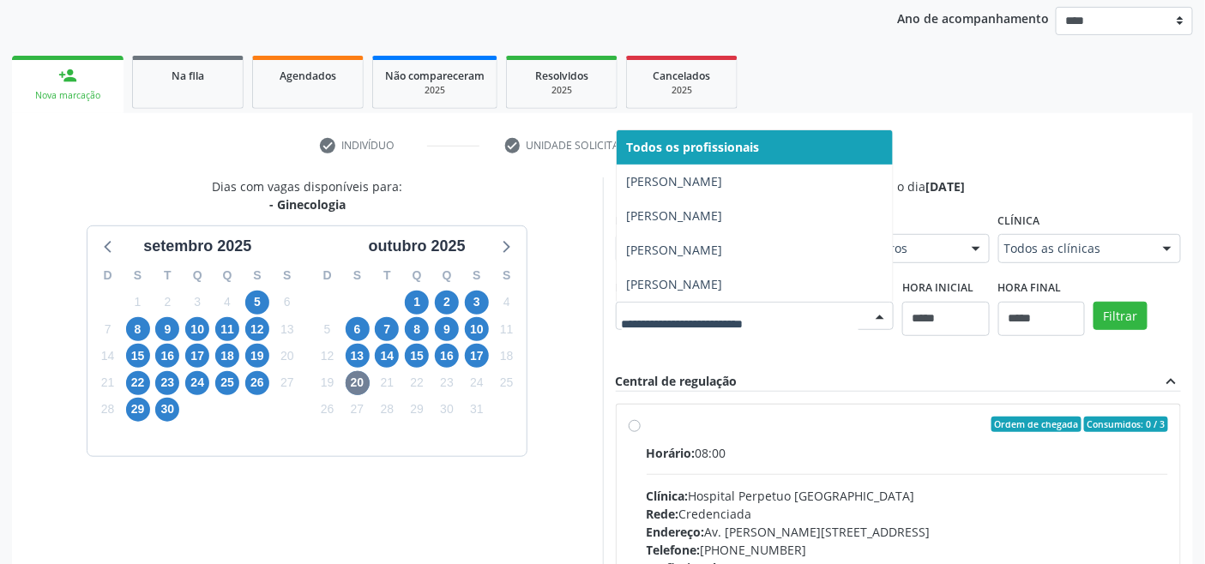
click at [569, 338] on div "Dias com vagas disponíveis para: - Ginecologia setembro 2025 D S T Q Q S S 31 1…" at bounding box center [307, 457] width 591 height 558
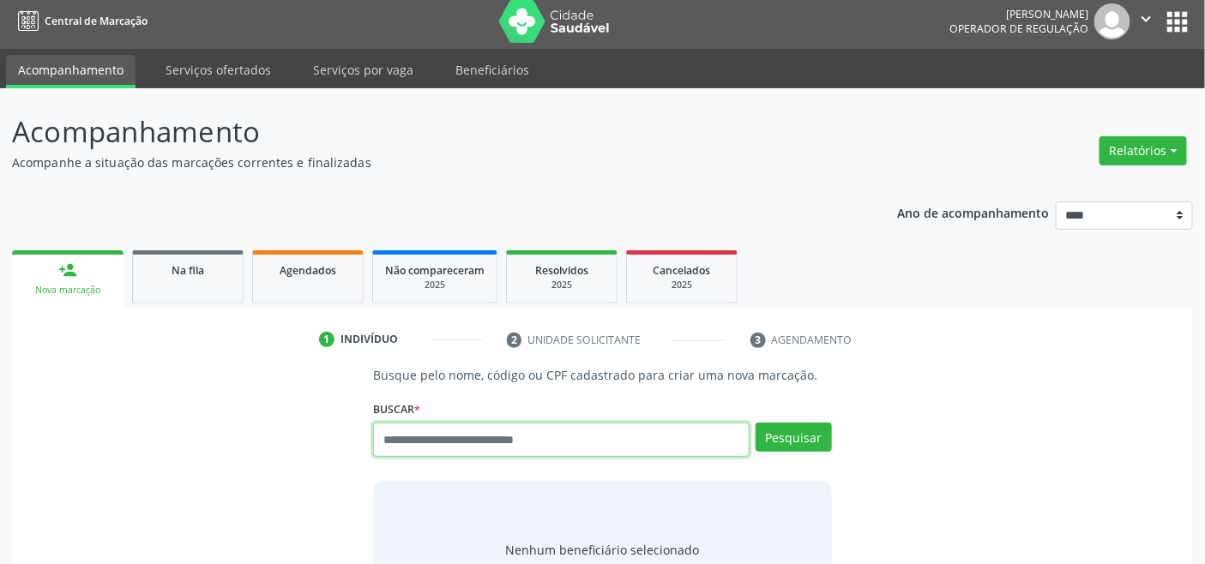
scroll to position [6, 0]
paste input "**********"
type input "**********"
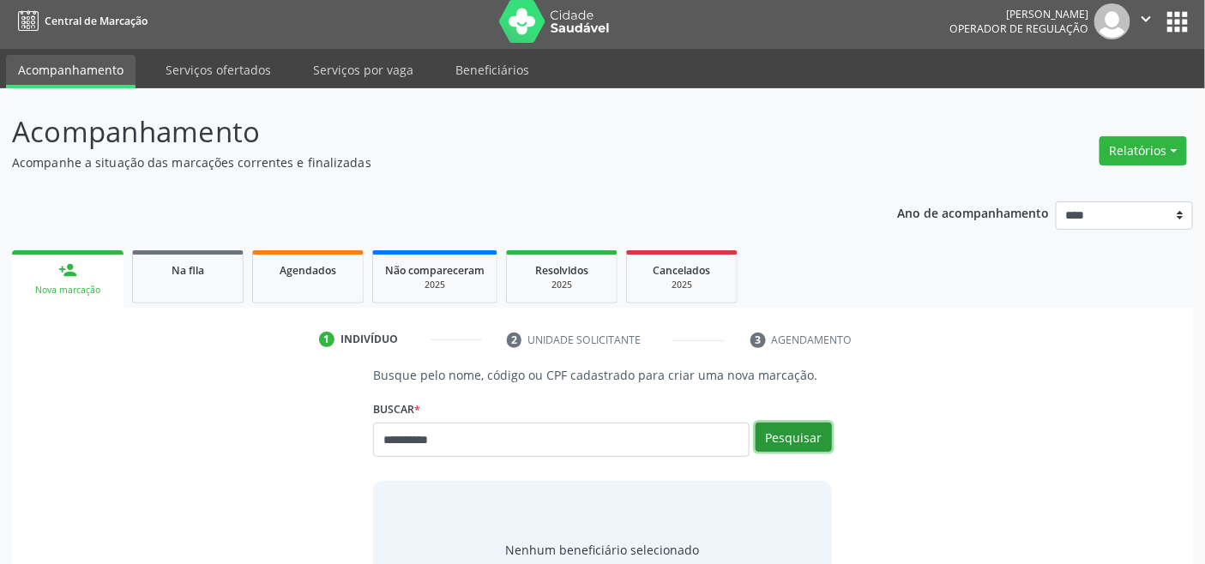
click at [808, 443] on button "Pesquisar" at bounding box center [794, 437] width 76 height 29
type input "**********"
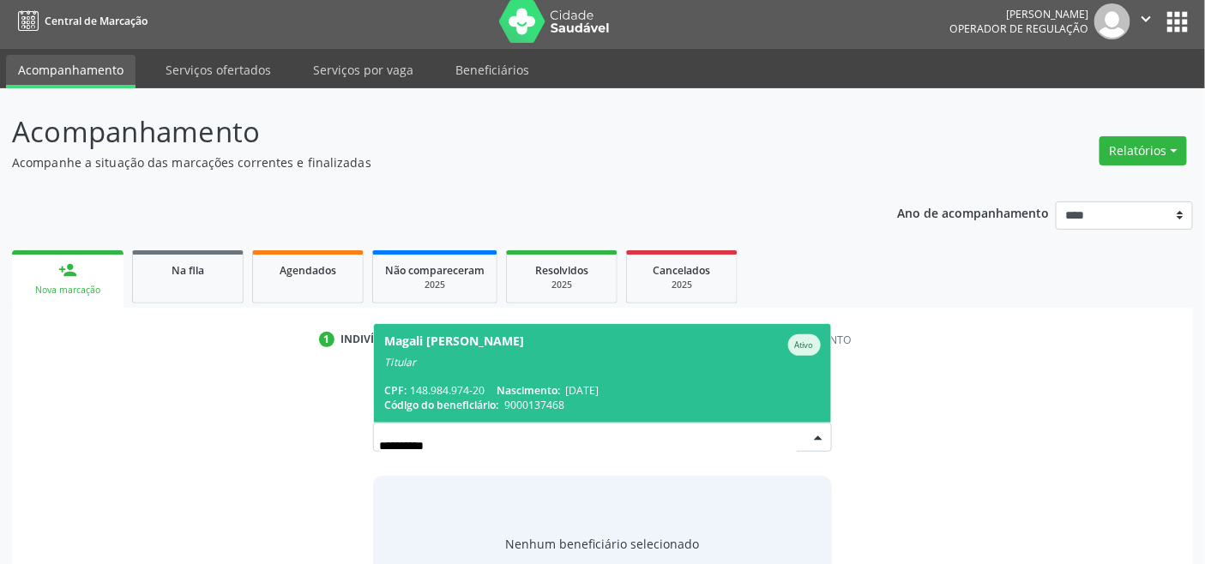
click at [448, 377] on span "Magali [PERSON_NAME] Titular CPF: 148.984.974-20 Nascimento: [DATE] Código do b…" at bounding box center [602, 373] width 456 height 99
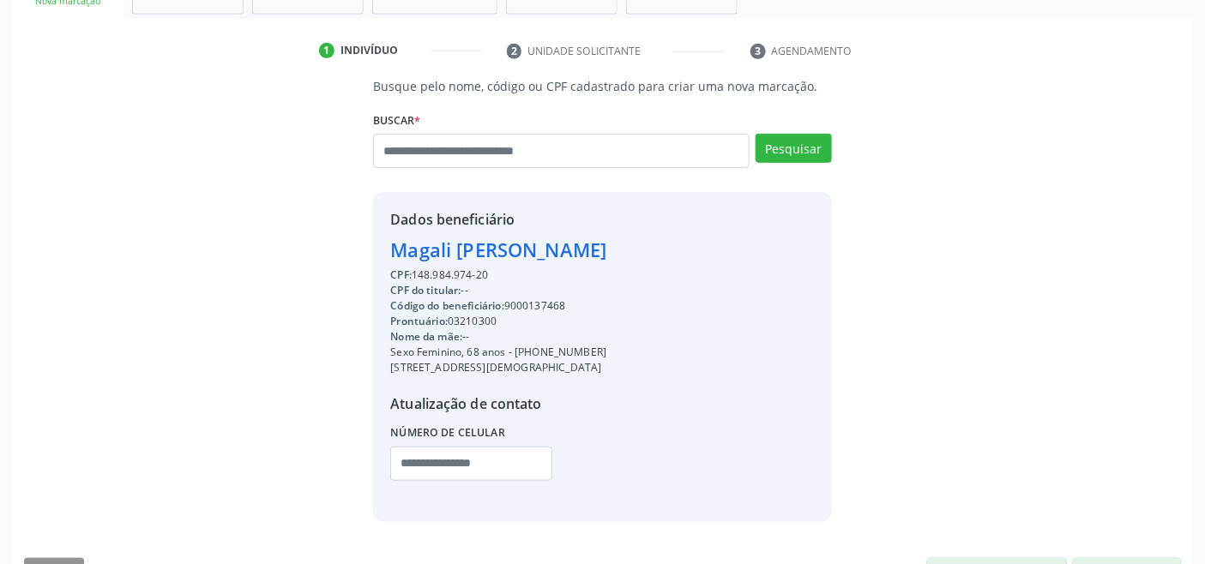
scroll to position [340, 0]
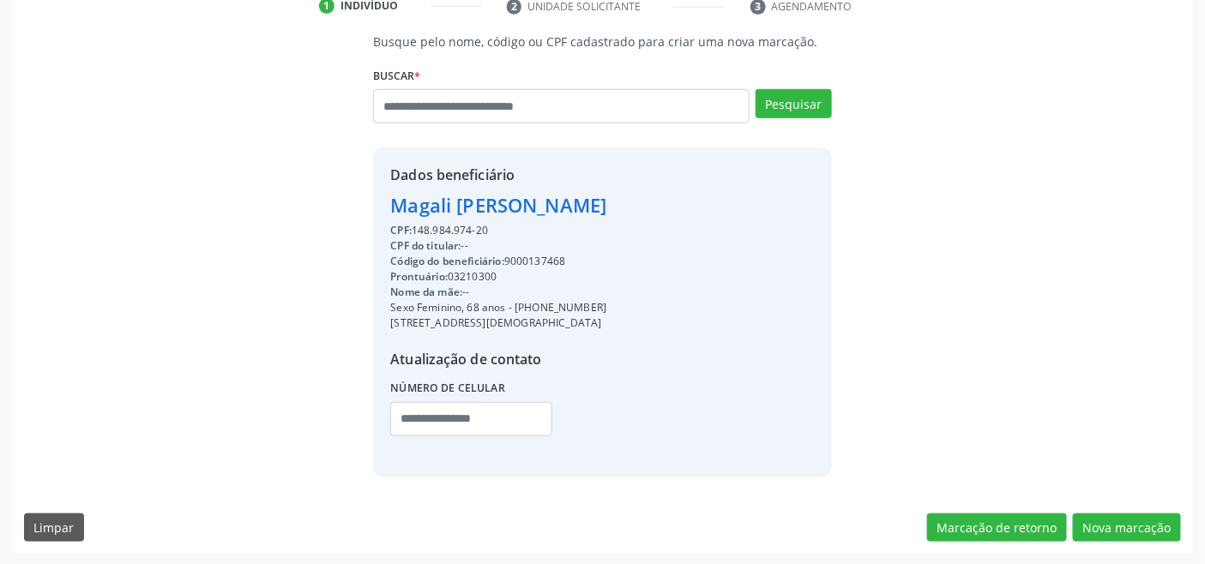
click at [434, 228] on div "CPF: 148.984.974-20" at bounding box center [498, 230] width 216 height 15
copy div "148.984.974"
paste input "**********"
type input "**********"
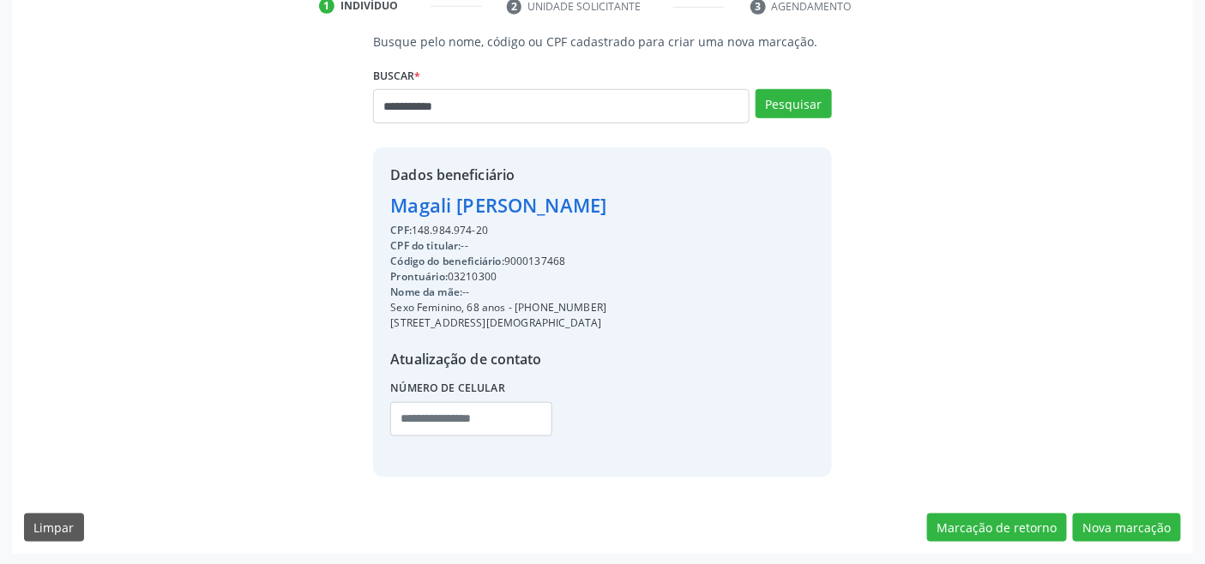
click at [799, 86] on div "**********" at bounding box center [602, 99] width 458 height 73
click at [796, 104] on button "Pesquisar" at bounding box center [794, 103] width 76 height 29
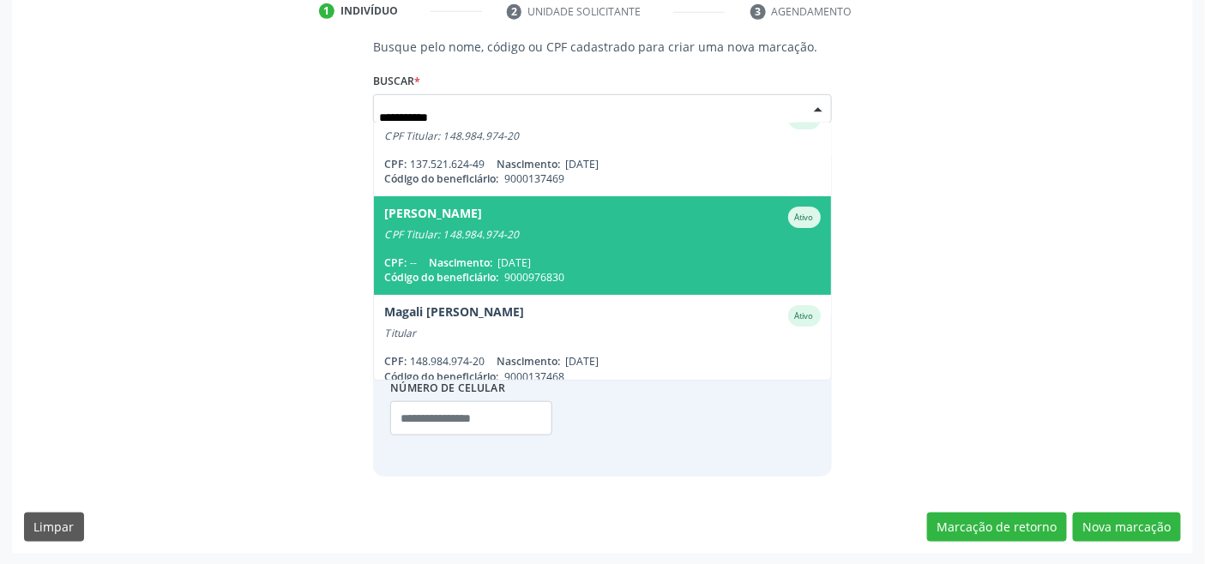
scroll to position [0, 0]
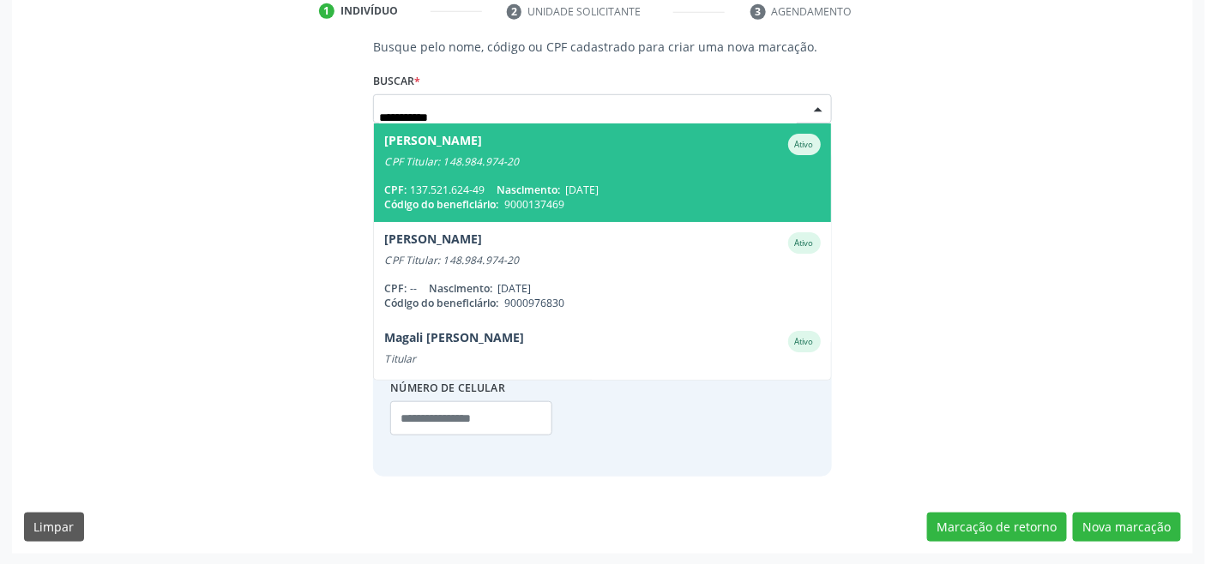
click at [539, 189] on span "Nascimento:" at bounding box center [528, 190] width 63 height 15
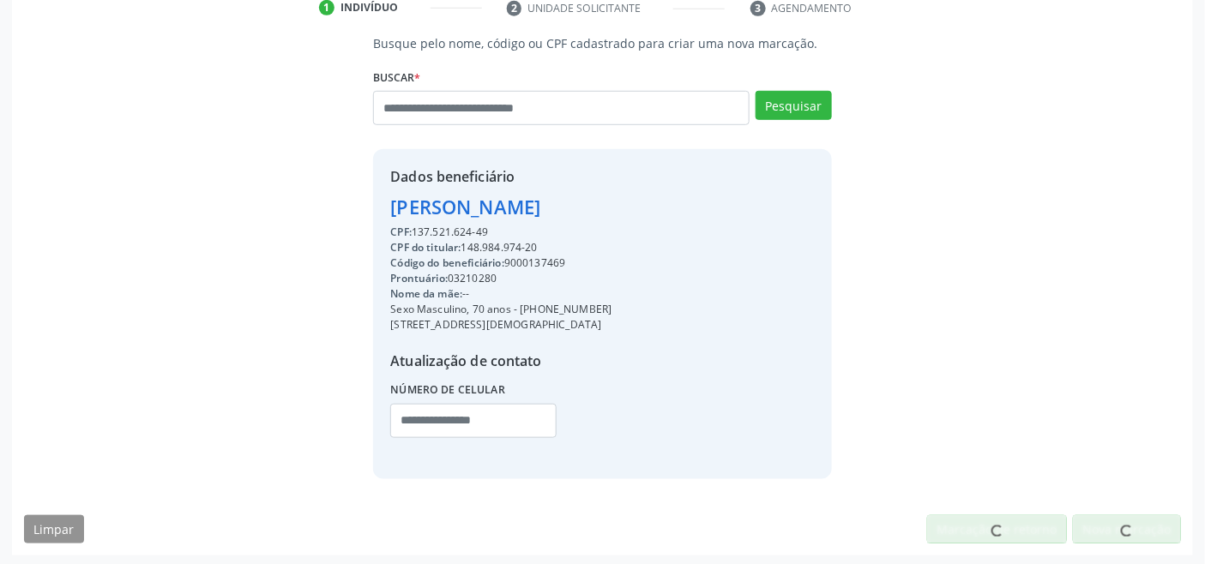
scroll to position [340, 0]
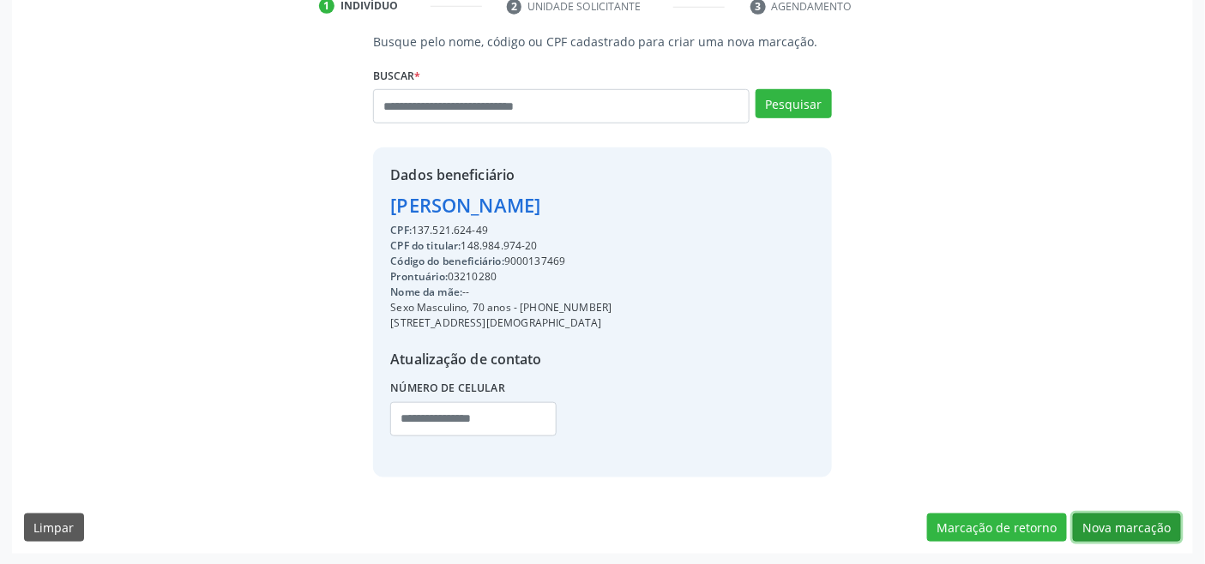
click at [1125, 529] on button "Nova marcação" at bounding box center [1127, 528] width 108 height 29
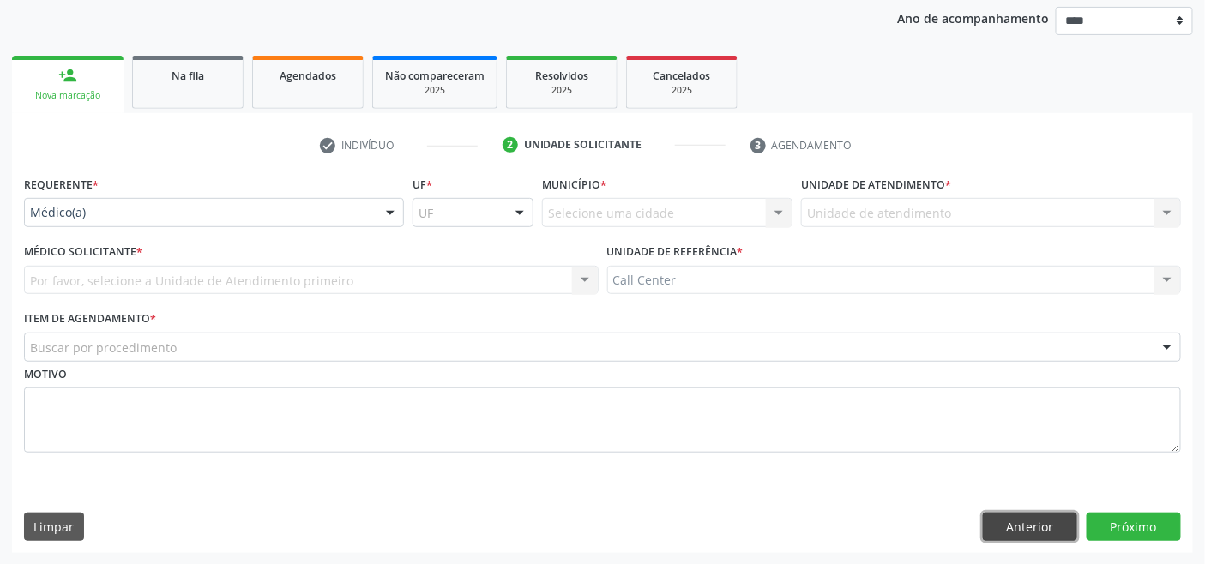
click at [1028, 521] on button "Anterior" at bounding box center [1030, 527] width 94 height 29
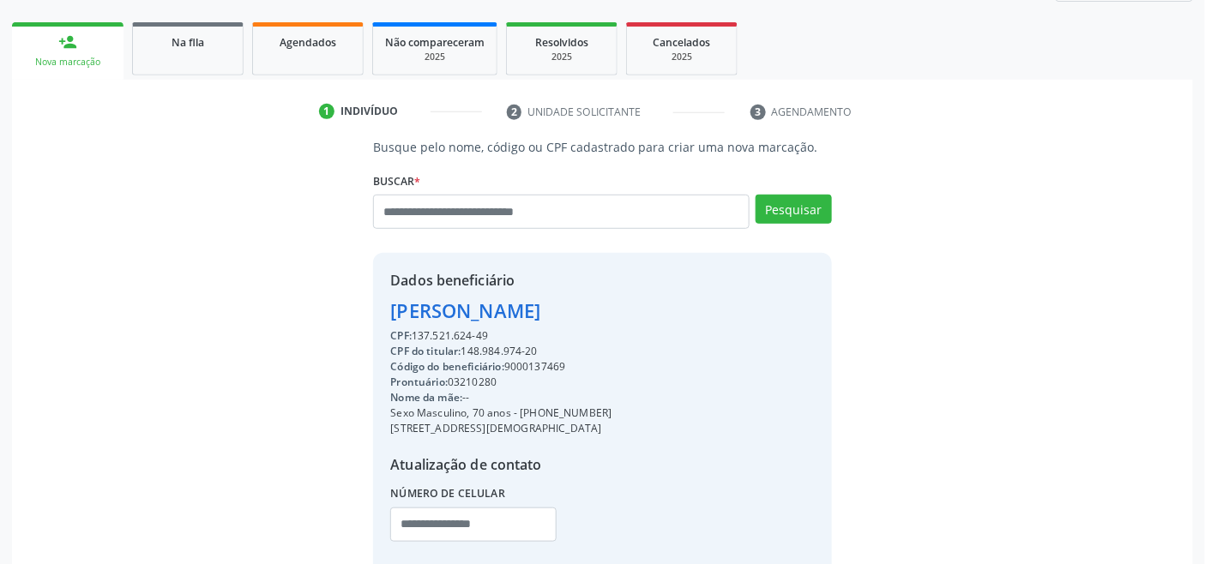
scroll to position [340, 0]
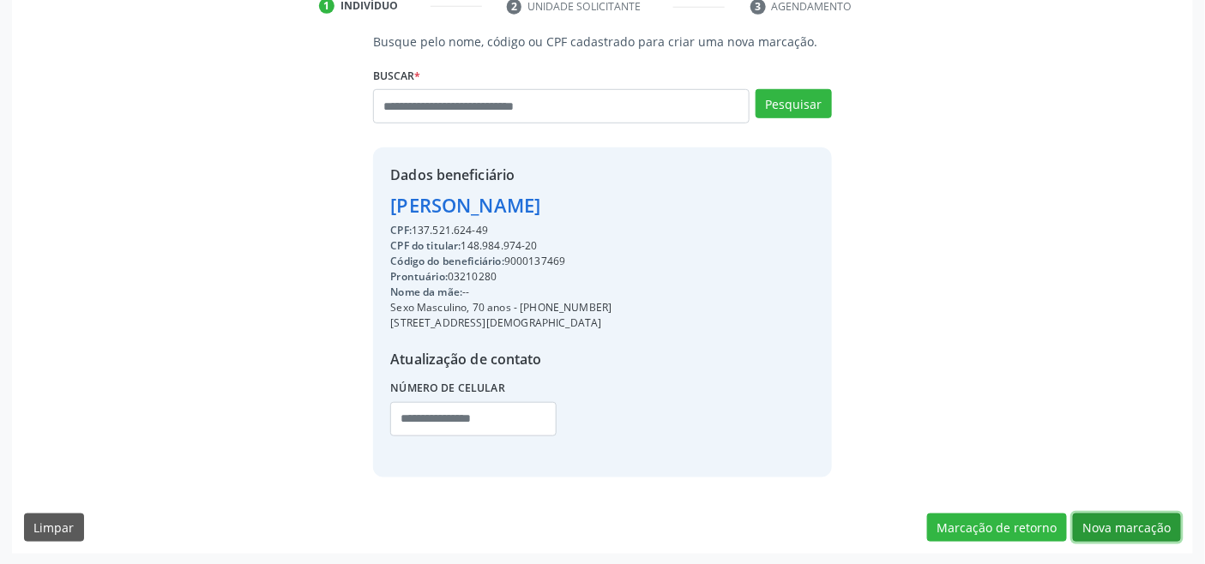
click at [1121, 530] on button "Nova marcação" at bounding box center [1127, 528] width 108 height 29
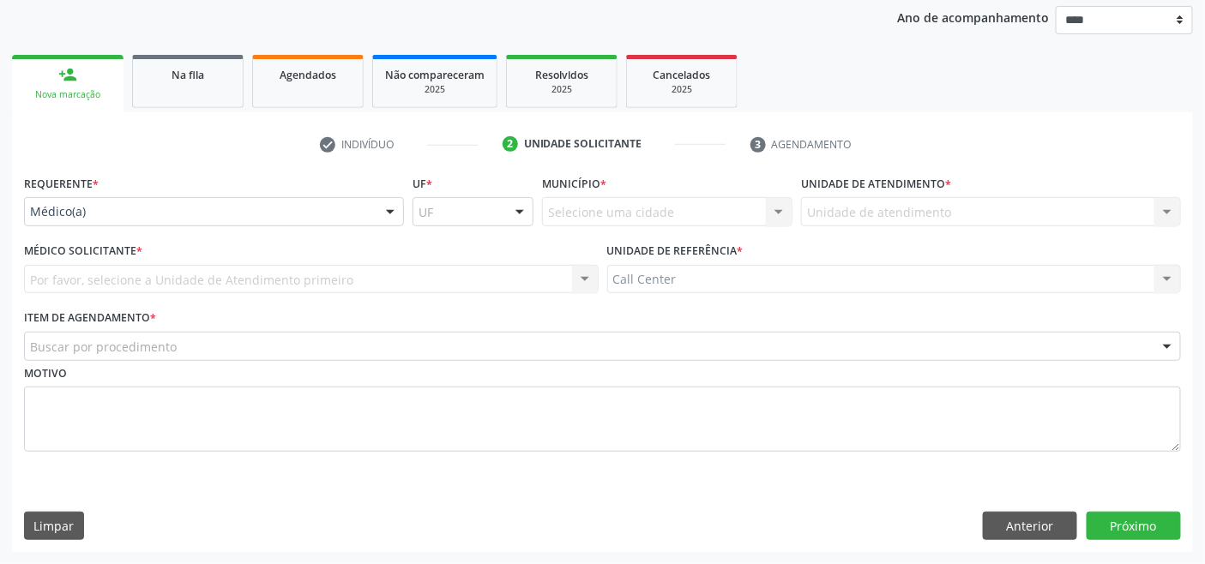
scroll to position [201, 0]
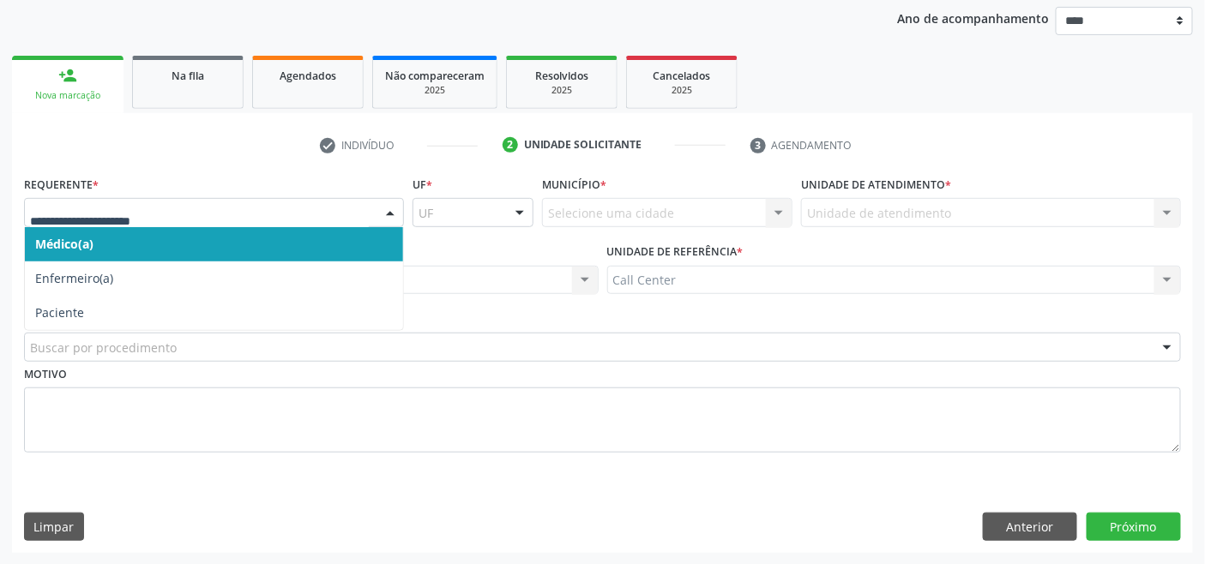
drag, startPoint x: 120, startPoint y: 198, endPoint x: 123, endPoint y: 245, distance: 47.2
click at [120, 199] on div at bounding box center [214, 212] width 380 height 29
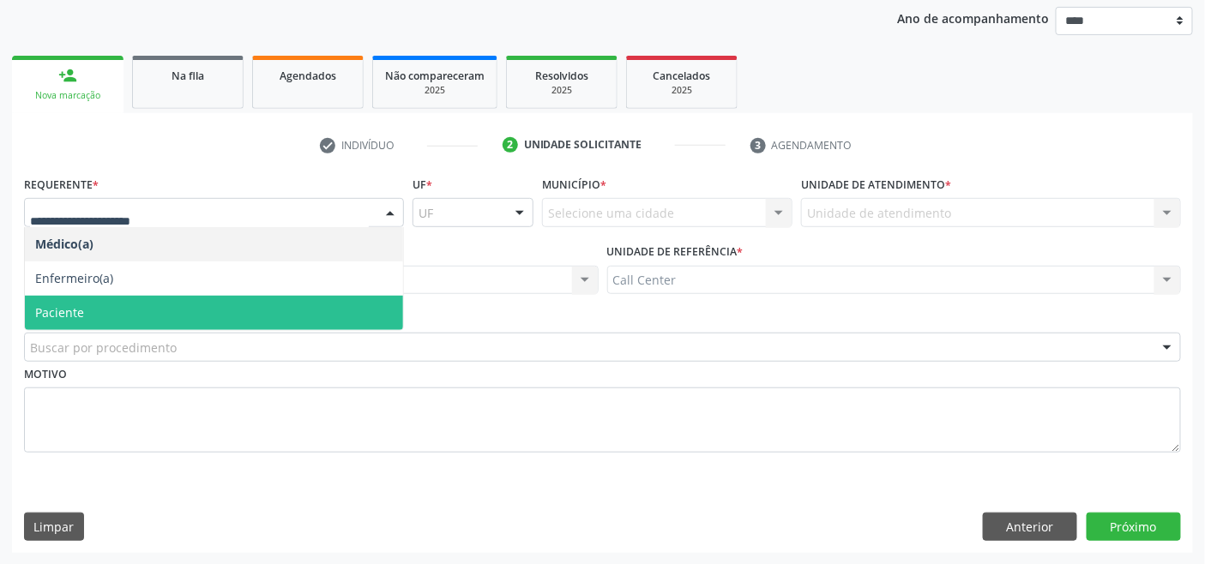
click at [103, 311] on span "Paciente" at bounding box center [214, 313] width 378 height 34
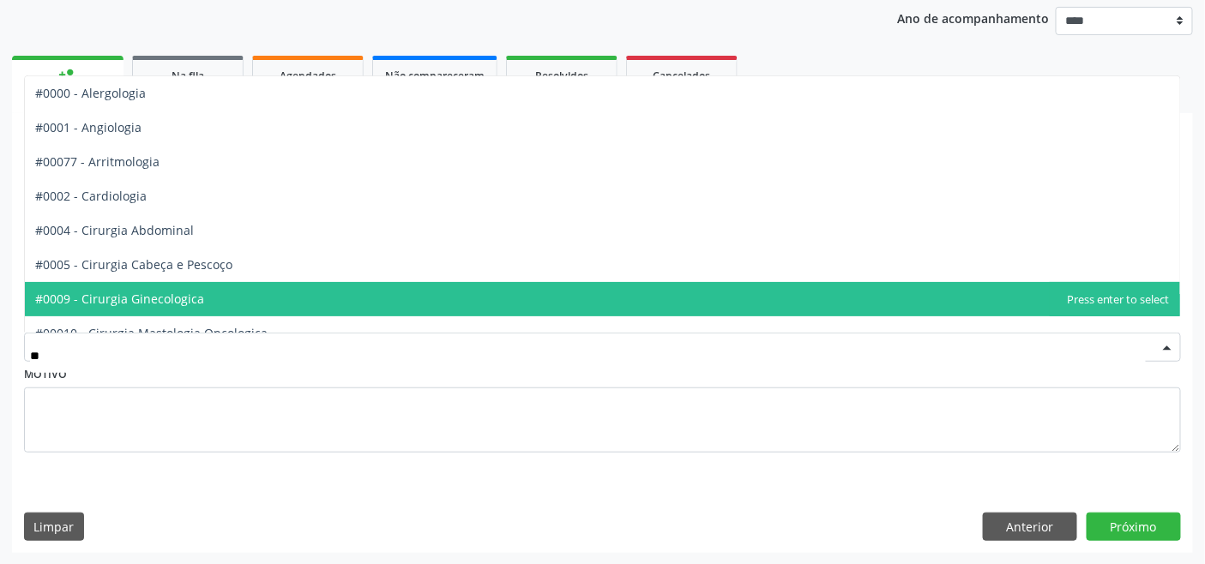
type input "***"
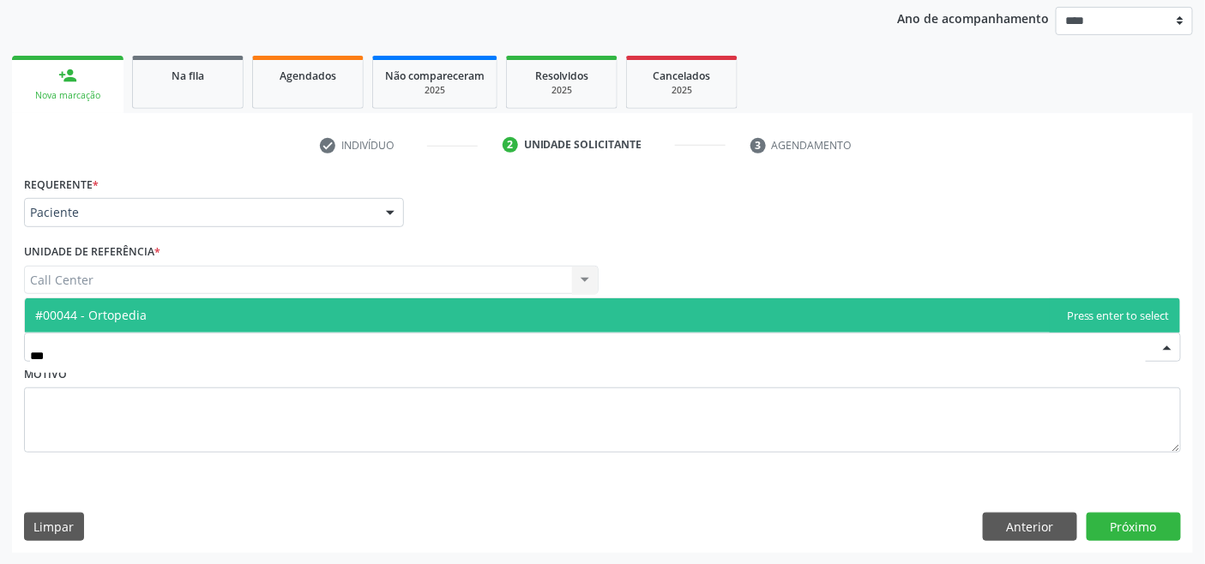
click at [116, 305] on span "#00044 - Ortopedia" at bounding box center [602, 316] width 1155 height 34
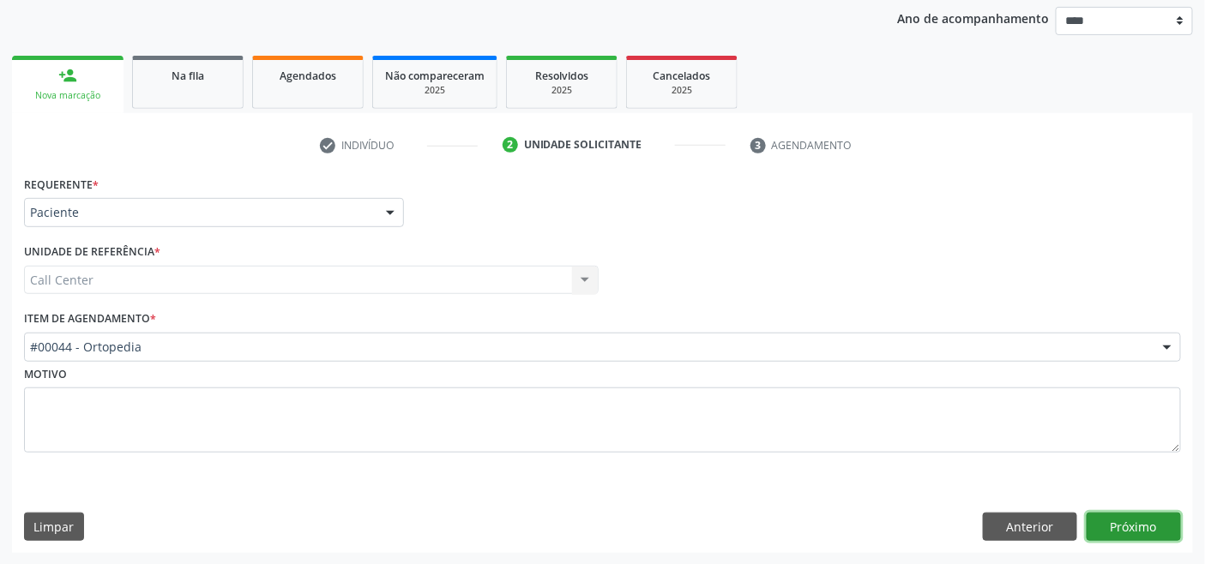
click at [1128, 516] on button "Próximo" at bounding box center [1134, 527] width 94 height 29
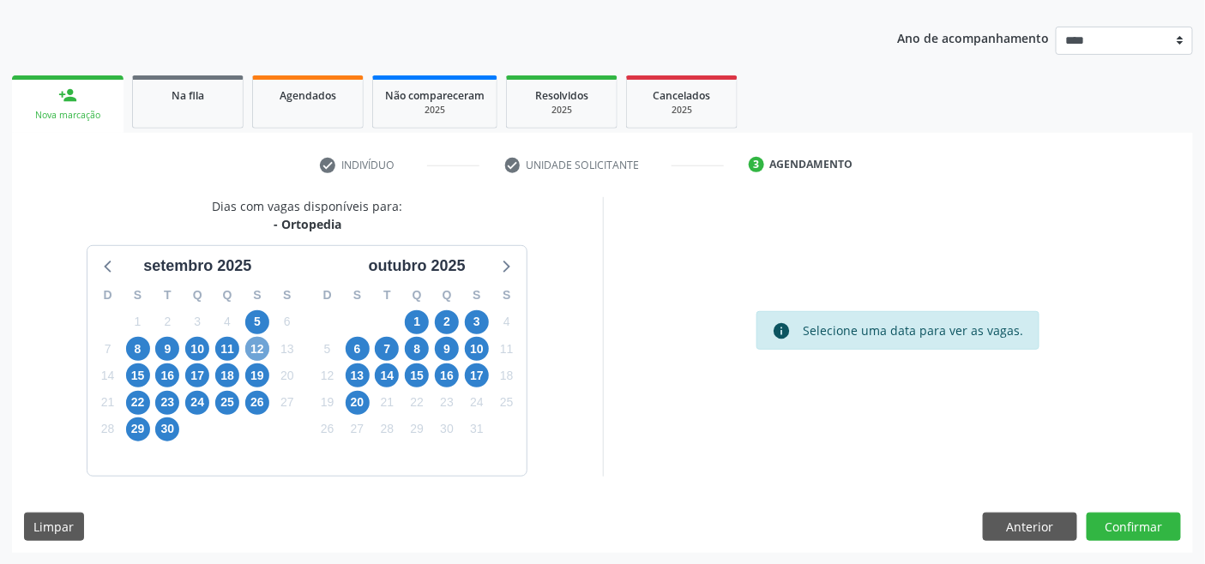
click at [251, 347] on span "12" at bounding box center [257, 349] width 24 height 24
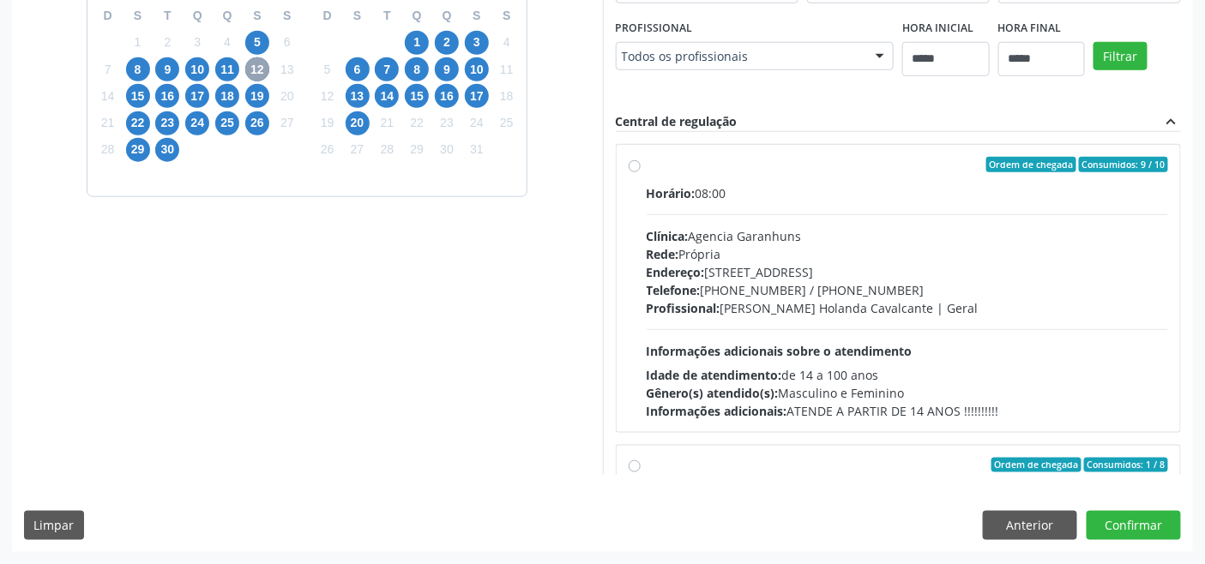
scroll to position [657, 0]
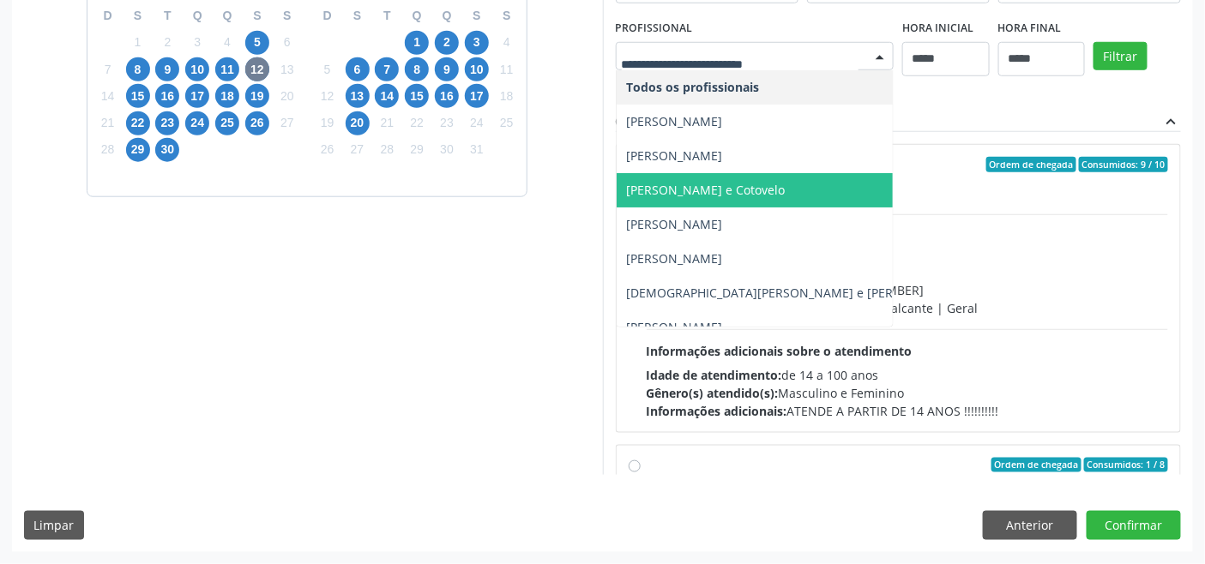
click at [617, 208] on span "[PERSON_NAME] e Cotovelo" at bounding box center [796, 190] width 358 height 34
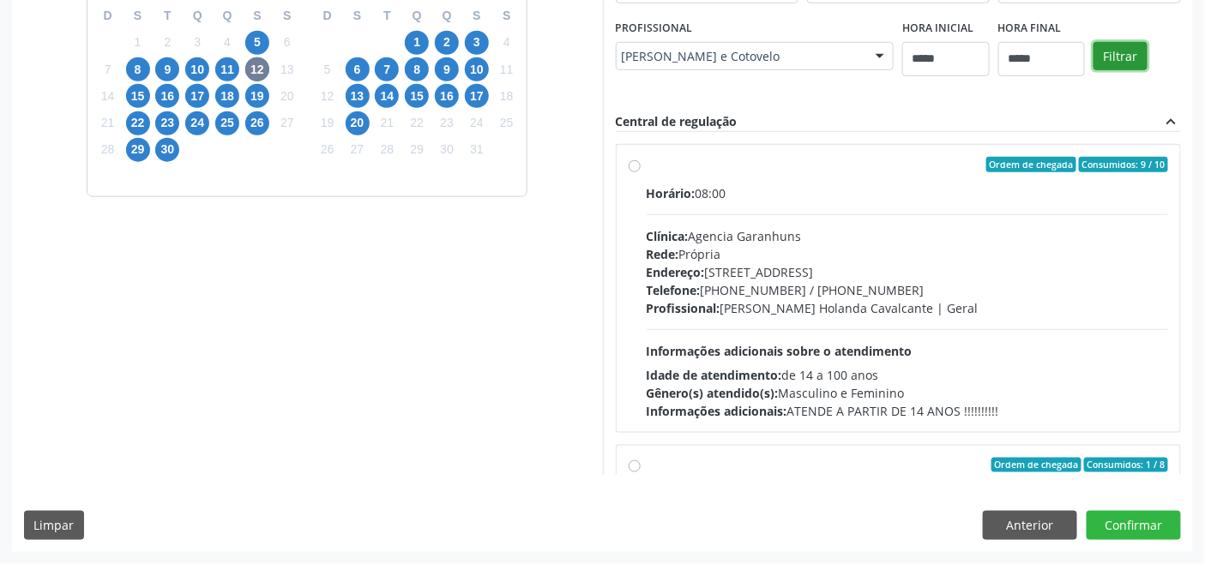
click at [1094, 71] on button "Filtrar" at bounding box center [1121, 56] width 54 height 29
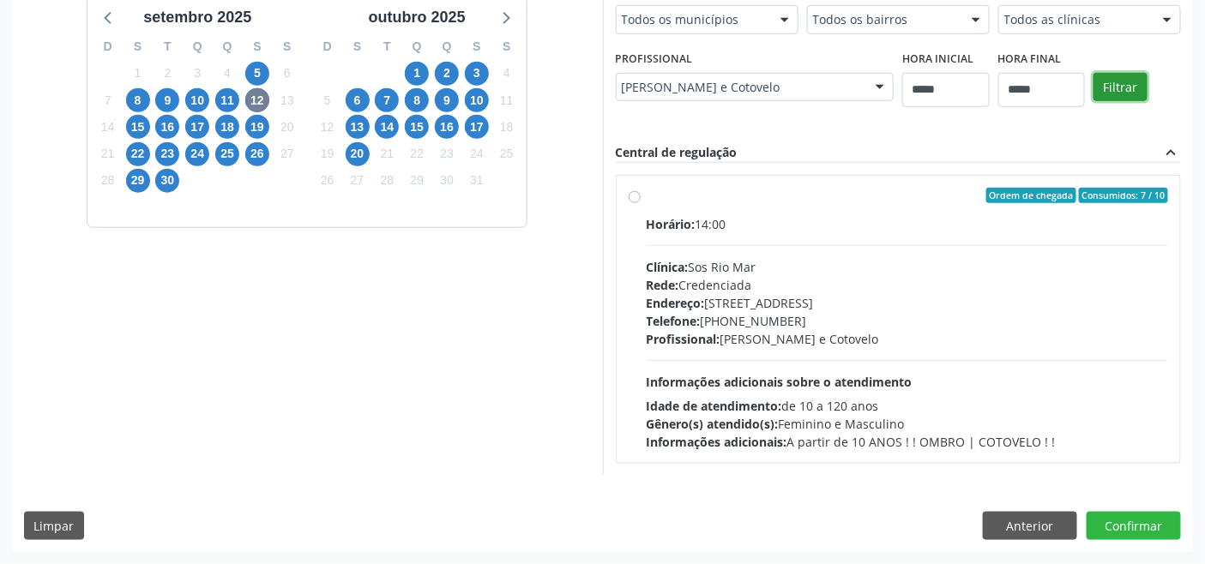
scroll to position [708, 0]
click at [647, 300] on div "Endereço: [STREET_ADDRESS]" at bounding box center [908, 303] width 522 height 18
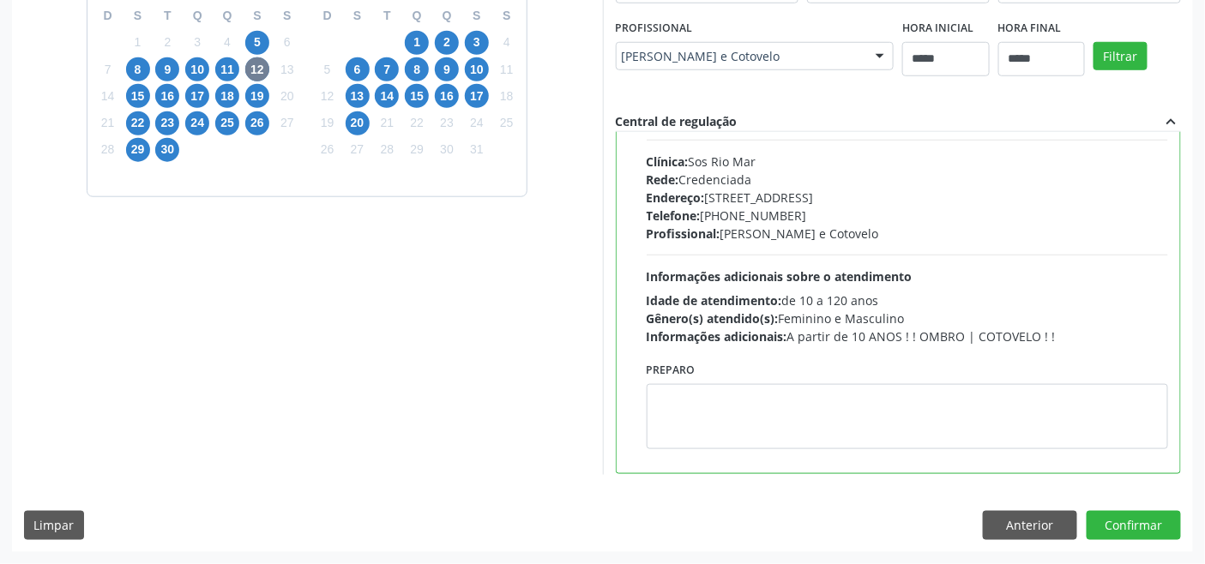
scroll to position [86, 0]
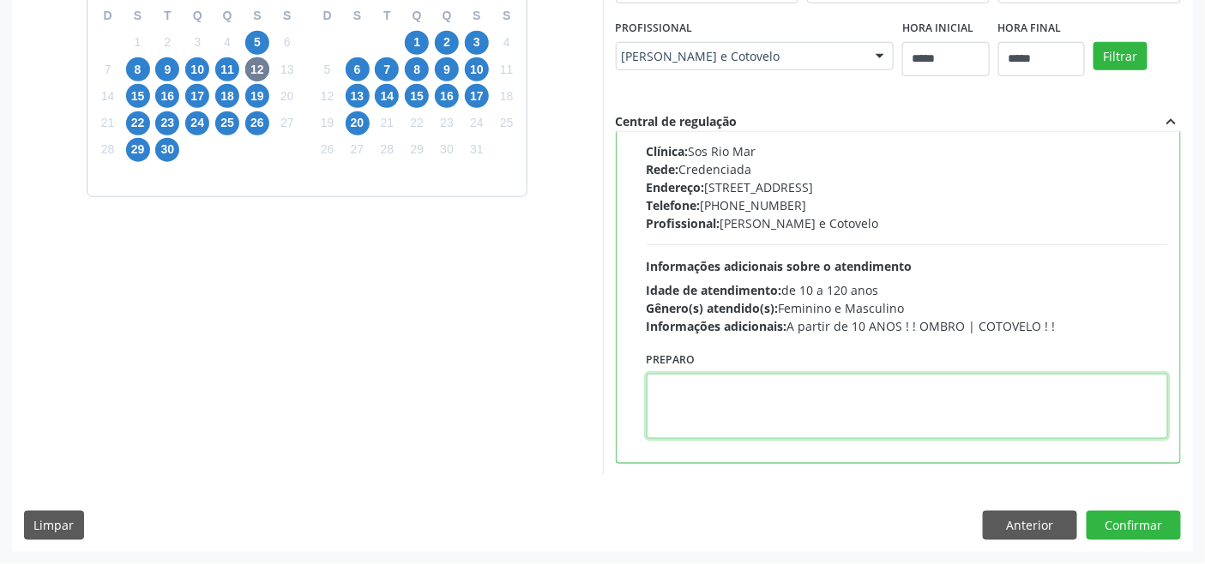
paste textarea "**********"
type textarea "**********"
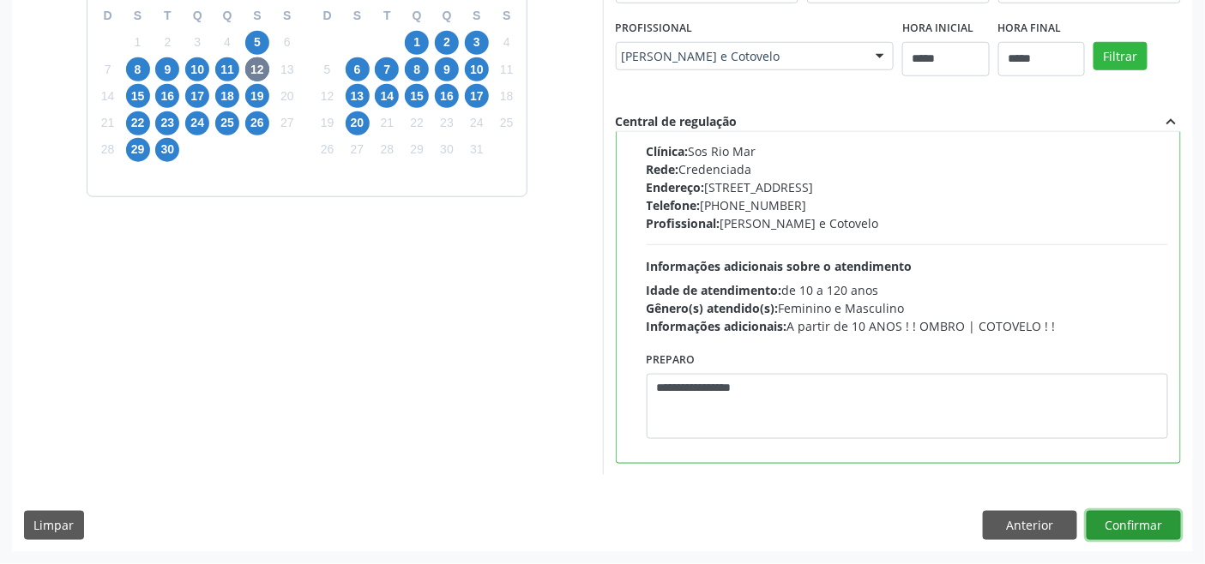
click at [1149, 540] on button "Confirmar" at bounding box center [1134, 525] width 94 height 29
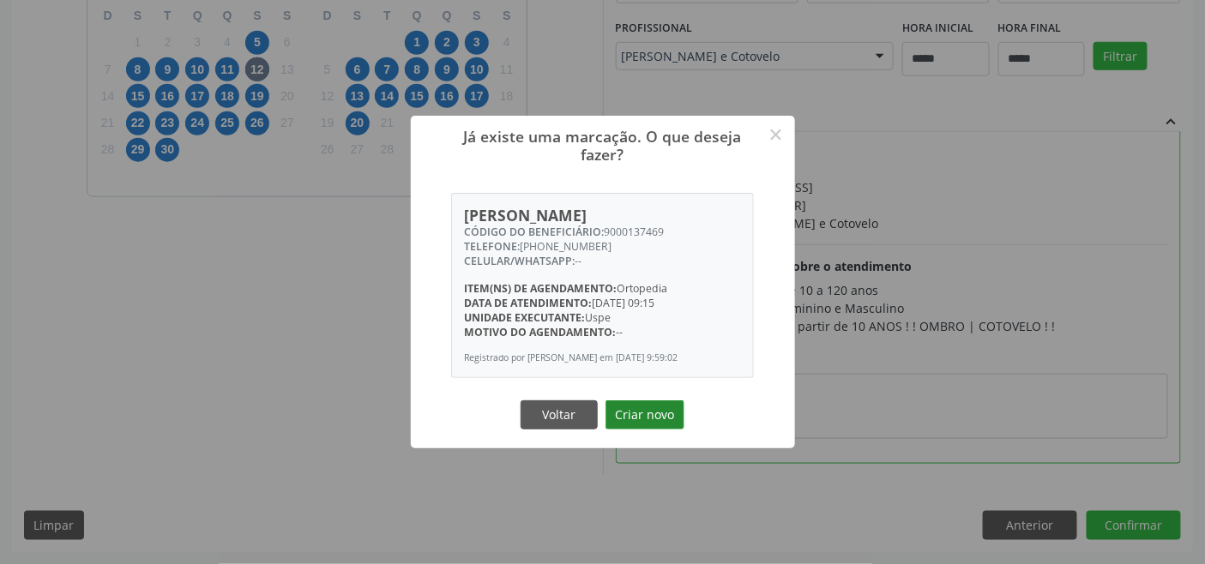
click at [646, 415] on button "Criar novo" at bounding box center [645, 415] width 79 height 29
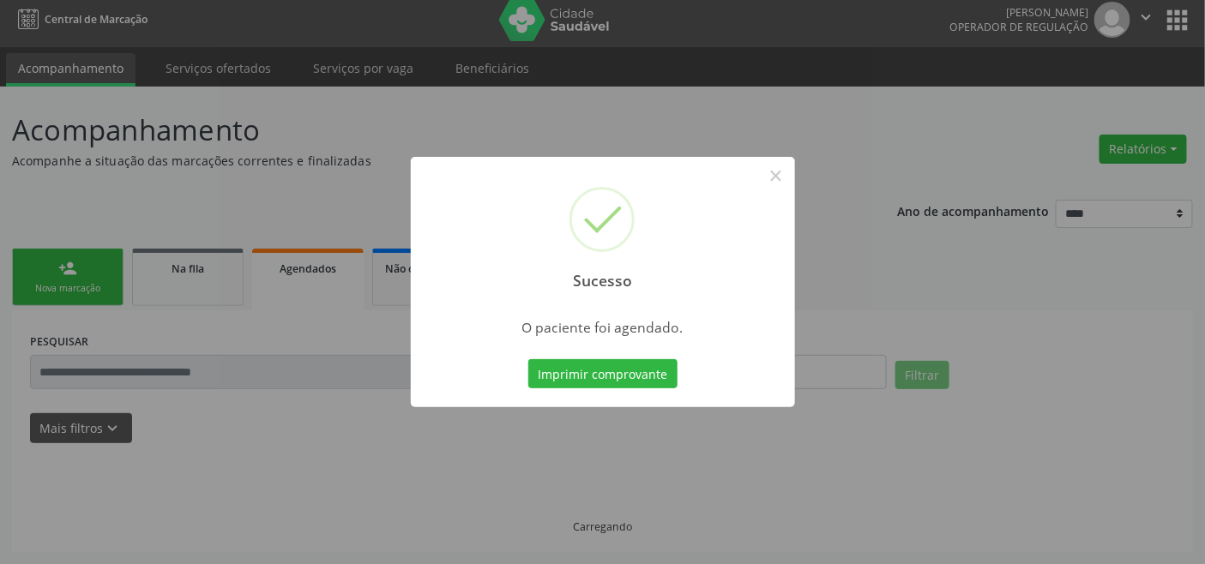
scroll to position [6, 0]
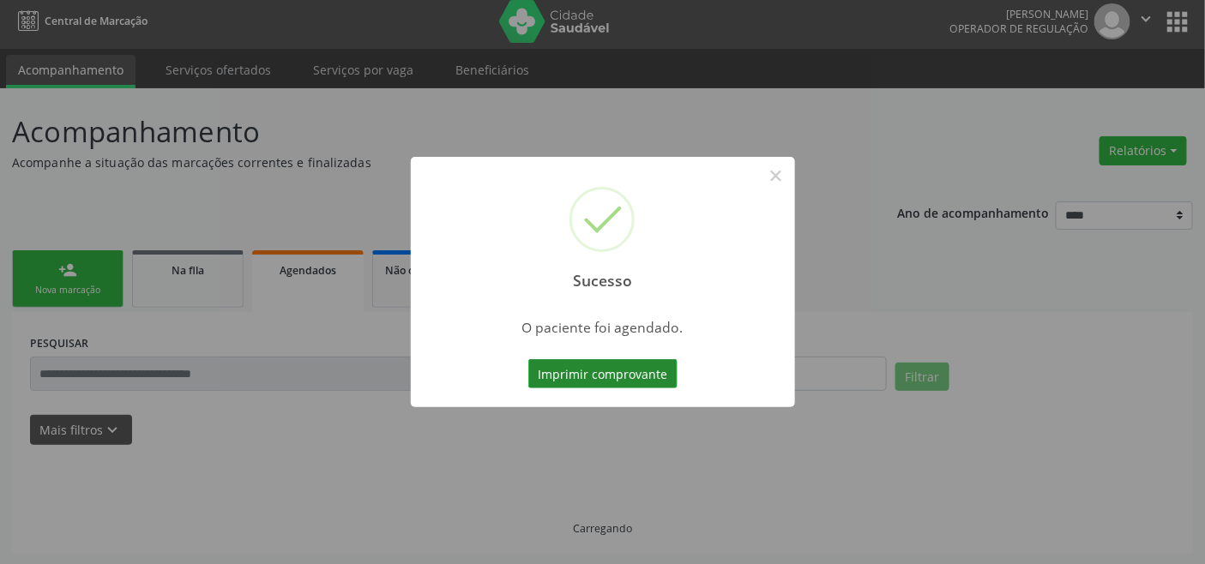
click at [624, 372] on button "Imprimir comprovante" at bounding box center [602, 373] width 149 height 29
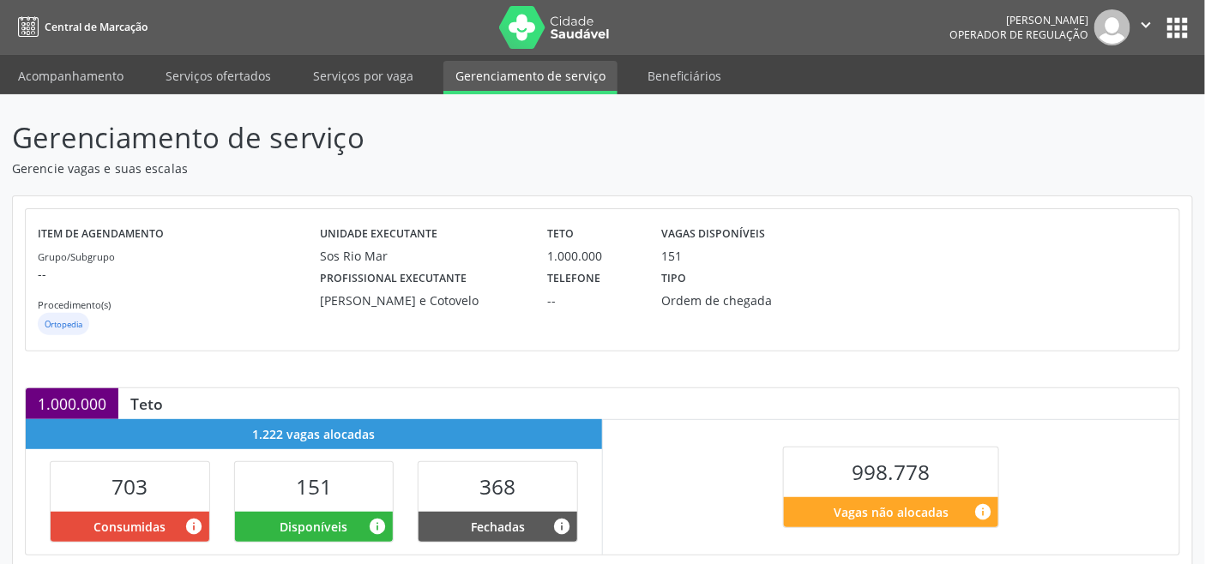
scroll to position [286, 0]
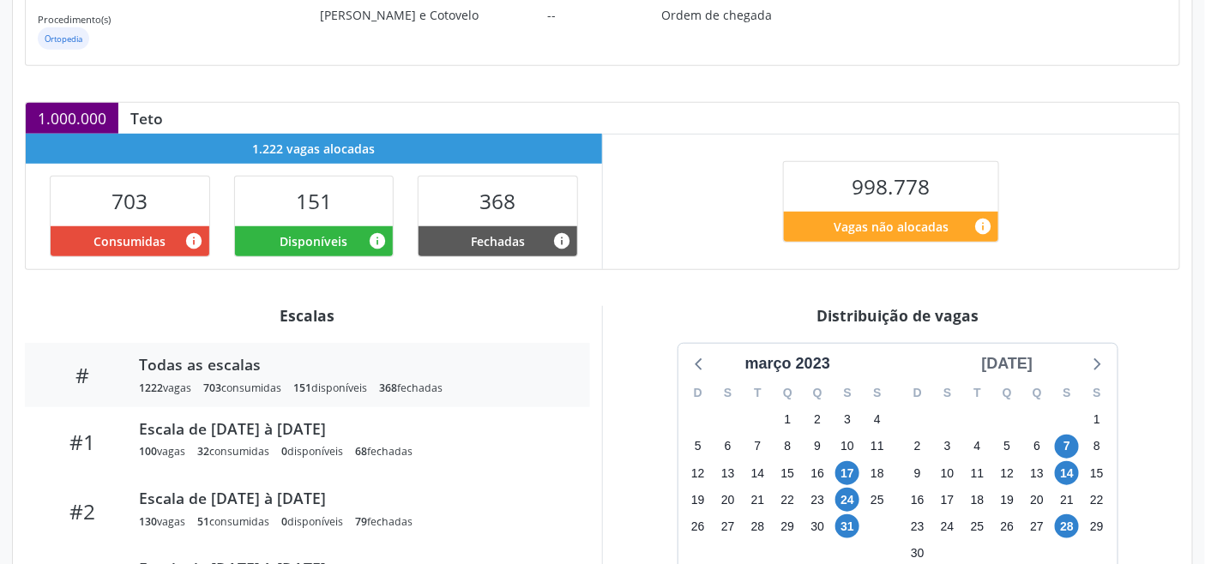
click at [1041, 362] on div "[DATE]" at bounding box center [1007, 364] width 65 height 23
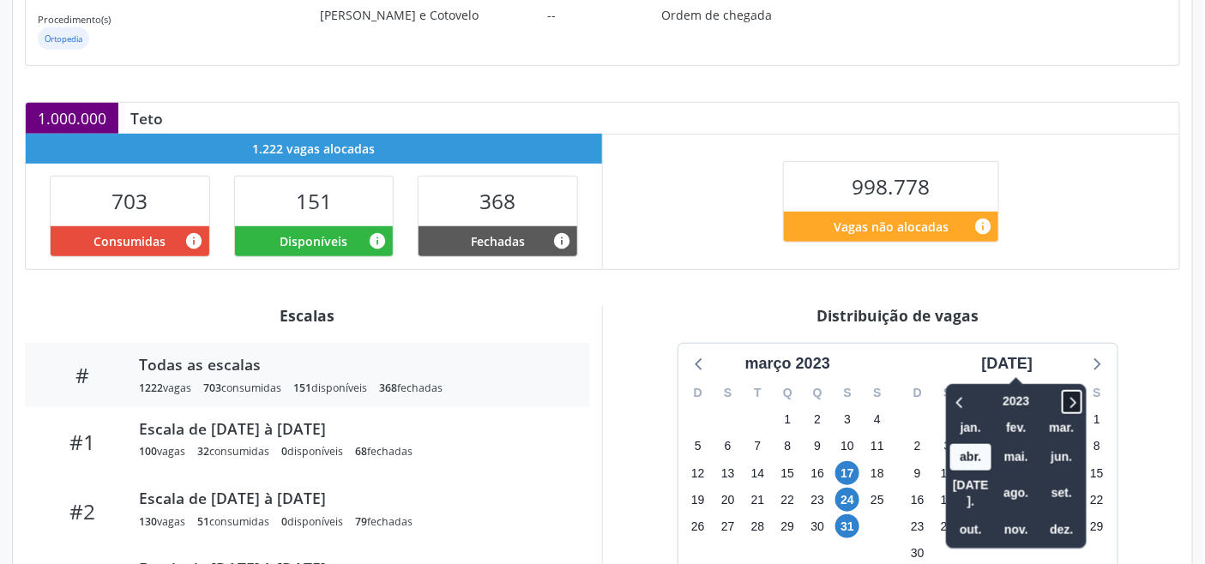
click at [1071, 401] on icon at bounding box center [1072, 402] width 17 height 21
click at [952, 404] on icon at bounding box center [960, 402] width 17 height 21
click at [1045, 486] on span "set." at bounding box center [1061, 493] width 41 height 27
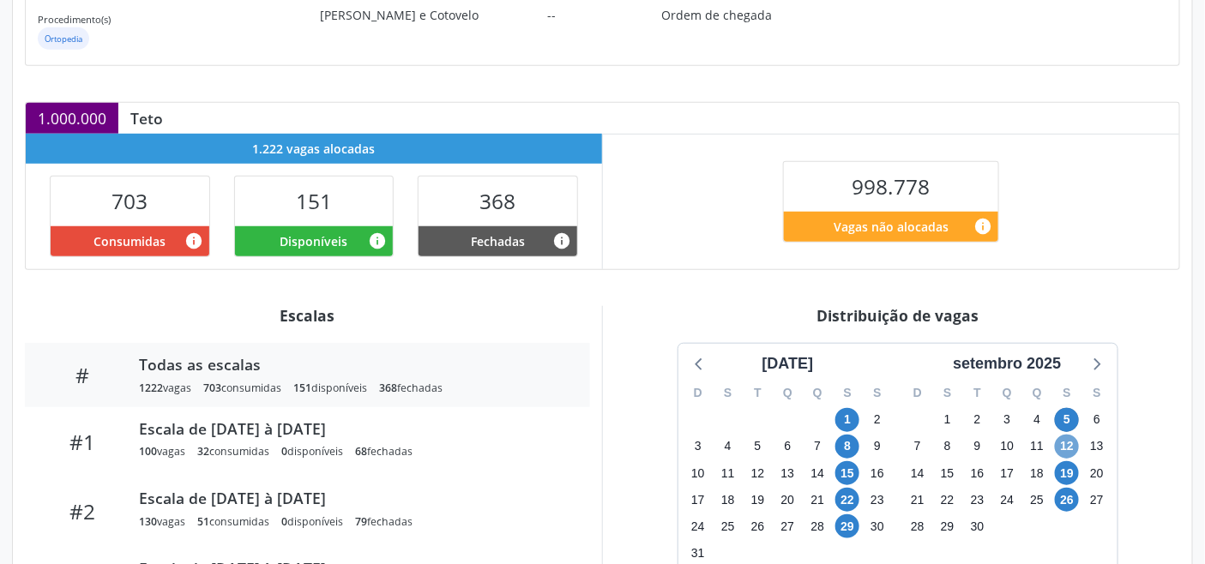
click at [1070, 443] on span "12" at bounding box center [1067, 447] width 24 height 24
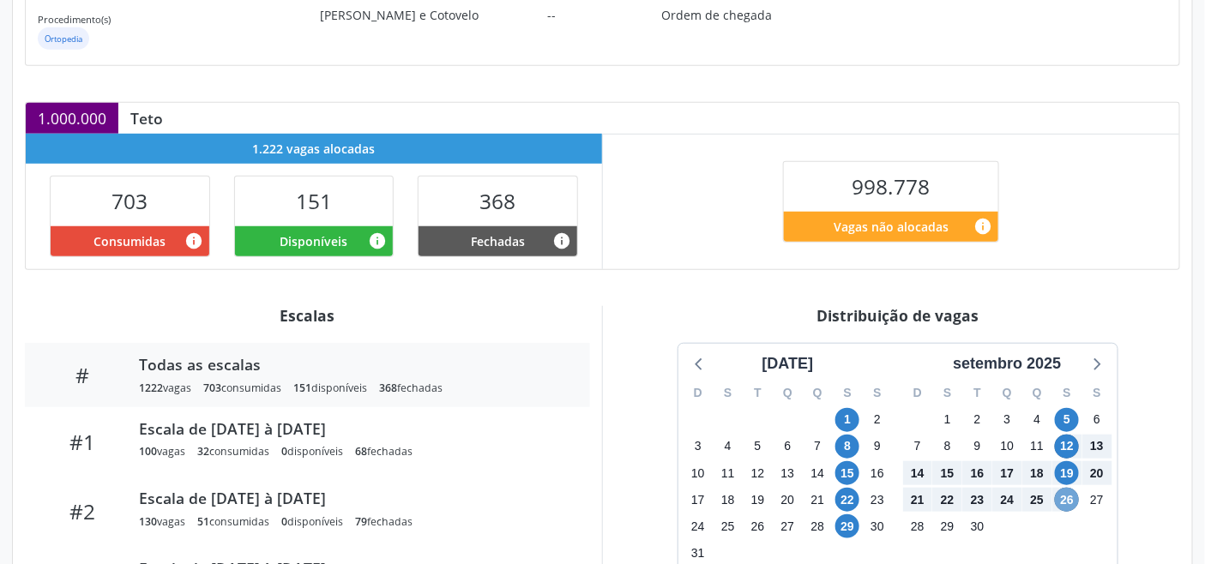
click at [1073, 498] on span "26" at bounding box center [1067, 500] width 24 height 24
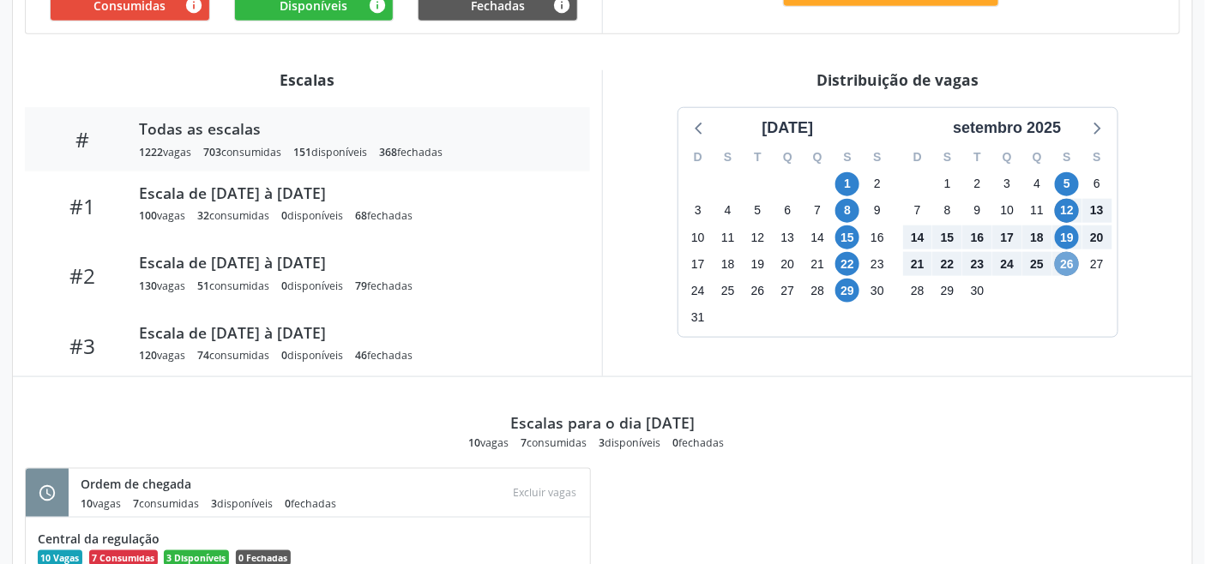
scroll to position [618, 0]
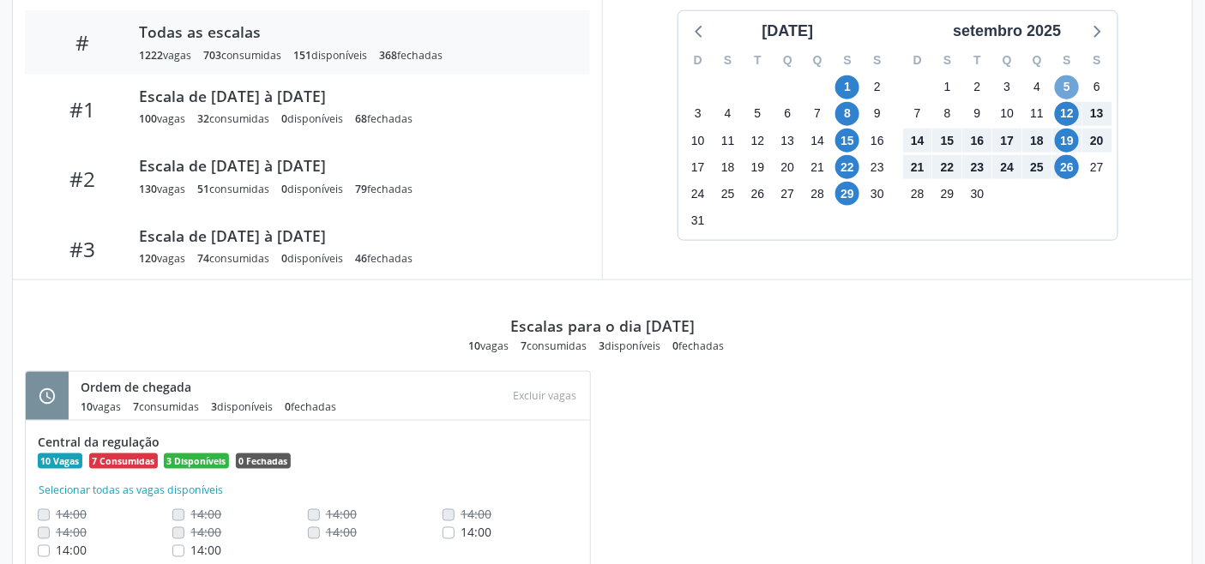
click at [1061, 88] on span "5" at bounding box center [1067, 87] width 24 height 24
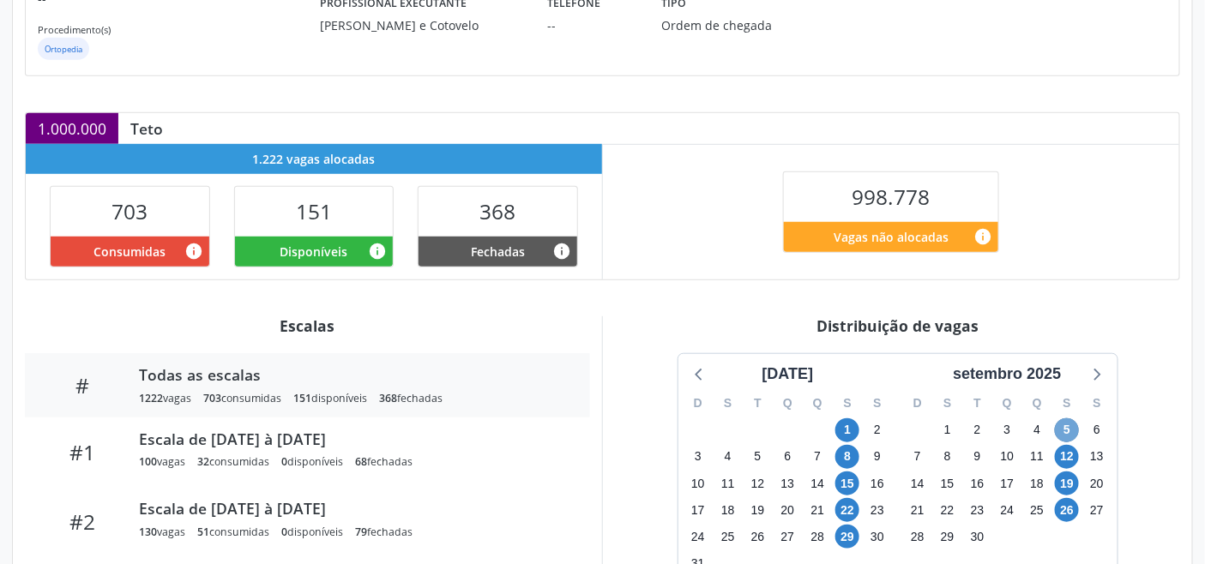
scroll to position [142, 0]
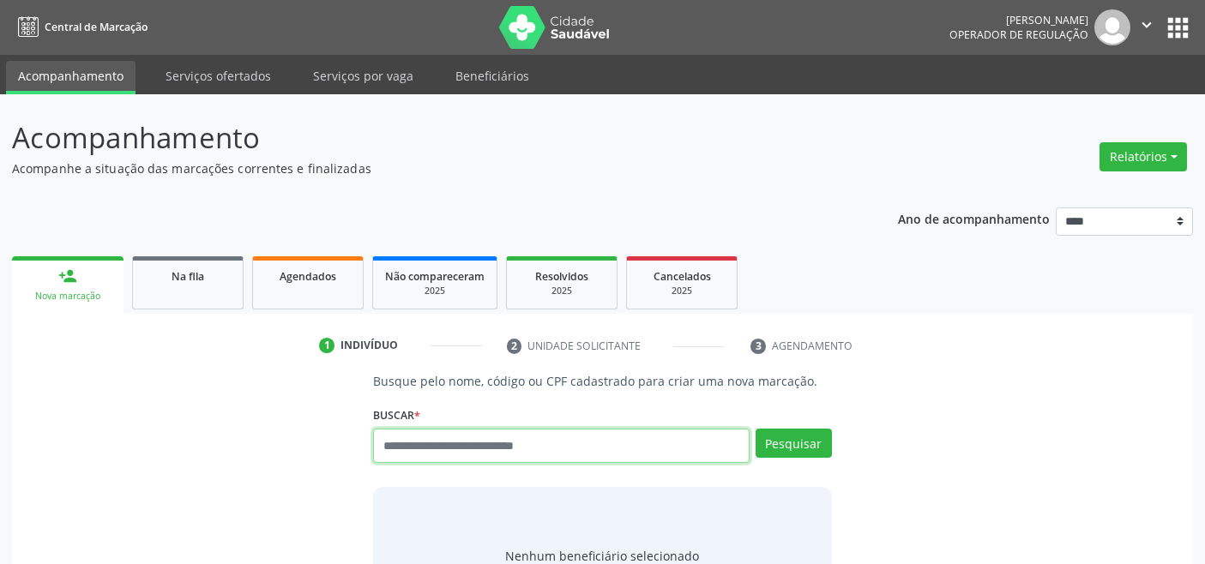
scroll to position [6, 0]
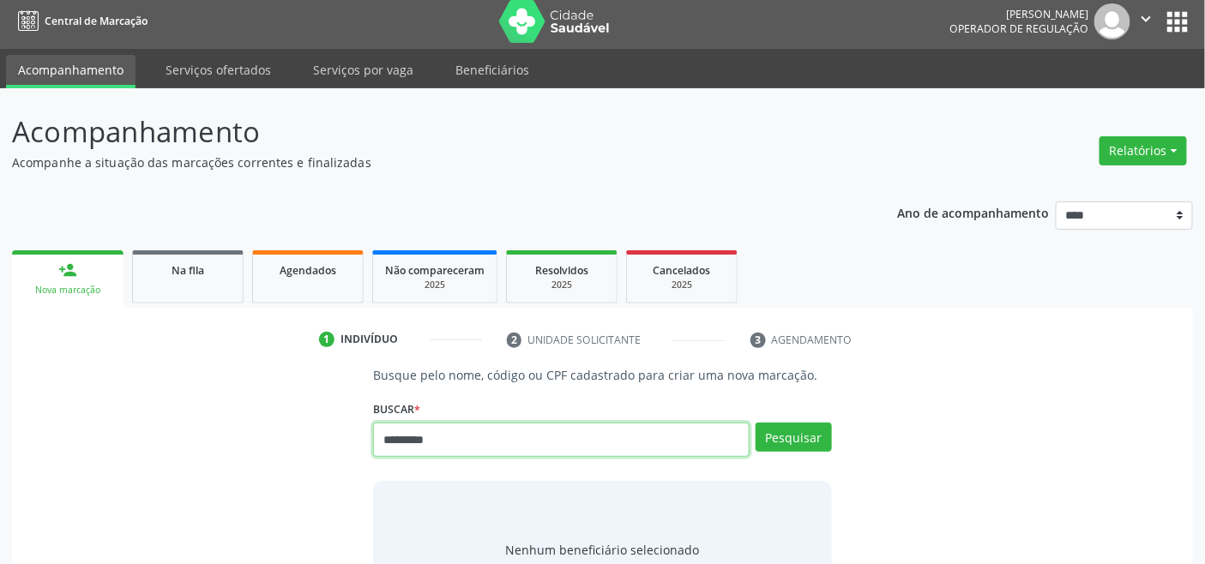
type input "*********"
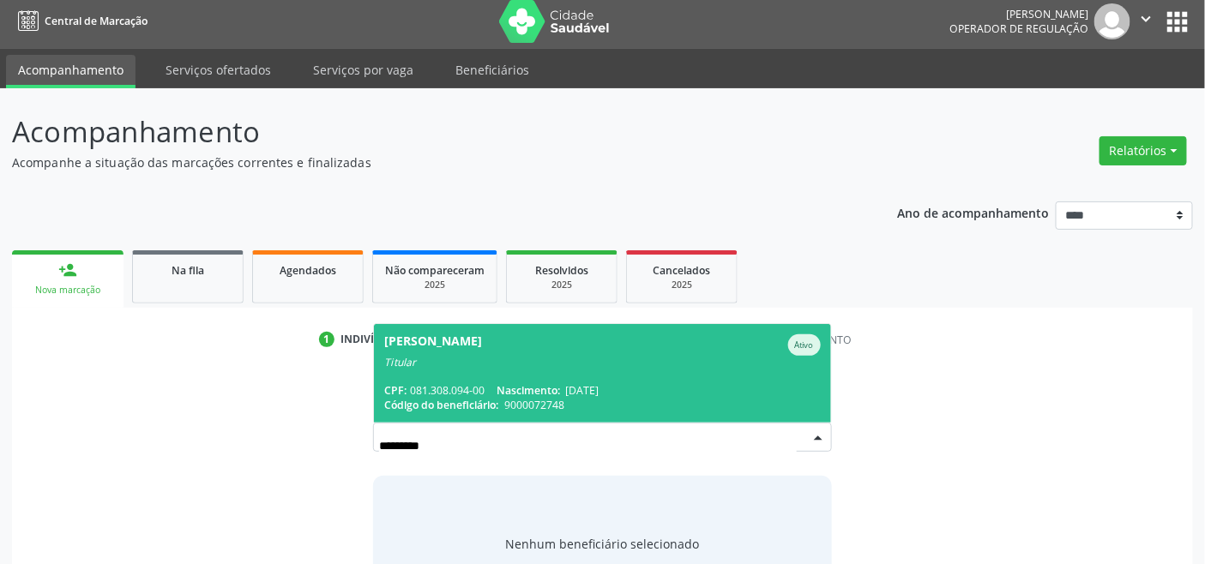
click at [510, 389] on span "Nascimento:" at bounding box center [528, 390] width 63 height 15
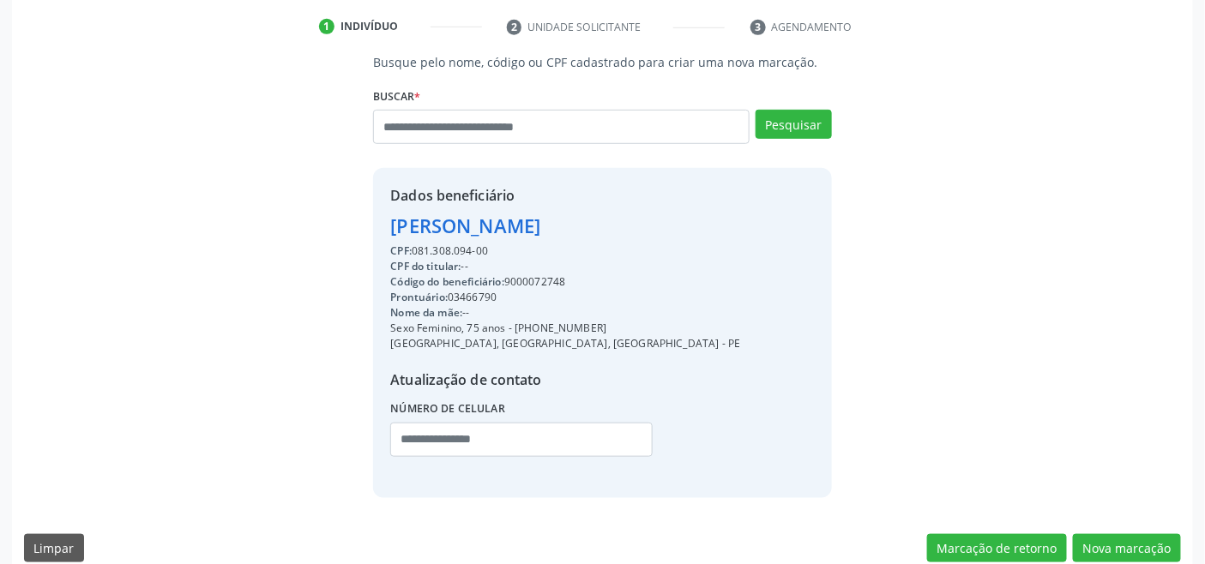
scroll to position [340, 0]
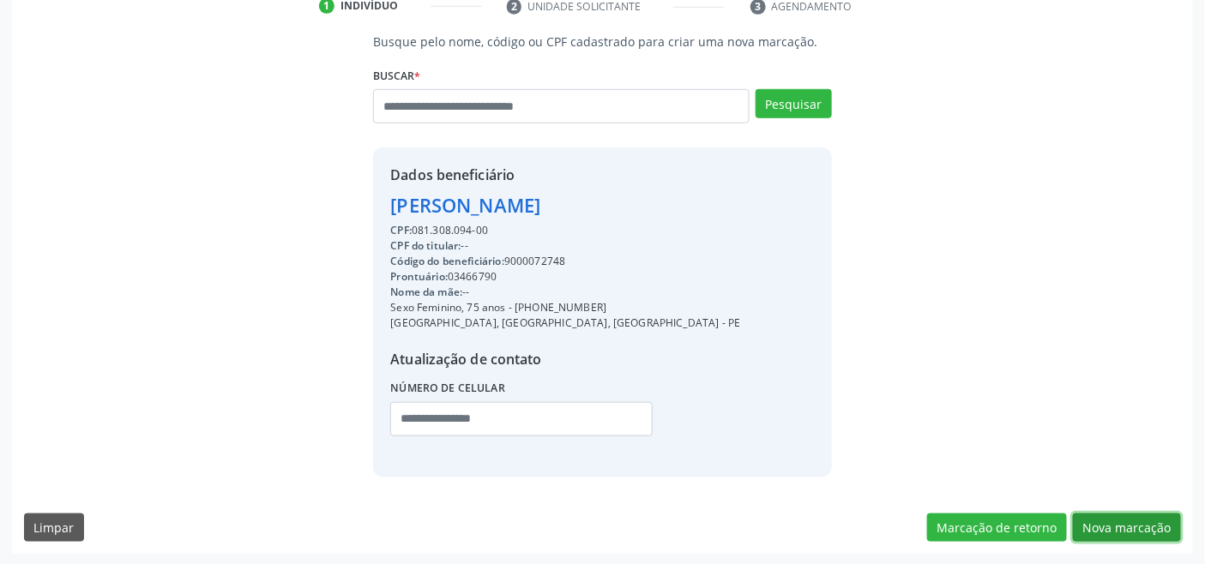
click at [1139, 518] on button "Nova marcação" at bounding box center [1127, 528] width 108 height 29
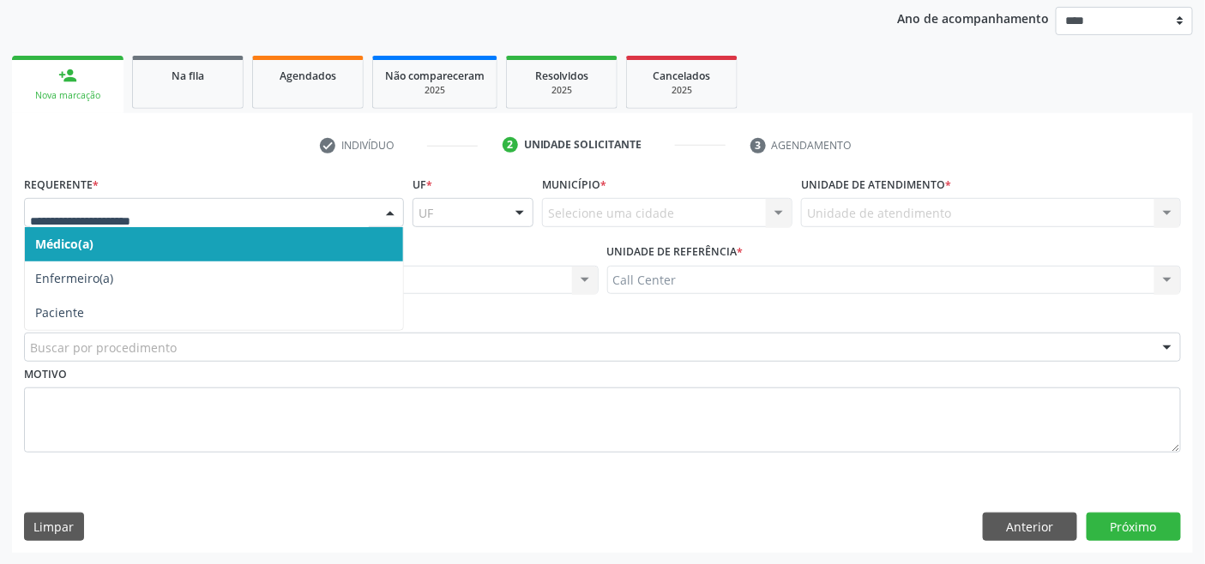
drag, startPoint x: 114, startPoint y: 216, endPoint x: 113, endPoint y: 273, distance: 56.6
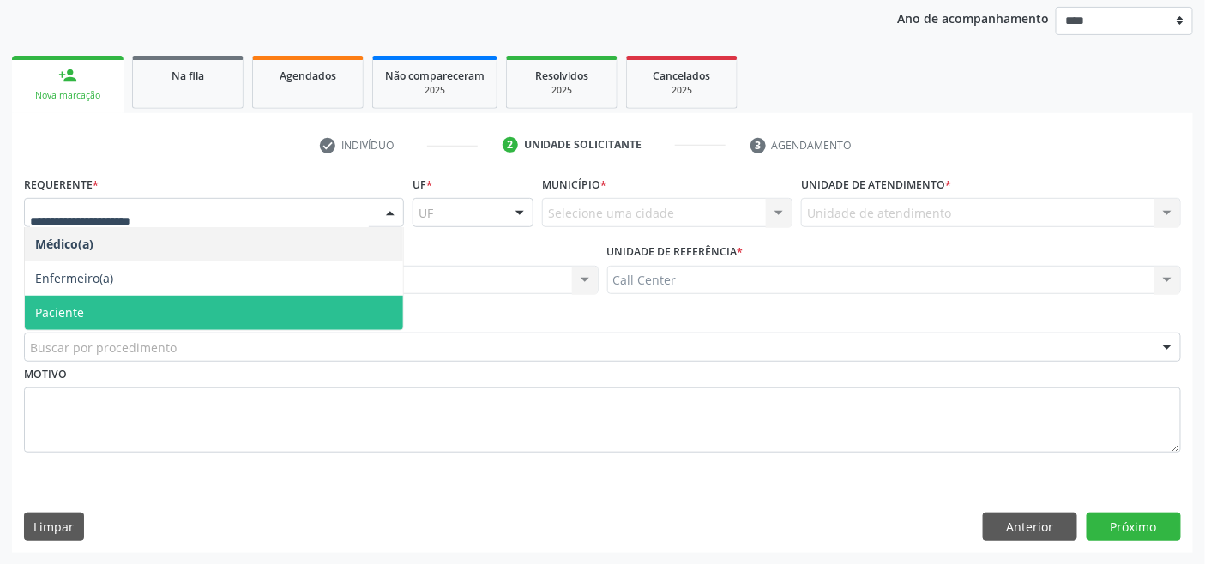
click at [78, 310] on span "Paciente" at bounding box center [59, 313] width 49 height 16
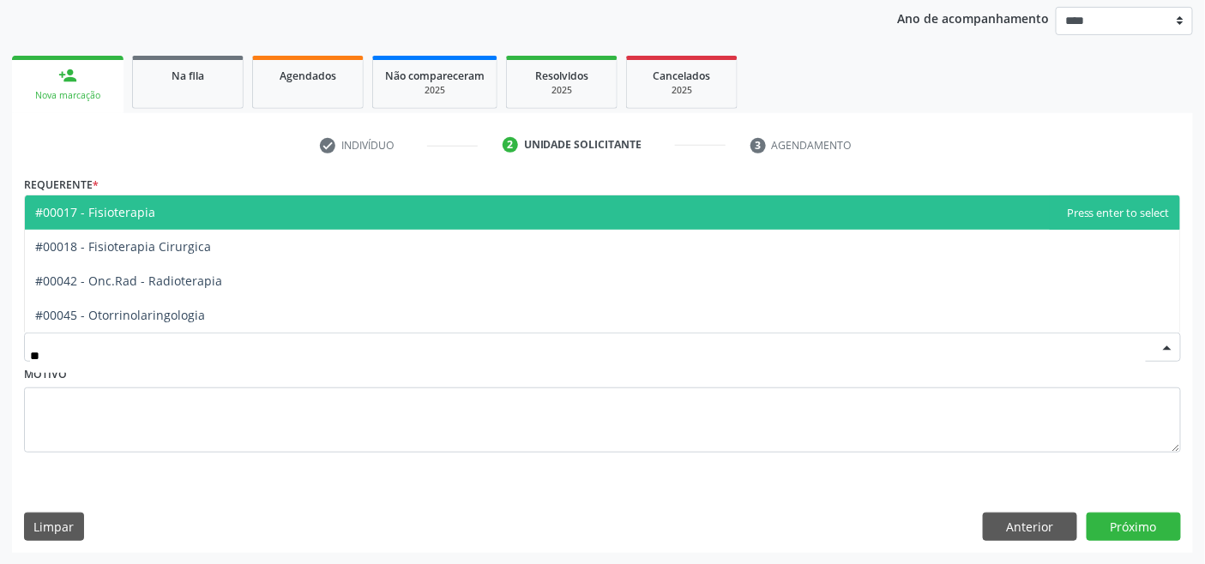
type input "***"
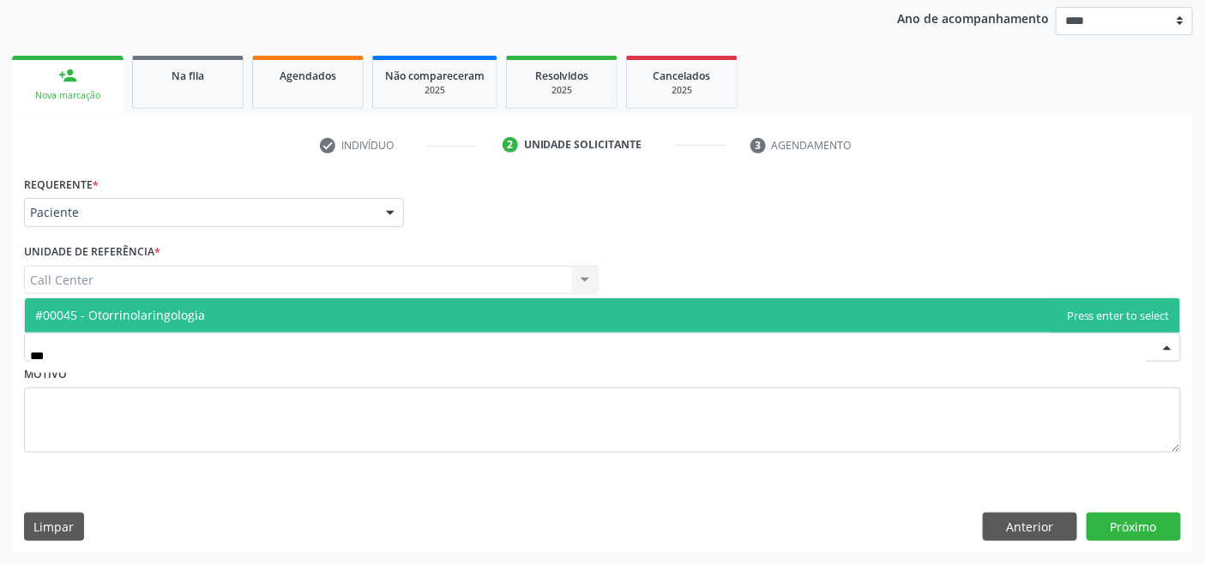
click at [126, 312] on span "#00045 - Otorrinolaringologia" at bounding box center [120, 315] width 170 height 16
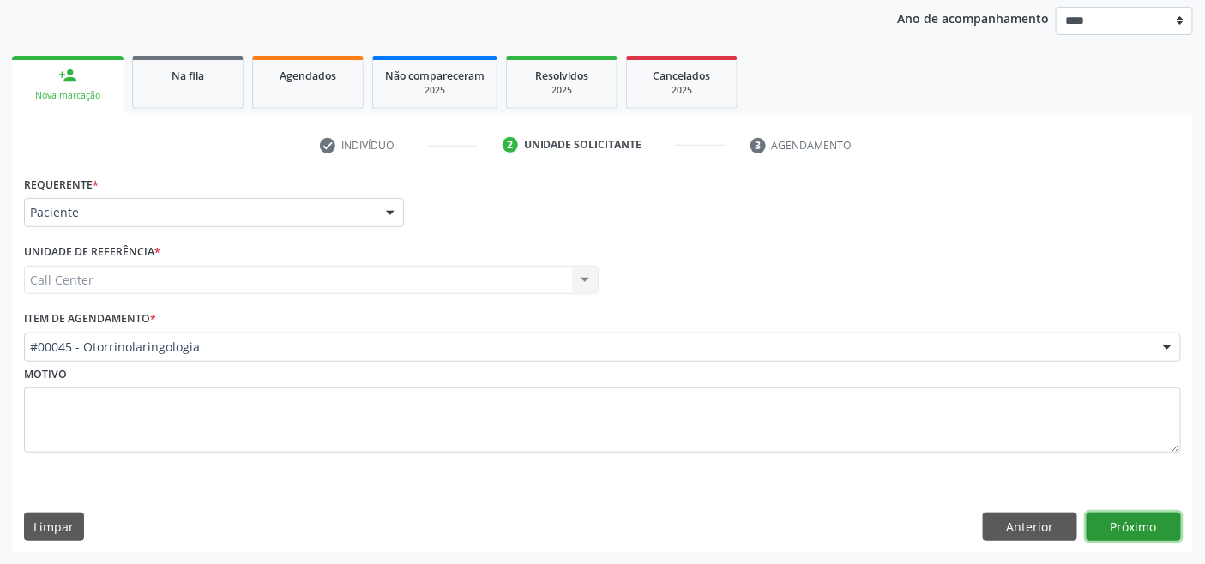
click at [1132, 518] on button "Próximo" at bounding box center [1134, 527] width 94 height 29
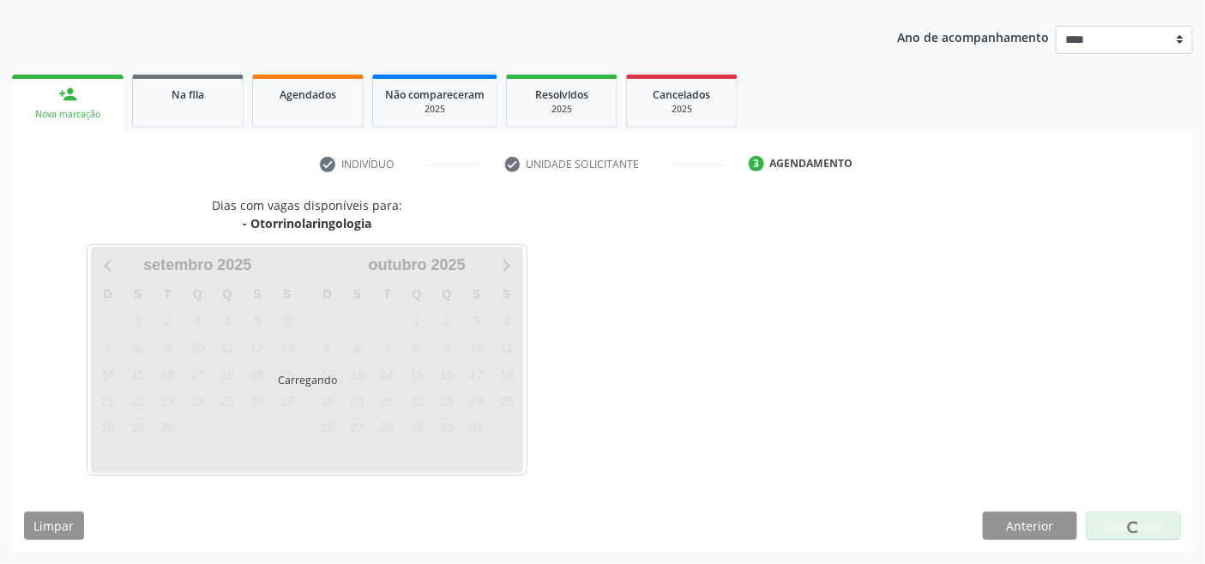
scroll to position [181, 0]
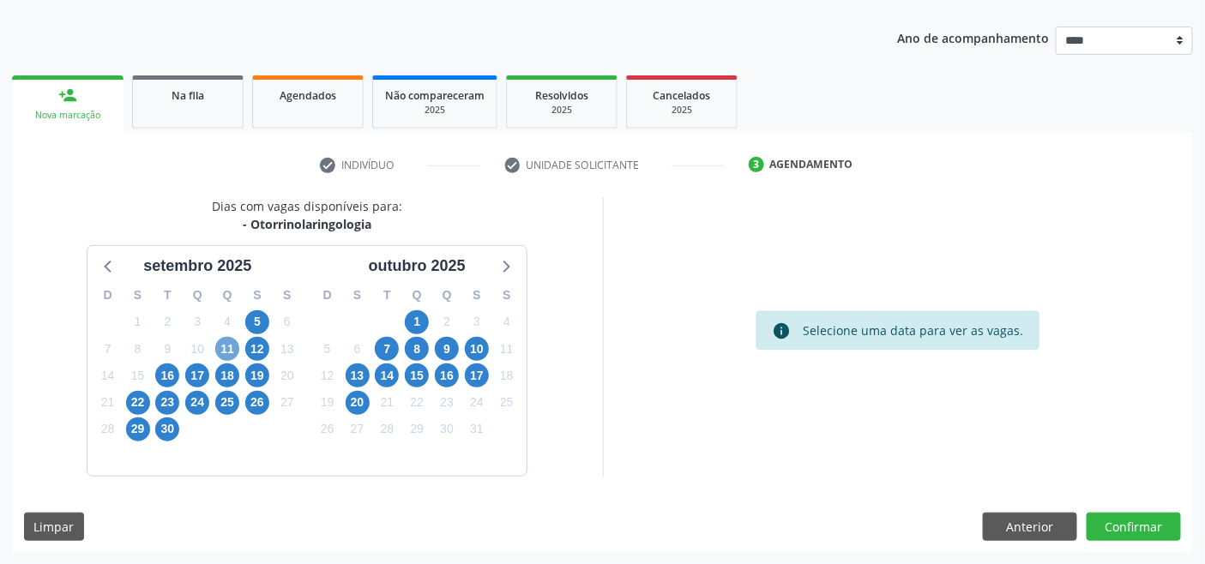
click at [221, 346] on span "11" at bounding box center [227, 349] width 24 height 24
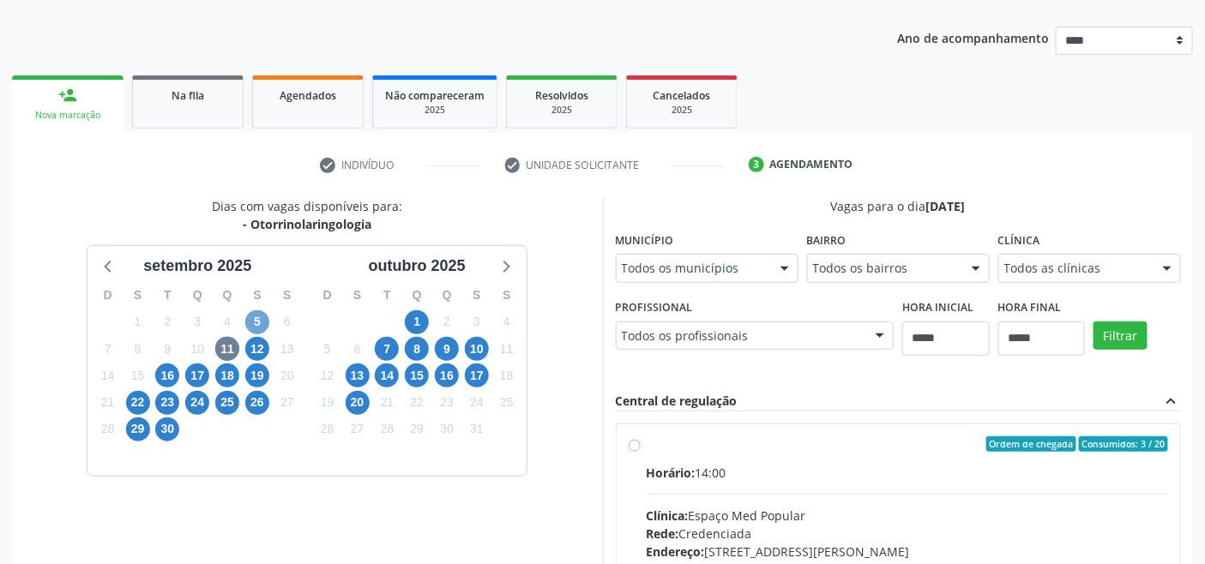
click at [259, 319] on span "5" at bounding box center [257, 323] width 24 height 24
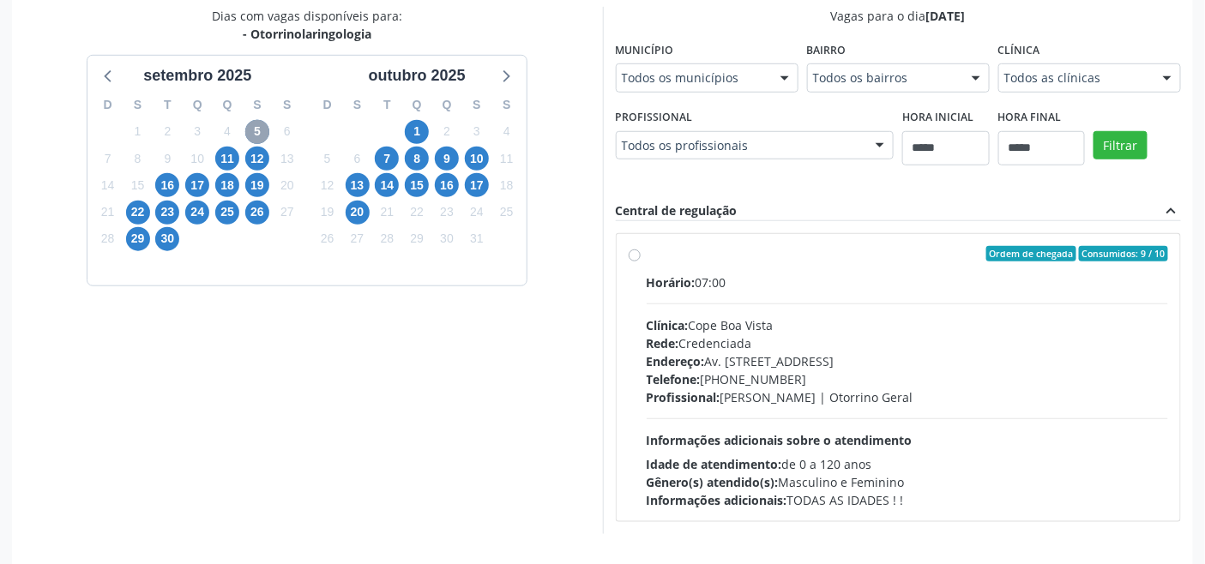
scroll to position [429, 0]
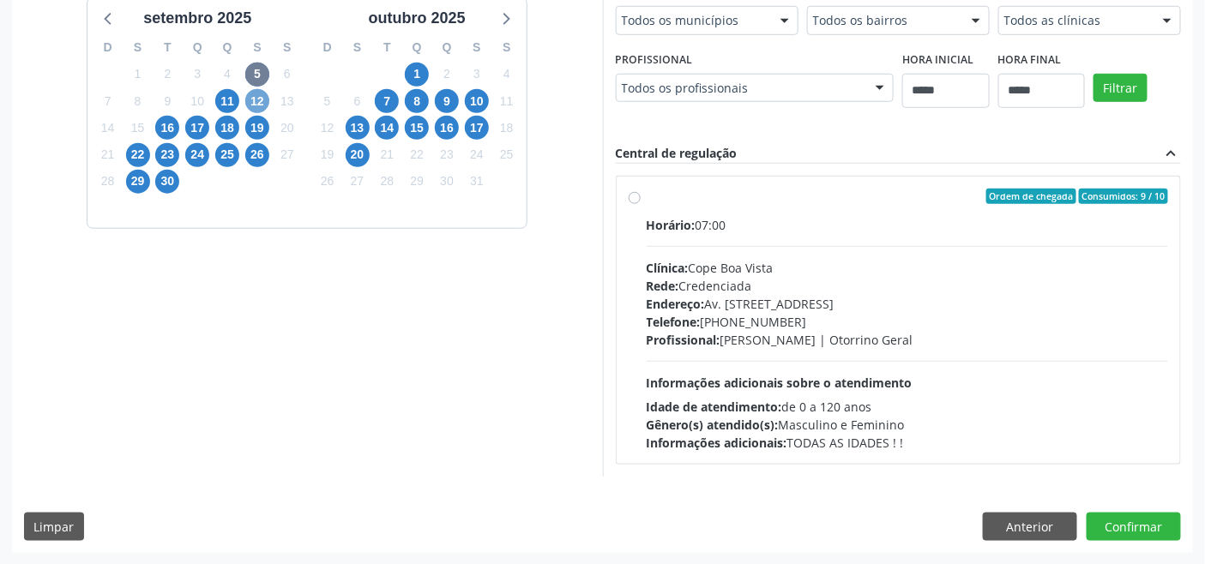
click at [249, 100] on span "12" at bounding box center [257, 101] width 24 height 24
click at [173, 124] on span "16" at bounding box center [167, 128] width 24 height 24
click at [197, 129] on span "17" at bounding box center [197, 128] width 24 height 24
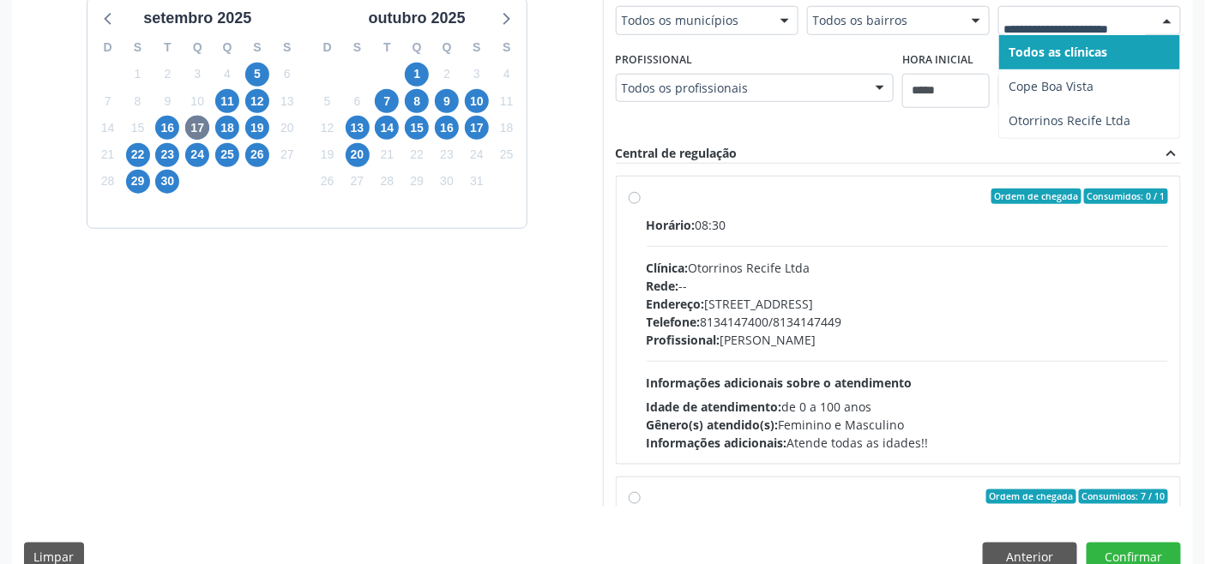
click at [1076, 29] on div at bounding box center [1089, 20] width 183 height 29
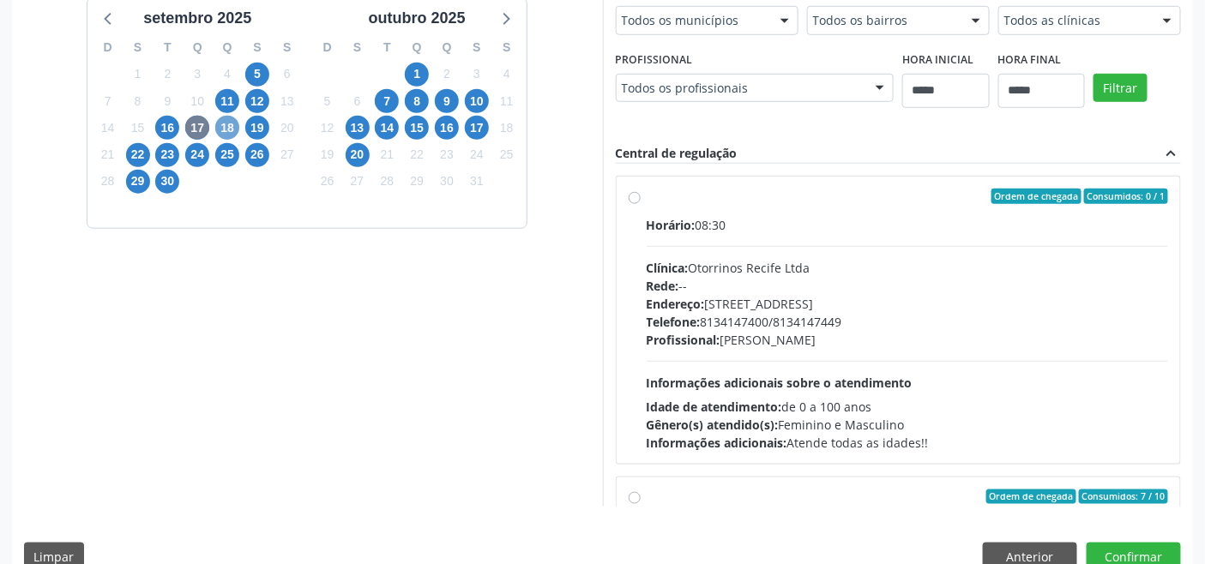
click at [223, 124] on span "18" at bounding box center [227, 128] width 24 height 24
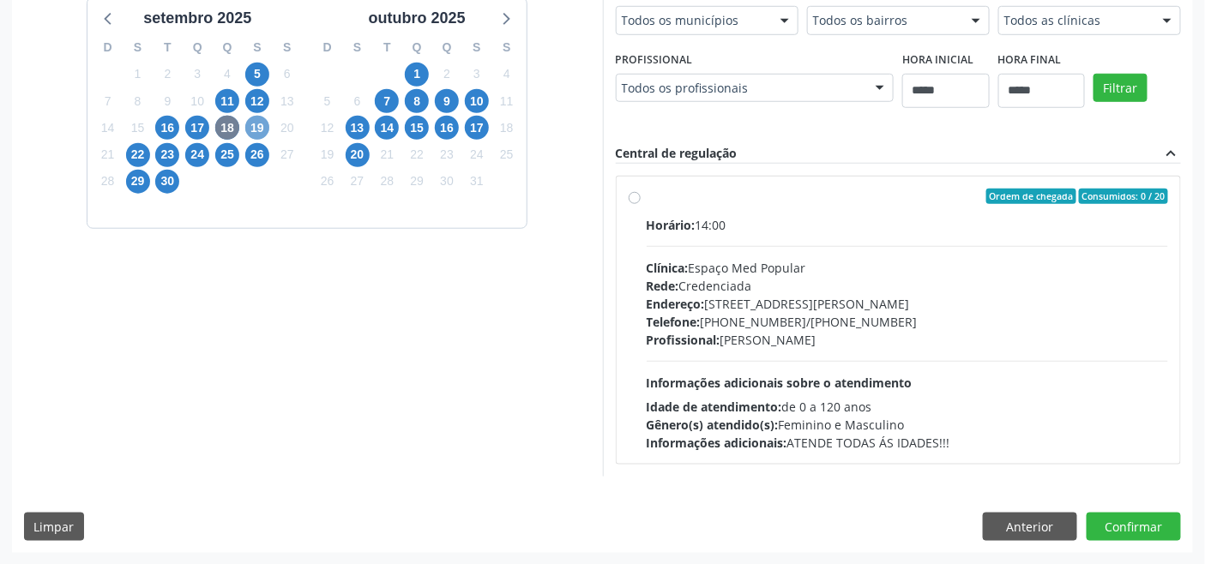
click at [256, 127] on span "19" at bounding box center [257, 128] width 24 height 24
click at [135, 148] on span "22" at bounding box center [138, 155] width 24 height 24
click at [172, 154] on span "23" at bounding box center [167, 155] width 24 height 24
drag, startPoint x: 200, startPoint y: 149, endPoint x: 212, endPoint y: 157, distance: 14.3
click at [204, 152] on span "24" at bounding box center [197, 155] width 24 height 24
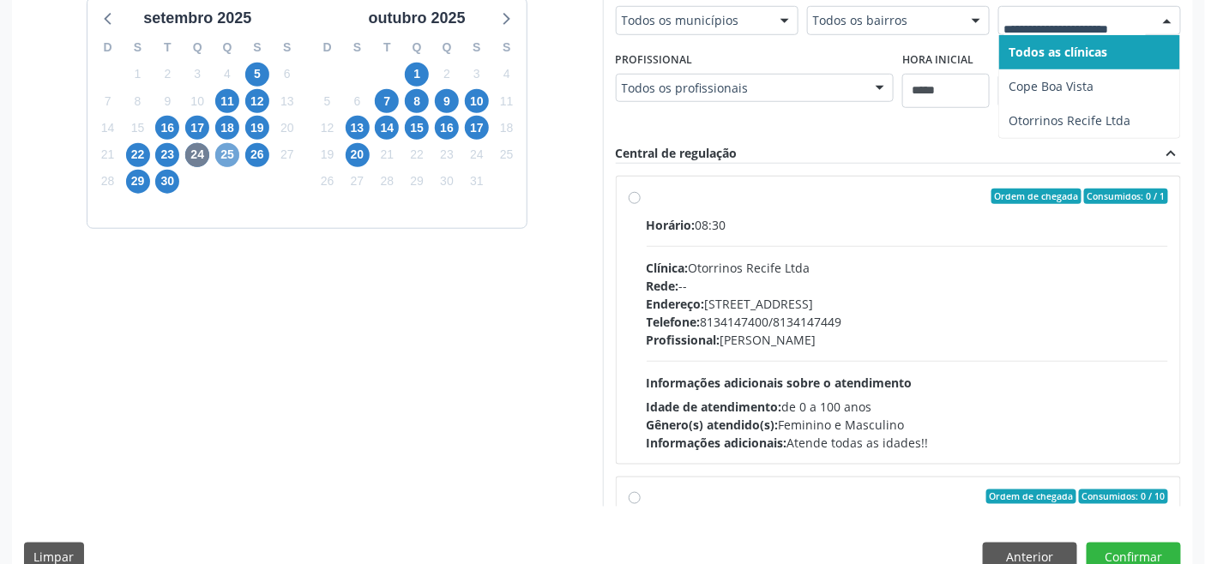
click at [233, 150] on span "25" at bounding box center [227, 155] width 24 height 24
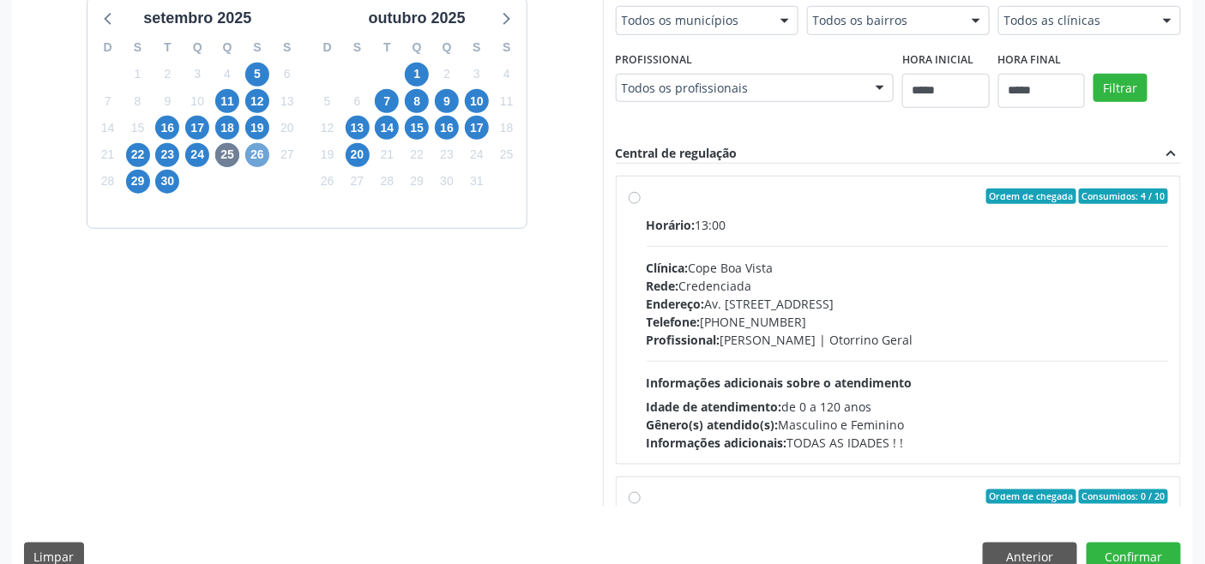
click at [255, 154] on span "26" at bounding box center [257, 155] width 24 height 24
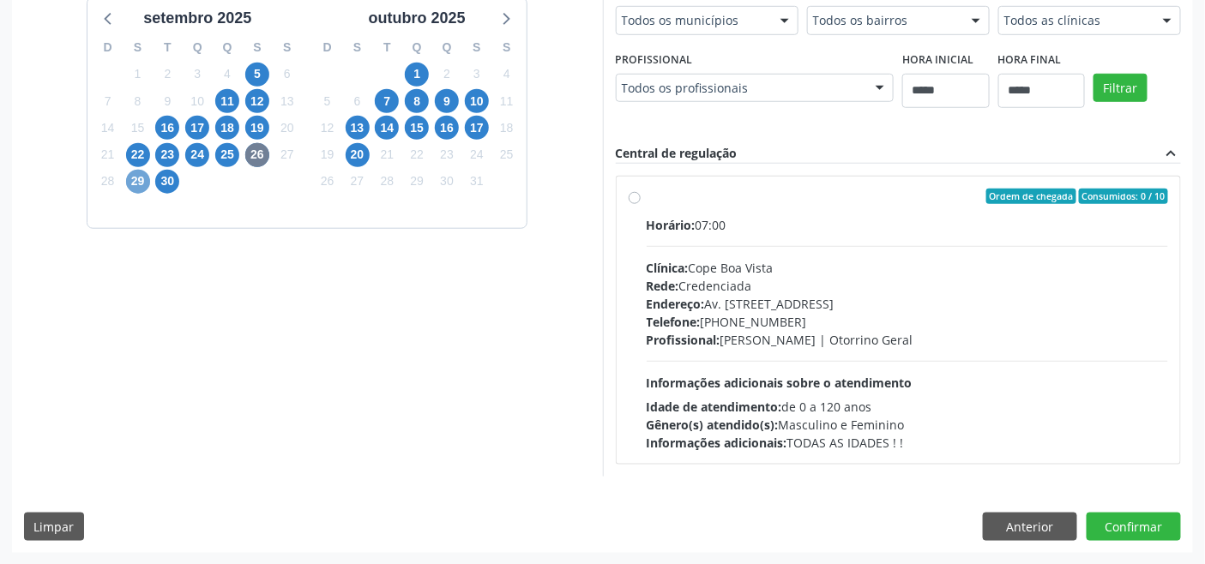
click at [136, 183] on span "29" at bounding box center [138, 182] width 24 height 24
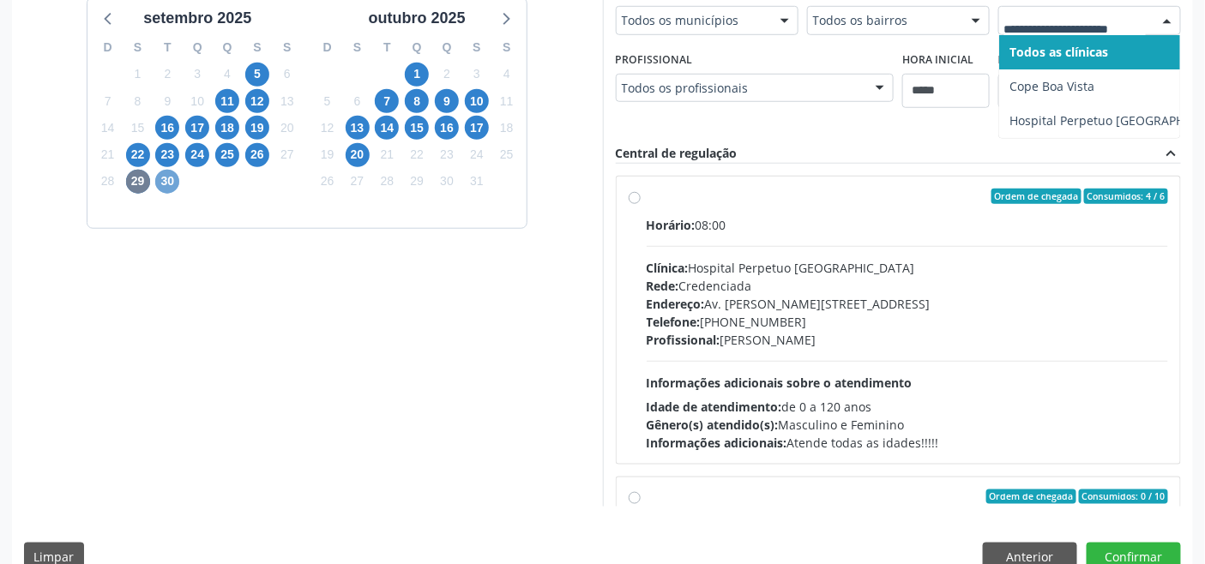
click at [166, 183] on span "30" at bounding box center [167, 182] width 24 height 24
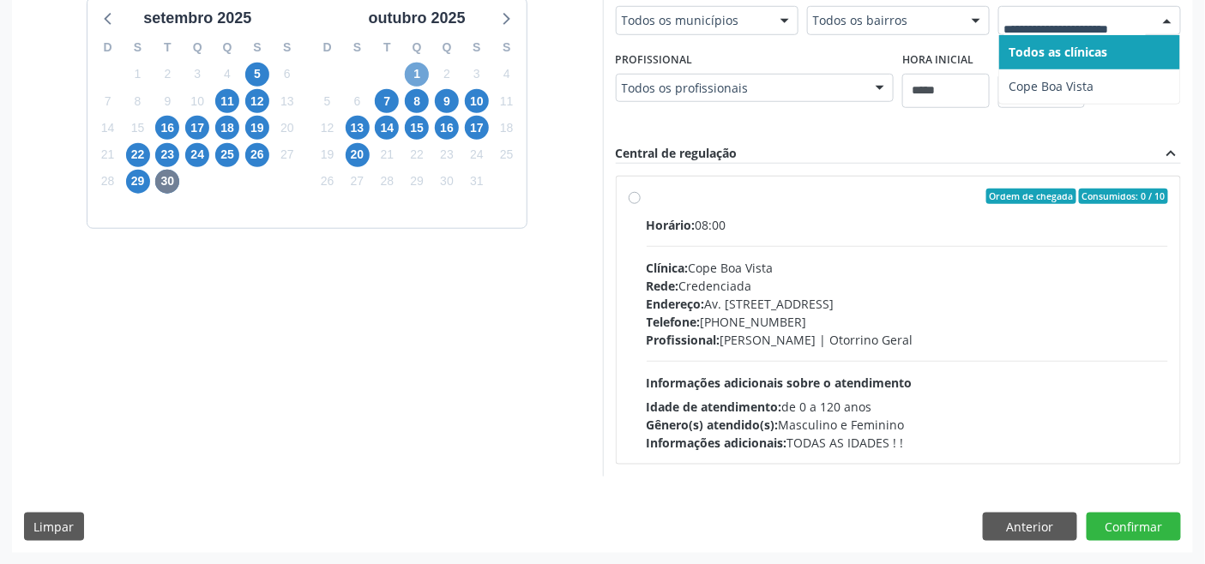
click at [420, 72] on span "1" at bounding box center [417, 75] width 24 height 24
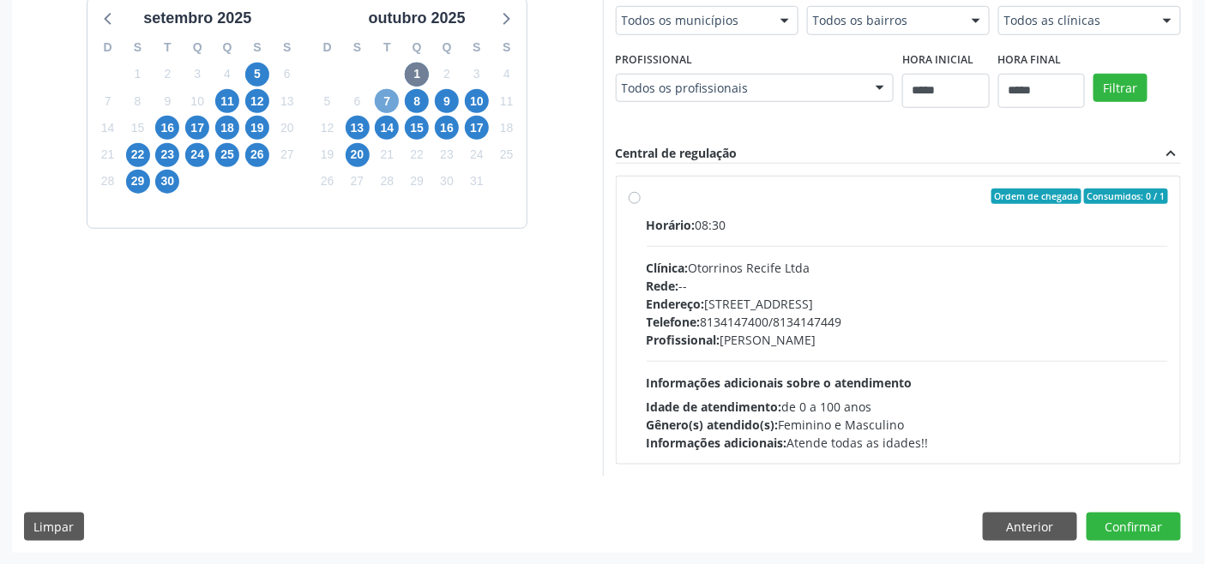
click at [381, 104] on span "7" at bounding box center [387, 101] width 24 height 24
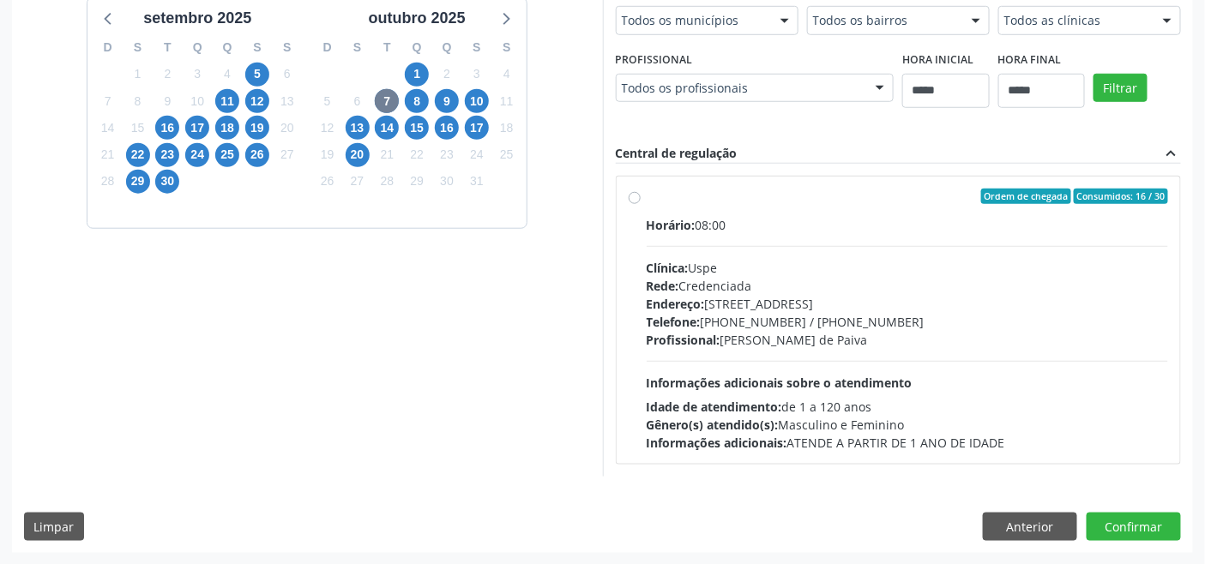
click at [741, 310] on div "Endereço: [STREET_ADDRESS]" at bounding box center [908, 304] width 522 height 18
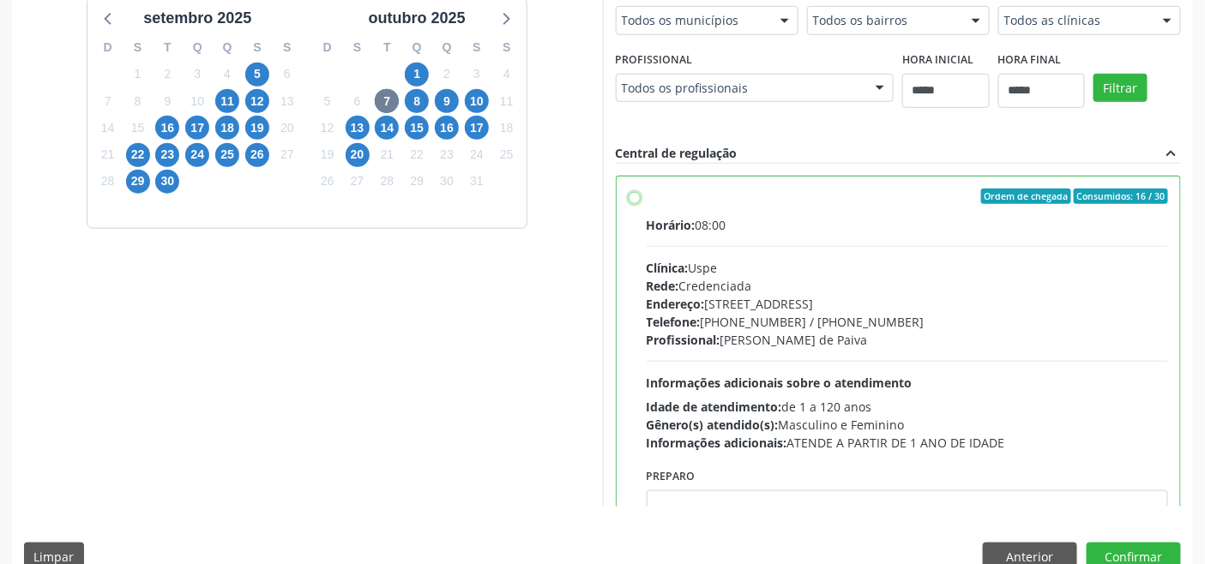
scroll to position [84, 0]
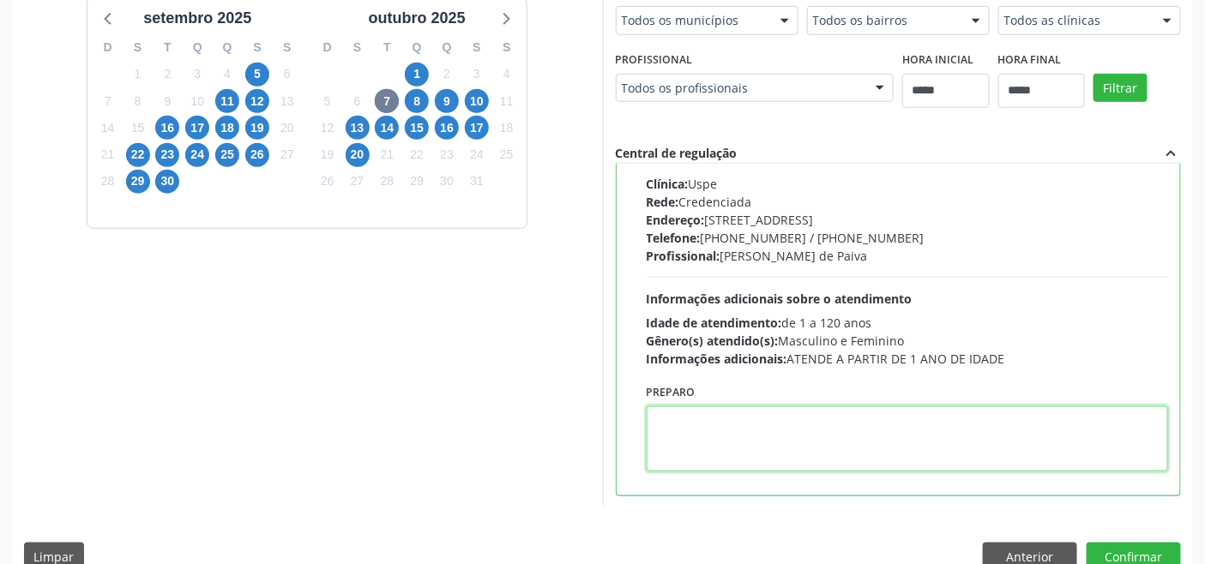
paste textarea "**********"
type textarea "**********"
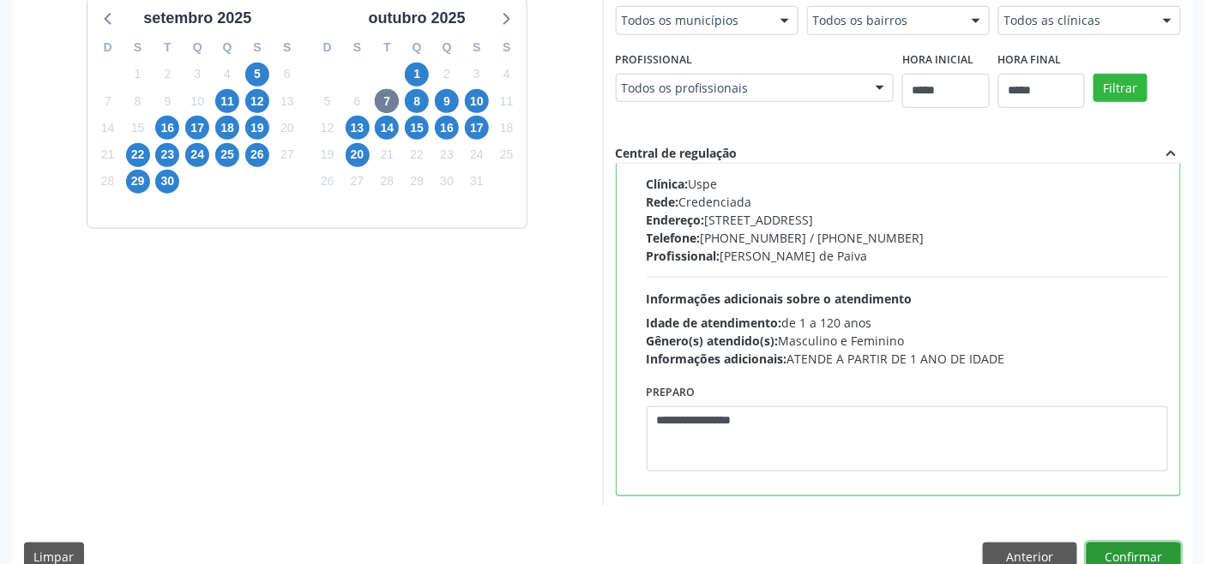
click at [1144, 559] on button "Confirmar" at bounding box center [1134, 557] width 94 height 29
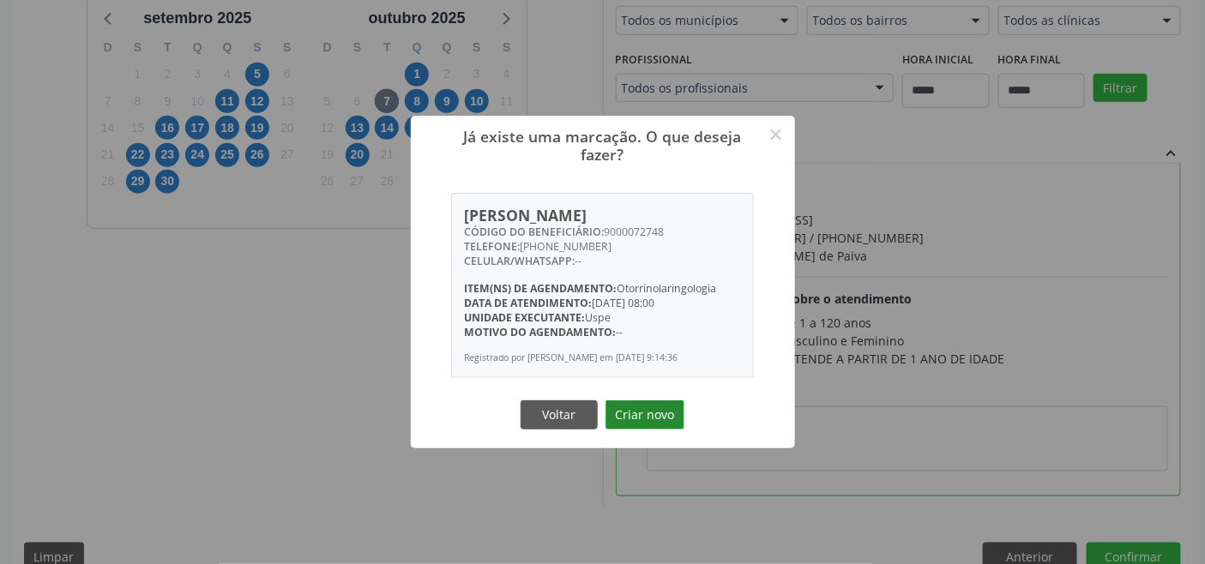
click at [649, 413] on button "Criar novo" at bounding box center [645, 415] width 79 height 29
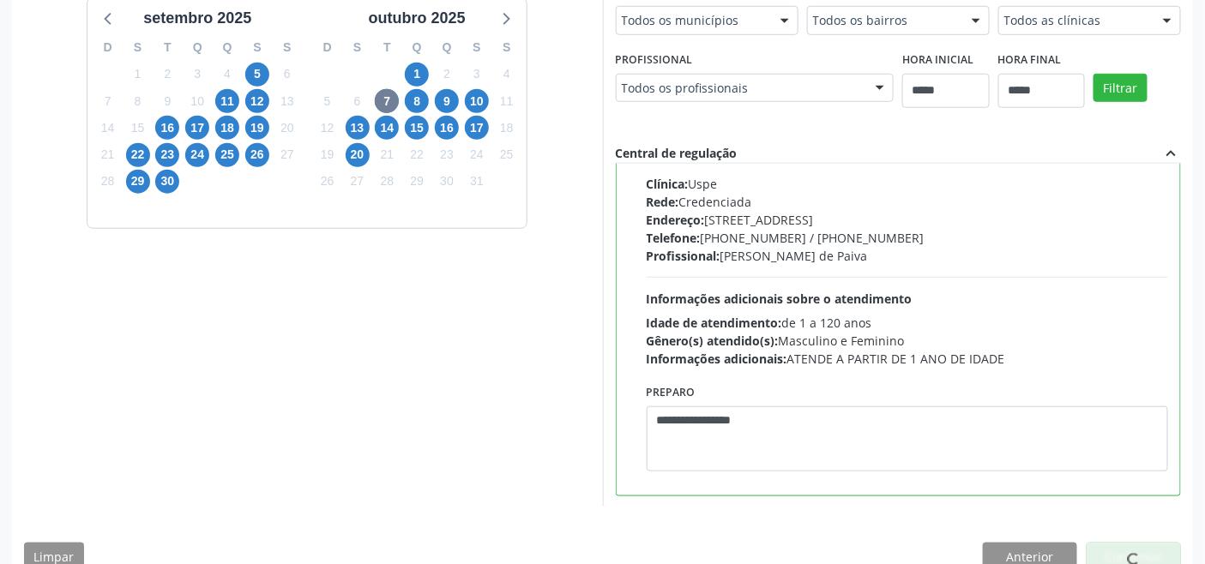
scroll to position [6, 0]
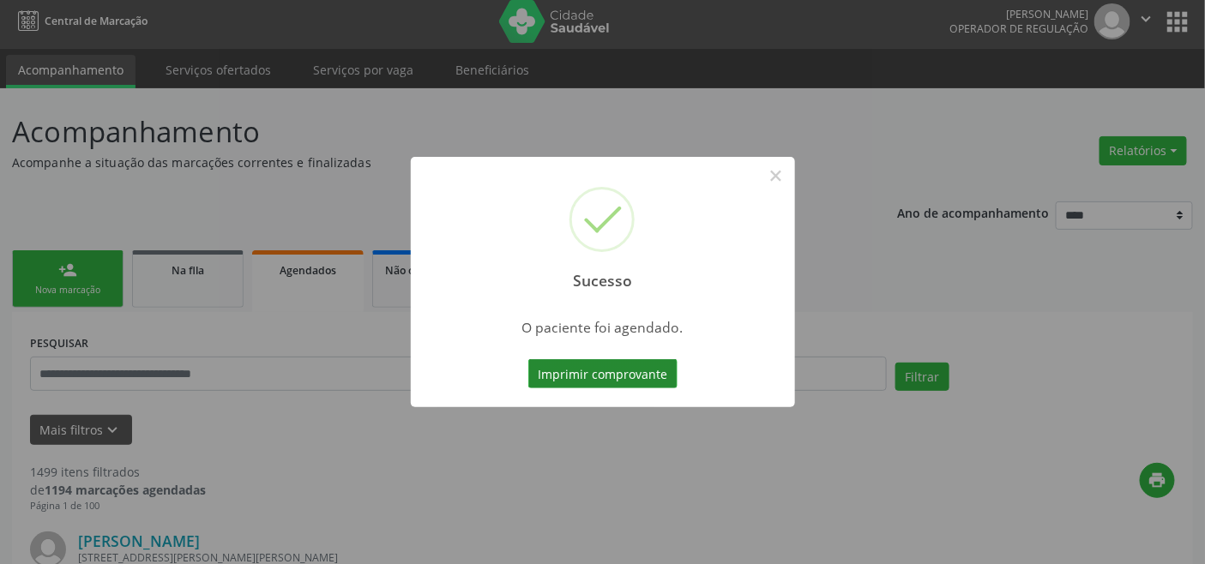
click at [602, 371] on button "Imprimir comprovante" at bounding box center [602, 373] width 149 height 29
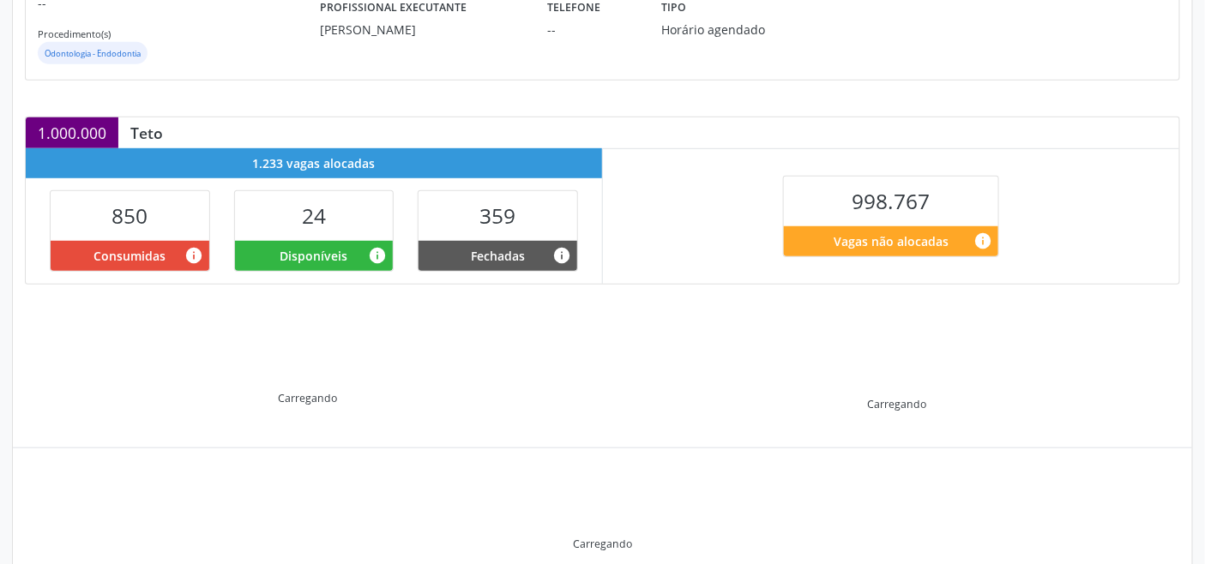
scroll to position [344, 0]
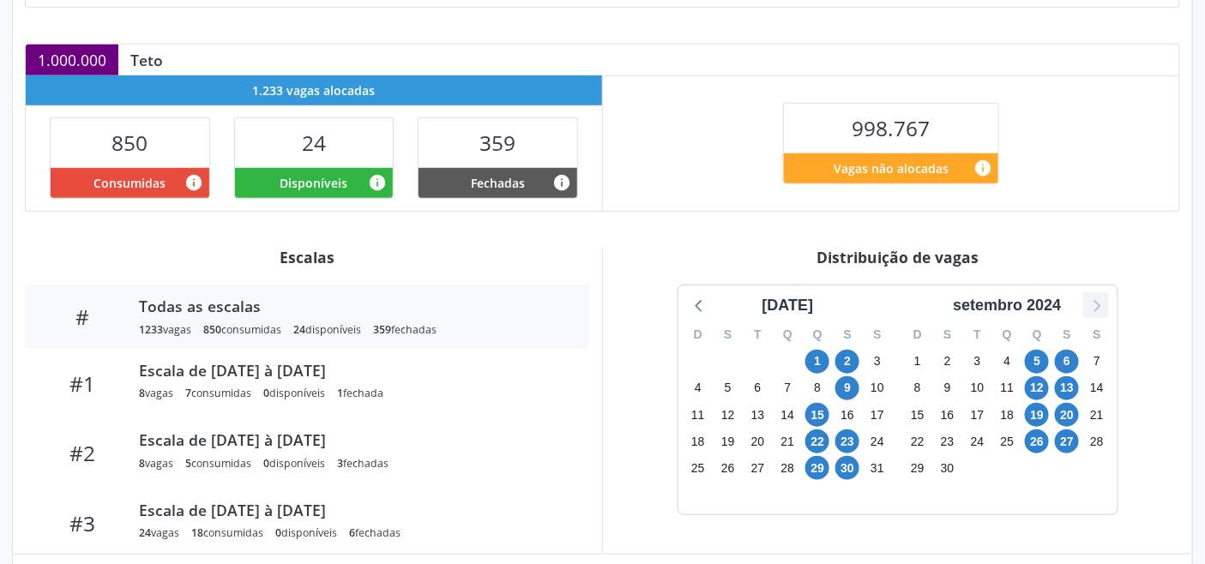
click at [1093, 306] on icon at bounding box center [1096, 305] width 22 height 22
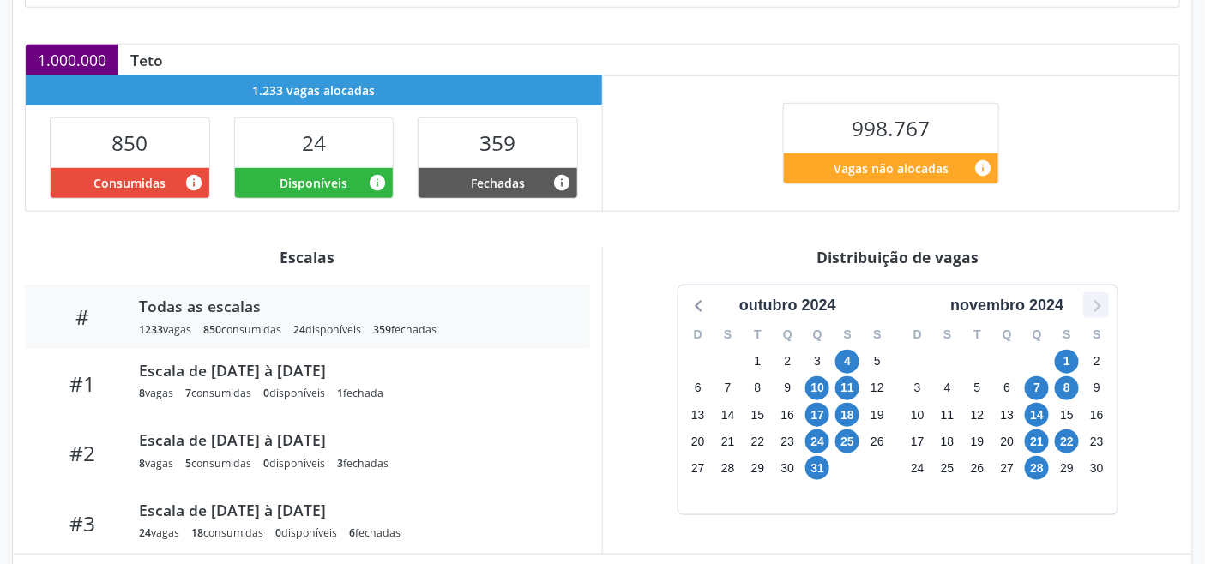
click at [1093, 306] on icon at bounding box center [1096, 305] width 22 height 22
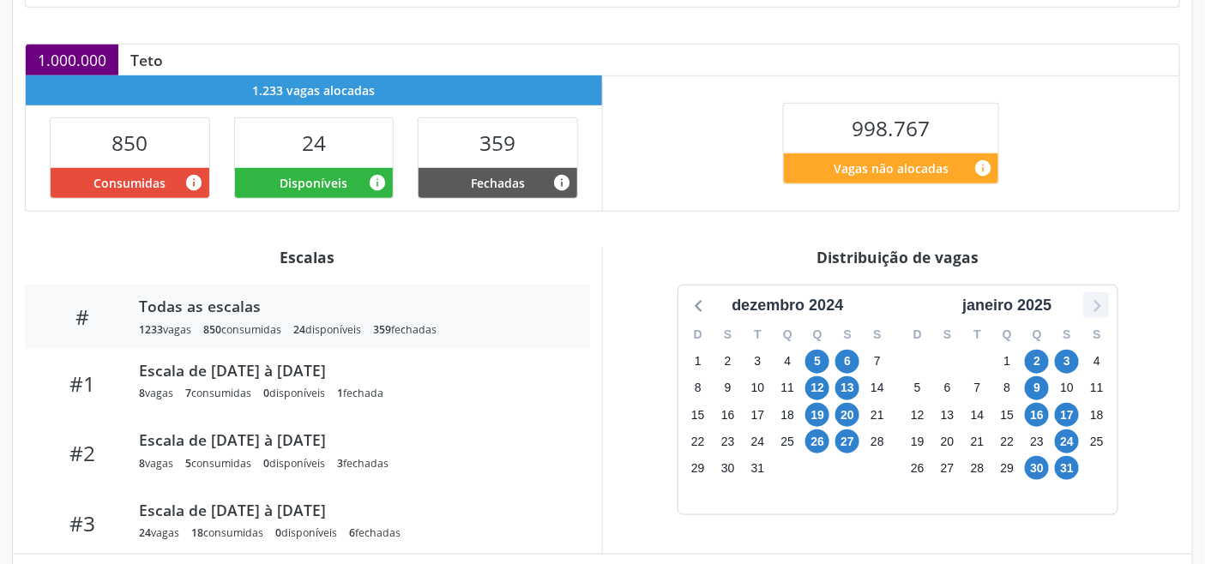
click at [1093, 306] on icon at bounding box center [1096, 305] width 22 height 22
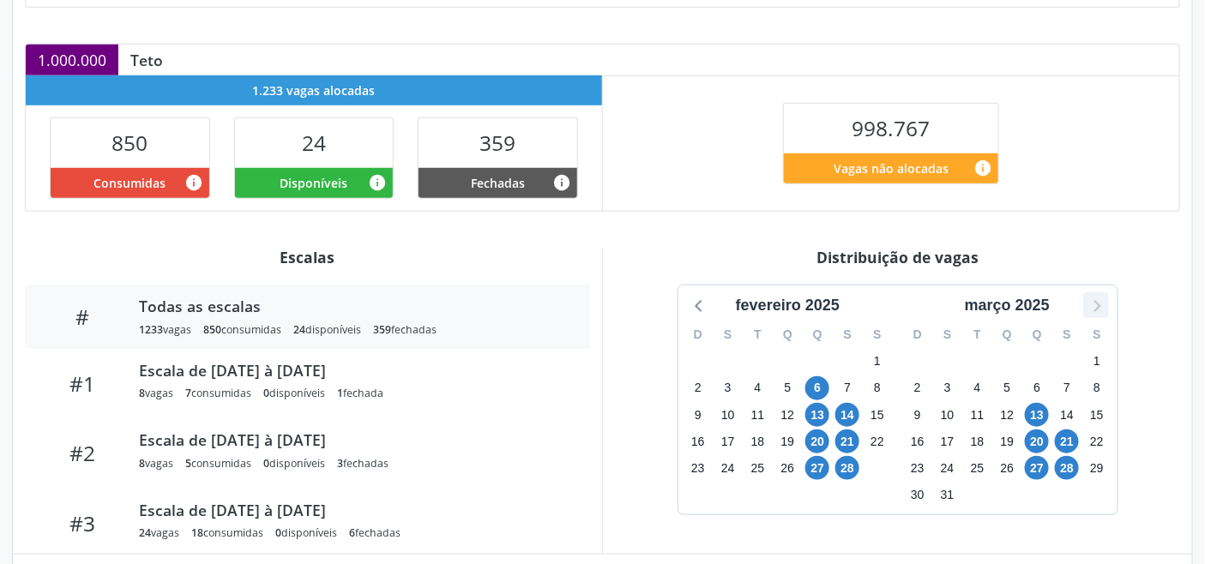
click at [1093, 306] on icon at bounding box center [1096, 305] width 22 height 22
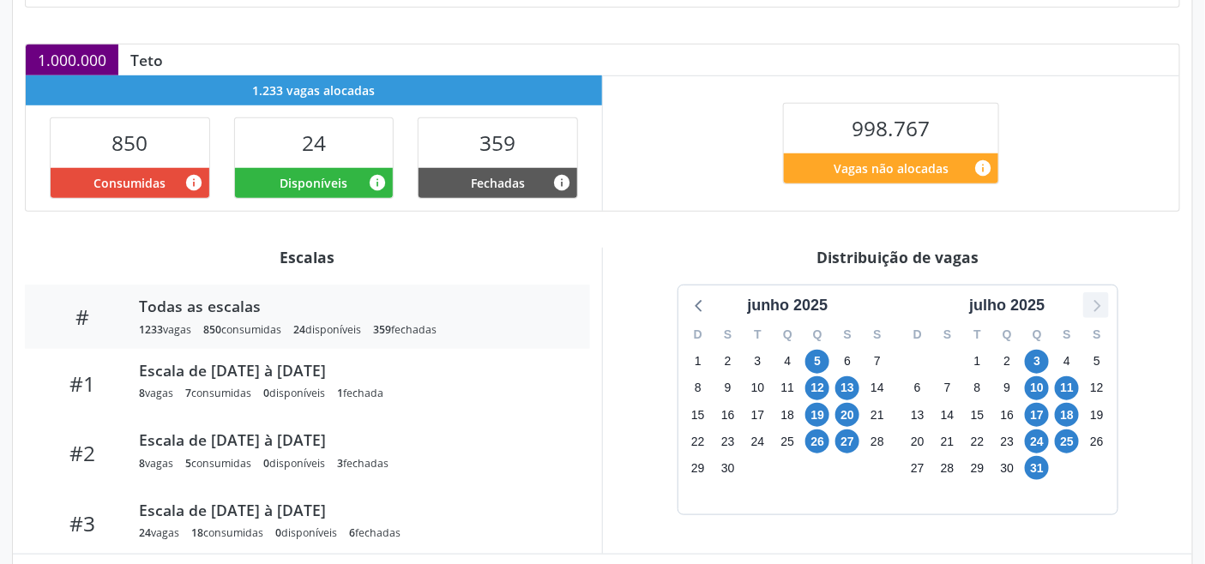
click at [1093, 305] on icon at bounding box center [1096, 305] width 22 height 22
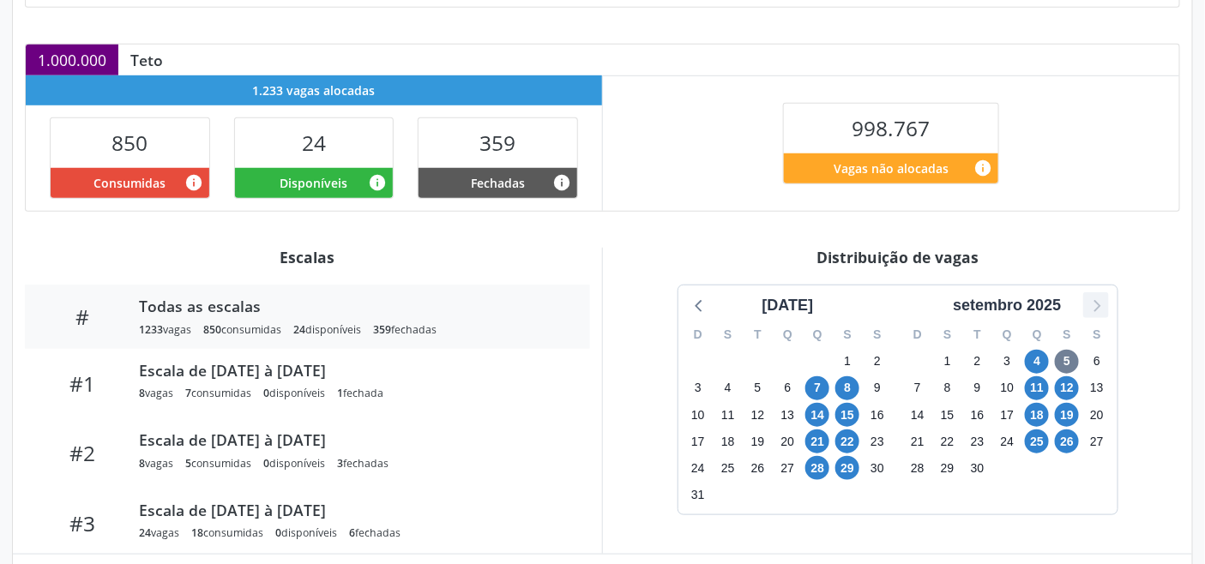
click at [1093, 305] on icon at bounding box center [1096, 305] width 22 height 22
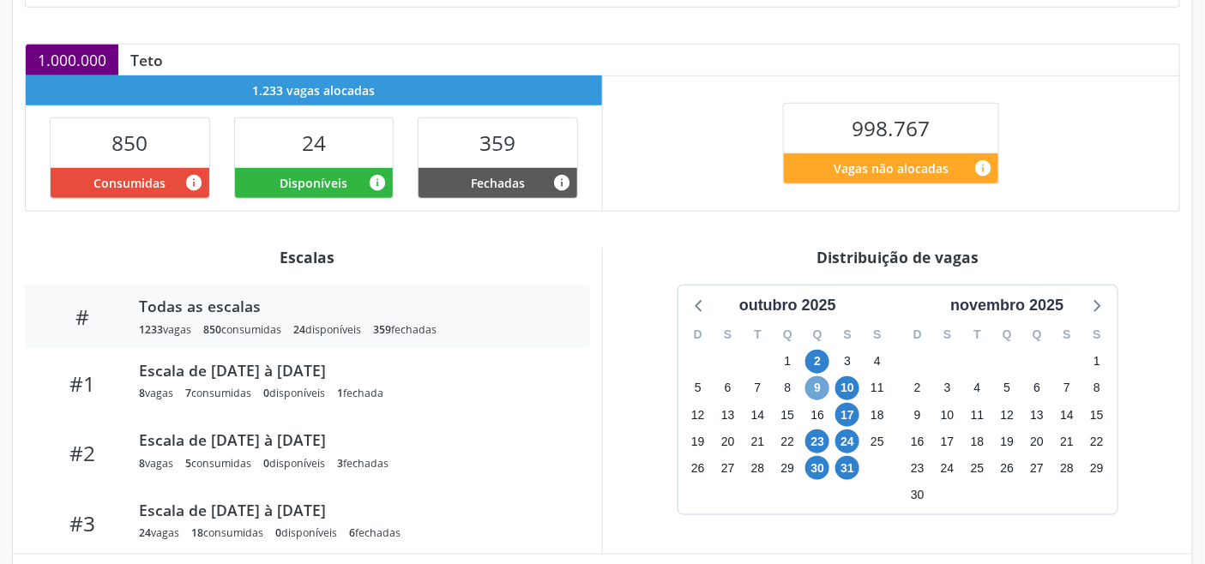
click at [809, 384] on span "9" at bounding box center [817, 389] width 24 height 24
click at [855, 421] on span "17" at bounding box center [848, 415] width 24 height 24
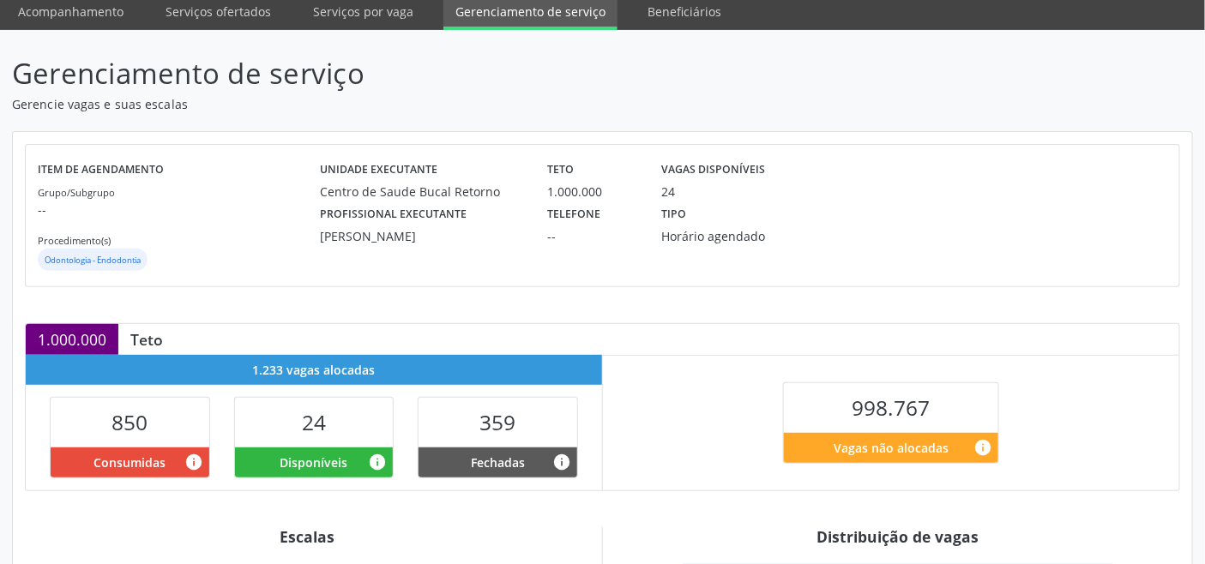
scroll to position [0, 0]
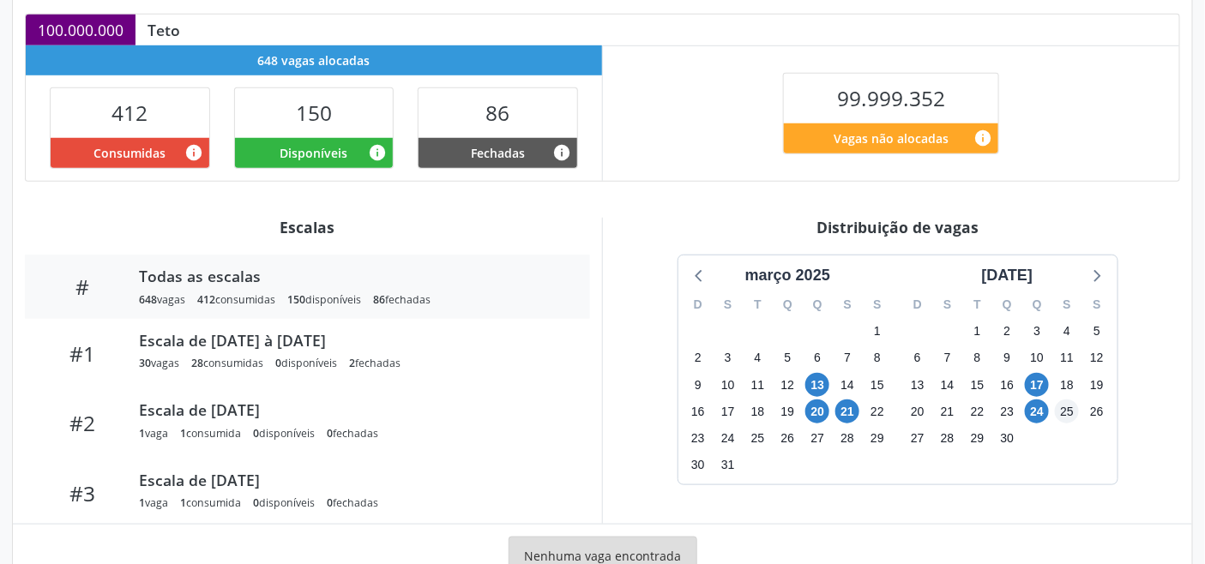
scroll to position [419, 0]
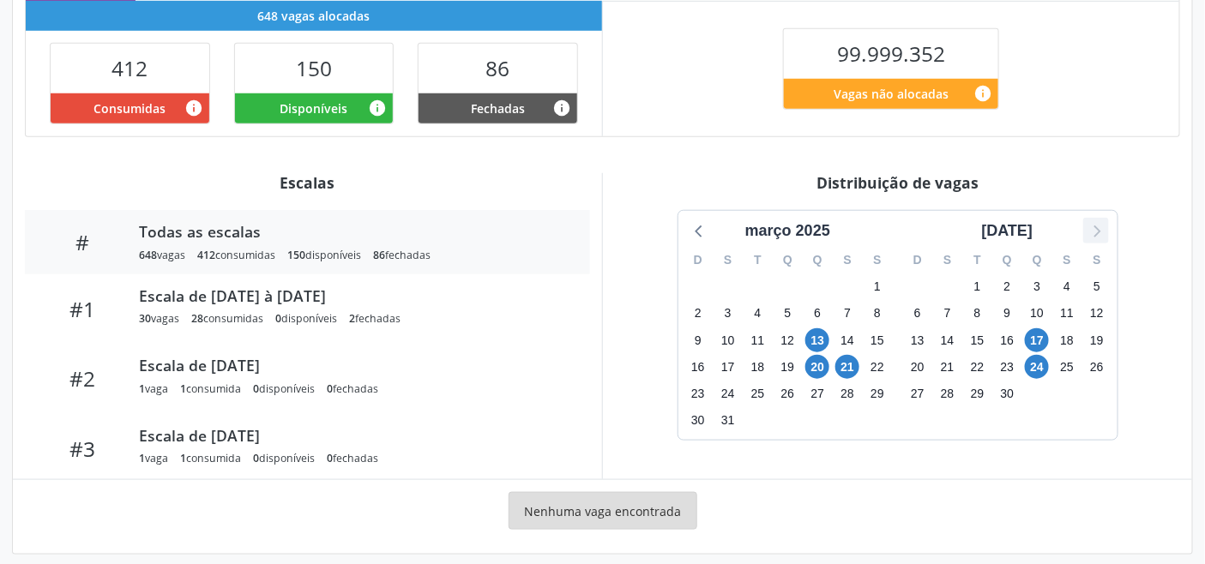
click at [1105, 228] on icon at bounding box center [1096, 231] width 22 height 22
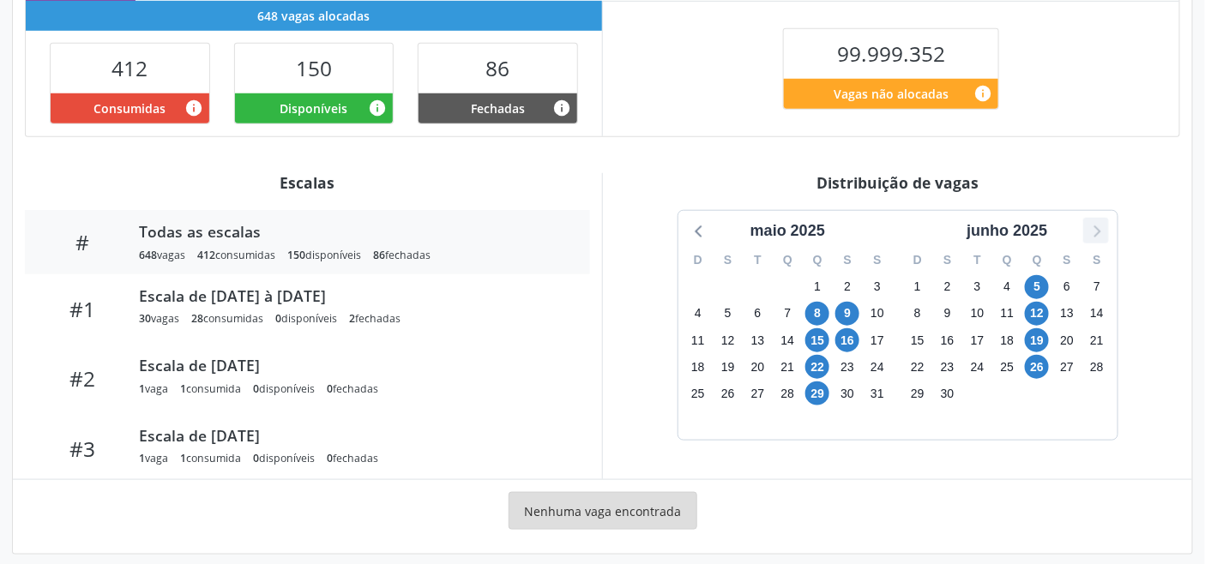
click at [1105, 228] on icon at bounding box center [1096, 231] width 22 height 22
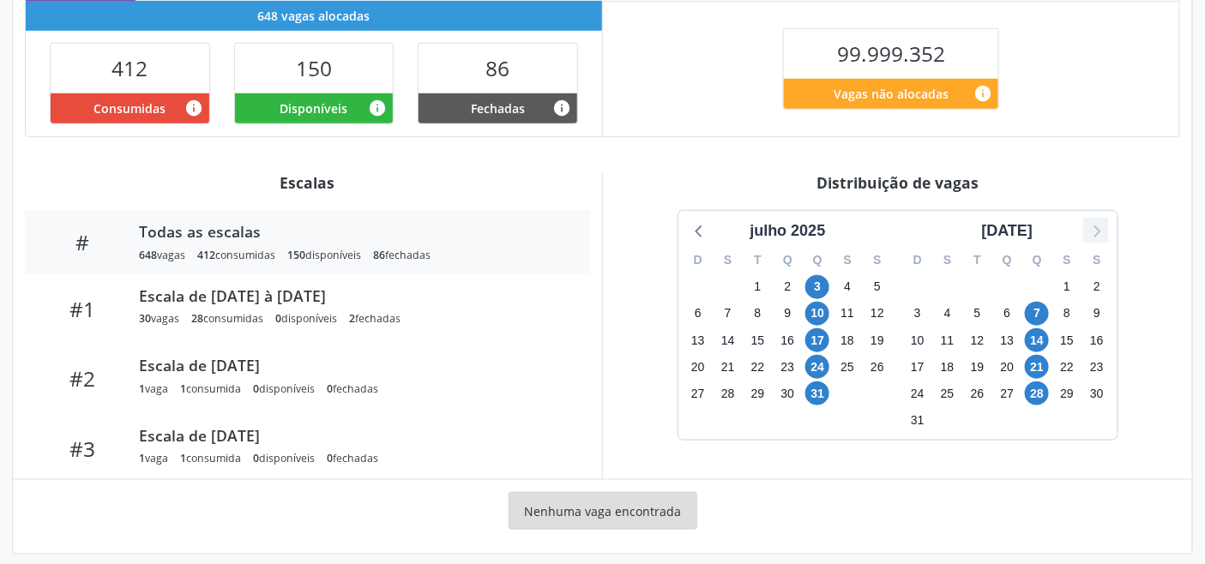
click at [1105, 229] on icon at bounding box center [1096, 231] width 22 height 22
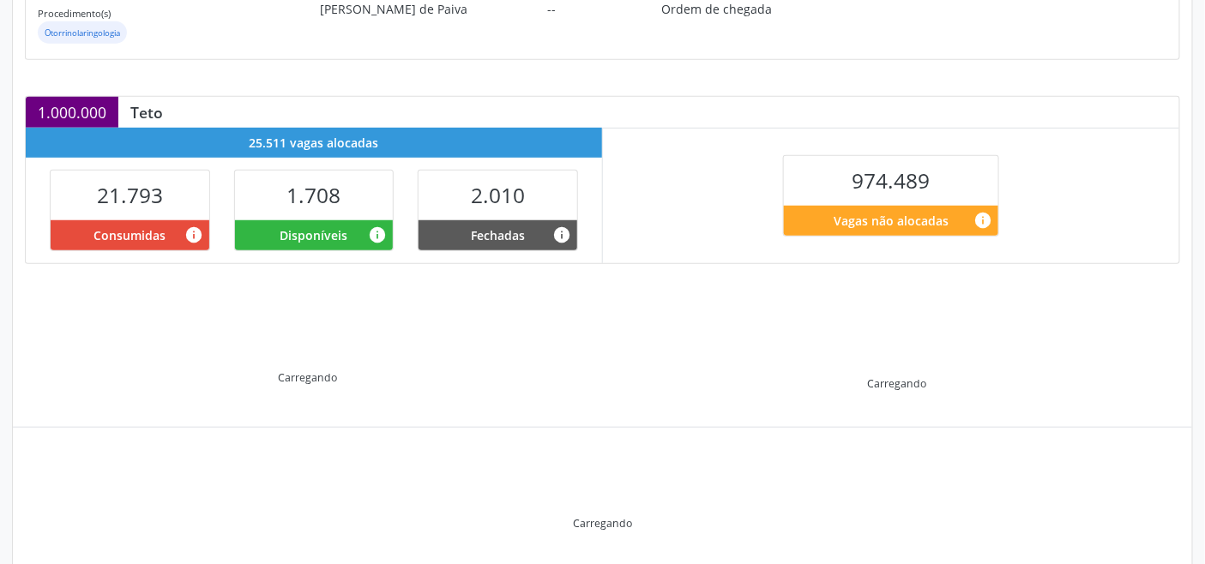
scroll to position [344, 0]
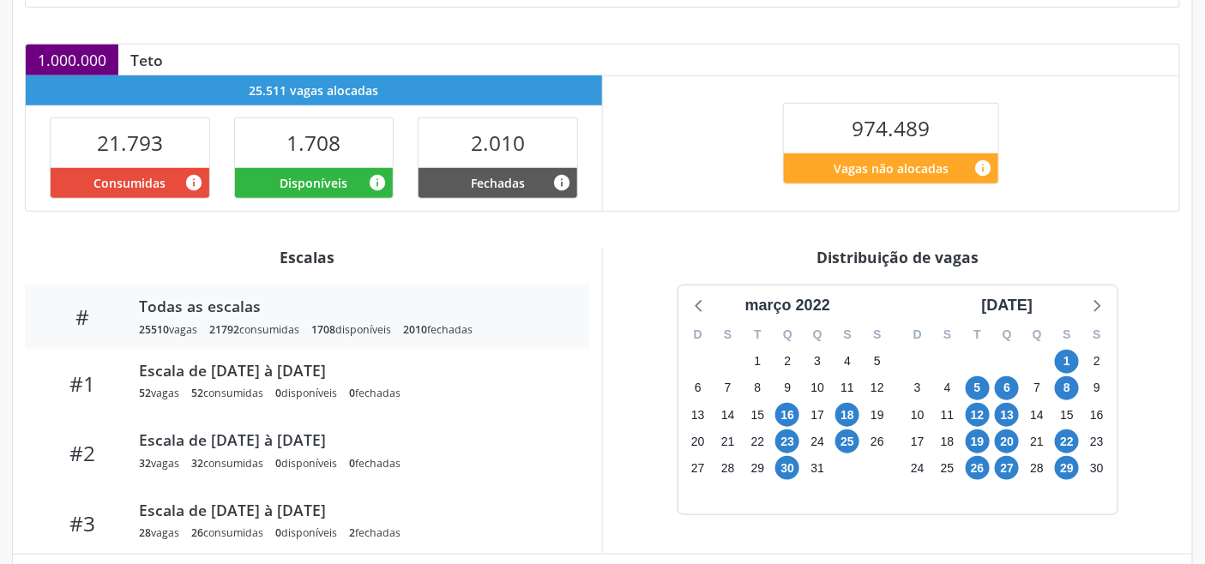
drag, startPoint x: 1033, startPoint y: 307, endPoint x: 1044, endPoint y: 318, distance: 15.8
click at [1034, 313] on div "[DATE]" at bounding box center [1007, 305] width 65 height 23
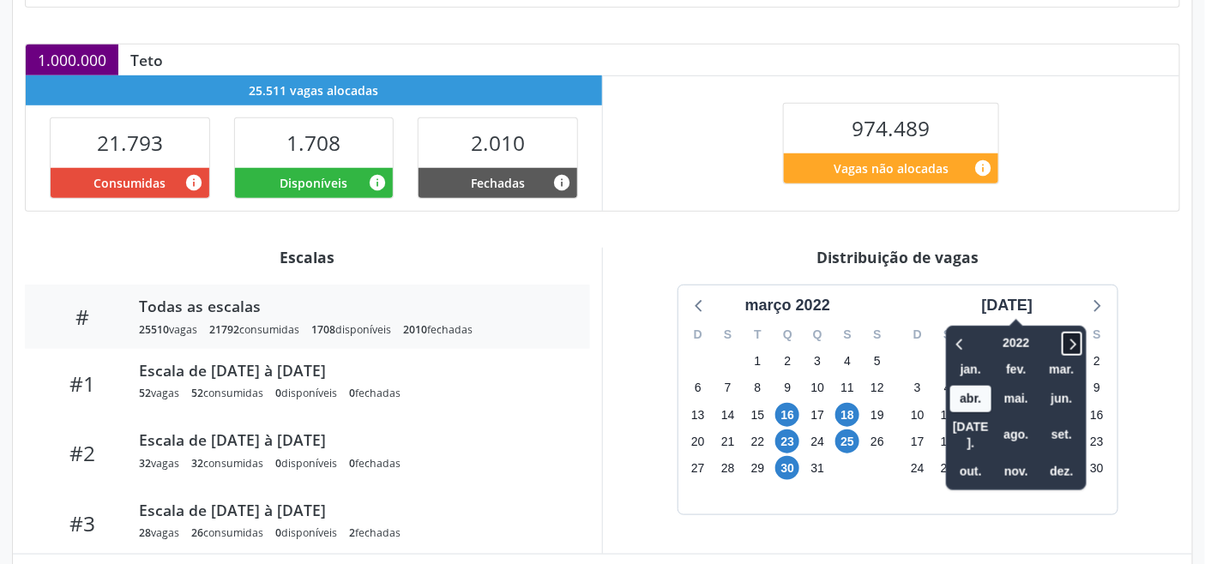
click at [1064, 343] on icon at bounding box center [1072, 344] width 17 height 21
drag, startPoint x: 1045, startPoint y: 426, endPoint x: 1045, endPoint y: 437, distance: 11.2
click at [1045, 425] on span "set." at bounding box center [1061, 435] width 41 height 27
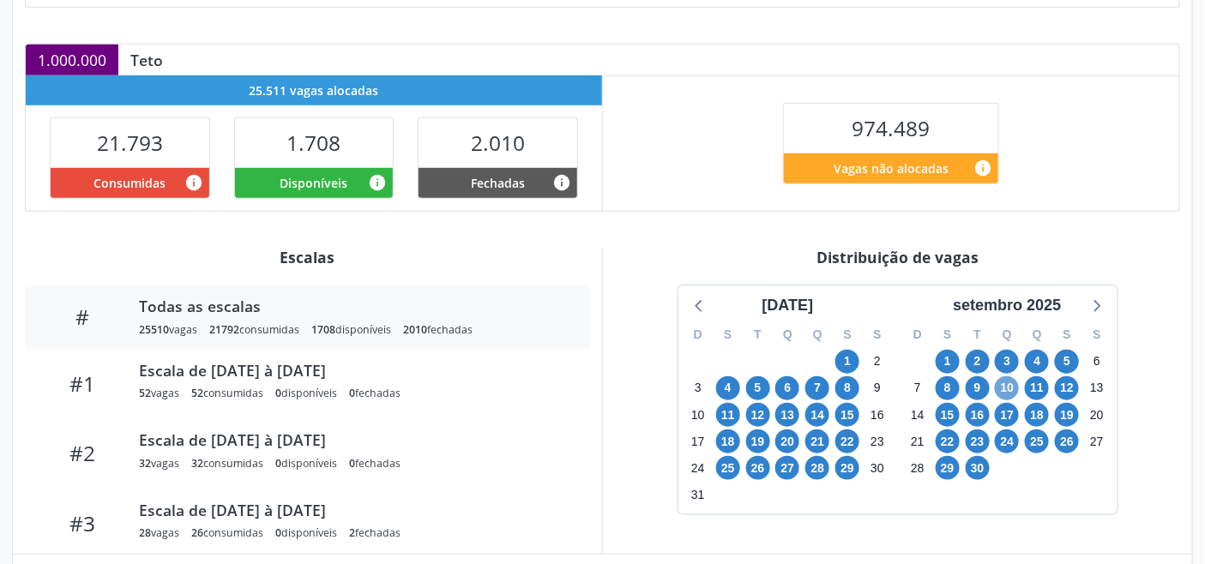
click at [1012, 379] on span "10" at bounding box center [1007, 389] width 24 height 24
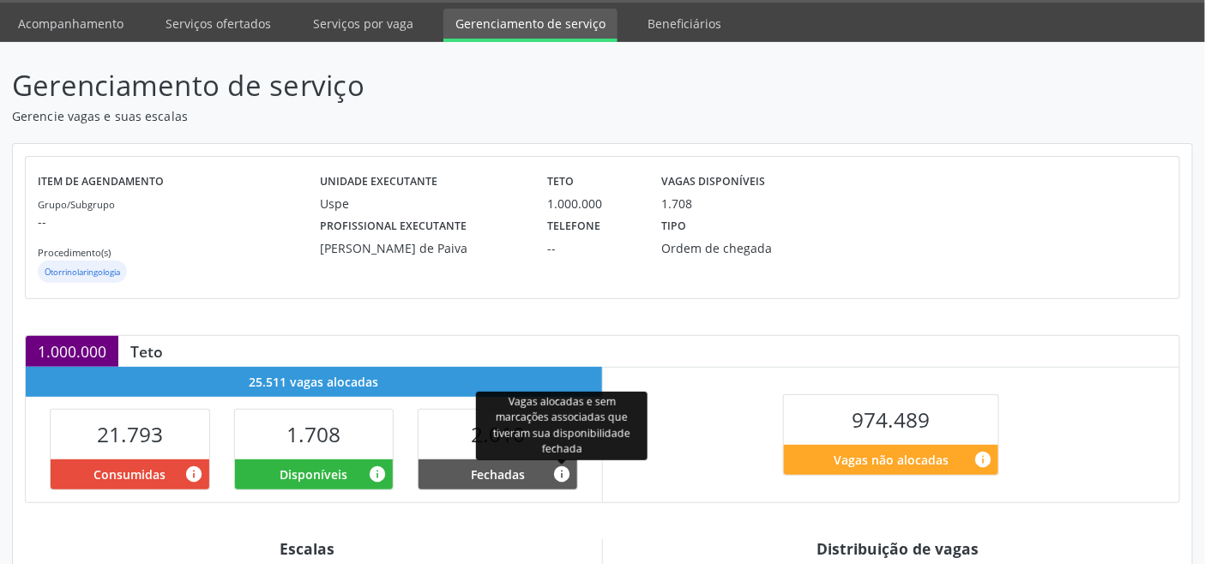
scroll to position [0, 0]
